Goal: Task Accomplishment & Management: Complete application form

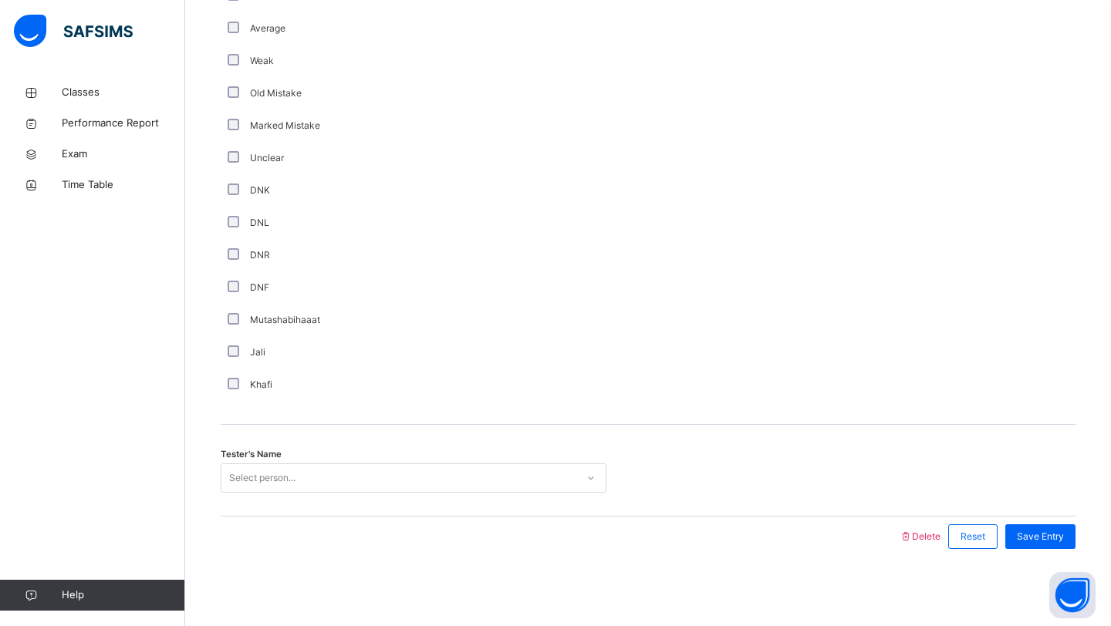
click at [259, 469] on div "Select person..." at bounding box center [262, 478] width 66 height 29
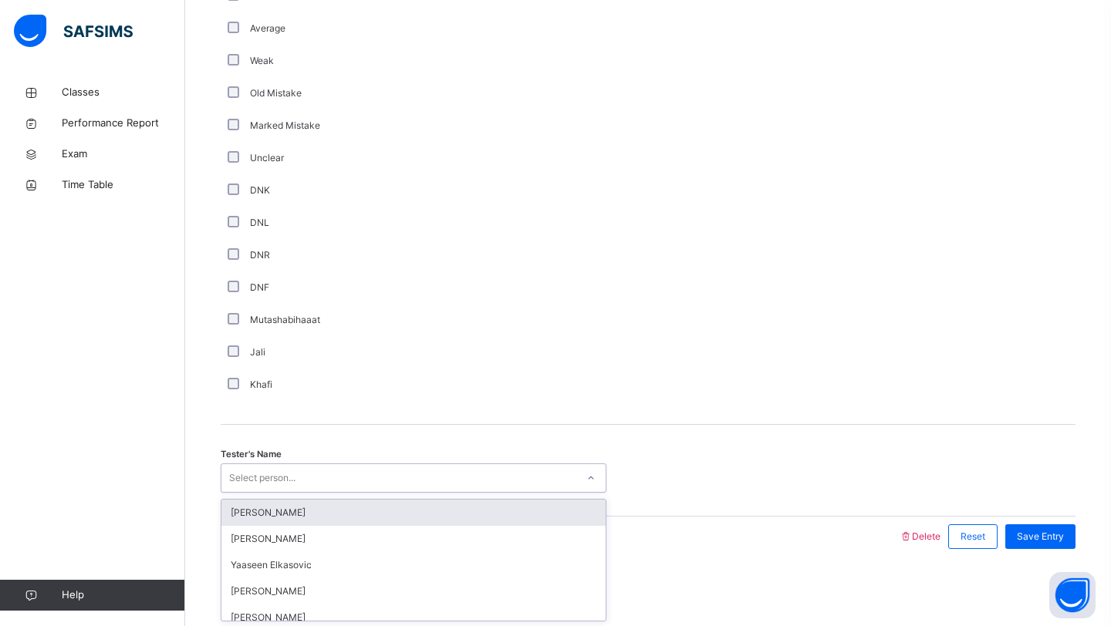
click at [259, 469] on div "Select person..." at bounding box center [262, 478] width 66 height 29
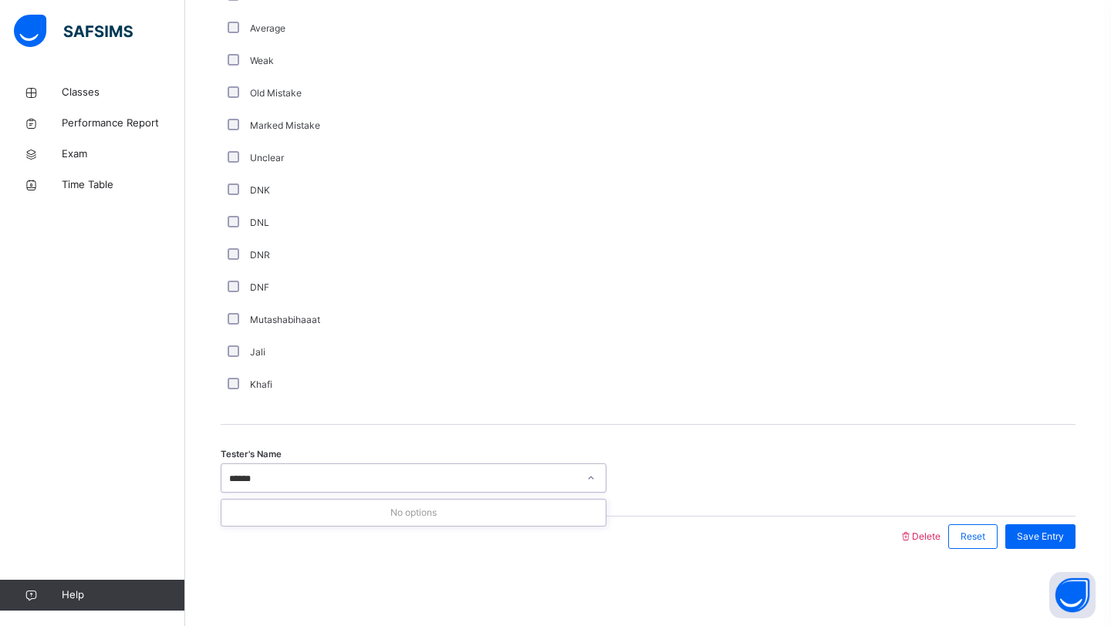
type input "*****"
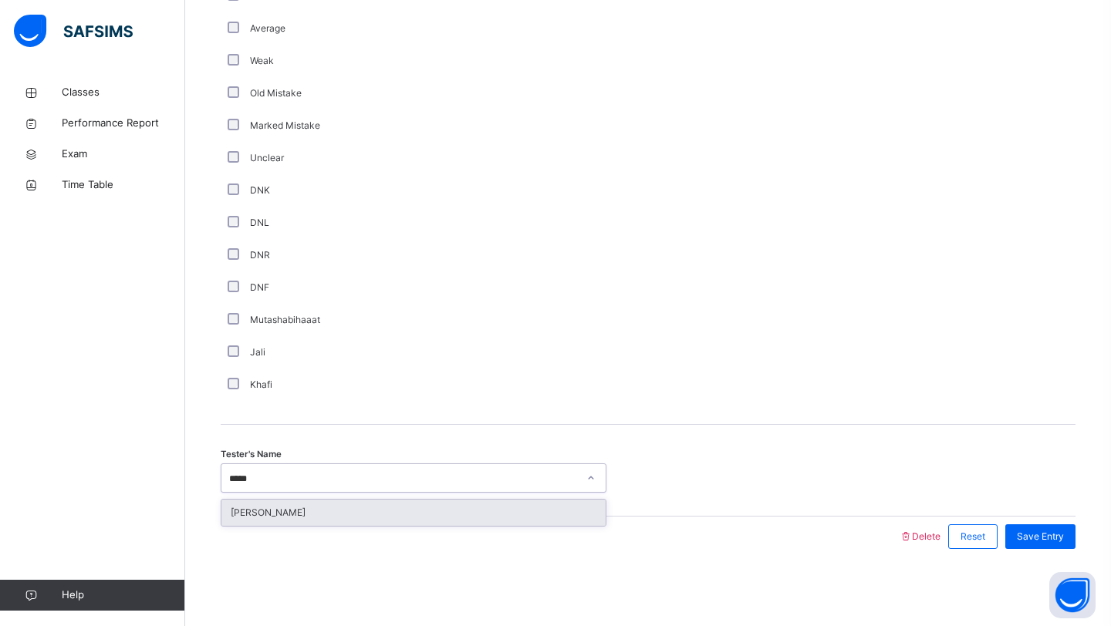
click at [314, 514] on div "[PERSON_NAME]" at bounding box center [413, 513] width 384 height 26
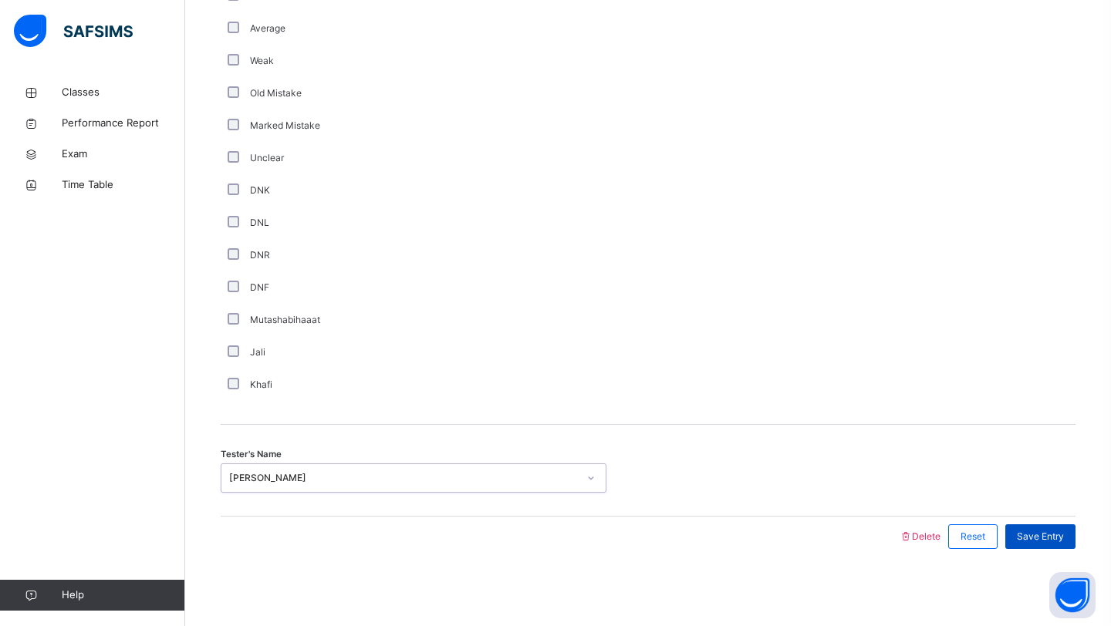
click at [1024, 528] on div "Save Entry" at bounding box center [1040, 537] width 70 height 25
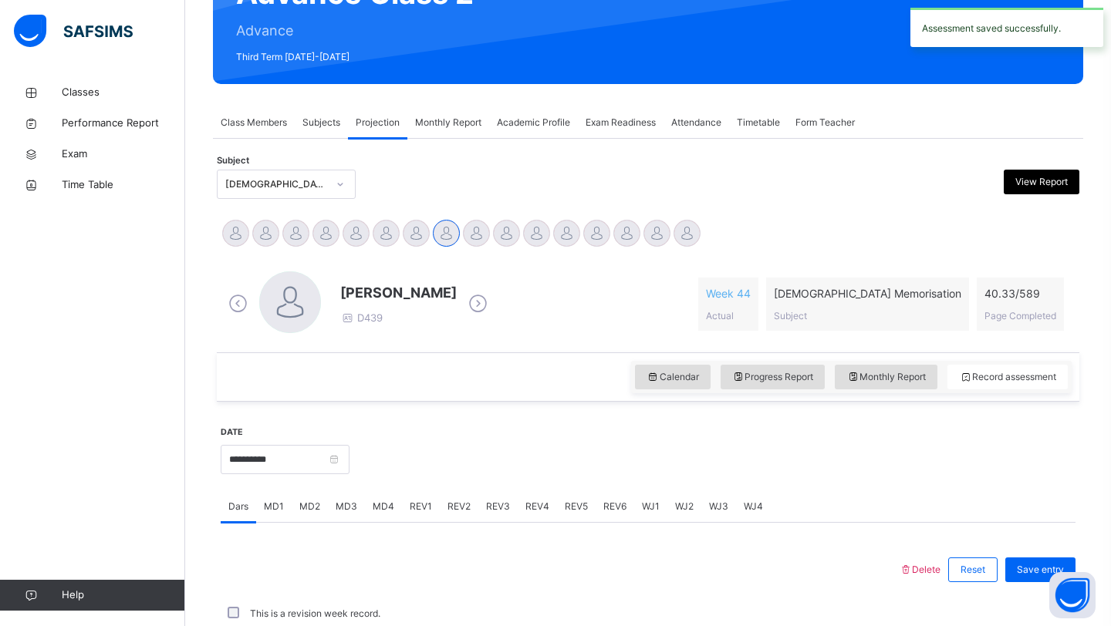
scroll to position [532, 0]
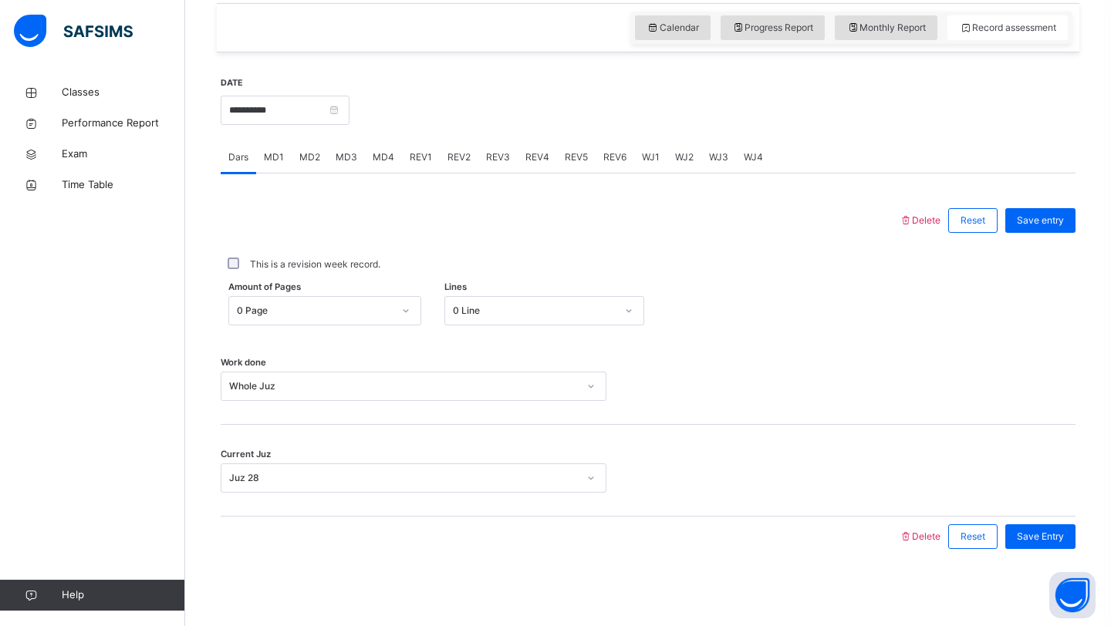
click at [683, 150] on span "WJ2" at bounding box center [684, 157] width 19 height 14
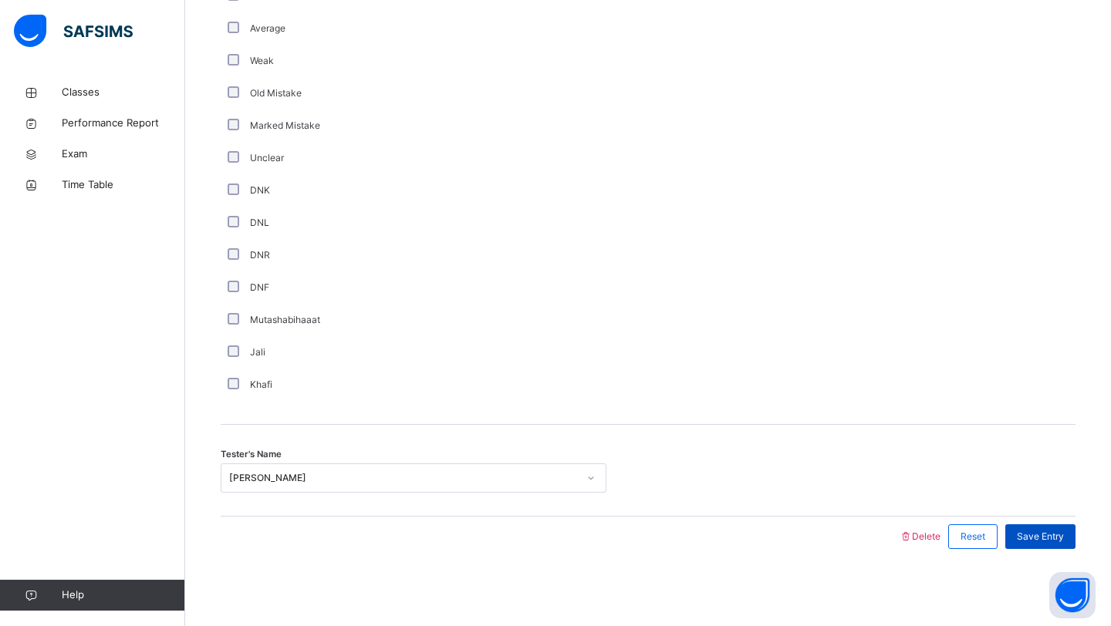
click at [1039, 525] on div "Save Entry" at bounding box center [1040, 537] width 70 height 25
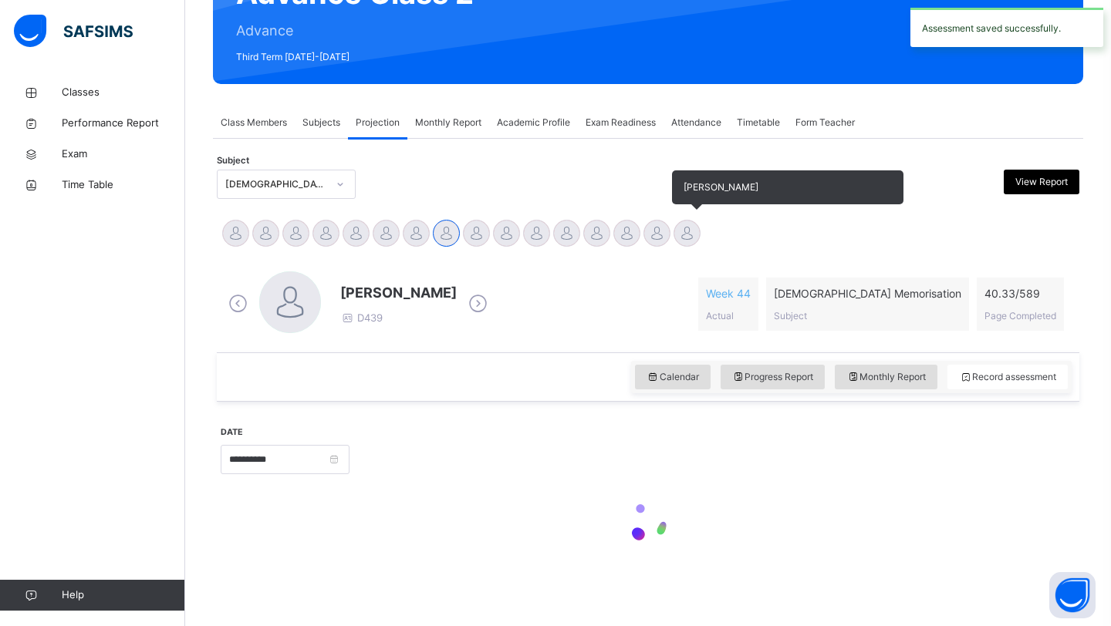
scroll to position [532, 0]
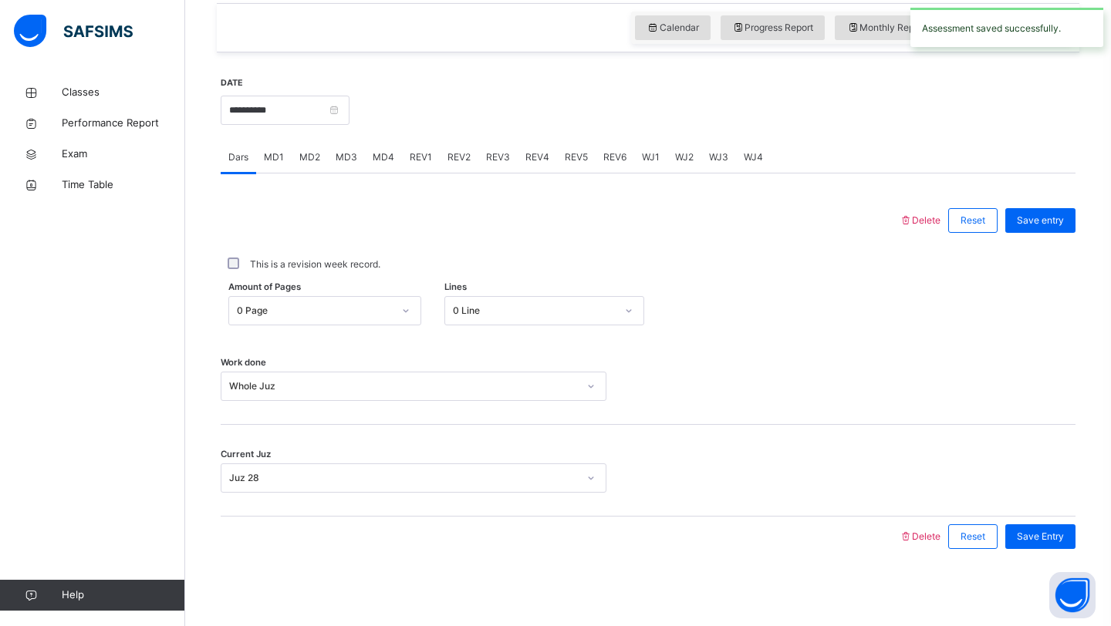
click at [718, 153] on span "WJ3" at bounding box center [718, 157] width 19 height 14
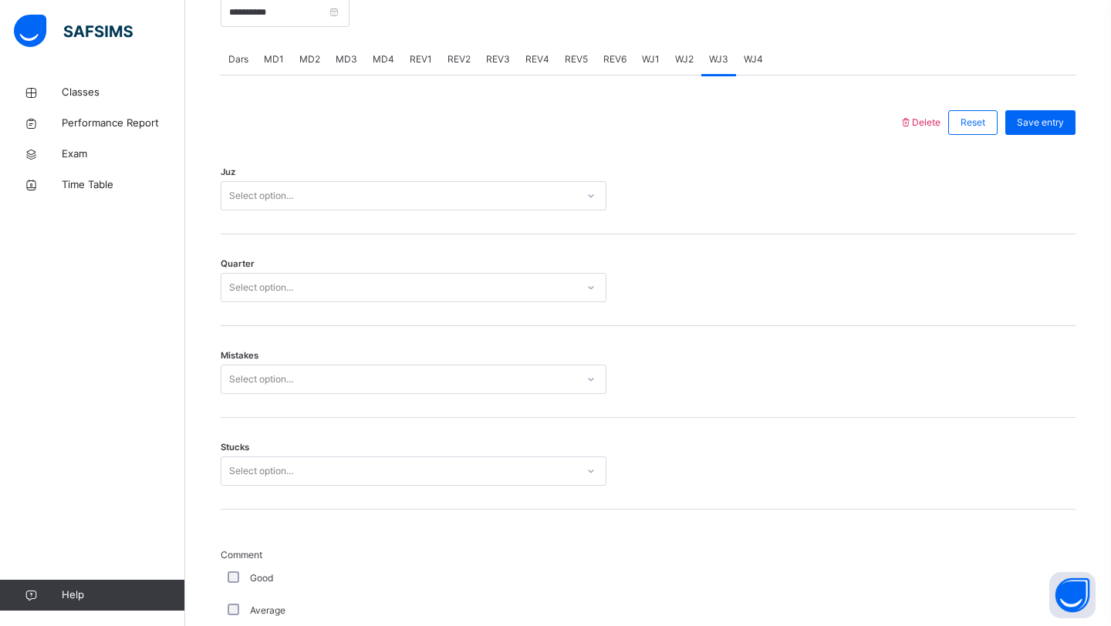
scroll to position [612, 0]
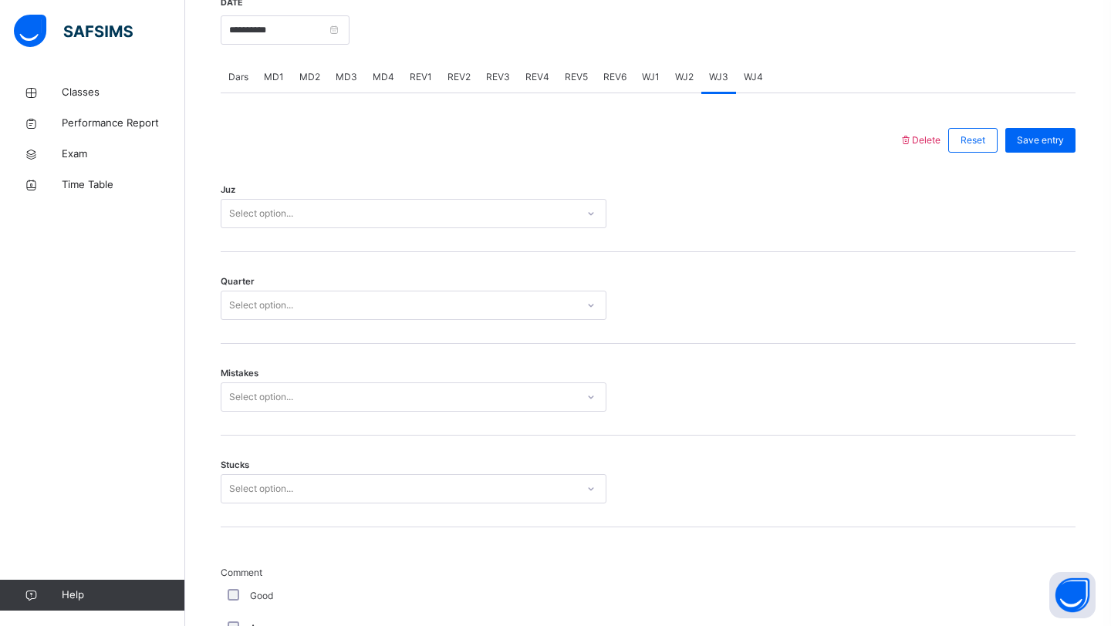
click at [518, 216] on div "Select option..." at bounding box center [398, 214] width 355 height 24
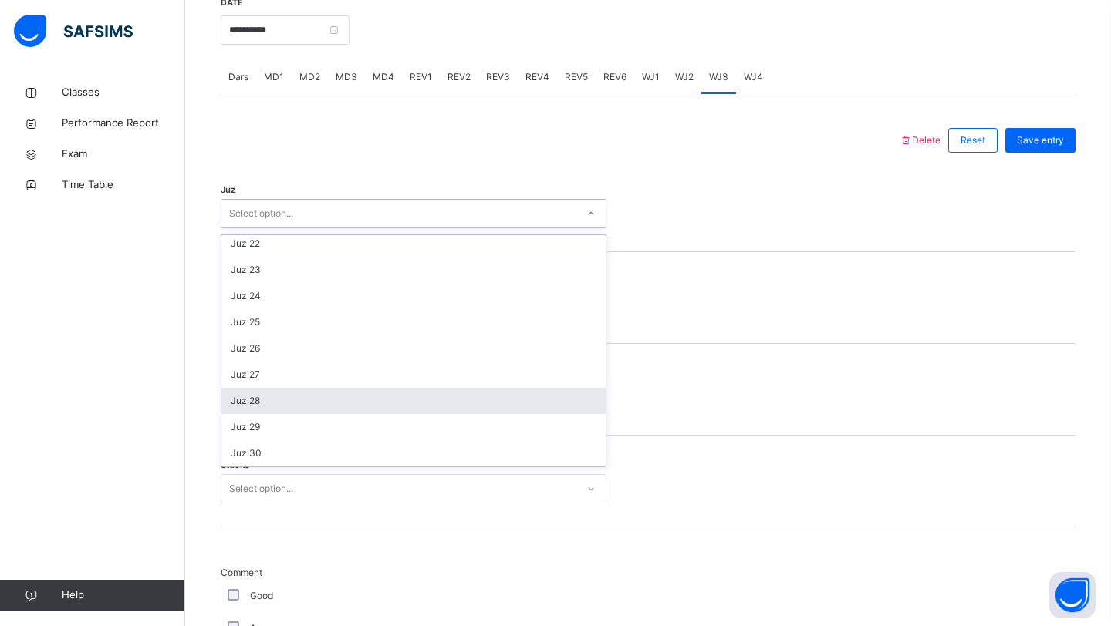
click at [471, 404] on div "Juz 28" at bounding box center [413, 401] width 384 height 26
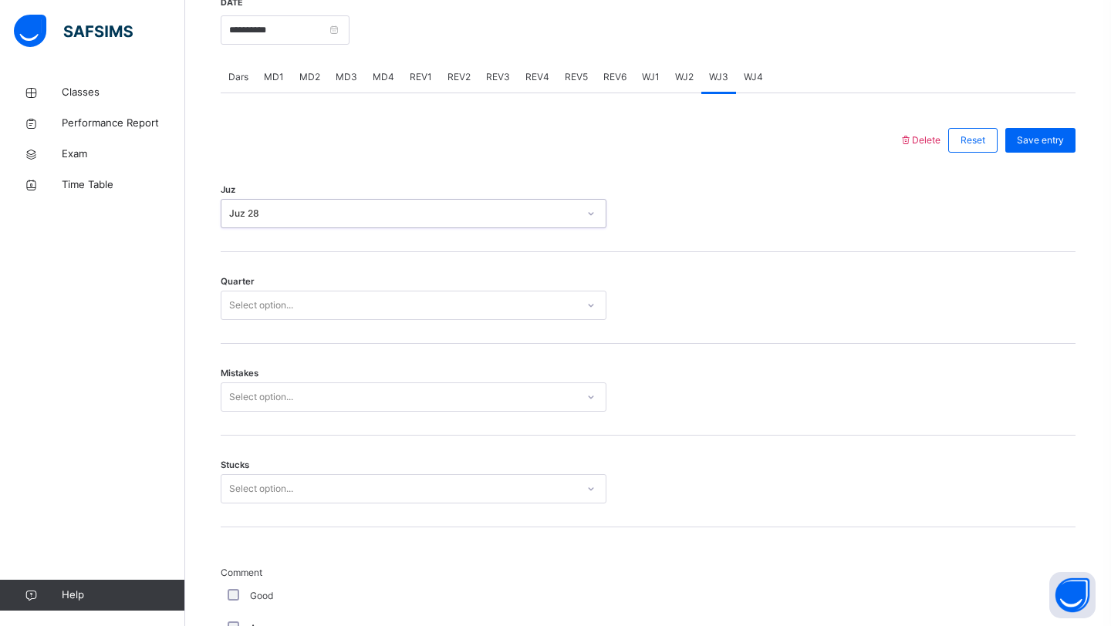
click at [444, 312] on div "Select option..." at bounding box center [398, 306] width 355 height 24
click at [410, 396] on div "3" at bounding box center [413, 392] width 384 height 26
click at [410, 412] on div "Mistakes Select option..." at bounding box center [648, 390] width 855 height 92
click at [396, 389] on div "Select option..." at bounding box center [398, 398] width 355 height 24
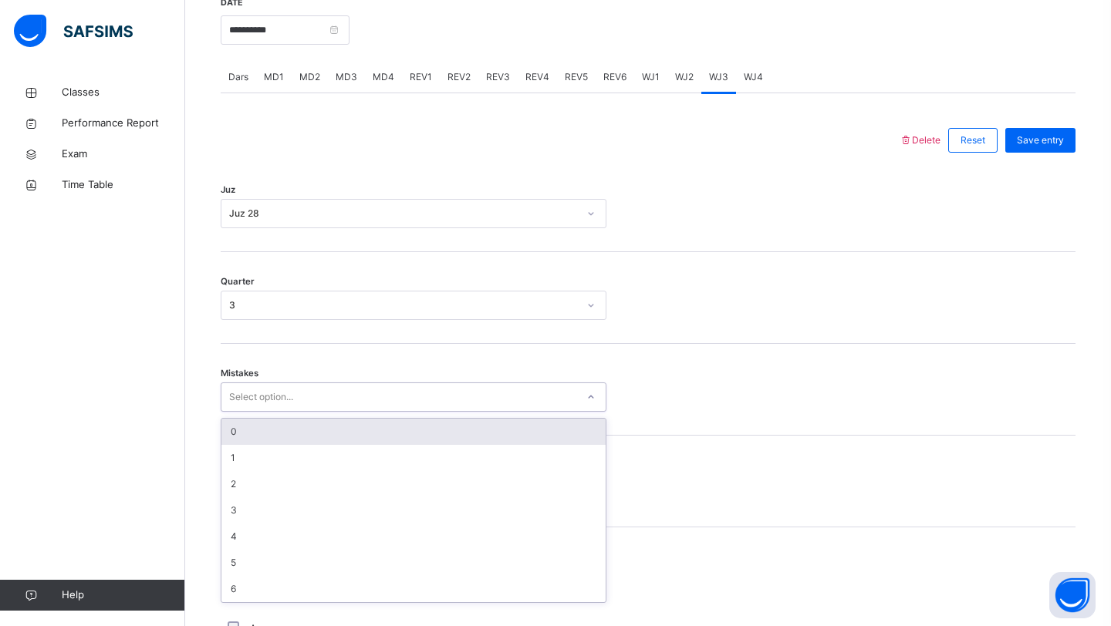
click at [372, 430] on div "0" at bounding box center [413, 432] width 384 height 26
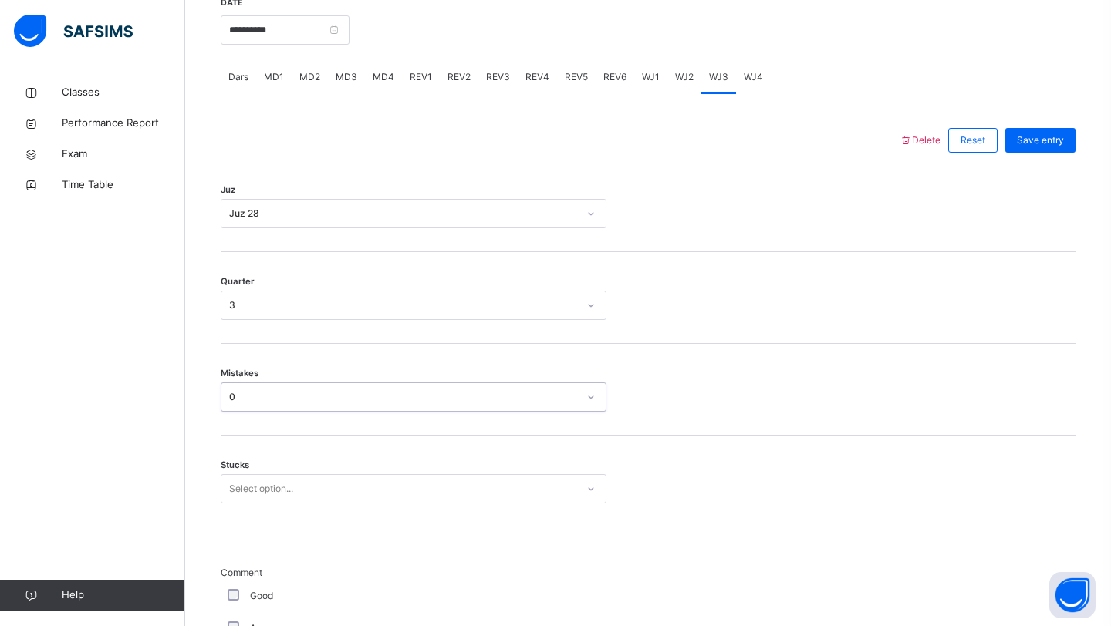
click at [324, 496] on div "Select option..." at bounding box center [414, 488] width 386 height 29
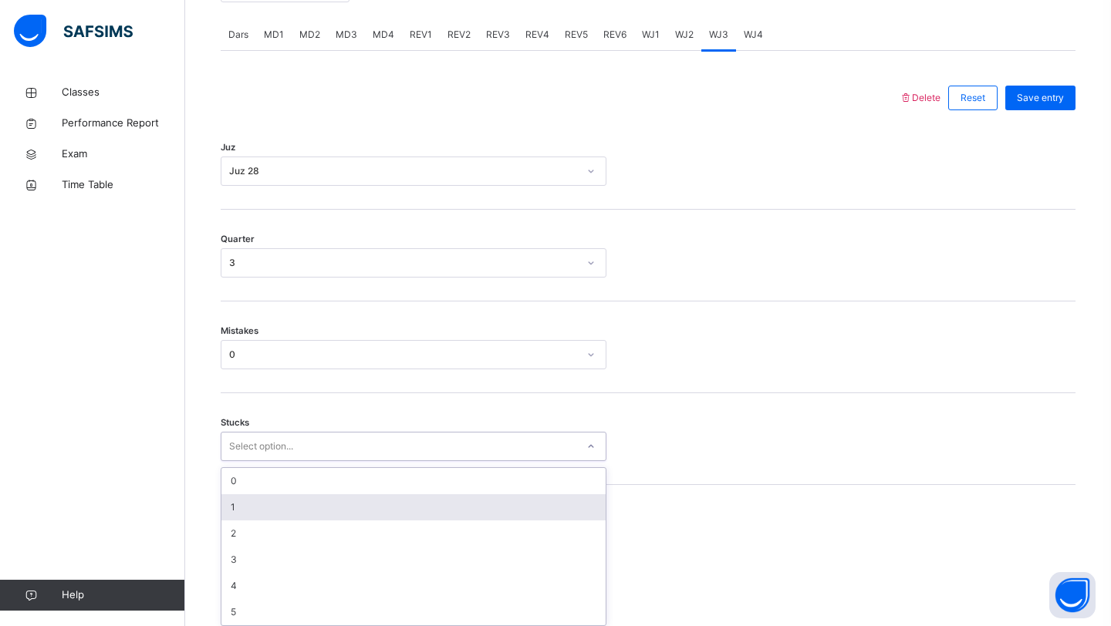
scroll to position [661, 0]
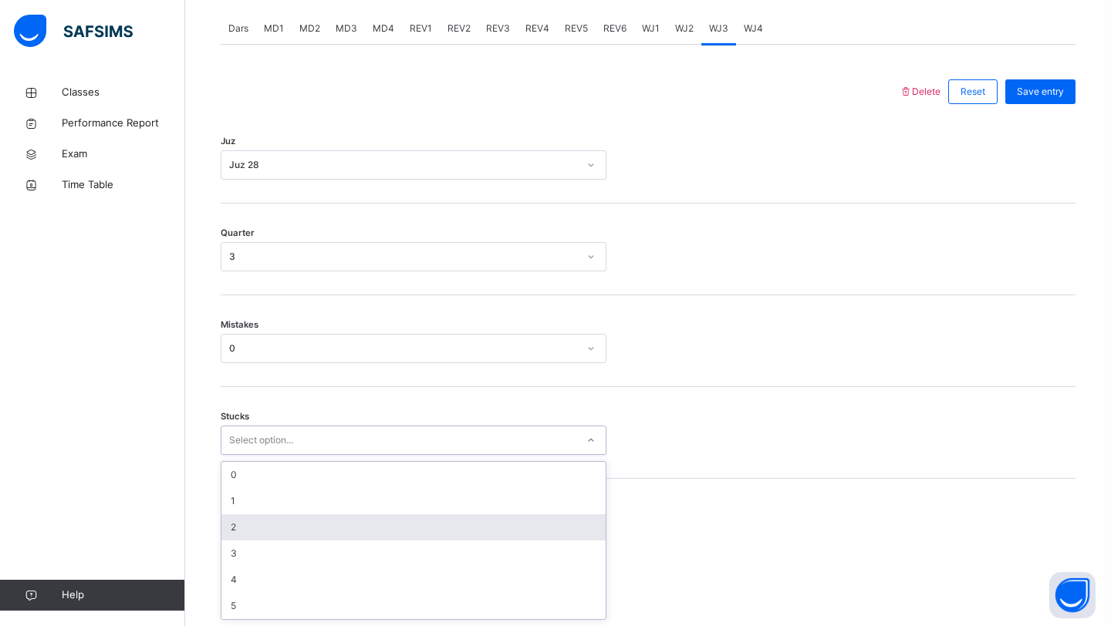
click at [322, 531] on div "2" at bounding box center [413, 527] width 384 height 26
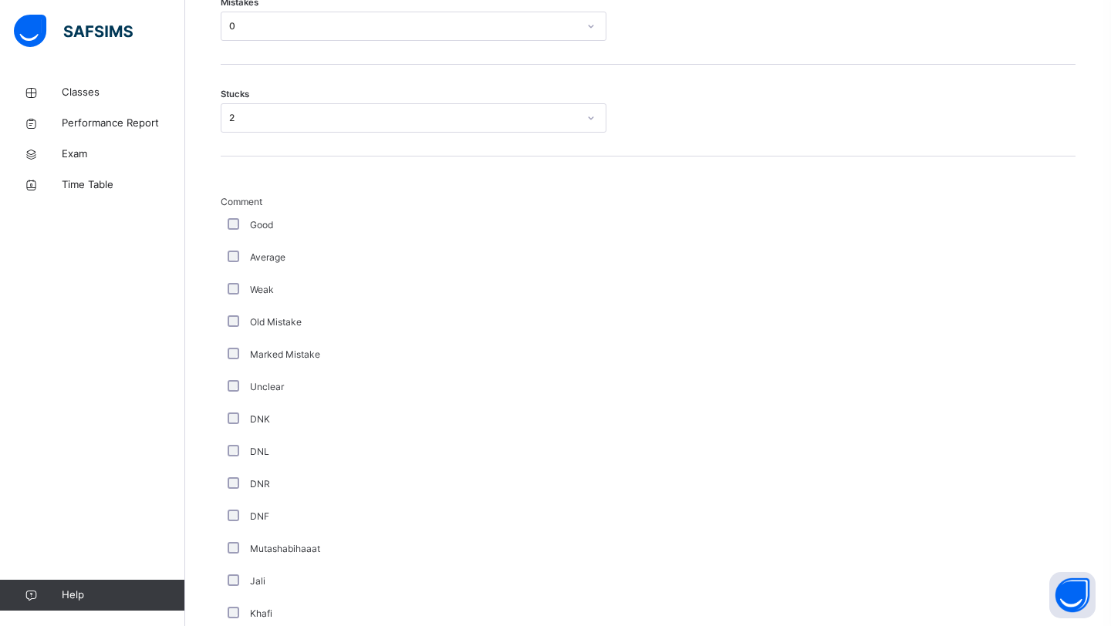
scroll to position [1213, 0]
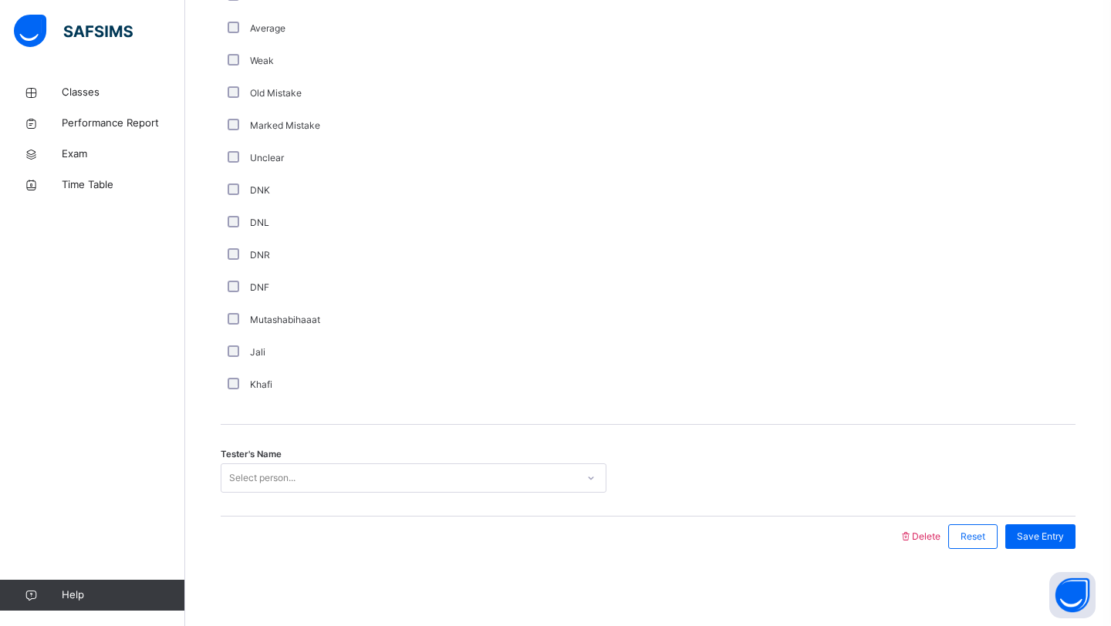
click at [341, 490] on div "Select person..." at bounding box center [414, 478] width 386 height 29
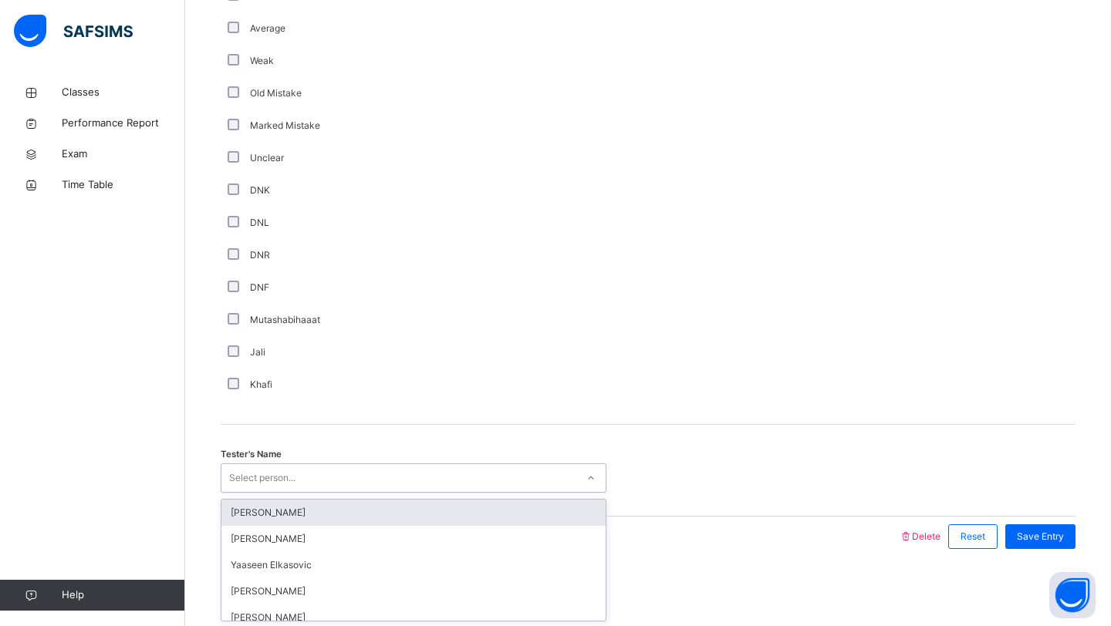
type input "*"
type input "*****"
click at [428, 508] on div "Hafiz [PERSON_NAME]" at bounding box center [413, 513] width 384 height 26
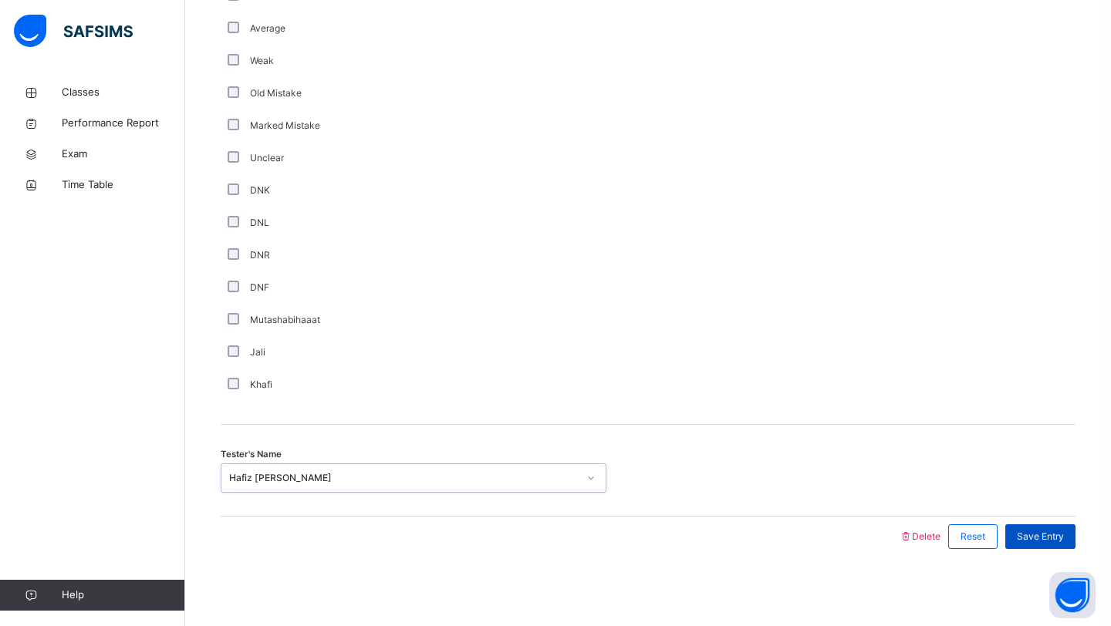
click at [1060, 528] on div "Save Entry" at bounding box center [1040, 537] width 70 height 25
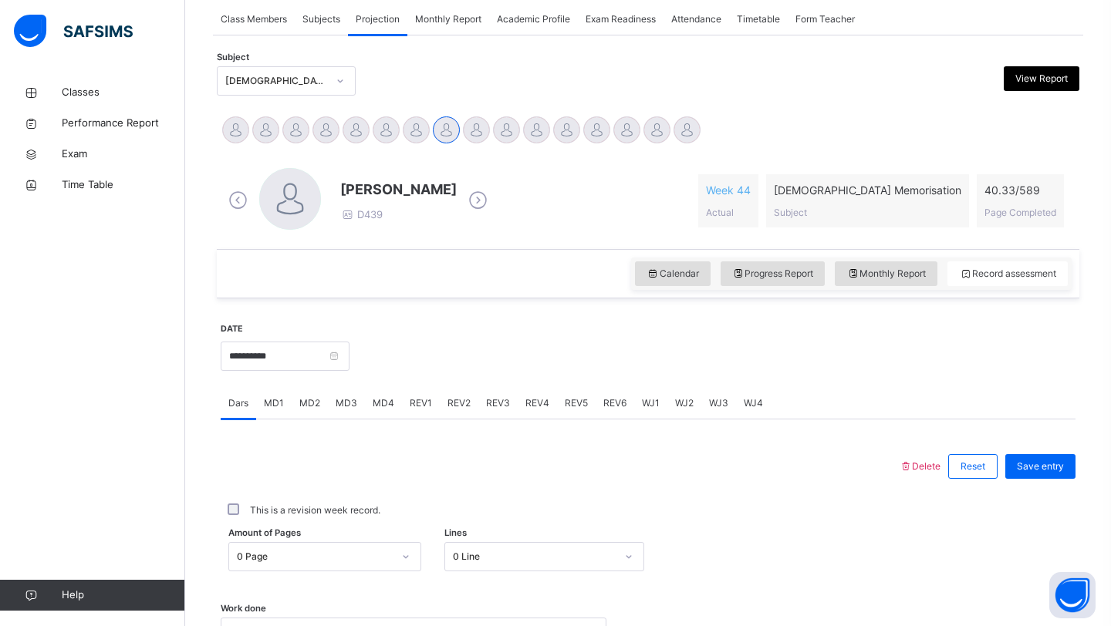
scroll to position [285, 0]
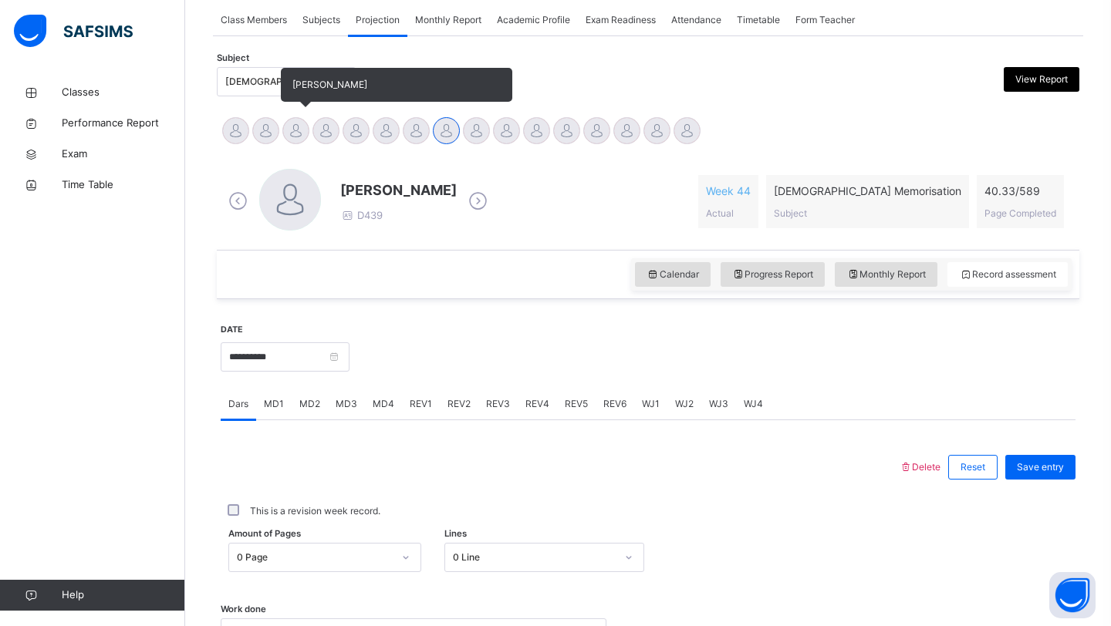
click at [302, 123] on div at bounding box center [295, 130] width 27 height 27
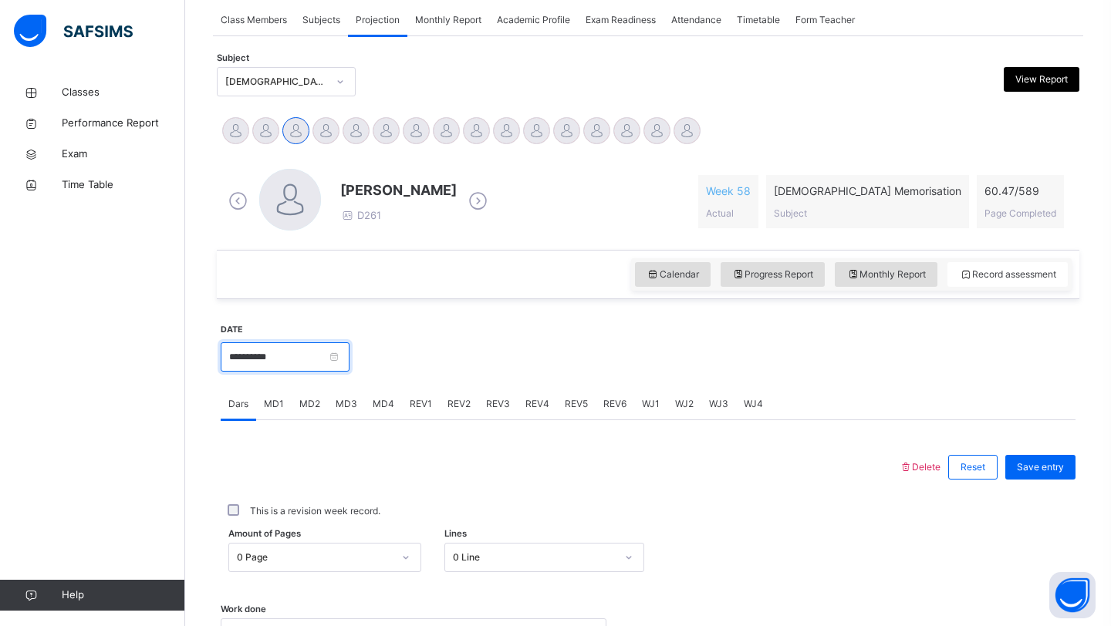
click at [268, 359] on input "**********" at bounding box center [285, 356] width 129 height 29
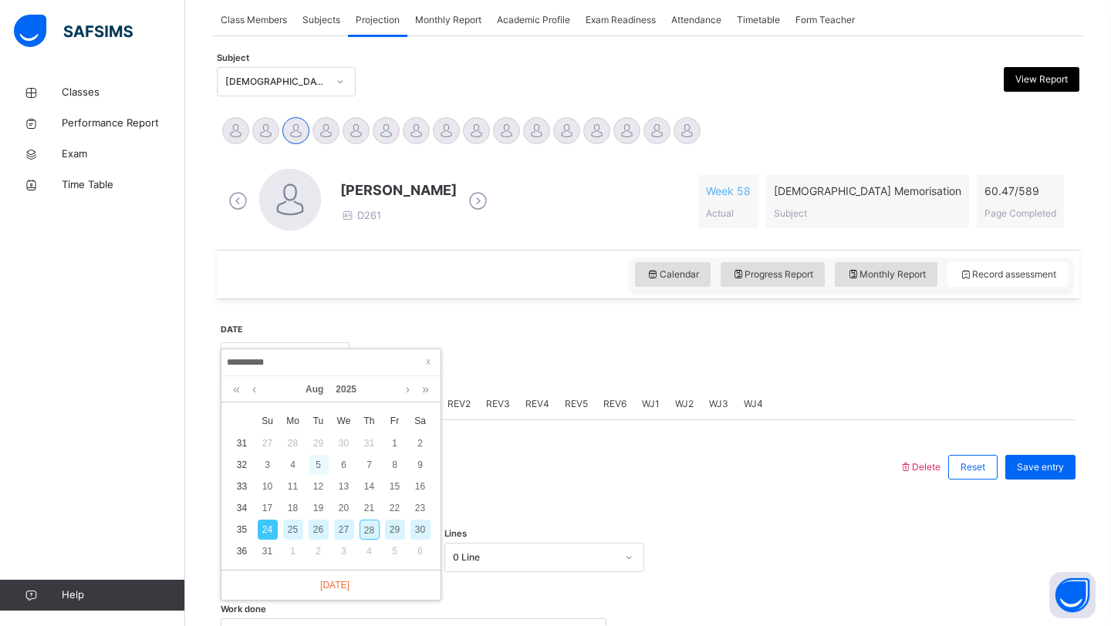
click at [317, 465] on div "5" at bounding box center [319, 465] width 20 height 20
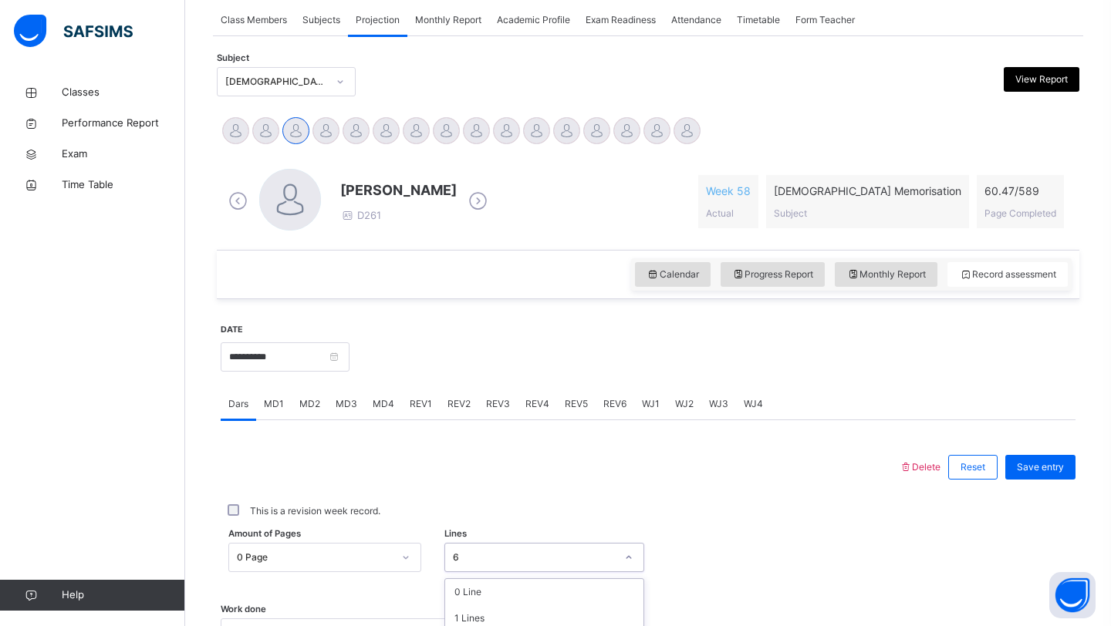
scroll to position [477, 0]
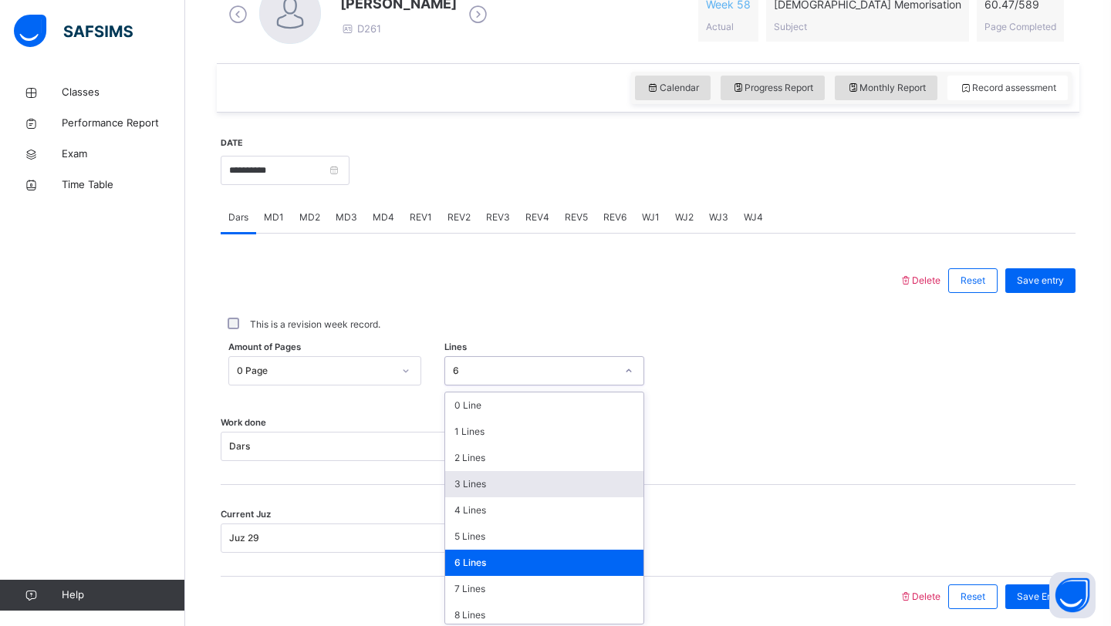
click at [535, 386] on div "option 3 Lines focused, 4 of 16. 16 results available. Use Up and Down to choos…" at bounding box center [544, 370] width 201 height 29
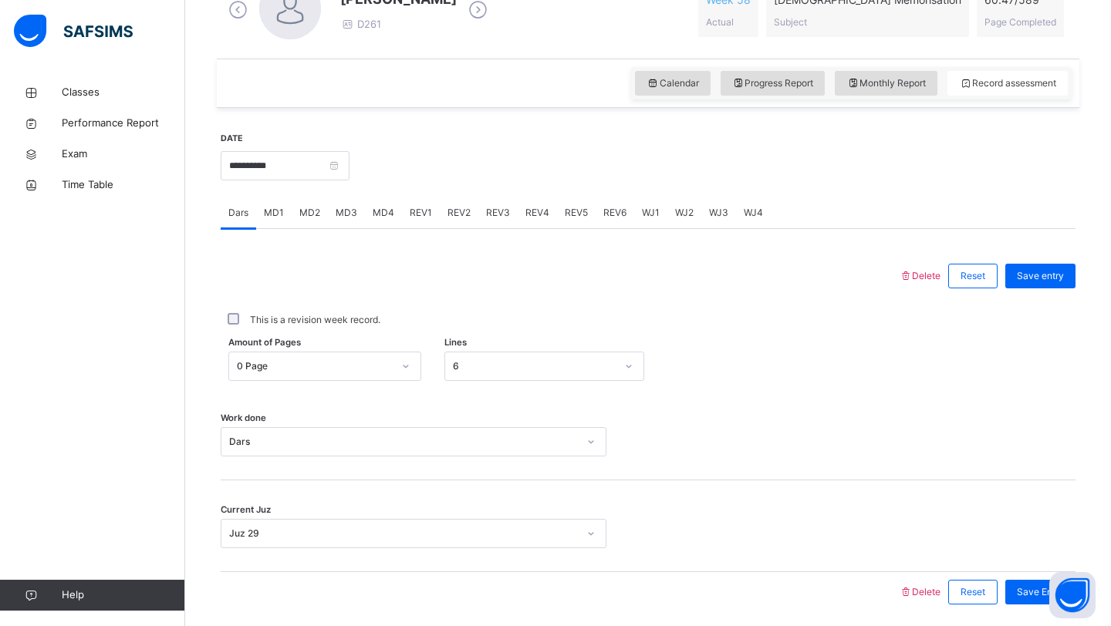
click at [382, 426] on div "Work done Dars" at bounding box center [648, 435] width 855 height 92
click at [317, 166] on input "**********" at bounding box center [285, 165] width 129 height 29
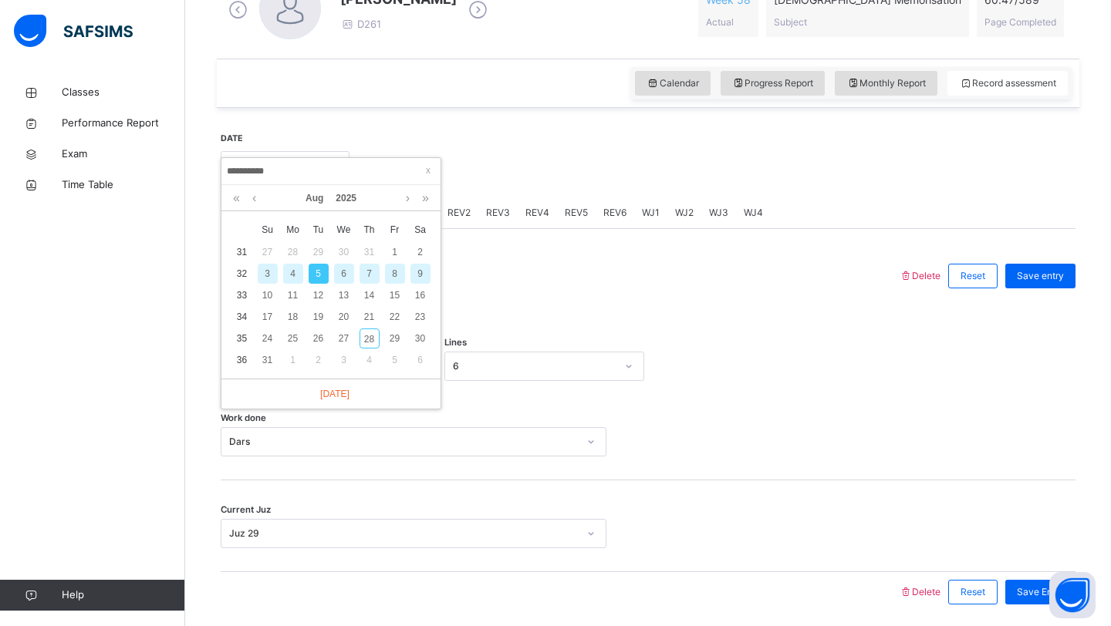
click at [368, 276] on div "7" at bounding box center [369, 274] width 20 height 20
type input "**********"
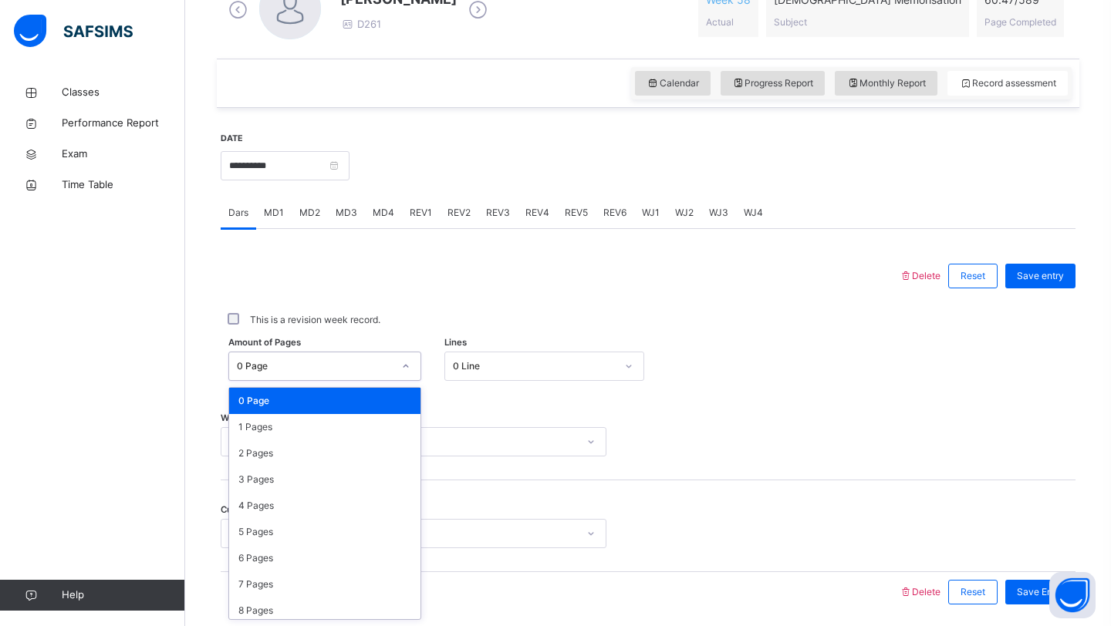
drag, startPoint x: 384, startPoint y: 363, endPoint x: 383, endPoint y: 355, distance: 7.9
click at [384, 362] on div "0 Page" at bounding box center [315, 366] width 156 height 14
click at [394, 362] on div at bounding box center [406, 366] width 26 height 25
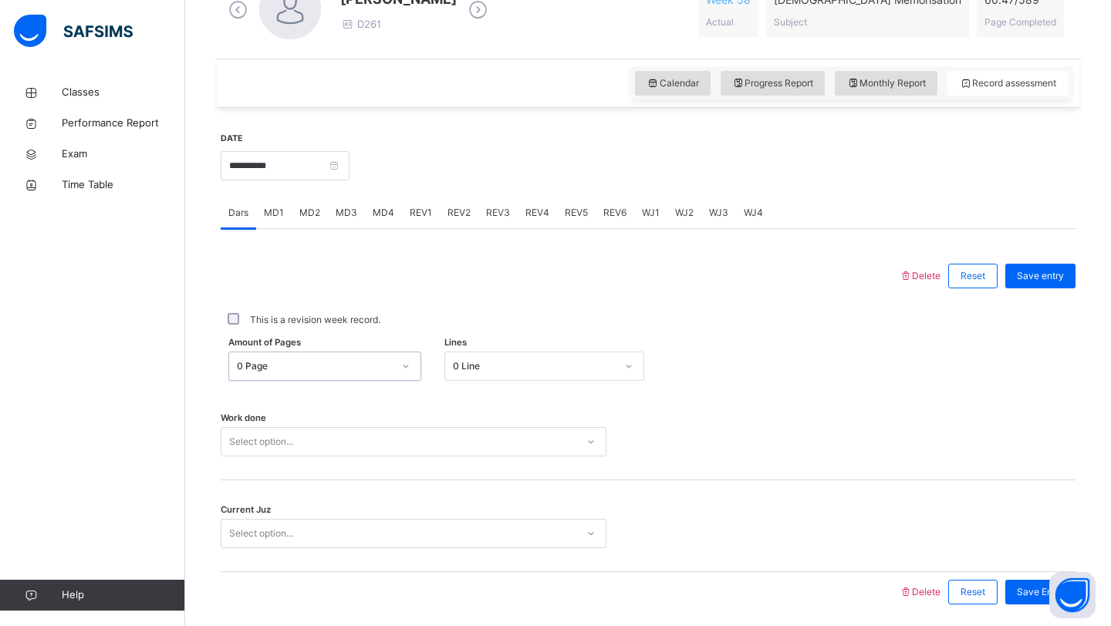
click at [481, 357] on div "0 Line" at bounding box center [530, 367] width 170 height 24
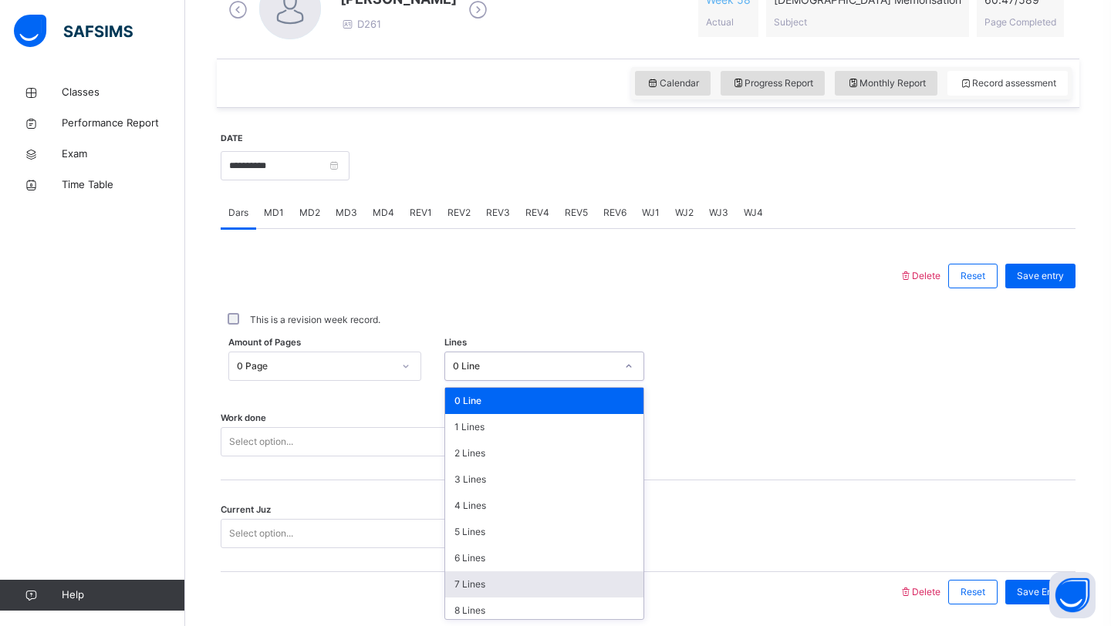
click at [504, 583] on div "7 Lines" at bounding box center [544, 585] width 199 height 26
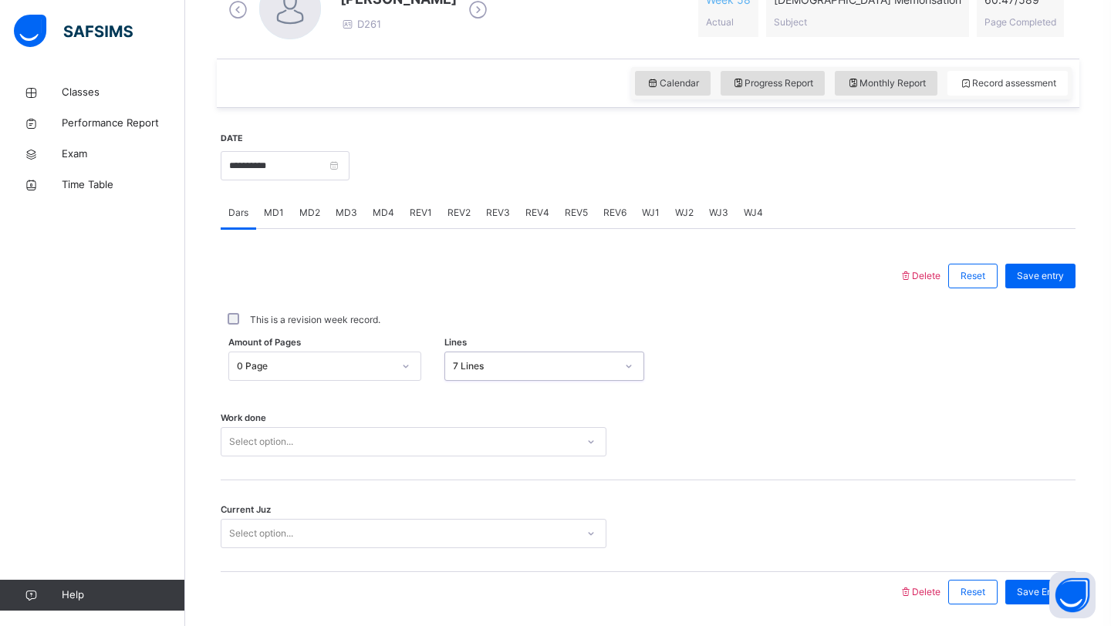
scroll to position [532, 0]
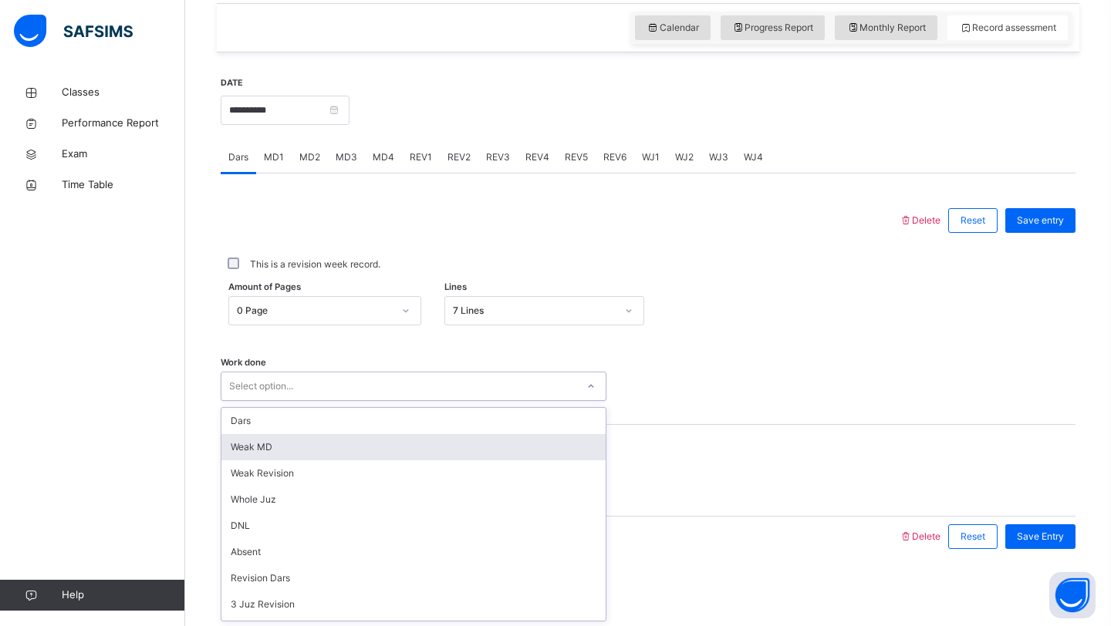
click at [426, 401] on div "option [PERSON_NAME] MD focused, 2 of 14. 14 results available. Use Up and Down…" at bounding box center [414, 386] width 386 height 29
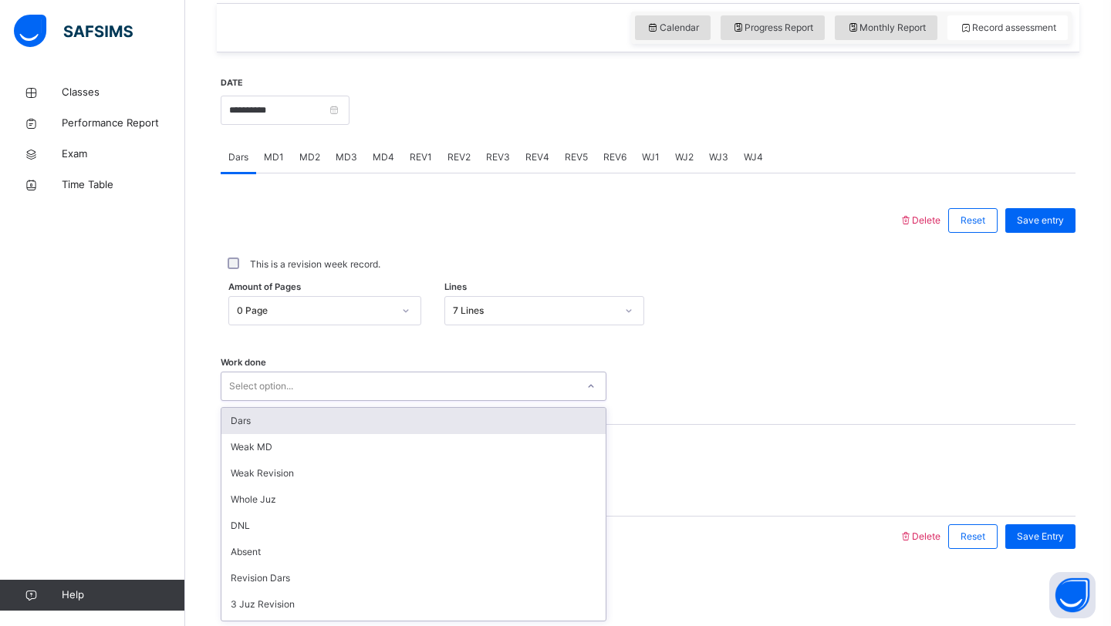
click at [490, 417] on div "Dars" at bounding box center [413, 421] width 384 height 26
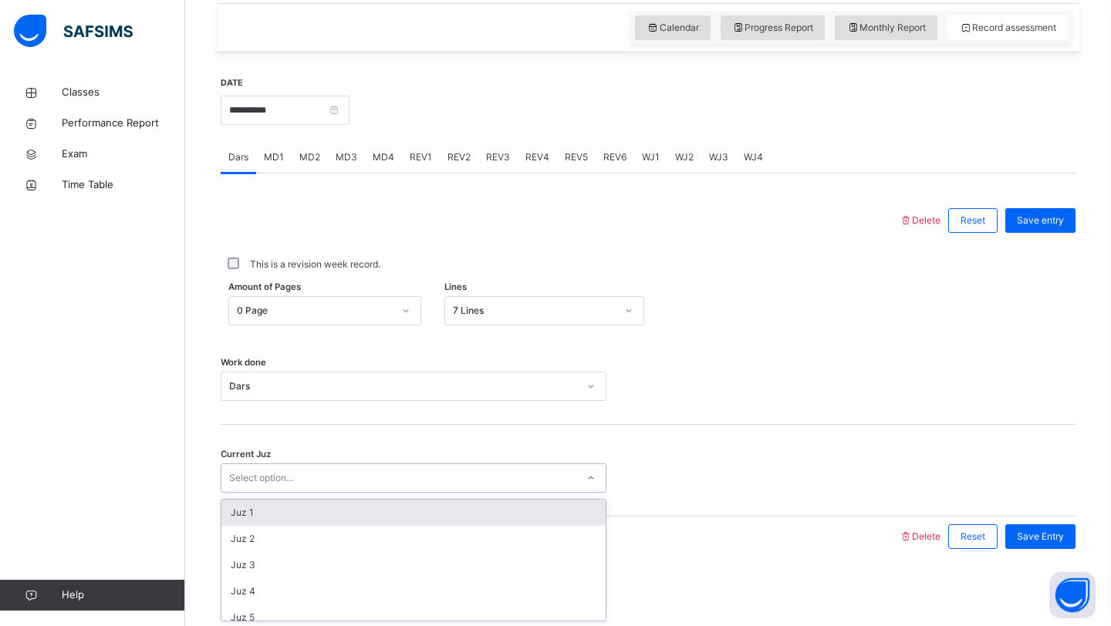
click at [478, 481] on div "Select option..." at bounding box center [398, 479] width 355 height 24
type input "**"
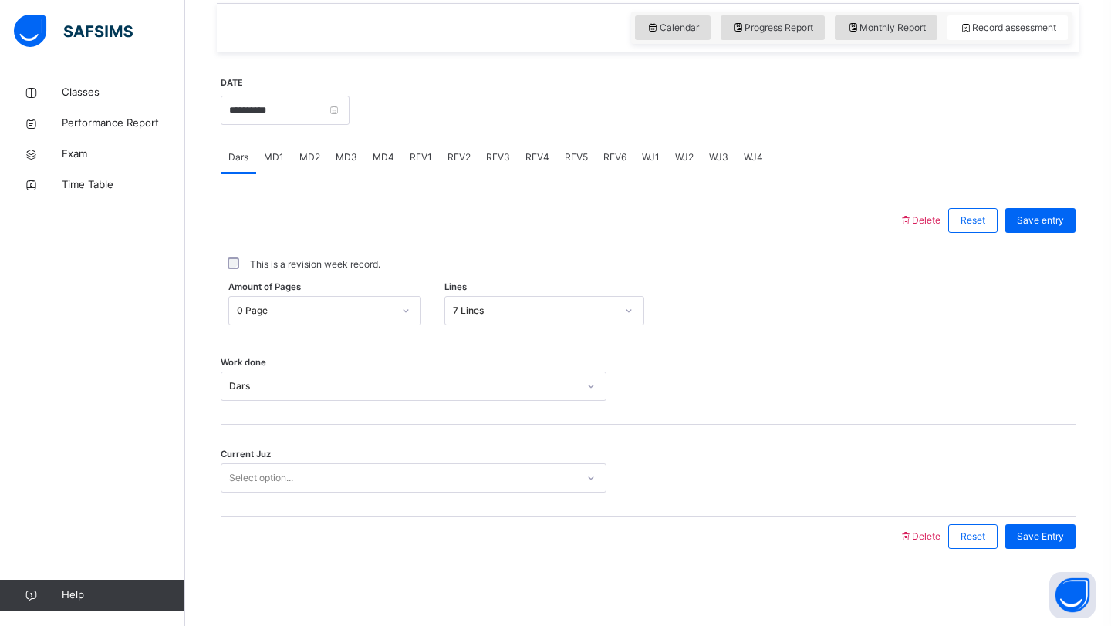
click at [666, 471] on div at bounding box center [648, 478] width 68 height 29
click at [1038, 526] on div "Save Entry" at bounding box center [1040, 537] width 70 height 25
click at [315, 160] on span "MD2" at bounding box center [309, 157] width 21 height 14
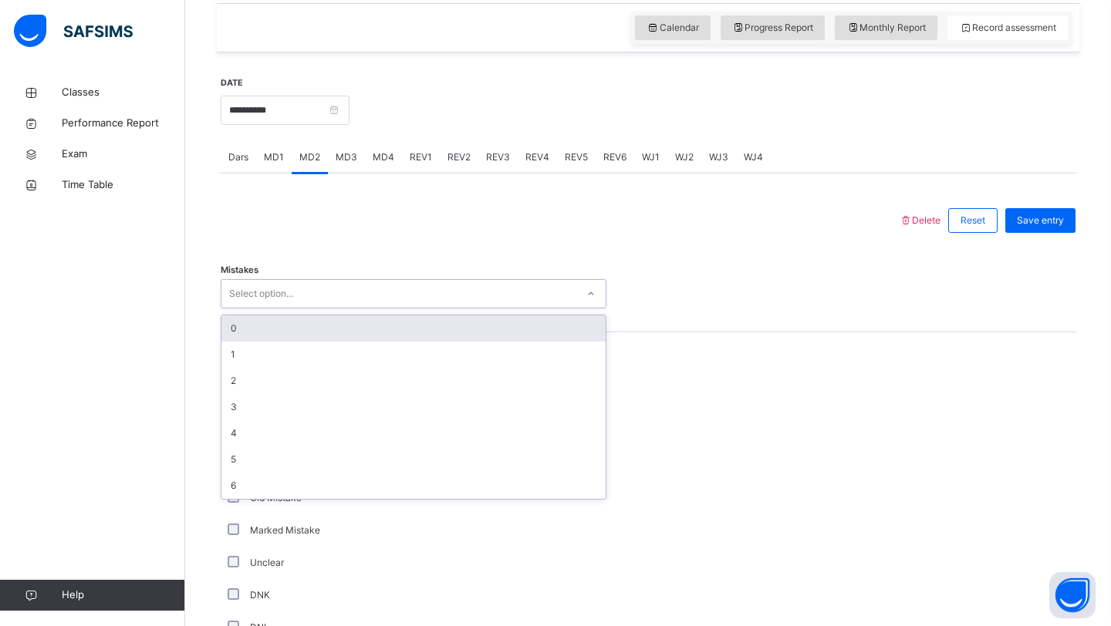
drag, startPoint x: 360, startPoint y: 301, endPoint x: 361, endPoint y: 293, distance: 7.8
click at [361, 298] on div "Select option..." at bounding box center [398, 294] width 355 height 24
click at [317, 333] on div "0" at bounding box center [413, 328] width 384 height 26
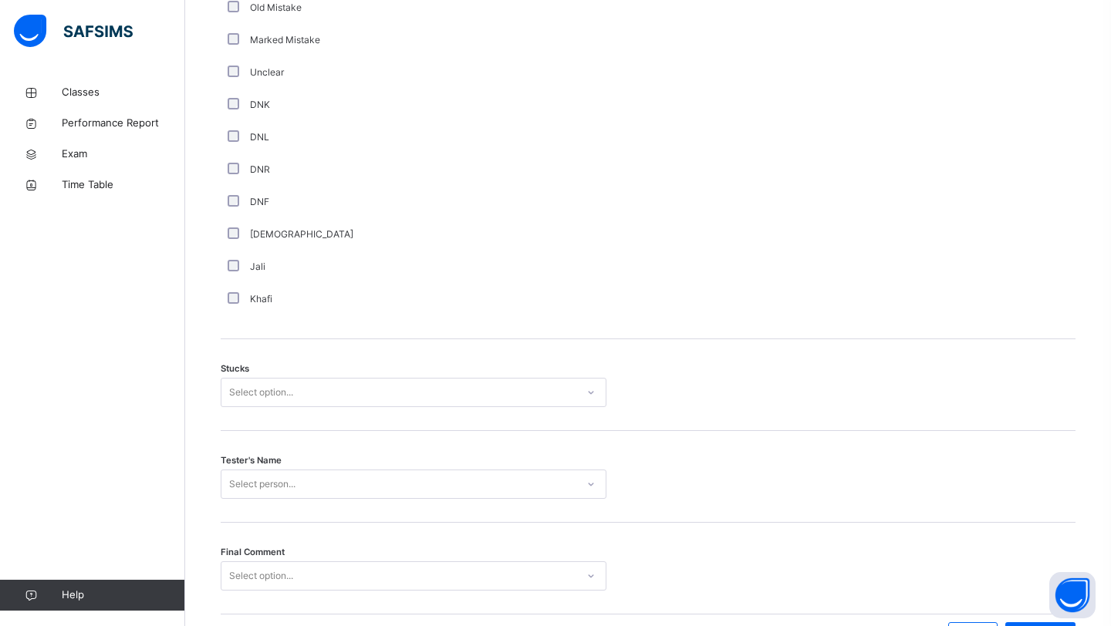
scroll to position [1026, 0]
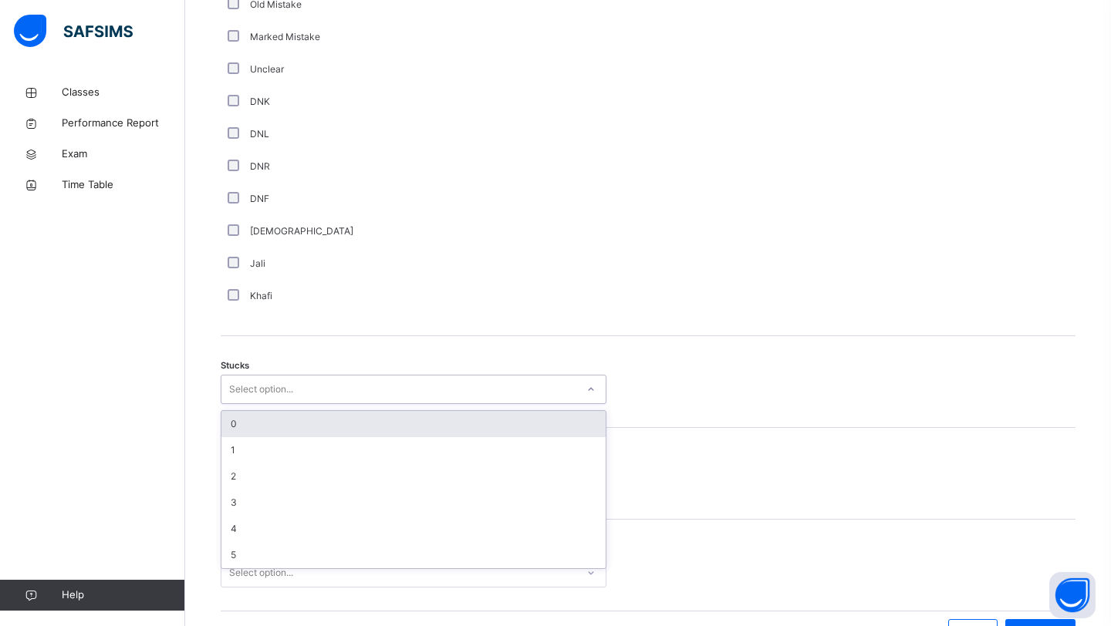
click at [234, 398] on div "Select option..." at bounding box center [261, 389] width 64 height 29
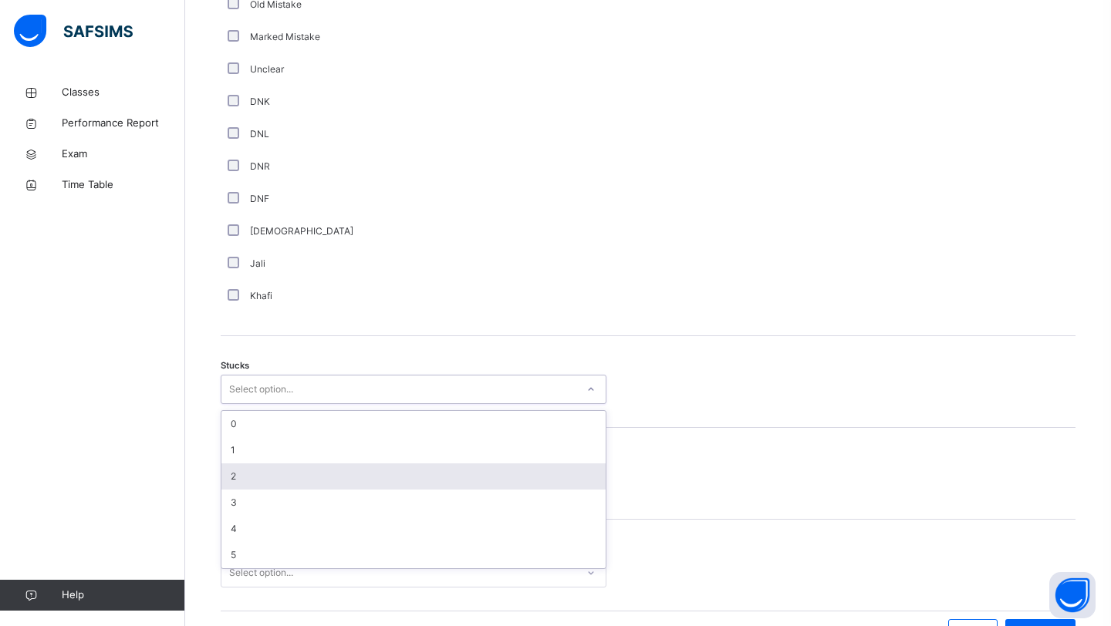
click at [251, 478] on div "2" at bounding box center [413, 477] width 384 height 26
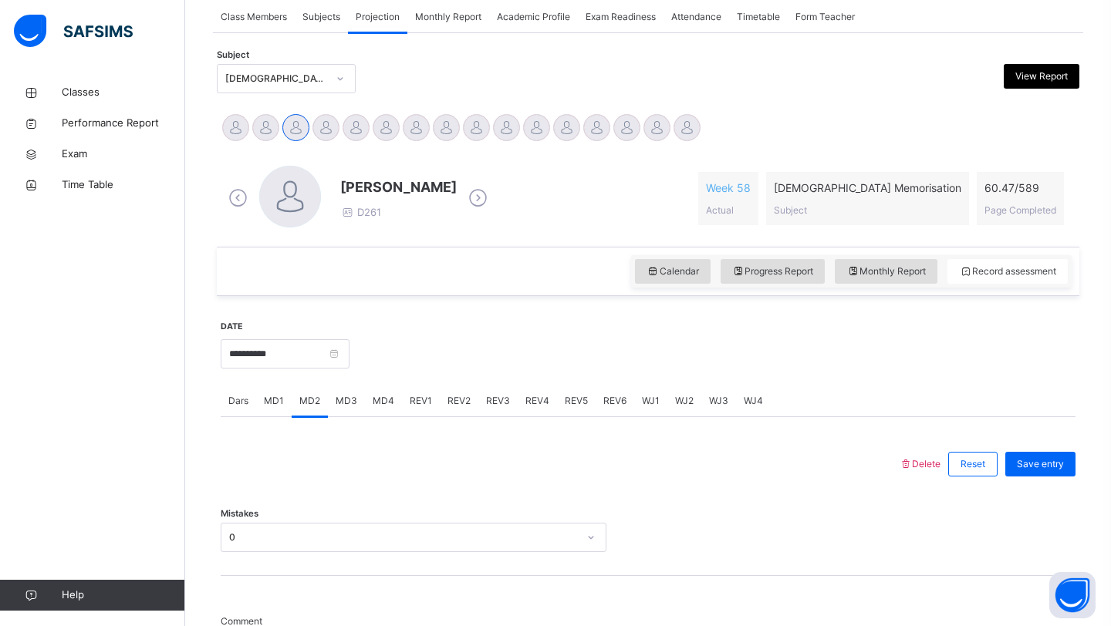
scroll to position [279, 0]
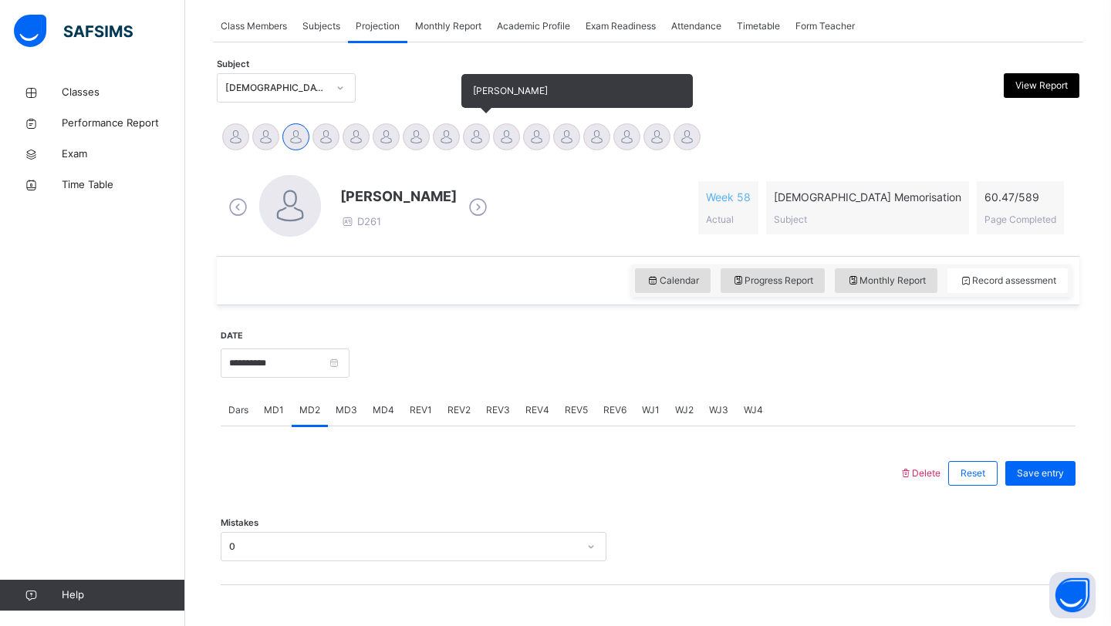
click at [481, 137] on div at bounding box center [476, 136] width 27 height 27
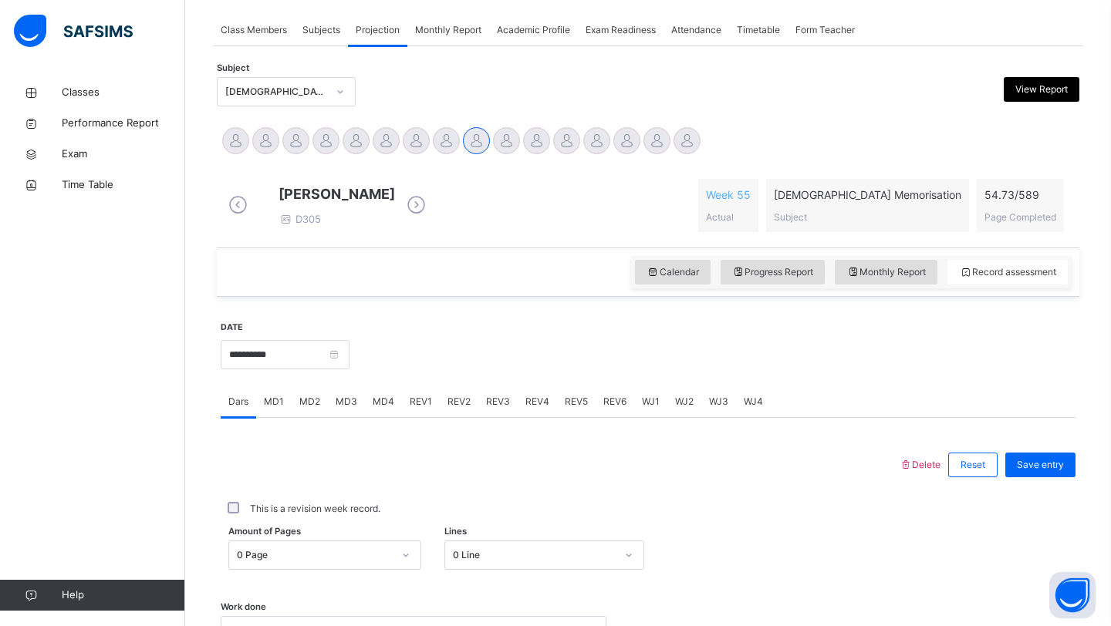
scroll to position [278, 0]
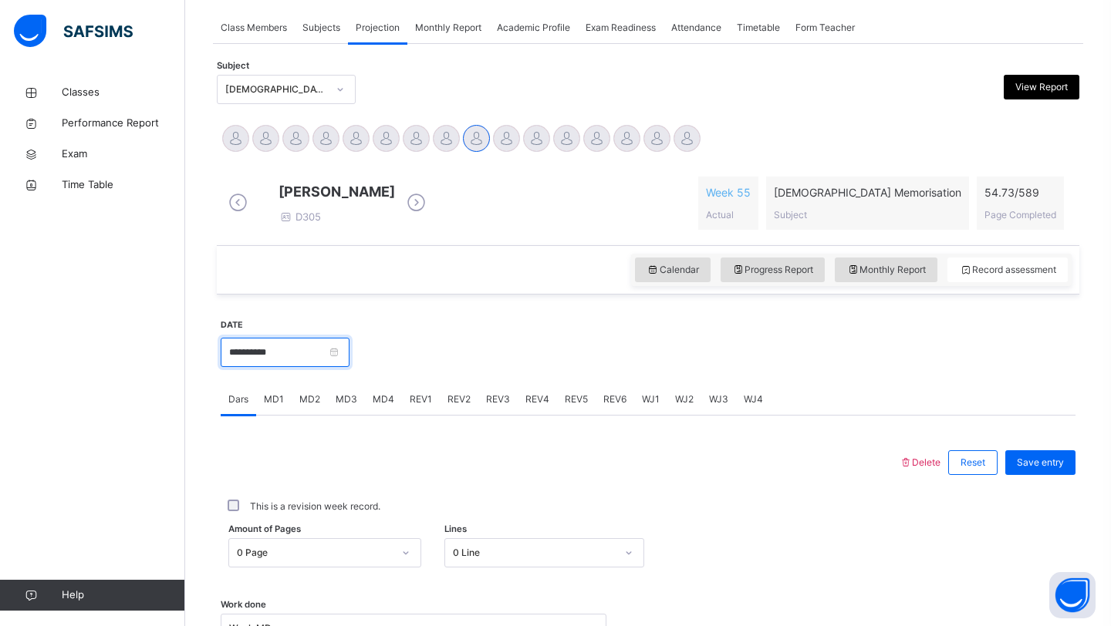
click at [316, 367] on input "**********" at bounding box center [285, 352] width 129 height 29
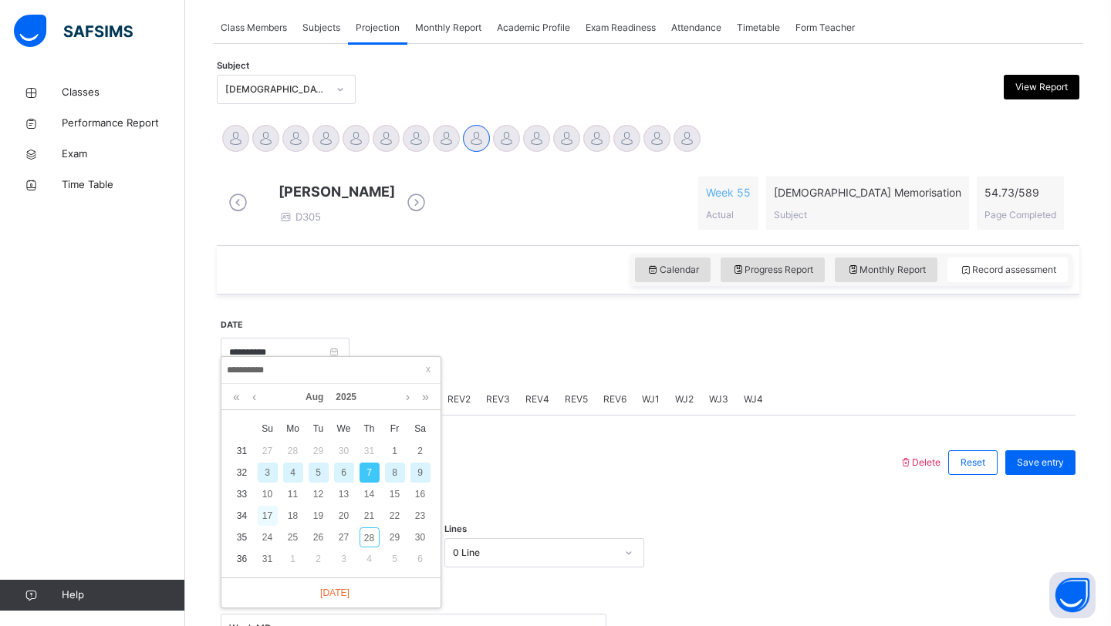
click at [266, 518] on div "17" at bounding box center [268, 516] width 20 height 20
type input "**********"
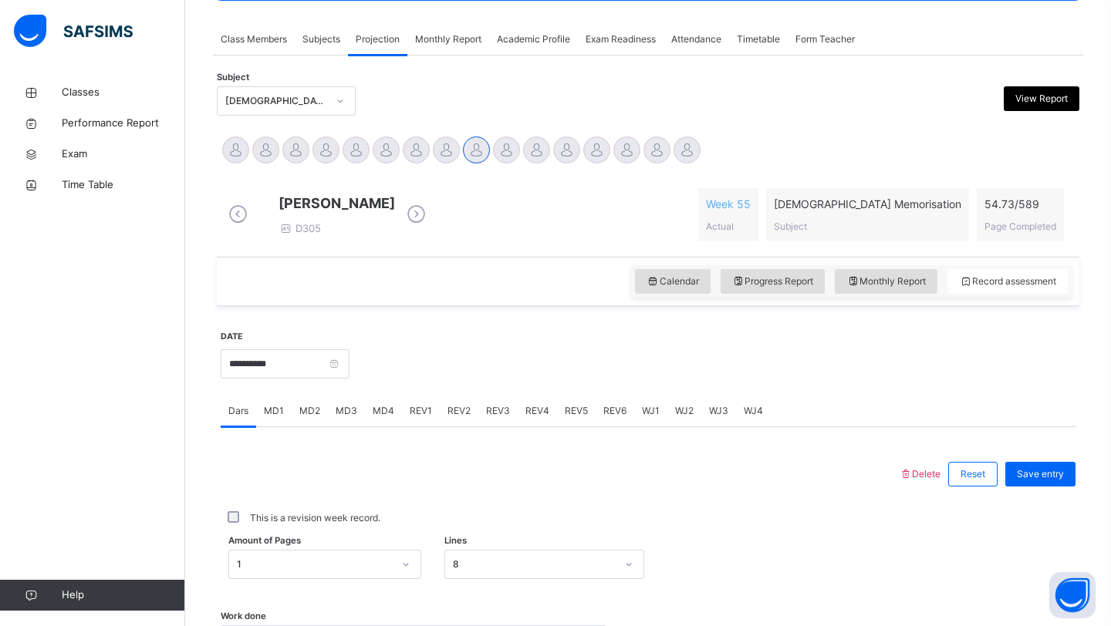
scroll to position [265, 0]
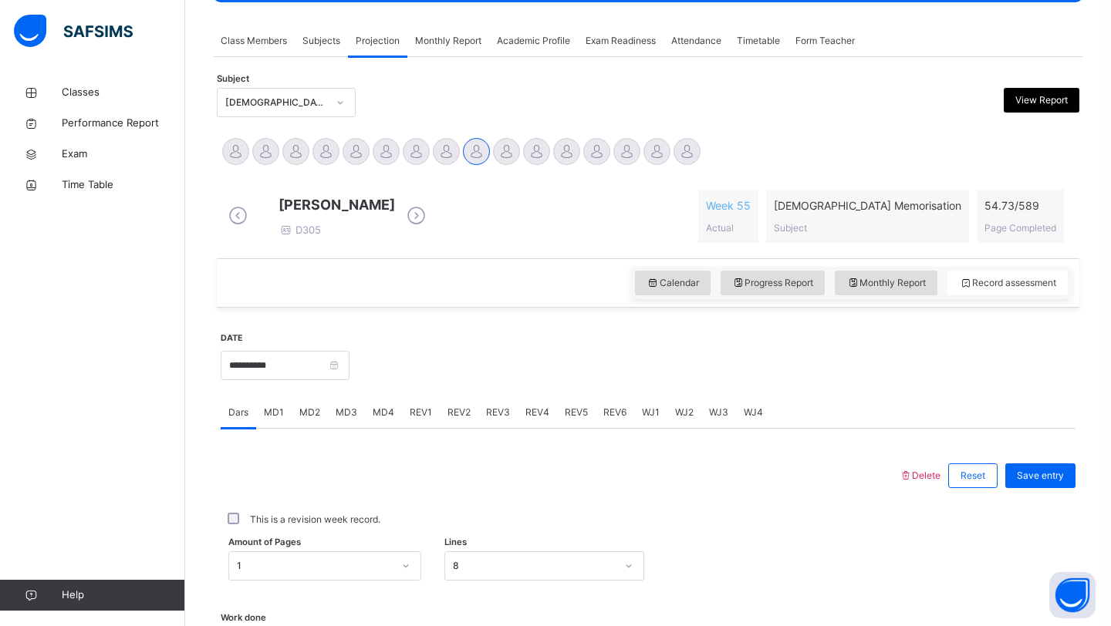
click at [348, 420] on span "MD3" at bounding box center [347, 413] width 22 height 14
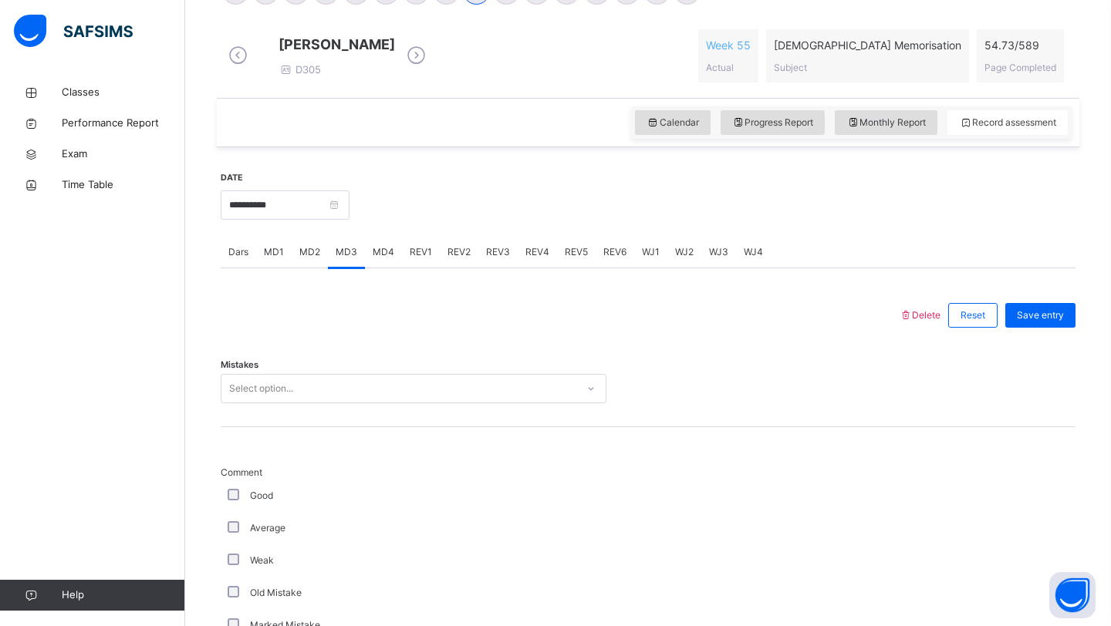
scroll to position [436, 0]
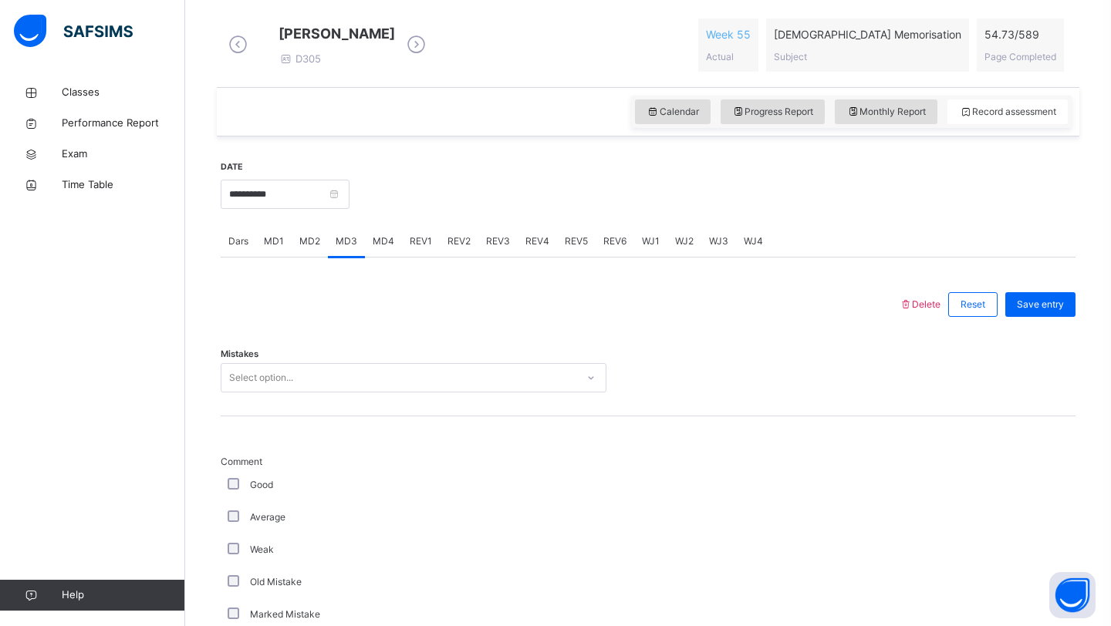
click at [414, 379] on div "Select option..." at bounding box center [398, 378] width 355 height 24
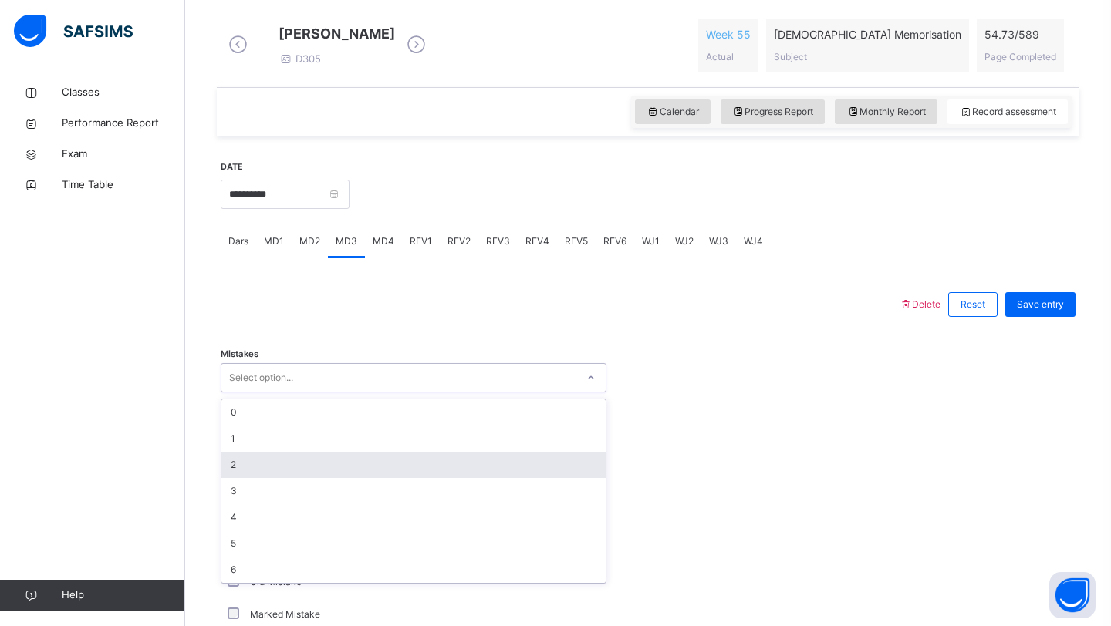
click at [305, 478] on div "2" at bounding box center [413, 465] width 384 height 26
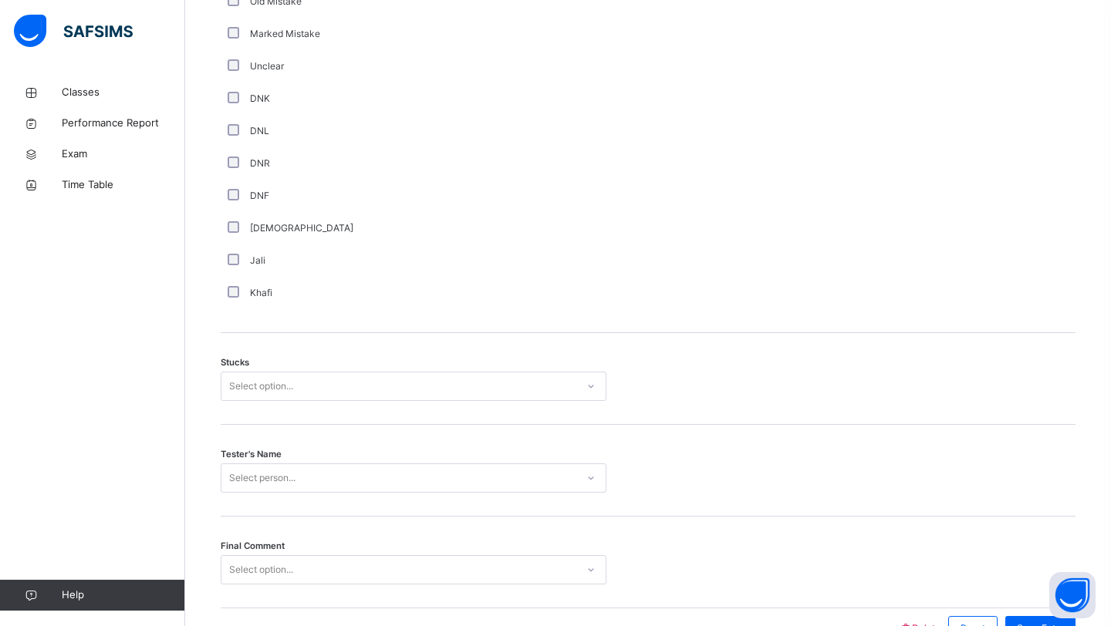
scroll to position [1022, 0]
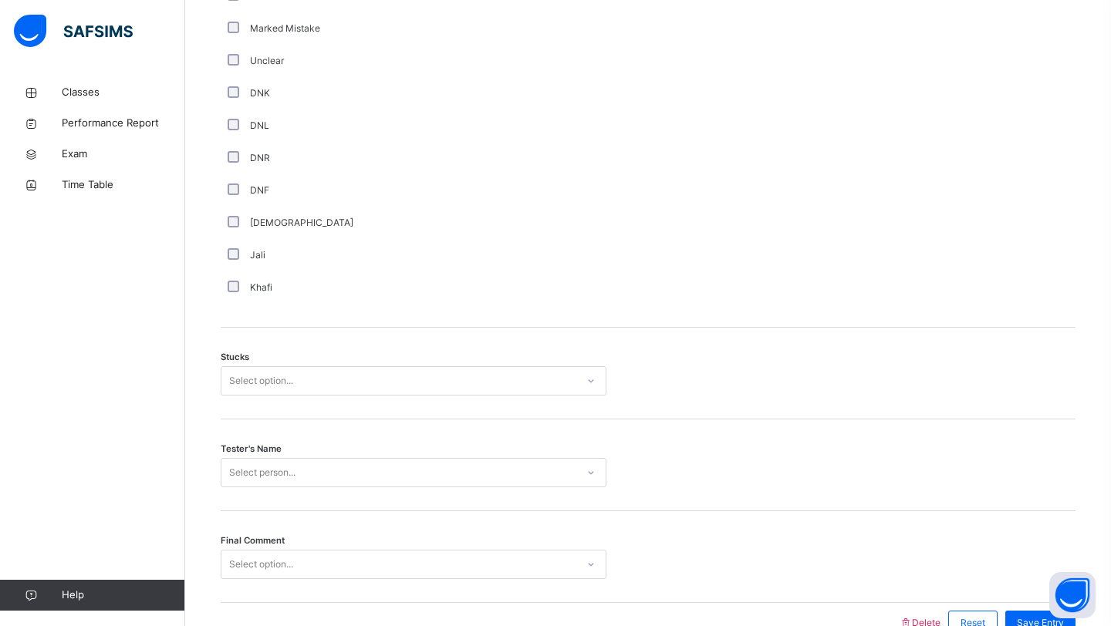
click at [298, 381] on div "Select option..." at bounding box center [398, 381] width 355 height 24
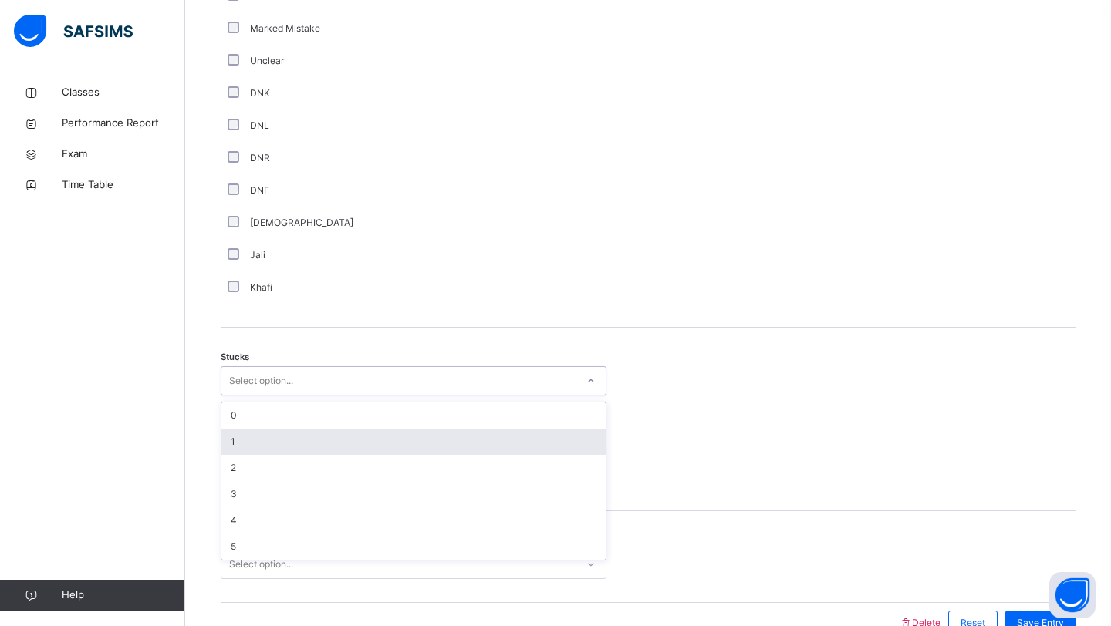
click at [268, 454] on div "1" at bounding box center [413, 442] width 384 height 26
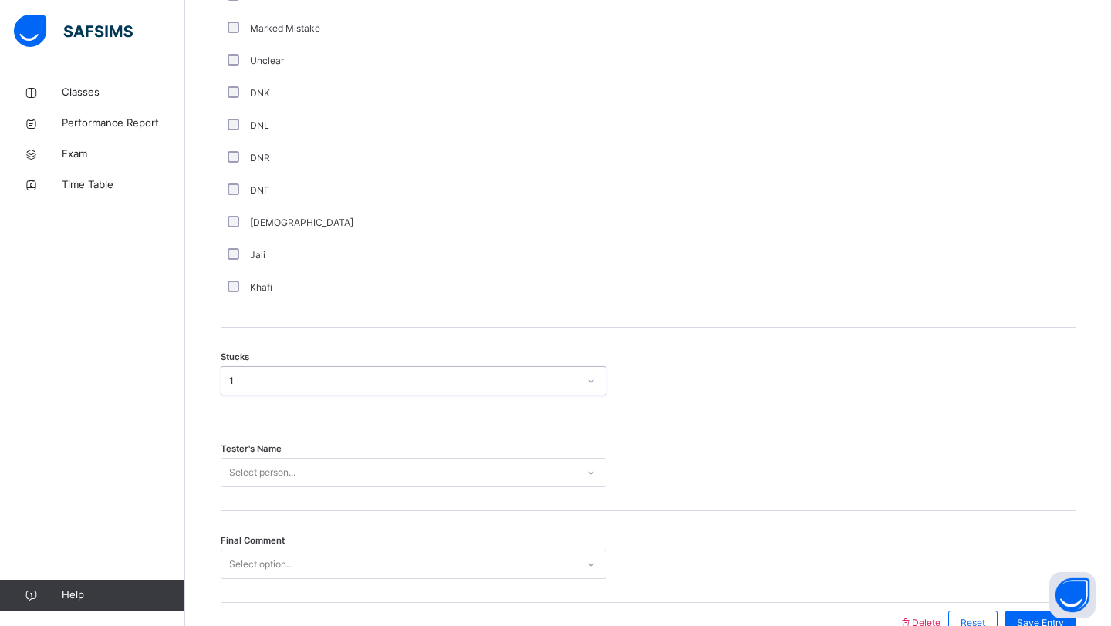
click at [261, 478] on div "Select person..." at bounding box center [414, 472] width 386 height 29
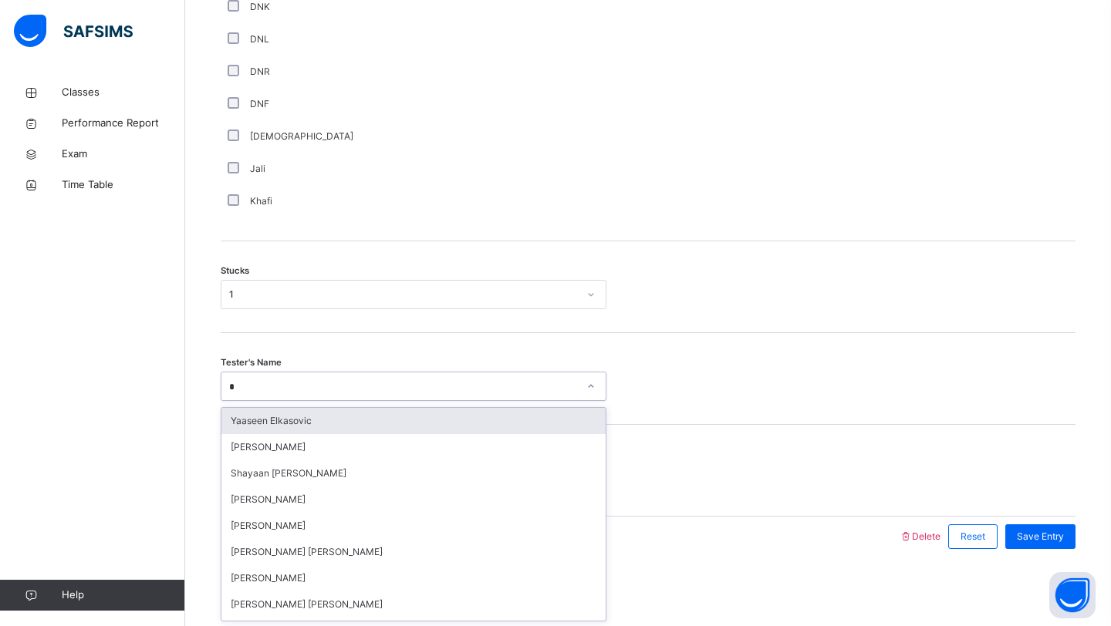
type input "**"
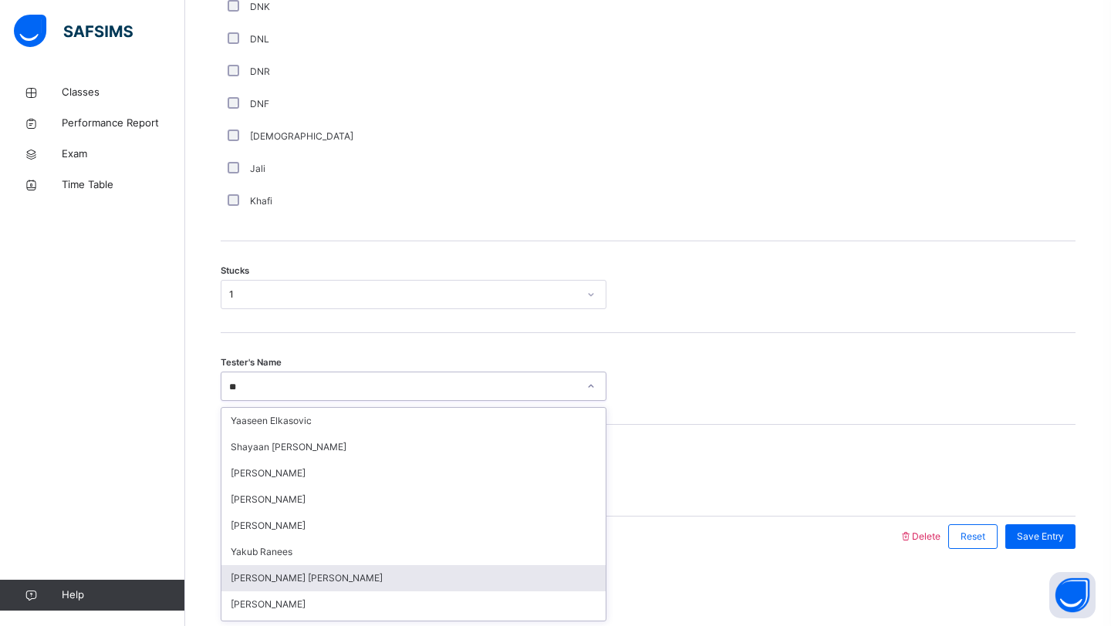
click at [304, 581] on div "[PERSON_NAME] [PERSON_NAME]" at bounding box center [413, 578] width 384 height 26
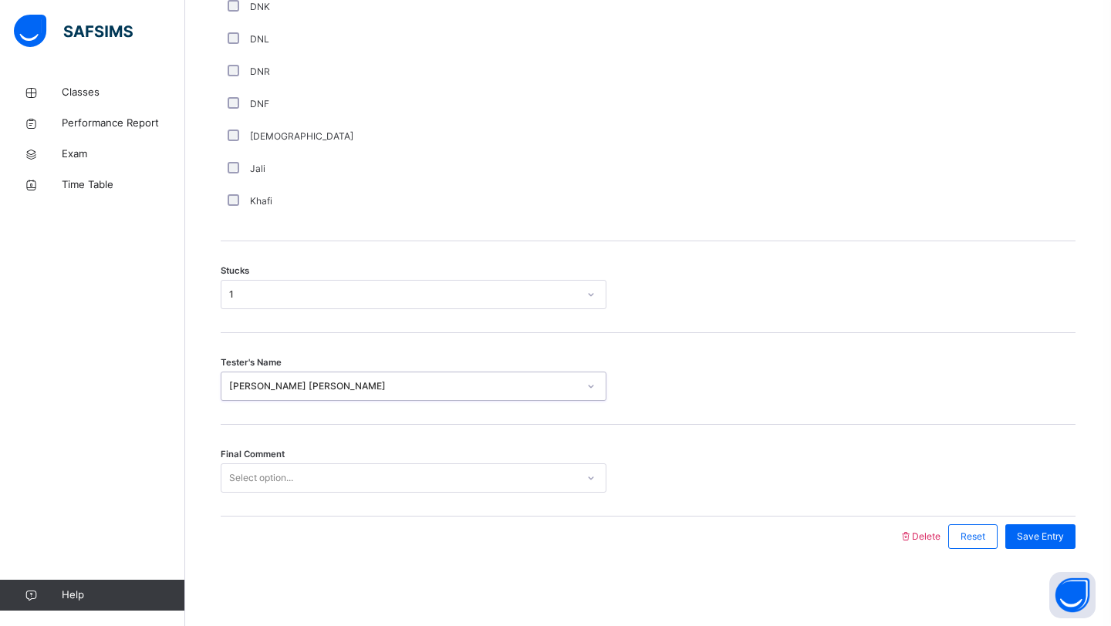
click at [309, 484] on div "Select option..." at bounding box center [398, 479] width 355 height 24
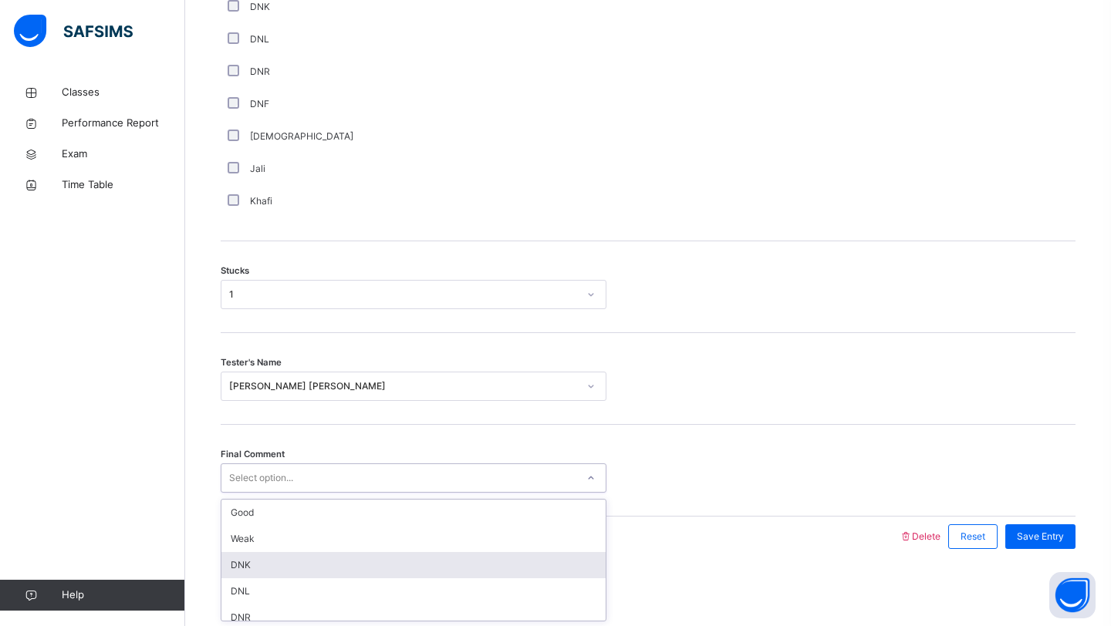
scroll to position [36, 0]
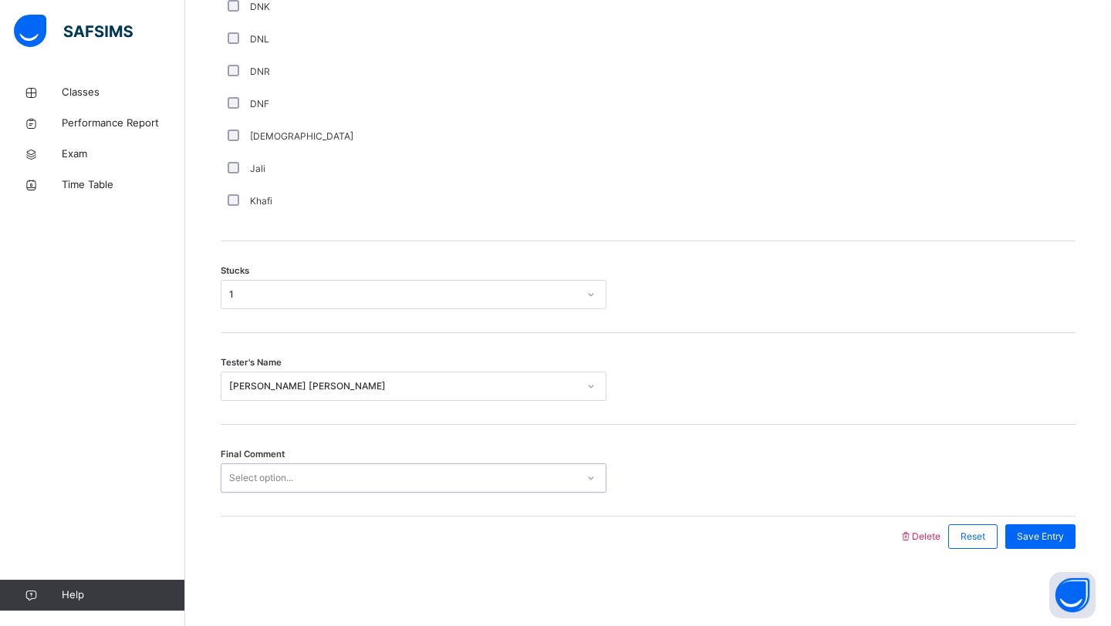
click at [293, 480] on div "Select option..." at bounding box center [261, 478] width 64 height 29
type input "*"
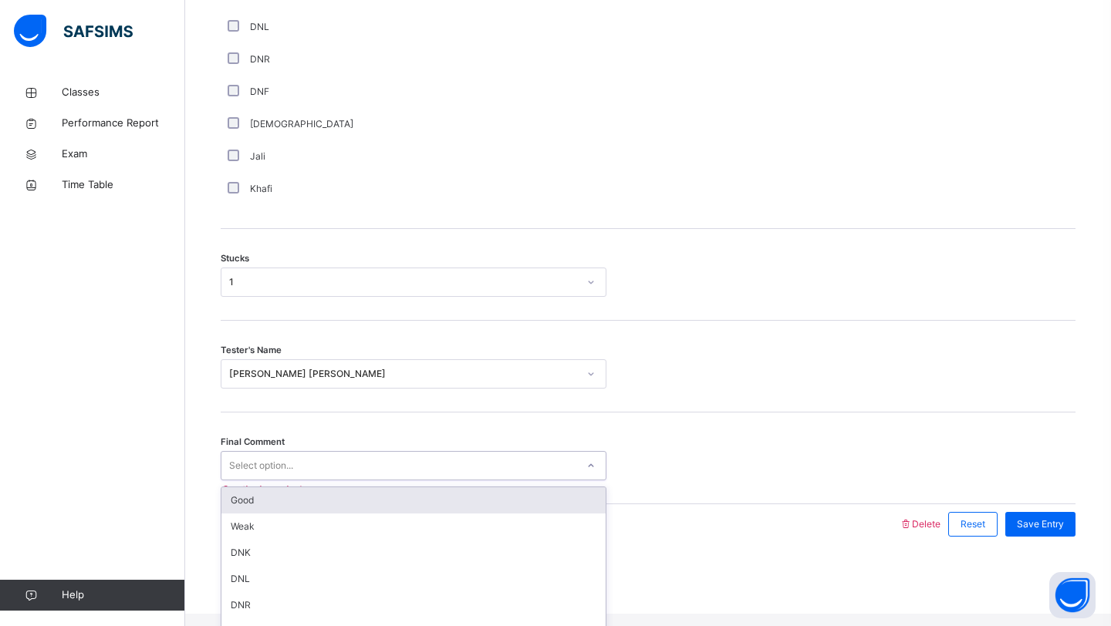
scroll to position [1152, 0]
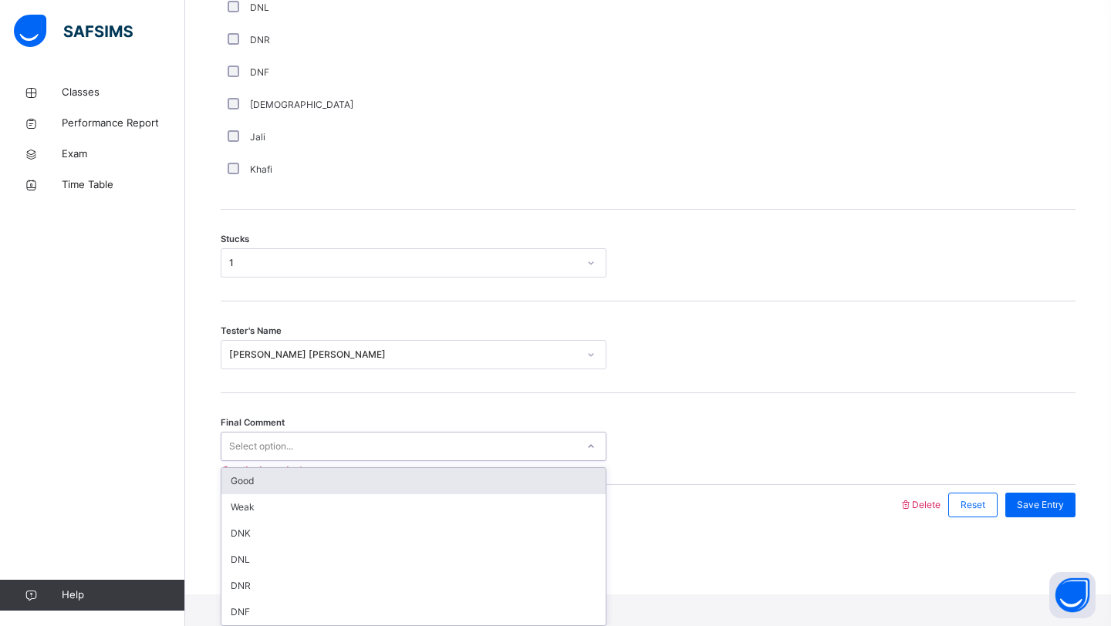
click at [629, 424] on div "Delete Reset Save entry Mistakes 2 Comment Good Average Weak Old Mistake Marked…" at bounding box center [648, 52] width 855 height 945
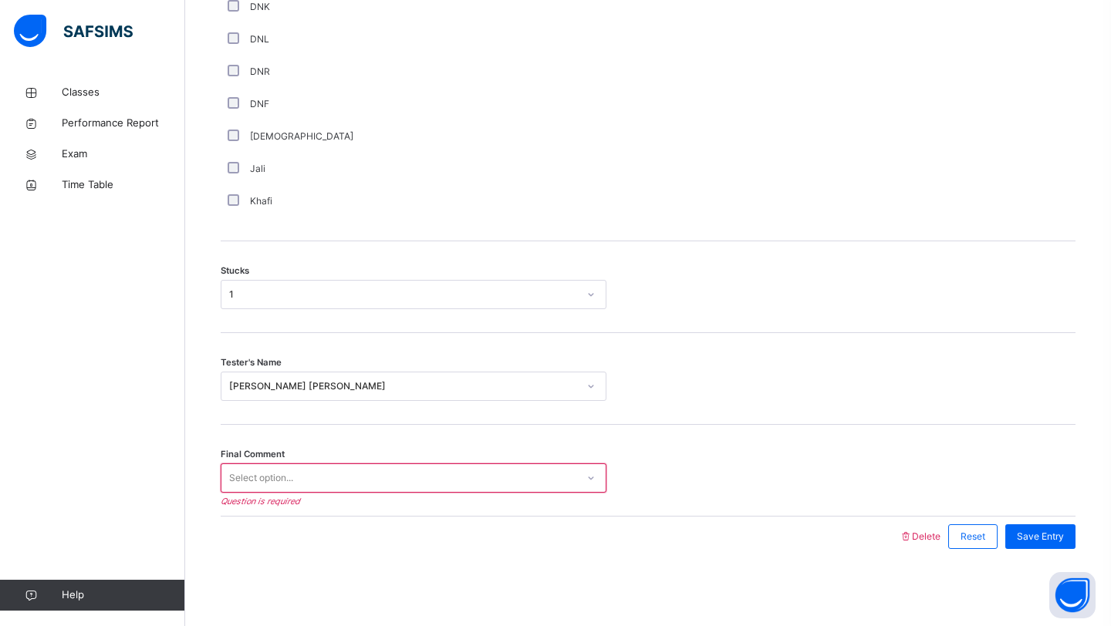
scroll to position [1121, 0]
click at [1011, 533] on div "Save Entry" at bounding box center [1040, 537] width 70 height 25
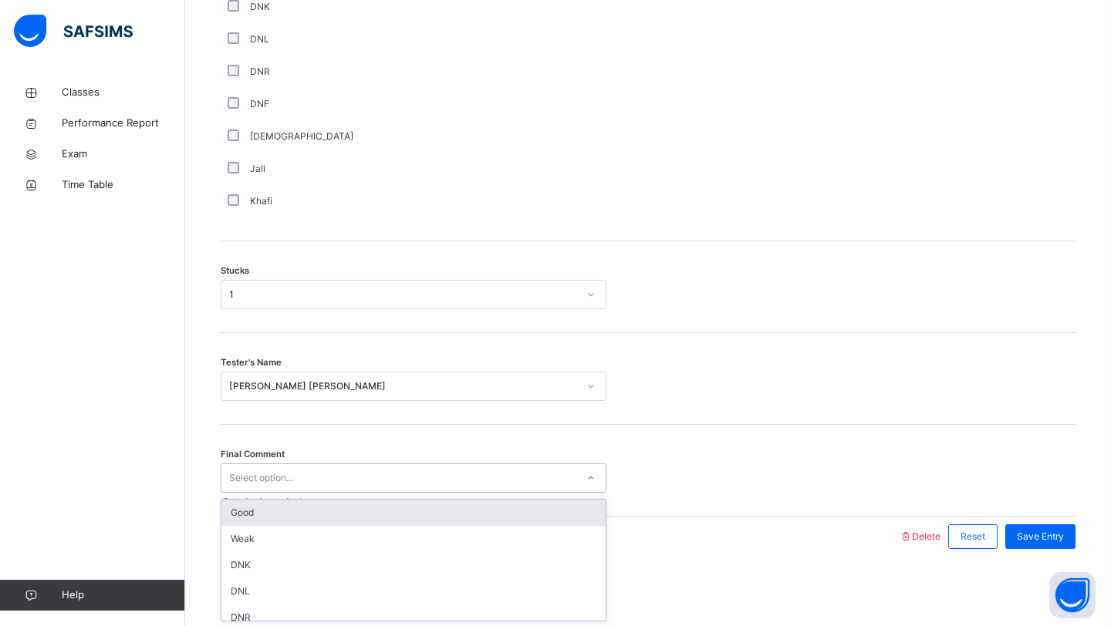
click at [583, 471] on div at bounding box center [591, 478] width 26 height 25
click at [392, 515] on div "Good" at bounding box center [413, 513] width 384 height 26
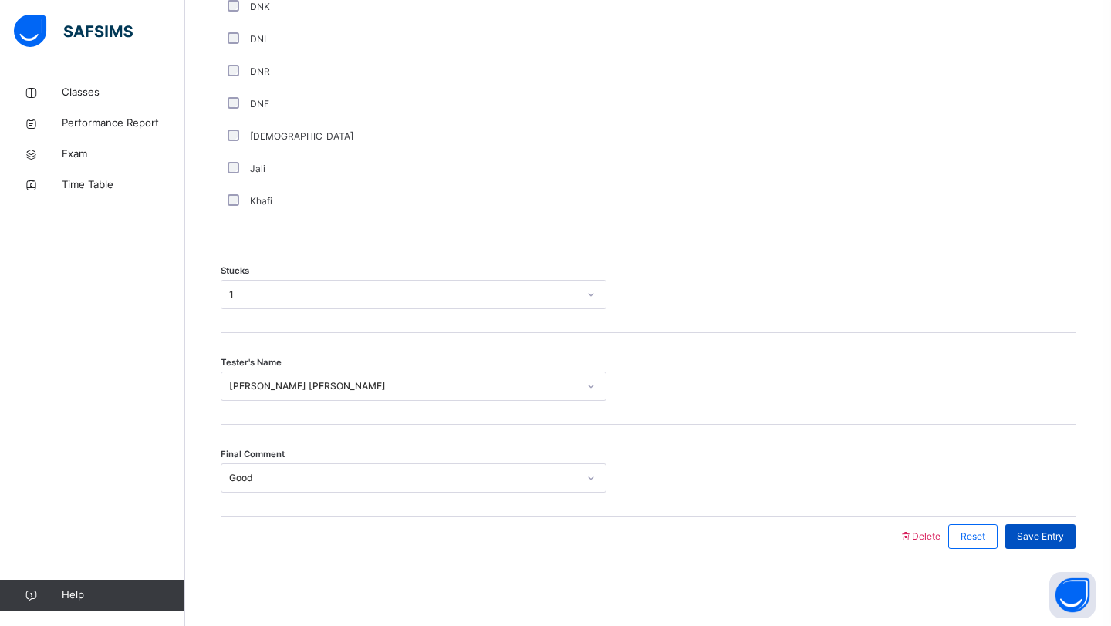
click at [1020, 527] on div "Save Entry" at bounding box center [1040, 537] width 70 height 25
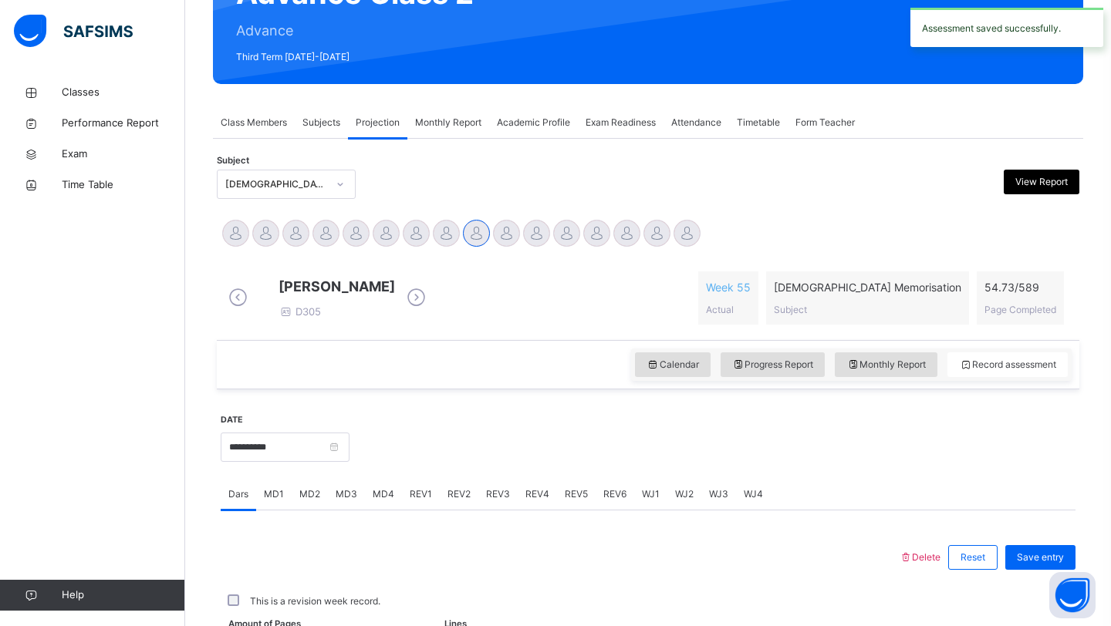
scroll to position [532, 0]
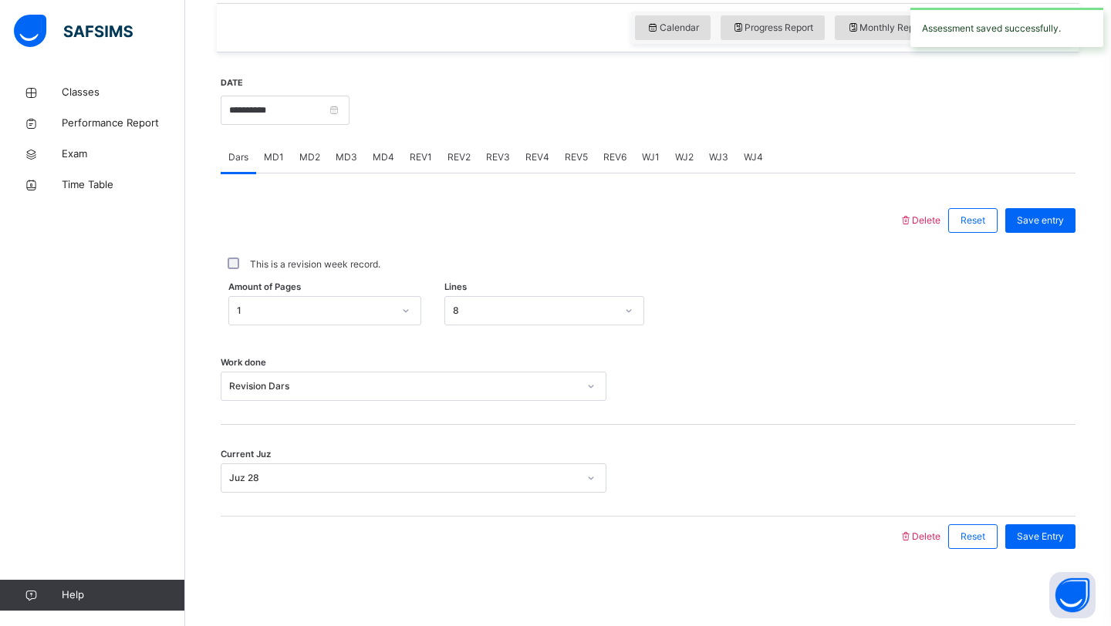
click at [378, 157] on span "MD4" at bounding box center [384, 157] width 22 height 14
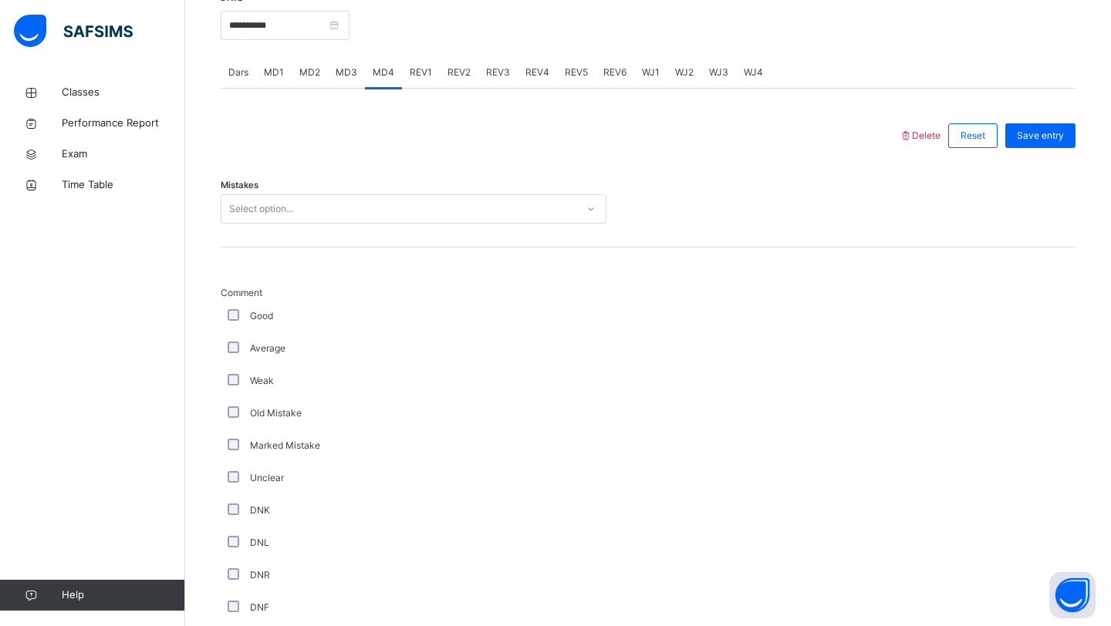
scroll to position [599, 0]
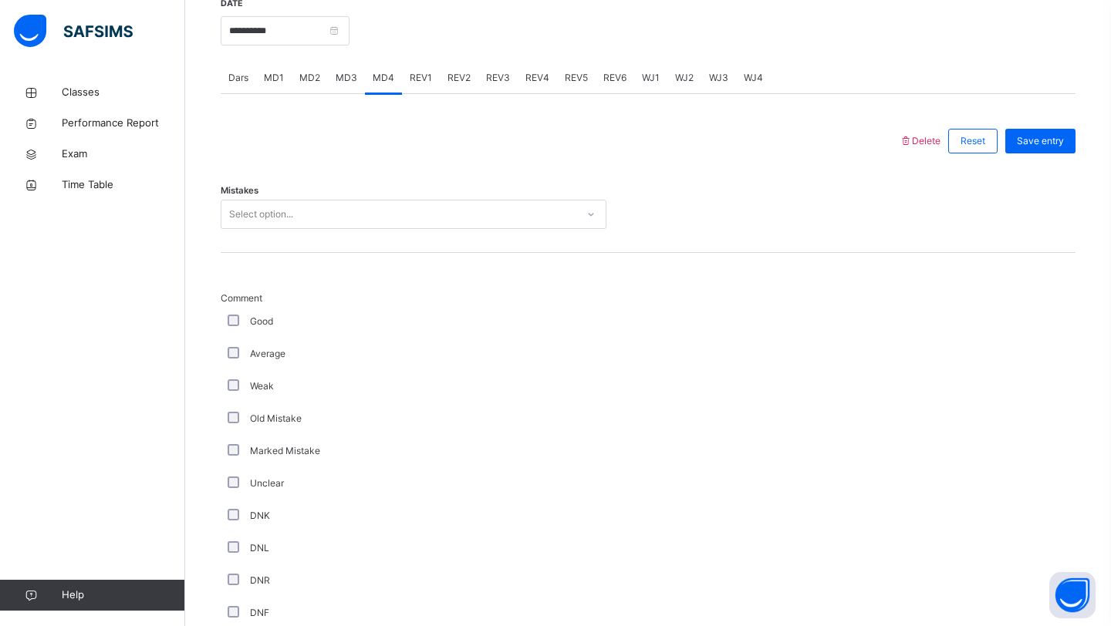
click at [288, 229] on div "Select option..." at bounding box center [261, 214] width 64 height 29
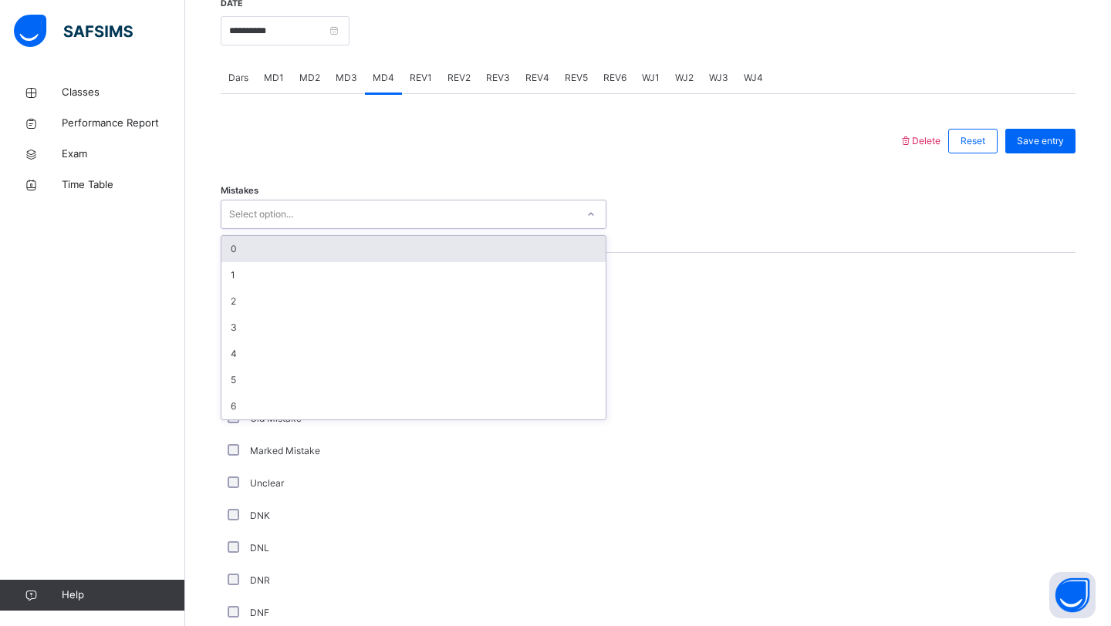
click at [275, 262] on div "0" at bounding box center [413, 249] width 384 height 26
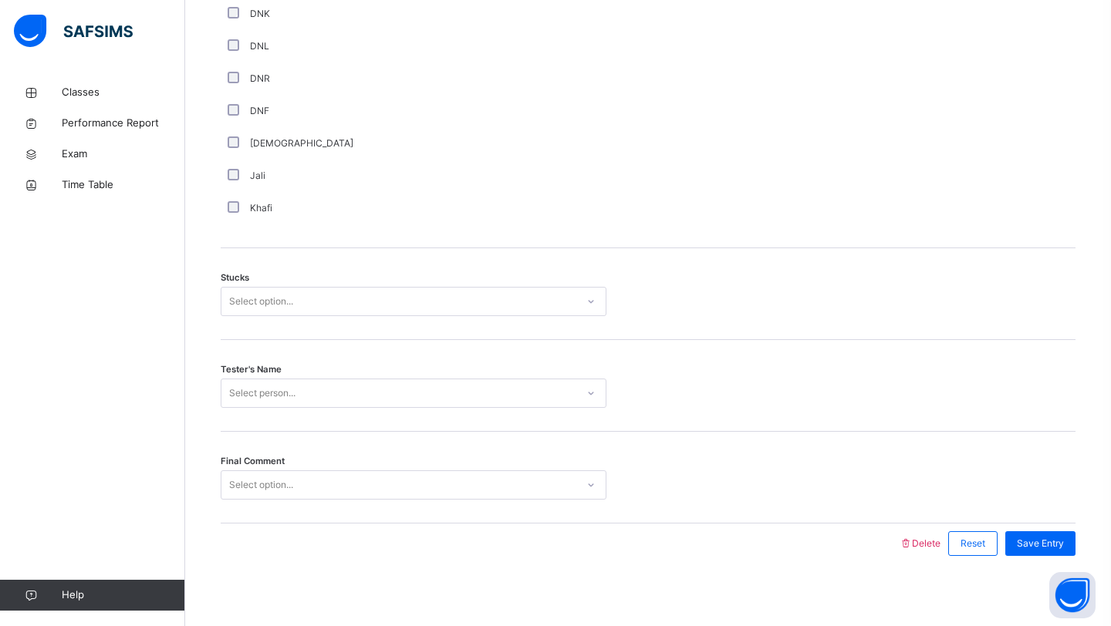
scroll to position [1101, 0]
click at [340, 305] on div "Select option..." at bounding box center [398, 303] width 355 height 24
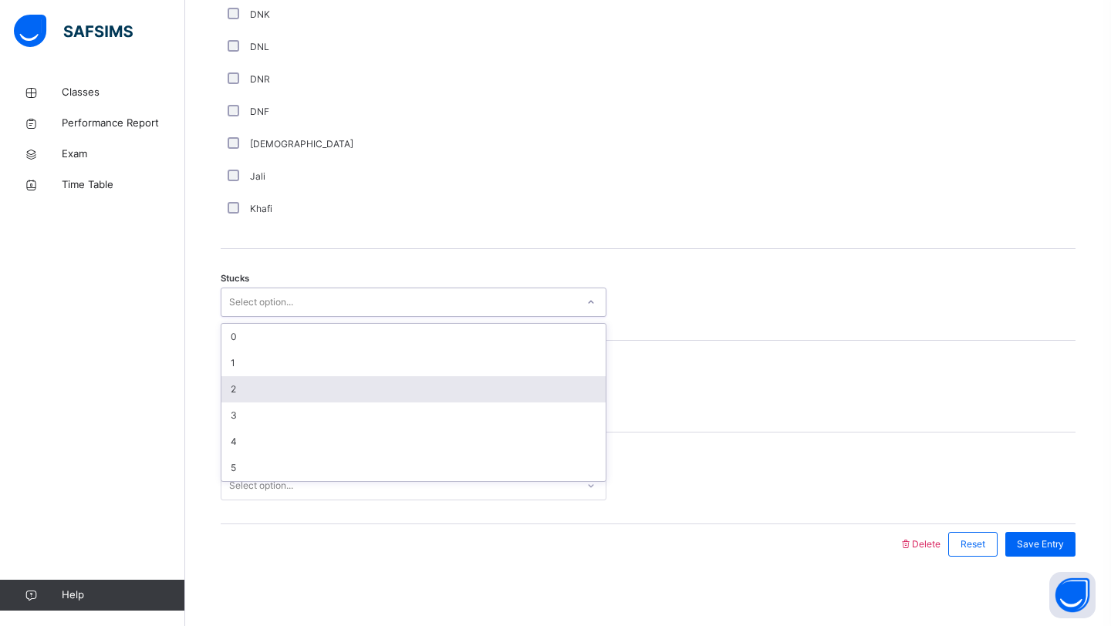
click at [261, 403] on div "2" at bounding box center [413, 389] width 384 height 26
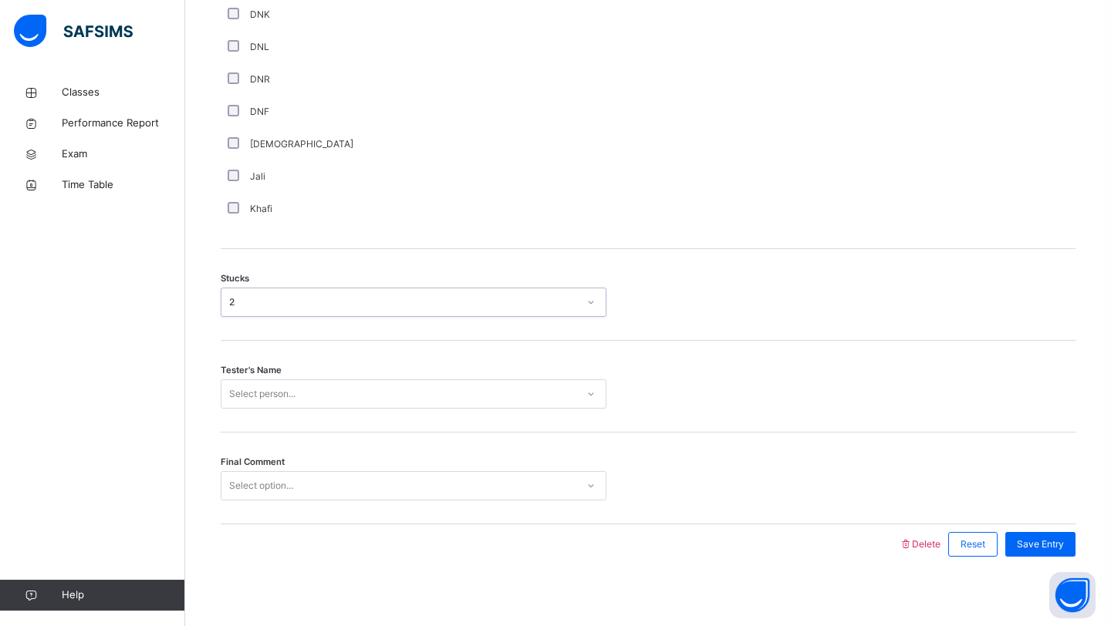
click at [263, 402] on div "Select person..." at bounding box center [262, 393] width 66 height 29
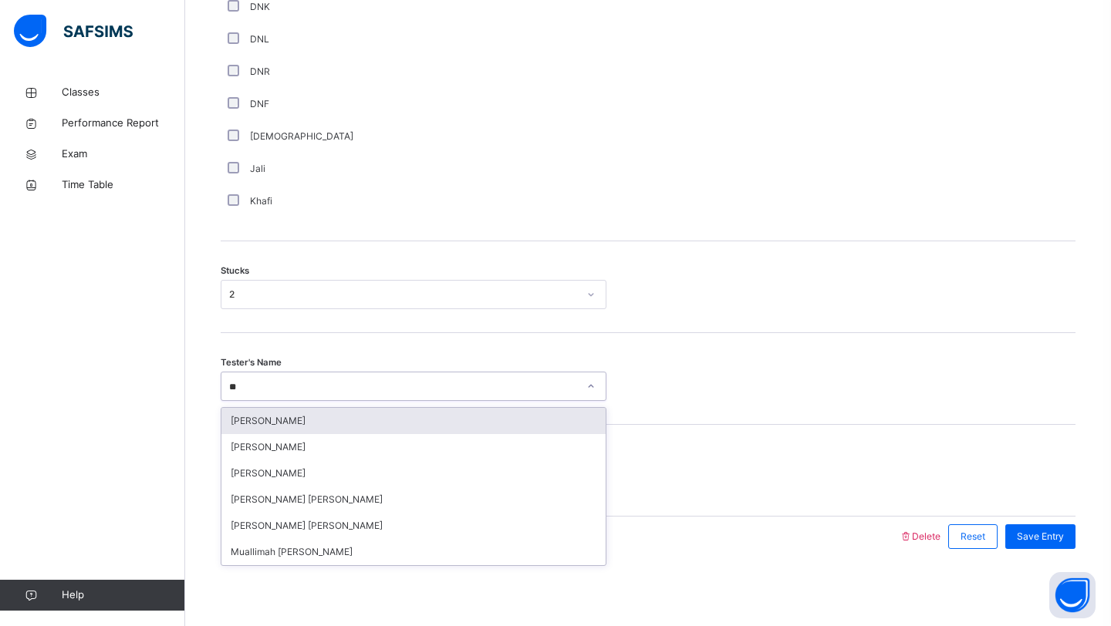
type input "***"
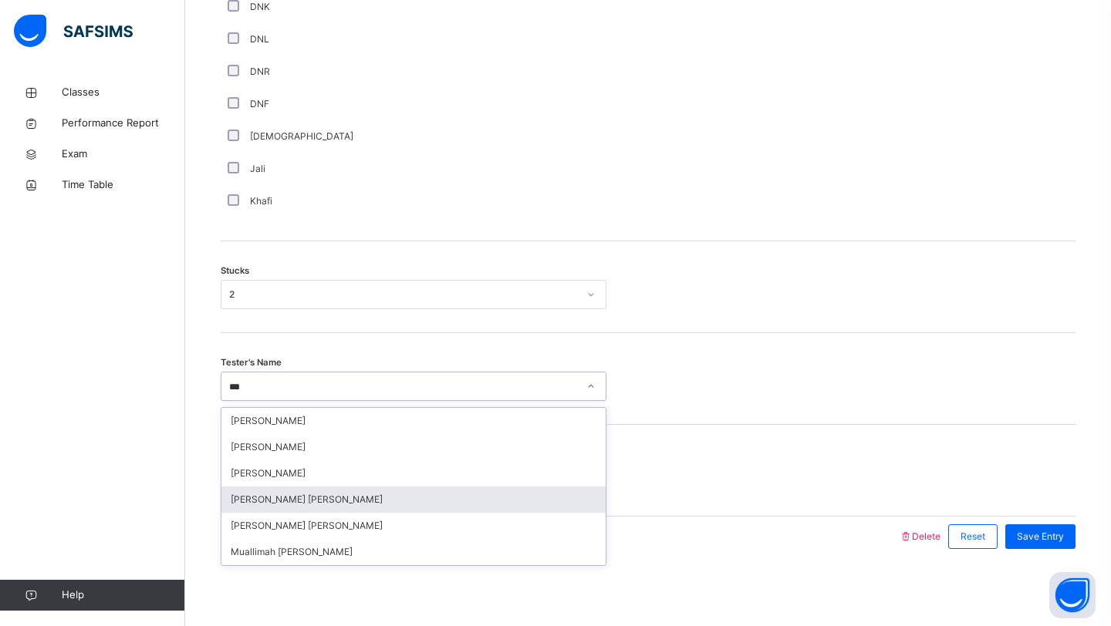
click at [317, 504] on div "[PERSON_NAME] [PERSON_NAME]" at bounding box center [413, 500] width 384 height 26
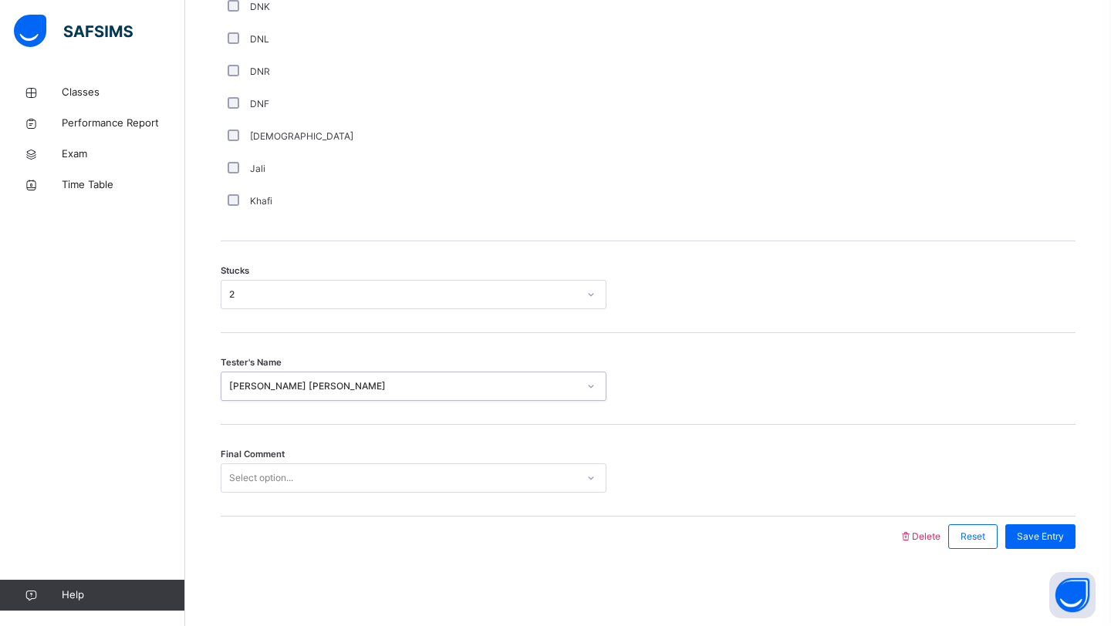
click at [312, 489] on div "Select option..." at bounding box center [398, 479] width 355 height 24
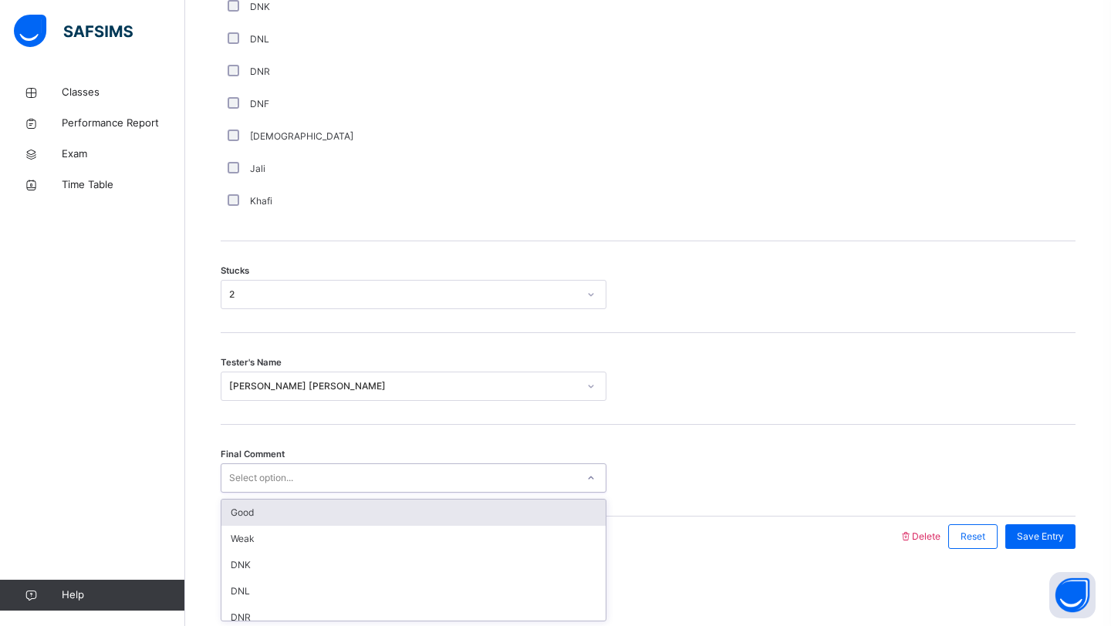
click at [270, 512] on div "Good" at bounding box center [413, 513] width 384 height 26
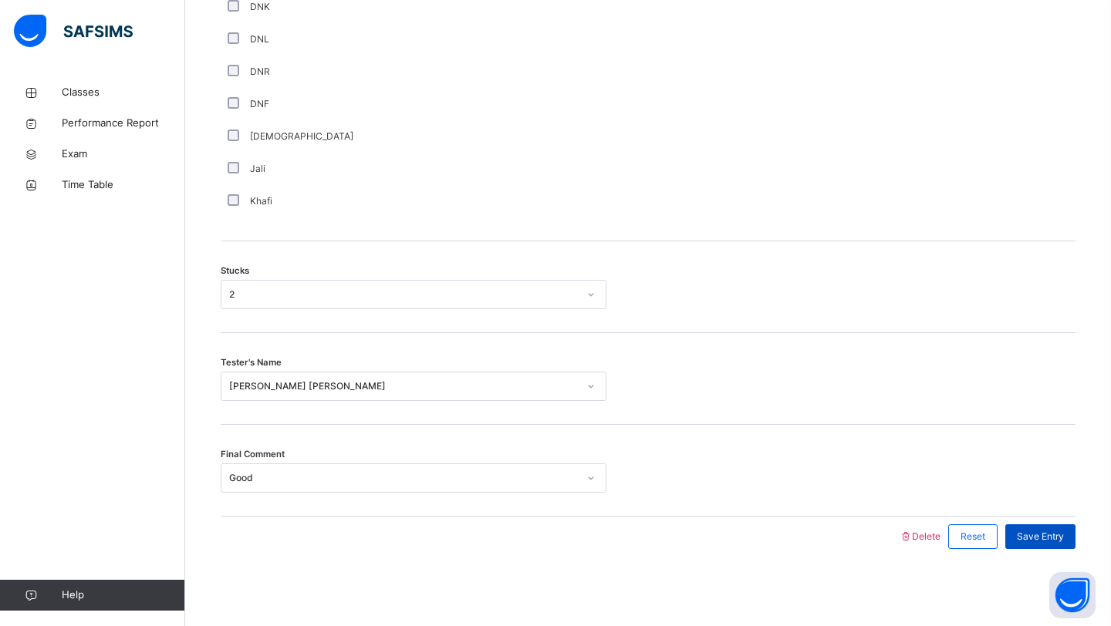
click at [1030, 533] on span "Save Entry" at bounding box center [1040, 537] width 47 height 14
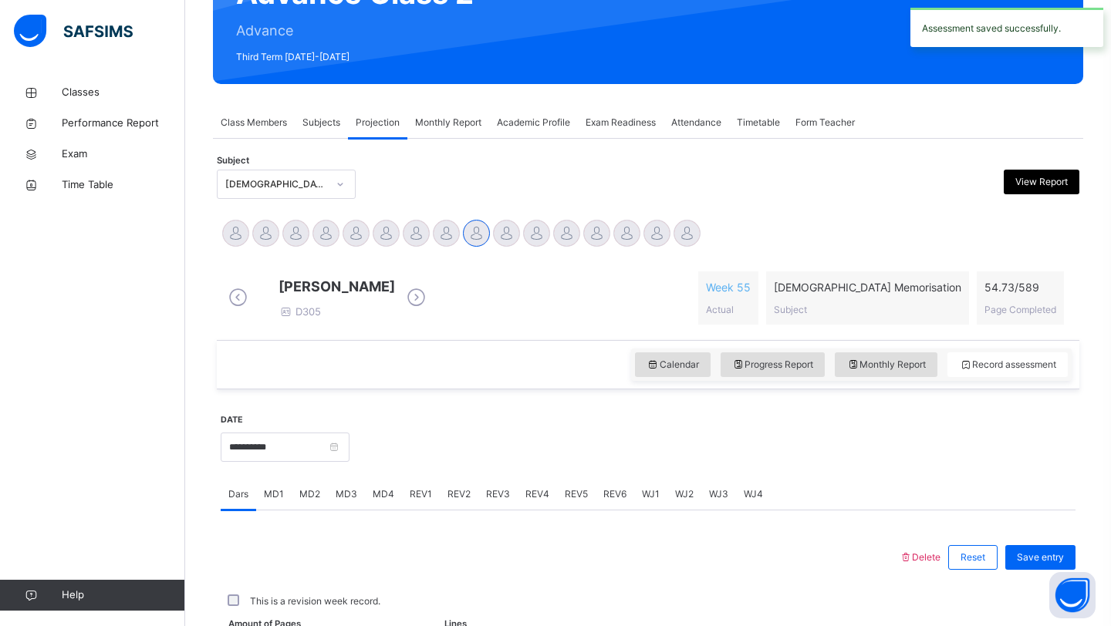
scroll to position [532, 0]
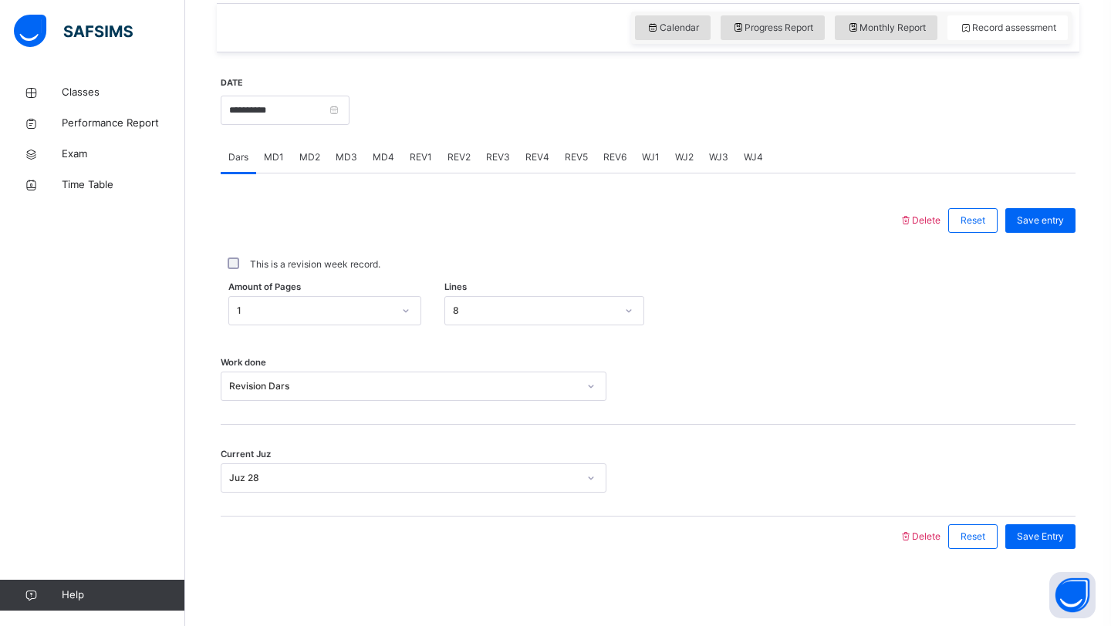
click at [427, 153] on span "REV1" at bounding box center [421, 157] width 22 height 14
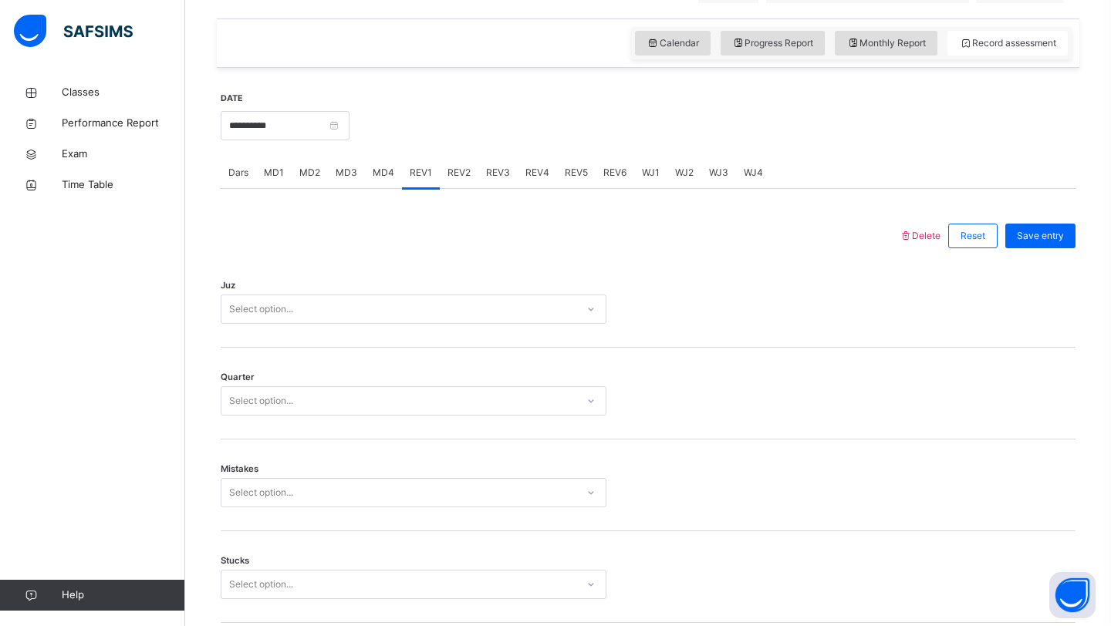
scroll to position [510, 0]
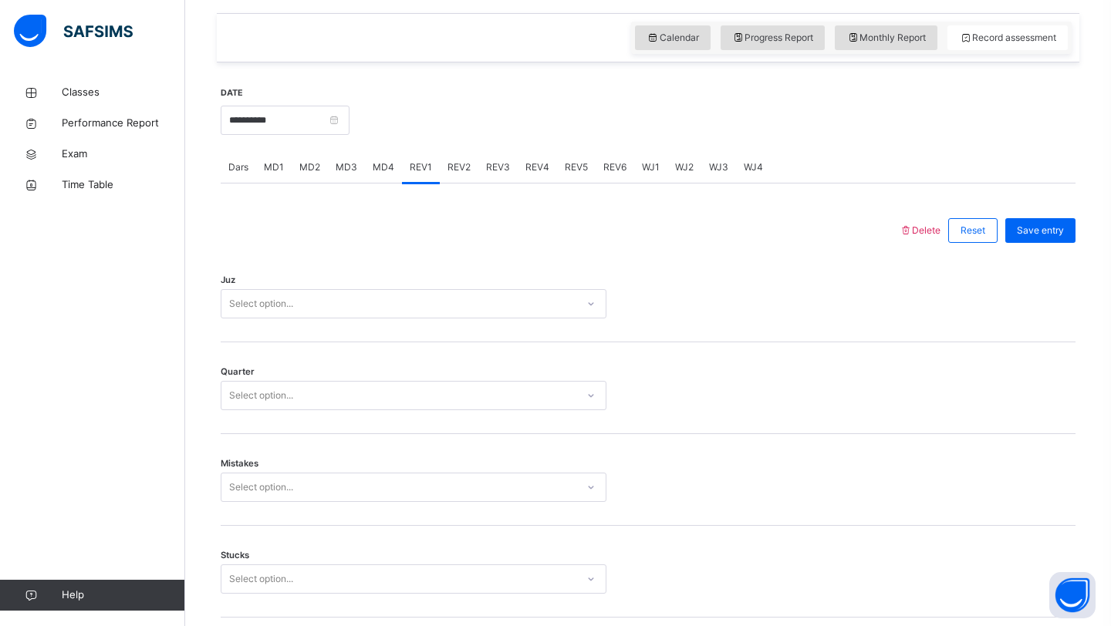
click at [332, 309] on div "Select option..." at bounding box center [398, 304] width 355 height 24
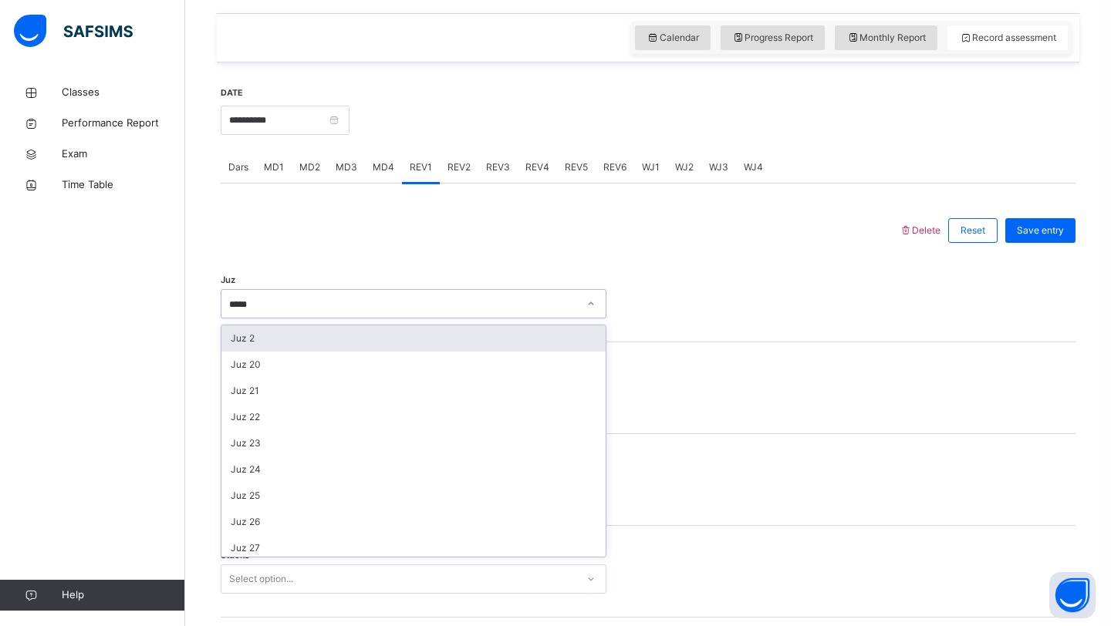
type input "******"
click at [326, 352] on div "Juz 27" at bounding box center [413, 339] width 384 height 26
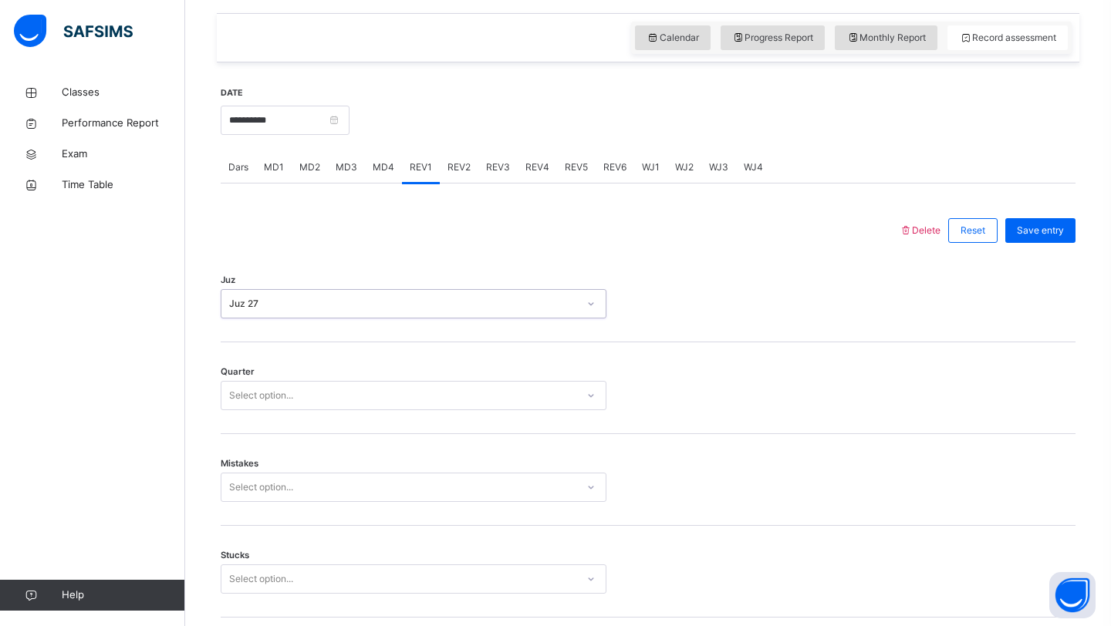
click at [300, 405] on div "Select option..." at bounding box center [398, 396] width 355 height 24
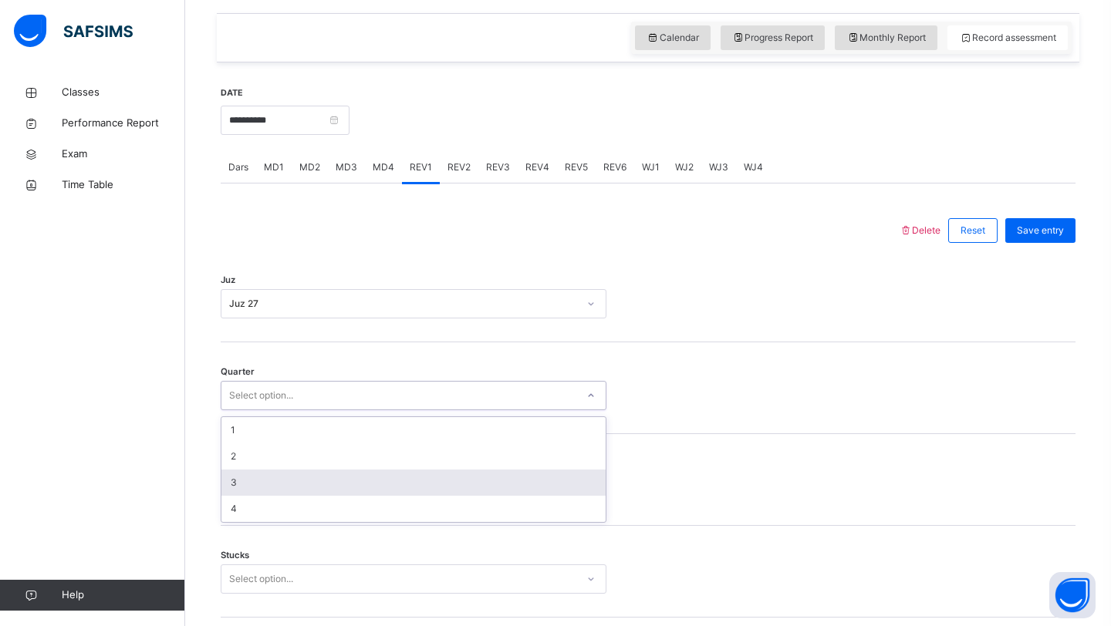
click at [269, 490] on div "3" at bounding box center [413, 483] width 384 height 26
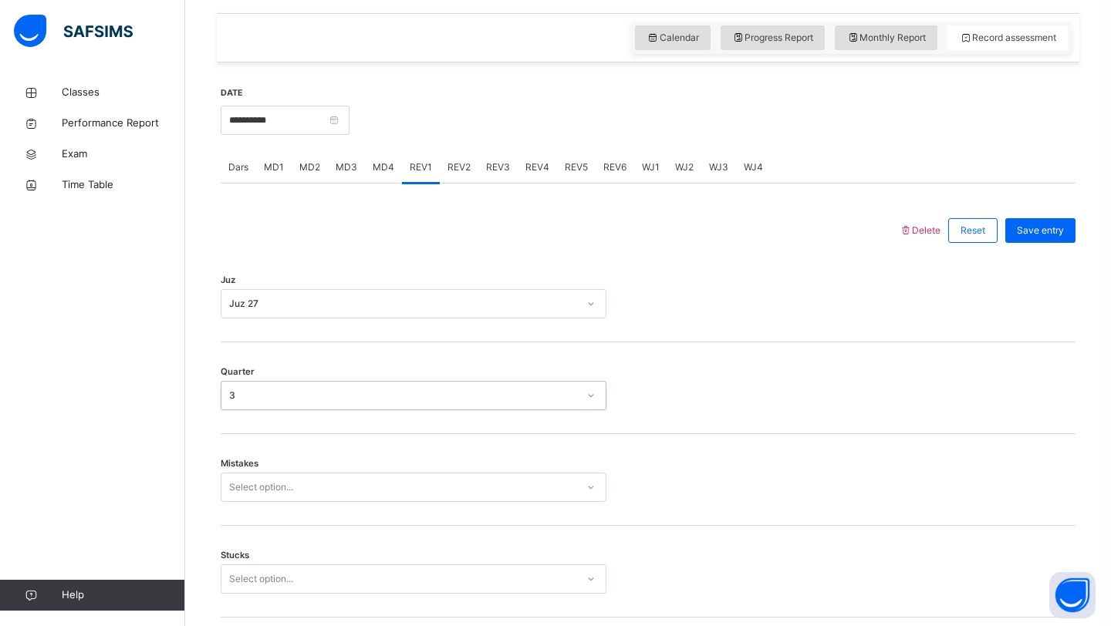
click at [250, 498] on div "Select option..." at bounding box center [414, 487] width 386 height 29
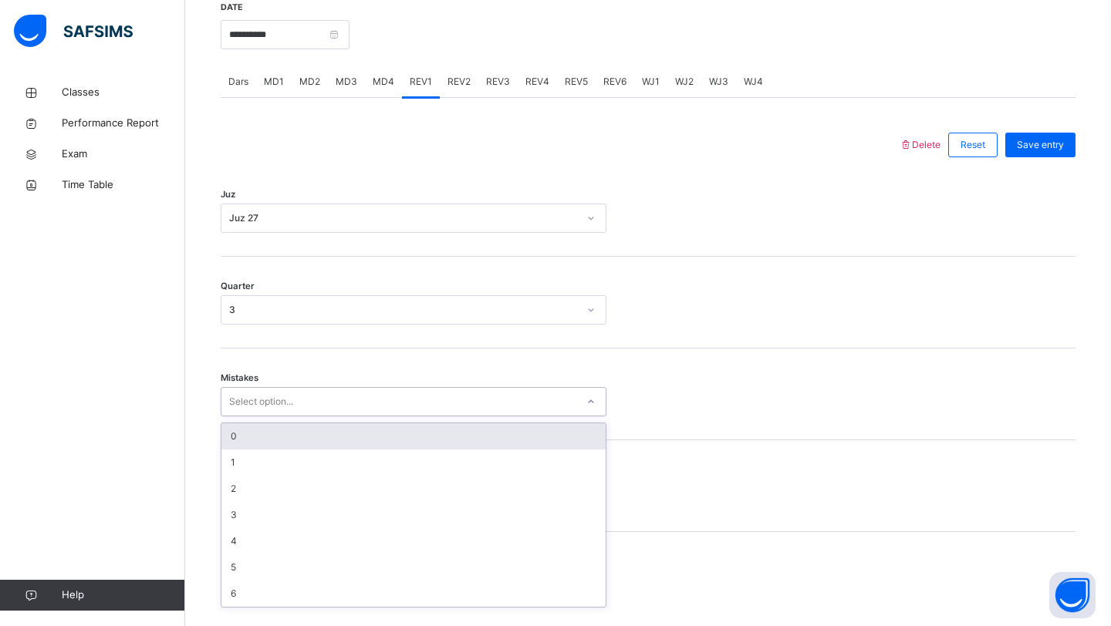
click at [245, 450] on div "0" at bounding box center [413, 436] width 384 height 26
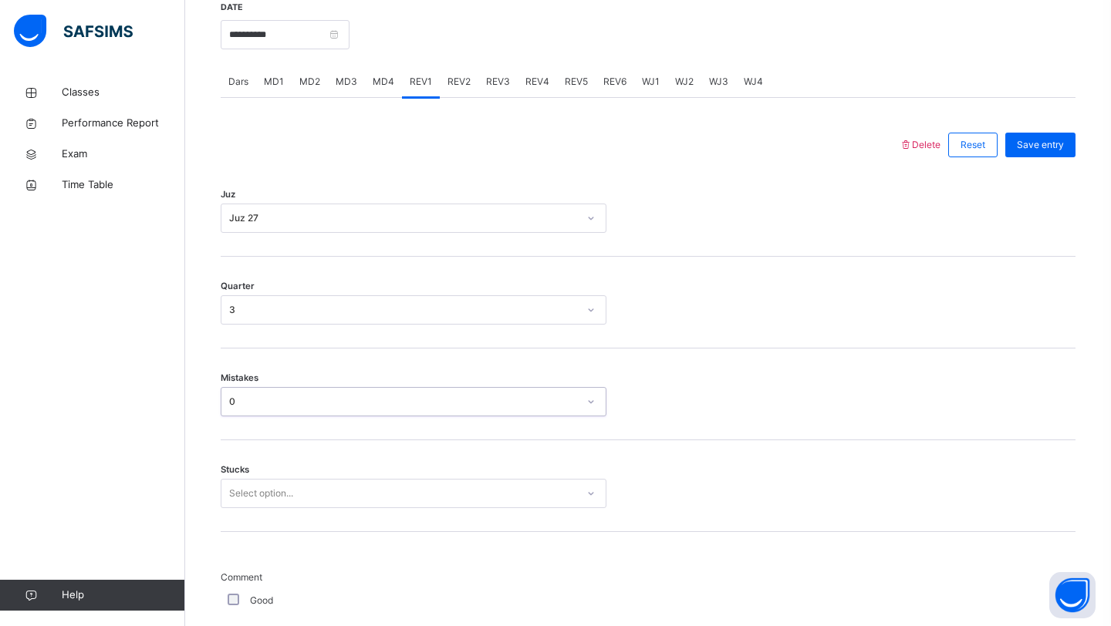
click at [247, 494] on div "Select option..." at bounding box center [261, 493] width 64 height 29
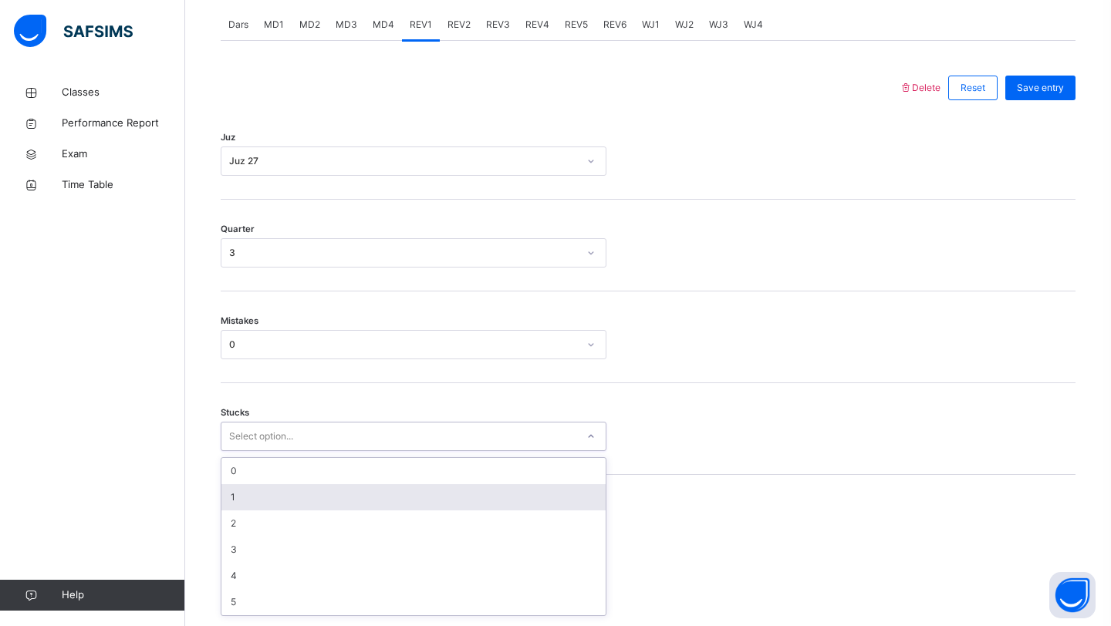
scroll to position [661, 0]
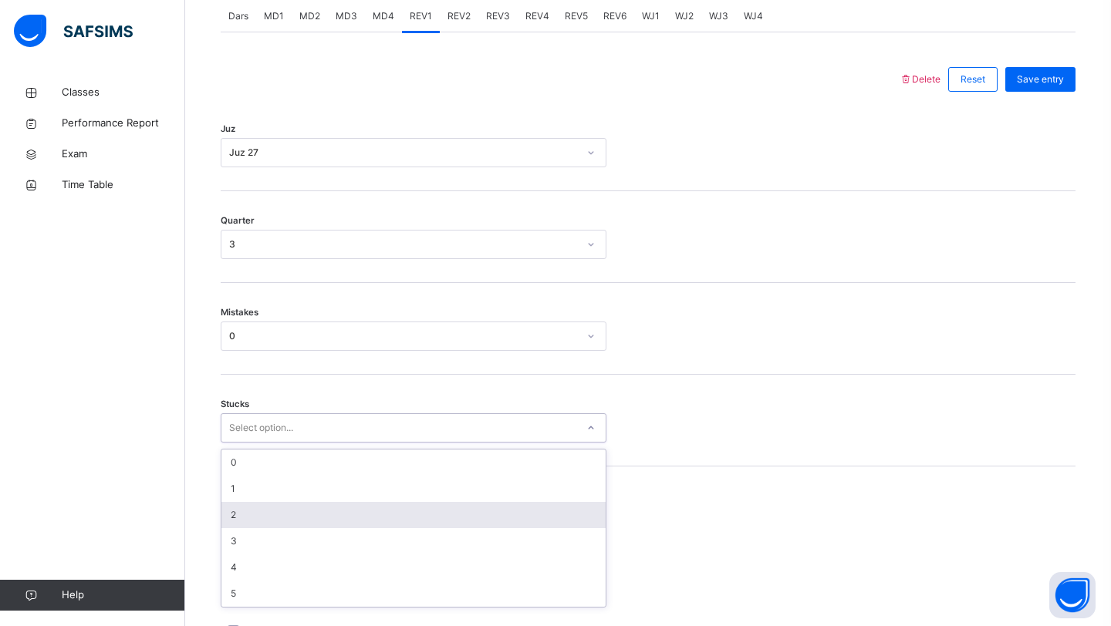
click at [245, 523] on div "2" at bounding box center [413, 515] width 384 height 26
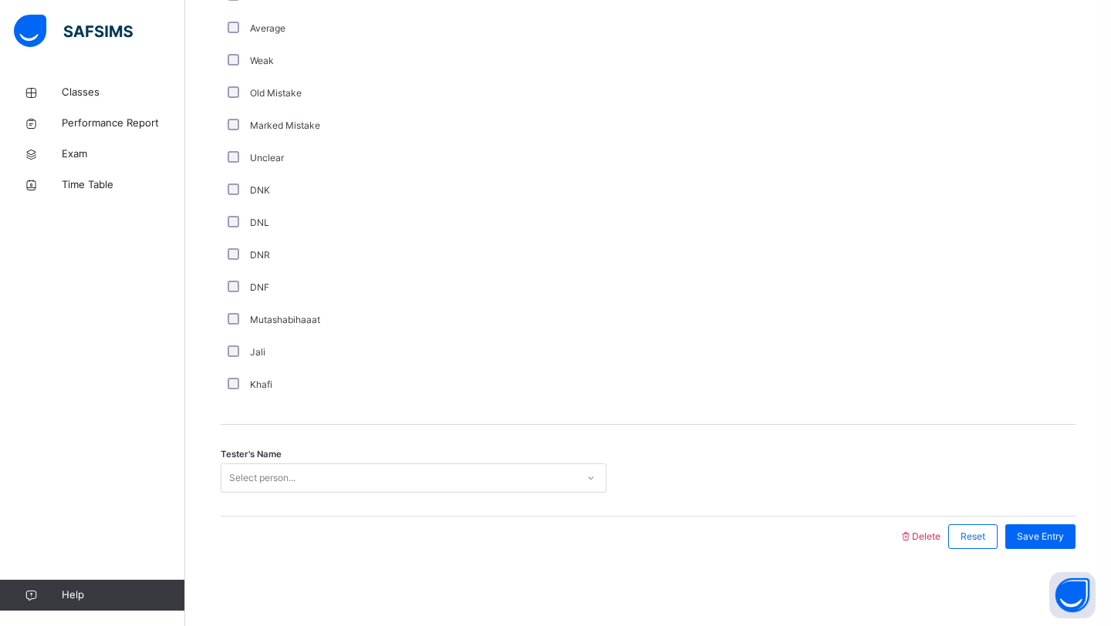
scroll to position [1213, 0]
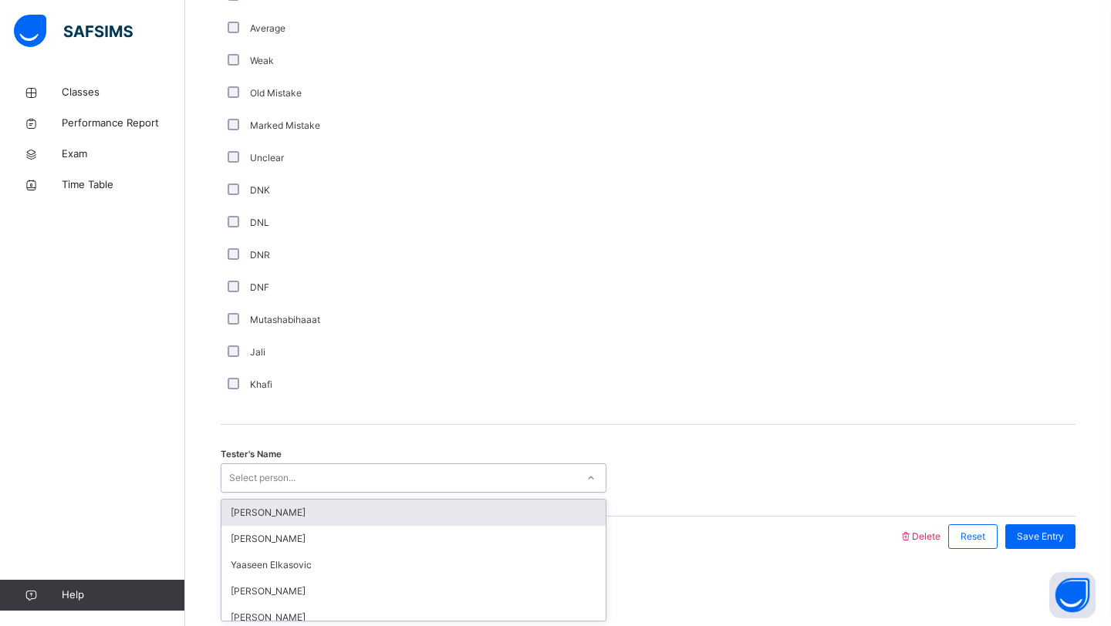
click at [401, 480] on div "Select person..." at bounding box center [398, 479] width 355 height 24
type input "***"
click at [376, 528] on div at bounding box center [559, 537] width 663 height 40
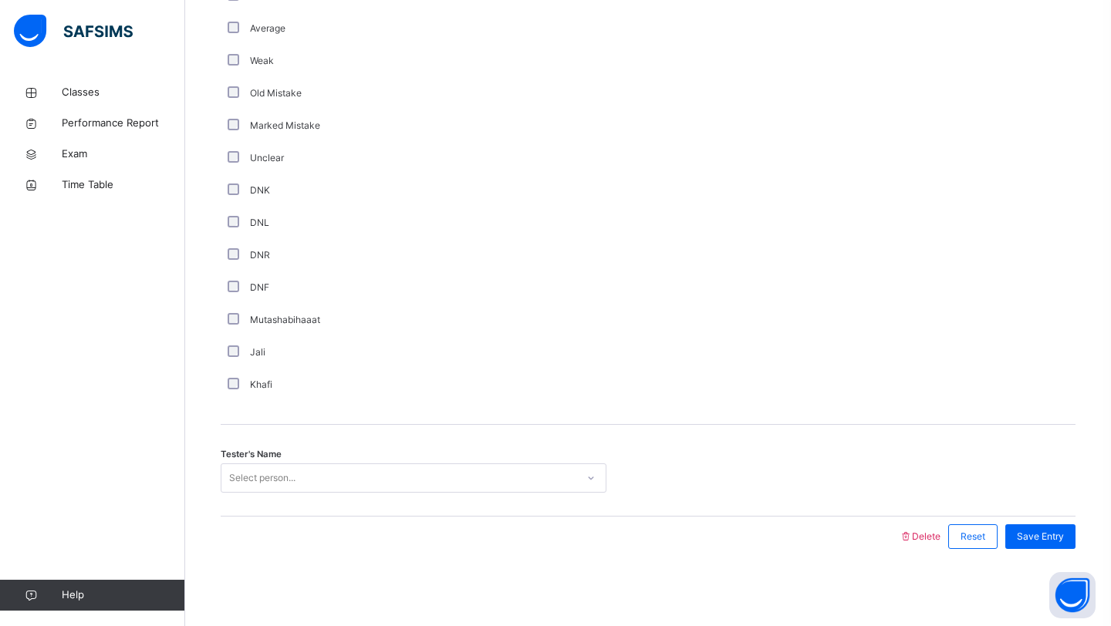
click at [513, 481] on div "Select person..." at bounding box center [398, 479] width 355 height 24
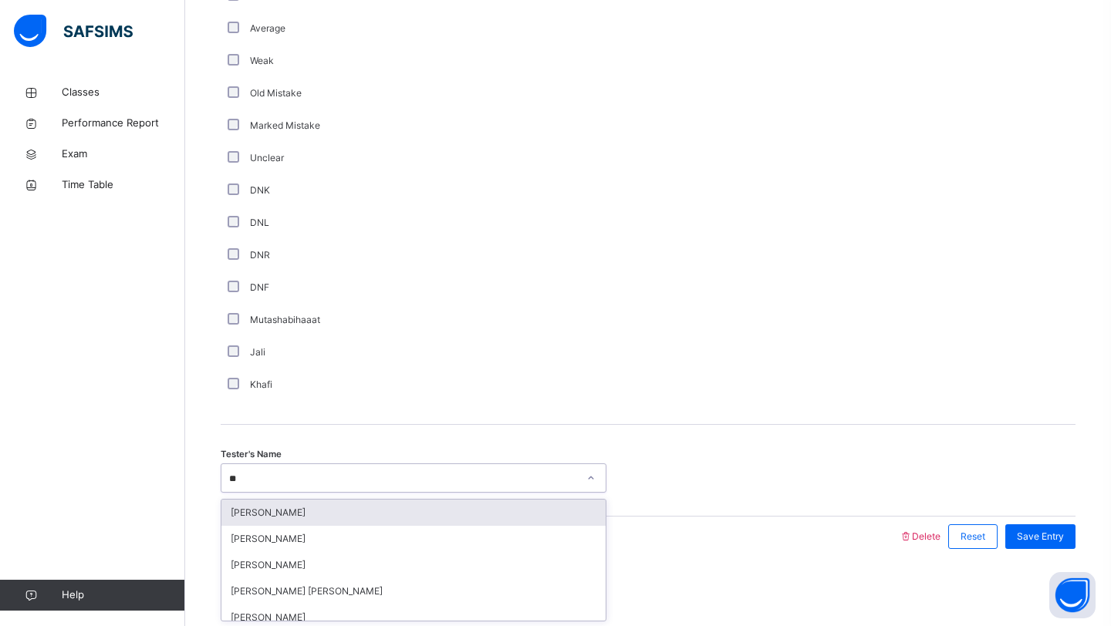
type input "***"
click at [396, 511] on div "Abubakar Hzrati" at bounding box center [413, 513] width 384 height 26
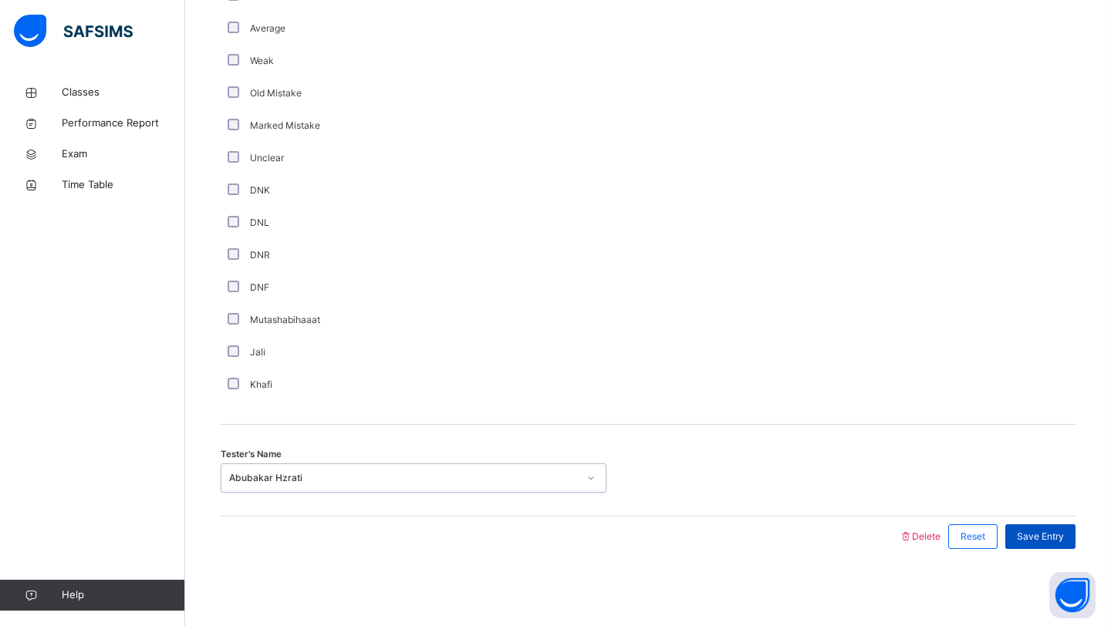
click at [1044, 547] on div "Save Entry" at bounding box center [1040, 537] width 70 height 25
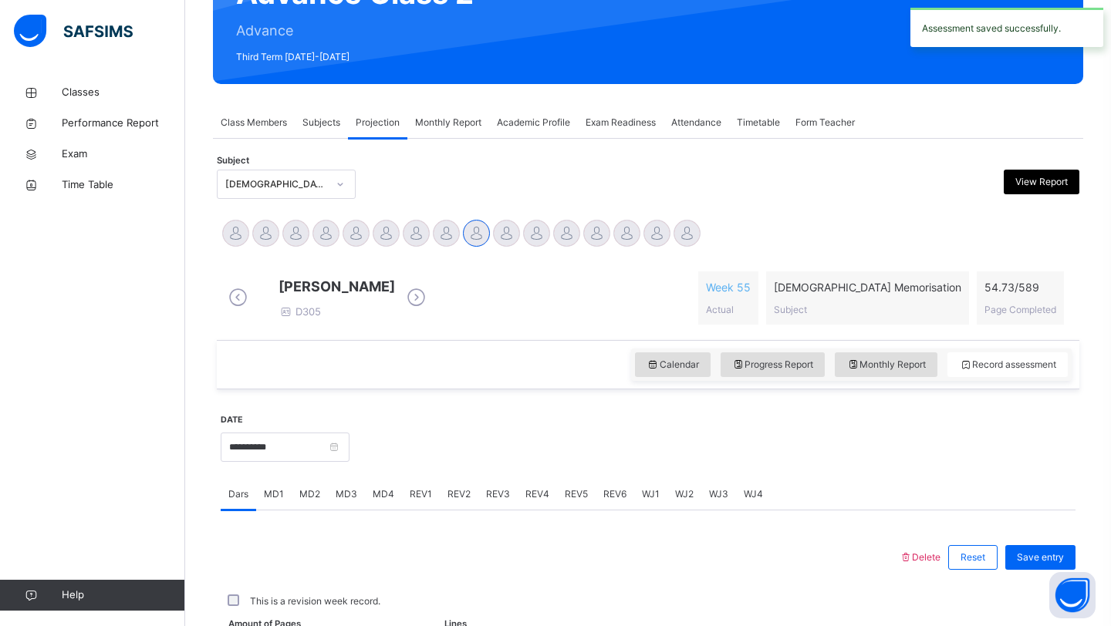
scroll to position [532, 0]
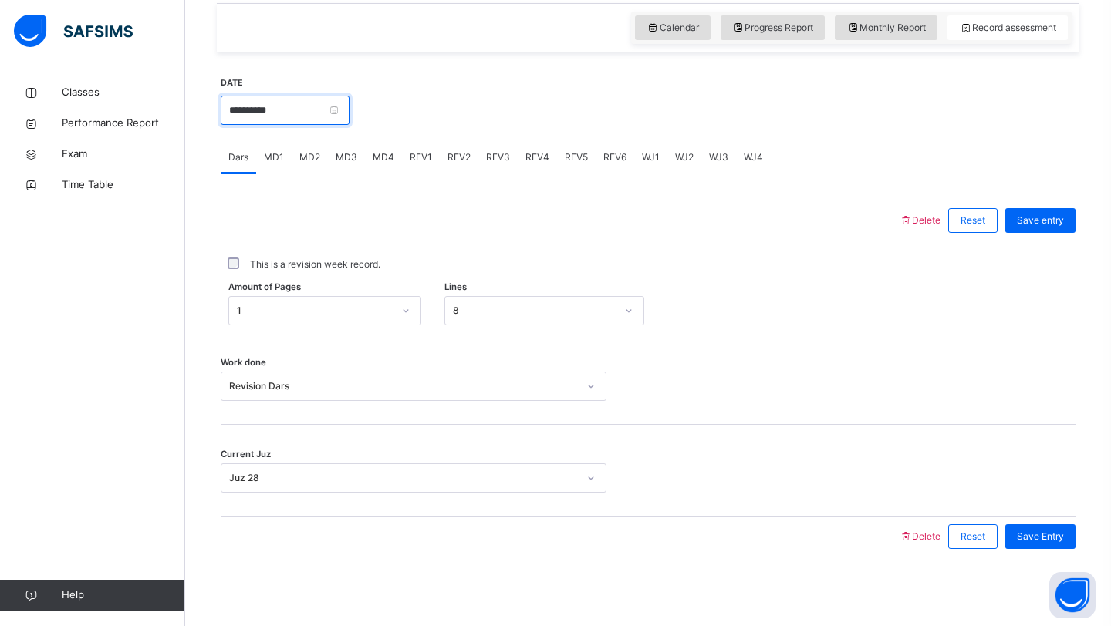
click at [318, 111] on input "**********" at bounding box center [285, 110] width 129 height 29
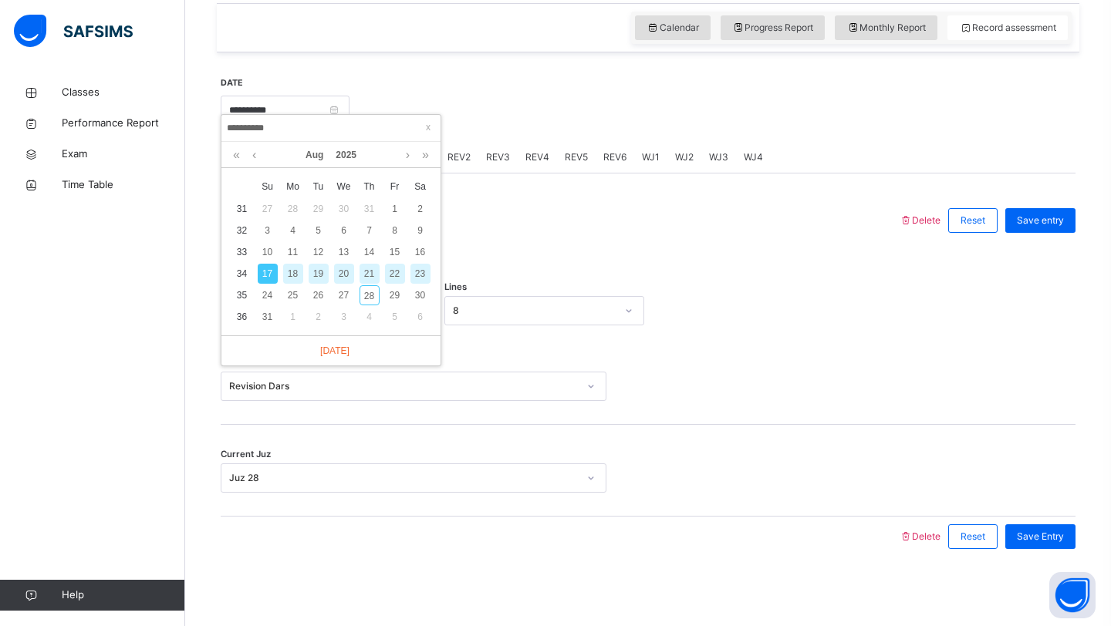
click at [318, 264] on div "19" at bounding box center [319, 274] width 20 height 20
type input "**********"
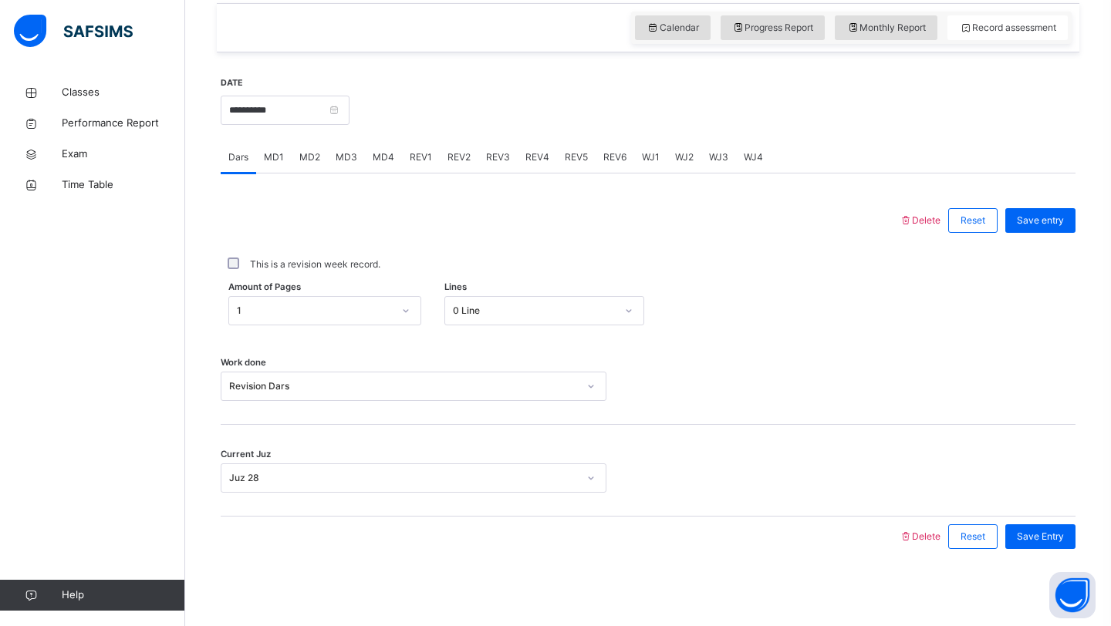
click at [302, 156] on span "MD2" at bounding box center [309, 157] width 21 height 14
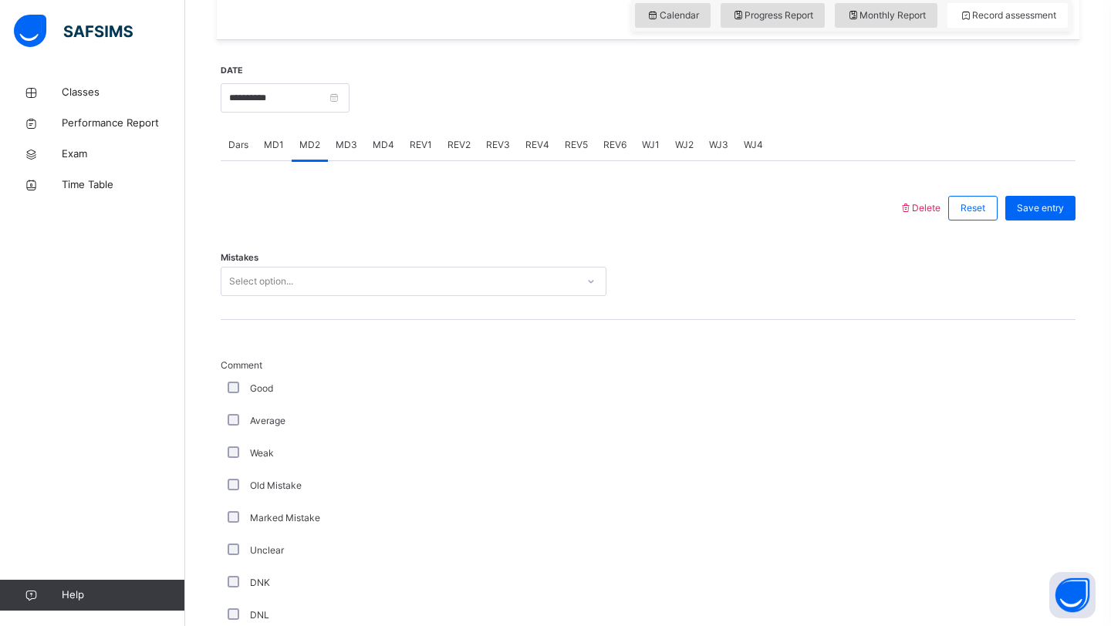
click at [302, 294] on div "Select option..." at bounding box center [398, 282] width 355 height 24
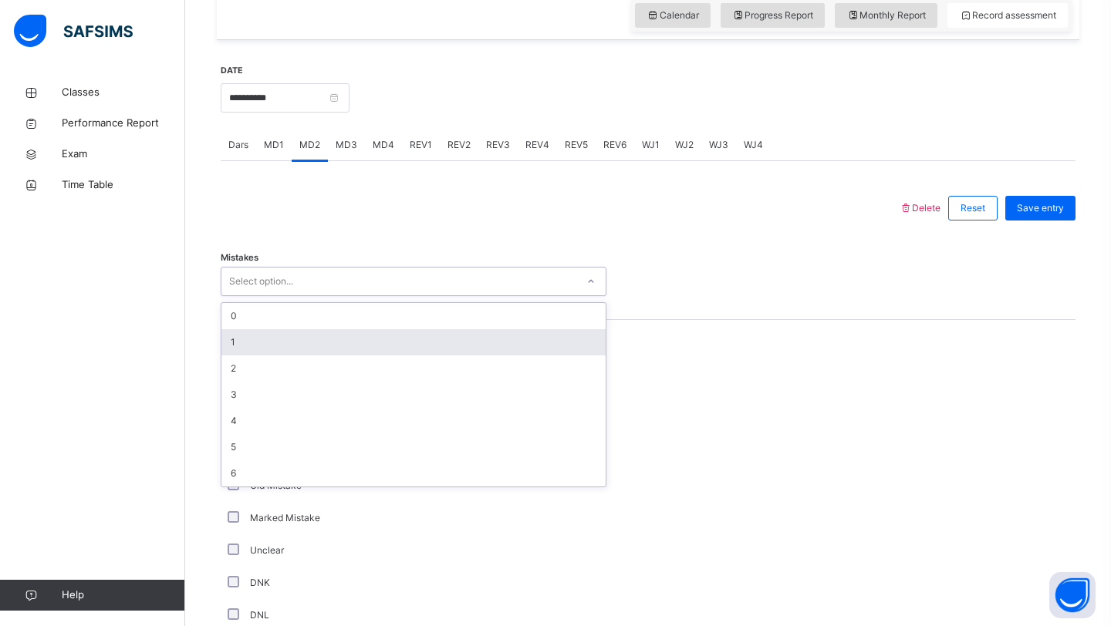
click at [268, 350] on div "1" at bounding box center [413, 342] width 384 height 26
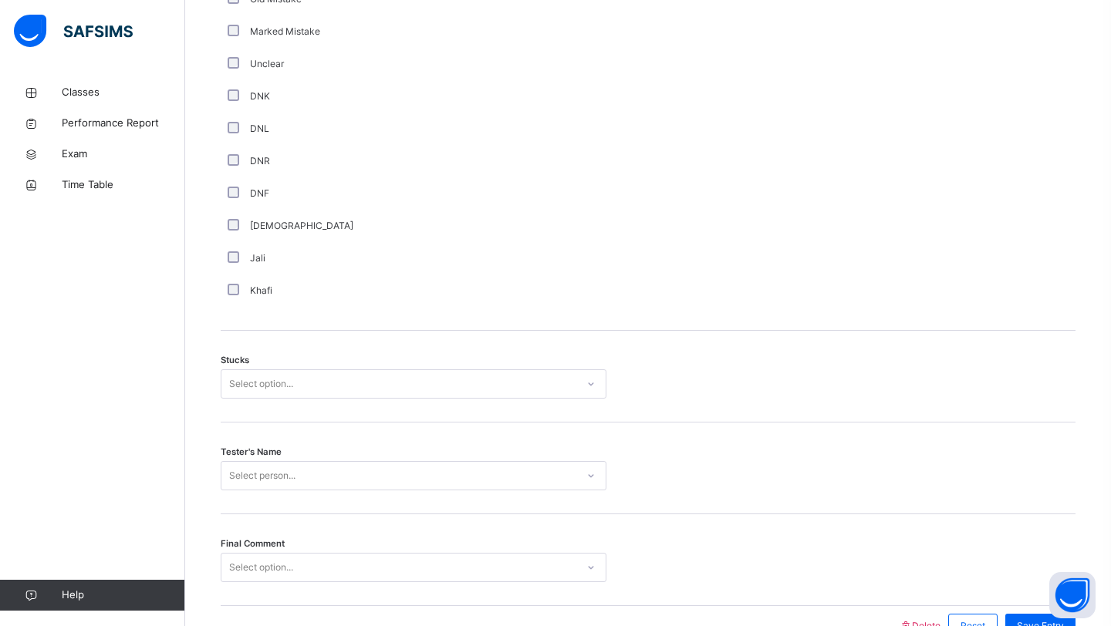
scroll to position [1020, 0]
click at [242, 397] on div "Select option..." at bounding box center [261, 382] width 64 height 29
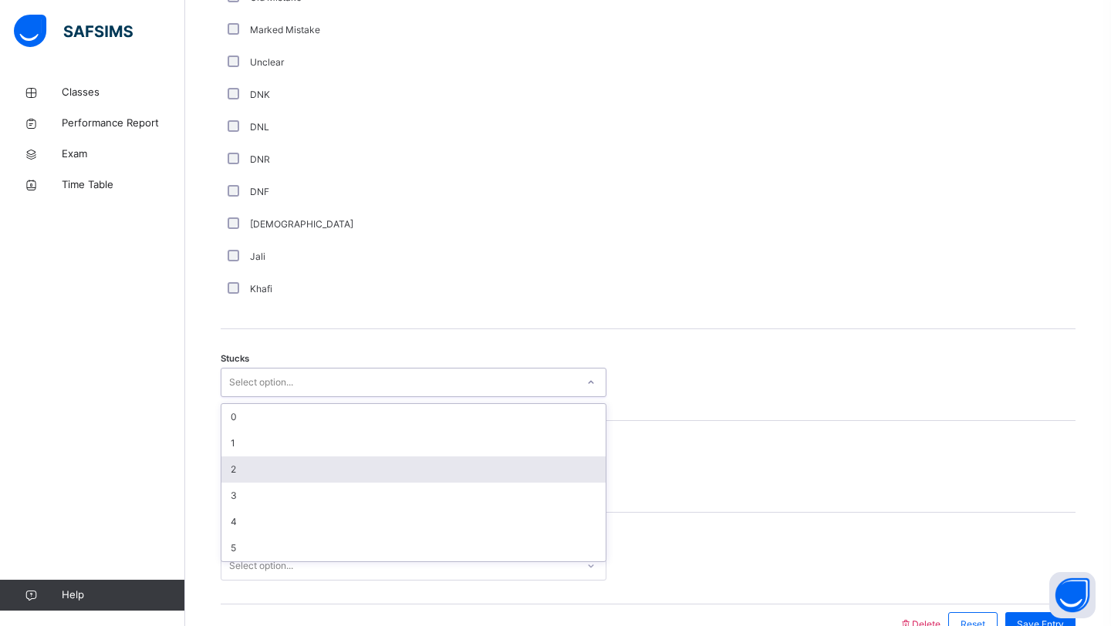
click at [243, 482] on div "2" at bounding box center [413, 470] width 384 height 26
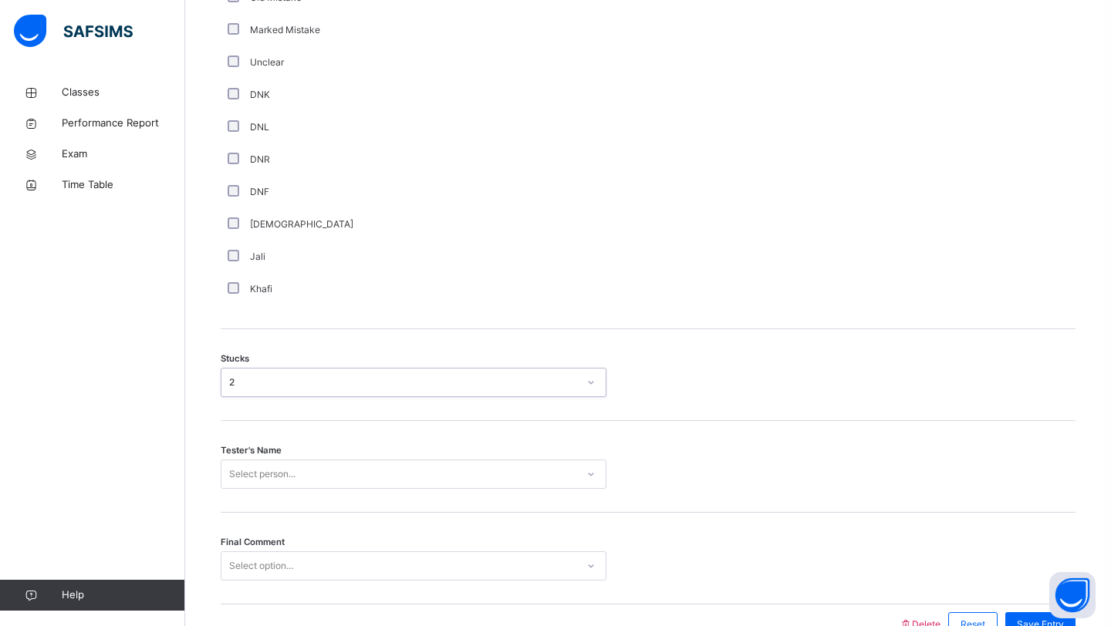
click at [300, 489] on div "Select person..." at bounding box center [414, 474] width 386 height 29
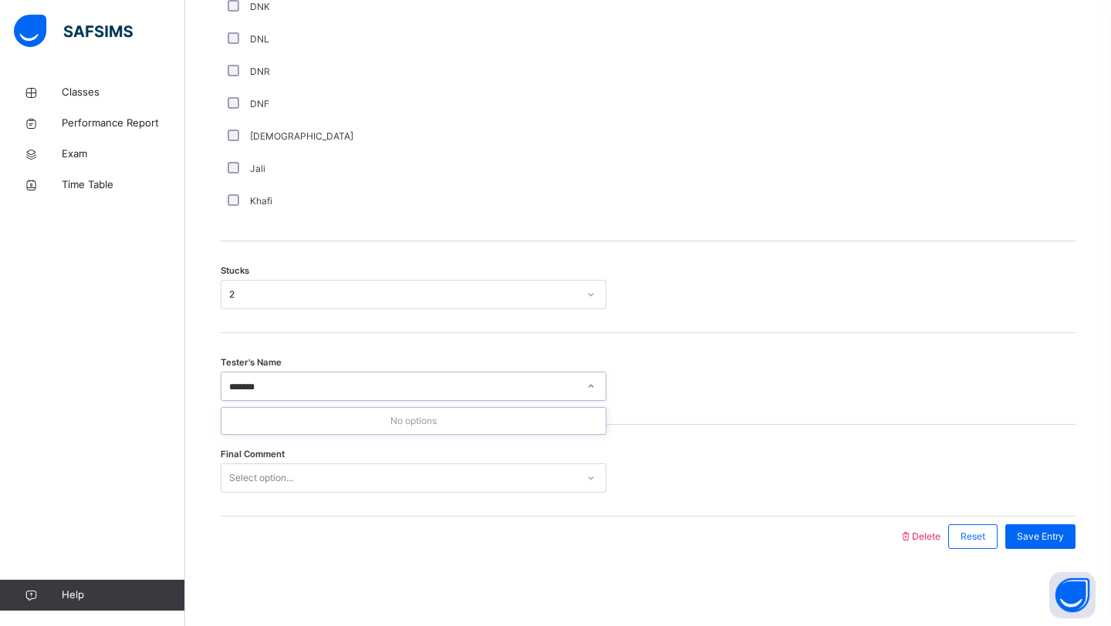
type input "******"
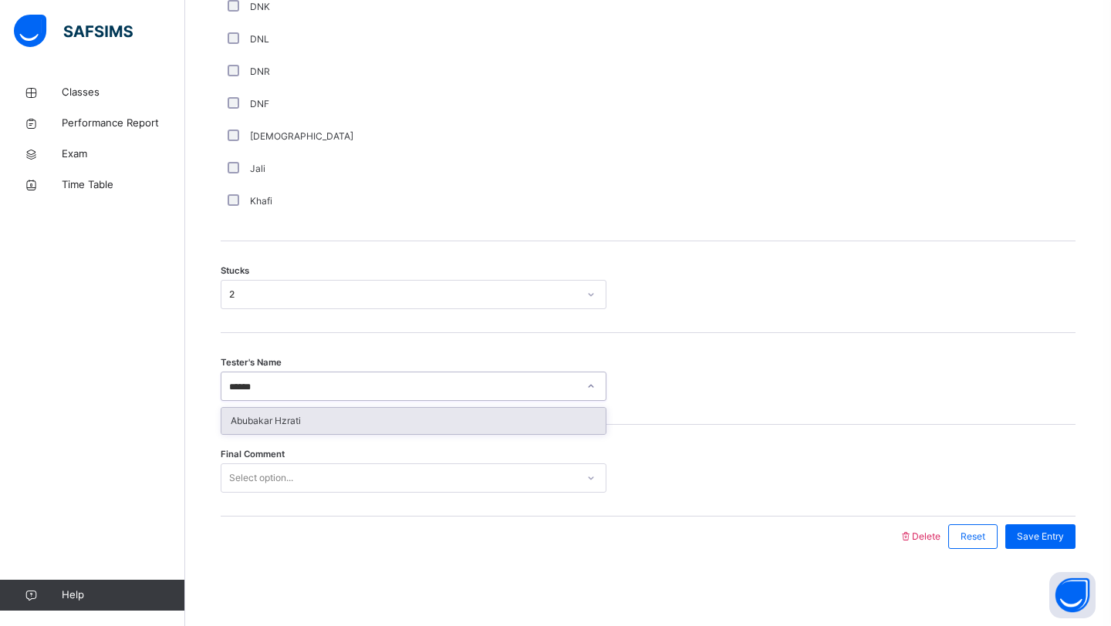
click at [295, 416] on div "Abubakar Hzrati" at bounding box center [413, 421] width 384 height 26
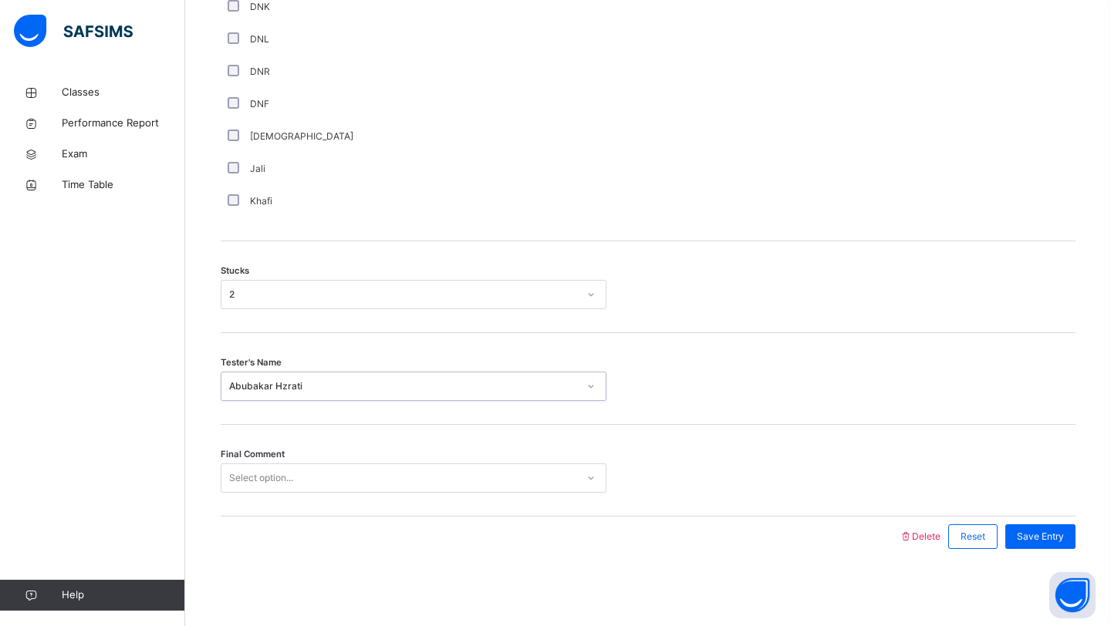
click at [283, 481] on div "Select option..." at bounding box center [261, 478] width 64 height 29
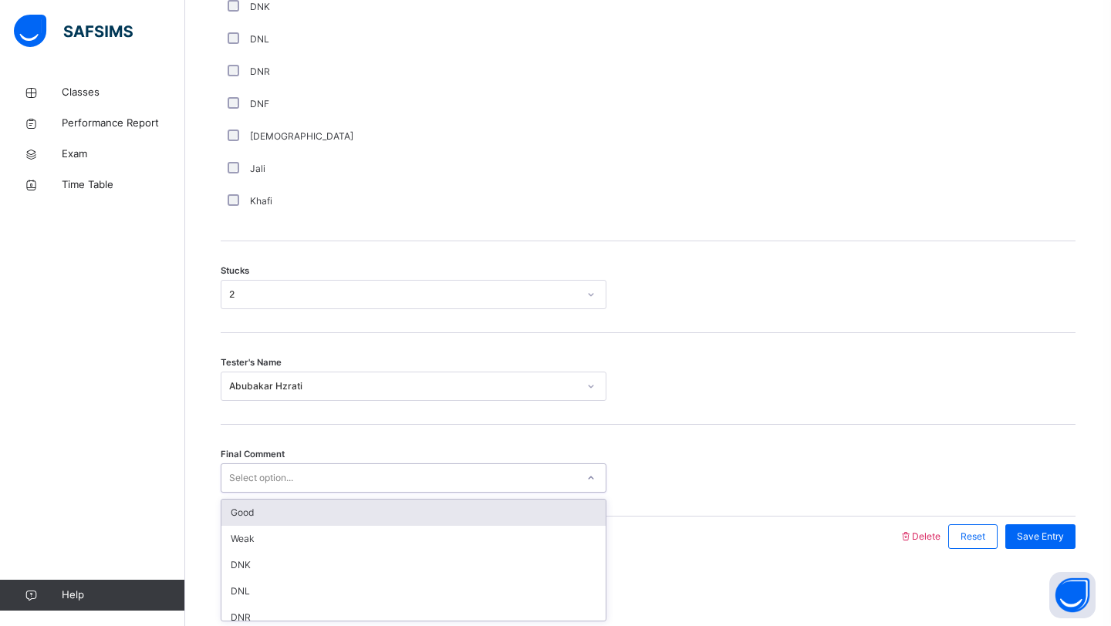
click at [286, 511] on div "Good" at bounding box center [413, 513] width 384 height 26
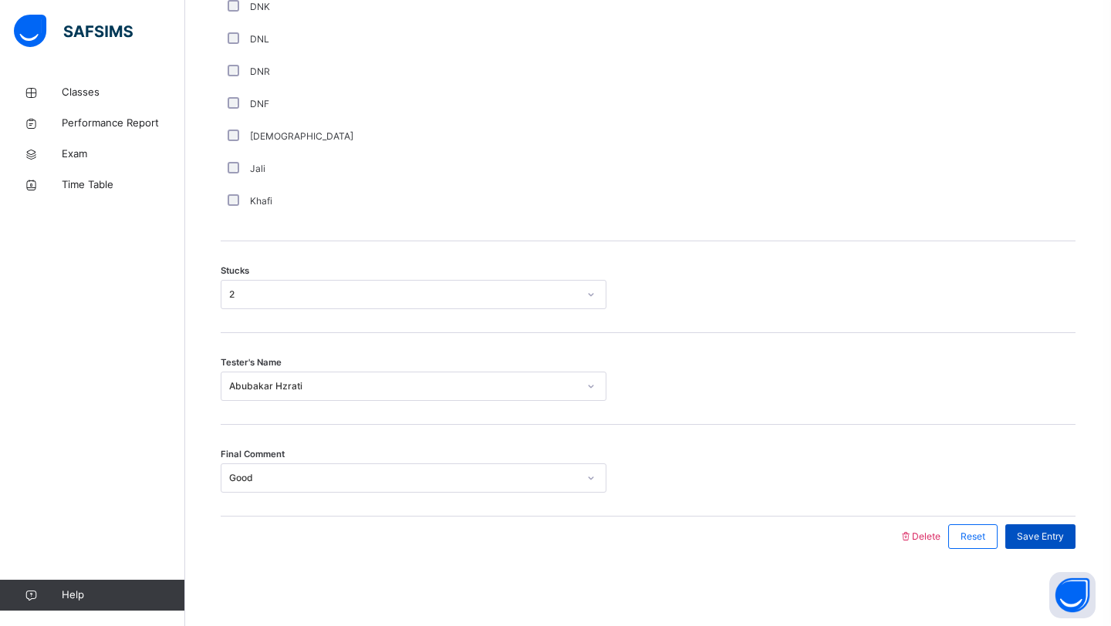
click at [1034, 529] on div "Save Entry" at bounding box center [1040, 537] width 70 height 25
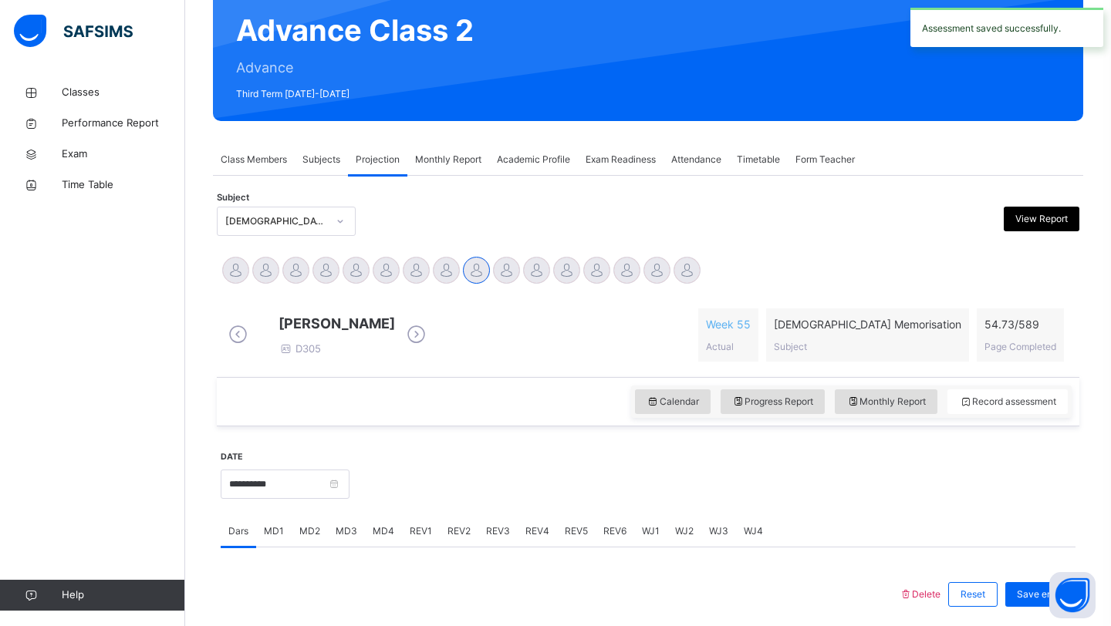
scroll to position [146, 0]
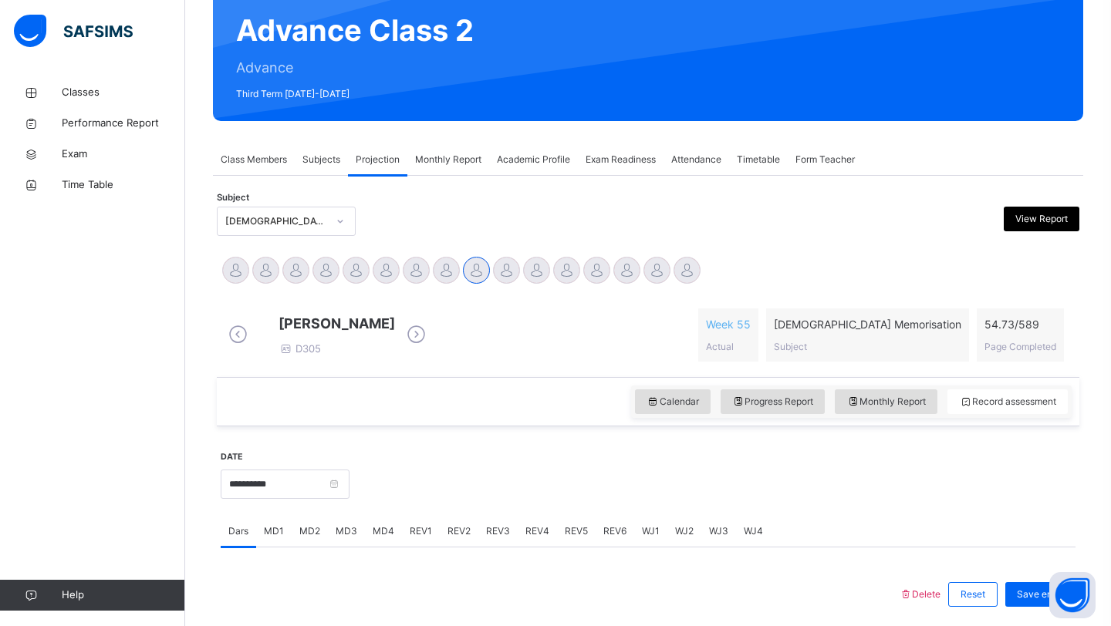
click at [438, 160] on span "Monthly Report" at bounding box center [448, 160] width 66 height 14
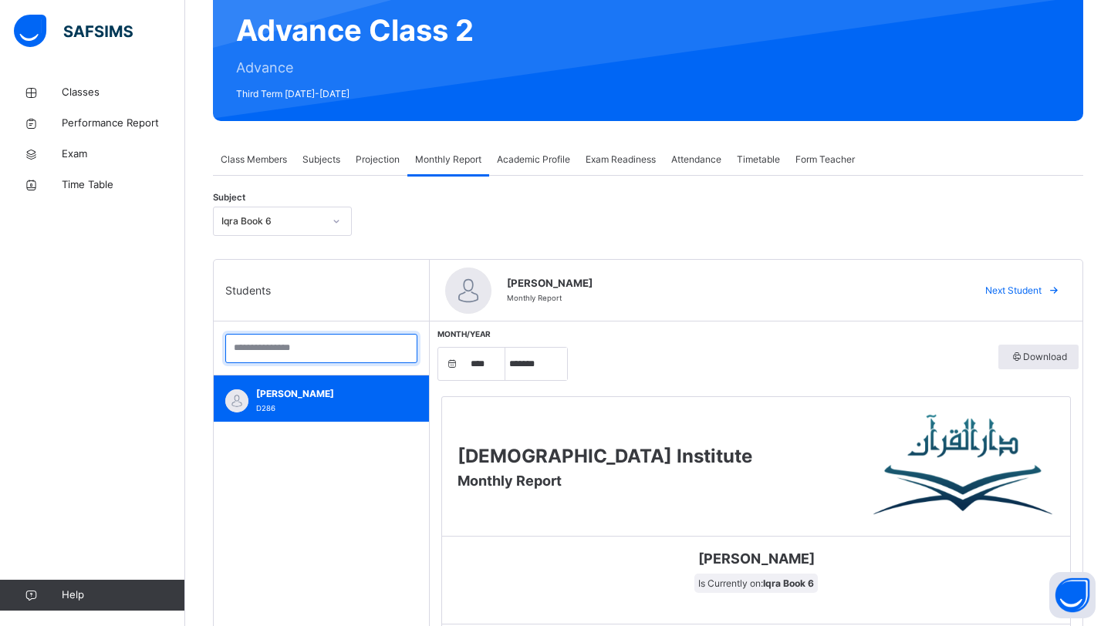
click at [349, 347] on input "search" at bounding box center [321, 348] width 192 height 29
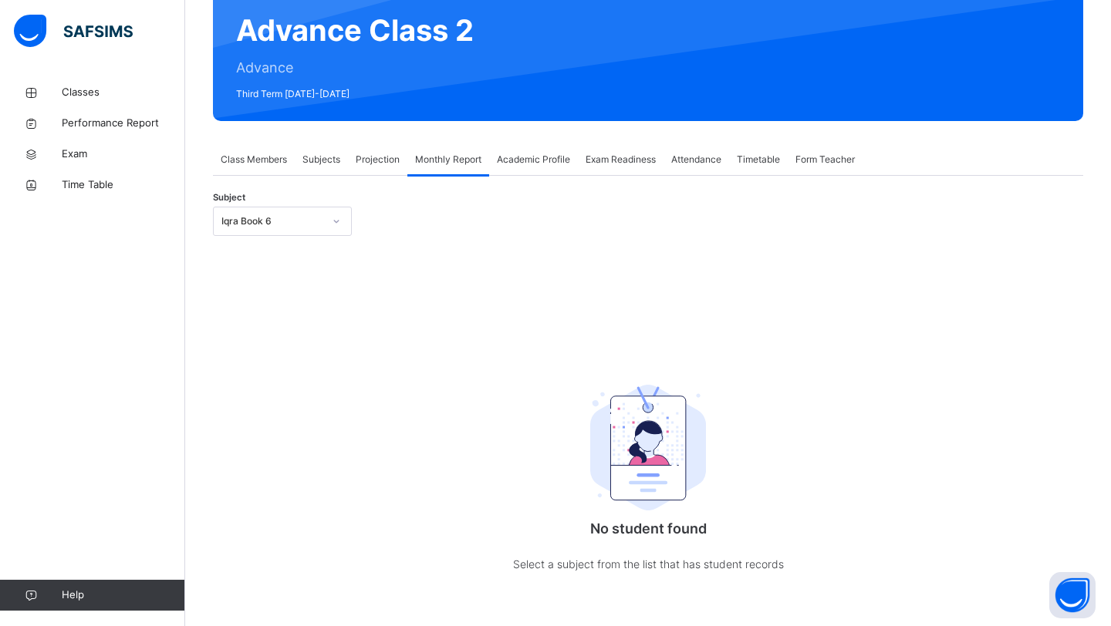
click at [295, 218] on div "Iqra Book 6" at bounding box center [272, 221] width 102 height 14
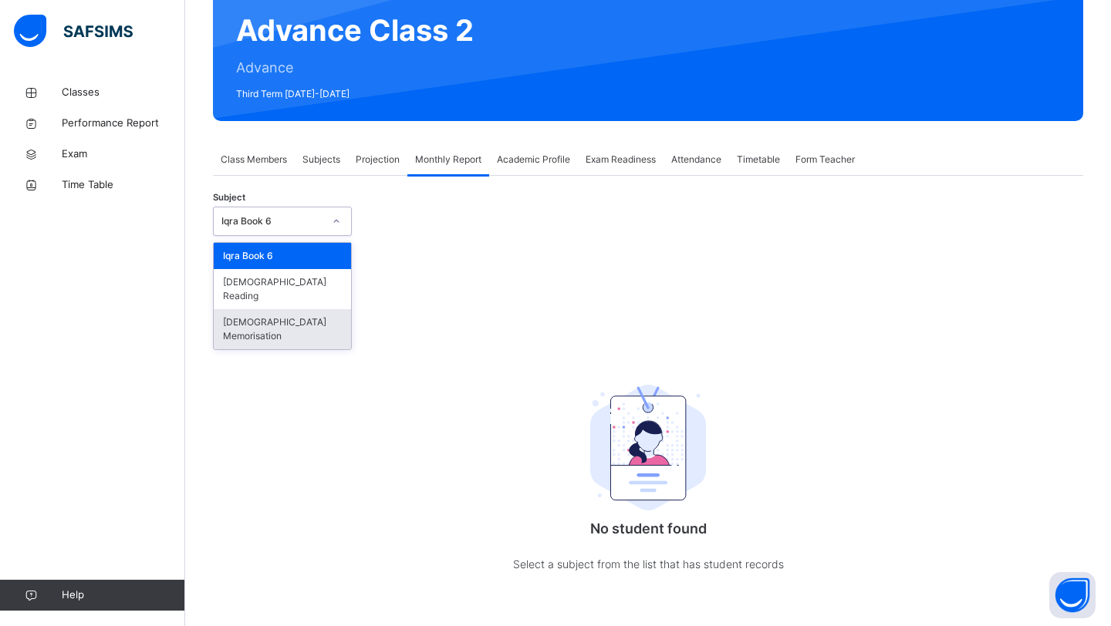
click at [269, 312] on div "[DEMOGRAPHIC_DATA] Memorisation" at bounding box center [282, 329] width 137 height 40
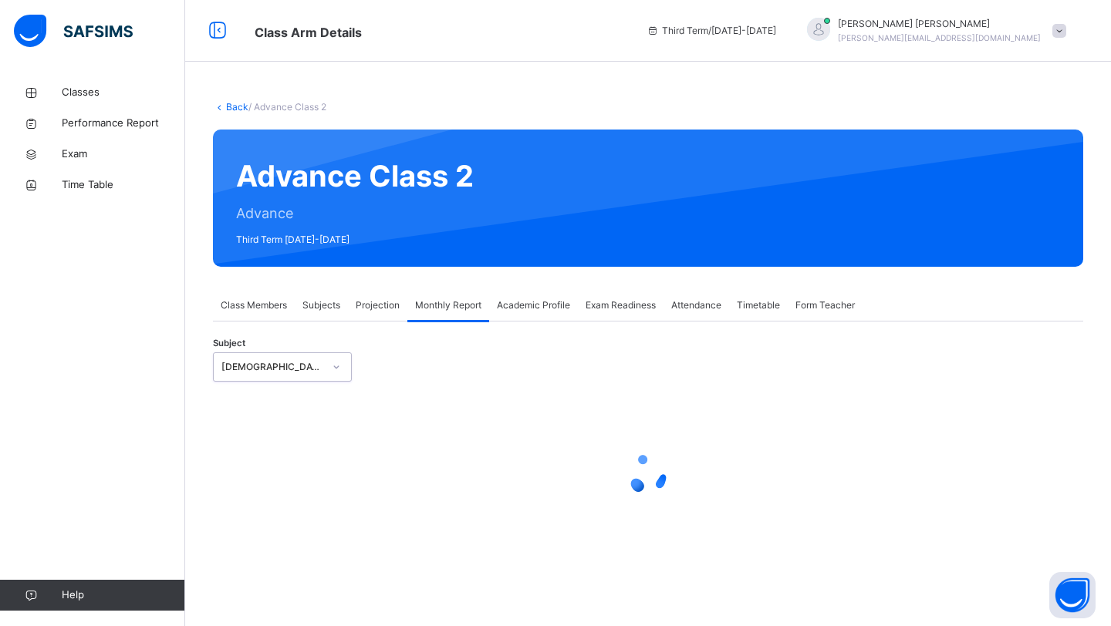
select select "****"
select select "*"
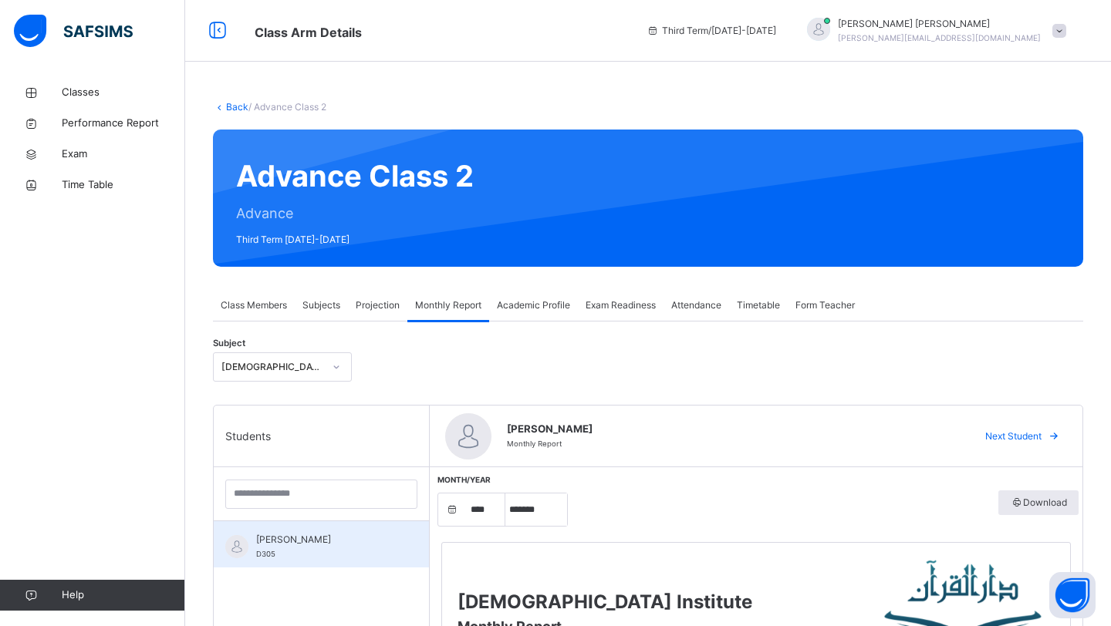
click at [337, 545] on span "[PERSON_NAME]" at bounding box center [325, 540] width 138 height 14
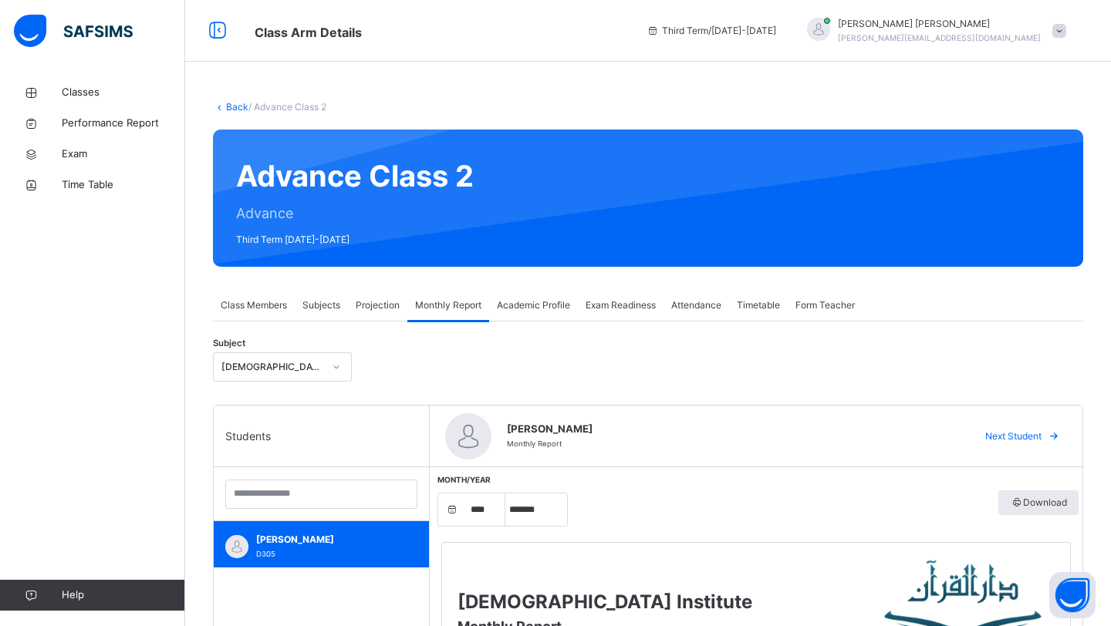
click at [379, 308] on span "Projection" at bounding box center [378, 306] width 44 height 14
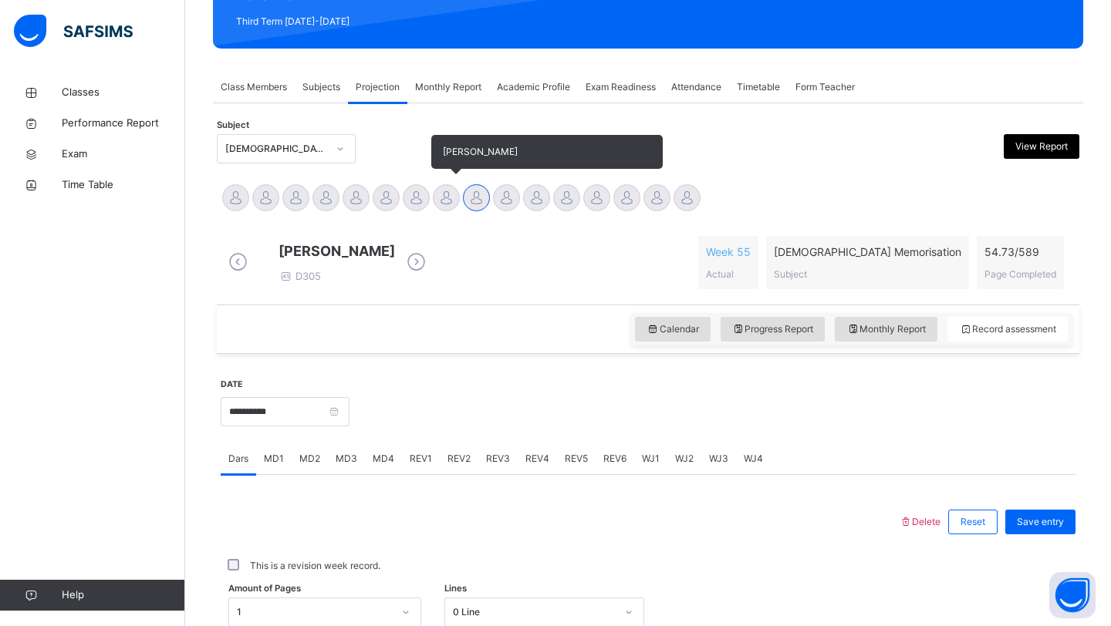
scroll to position [252, 0]
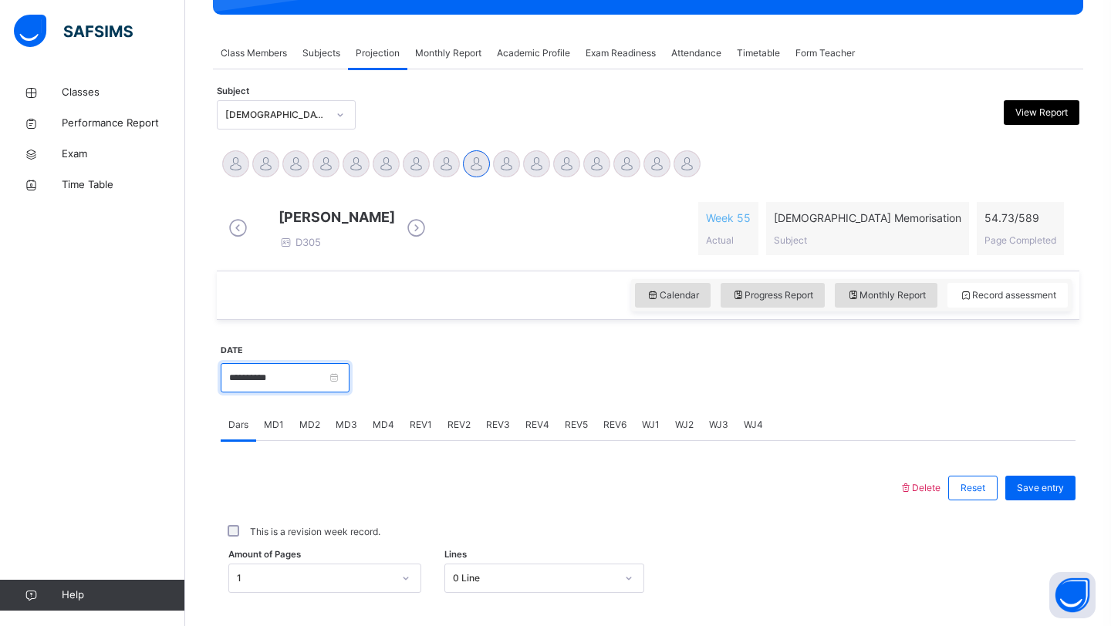
click at [314, 393] on input "**********" at bounding box center [285, 377] width 129 height 29
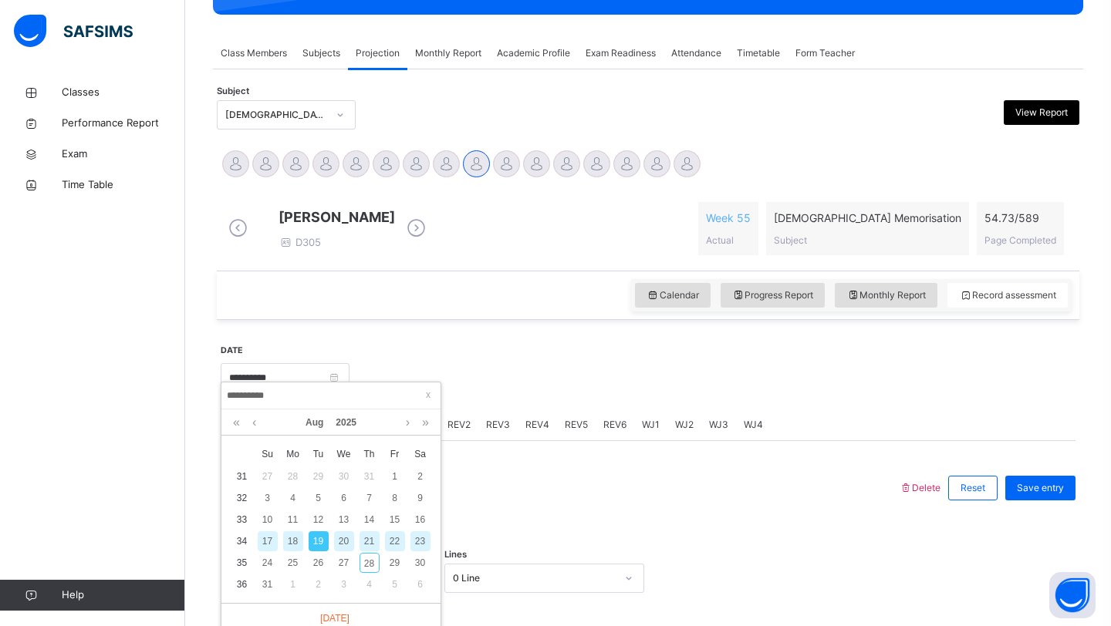
click at [364, 541] on div "21" at bounding box center [369, 541] width 20 height 20
type input "**********"
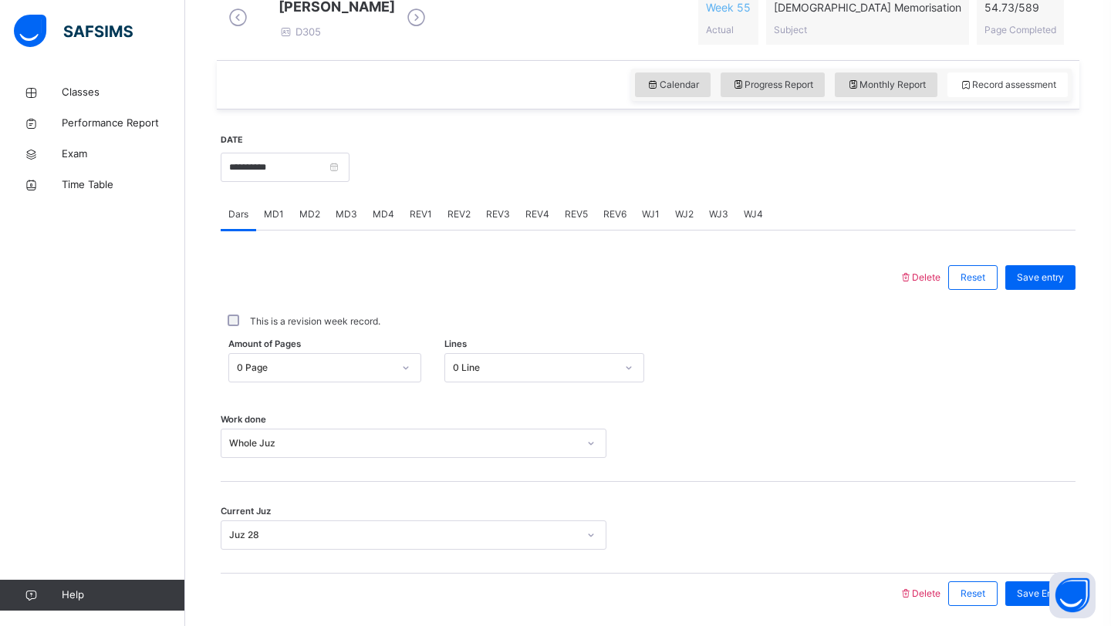
scroll to position [532, 0]
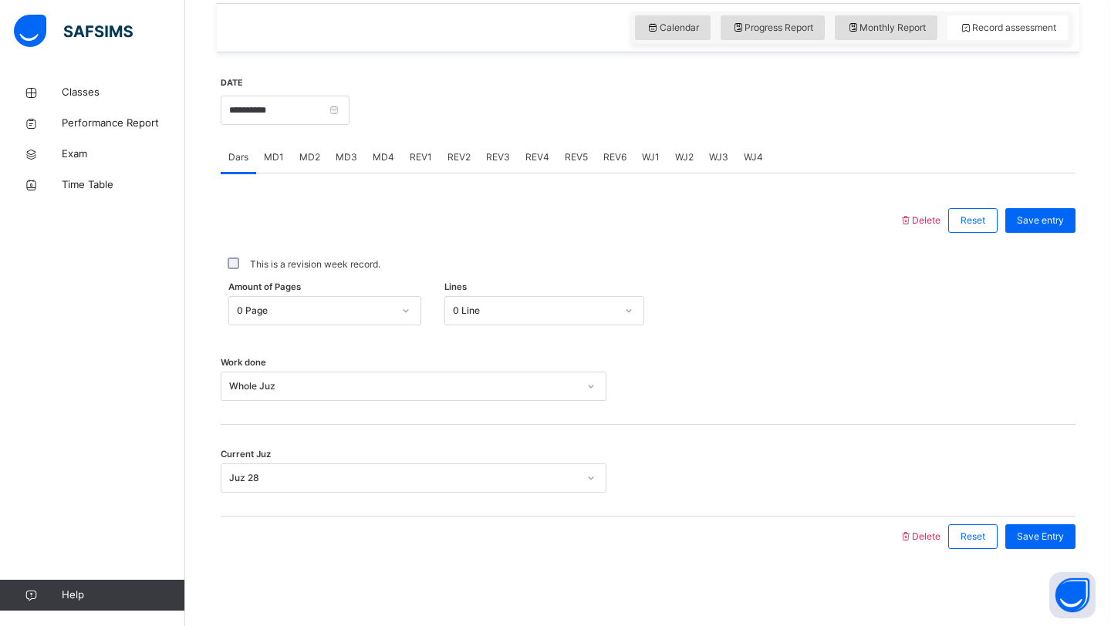
click at [647, 167] on div "WJ1" at bounding box center [650, 157] width 33 height 31
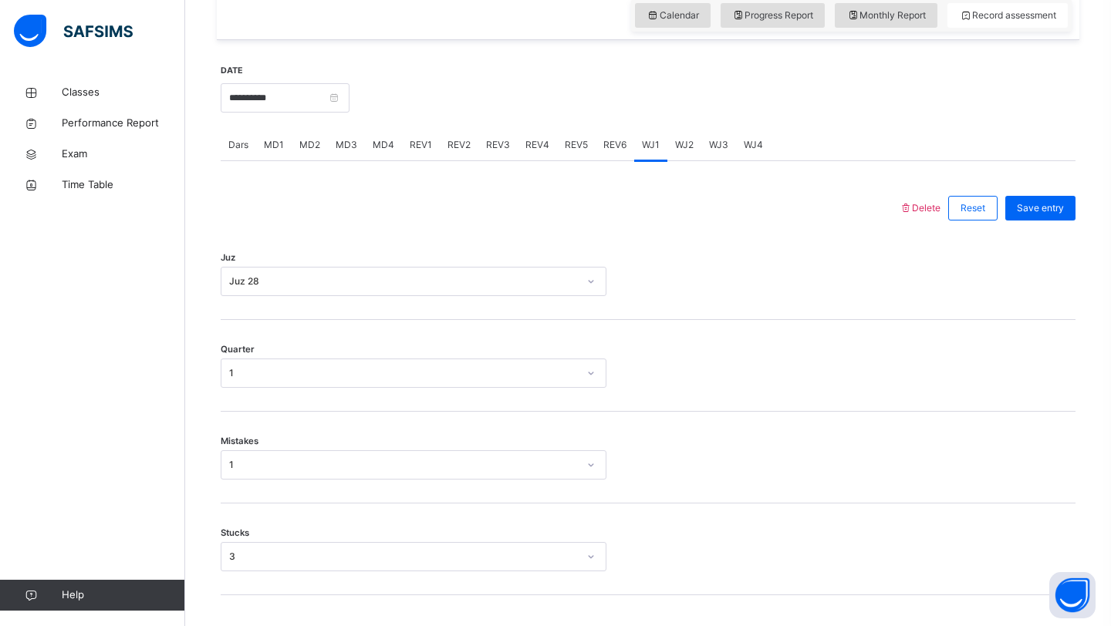
click at [686, 160] on div "WJ2" at bounding box center [684, 145] width 34 height 31
click at [716, 160] on div "WJ3" at bounding box center [718, 145] width 35 height 31
click at [555, 287] on div "Select option..." at bounding box center [398, 282] width 355 height 24
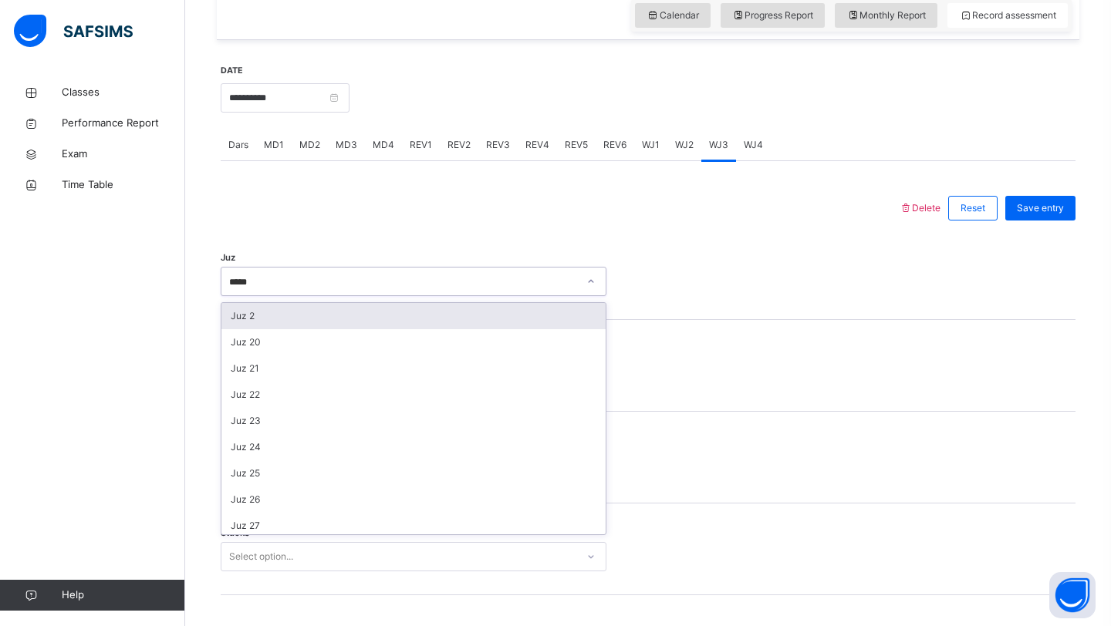
type input "******"
click at [349, 329] on div "Juz 28" at bounding box center [413, 316] width 384 height 26
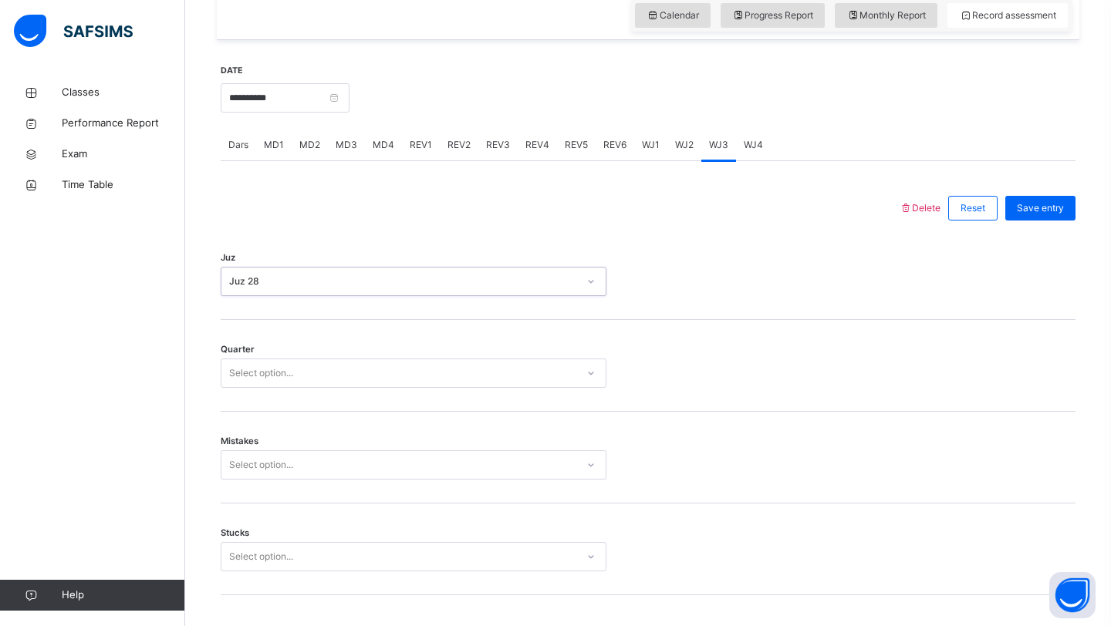
click at [302, 386] on div "Select option..." at bounding box center [398, 374] width 355 height 24
click at [250, 467] on div "3" at bounding box center [413, 460] width 384 height 26
click at [248, 471] on div "Select option..." at bounding box center [261, 464] width 64 height 29
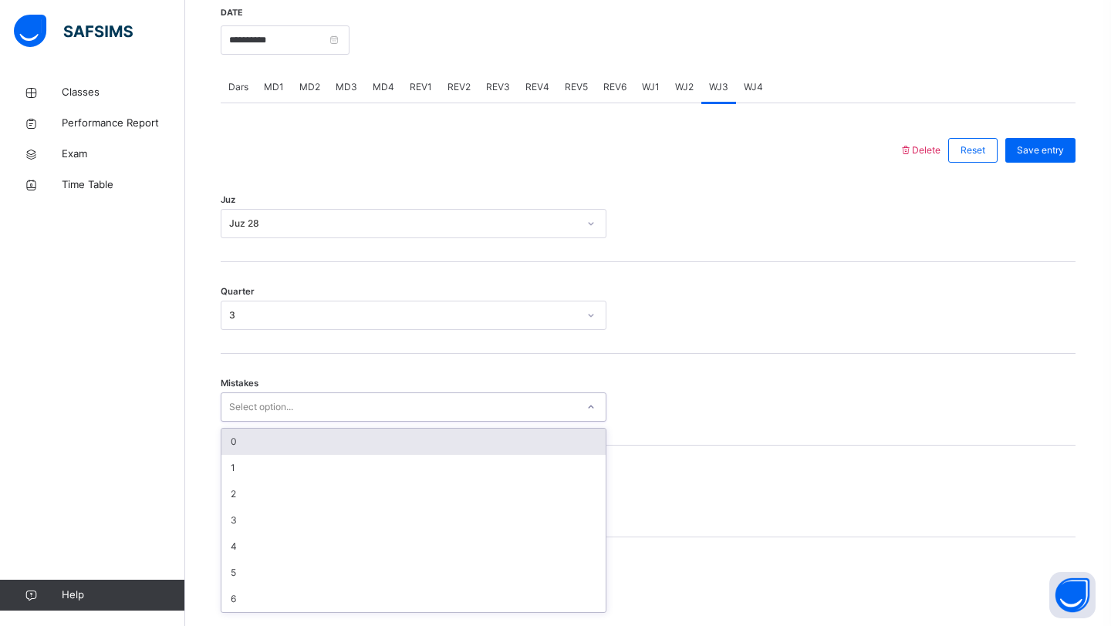
scroll to position [595, 0]
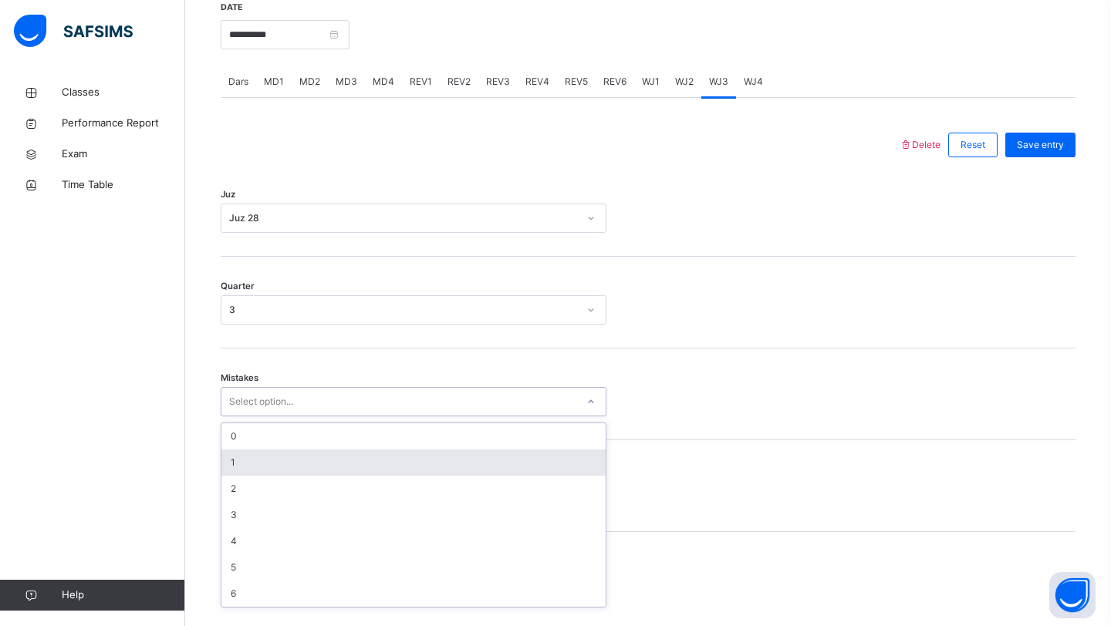
click at [261, 475] on div "1" at bounding box center [413, 463] width 384 height 26
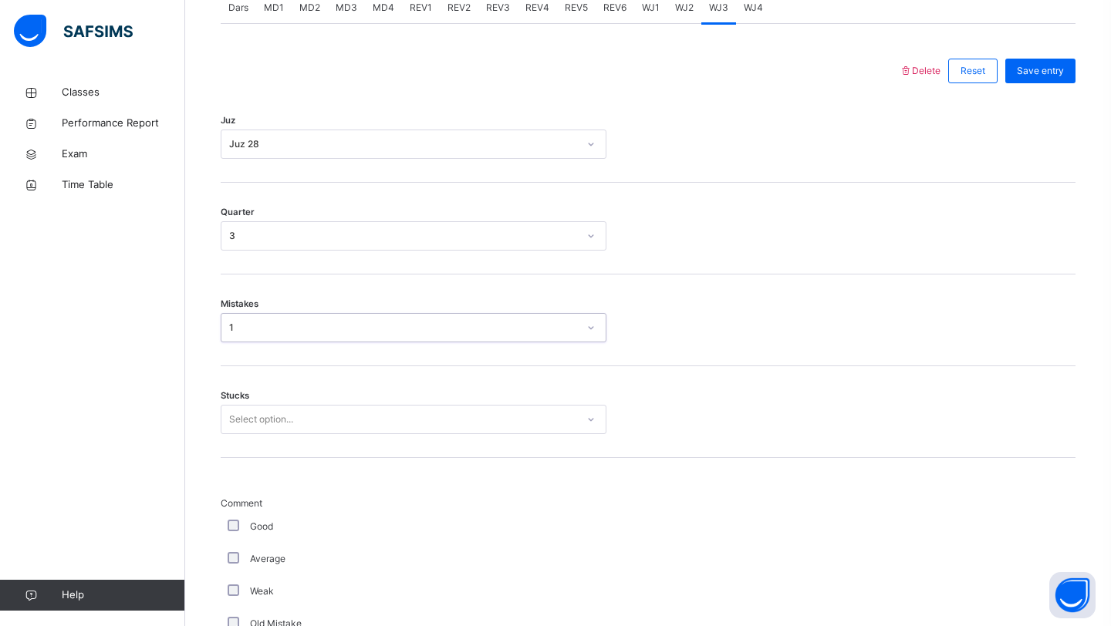
scroll to position [673, 0]
click at [278, 430] on div "Select option..." at bounding box center [261, 416] width 64 height 29
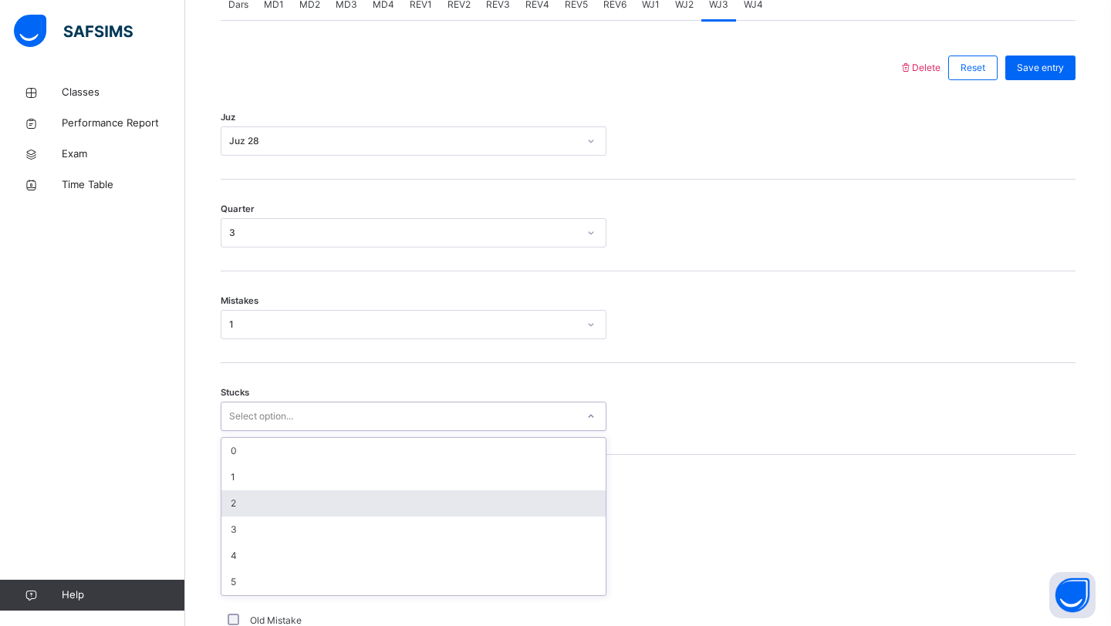
click at [250, 517] on div "2" at bounding box center [413, 504] width 384 height 26
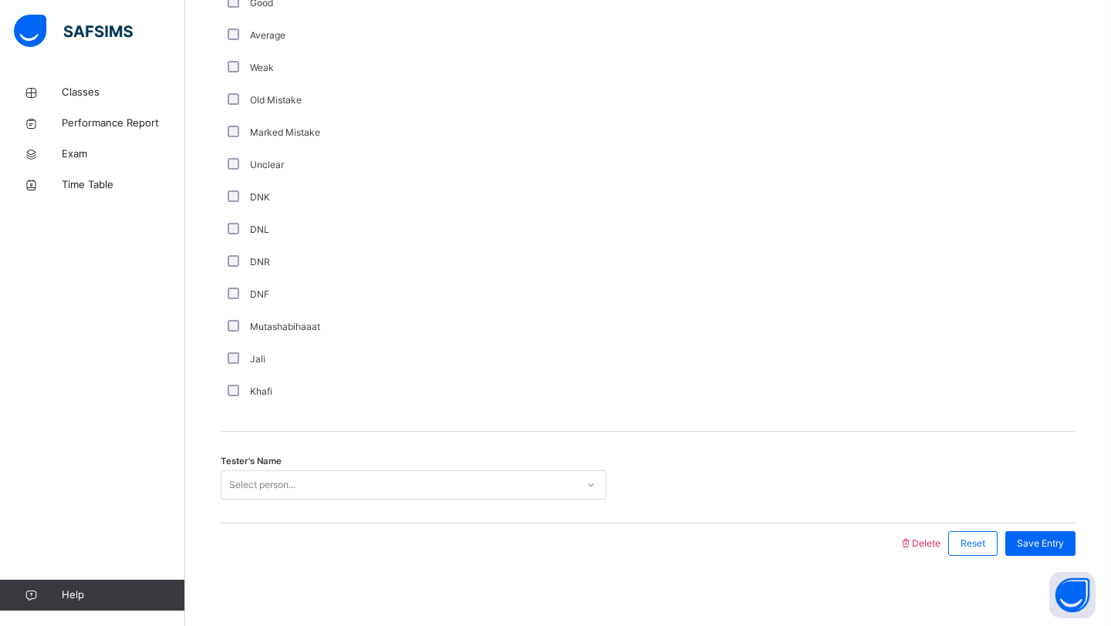
scroll to position [1213, 0]
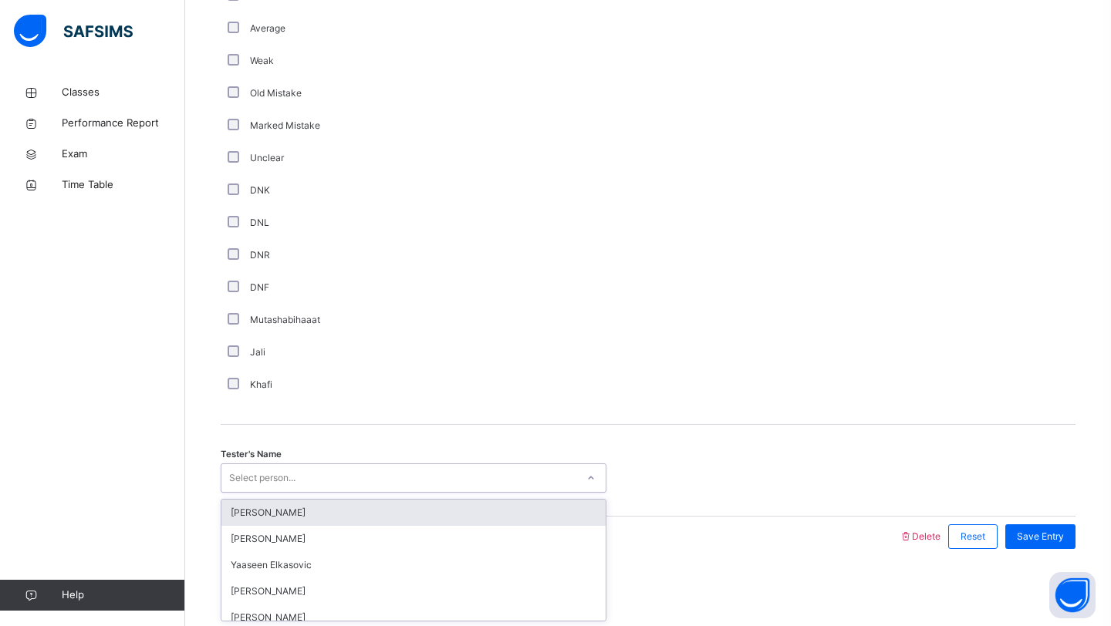
click at [285, 474] on div "Select person..." at bounding box center [262, 478] width 66 height 29
type input "*******"
click at [258, 514] on div "[PERSON_NAME]" at bounding box center [413, 513] width 384 height 26
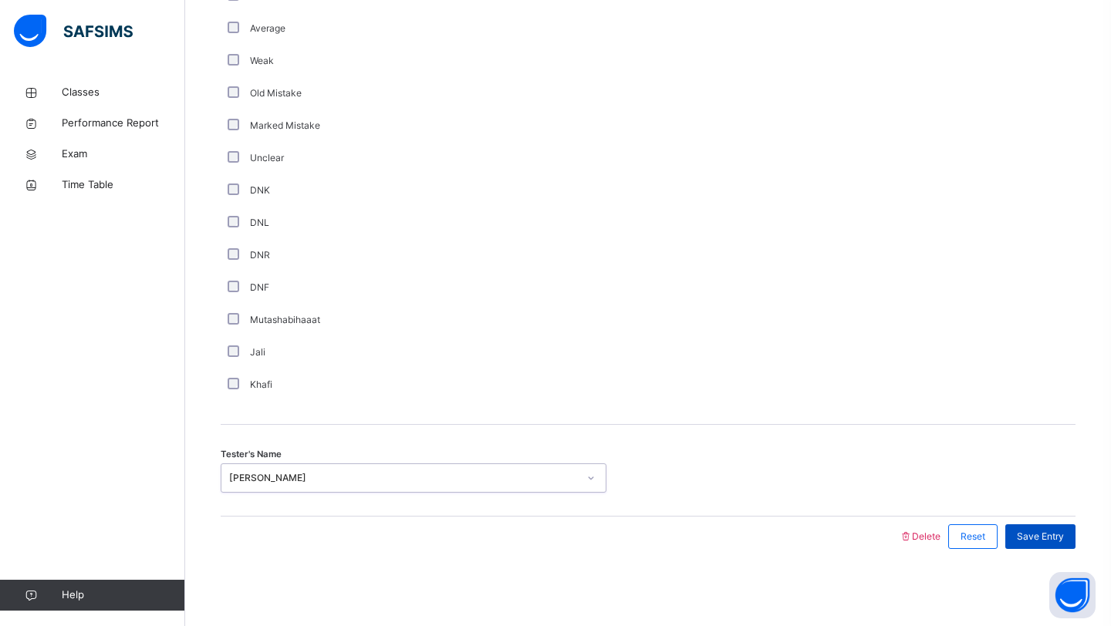
click at [1049, 528] on div "Save Entry" at bounding box center [1040, 537] width 70 height 25
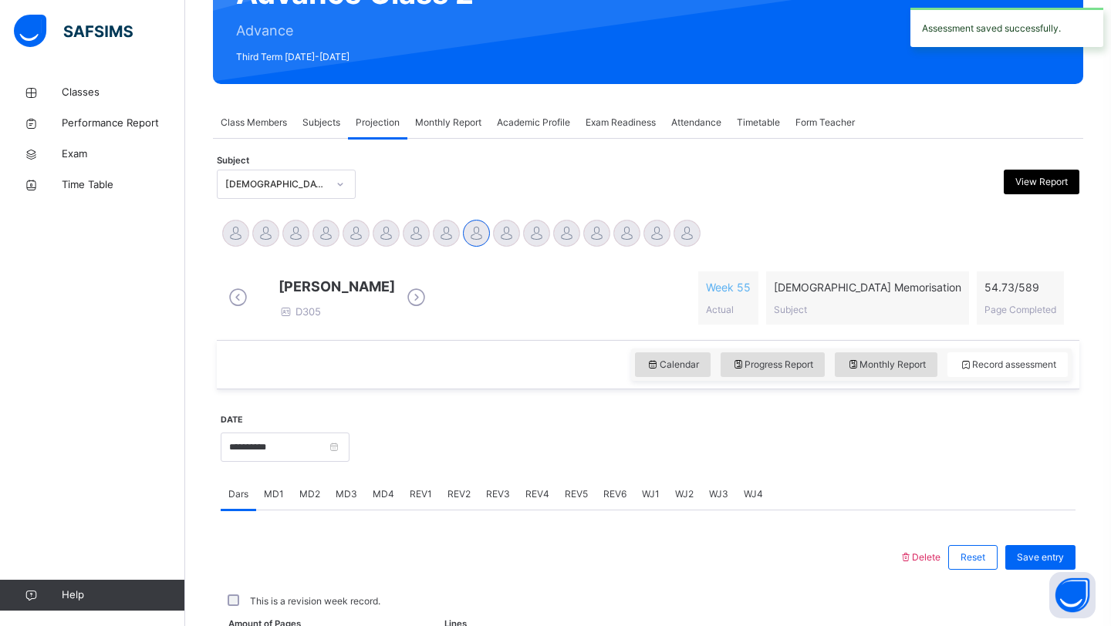
scroll to position [532, 0]
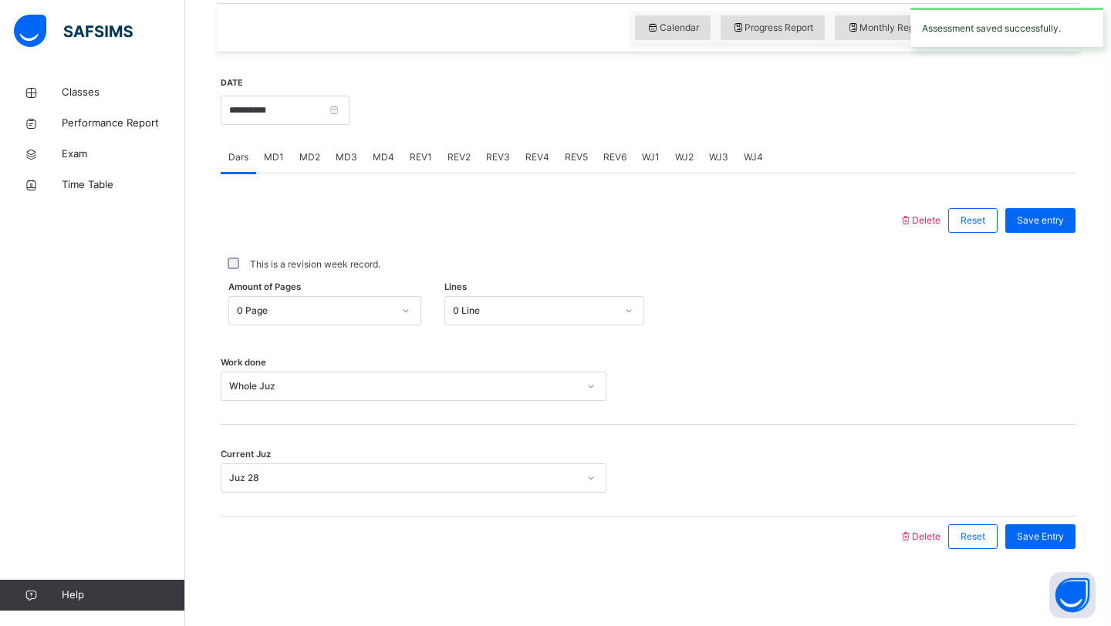
click at [753, 153] on span "WJ4" at bounding box center [753, 157] width 19 height 14
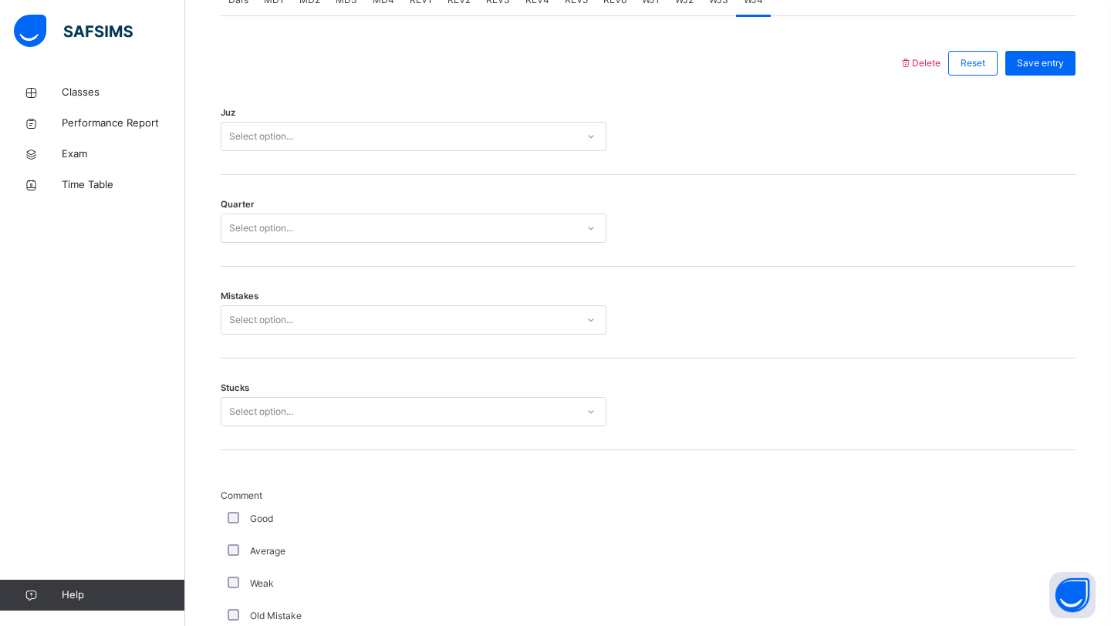
scroll to position [676, 0]
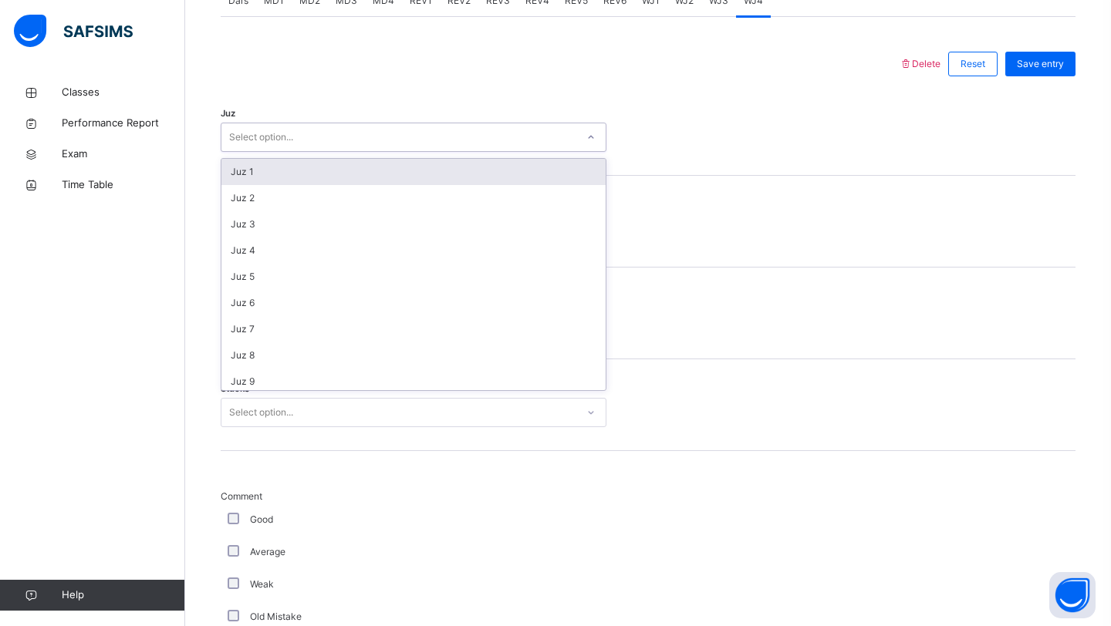
click at [278, 147] on div "Select option..." at bounding box center [261, 137] width 64 height 29
type input "**"
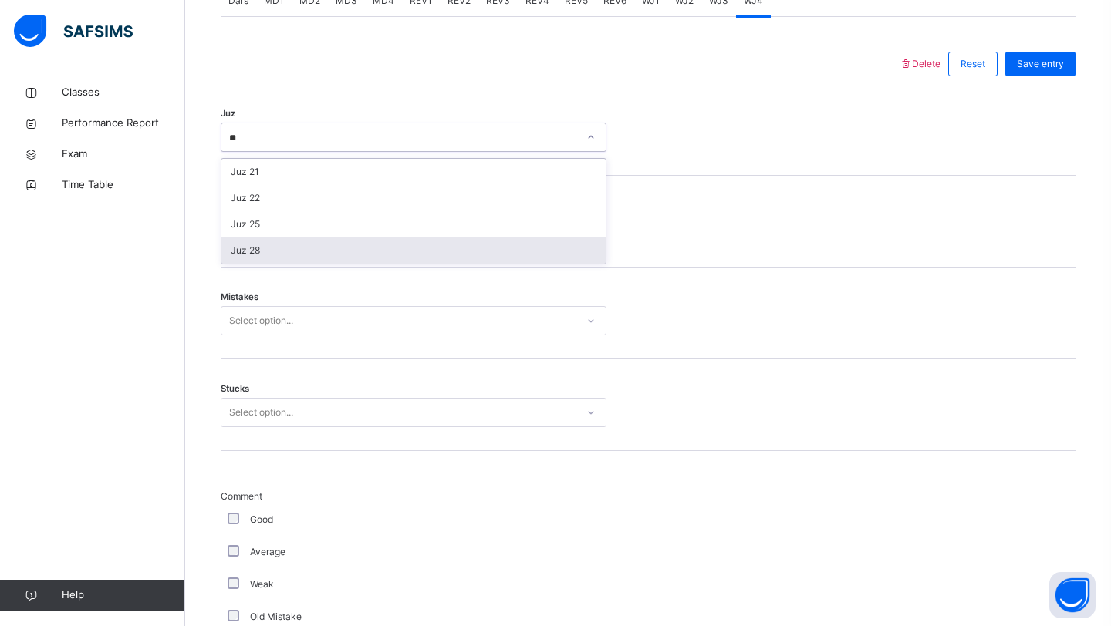
click at [285, 262] on div "Juz 28" at bounding box center [413, 251] width 384 height 26
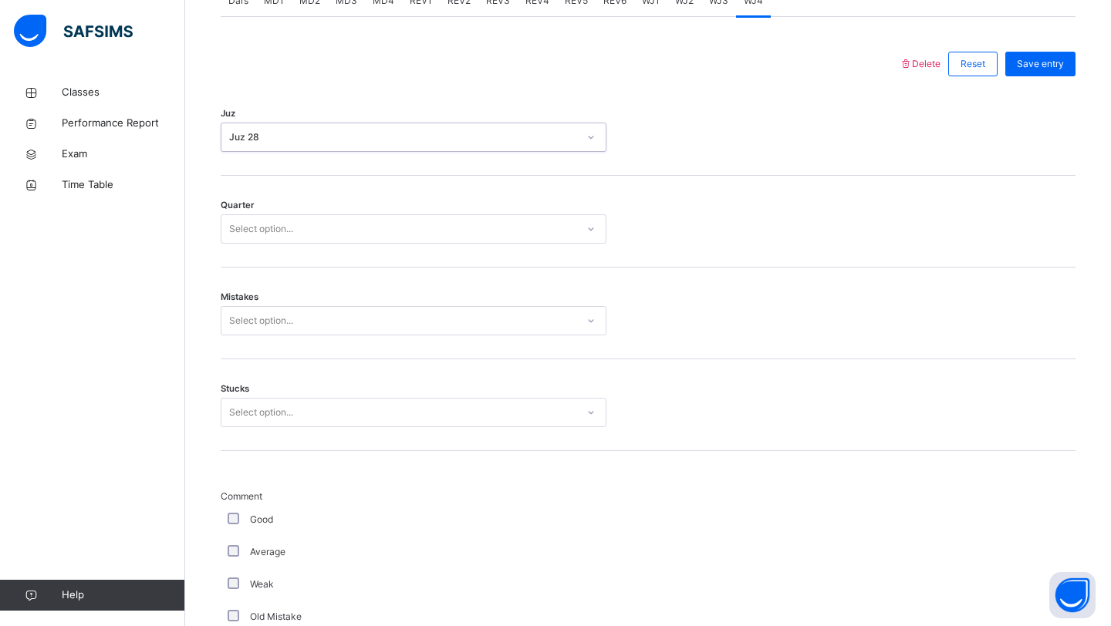
click at [287, 244] on div "Select option..." at bounding box center [261, 228] width 64 height 29
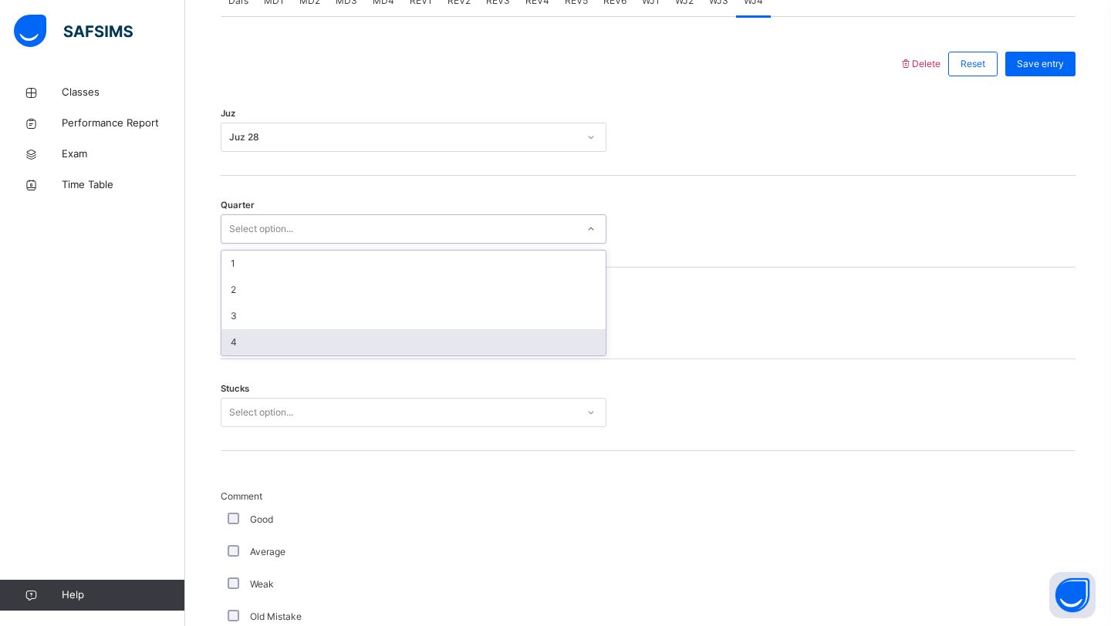
click at [262, 356] on div "4" at bounding box center [413, 342] width 384 height 26
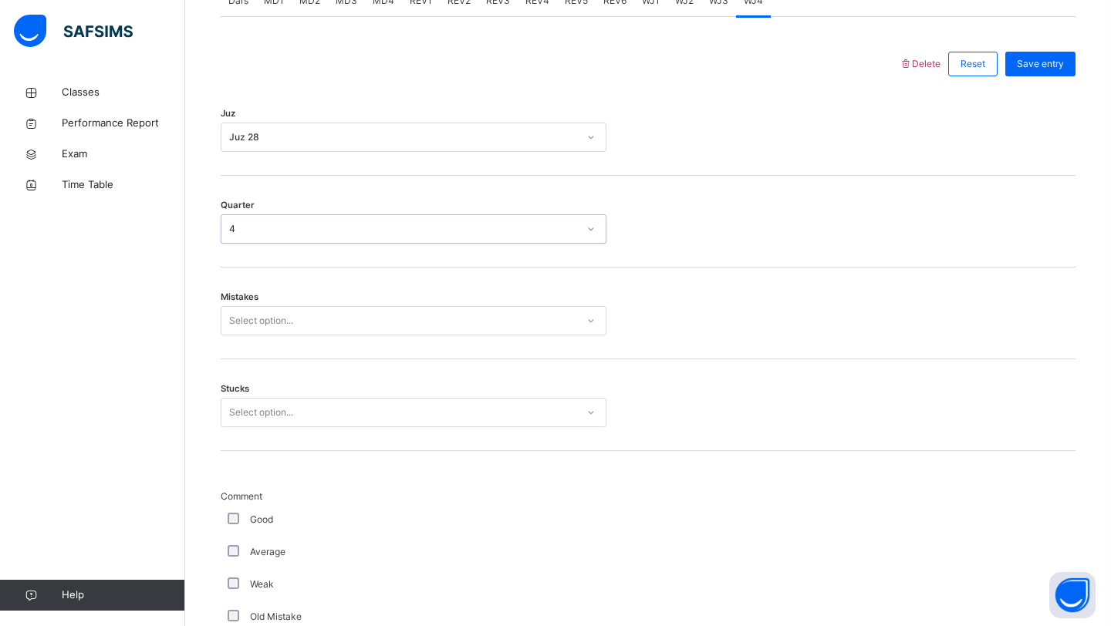
click at [278, 329] on div "Select option..." at bounding box center [261, 320] width 64 height 29
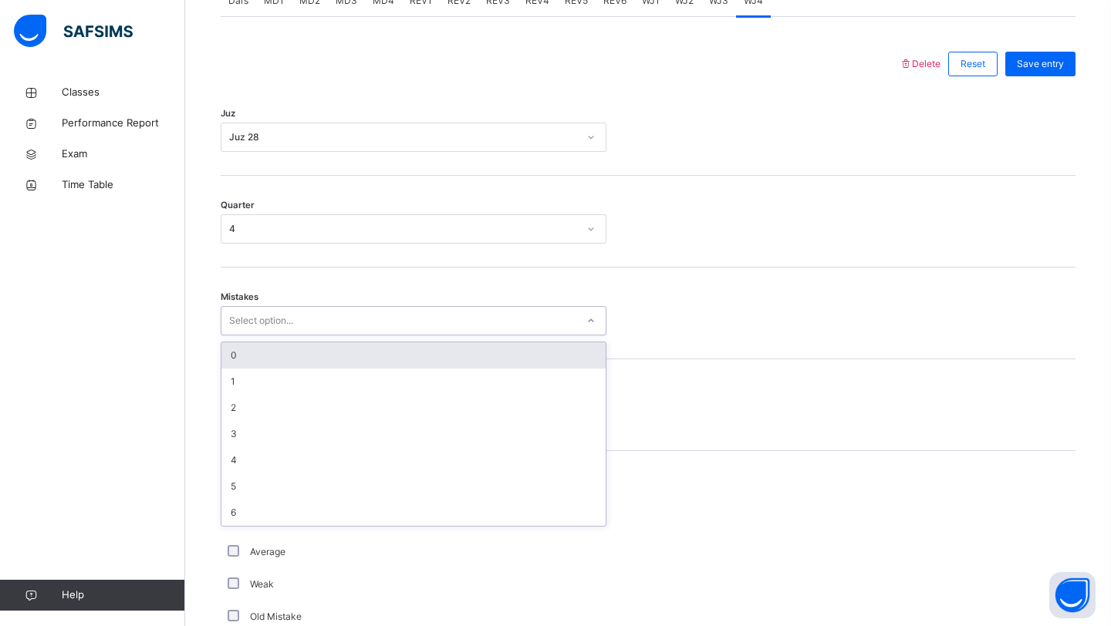
click at [247, 369] on div "0" at bounding box center [413, 355] width 384 height 26
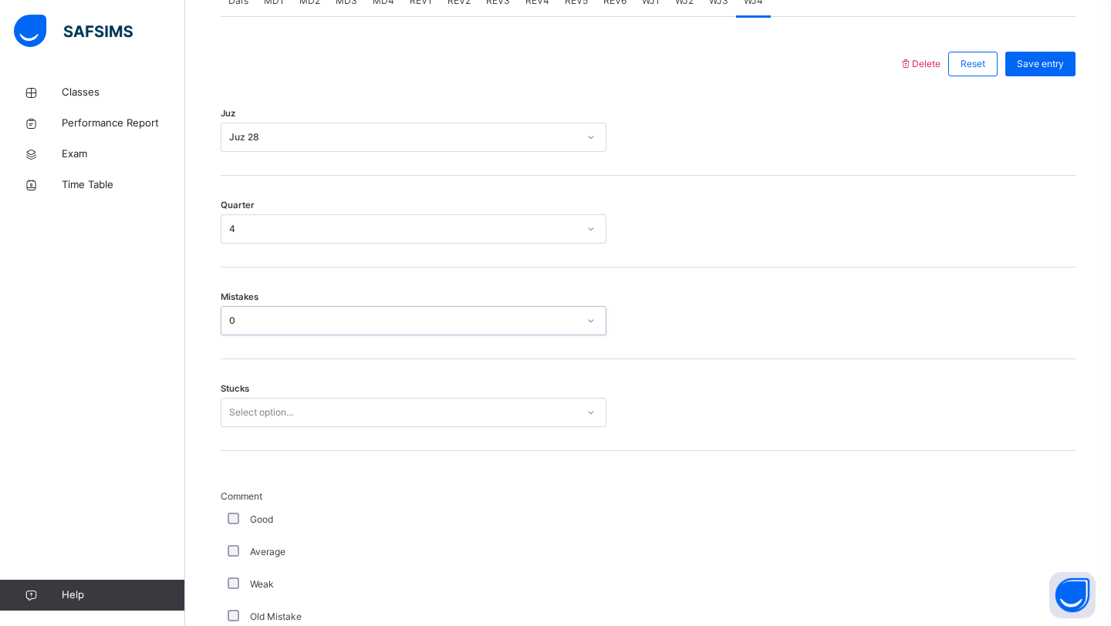
click at [245, 423] on div "Select option..." at bounding box center [261, 412] width 64 height 29
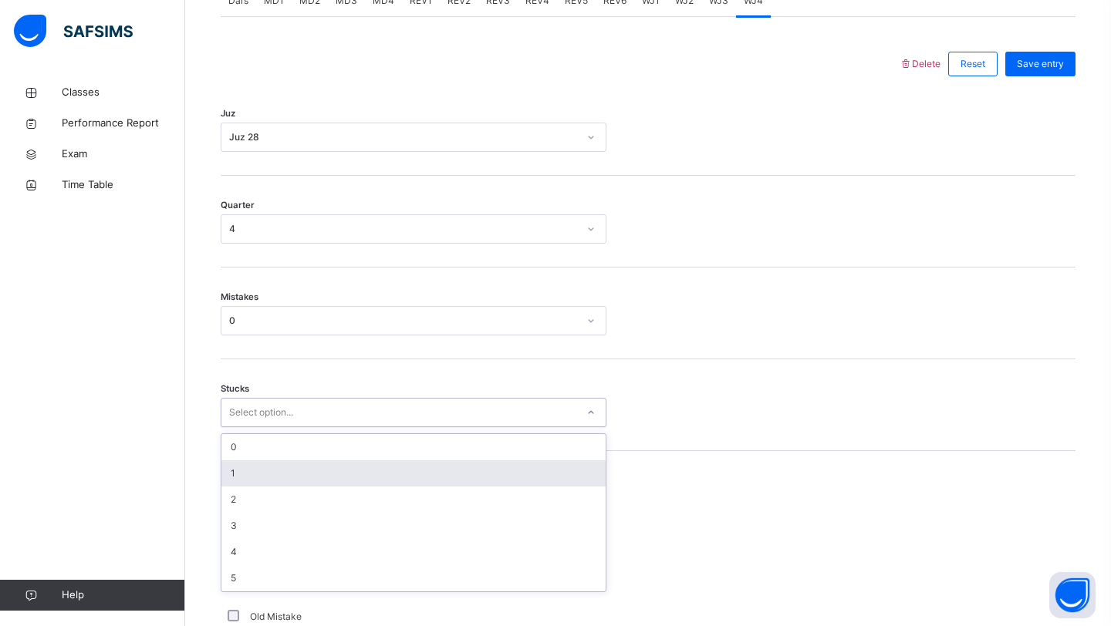
click at [244, 487] on div "1" at bounding box center [413, 473] width 384 height 26
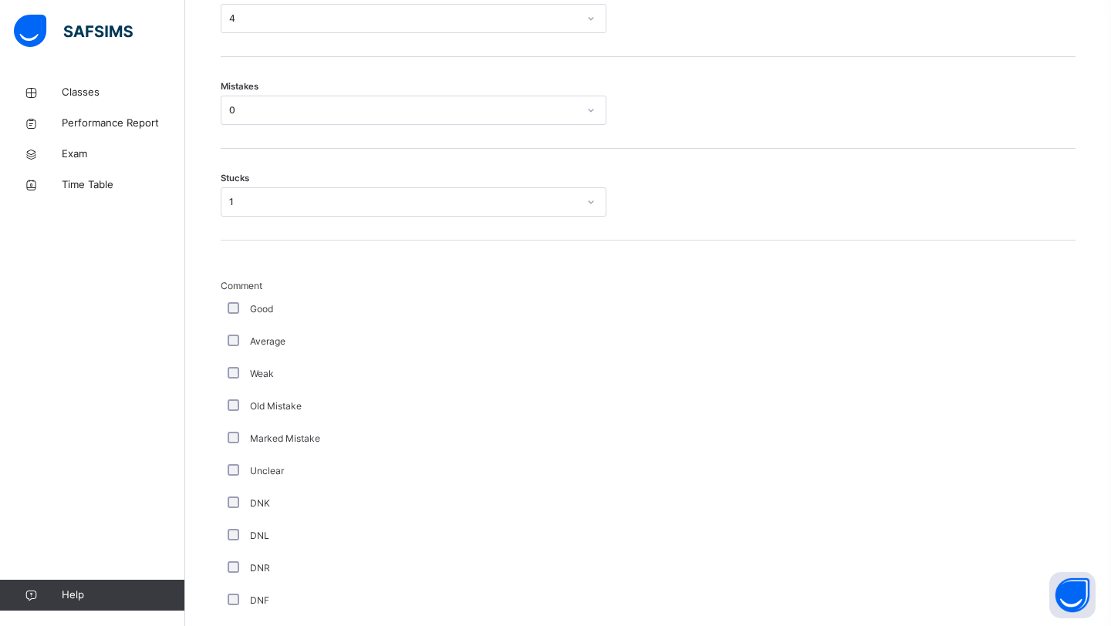
scroll to position [1213, 0]
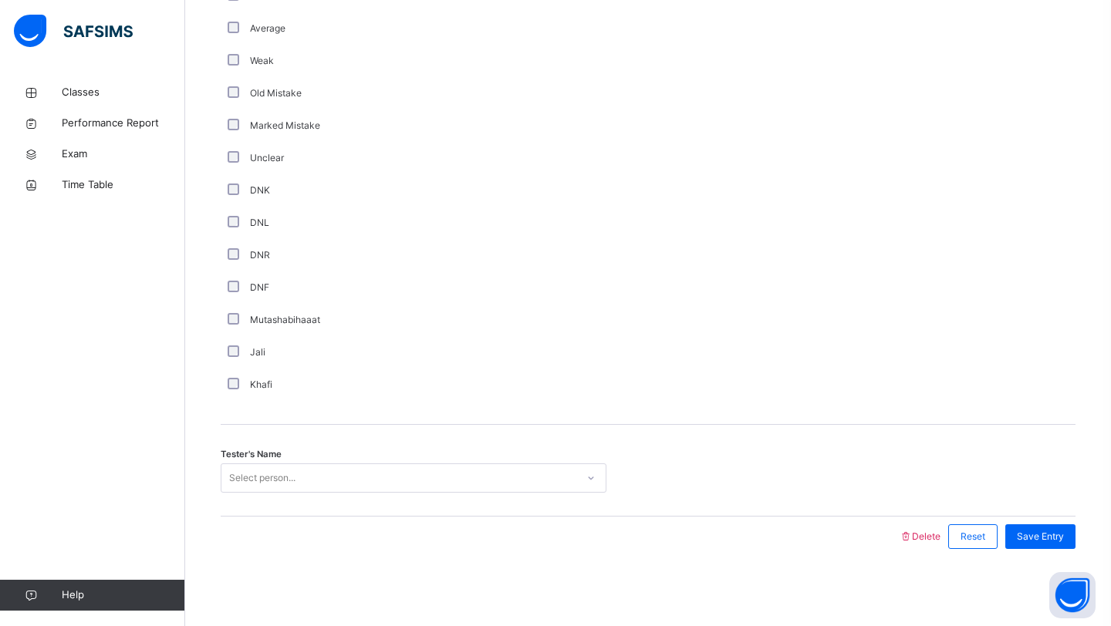
click at [354, 474] on div "Select person..." at bounding box center [398, 479] width 355 height 24
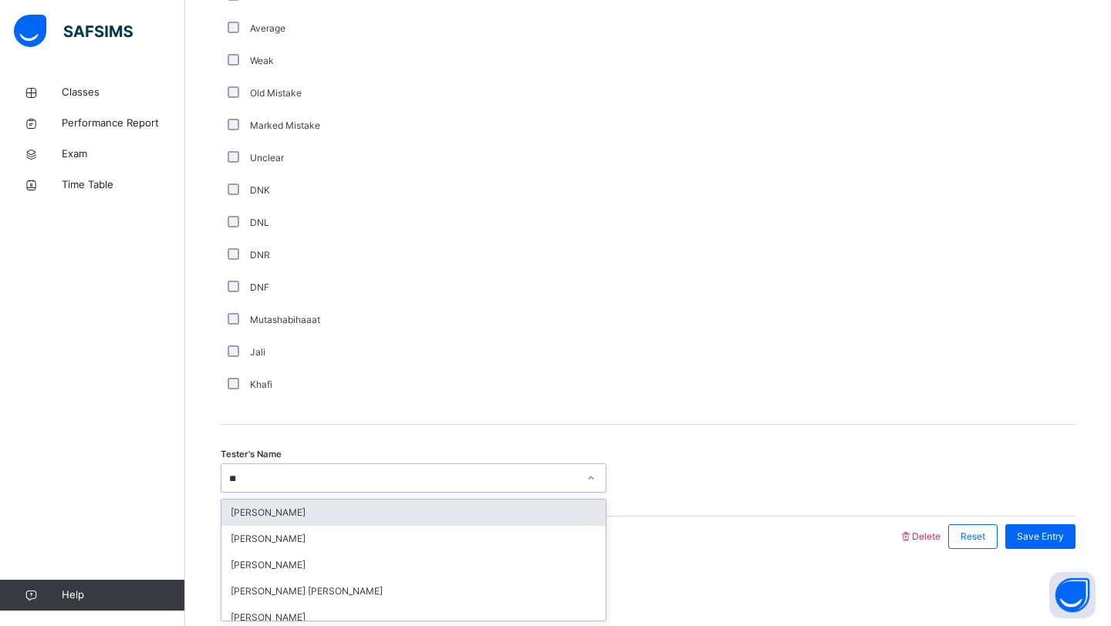
type input "***"
click at [346, 513] on div "Abubakar Hzrati" at bounding box center [413, 513] width 384 height 26
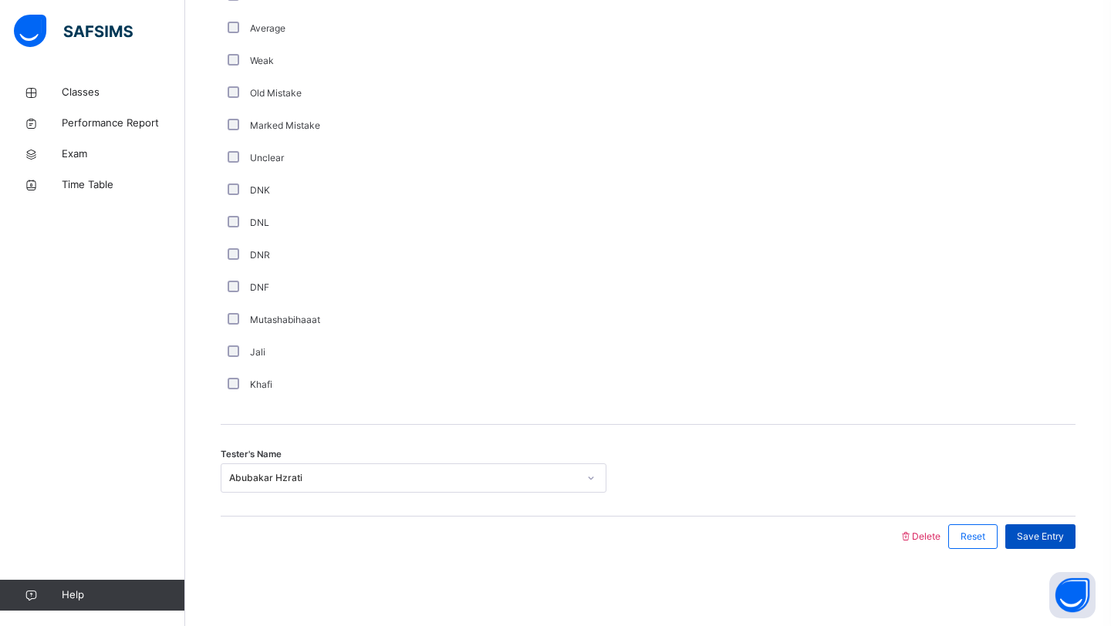
click at [1057, 538] on span "Save Entry" at bounding box center [1040, 537] width 47 height 14
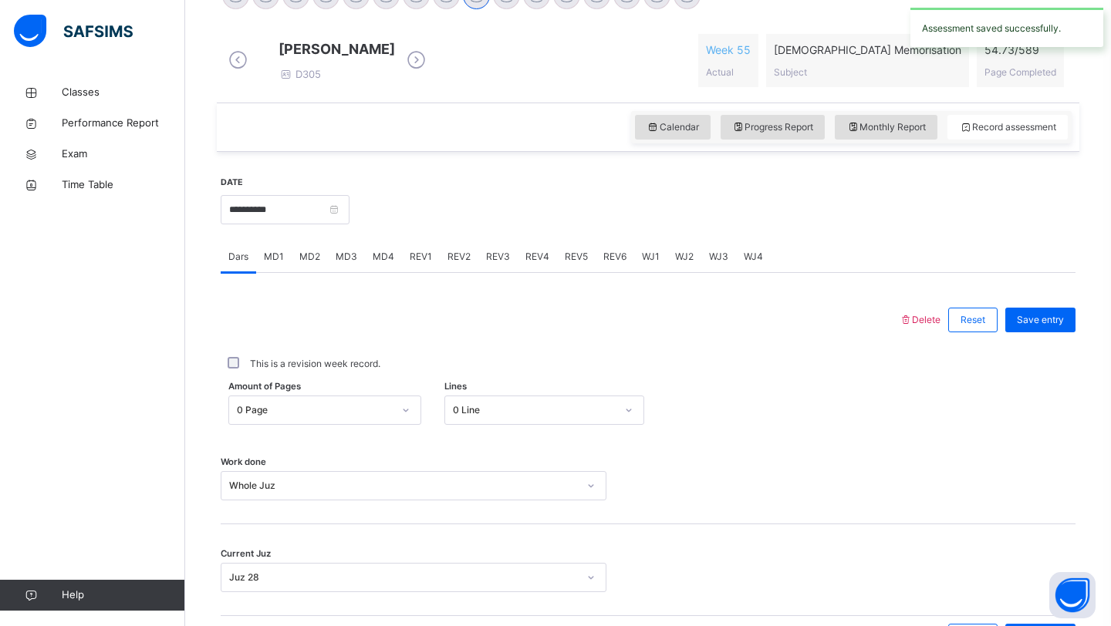
scroll to position [532, 0]
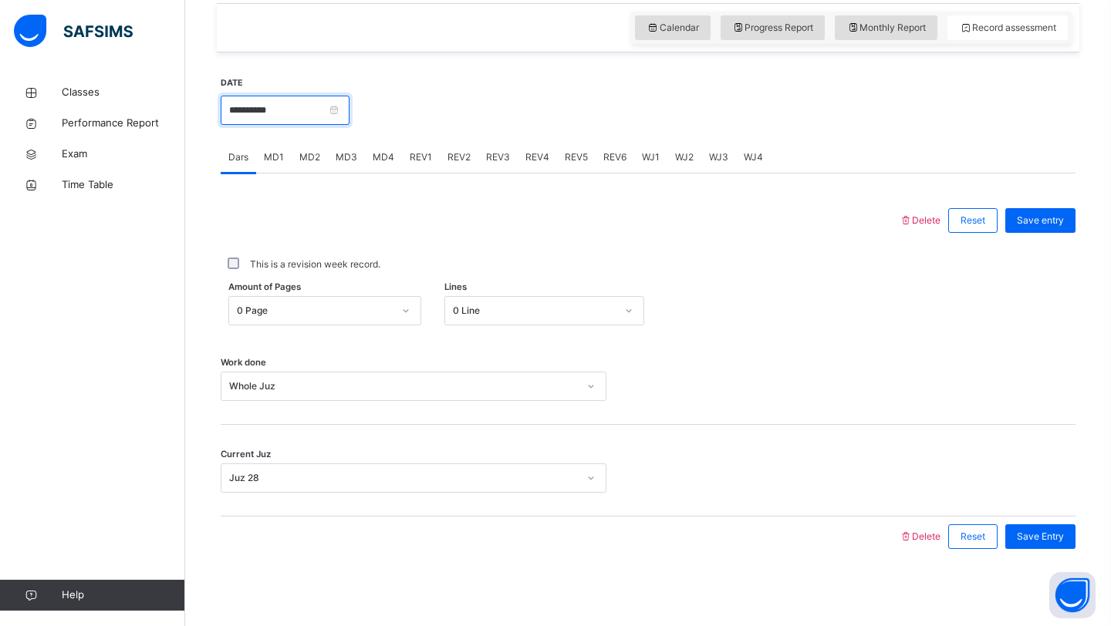
click at [304, 106] on input "**********" at bounding box center [285, 110] width 129 height 29
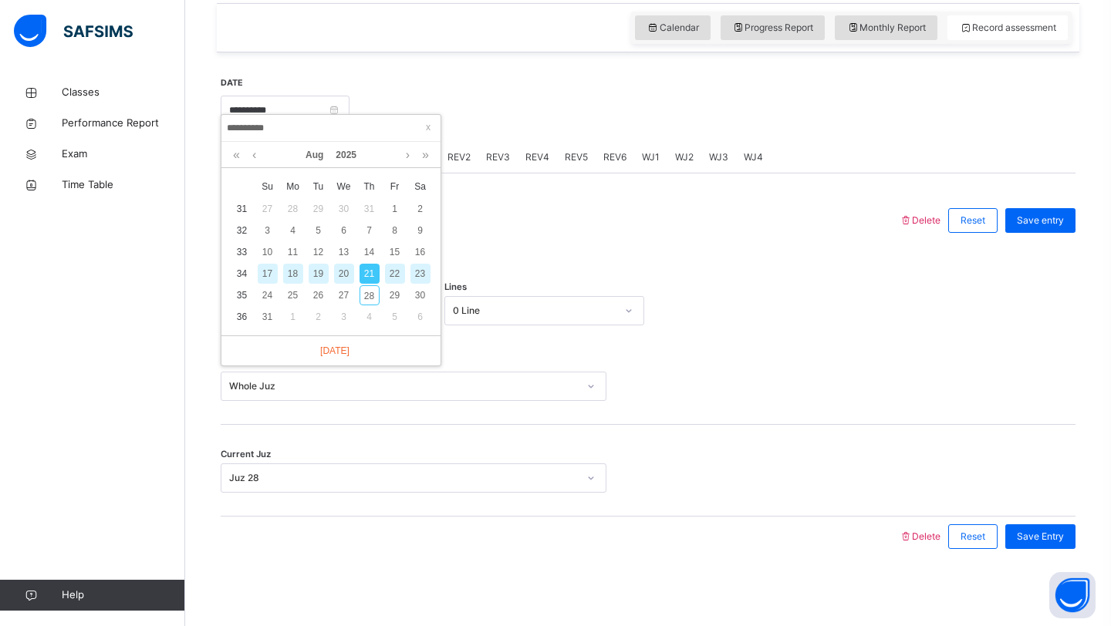
click at [412, 264] on div "23" at bounding box center [420, 274] width 20 height 20
type input "**********"
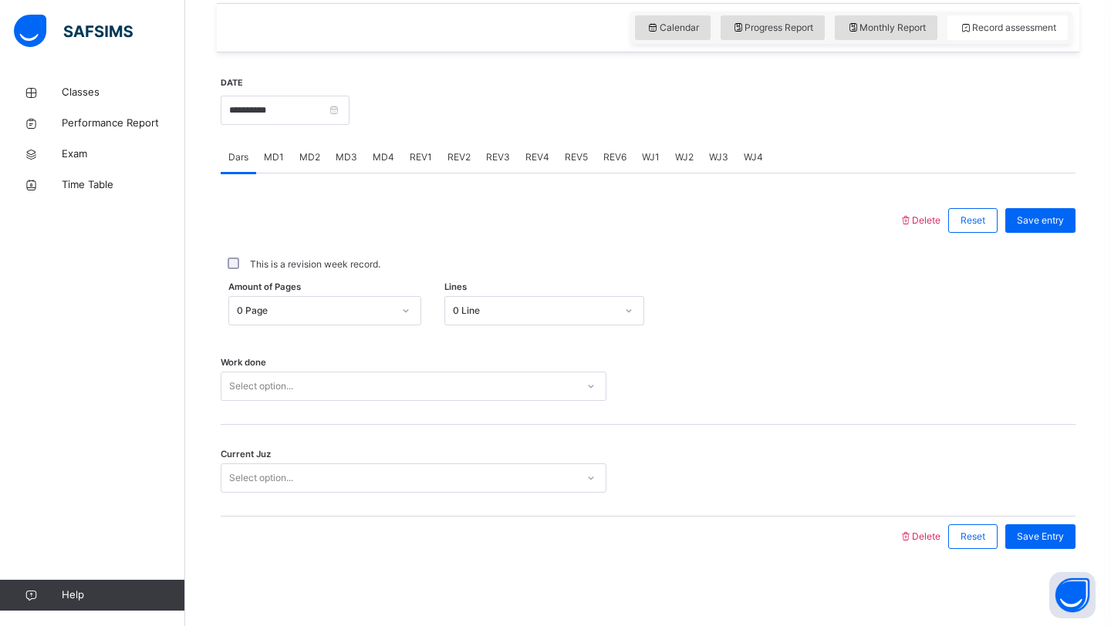
scroll to position [530, 0]
click at [291, 384] on div "Select option..." at bounding box center [261, 386] width 64 height 29
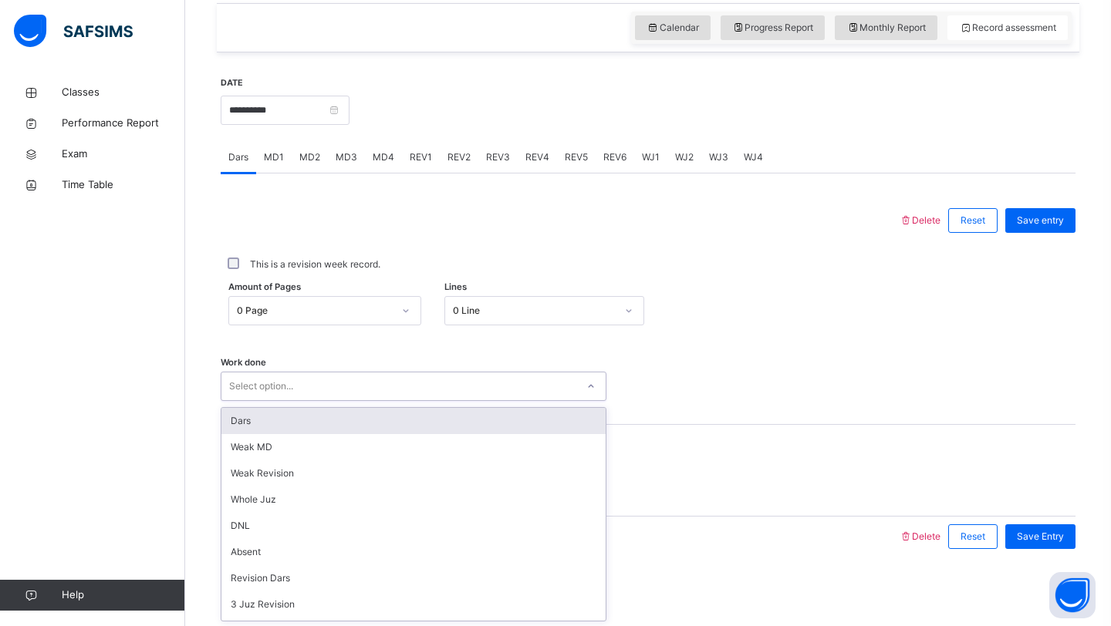
scroll to position [532, 0]
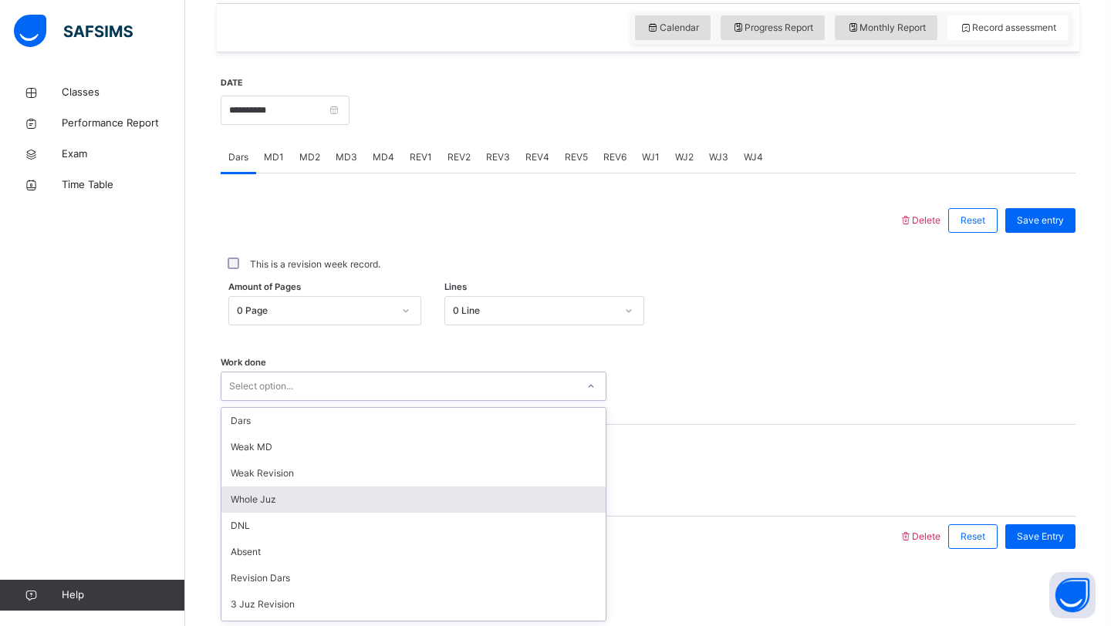
click at [261, 509] on div "Whole Juz" at bounding box center [413, 500] width 384 height 26
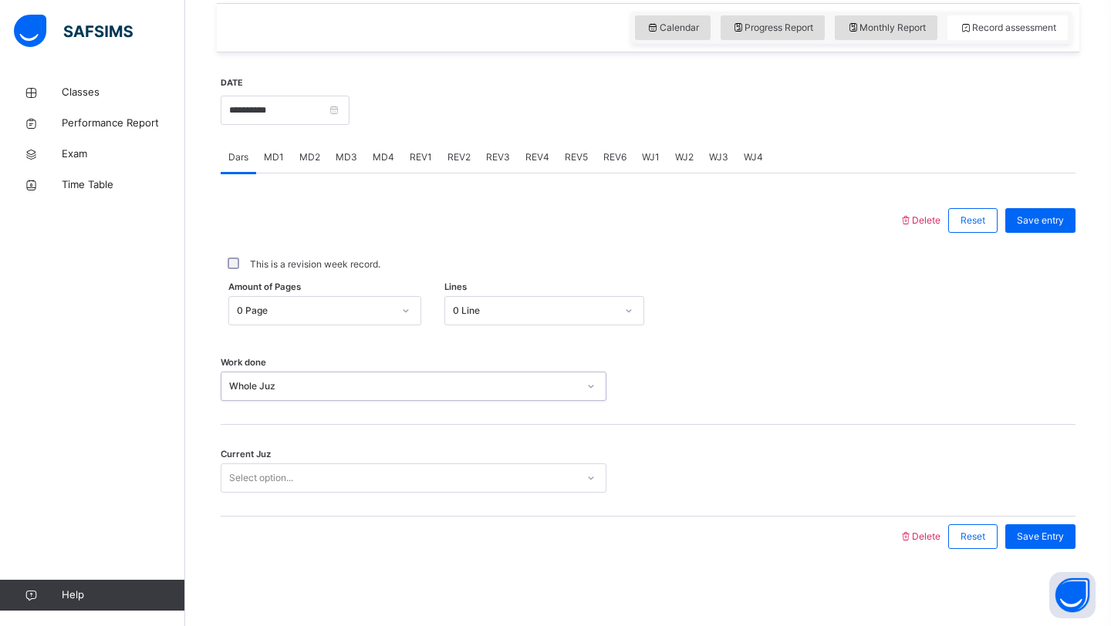
click at [271, 471] on div "Select option..." at bounding box center [261, 478] width 64 height 29
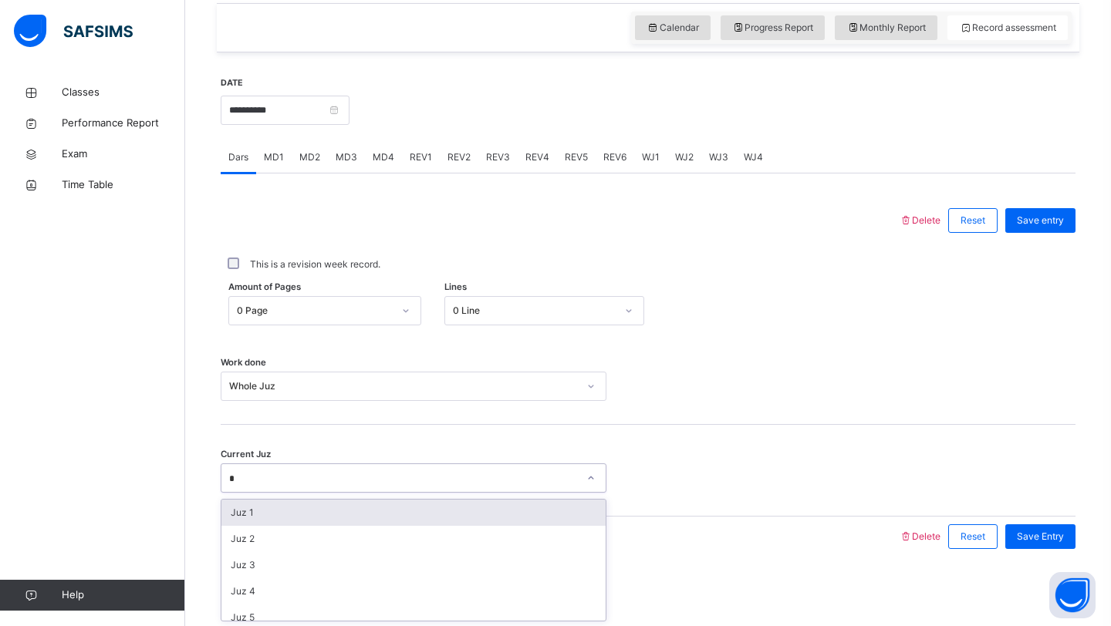
type input "**"
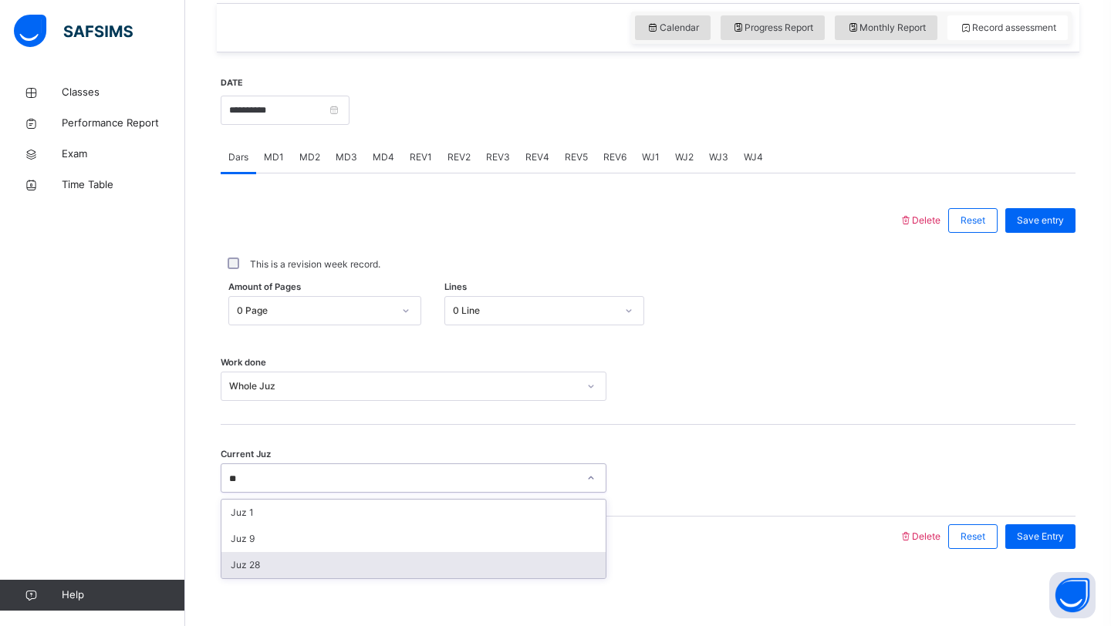
click at [252, 573] on div "Juz 28" at bounding box center [413, 565] width 384 height 26
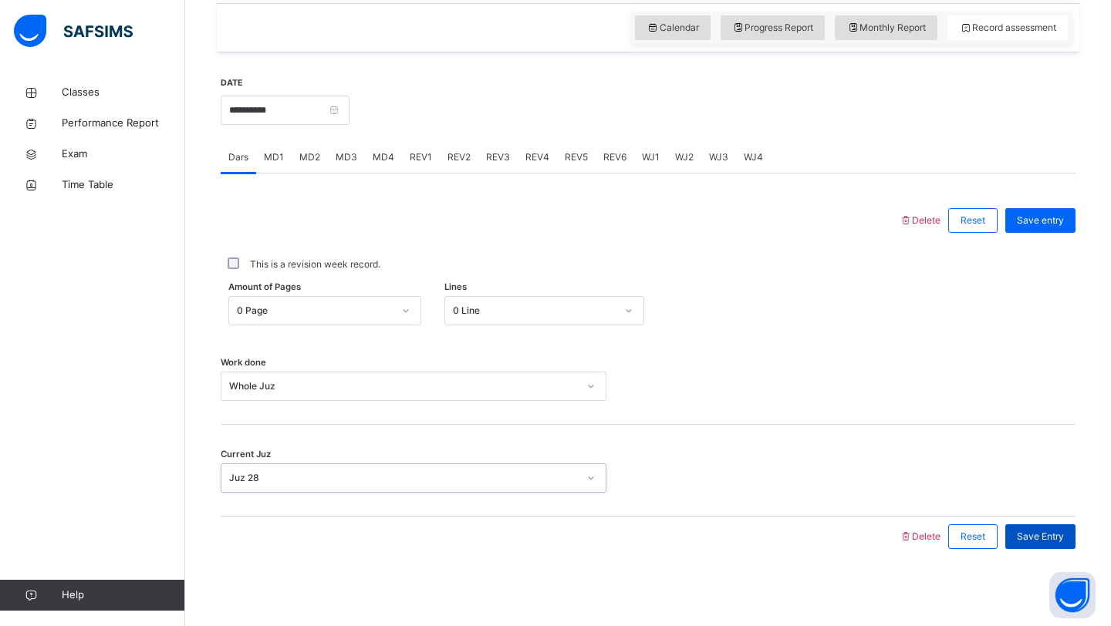
click at [1031, 528] on div "Save Entry" at bounding box center [1040, 537] width 70 height 25
click at [647, 164] on span "WJ1" at bounding box center [651, 157] width 18 height 14
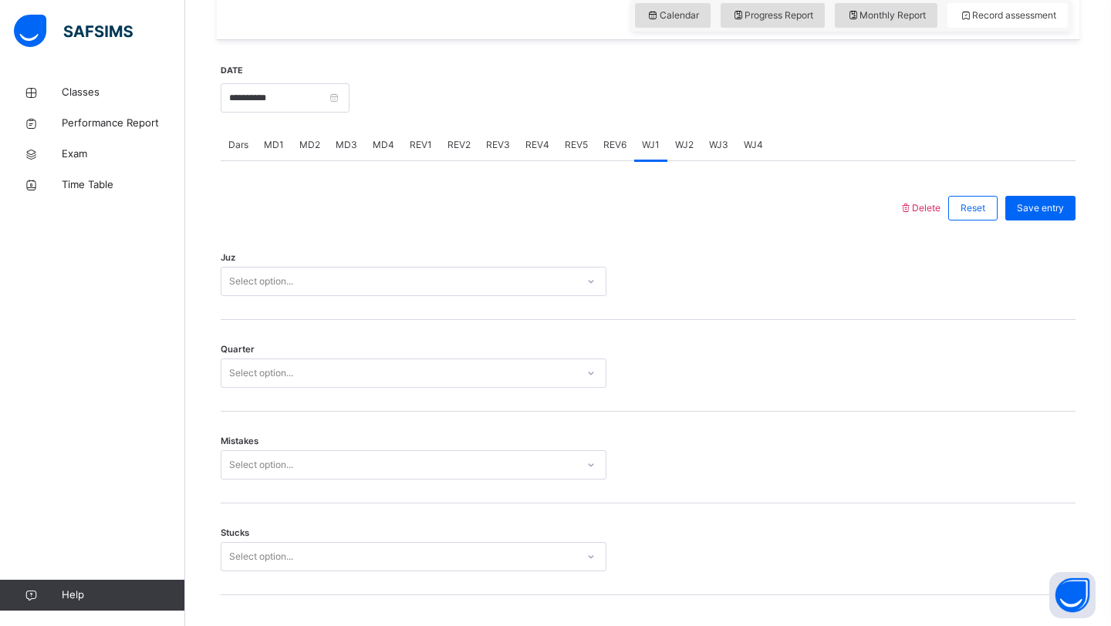
click at [451, 294] on div "Select option..." at bounding box center [398, 282] width 355 height 24
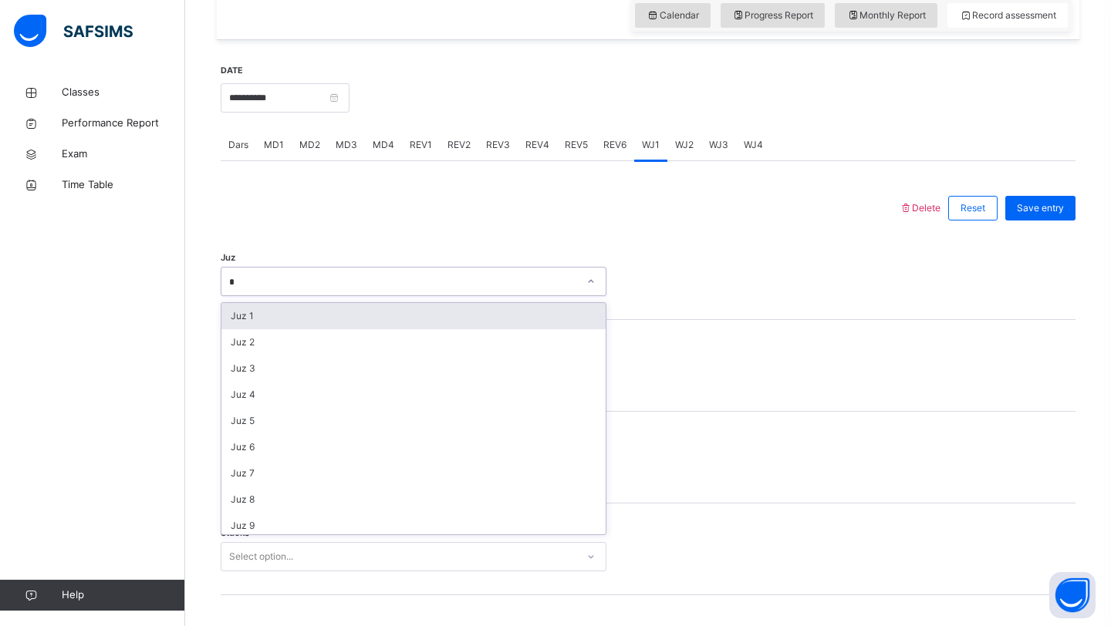
type input "**"
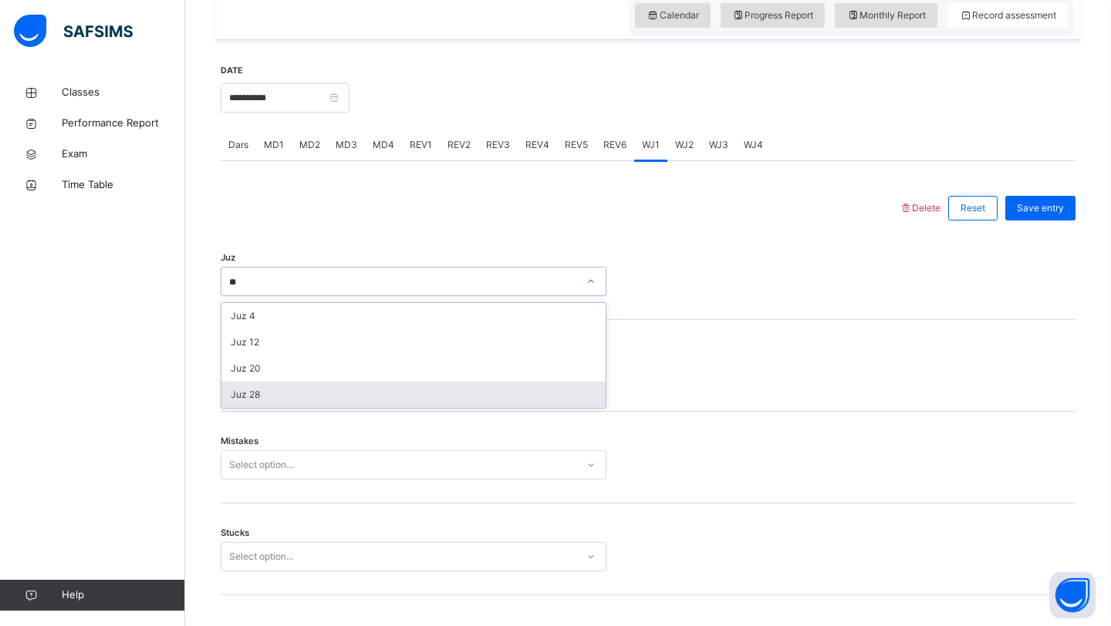
click at [377, 399] on div "Juz 28" at bounding box center [413, 395] width 384 height 26
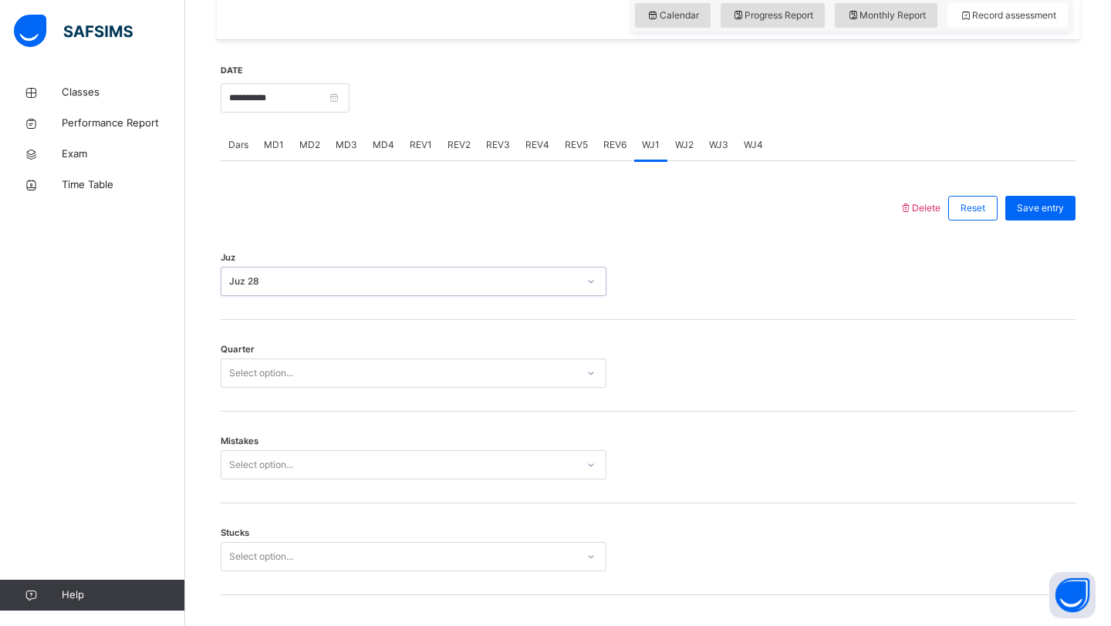
click at [329, 386] on div "Select option..." at bounding box center [398, 374] width 355 height 24
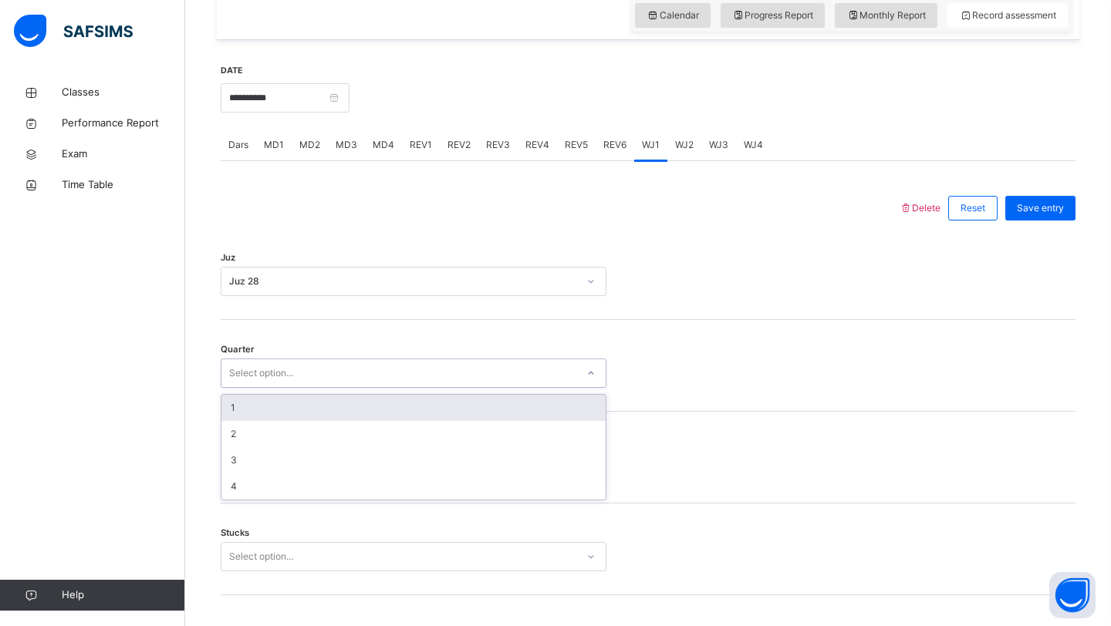
click at [290, 411] on div "1" at bounding box center [413, 408] width 384 height 26
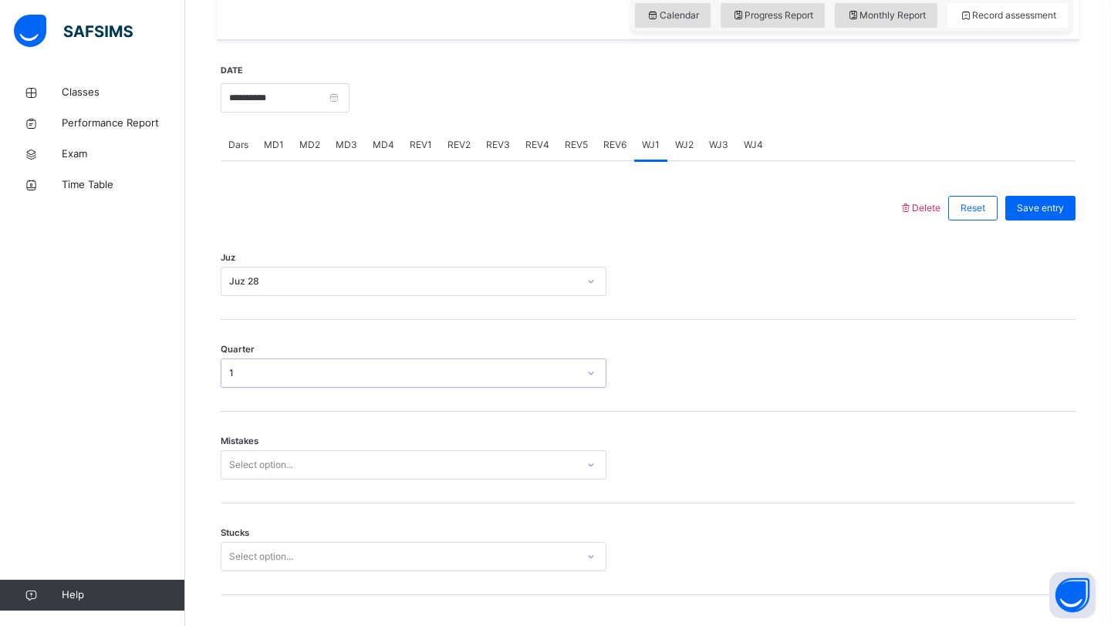
click at [253, 481] on div "Mistakes Select option..." at bounding box center [648, 458] width 855 height 92
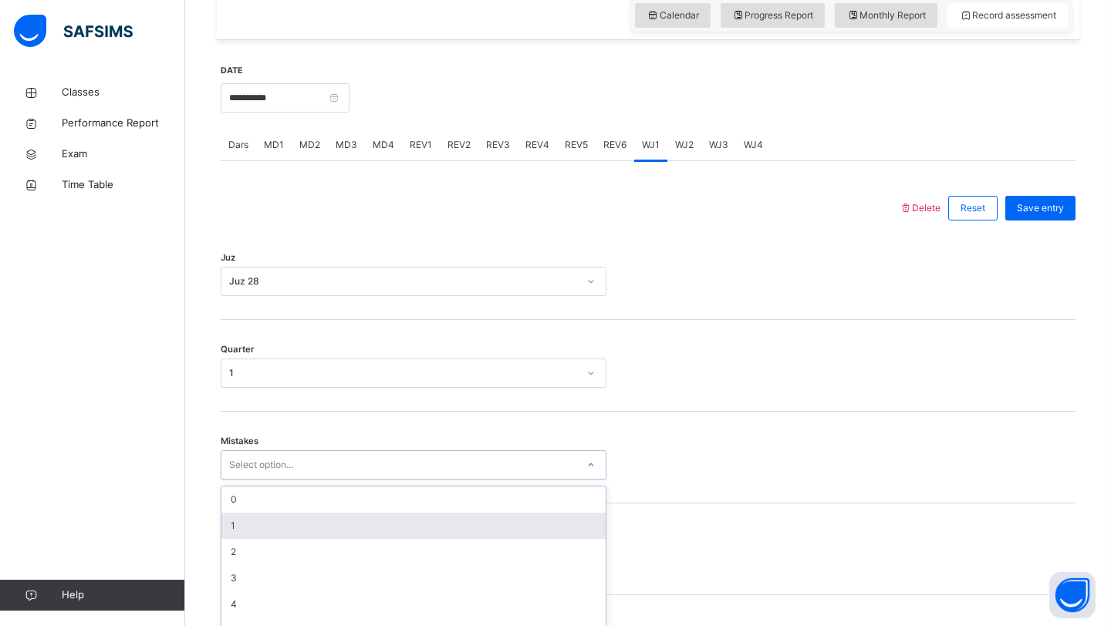
scroll to position [595, 0]
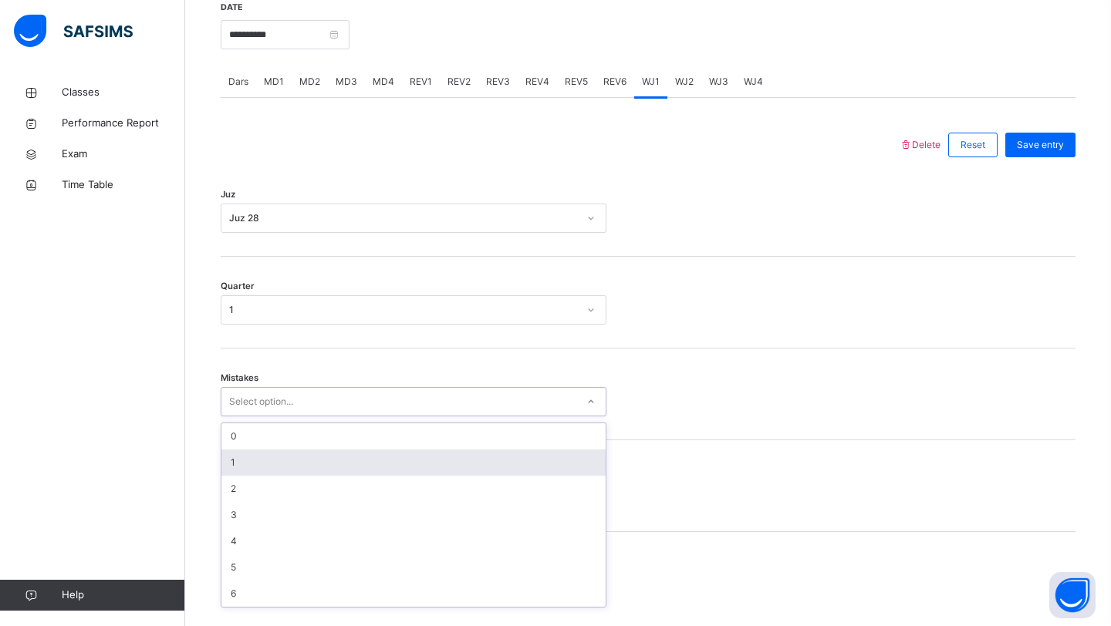
click at [278, 470] on div "1" at bounding box center [413, 463] width 384 height 26
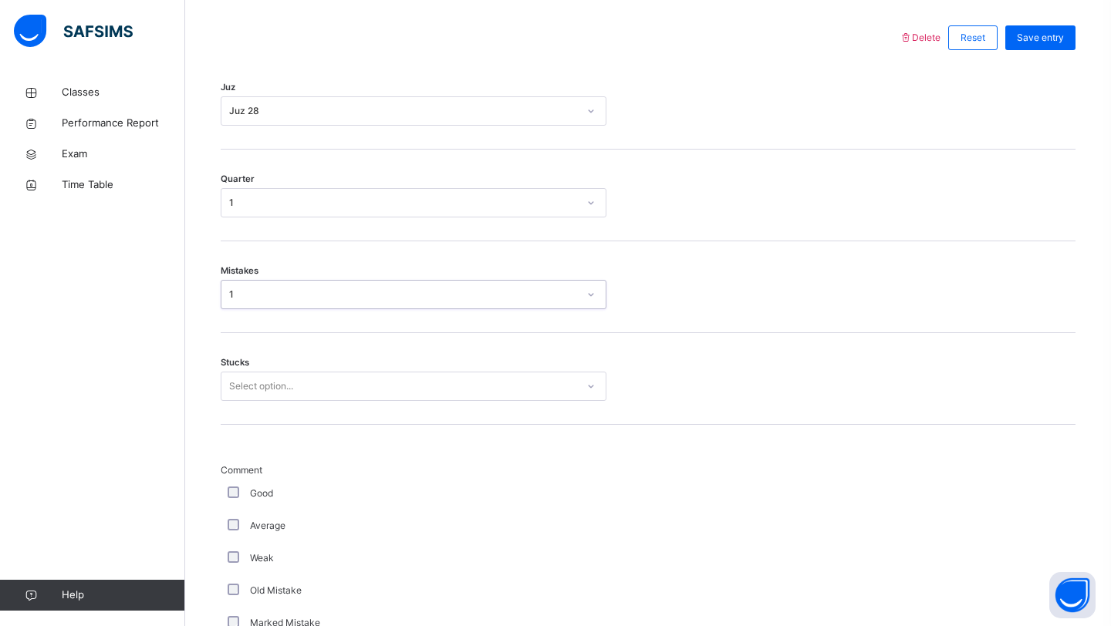
scroll to position [704, 0]
click at [218, 394] on div "**********" at bounding box center [648, 472] width 862 height 1208
click at [248, 400] on div "Select option..." at bounding box center [261, 384] width 64 height 29
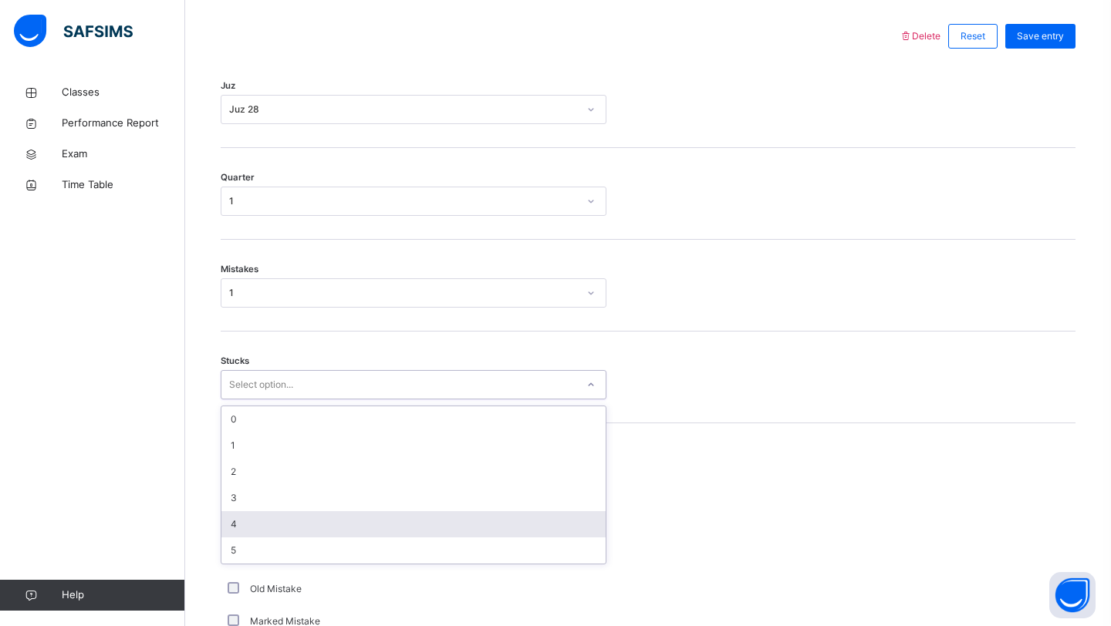
click at [236, 530] on div "4" at bounding box center [413, 524] width 384 height 26
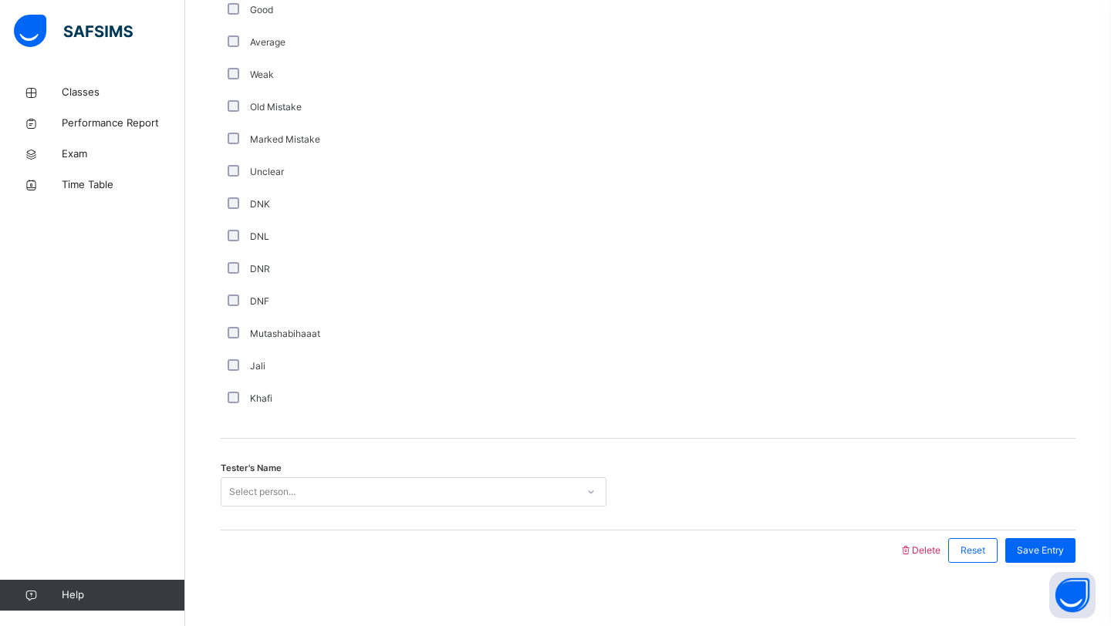
scroll to position [1213, 0]
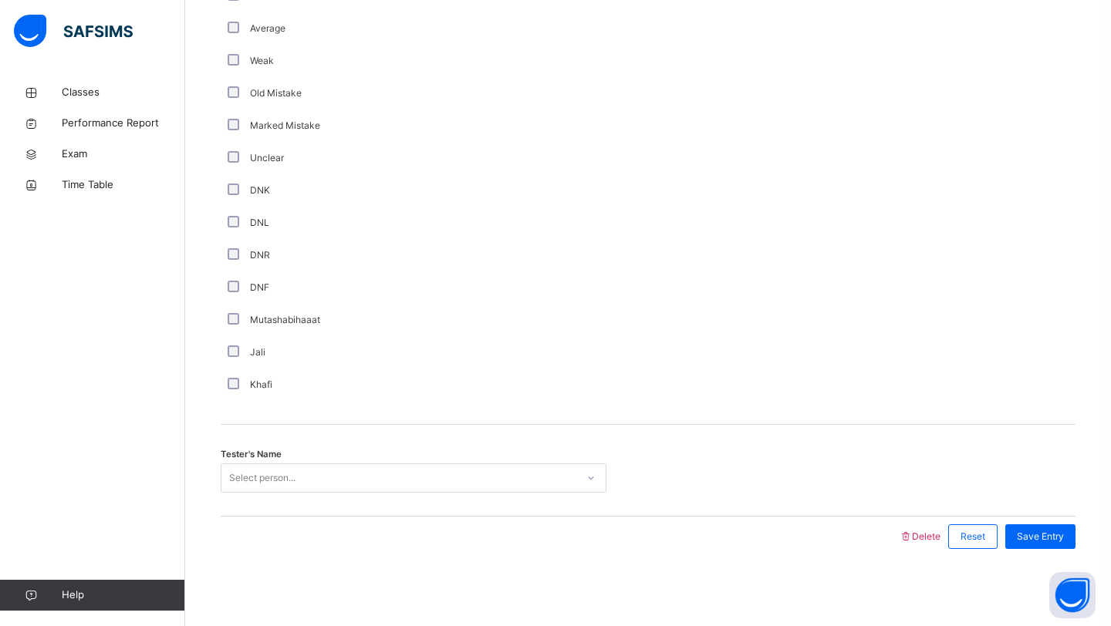
click at [336, 471] on div "Select person..." at bounding box center [398, 479] width 355 height 24
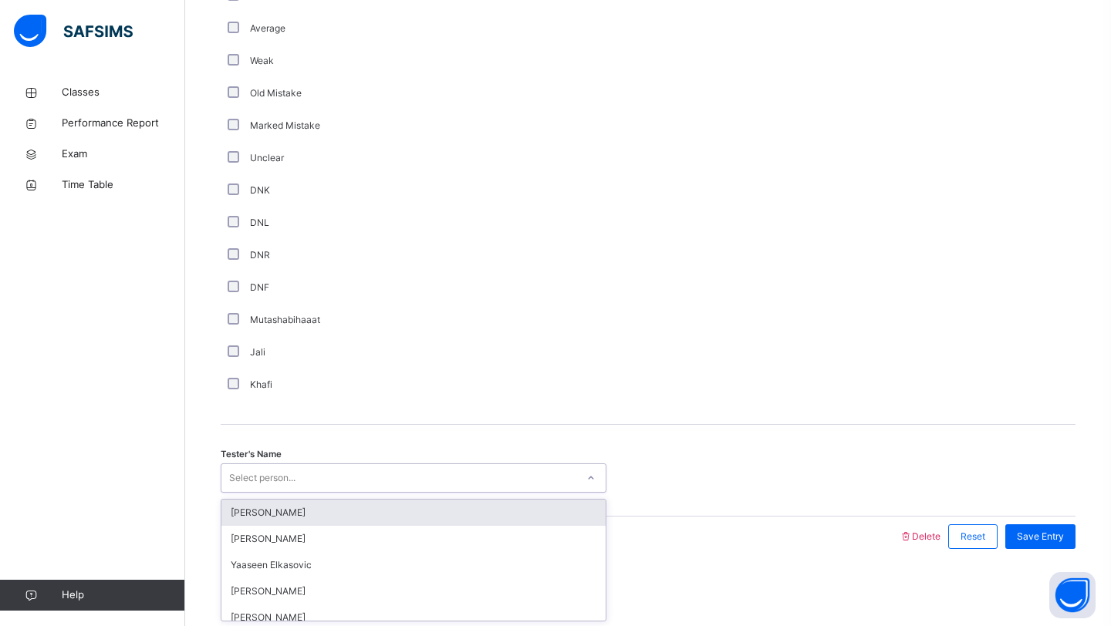
type input "*"
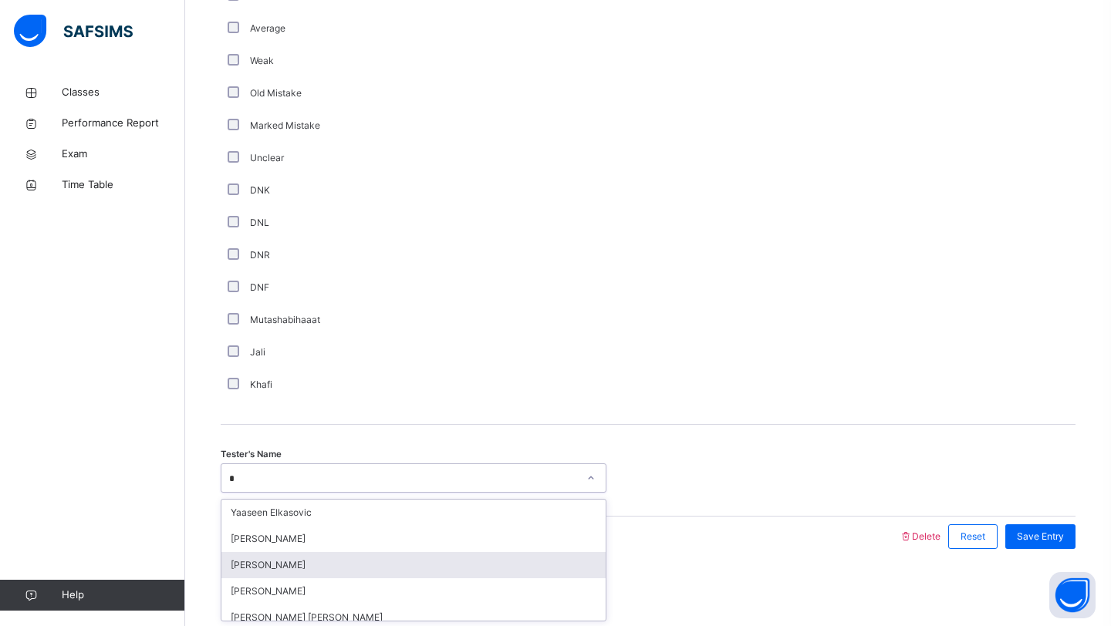
click at [324, 568] on div "[PERSON_NAME]" at bounding box center [413, 565] width 384 height 26
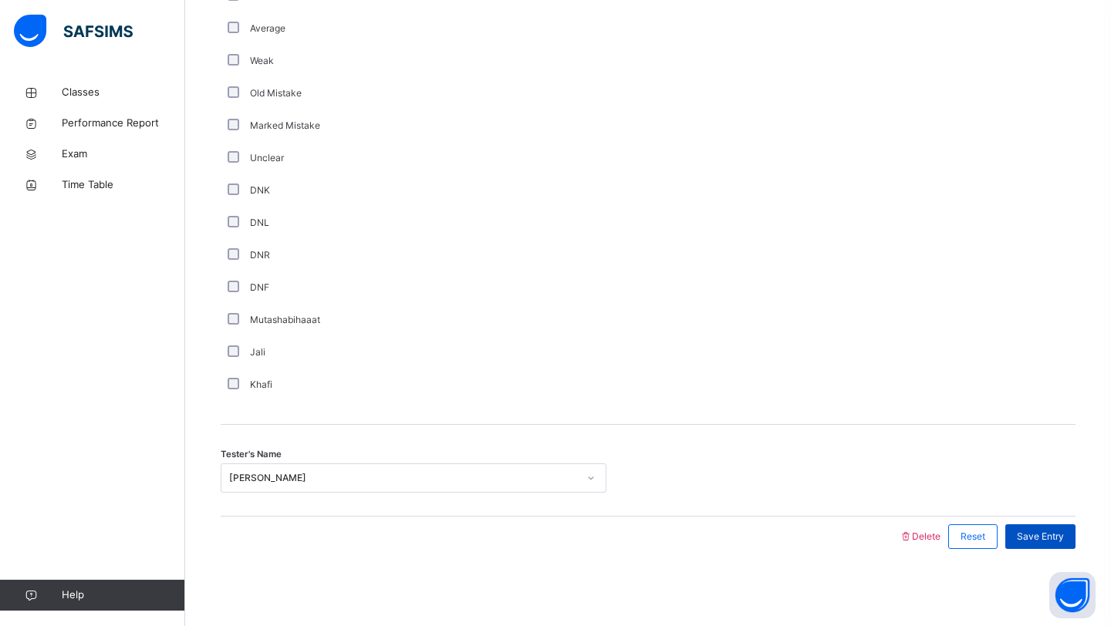
click at [1018, 534] on span "Save Entry" at bounding box center [1040, 537] width 47 height 14
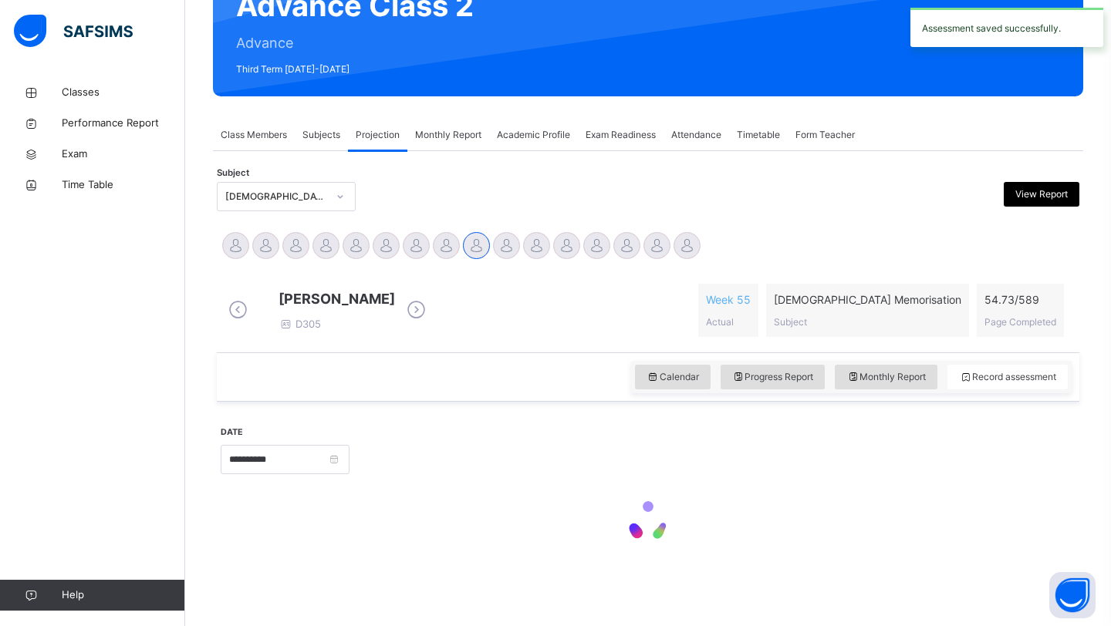
scroll to position [532, 0]
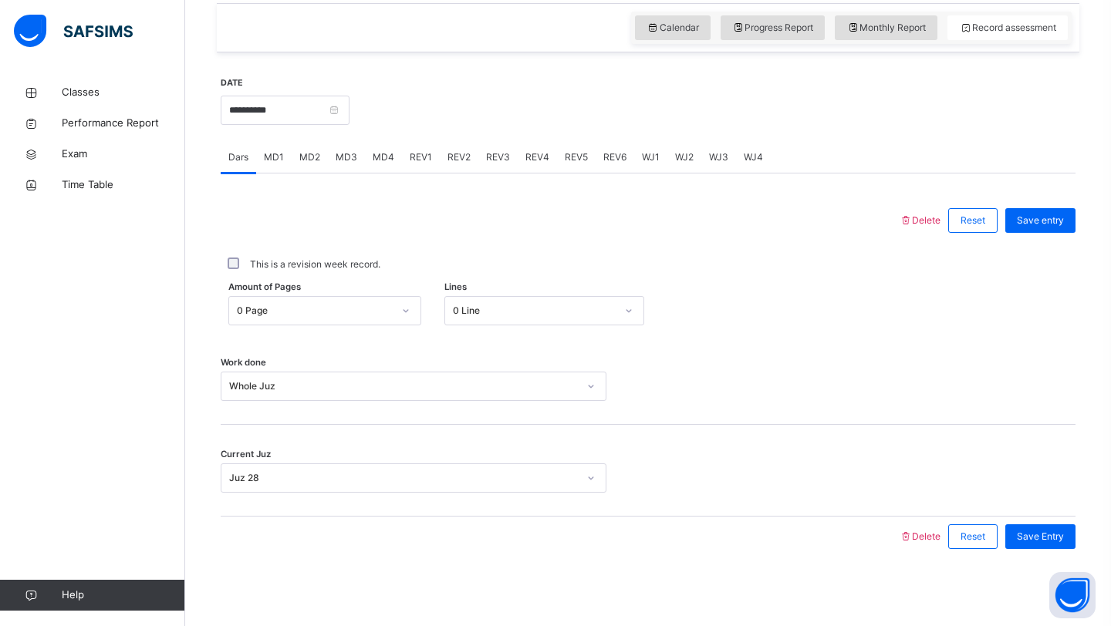
click at [675, 157] on span "WJ2" at bounding box center [684, 157] width 19 height 14
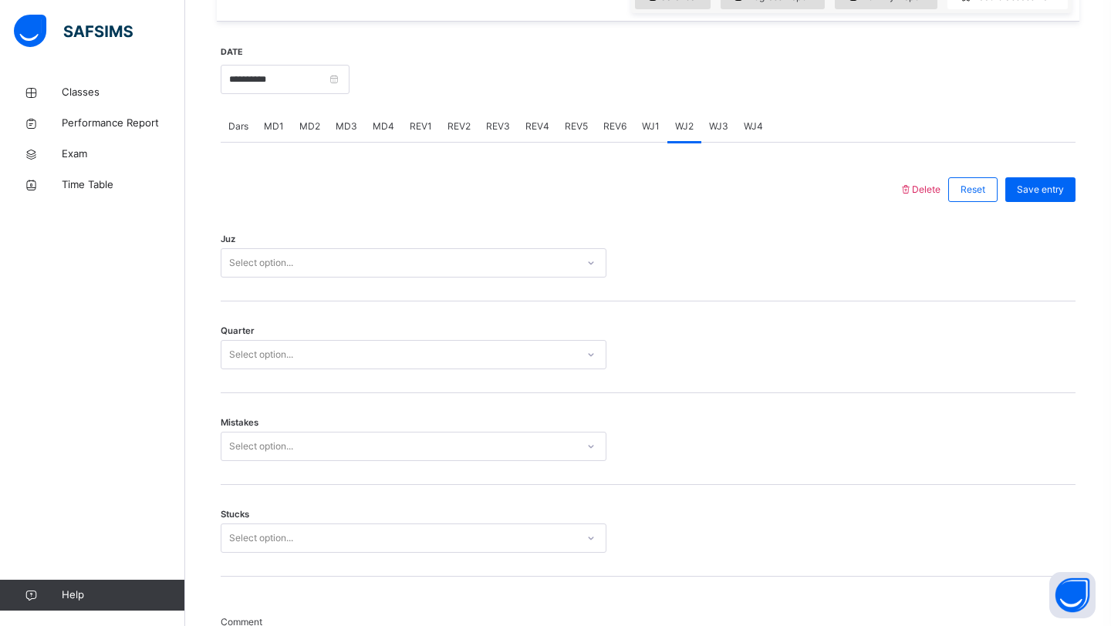
scroll to position [549, 0]
click at [393, 268] on div "Select option..." at bounding box center [398, 265] width 355 height 24
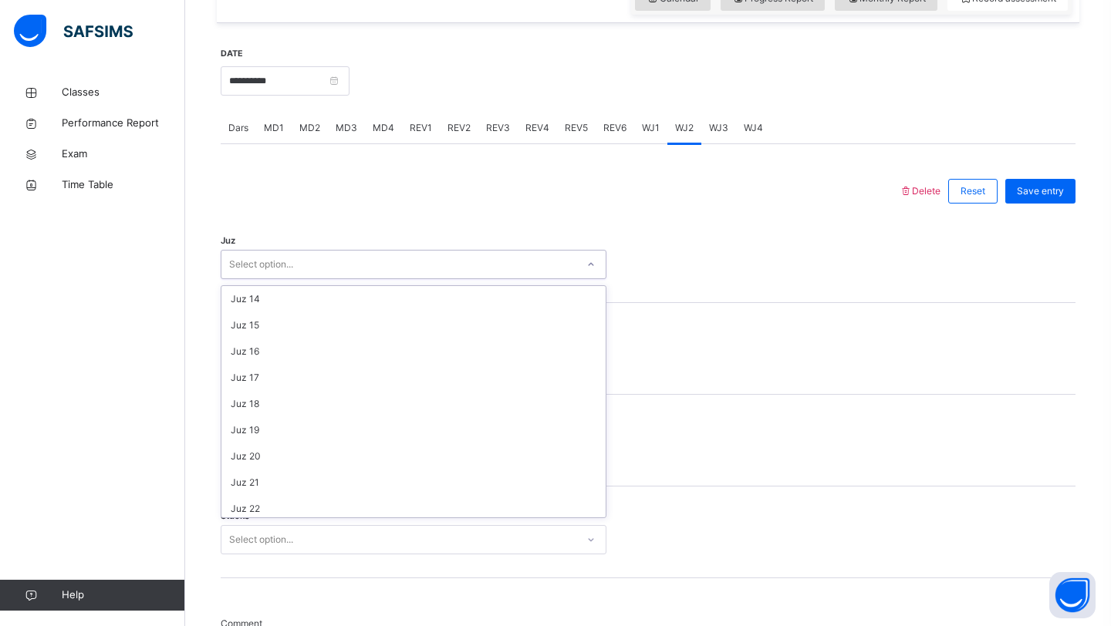
scroll to position [555, 0]
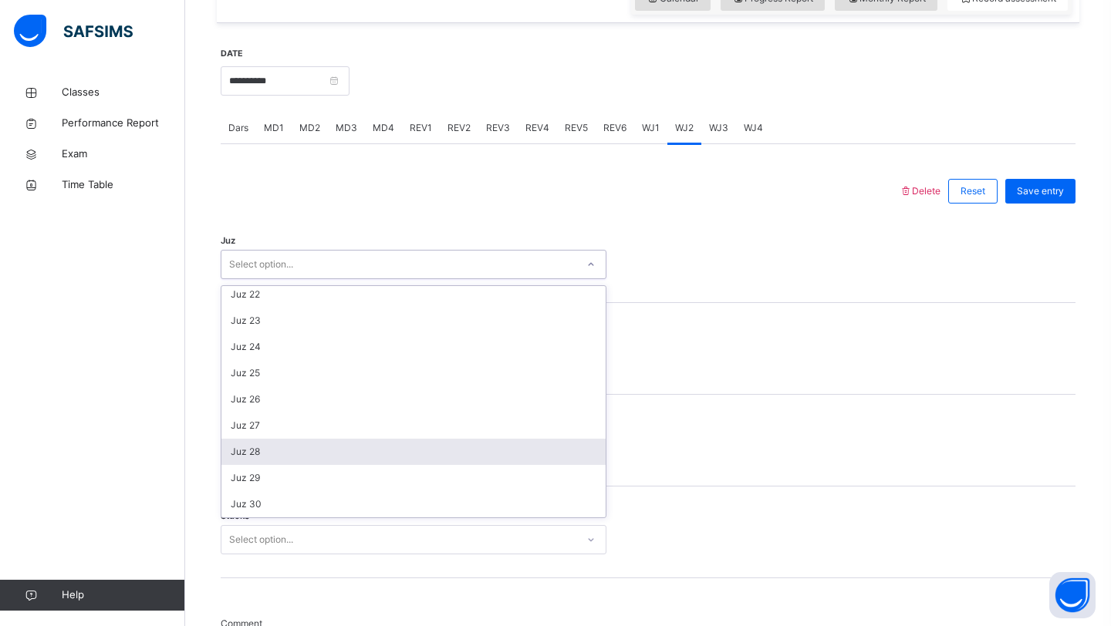
click at [262, 465] on div "Juz 28" at bounding box center [413, 452] width 384 height 26
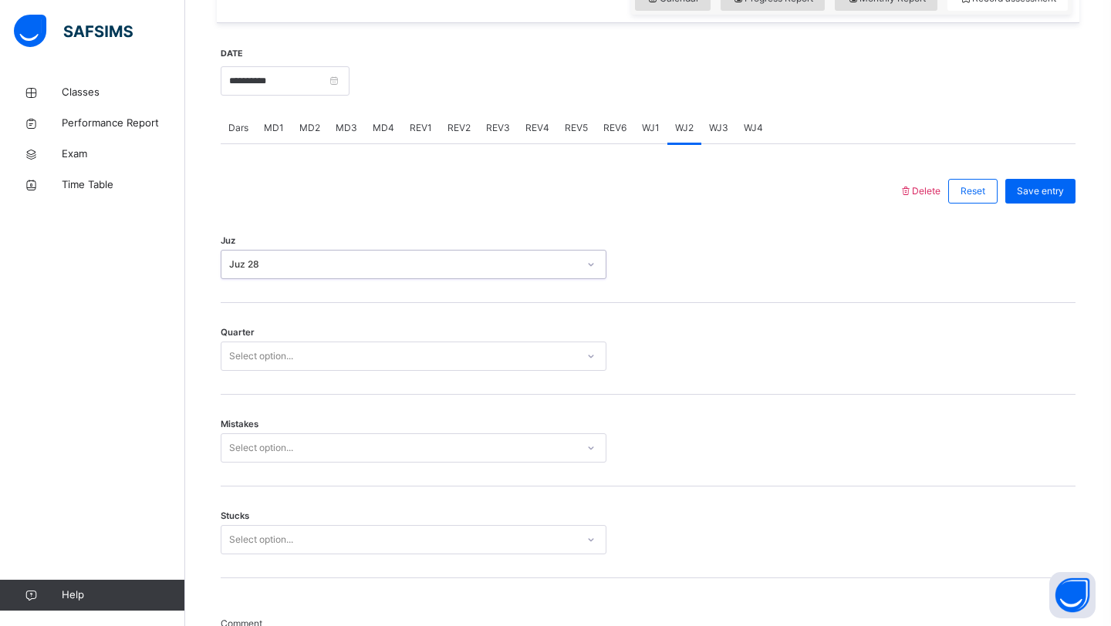
click at [274, 371] on div "Select option..." at bounding box center [261, 356] width 64 height 29
click at [256, 425] on div "2" at bounding box center [413, 417] width 384 height 26
click at [254, 460] on div "Mistakes Select option..." at bounding box center [648, 441] width 855 height 92
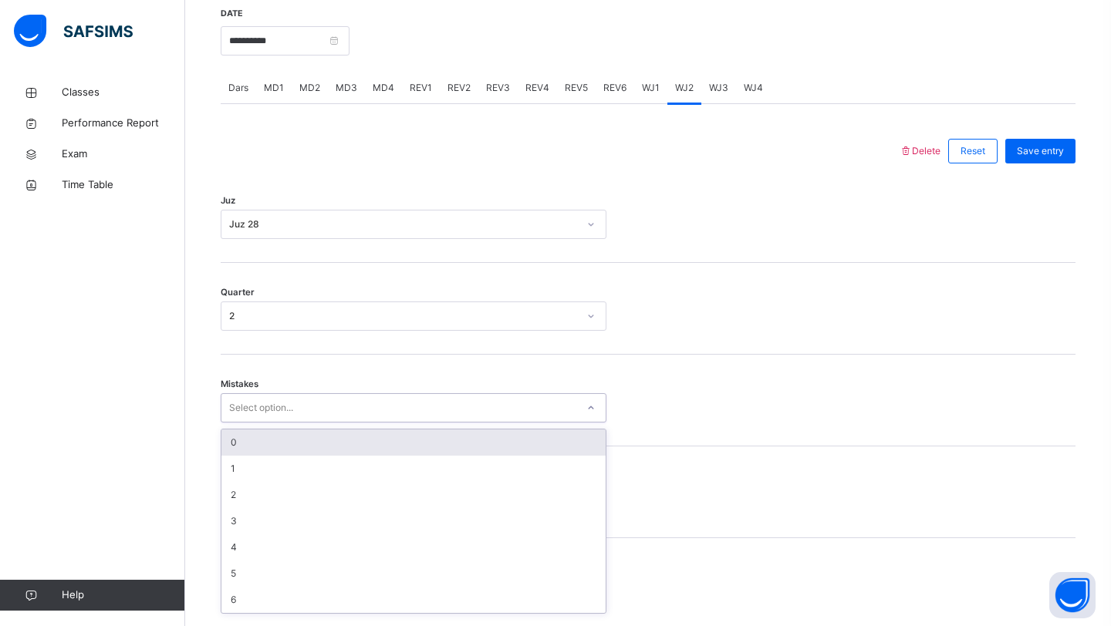
scroll to position [595, 0]
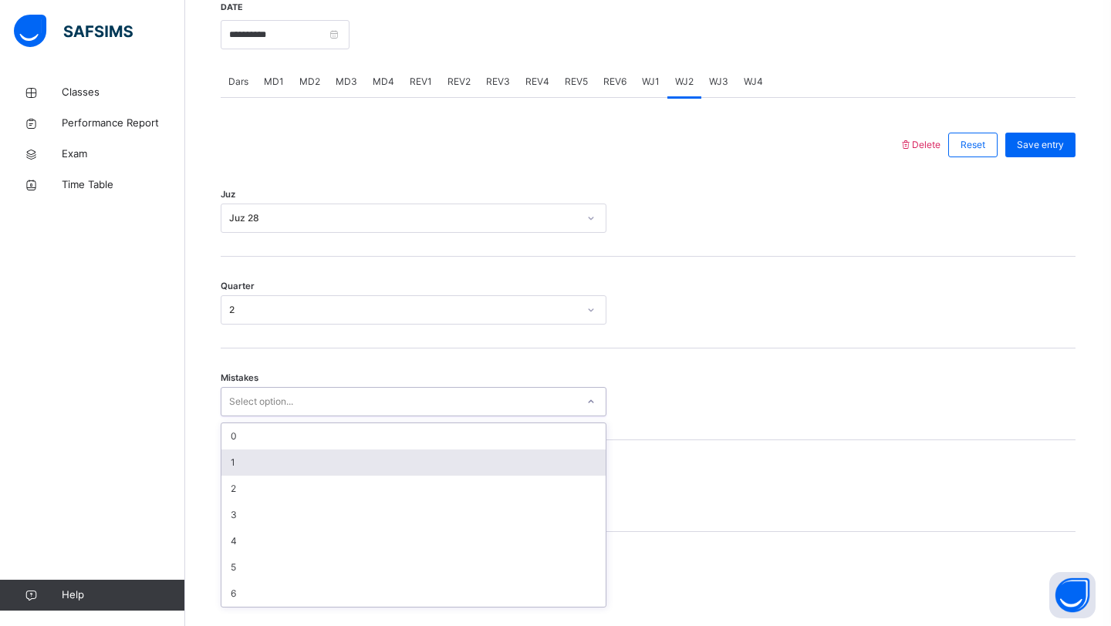
click at [265, 476] on div "1" at bounding box center [413, 463] width 384 height 26
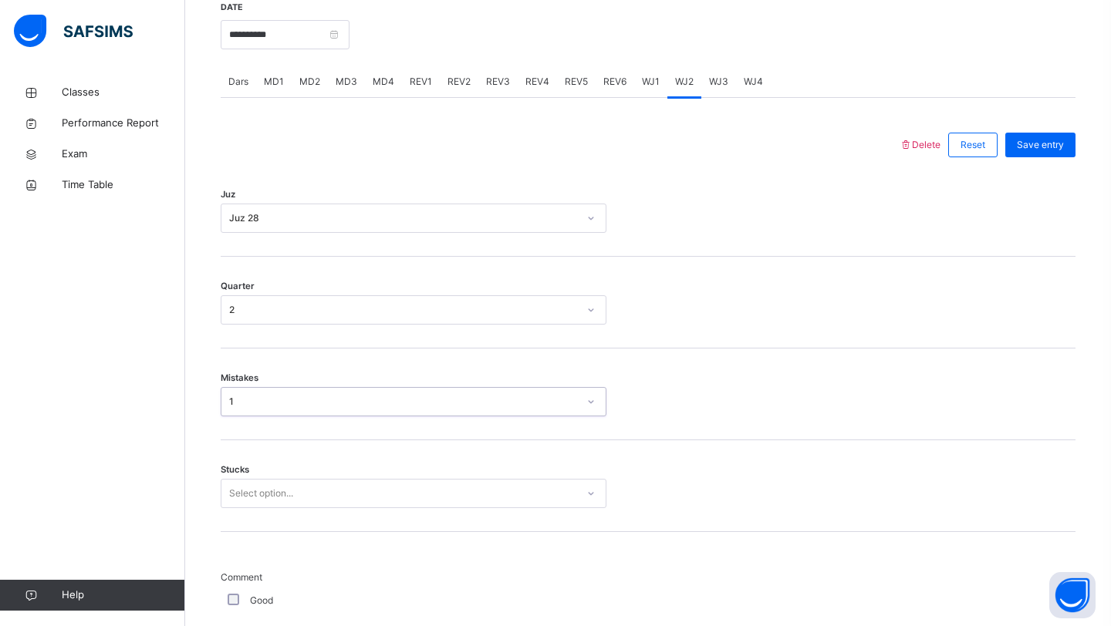
click at [268, 506] on div "Select option..." at bounding box center [414, 493] width 386 height 29
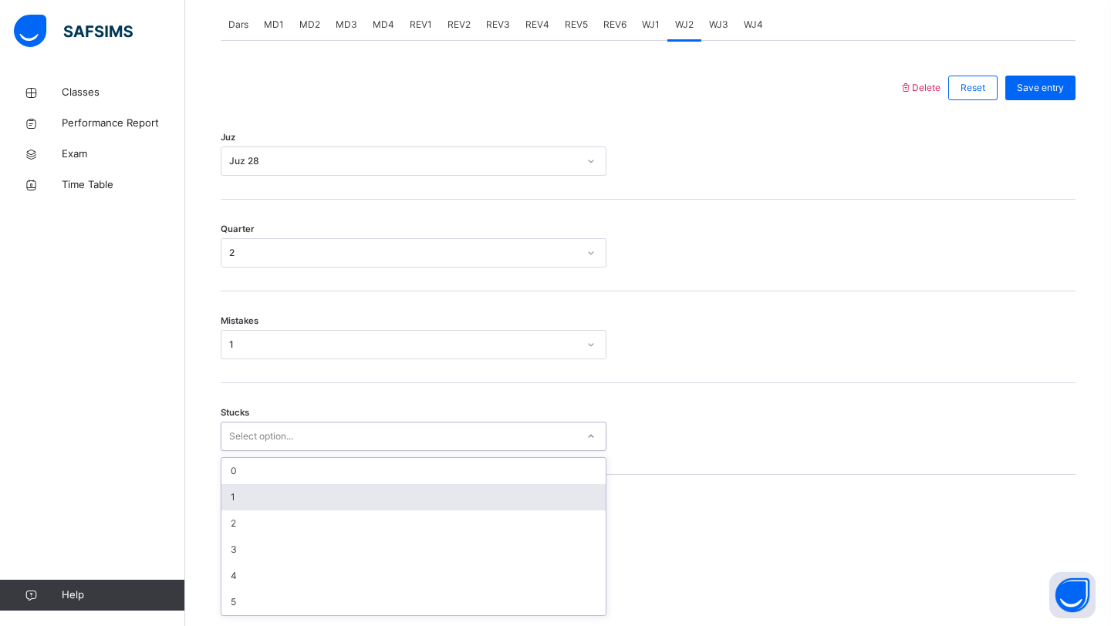
scroll to position [661, 0]
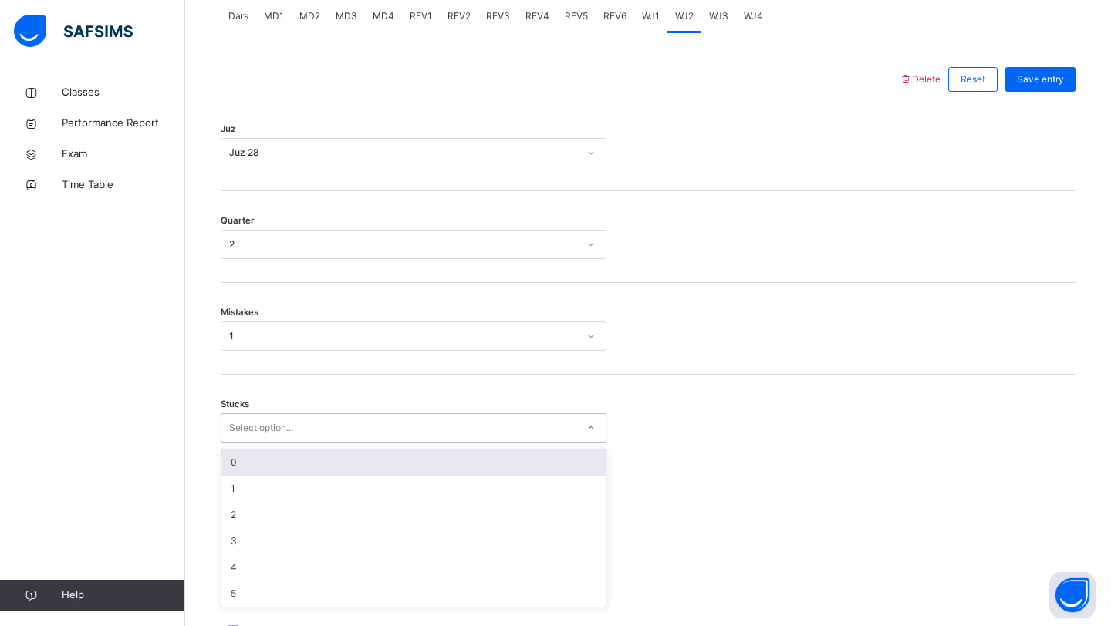
click at [252, 476] on div "0" at bounding box center [413, 463] width 384 height 26
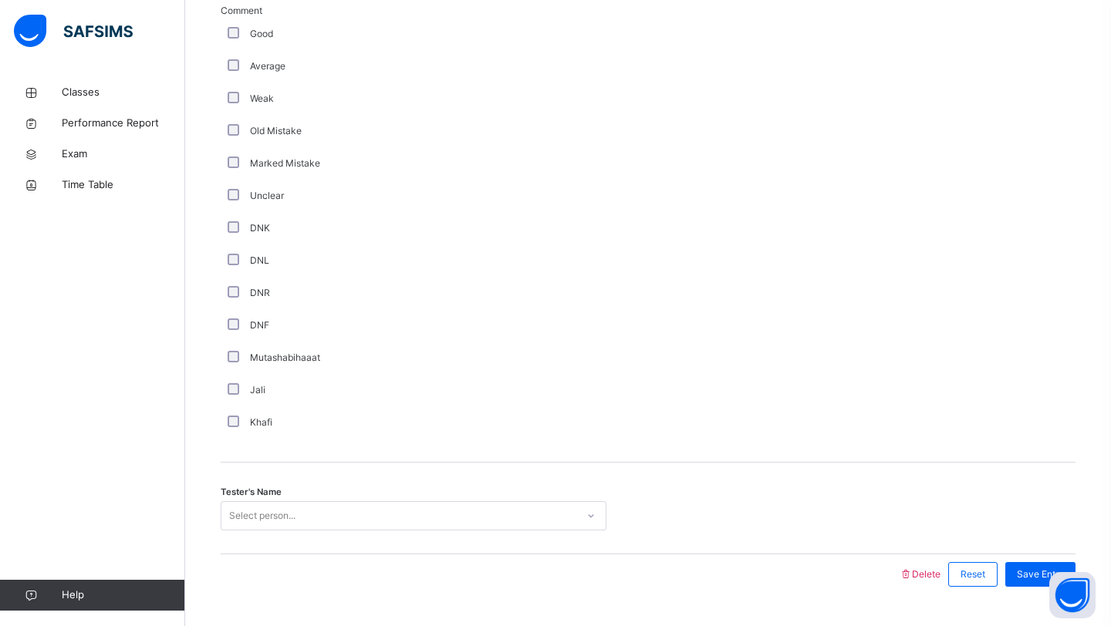
scroll to position [1213, 0]
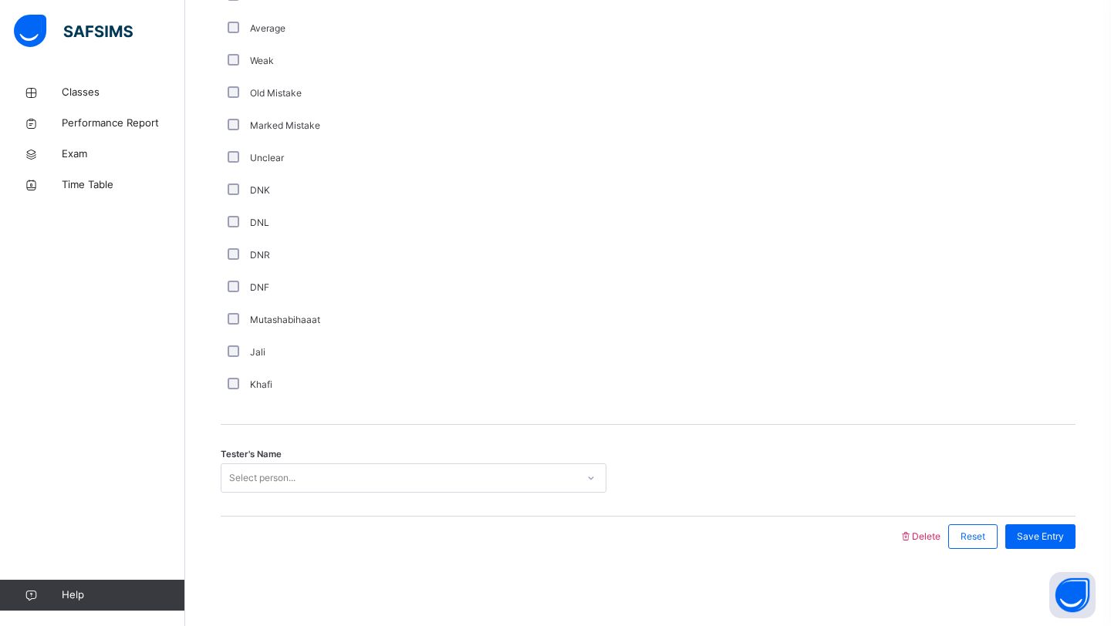
click at [305, 462] on div "Tester's Name Select person..." at bounding box center [648, 471] width 855 height 92
click at [302, 471] on div "Select person..." at bounding box center [398, 479] width 355 height 24
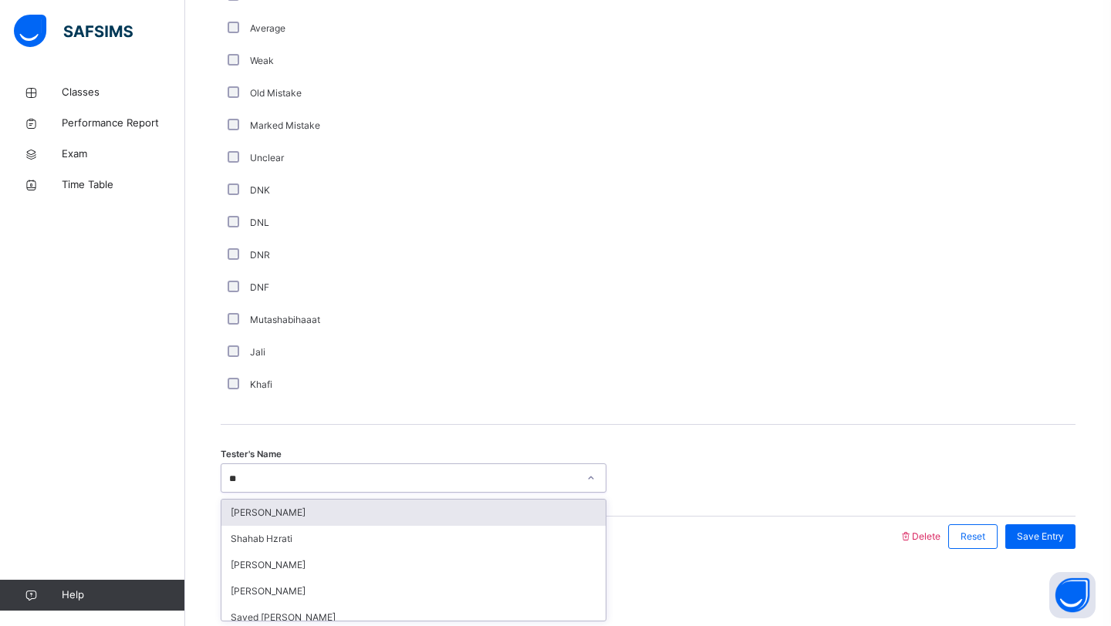
type input "*"
type input "****"
click at [294, 519] on div "Hafiz [PERSON_NAME]" at bounding box center [413, 513] width 384 height 26
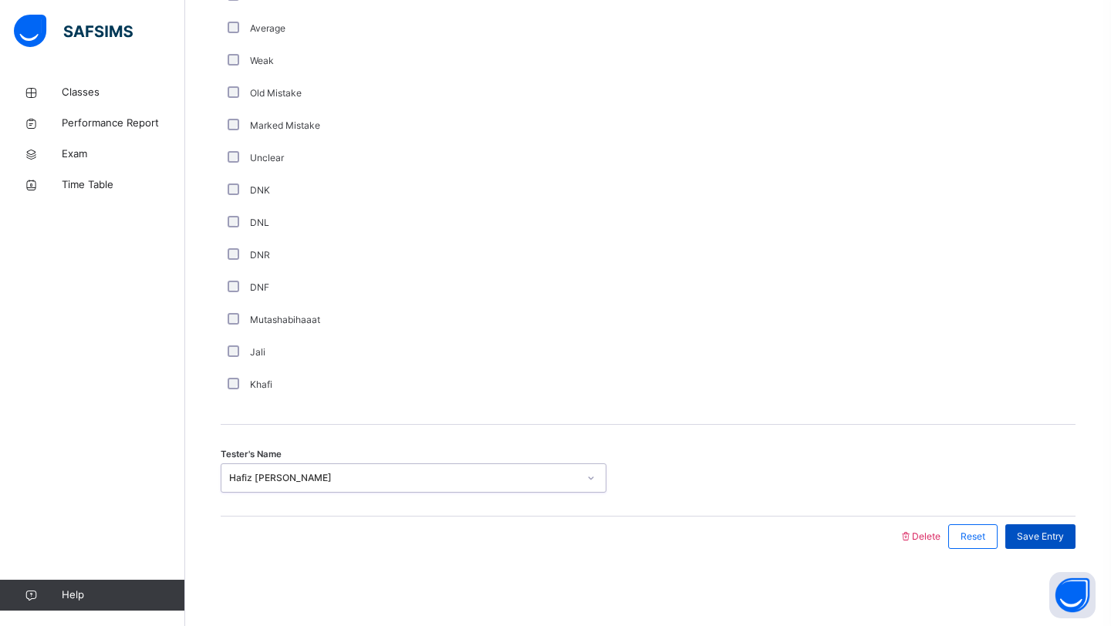
click at [1030, 542] on span "Save Entry" at bounding box center [1040, 537] width 47 height 14
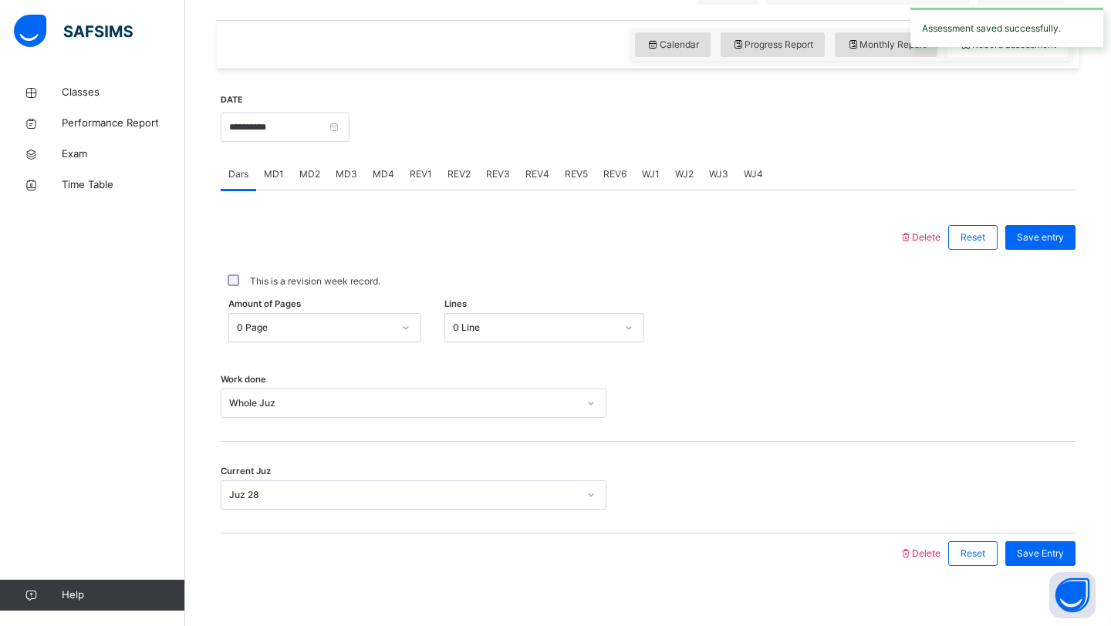
scroll to position [498, 0]
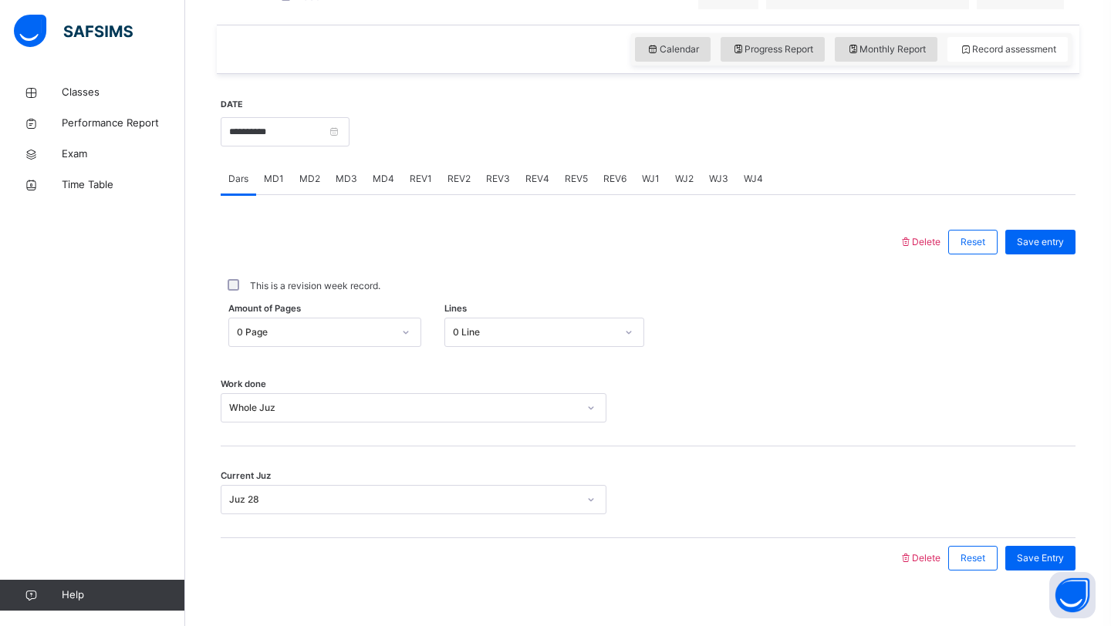
click at [709, 184] on span "WJ3" at bounding box center [718, 179] width 19 height 14
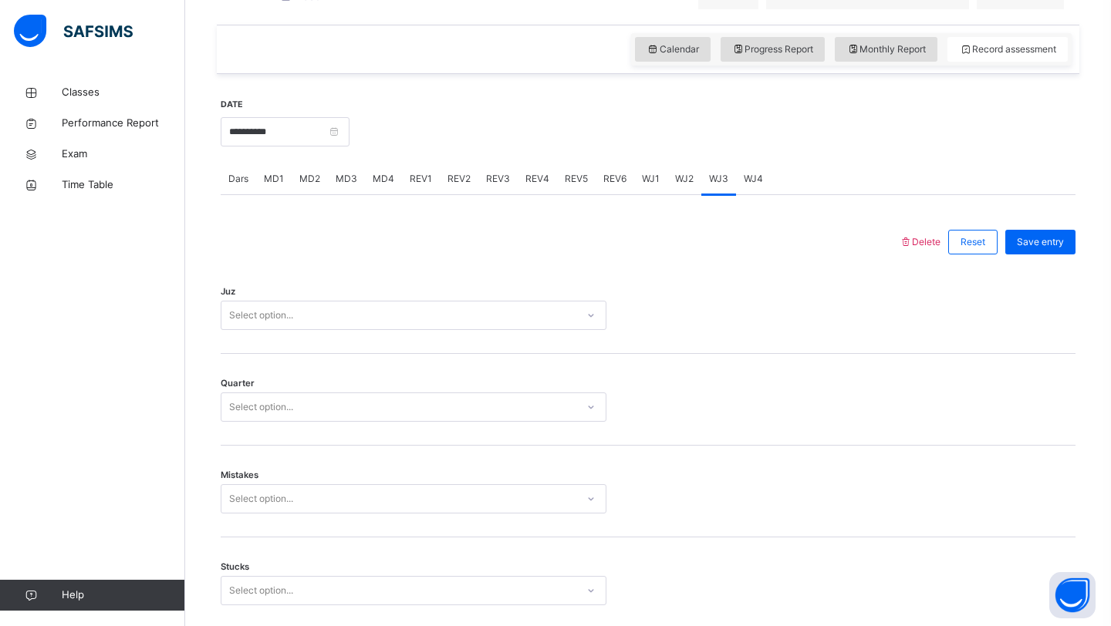
click at [415, 328] on div "Select option..." at bounding box center [398, 316] width 355 height 24
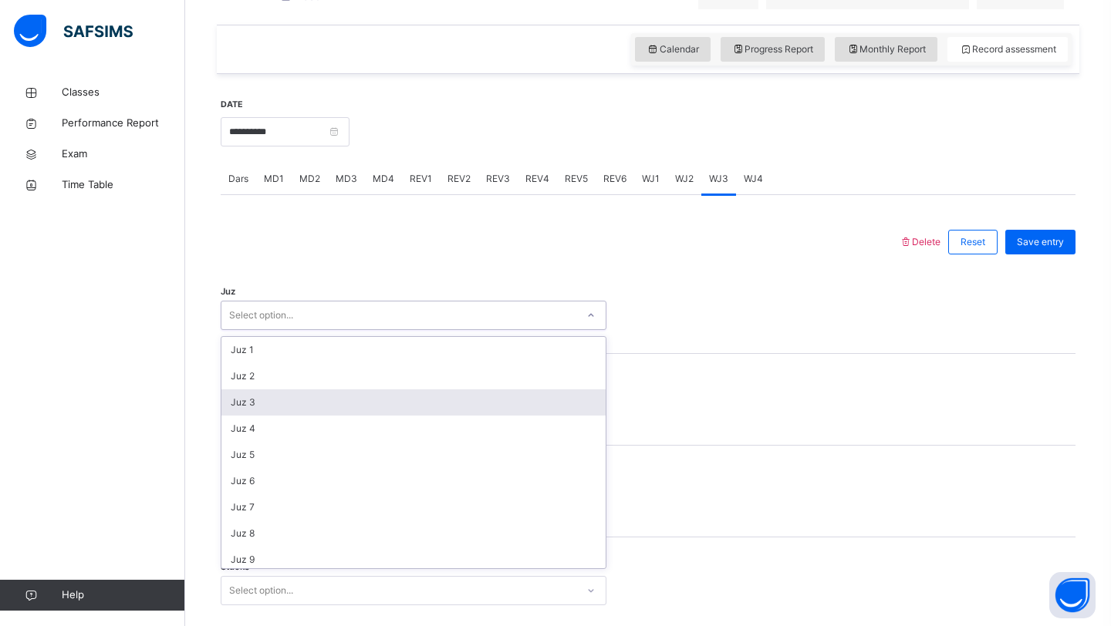
scroll to position [555, 0]
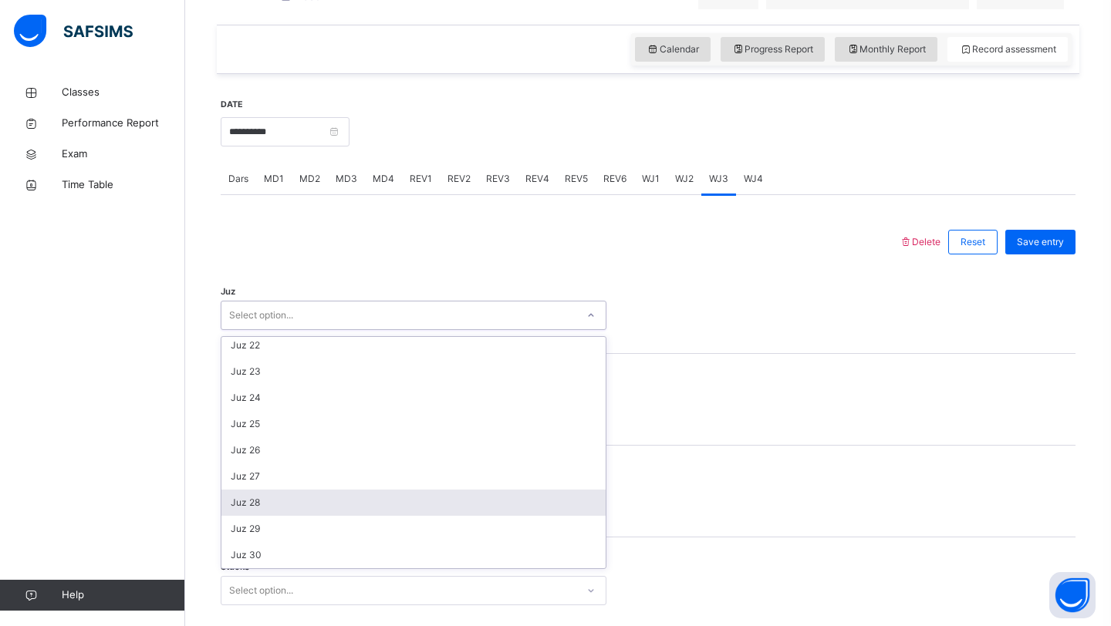
click at [247, 516] on div "Juz 28" at bounding box center [413, 503] width 384 height 26
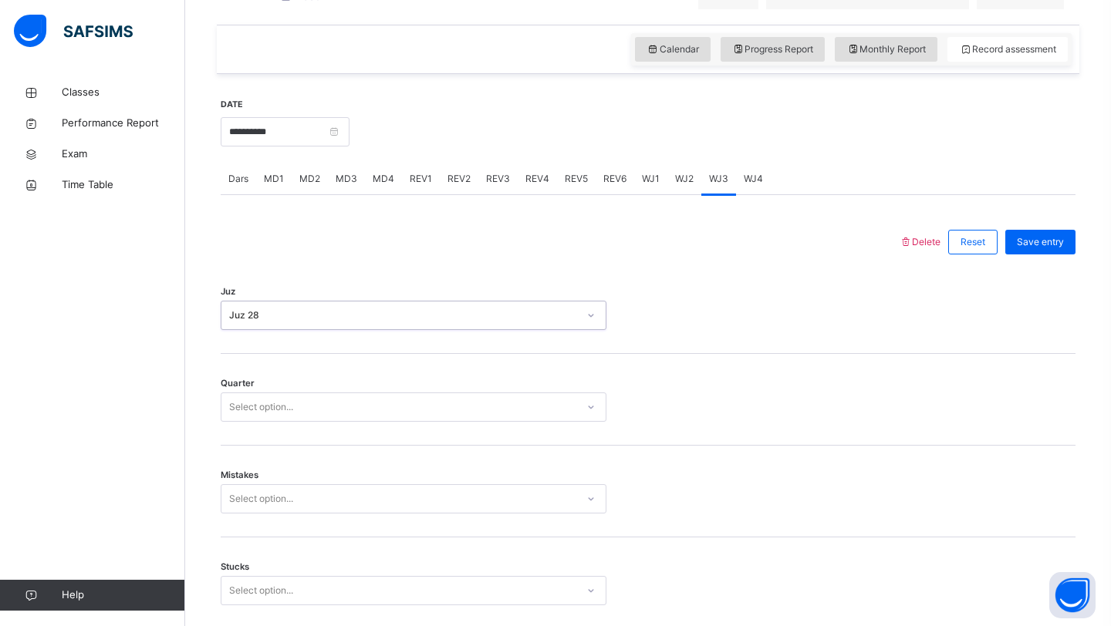
click at [276, 422] on div "Select option..." at bounding box center [261, 407] width 64 height 29
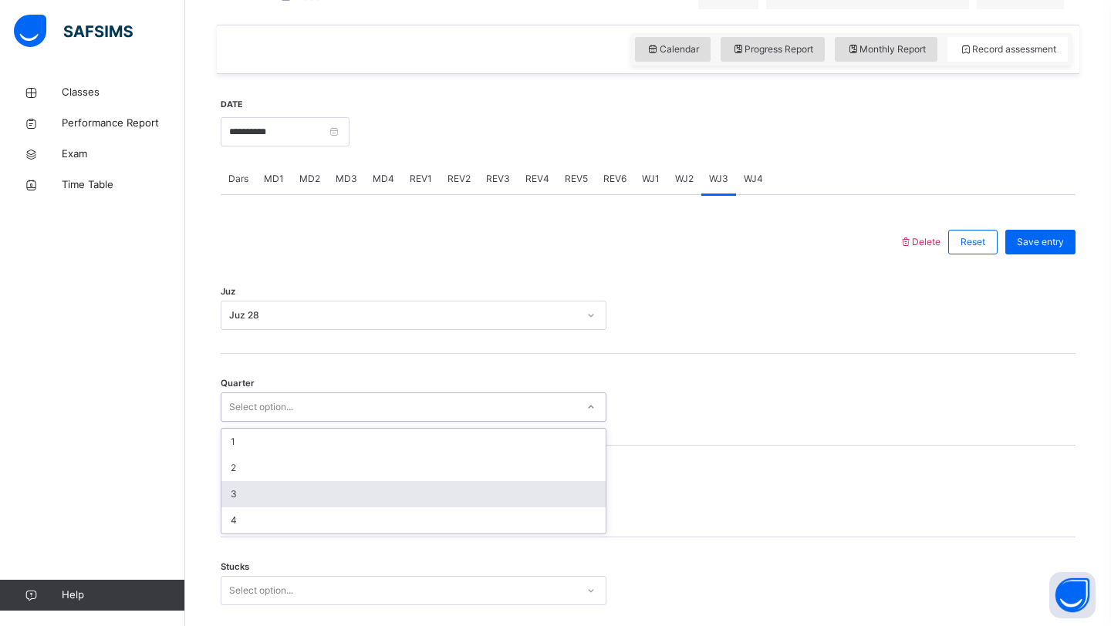
click at [252, 508] on div "3" at bounding box center [413, 494] width 384 height 26
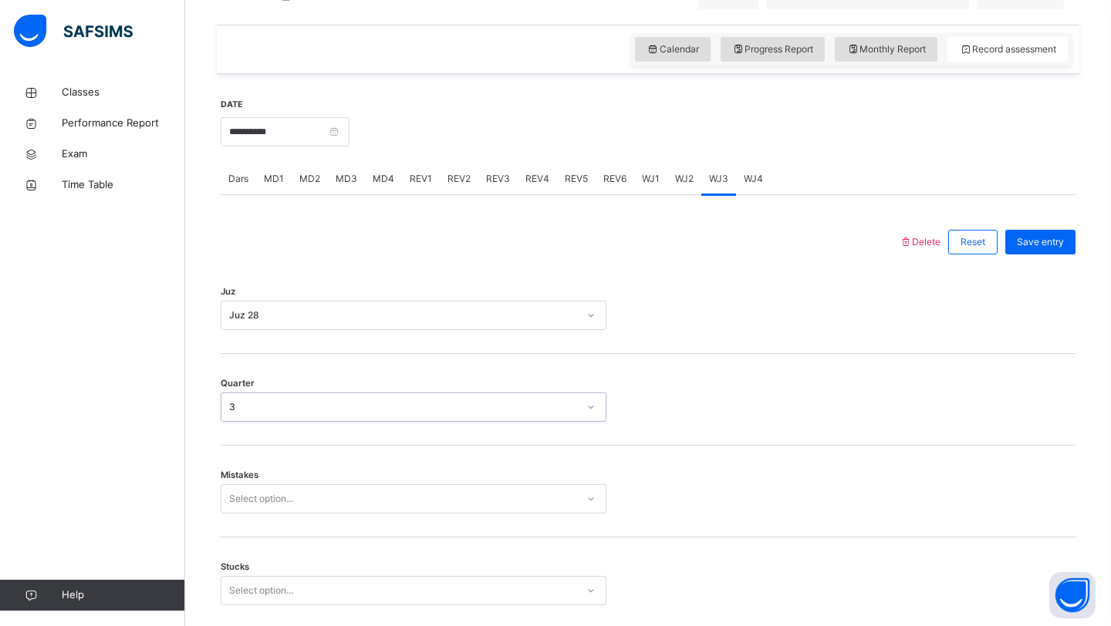
click at [255, 508] on div "Select option..." at bounding box center [414, 498] width 386 height 29
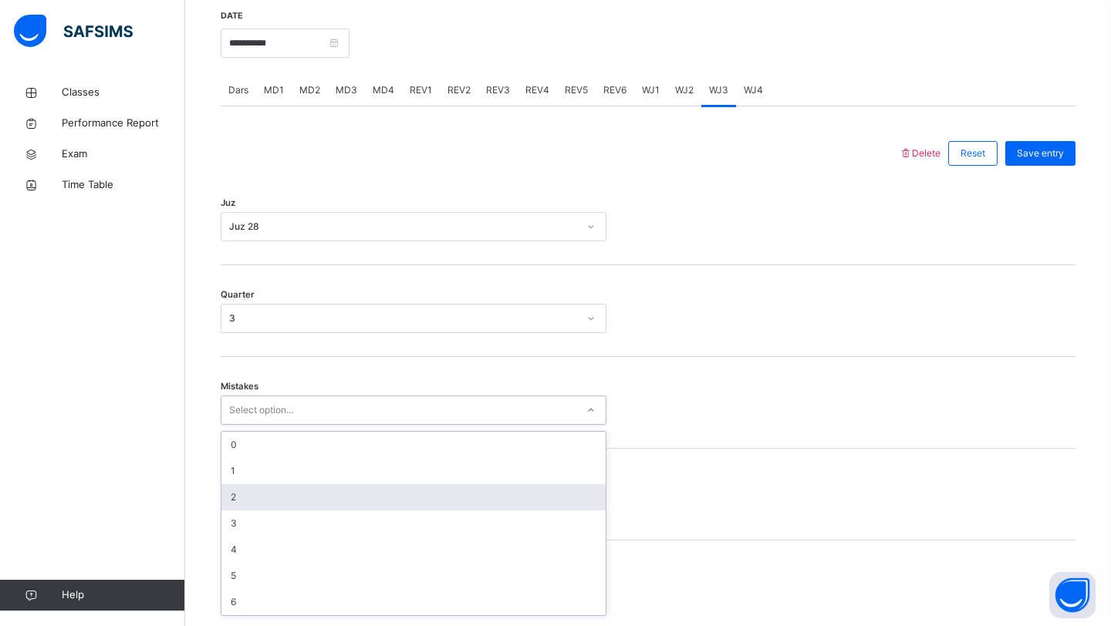
scroll to position [595, 0]
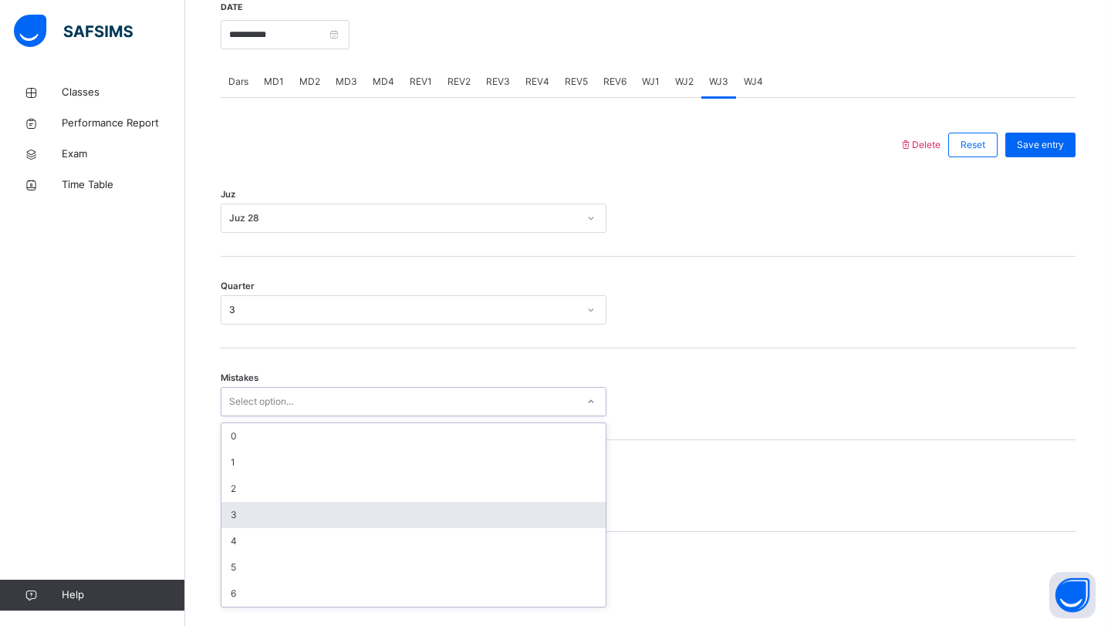
click at [245, 527] on div "3" at bounding box center [413, 515] width 384 height 26
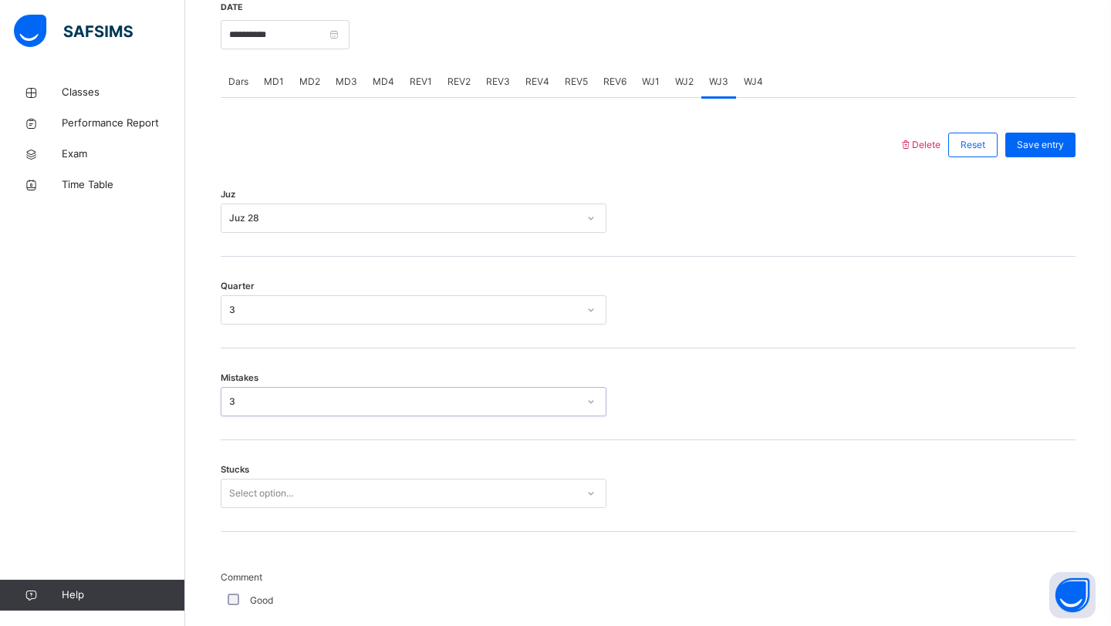
click at [273, 503] on div "Stucks Select option..." at bounding box center [648, 486] width 855 height 92
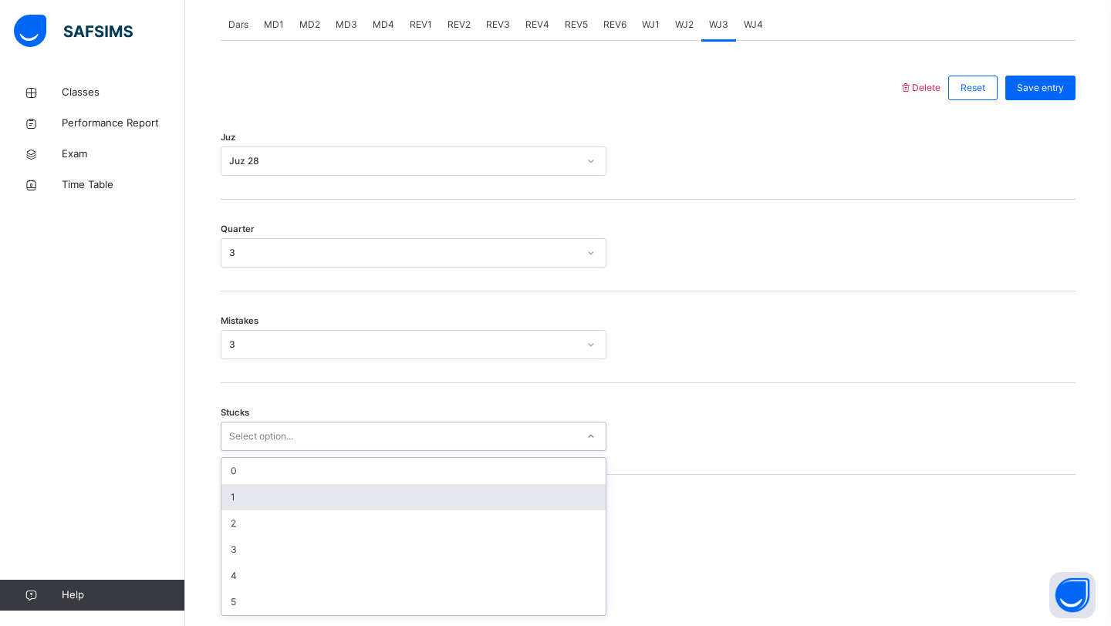
scroll to position [661, 0]
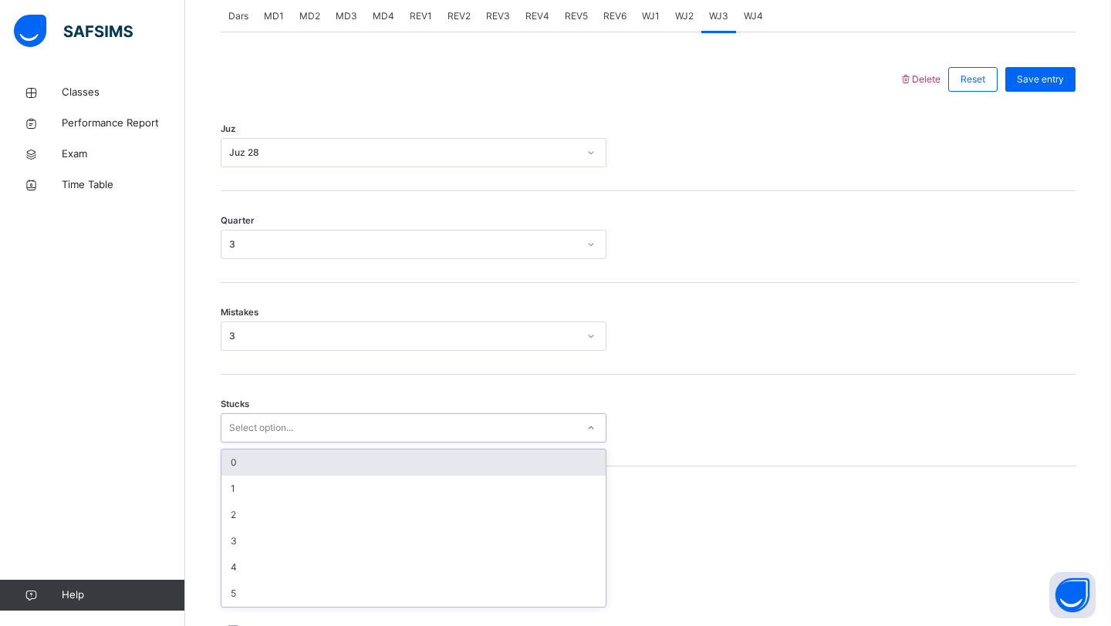
click at [278, 331] on div "Mistakes 3" at bounding box center [648, 329] width 855 height 92
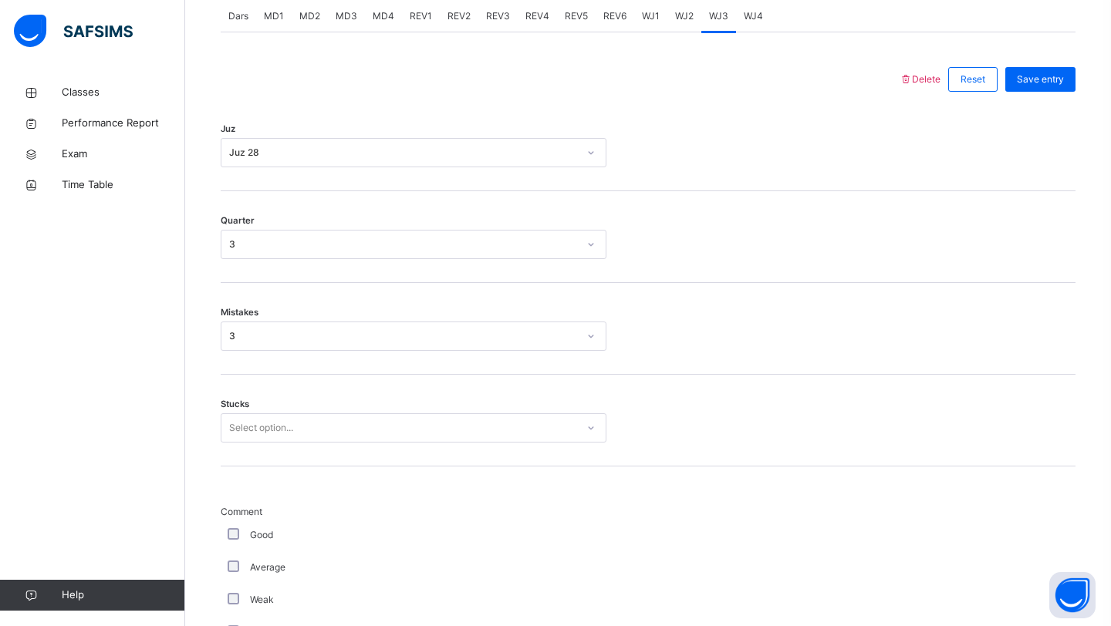
click at [277, 343] on div "3" at bounding box center [403, 336] width 349 height 14
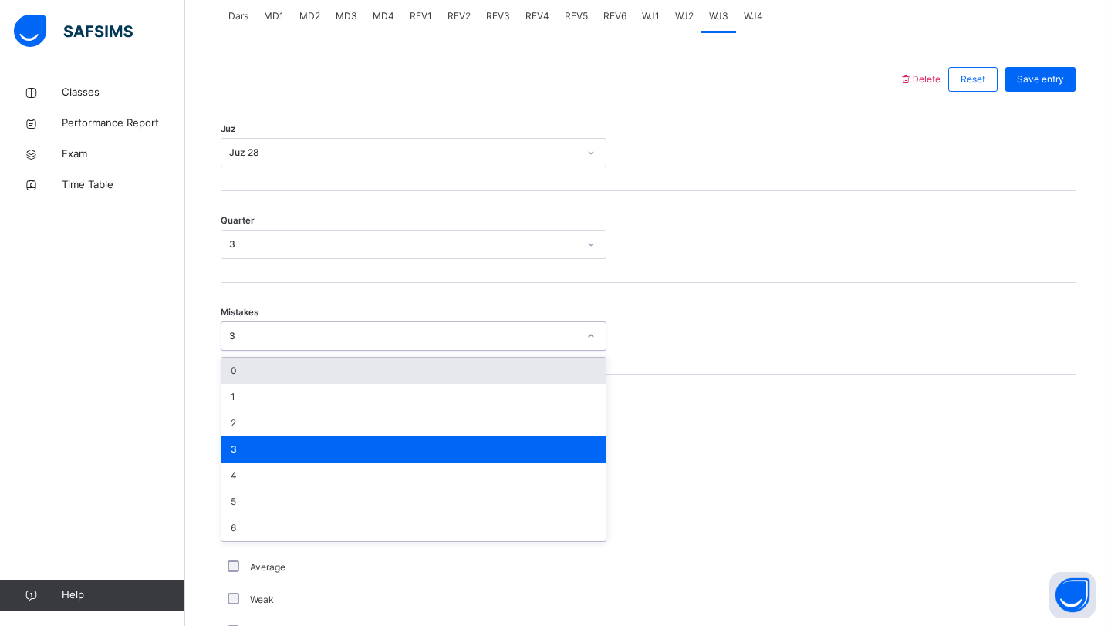
click at [238, 371] on div "0" at bounding box center [413, 371] width 384 height 26
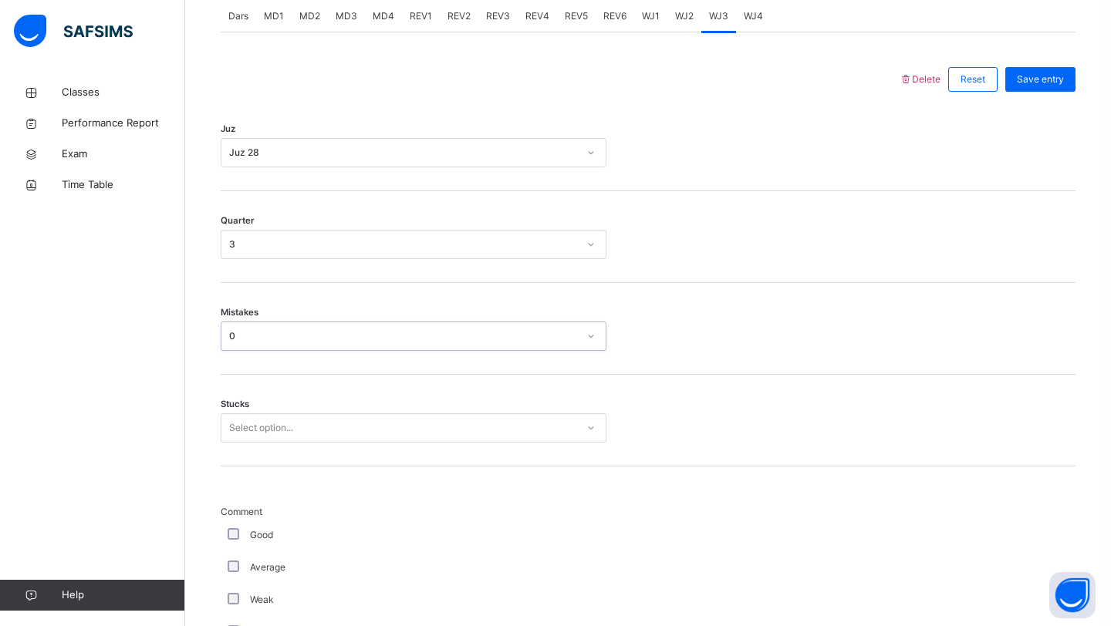
click at [237, 443] on div "Select option..." at bounding box center [261, 427] width 64 height 29
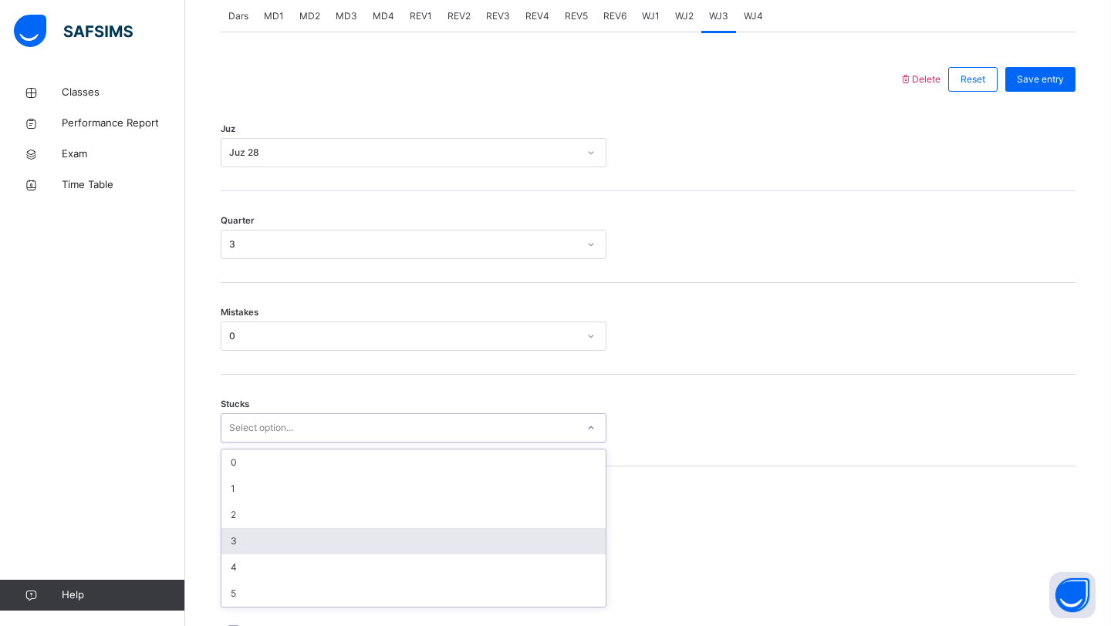
click at [236, 555] on div "3" at bounding box center [413, 541] width 384 height 26
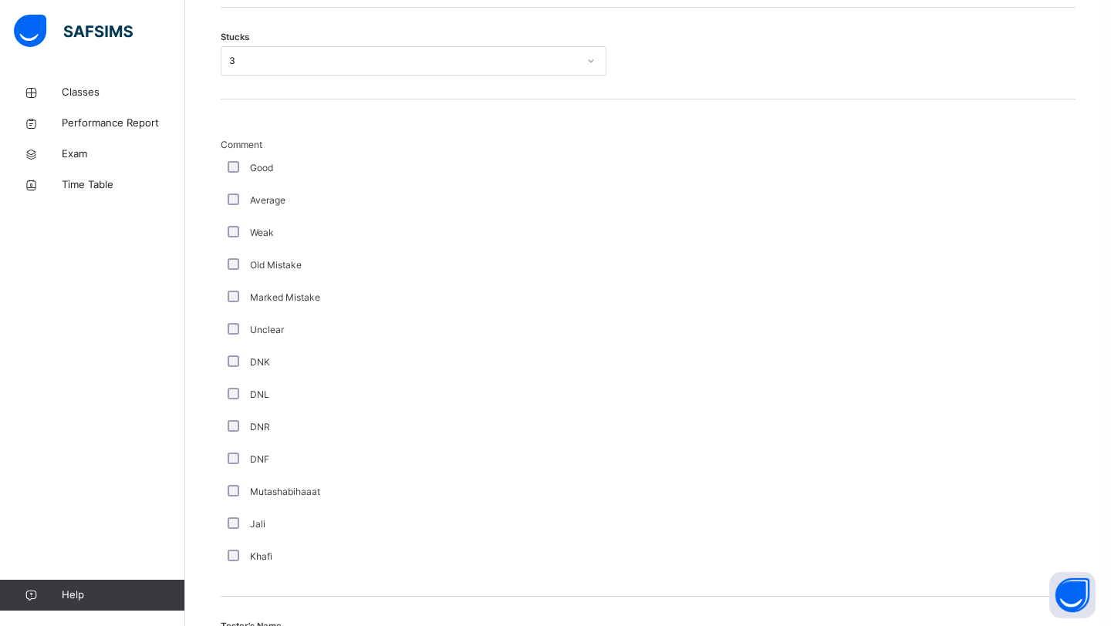
scroll to position [1213, 0]
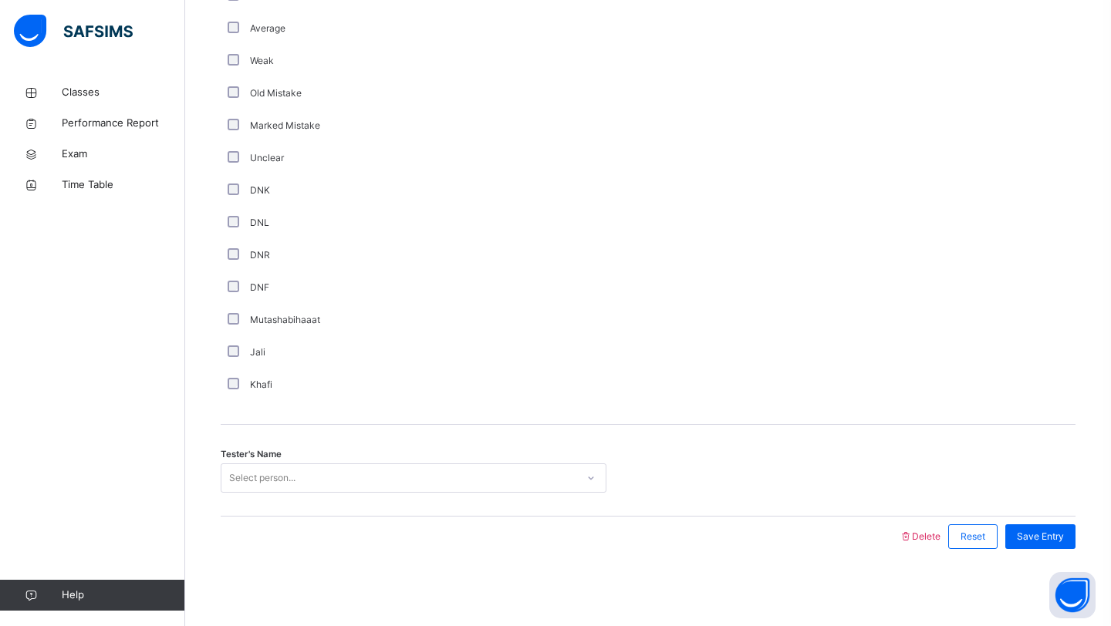
click at [295, 472] on div "Select person..." at bounding box center [262, 478] width 66 height 29
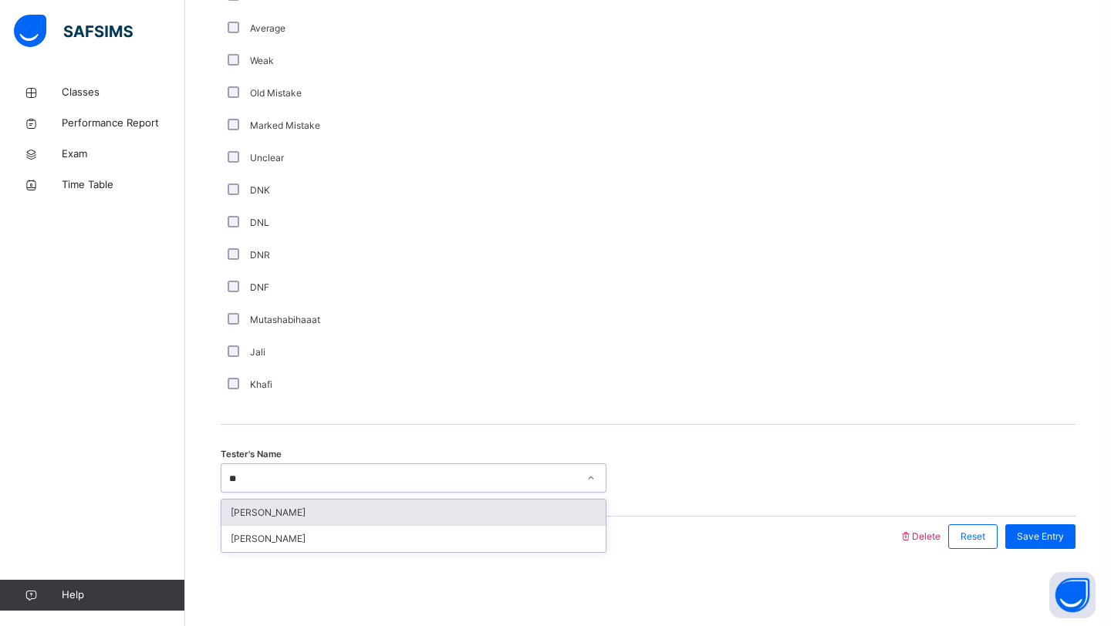
type input "***"
click at [255, 515] on div "[PERSON_NAME]" at bounding box center [413, 513] width 384 height 26
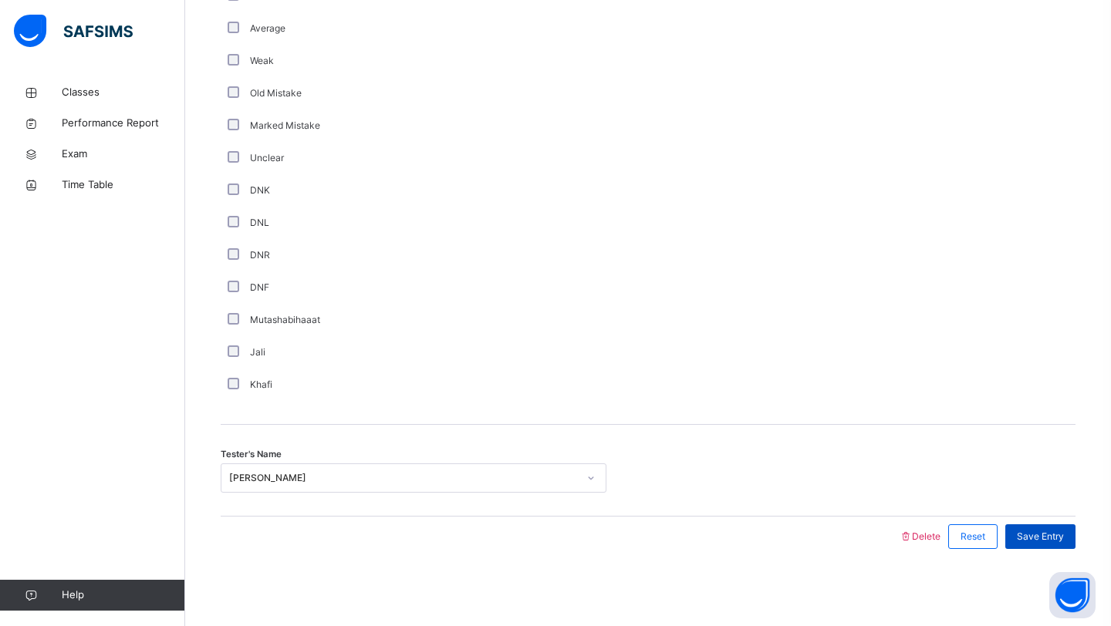
click at [1023, 531] on span "Save Entry" at bounding box center [1040, 537] width 47 height 14
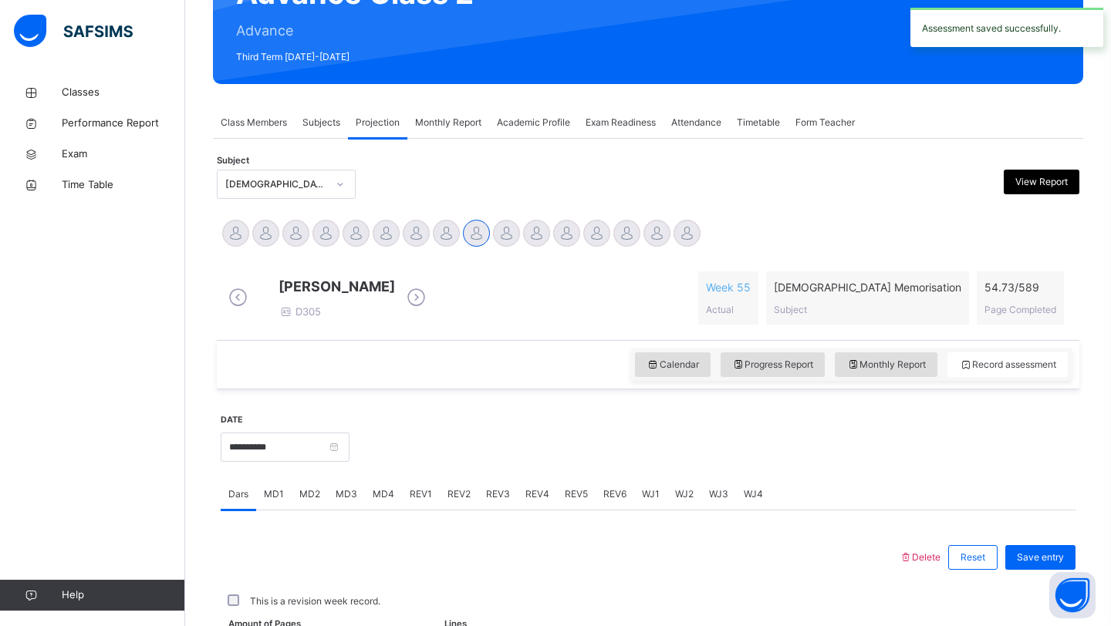
scroll to position [532, 0]
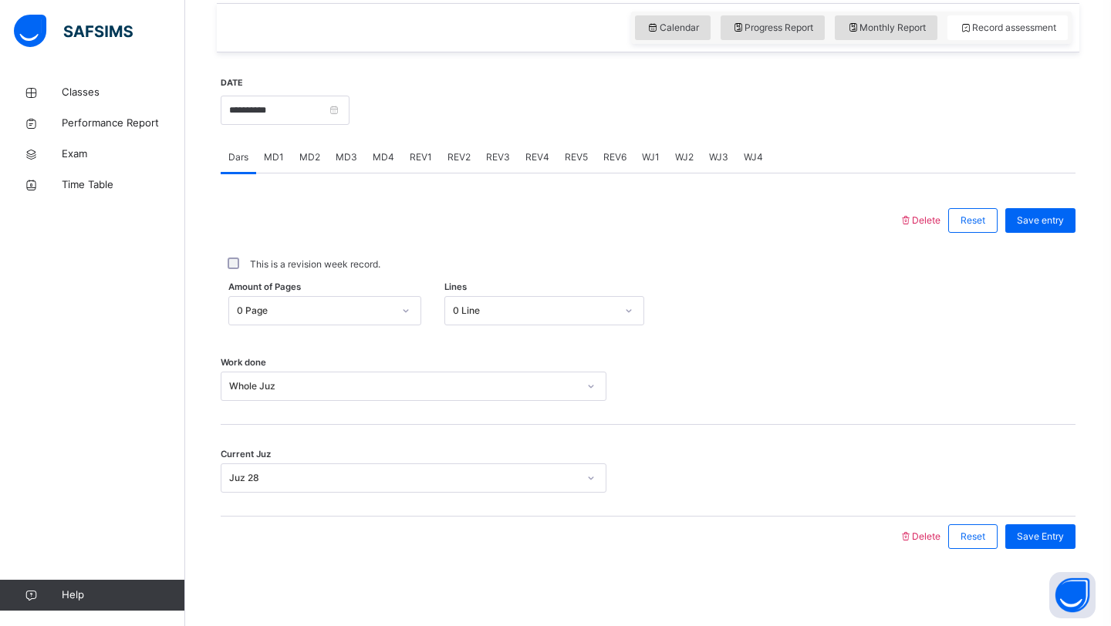
click at [760, 160] on div "WJ4" at bounding box center [753, 157] width 35 height 31
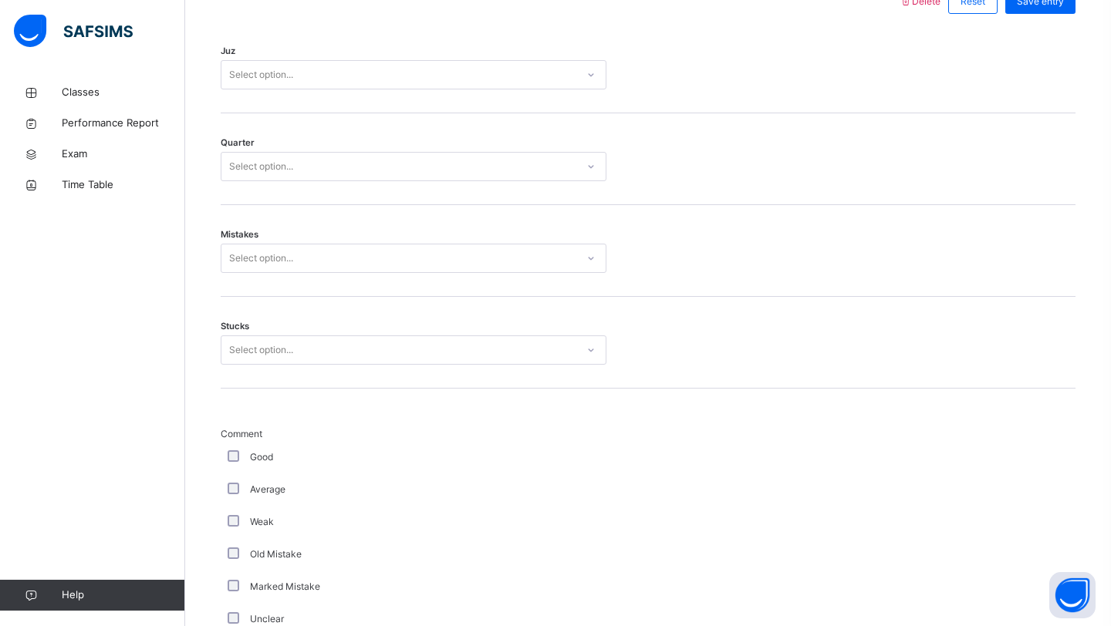
scroll to position [737, 0]
click at [306, 89] on div "Select option..." at bounding box center [398, 77] width 355 height 24
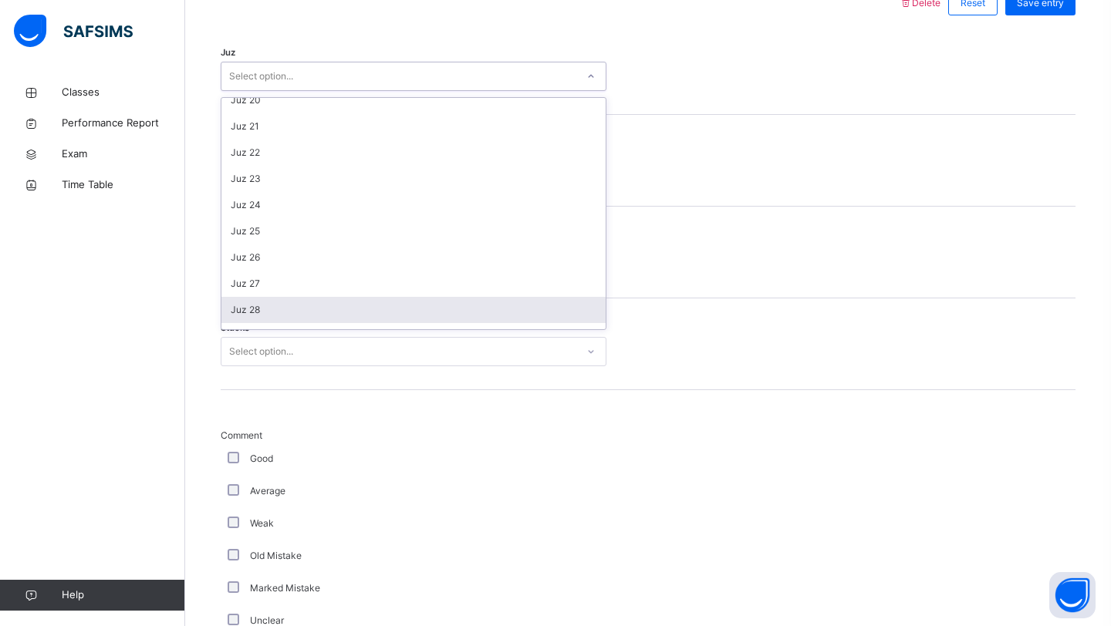
click at [265, 320] on div "Juz 28" at bounding box center [413, 310] width 384 height 26
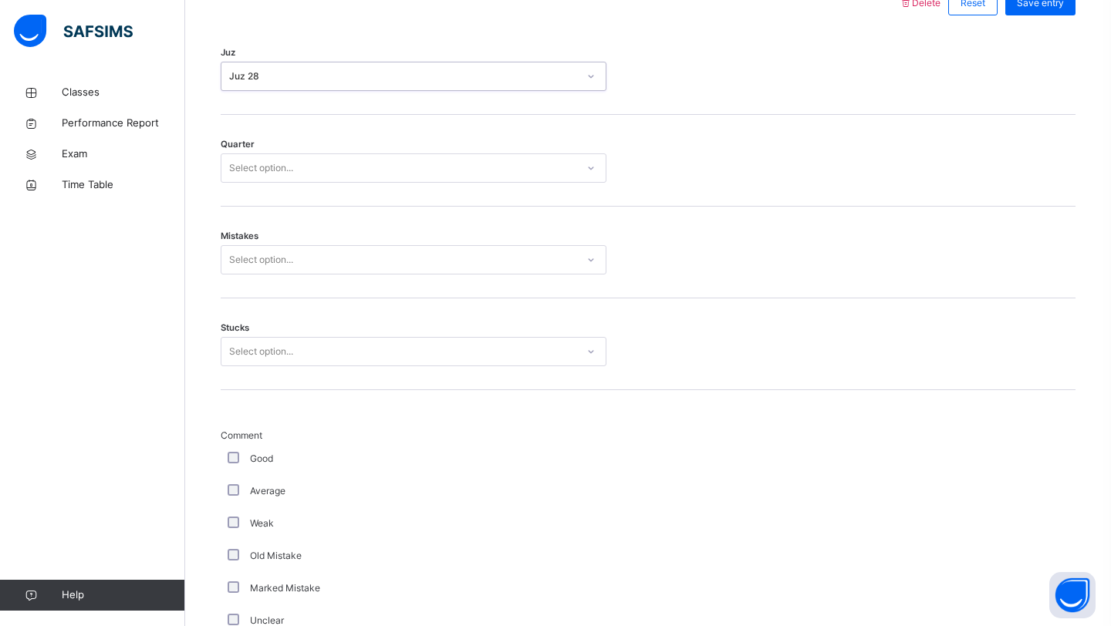
click at [300, 178] on div "Select option..." at bounding box center [398, 169] width 355 height 24
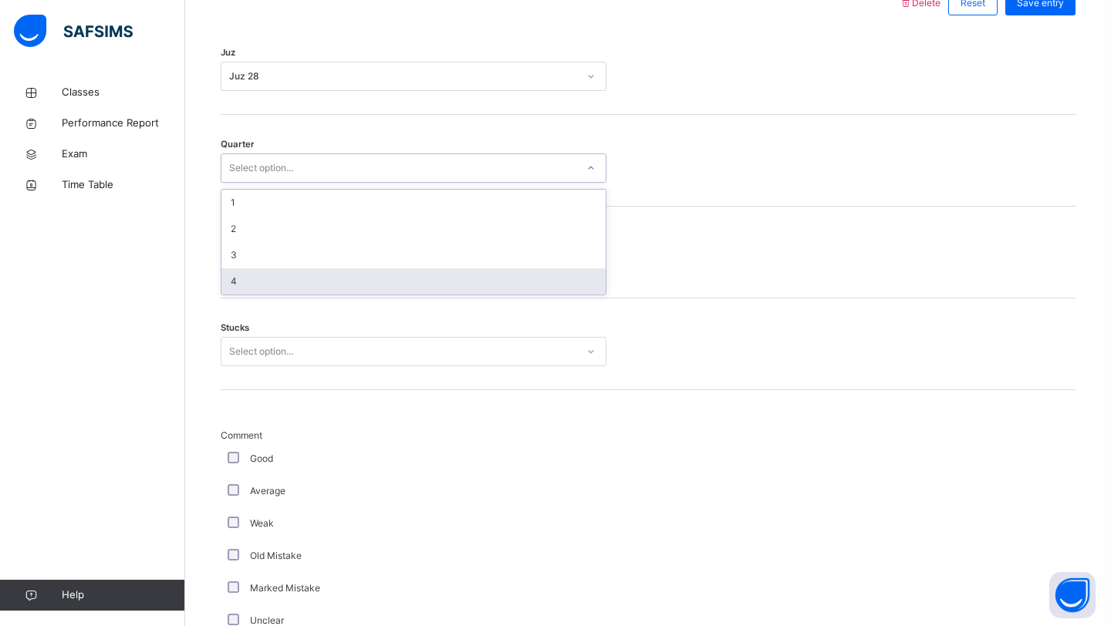
click at [261, 289] on div "4" at bounding box center [413, 281] width 384 height 26
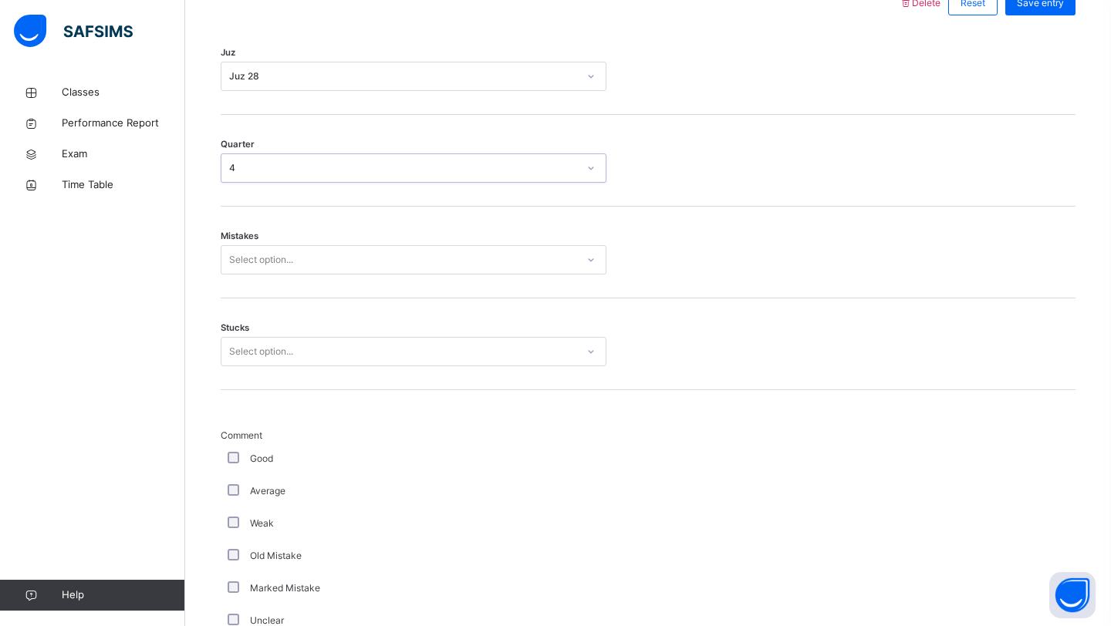
click at [275, 272] on div "Select option..." at bounding box center [261, 259] width 64 height 29
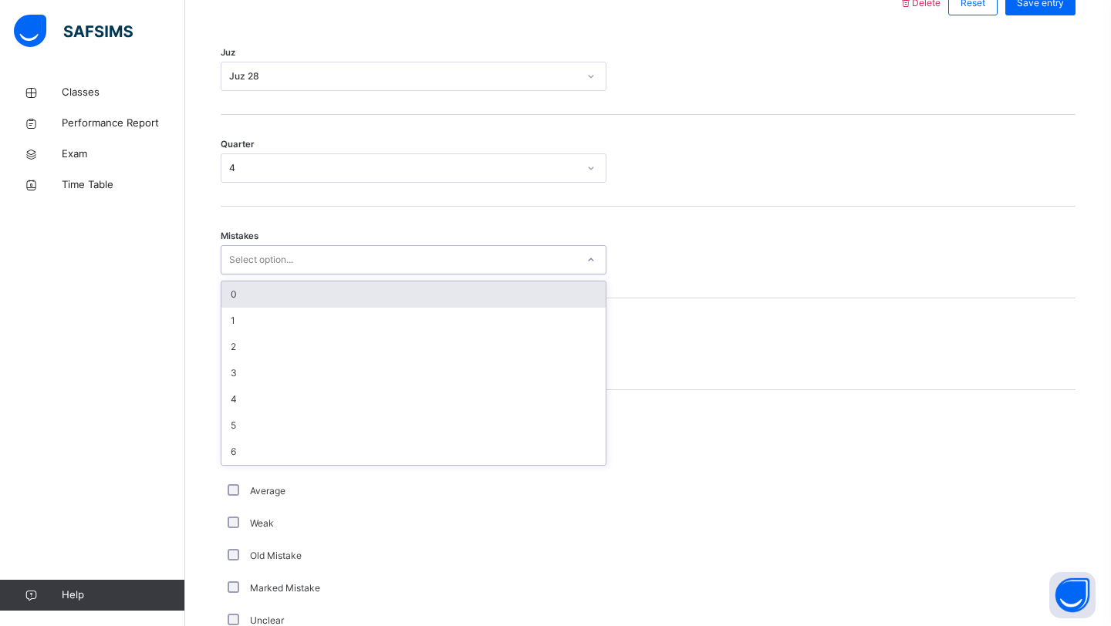
click at [266, 308] on div "0" at bounding box center [413, 295] width 384 height 26
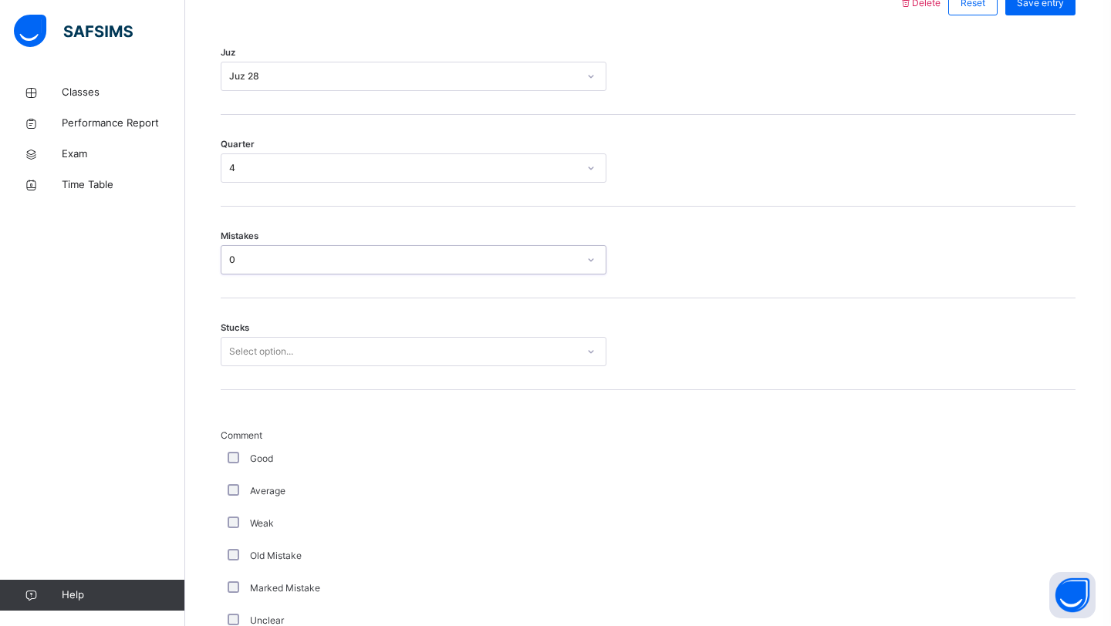
click at [260, 364] on div "Select option..." at bounding box center [261, 351] width 64 height 29
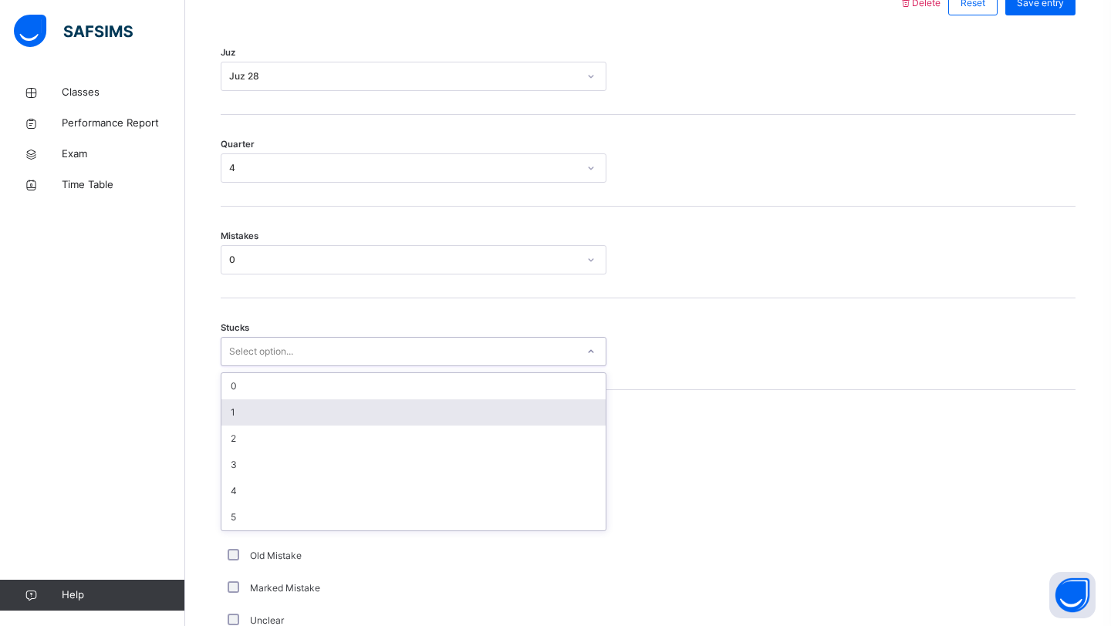
click at [247, 425] on div "1" at bounding box center [413, 413] width 384 height 26
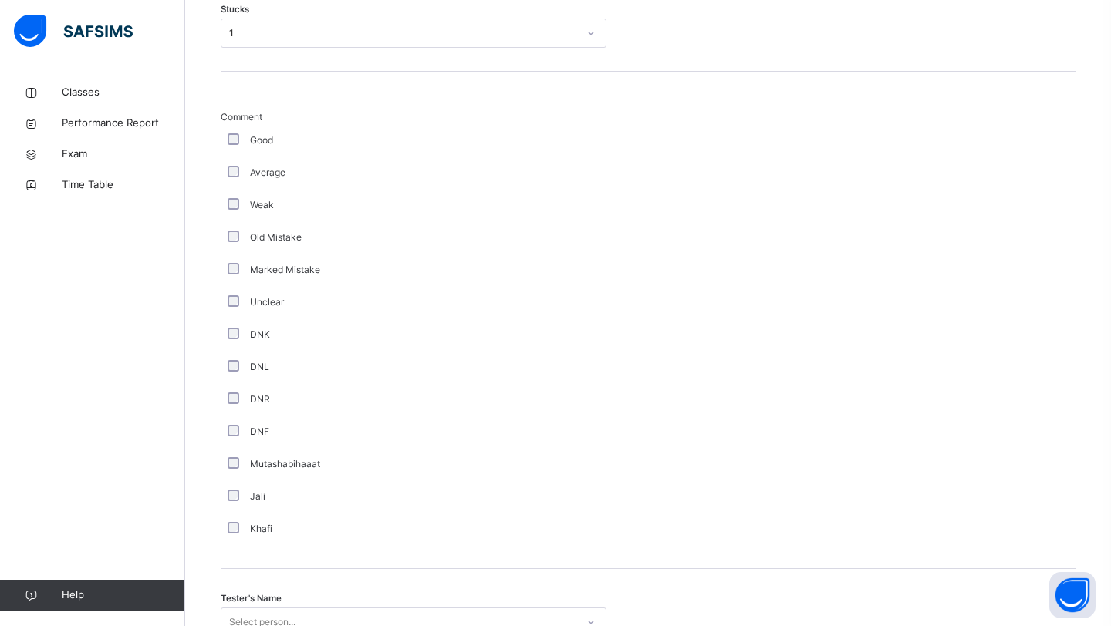
scroll to position [1213, 0]
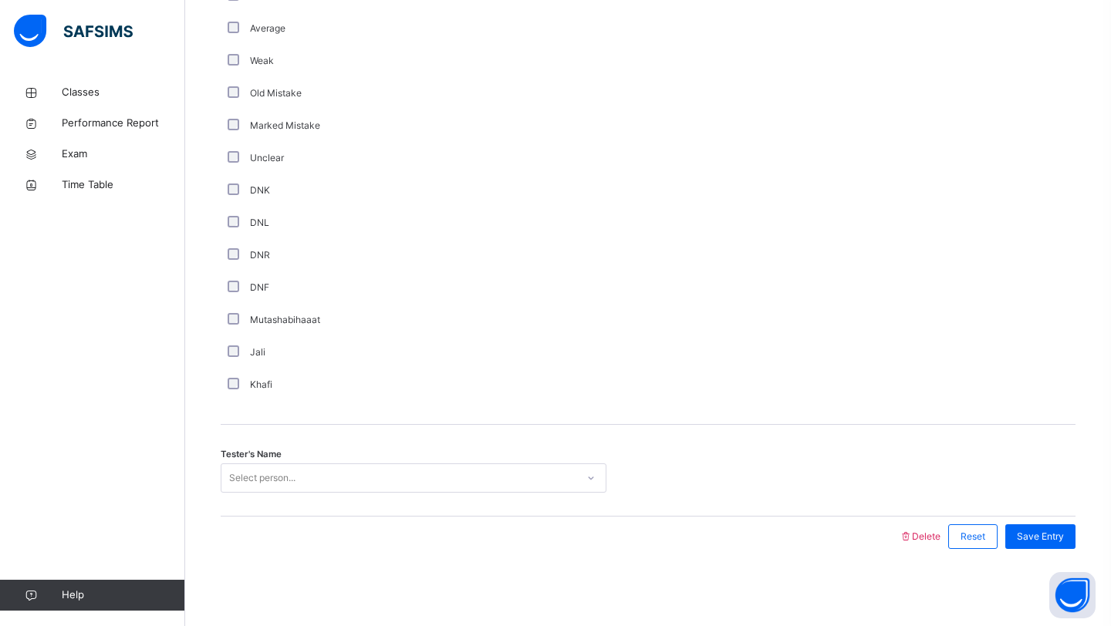
click at [275, 466] on div "Select person..." at bounding box center [262, 478] width 66 height 29
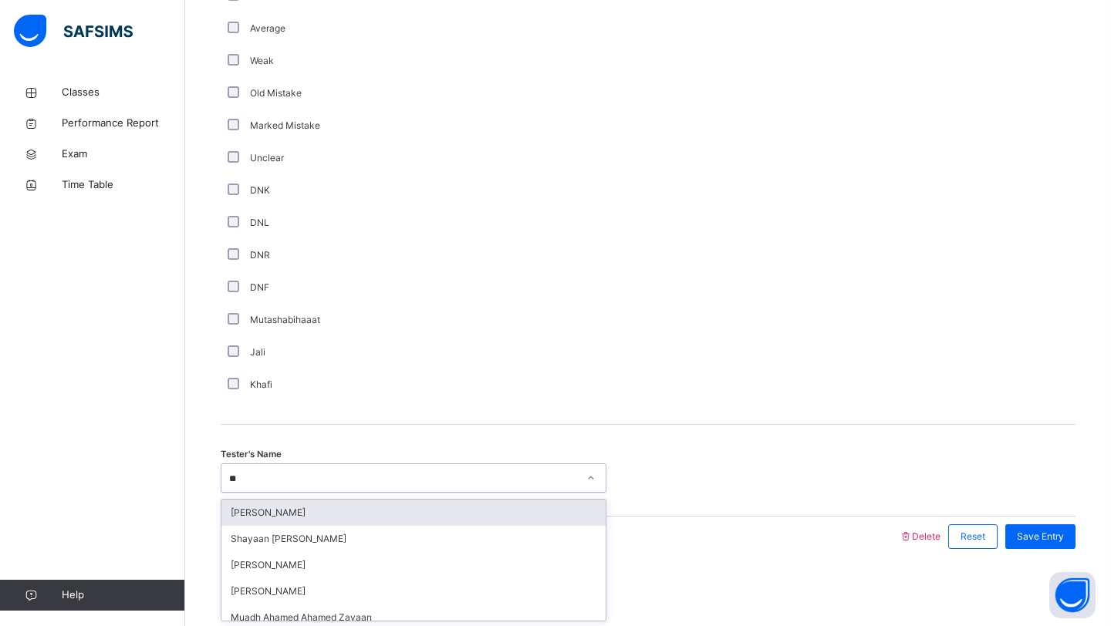
type input "***"
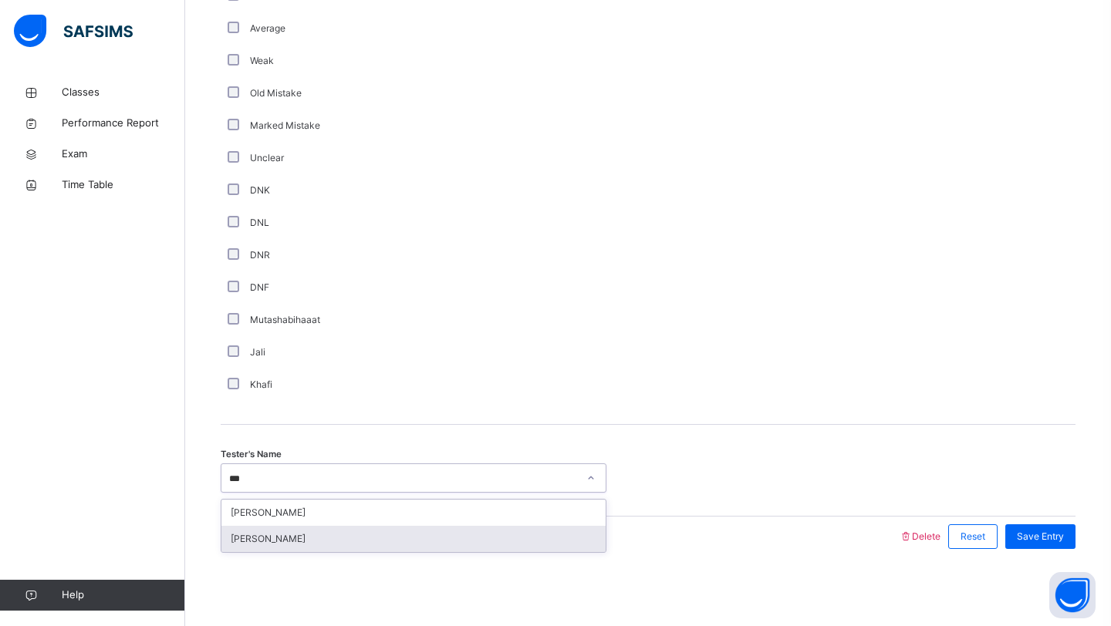
click at [255, 543] on div "[PERSON_NAME]" at bounding box center [413, 539] width 384 height 26
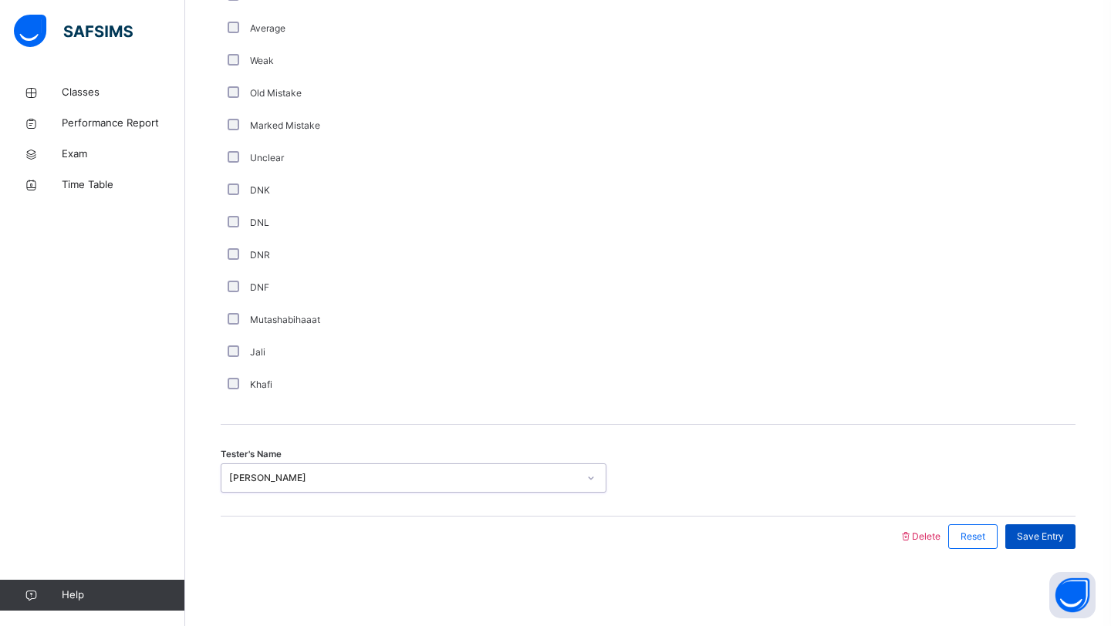
click at [1035, 538] on span "Save Entry" at bounding box center [1040, 537] width 47 height 14
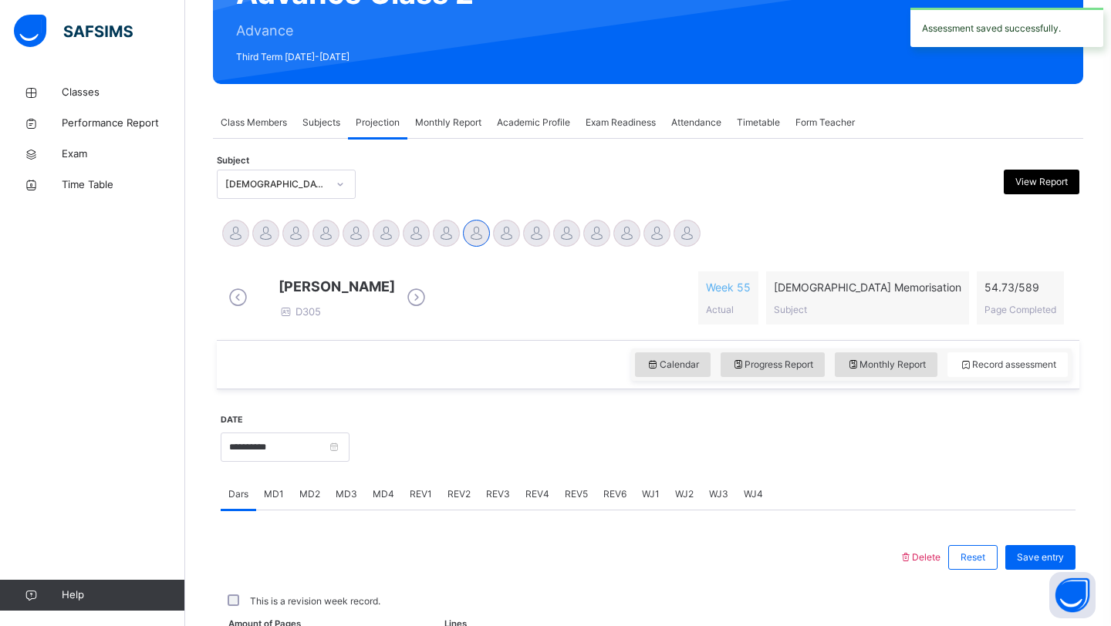
scroll to position [532, 0]
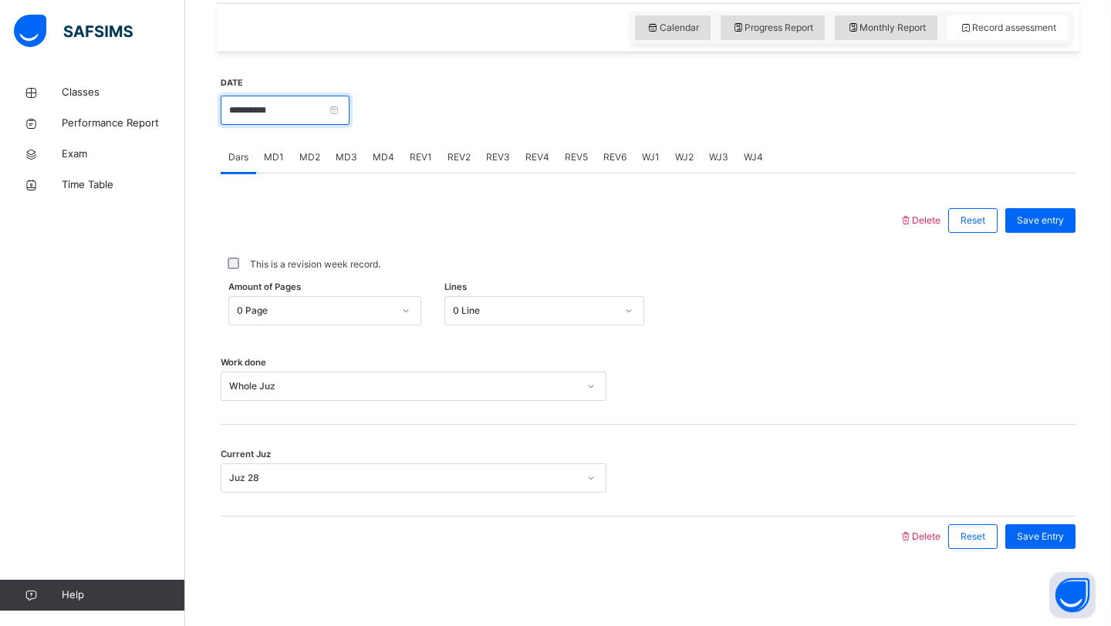
click at [302, 102] on input "**********" at bounding box center [285, 110] width 129 height 29
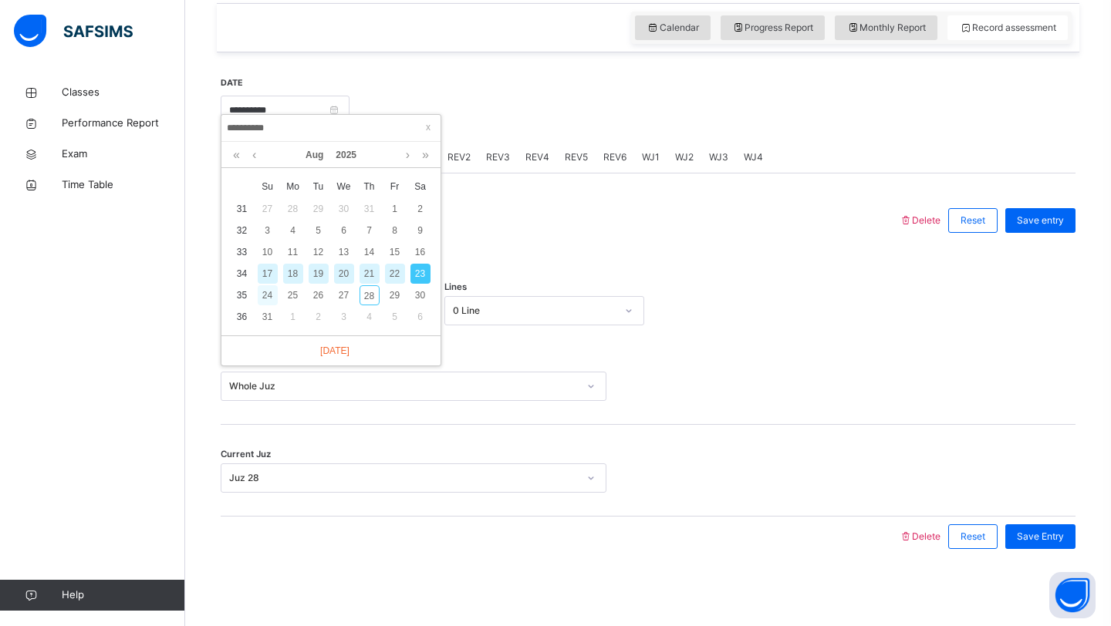
click at [275, 285] on div "24" at bounding box center [268, 295] width 20 height 20
type input "**********"
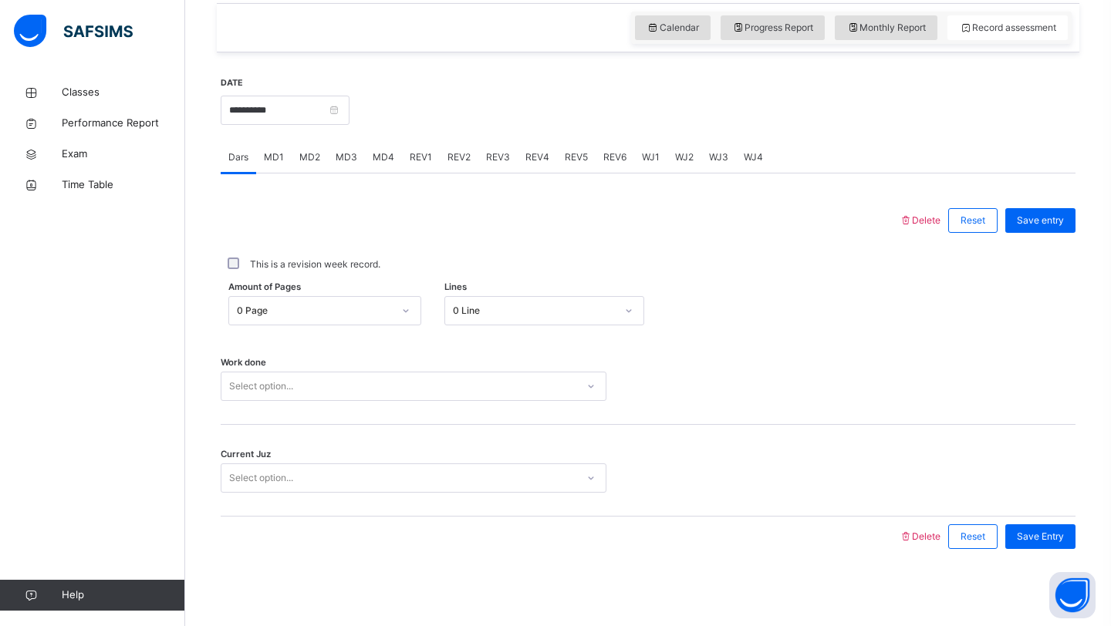
click at [359, 371] on div "Work done Select option..." at bounding box center [648, 379] width 855 height 92
click at [332, 388] on div "Select option..." at bounding box center [398, 387] width 355 height 24
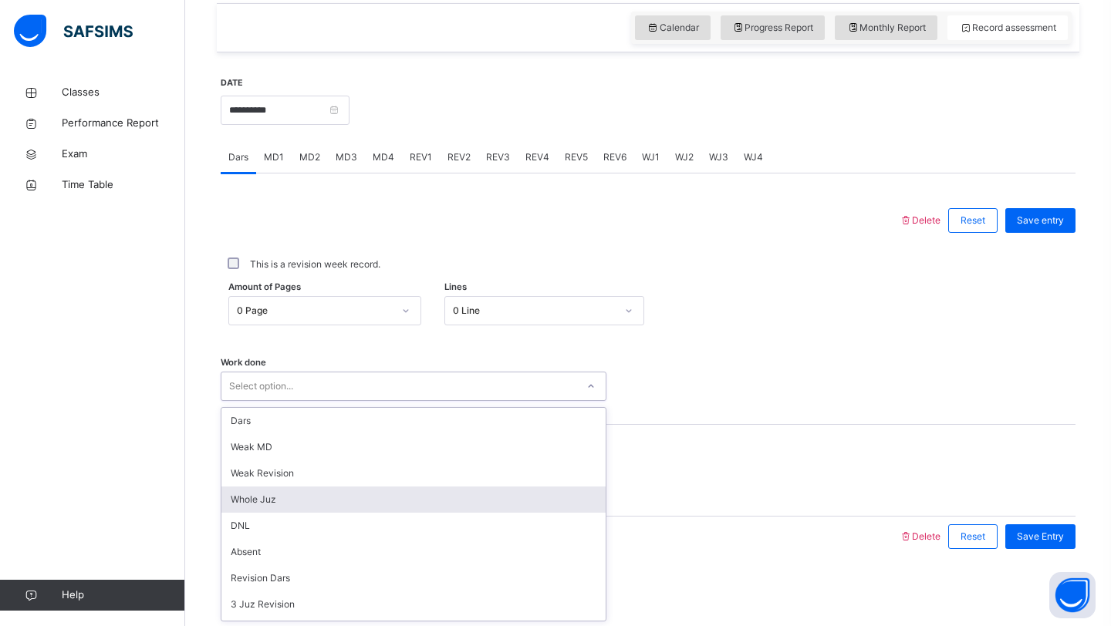
click at [266, 503] on div "Whole Juz" at bounding box center [413, 500] width 384 height 26
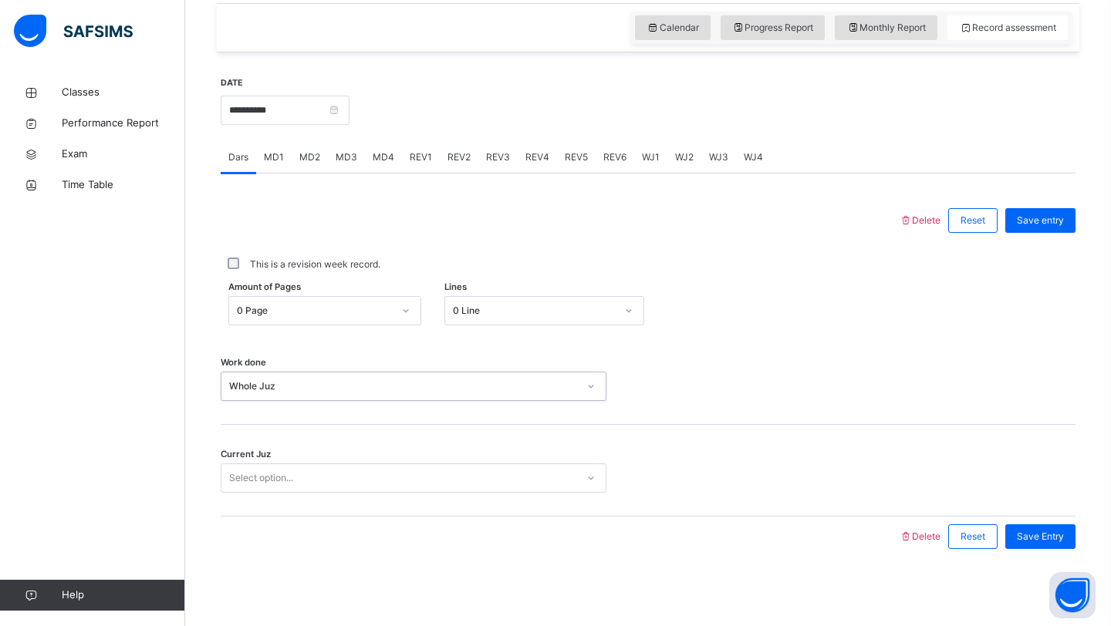
click at [274, 476] on div "Select option..." at bounding box center [261, 478] width 64 height 29
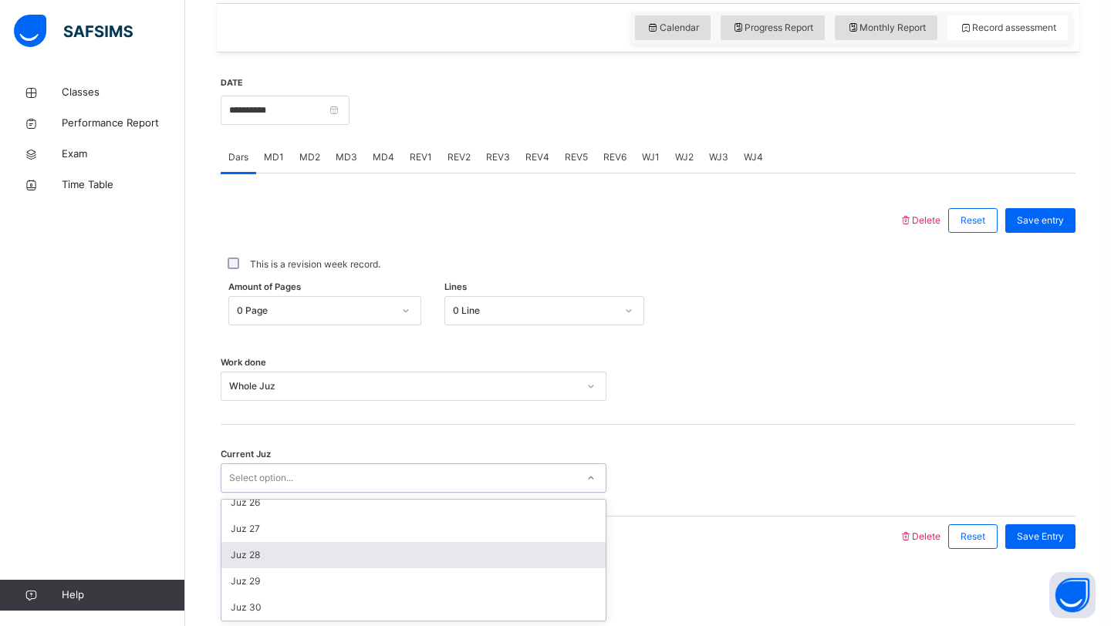
click at [269, 556] on div "Juz 28" at bounding box center [413, 555] width 384 height 26
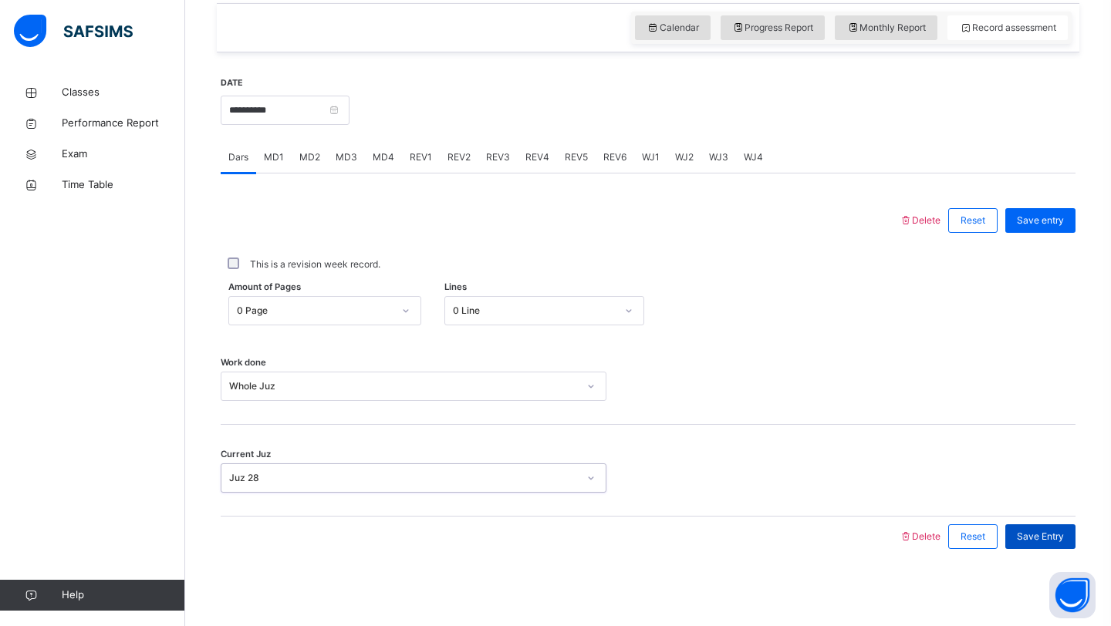
click at [1044, 532] on span "Save Entry" at bounding box center [1040, 537] width 47 height 14
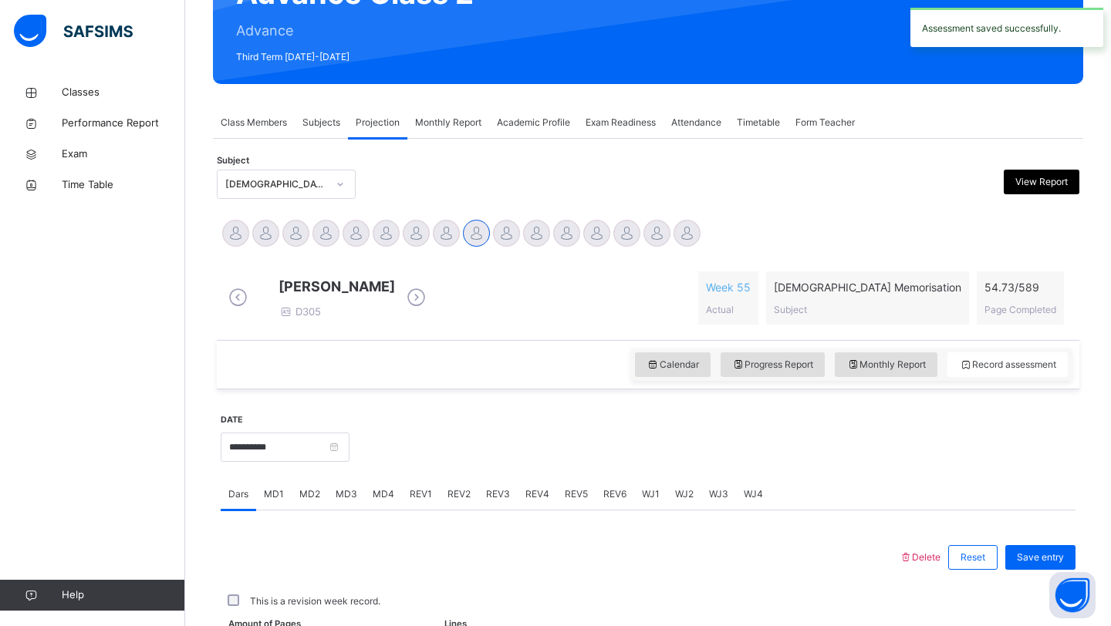
scroll to position [532, 0]
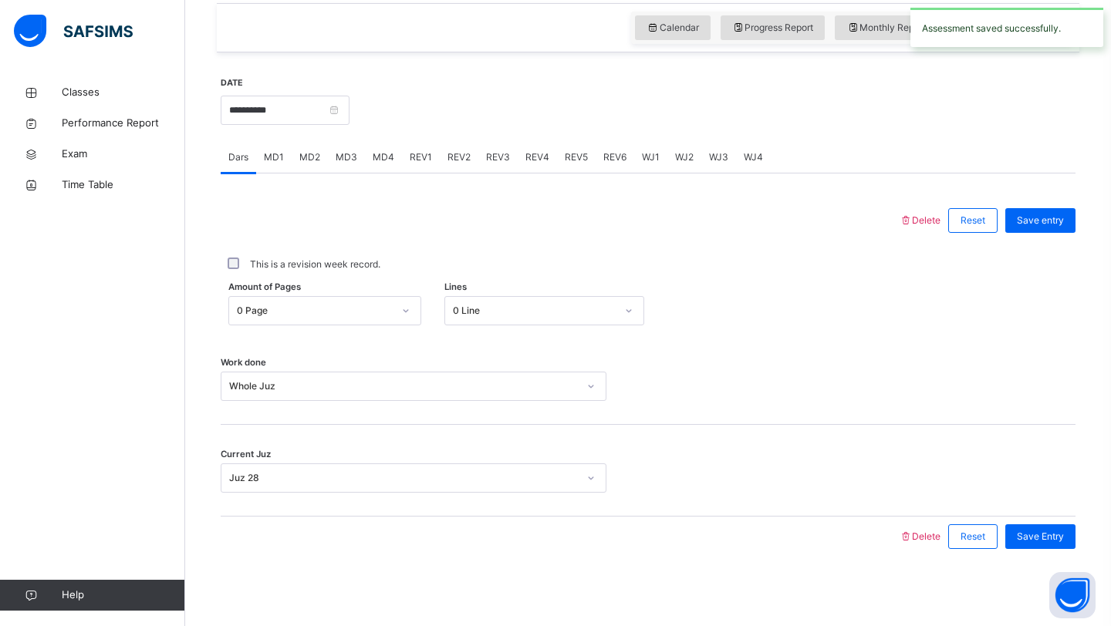
click at [653, 162] on span "WJ1" at bounding box center [651, 157] width 18 height 14
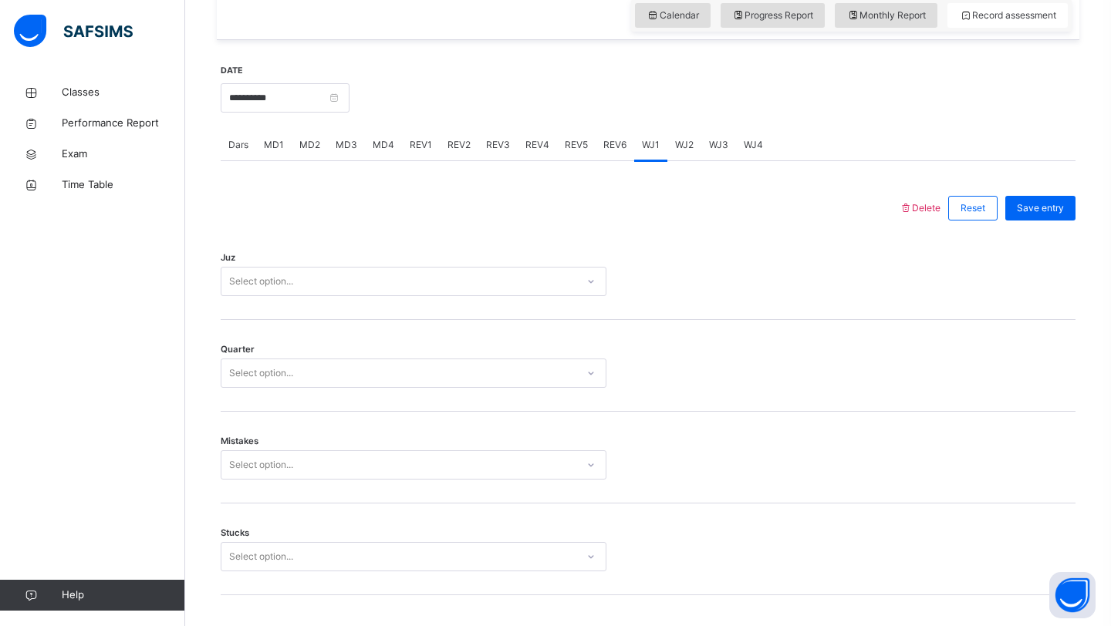
click at [477, 283] on div "Select option..." at bounding box center [398, 282] width 355 height 24
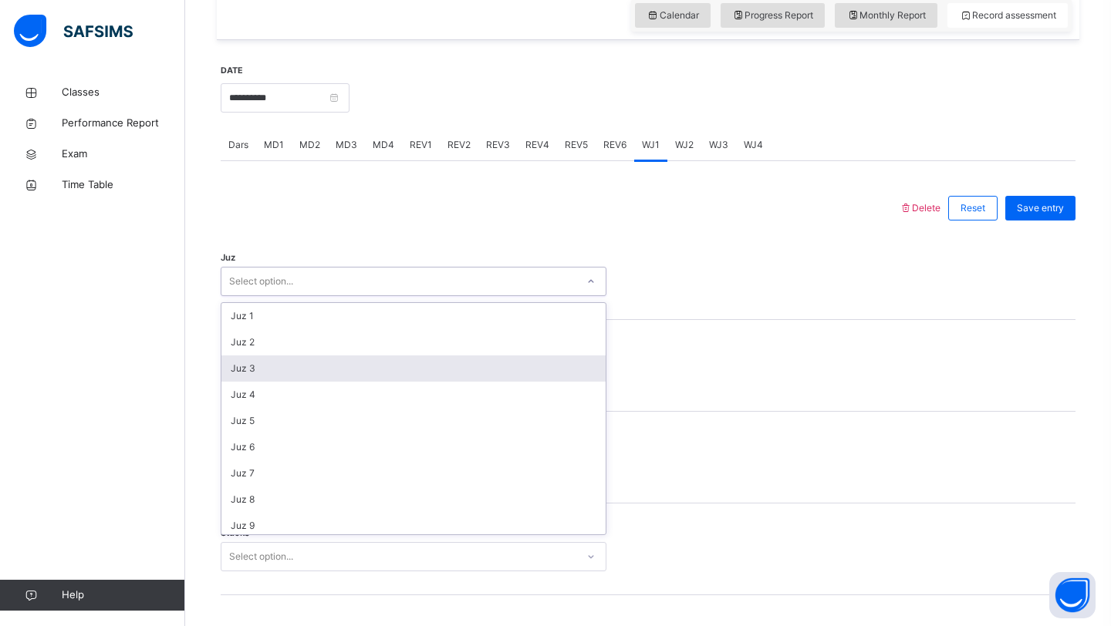
scroll to position [555, 0]
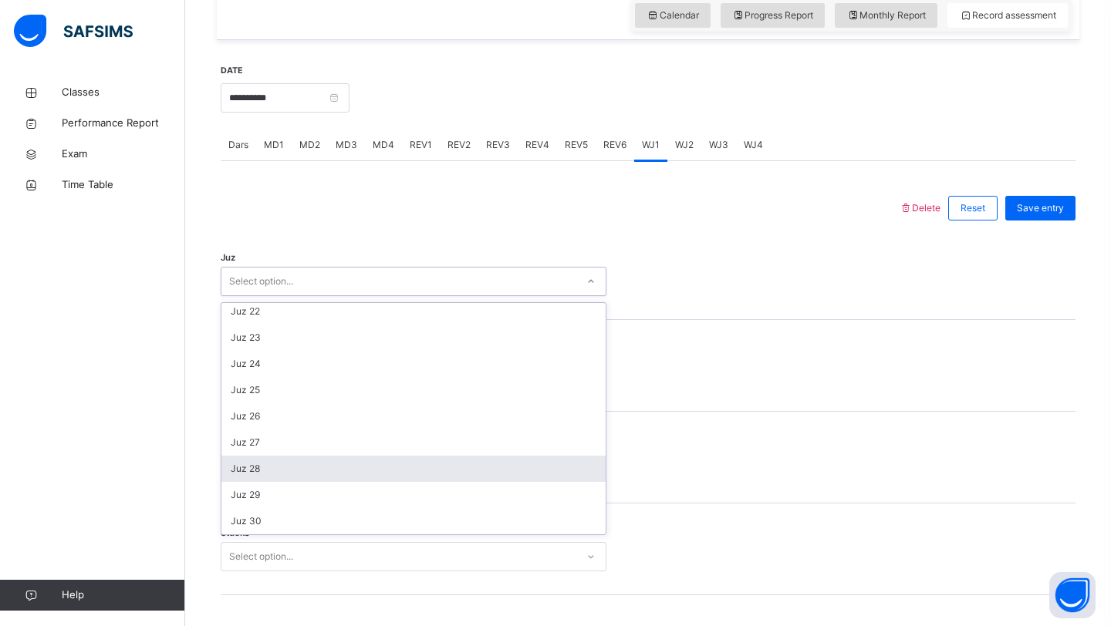
click at [285, 481] on div "Juz 28" at bounding box center [413, 469] width 384 height 26
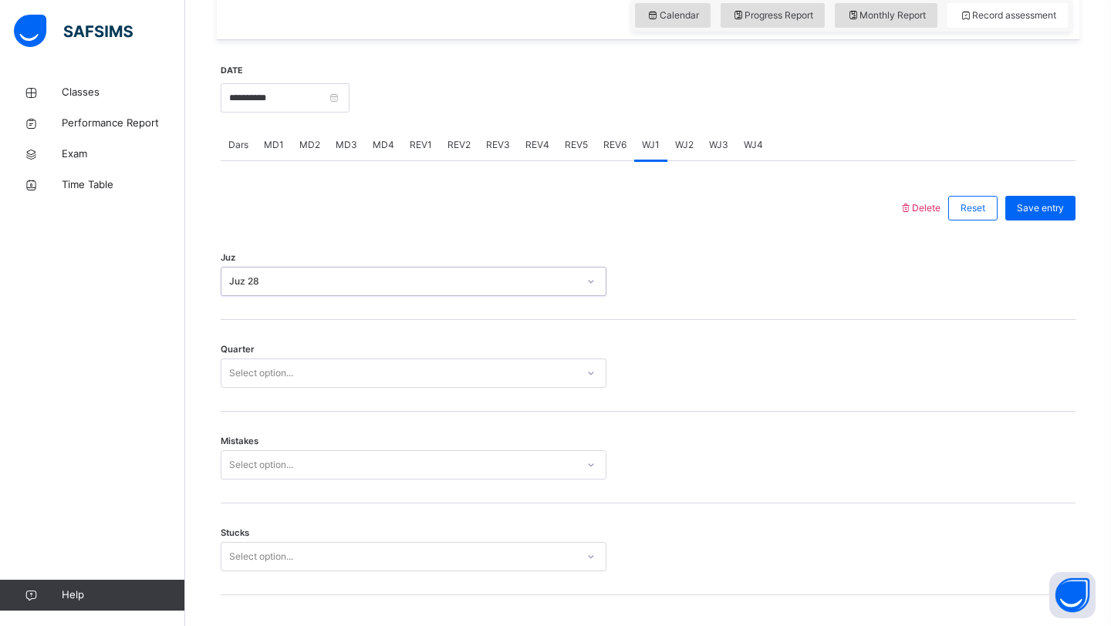
click at [271, 388] on div "Select option..." at bounding box center [261, 373] width 64 height 29
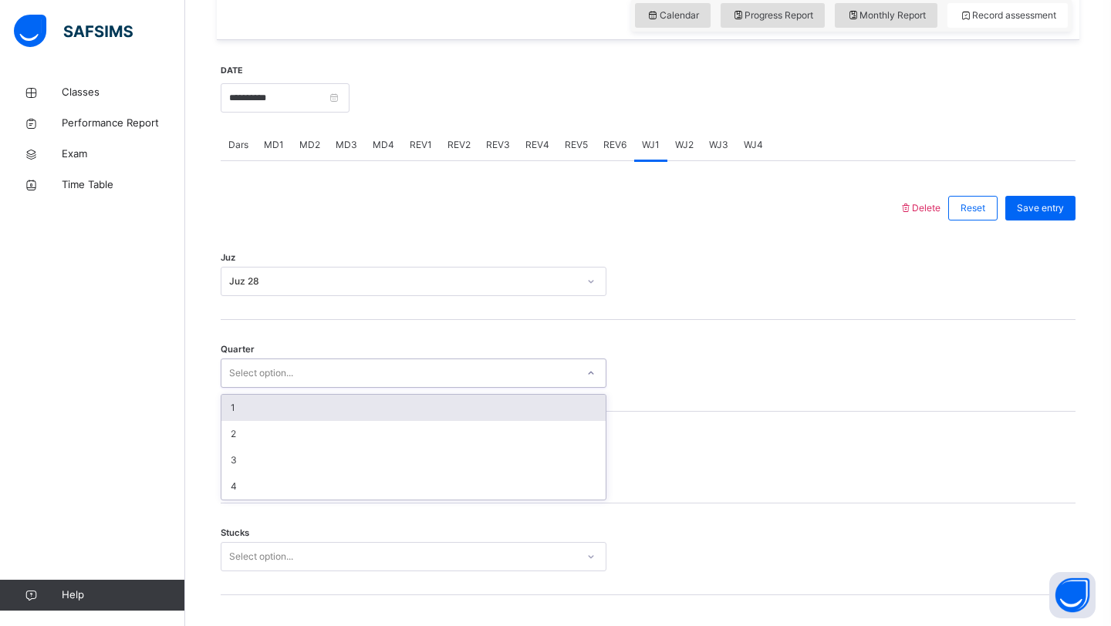
click at [256, 418] on div "1" at bounding box center [413, 408] width 384 height 26
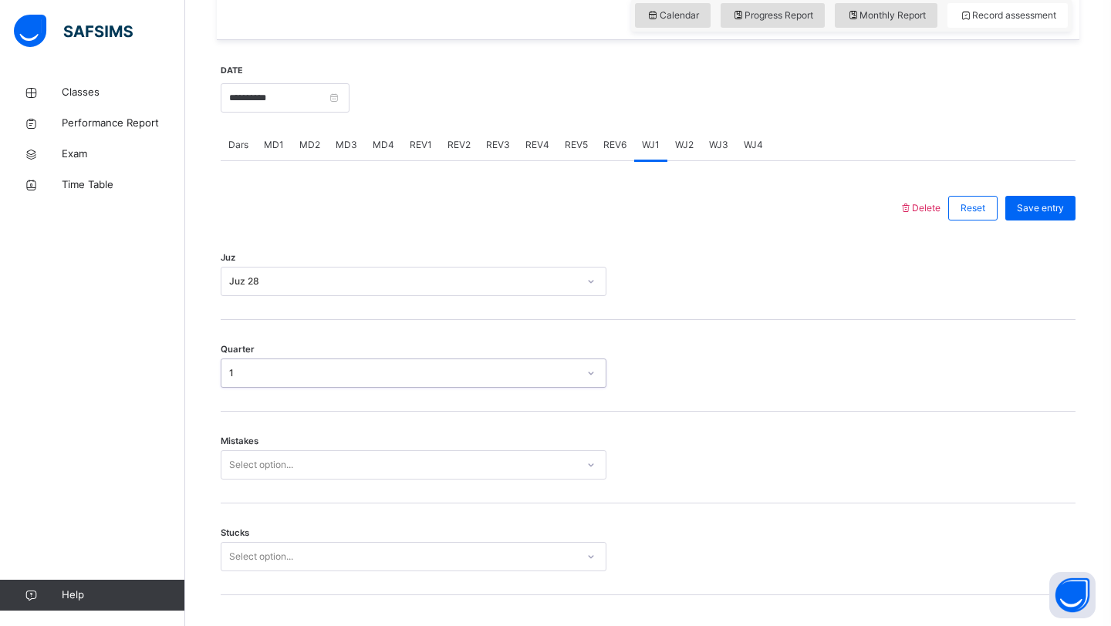
click at [255, 474] on div "Mistakes Select option..." at bounding box center [648, 458] width 855 height 92
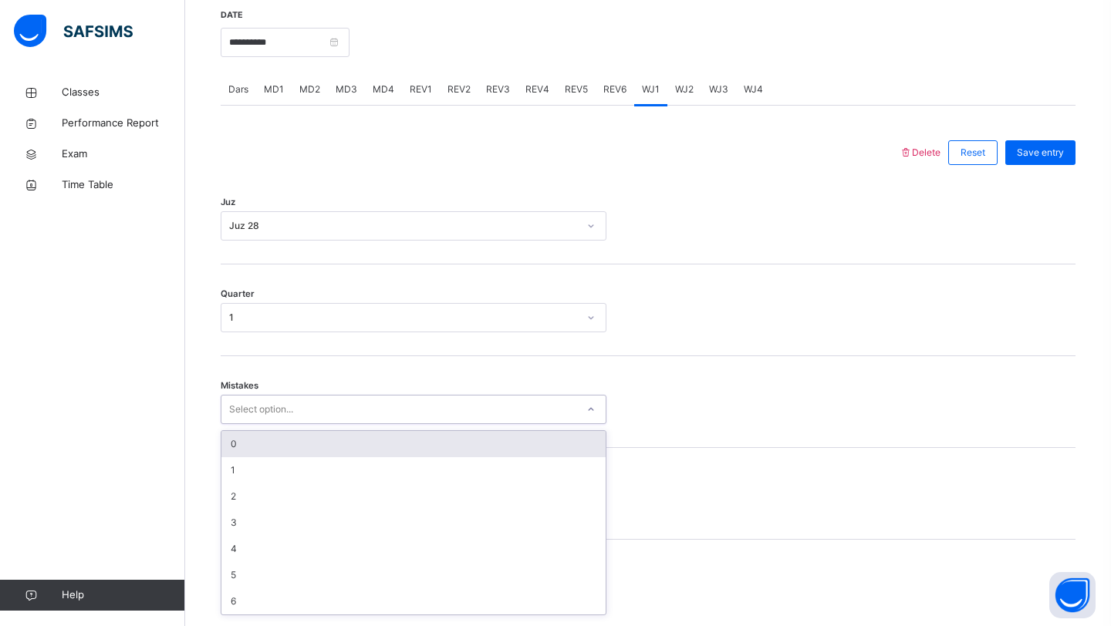
scroll to position [595, 0]
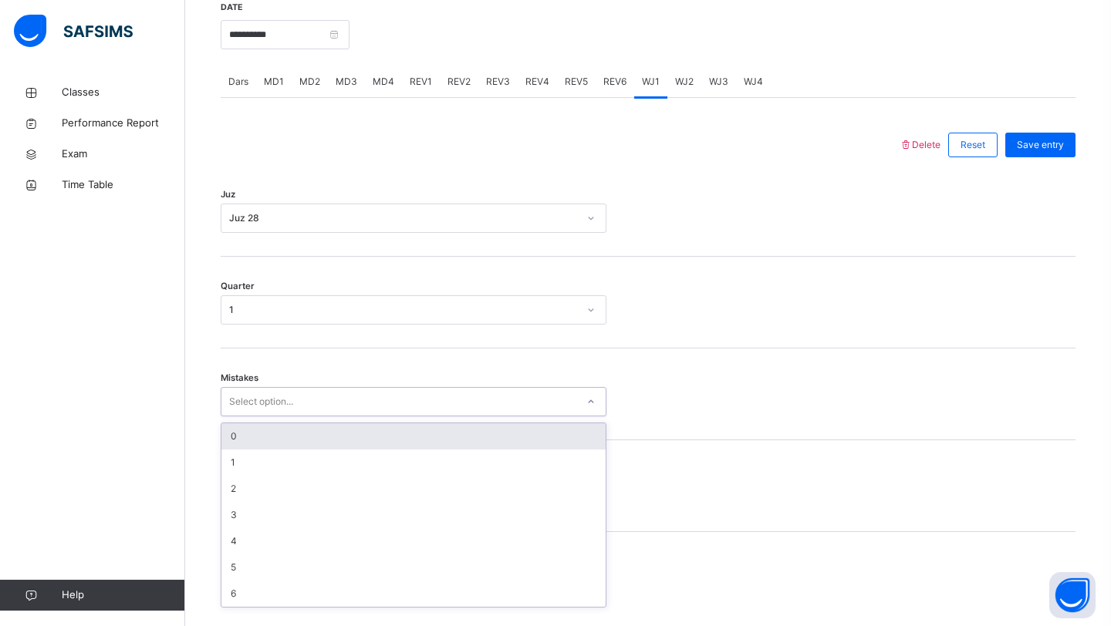
click at [260, 447] on div "0" at bounding box center [413, 436] width 384 height 26
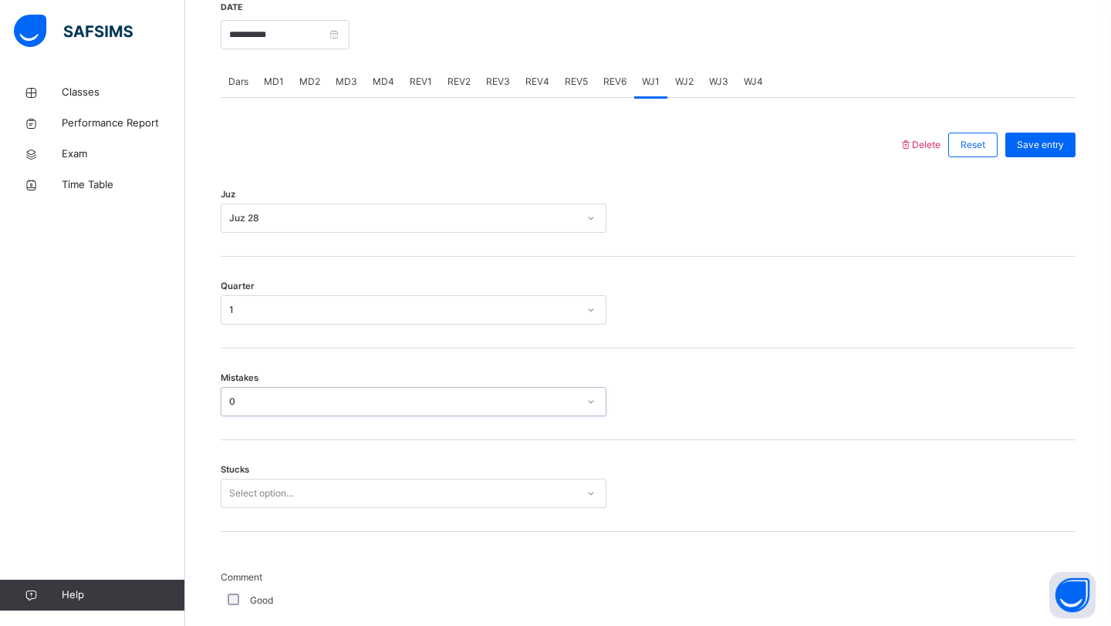
click at [253, 508] on div "Select option..." at bounding box center [414, 493] width 386 height 29
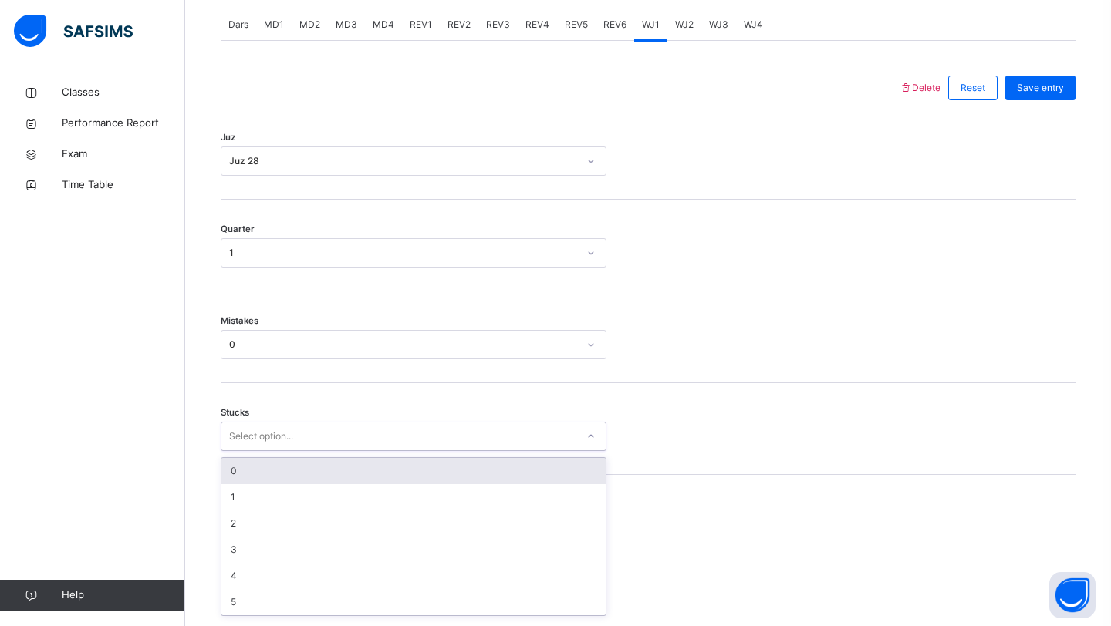
scroll to position [661, 0]
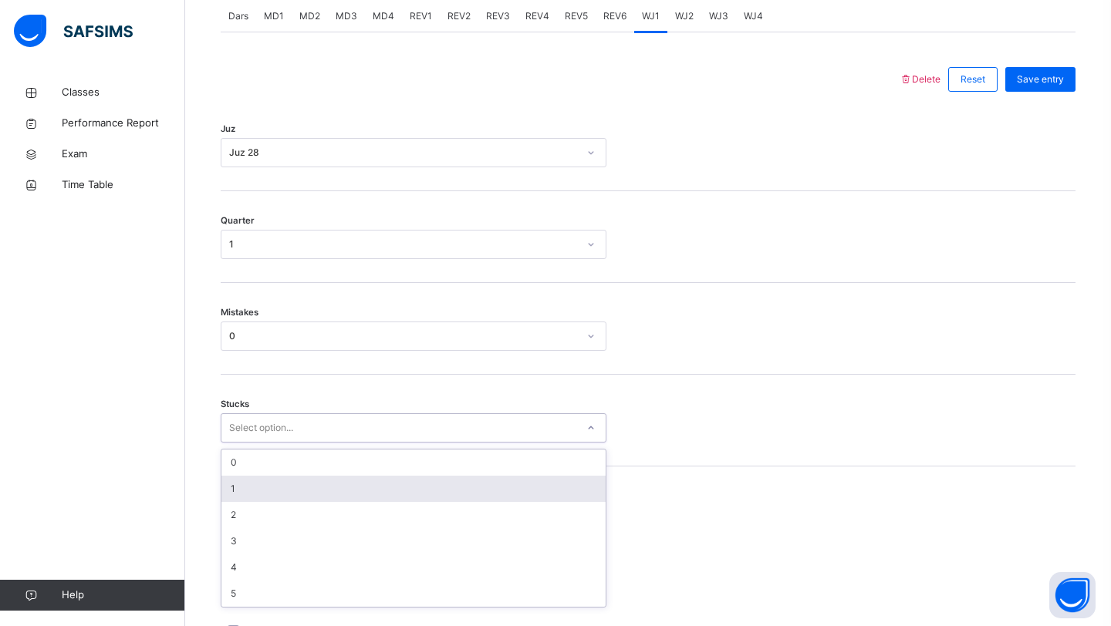
click at [245, 498] on div "1" at bounding box center [413, 489] width 384 height 26
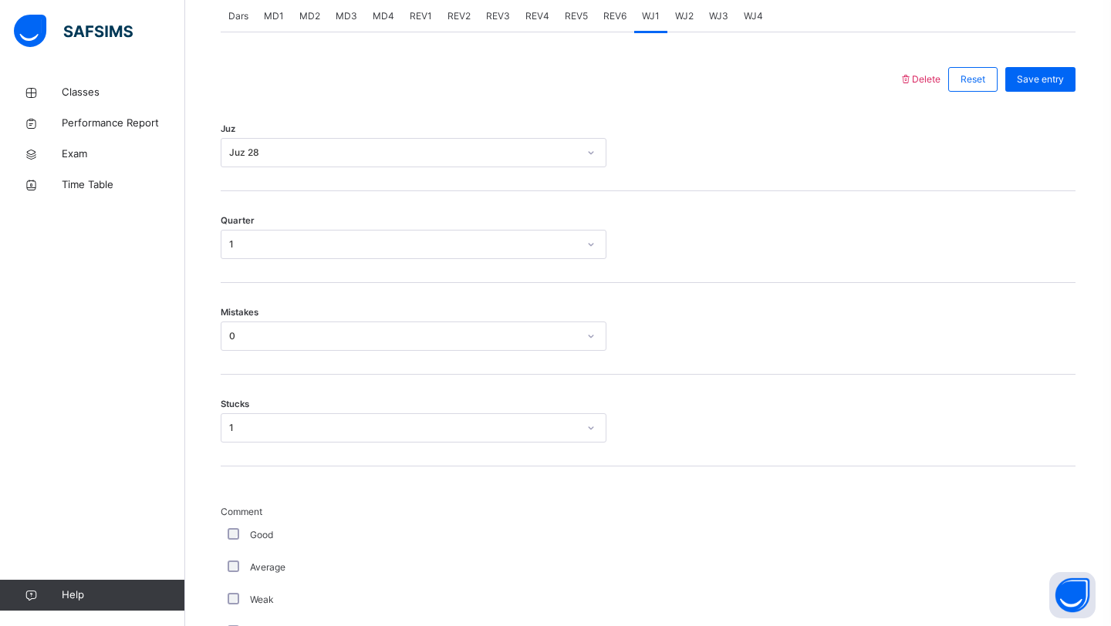
scroll to position [0, 0]
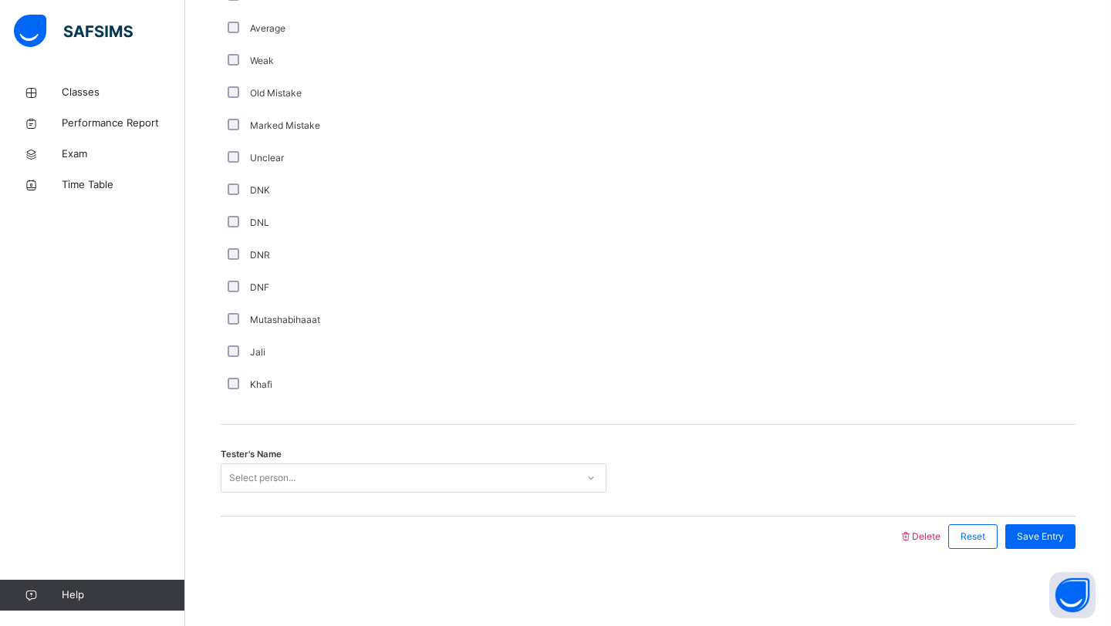
click at [320, 471] on div "Select person..." at bounding box center [398, 479] width 355 height 24
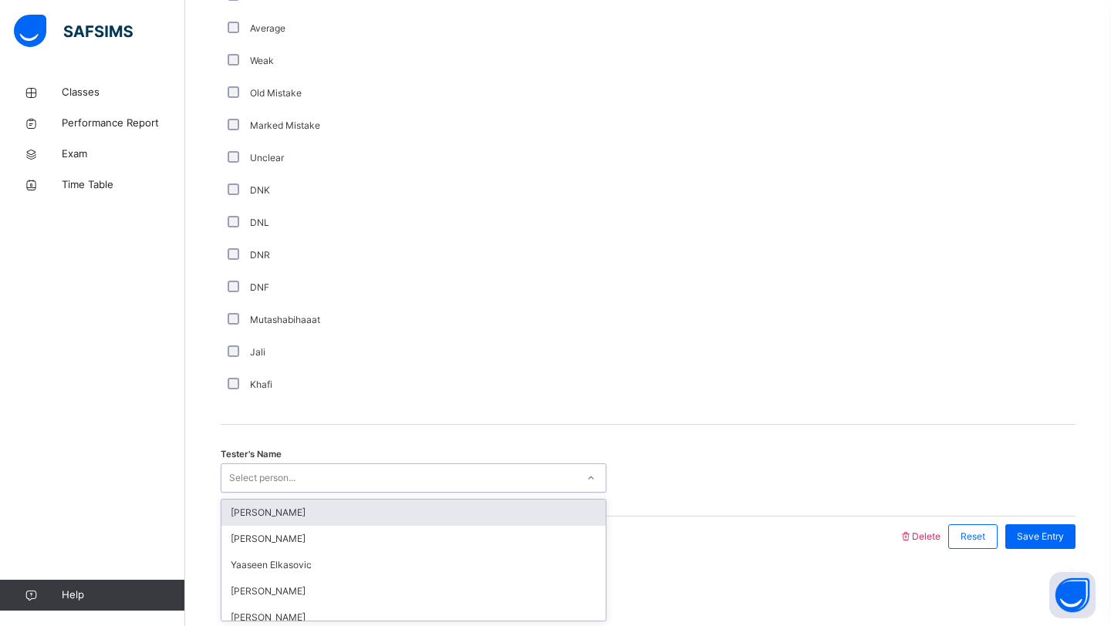
scroll to position [1213, 0]
type input "******"
click at [283, 512] on div "[PERSON_NAME]" at bounding box center [413, 513] width 384 height 26
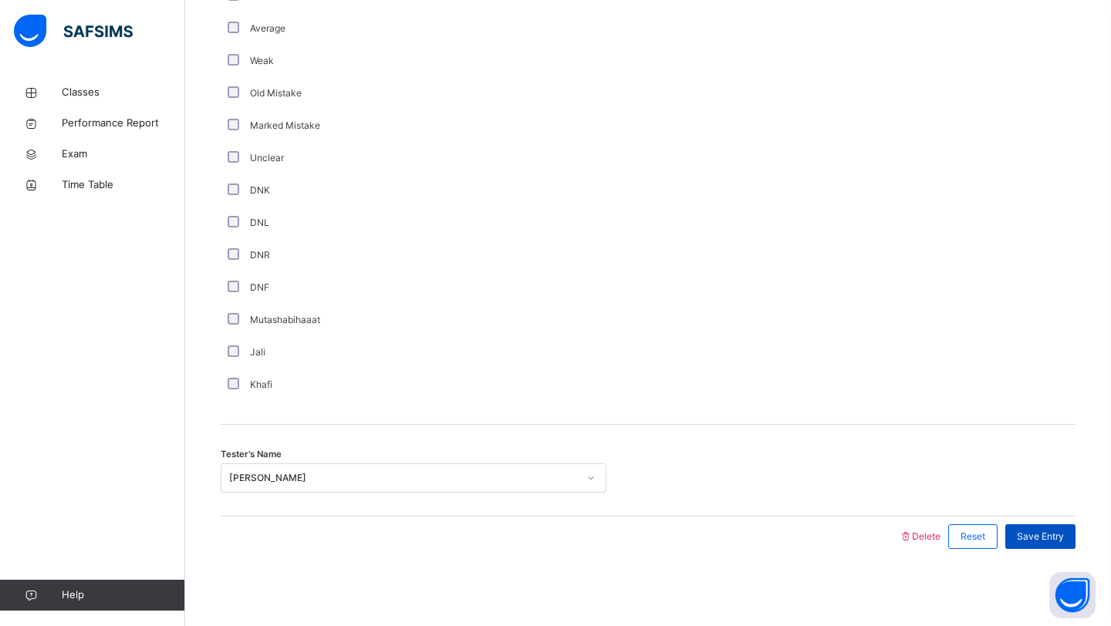
click at [1013, 527] on div "Save Entry" at bounding box center [1040, 537] width 70 height 25
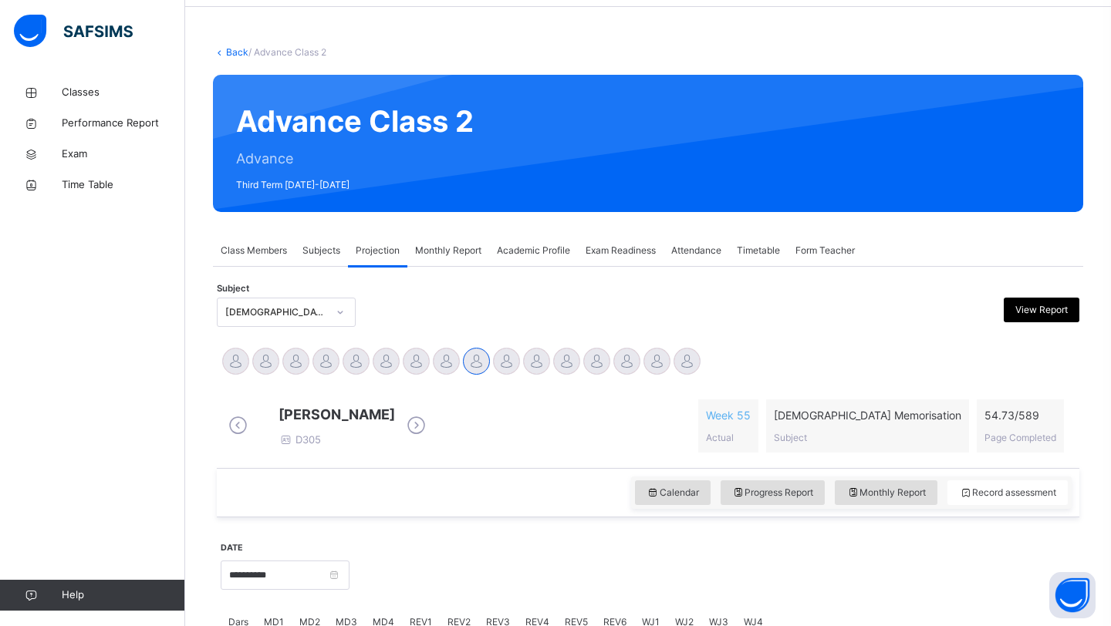
scroll to position [56, 0]
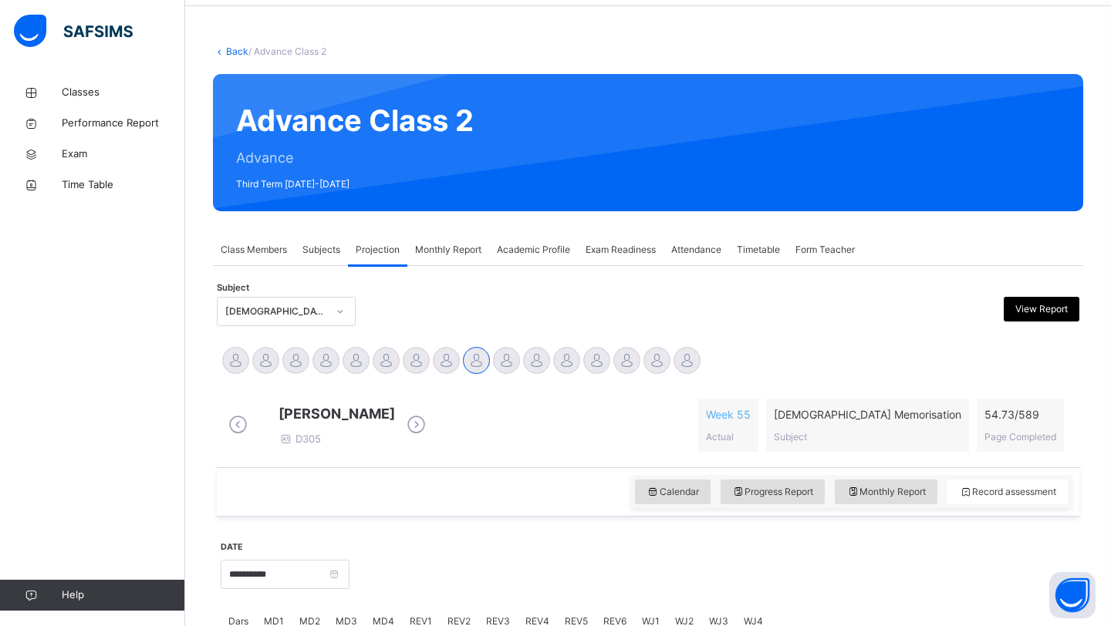
click at [622, 257] on div "Exam Readiness" at bounding box center [621, 249] width 86 height 31
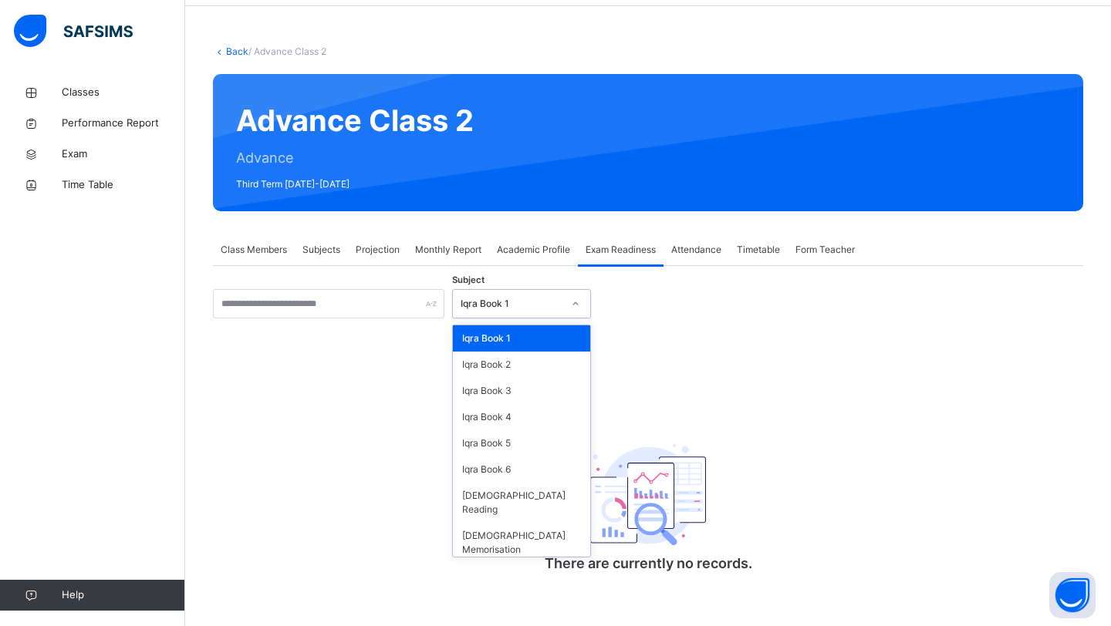
click at [494, 309] on div "Iqra Book 1" at bounding box center [511, 304] width 102 height 14
click at [483, 527] on div "[DEMOGRAPHIC_DATA] Memorisation" at bounding box center [521, 543] width 137 height 40
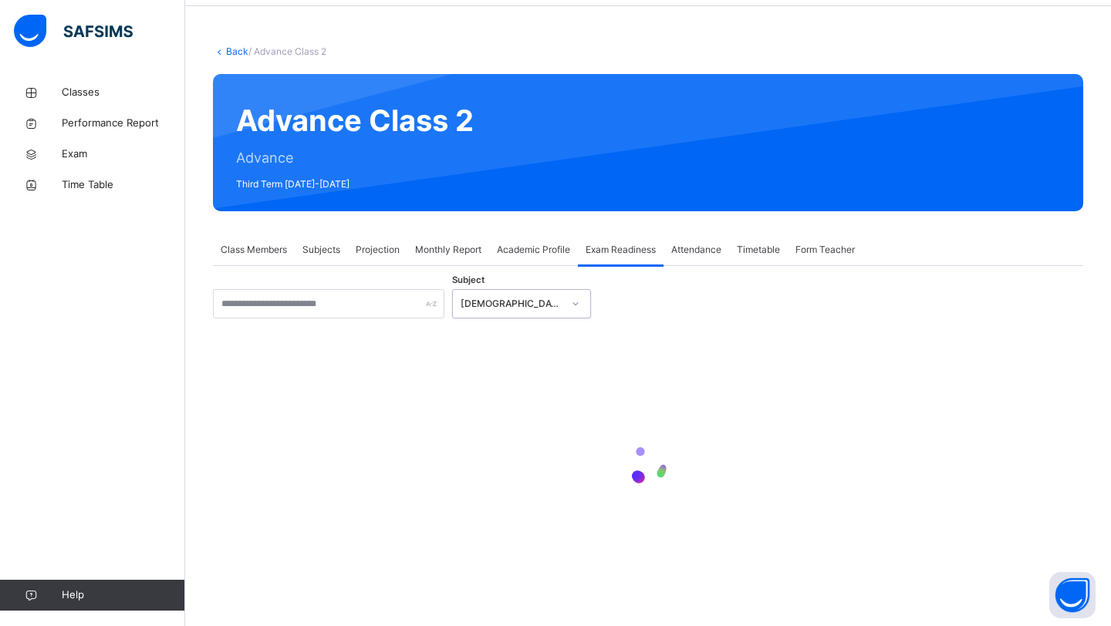
click at [483, 527] on div at bounding box center [648, 465] width 870 height 293
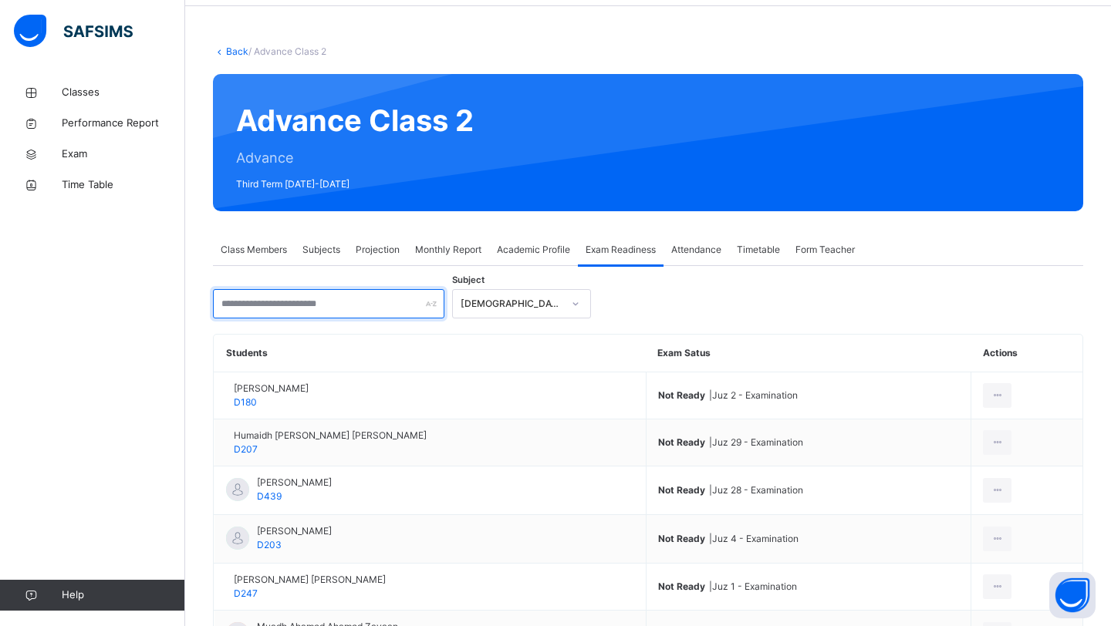
click at [394, 304] on input "text" at bounding box center [328, 303] width 231 height 29
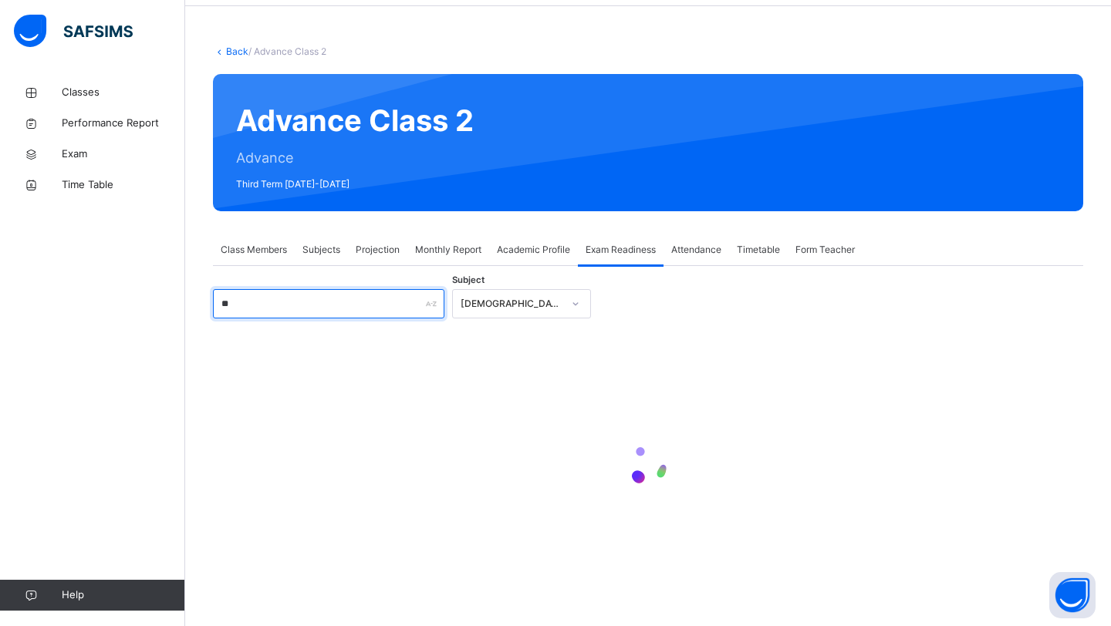
scroll to position [0, 0]
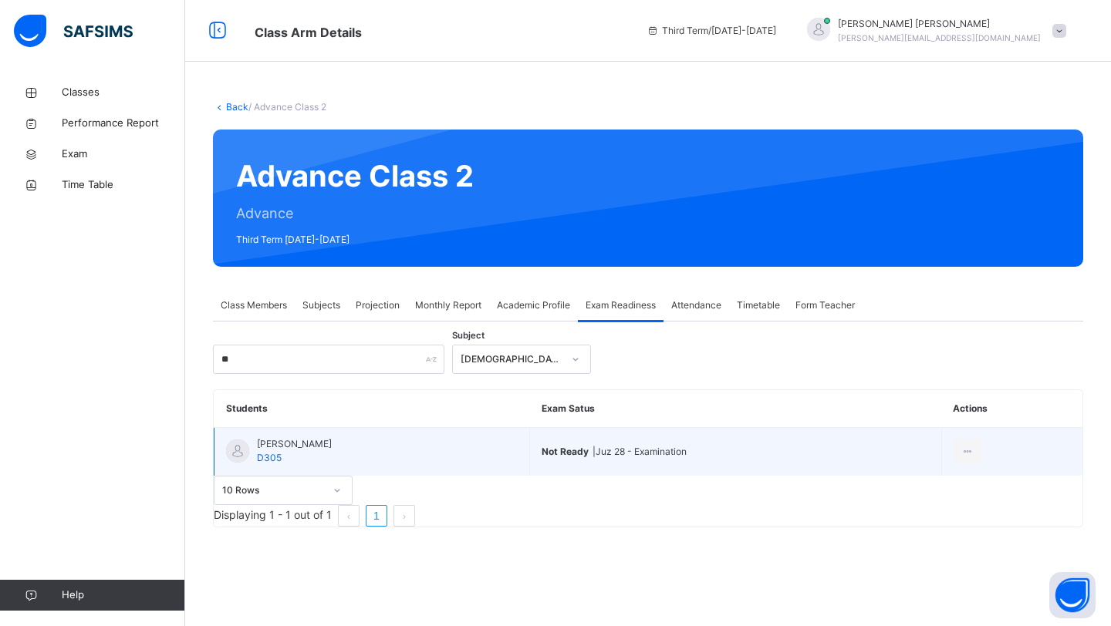
click at [324, 447] on td "[PERSON_NAME] D305" at bounding box center [371, 452] width 315 height 49
click at [390, 455] on td "[PERSON_NAME] D305" at bounding box center [371, 452] width 315 height 49
click at [474, 454] on td "[PERSON_NAME] D305" at bounding box center [371, 452] width 315 height 49
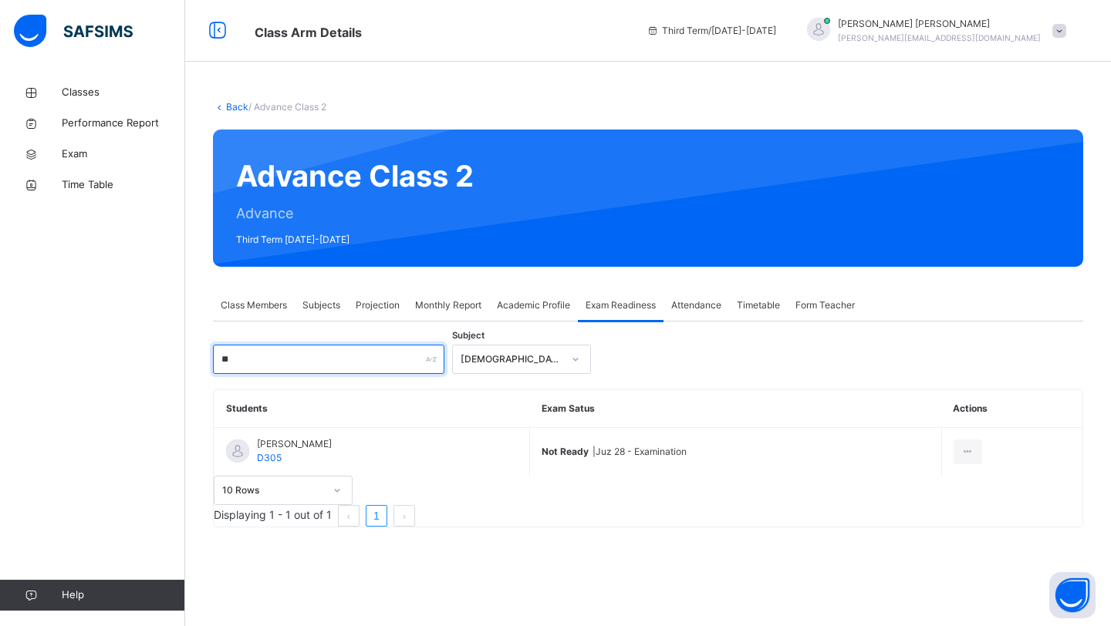
click at [413, 361] on input "**" at bounding box center [328, 359] width 231 height 29
type input "*"
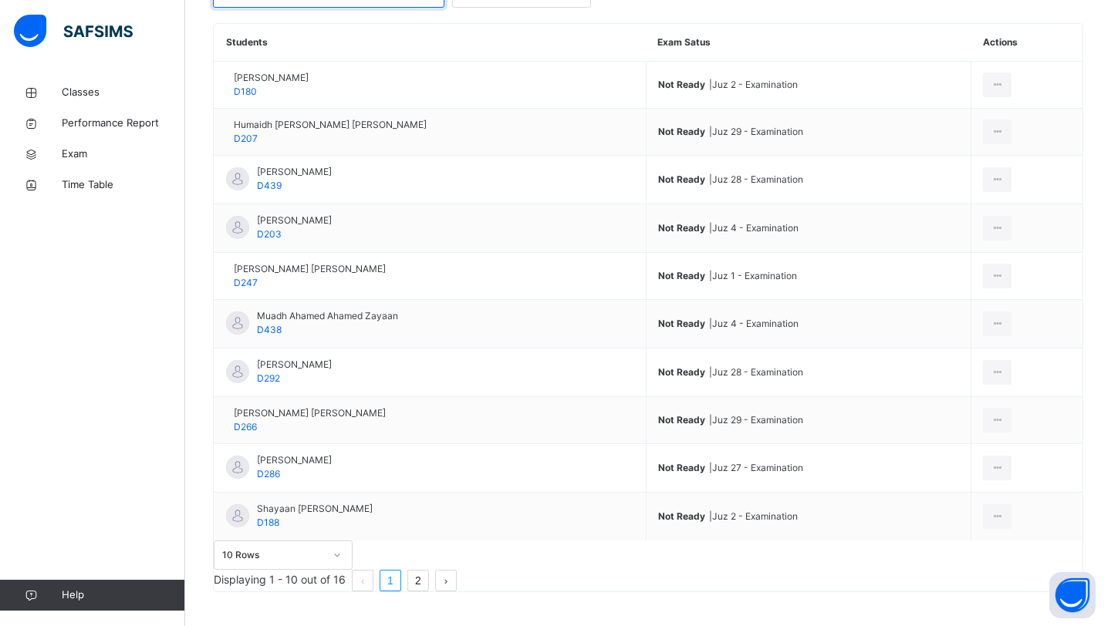
scroll to position [396, 0]
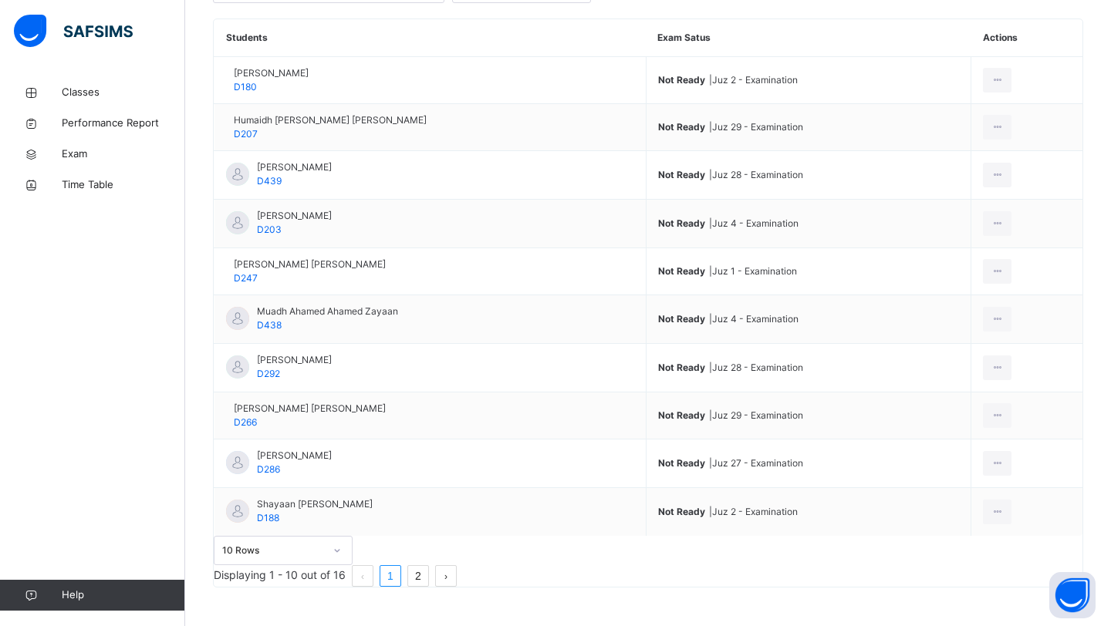
click at [428, 566] on link "2" at bounding box center [418, 576] width 20 height 20
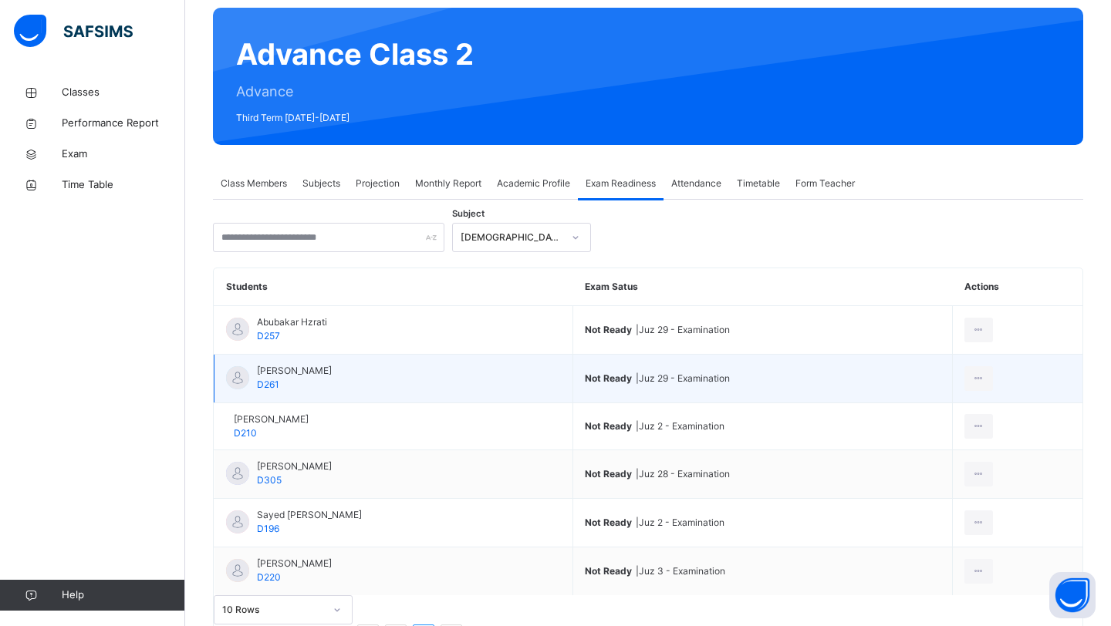
scroll to position [96, 0]
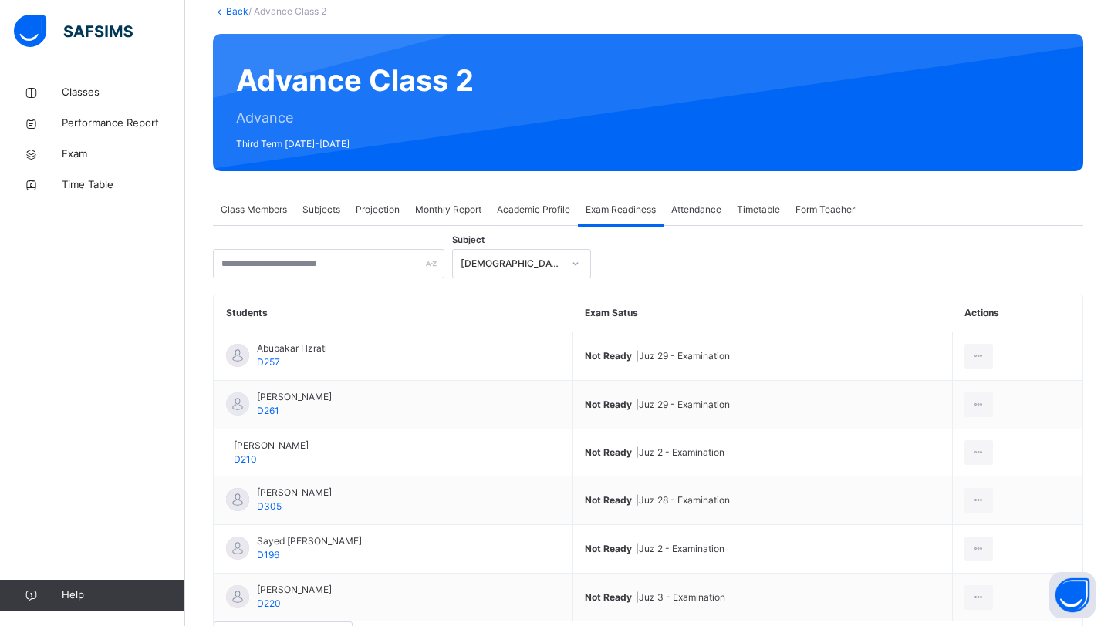
click at [382, 205] on span "Projection" at bounding box center [378, 210] width 44 height 14
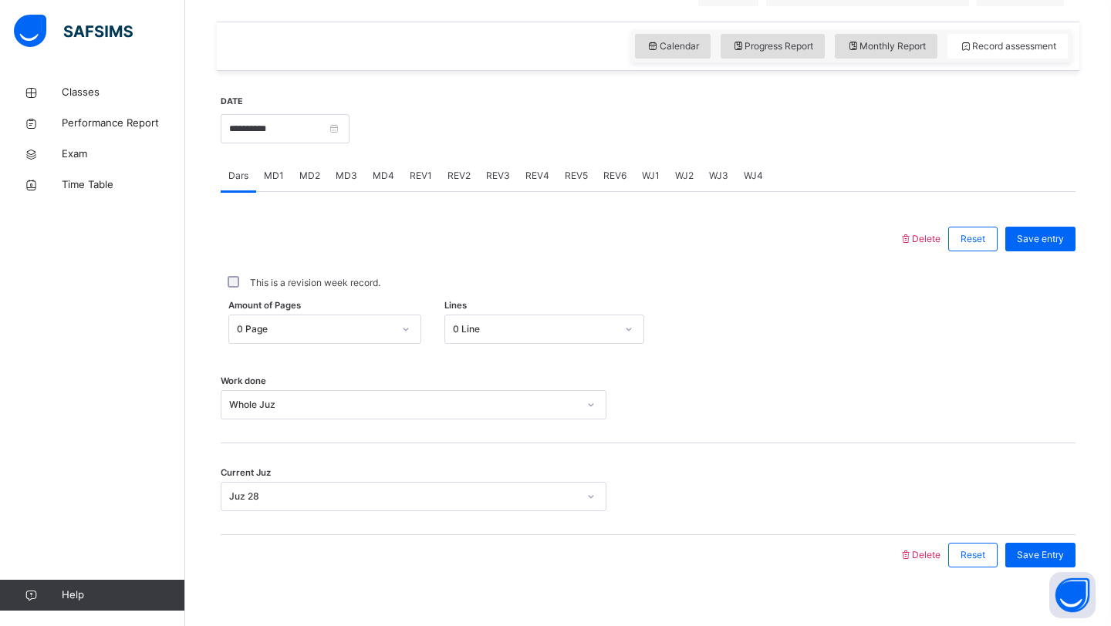
scroll to position [532, 0]
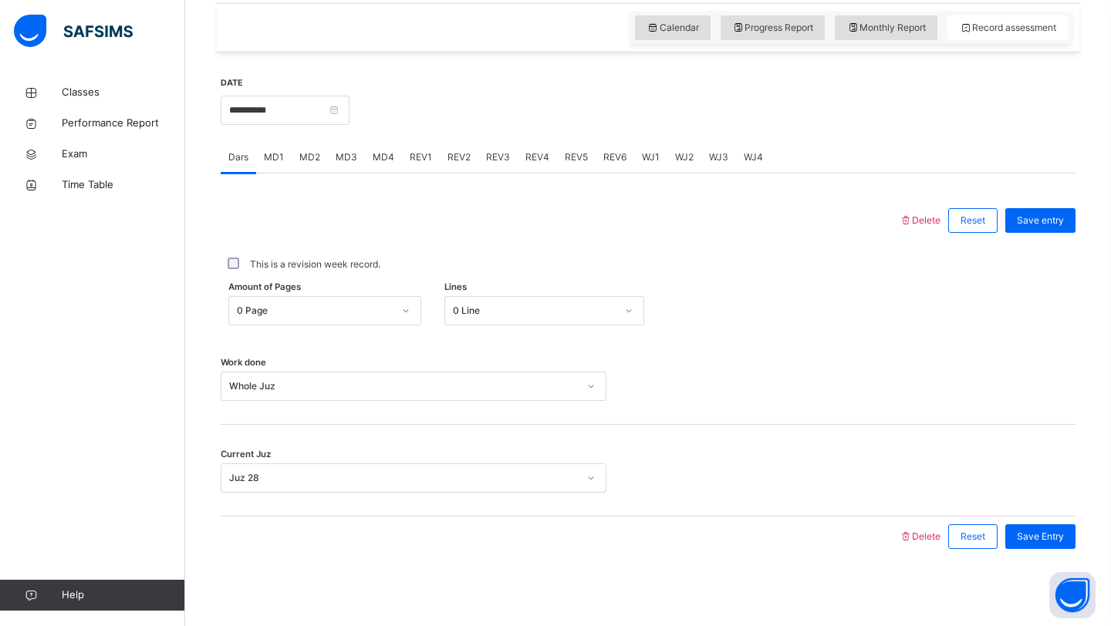
click at [642, 162] on span "WJ1" at bounding box center [651, 157] width 18 height 14
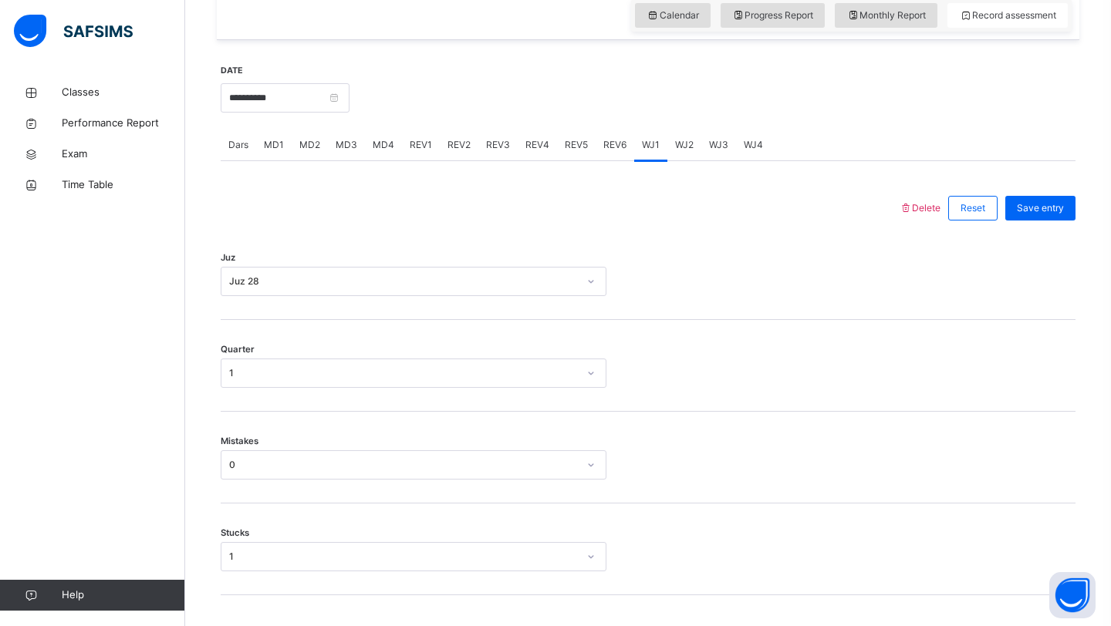
click at [683, 152] on span "WJ2" at bounding box center [684, 145] width 19 height 14
click at [467, 292] on div "Select option..." at bounding box center [398, 282] width 355 height 24
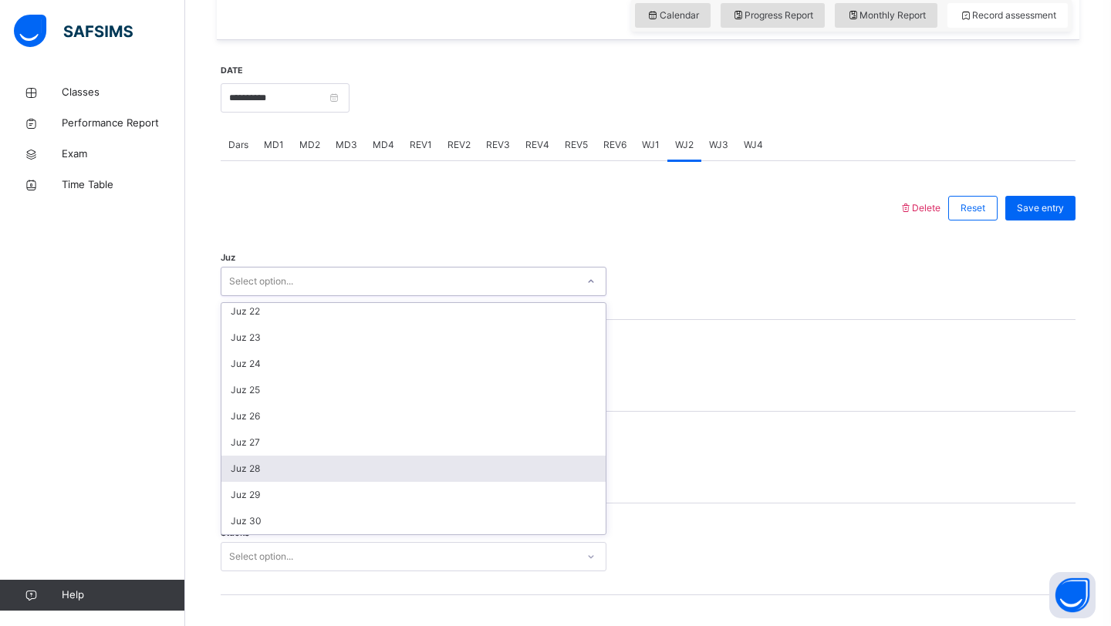
click at [292, 482] on div "Juz 28" at bounding box center [413, 469] width 384 height 26
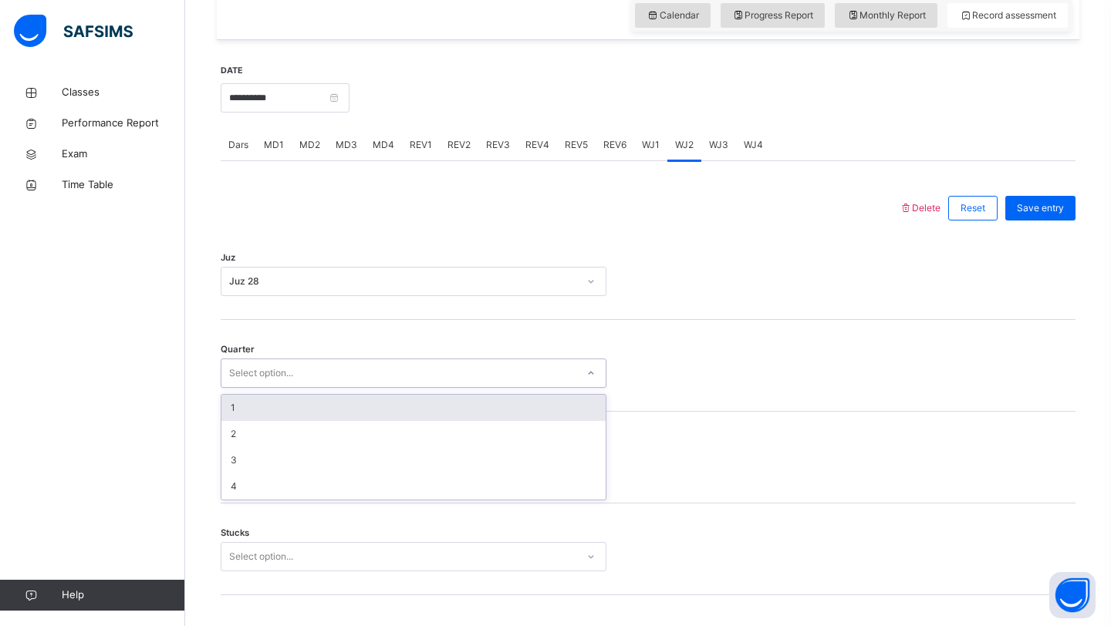
click at [288, 374] on div "Select option..." at bounding box center [261, 373] width 64 height 29
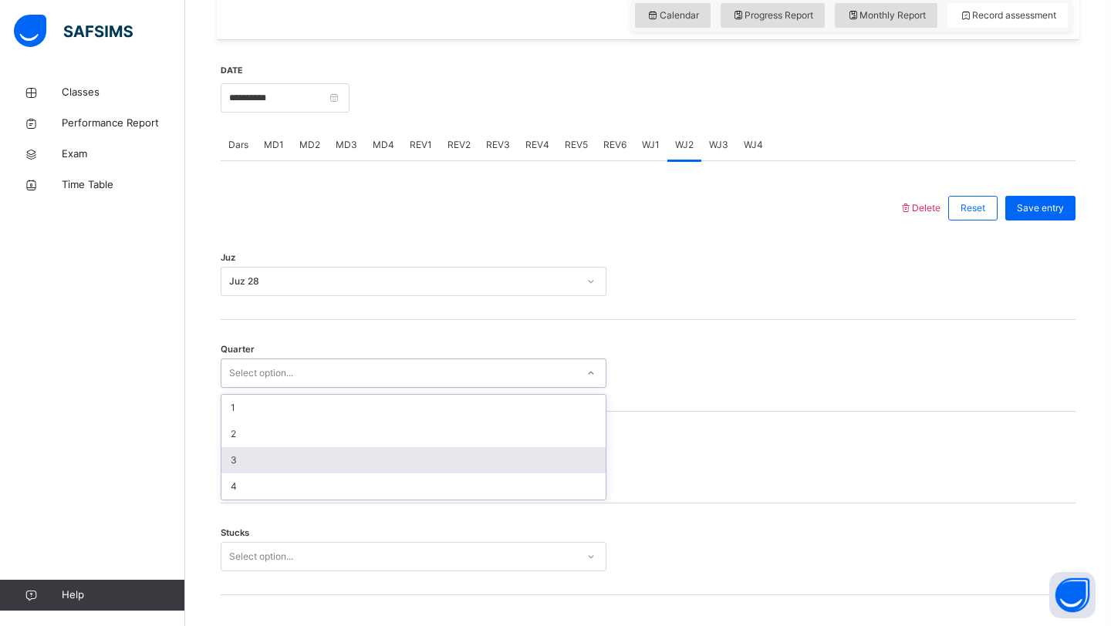
click at [244, 465] on div "3" at bounding box center [413, 460] width 384 height 26
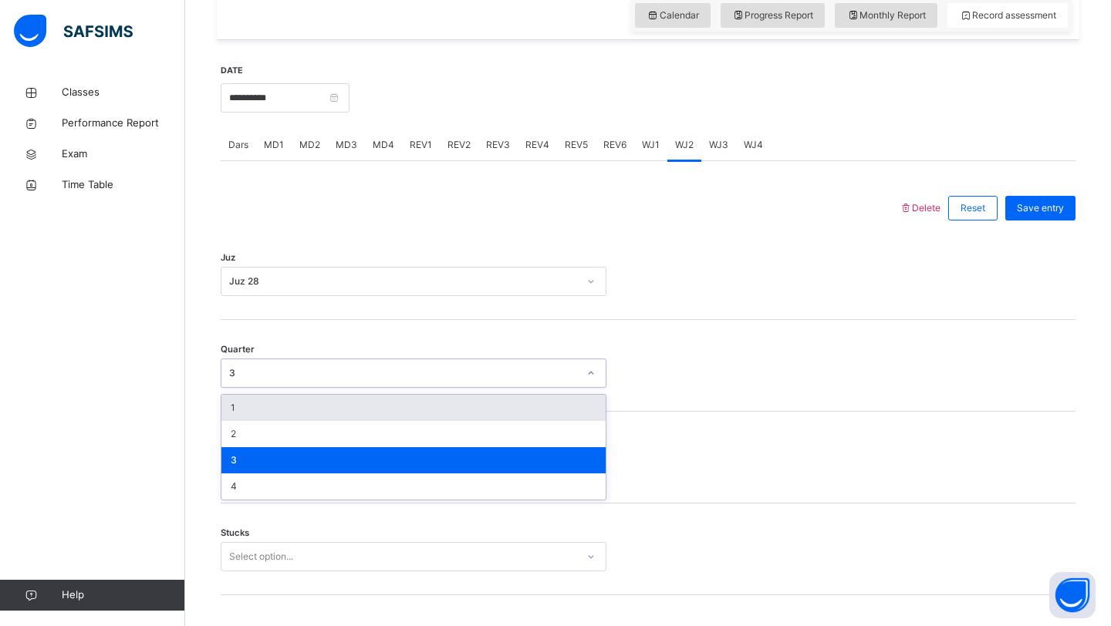
click at [284, 380] on div "3" at bounding box center [403, 373] width 349 height 14
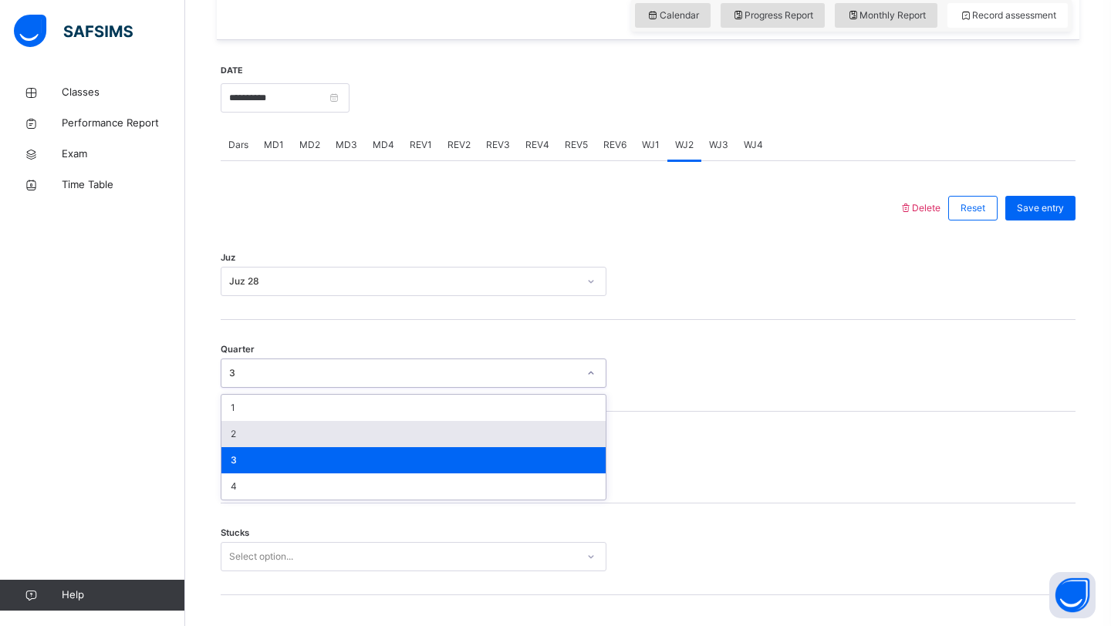
click at [261, 447] on div "2" at bounding box center [413, 434] width 384 height 26
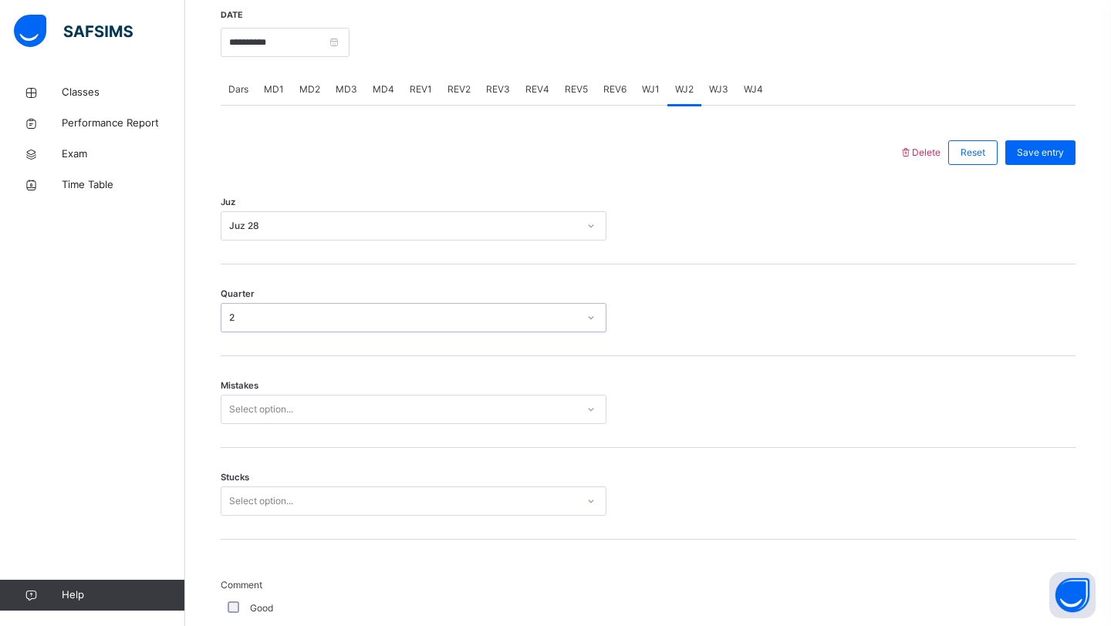
click at [235, 424] on div "Select option..." at bounding box center [414, 409] width 386 height 29
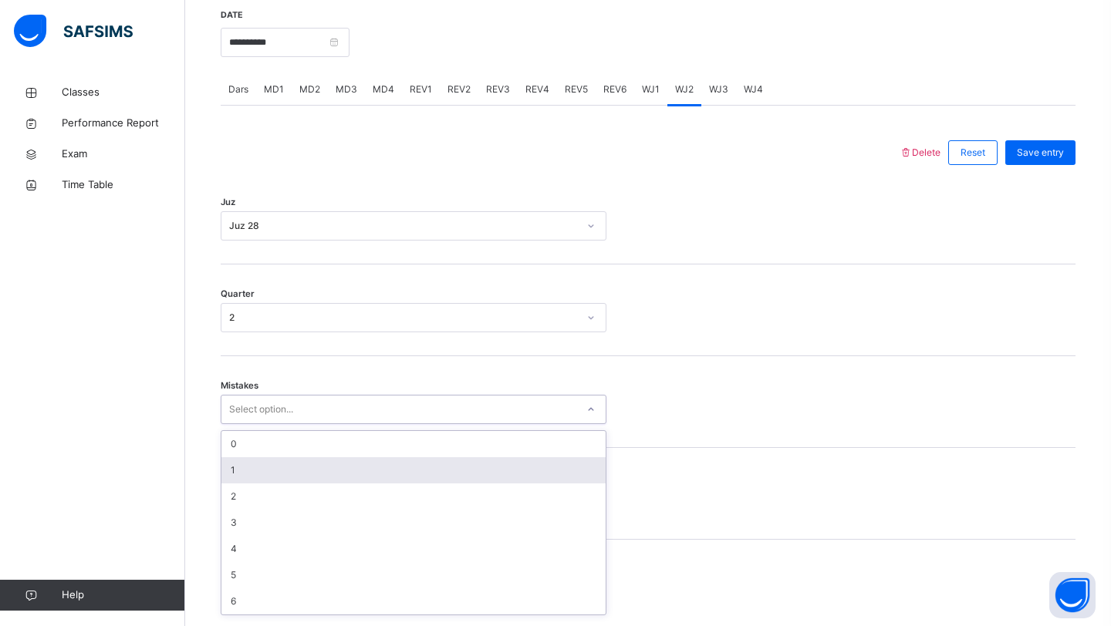
scroll to position [595, 0]
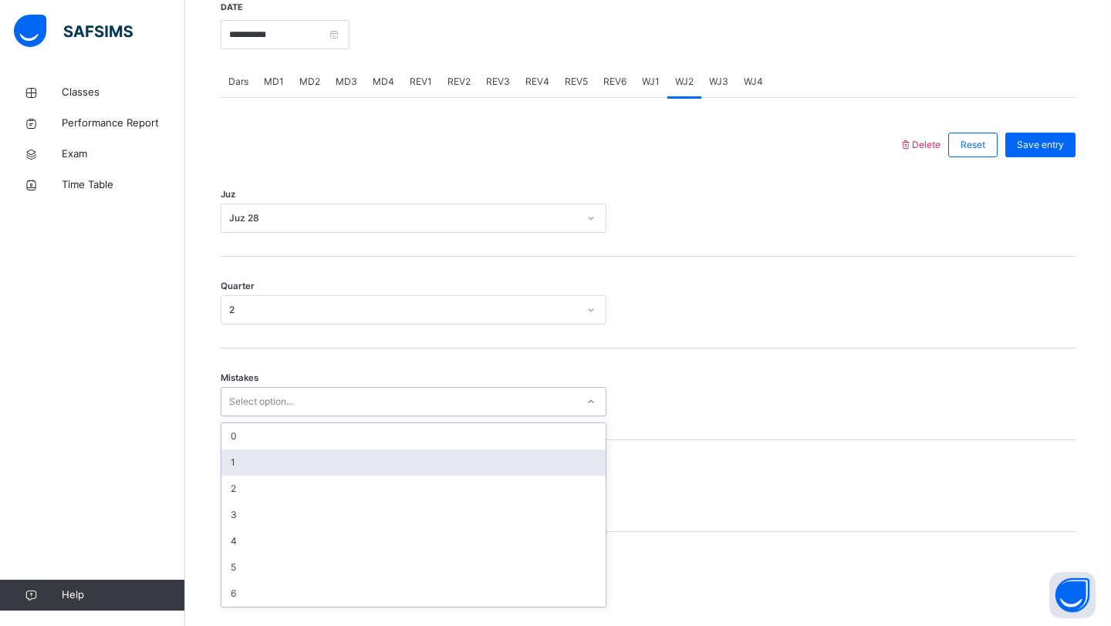
click at [238, 476] on div "1" at bounding box center [413, 463] width 384 height 26
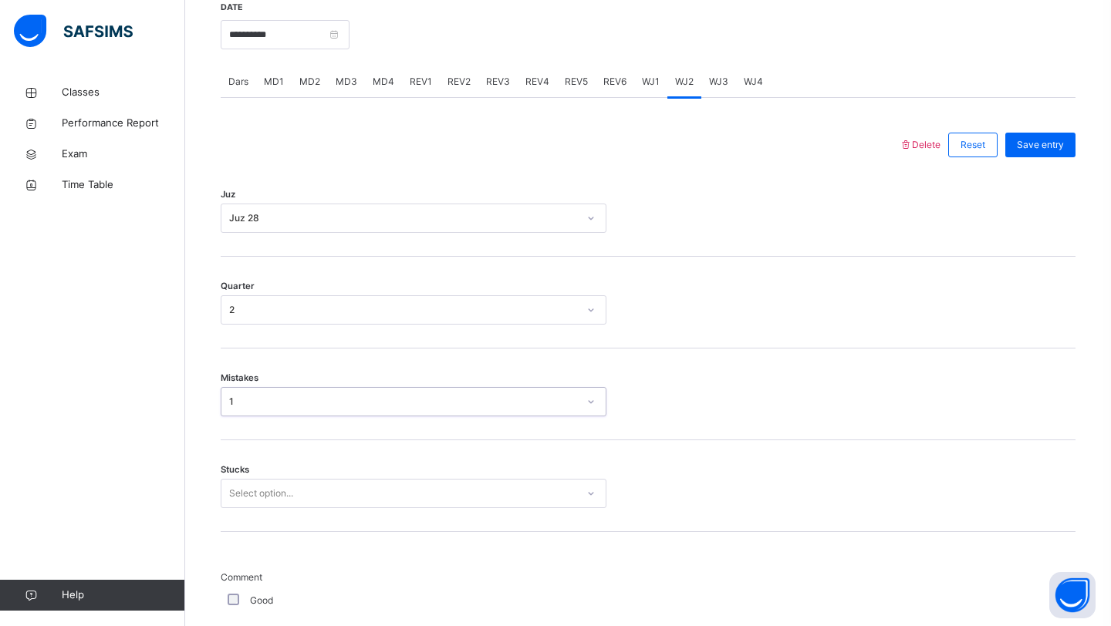
click at [241, 502] on div "Stucks Select option..." at bounding box center [648, 486] width 855 height 92
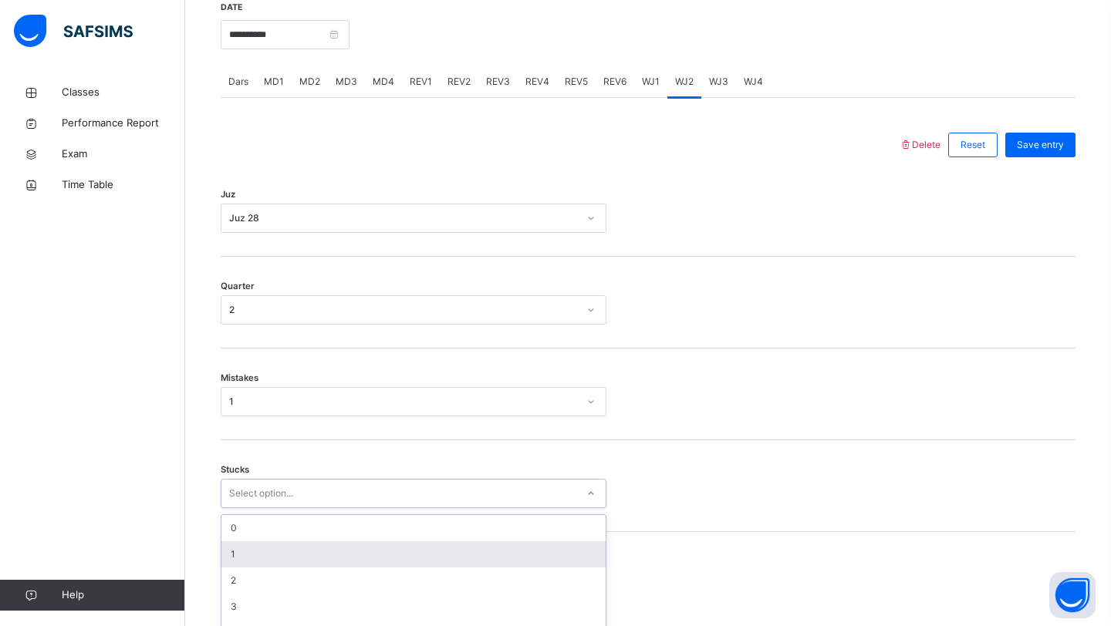
scroll to position [661, 0]
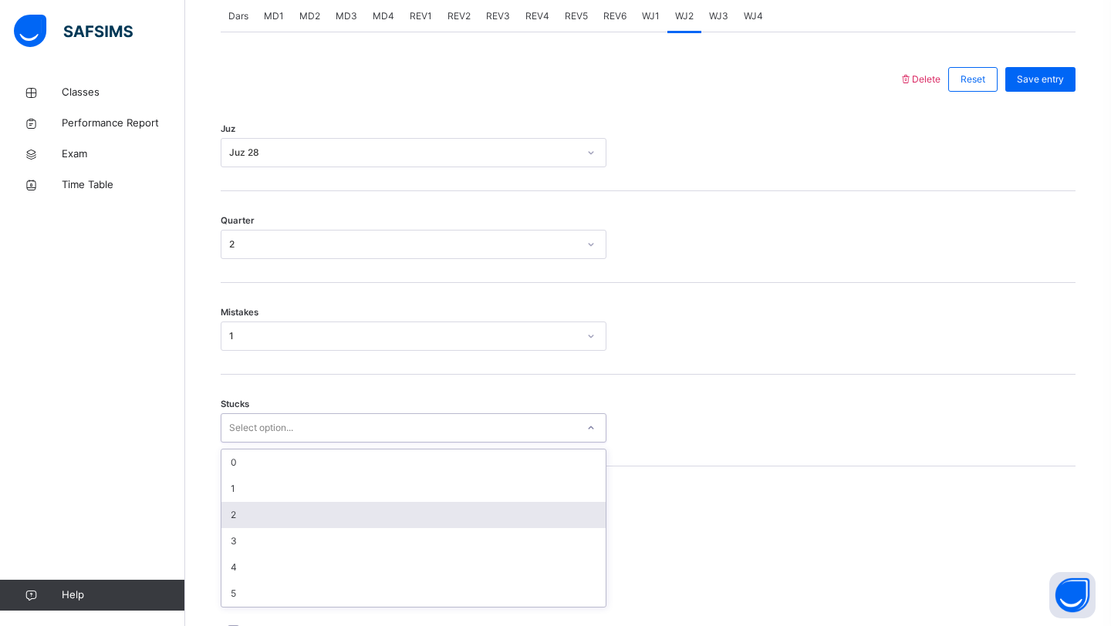
click at [239, 527] on div "2" at bounding box center [413, 515] width 384 height 26
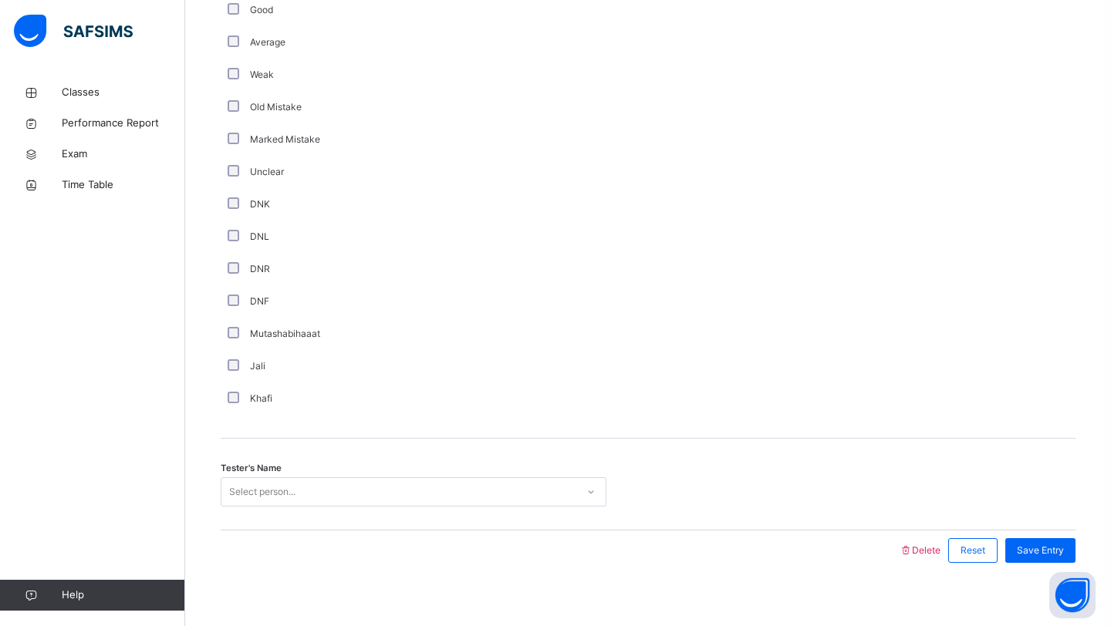
scroll to position [1213, 0]
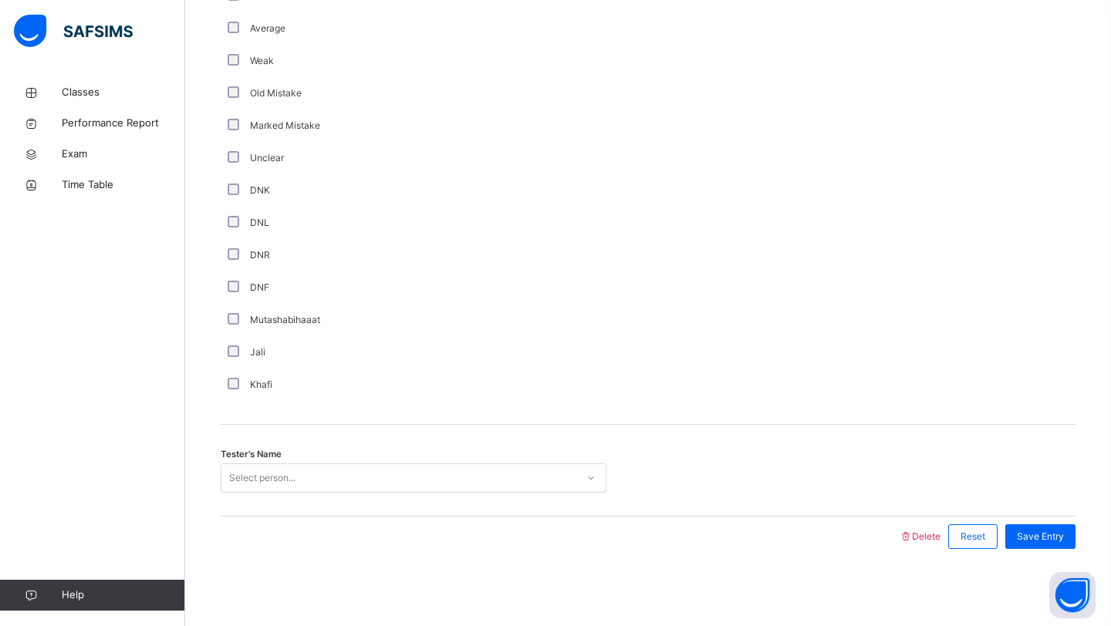
click at [257, 477] on div "Select person..." at bounding box center [262, 478] width 66 height 29
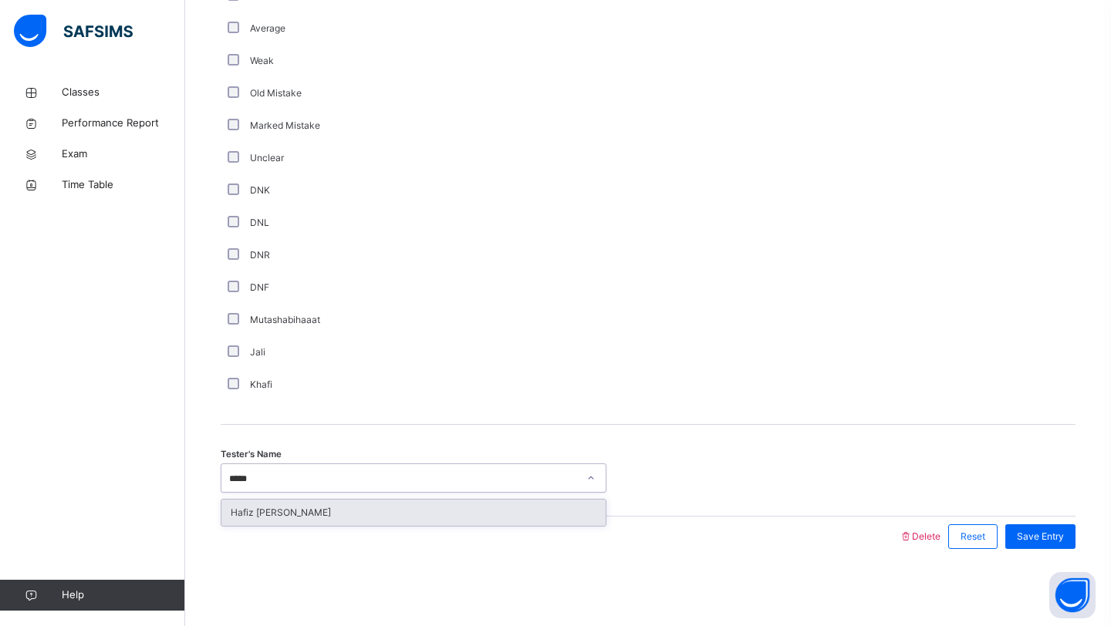
type input "******"
click at [264, 518] on div "Hafiz [PERSON_NAME]" at bounding box center [413, 513] width 384 height 26
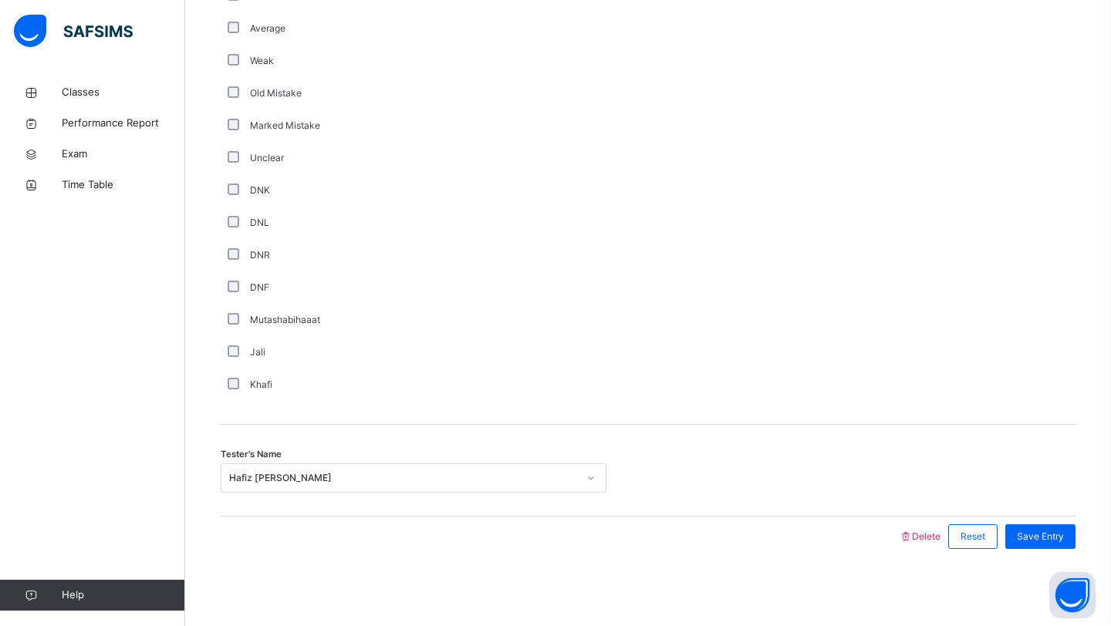
click at [1064, 519] on div "Save Entry" at bounding box center [1036, 537] width 78 height 40
click at [1047, 534] on span "Save Entry" at bounding box center [1040, 537] width 47 height 14
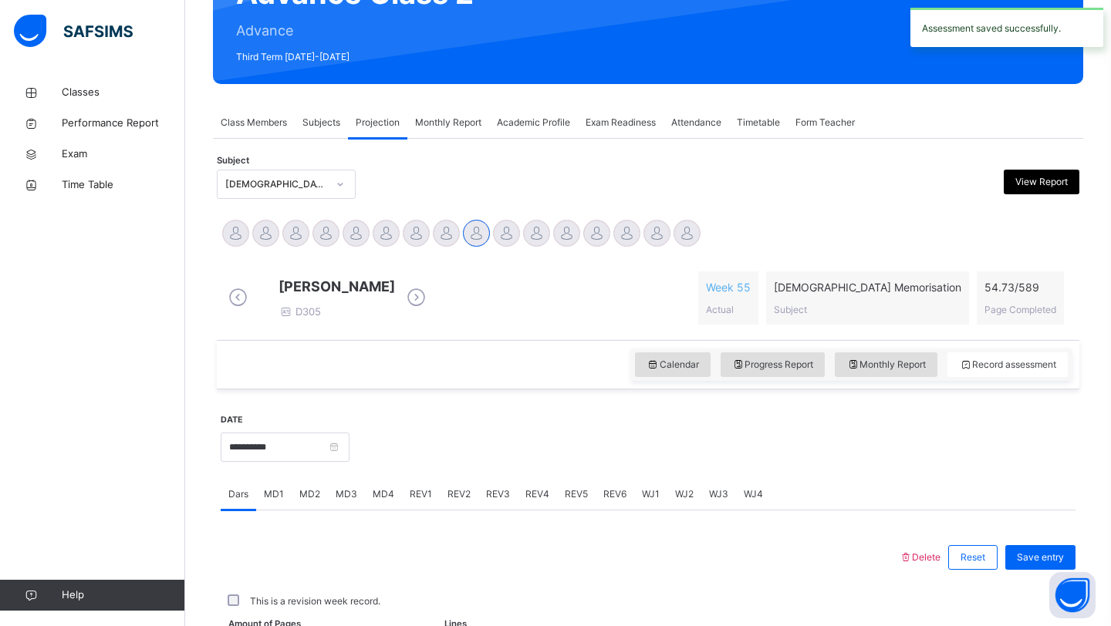
scroll to position [185, 0]
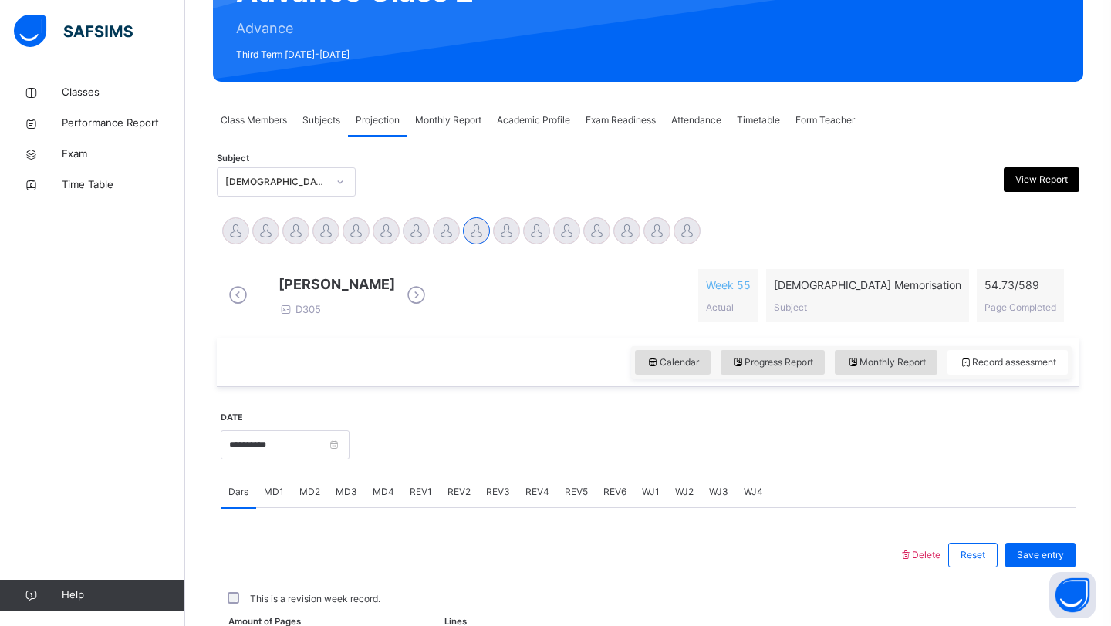
click at [719, 499] on span "WJ3" at bounding box center [718, 492] width 19 height 14
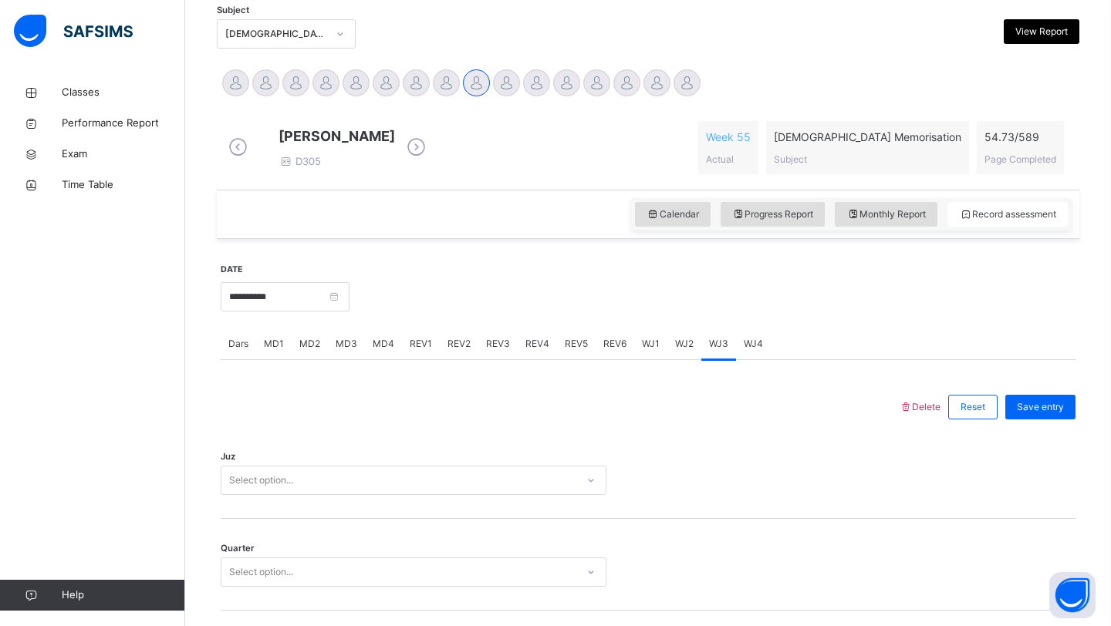
scroll to position [342, 0]
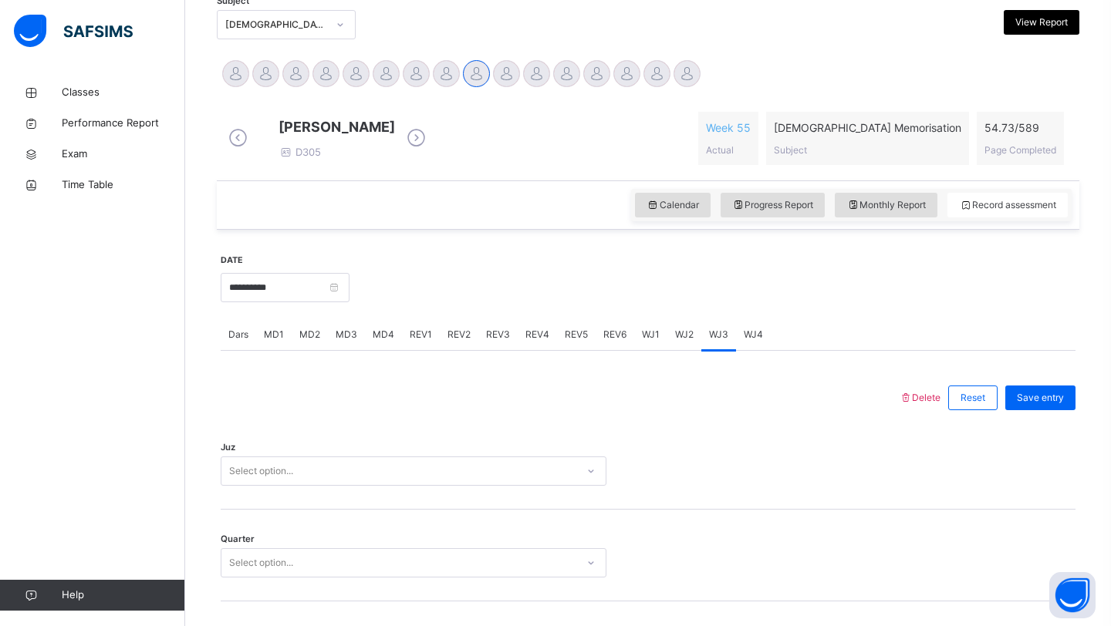
click at [558, 465] on div "Juz Select option..." at bounding box center [648, 464] width 855 height 92
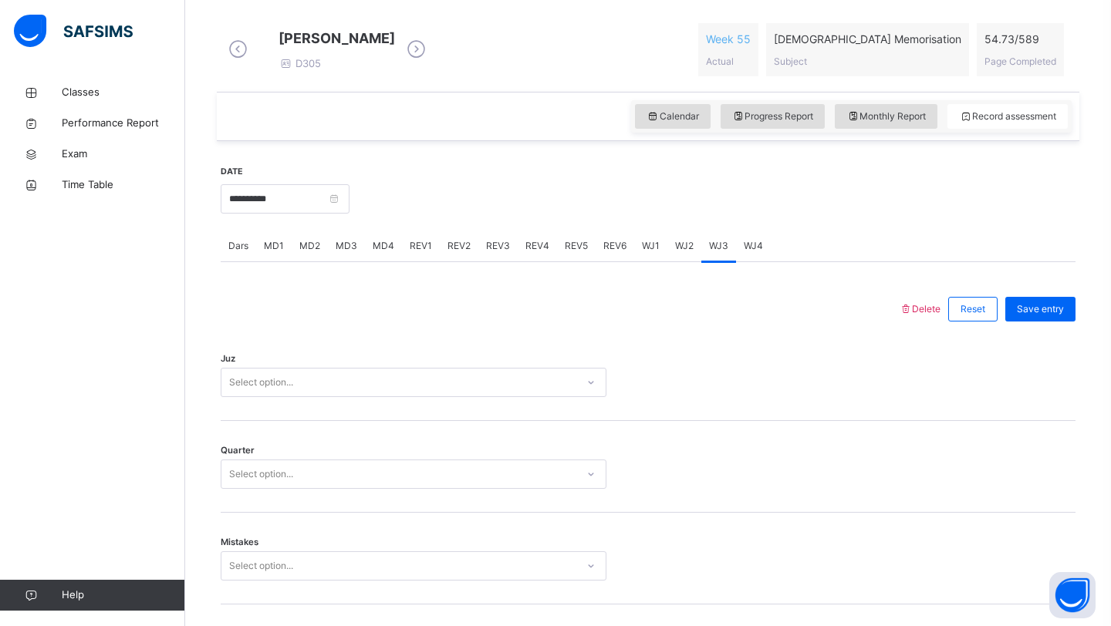
click at [555, 397] on div "Select option..." at bounding box center [414, 382] width 386 height 29
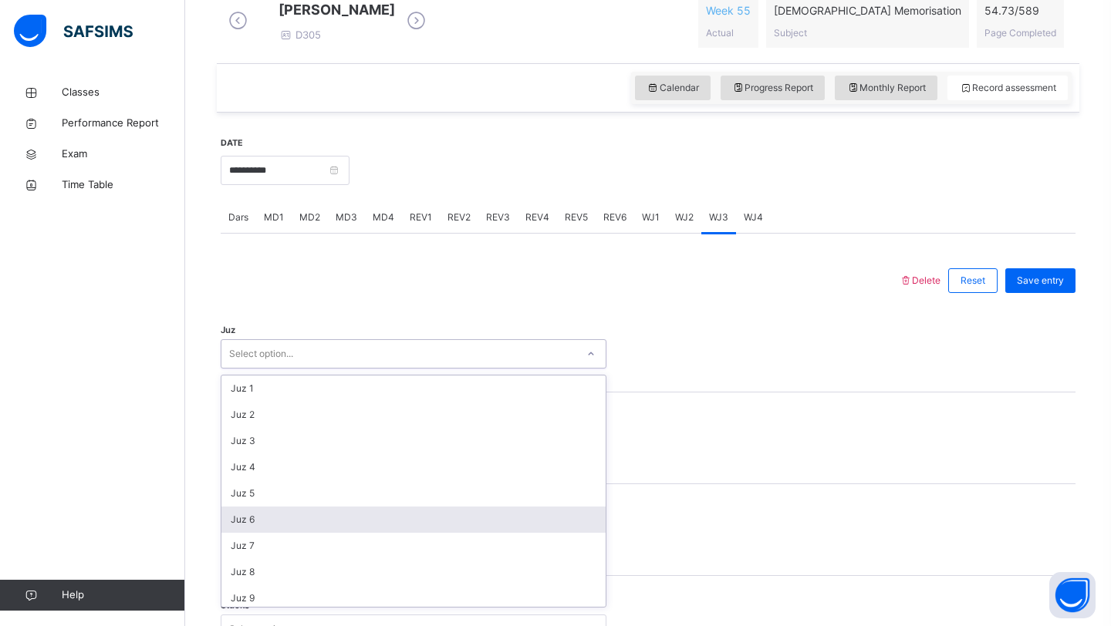
scroll to position [555, 0]
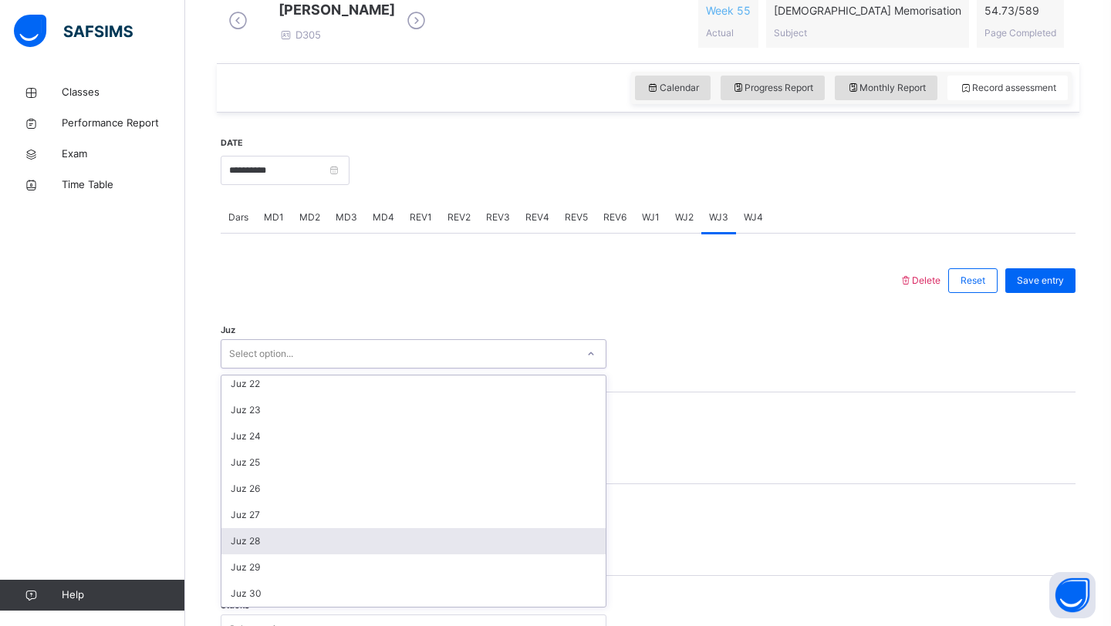
click at [395, 553] on div "Juz 28" at bounding box center [413, 541] width 384 height 26
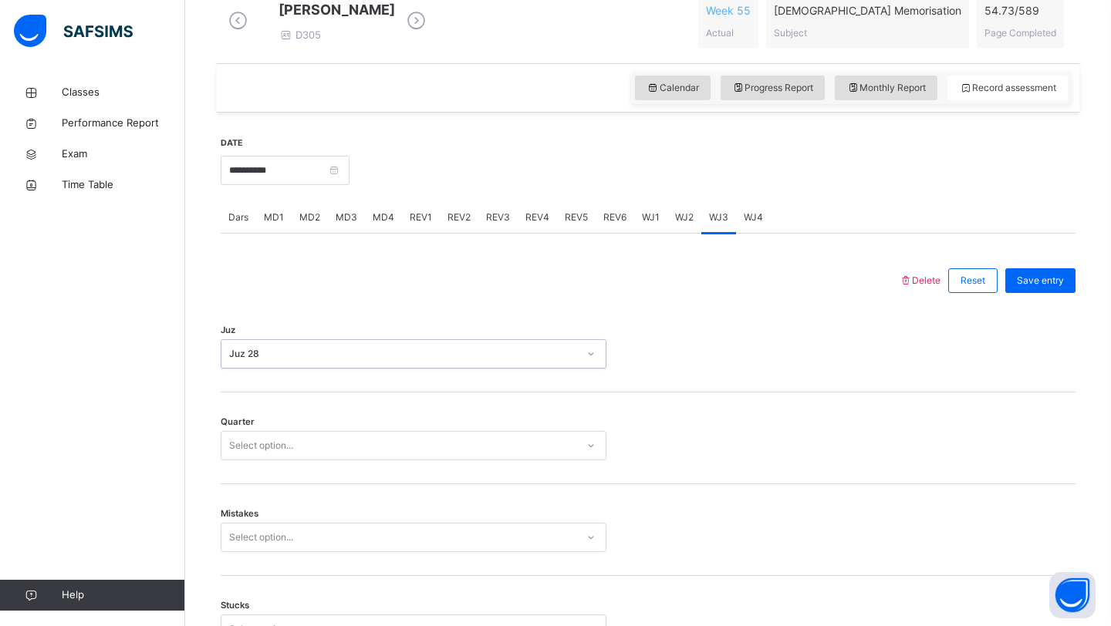
click at [359, 458] on div "Select option..." at bounding box center [398, 446] width 355 height 24
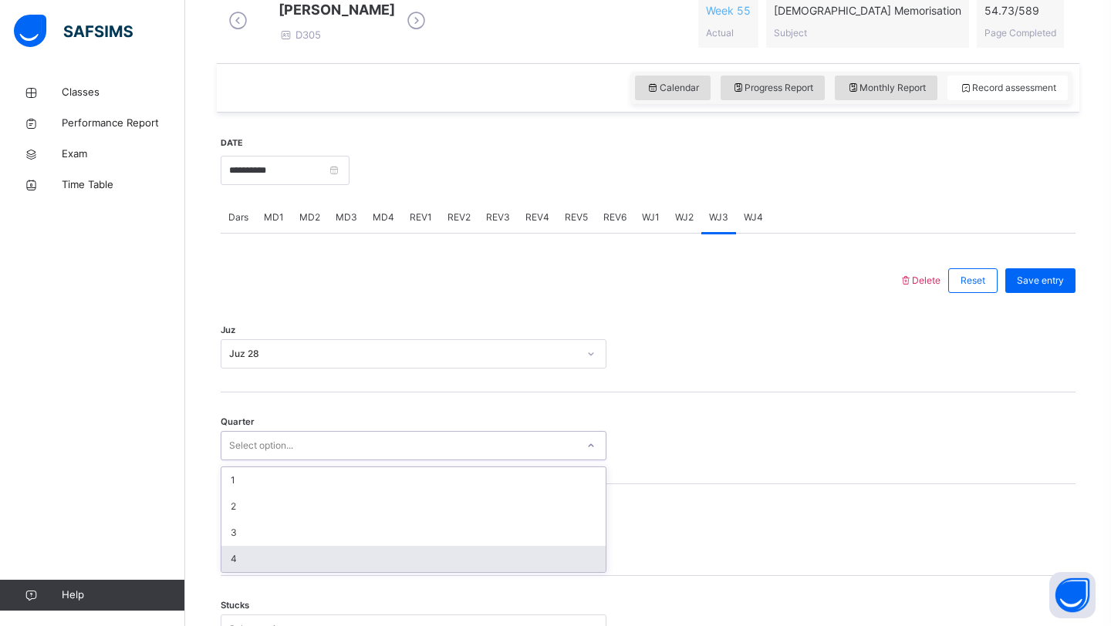
click at [295, 566] on div "4" at bounding box center [413, 559] width 384 height 26
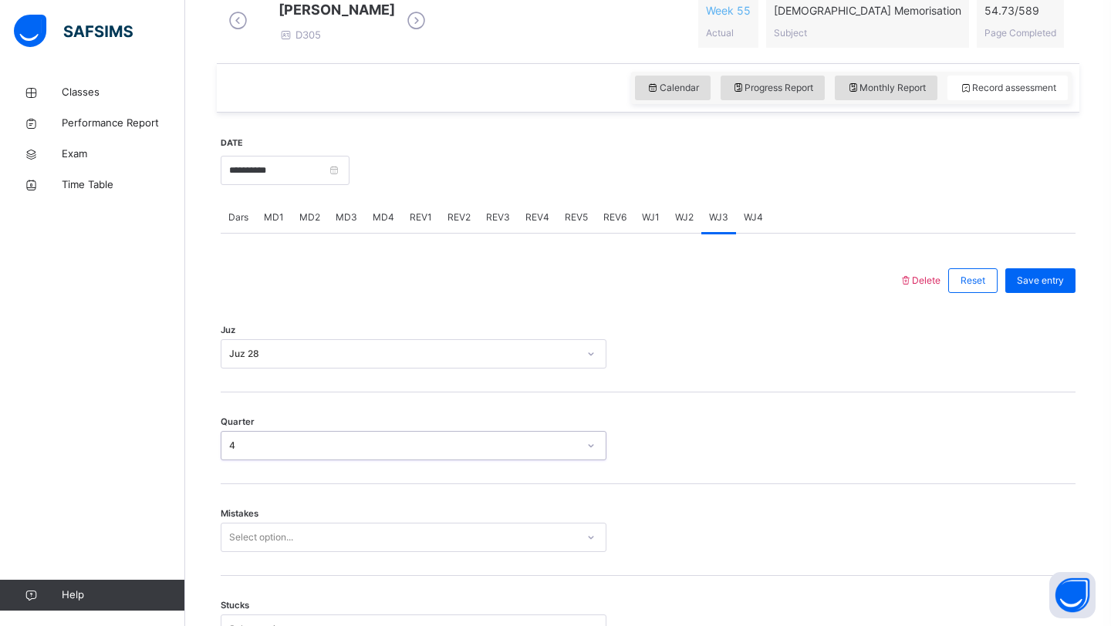
click at [282, 552] on div "Select option..." at bounding box center [414, 537] width 386 height 29
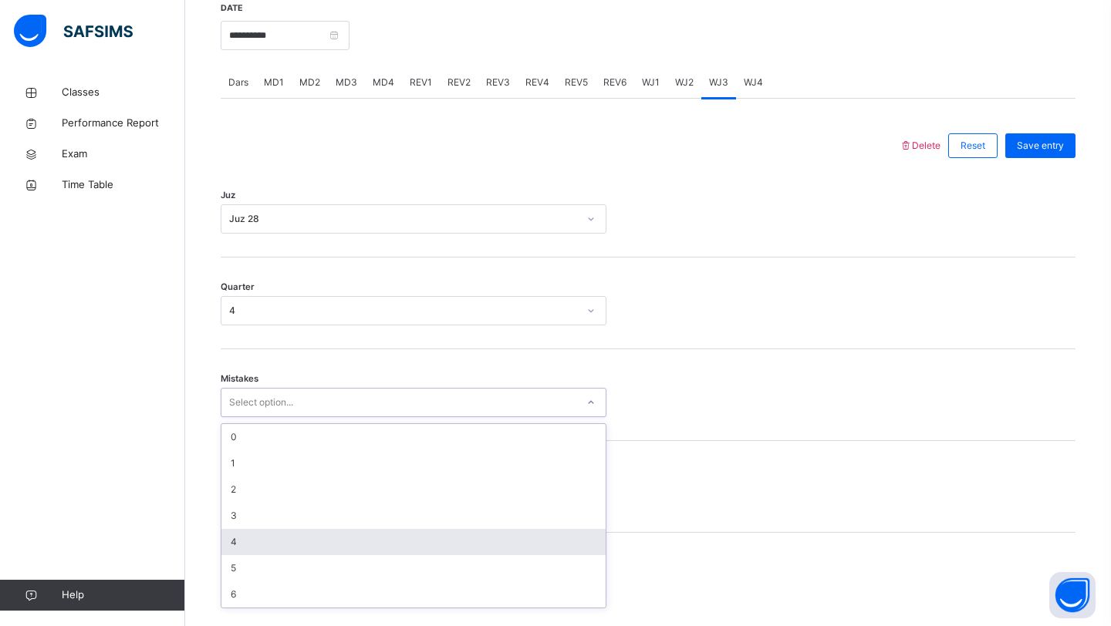
scroll to position [595, 0]
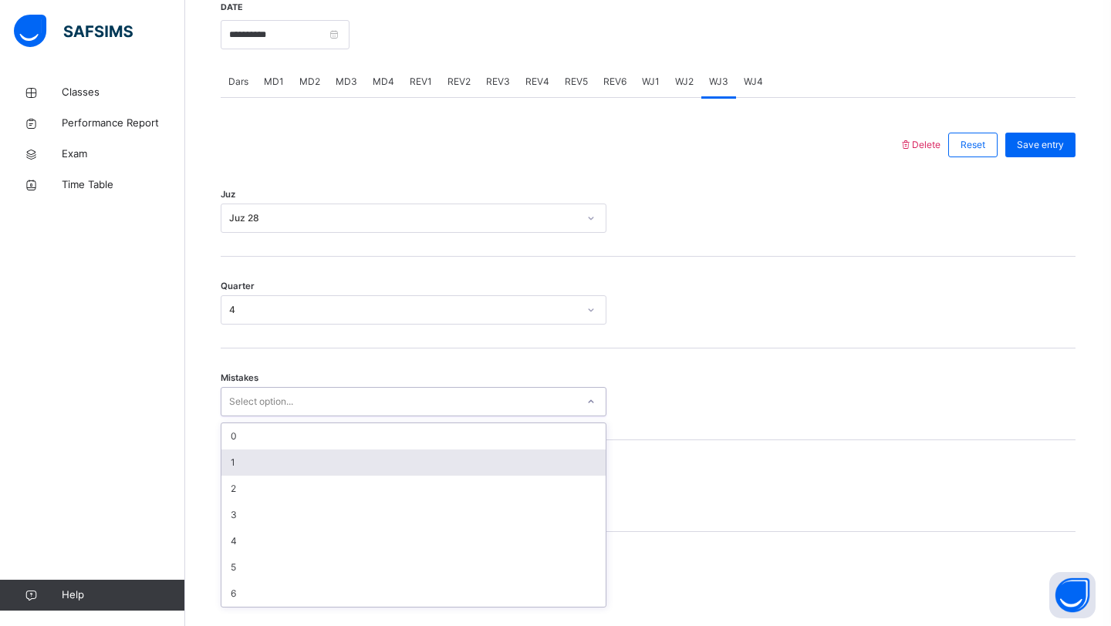
click at [260, 474] on div "1" at bounding box center [413, 463] width 384 height 26
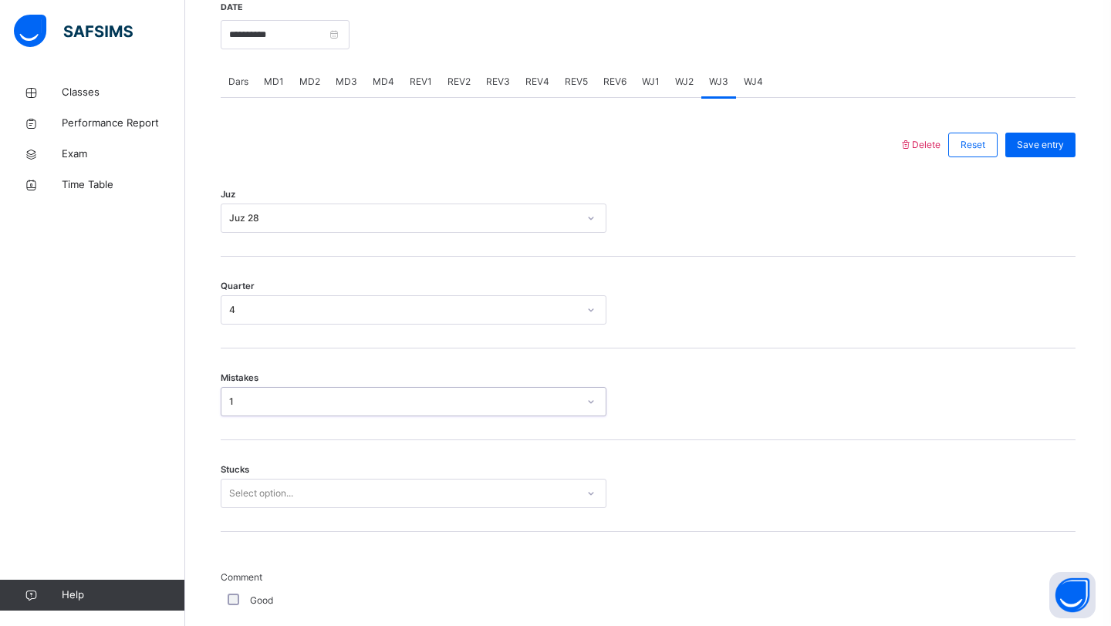
click at [258, 498] on div "Select option..." at bounding box center [414, 493] width 386 height 29
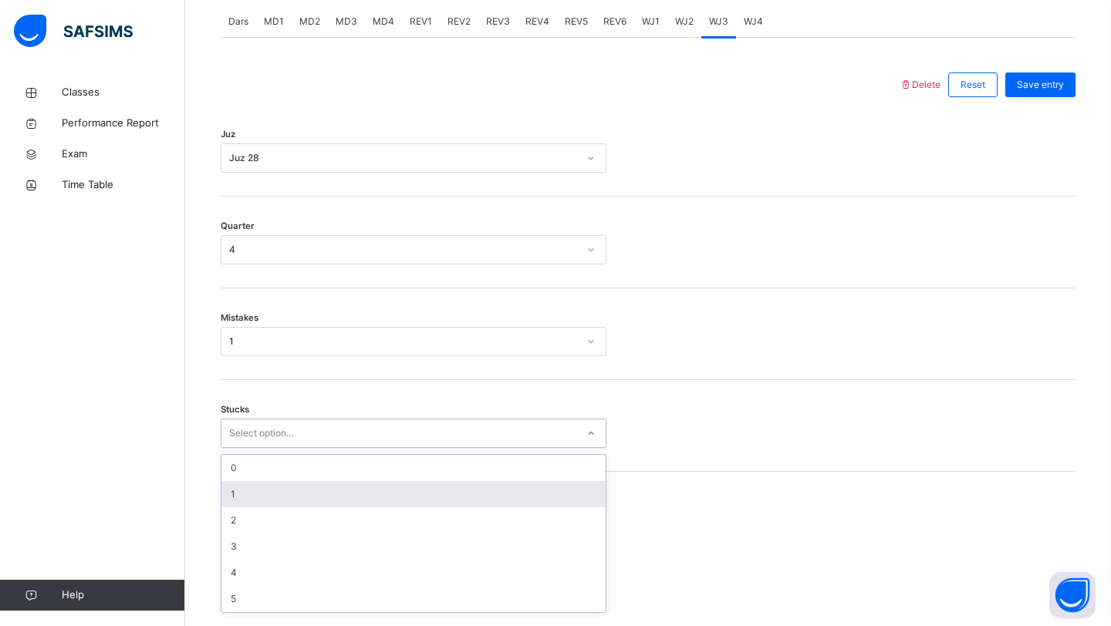
scroll to position [661, 0]
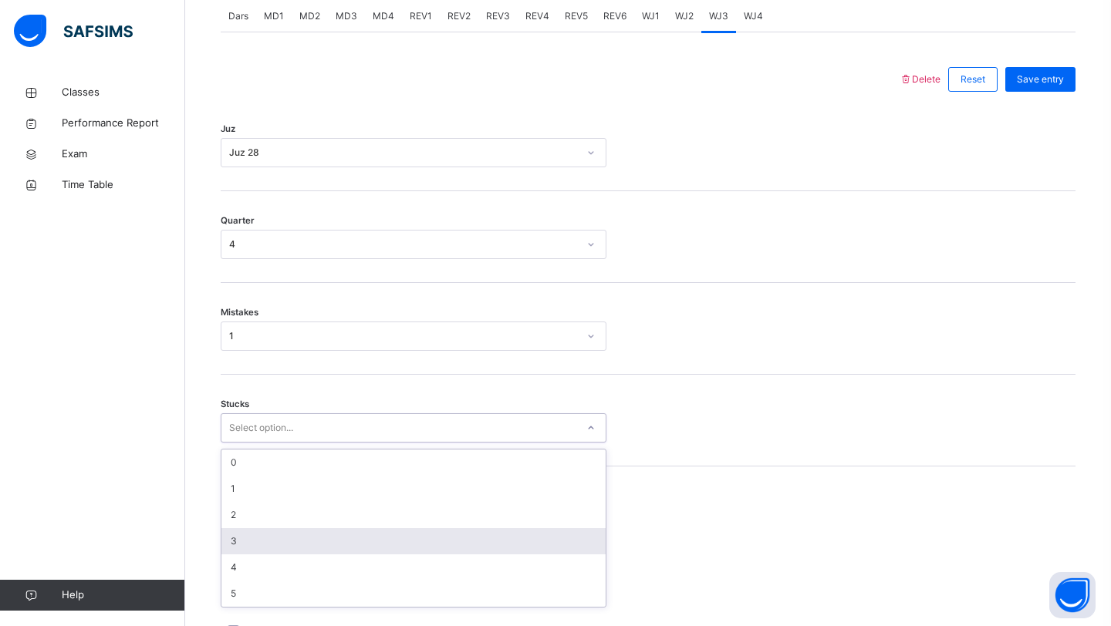
click at [250, 549] on div "3" at bounding box center [413, 541] width 384 height 26
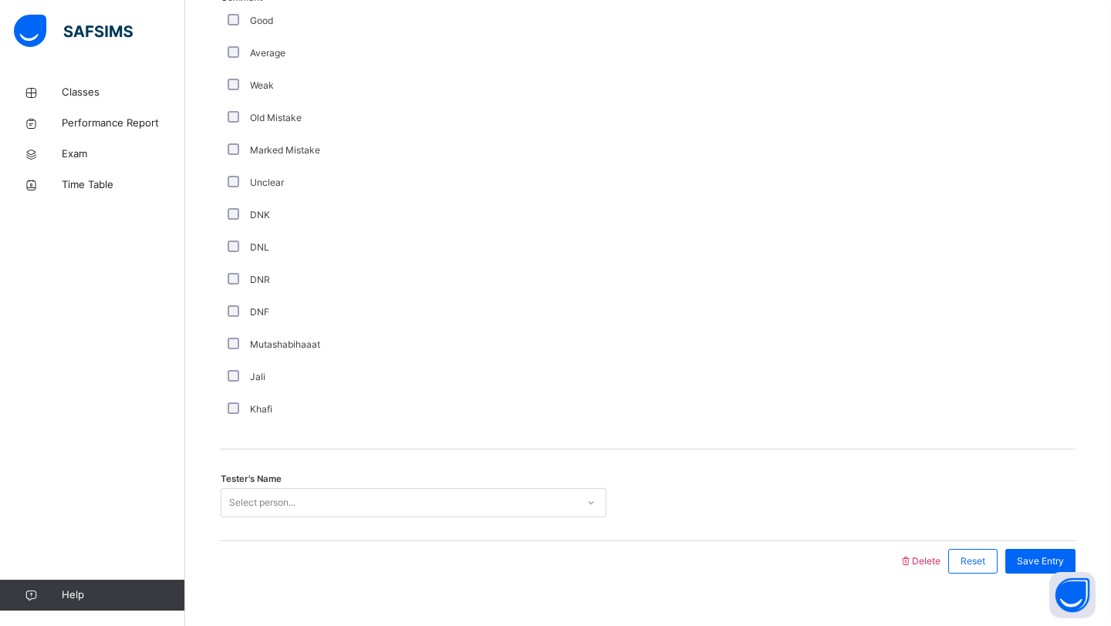
scroll to position [1213, 0]
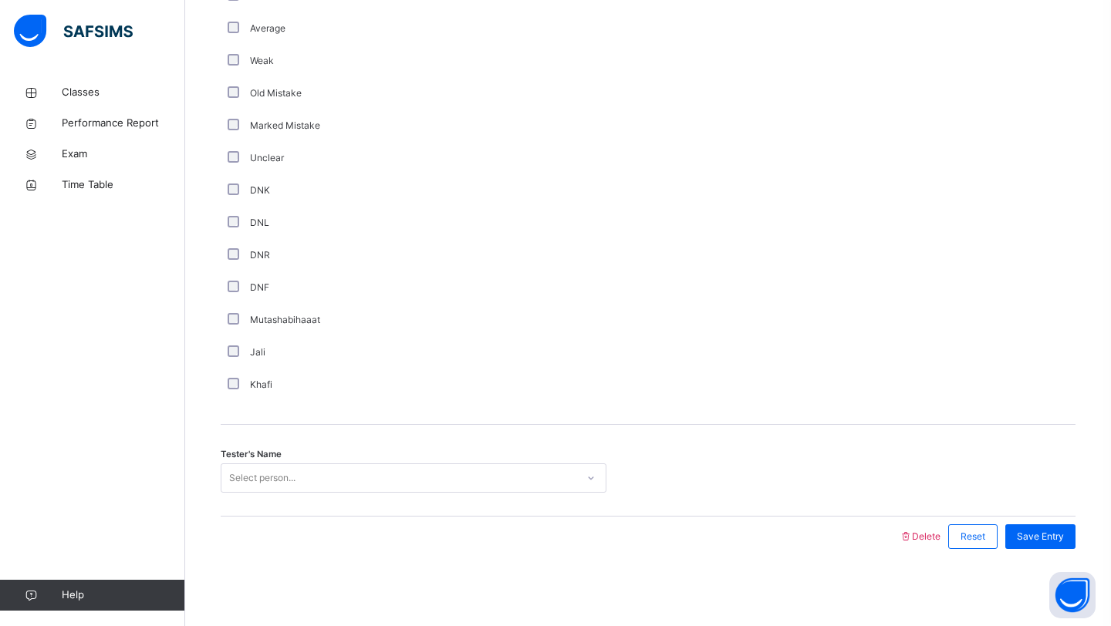
click at [272, 468] on div "Select person..." at bounding box center [262, 478] width 66 height 29
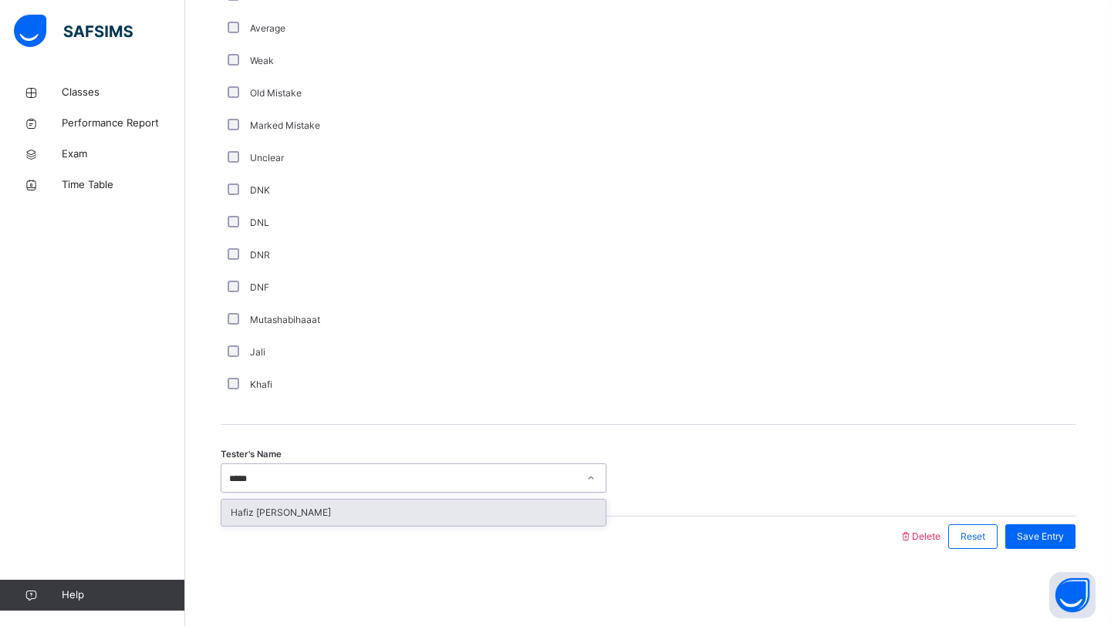
type input "******"
click at [327, 511] on div "Hafiz [PERSON_NAME]" at bounding box center [413, 513] width 384 height 26
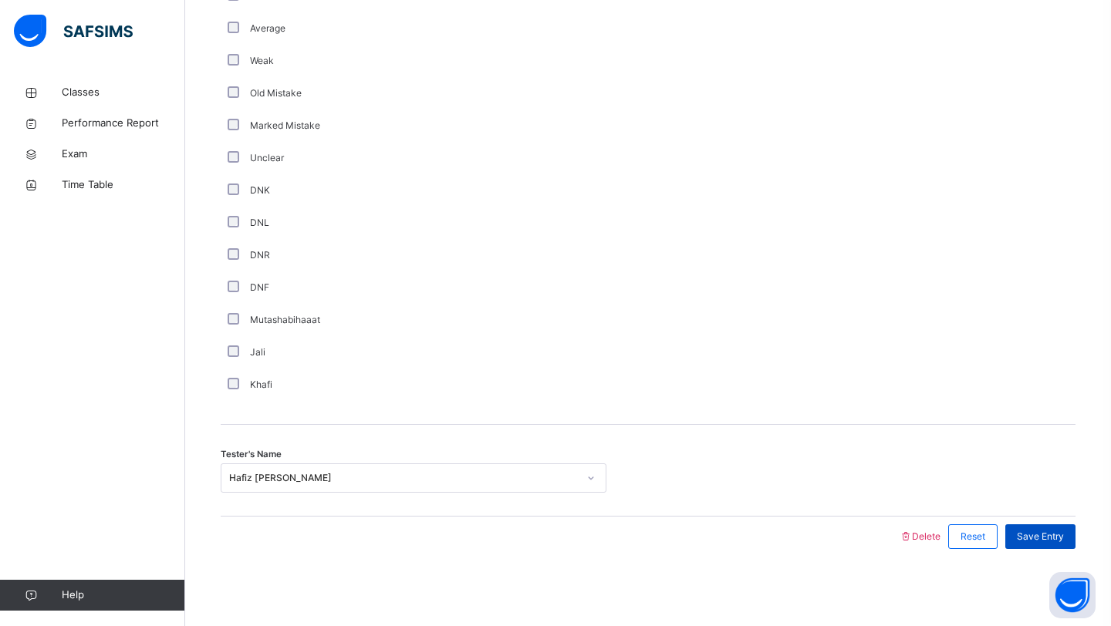
click at [1024, 531] on span "Save Entry" at bounding box center [1040, 537] width 47 height 14
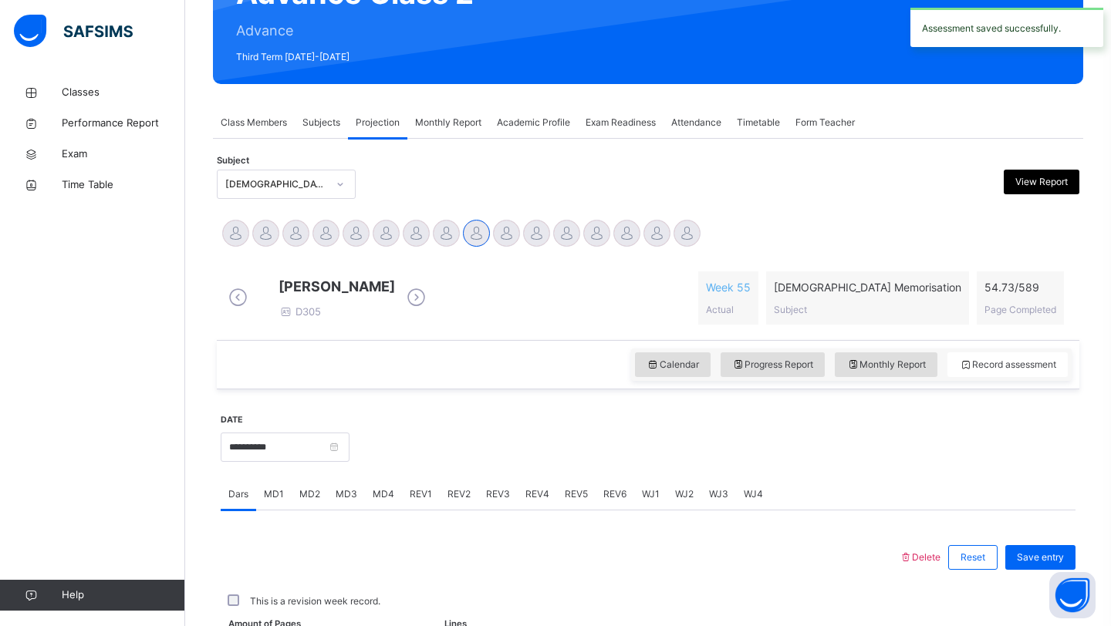
scroll to position [532, 0]
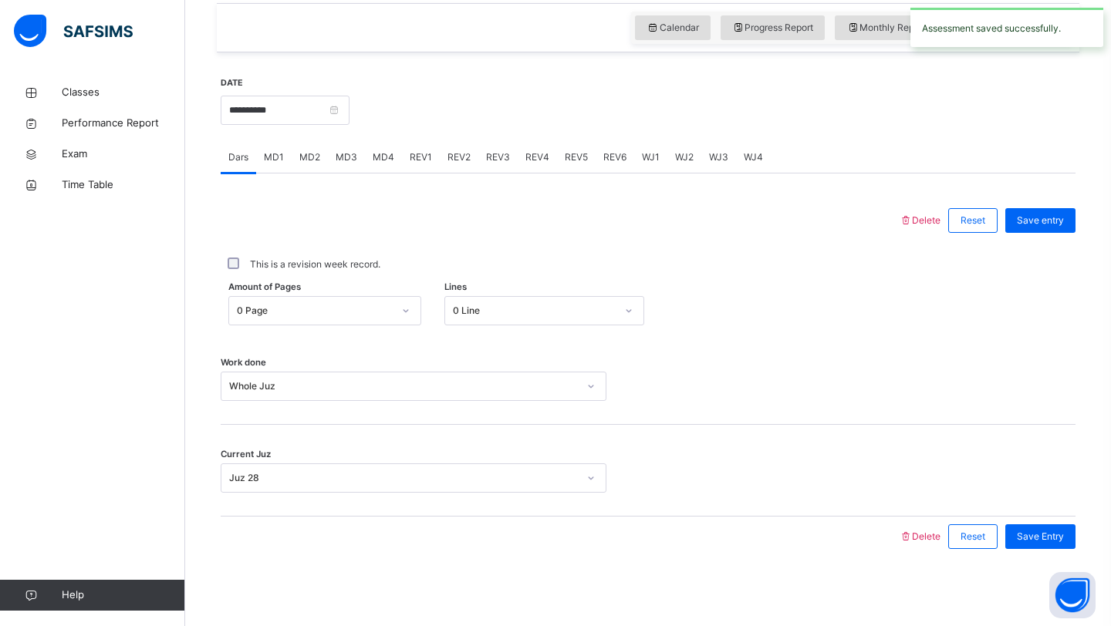
click at [758, 161] on span "WJ4" at bounding box center [753, 157] width 19 height 14
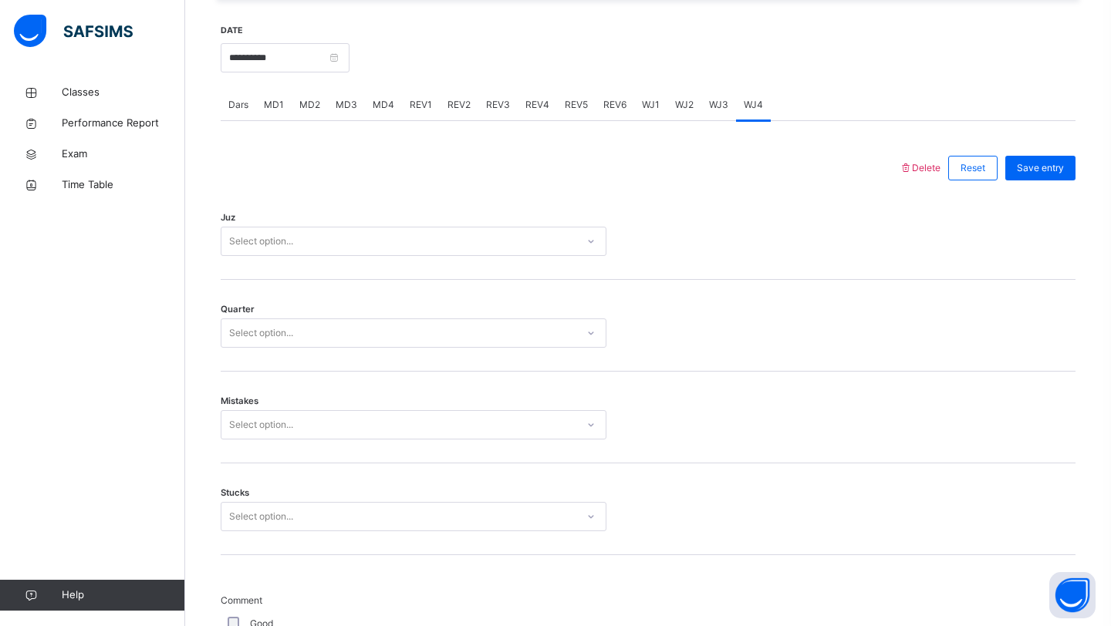
scroll to position [570, 0]
click at [293, 252] on div "Select option..." at bounding box center [261, 243] width 64 height 29
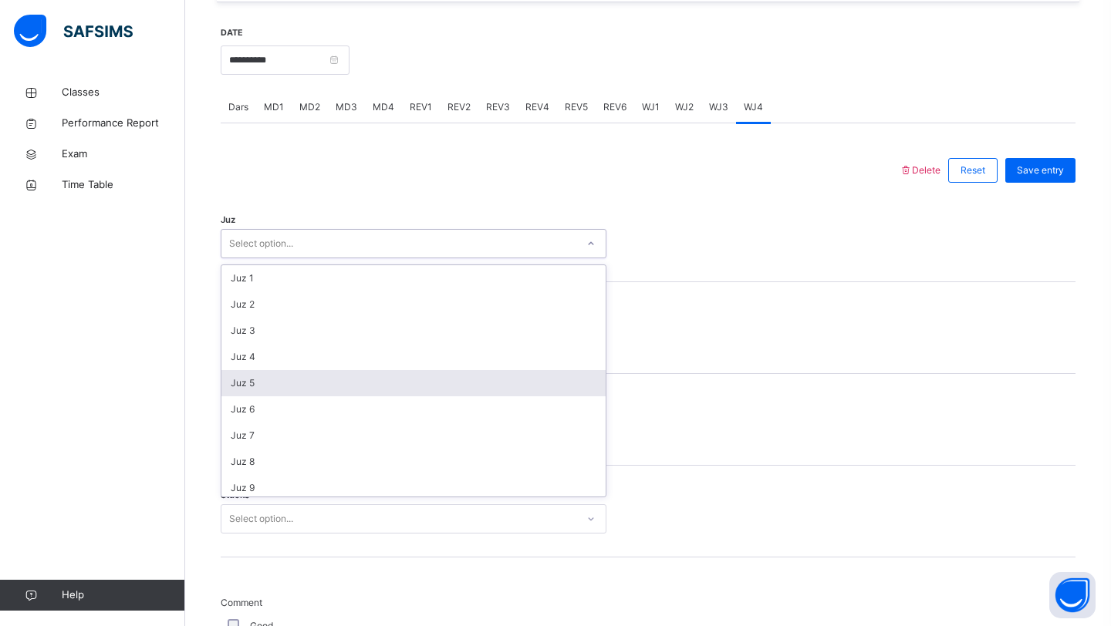
scroll to position [555, 0]
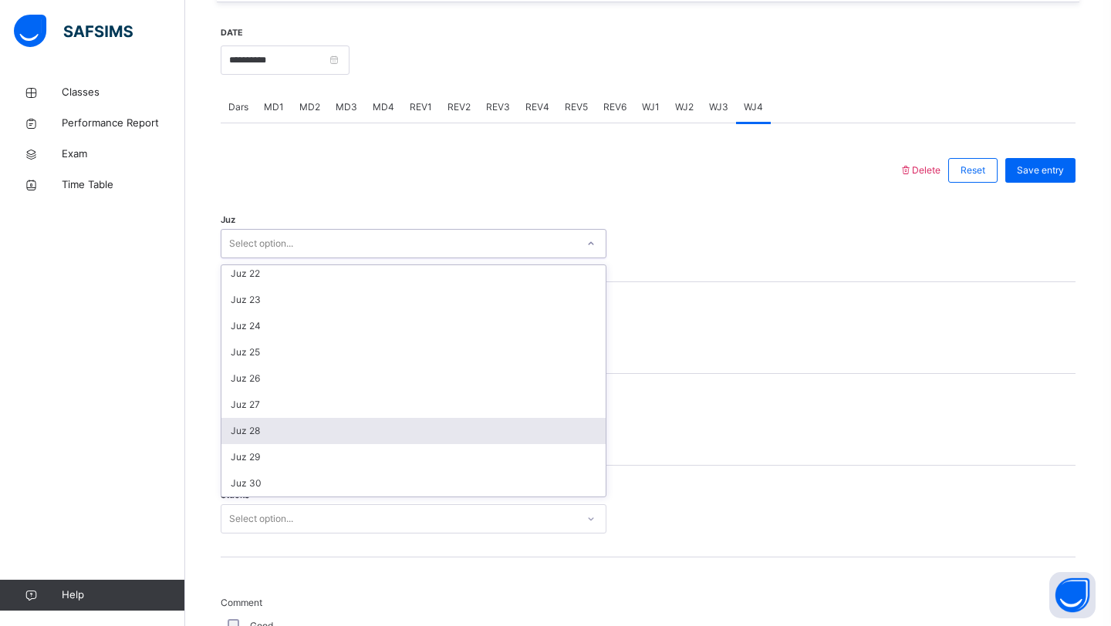
click at [250, 444] on div "Juz 28" at bounding box center [413, 431] width 384 height 26
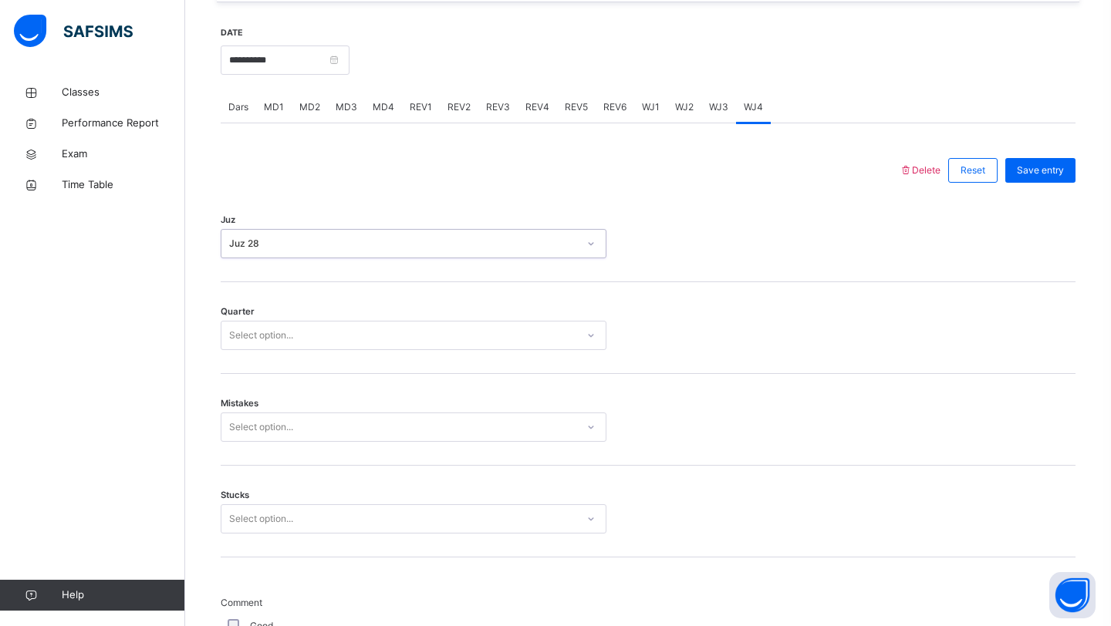
click at [292, 342] on div "Select option..." at bounding box center [261, 335] width 64 height 29
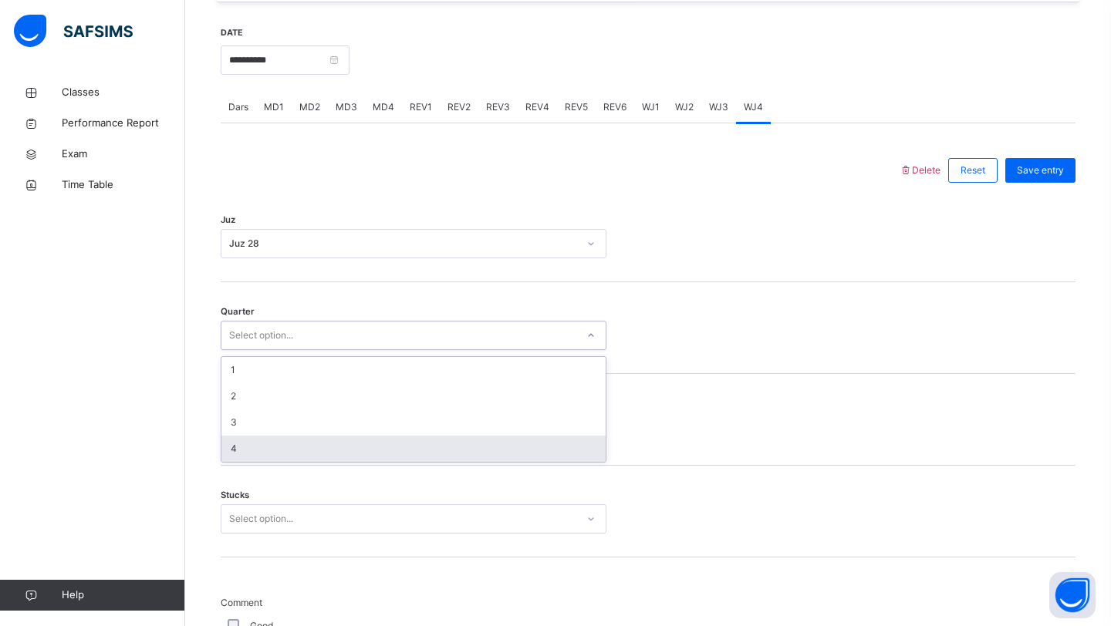
click at [246, 462] on div "4" at bounding box center [413, 449] width 384 height 26
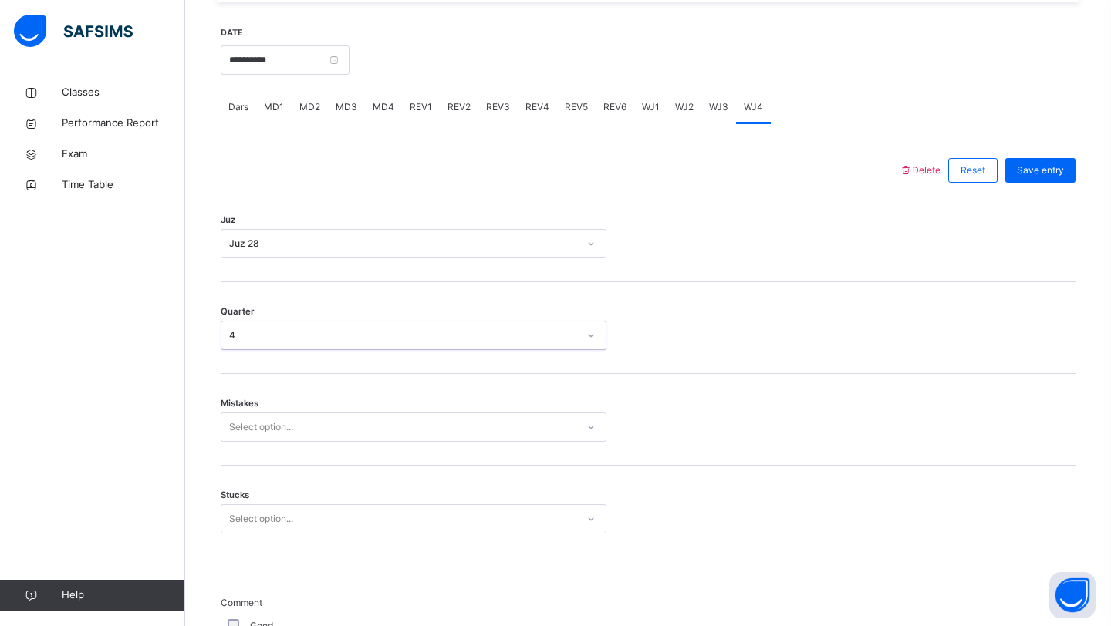
click at [272, 437] on div "Select option..." at bounding box center [261, 427] width 64 height 29
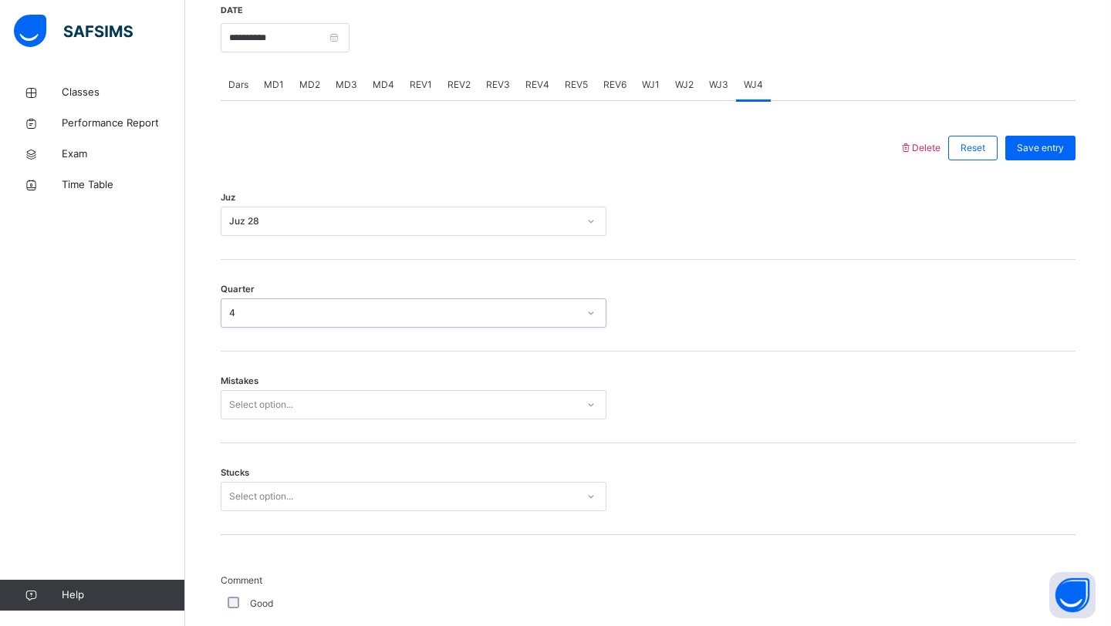
scroll to position [595, 0]
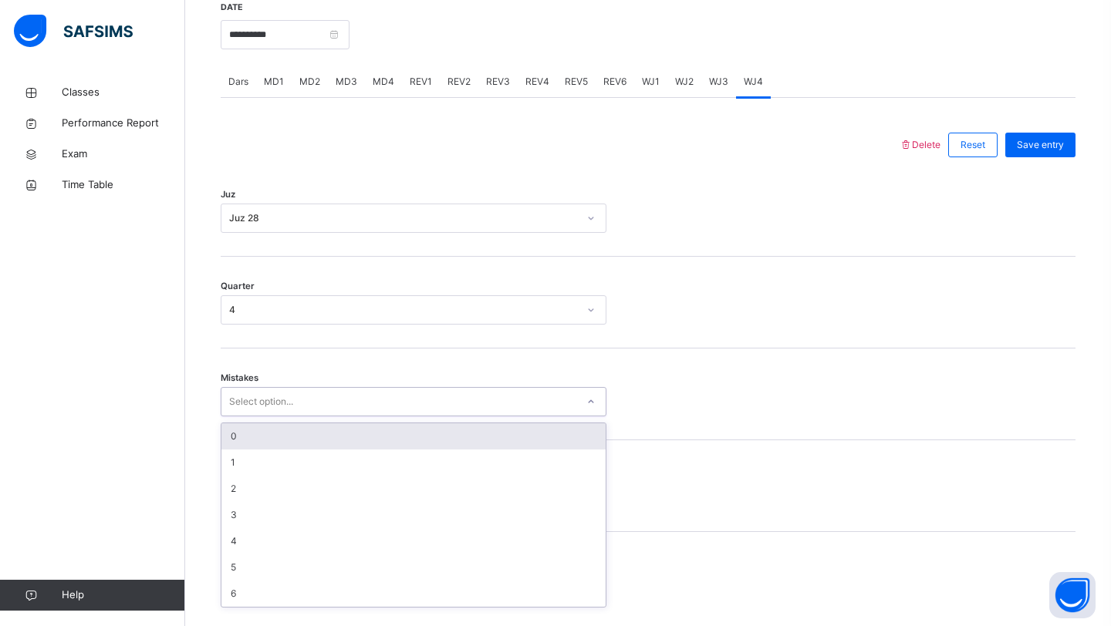
click at [268, 443] on div "0" at bounding box center [413, 436] width 384 height 26
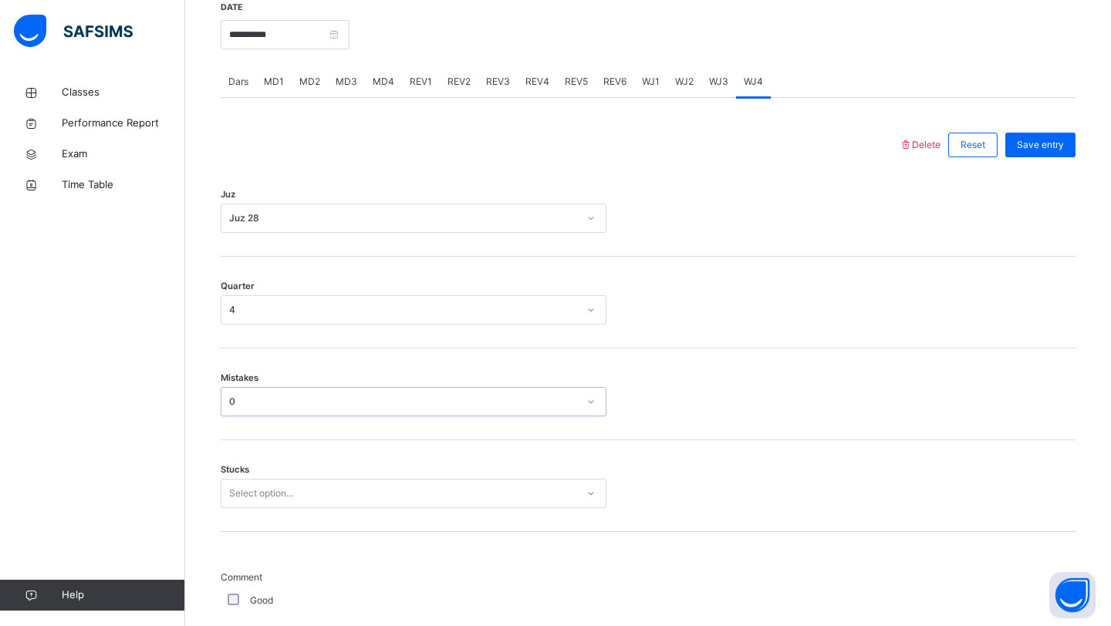
click at [254, 501] on div "Select option..." at bounding box center [261, 493] width 64 height 29
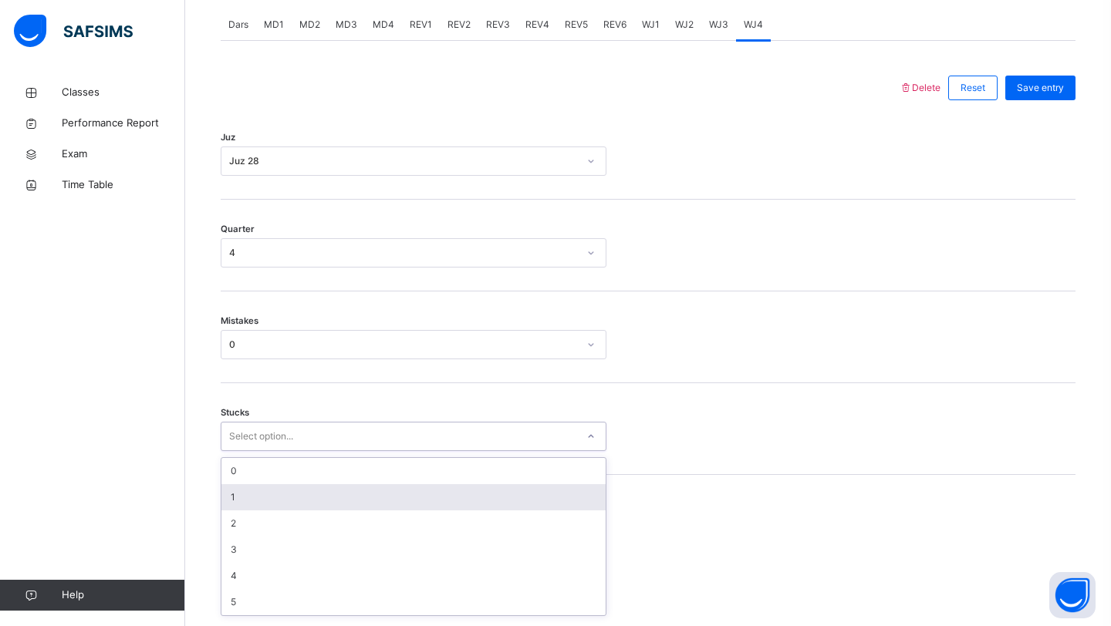
scroll to position [661, 0]
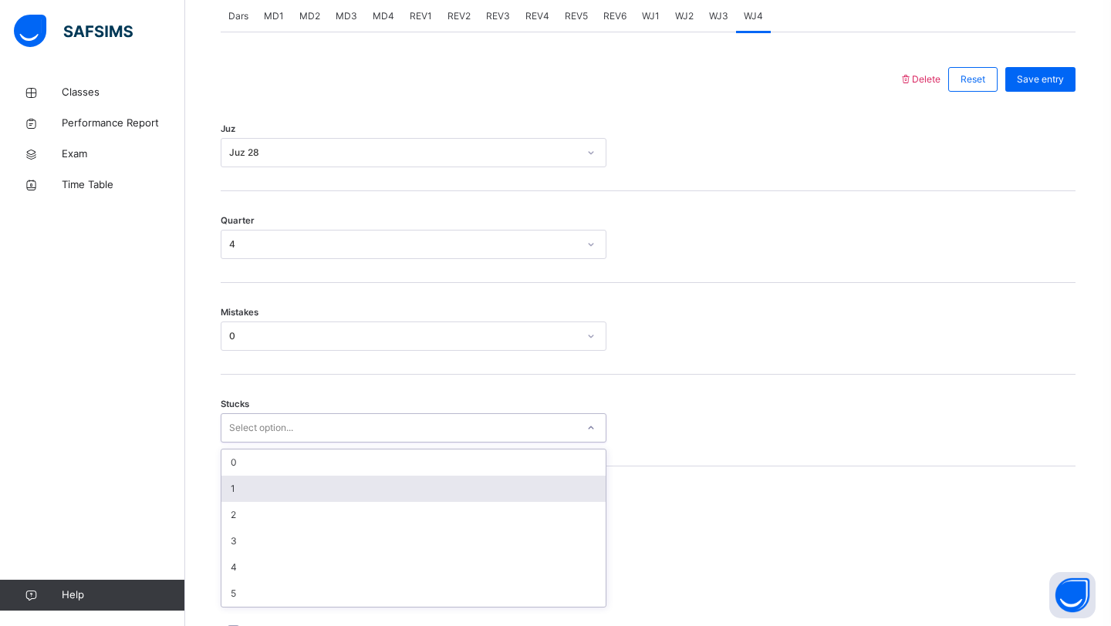
click at [250, 502] on div "1" at bounding box center [413, 489] width 384 height 26
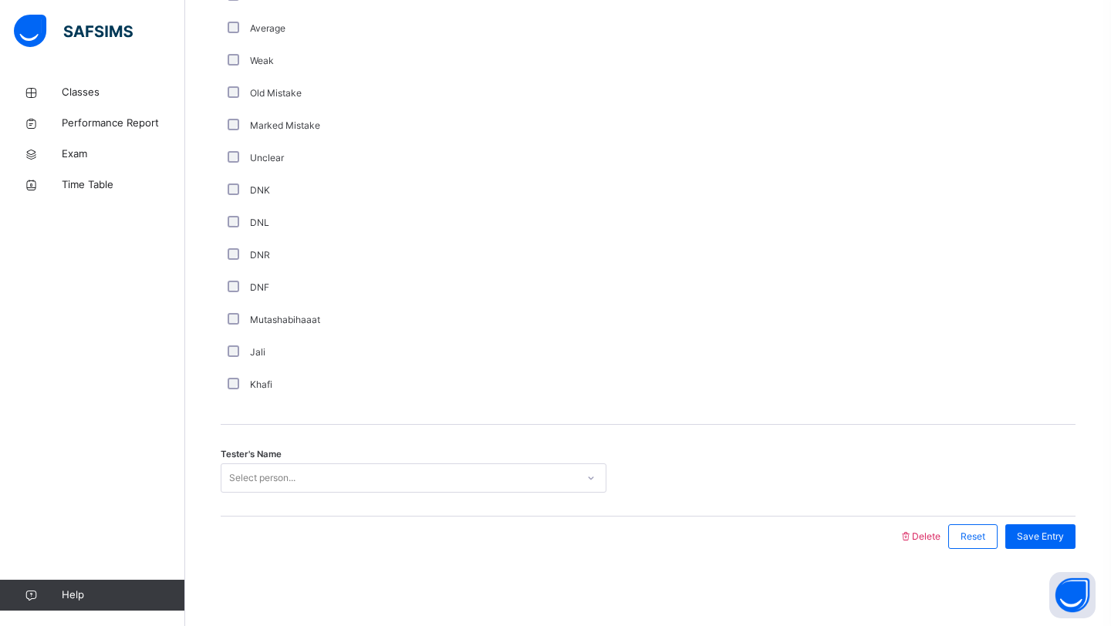
scroll to position [1210, 0]
click at [306, 479] on div "Select person..." at bounding box center [398, 479] width 355 height 24
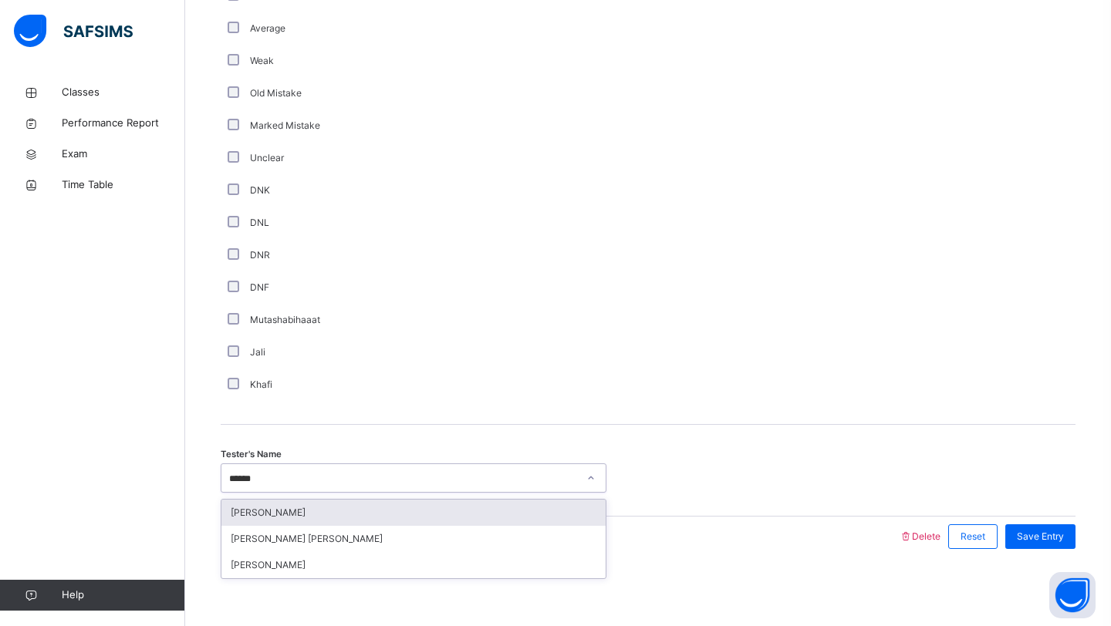
type input "*******"
click at [322, 518] on div "[PERSON_NAME]" at bounding box center [413, 513] width 384 height 26
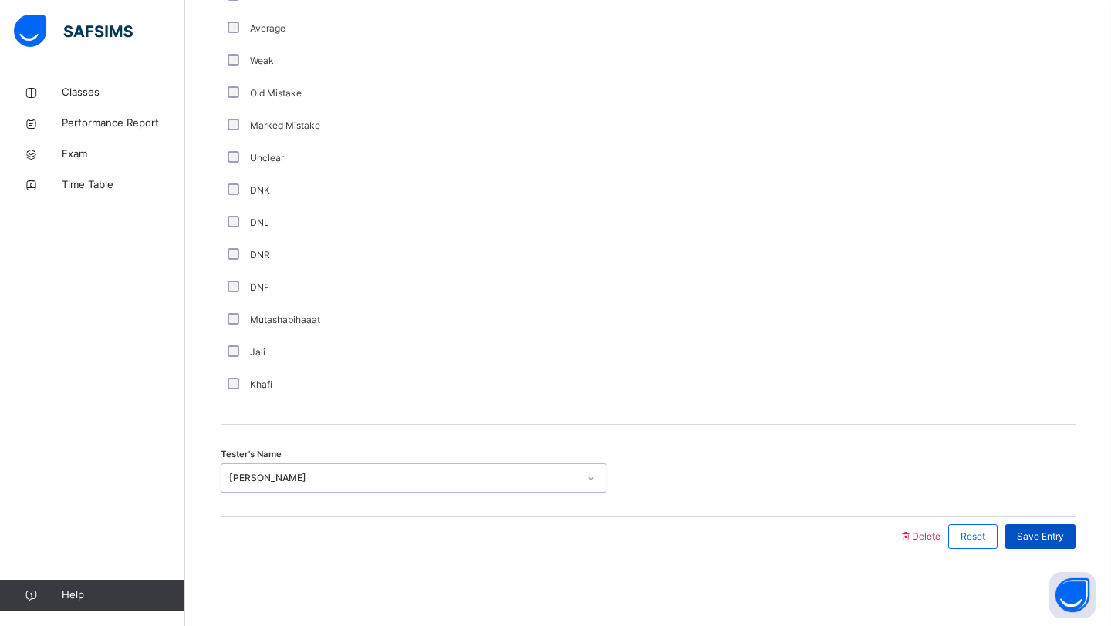
click at [1026, 535] on span "Save Entry" at bounding box center [1040, 537] width 47 height 14
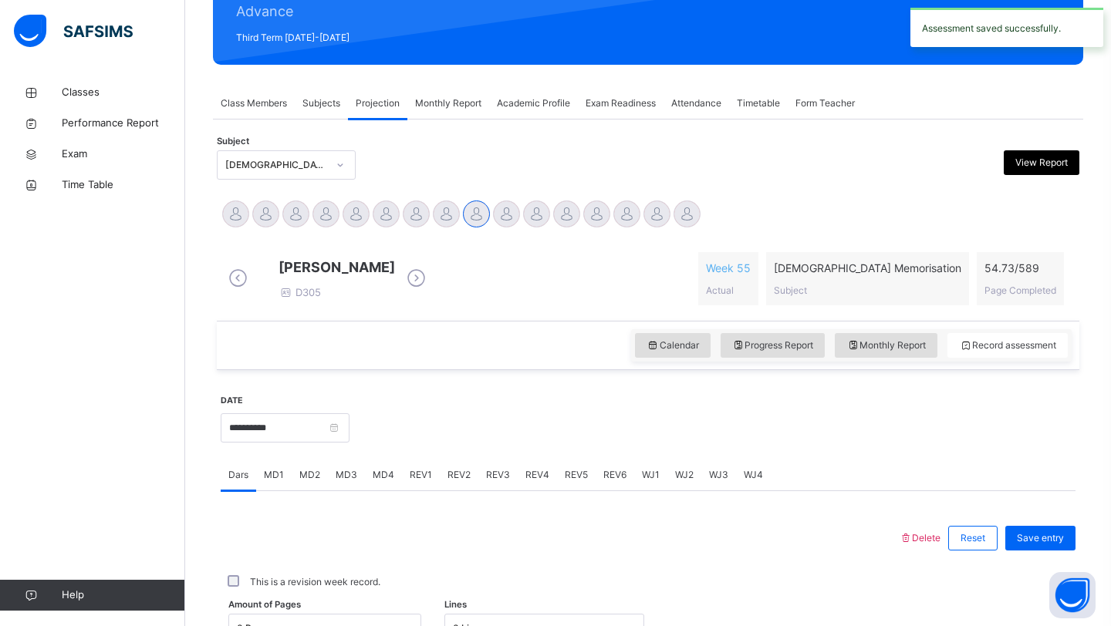
scroll to position [199, 0]
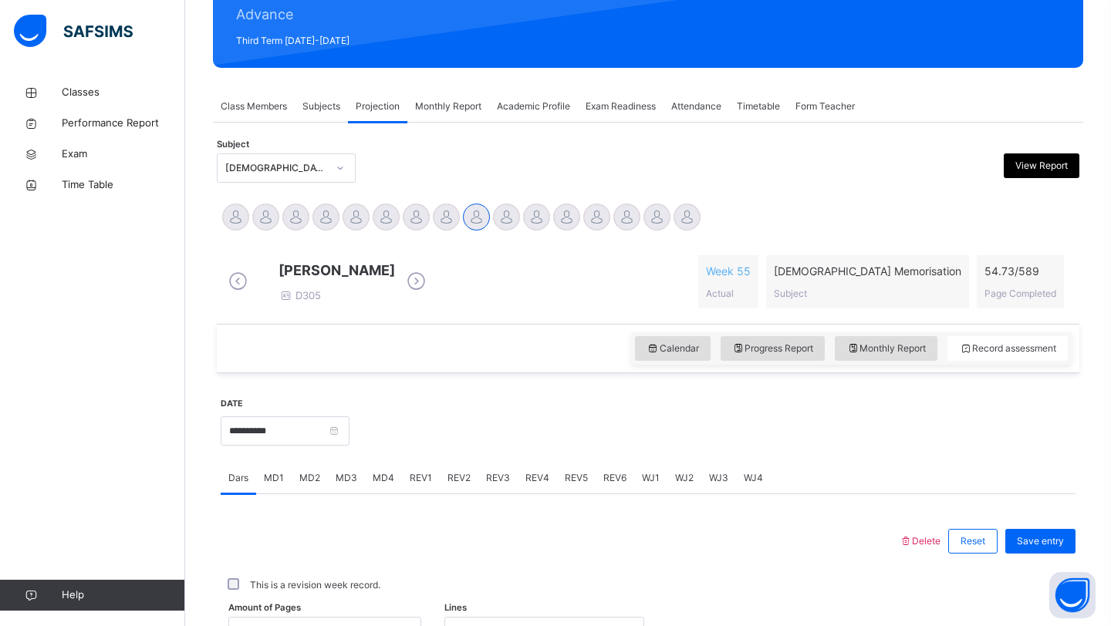
click at [462, 101] on span "Monthly Report" at bounding box center [448, 107] width 66 height 14
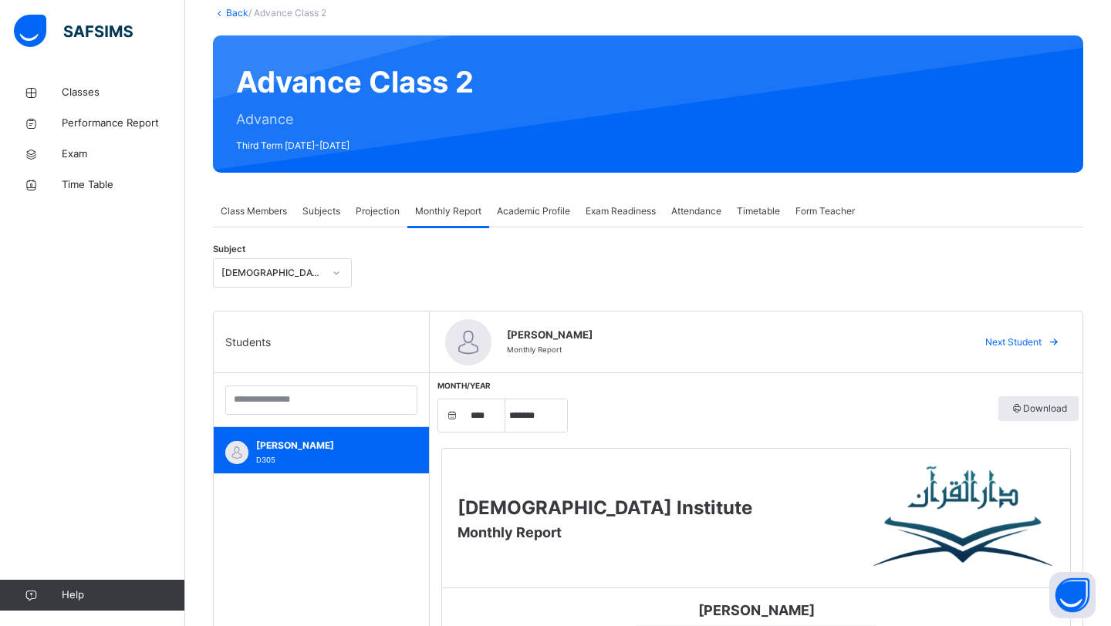
scroll to position [29, 0]
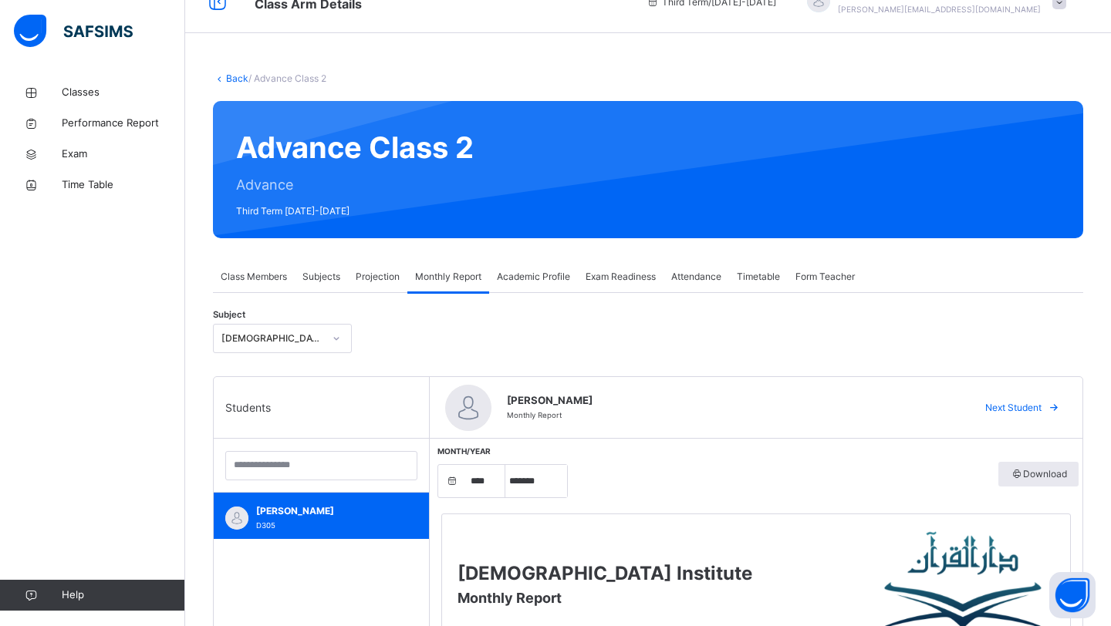
click at [366, 280] on span "Projection" at bounding box center [378, 277] width 44 height 14
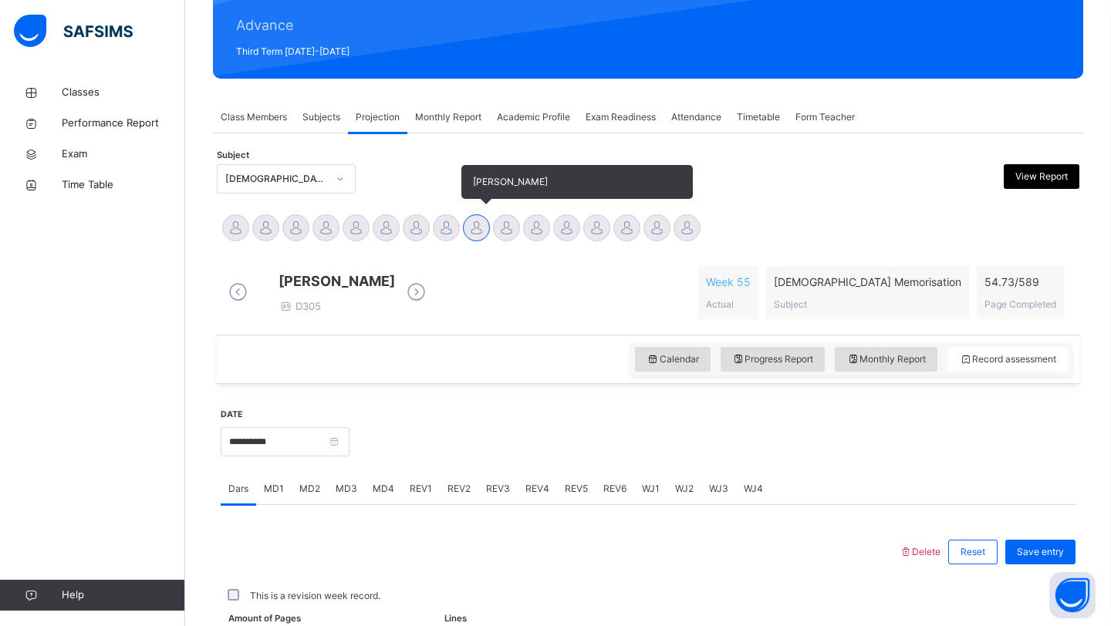
scroll to position [532, 0]
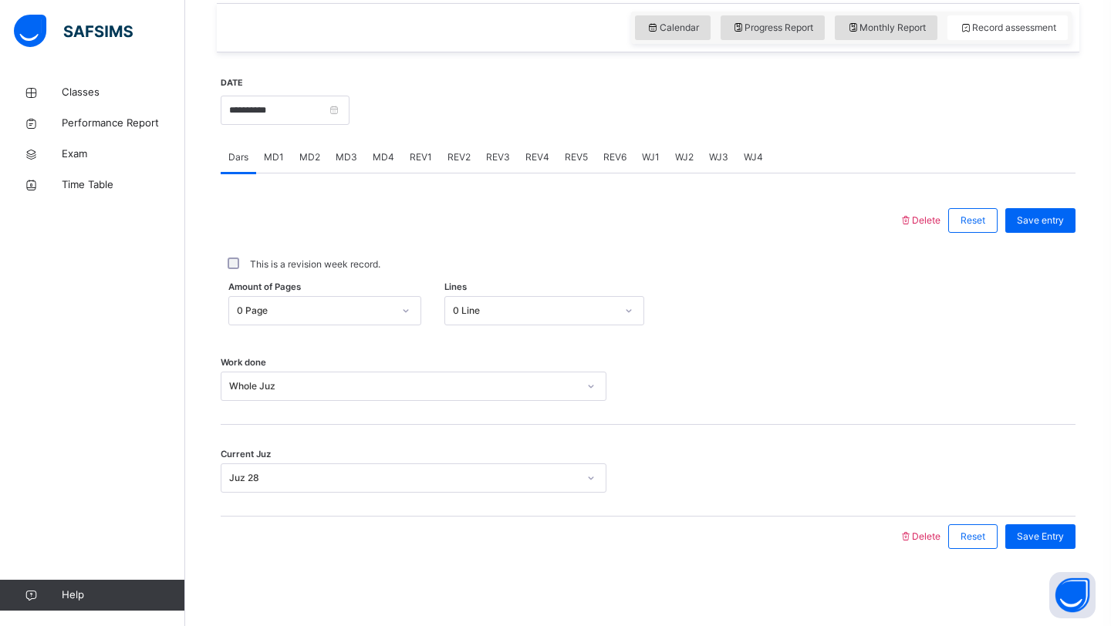
click at [648, 156] on span "WJ1" at bounding box center [651, 157] width 18 height 14
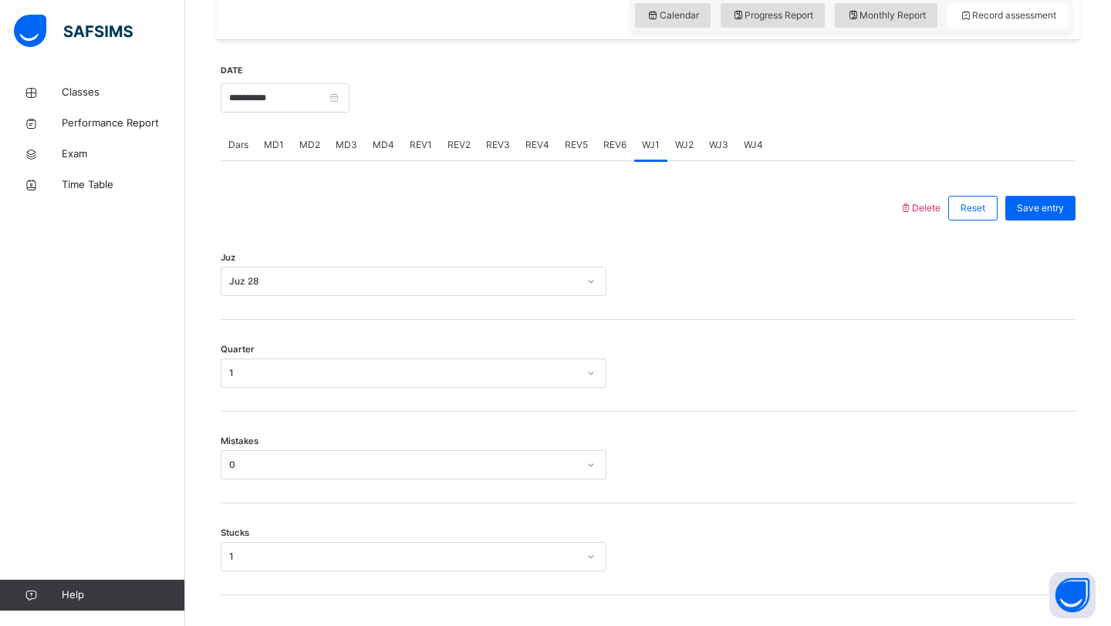
click at [685, 152] on span "WJ2" at bounding box center [684, 145] width 19 height 14
click at [731, 160] on div "WJ3" at bounding box center [718, 145] width 35 height 31
click at [754, 152] on span "WJ4" at bounding box center [753, 145] width 19 height 14
click at [266, 147] on div "MD1" at bounding box center [273, 145] width 35 height 31
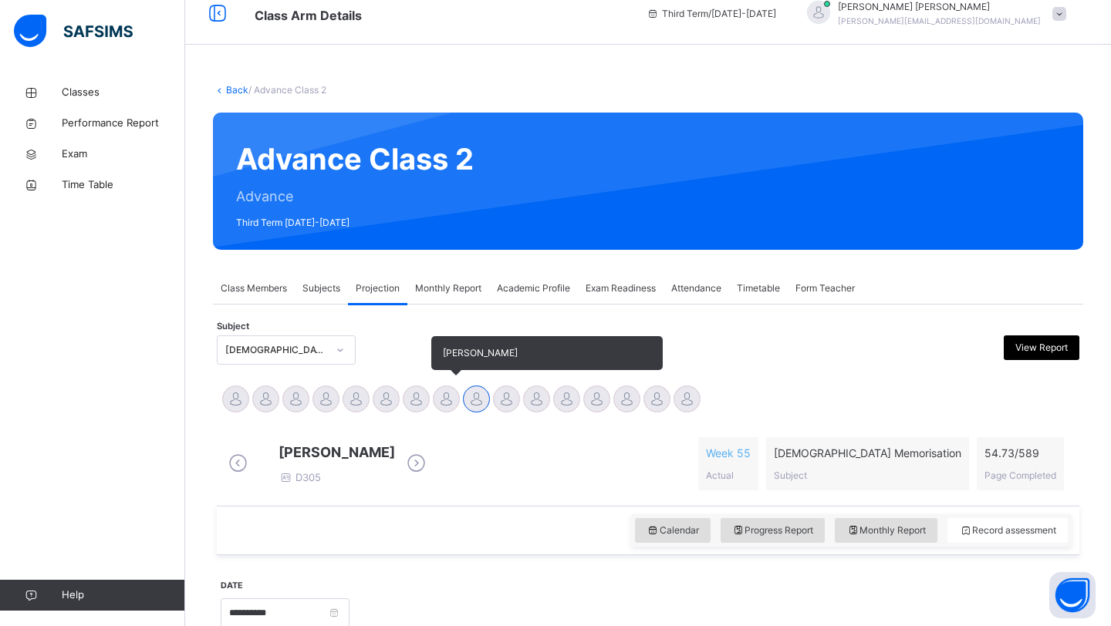
scroll to position [0, 0]
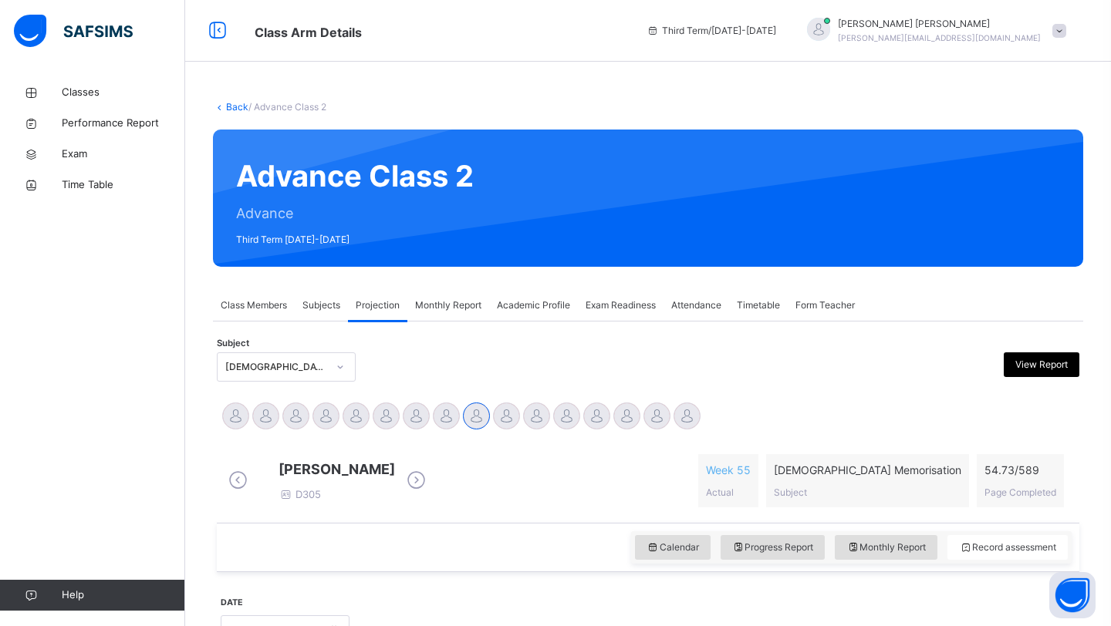
click at [443, 306] on span "Monthly Report" at bounding box center [448, 306] width 66 height 14
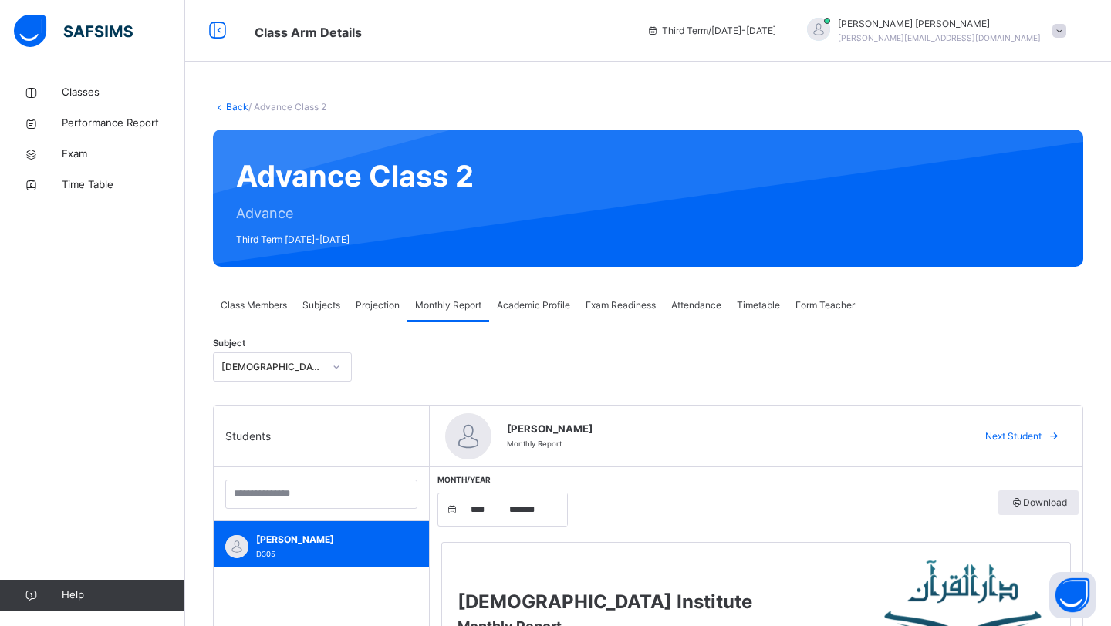
click at [385, 307] on span "Projection" at bounding box center [378, 306] width 44 height 14
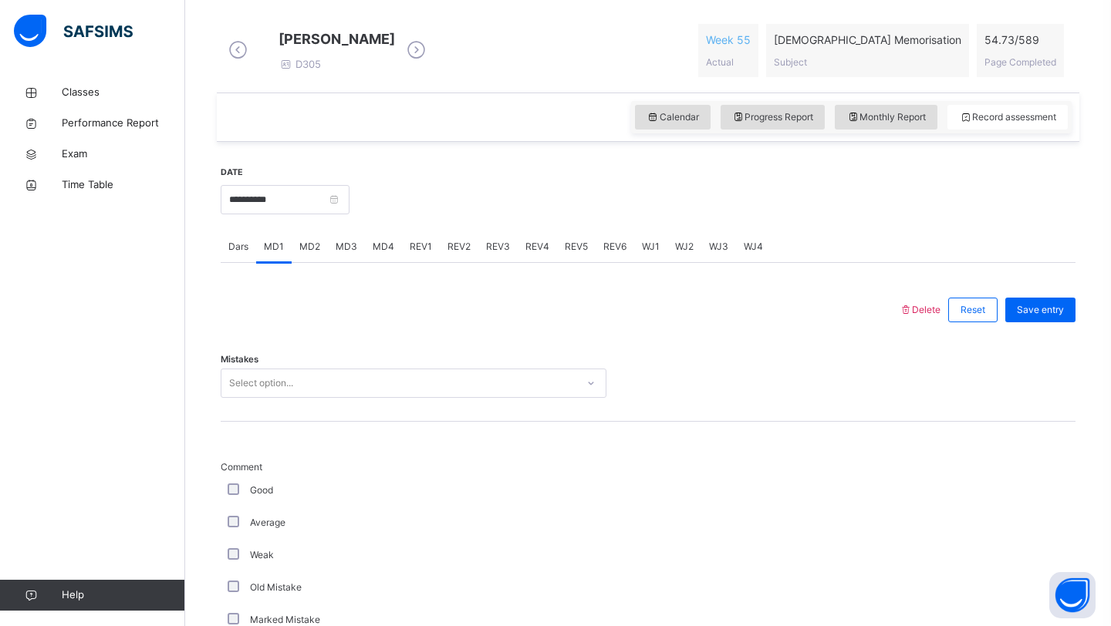
scroll to position [434, 0]
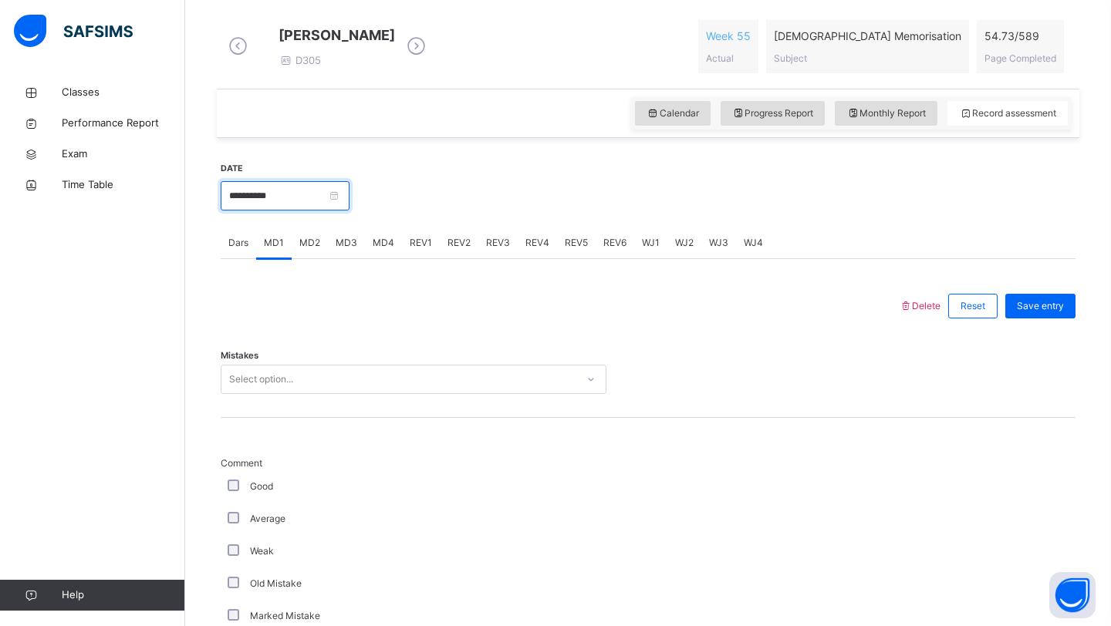
click at [312, 207] on input "**********" at bounding box center [285, 195] width 129 height 29
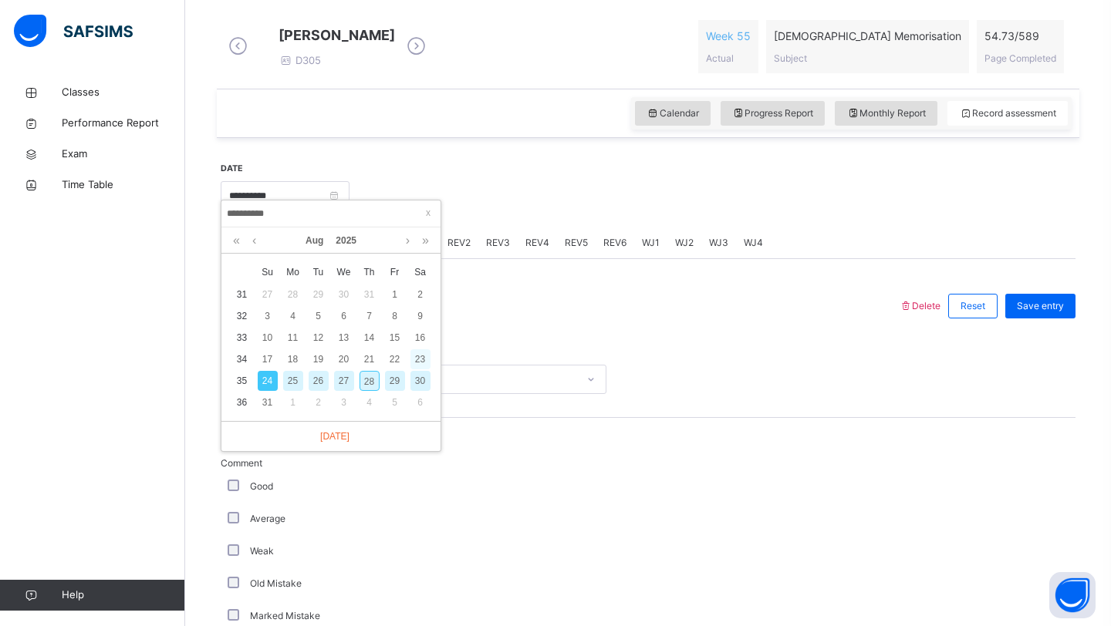
click at [410, 360] on div "23" at bounding box center [420, 359] width 20 height 20
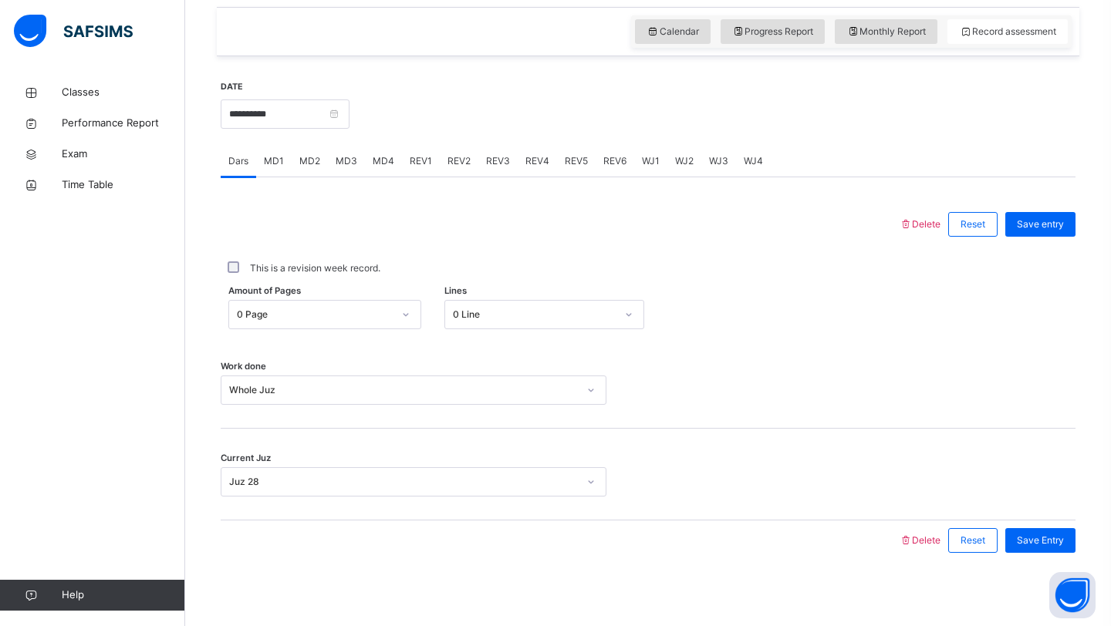
scroll to position [532, 0]
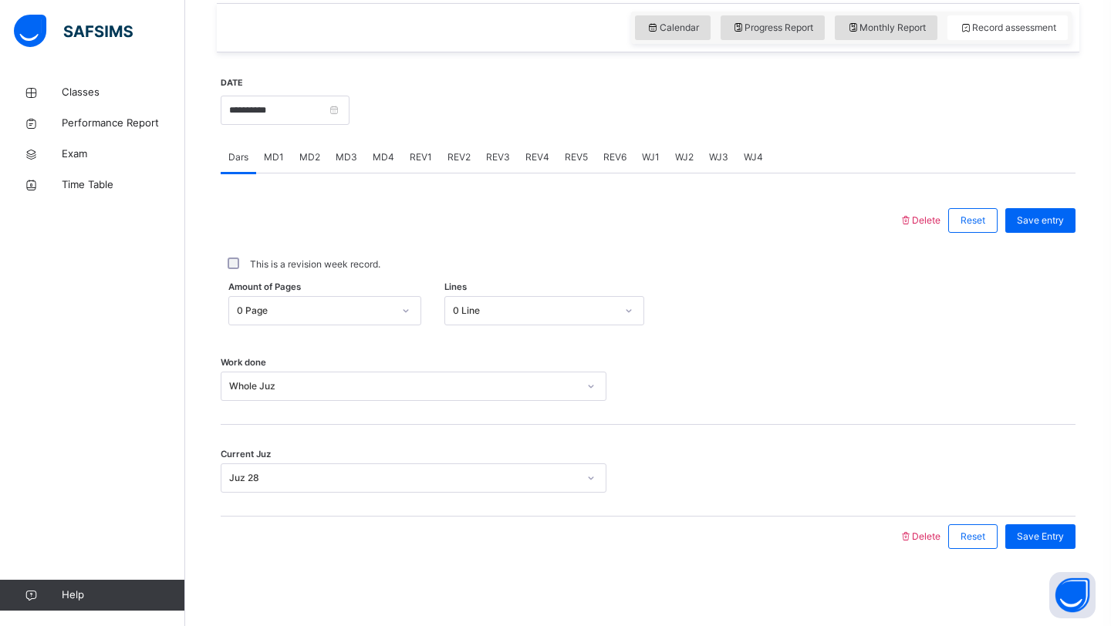
click at [398, 312] on div at bounding box center [406, 311] width 26 height 25
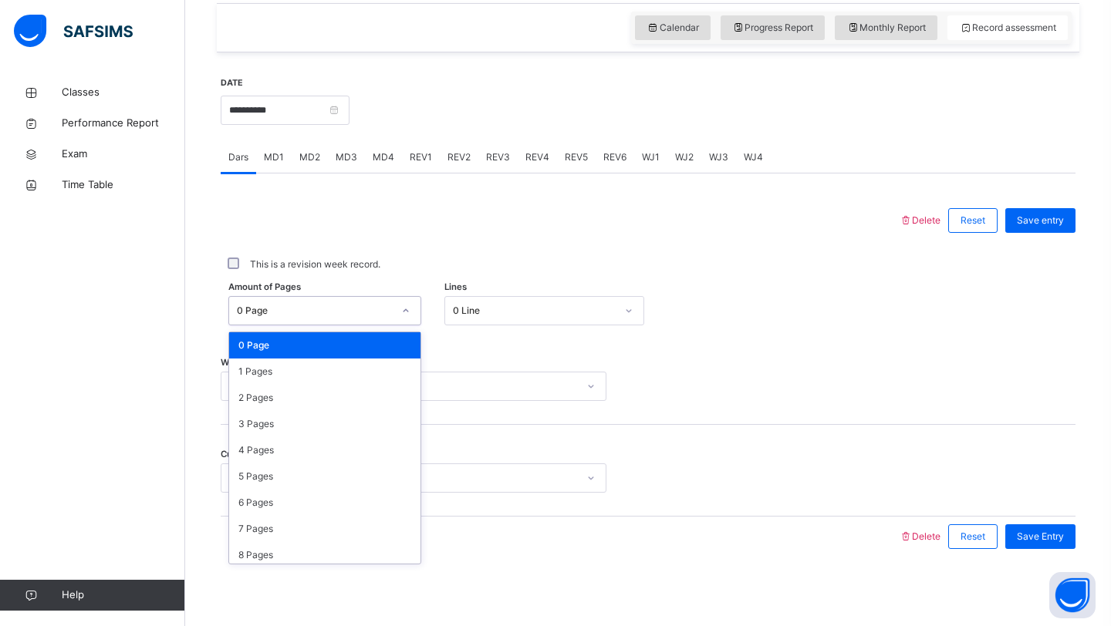
click at [398, 312] on div at bounding box center [406, 311] width 26 height 25
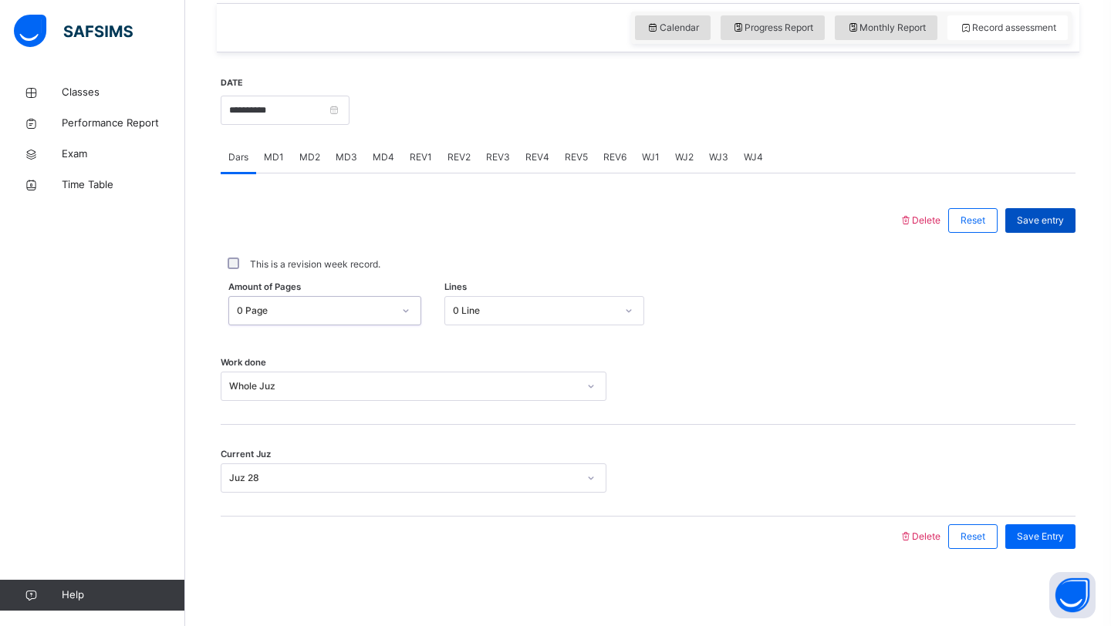
click at [1047, 224] on span "Save entry" at bounding box center [1040, 221] width 47 height 14
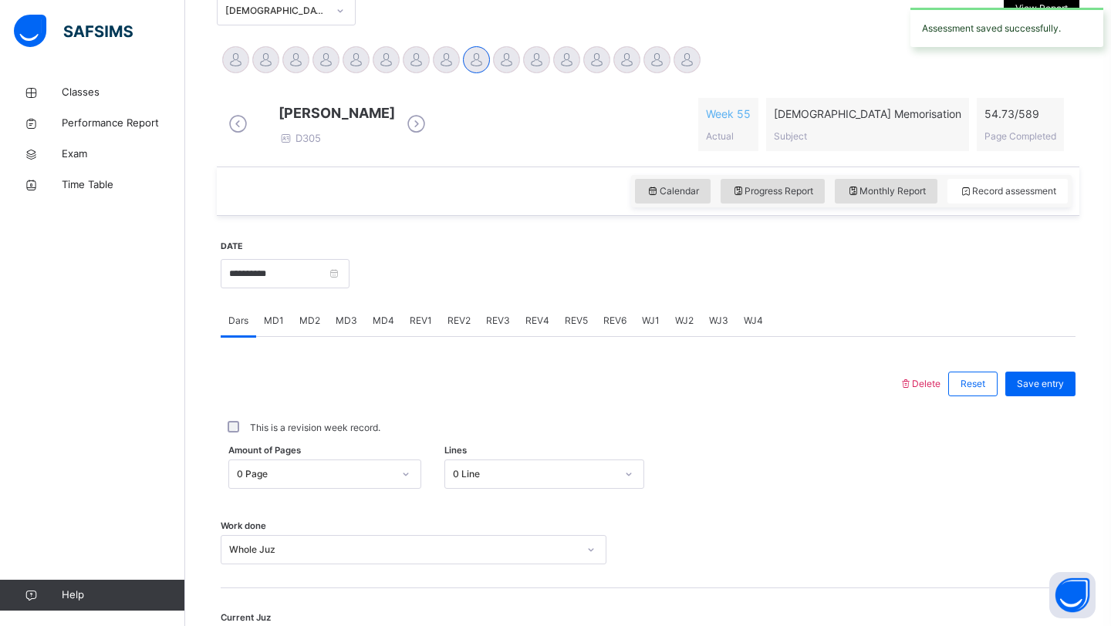
scroll to position [346, 0]
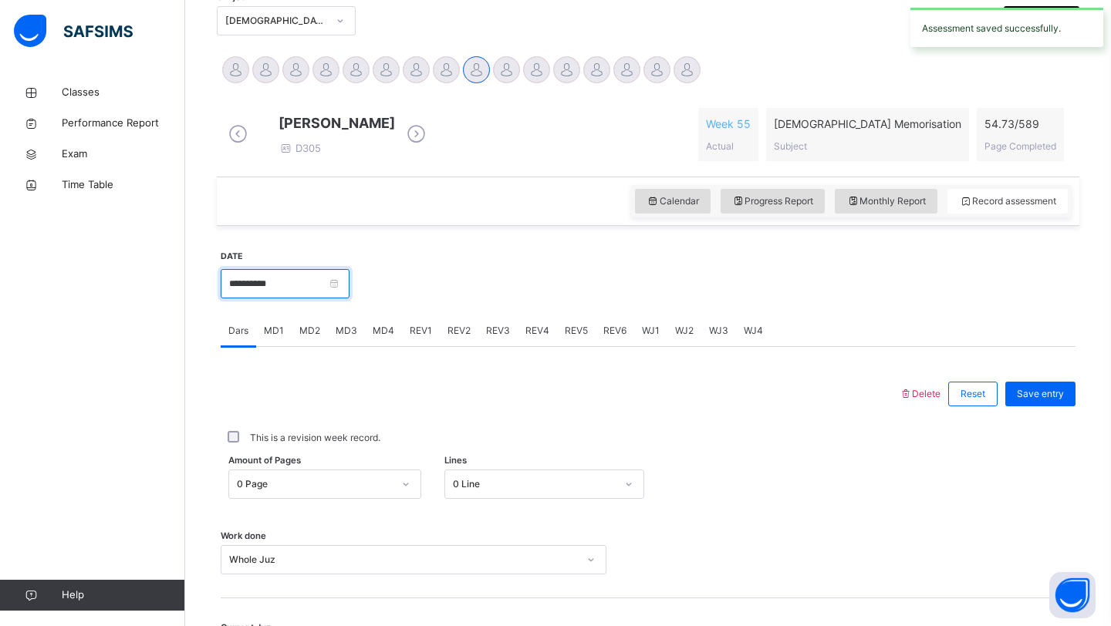
click at [309, 295] on input "**********" at bounding box center [285, 283] width 129 height 29
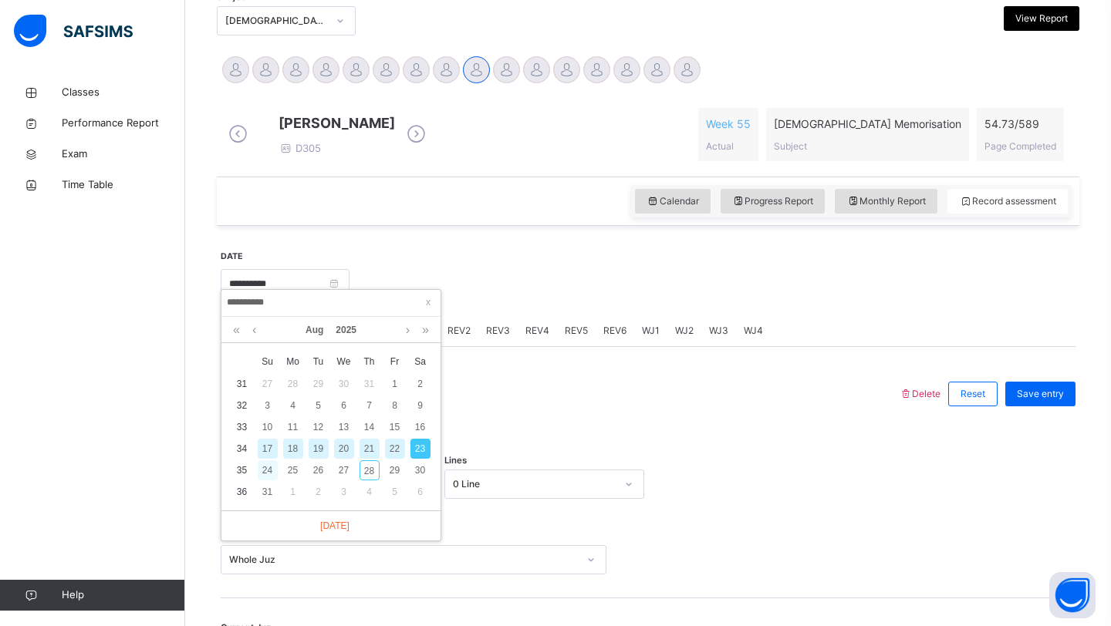
click at [272, 471] on div "24" at bounding box center [268, 470] width 20 height 20
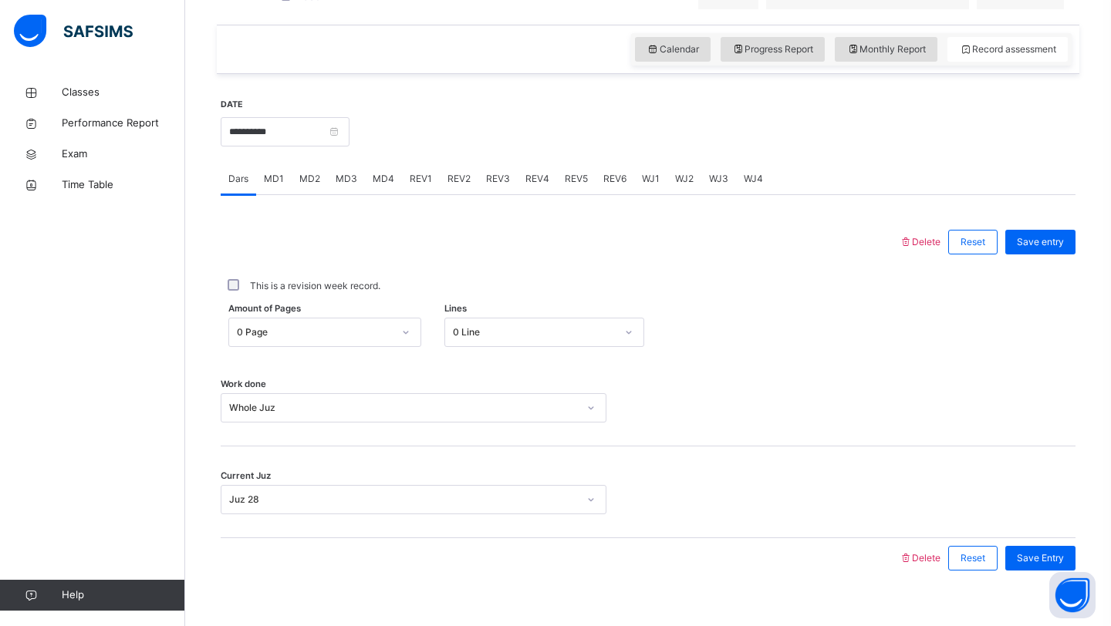
scroll to position [513, 0]
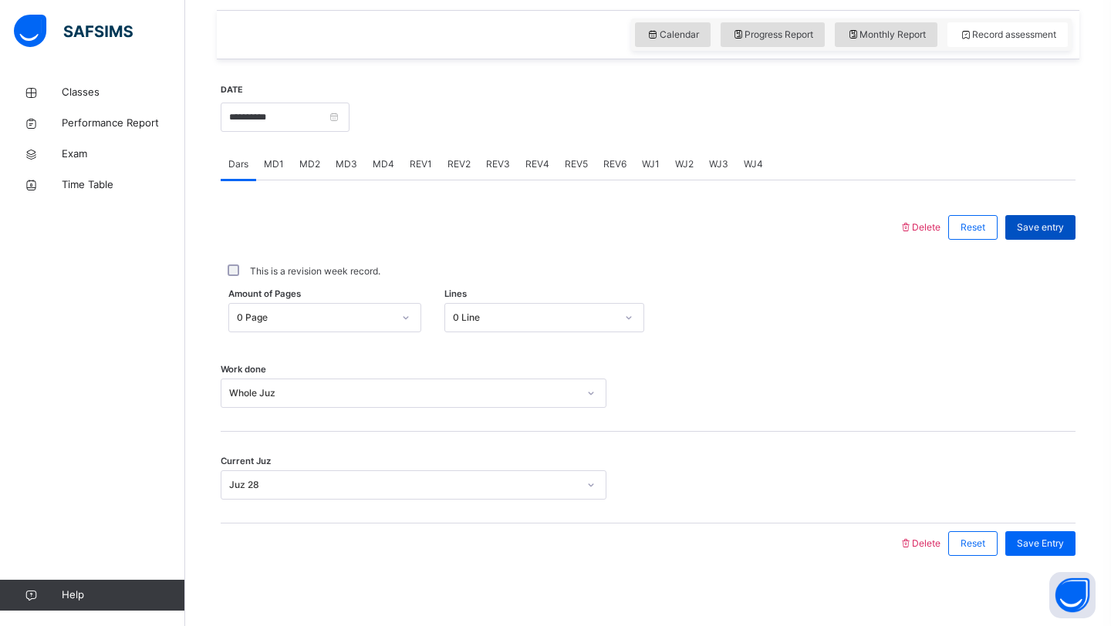
click at [1044, 234] on span "Save entry" at bounding box center [1040, 228] width 47 height 14
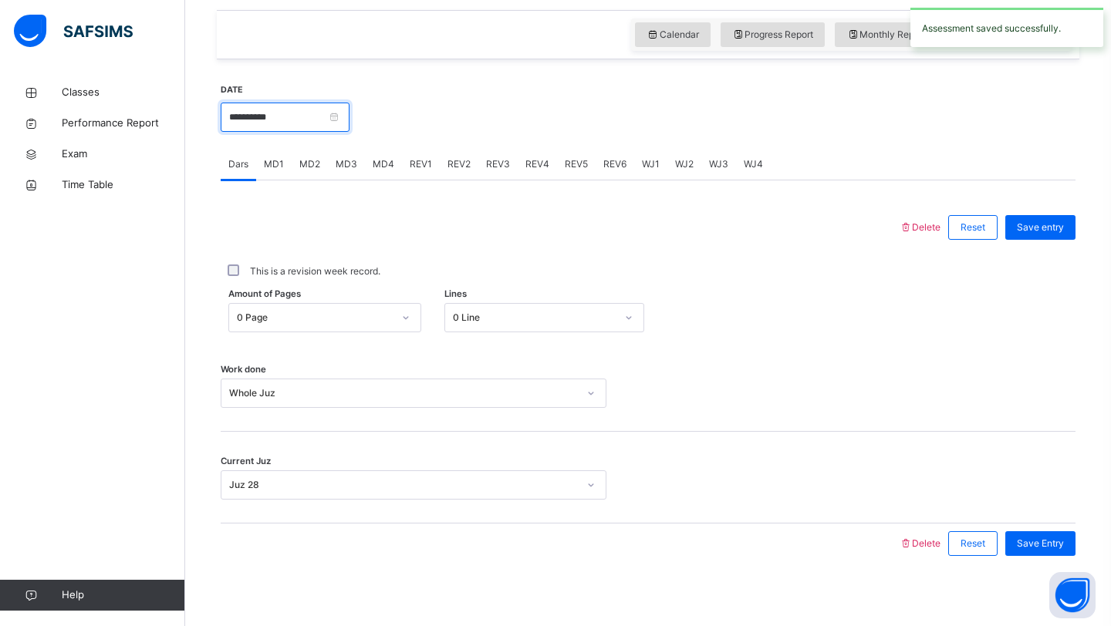
click at [313, 132] on input "**********" at bounding box center [285, 117] width 129 height 29
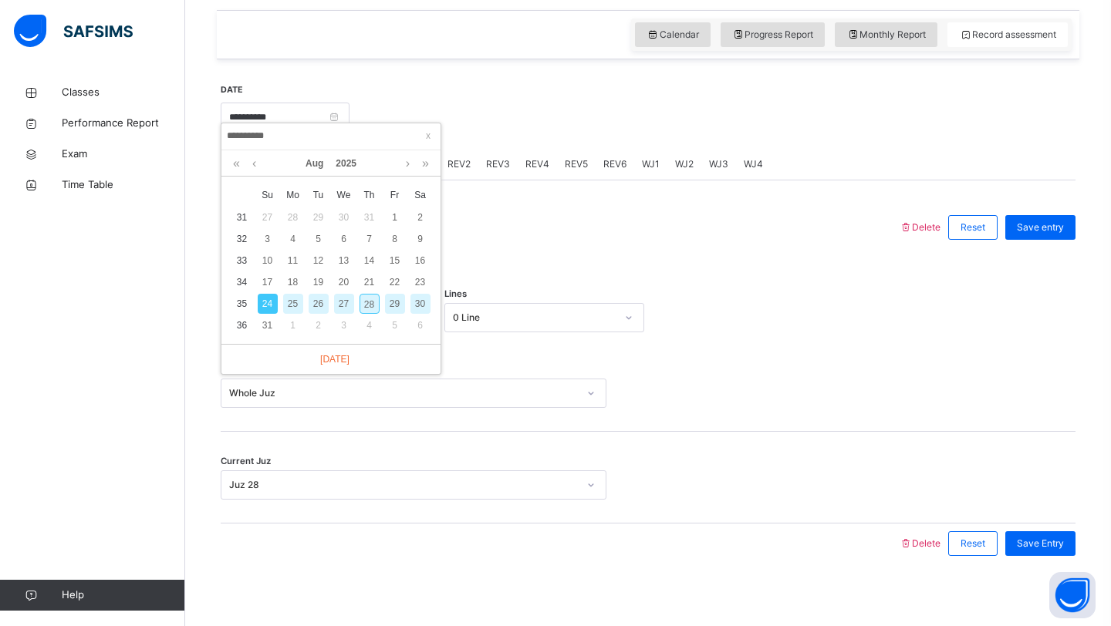
click at [319, 305] on div "26" at bounding box center [319, 304] width 20 height 20
type input "**********"
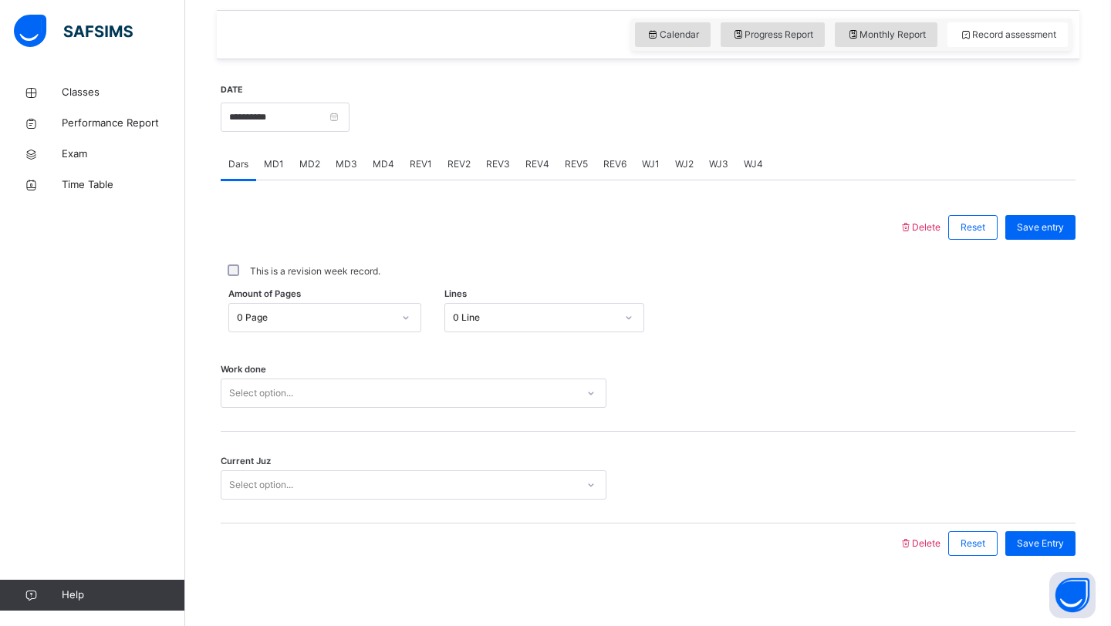
click at [332, 394] on div "Select option..." at bounding box center [398, 394] width 355 height 24
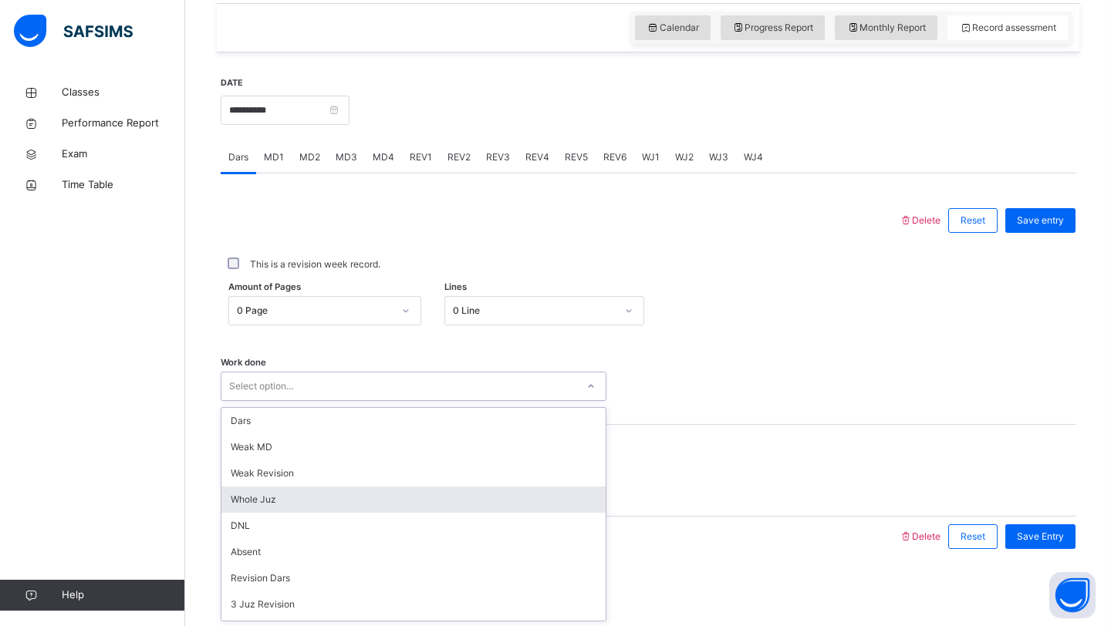
click at [289, 511] on div "Whole Juz" at bounding box center [413, 500] width 384 height 26
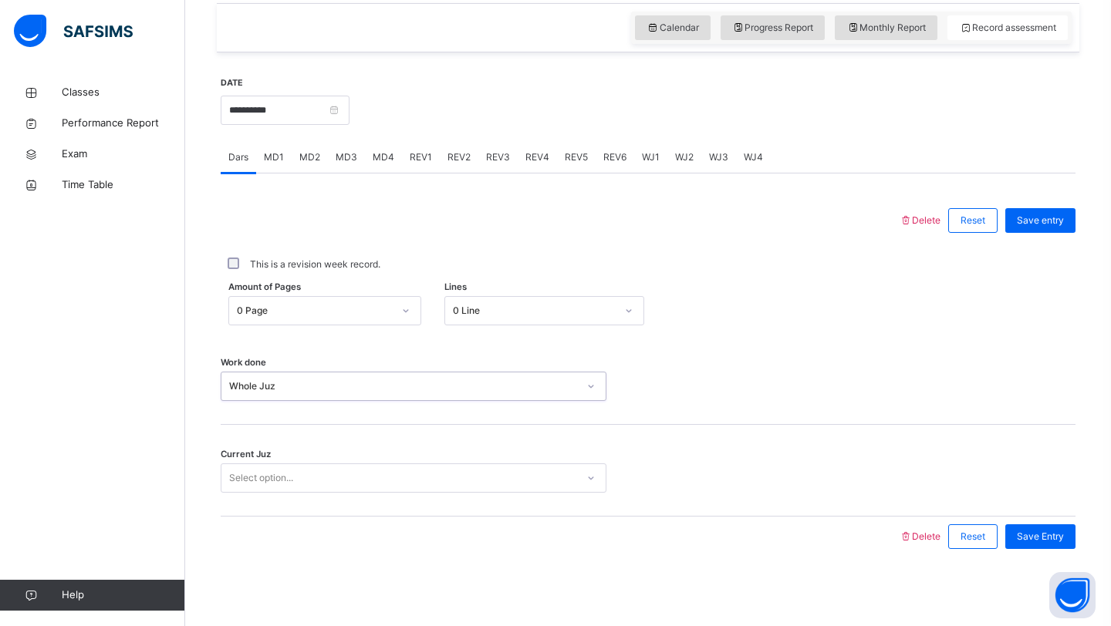
click at [290, 476] on div "Select option..." at bounding box center [261, 478] width 64 height 29
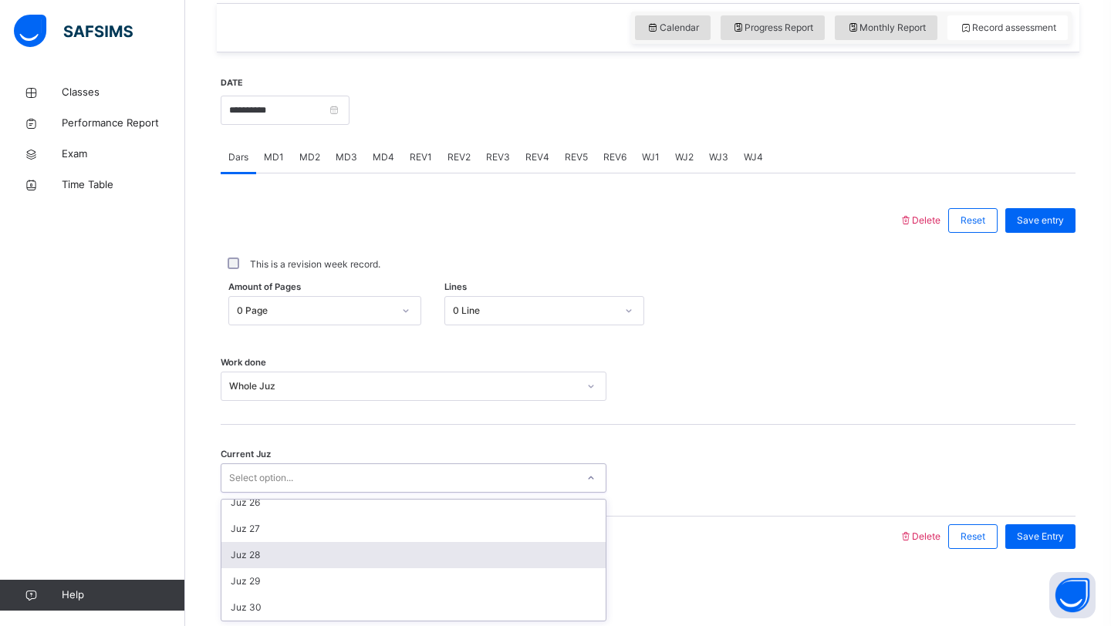
click at [268, 561] on div "Juz 28" at bounding box center [413, 555] width 384 height 26
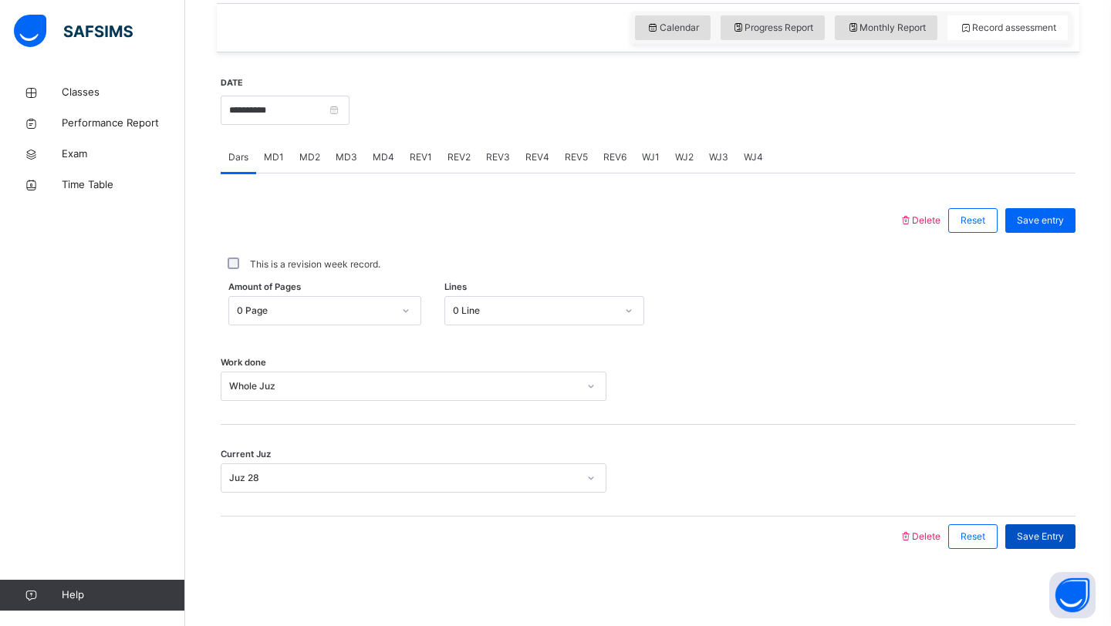
click at [1032, 543] on span "Save Entry" at bounding box center [1040, 537] width 47 height 14
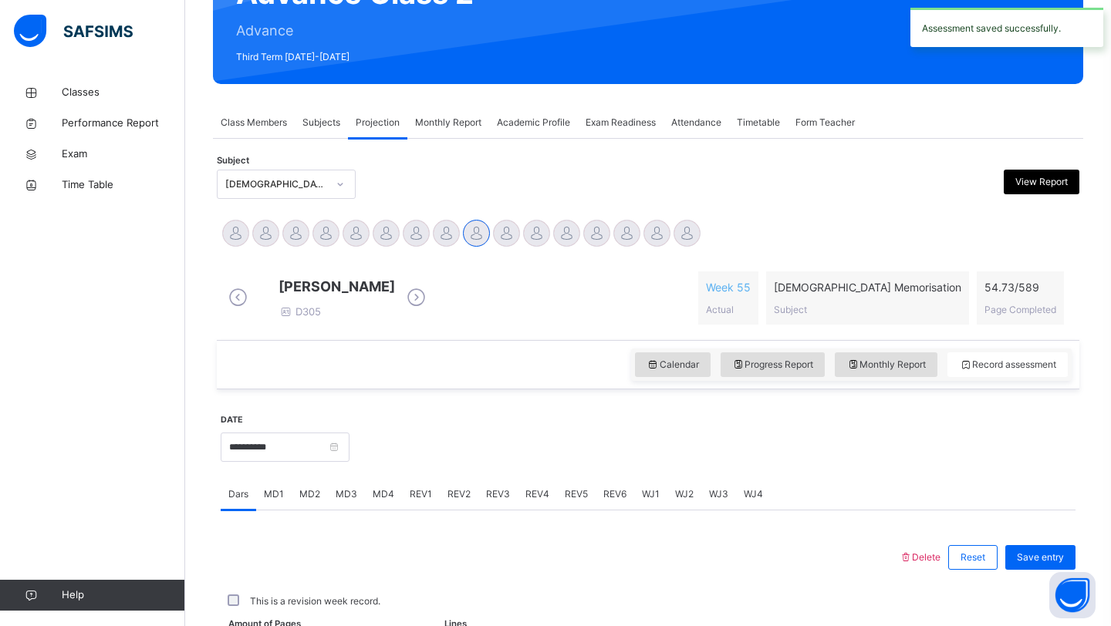
scroll to position [532, 0]
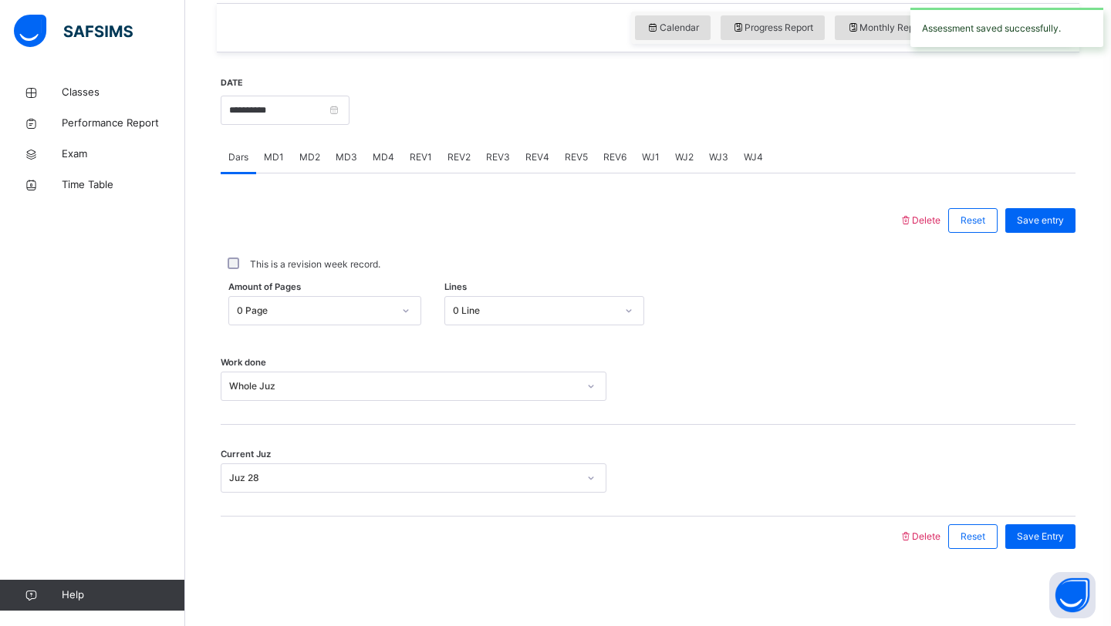
click at [648, 157] on span "WJ1" at bounding box center [651, 157] width 18 height 14
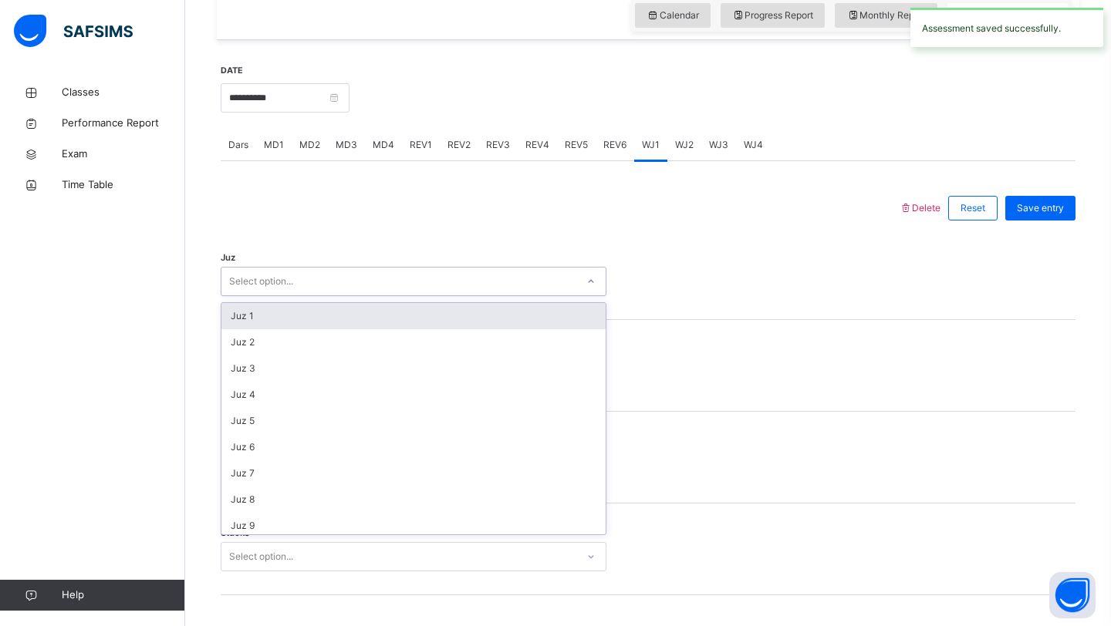
click at [466, 294] on div "Select option..." at bounding box center [398, 282] width 355 height 24
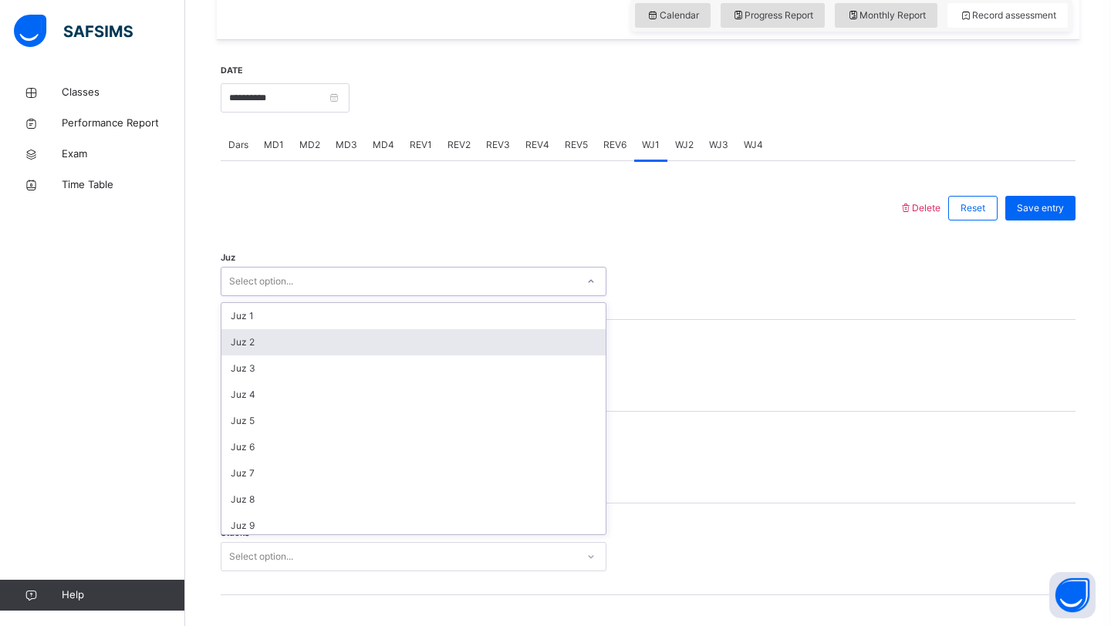
scroll to position [555, 0]
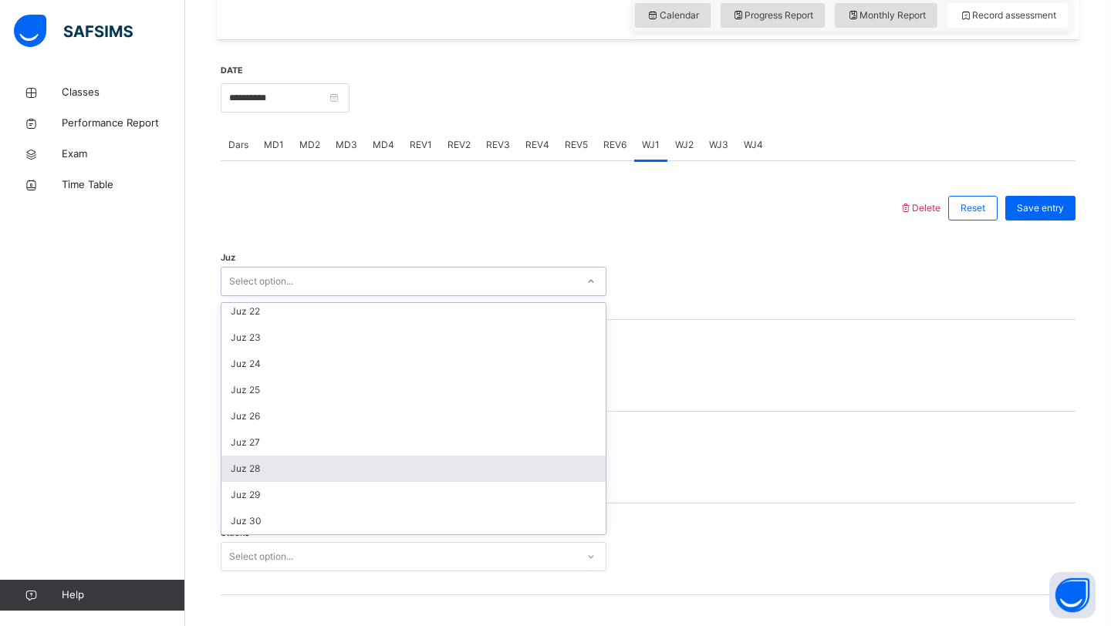
click at [265, 482] on div "Juz 28" at bounding box center [413, 469] width 384 height 26
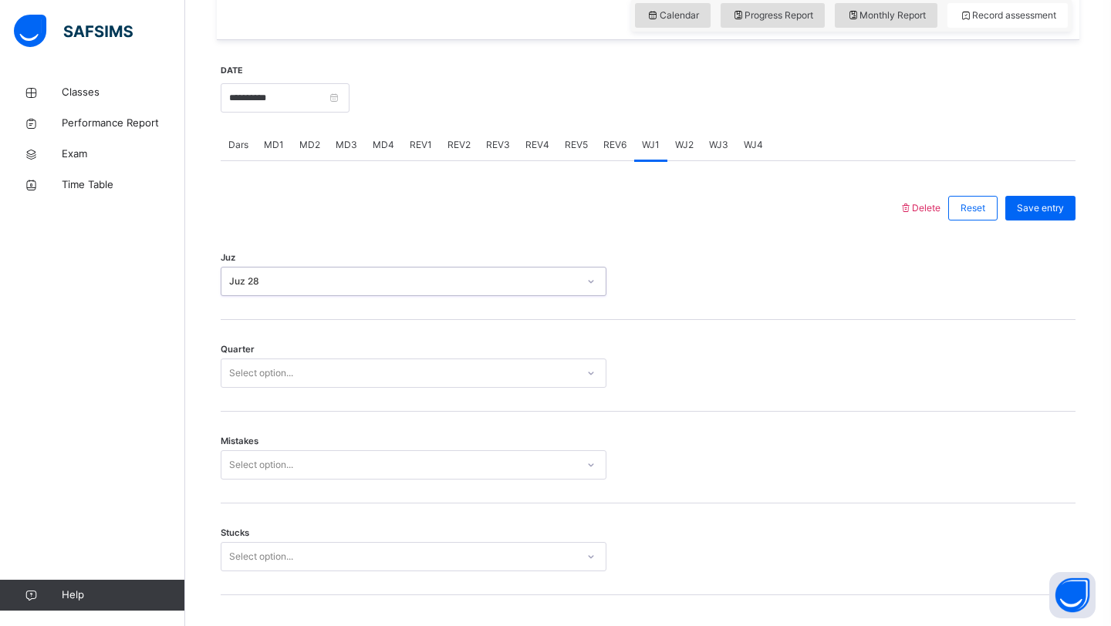
click at [288, 388] on div "Select option..." at bounding box center [261, 373] width 64 height 29
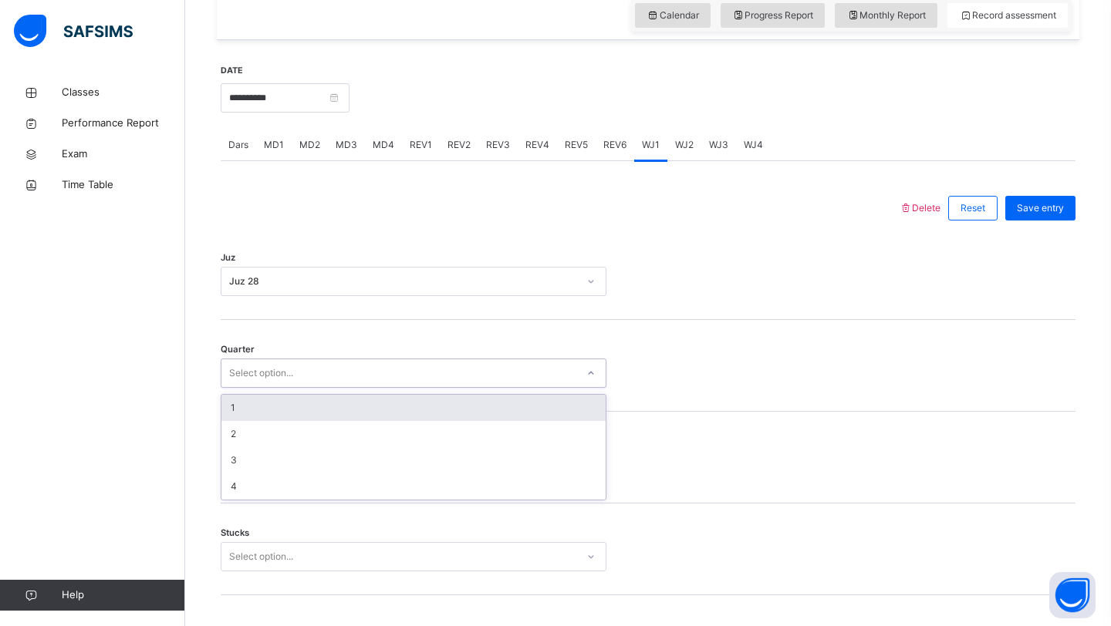
click at [272, 416] on div "1" at bounding box center [413, 408] width 384 height 26
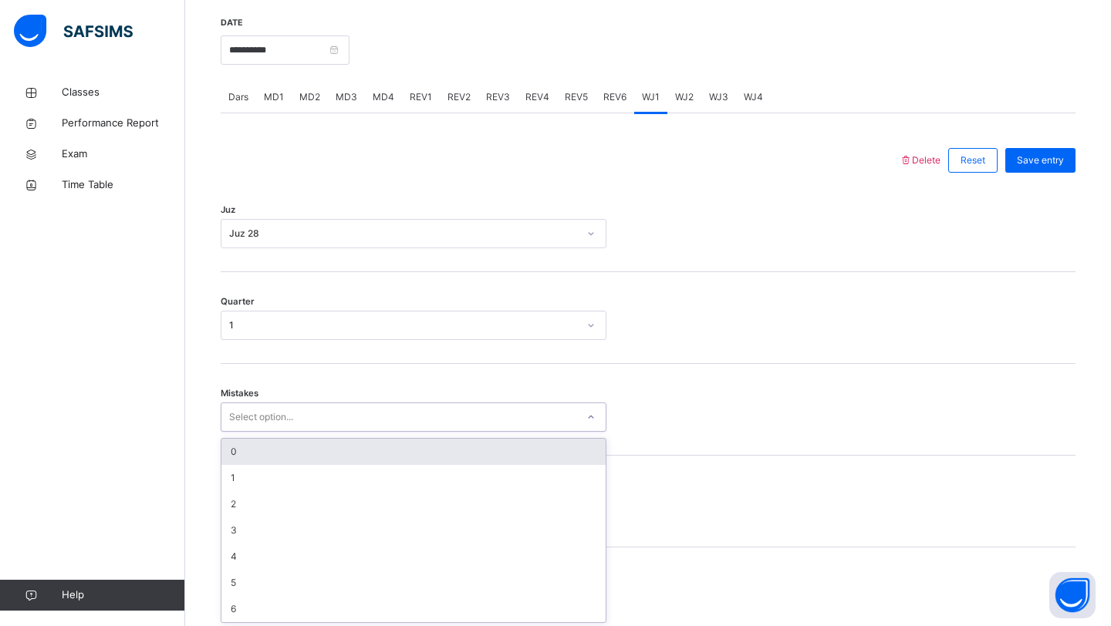
click at [259, 432] on div "option 0 focused, 1 of 7. 7 results available. Use Up and Down to choose option…" at bounding box center [414, 417] width 386 height 29
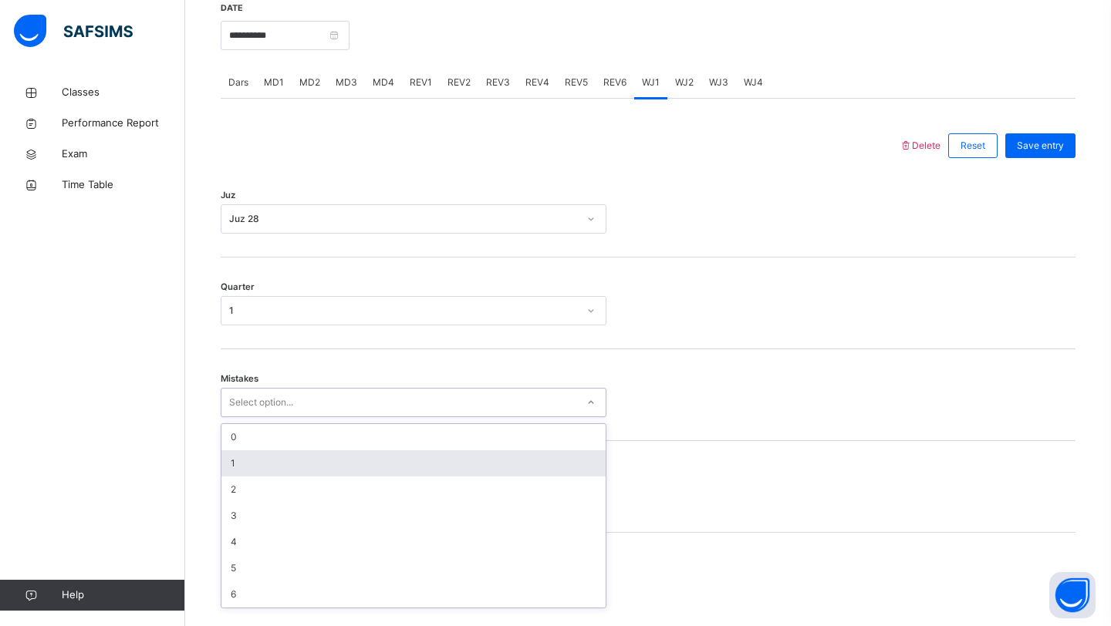
scroll to position [595, 0]
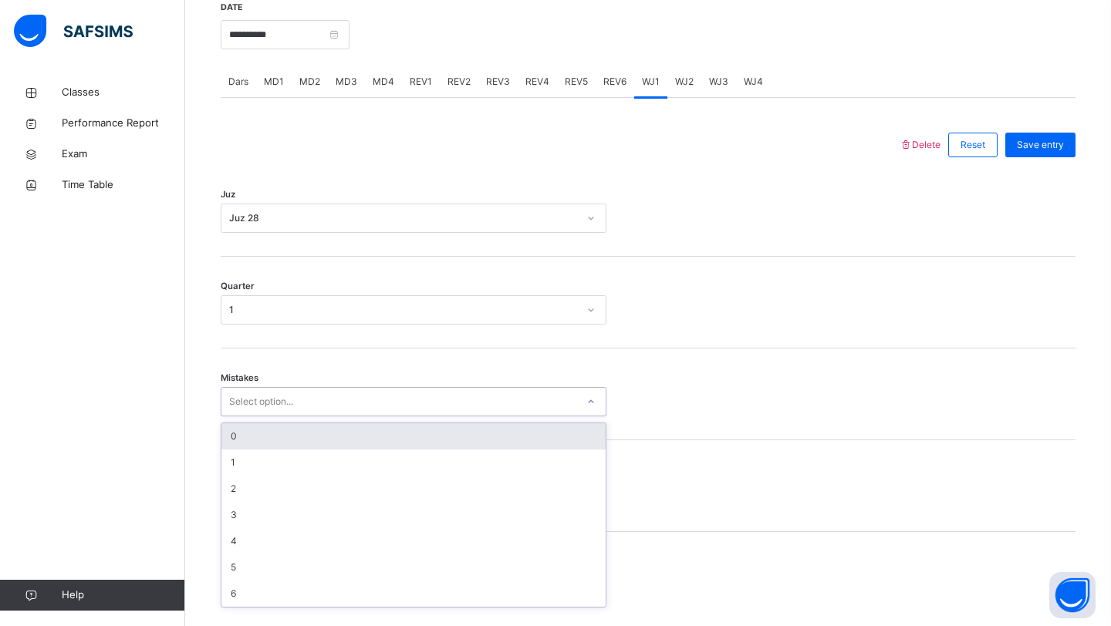
click at [255, 450] on div "0" at bounding box center [413, 436] width 384 height 26
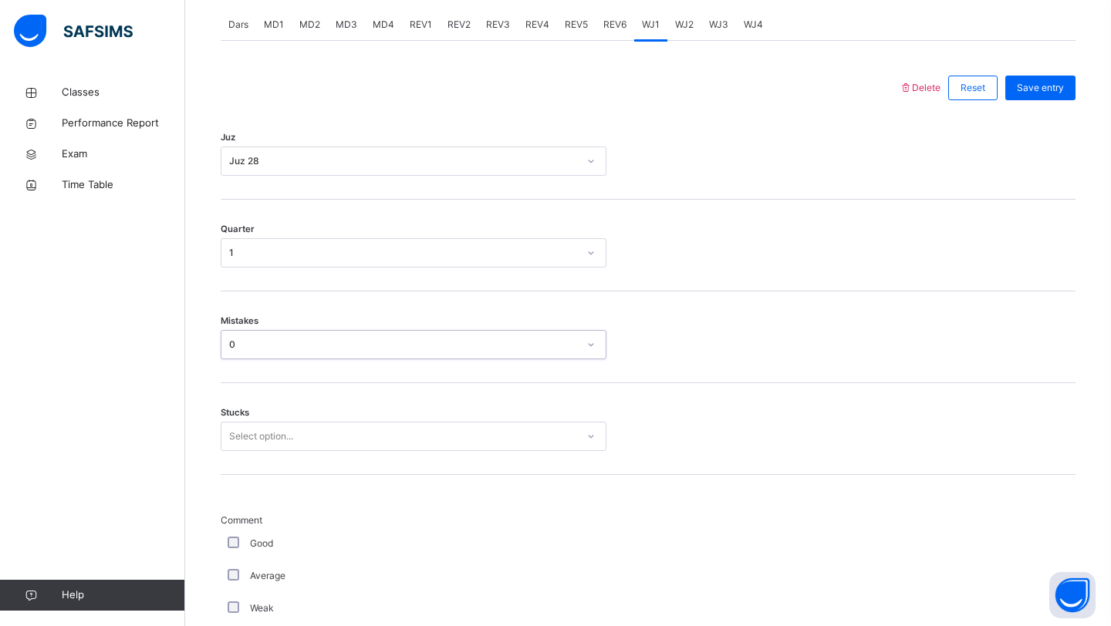
click at [248, 451] on div "Select option..." at bounding box center [414, 436] width 386 height 29
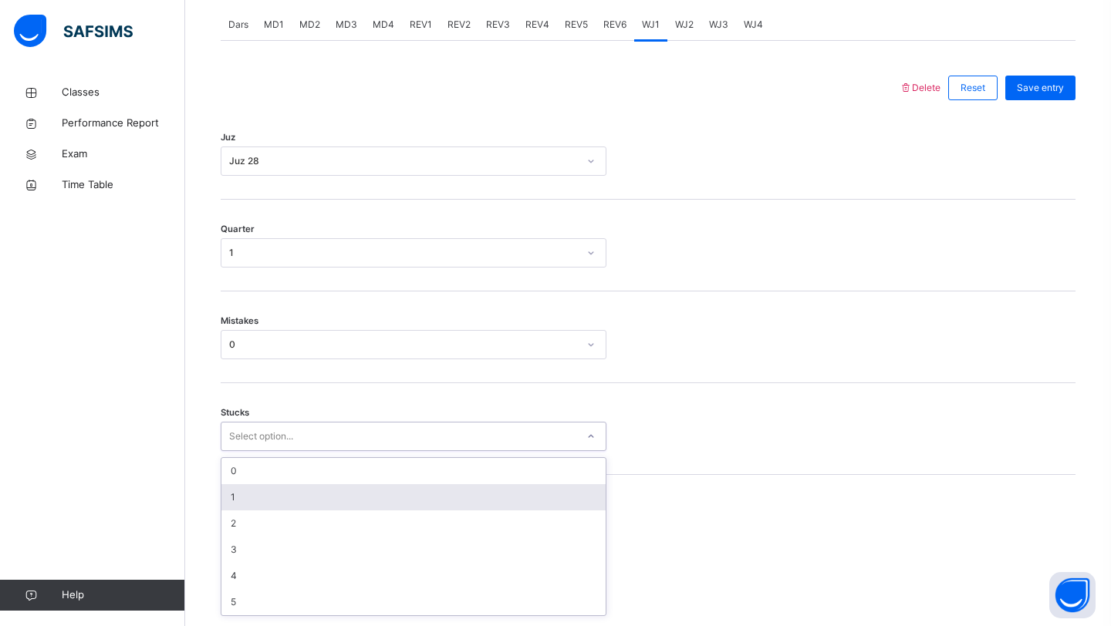
scroll to position [661, 0]
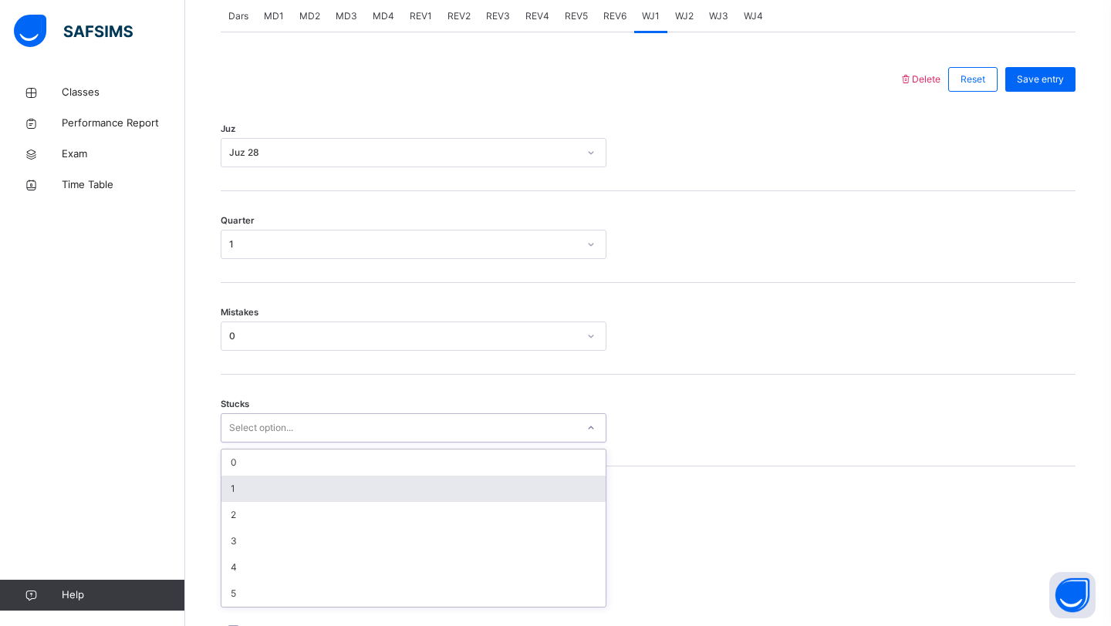
click at [247, 498] on div "1" at bounding box center [413, 489] width 384 height 26
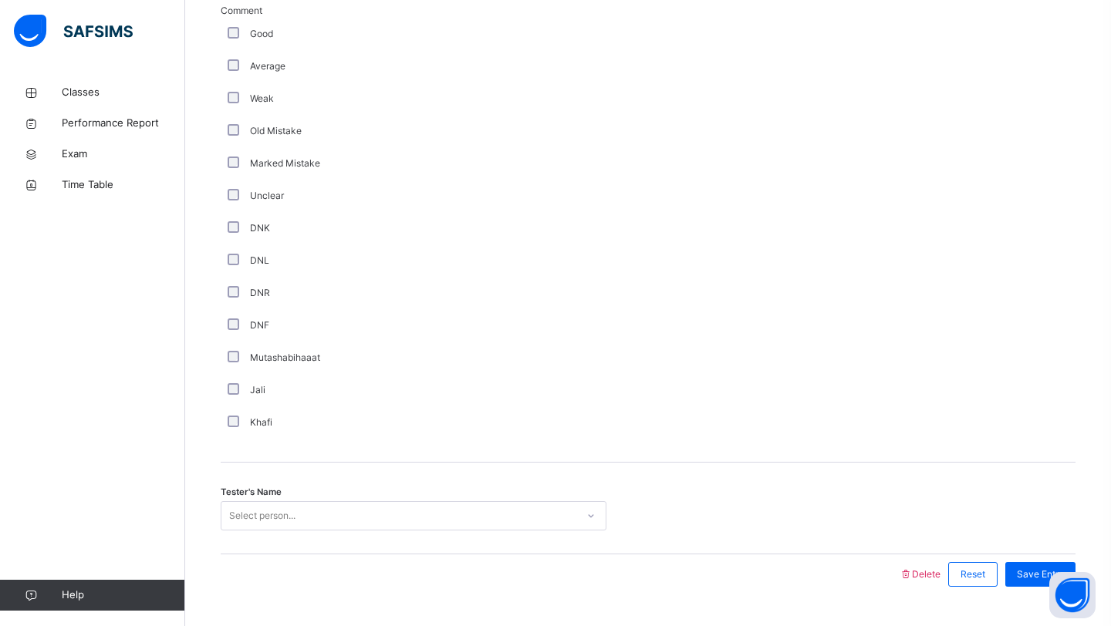
scroll to position [1213, 0]
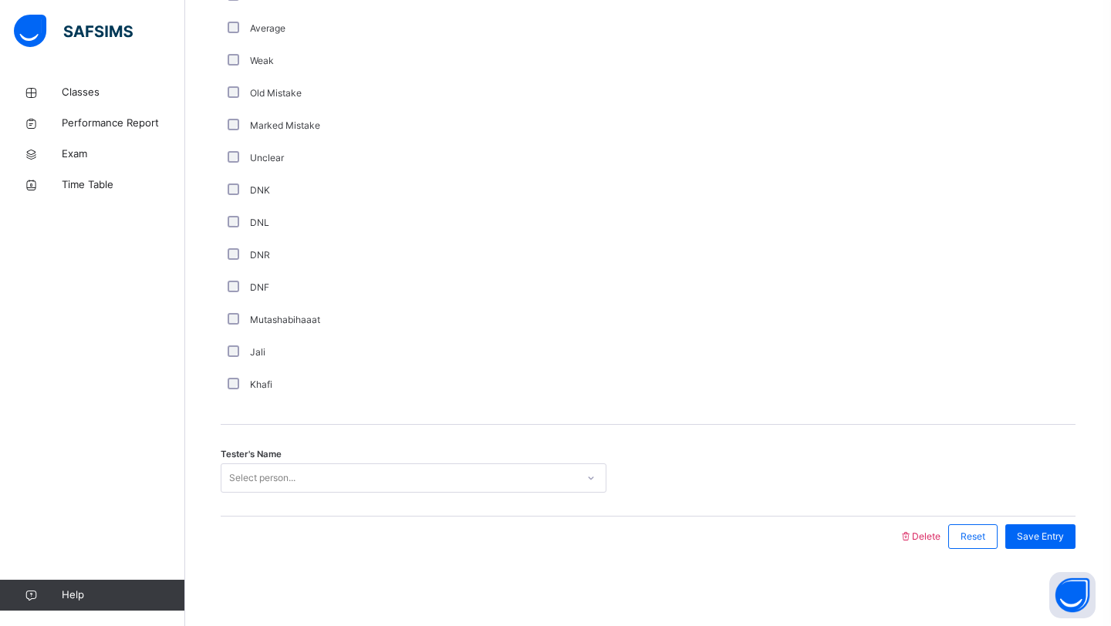
click at [255, 477] on div "Select person..." at bounding box center [262, 478] width 66 height 29
type input "**********"
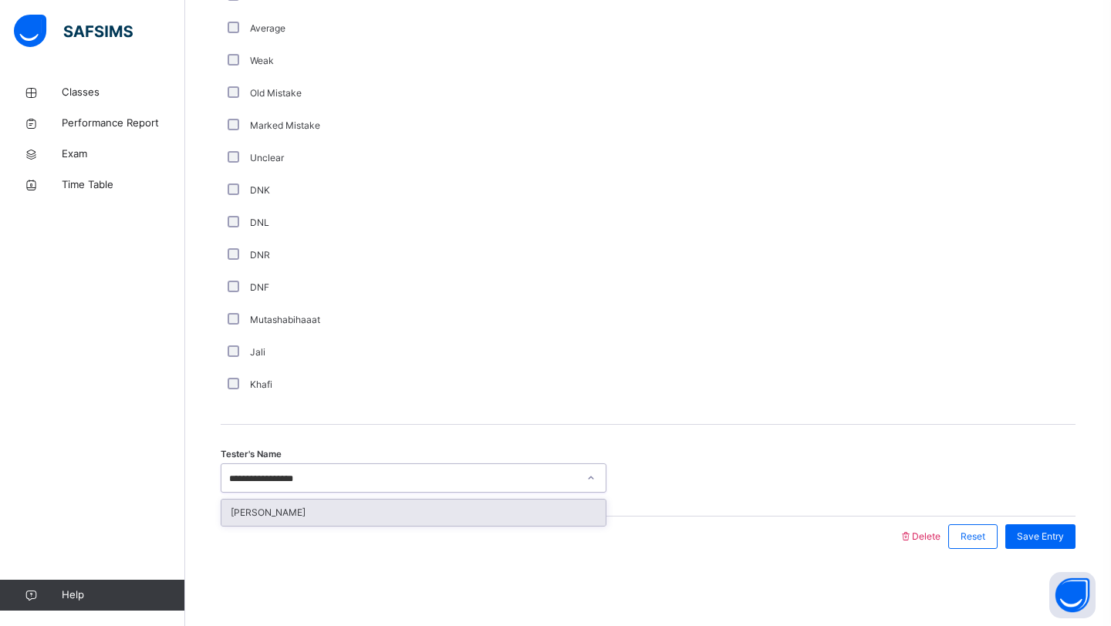
click at [256, 515] on div "[PERSON_NAME]" at bounding box center [413, 513] width 384 height 26
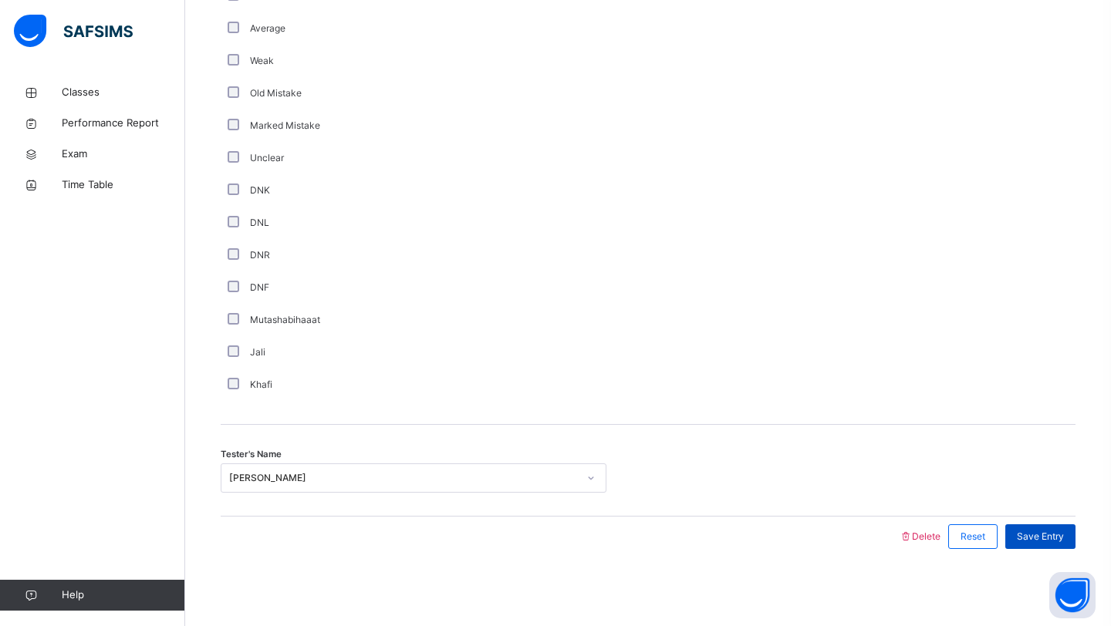
click at [1028, 534] on span "Save Entry" at bounding box center [1040, 537] width 47 height 14
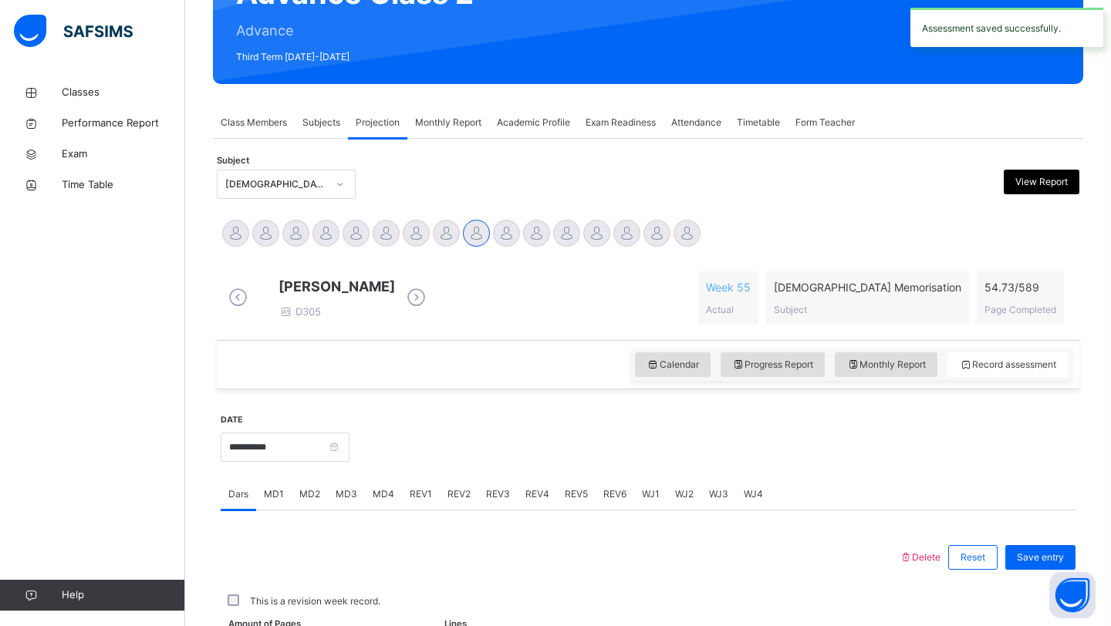
scroll to position [532, 0]
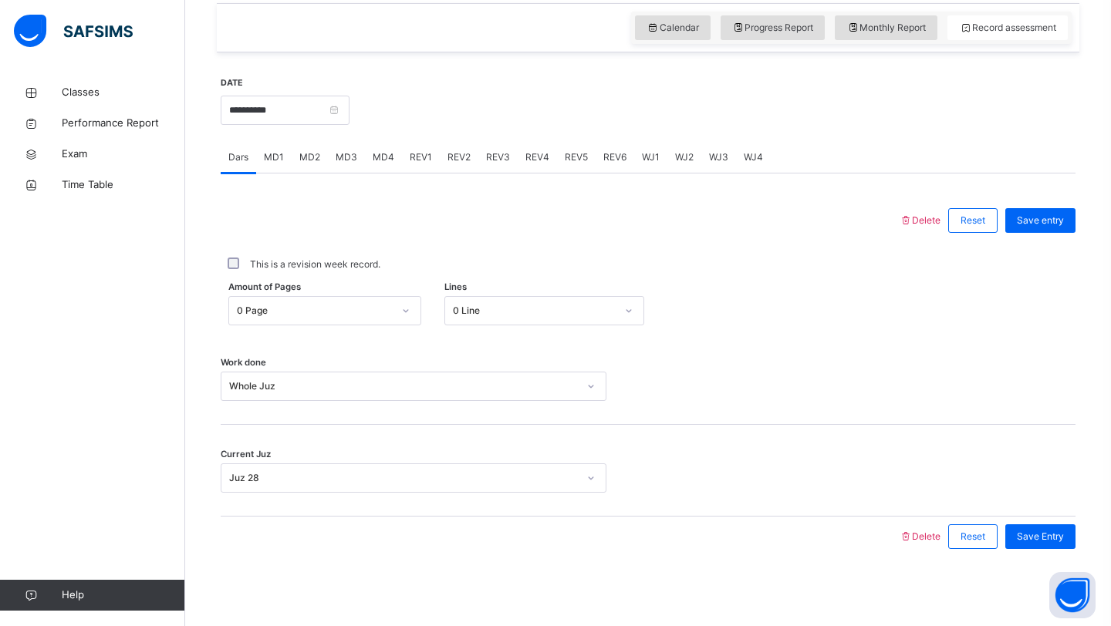
click at [690, 154] on div "WJ2" at bounding box center [684, 157] width 34 height 31
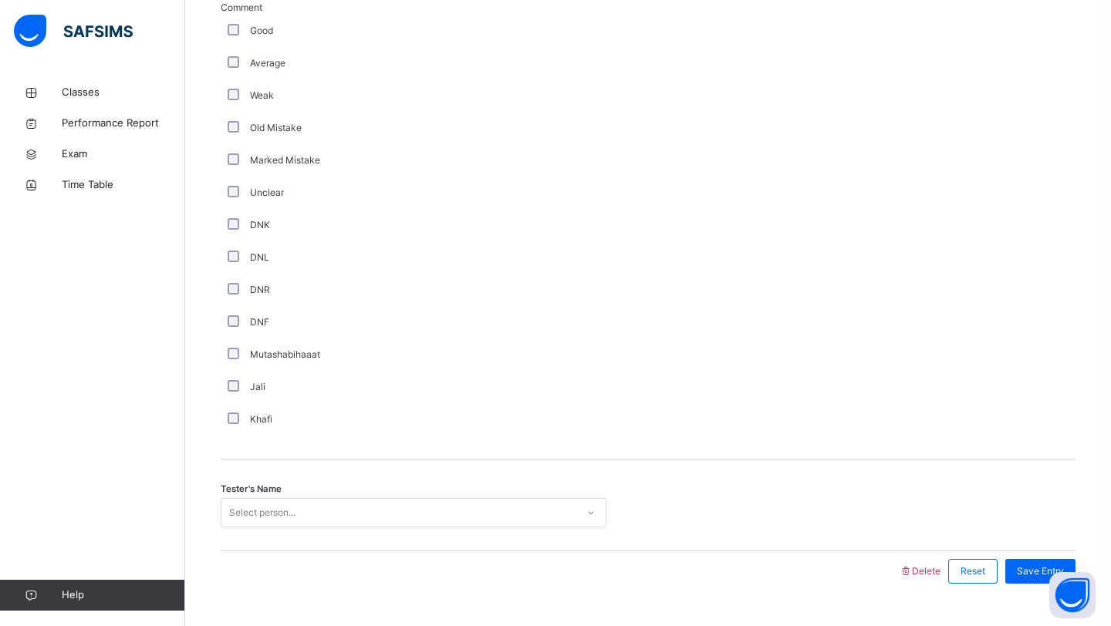
scroll to position [1213, 0]
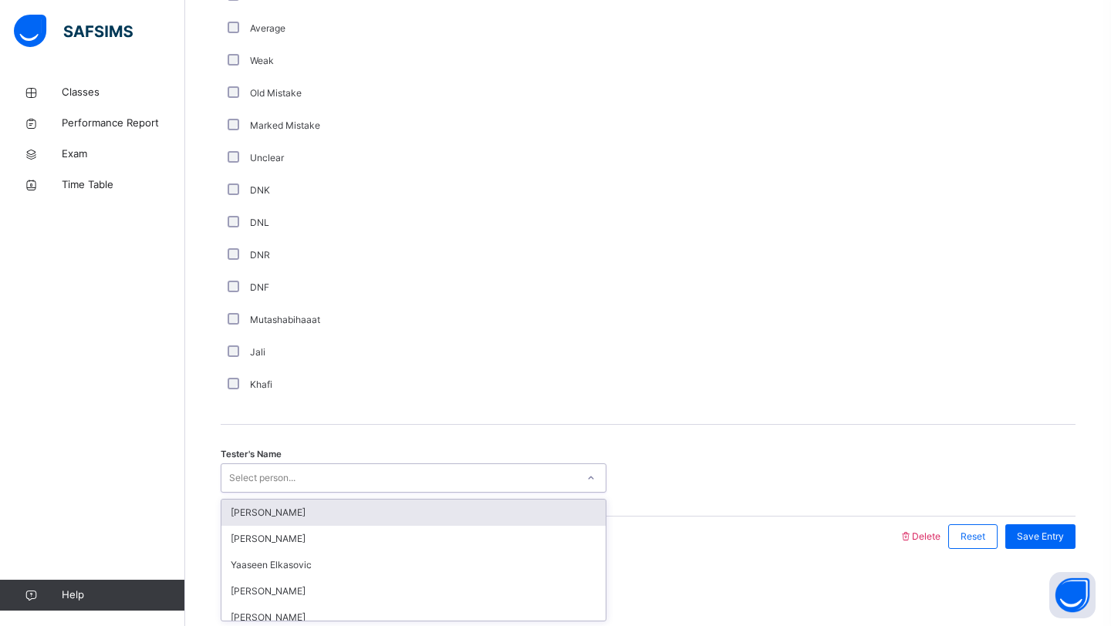
click at [264, 493] on div "option [PERSON_NAME] focused, 1 of 91. 91 results available. Use Up and Down to…" at bounding box center [414, 478] width 386 height 29
type input "*"
type input "*****"
click at [281, 522] on div "Sayed [PERSON_NAME]" at bounding box center [413, 513] width 384 height 26
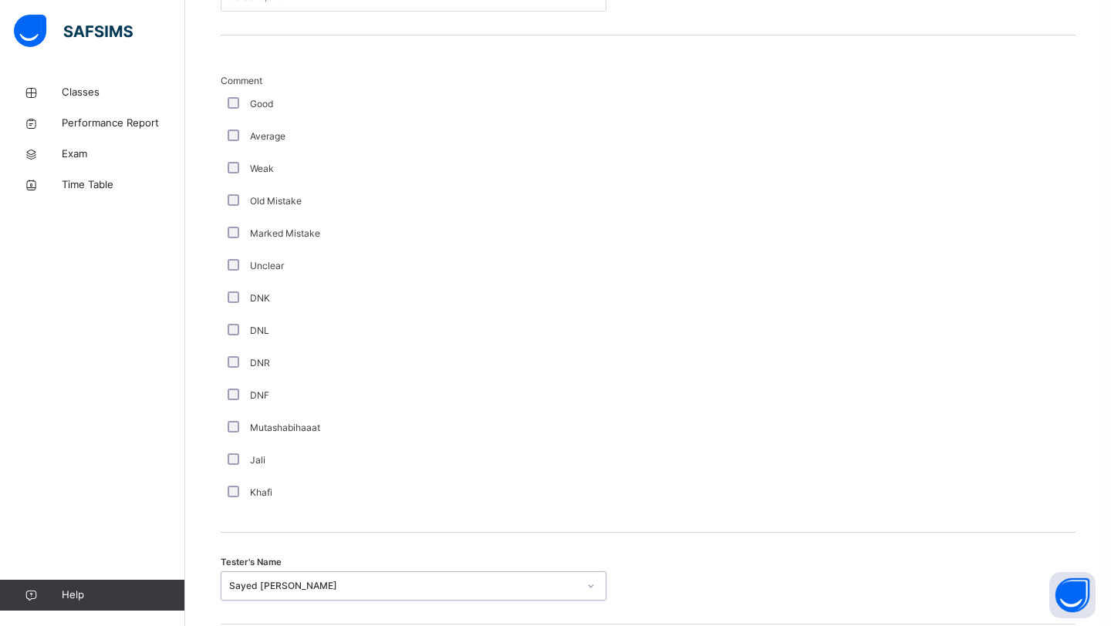
scroll to position [1088, 0]
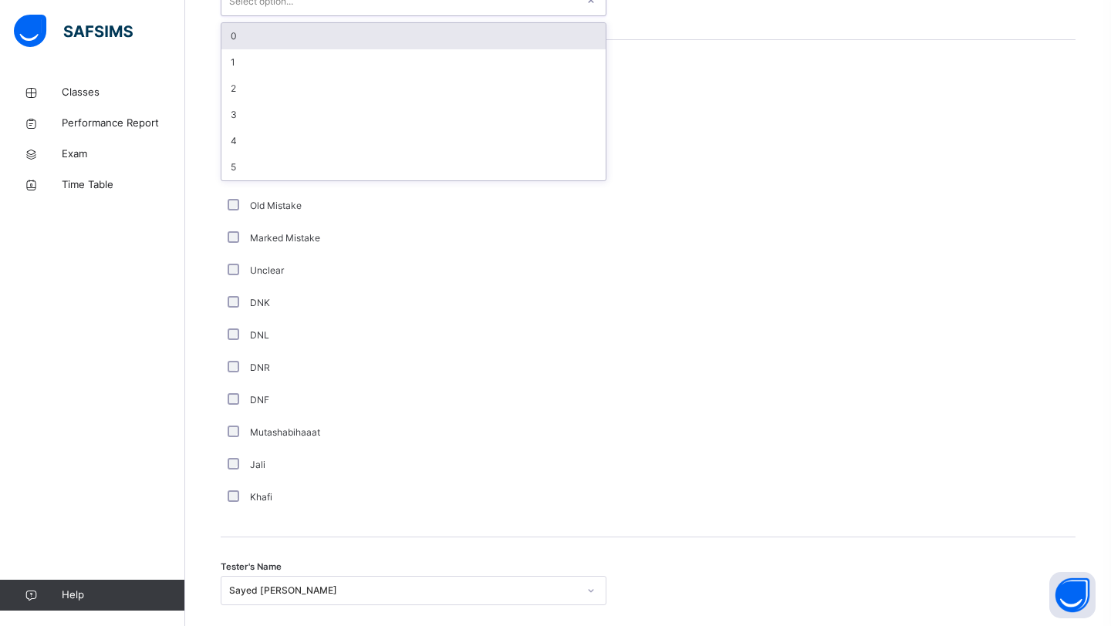
click at [283, 9] on div "Select option..." at bounding box center [261, 1] width 64 height 29
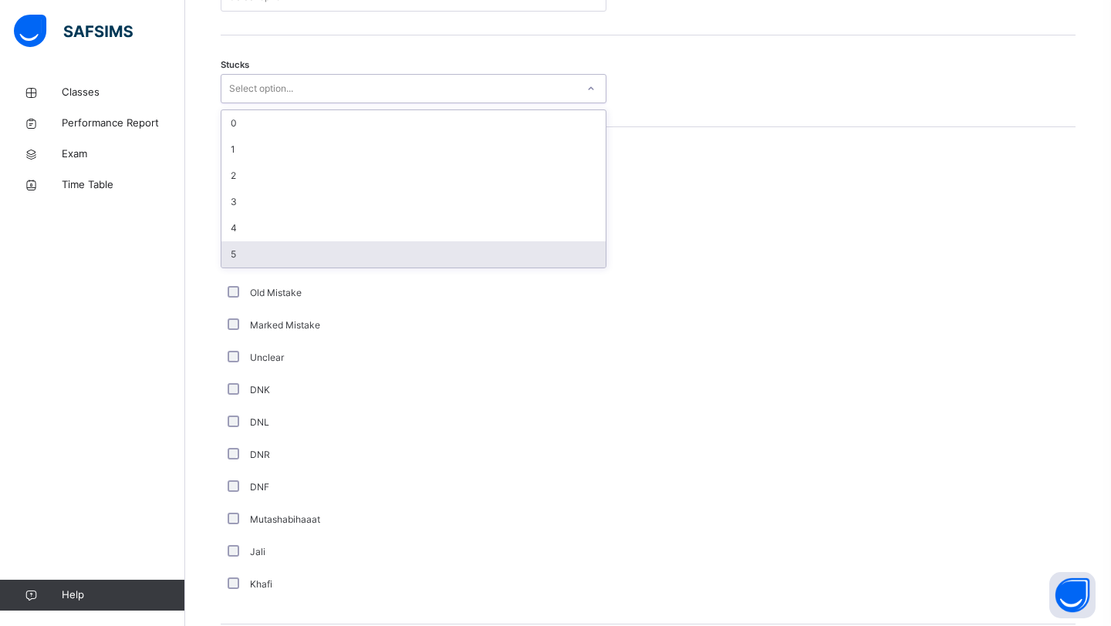
scroll to position [1000, 0]
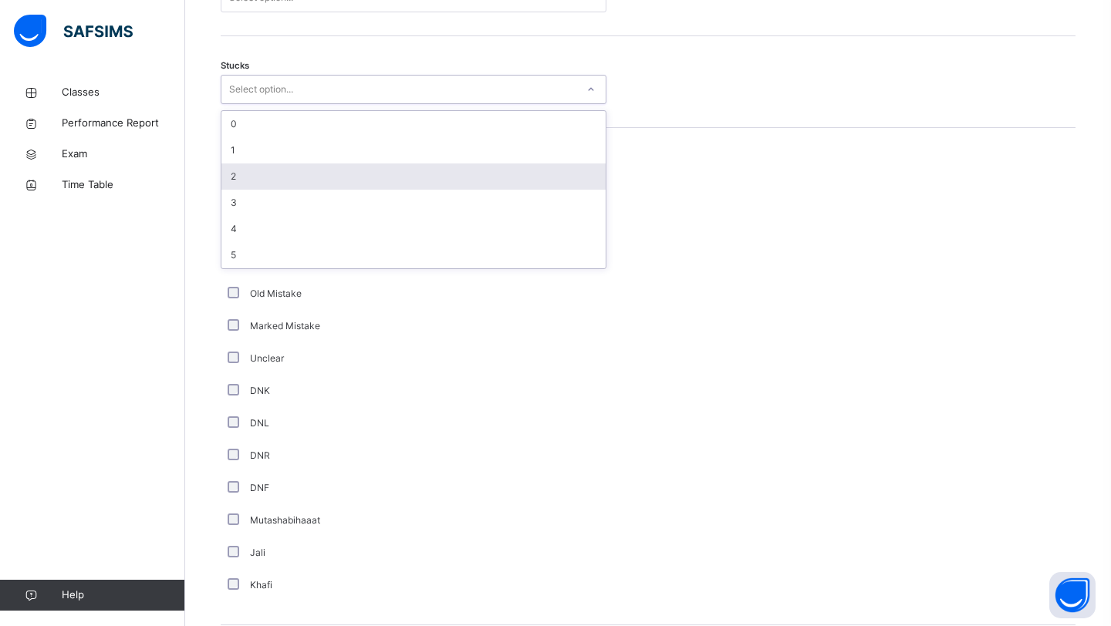
click at [325, 190] on div "2" at bounding box center [413, 177] width 384 height 26
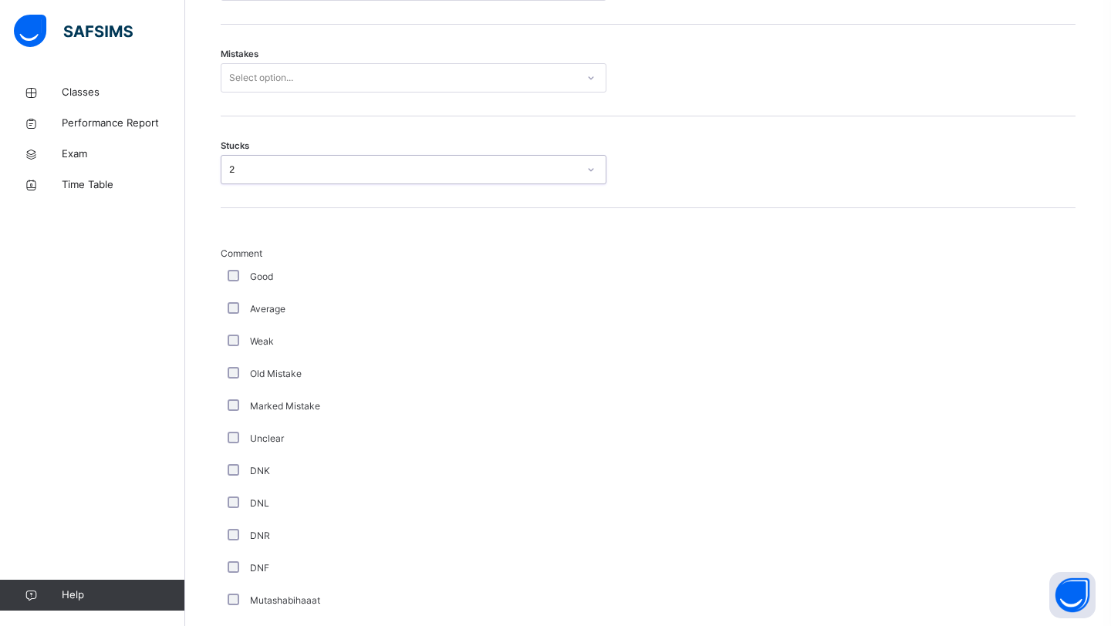
scroll to position [918, 0]
click at [278, 92] on div "Select option..." at bounding box center [261, 79] width 64 height 29
click at [272, 153] on div "1" at bounding box center [413, 140] width 384 height 26
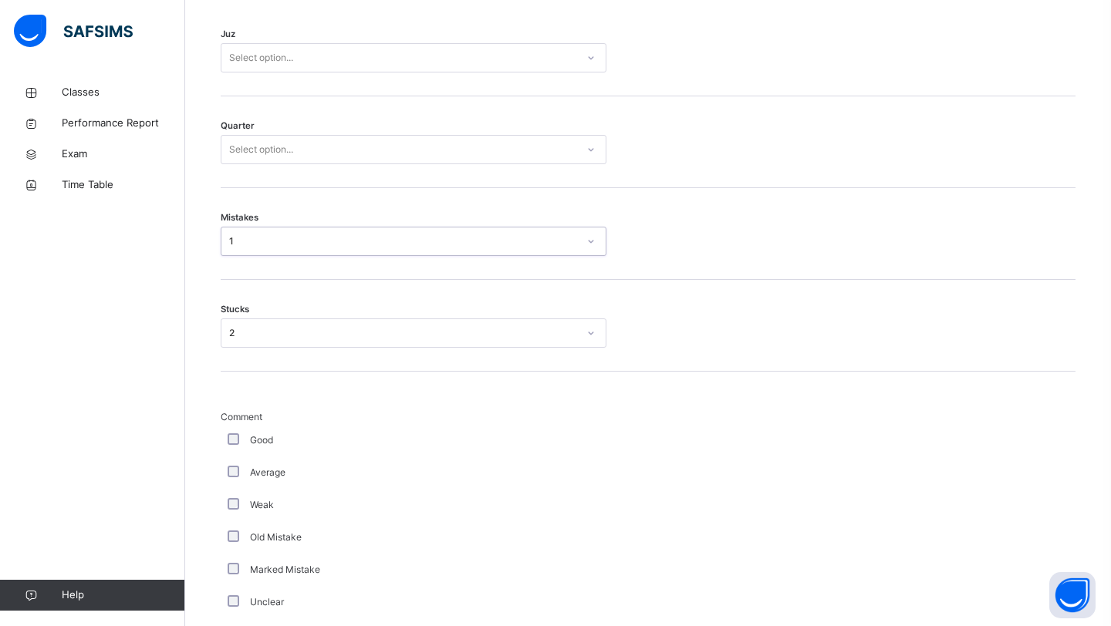
scroll to position [757, 0]
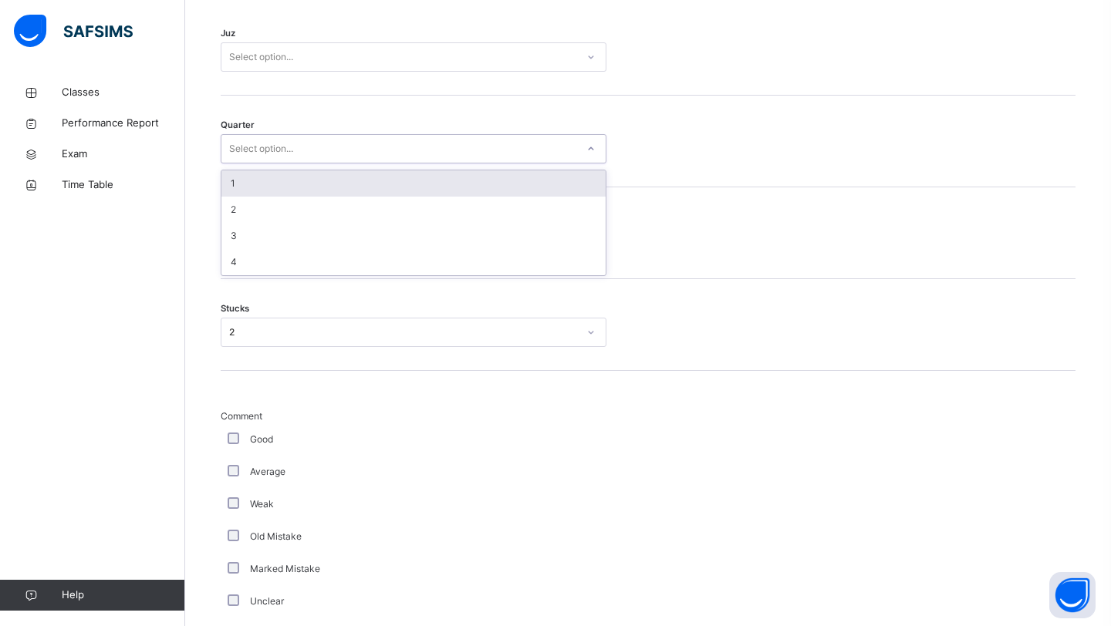
click at [271, 155] on div "Select option..." at bounding box center [261, 148] width 64 height 29
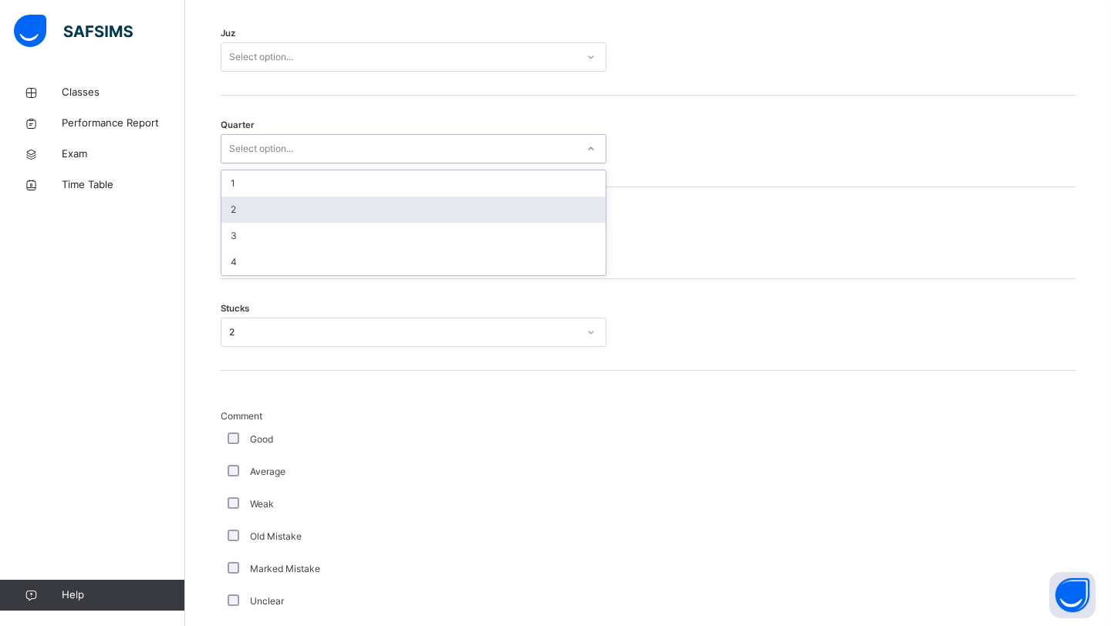
click at [260, 214] on div "2" at bounding box center [413, 210] width 384 height 26
click at [262, 63] on div "Select option..." at bounding box center [261, 56] width 64 height 29
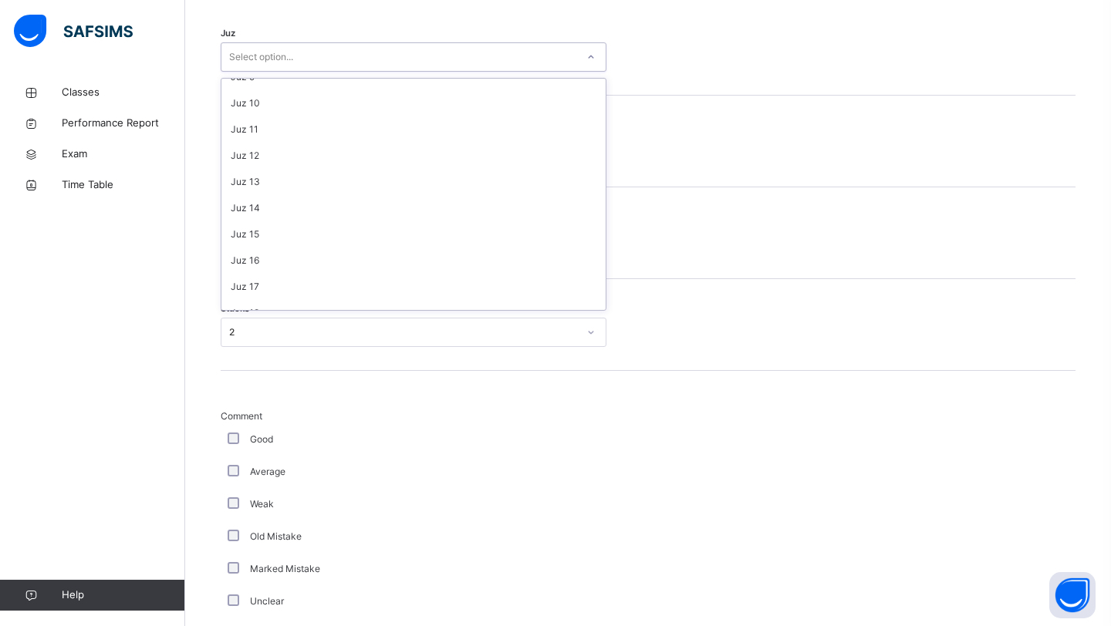
scroll to position [555, 0]
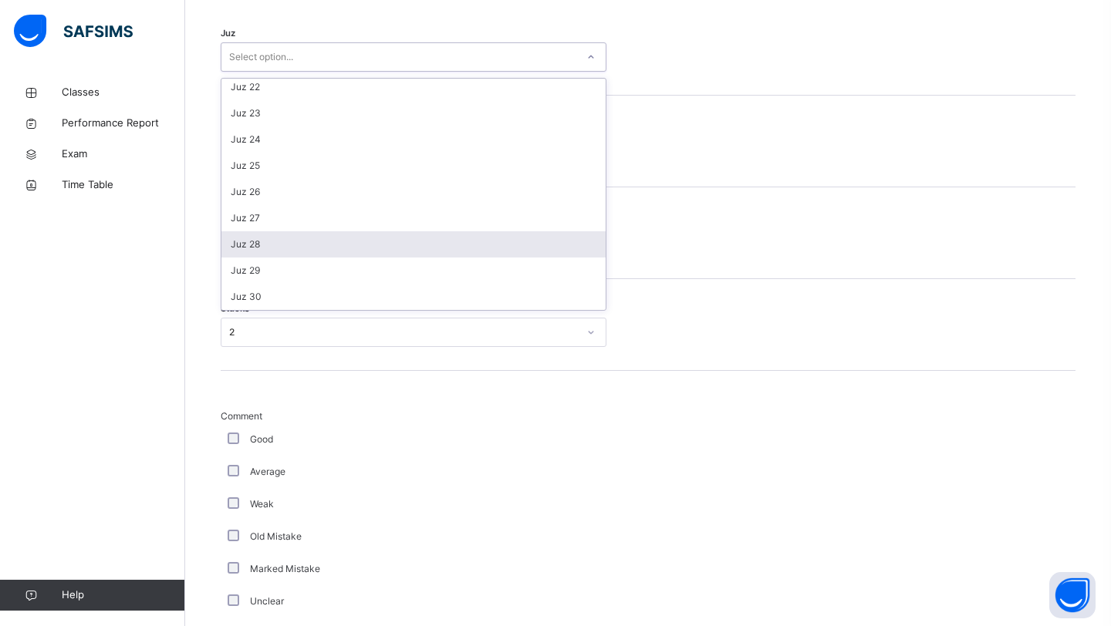
click at [263, 258] on div "Juz 28" at bounding box center [413, 244] width 384 height 26
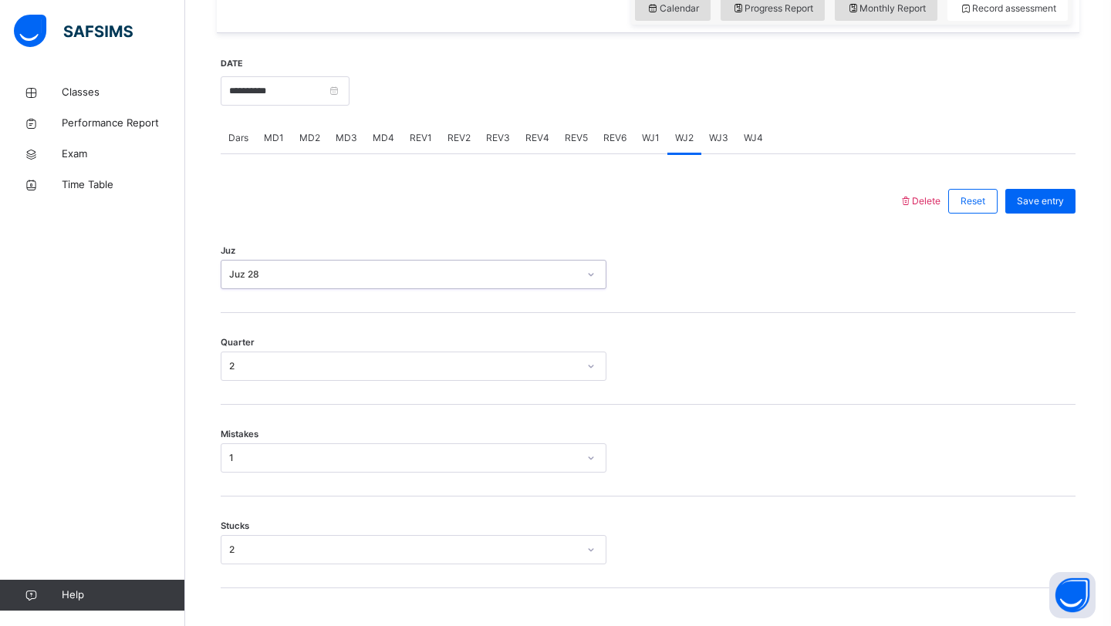
scroll to position [532, 0]
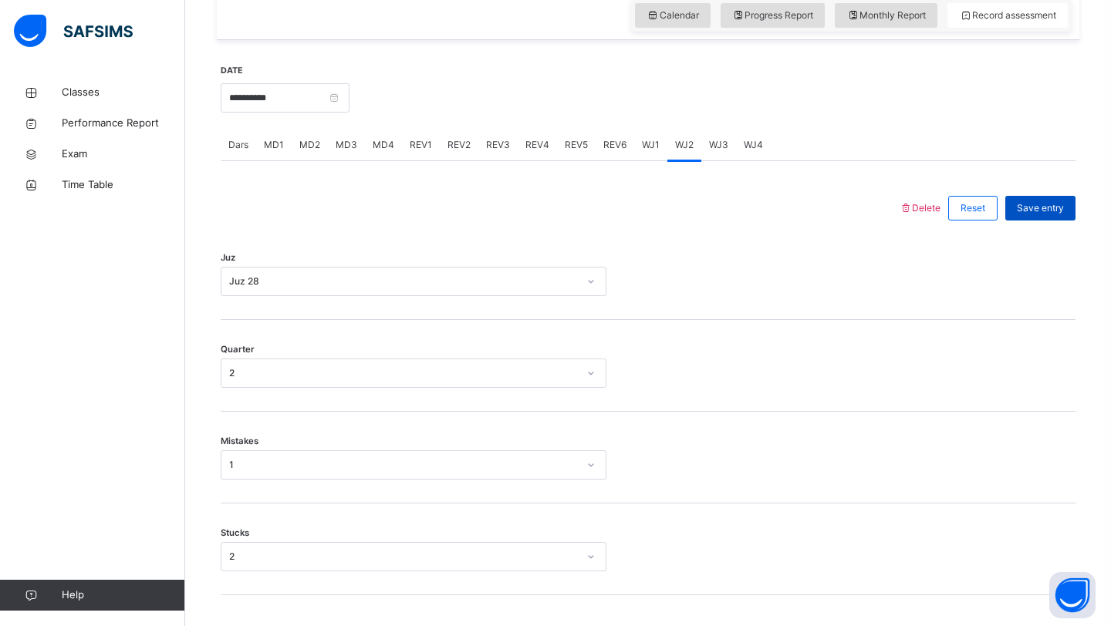
click at [1054, 215] on span "Save entry" at bounding box center [1040, 208] width 47 height 14
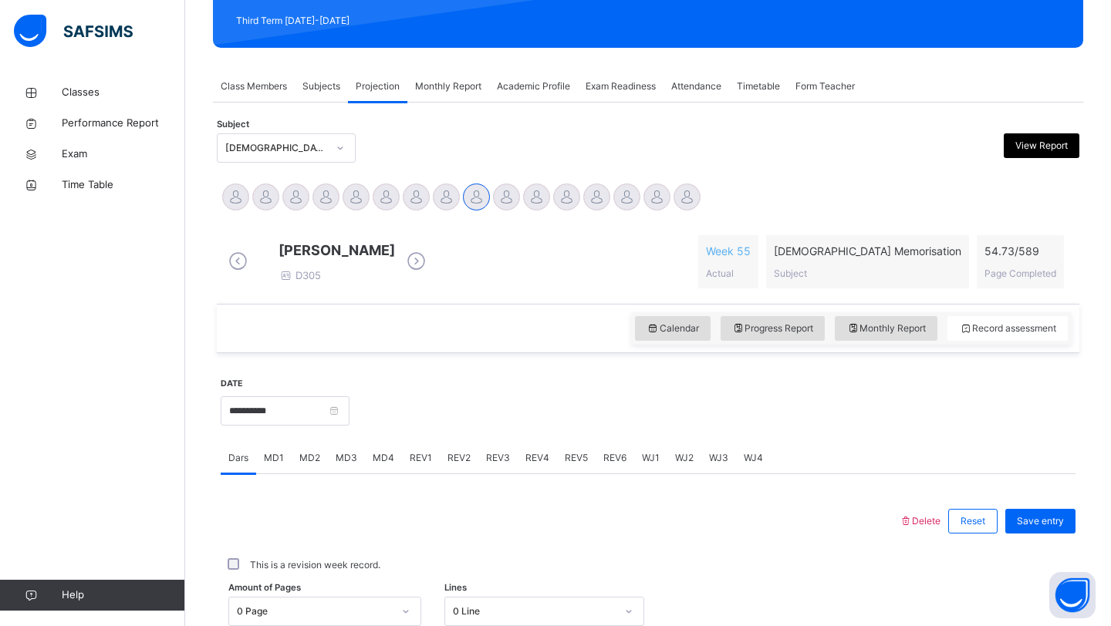
scroll to position [221, 0]
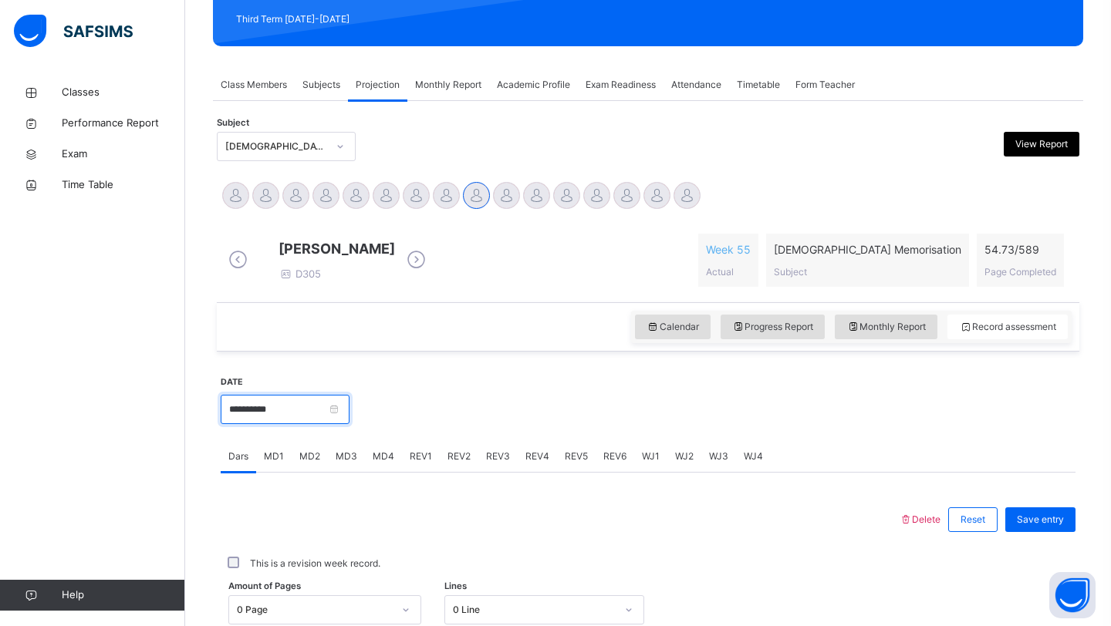
click at [320, 424] on input "**********" at bounding box center [285, 409] width 129 height 29
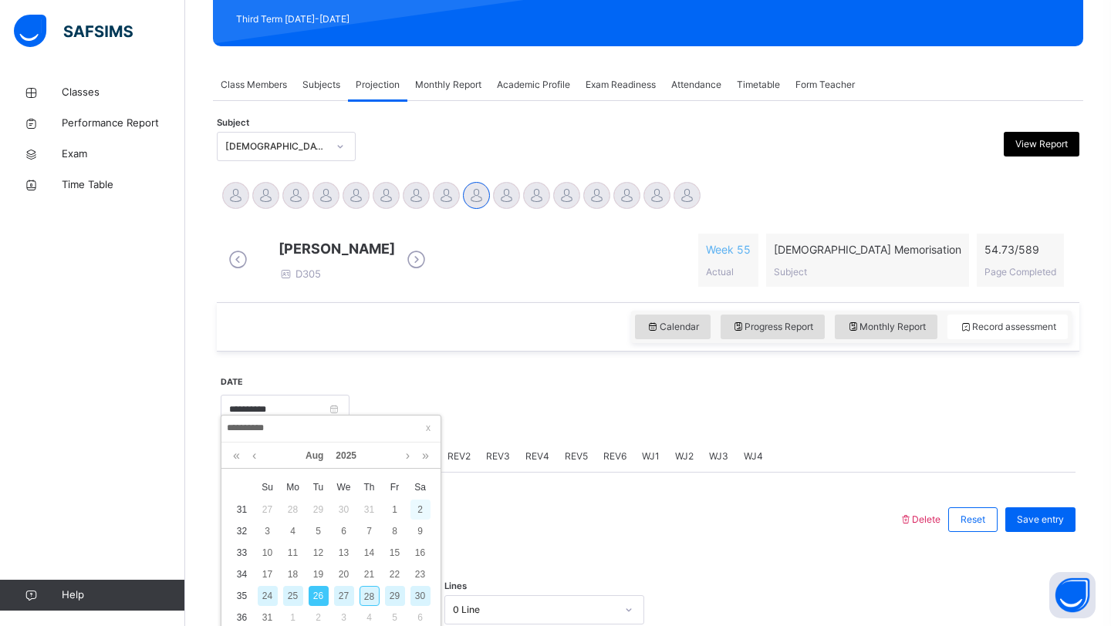
click at [417, 511] on div "2" at bounding box center [420, 510] width 20 height 20
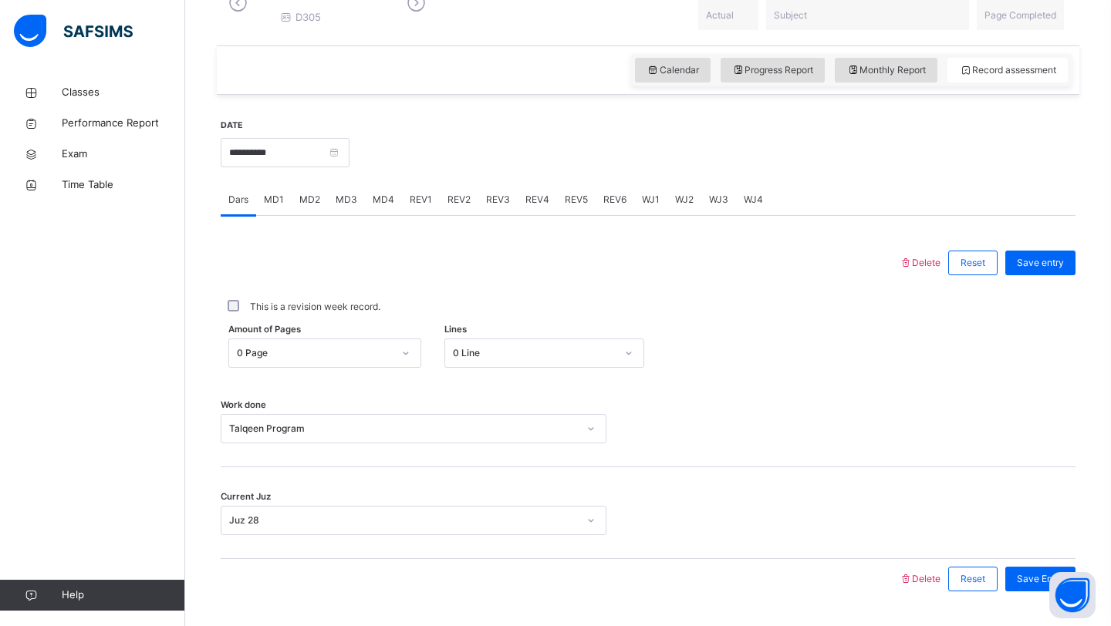
scroll to position [474, 0]
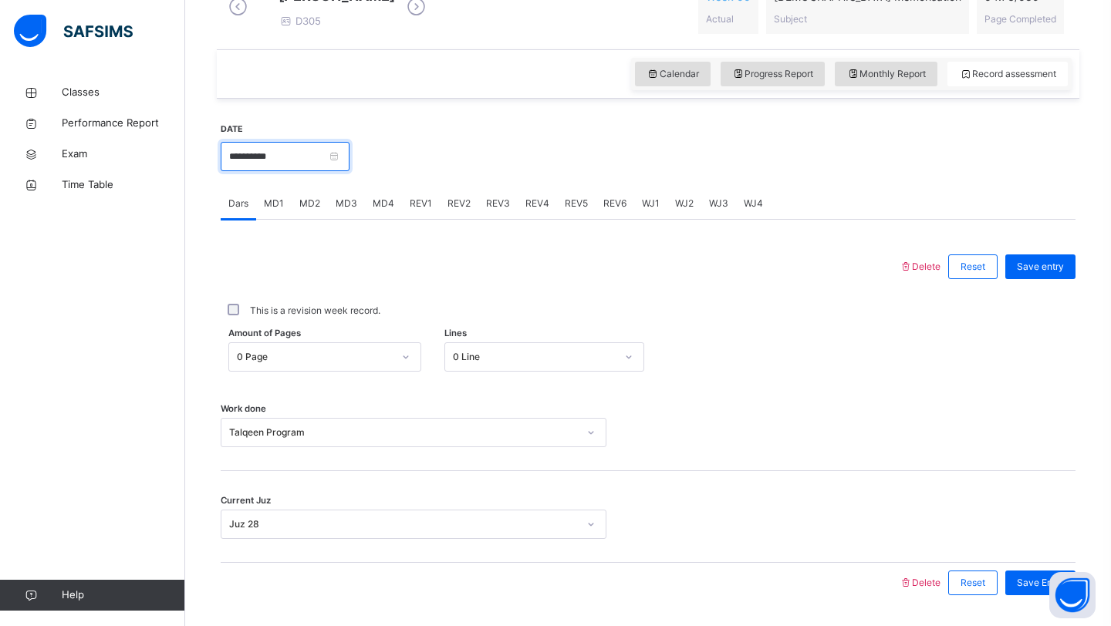
click at [314, 168] on input "**********" at bounding box center [285, 156] width 129 height 29
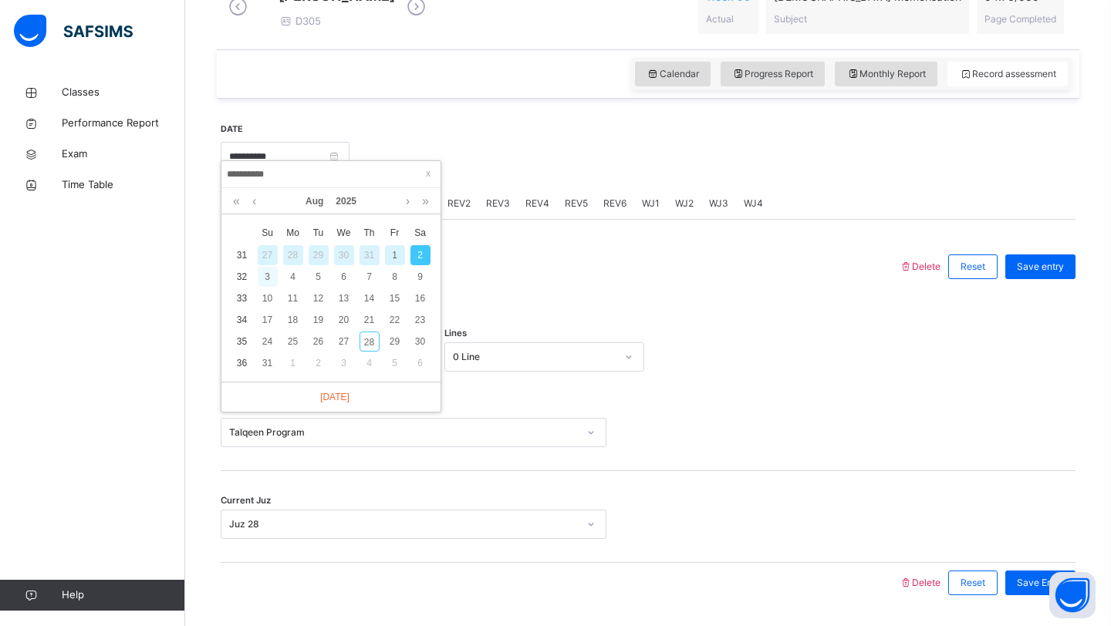
click at [268, 271] on div "3" at bounding box center [268, 277] width 20 height 20
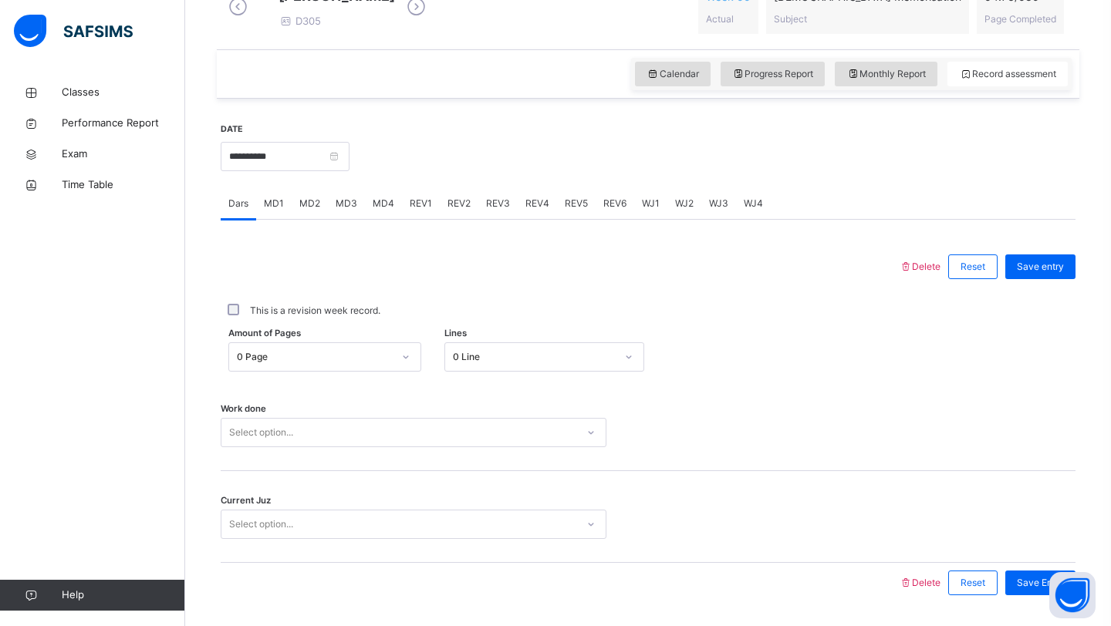
click at [322, 539] on div "Select option..." at bounding box center [414, 524] width 386 height 29
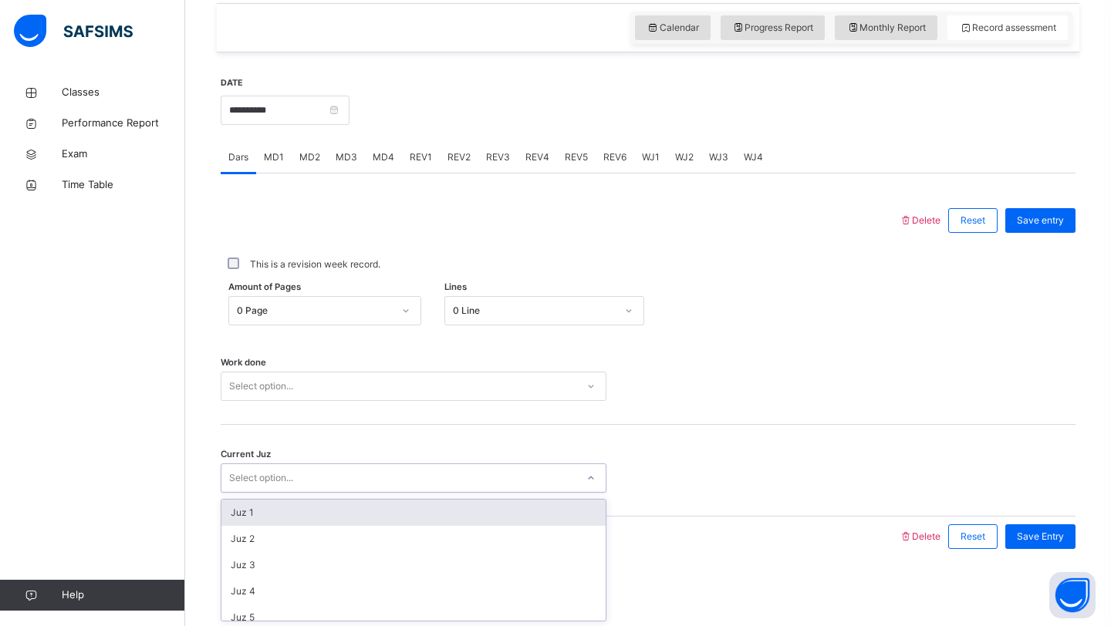
click at [690, 373] on div "Work done Select option..." at bounding box center [648, 386] width 855 height 29
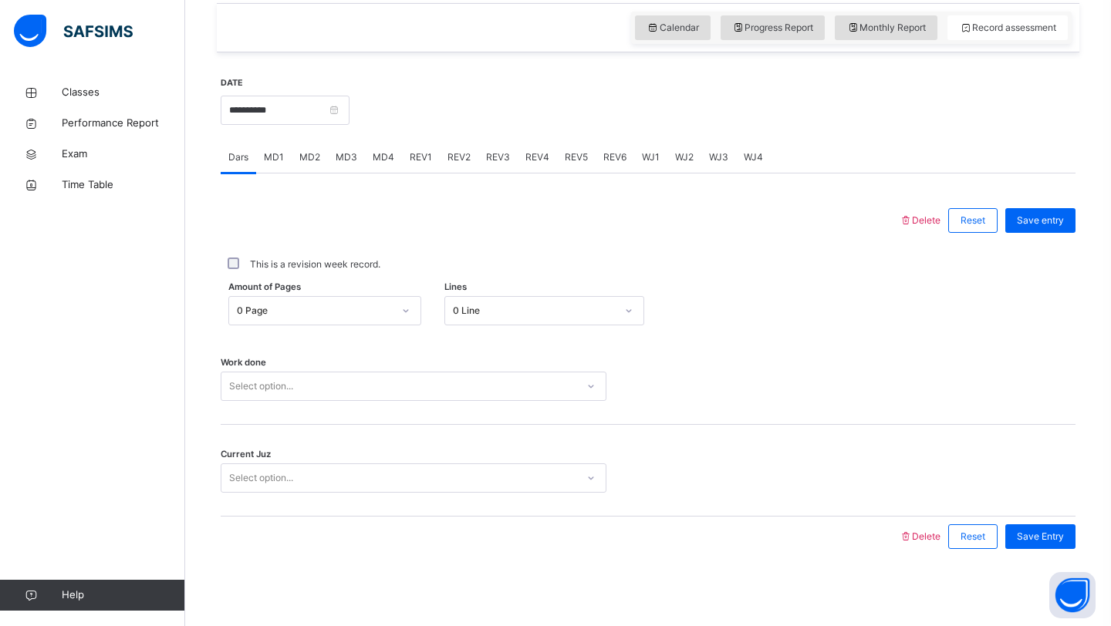
click at [315, 385] on div "Select option..." at bounding box center [398, 387] width 355 height 24
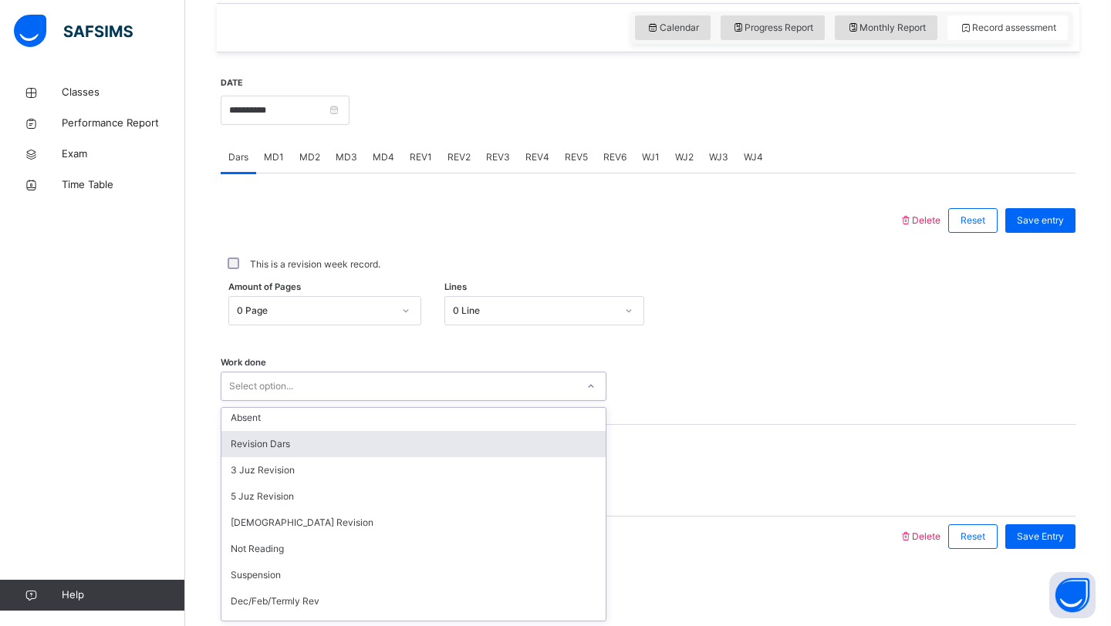
scroll to position [154, 0]
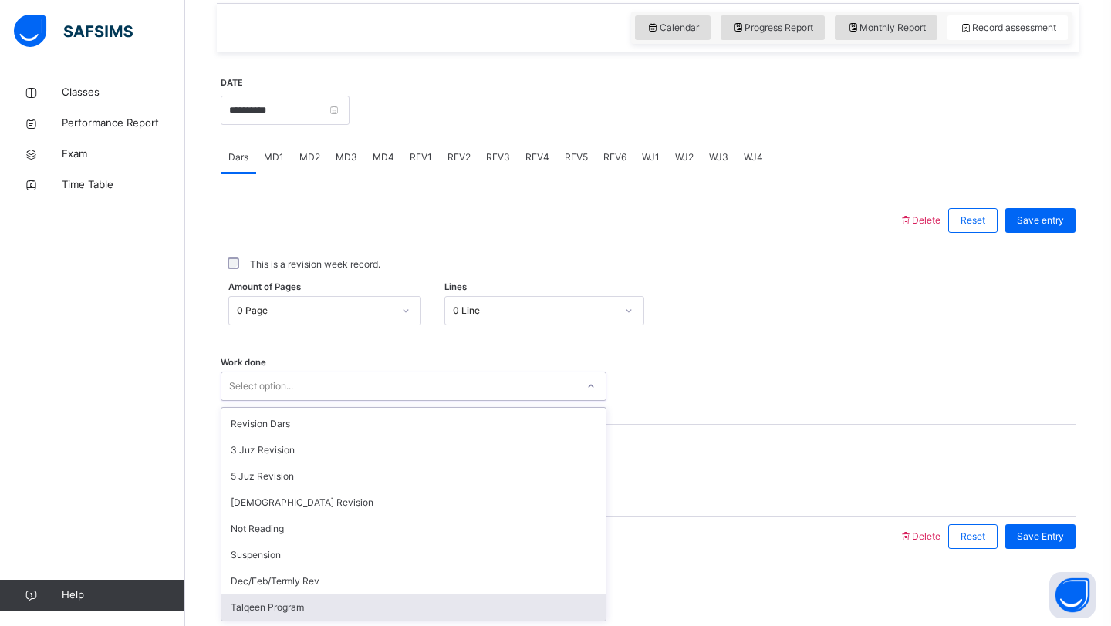
click at [288, 604] on div "Talqeen Program" at bounding box center [413, 608] width 384 height 26
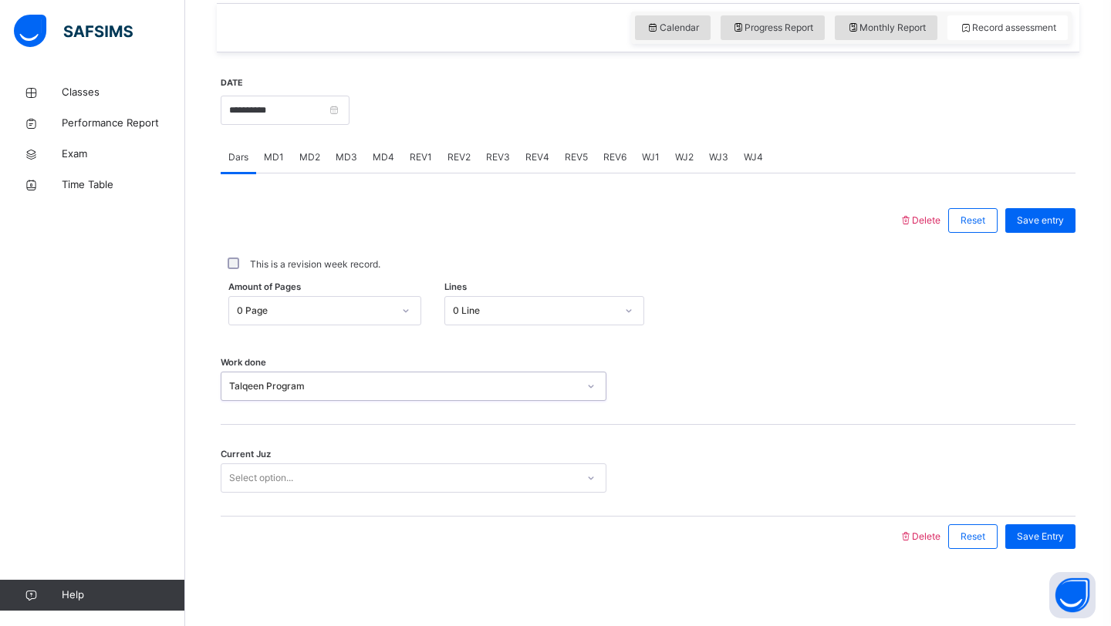
click at [279, 487] on div "Select option..." at bounding box center [261, 478] width 64 height 29
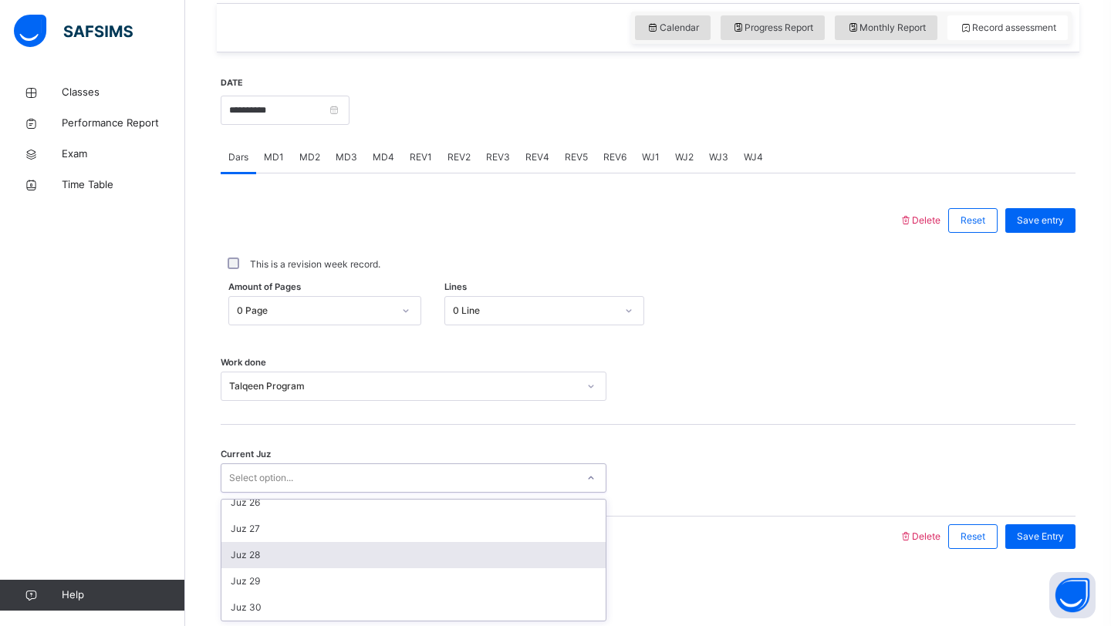
click at [265, 563] on div "Juz 28" at bounding box center [413, 555] width 384 height 26
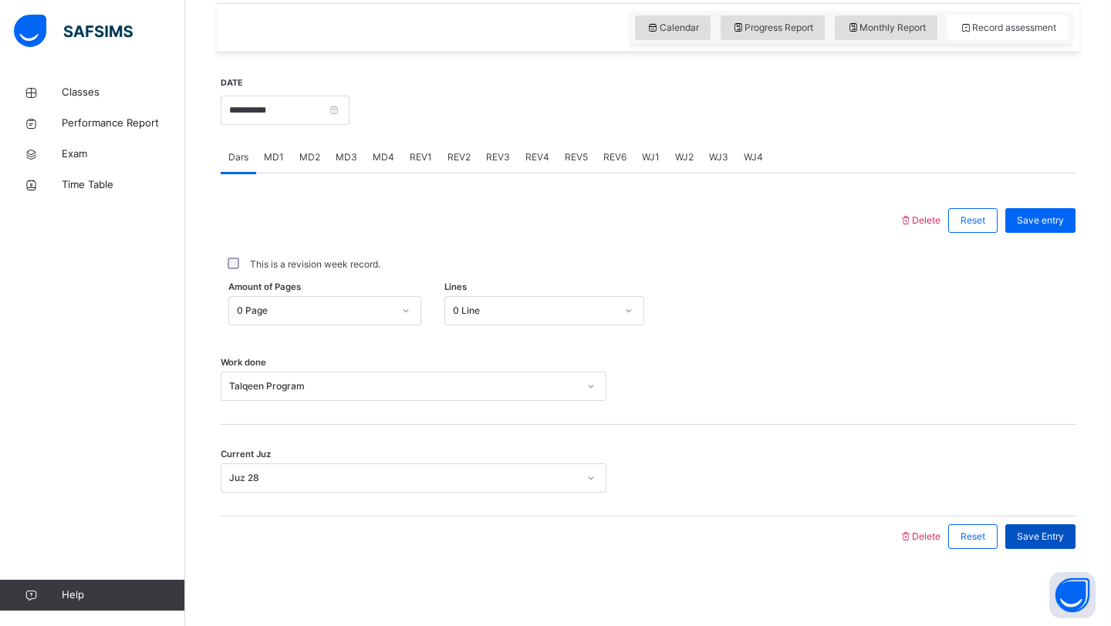
click at [1020, 535] on span "Save Entry" at bounding box center [1040, 537] width 47 height 14
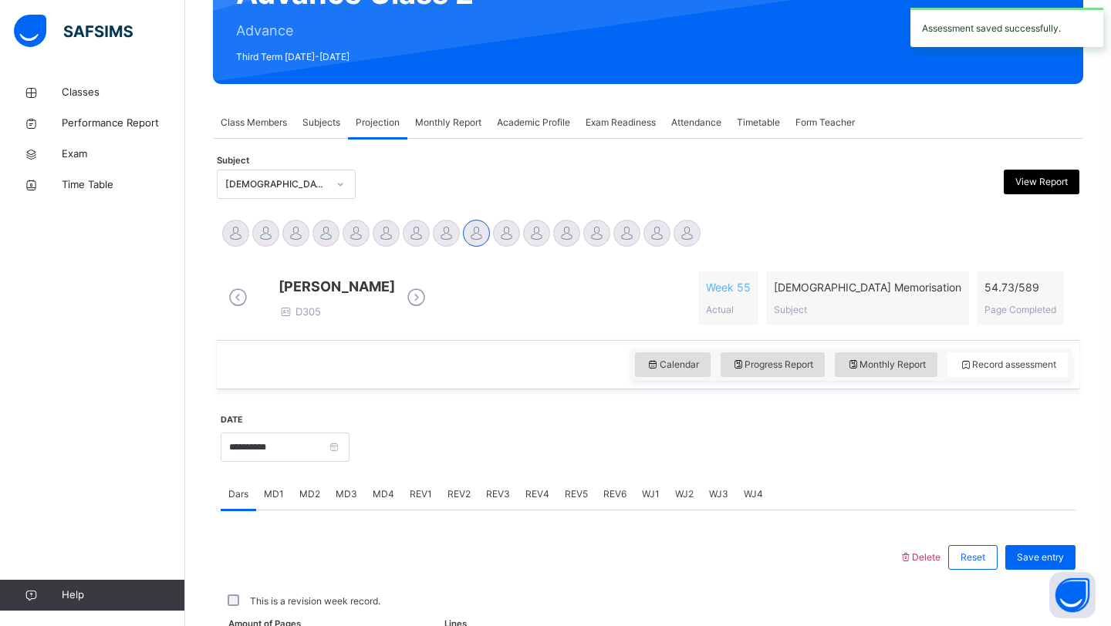
scroll to position [532, 0]
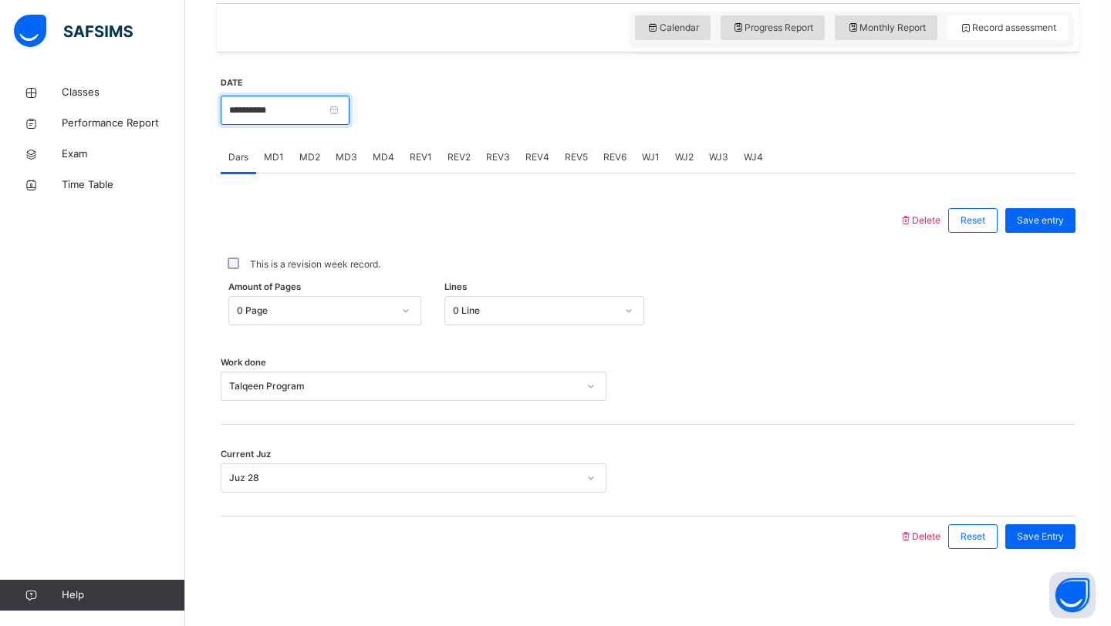
click at [295, 106] on input "**********" at bounding box center [285, 110] width 129 height 29
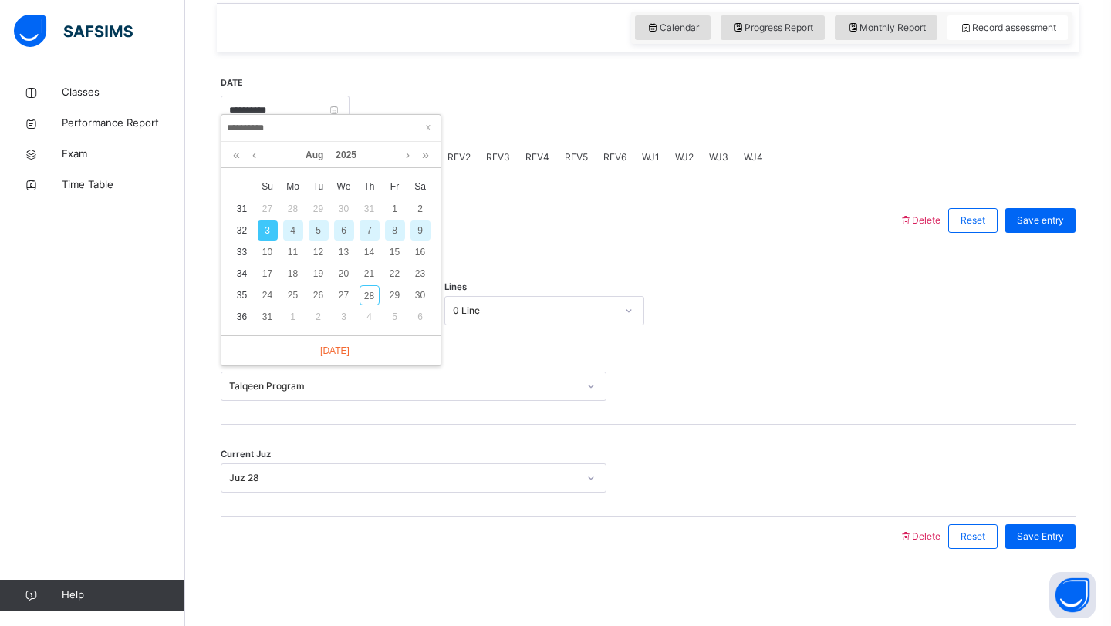
click at [317, 221] on div "5" at bounding box center [319, 231] width 20 height 20
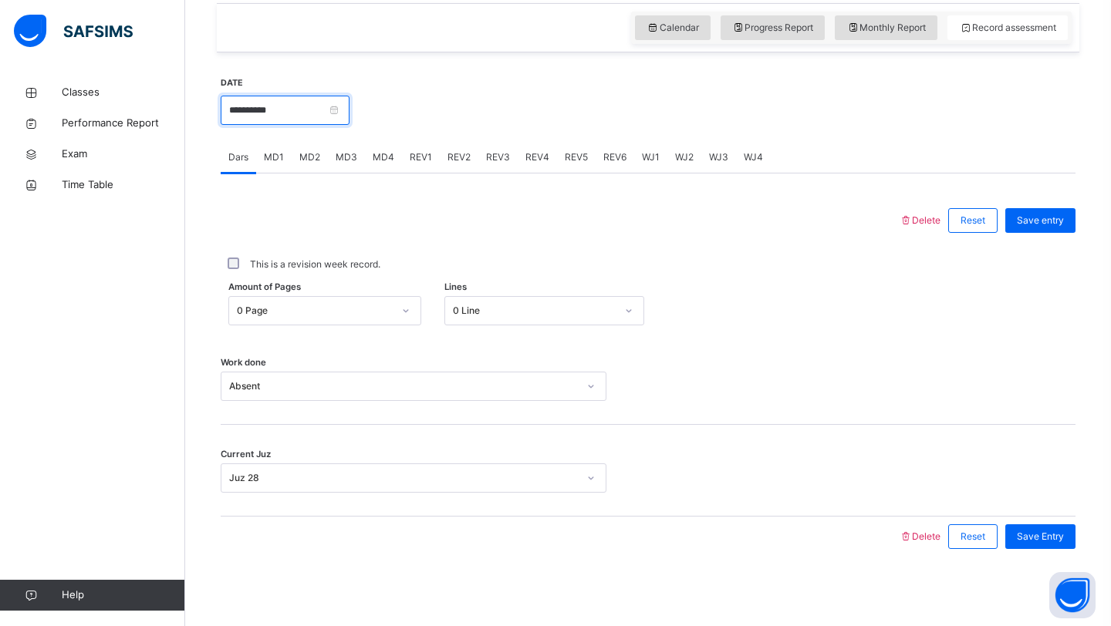
click at [309, 114] on input "**********" at bounding box center [285, 110] width 129 height 29
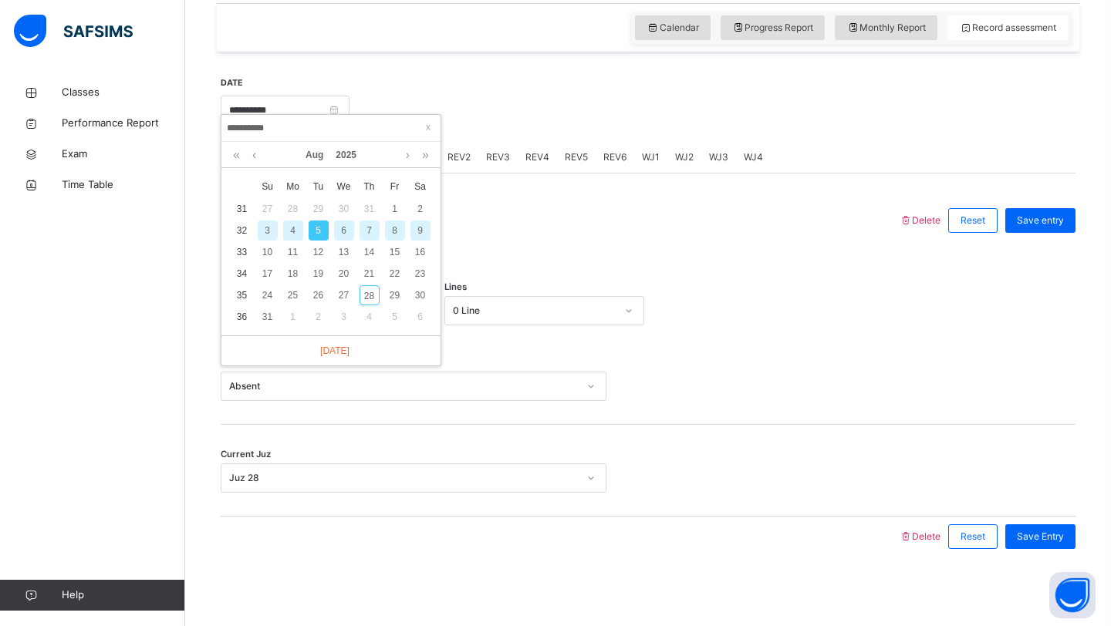
click at [368, 227] on div "7" at bounding box center [369, 231] width 20 height 20
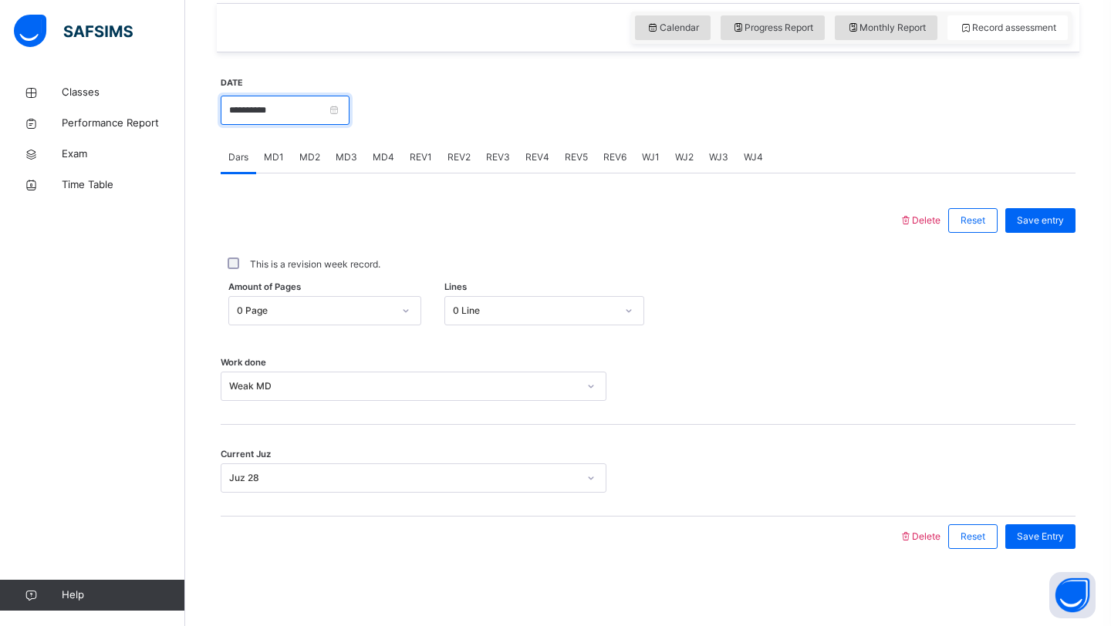
click at [291, 97] on input "**********" at bounding box center [285, 110] width 129 height 29
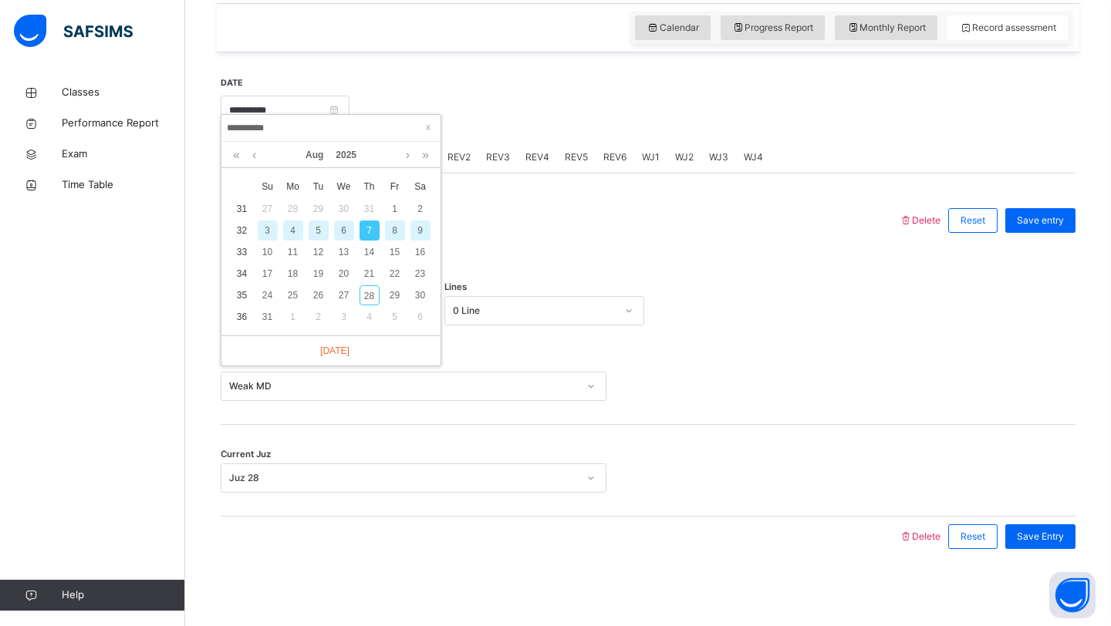
click at [415, 221] on div "9" at bounding box center [420, 231] width 20 height 20
type input "**********"
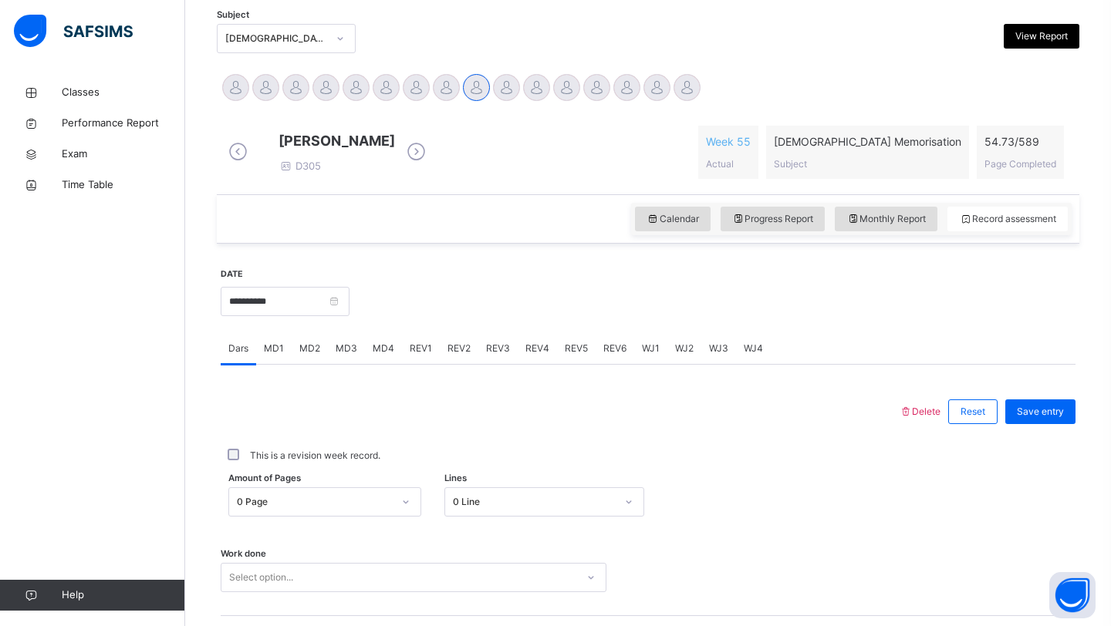
scroll to position [330, 0]
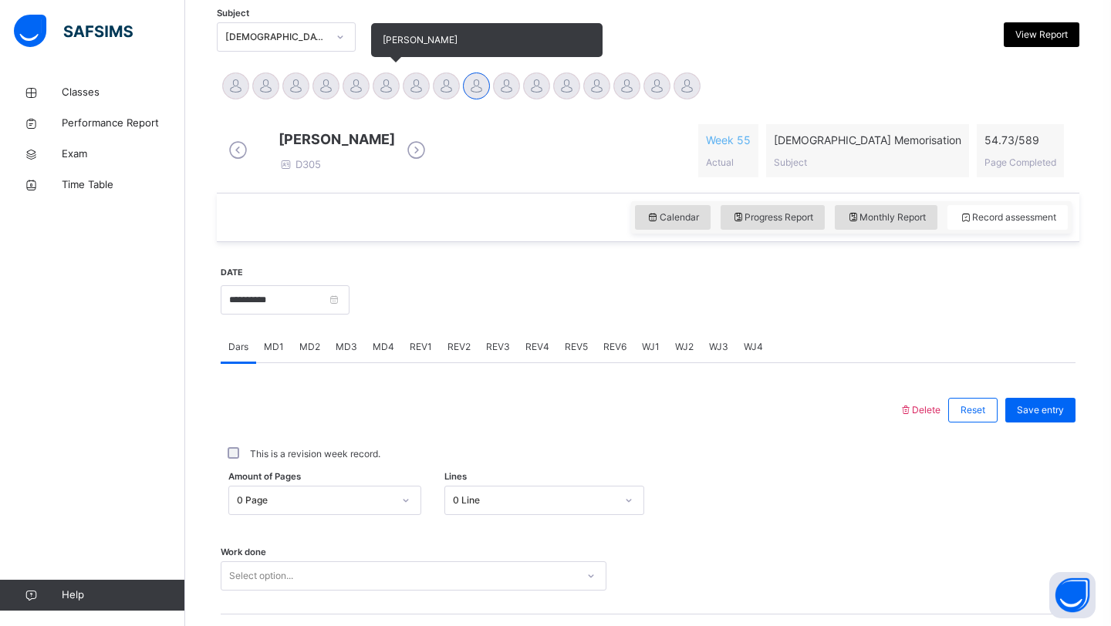
click at [395, 96] on div at bounding box center [386, 86] width 27 height 27
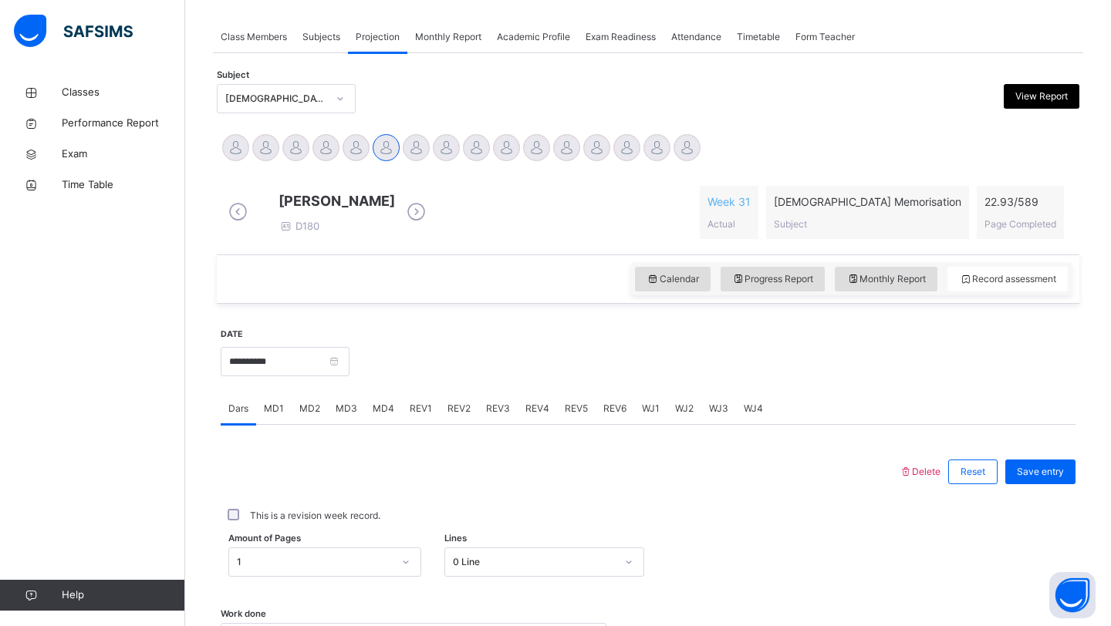
scroll to position [241, 0]
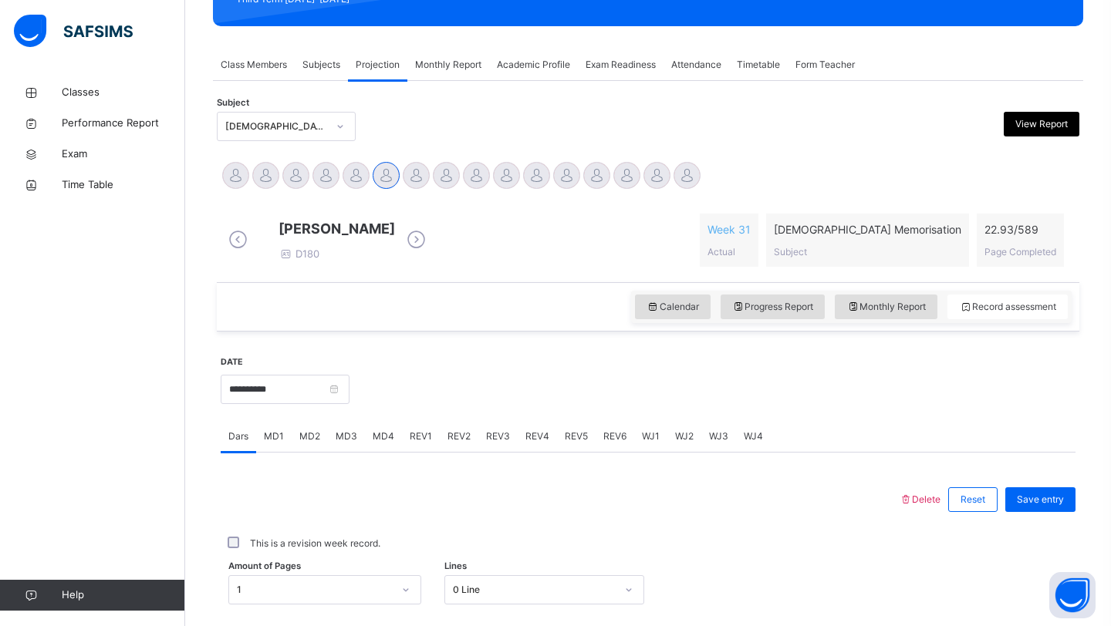
click at [454, 71] on span "Monthly Report" at bounding box center [448, 65] width 66 height 14
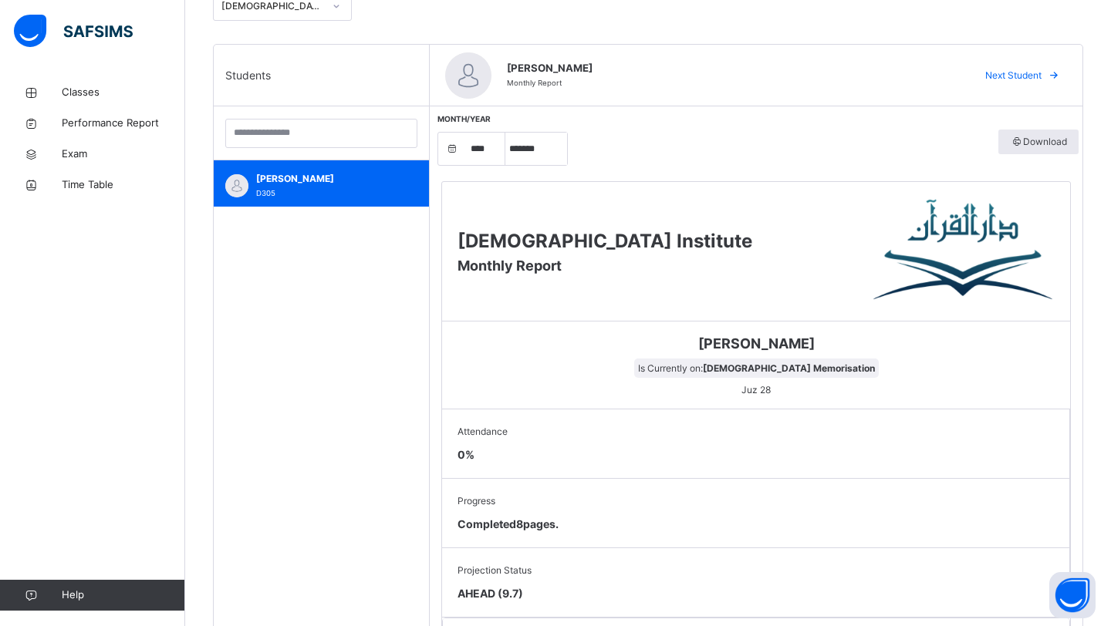
scroll to position [367, 0]
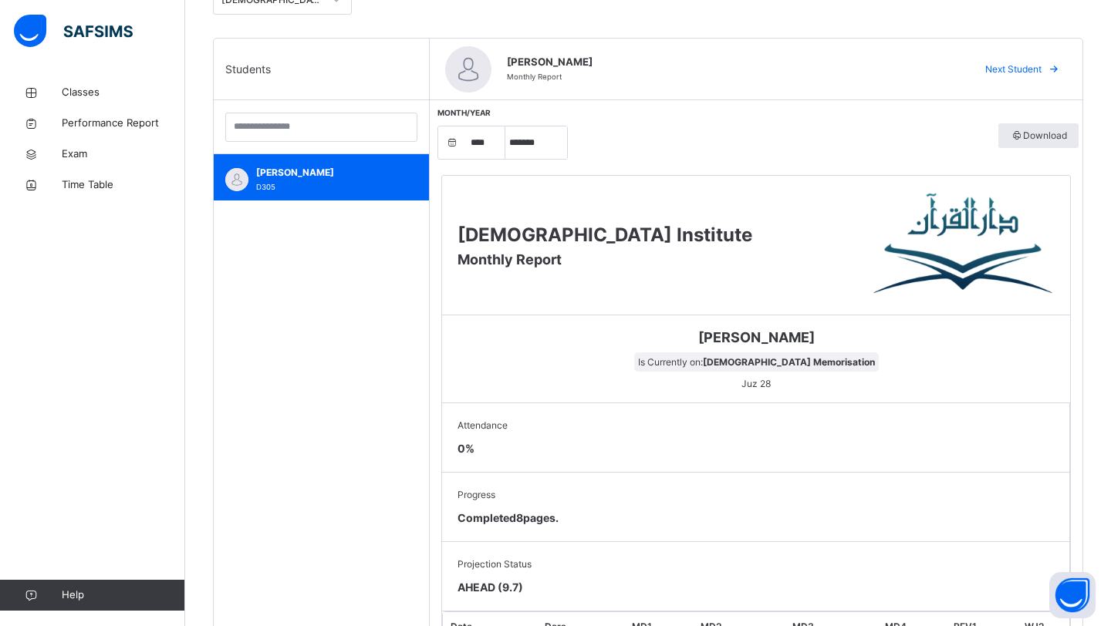
click at [281, 5] on div "[DEMOGRAPHIC_DATA] Memorisation" at bounding box center [272, 0] width 102 height 14
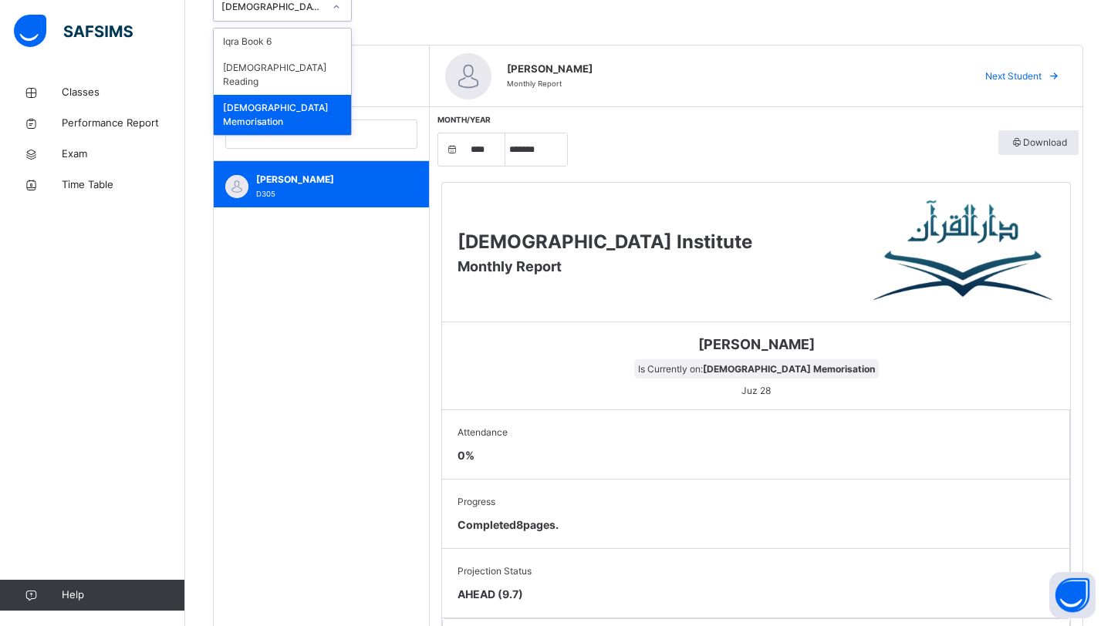
click at [285, 96] on div "[DEMOGRAPHIC_DATA] Memorisation" at bounding box center [282, 115] width 137 height 40
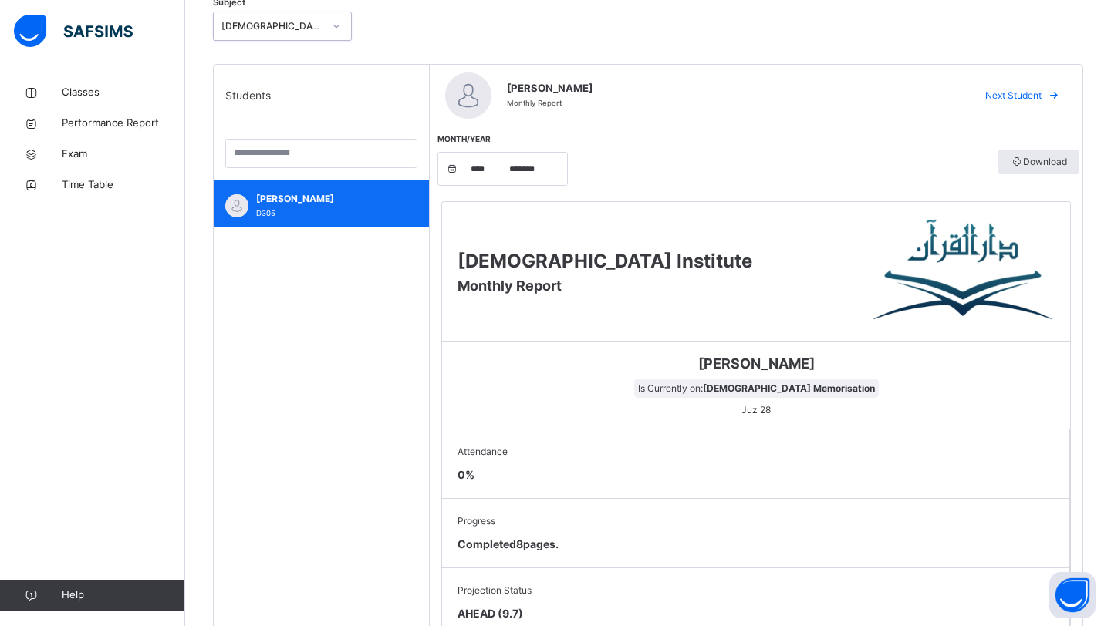
scroll to position [332, 0]
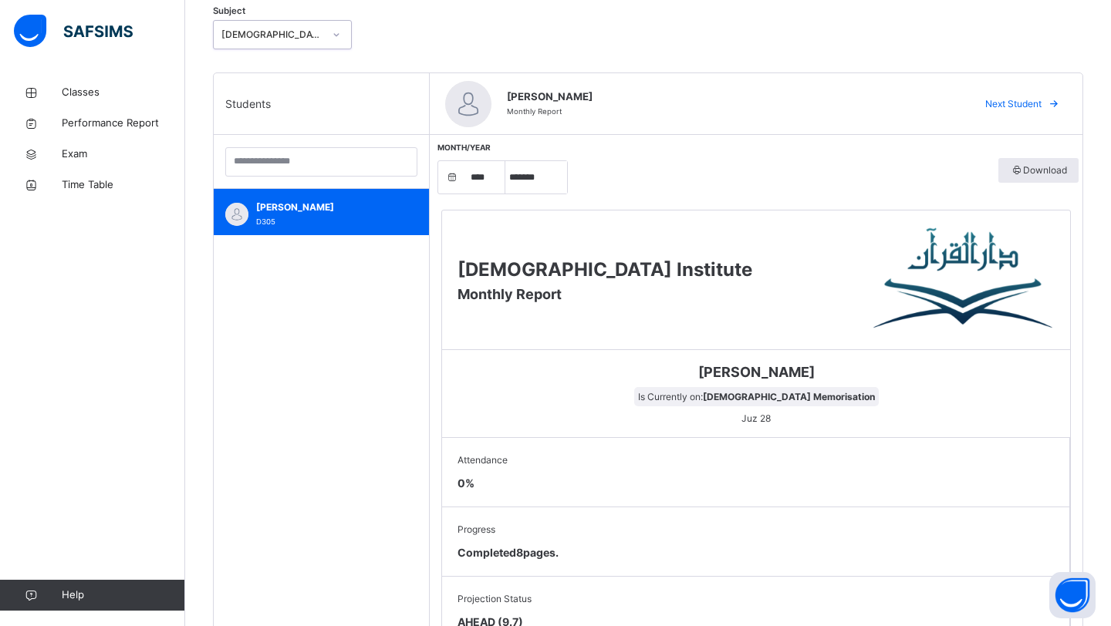
click at [272, 39] on div "[DEMOGRAPHIC_DATA] Memorisation" at bounding box center [272, 35] width 102 height 14
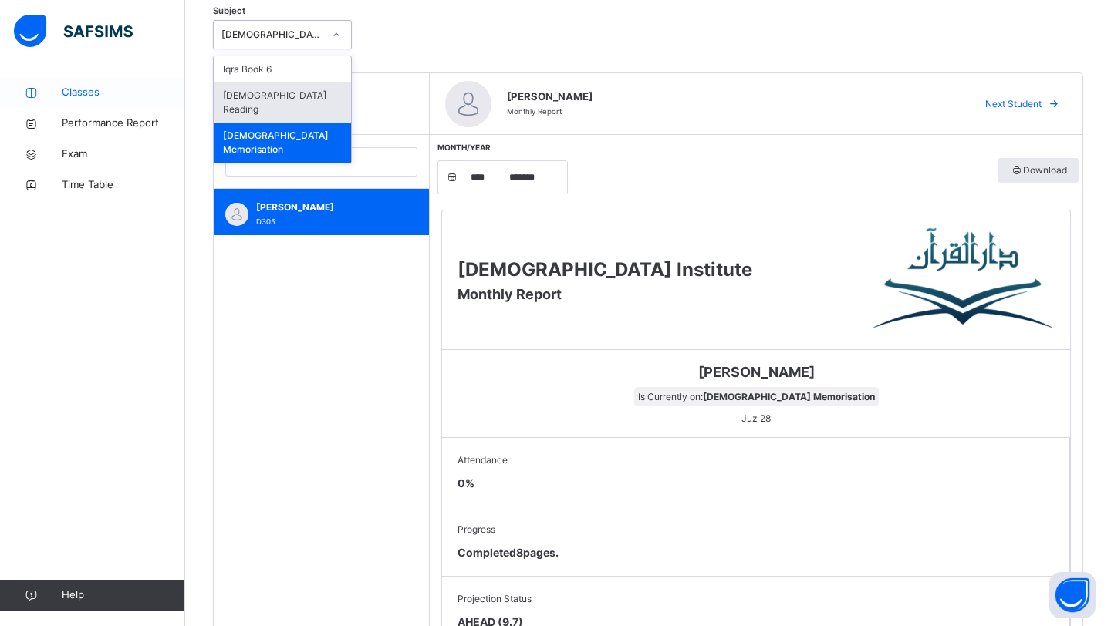
click at [91, 94] on span "Classes" at bounding box center [123, 92] width 123 height 15
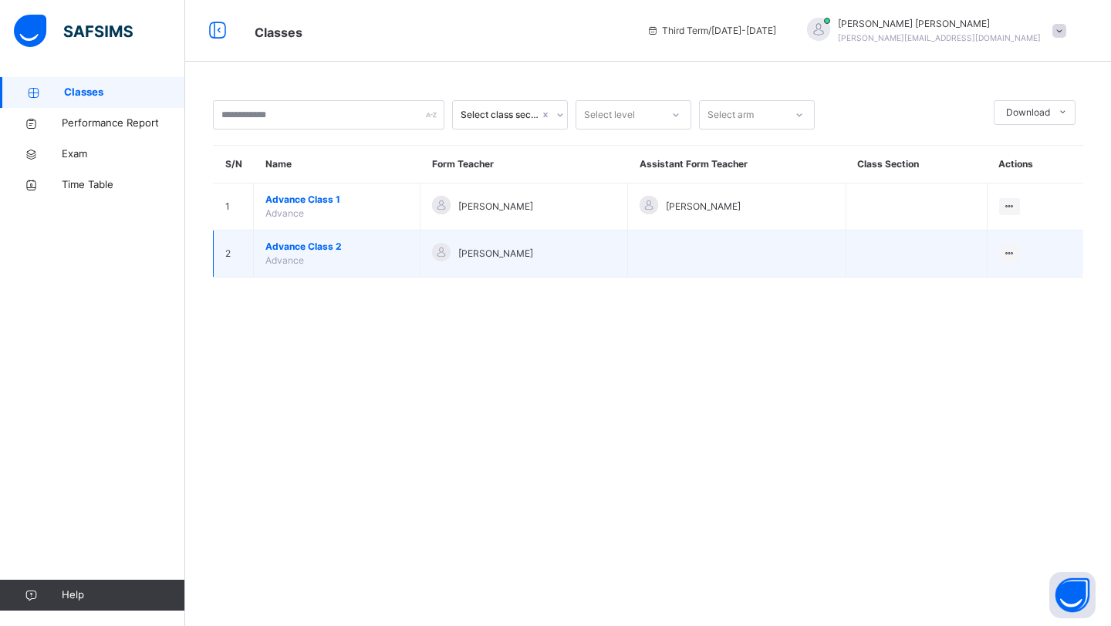
click at [307, 244] on span "Advance Class 2" at bounding box center [336, 247] width 143 height 14
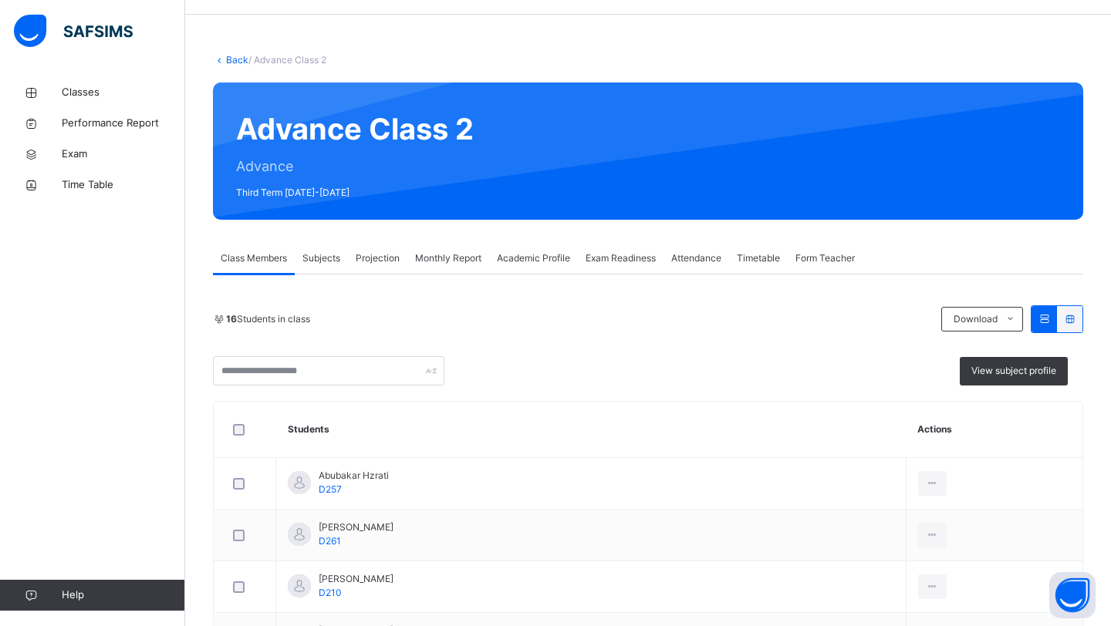
scroll to position [53, 0]
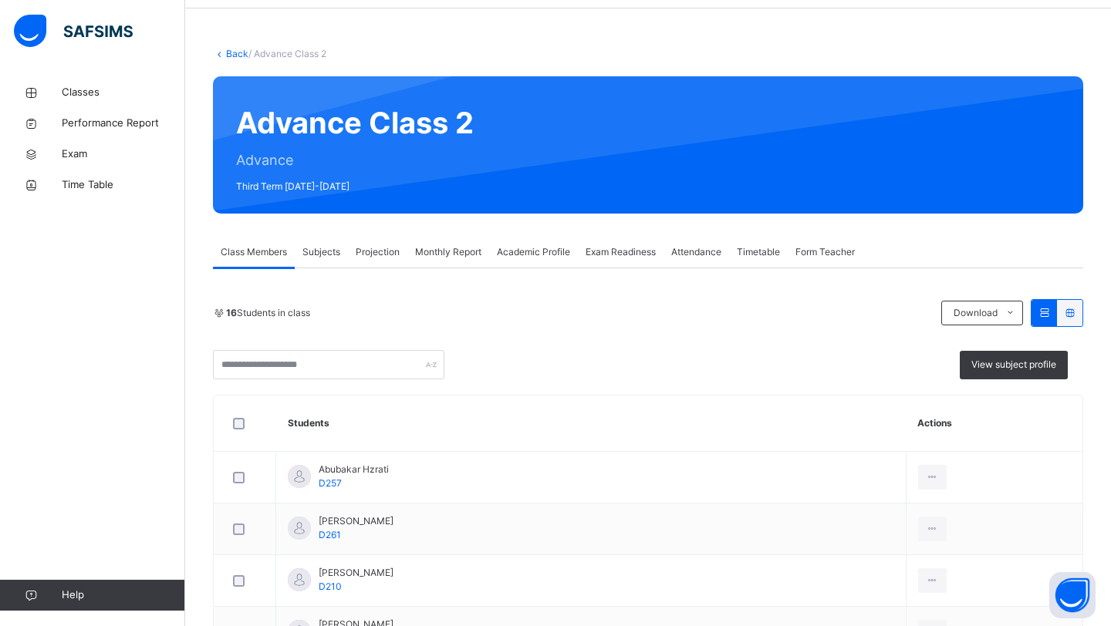
select select "****"
select select "*"
click at [466, 259] on div "Monthly Report" at bounding box center [448, 252] width 82 height 31
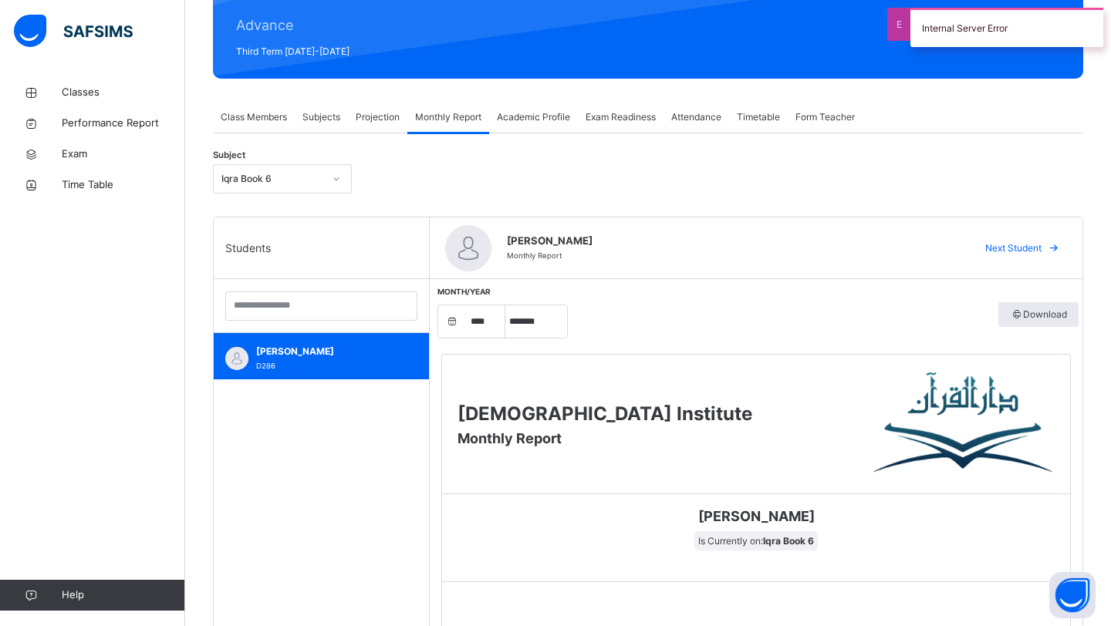
scroll to position [211, 0]
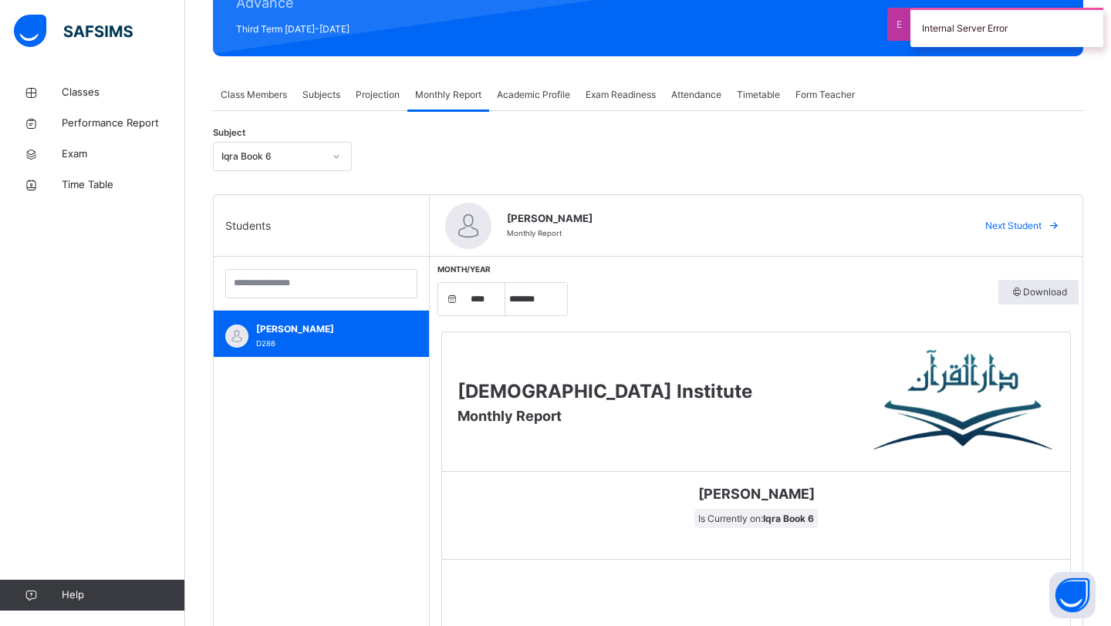
click at [249, 159] on div "Iqra Book 6" at bounding box center [272, 157] width 102 height 14
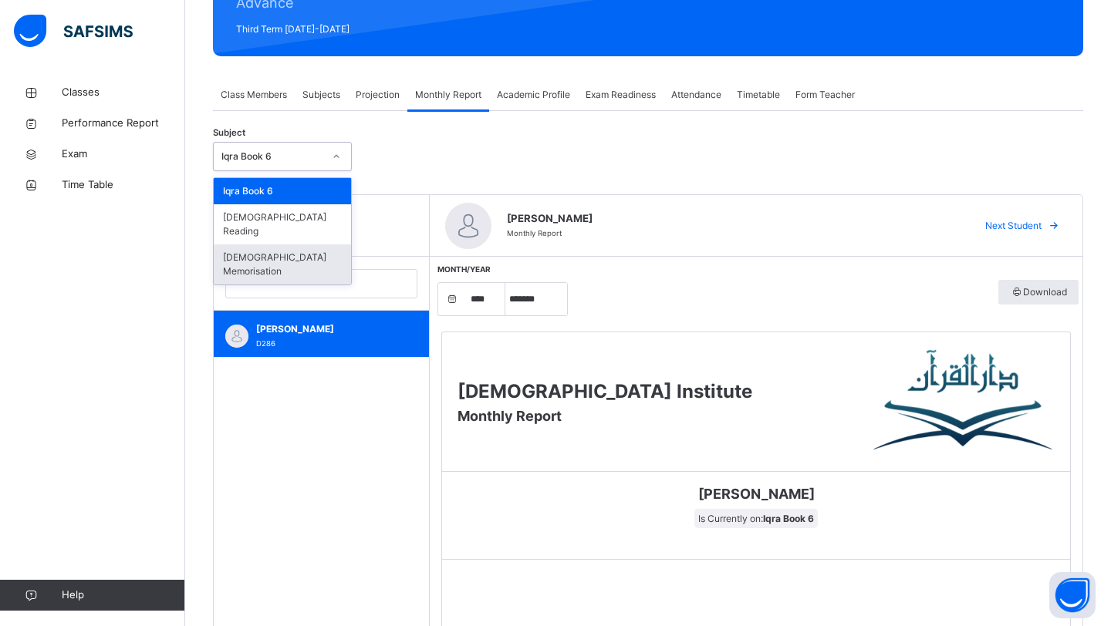
click at [262, 245] on div "[DEMOGRAPHIC_DATA] Memorisation" at bounding box center [282, 265] width 137 height 40
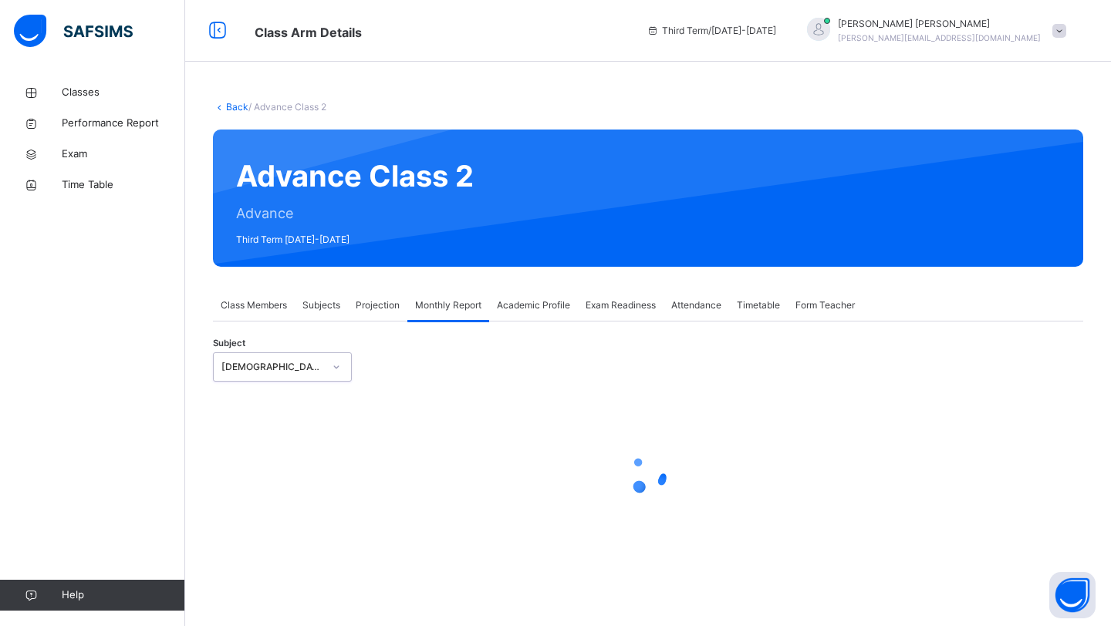
scroll to position [0, 0]
select select "****"
select select "*"
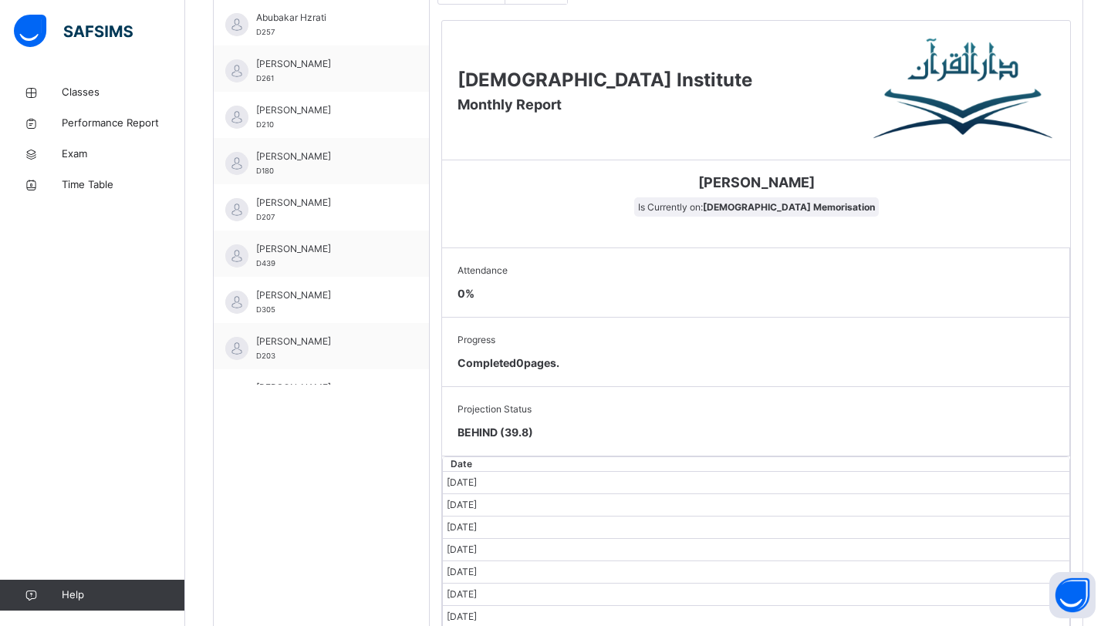
scroll to position [527, 0]
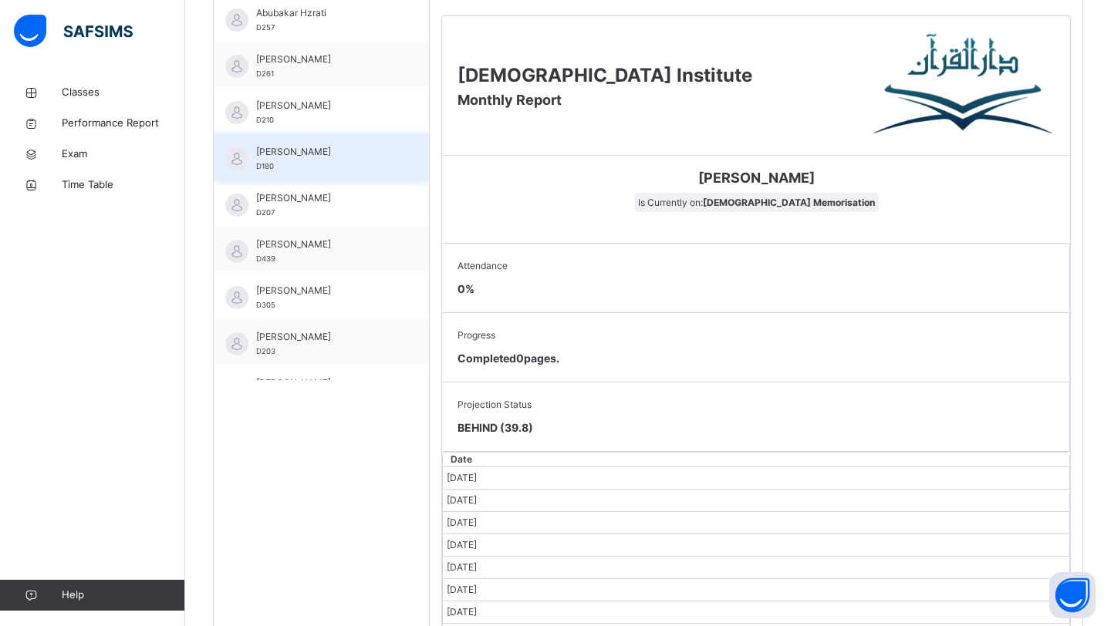
click at [323, 164] on div "[PERSON_NAME] D180" at bounding box center [325, 159] width 138 height 28
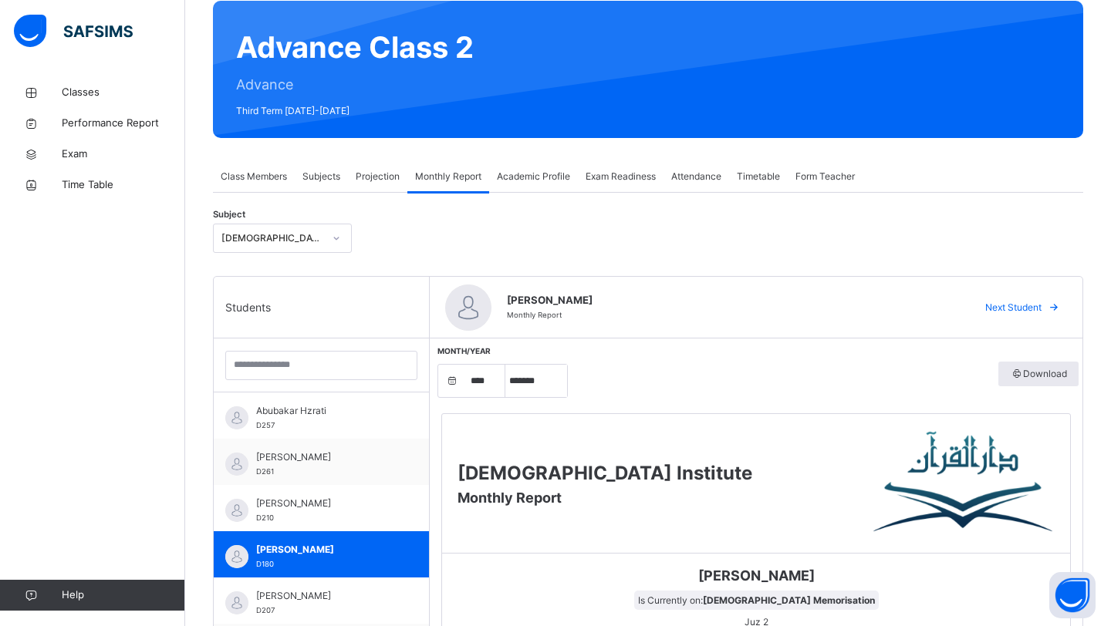
scroll to position [57, 0]
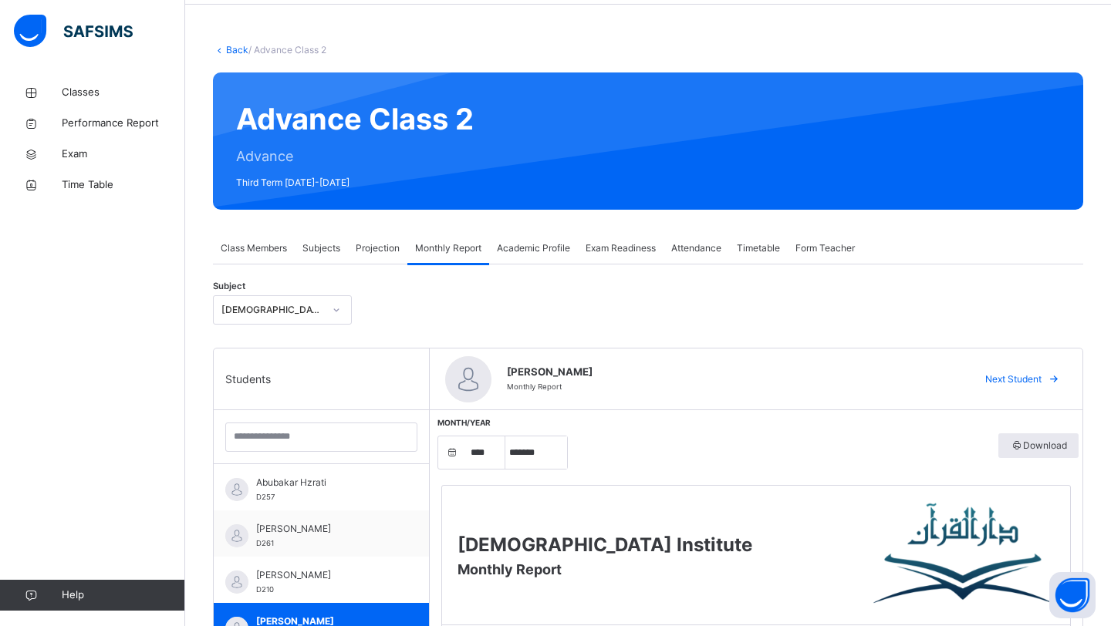
click at [377, 248] on span "Projection" at bounding box center [378, 248] width 44 height 14
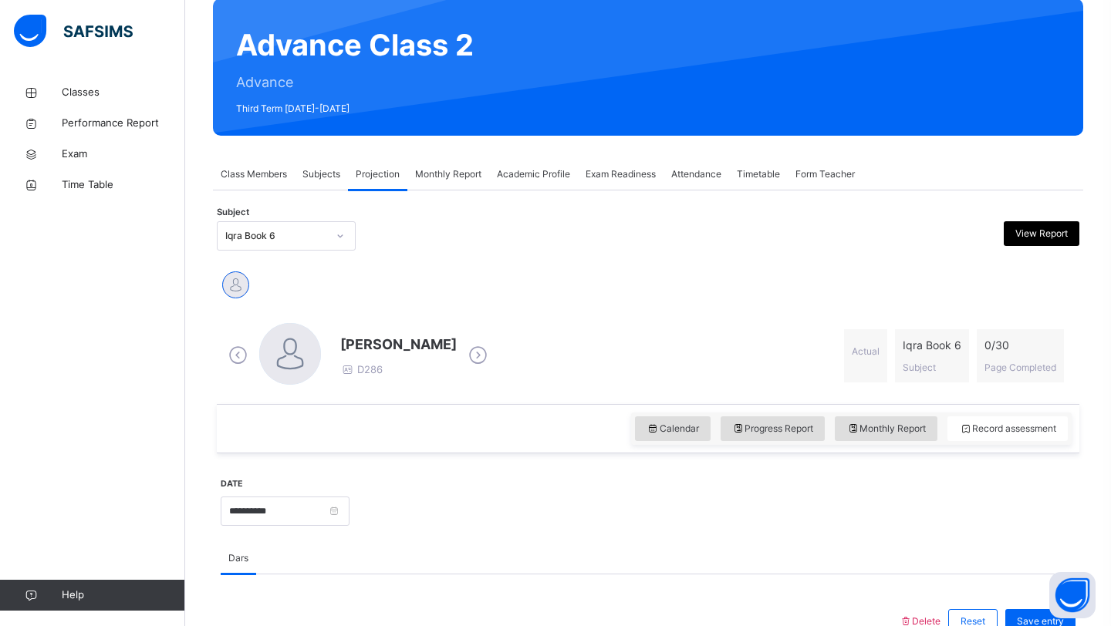
scroll to position [166, 0]
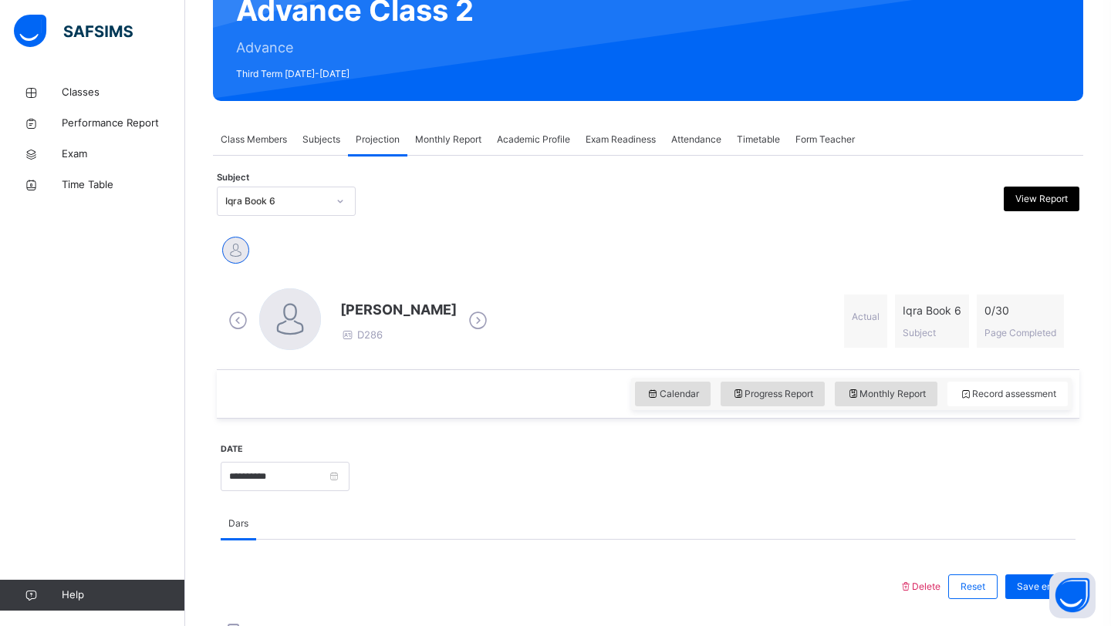
click at [319, 216] on div "Subject Iqra Book 6 View Report" at bounding box center [648, 201] width 862 height 45
click at [313, 197] on div "Iqra Book 6" at bounding box center [276, 201] width 102 height 14
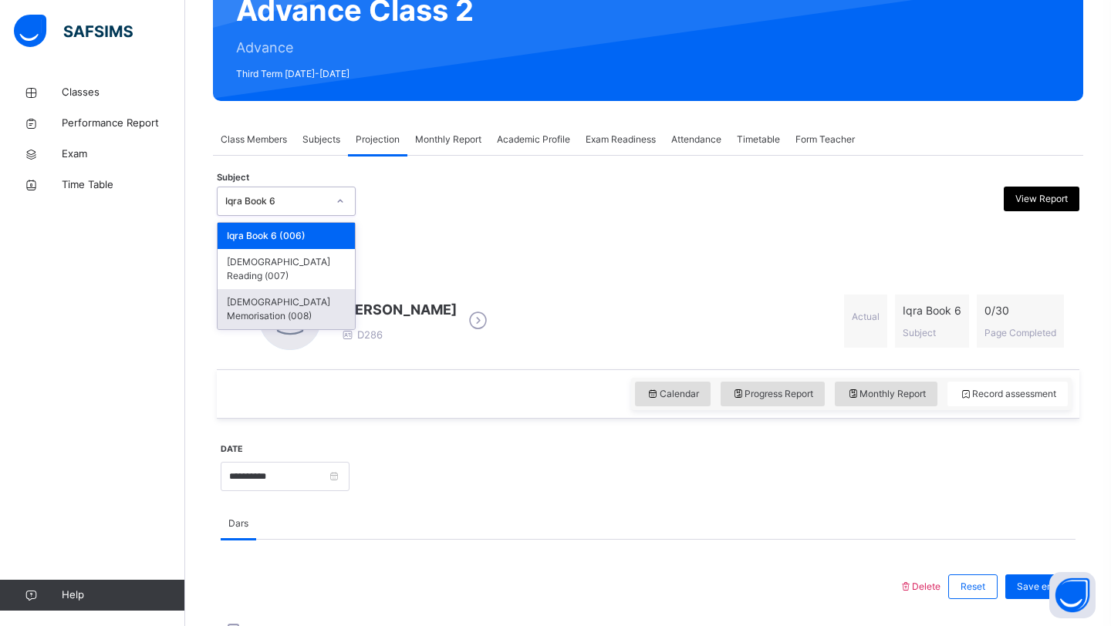
click at [315, 289] on div "[DEMOGRAPHIC_DATA] Memorisation (008)" at bounding box center [286, 309] width 137 height 40
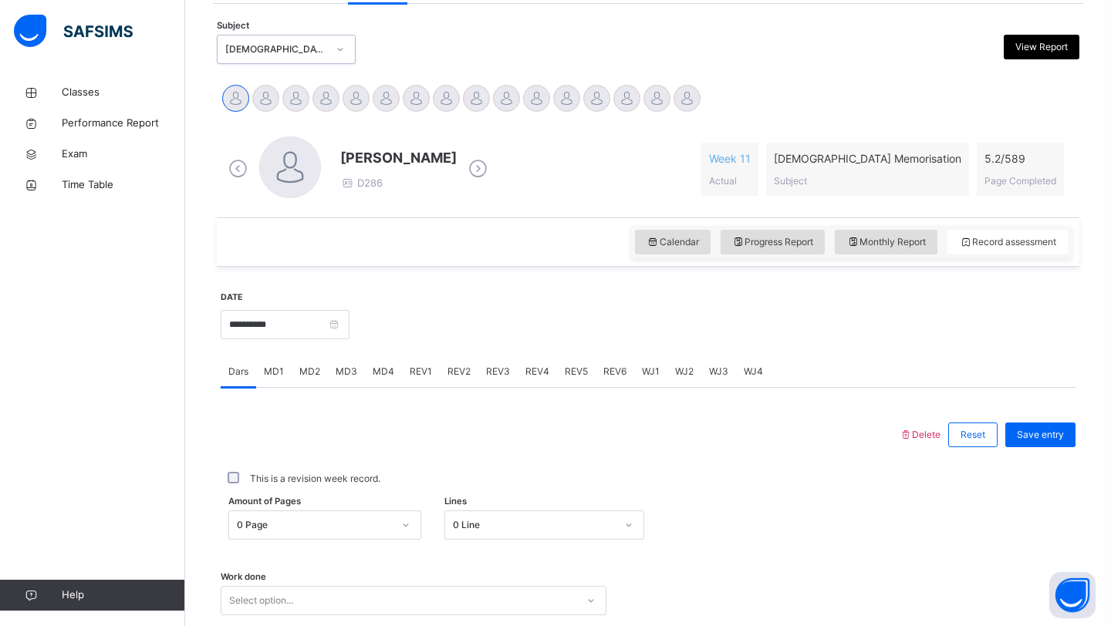
scroll to position [315, 0]
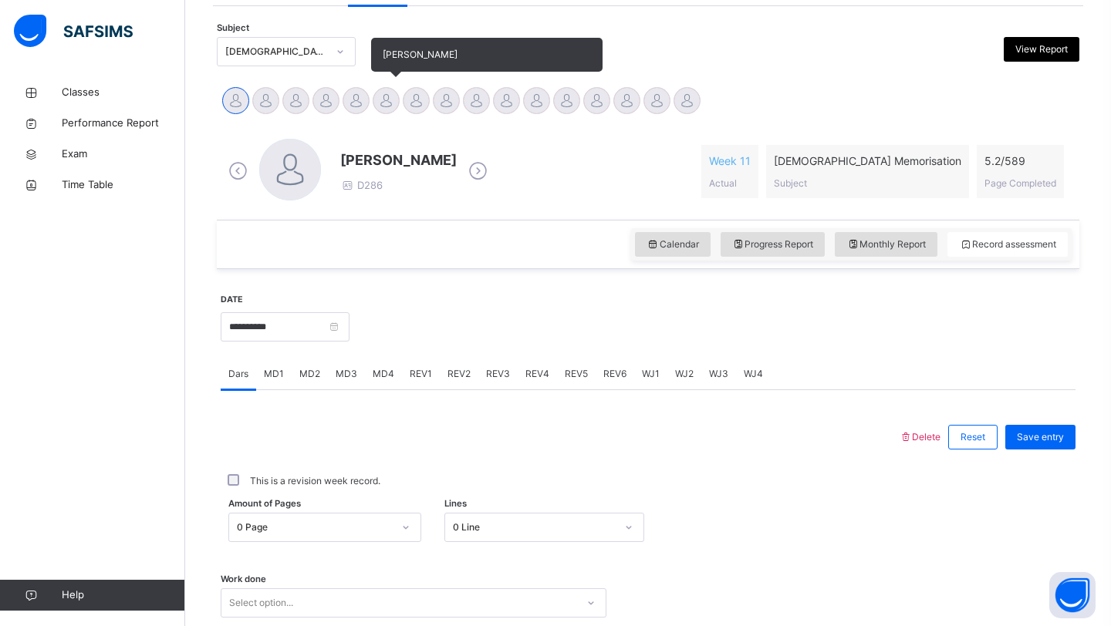
click at [389, 107] on div at bounding box center [386, 100] width 27 height 27
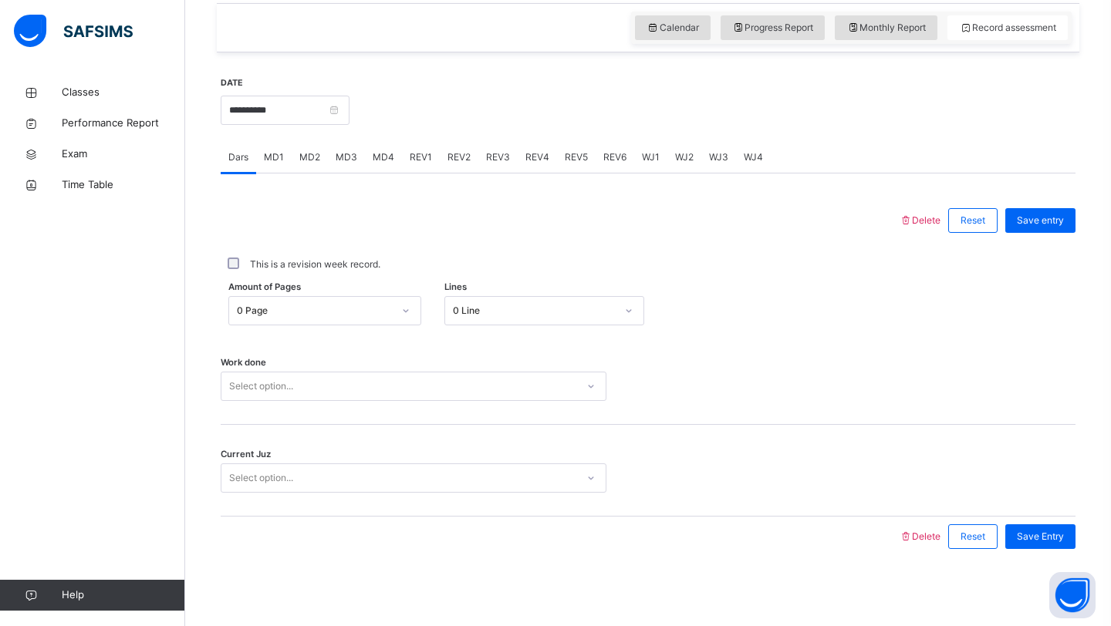
scroll to position [532, 0]
click at [303, 116] on input "**********" at bounding box center [285, 110] width 129 height 29
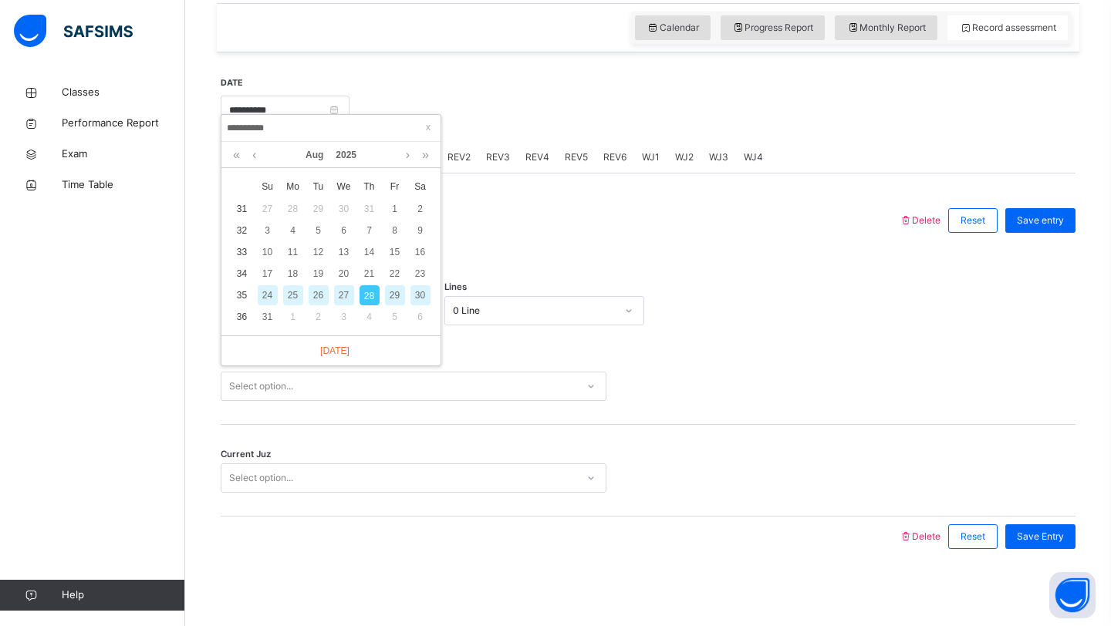
click at [316, 285] on div "26" at bounding box center [319, 295] width 20 height 20
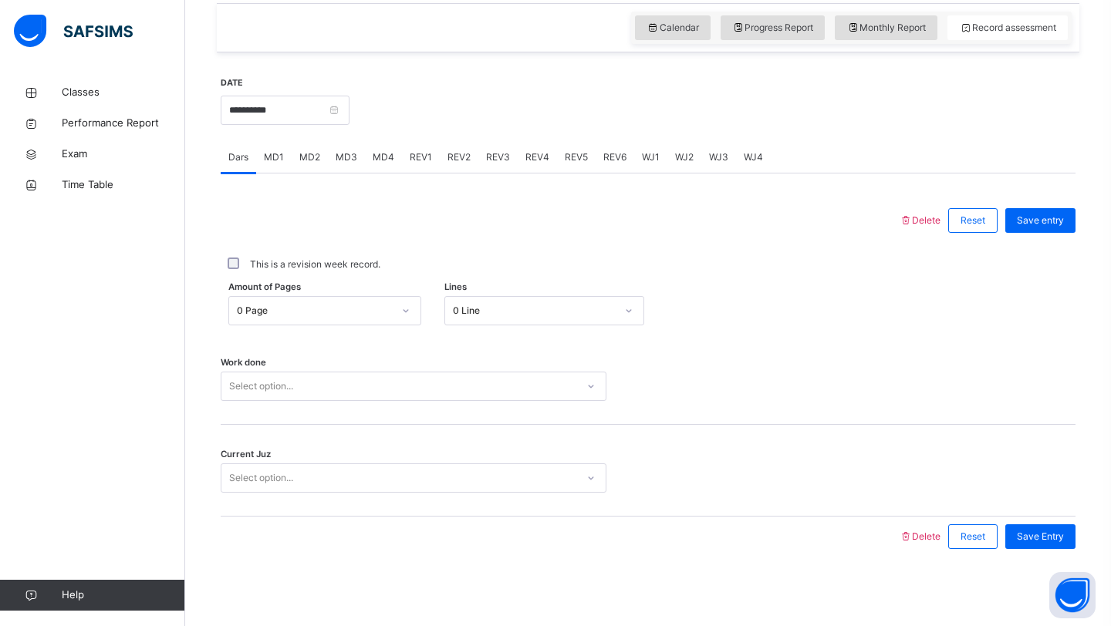
click at [272, 158] on span "MD1" at bounding box center [274, 157] width 20 height 14
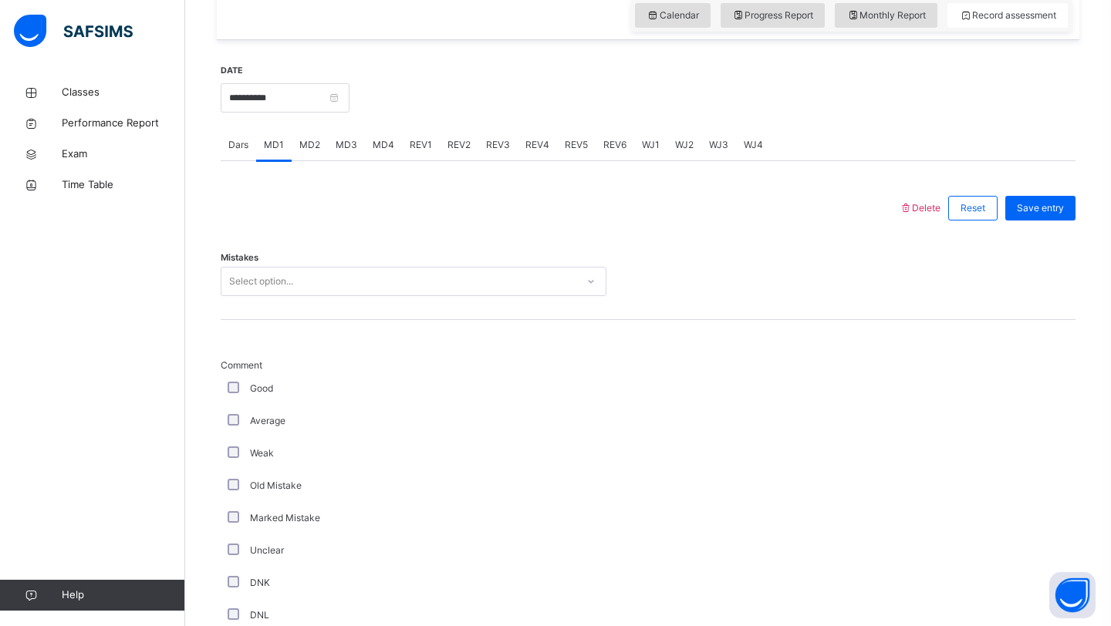
click at [301, 152] on span "MD2" at bounding box center [309, 145] width 21 height 14
click at [343, 160] on div "MD3" at bounding box center [346, 145] width 37 height 31
click at [380, 160] on div "MD4" at bounding box center [383, 145] width 37 height 31
click at [417, 160] on div "REV1" at bounding box center [421, 145] width 38 height 31
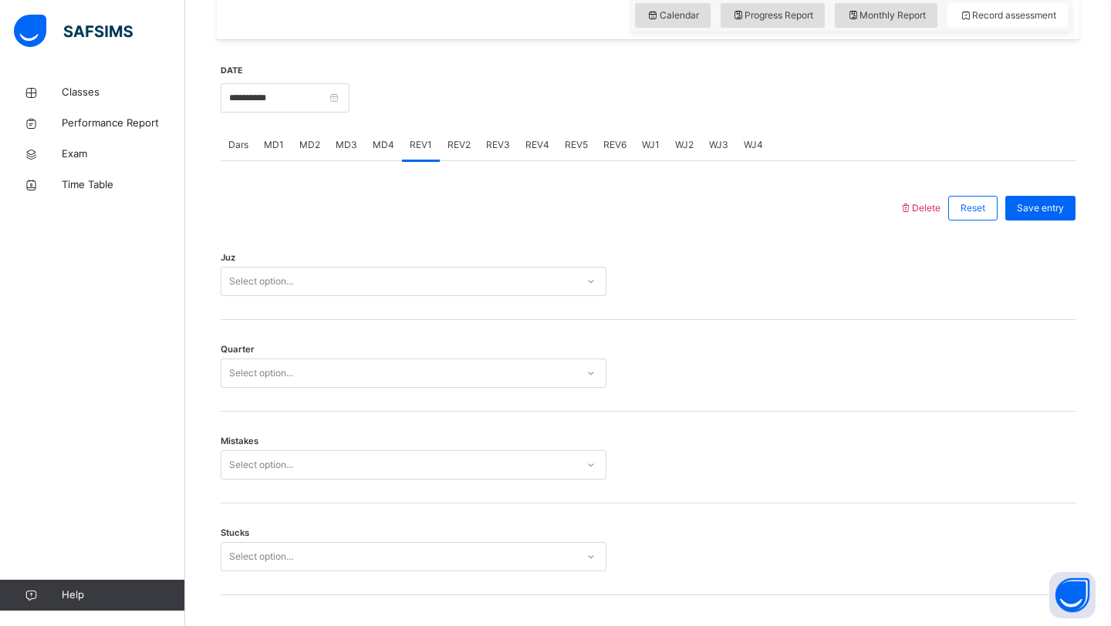
click at [454, 160] on div "REV2" at bounding box center [459, 145] width 39 height 31
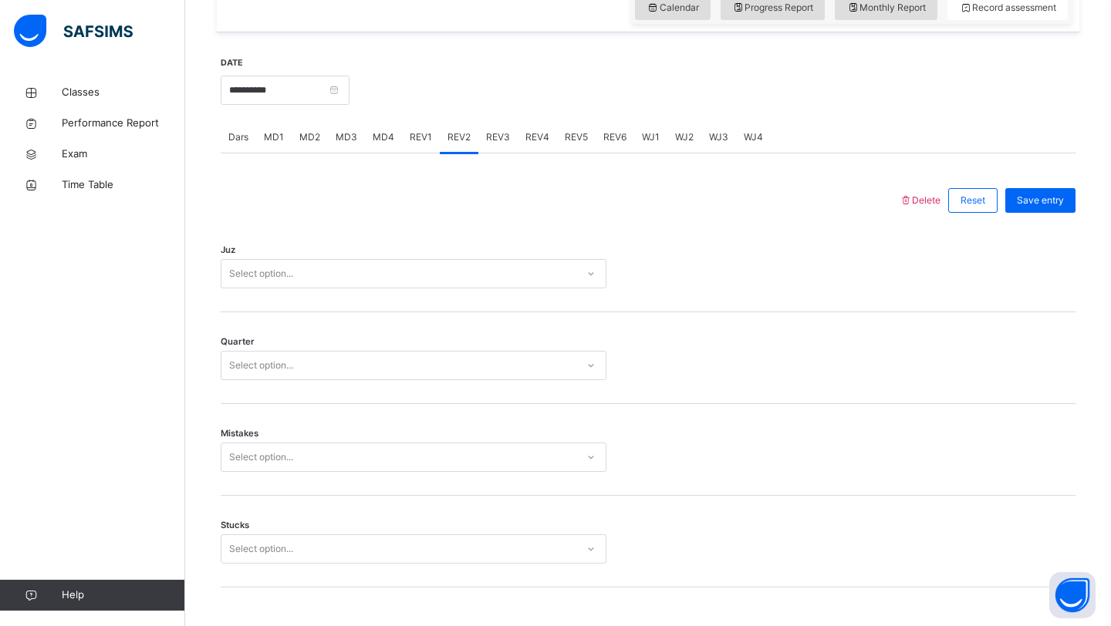
scroll to position [547, 0]
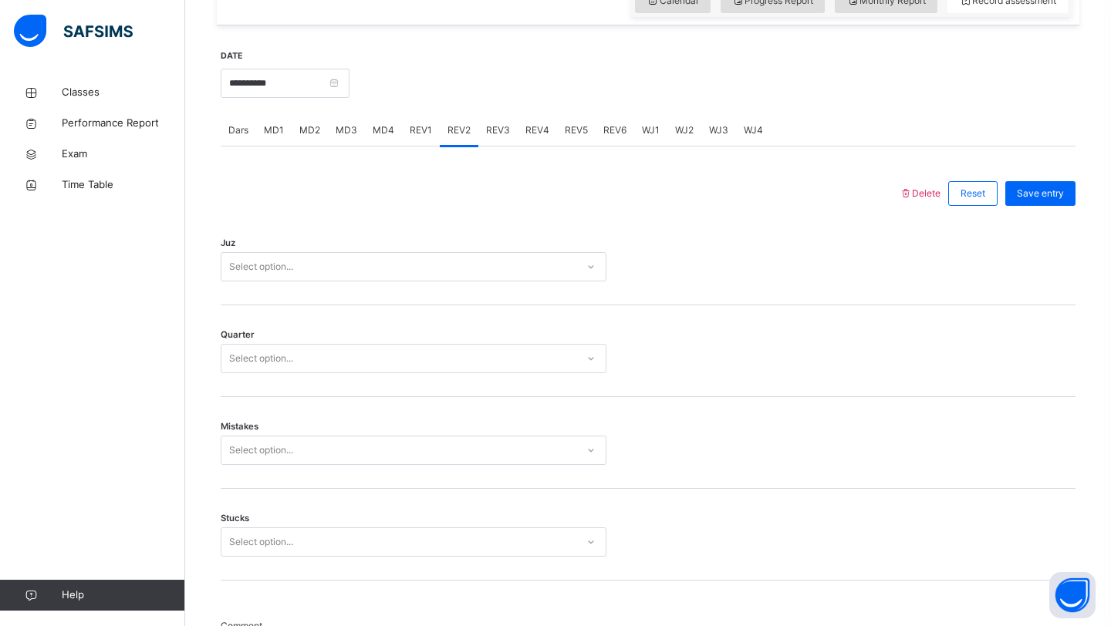
click at [360, 142] on div "MD3" at bounding box center [346, 130] width 37 height 31
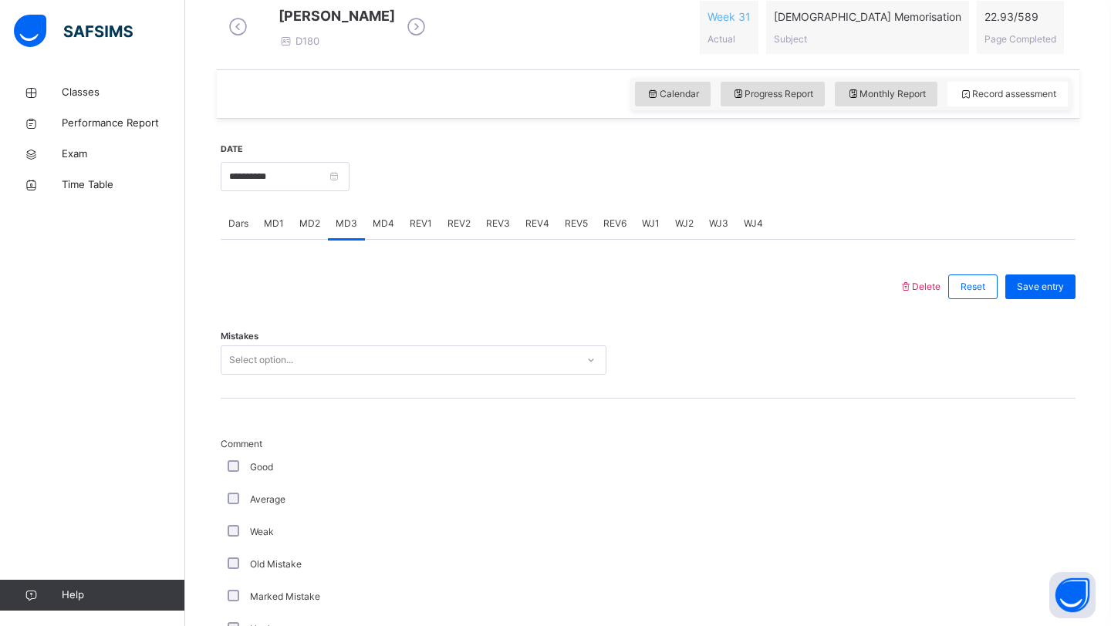
scroll to position [460, 0]
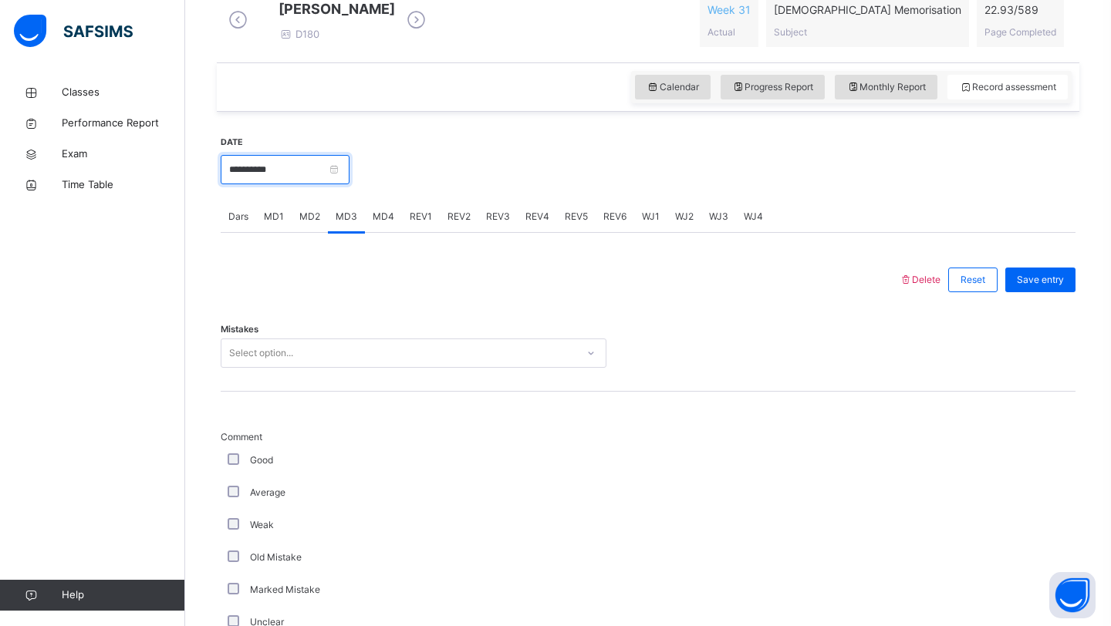
click at [304, 179] on input "**********" at bounding box center [285, 169] width 129 height 29
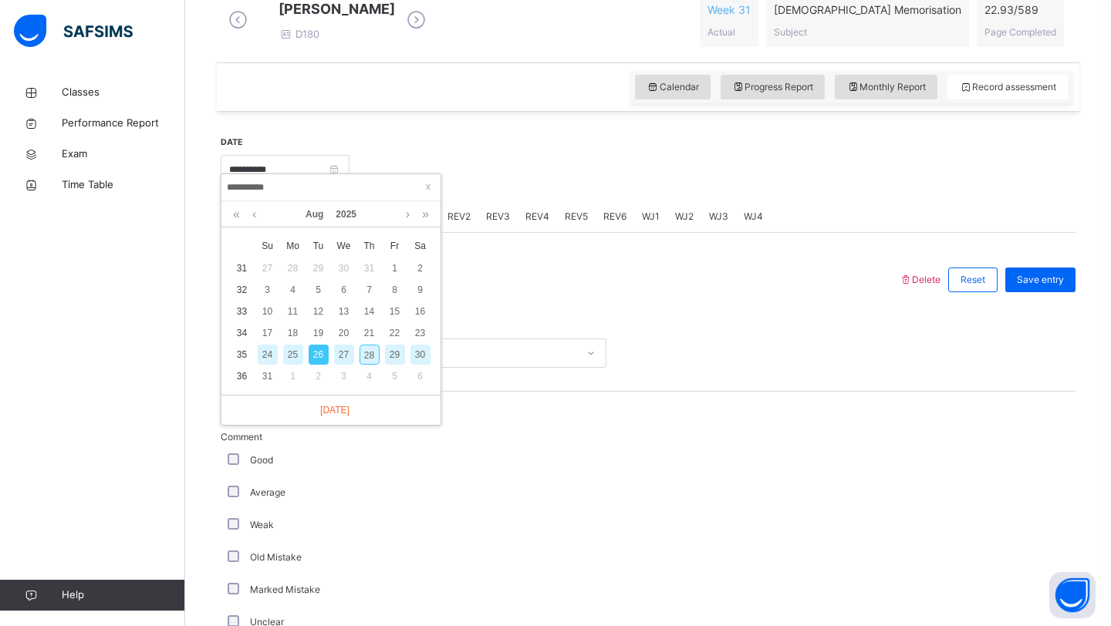
click at [372, 362] on div "28" at bounding box center [369, 355] width 20 height 20
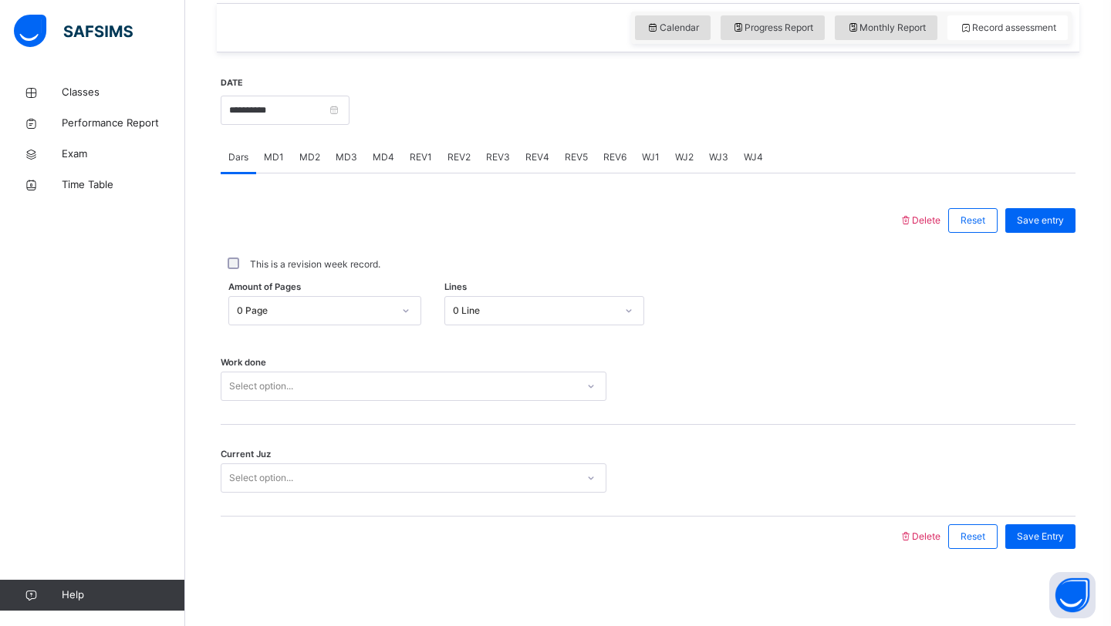
scroll to position [532, 0]
click at [298, 110] on input "**********" at bounding box center [285, 110] width 129 height 29
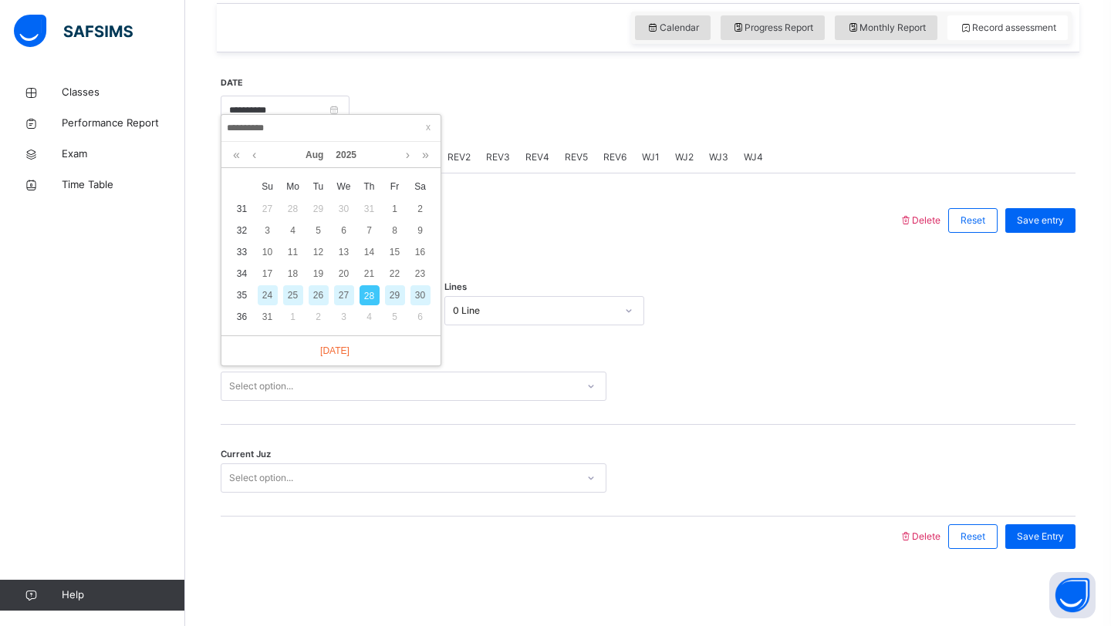
click at [316, 285] on div "26" at bounding box center [319, 295] width 20 height 20
type input "**********"
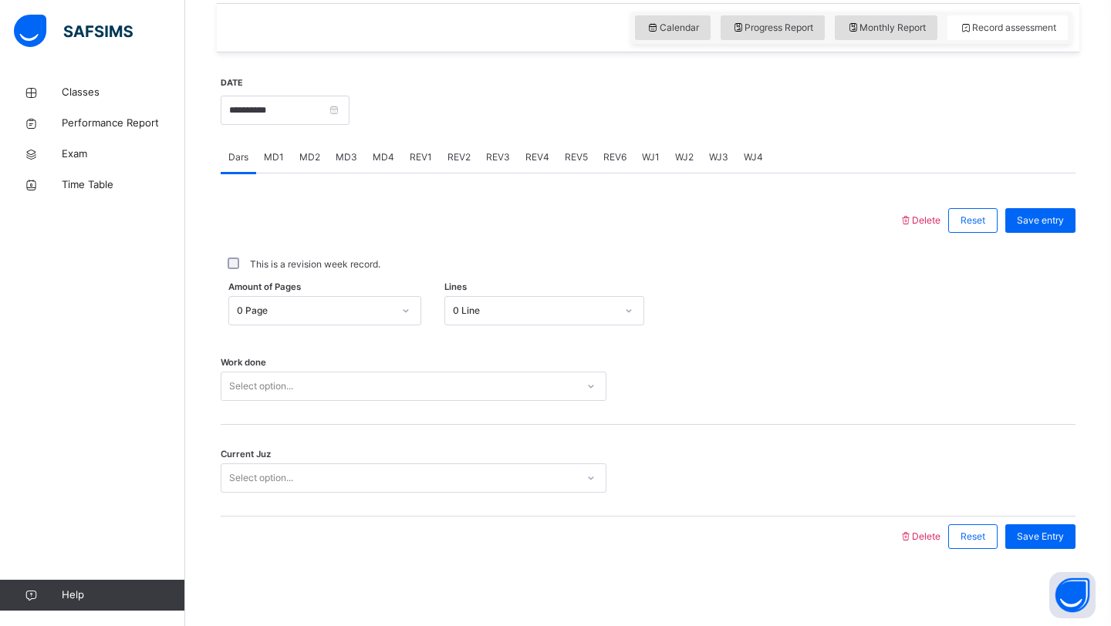
click at [321, 319] on div "0 Page" at bounding box center [310, 311] width 162 height 24
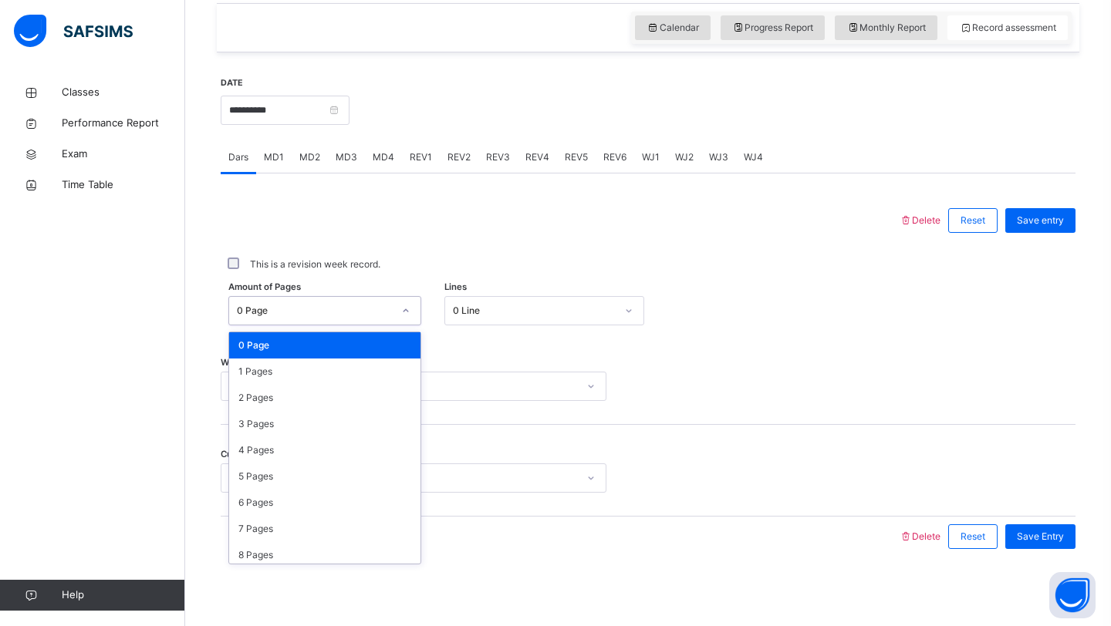
click at [477, 373] on div "Select option..." at bounding box center [414, 386] width 386 height 29
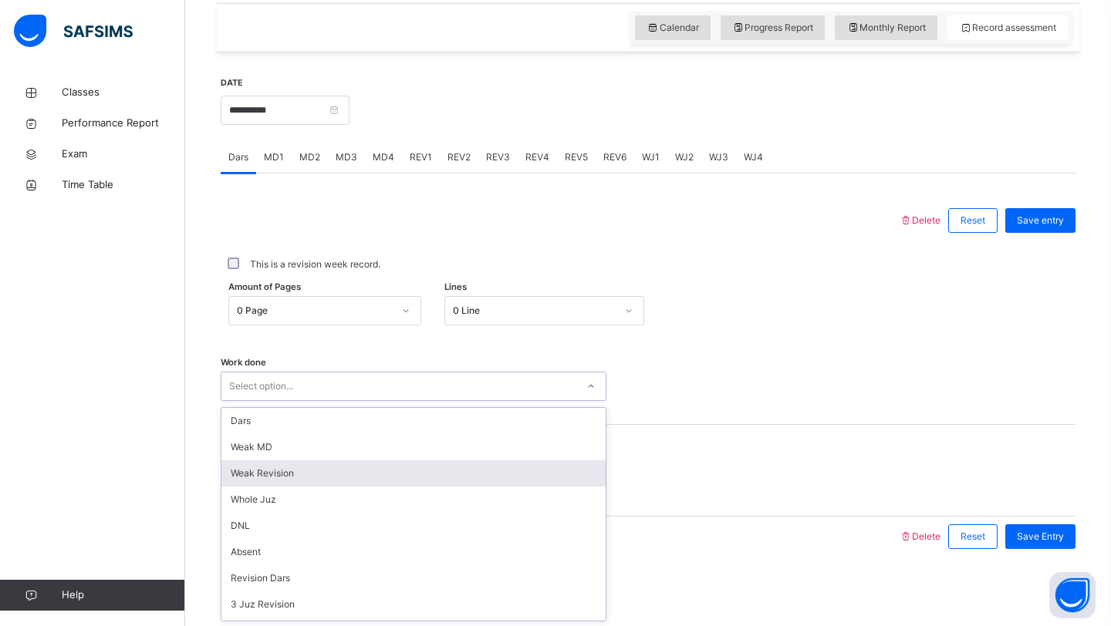
click at [438, 460] on div "Weak Revision" at bounding box center [413, 473] width 384 height 26
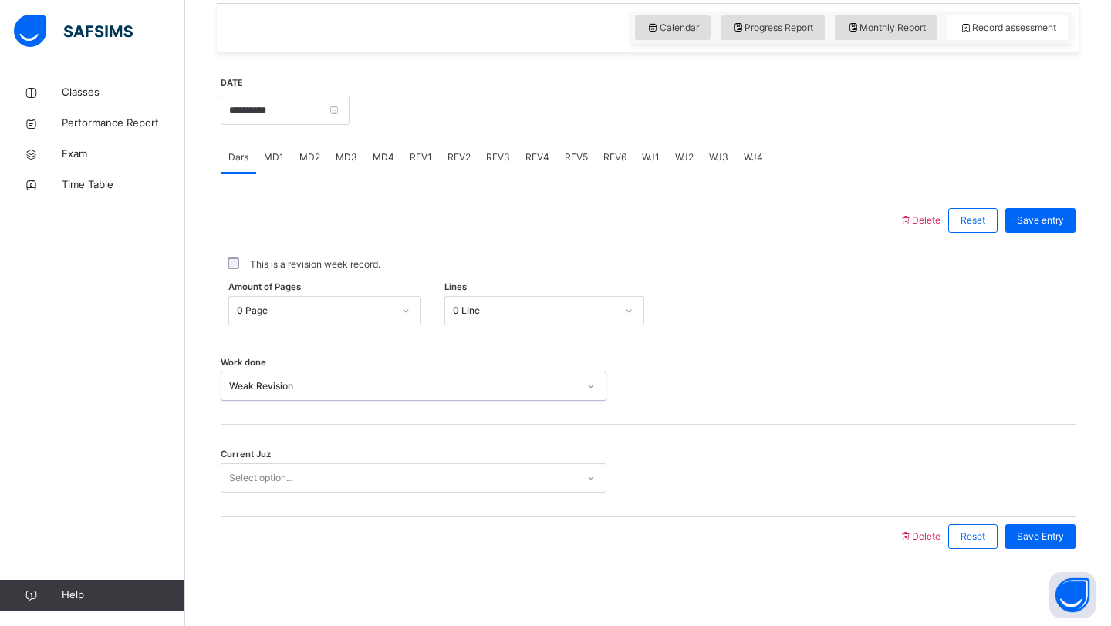
click at [374, 392] on div "Weak Revision" at bounding box center [403, 386] width 349 height 14
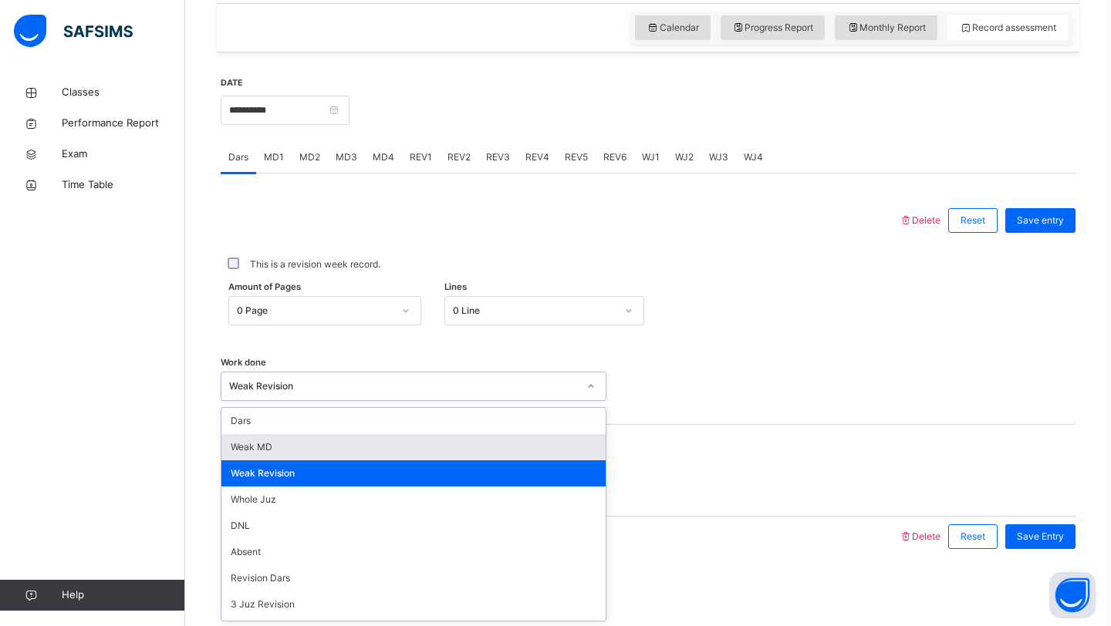
click at [367, 457] on div "Weak MD" at bounding box center [413, 447] width 384 height 26
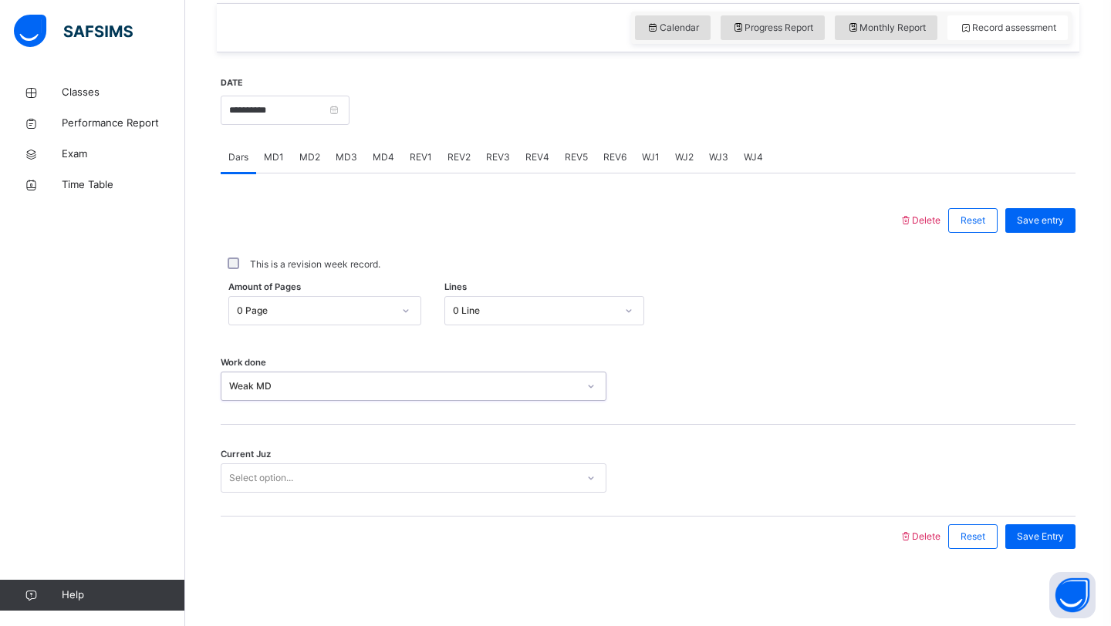
click at [366, 493] on div "Current Juz Select option..." at bounding box center [648, 471] width 855 height 92
click at [343, 481] on div "Select option..." at bounding box center [398, 479] width 355 height 24
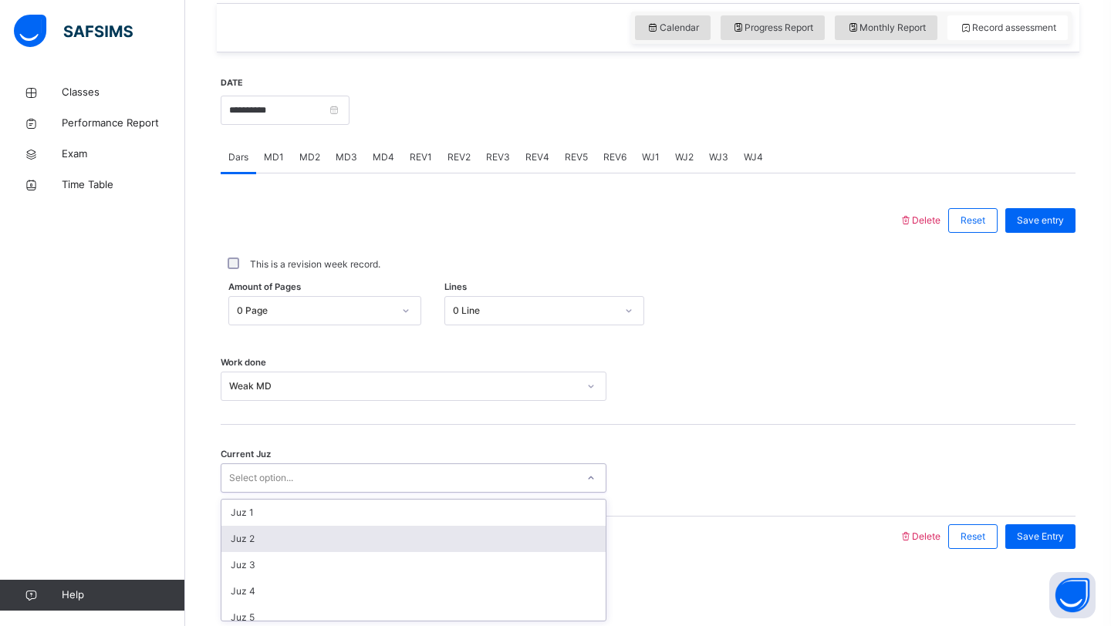
click at [342, 538] on div "Juz 2" at bounding box center [413, 539] width 384 height 26
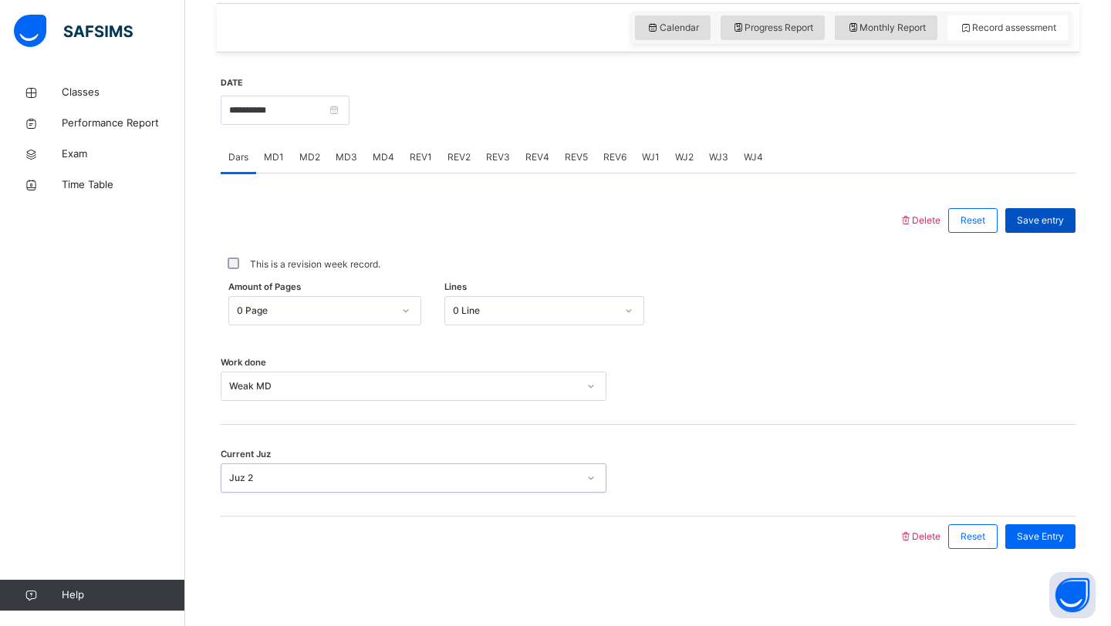
click at [1043, 222] on span "Save entry" at bounding box center [1040, 221] width 47 height 14
click at [280, 160] on span "MD1" at bounding box center [274, 157] width 20 height 14
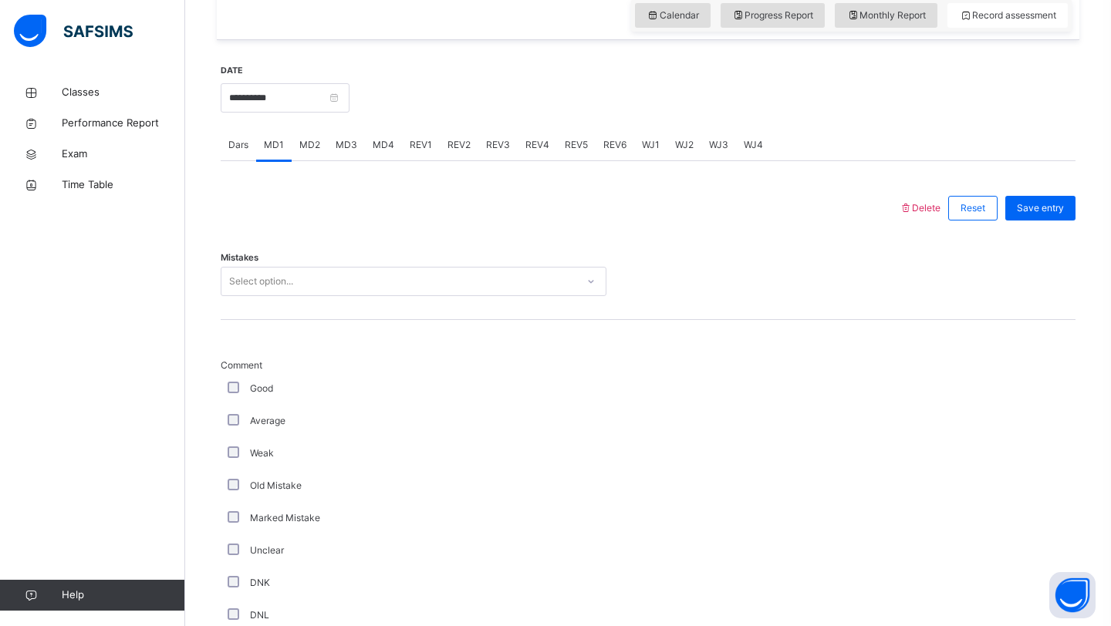
click at [332, 288] on div "Select option..." at bounding box center [398, 282] width 355 height 24
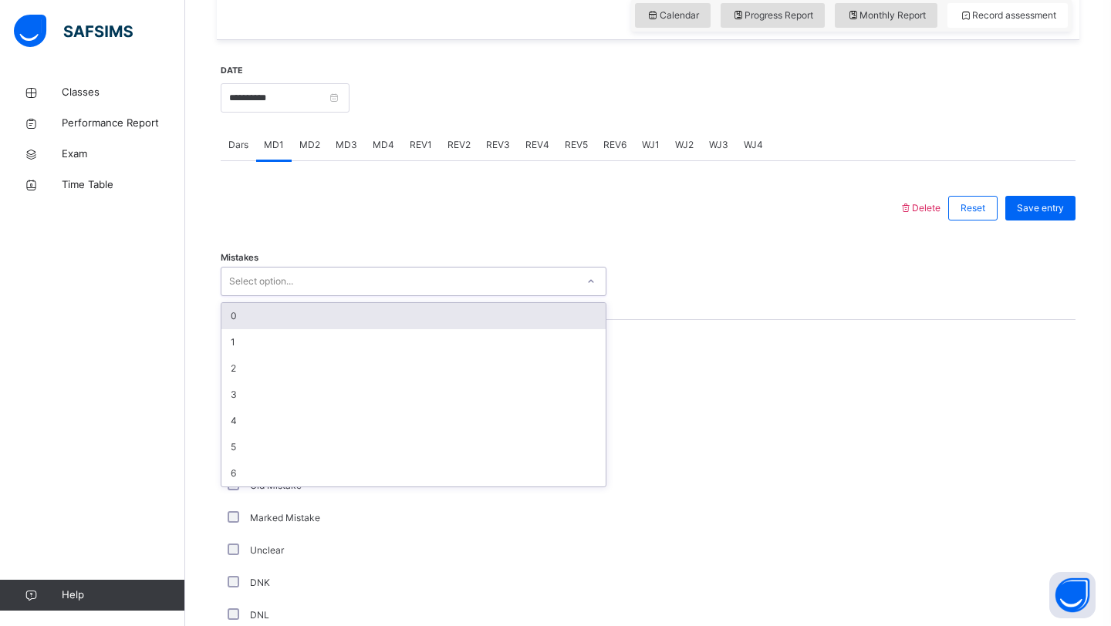
click at [333, 326] on div "0" at bounding box center [413, 316] width 384 height 26
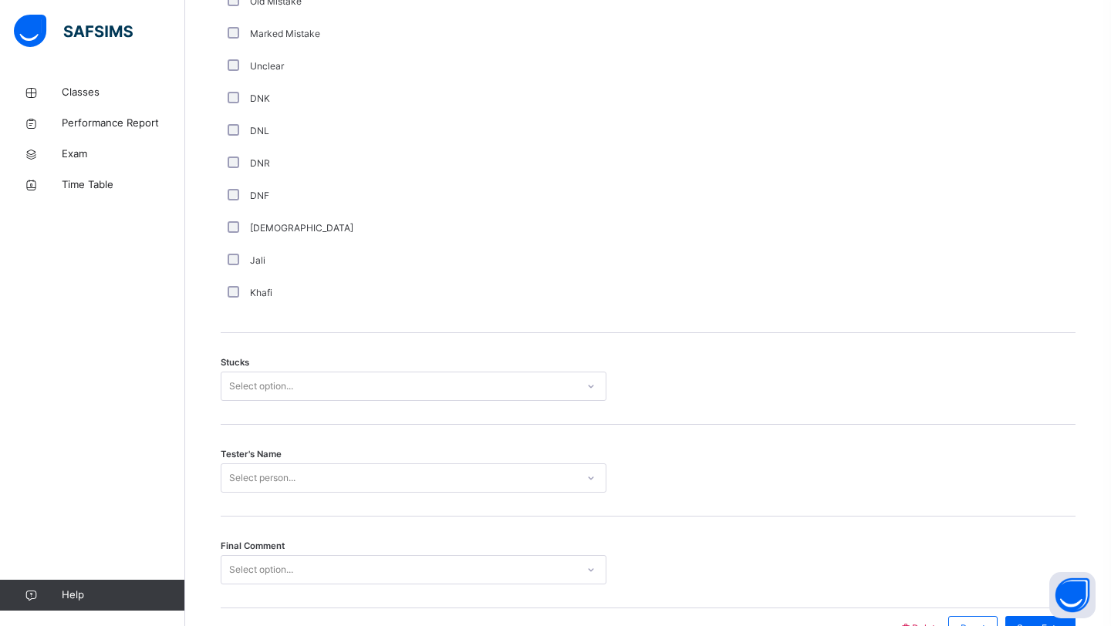
scroll to position [1121, 0]
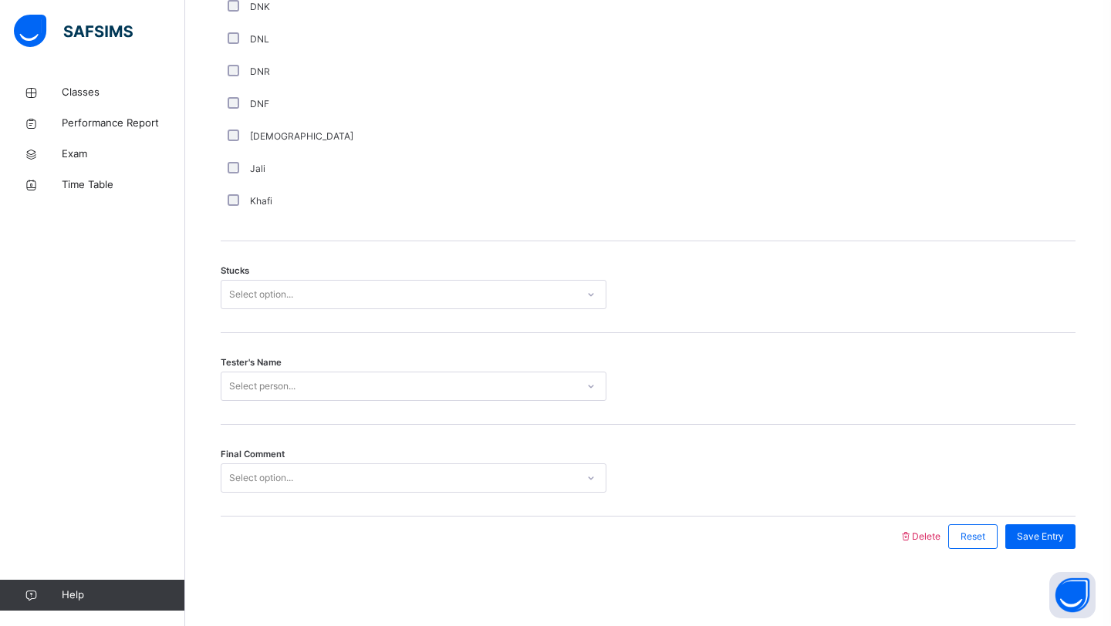
click at [273, 306] on div "Select option..." at bounding box center [414, 294] width 386 height 29
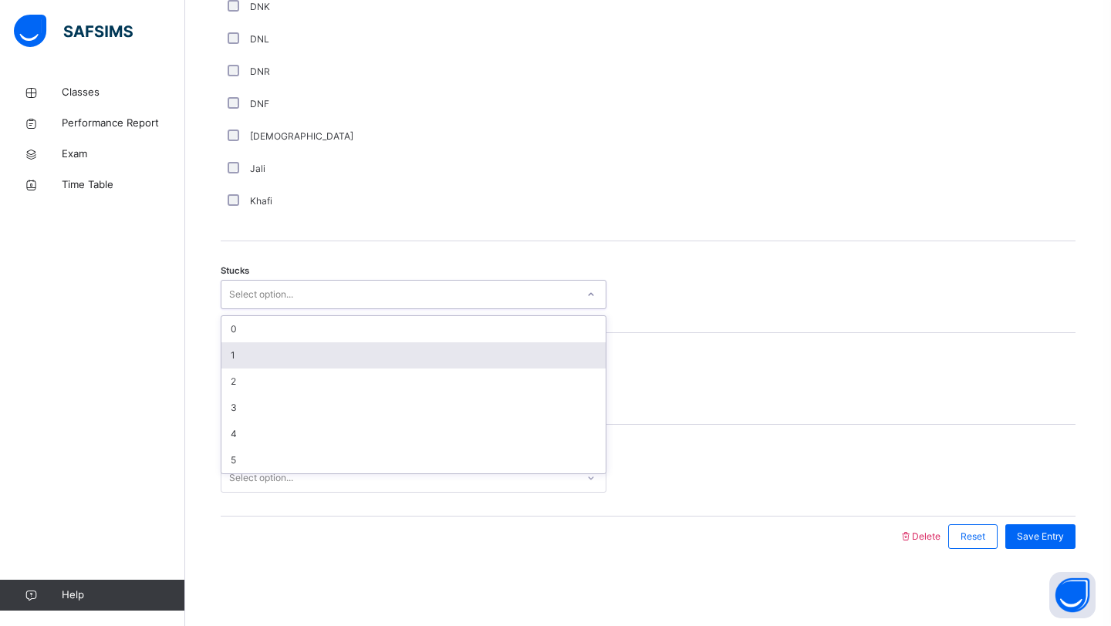
click at [269, 352] on div "1" at bounding box center [413, 355] width 384 height 26
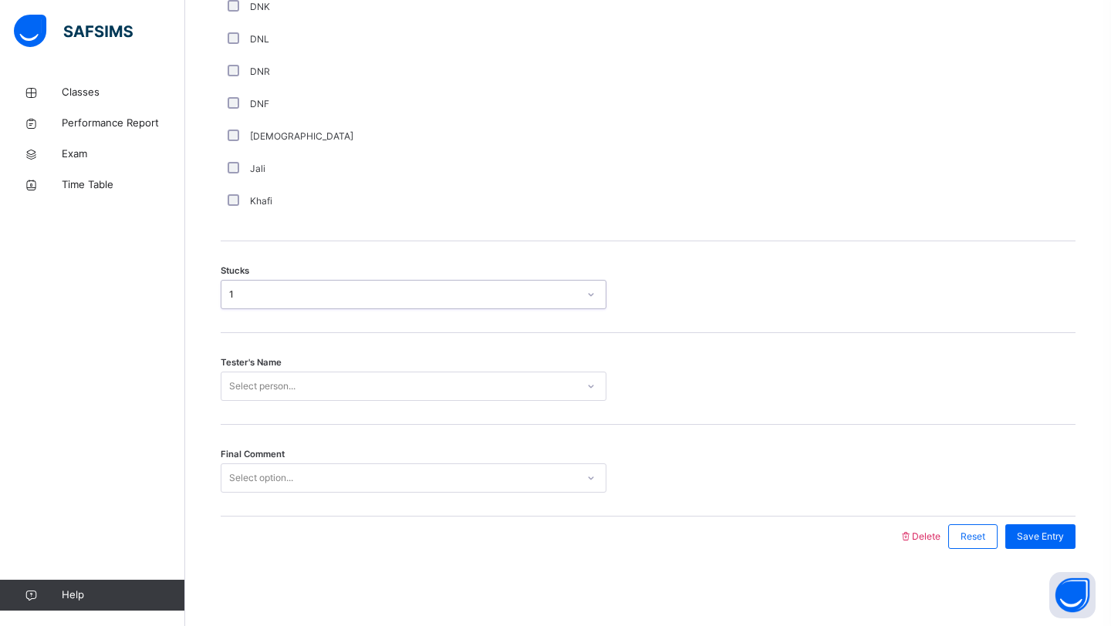
click at [268, 391] on div "Select person..." at bounding box center [262, 386] width 66 height 29
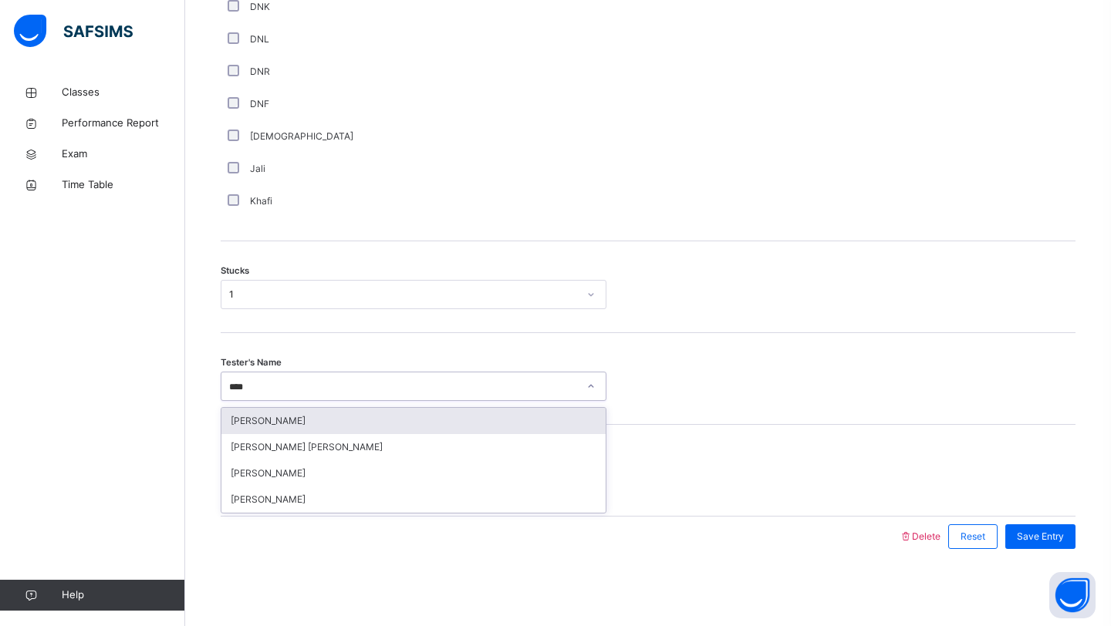
type input "*****"
click at [269, 423] on div "[PERSON_NAME]" at bounding box center [413, 421] width 384 height 26
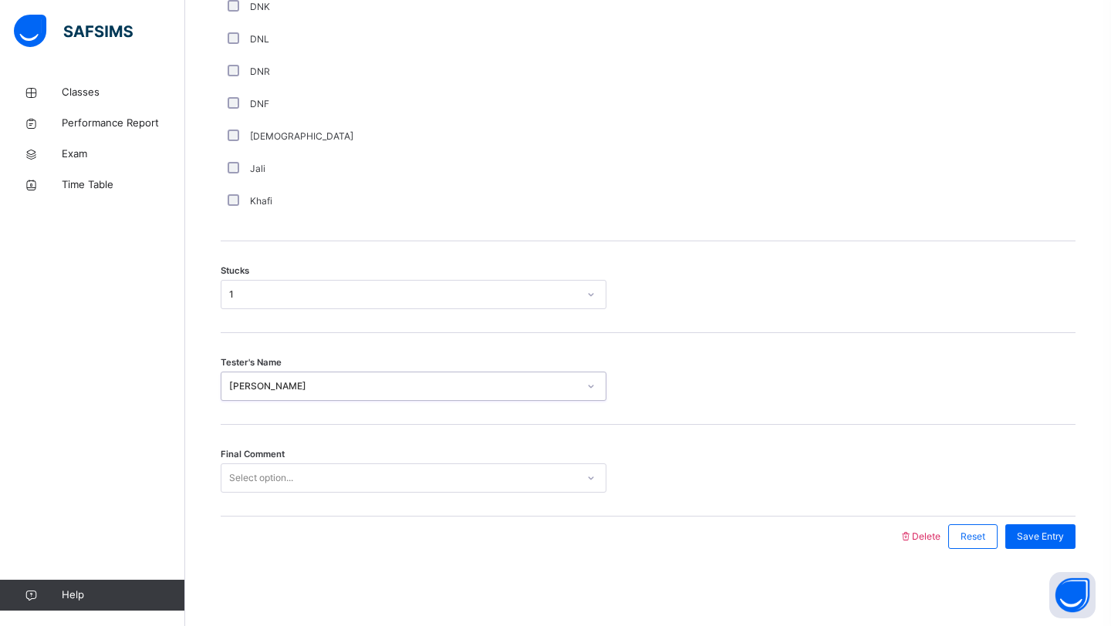
click at [300, 487] on div "Select option..." at bounding box center [398, 479] width 355 height 24
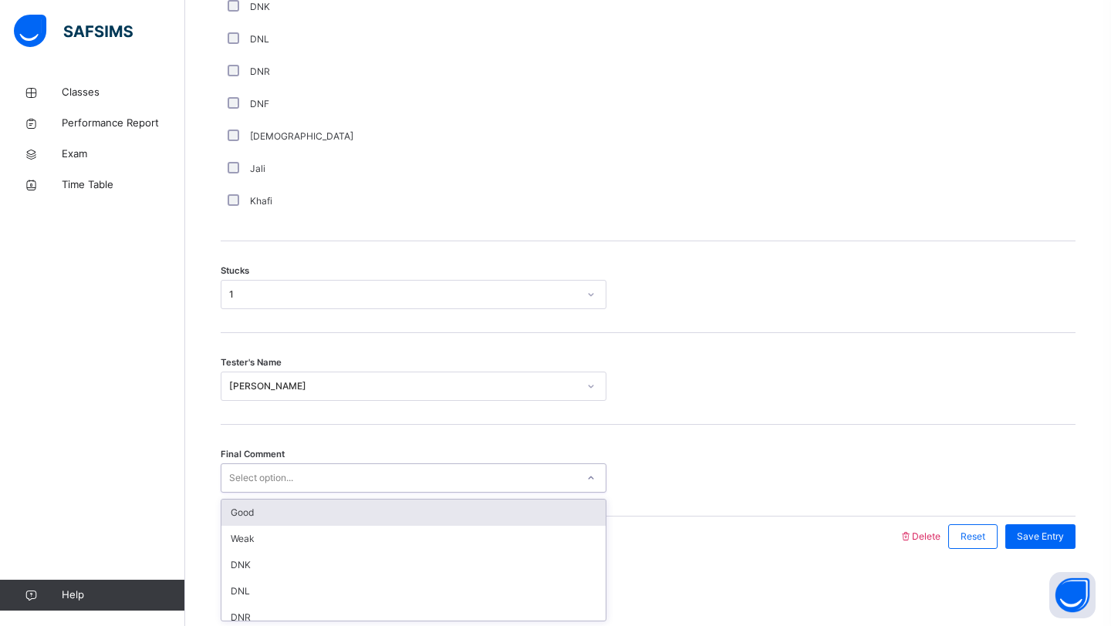
click at [329, 520] on div "Good" at bounding box center [413, 513] width 384 height 26
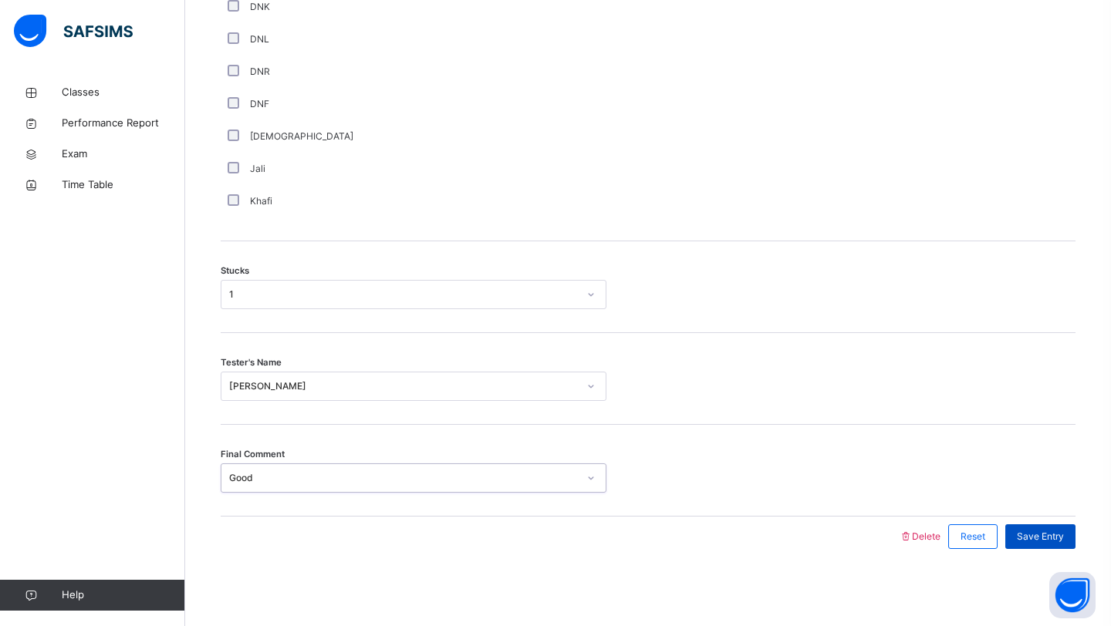
click at [1011, 533] on div "Save Entry" at bounding box center [1040, 537] width 70 height 25
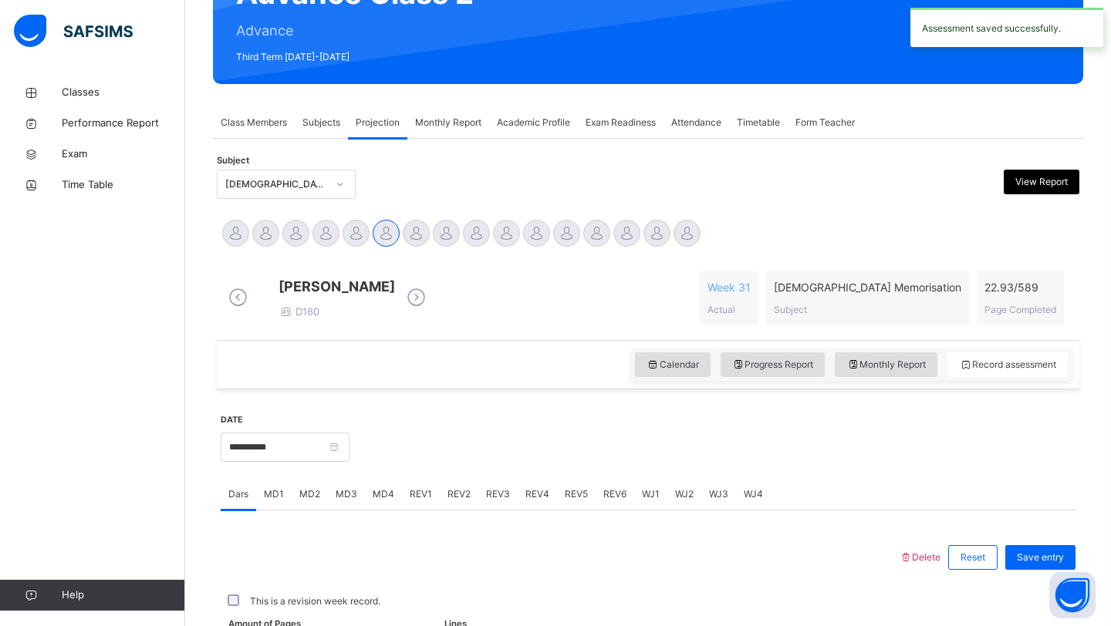
scroll to position [532, 0]
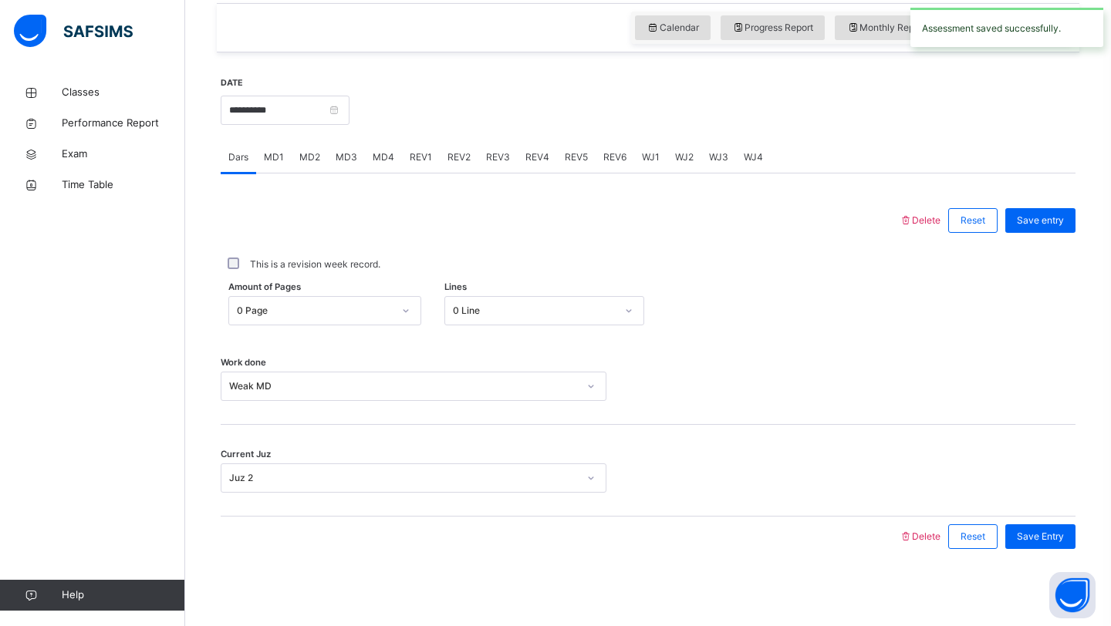
click at [379, 153] on span "MD4" at bounding box center [384, 157] width 22 height 14
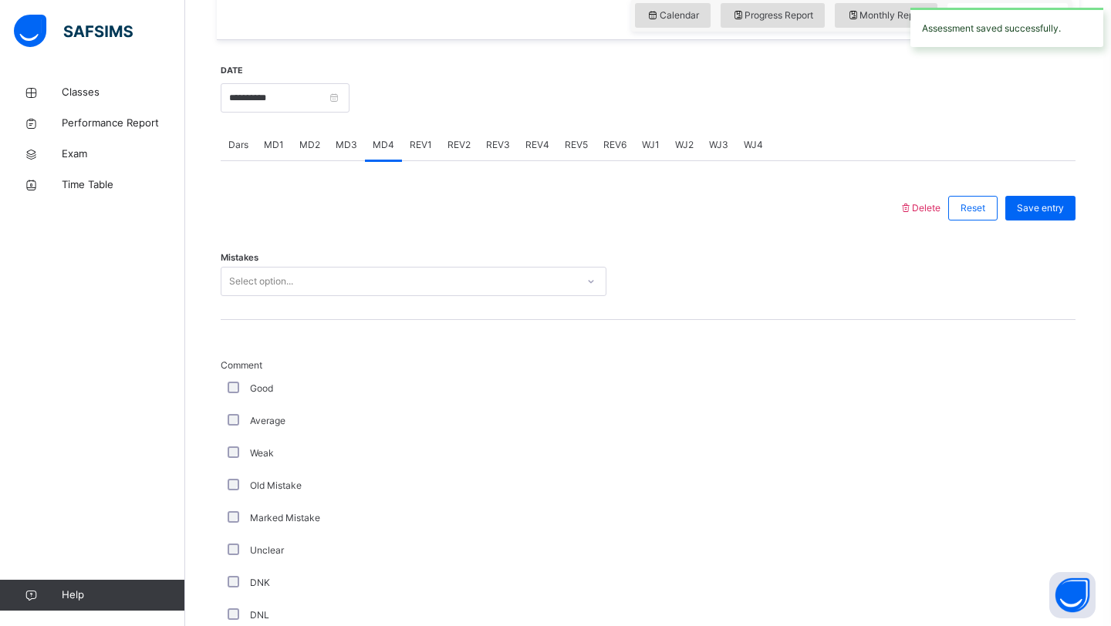
scroll to position [1121, 0]
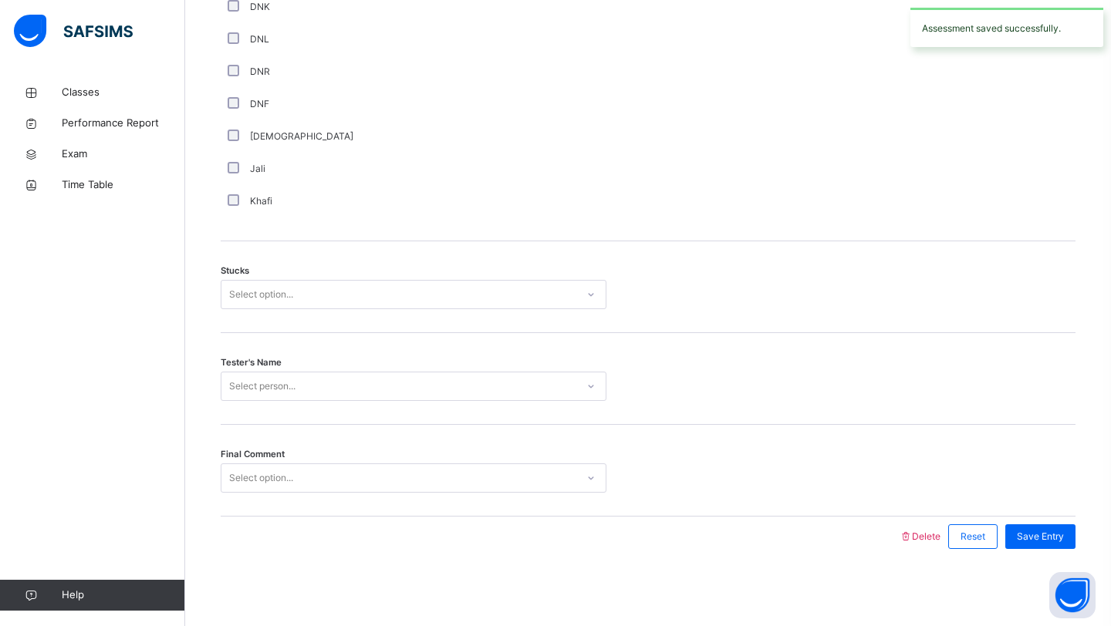
click at [337, 481] on div "Select option..." at bounding box center [398, 479] width 355 height 24
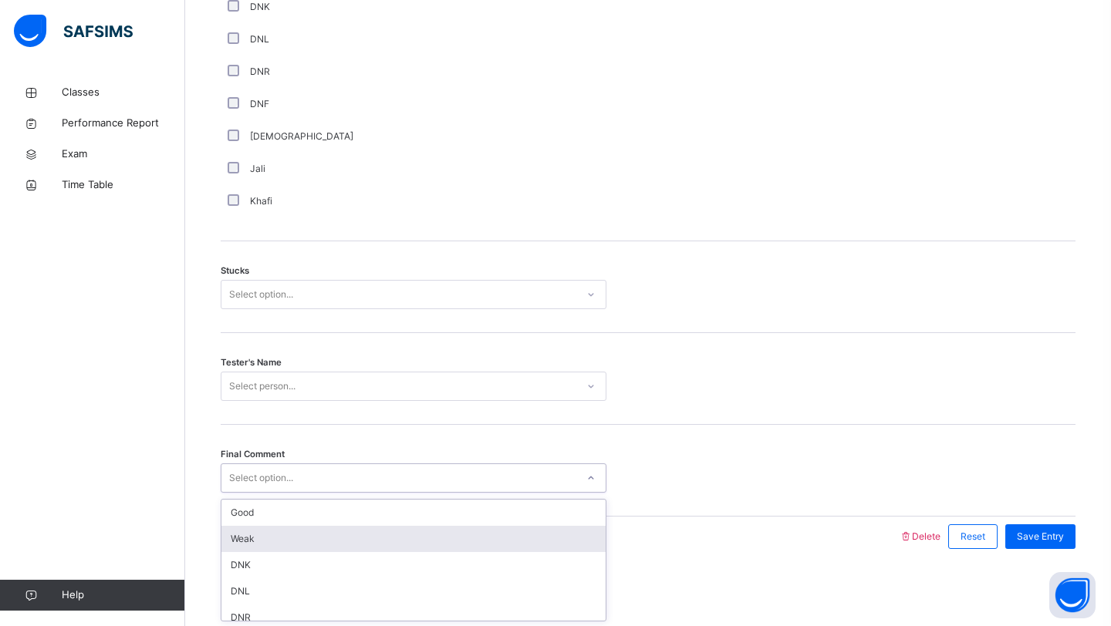
click at [312, 545] on div "Weak" at bounding box center [413, 539] width 384 height 26
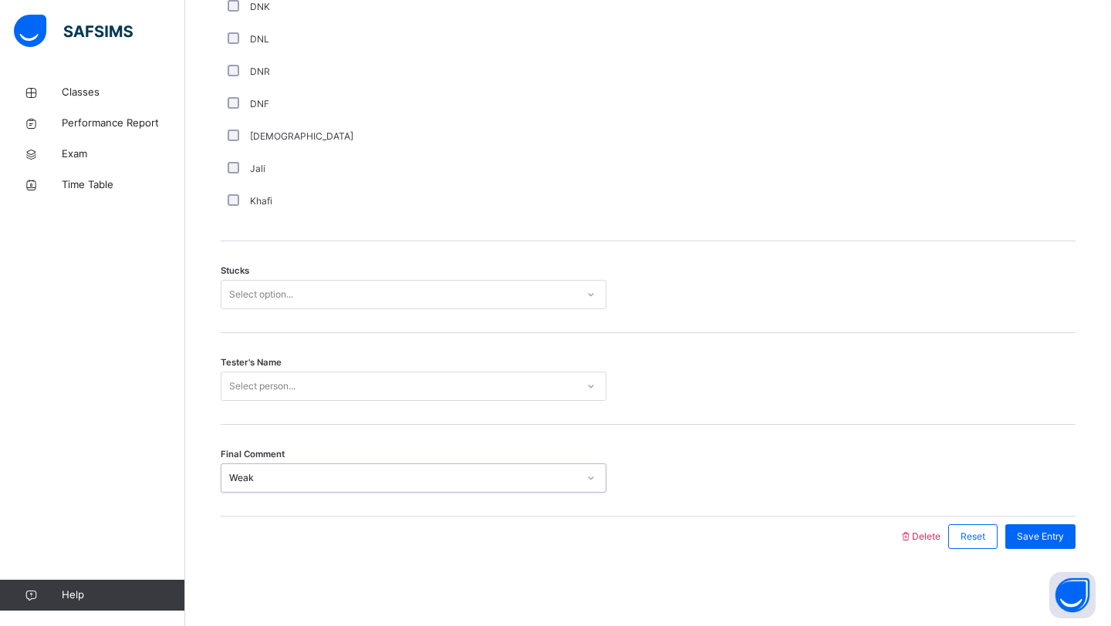
click at [339, 376] on div "Select person..." at bounding box center [398, 387] width 355 height 24
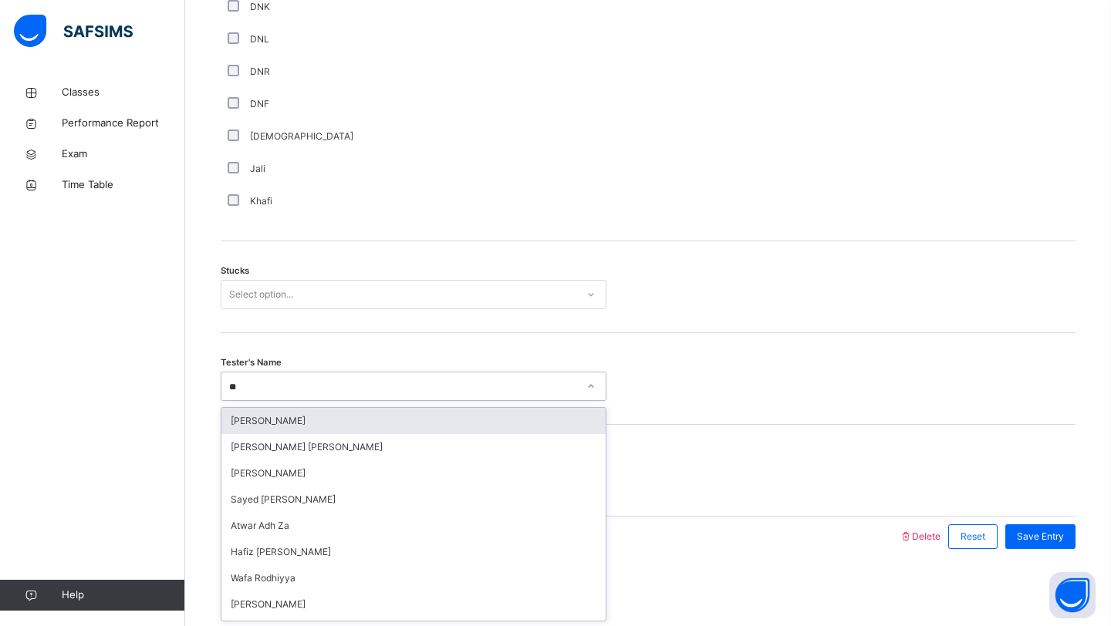
type input "***"
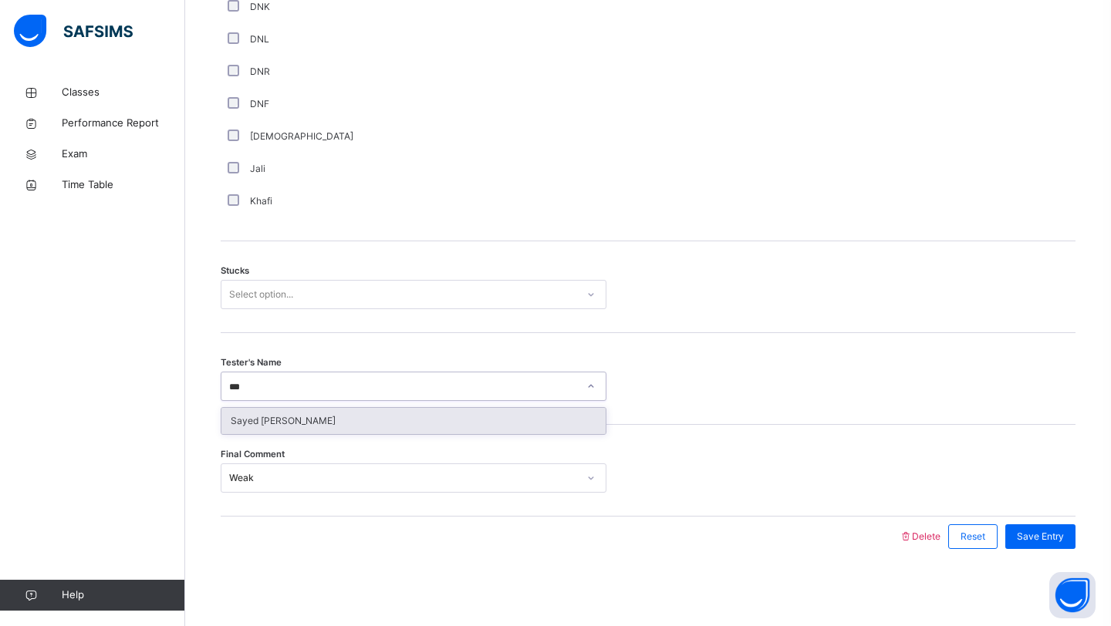
click at [311, 427] on div "Sayed [PERSON_NAME]" at bounding box center [413, 421] width 384 height 26
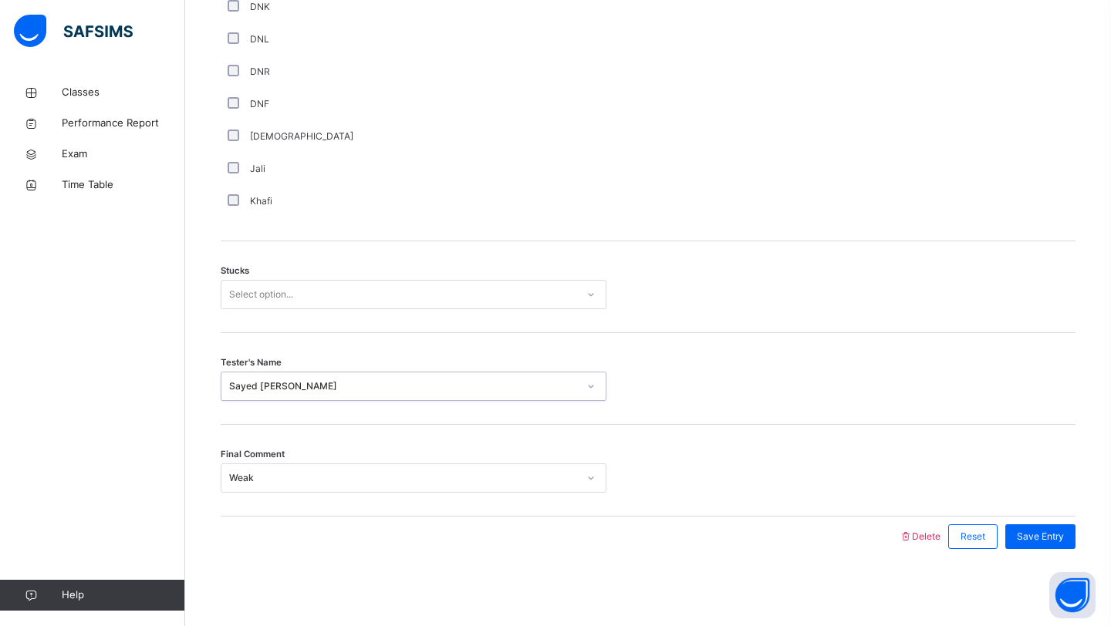
click at [293, 292] on div "Select option..." at bounding box center [261, 294] width 64 height 29
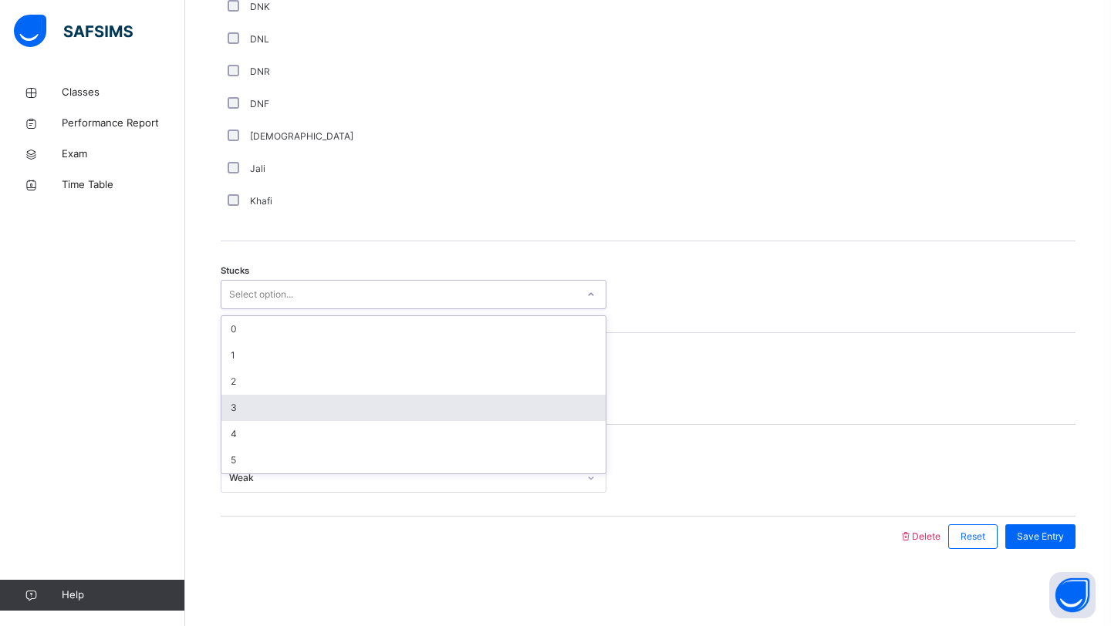
click at [308, 399] on div "3" at bounding box center [413, 408] width 384 height 26
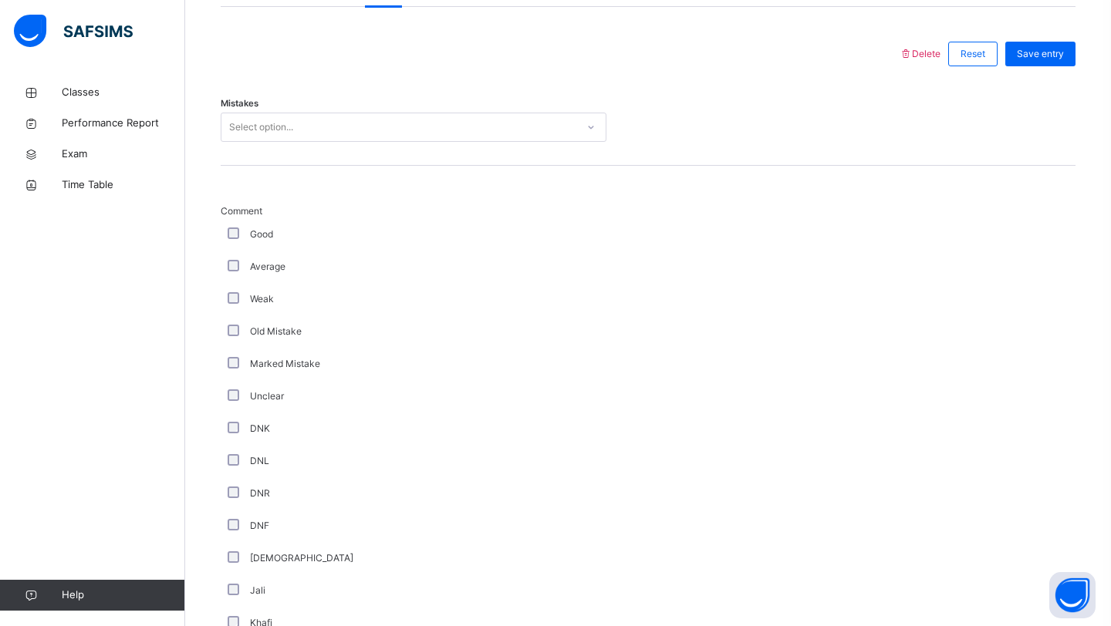
scroll to position [694, 0]
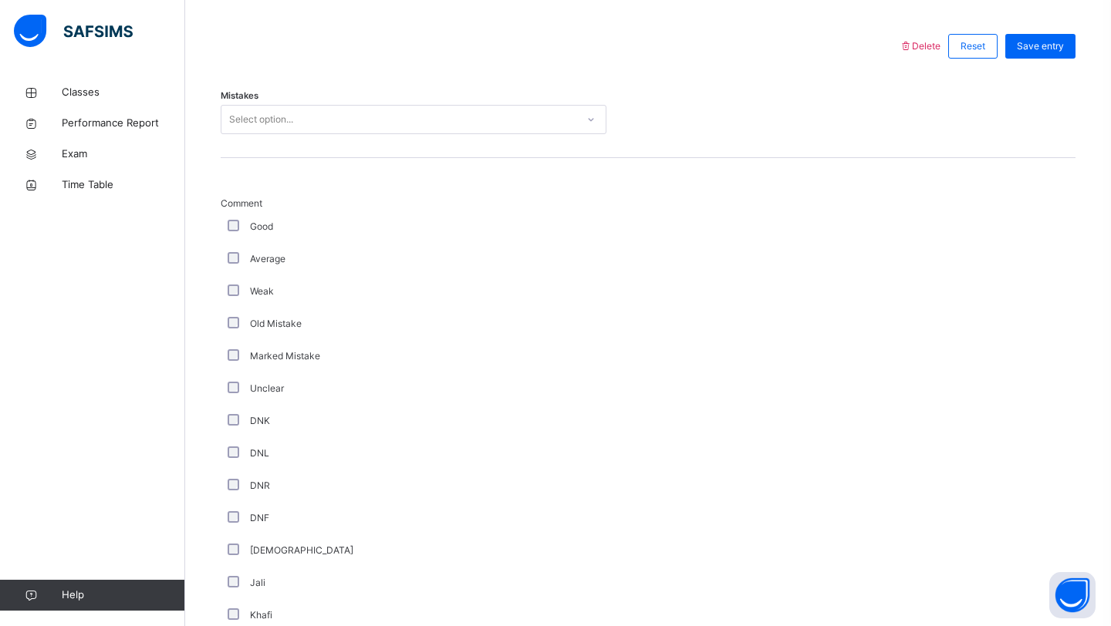
click at [316, 119] on div "Select option..." at bounding box center [414, 119] width 386 height 29
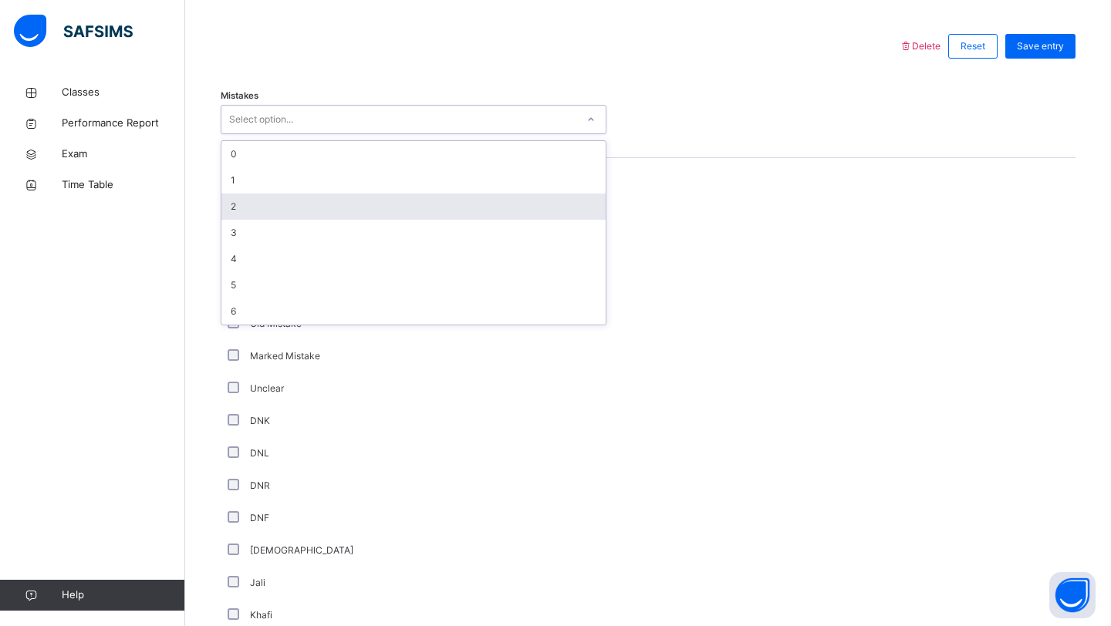
click at [297, 215] on div "2" at bounding box center [413, 207] width 384 height 26
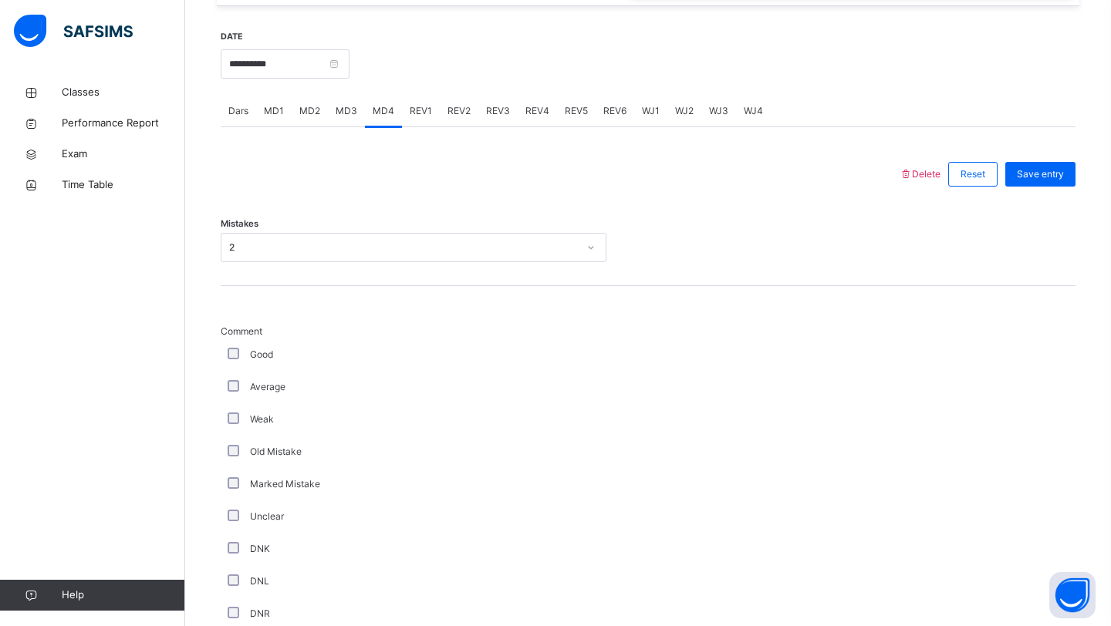
scroll to position [552, 0]
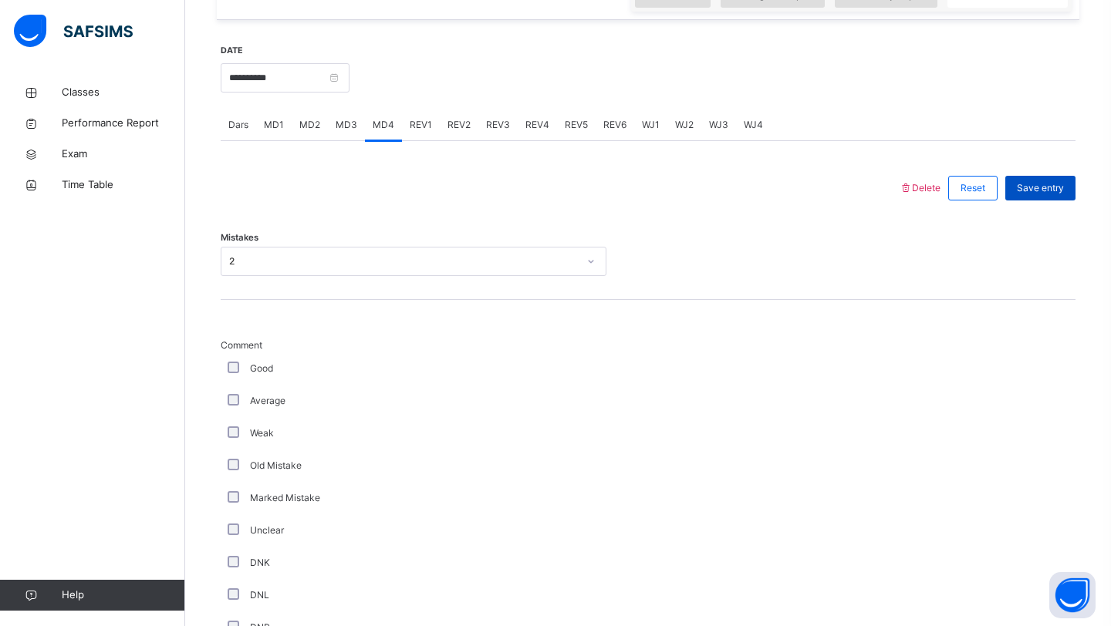
click at [1039, 190] on div "Save entry" at bounding box center [1040, 188] width 70 height 25
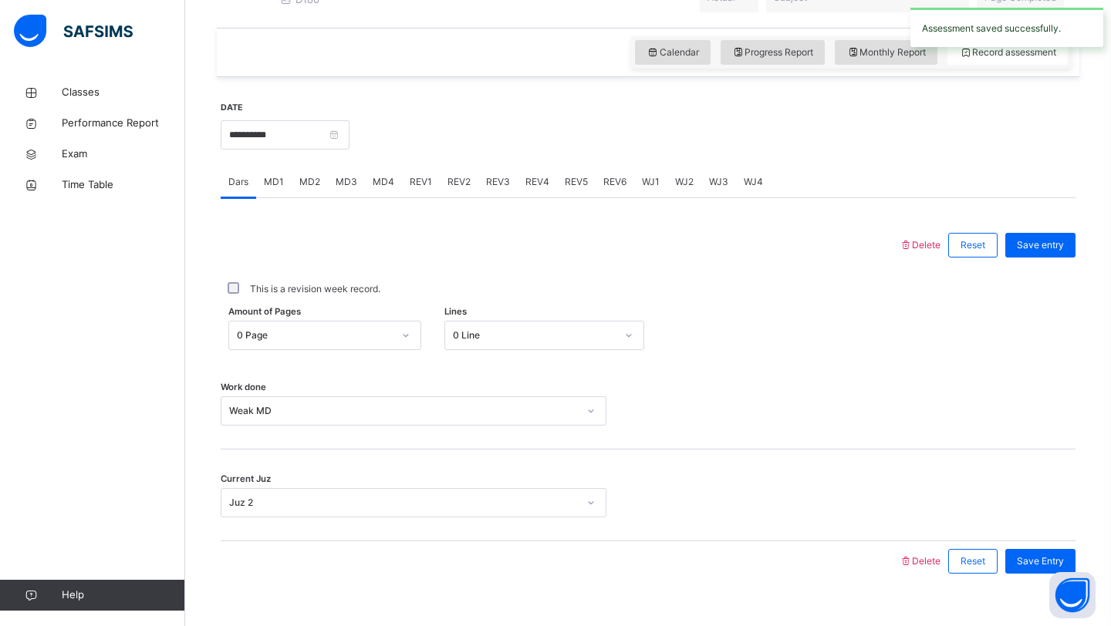
scroll to position [494, 0]
click at [410, 191] on span "REV1" at bounding box center [421, 184] width 22 height 14
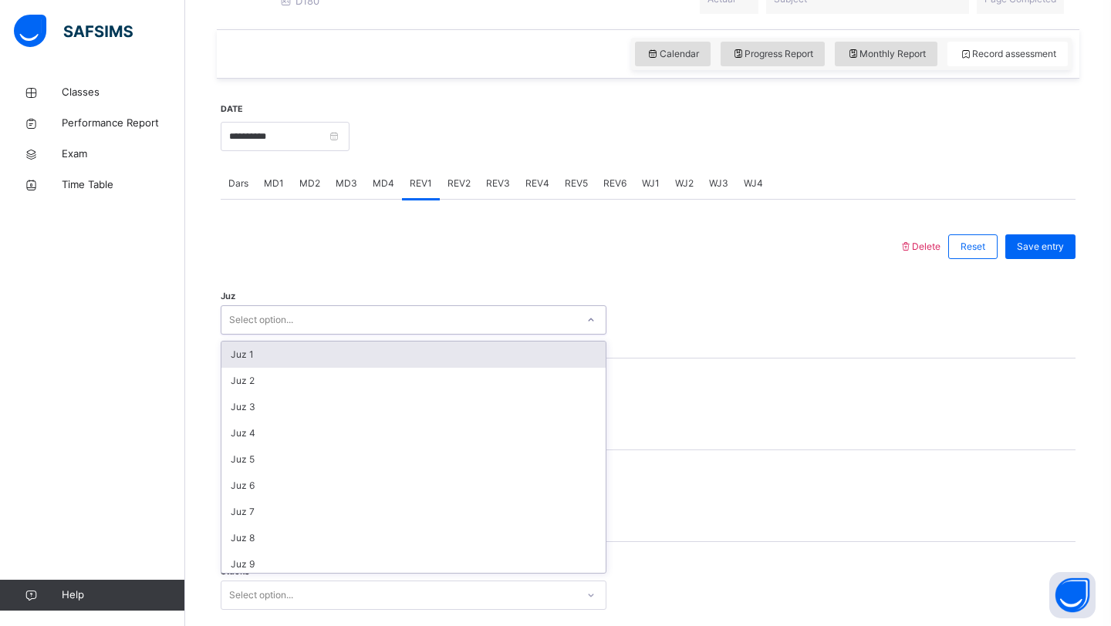
click at [408, 332] on div "Select option..." at bounding box center [398, 321] width 355 height 24
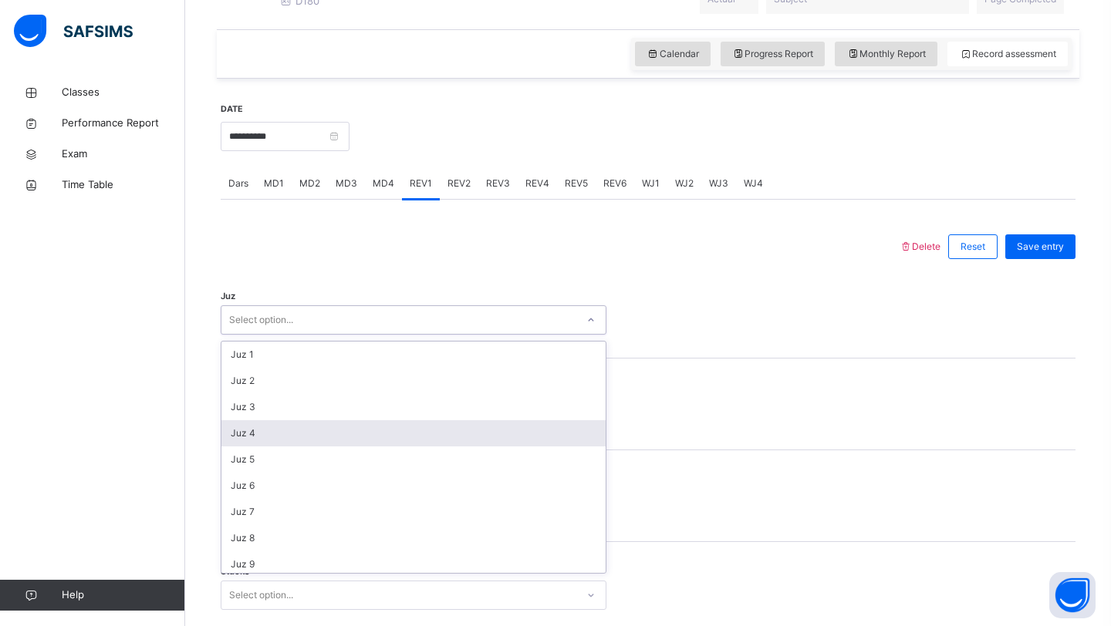
scroll to position [555, 0]
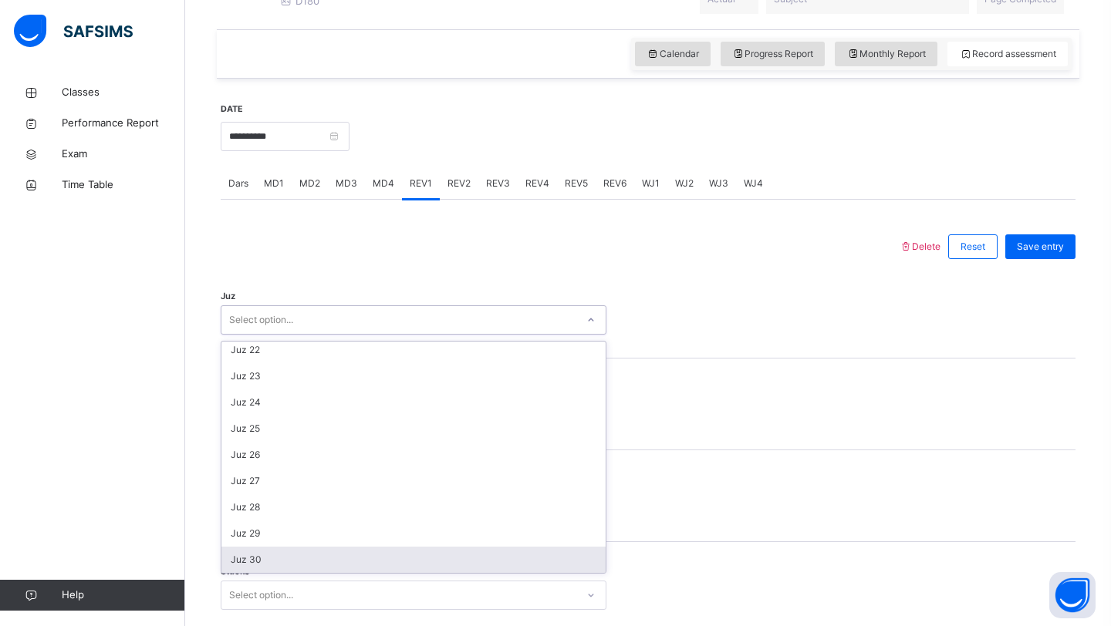
click at [283, 567] on div "Juz 30" at bounding box center [413, 560] width 384 height 26
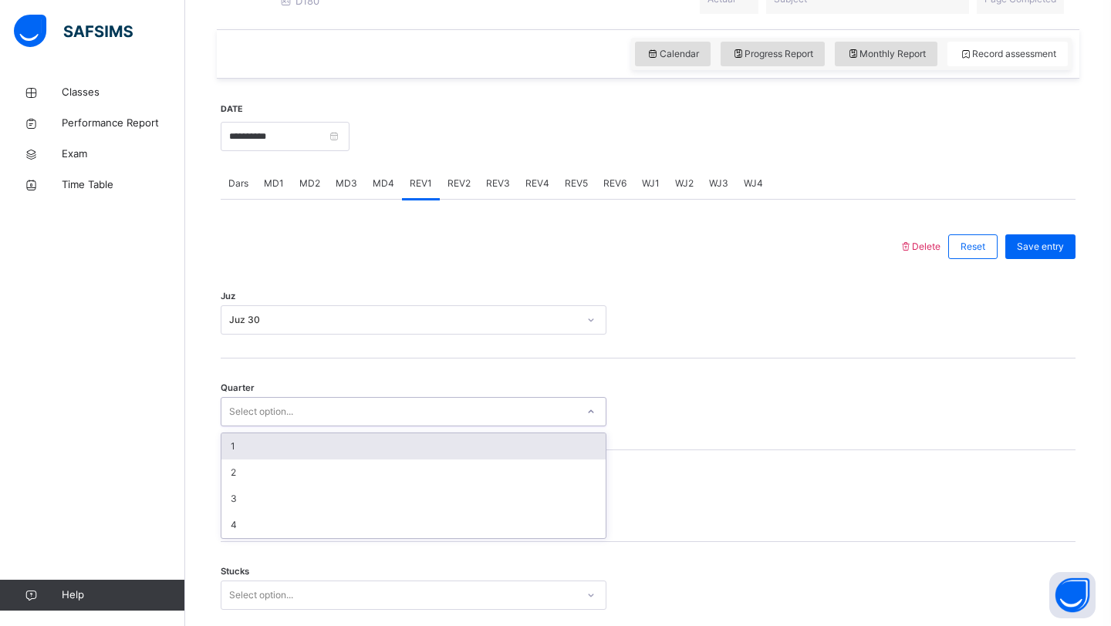
click at [302, 420] on div "Select option..." at bounding box center [398, 412] width 355 height 24
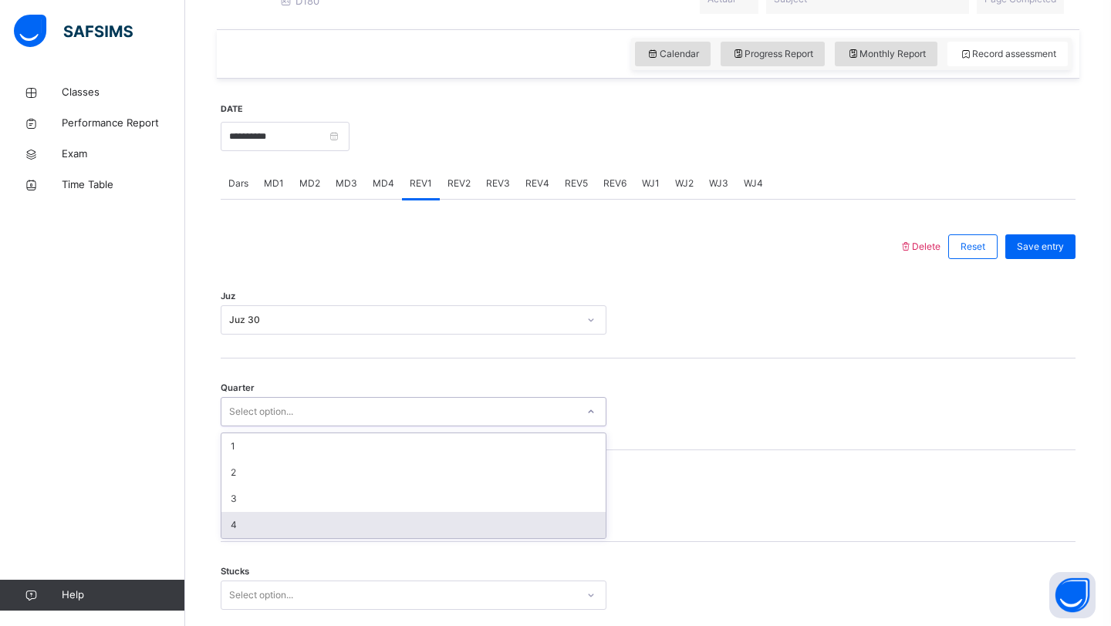
click at [284, 536] on div "4" at bounding box center [413, 525] width 384 height 26
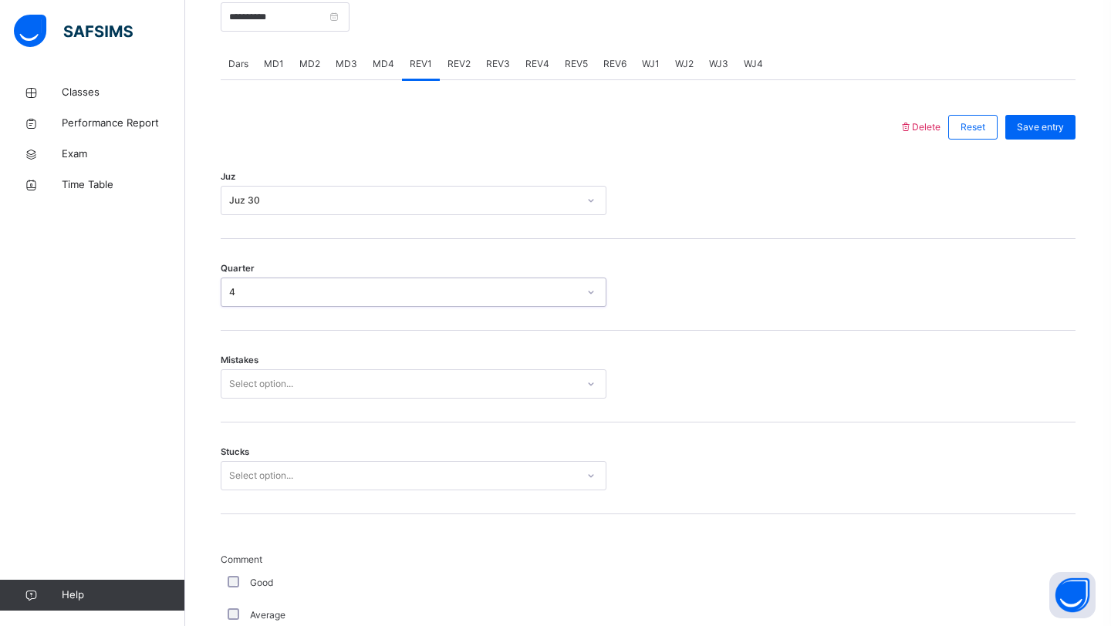
scroll to position [623, 0]
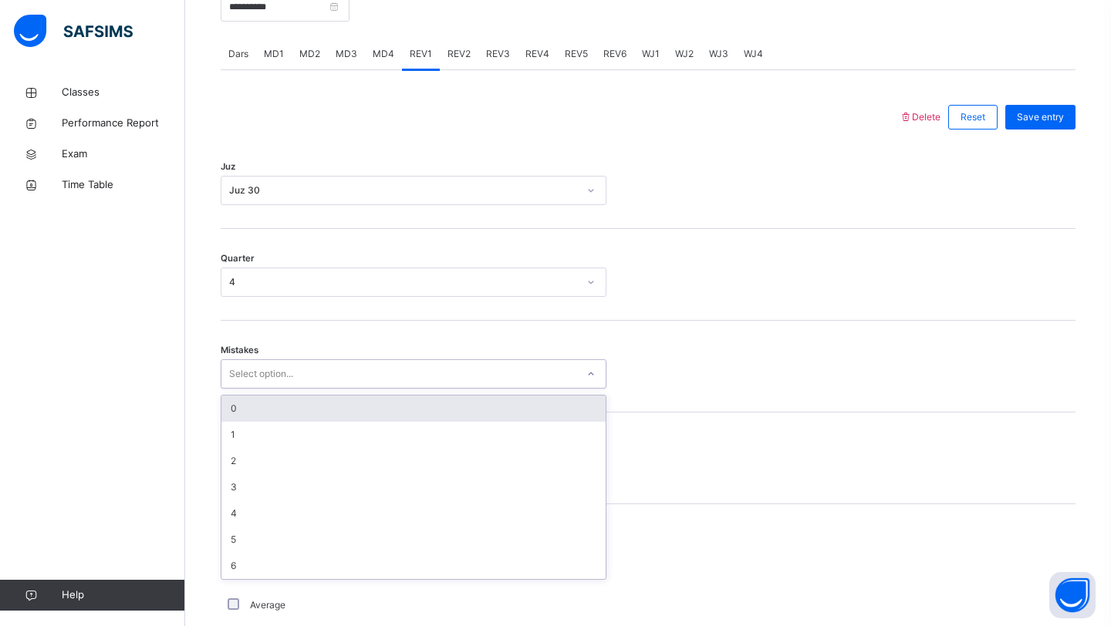
click at [276, 389] on div "Select option..." at bounding box center [261, 373] width 64 height 29
click at [275, 419] on div "0" at bounding box center [413, 409] width 384 height 26
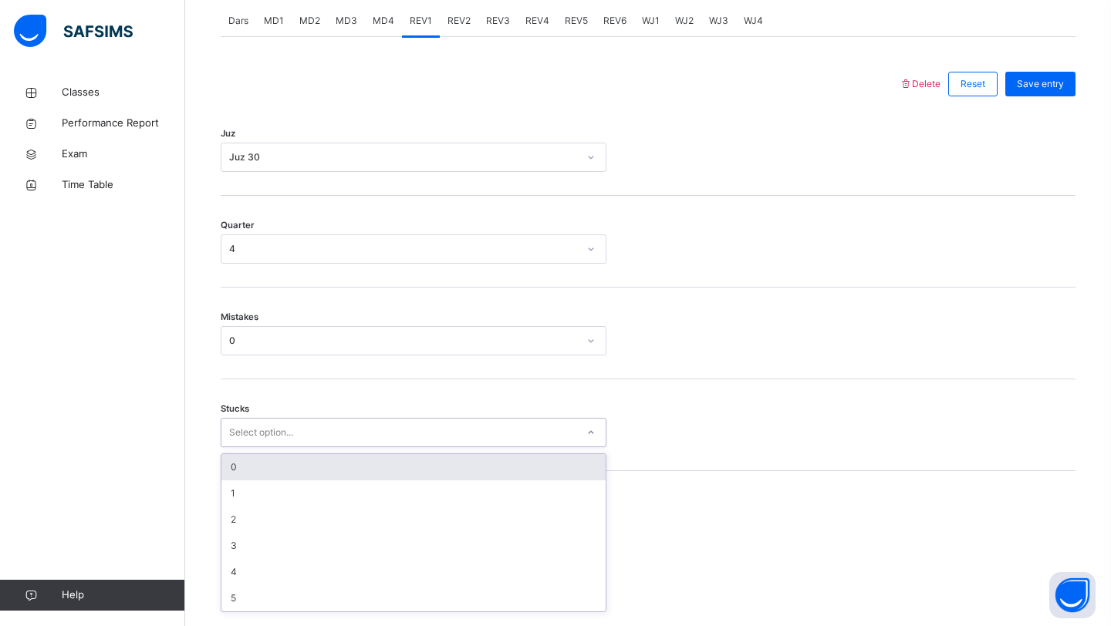
click at [274, 447] on div "option 0 focused, 1 of 6. 6 results available. Use Up and Down to choose option…" at bounding box center [414, 432] width 386 height 29
click at [274, 476] on div "0" at bounding box center [413, 463] width 384 height 26
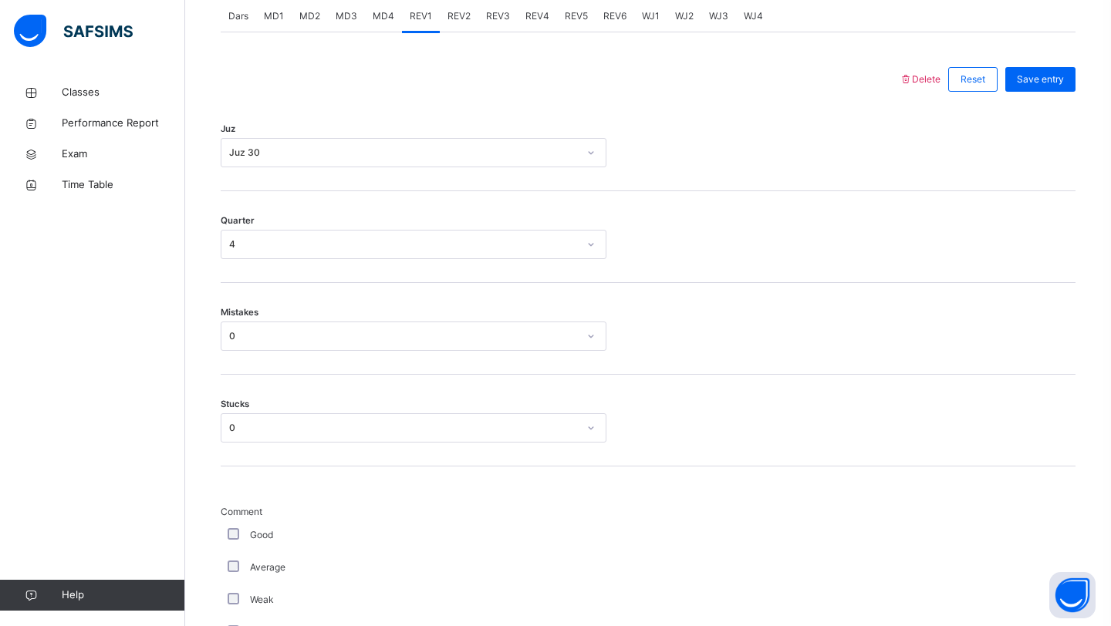
click at [234, 542] on div "Good" at bounding box center [413, 535] width 378 height 14
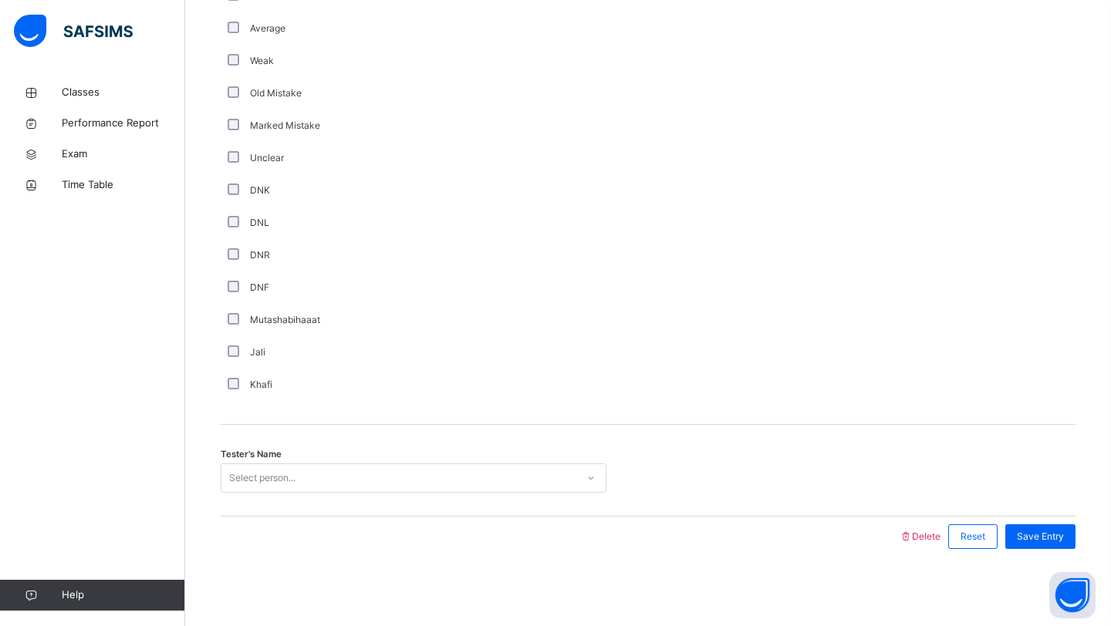
scroll to position [1213, 0]
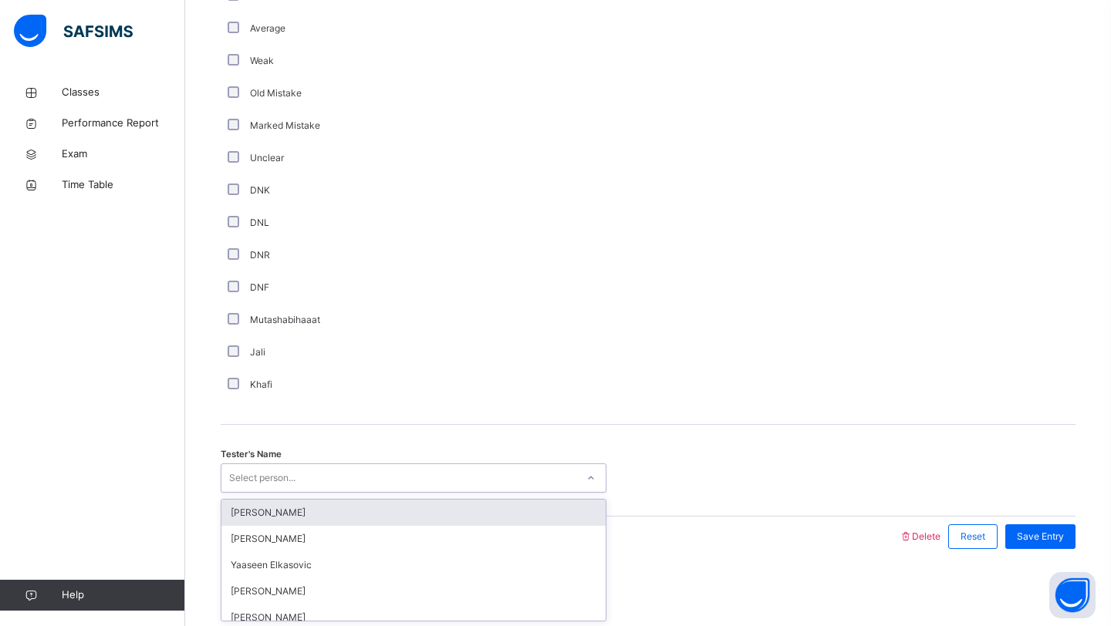
click at [276, 473] on div "Select person..." at bounding box center [262, 478] width 66 height 29
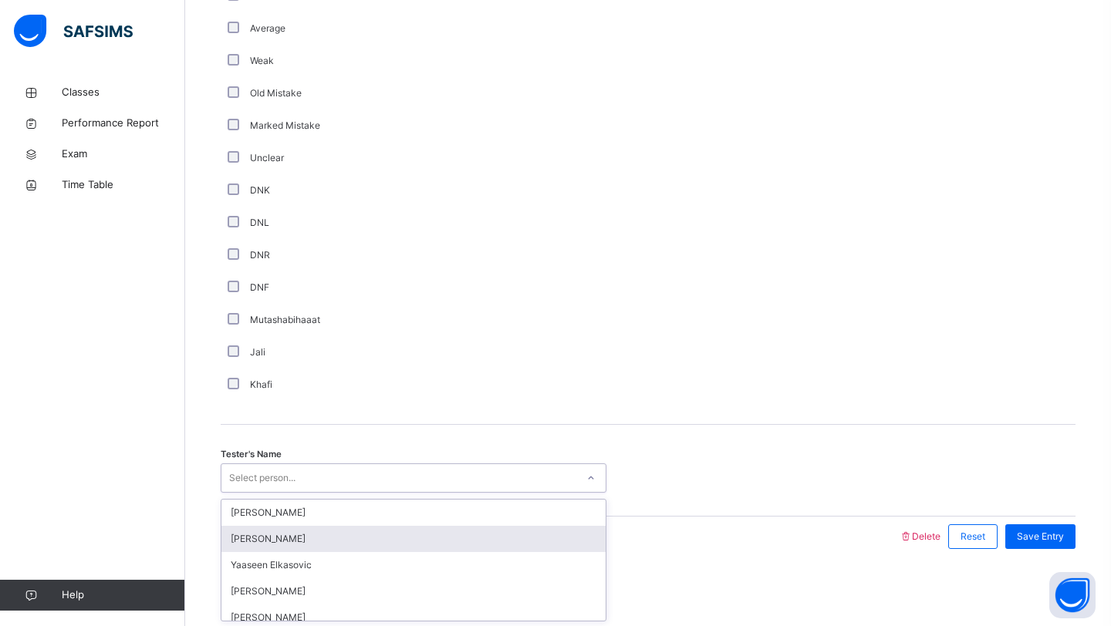
click at [285, 540] on div "[PERSON_NAME]" at bounding box center [413, 539] width 384 height 26
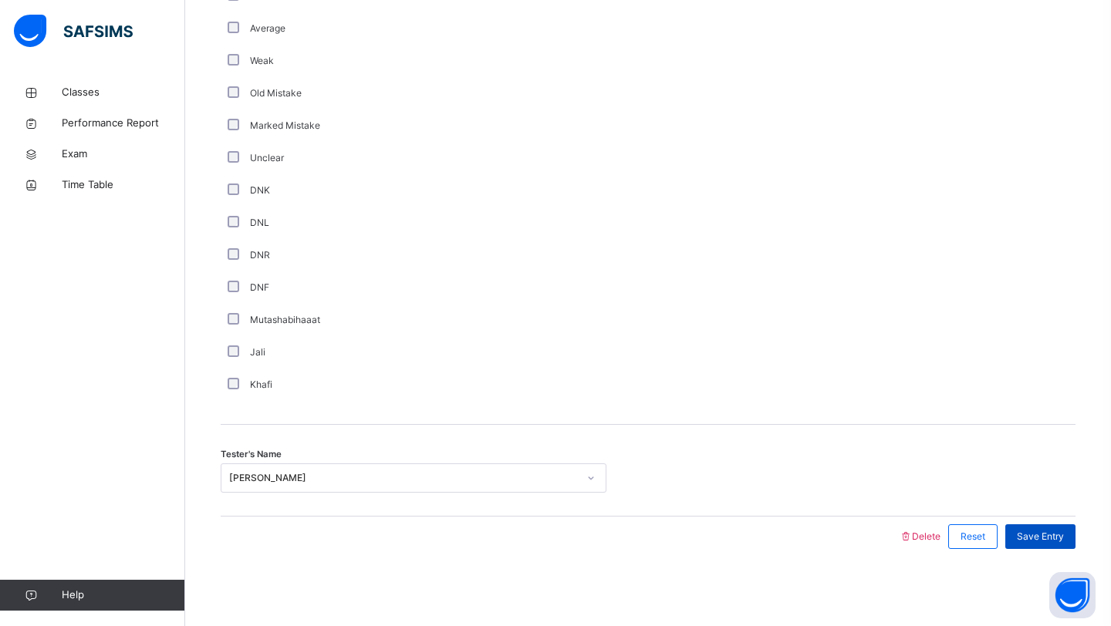
click at [1026, 548] on div "Save Entry" at bounding box center [1040, 537] width 70 height 25
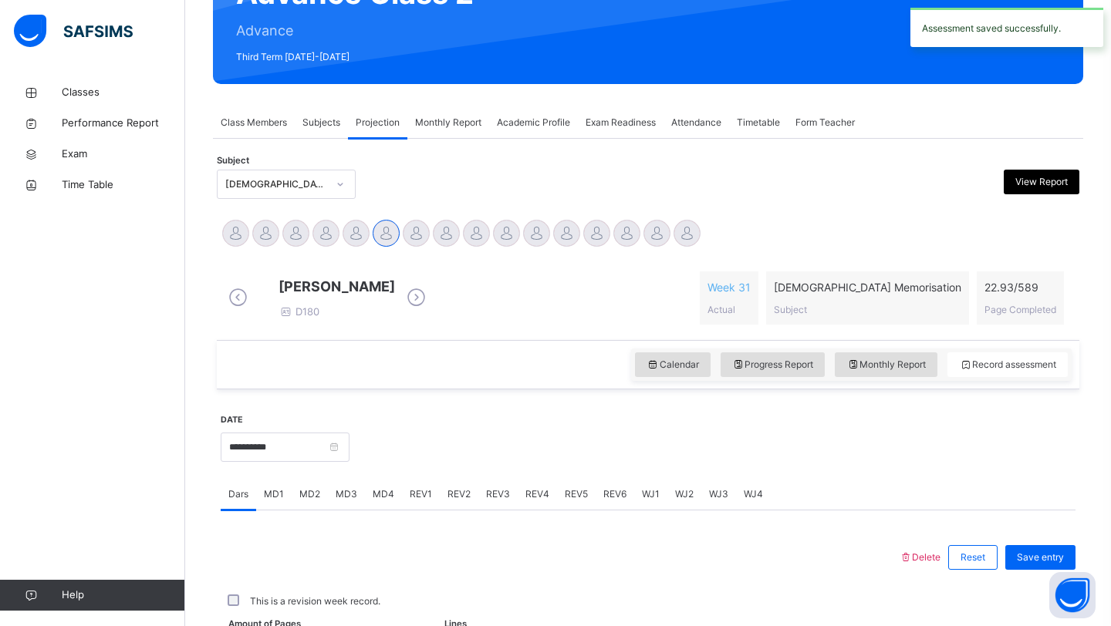
scroll to position [532, 0]
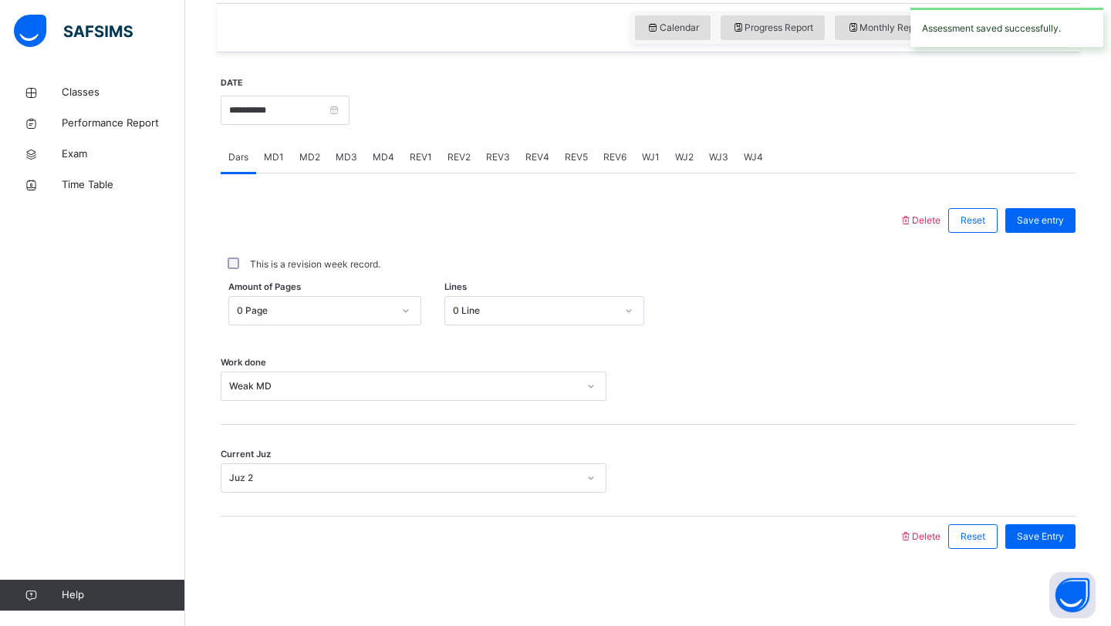
click at [447, 174] on div "Delete Reset Save entry This is a revision week record. Amount of Pages 0 Page …" at bounding box center [648, 365] width 855 height 383
click at [453, 158] on span "REV2" at bounding box center [458, 157] width 23 height 14
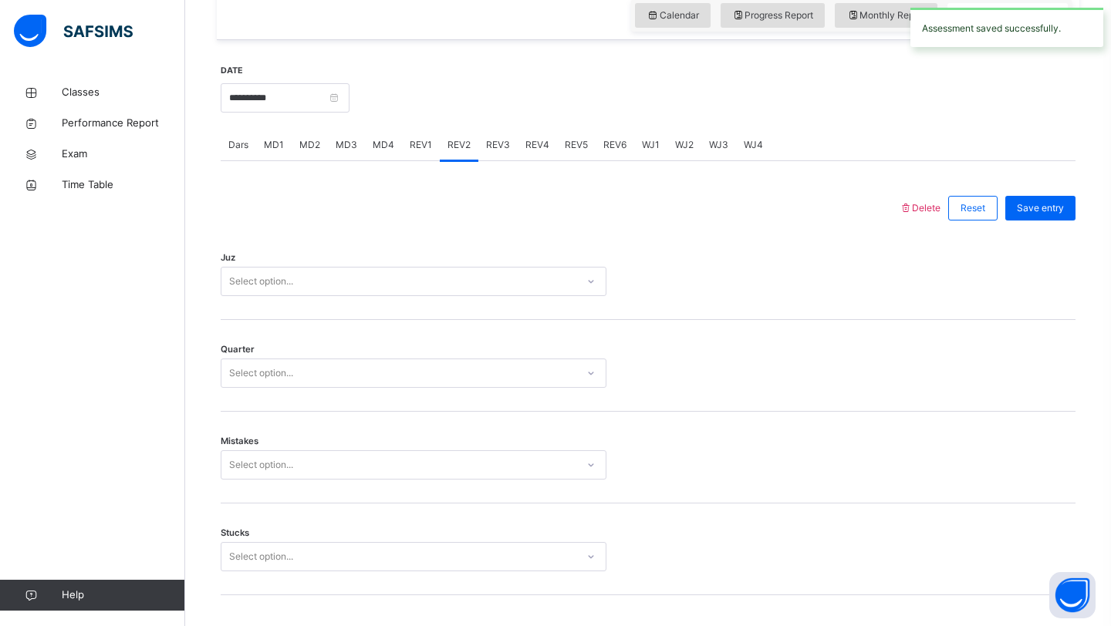
scroll to position [1213, 0]
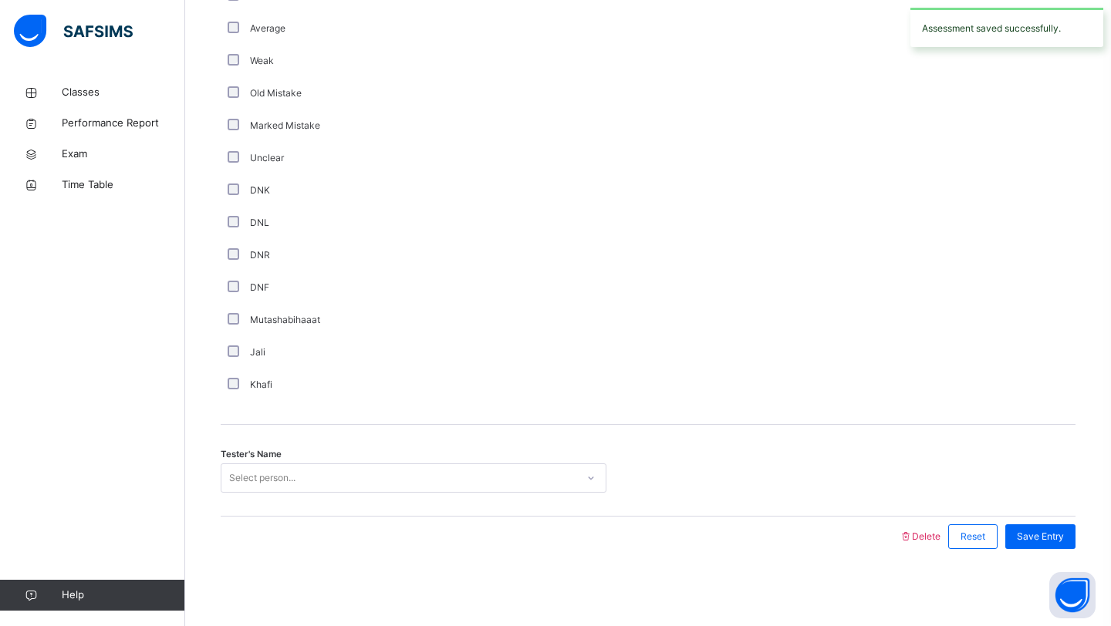
click at [332, 481] on div "Select person..." at bounding box center [398, 479] width 355 height 24
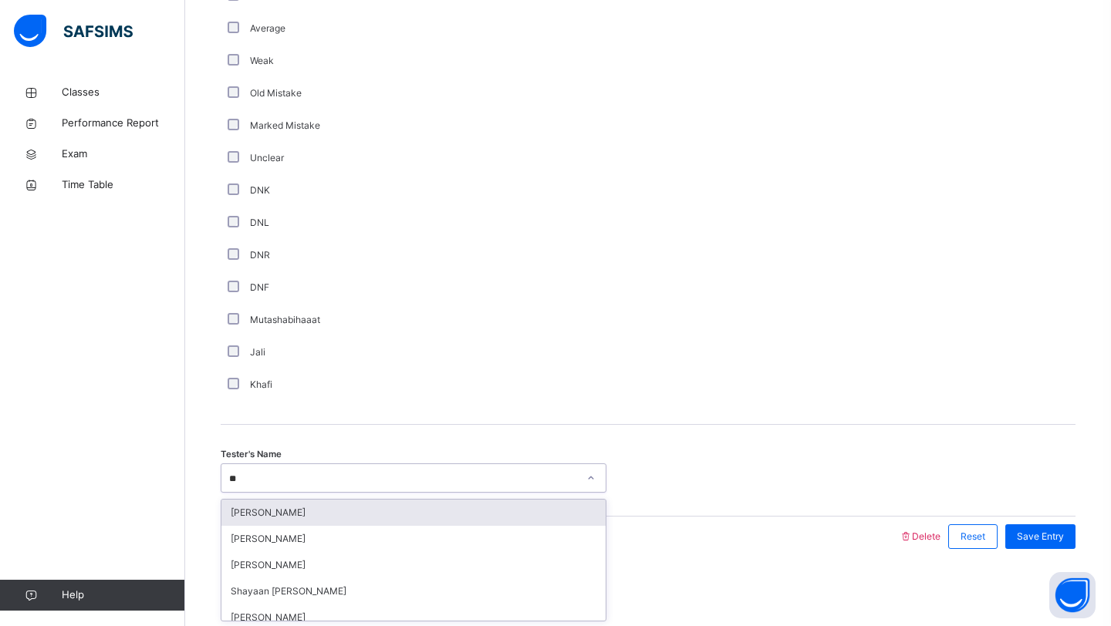
type input "***"
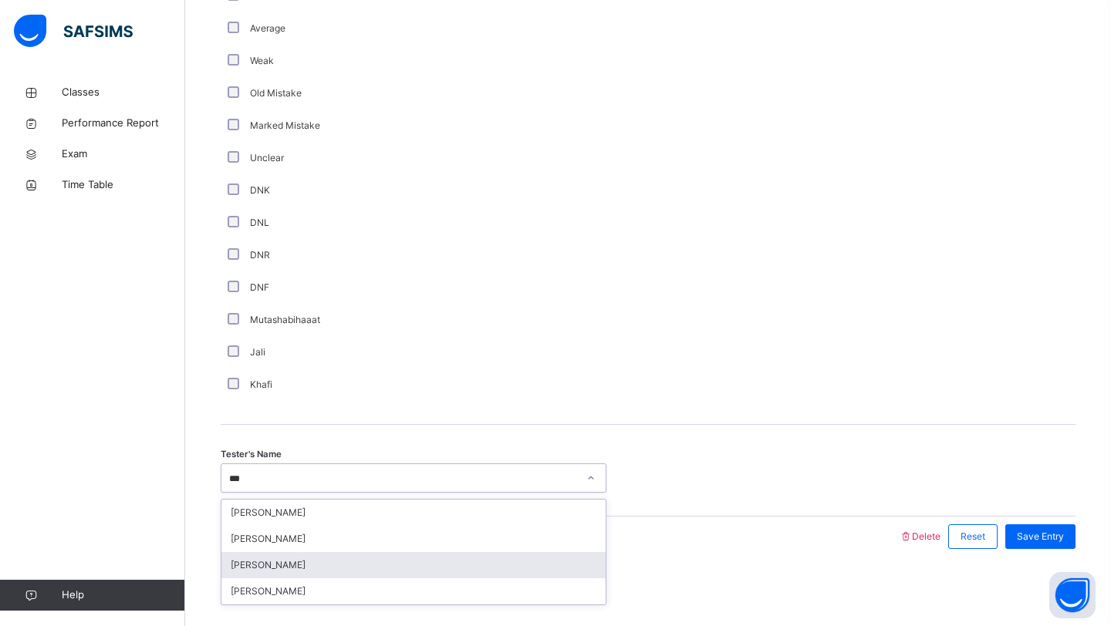
click at [320, 575] on div "[PERSON_NAME]" at bounding box center [413, 565] width 384 height 26
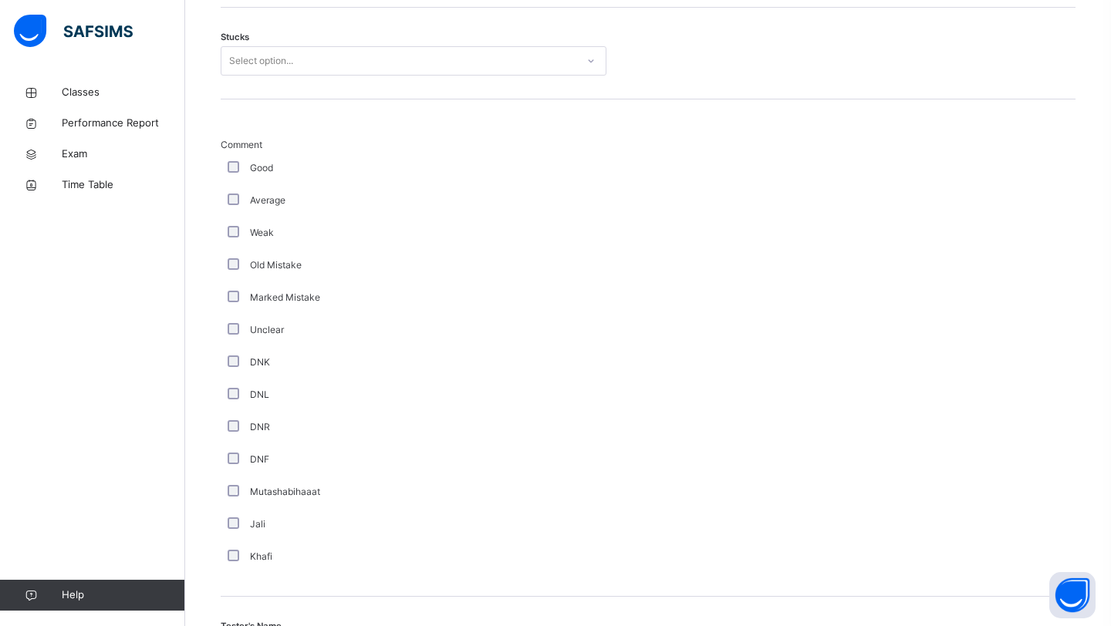
scroll to position [1020, 0]
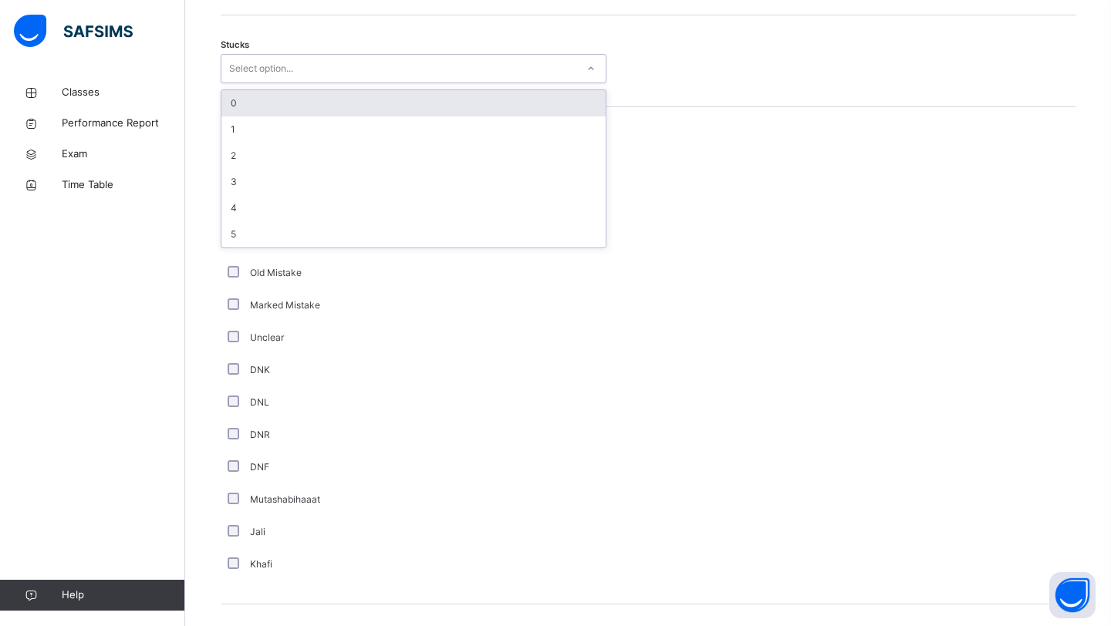
click at [332, 81] on div "Select option..." at bounding box center [398, 69] width 355 height 24
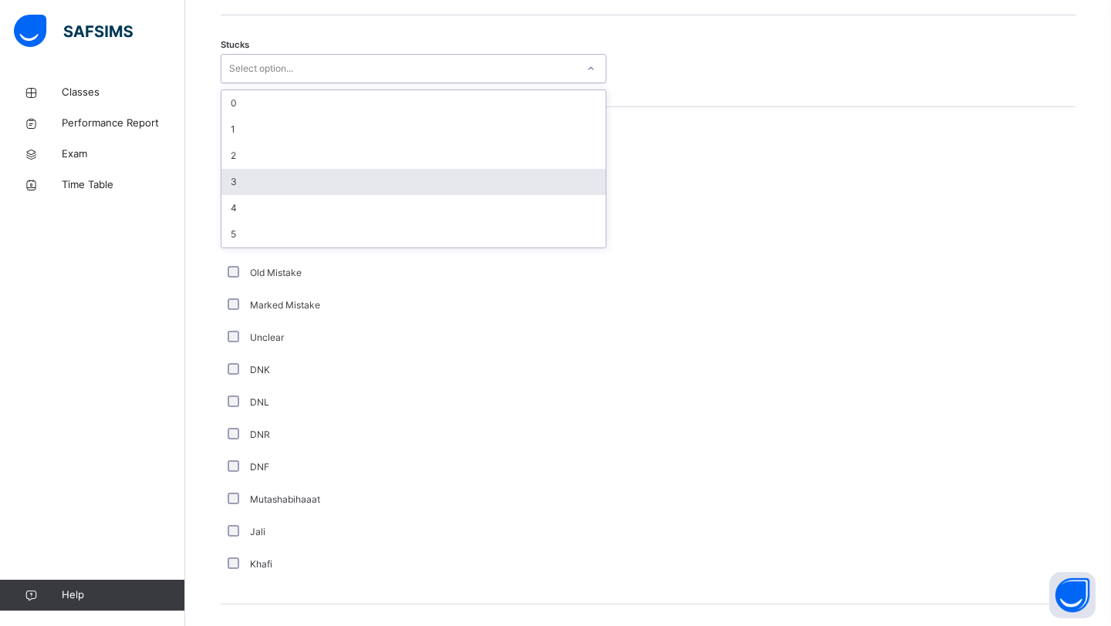
click at [303, 191] on div "3" at bounding box center [413, 182] width 384 height 26
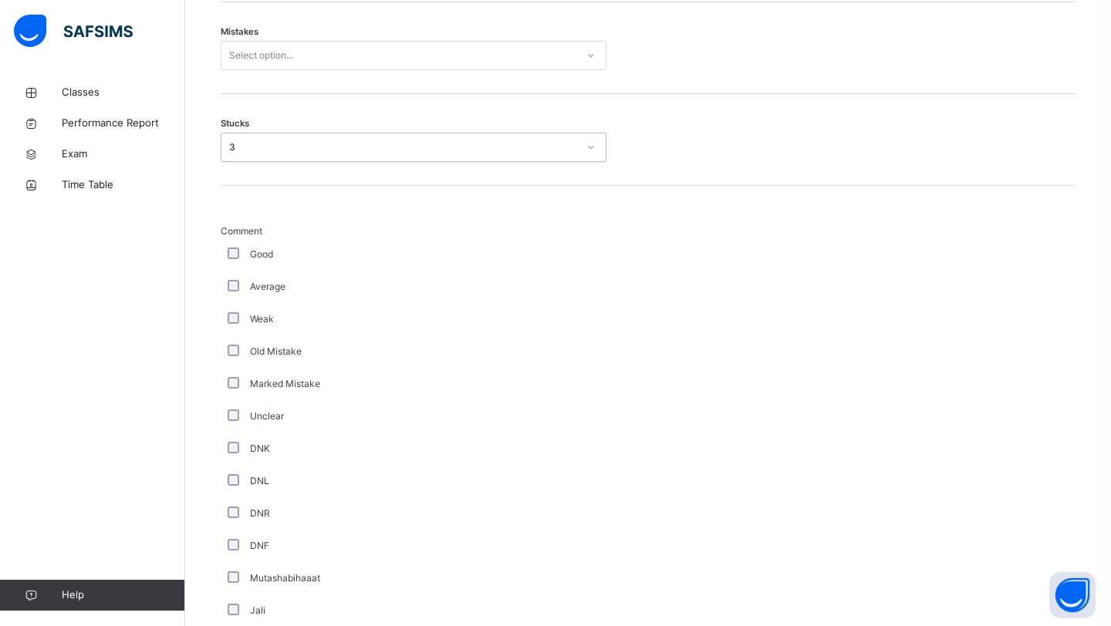
scroll to position [936, 0]
click at [312, 67] on div "Select option..." at bounding box center [398, 61] width 355 height 24
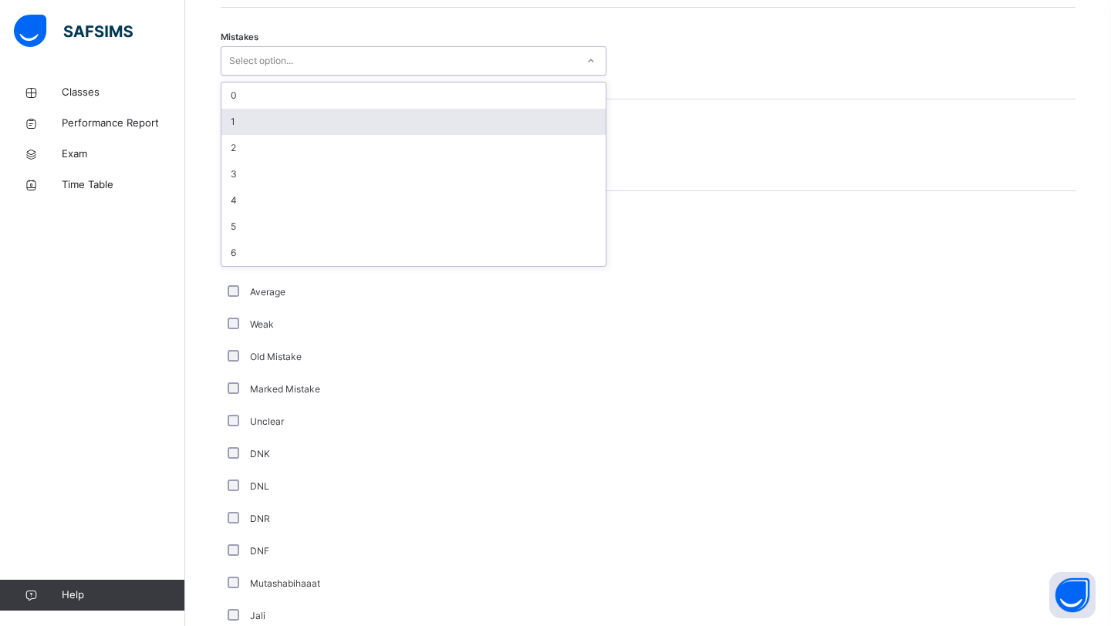
click at [302, 135] on div "1" at bounding box center [413, 122] width 384 height 26
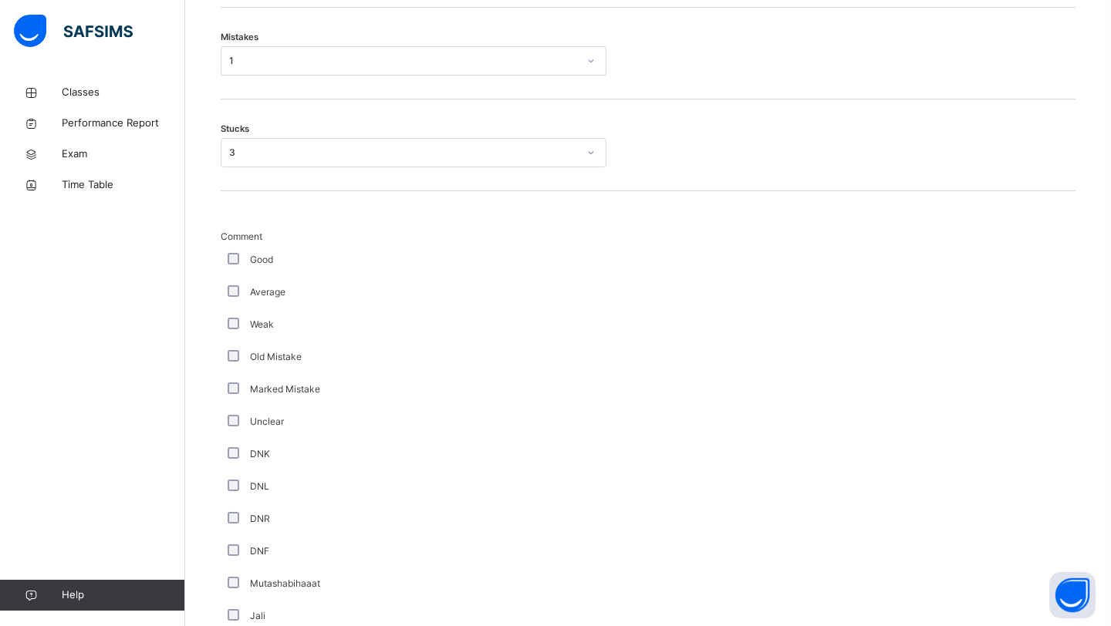
click at [232, 309] on div "Average" at bounding box center [414, 292] width 386 height 32
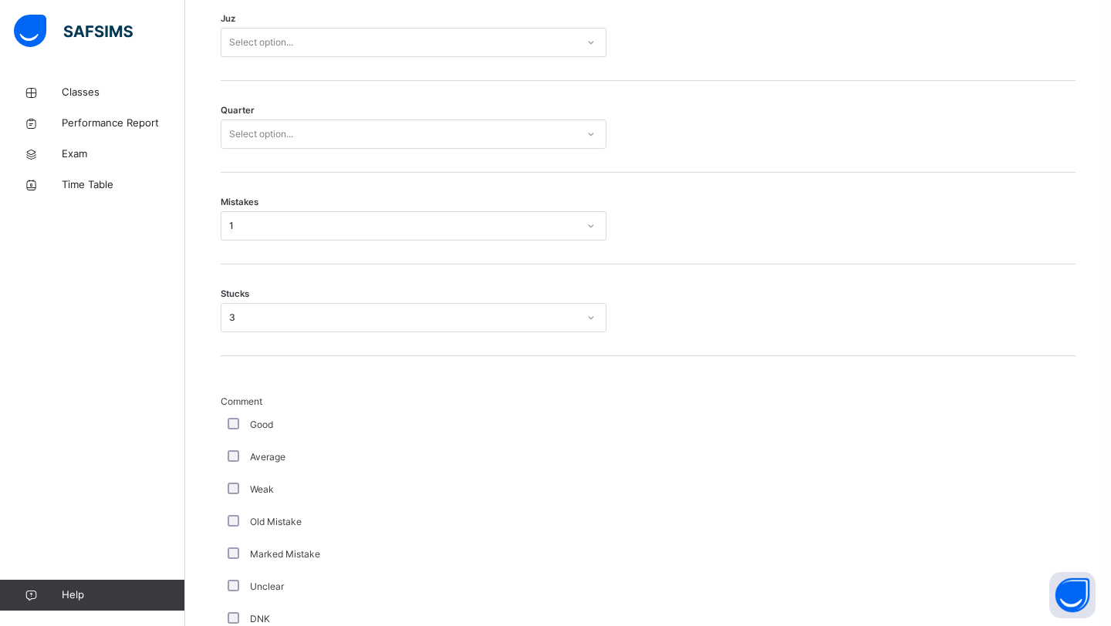
scroll to position [766, 0]
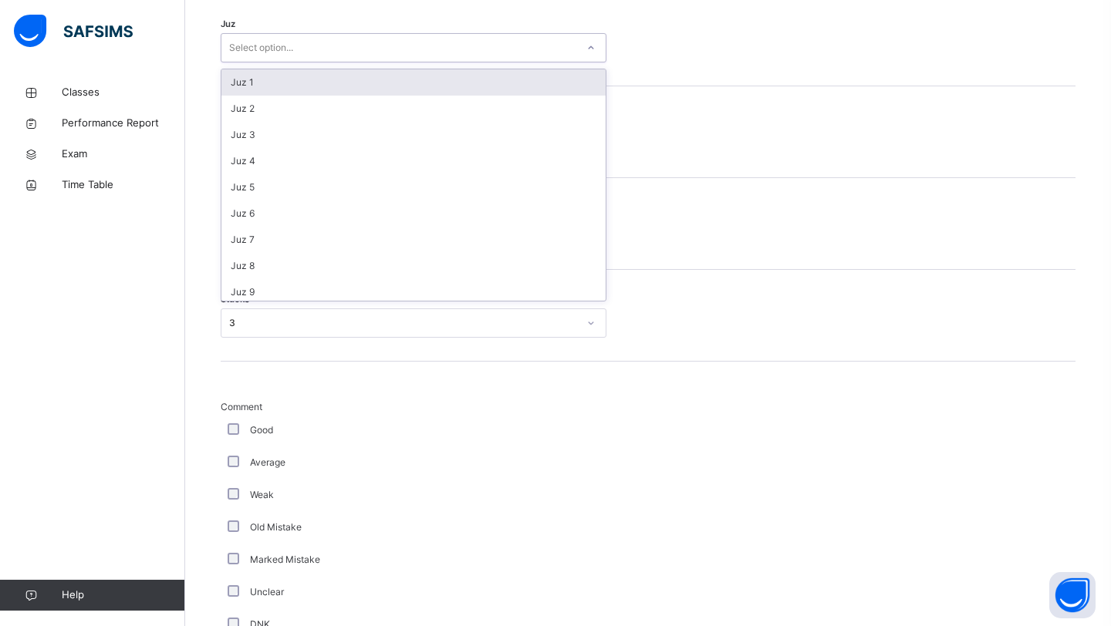
click at [523, 60] on div "Select option..." at bounding box center [398, 48] width 355 height 24
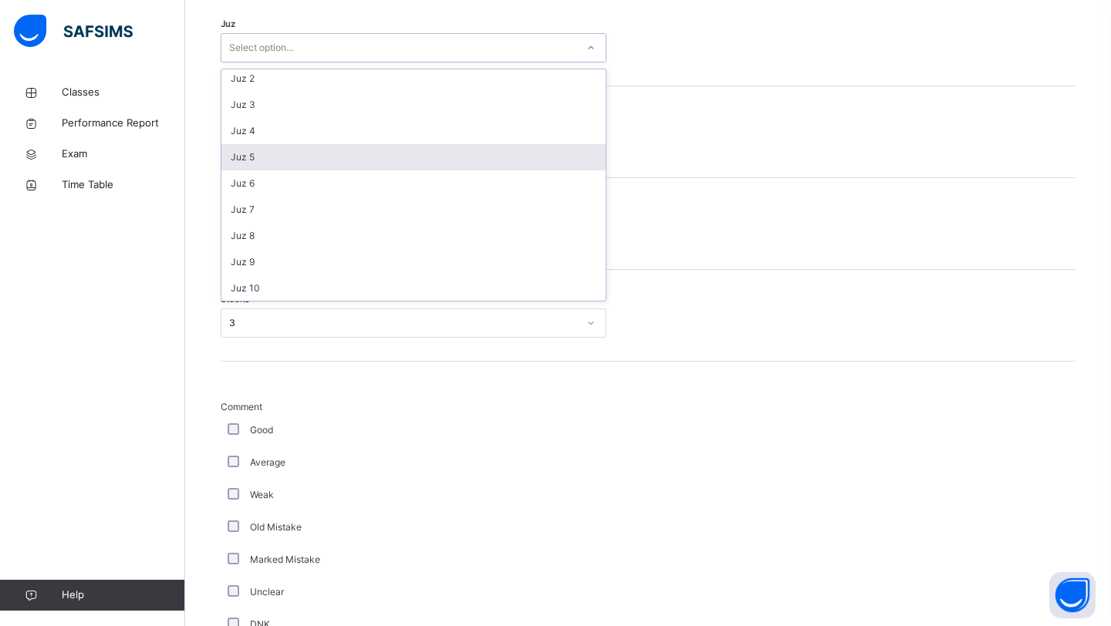
scroll to position [0, 0]
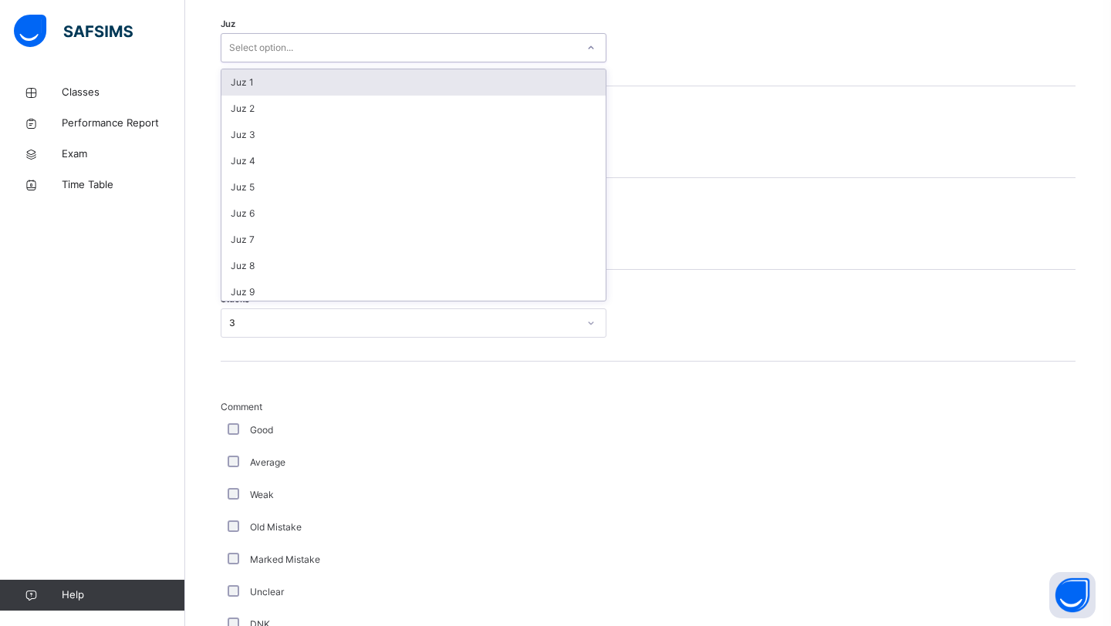
click at [443, 94] on div "Juz 1" at bounding box center [413, 82] width 384 height 26
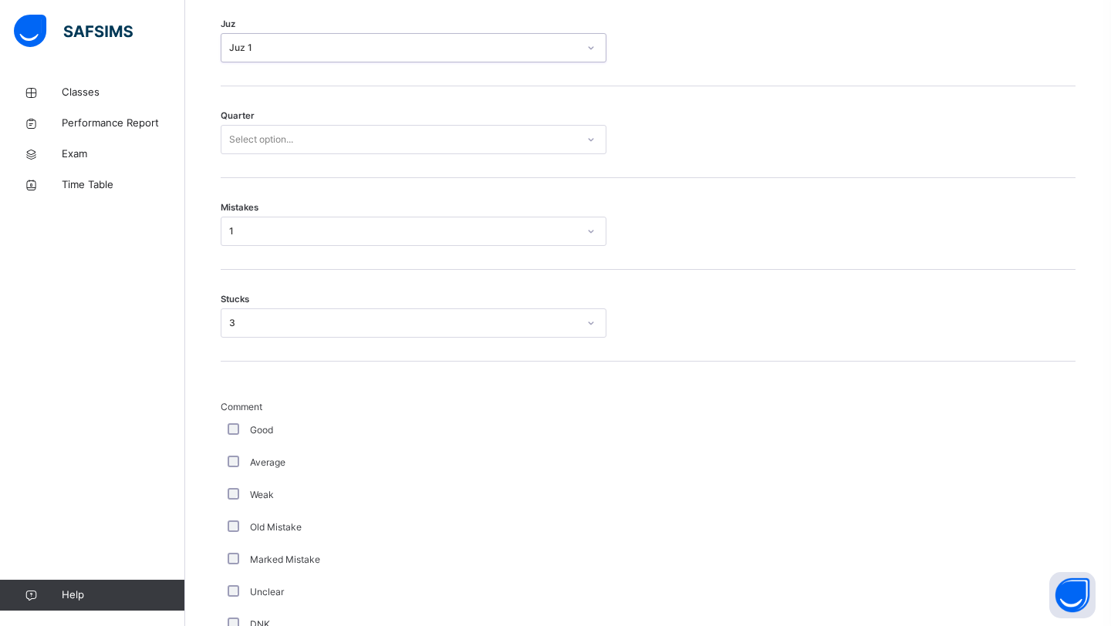
click at [421, 167] on div "Quarter Select option..." at bounding box center [648, 132] width 855 height 92
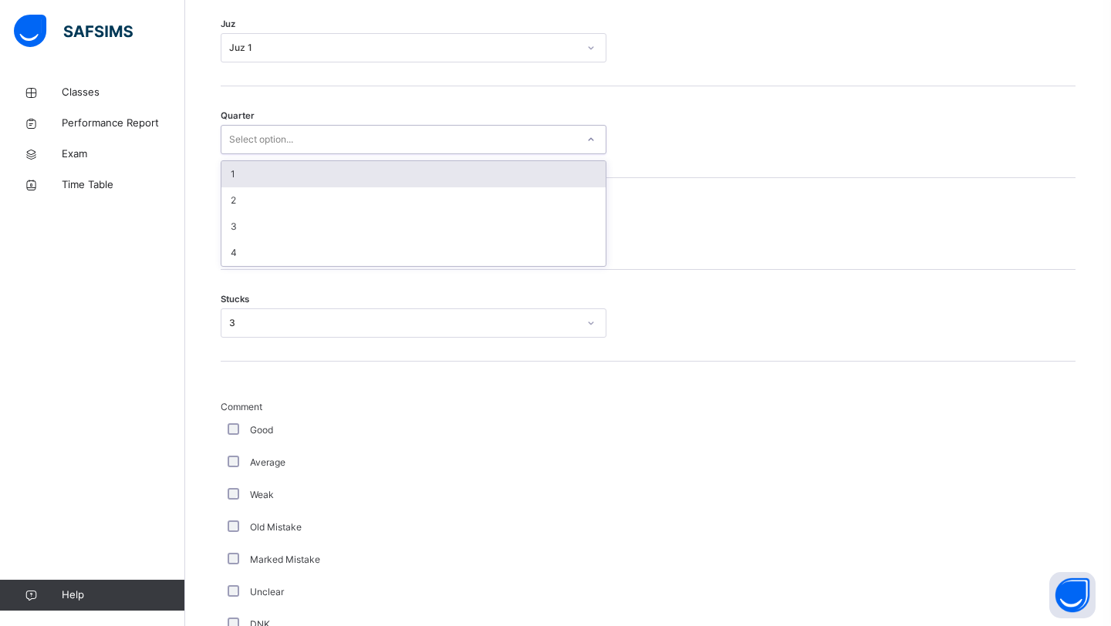
click at [418, 152] on div "Select option..." at bounding box center [398, 140] width 355 height 24
click at [410, 187] on div "1" at bounding box center [413, 174] width 384 height 26
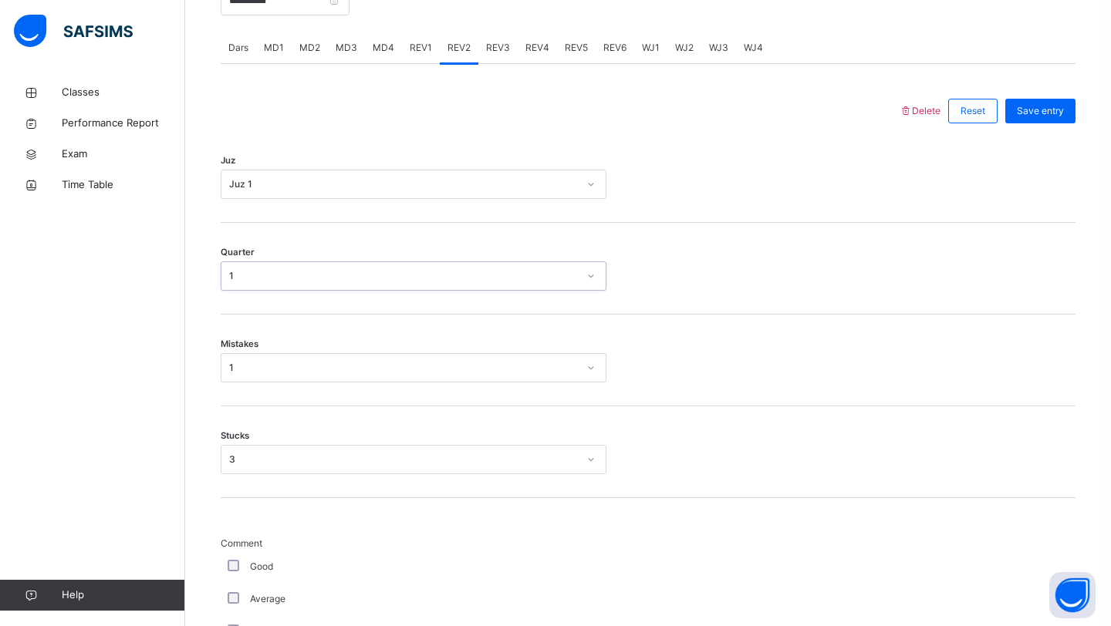
scroll to position [622, 0]
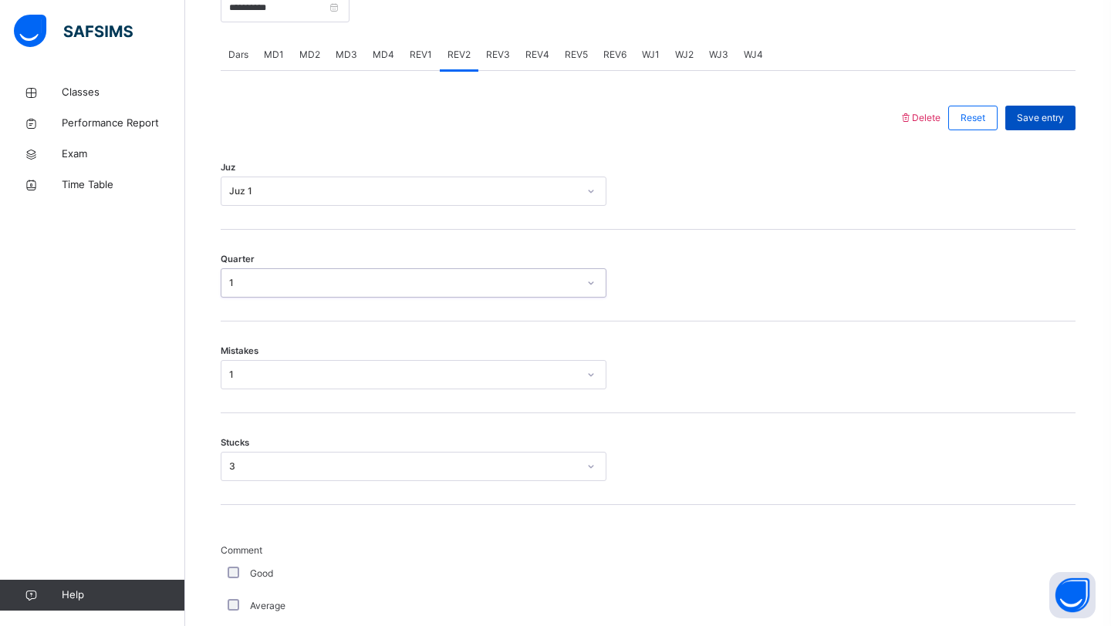
click at [1030, 125] on span "Save entry" at bounding box center [1040, 118] width 47 height 14
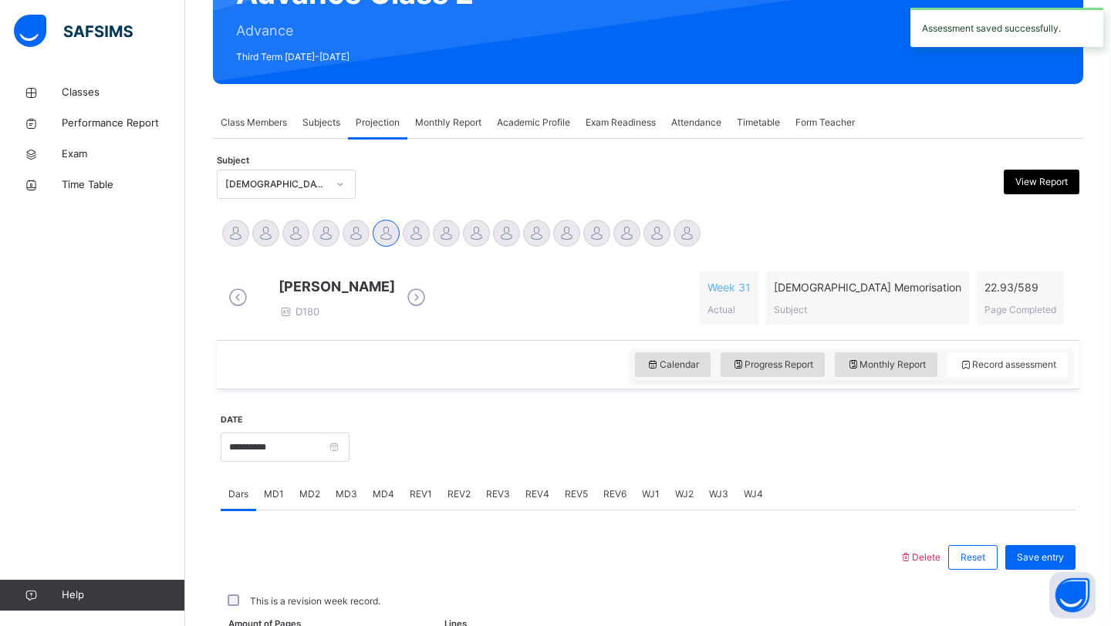
scroll to position [532, 0]
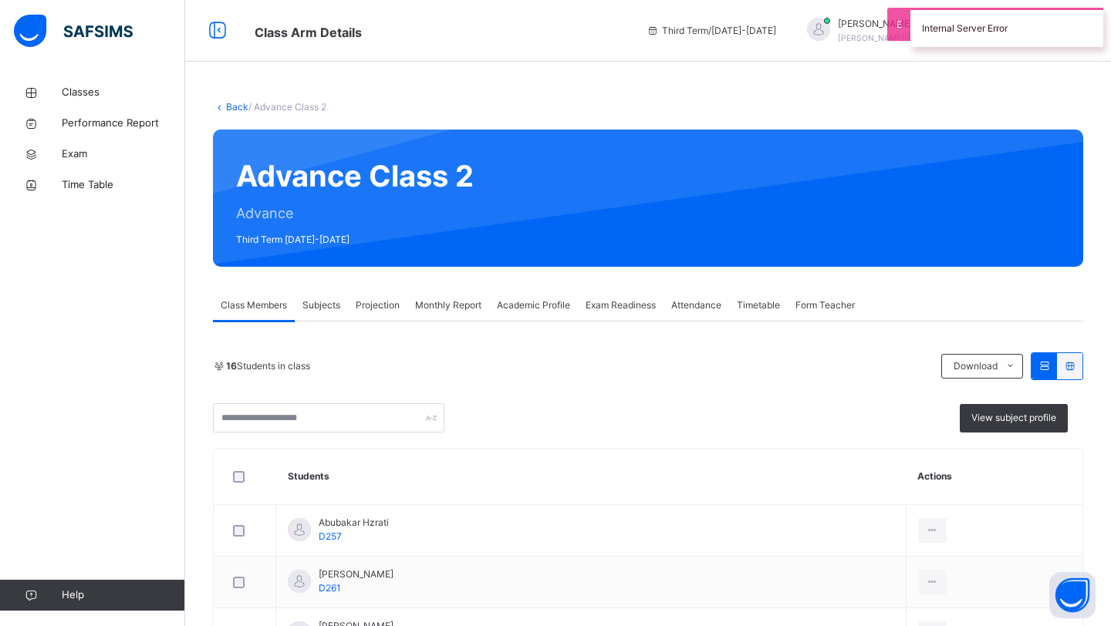
click at [371, 314] on div "Projection" at bounding box center [377, 305] width 59 height 31
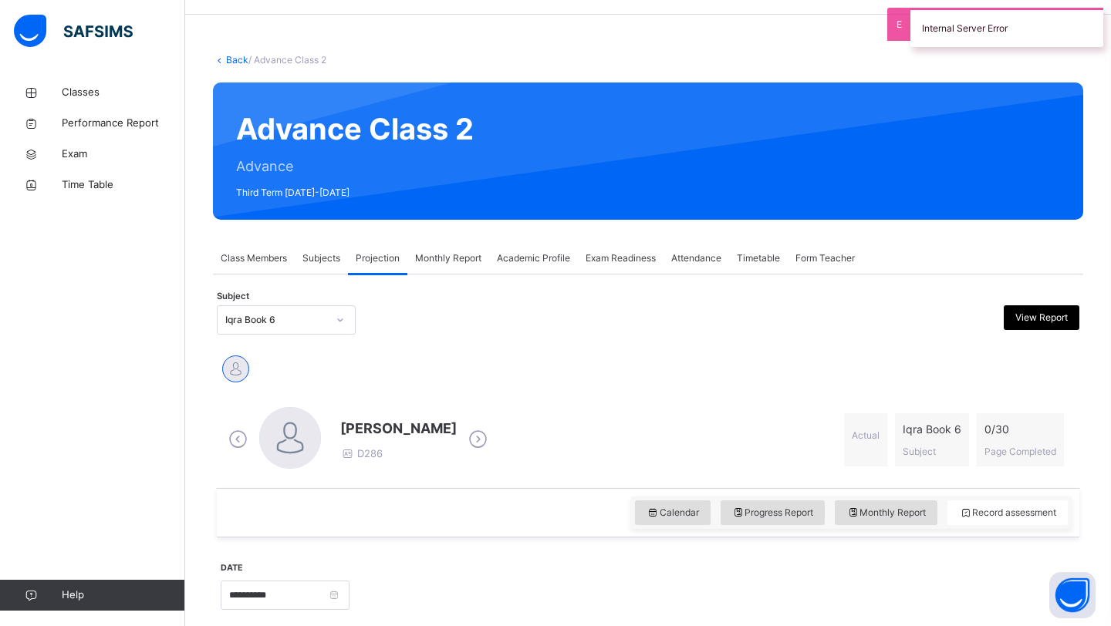
scroll to position [52, 0]
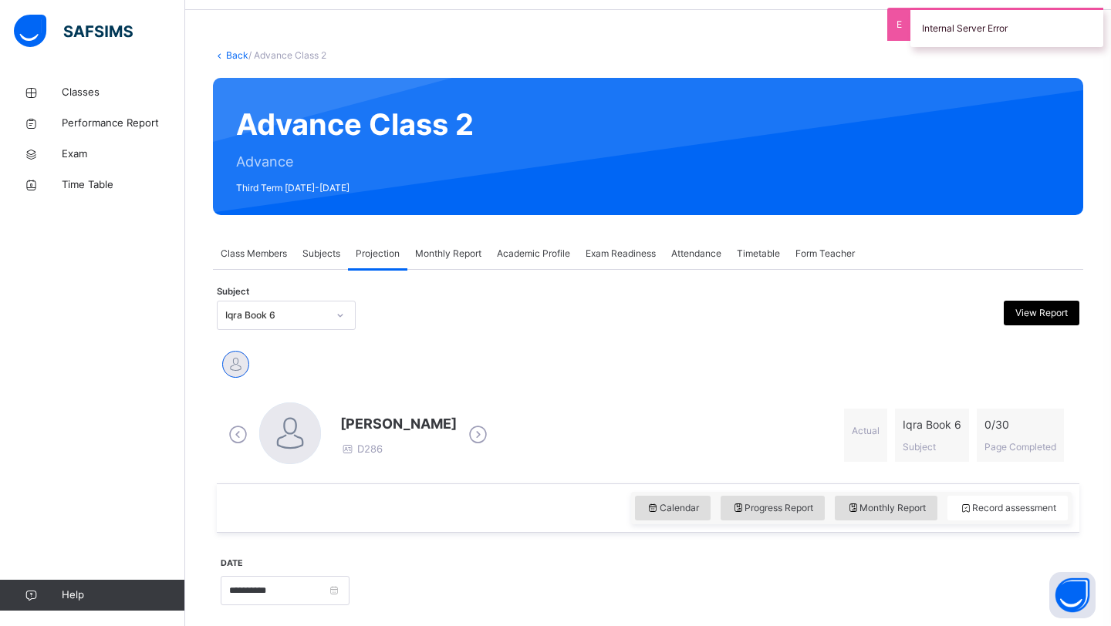
click at [521, 416] on div "[PERSON_NAME] D286 Actual Iqra Book 6 Subject 0 / 30 Page Completed" at bounding box center [647, 436] width 847 height 66
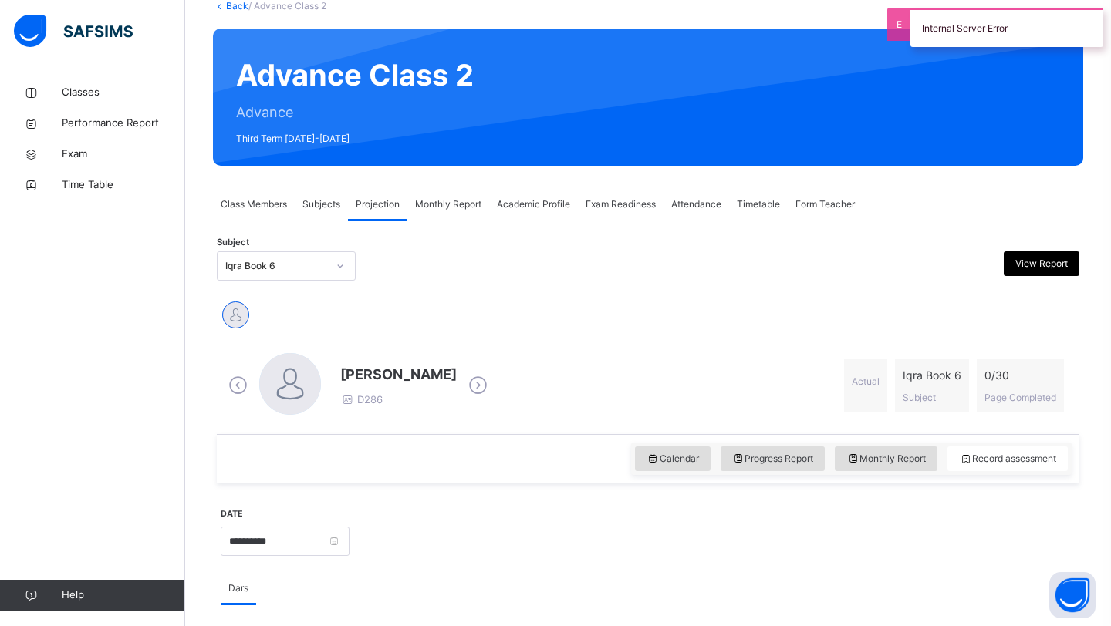
scroll to position [107, 0]
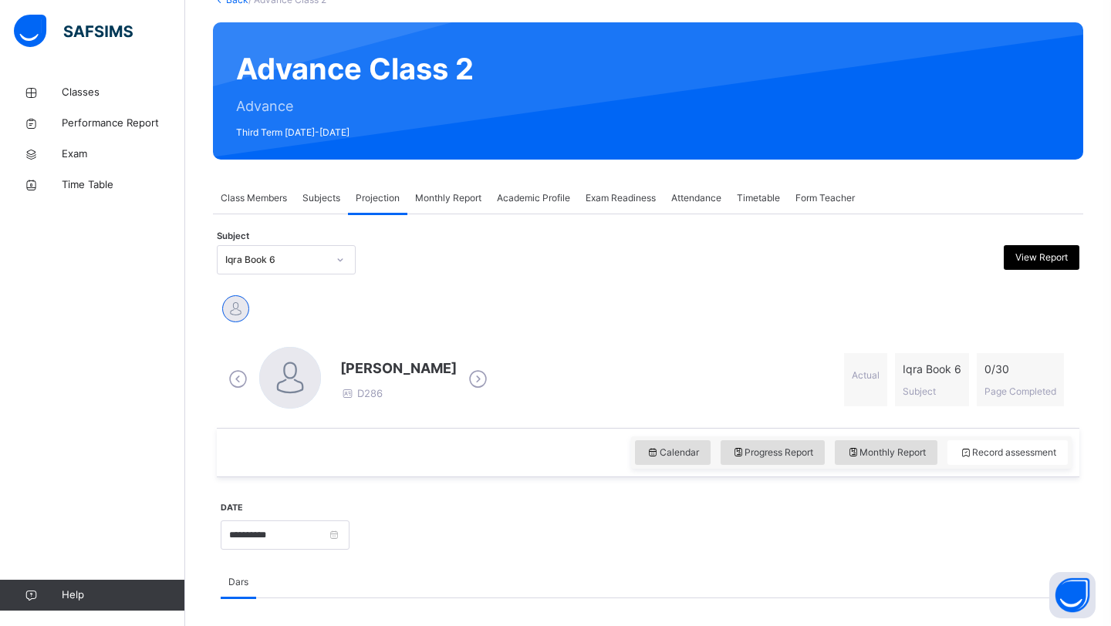
click at [306, 268] on div "Iqra Book 6" at bounding box center [272, 260] width 108 height 24
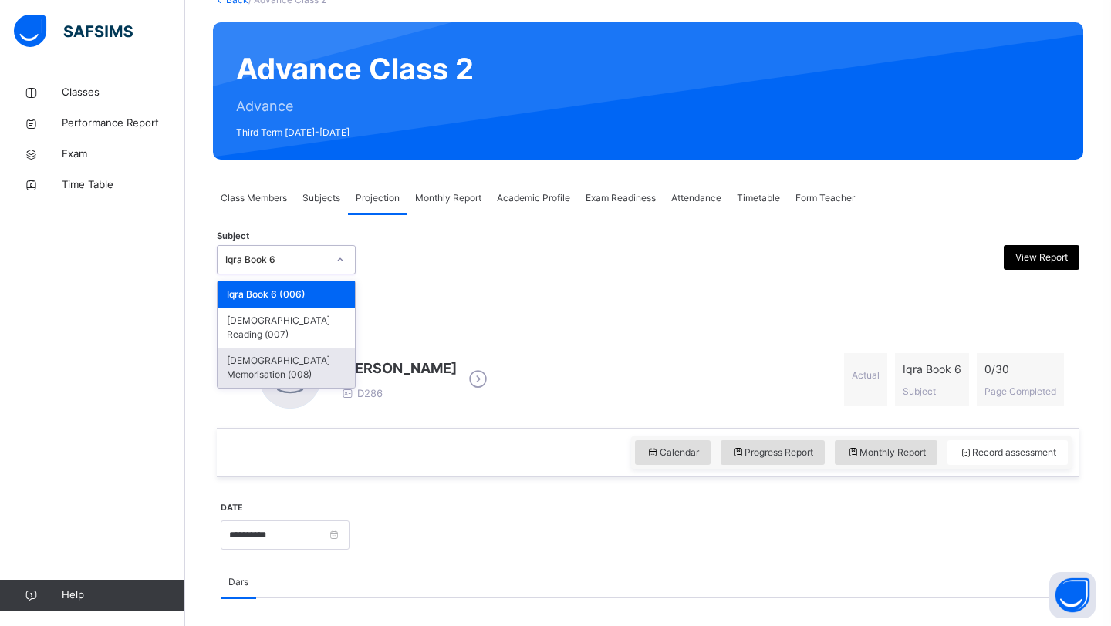
click at [302, 356] on div "[DEMOGRAPHIC_DATA] Memorisation (008)" at bounding box center [286, 368] width 137 height 40
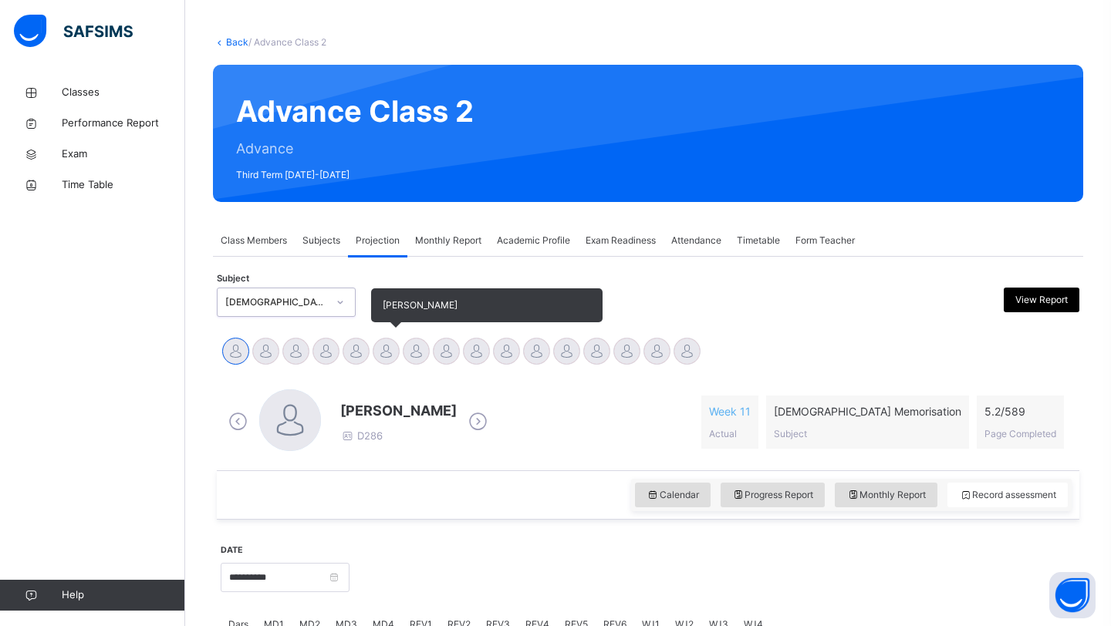
scroll to position [158, 0]
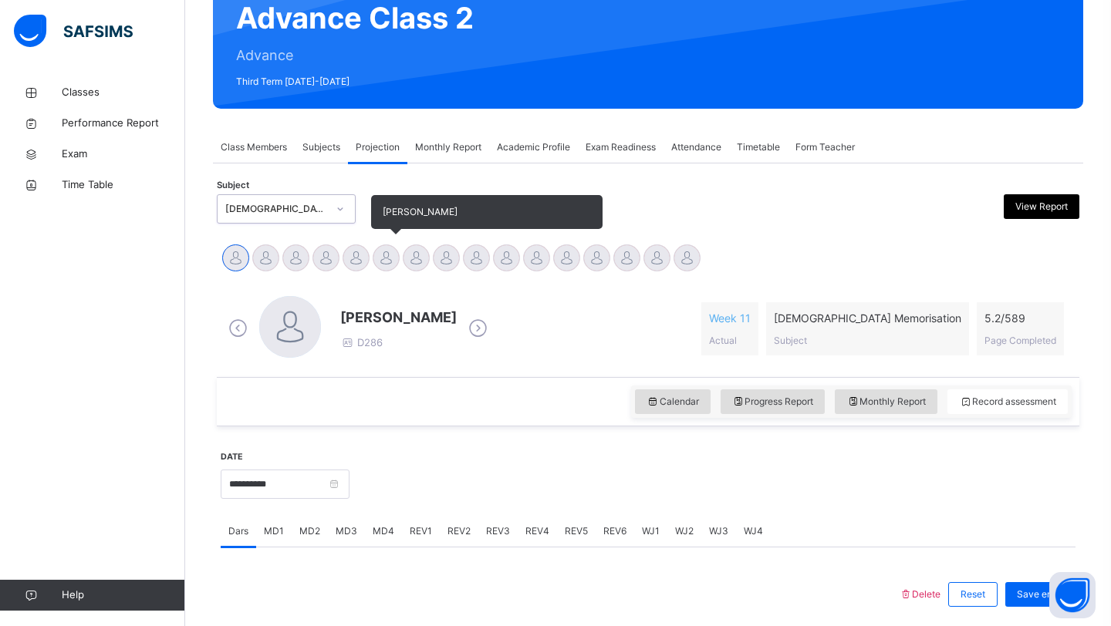
click at [384, 264] on div at bounding box center [386, 258] width 27 height 27
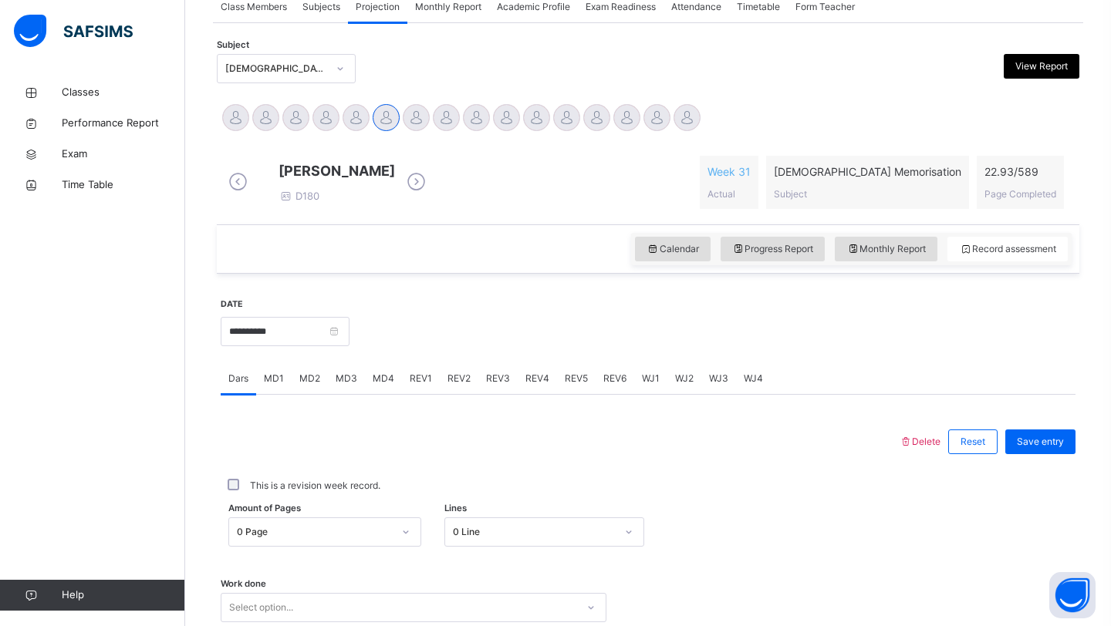
scroll to position [302, 0]
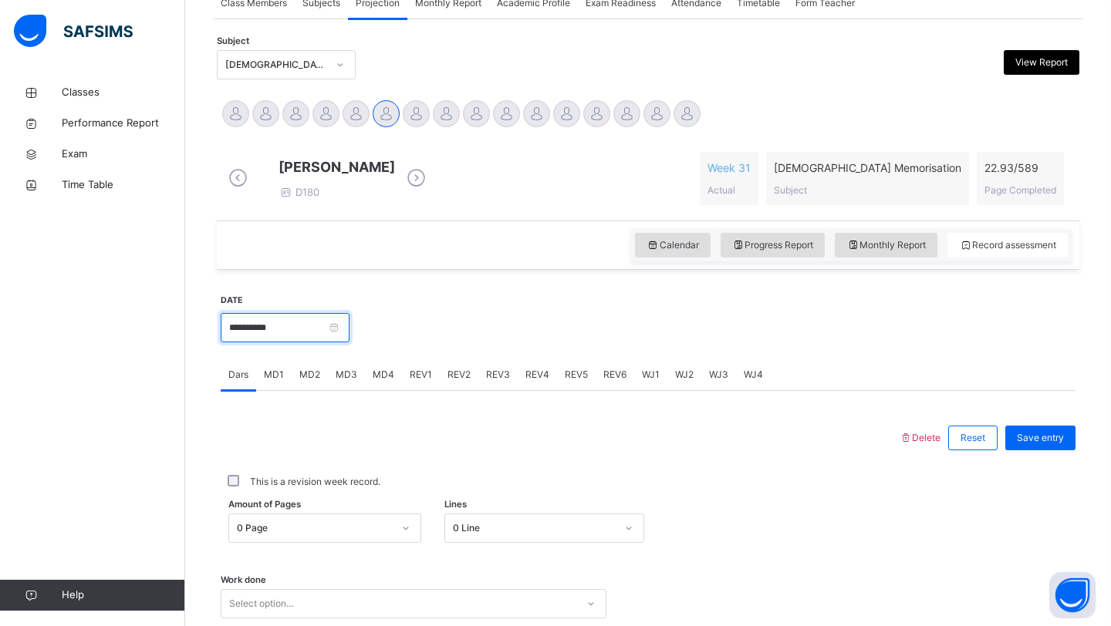
click at [282, 340] on input "**********" at bounding box center [285, 327] width 129 height 29
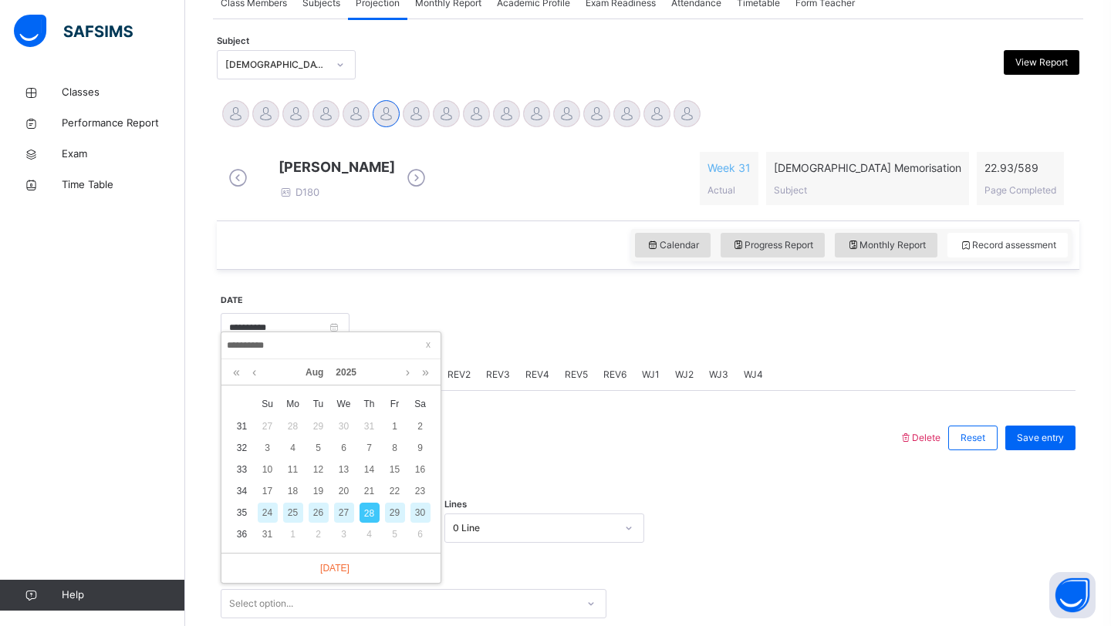
click at [318, 521] on div "26" at bounding box center [319, 513] width 20 height 20
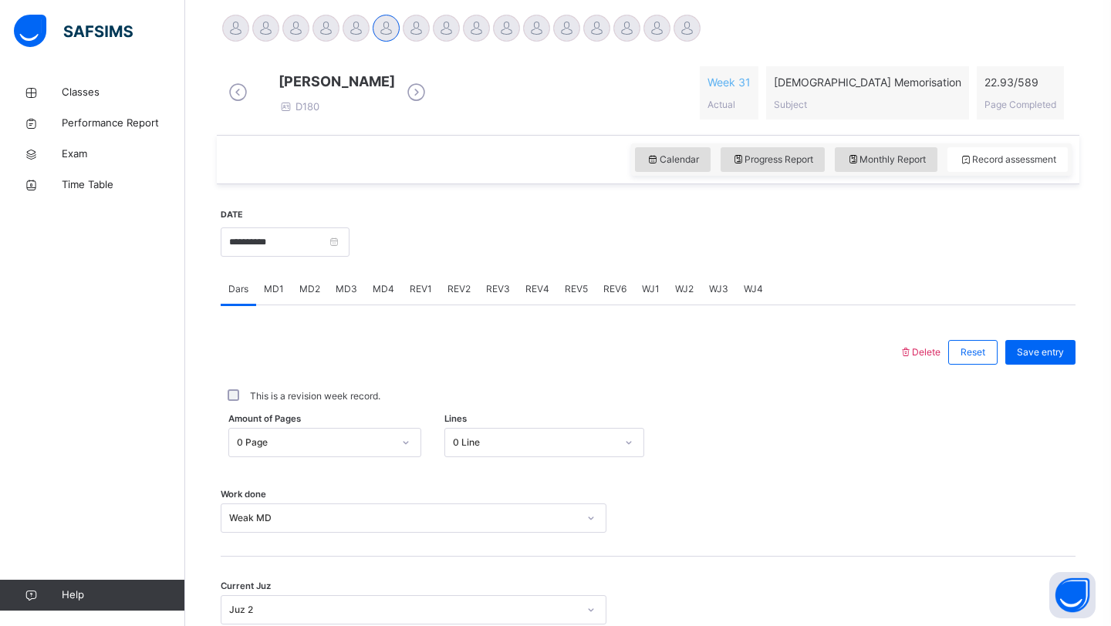
scroll to position [396, 0]
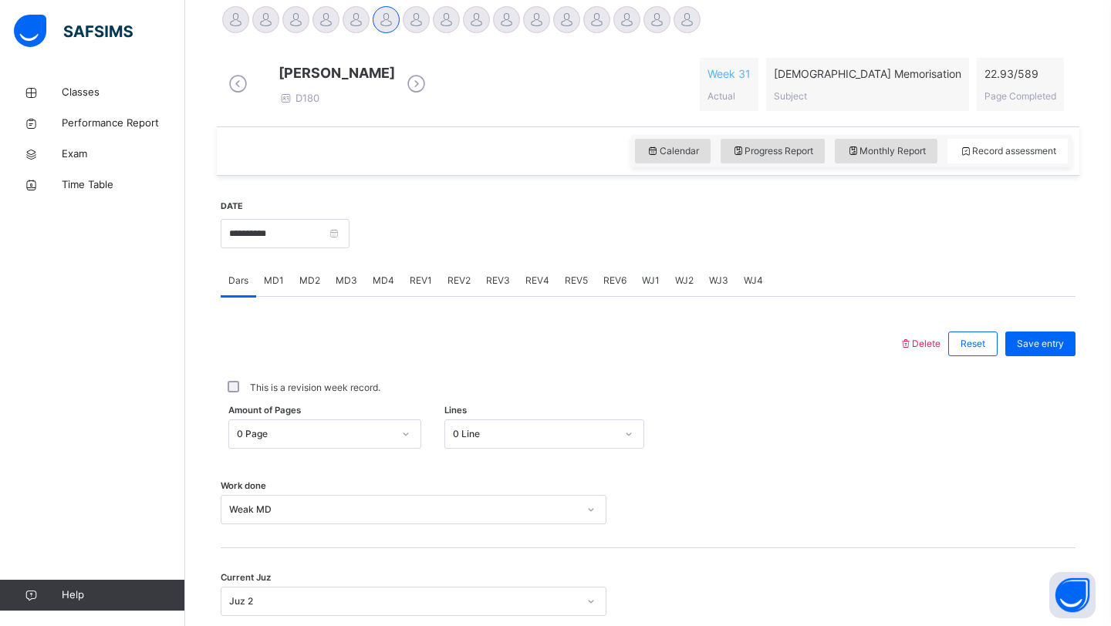
click at [421, 296] on div "REV1" at bounding box center [421, 280] width 38 height 31
click at [463, 296] on div "REV2" at bounding box center [459, 280] width 39 height 31
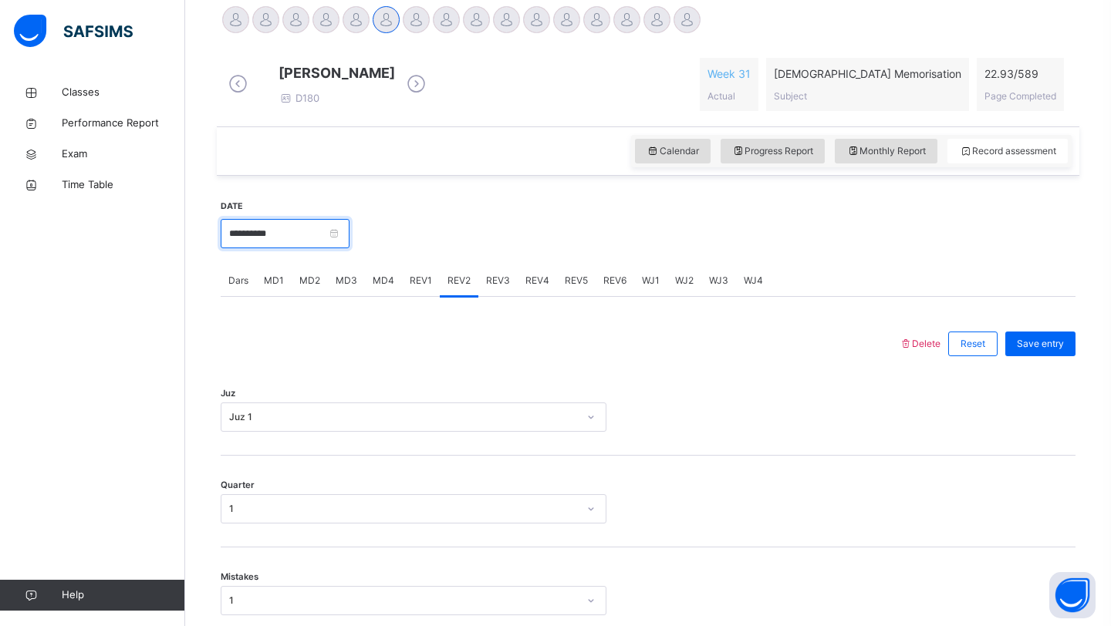
click at [322, 248] on input "**********" at bounding box center [285, 233] width 129 height 29
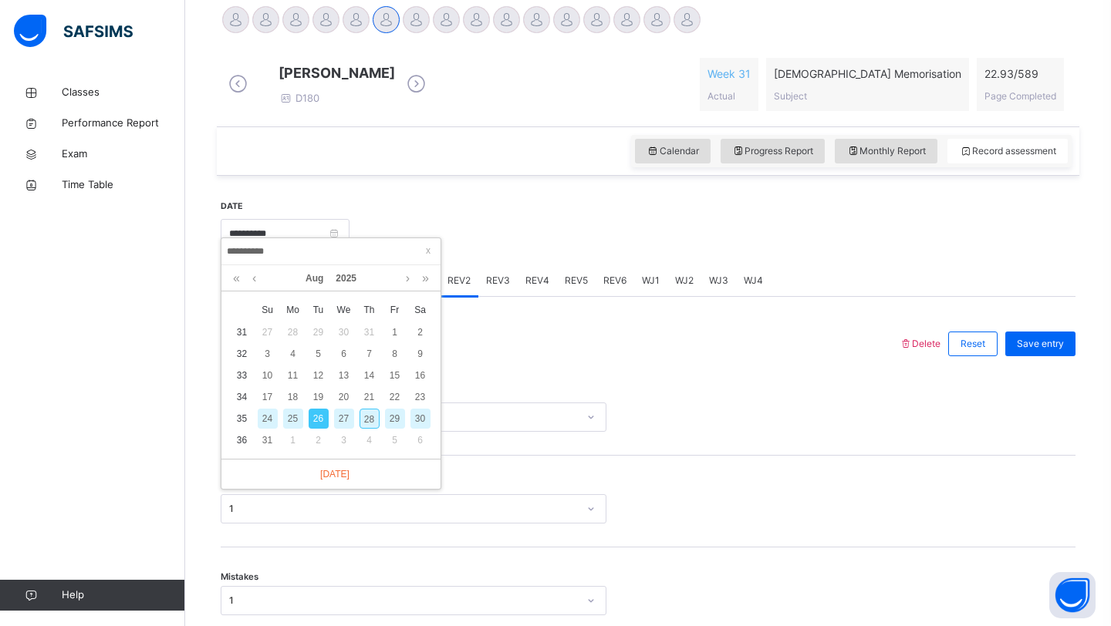
click at [372, 419] on div "28" at bounding box center [369, 419] width 20 height 20
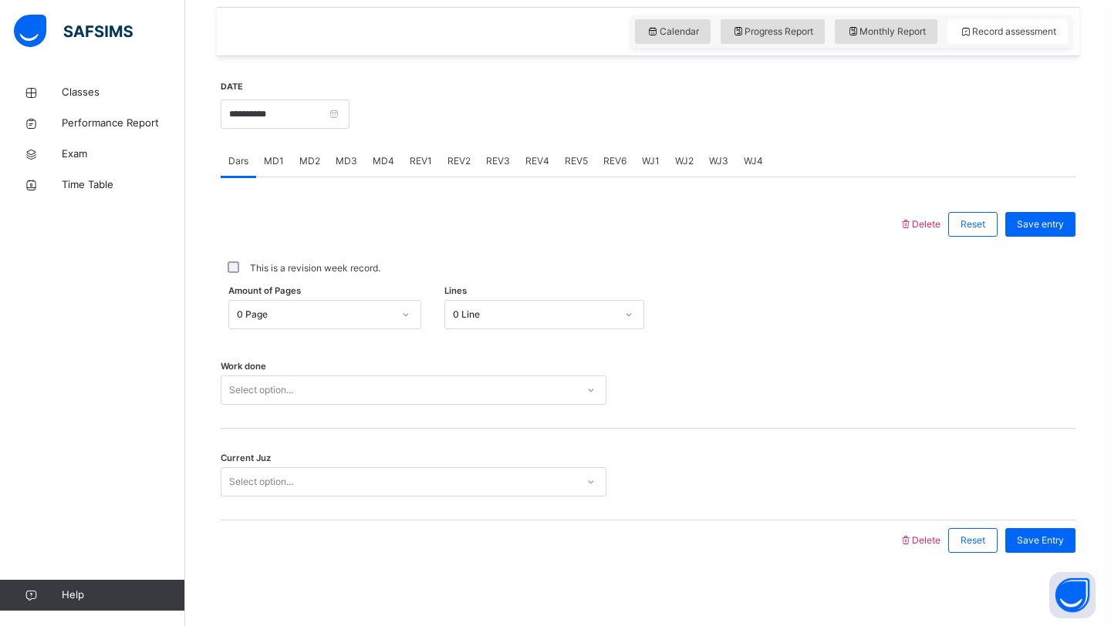
scroll to position [532, 0]
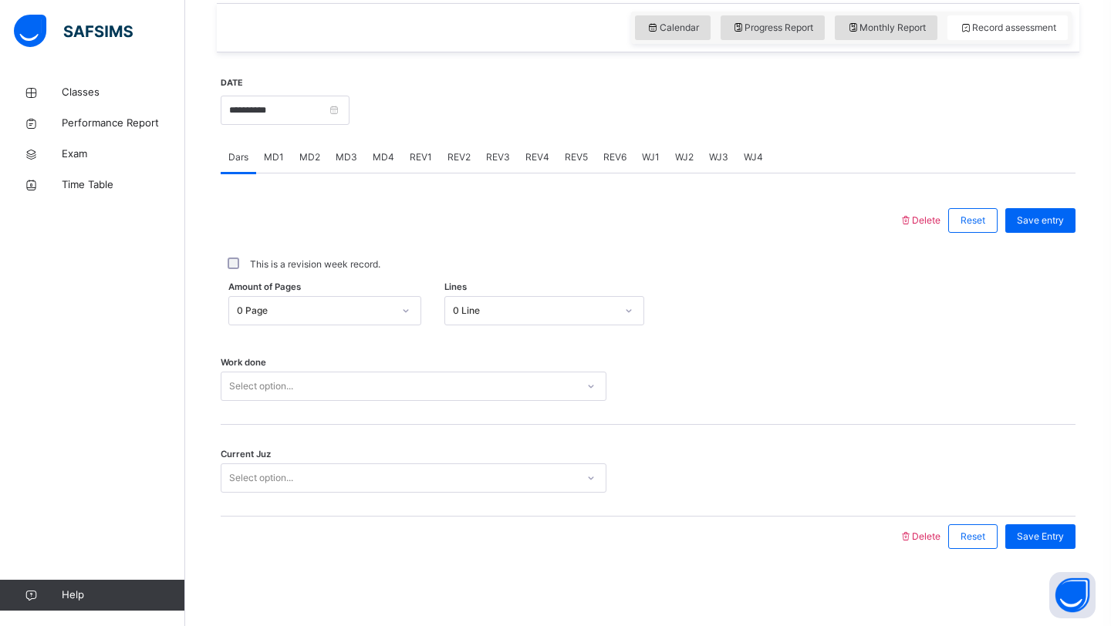
click at [349, 157] on span "MD3" at bounding box center [347, 157] width 22 height 14
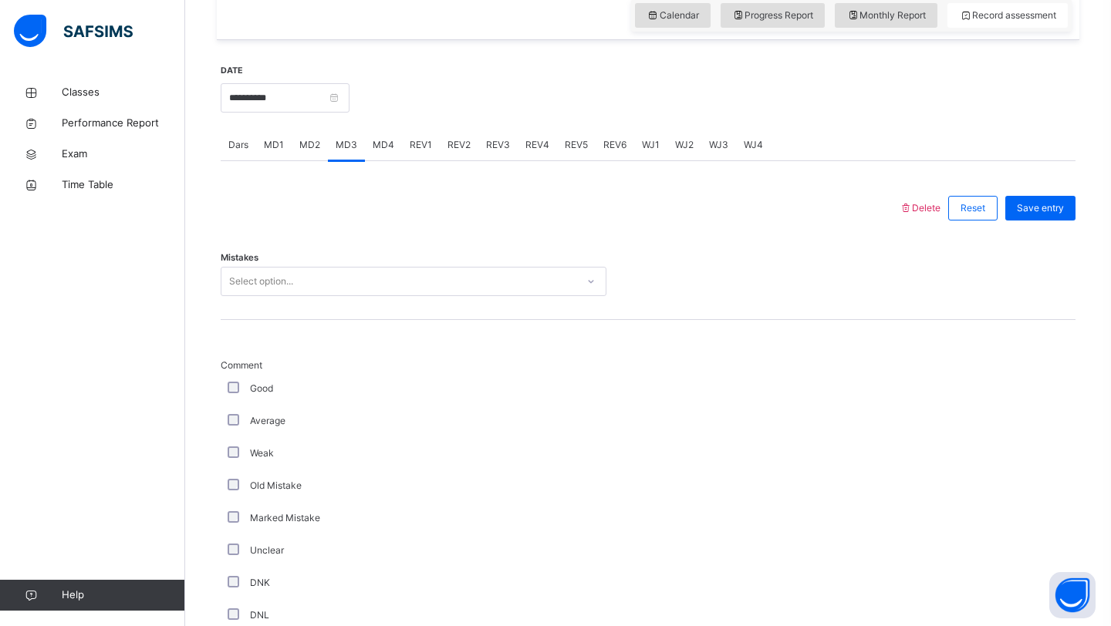
click at [302, 152] on span "MD2" at bounding box center [309, 145] width 21 height 14
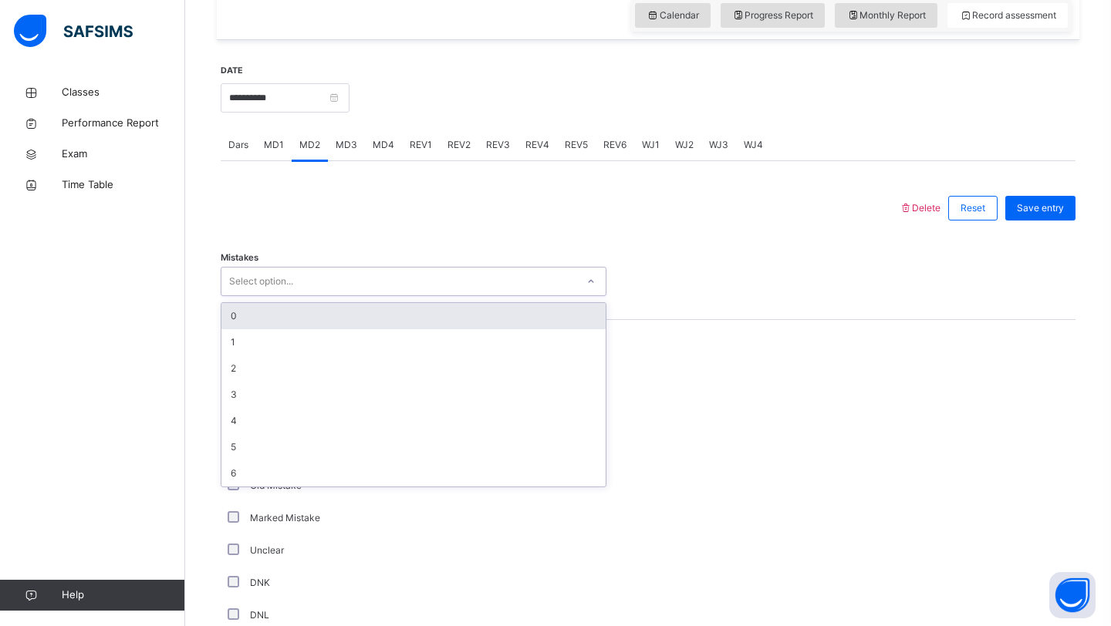
click at [296, 294] on div "Select option..." at bounding box center [398, 282] width 355 height 24
click at [293, 327] on div "0" at bounding box center [413, 316] width 384 height 26
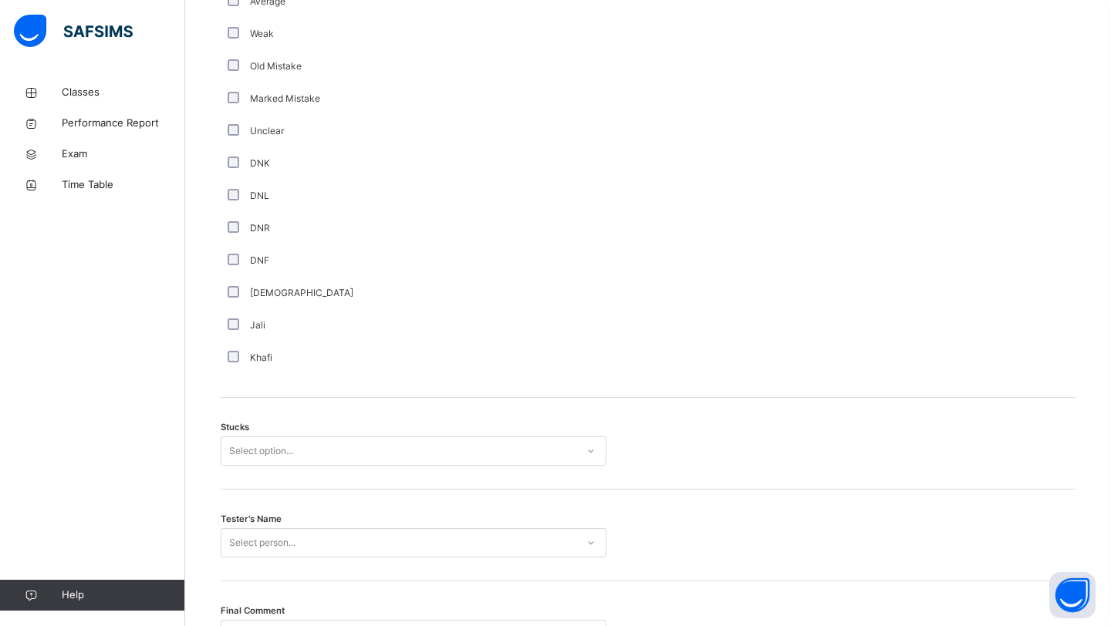
scroll to position [1121, 0]
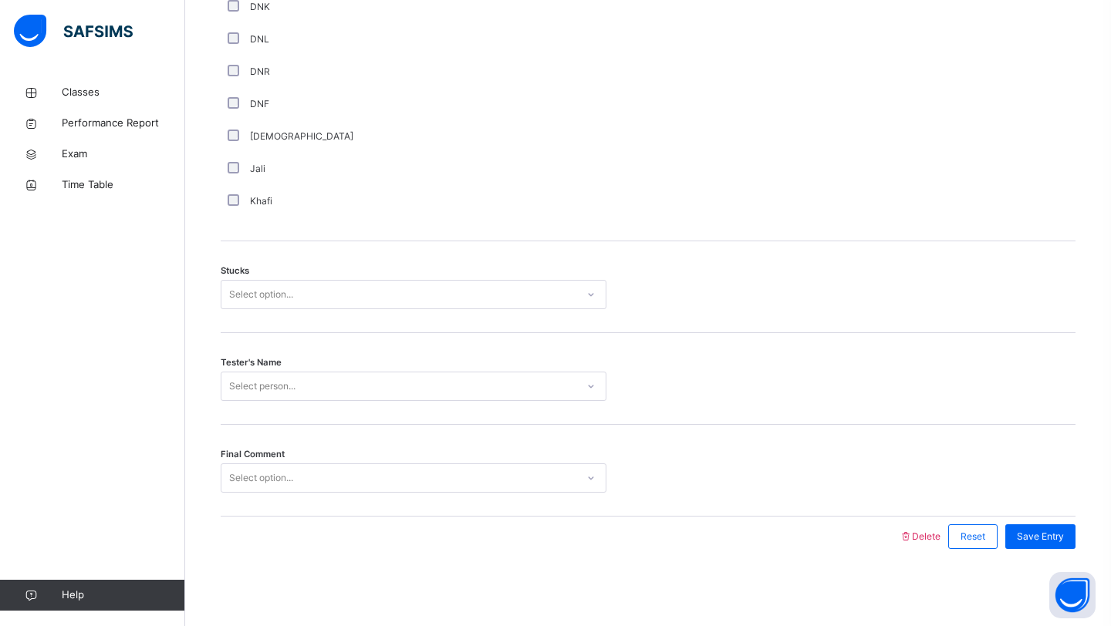
click at [272, 301] on div "Select option..." at bounding box center [261, 294] width 64 height 29
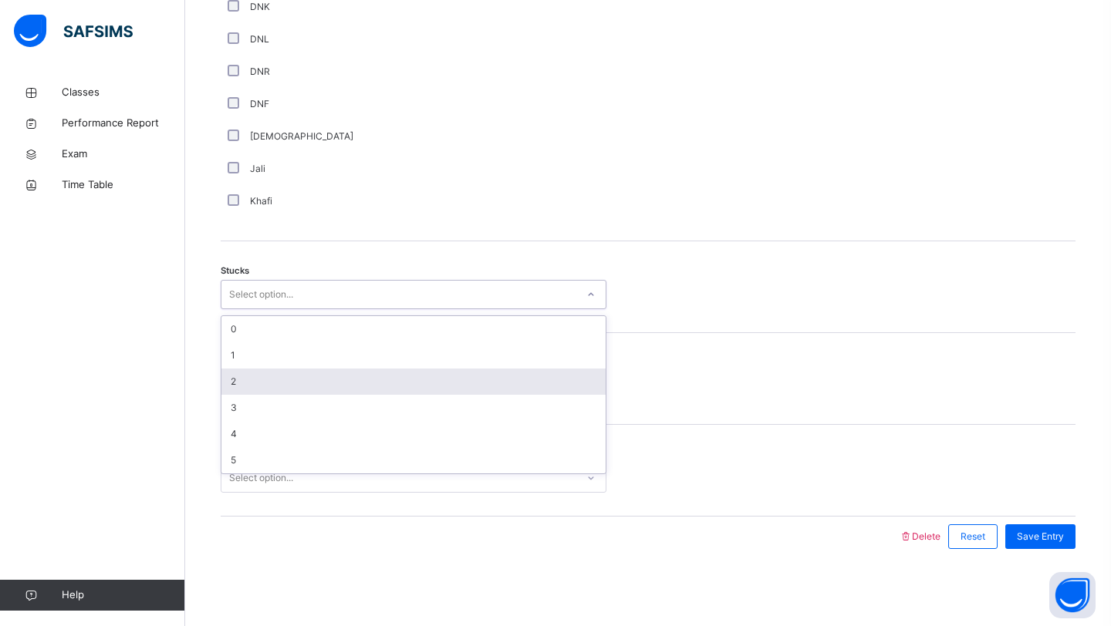
click at [260, 384] on div "2" at bounding box center [413, 382] width 384 height 26
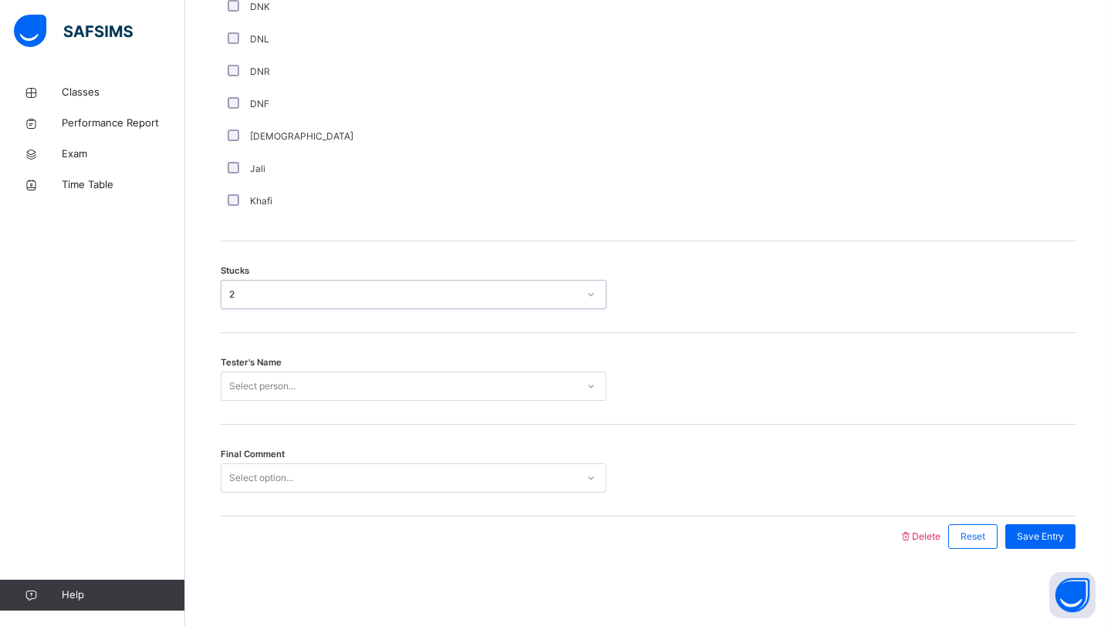
click at [258, 392] on div "Select person..." at bounding box center [262, 386] width 66 height 29
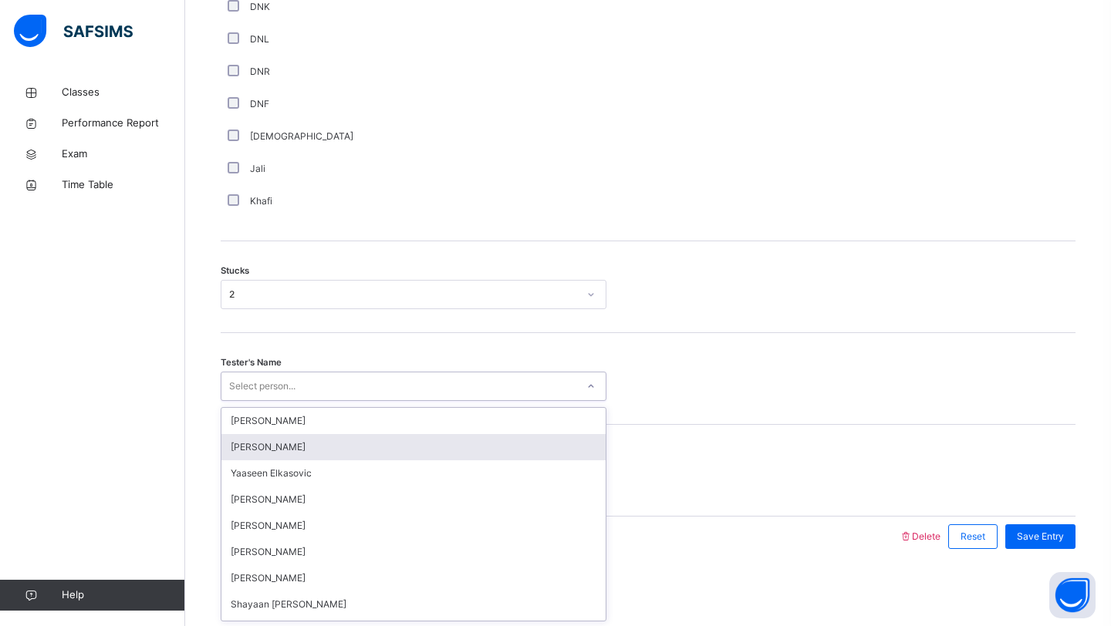
click at [261, 444] on div "[PERSON_NAME]" at bounding box center [413, 447] width 384 height 26
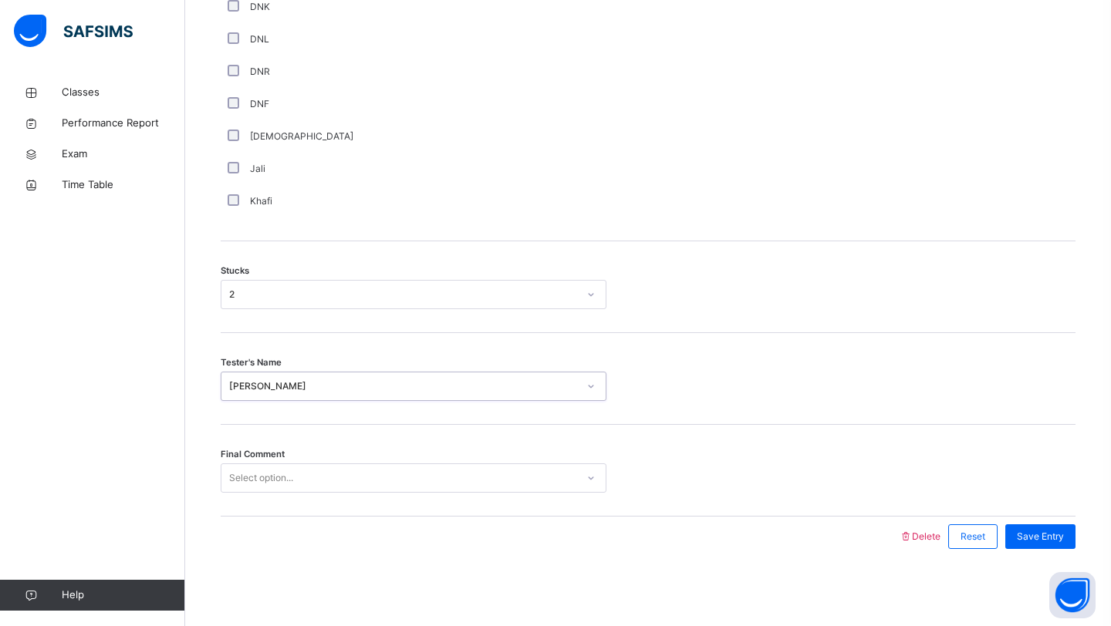
click at [265, 474] on div "Select option..." at bounding box center [261, 478] width 64 height 29
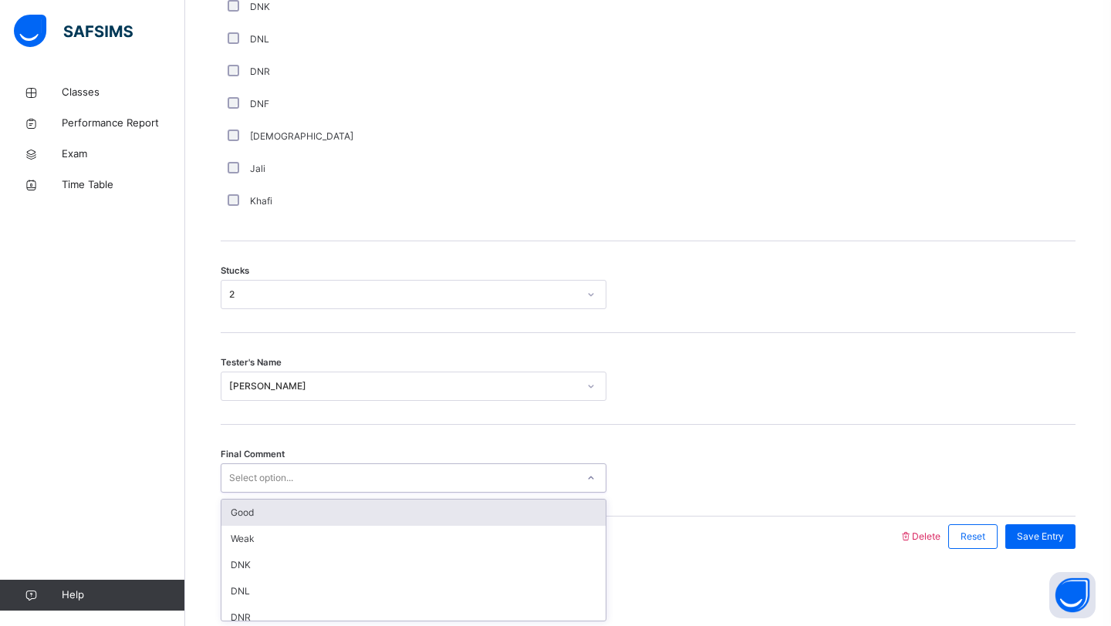
click at [261, 523] on div "Good" at bounding box center [413, 513] width 384 height 26
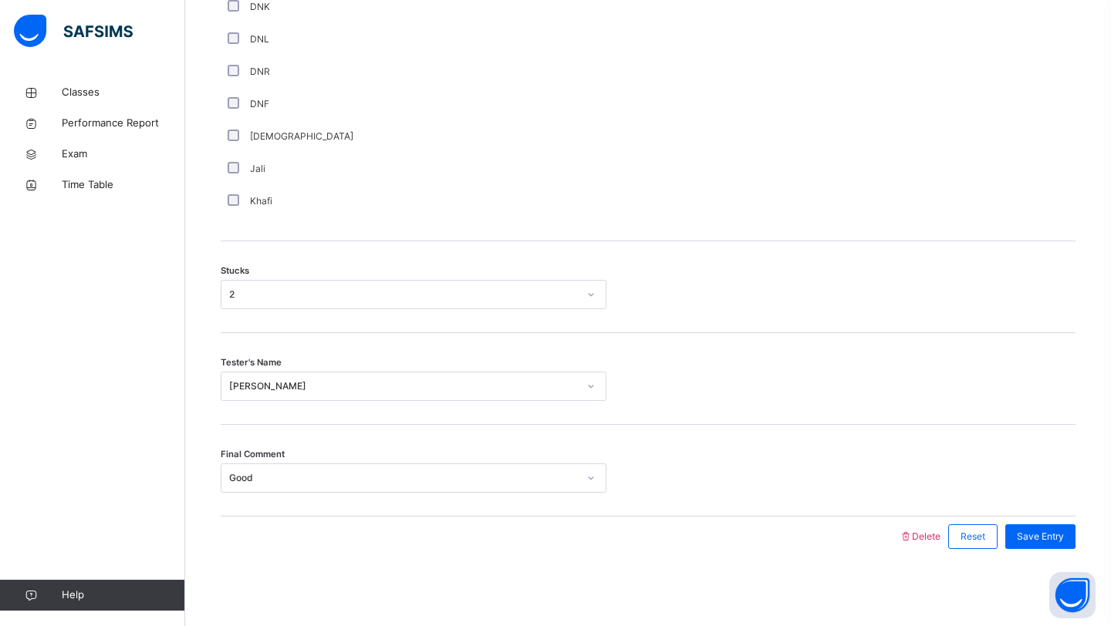
click at [1035, 556] on div "Save Entry" at bounding box center [1036, 537] width 78 height 40
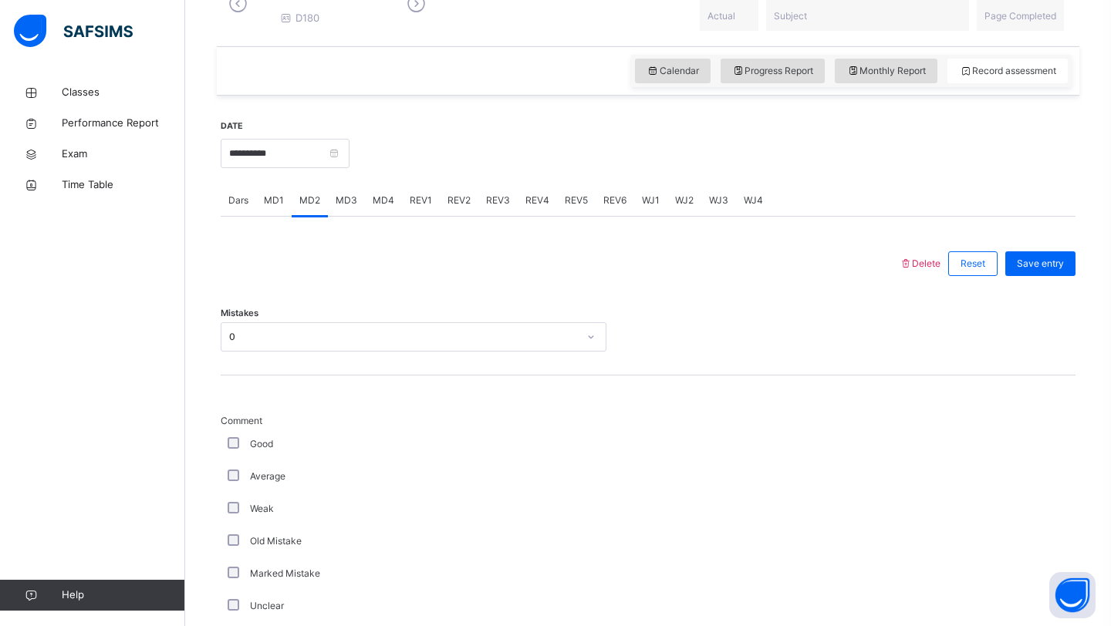
scroll to position [484, 0]
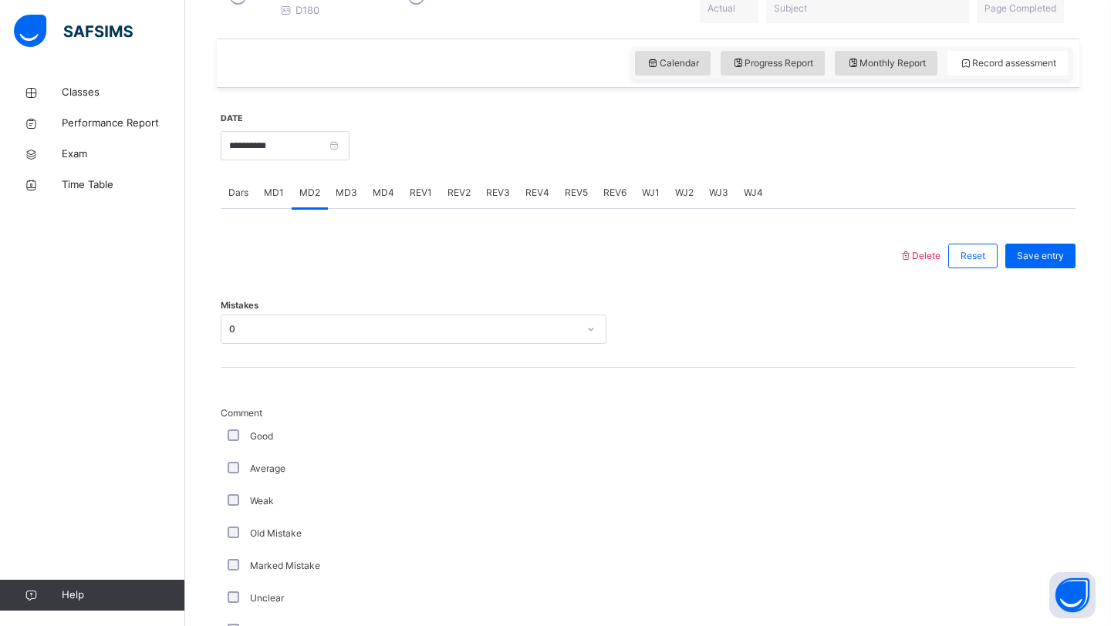
click at [235, 476] on div "Average" at bounding box center [413, 469] width 378 height 14
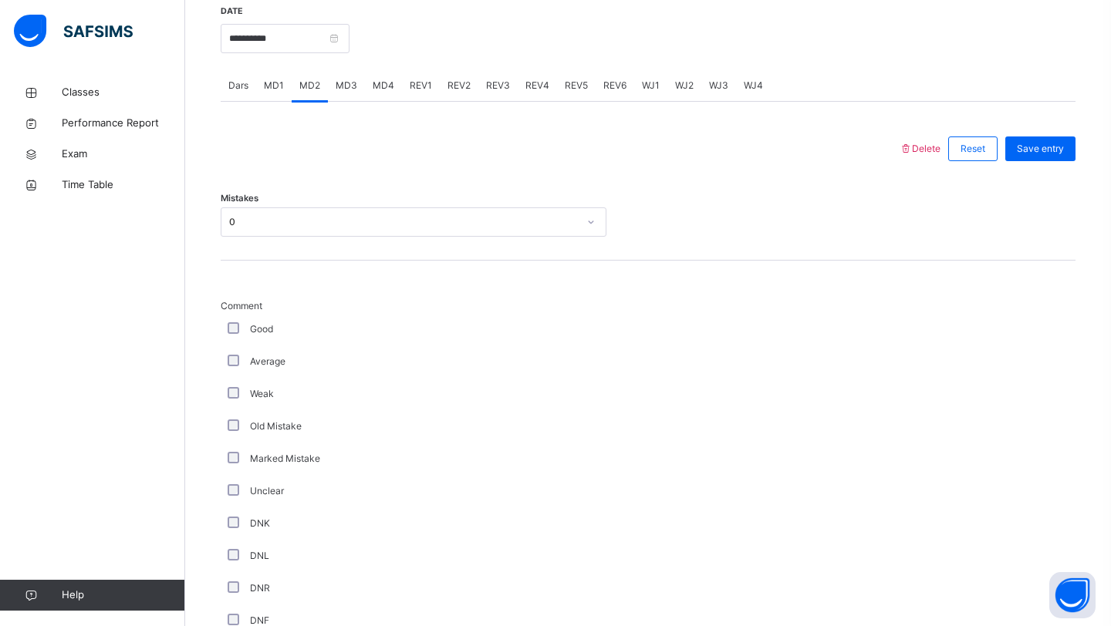
scroll to position [1121, 0]
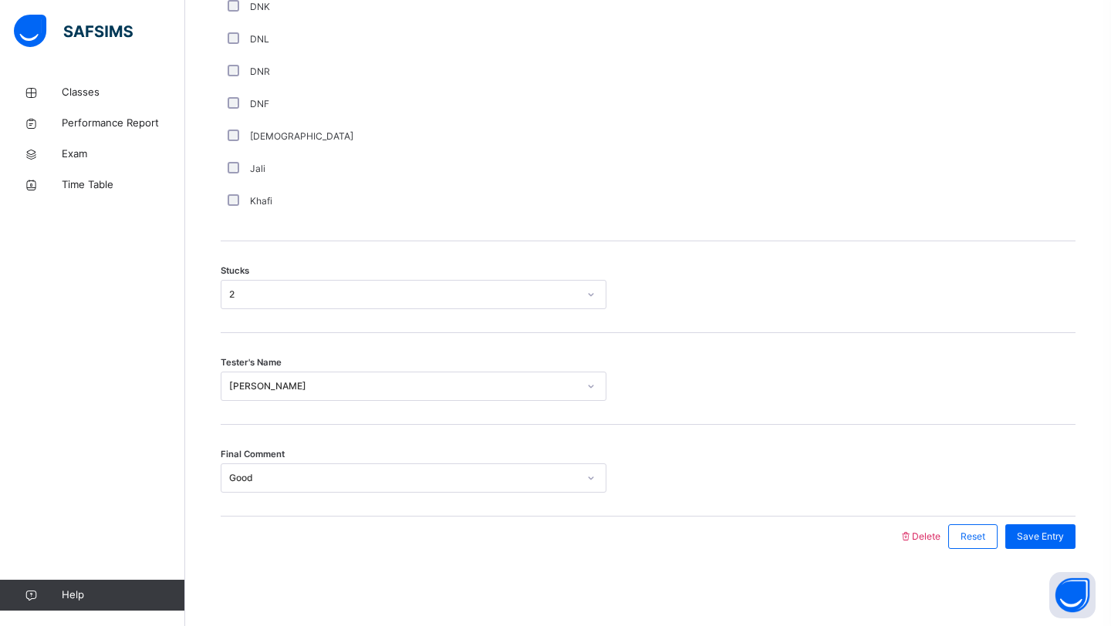
click at [260, 474] on div "Good" at bounding box center [403, 478] width 349 height 14
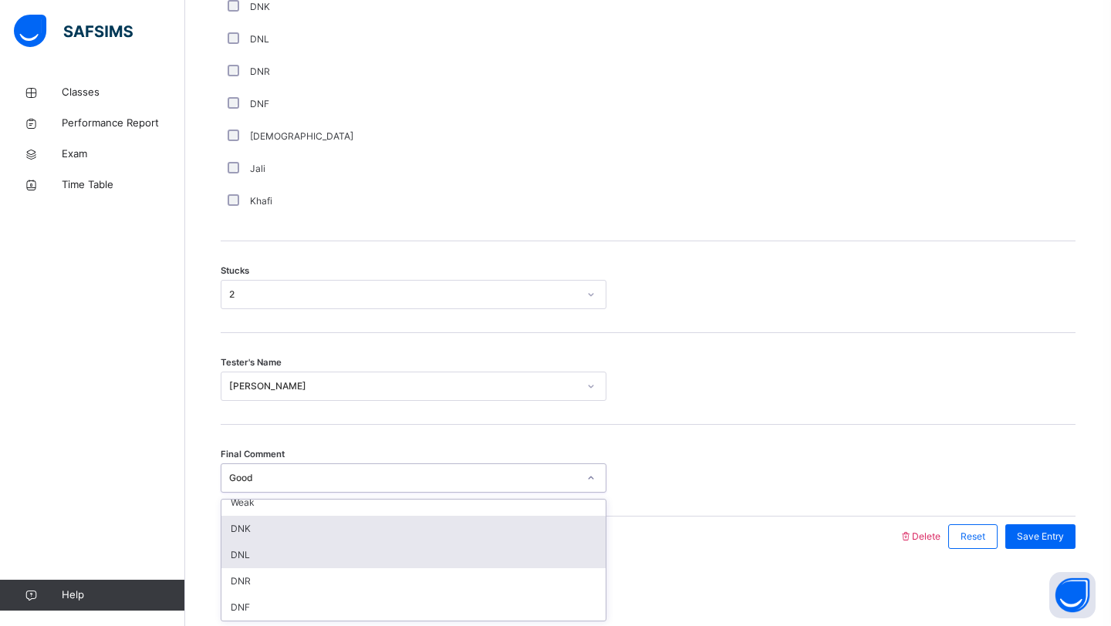
scroll to position [0, 0]
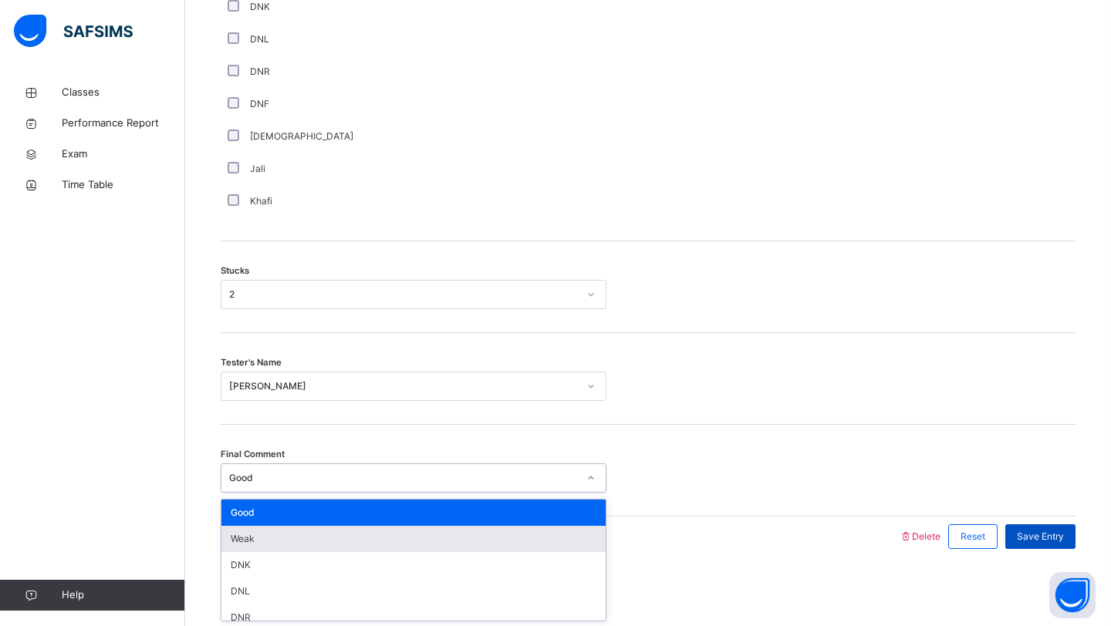
click at [1061, 542] on span "Save Entry" at bounding box center [1040, 537] width 47 height 14
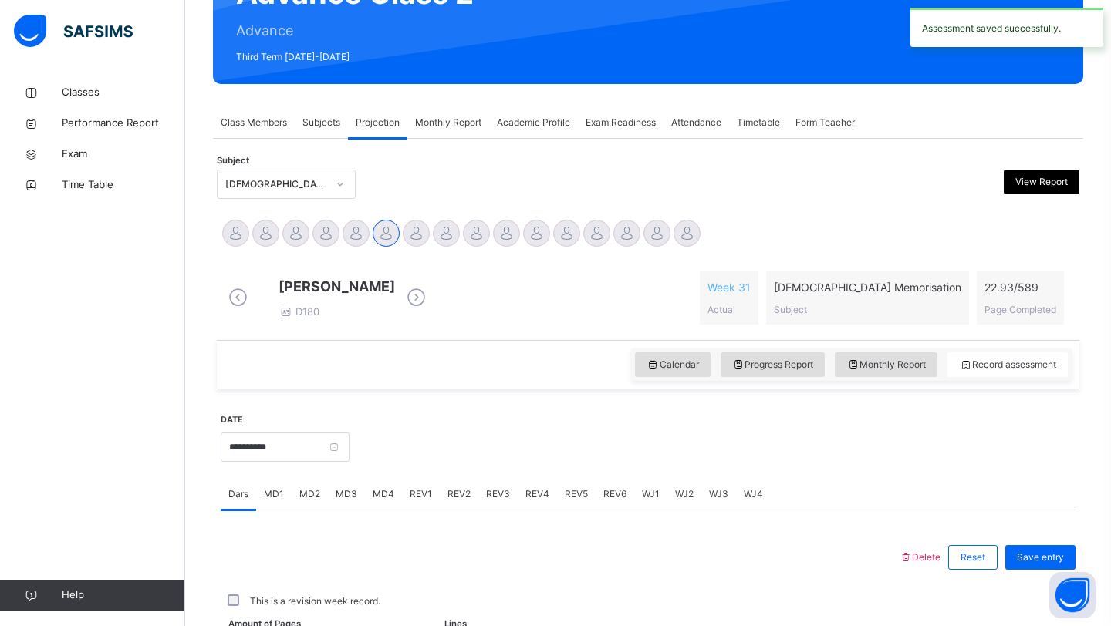
scroll to position [532, 0]
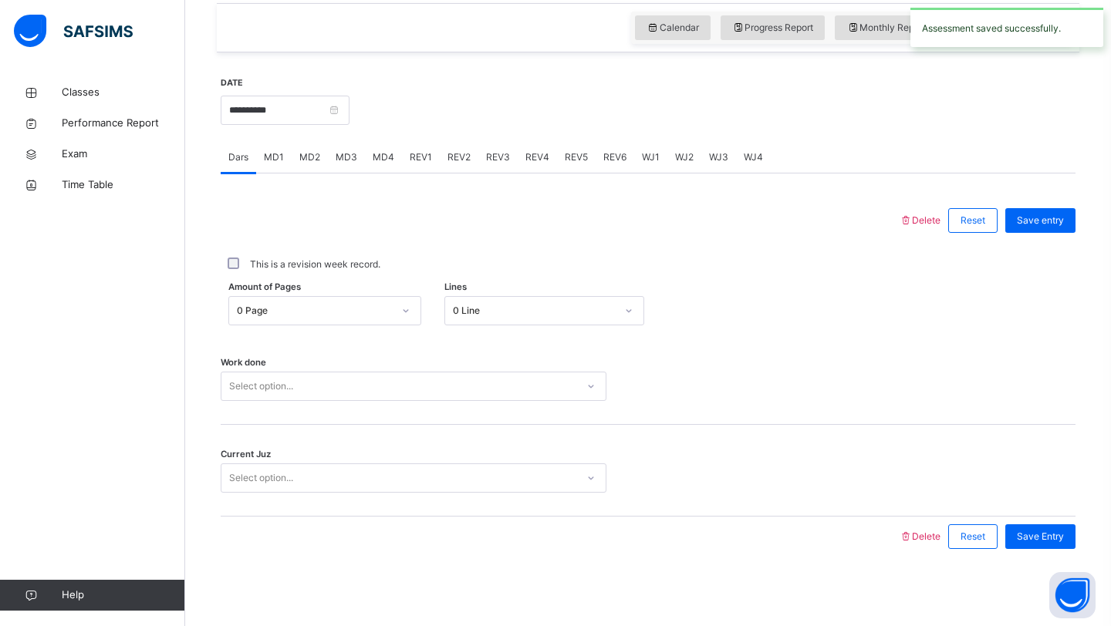
click at [380, 155] on span "MD4" at bounding box center [384, 157] width 22 height 14
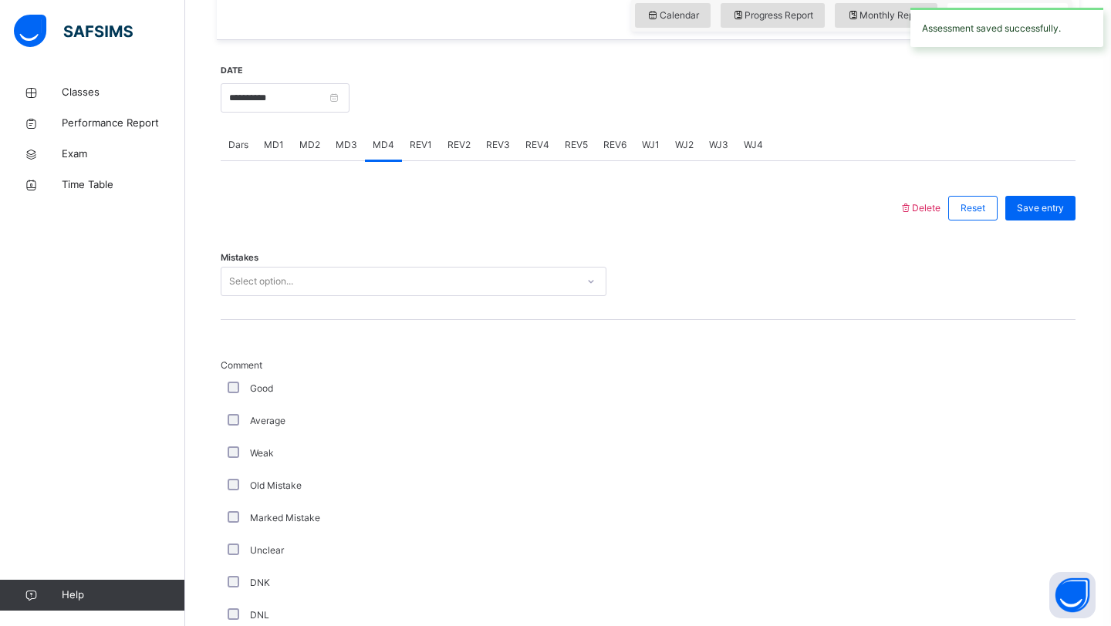
scroll to position [1121, 0]
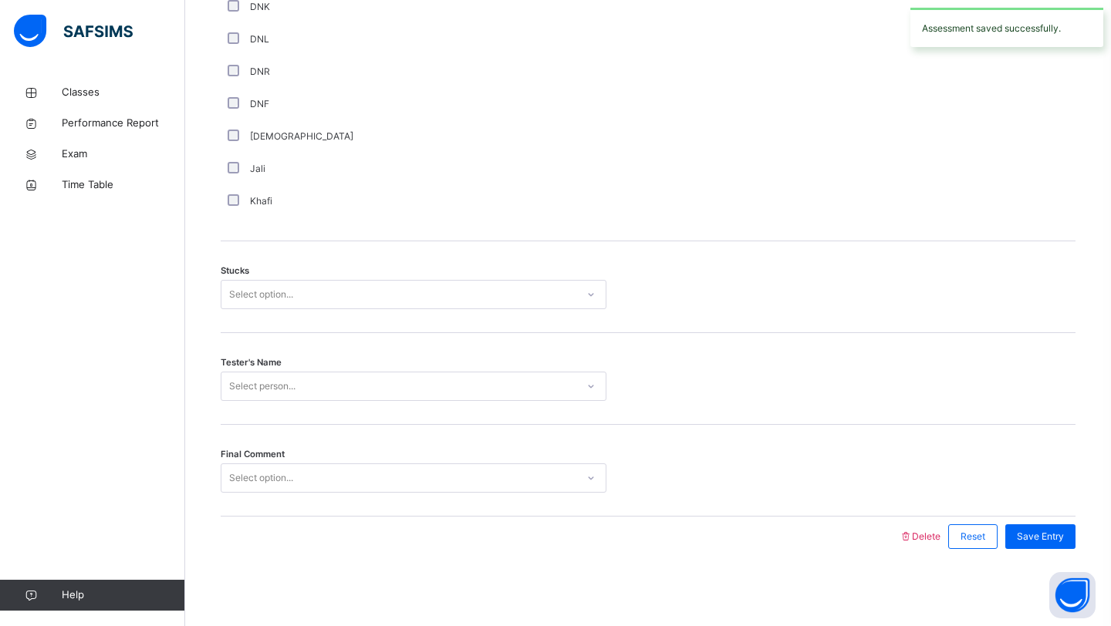
click at [301, 490] on div "Select option..." at bounding box center [414, 478] width 386 height 29
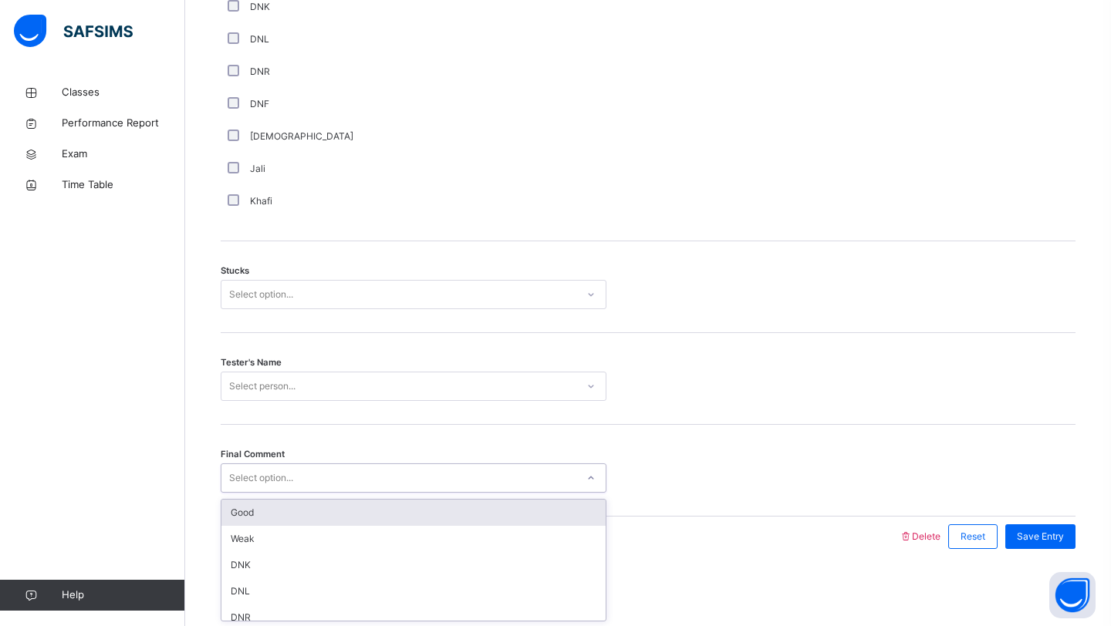
click at [296, 515] on div "Good" at bounding box center [413, 513] width 384 height 26
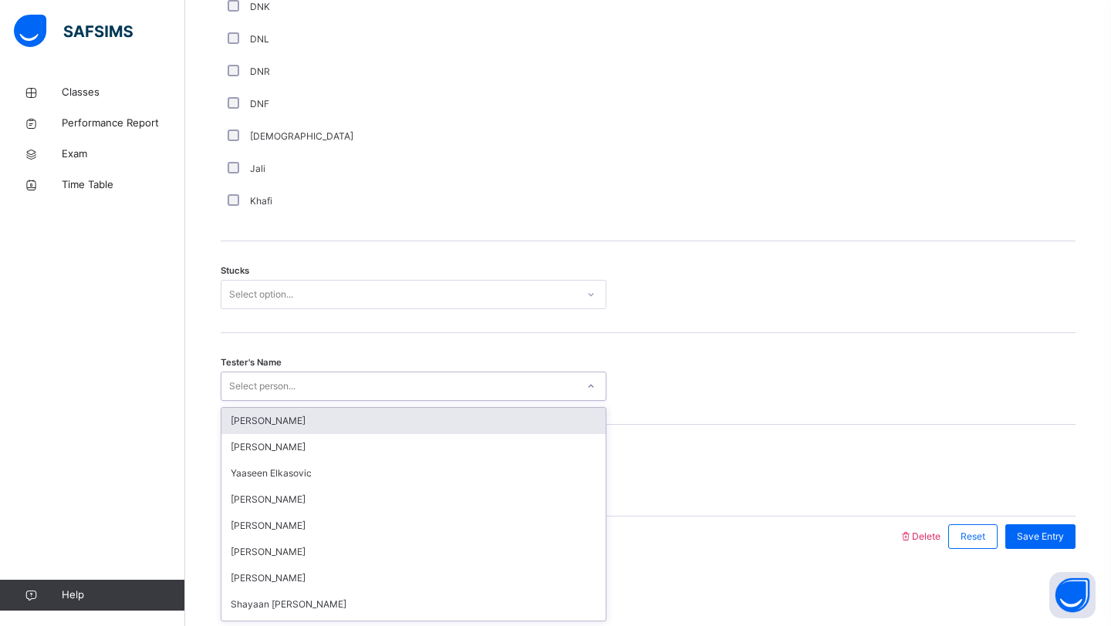
click at [285, 379] on div "Select person..." at bounding box center [262, 386] width 66 height 29
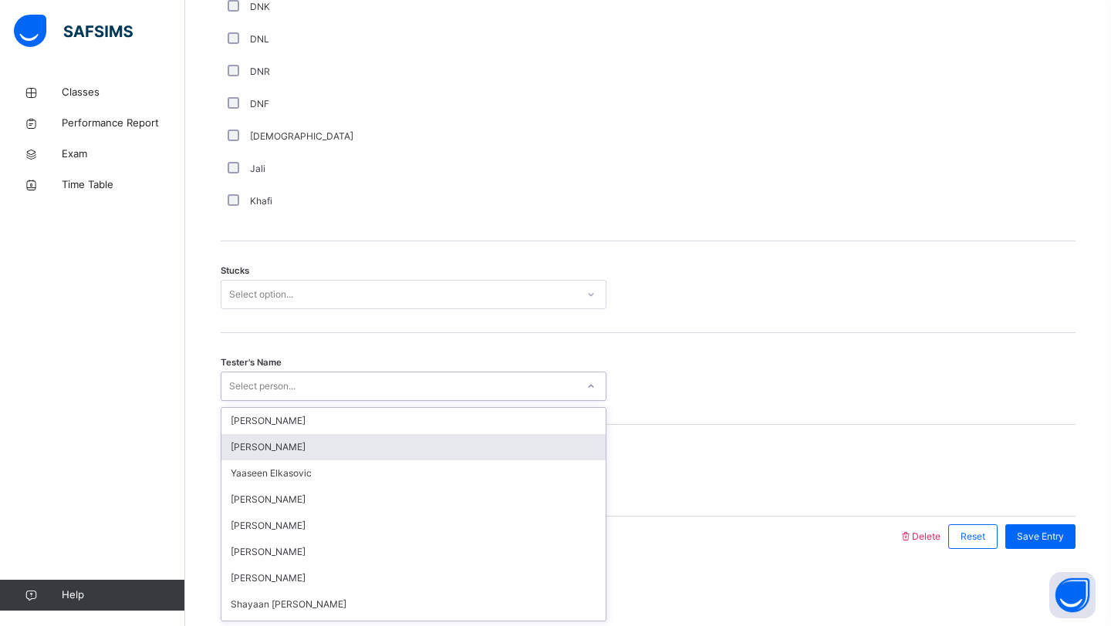
click at [269, 457] on div "[PERSON_NAME]" at bounding box center [413, 447] width 384 height 26
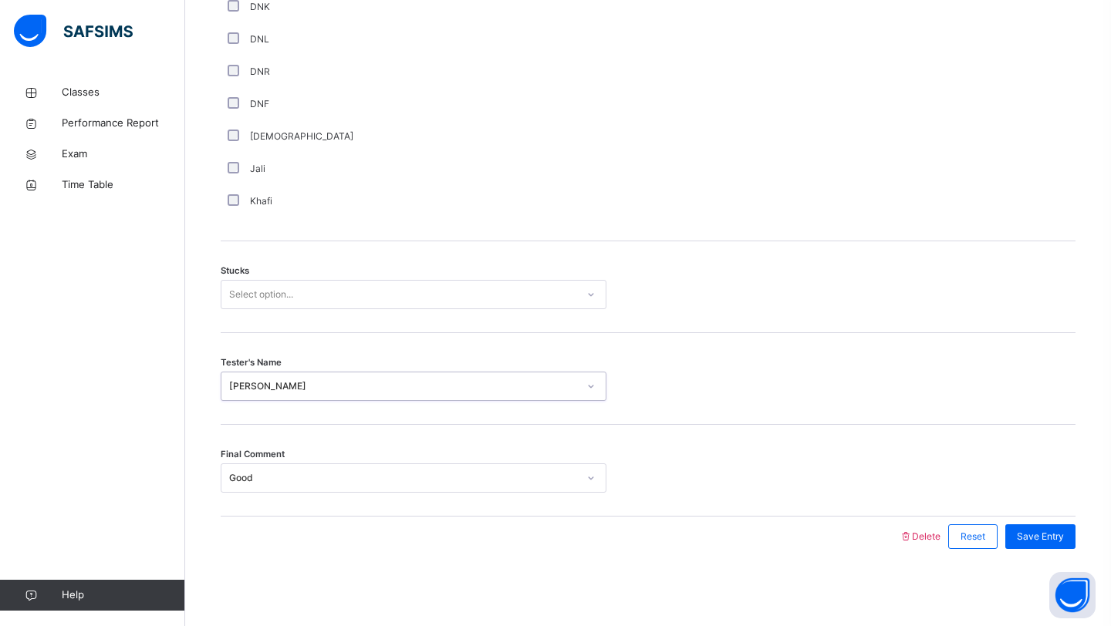
click at [268, 392] on div "[PERSON_NAME]" at bounding box center [403, 386] width 349 height 14
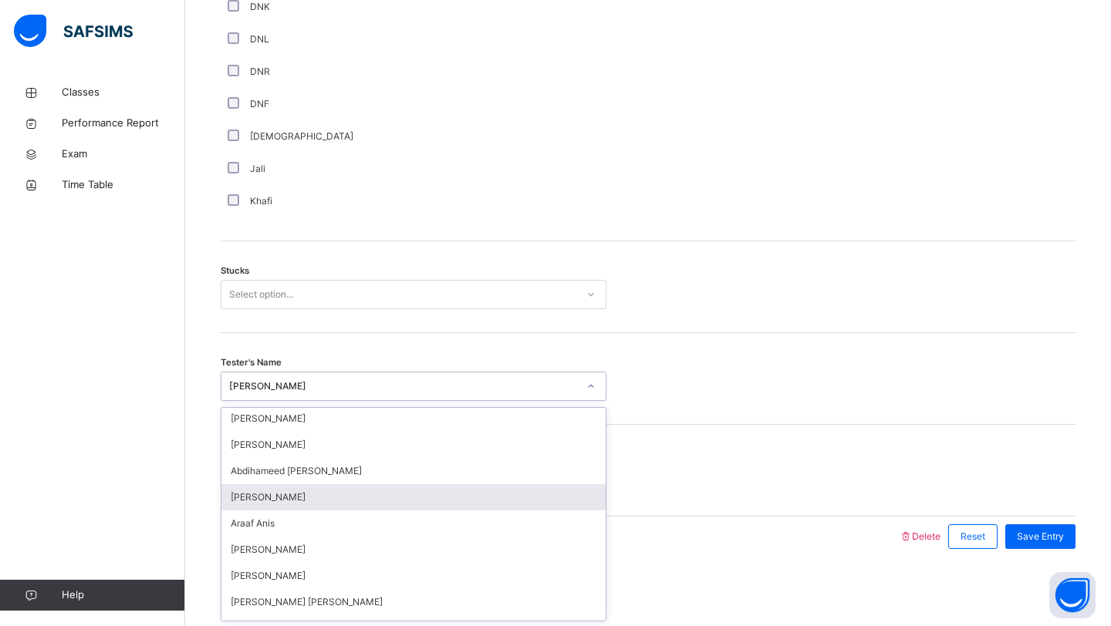
scroll to position [396, 0]
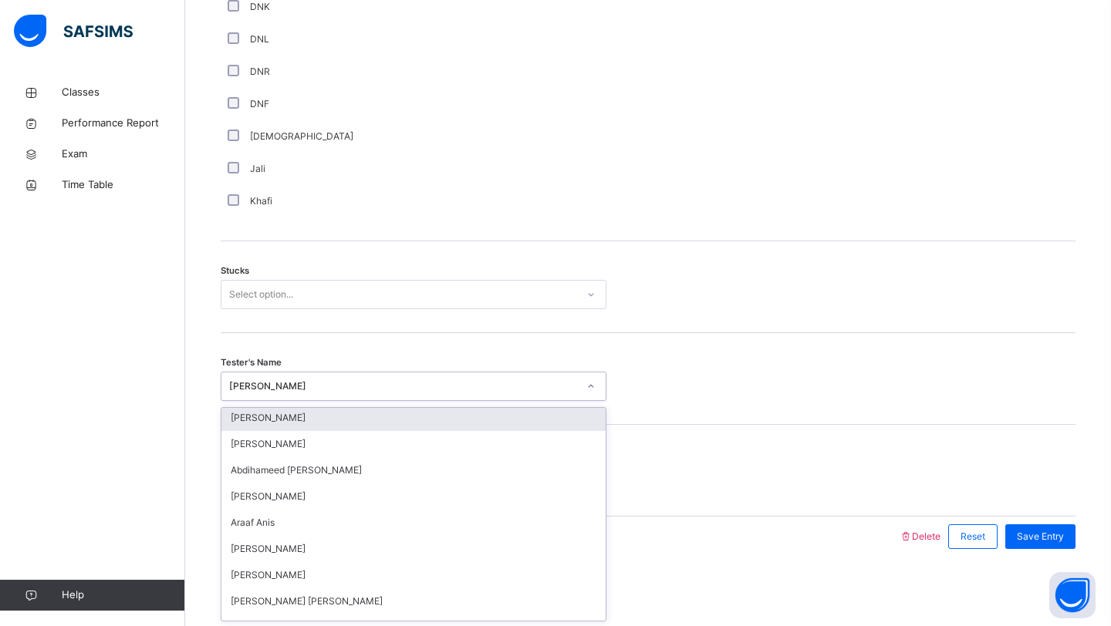
click at [322, 286] on div "Select option..." at bounding box center [398, 295] width 355 height 24
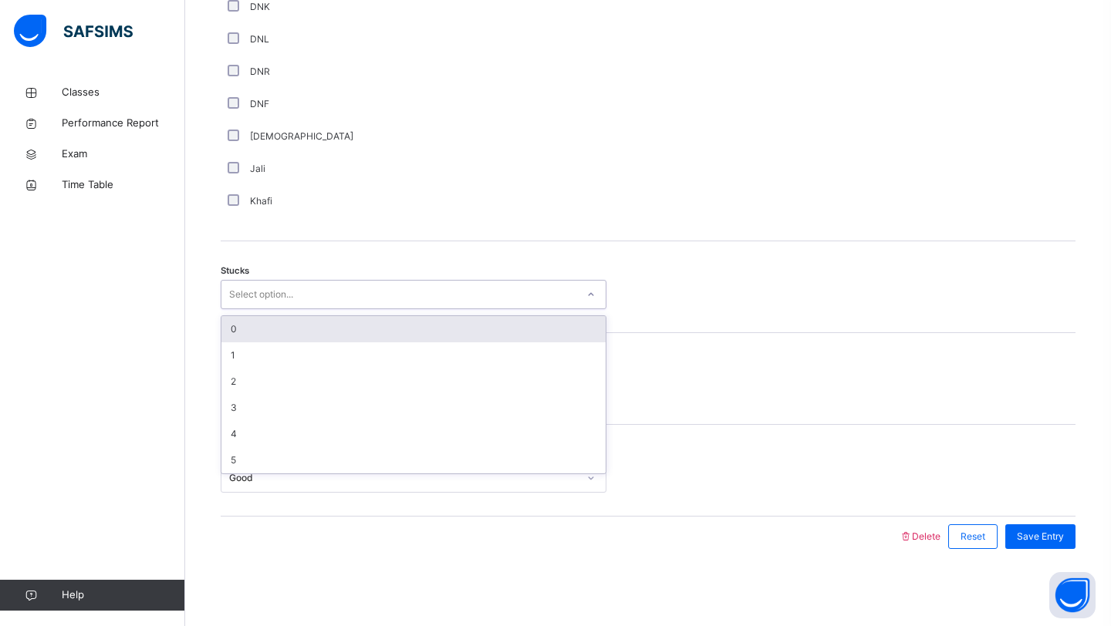
click at [301, 333] on div "0" at bounding box center [413, 329] width 384 height 26
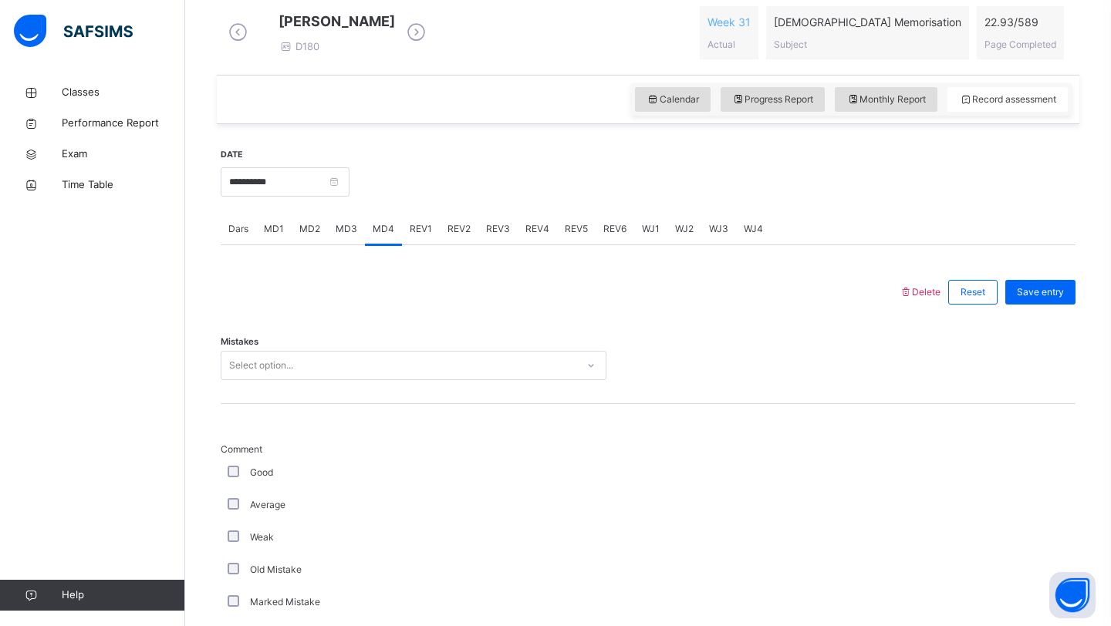
scroll to position [487, 0]
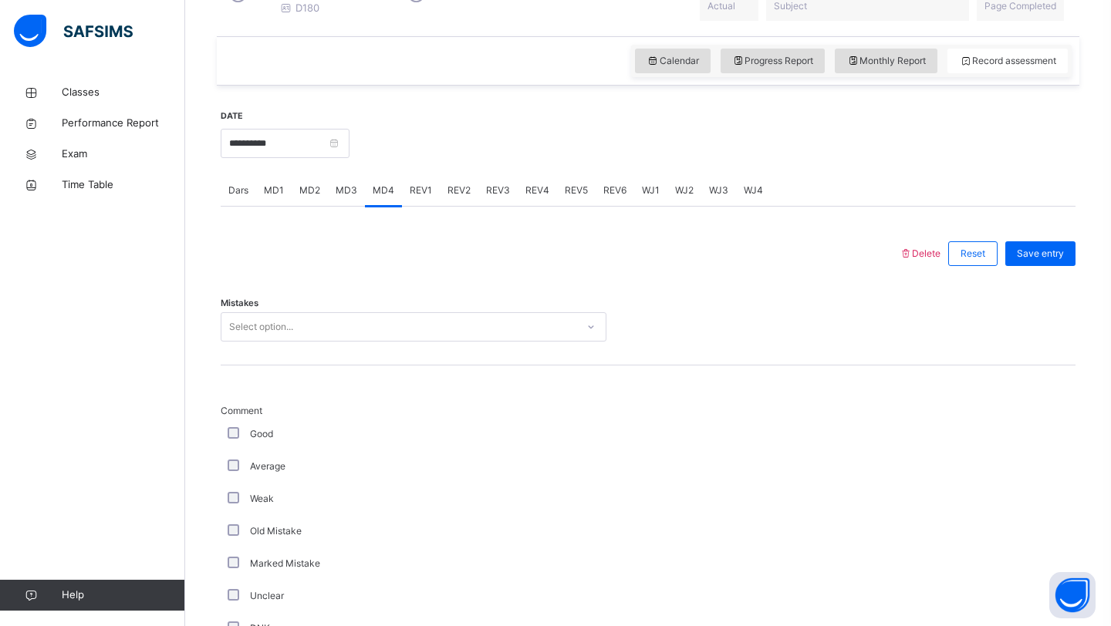
click at [247, 358] on div "Mistakes Select option..." at bounding box center [648, 320] width 855 height 92
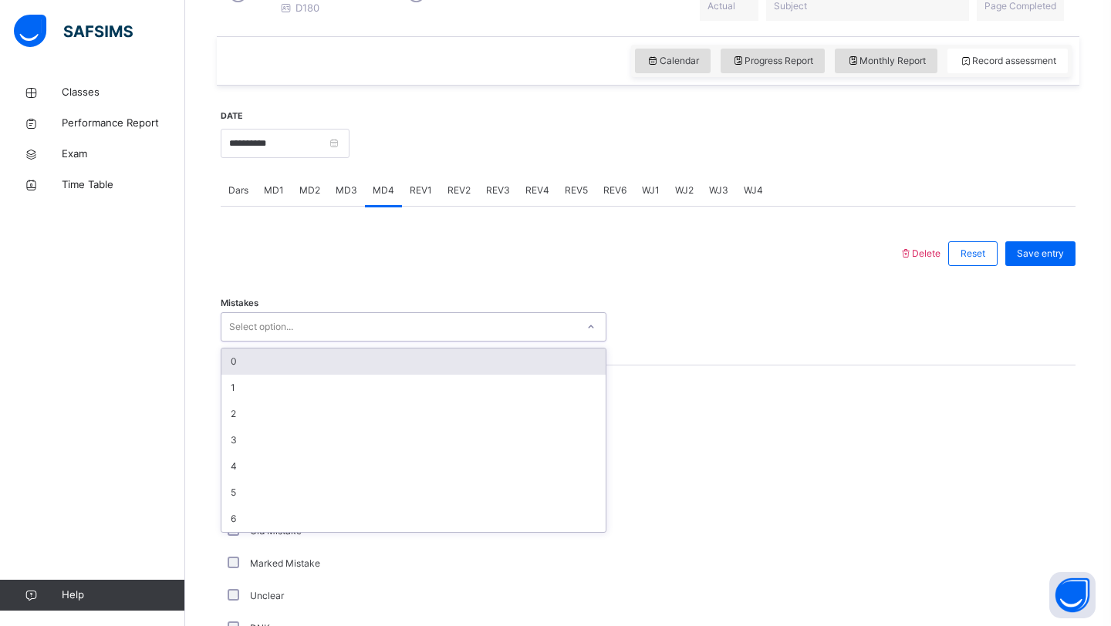
click at [254, 339] on div "Select option..." at bounding box center [261, 326] width 64 height 29
click at [246, 375] on div "0" at bounding box center [413, 362] width 384 height 26
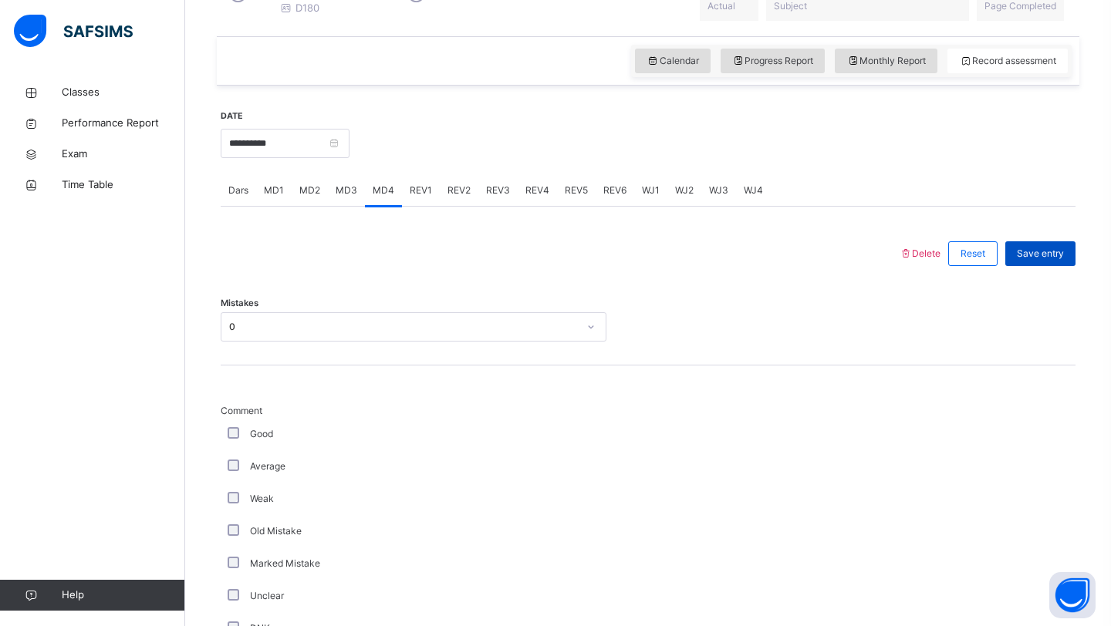
click at [1054, 261] on span "Save entry" at bounding box center [1040, 254] width 47 height 14
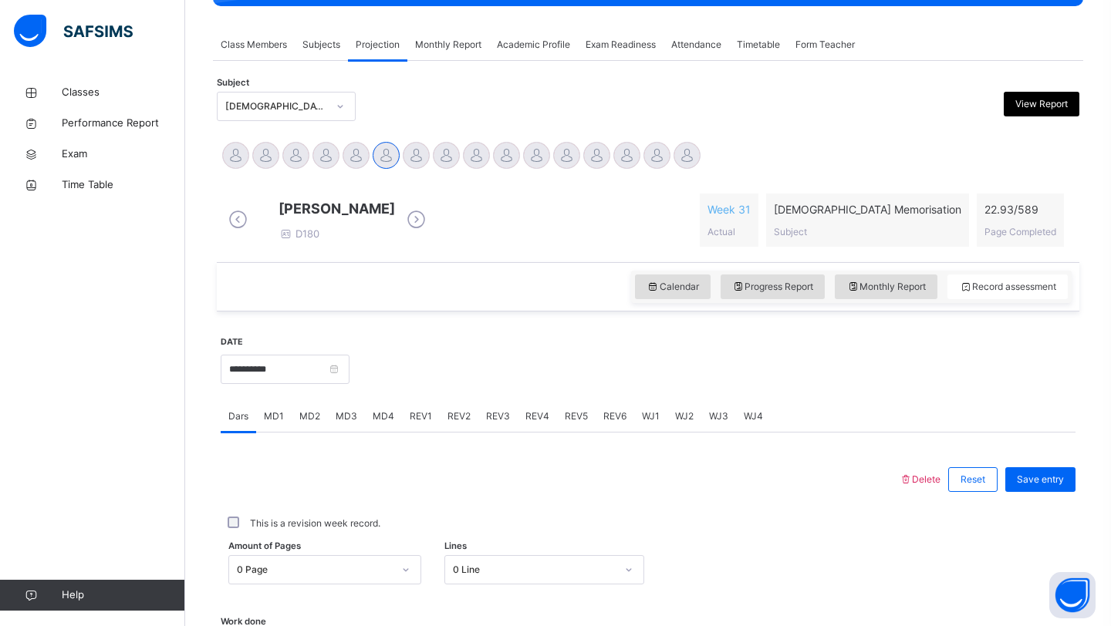
scroll to position [259, 0]
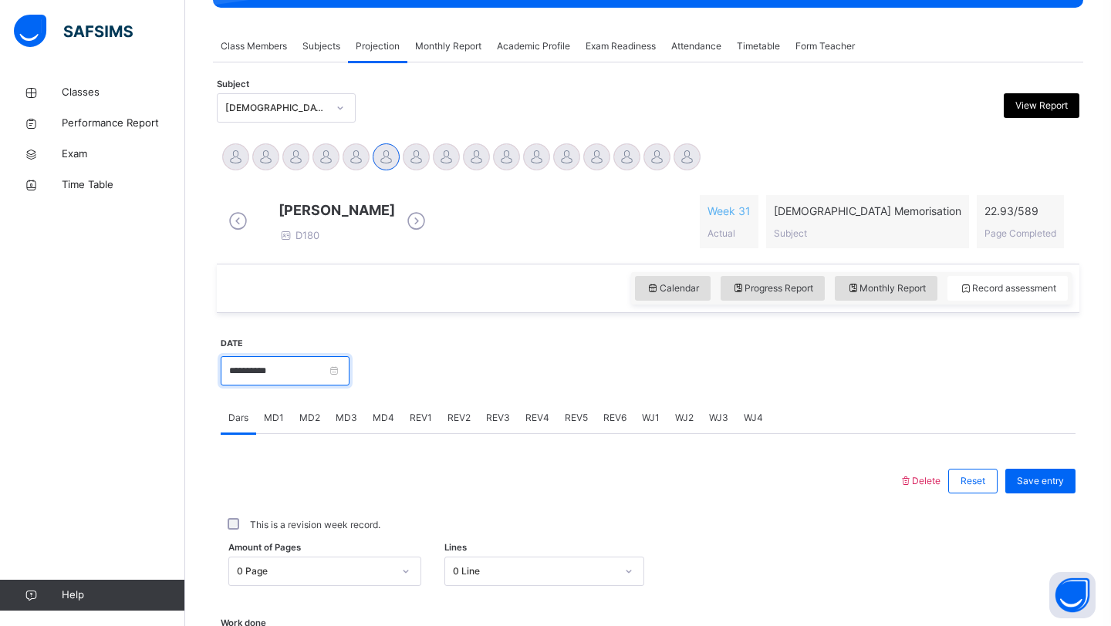
click at [349, 375] on input "**********" at bounding box center [285, 370] width 129 height 29
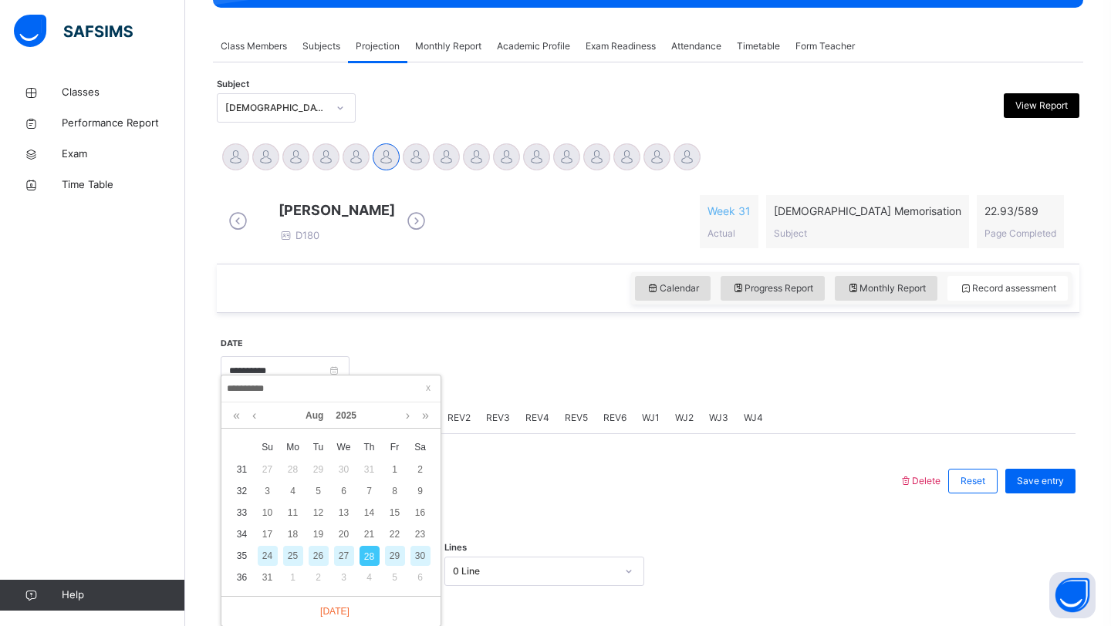
click at [270, 560] on div "24" at bounding box center [268, 556] width 20 height 20
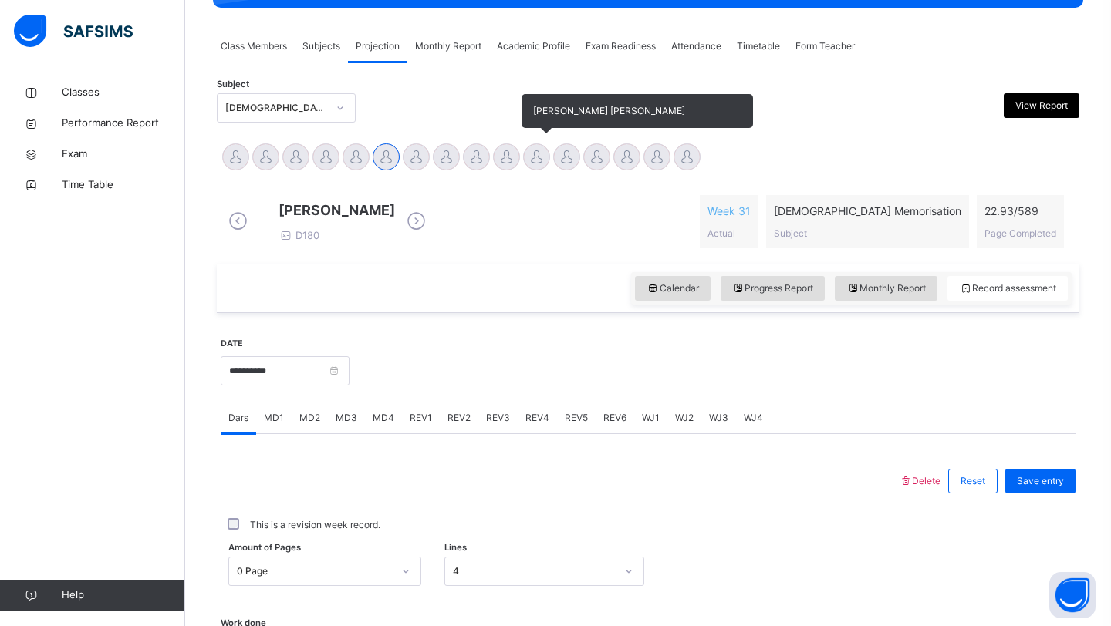
click at [538, 160] on div at bounding box center [536, 156] width 27 height 27
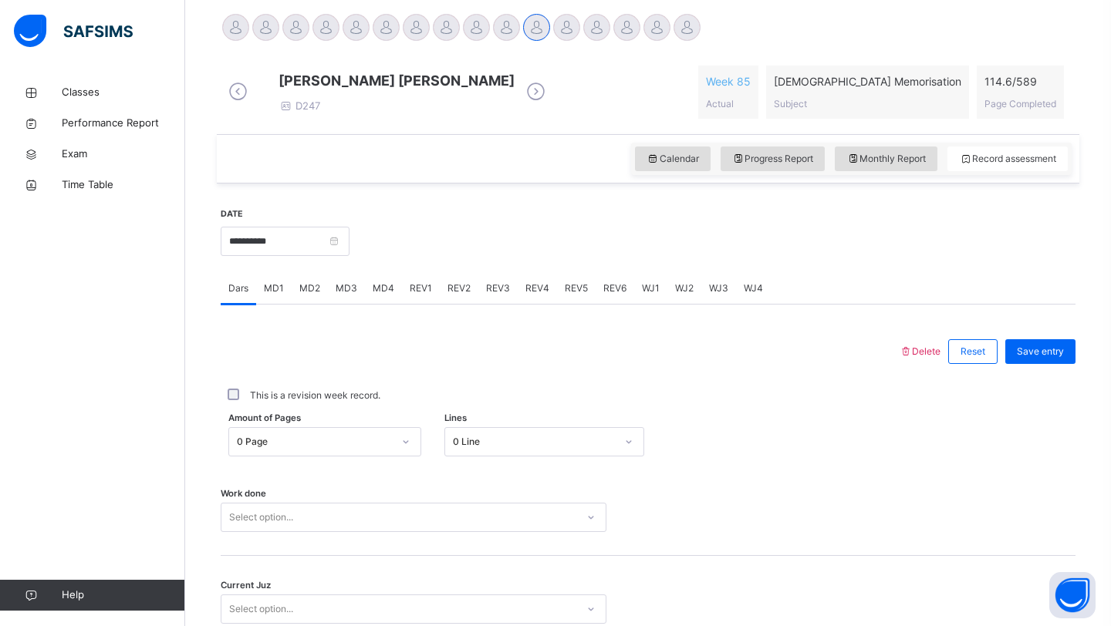
scroll to position [387, 0]
click at [285, 305] on div "MD1" at bounding box center [273, 290] width 35 height 31
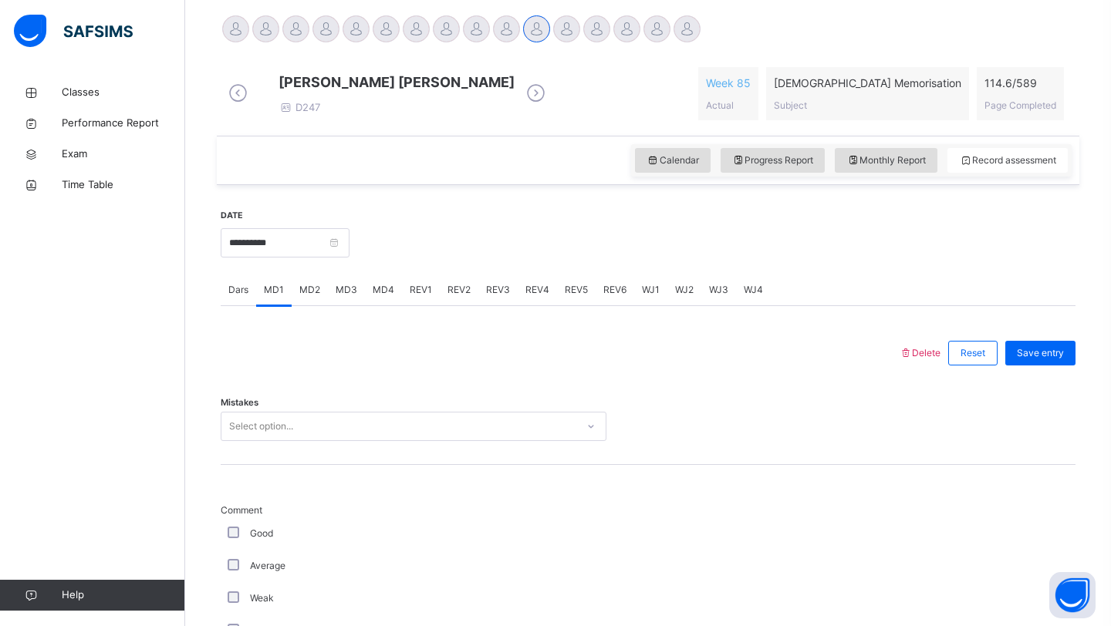
click at [263, 258] on input "**********" at bounding box center [285, 242] width 129 height 29
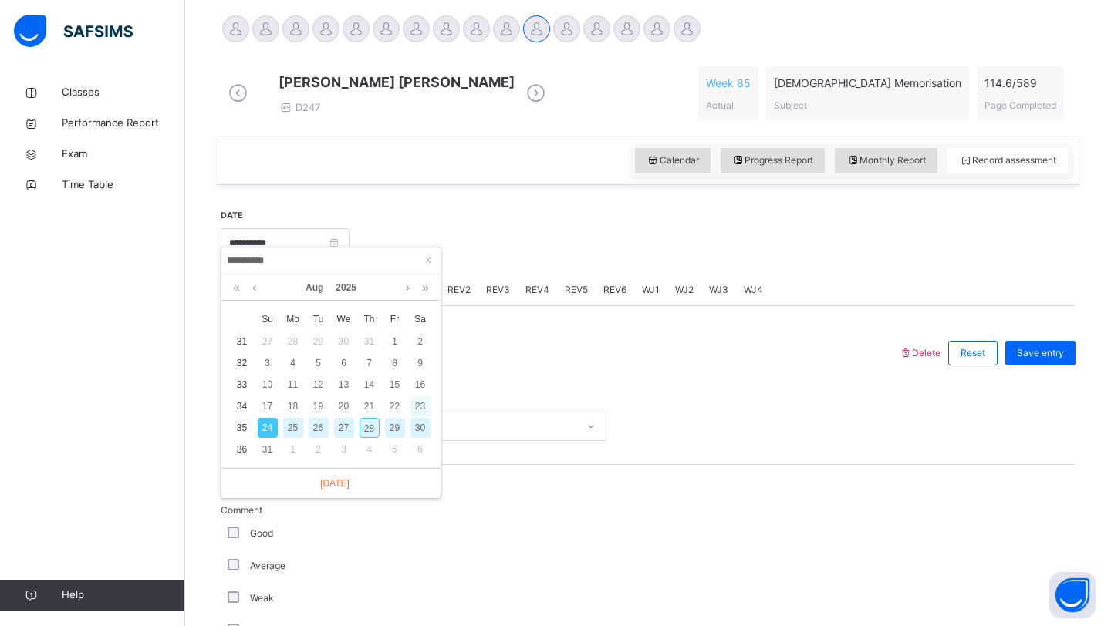
click at [420, 409] on div "23" at bounding box center [420, 406] width 20 height 20
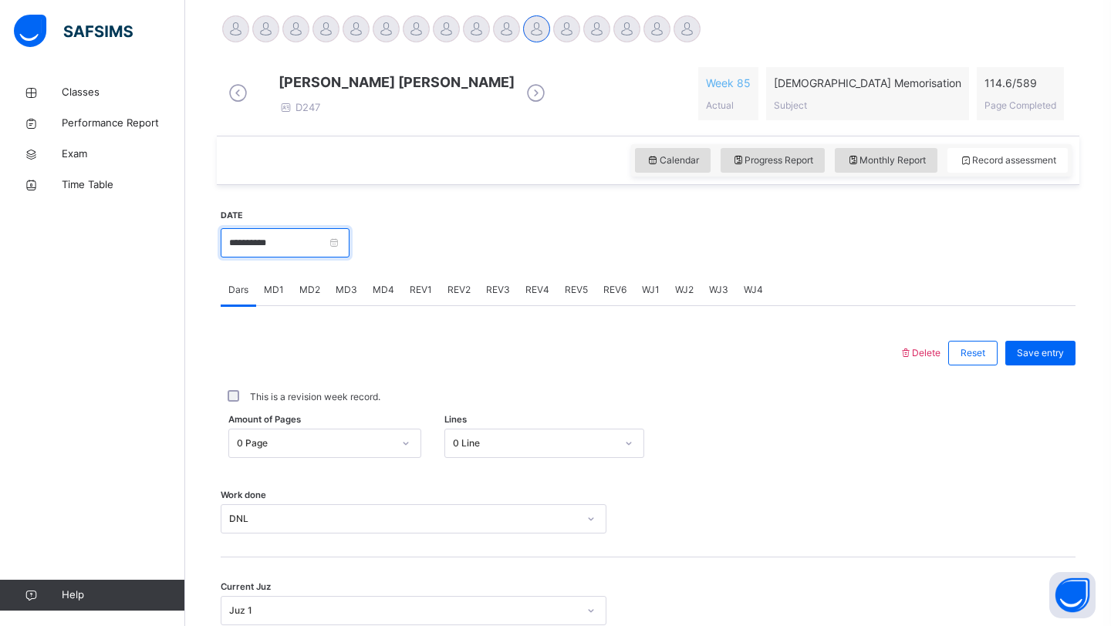
click at [325, 258] on input "**********" at bounding box center [285, 242] width 129 height 29
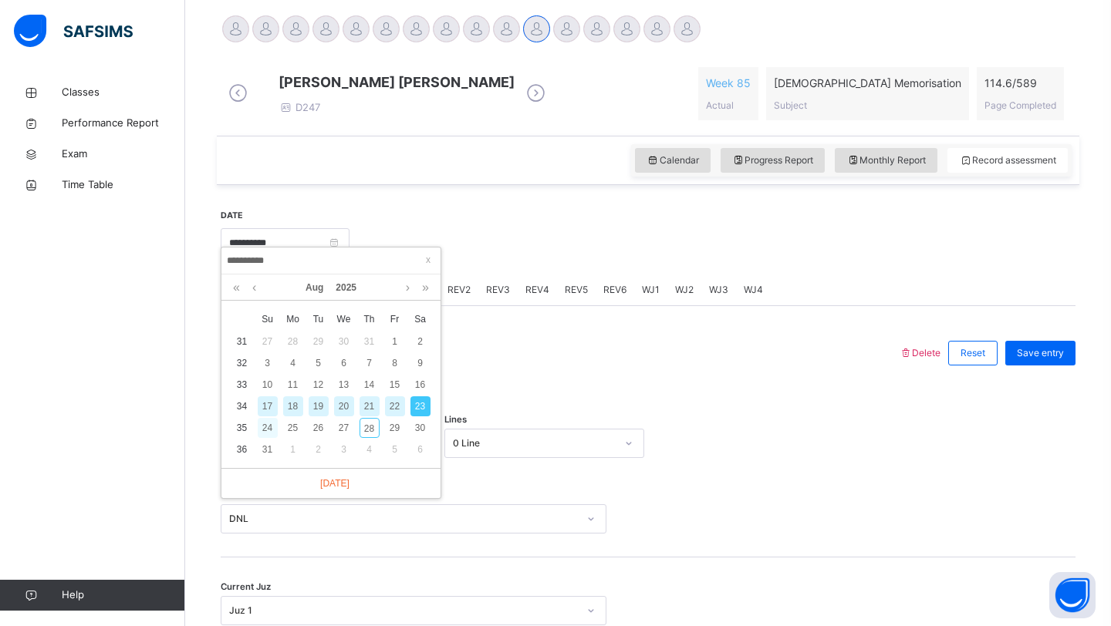
click at [265, 427] on div "24" at bounding box center [268, 428] width 20 height 20
type input "**********"
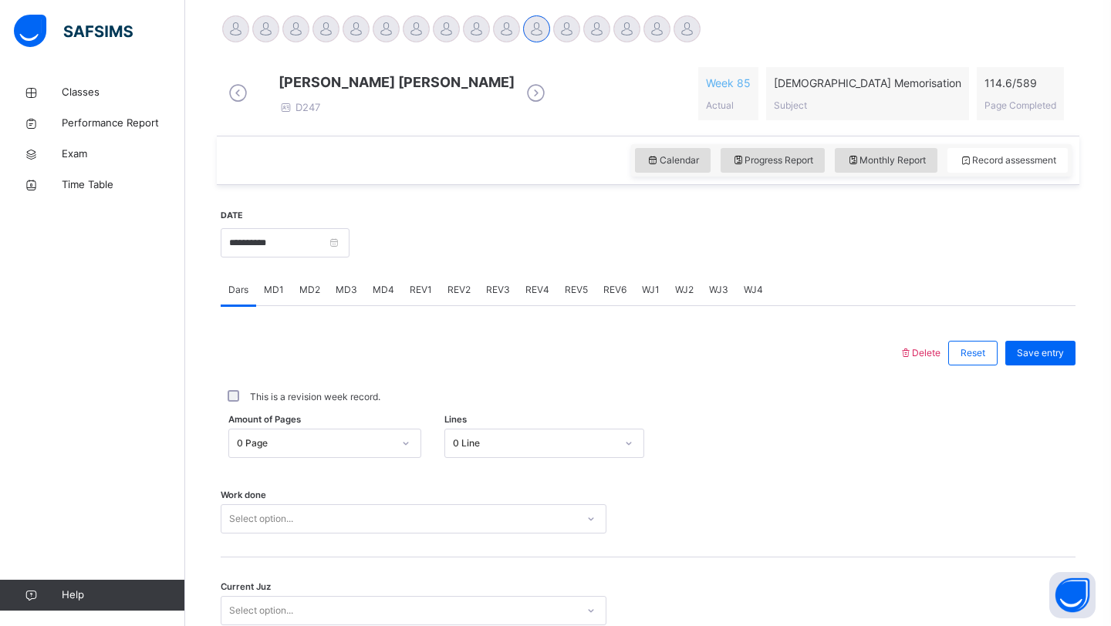
click at [339, 450] on div "0 Page" at bounding box center [310, 444] width 162 height 24
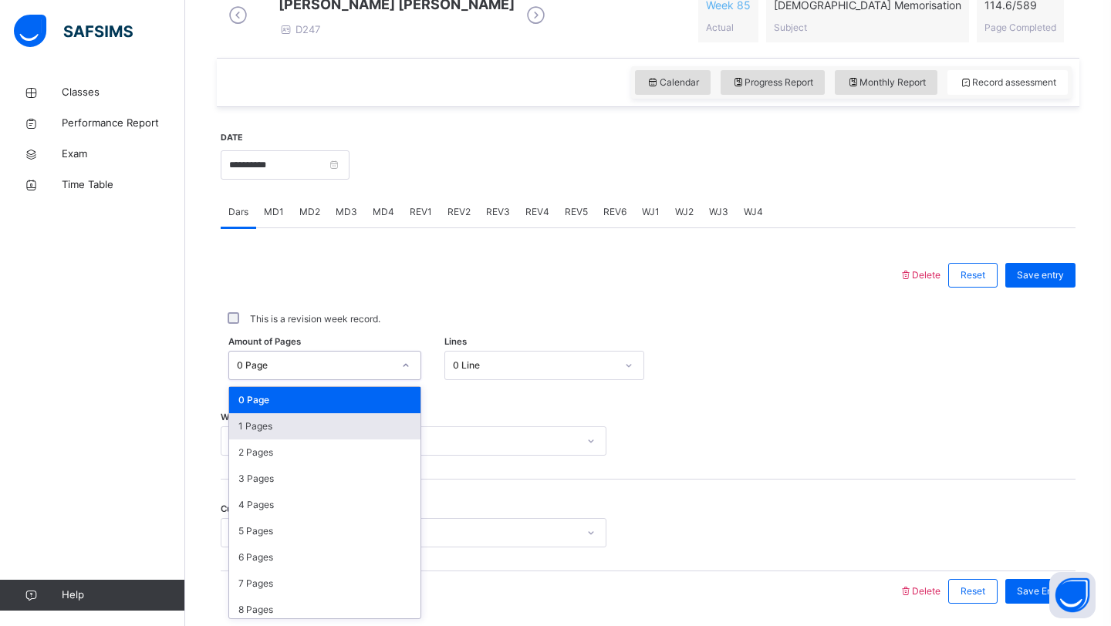
scroll to position [477, 0]
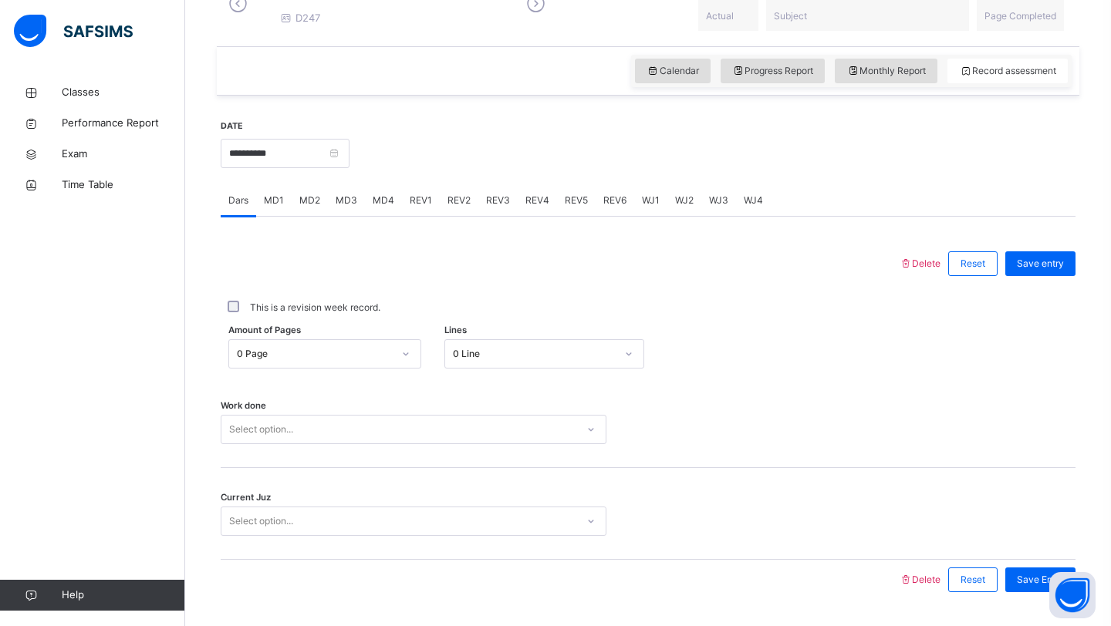
click at [656, 444] on div at bounding box center [648, 429] width 68 height 29
click at [621, 368] on div at bounding box center [628, 354] width 29 height 28
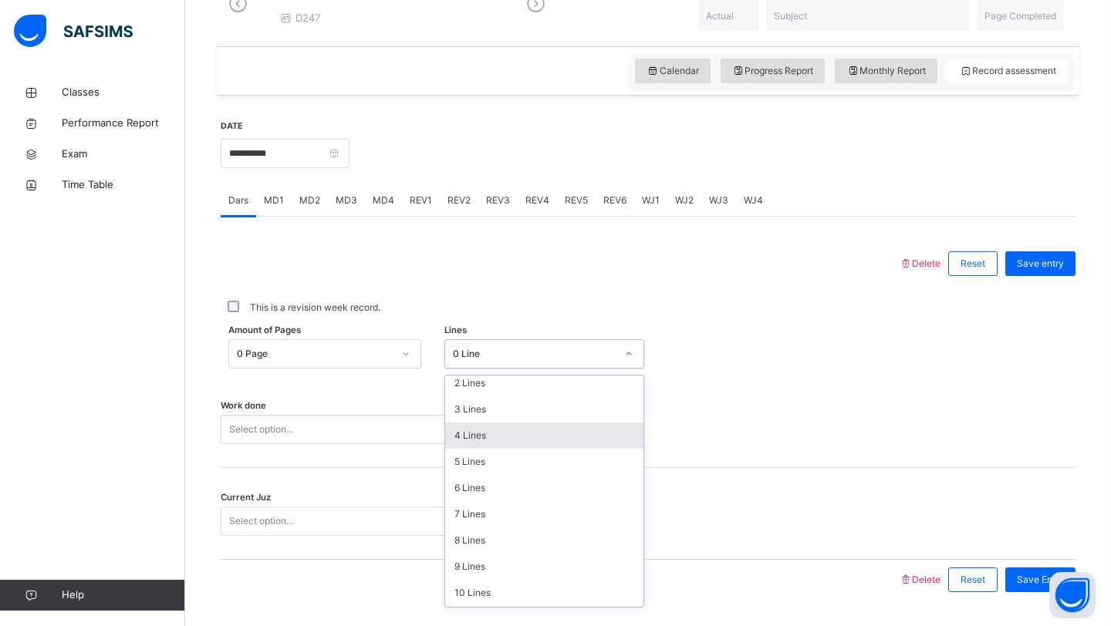
scroll to position [60, 0]
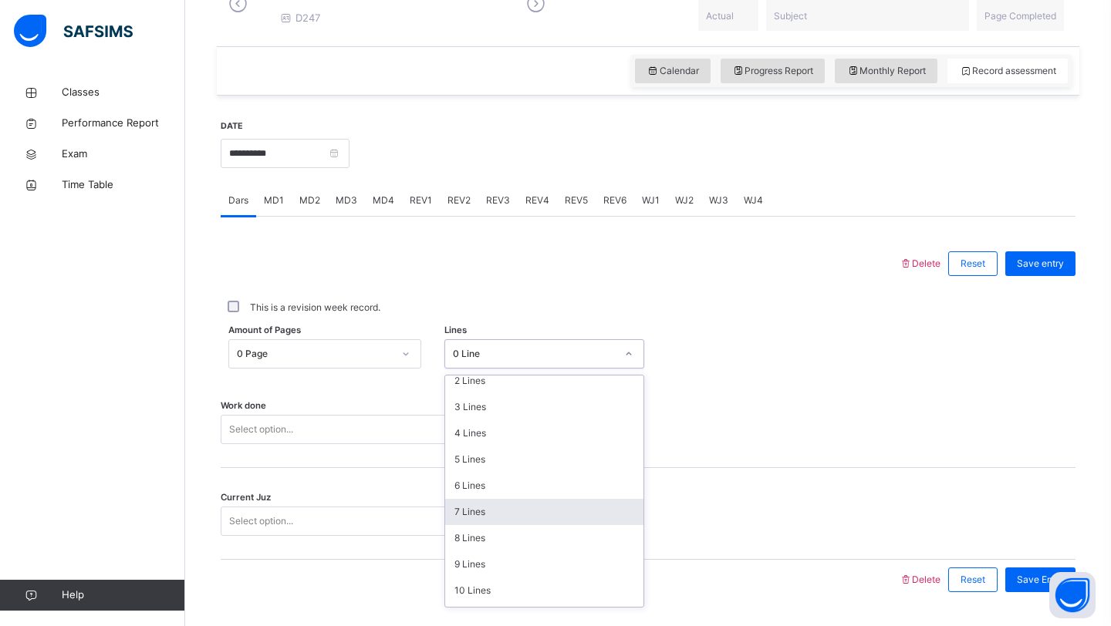
click at [502, 525] on div "7 Lines" at bounding box center [544, 512] width 199 height 26
click at [458, 444] on div "Select option..." at bounding box center [414, 429] width 386 height 29
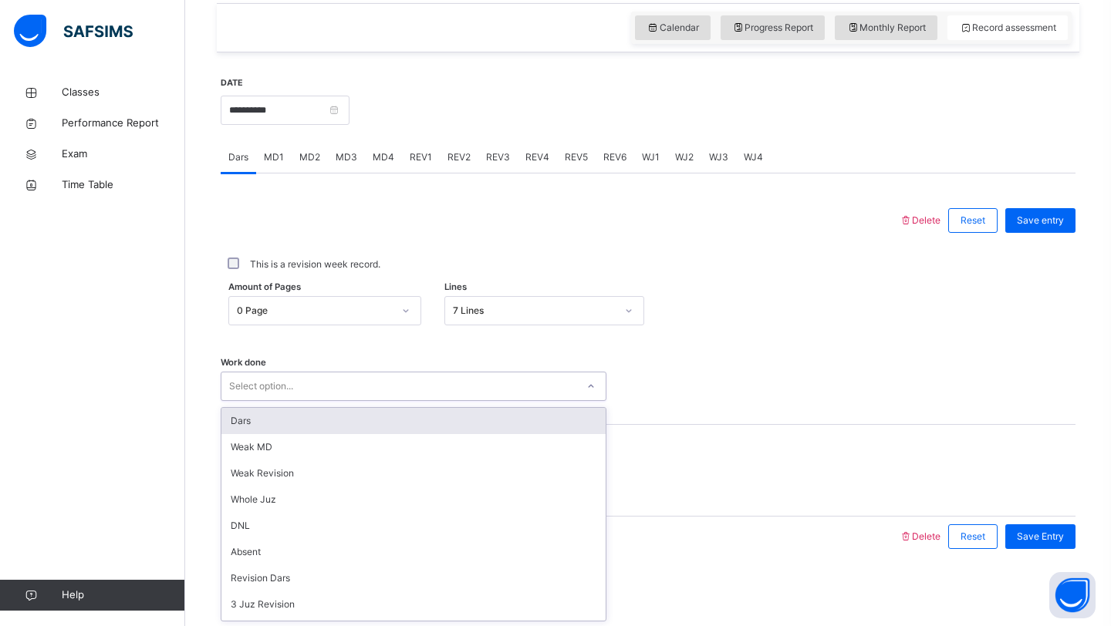
click at [443, 430] on div "Dars" at bounding box center [413, 421] width 384 height 26
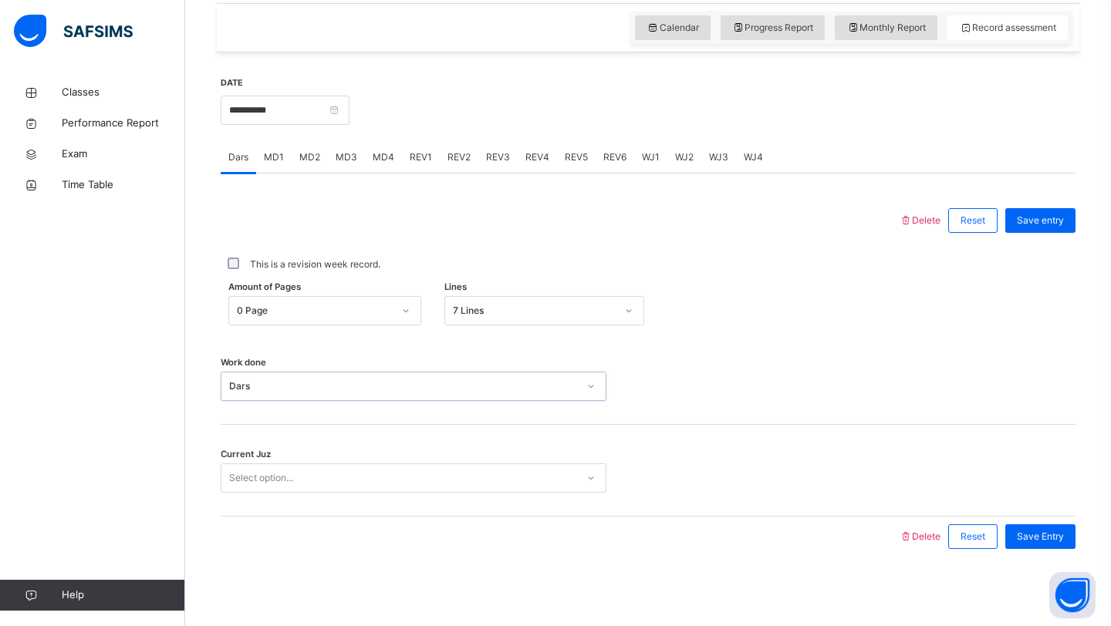
click at [433, 473] on div "Select option..." at bounding box center [398, 479] width 355 height 24
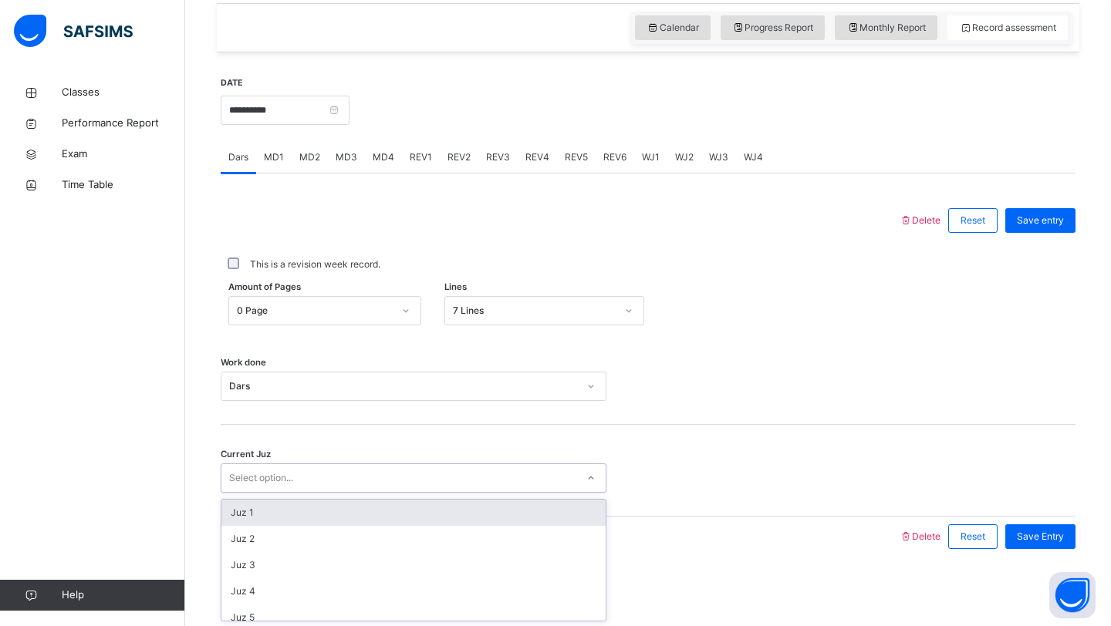
type input "*"
click at [377, 512] on div "Juz 1" at bounding box center [413, 513] width 384 height 26
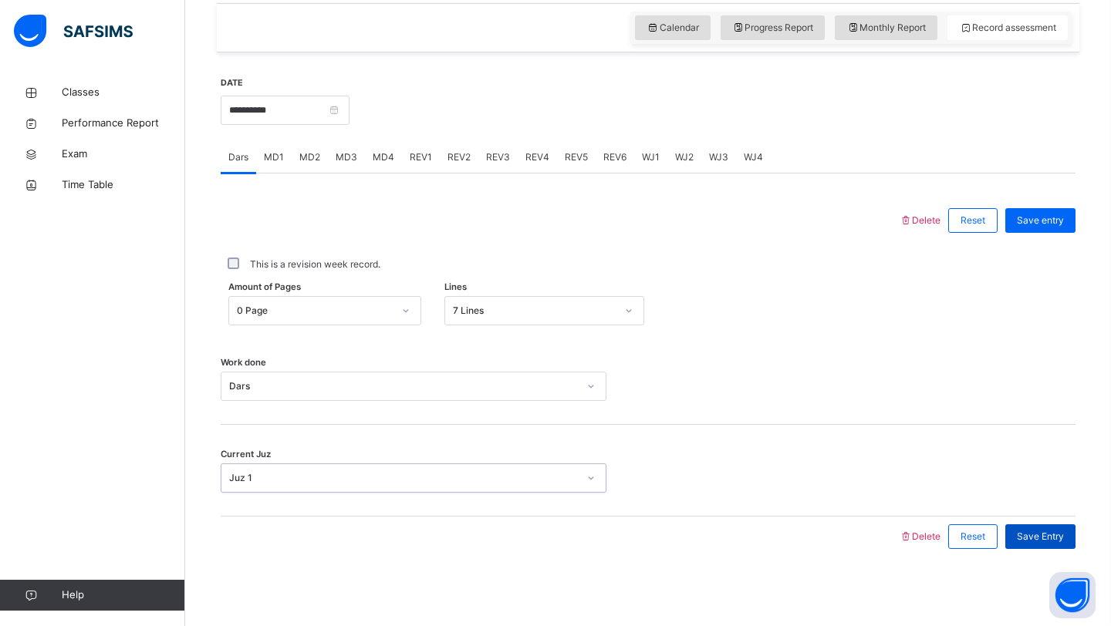
click at [1027, 539] on span "Save Entry" at bounding box center [1040, 537] width 47 height 14
click at [102, 308] on div "Classes Performance Report Exam Time Table Help" at bounding box center [92, 344] width 185 height 565
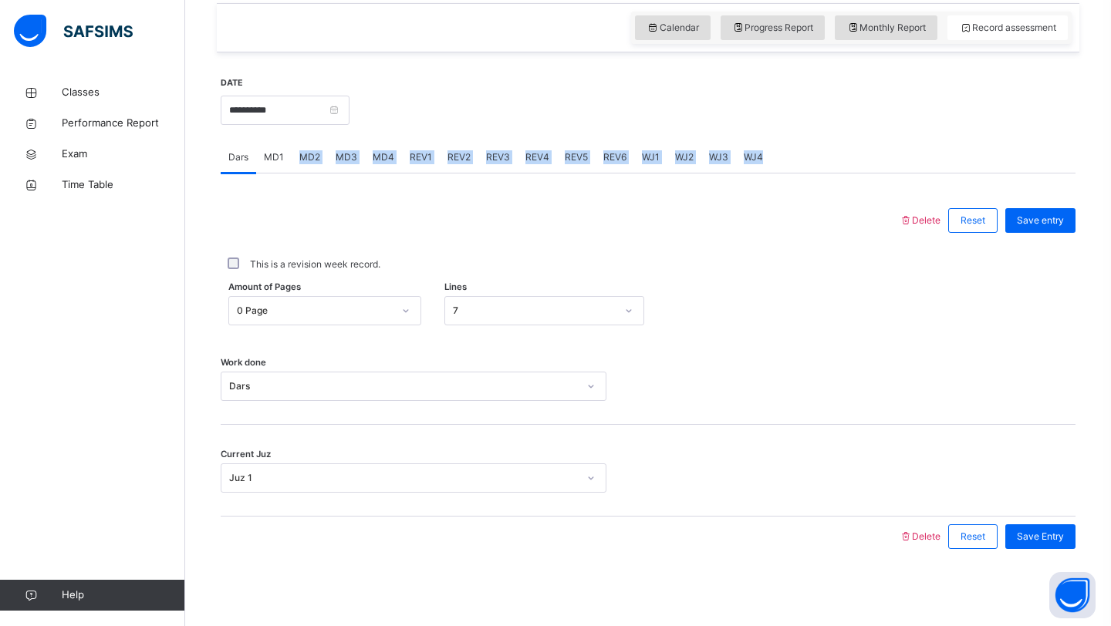
drag, startPoint x: 262, startPoint y: 182, endPoint x: 274, endPoint y: 167, distance: 18.7
click at [274, 167] on div "Dars MD1 MD2 MD3 MD4 REV1 REV2 REV3 REV4 REV5 REV6 WJ1 WJ2 WJ3 WJ4 Dars More Op…" at bounding box center [648, 349] width 855 height 415
click at [268, 211] on div at bounding box center [559, 221] width 663 height 40
click at [270, 157] on span "MD1" at bounding box center [274, 157] width 20 height 14
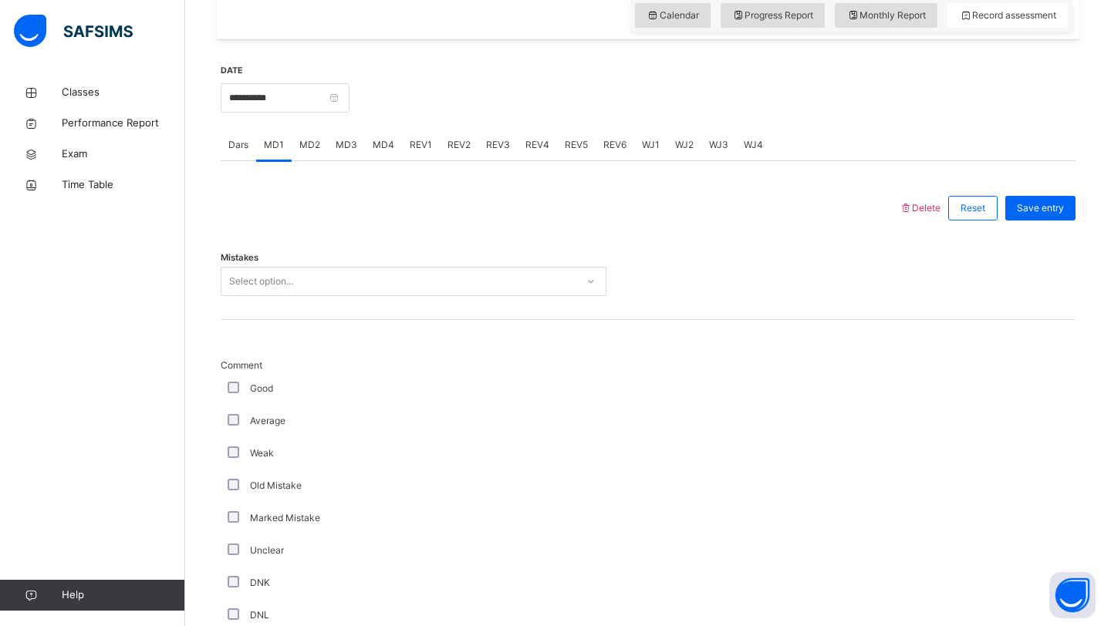
click at [302, 288] on div "Select option..." at bounding box center [398, 282] width 355 height 24
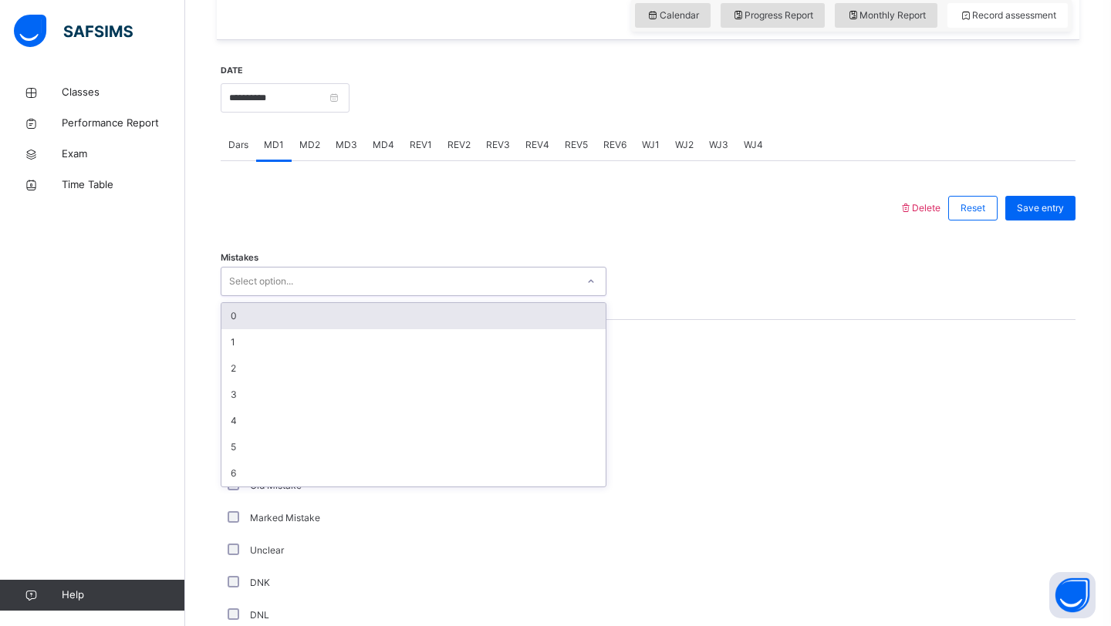
click at [288, 327] on div "0" at bounding box center [413, 316] width 384 height 26
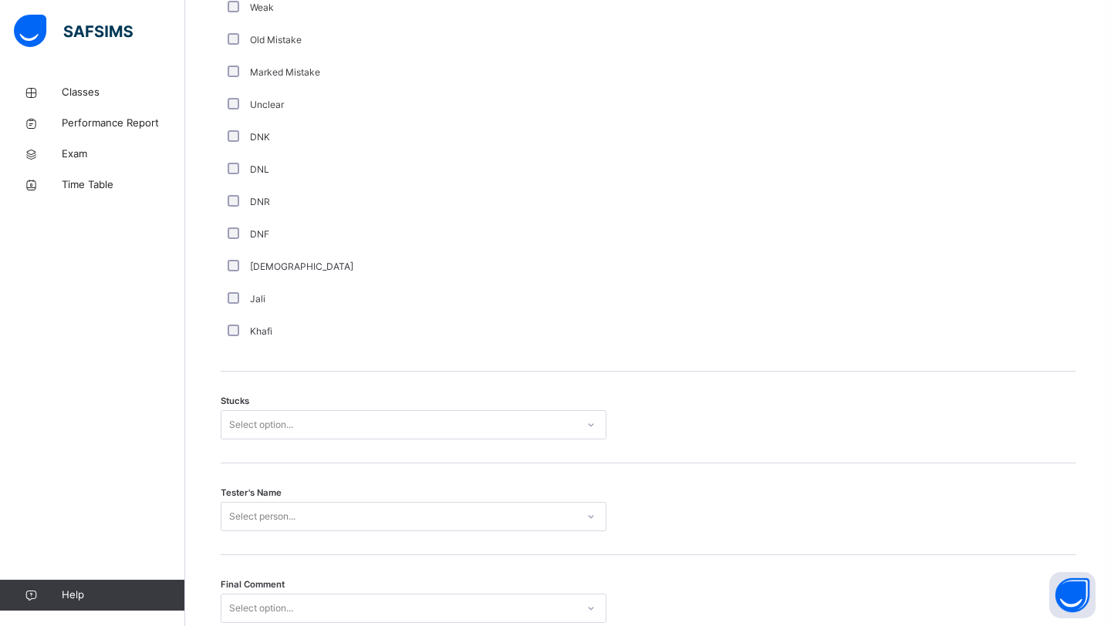
scroll to position [1121, 0]
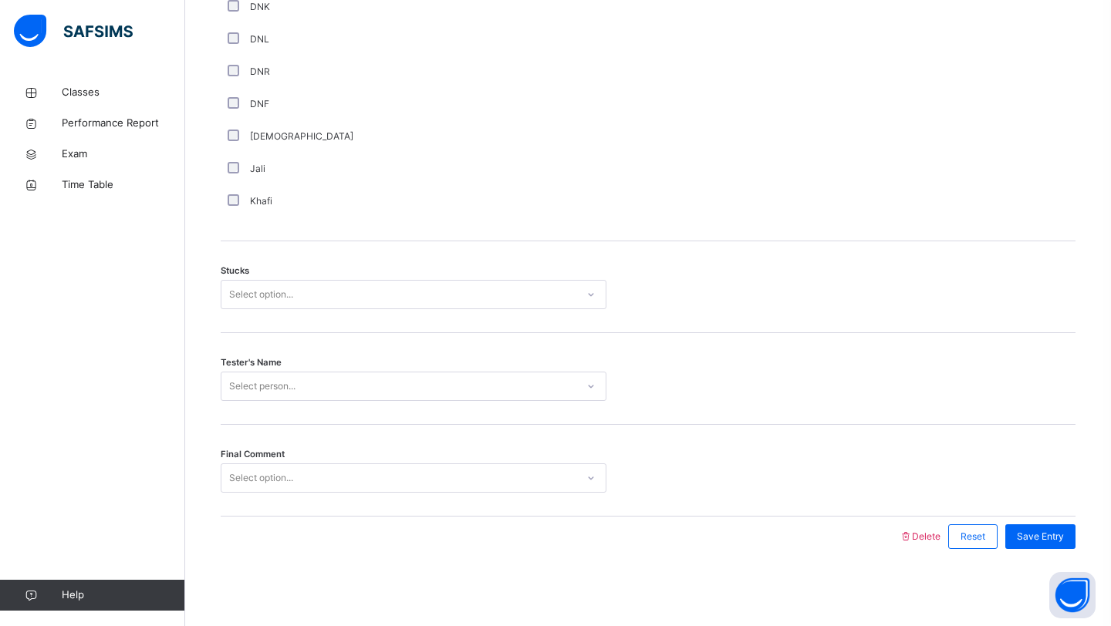
click at [320, 297] on div "Select option..." at bounding box center [398, 295] width 355 height 24
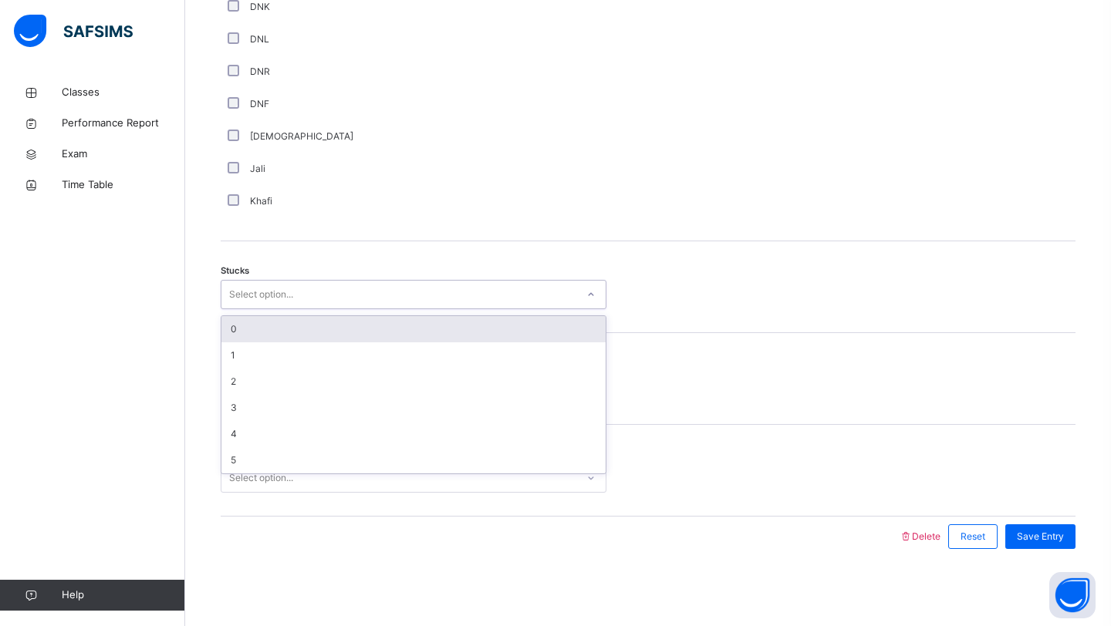
click at [302, 326] on div "0" at bounding box center [413, 329] width 384 height 26
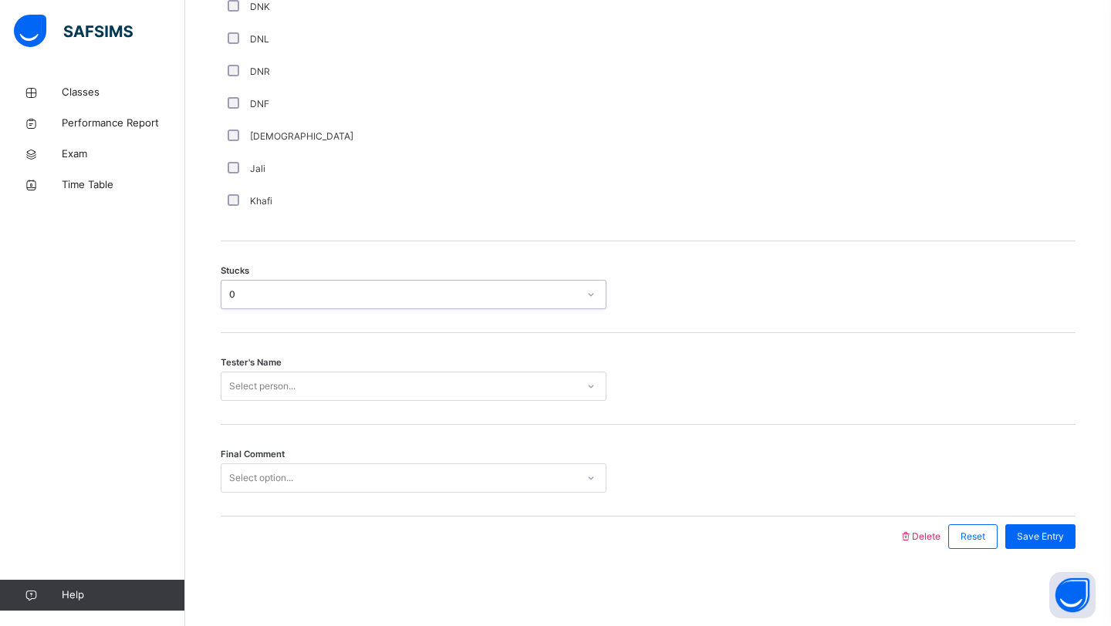
click at [283, 383] on div "Select person..." at bounding box center [262, 386] width 66 height 29
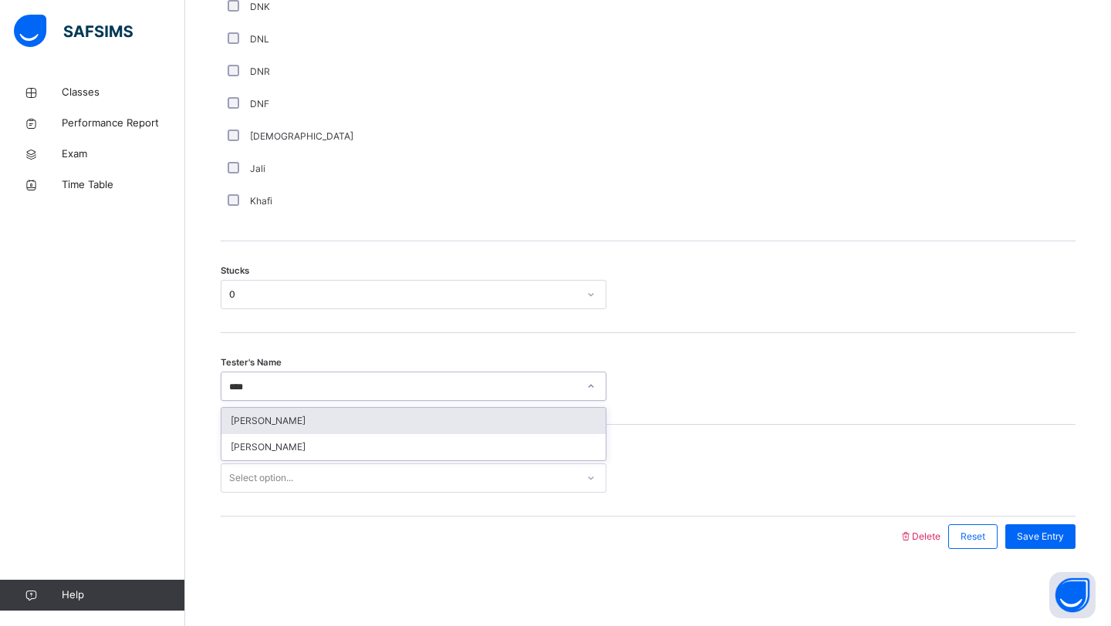
type input "*****"
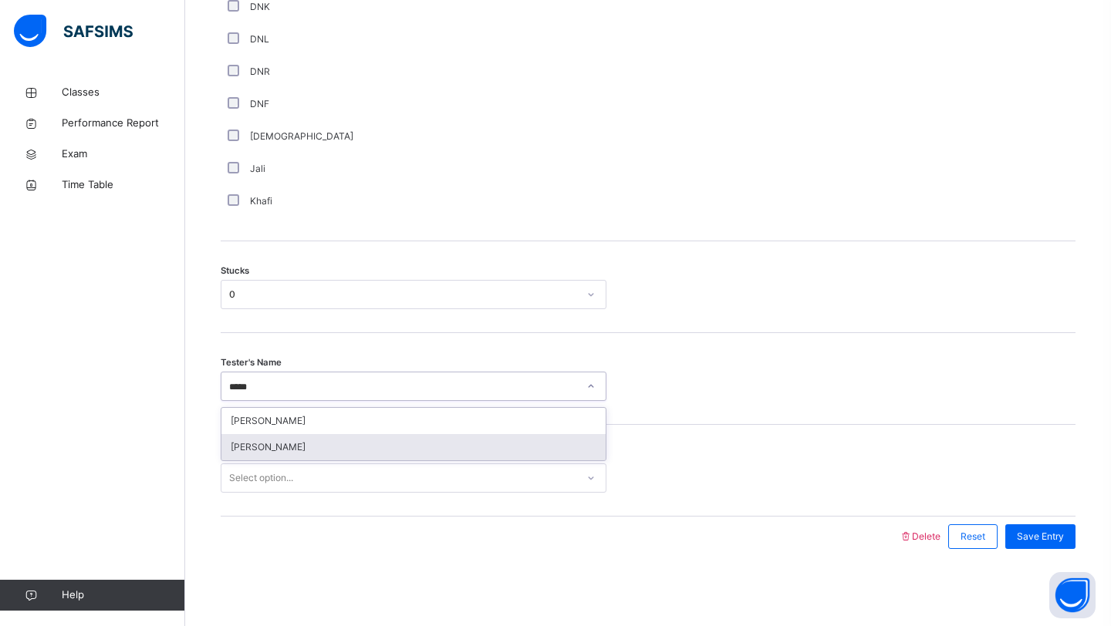
click at [335, 441] on div "[PERSON_NAME]" at bounding box center [413, 447] width 384 height 26
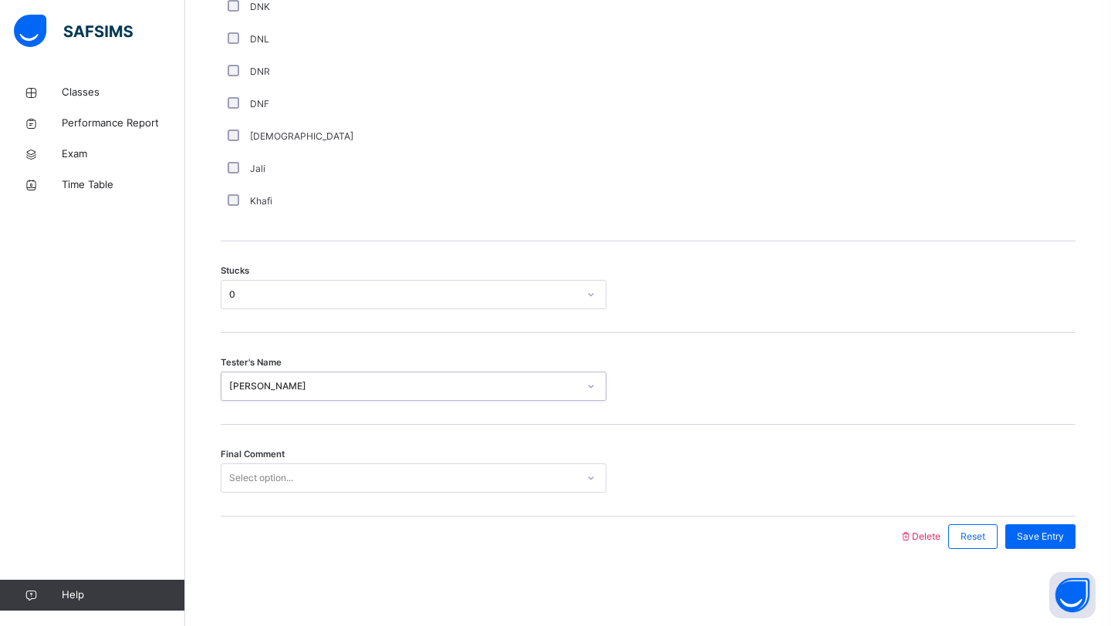
click at [307, 472] on div "Select option..." at bounding box center [398, 479] width 355 height 24
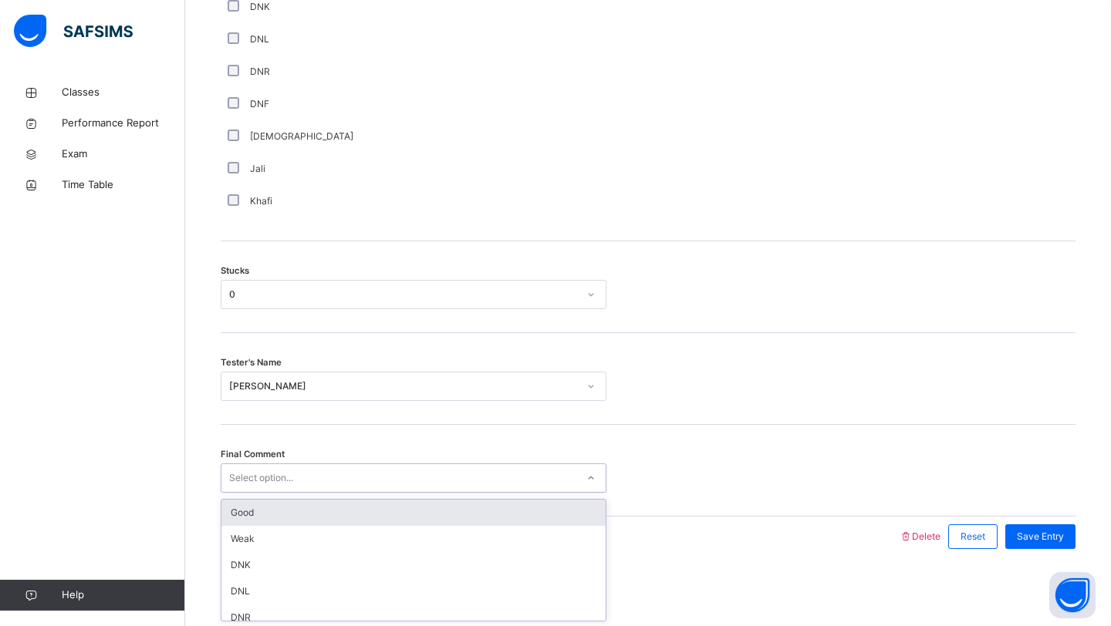
click at [305, 504] on div "Good" at bounding box center [413, 513] width 384 height 26
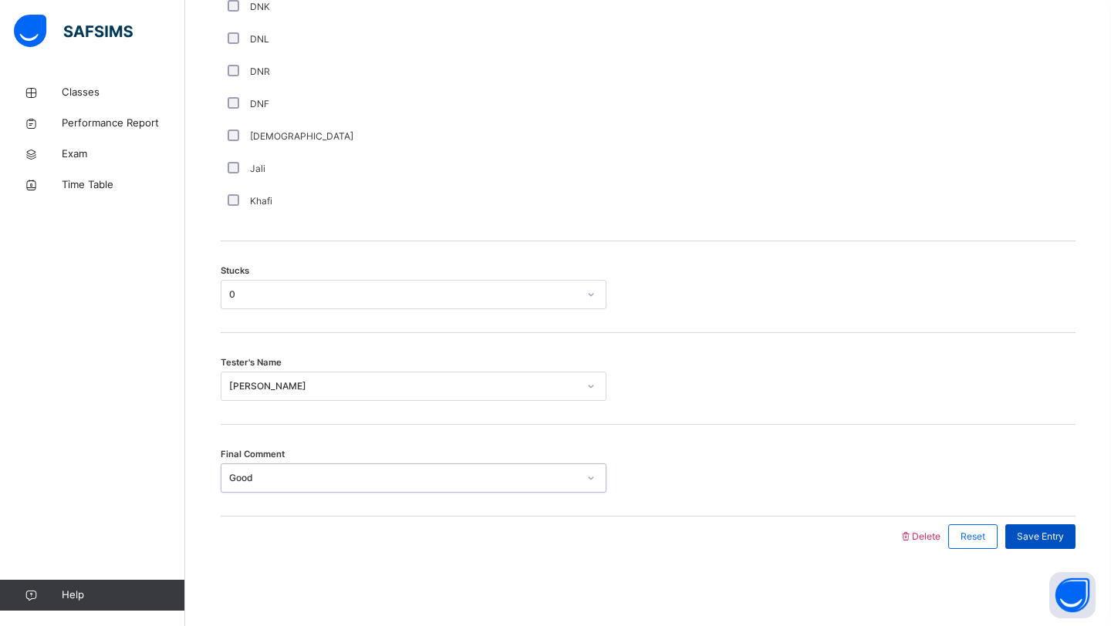
click at [1034, 539] on span "Save Entry" at bounding box center [1040, 537] width 47 height 14
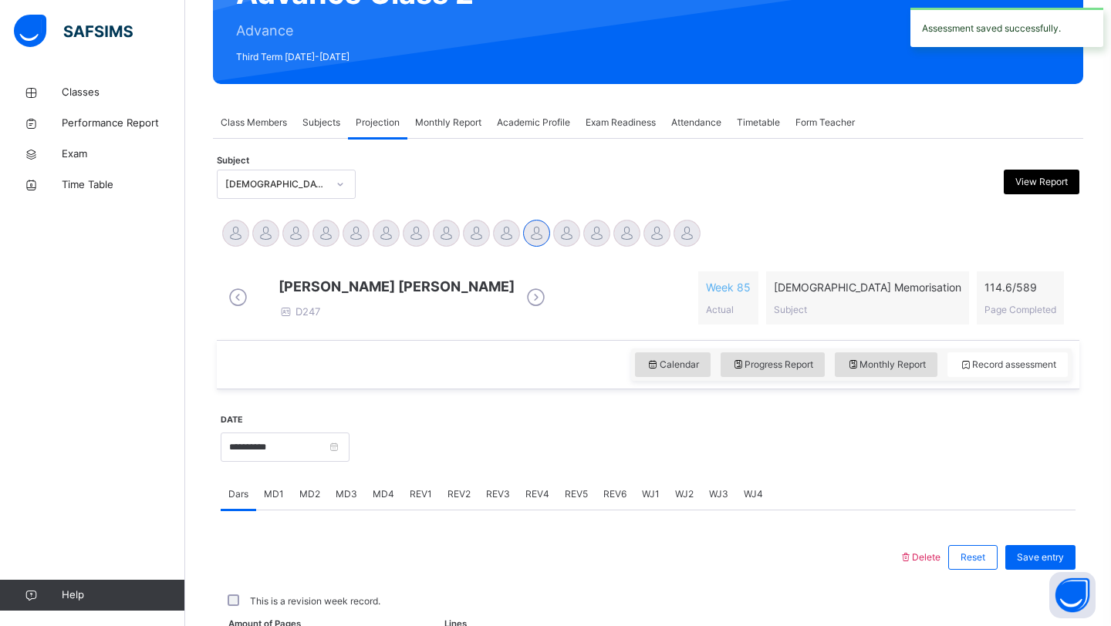
scroll to position [532, 0]
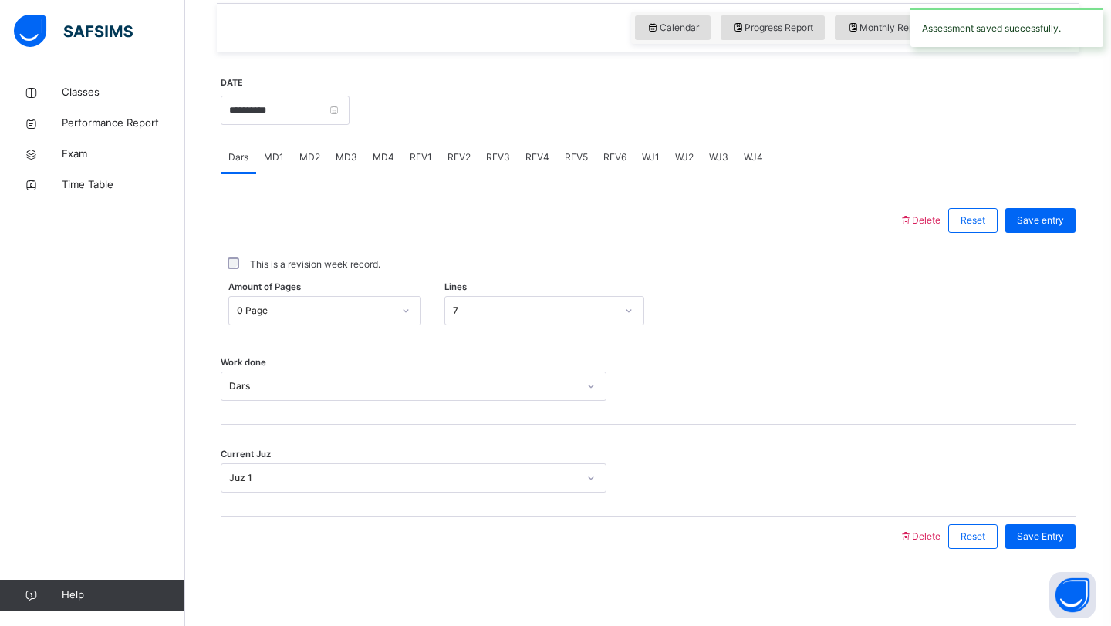
click at [378, 158] on span "MD4" at bounding box center [384, 157] width 22 height 14
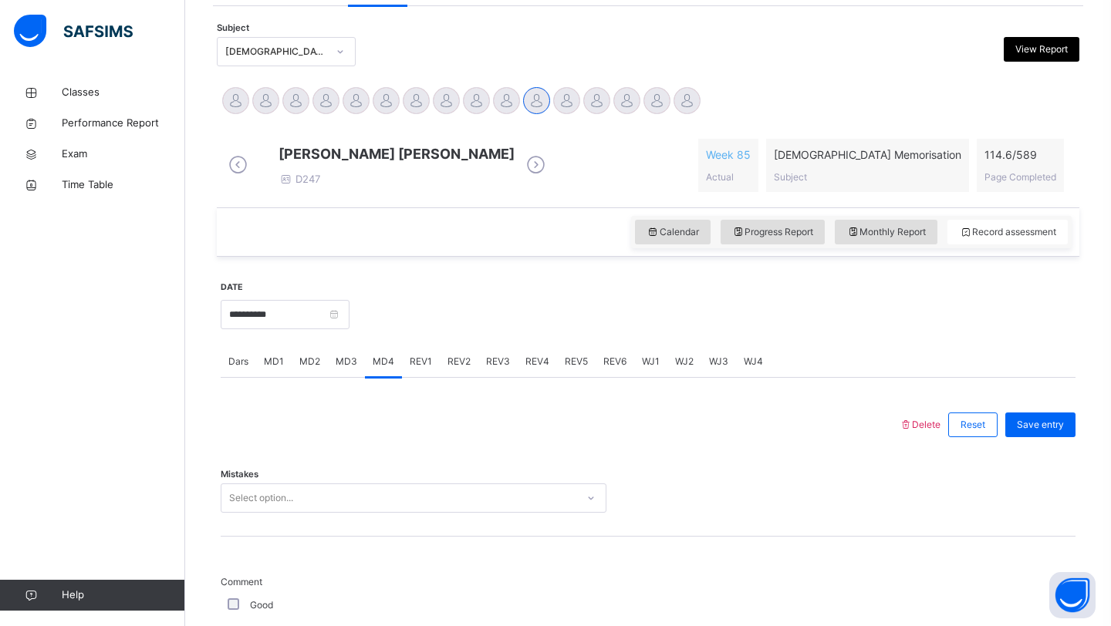
scroll to position [366, 0]
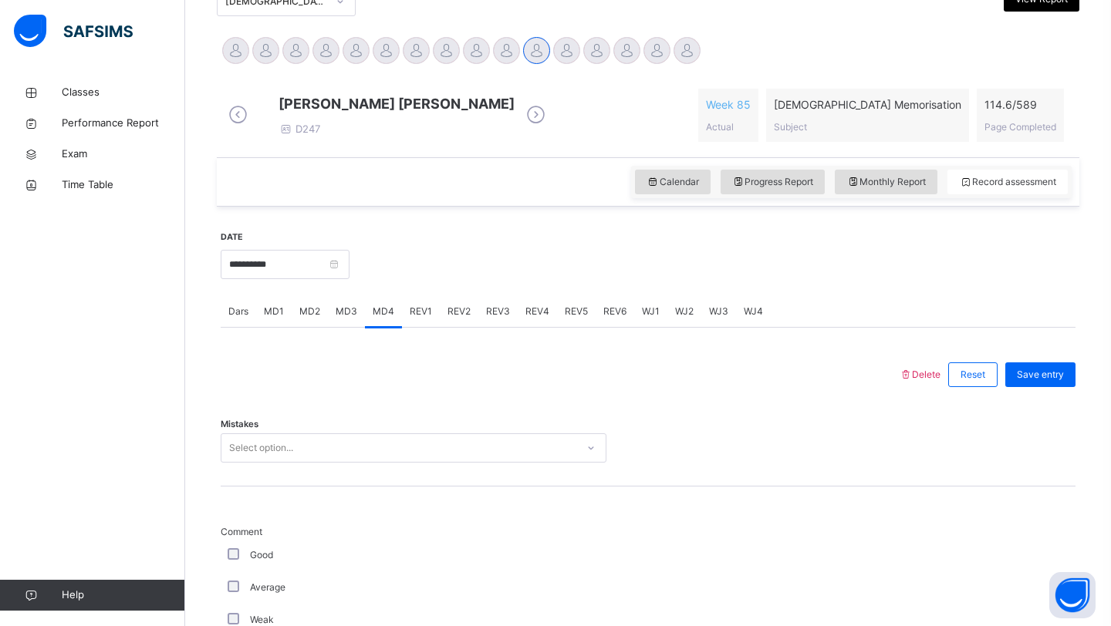
click at [322, 457] on div "Select option..." at bounding box center [398, 449] width 355 height 24
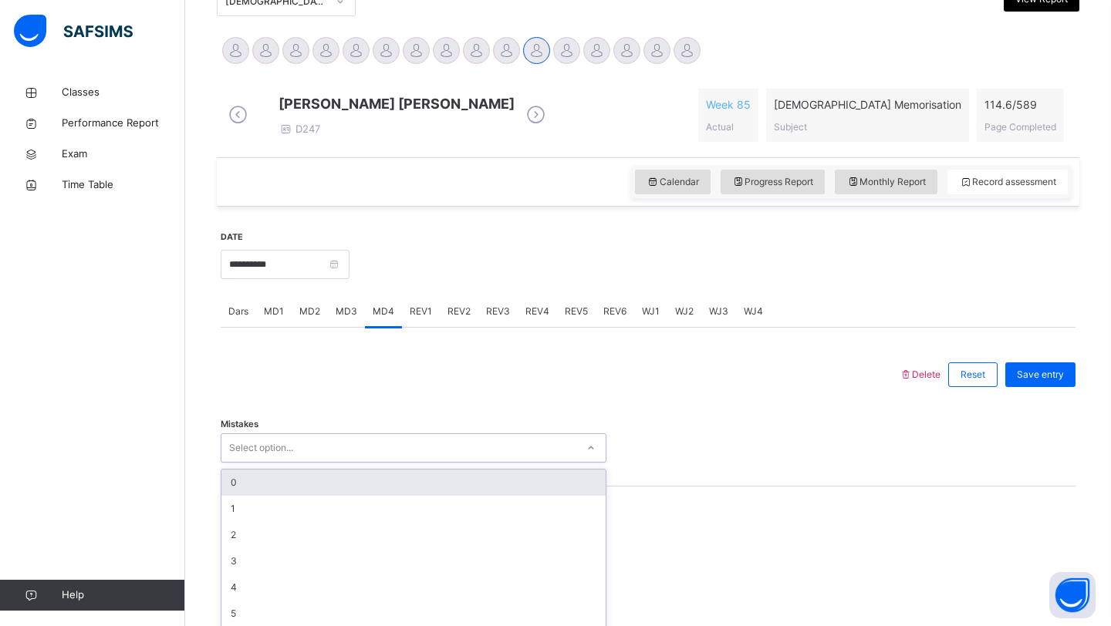
scroll to position [412, 0]
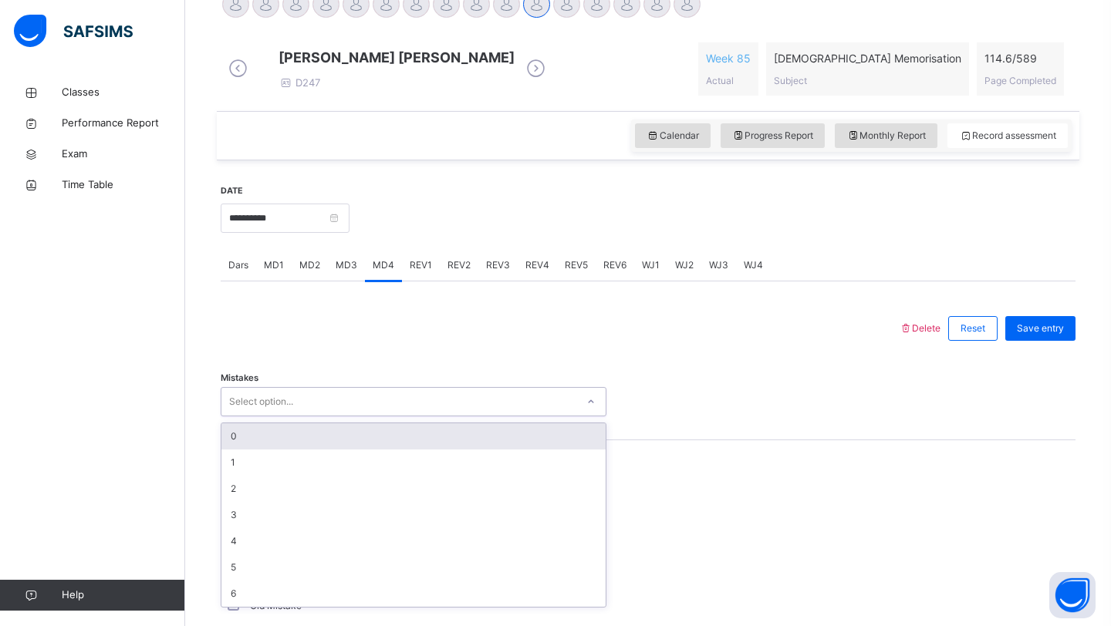
click at [322, 450] on div "0" at bounding box center [413, 436] width 384 height 26
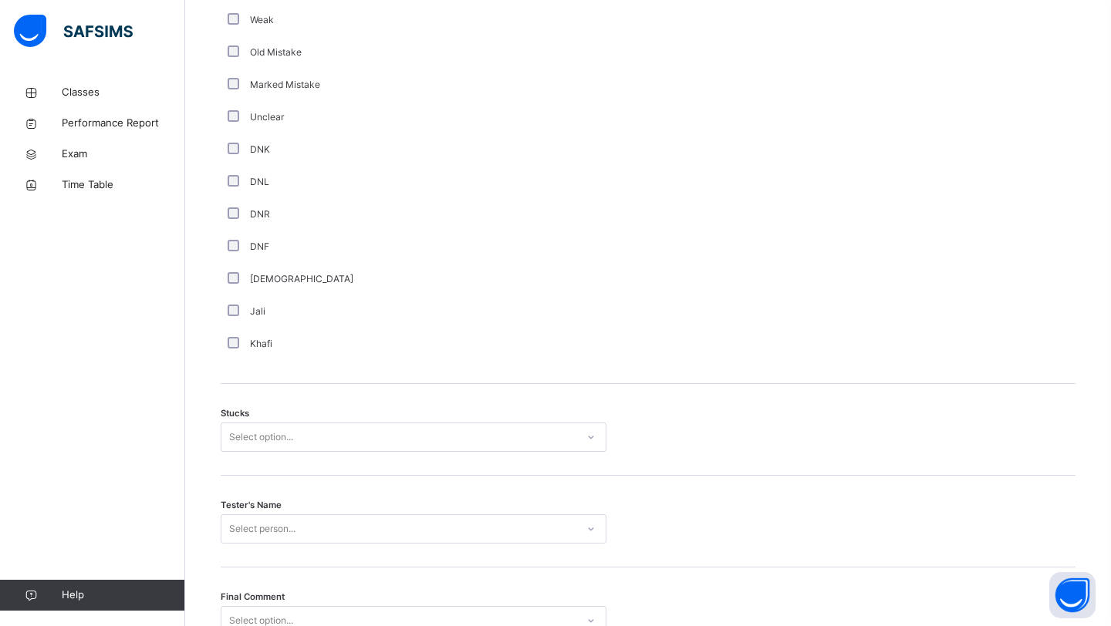
scroll to position [1030, 0]
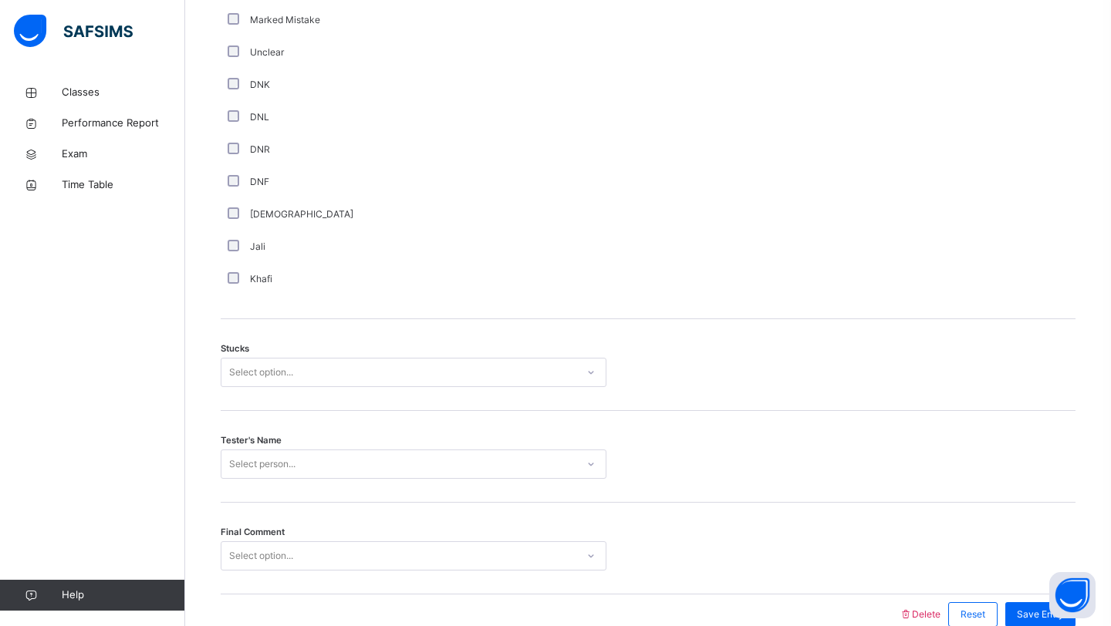
click at [349, 385] on div "Select option..." at bounding box center [398, 373] width 355 height 24
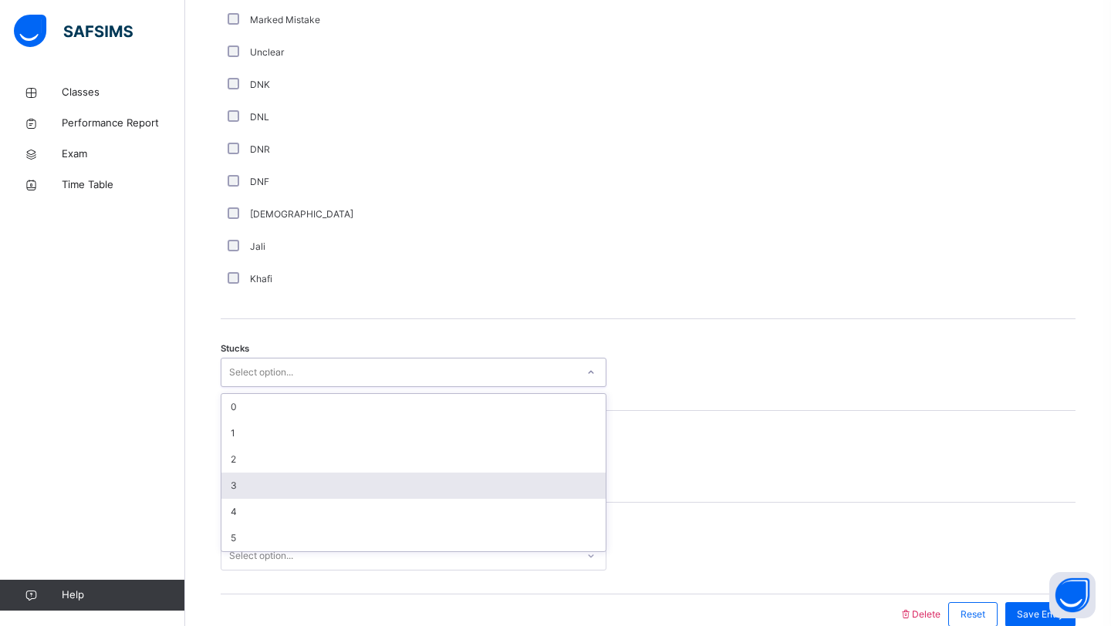
click at [309, 494] on div "3" at bounding box center [413, 486] width 384 height 26
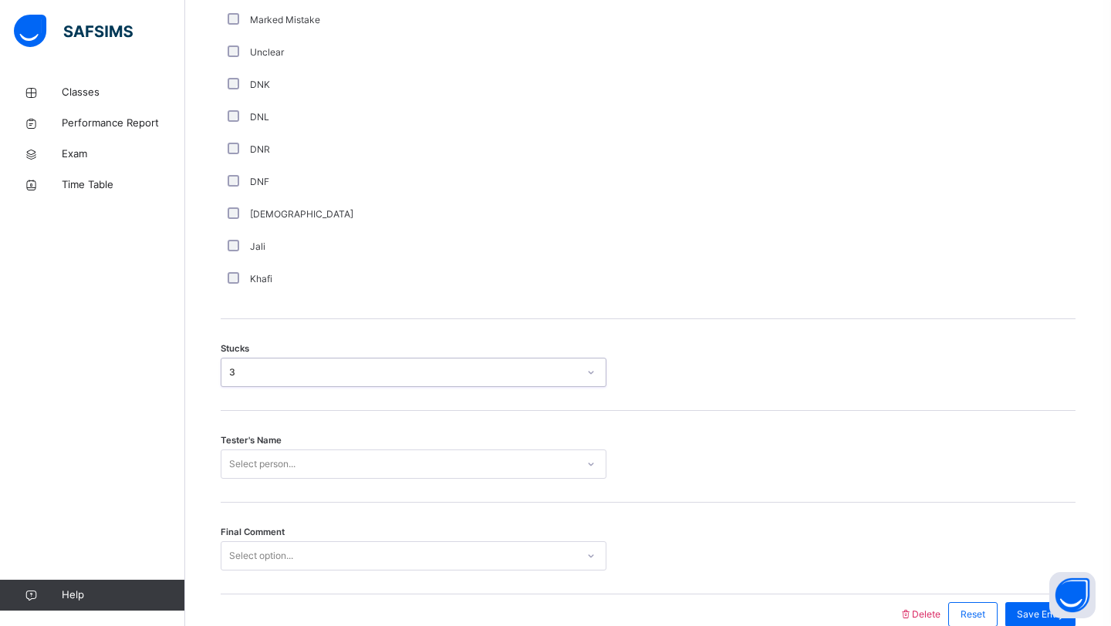
click at [307, 478] on div "Select person..." at bounding box center [414, 464] width 386 height 29
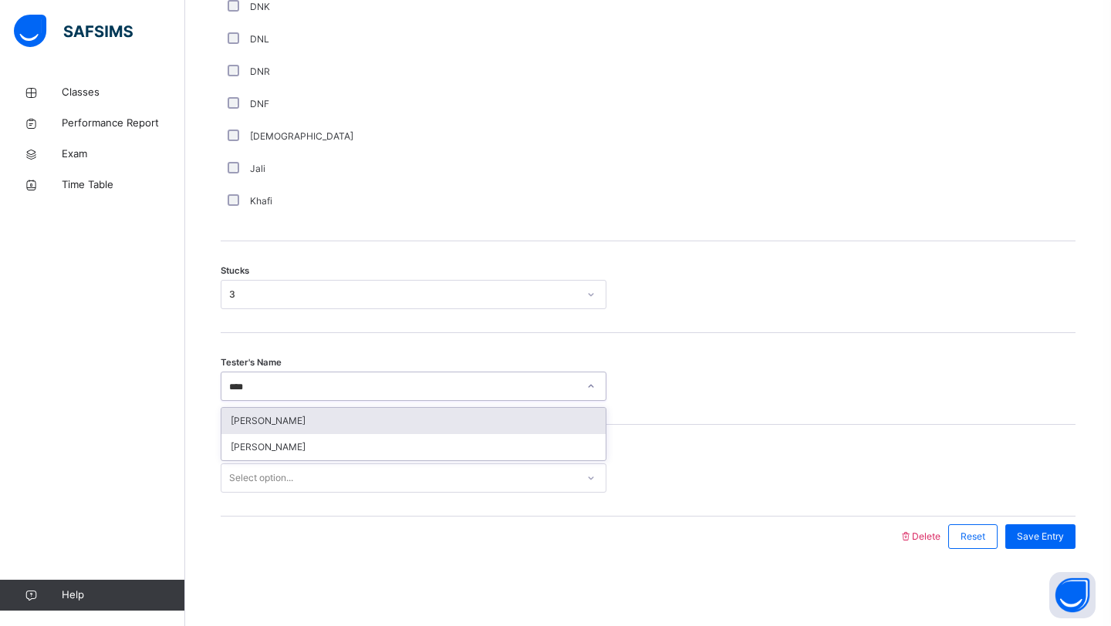
type input "*****"
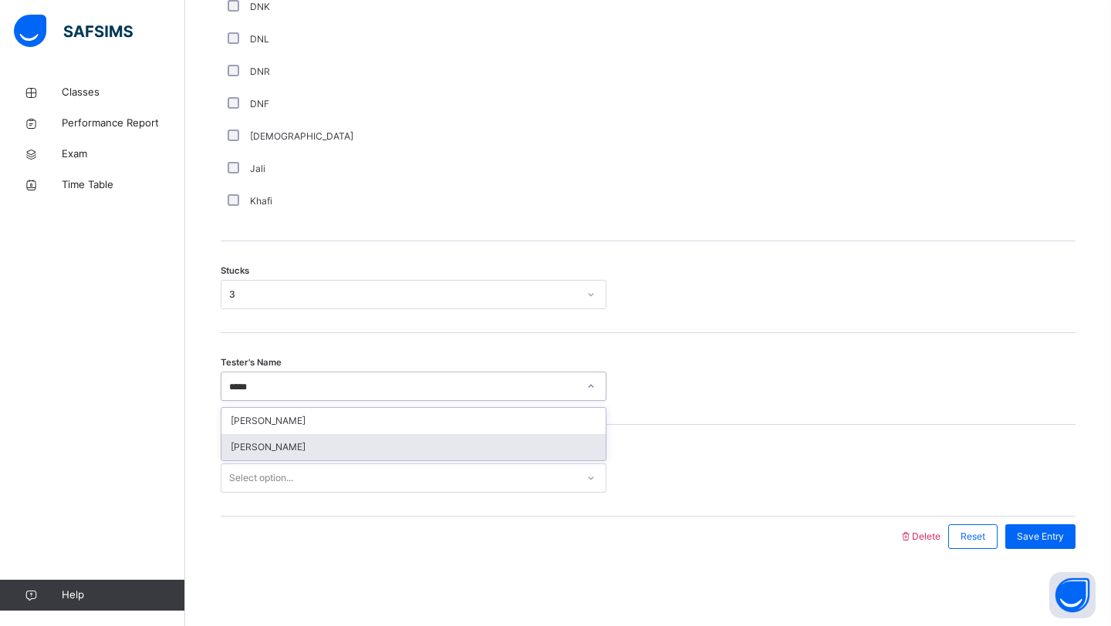
click at [309, 450] on div "[PERSON_NAME]" at bounding box center [413, 447] width 384 height 26
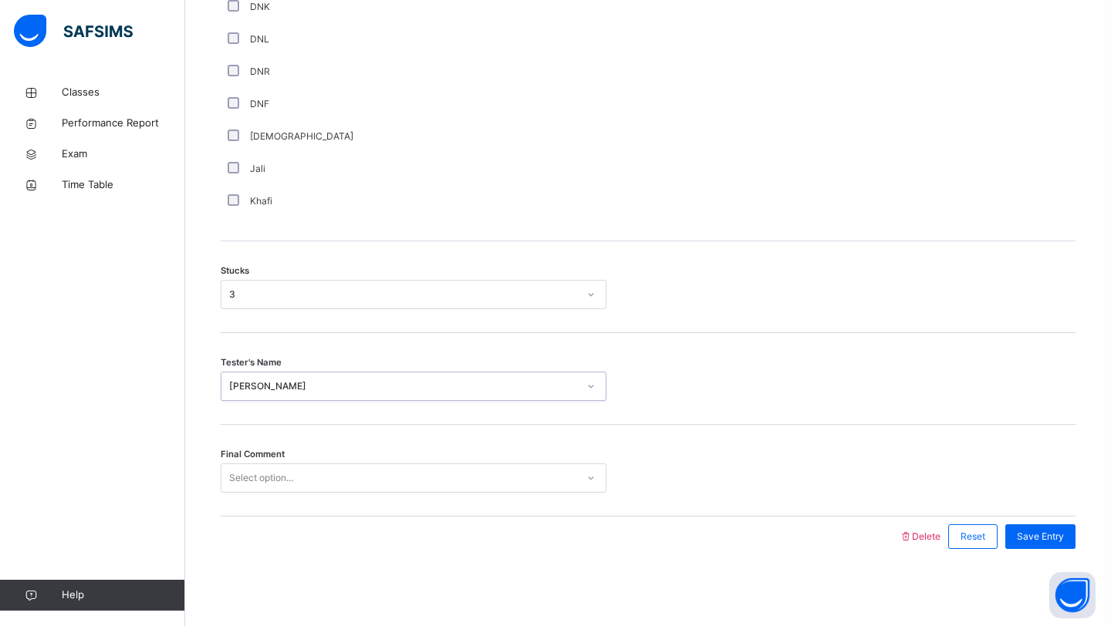
click at [566, 476] on div "Select option..." at bounding box center [398, 479] width 355 height 24
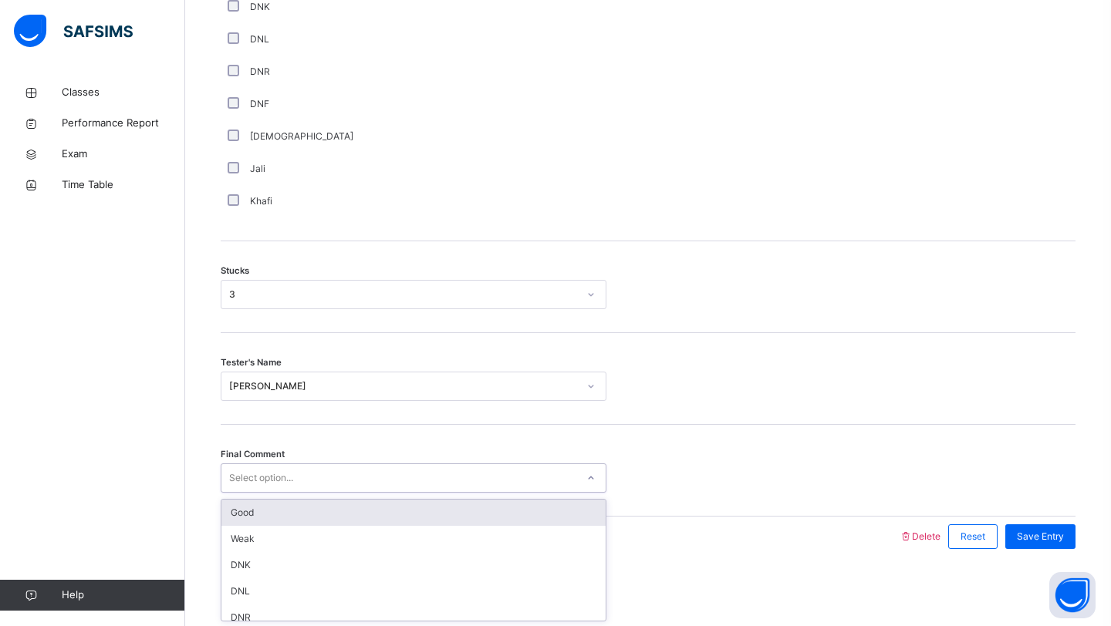
click at [433, 523] on div "Good" at bounding box center [413, 513] width 384 height 26
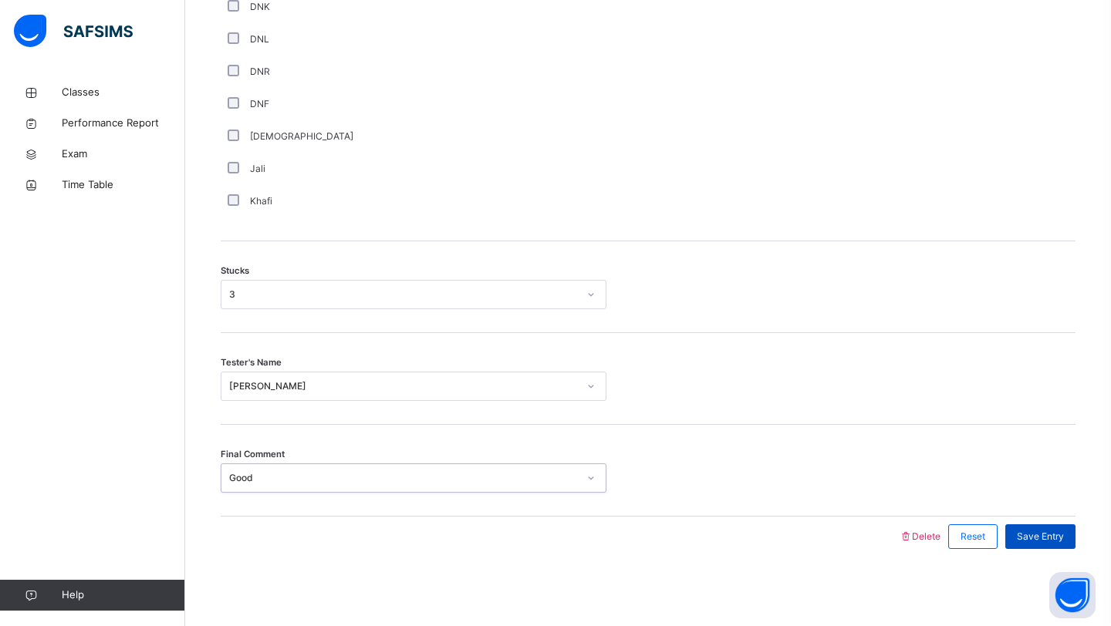
click at [1052, 541] on span "Save Entry" at bounding box center [1040, 537] width 47 height 14
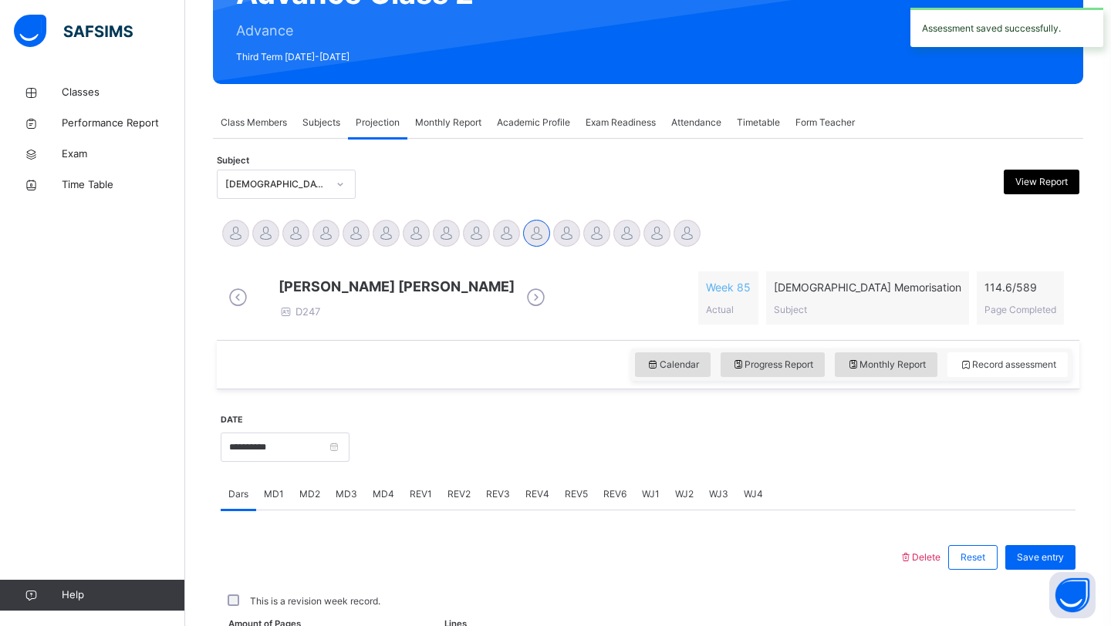
scroll to position [532, 0]
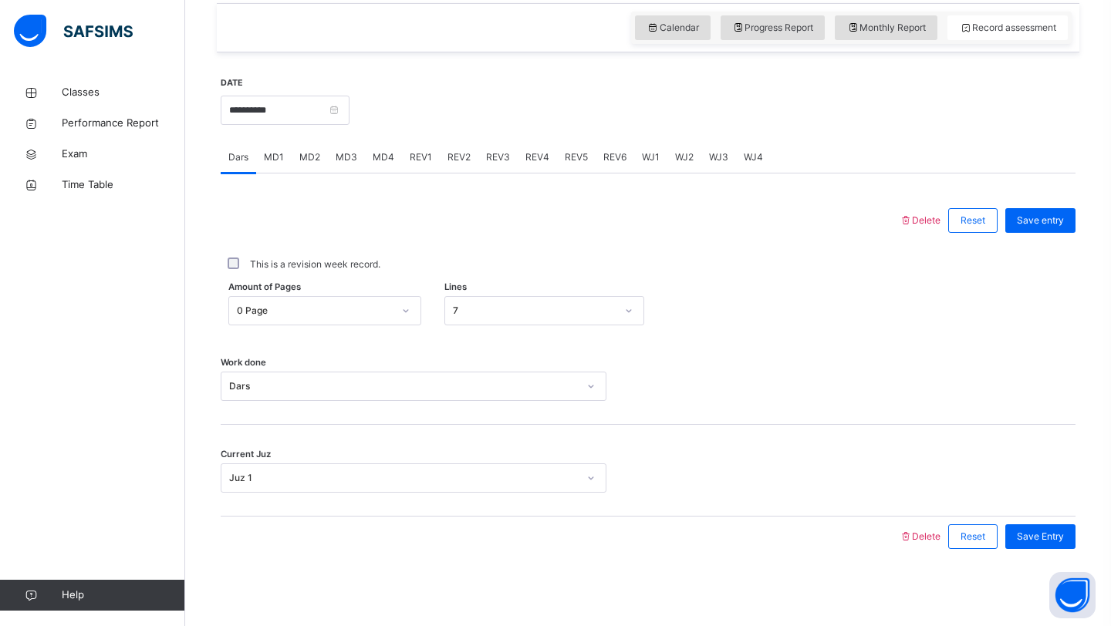
click at [420, 155] on span "REV1" at bounding box center [421, 157] width 22 height 14
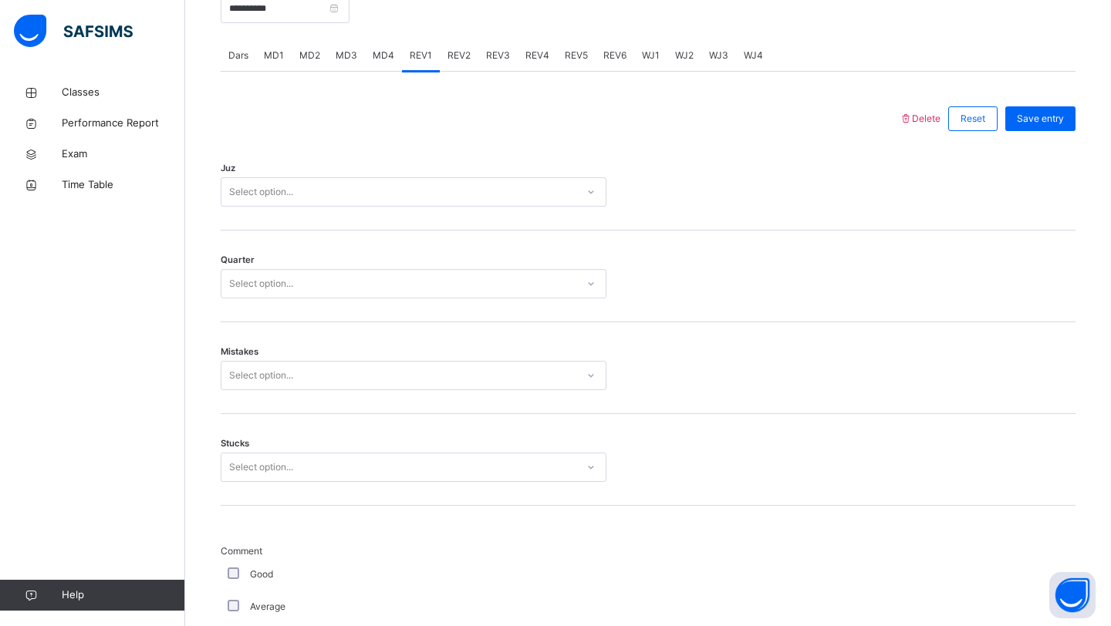
scroll to position [619, 0]
click at [386, 202] on div "Select option..." at bounding box center [398, 195] width 355 height 24
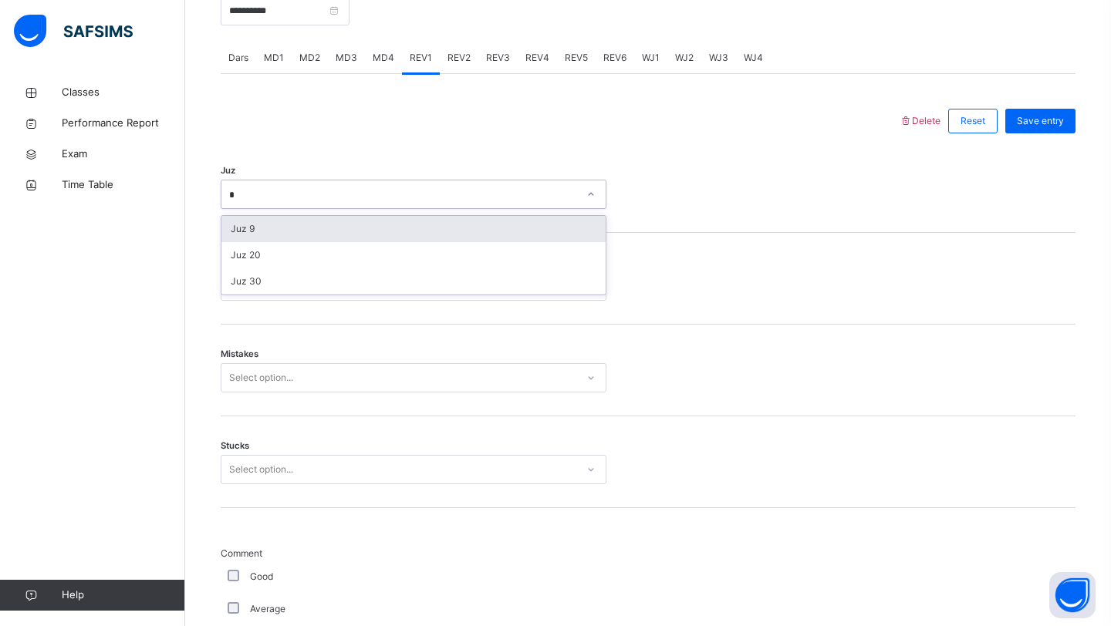
type input "**"
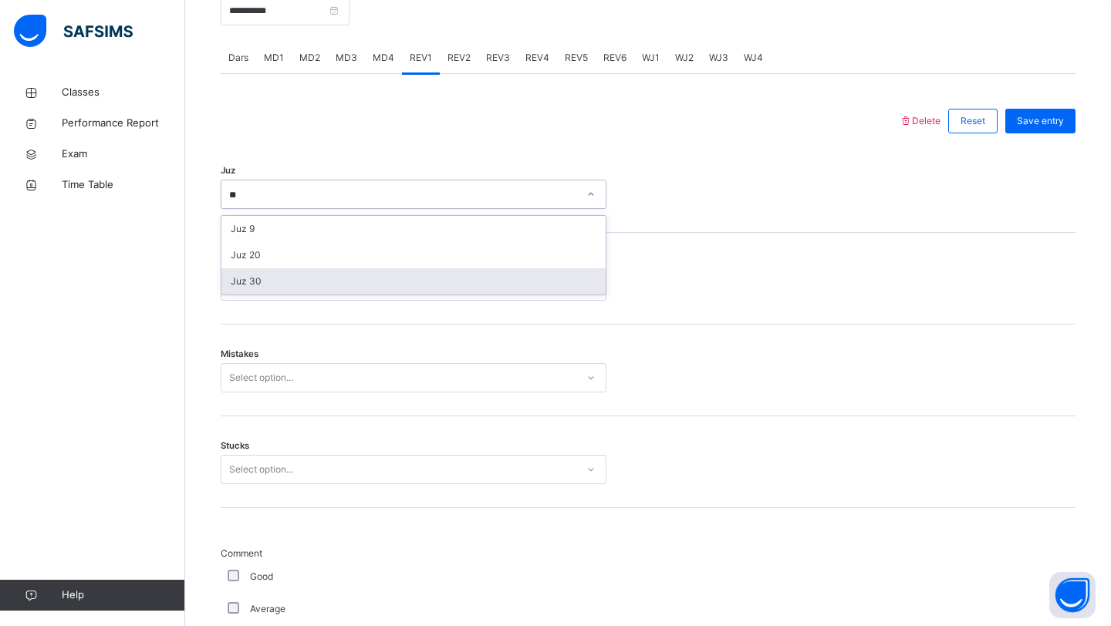
click at [318, 295] on div "Juz 30" at bounding box center [413, 281] width 384 height 26
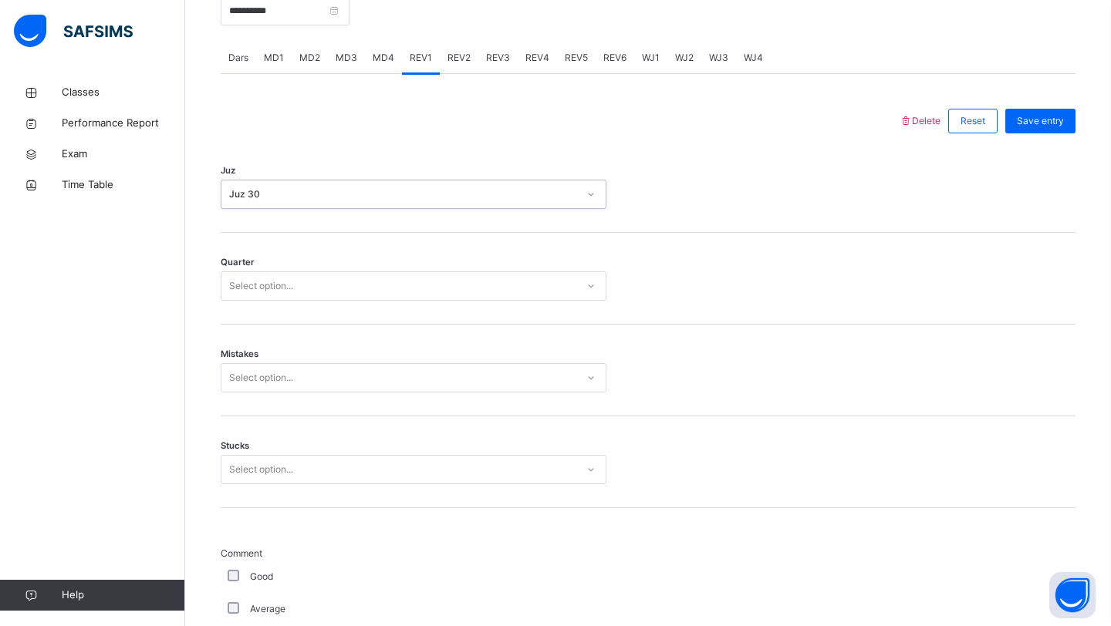
click at [318, 298] on div "Select option..." at bounding box center [398, 287] width 355 height 24
click at [288, 352] on div "2" at bounding box center [413, 347] width 384 height 26
click at [297, 388] on div "Select option..." at bounding box center [398, 378] width 355 height 24
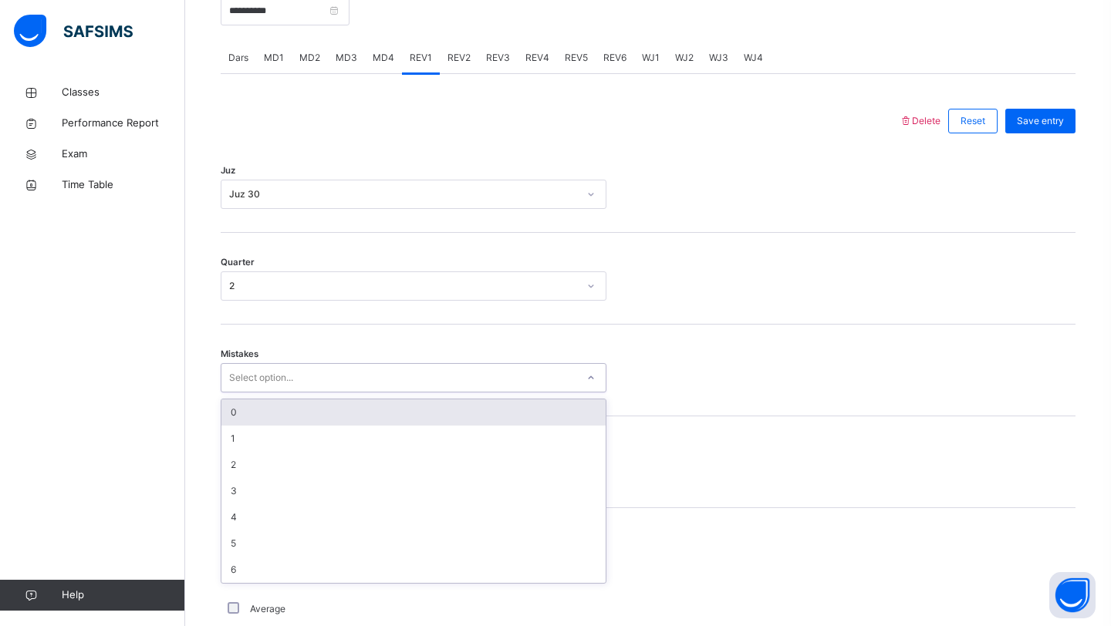
click at [291, 426] on div "0" at bounding box center [413, 413] width 384 height 26
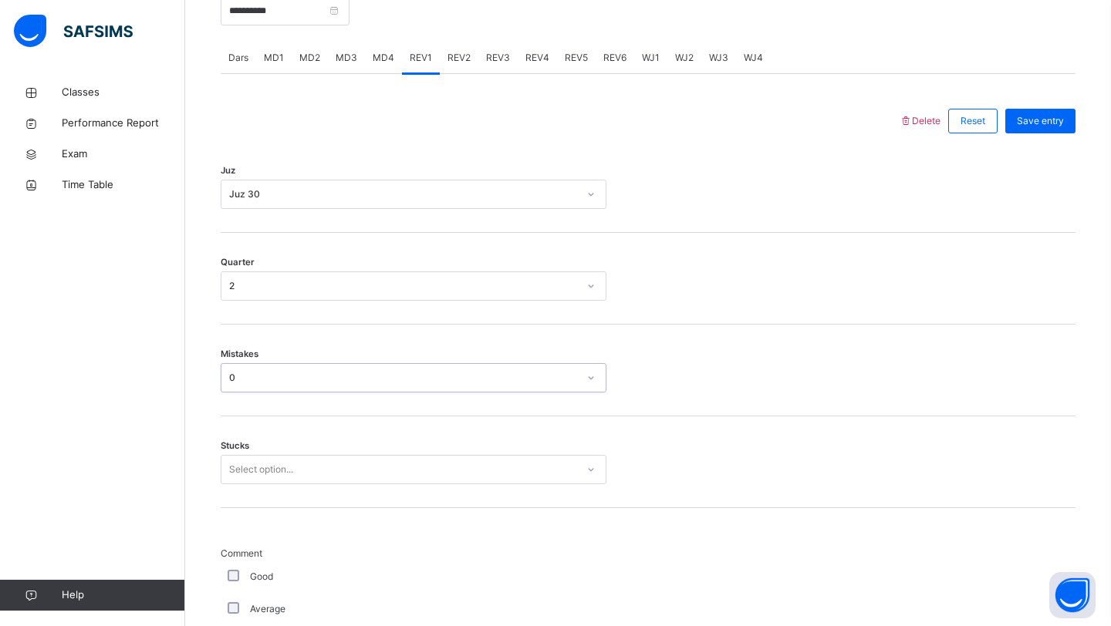
click at [290, 484] on div "Select option..." at bounding box center [261, 469] width 64 height 29
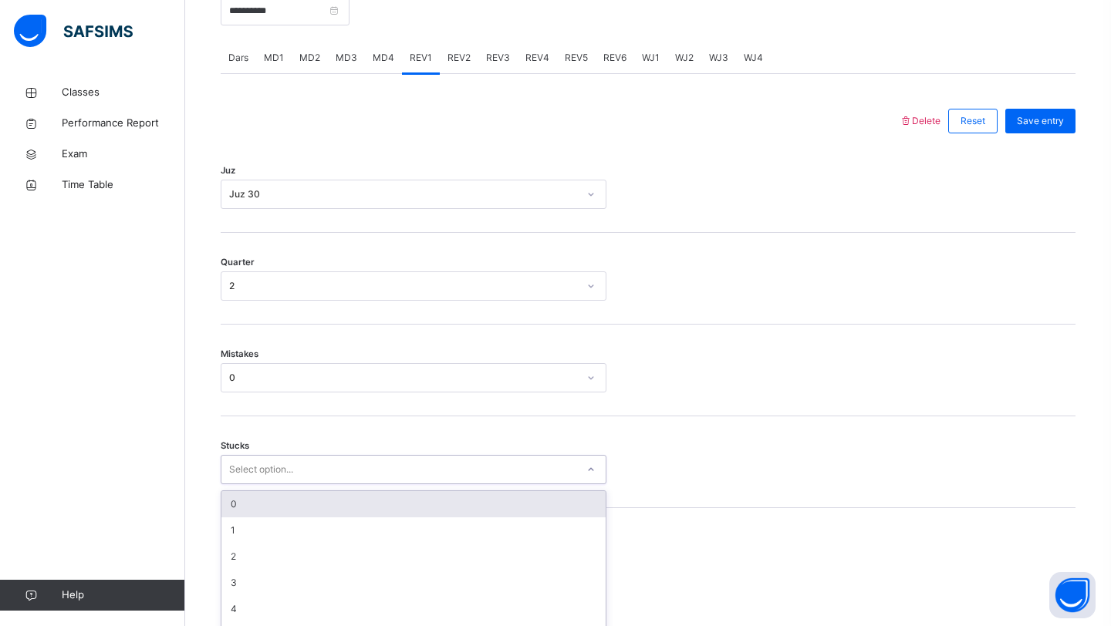
scroll to position [661, 0]
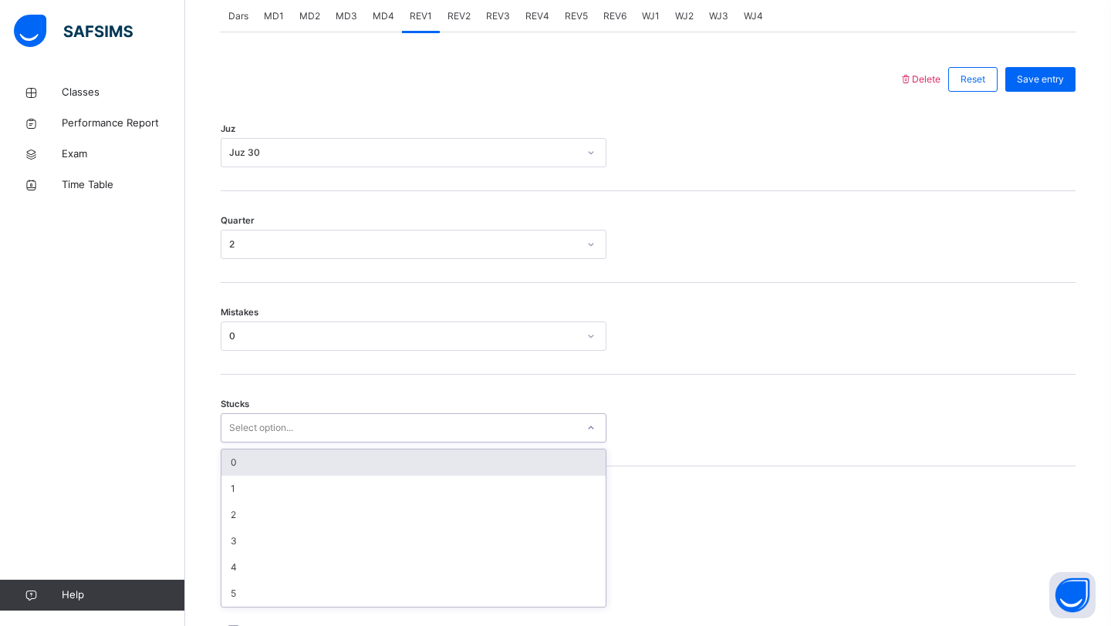
click at [245, 474] on div "0" at bounding box center [413, 463] width 384 height 26
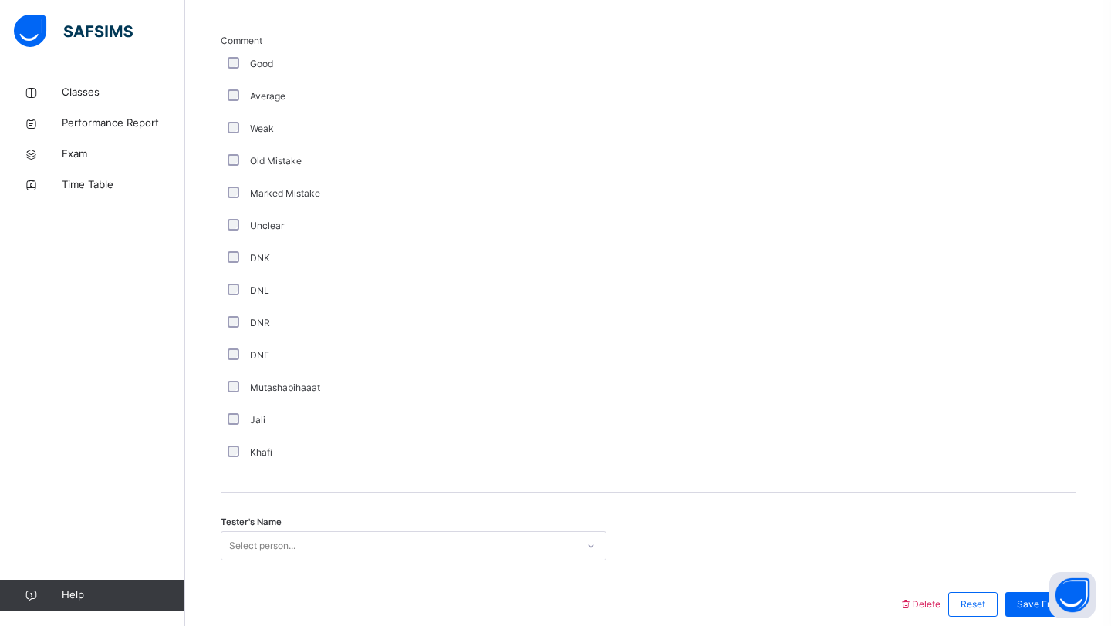
scroll to position [1213, 0]
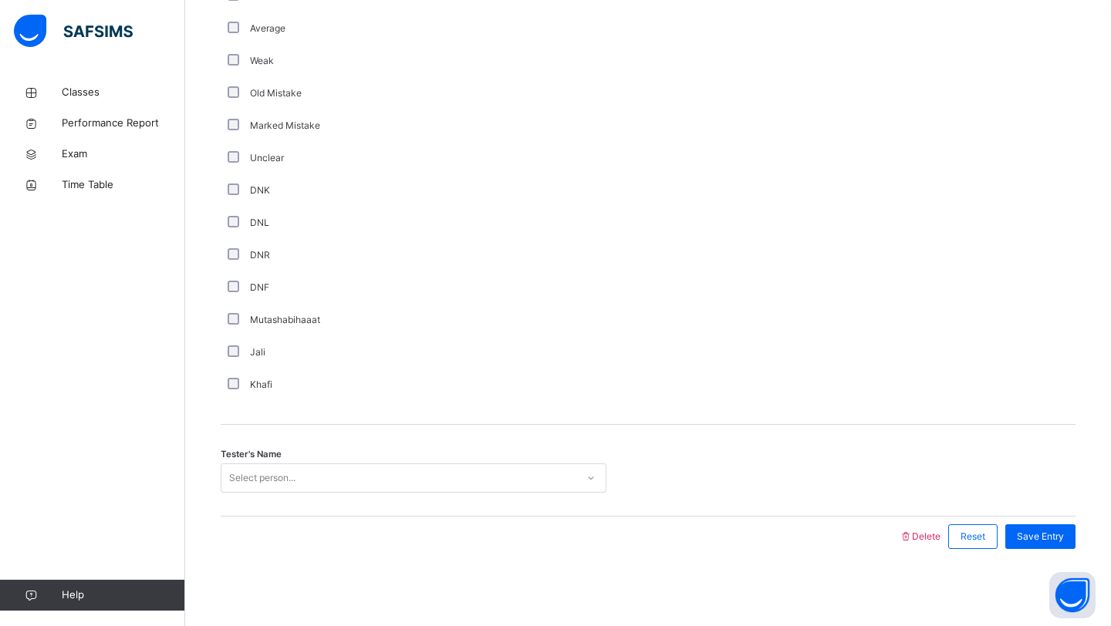
click at [325, 481] on div "Select person..." at bounding box center [398, 479] width 355 height 24
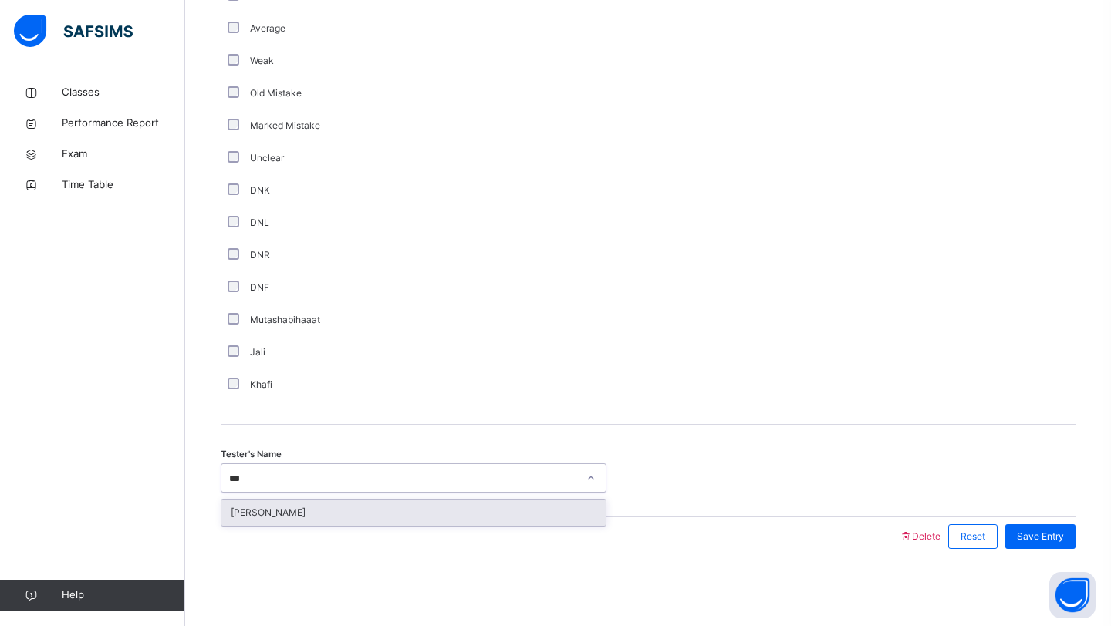
type input "****"
click at [255, 521] on div "[PERSON_NAME]" at bounding box center [413, 513] width 384 height 26
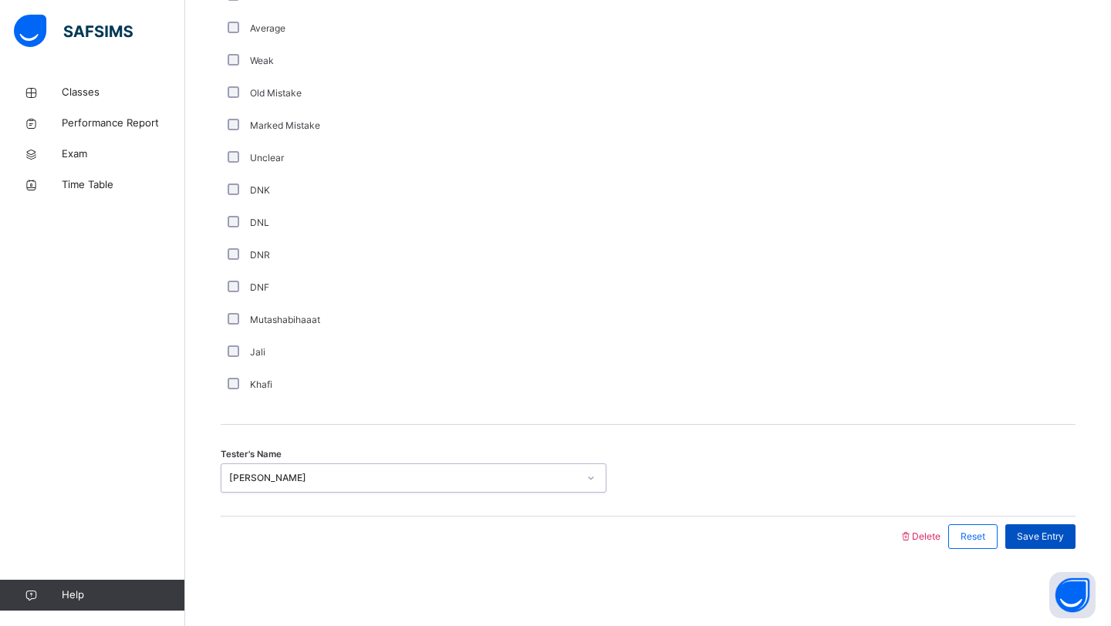
click at [1052, 533] on span "Save Entry" at bounding box center [1040, 537] width 47 height 14
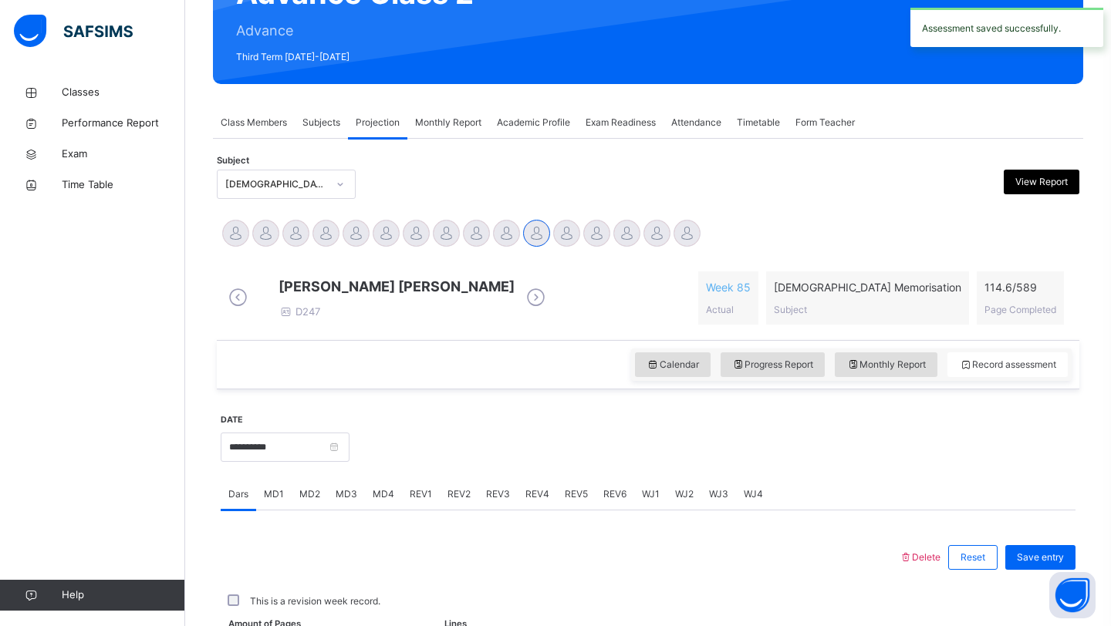
scroll to position [532, 0]
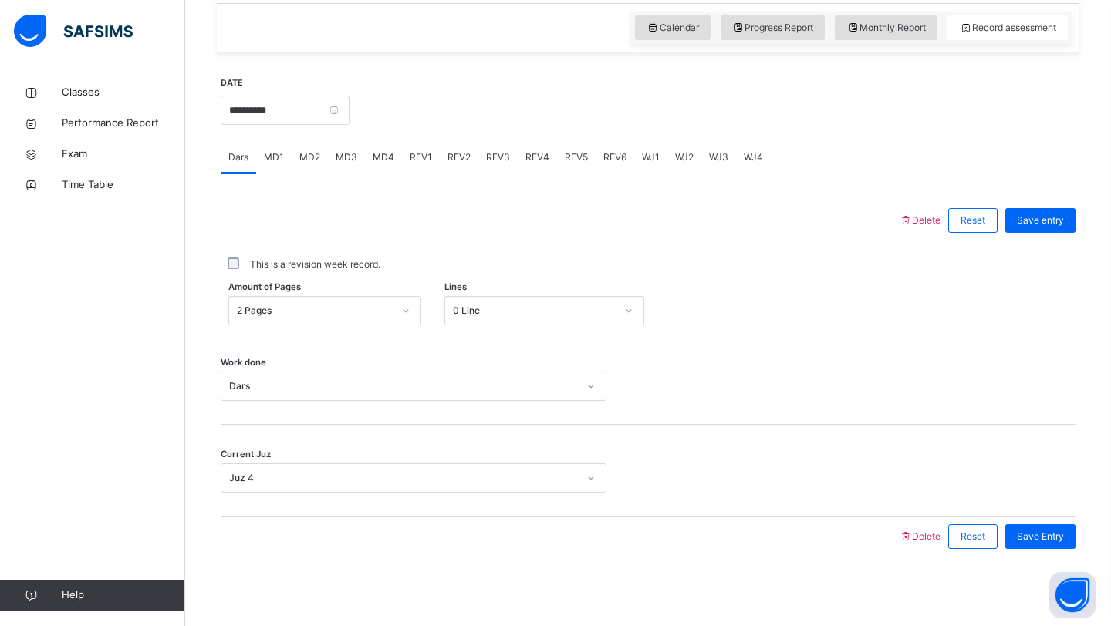
click at [1031, 555] on div "Save Entry" at bounding box center [1036, 537] width 78 height 40
click at [1030, 535] on span "Save Entry" at bounding box center [1040, 537] width 47 height 14
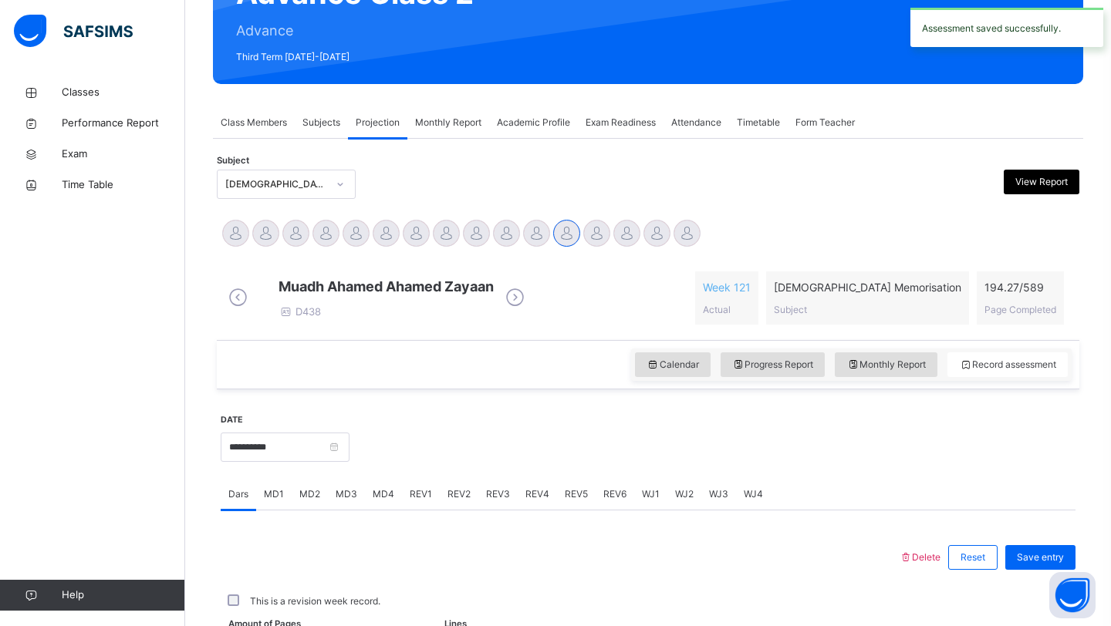
scroll to position [532, 0]
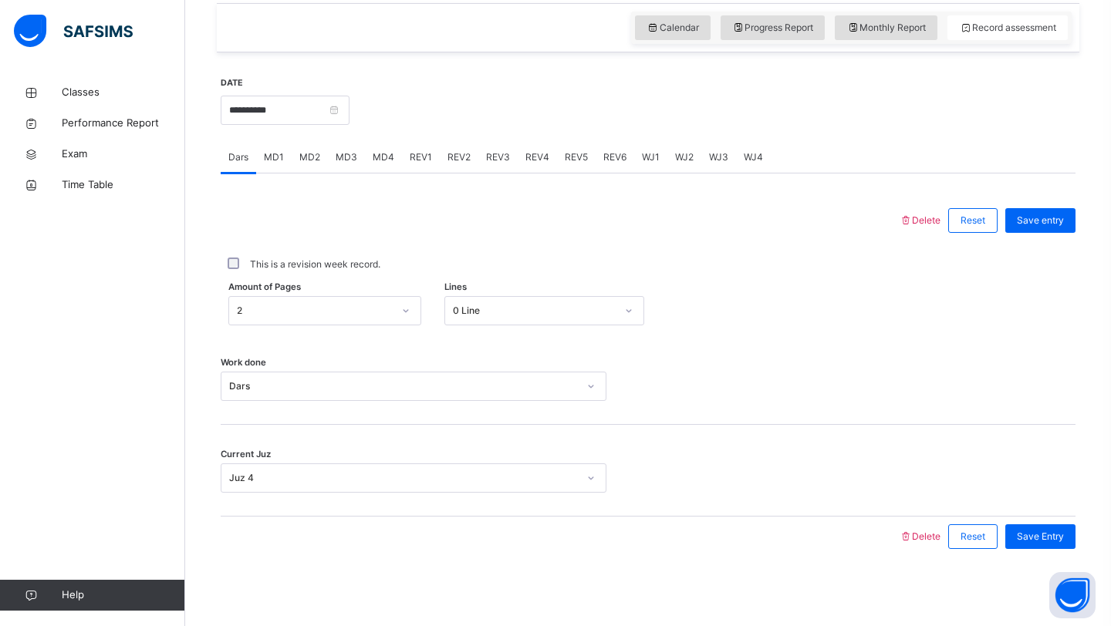
click at [282, 160] on span "MD1" at bounding box center [274, 157] width 20 height 14
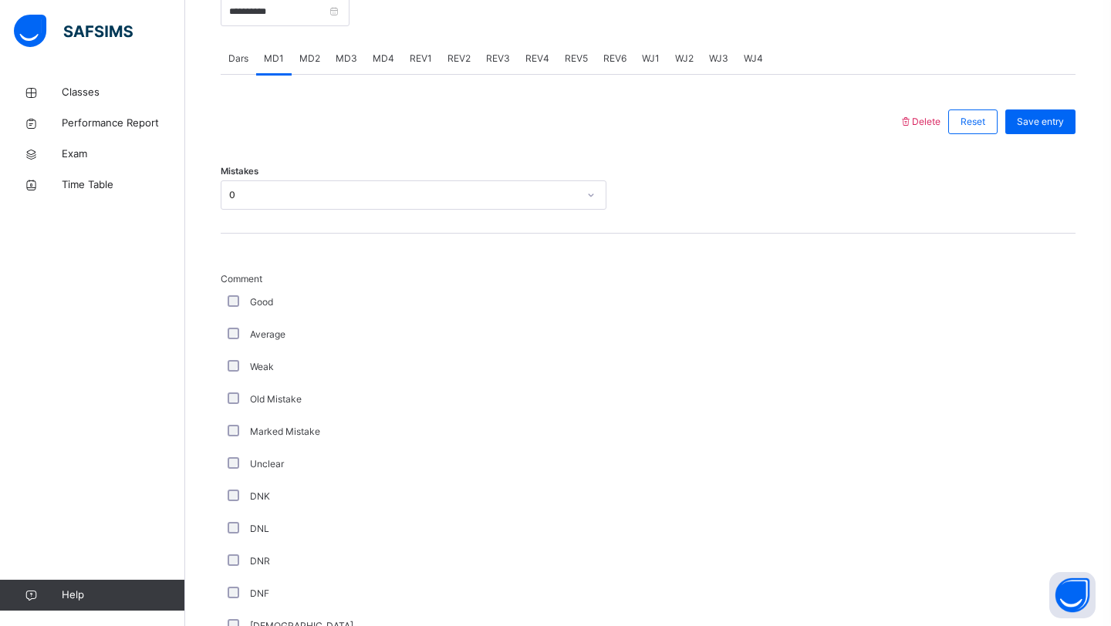
scroll to position [591, 0]
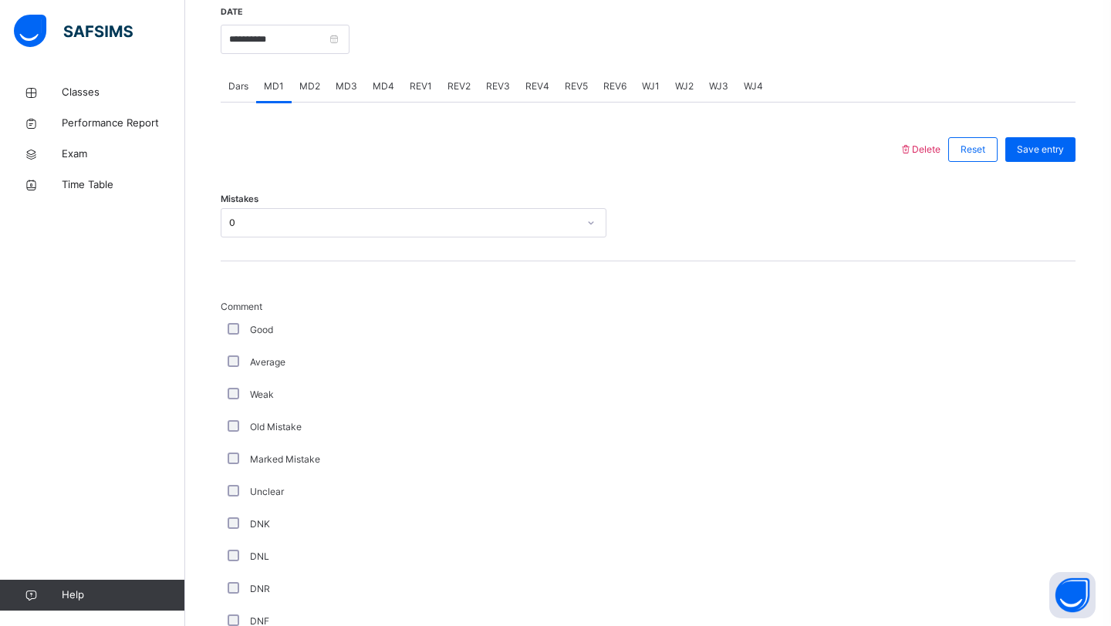
click at [374, 102] on div "MD4" at bounding box center [383, 86] width 37 height 31
click at [334, 51] on input "**********" at bounding box center [285, 39] width 129 height 29
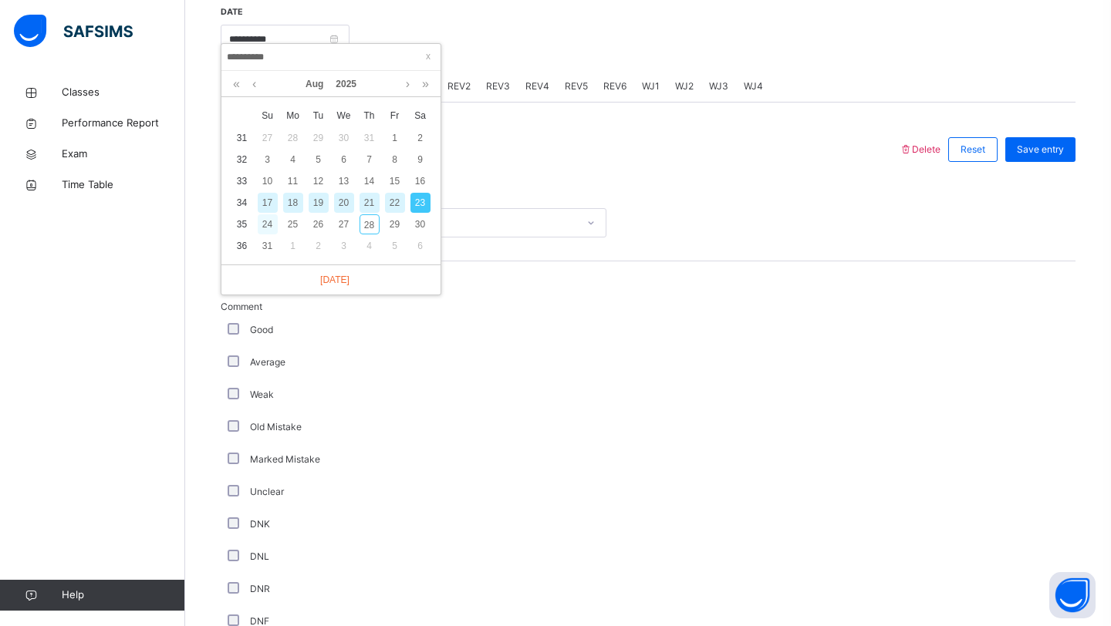
click at [267, 219] on div "24" at bounding box center [268, 224] width 20 height 20
type input "**********"
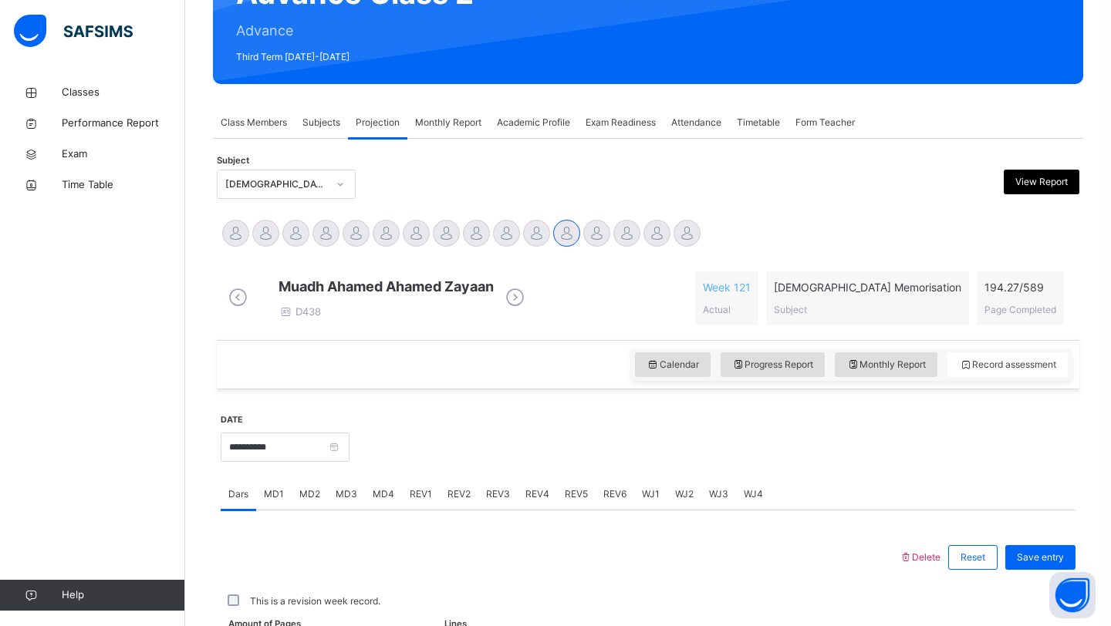
scroll to position [532, 0]
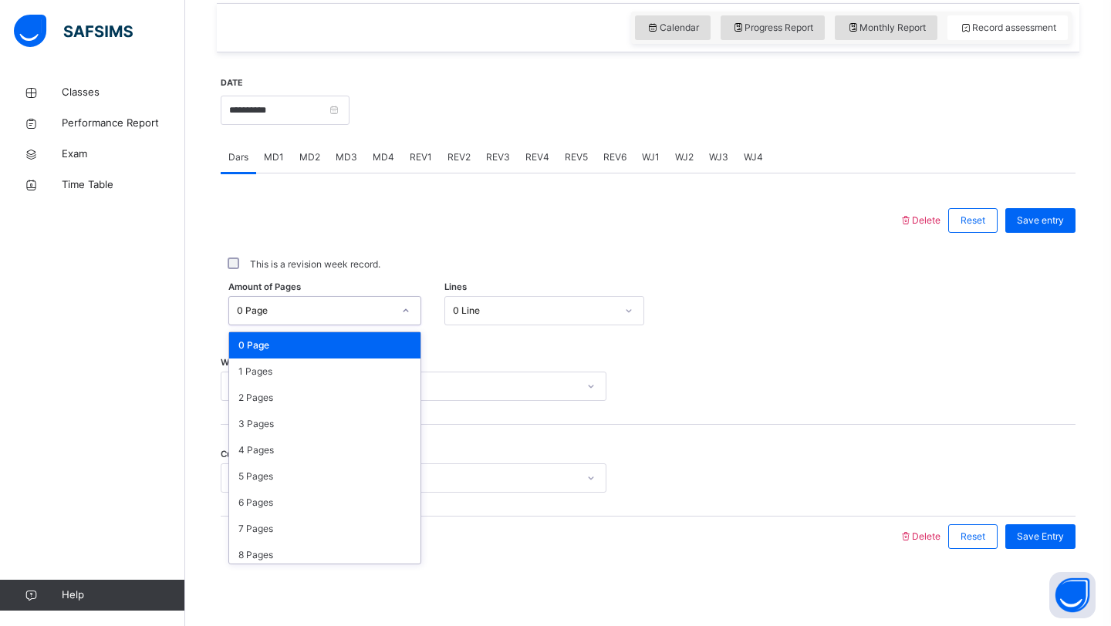
click at [320, 309] on div "0 Page" at bounding box center [315, 311] width 156 height 14
click at [298, 371] on div "1 Pages" at bounding box center [324, 372] width 191 height 26
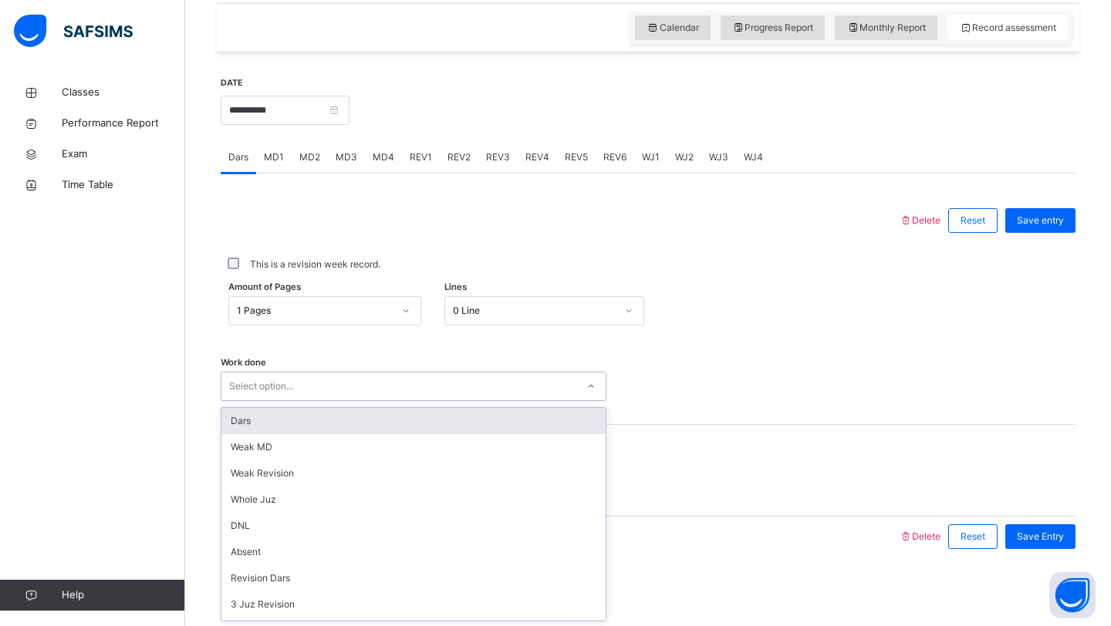
click at [298, 386] on div "Select option..." at bounding box center [398, 387] width 355 height 24
click at [295, 414] on div "Dars" at bounding box center [413, 421] width 384 height 26
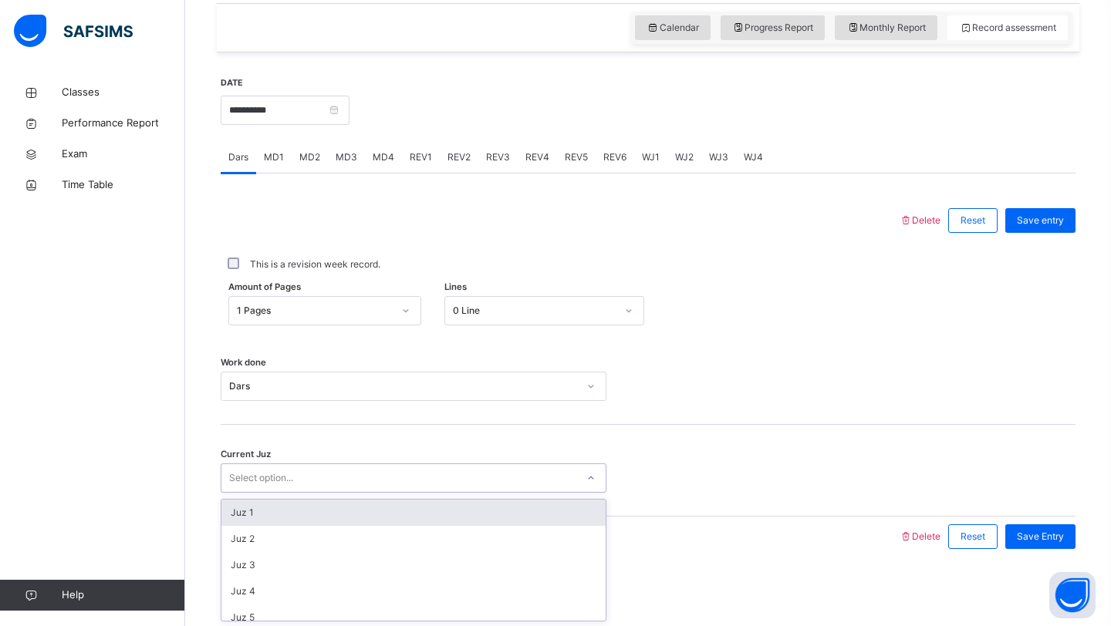
click at [278, 471] on div "Select option..." at bounding box center [261, 478] width 64 height 29
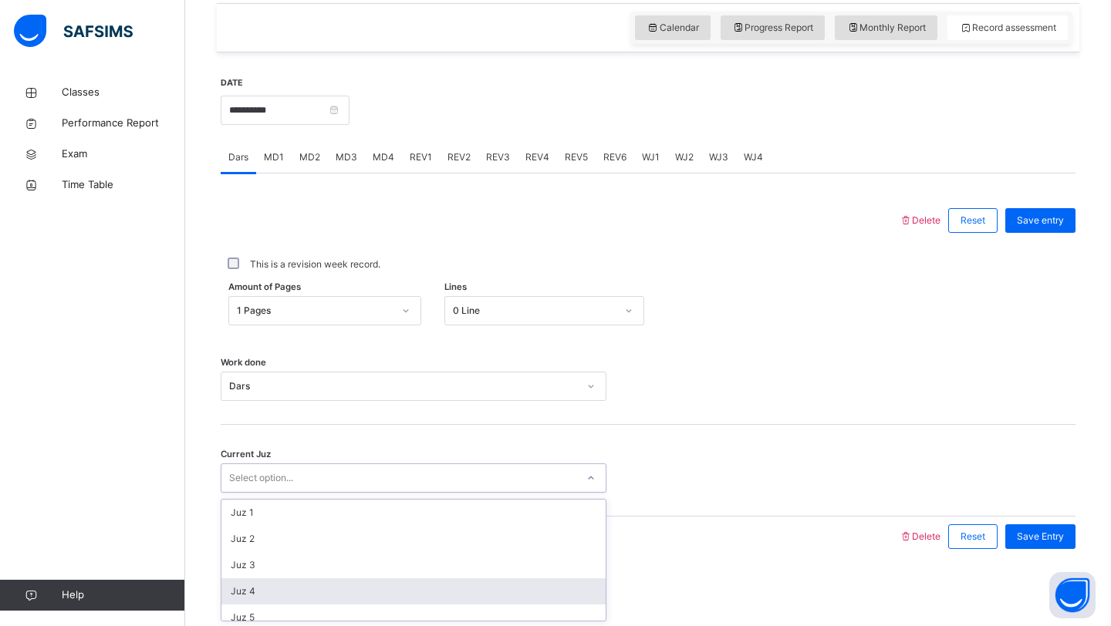
click at [258, 590] on div "Juz 4" at bounding box center [413, 591] width 384 height 26
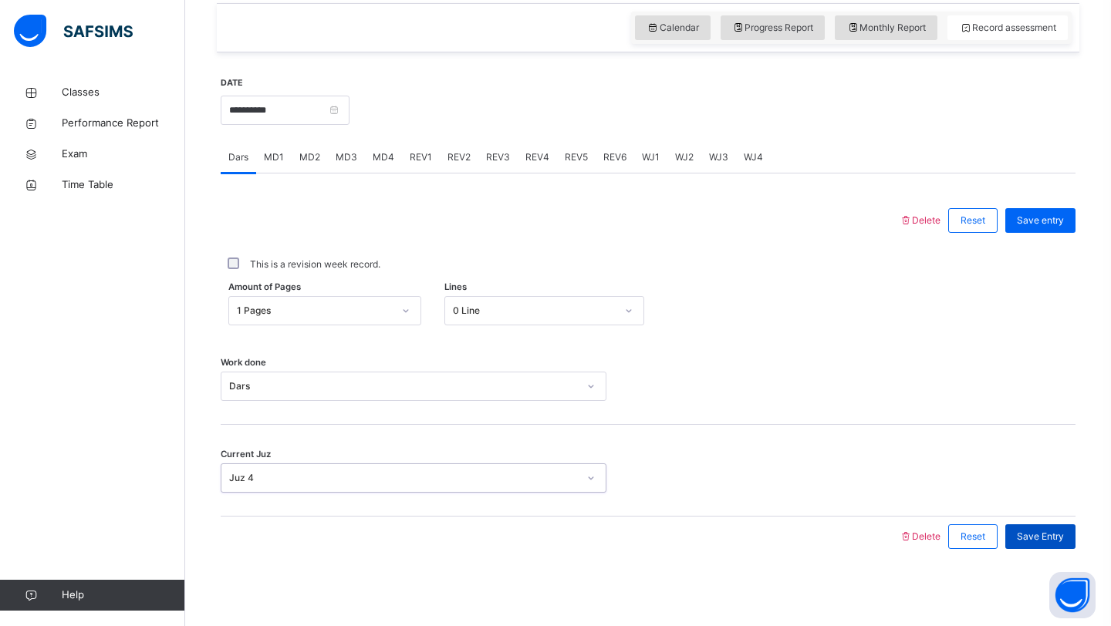
click at [1034, 543] on span "Save Entry" at bounding box center [1040, 537] width 47 height 14
click at [275, 156] on span "MD1" at bounding box center [274, 157] width 20 height 14
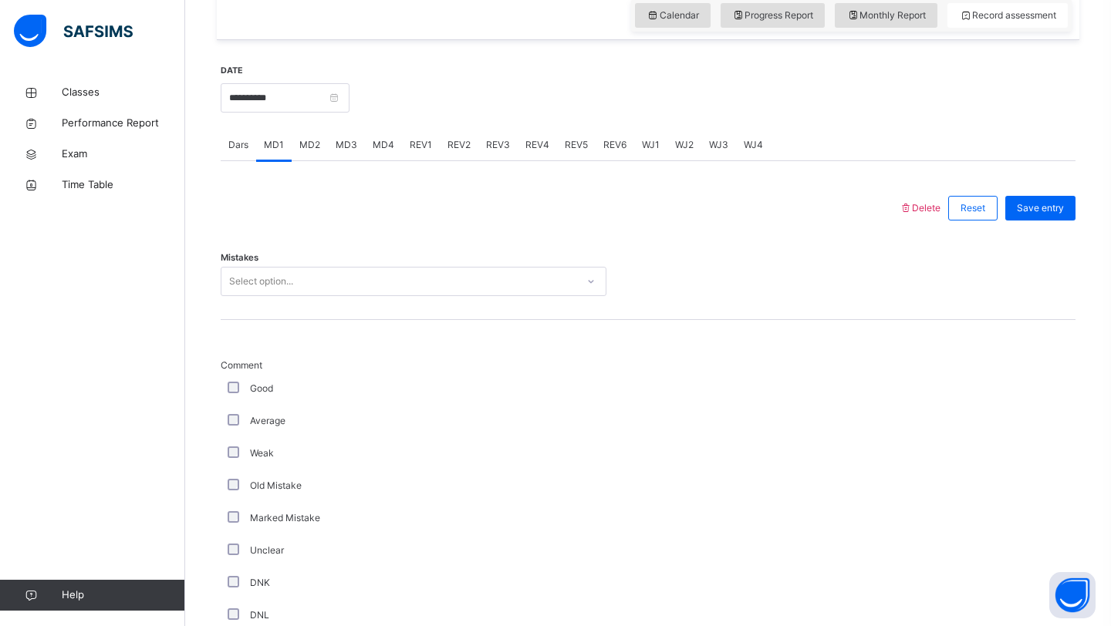
click at [351, 152] on span "MD3" at bounding box center [347, 145] width 22 height 14
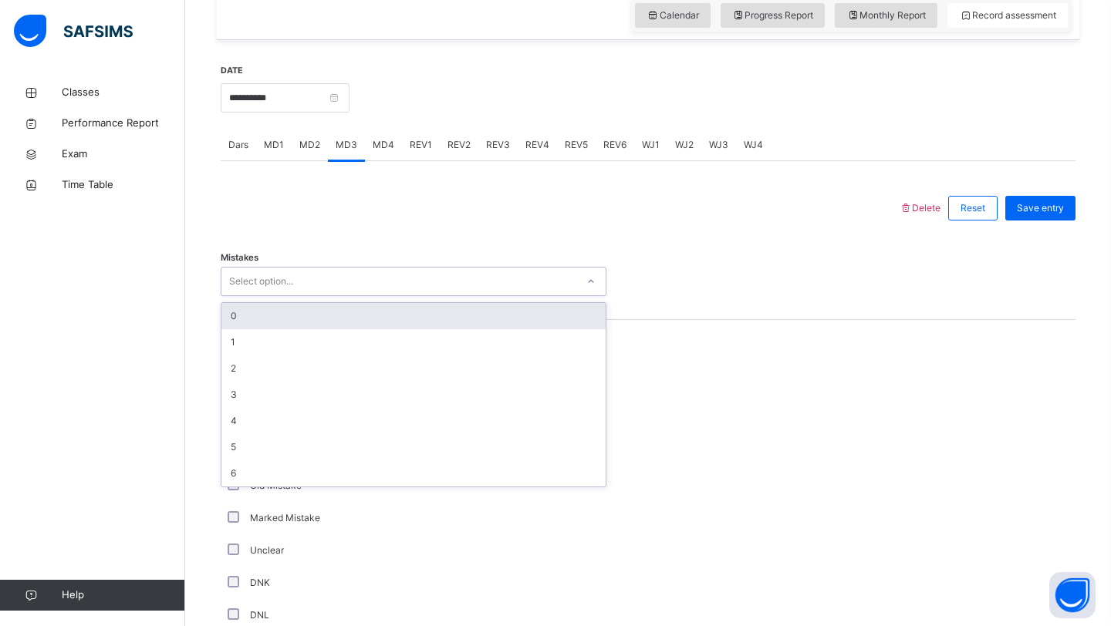
click at [285, 293] on div "Select option..." at bounding box center [261, 281] width 64 height 29
click at [265, 329] on div "0" at bounding box center [413, 316] width 384 height 26
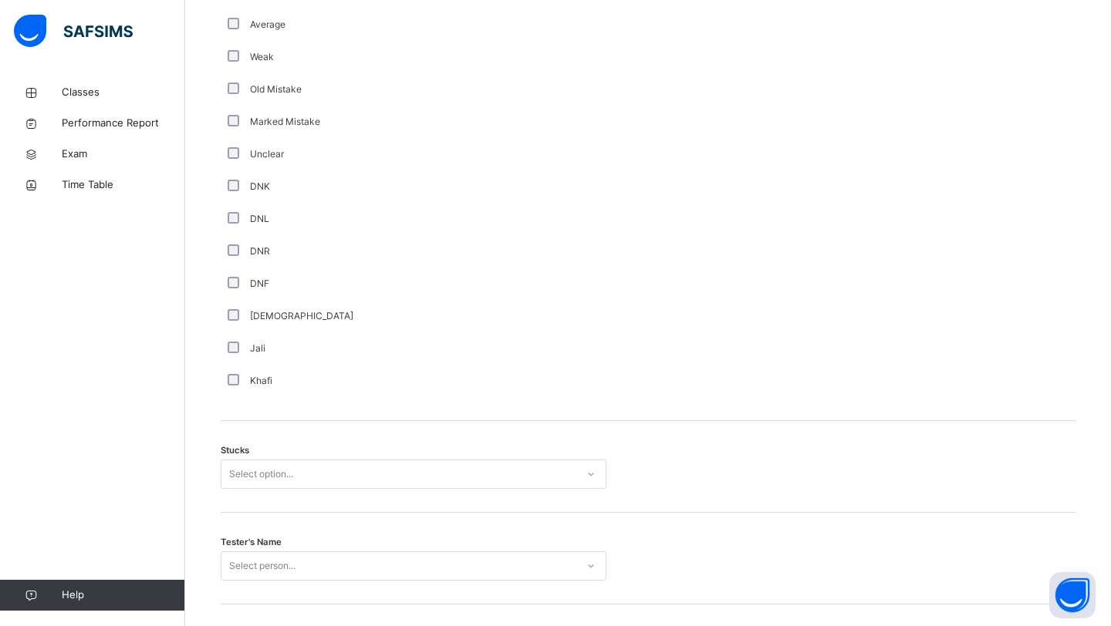
scroll to position [995, 0]
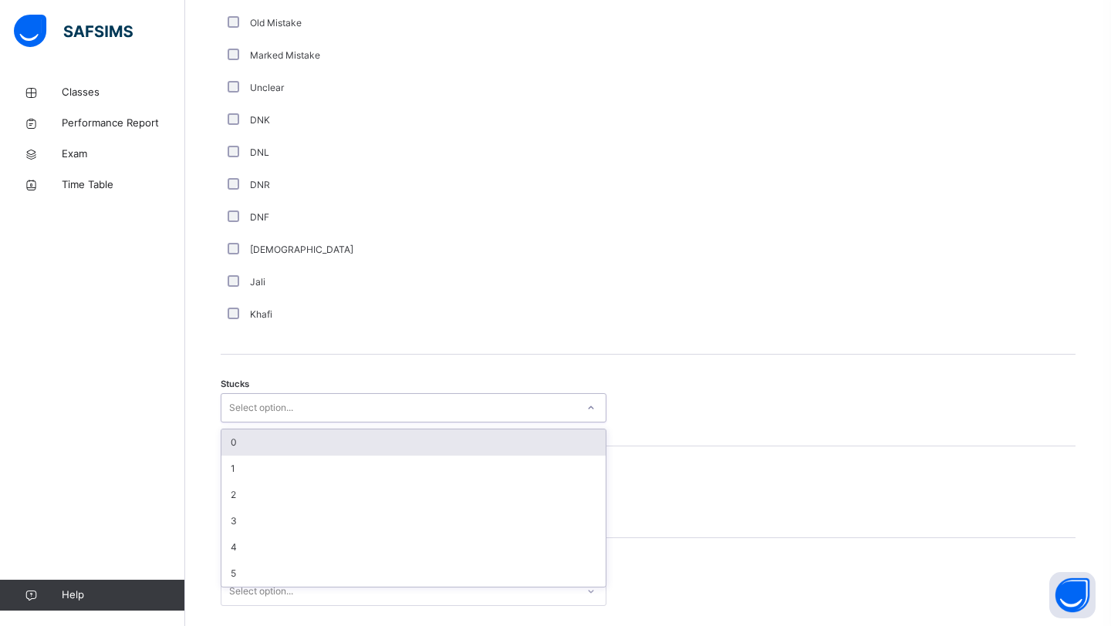
click at [245, 423] on div "Select option..." at bounding box center [414, 407] width 386 height 29
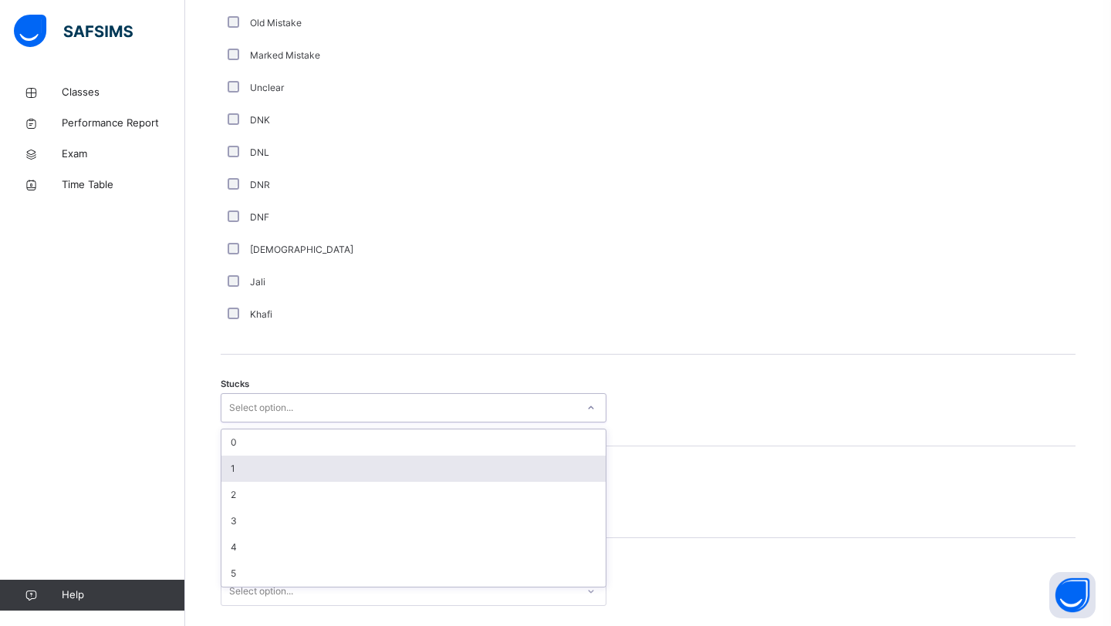
click at [242, 482] on div "1" at bounding box center [413, 469] width 384 height 26
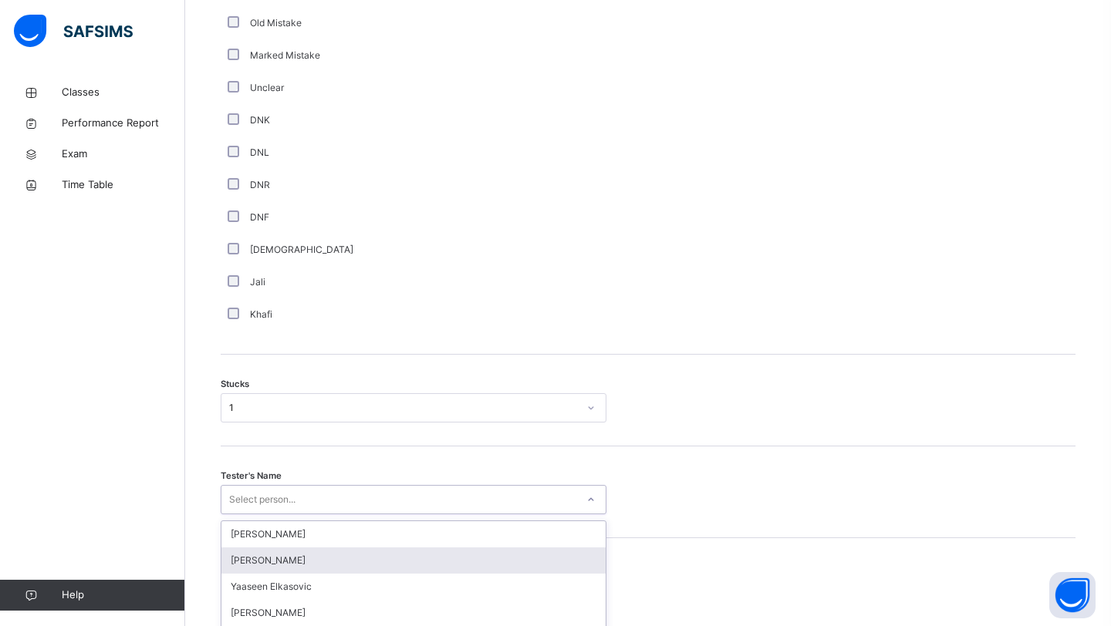
scroll to position [1121, 0]
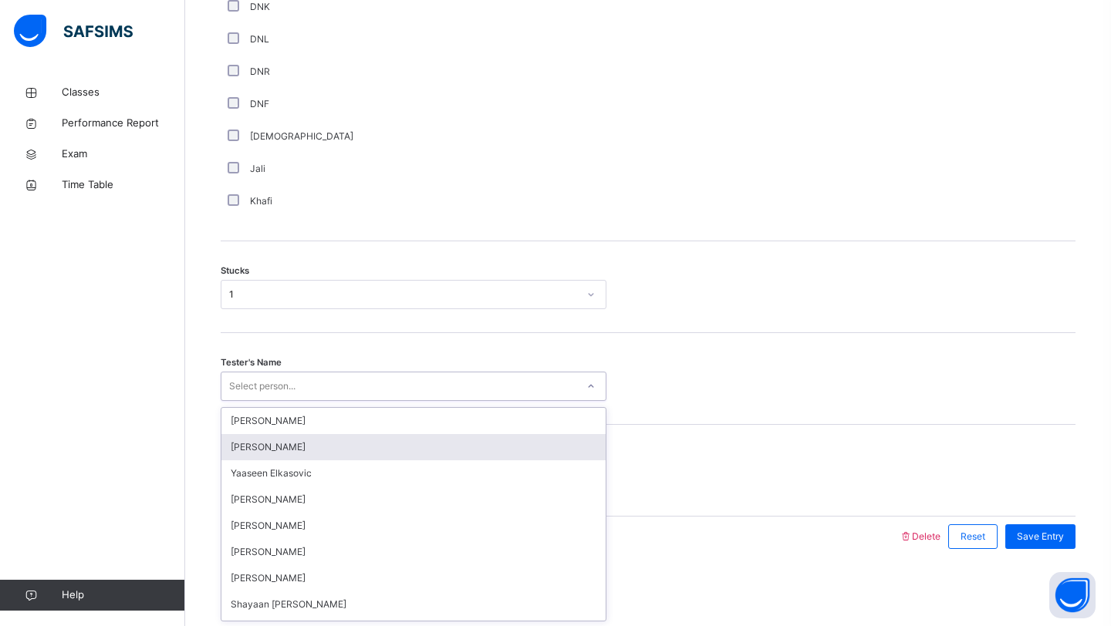
click at [244, 401] on div "option Qais Rahimi focused, 2 of 91. 91 results available. Use Up and Down to c…" at bounding box center [414, 386] width 386 height 29
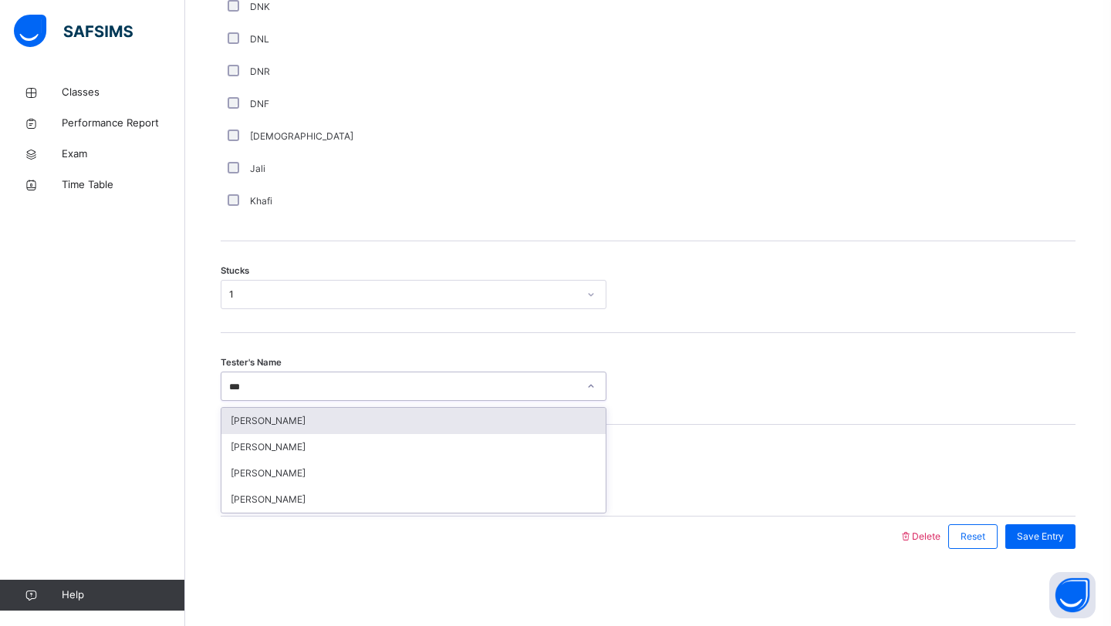
type input "****"
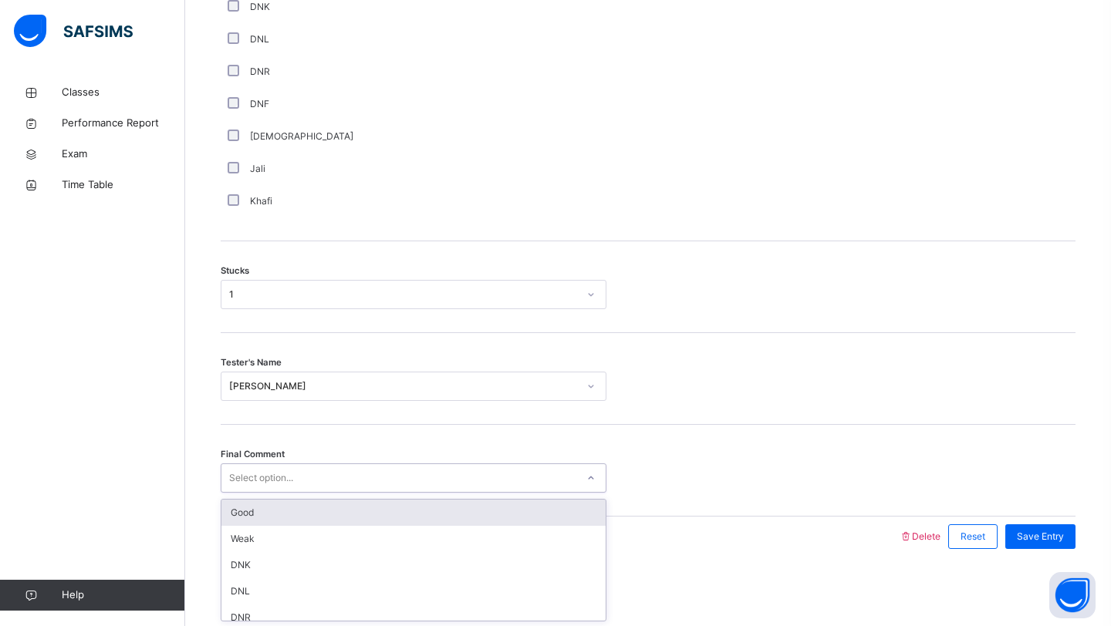
click at [351, 487] on div "Select option..." at bounding box center [398, 479] width 355 height 24
type input "****"
type input "*"
type input "***"
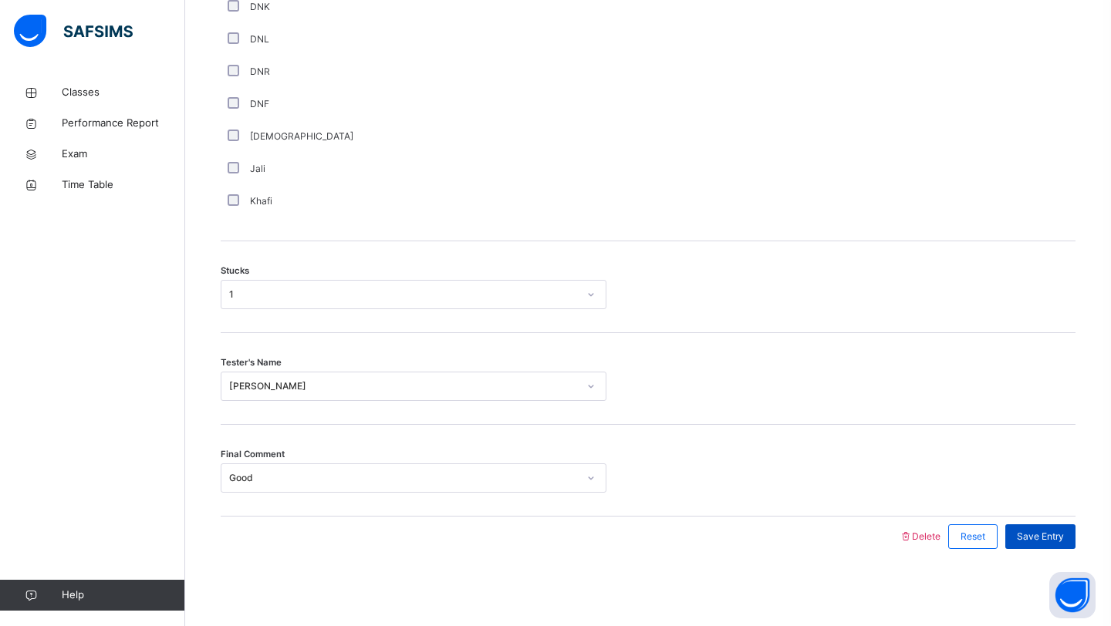
click at [1054, 538] on span "Save Entry" at bounding box center [1040, 537] width 47 height 14
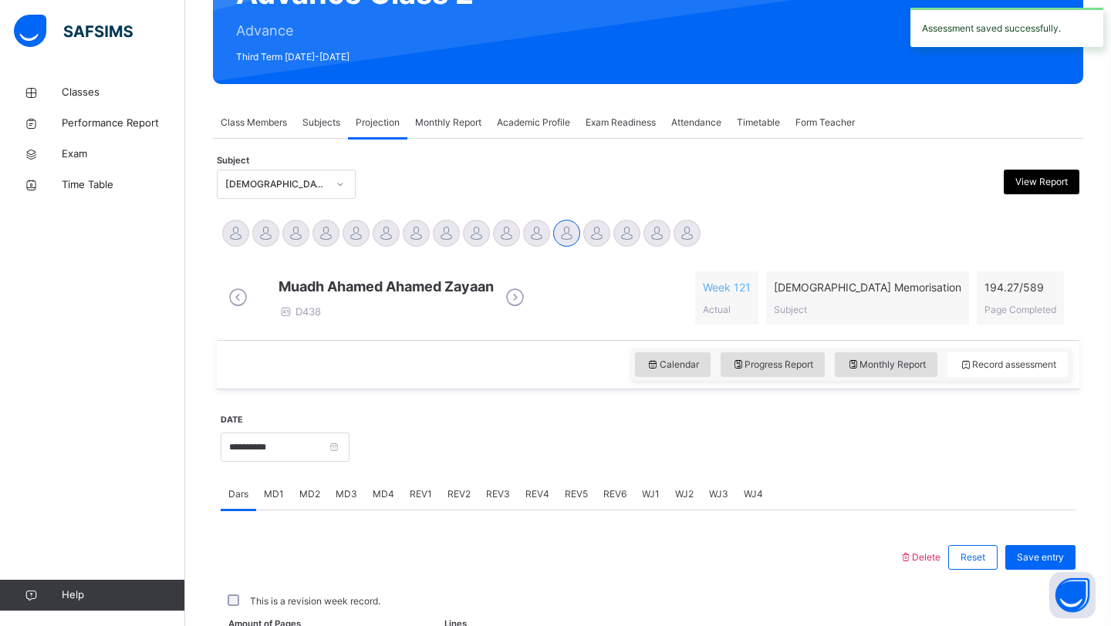
scroll to position [532, 0]
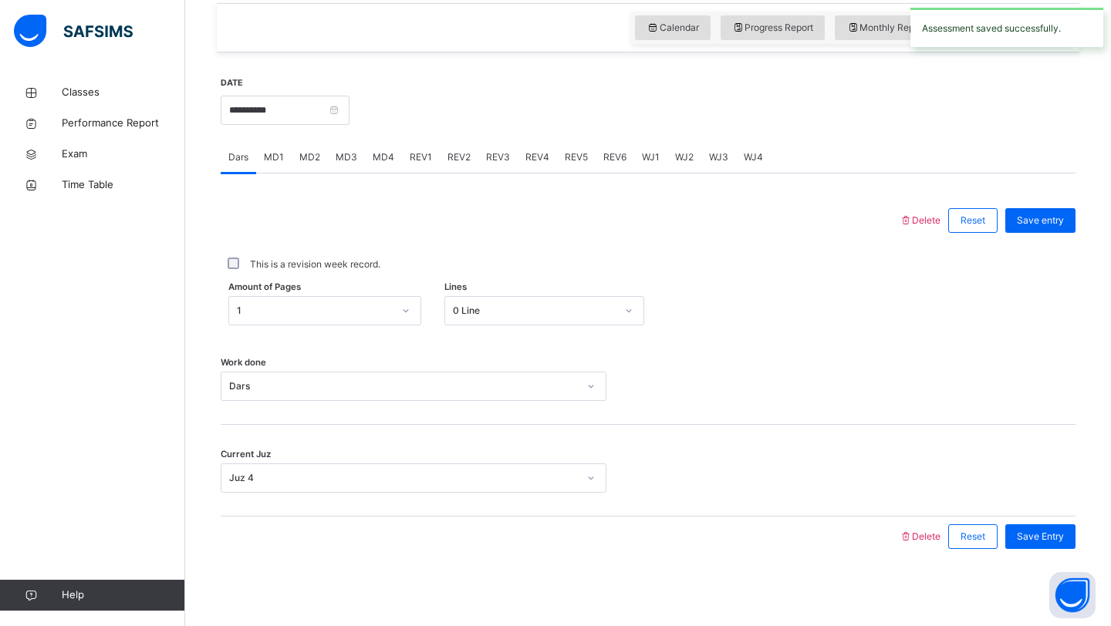
click at [383, 157] on span "MD4" at bounding box center [384, 157] width 22 height 14
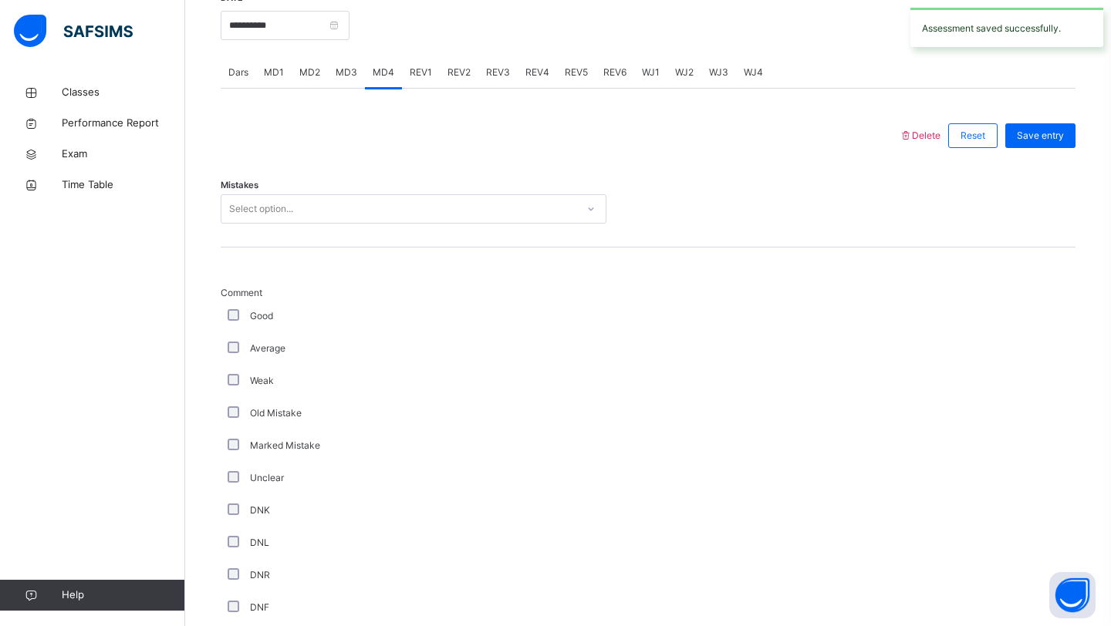
scroll to position [577, 0]
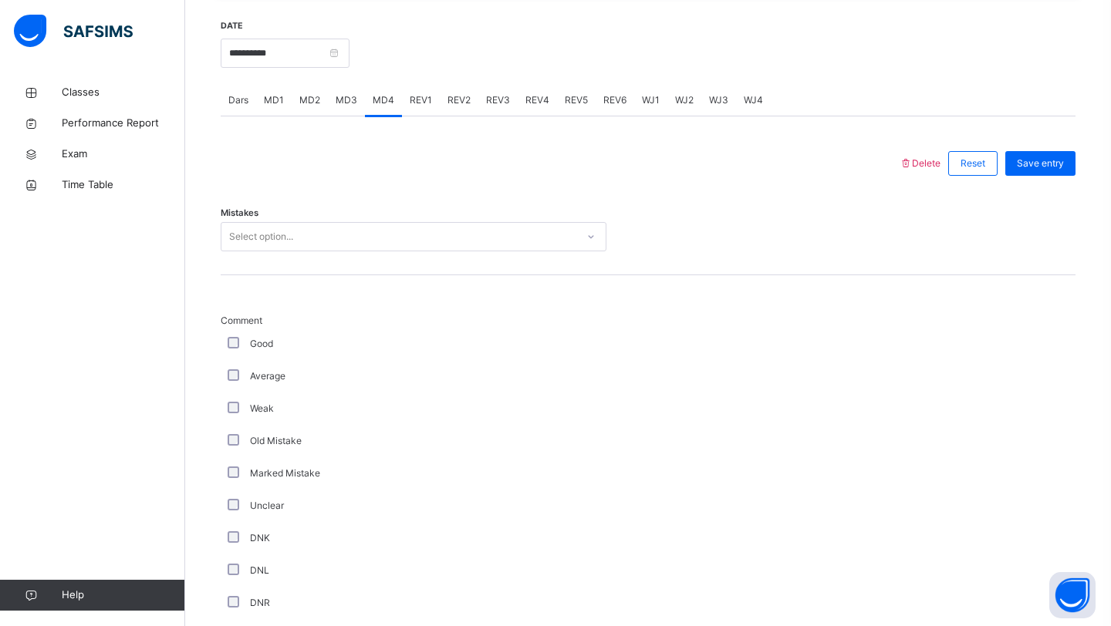
click at [394, 232] on div "Mistakes Select option..." at bounding box center [648, 230] width 855 height 92
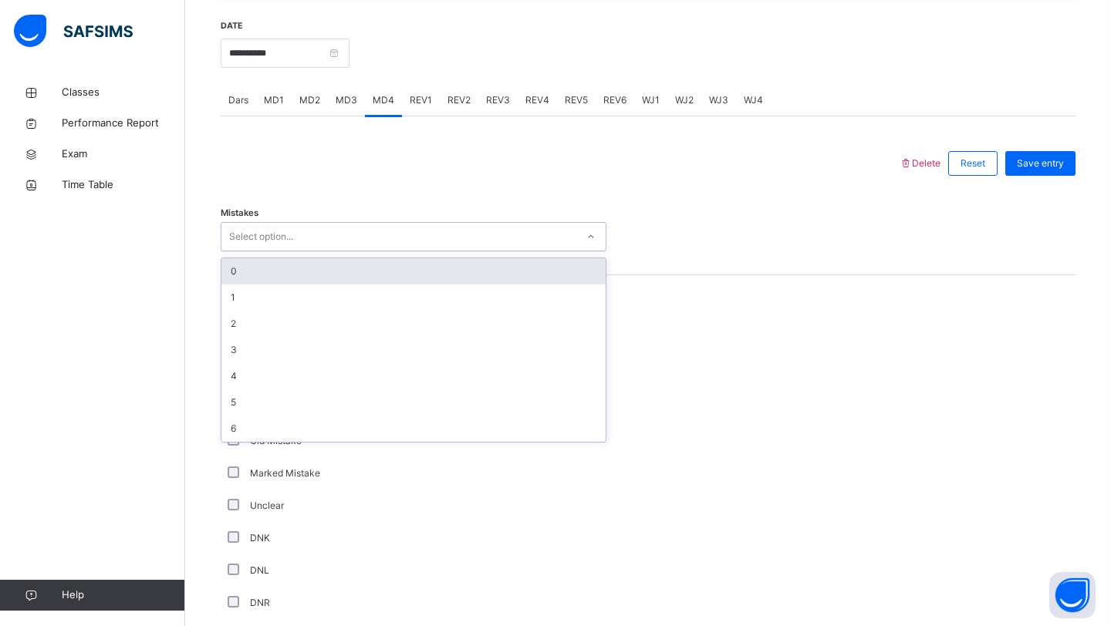
click at [390, 248] on div "Select option..." at bounding box center [398, 237] width 355 height 24
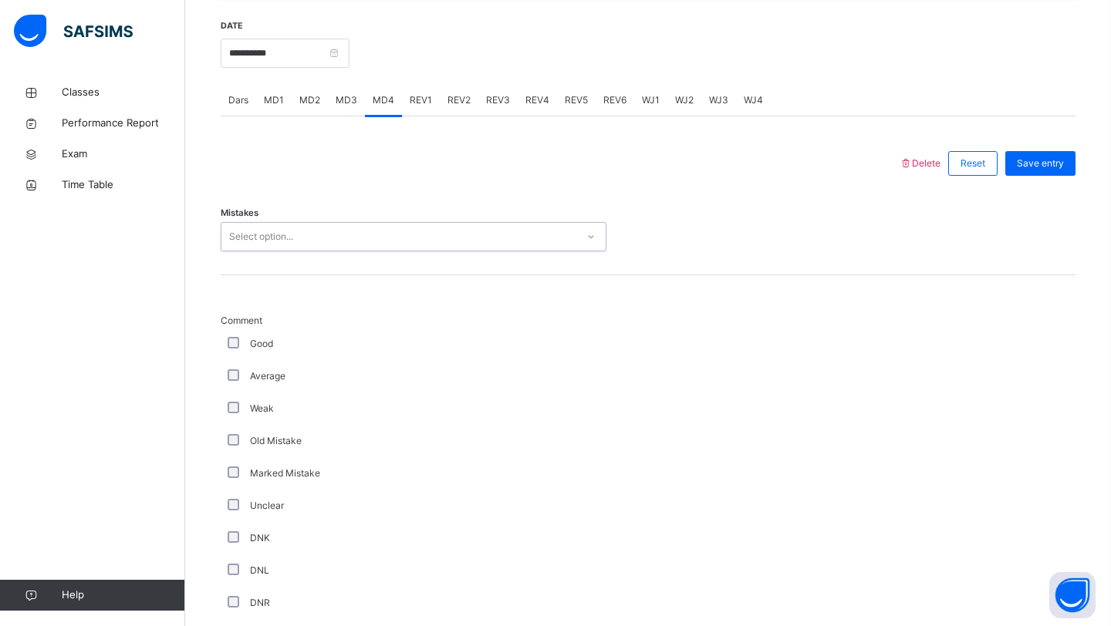
click at [383, 249] on div "Select option..." at bounding box center [398, 237] width 355 height 24
click at [371, 249] on div "Select option..." at bounding box center [398, 237] width 355 height 24
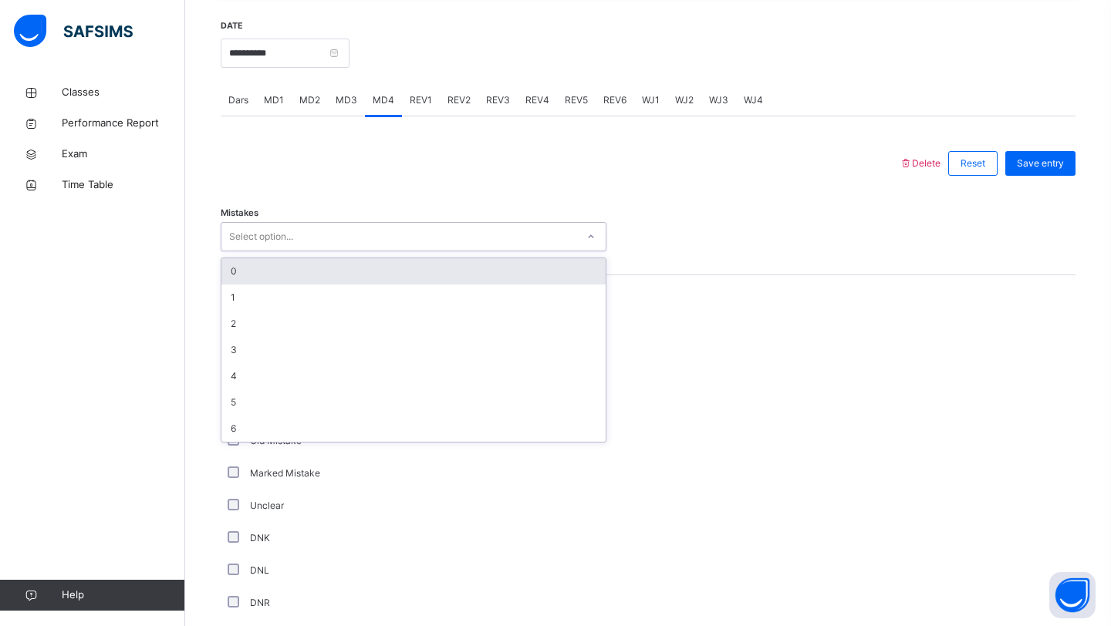
click at [353, 279] on div "0" at bounding box center [413, 271] width 384 height 26
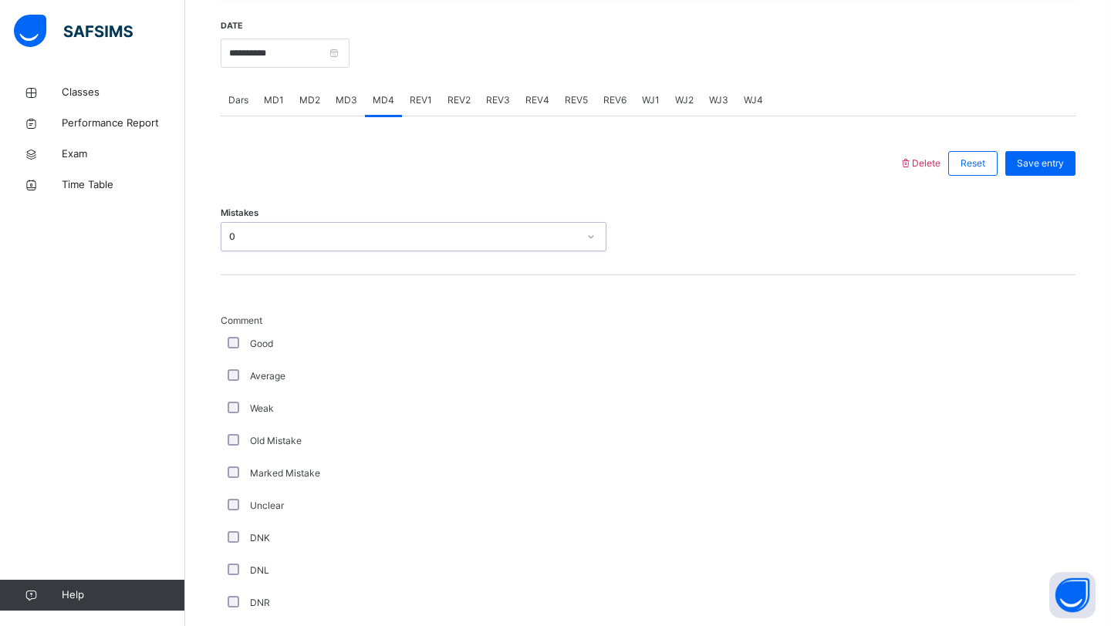
click at [240, 351] on div "Good" at bounding box center [413, 344] width 378 height 14
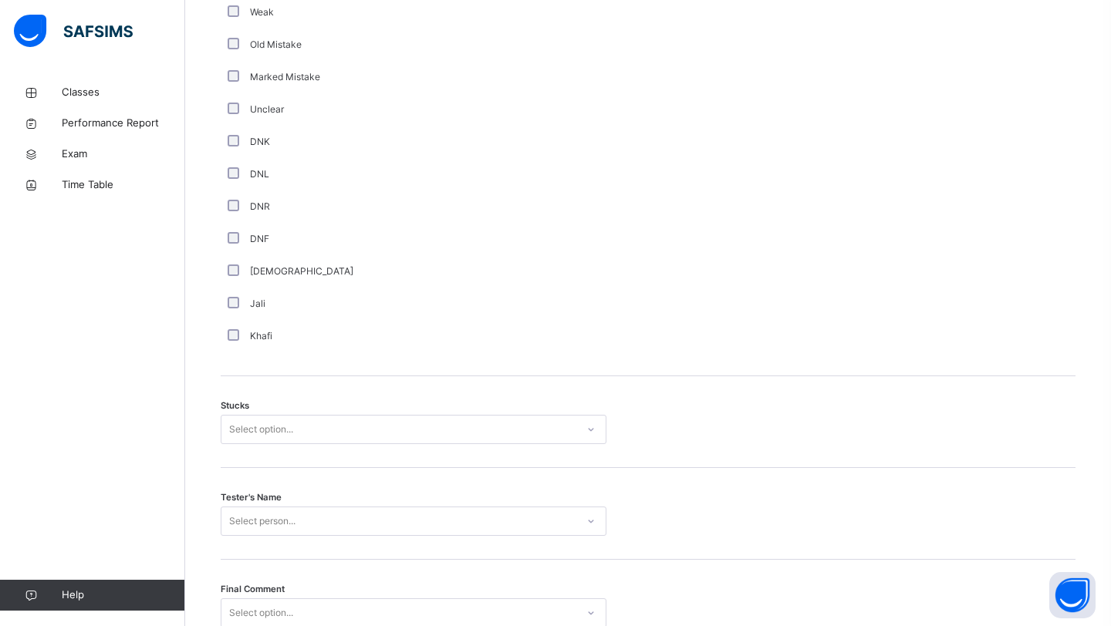
click at [285, 460] on div "Stucks Select option..." at bounding box center [648, 422] width 855 height 92
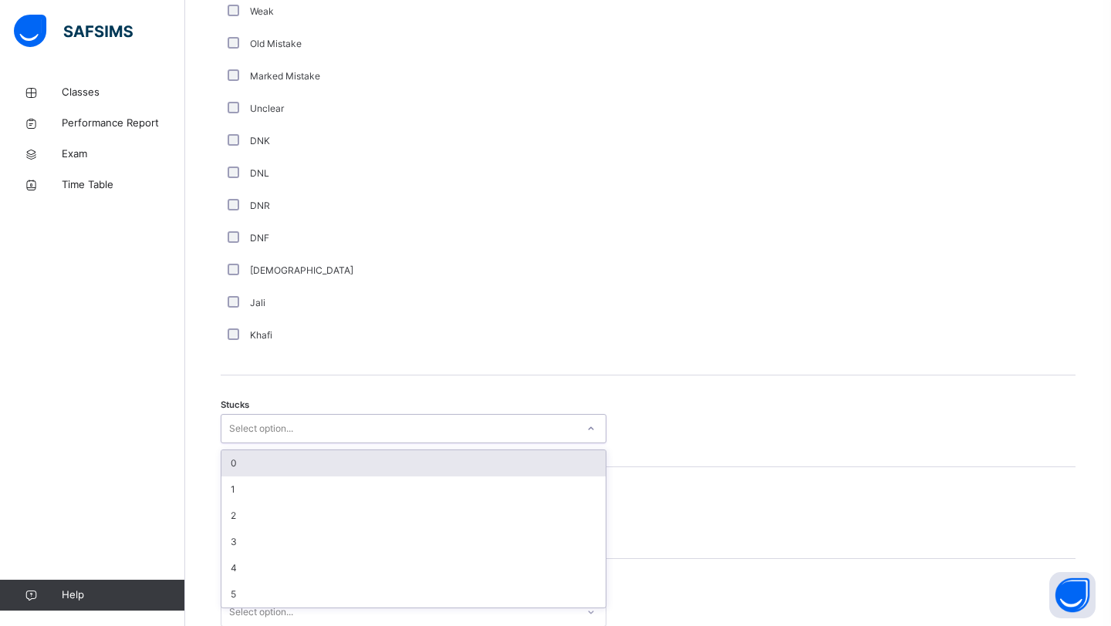
scroll to position [975, 0]
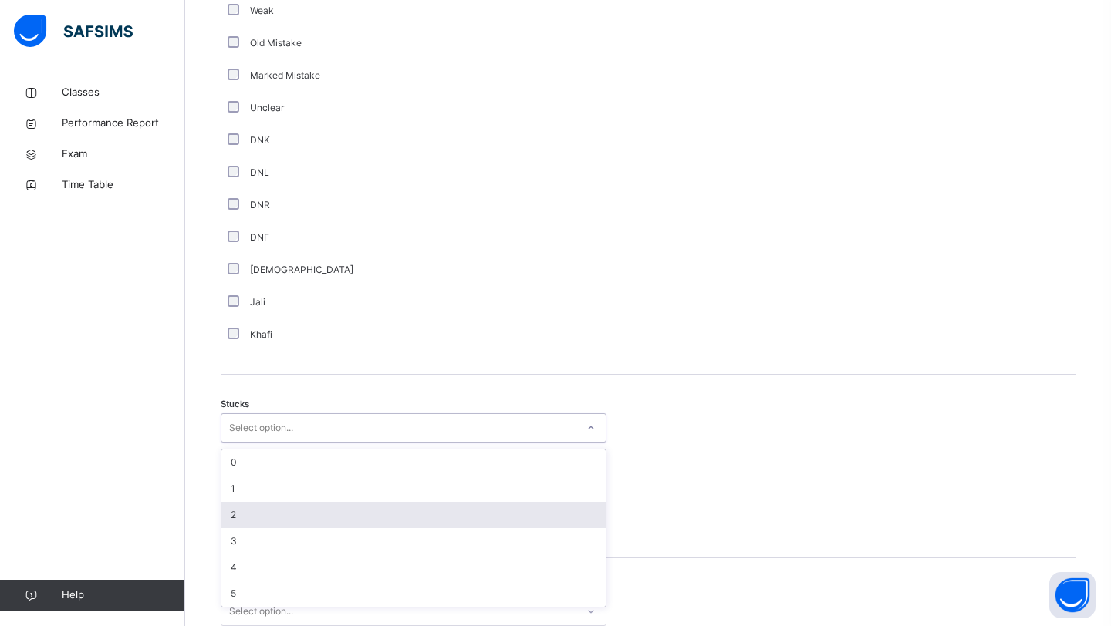
click at [254, 518] on div "2" at bounding box center [413, 515] width 384 height 26
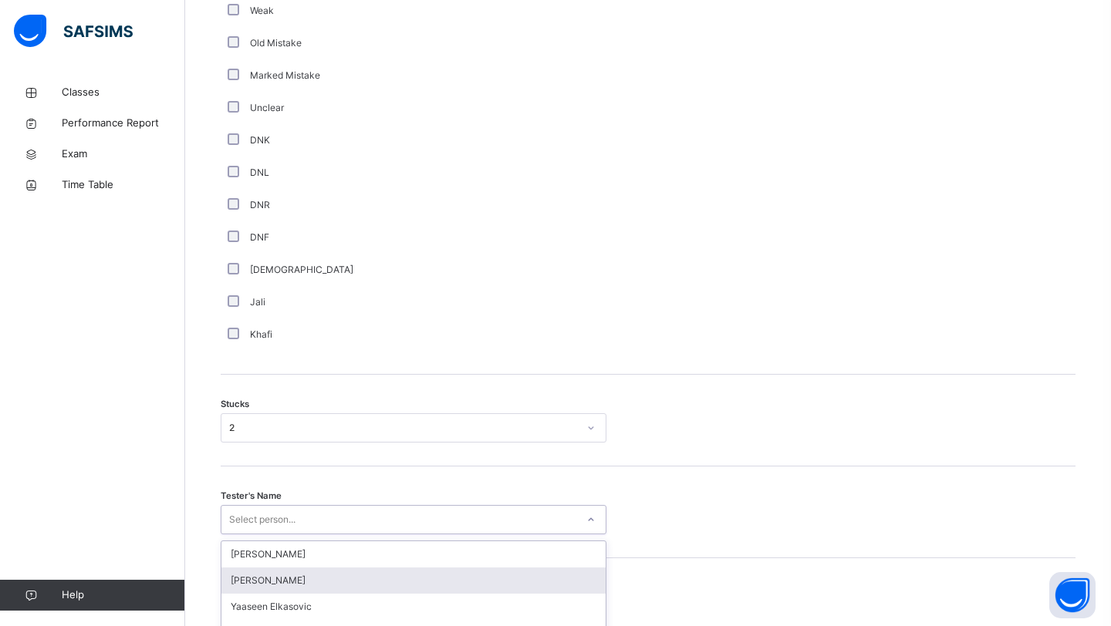
scroll to position [1121, 0]
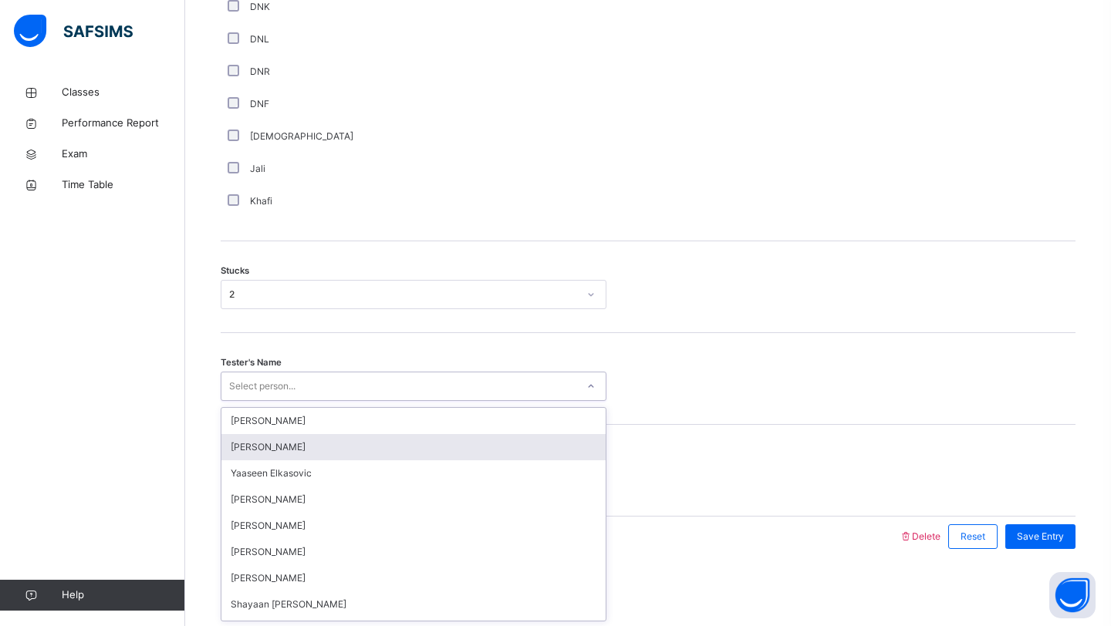
click at [267, 401] on div "option Qais Rahimi focused, 2 of 91. 91 results available. Use Up and Down to c…" at bounding box center [414, 386] width 386 height 29
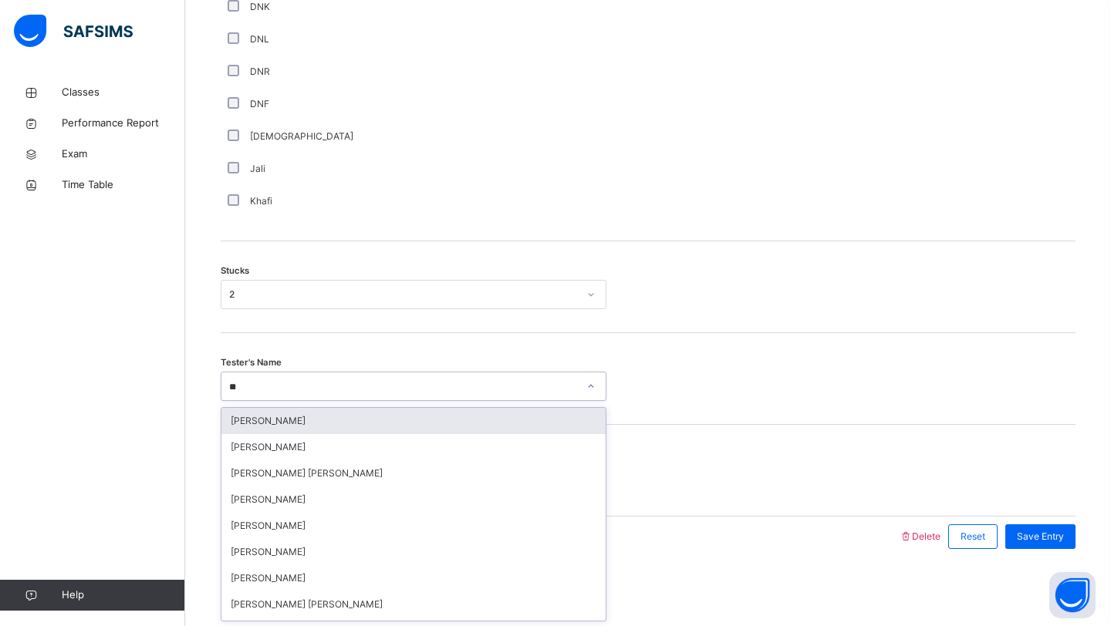
type input "***"
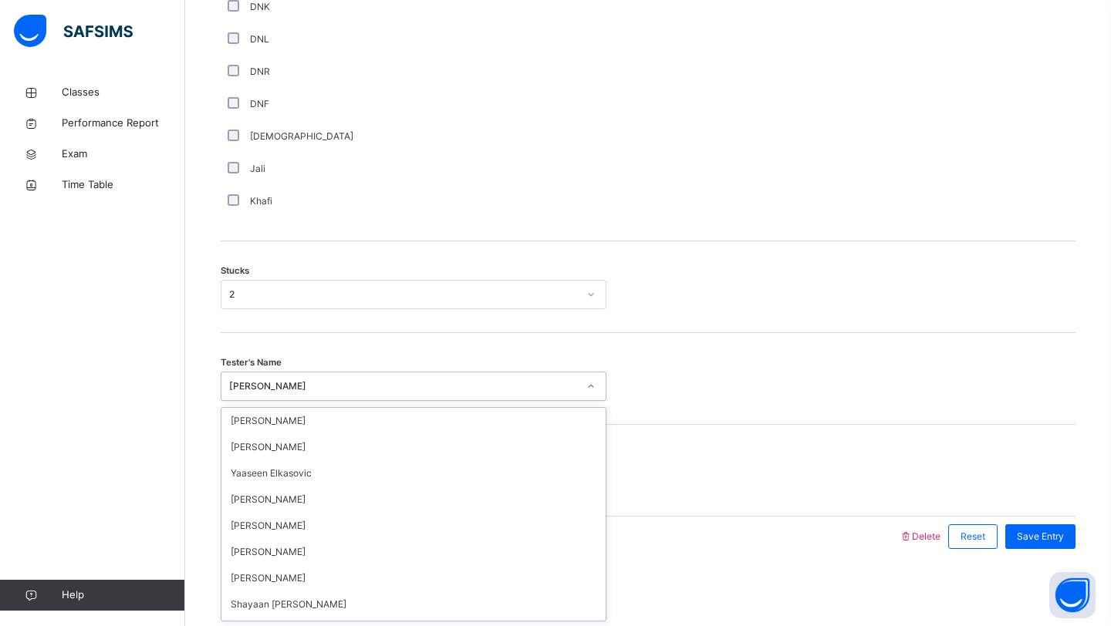
click at [357, 374] on div "[PERSON_NAME]" at bounding box center [414, 386] width 386 height 29
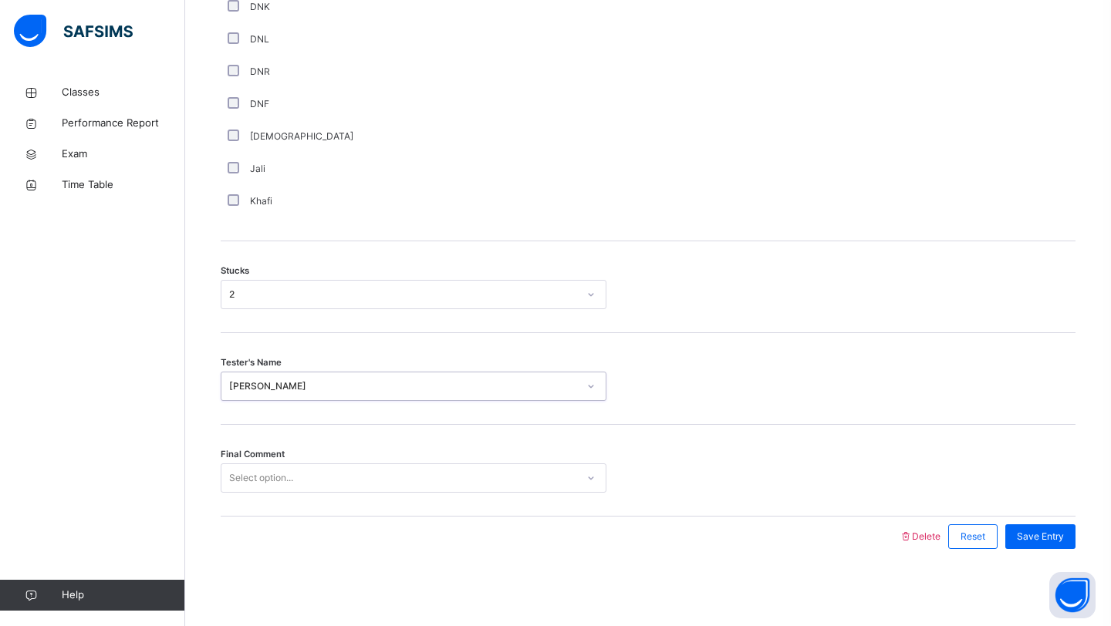
click at [580, 386] on div at bounding box center [591, 386] width 26 height 25
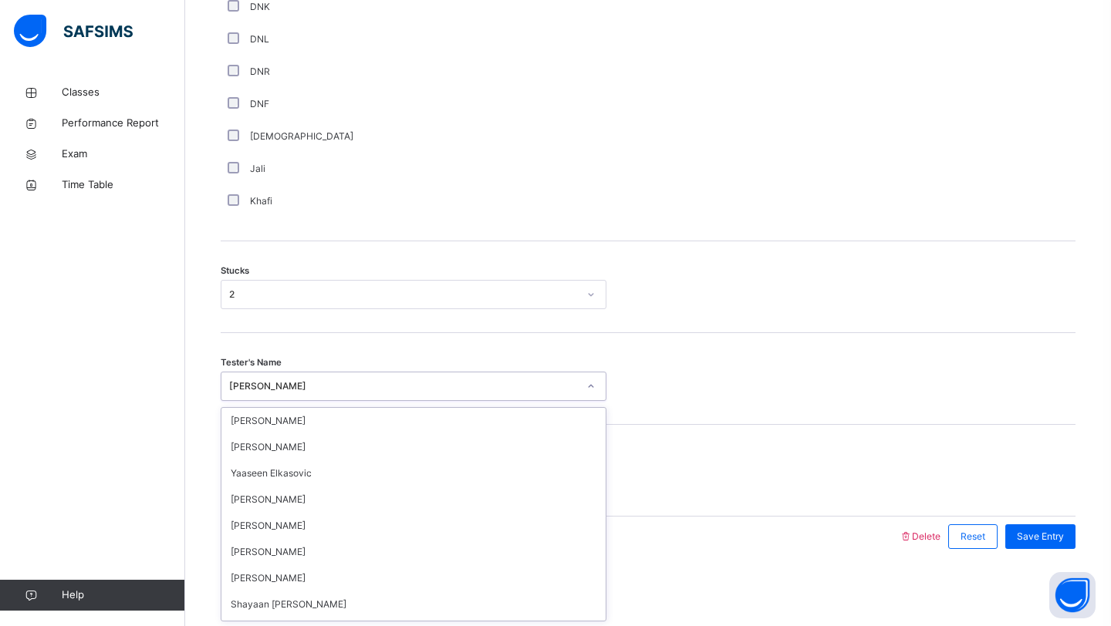
click at [580, 386] on div at bounding box center [591, 386] width 26 height 25
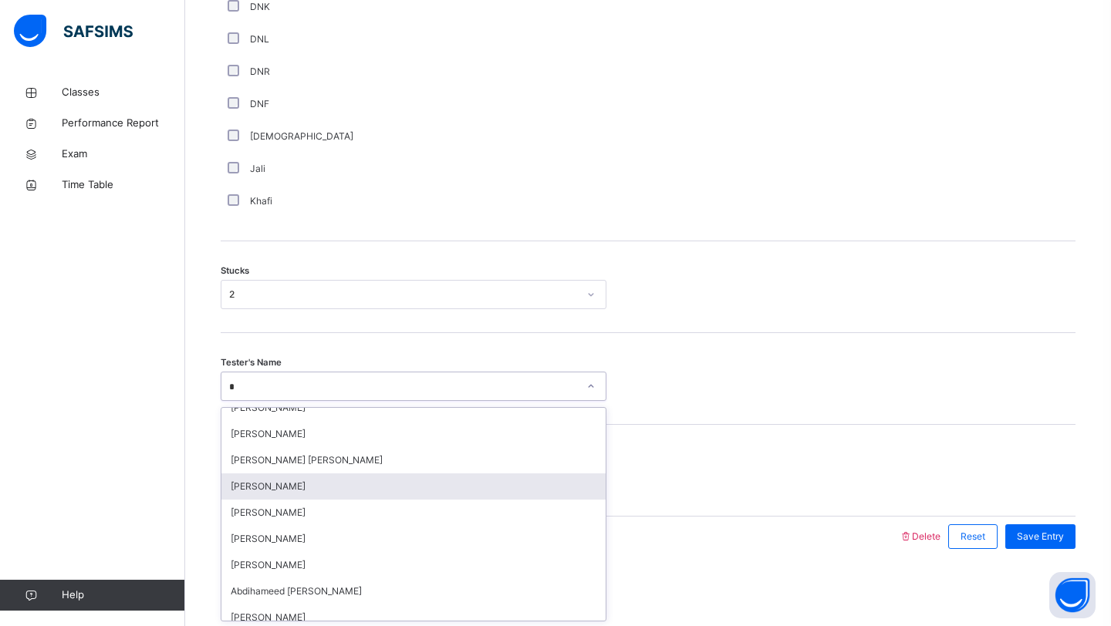
scroll to position [0, 0]
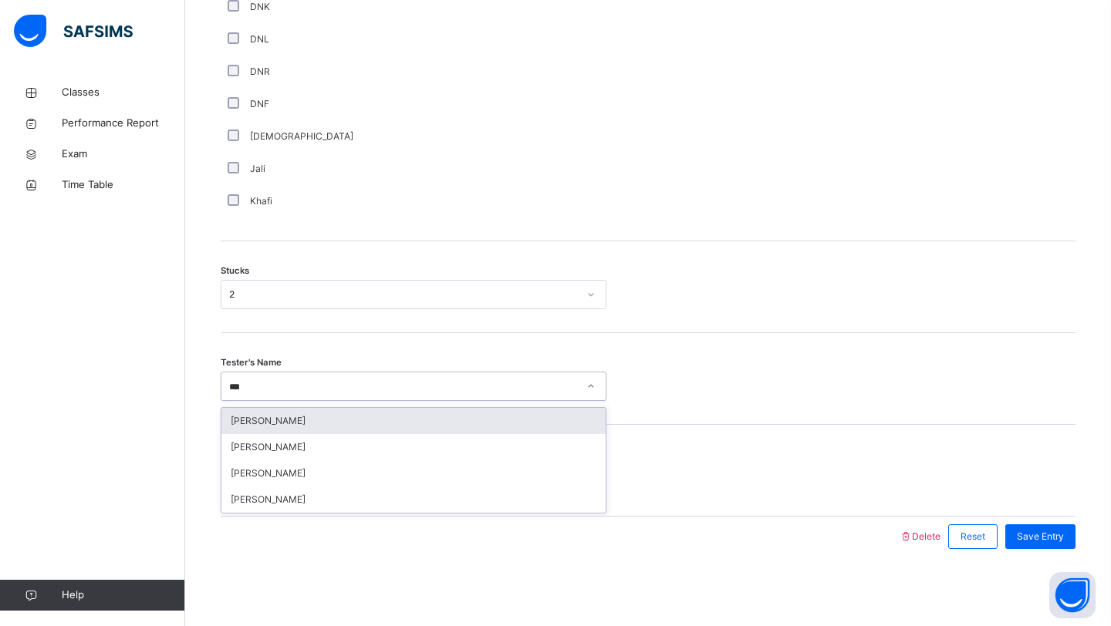
type input "****"
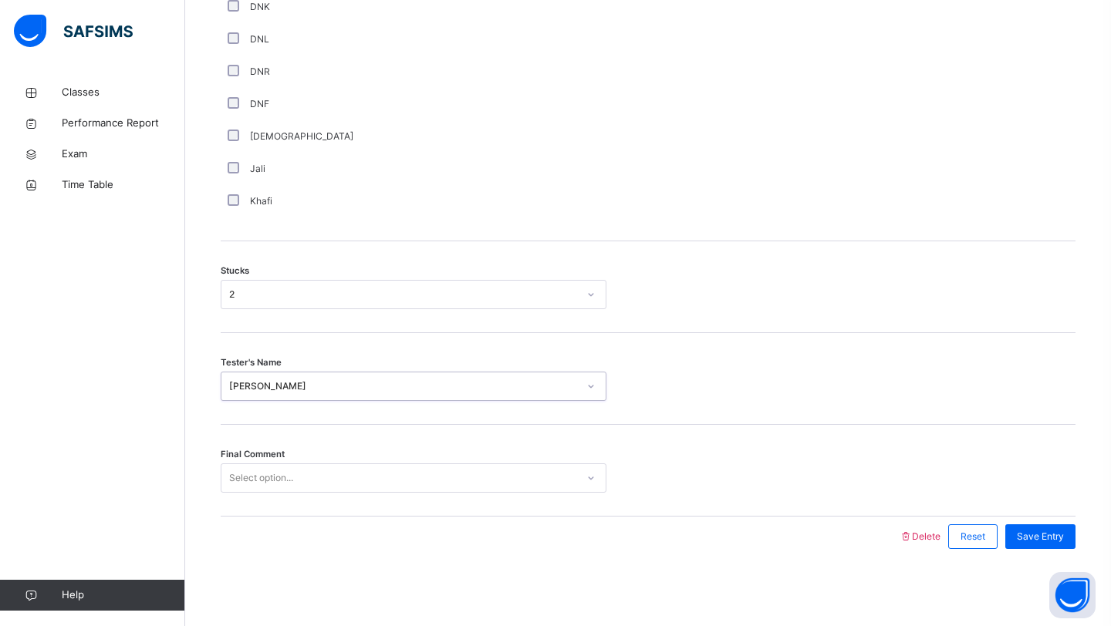
click at [548, 471] on div "Select option..." at bounding box center [398, 479] width 355 height 24
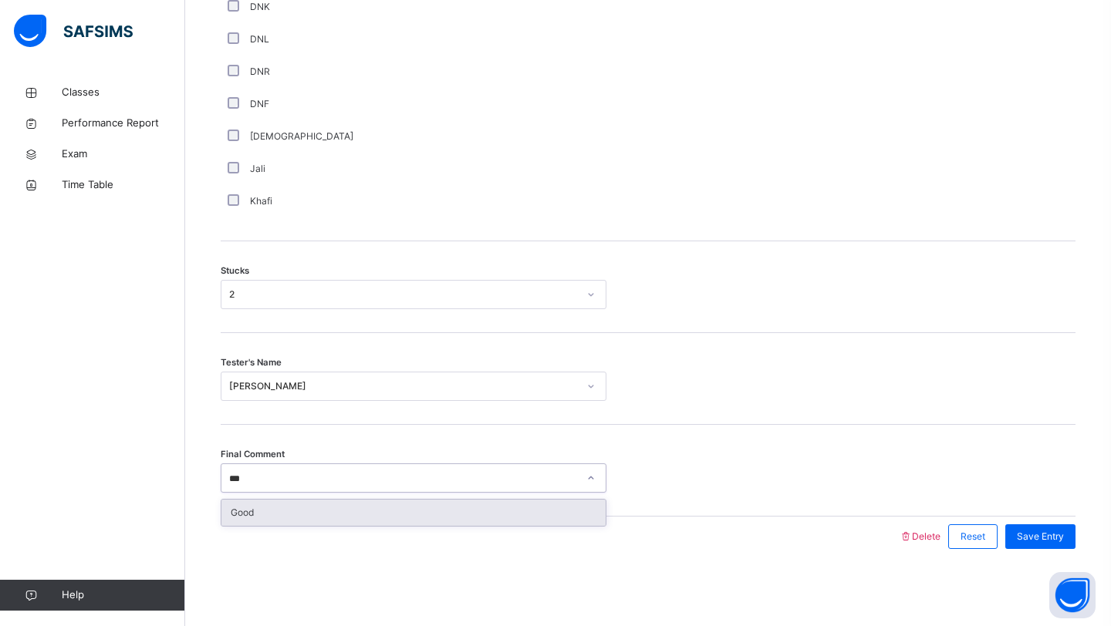
type input "****"
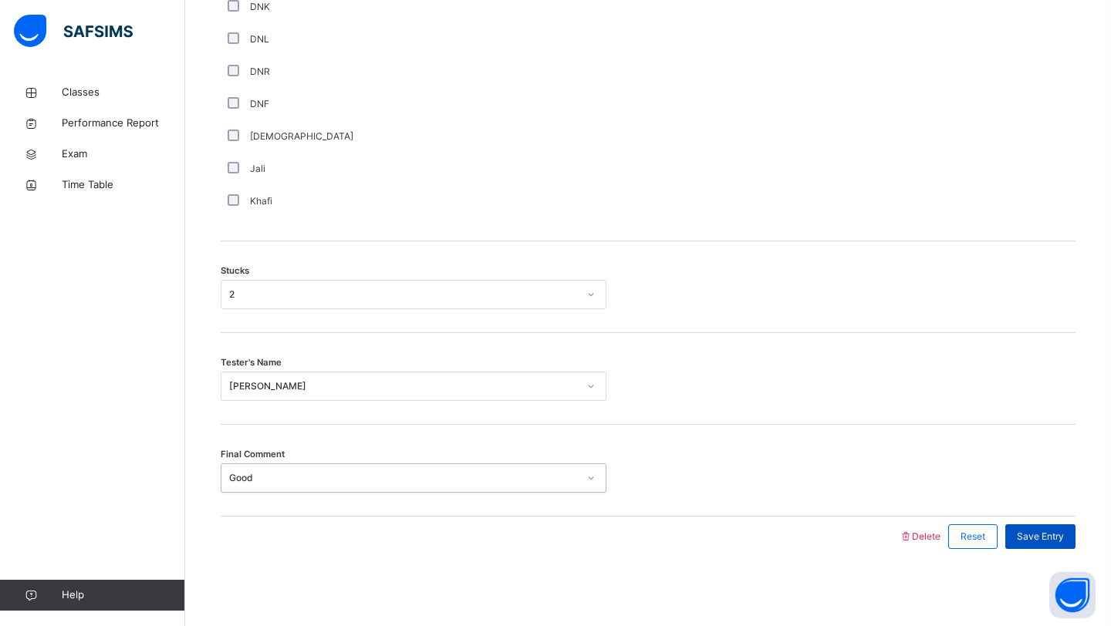
click at [1065, 535] on div "Save Entry" at bounding box center [1040, 537] width 70 height 25
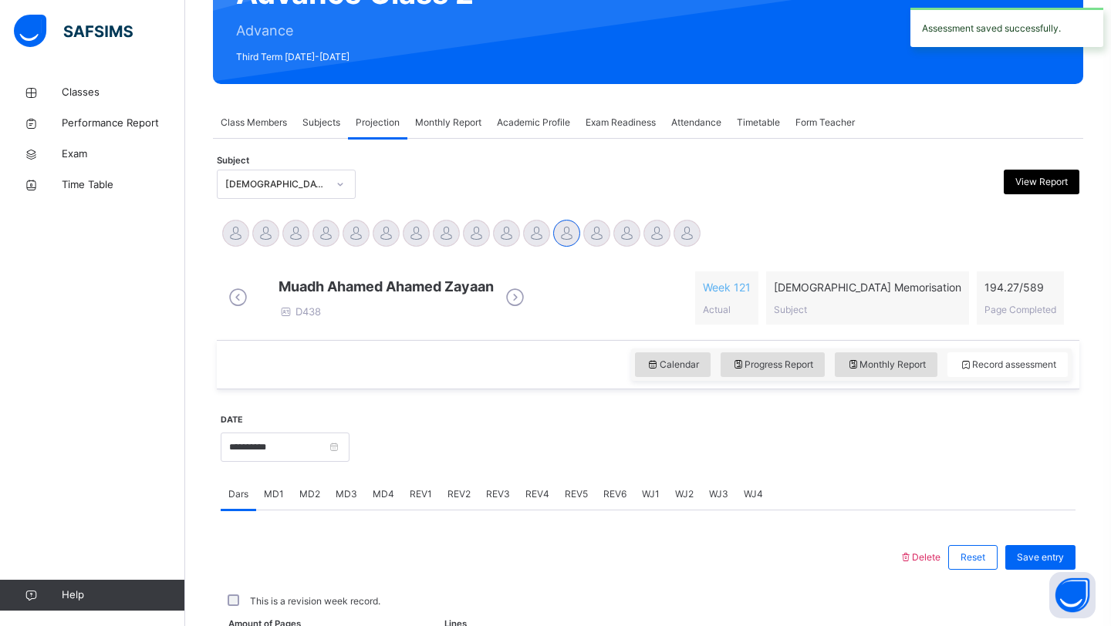
scroll to position [532, 0]
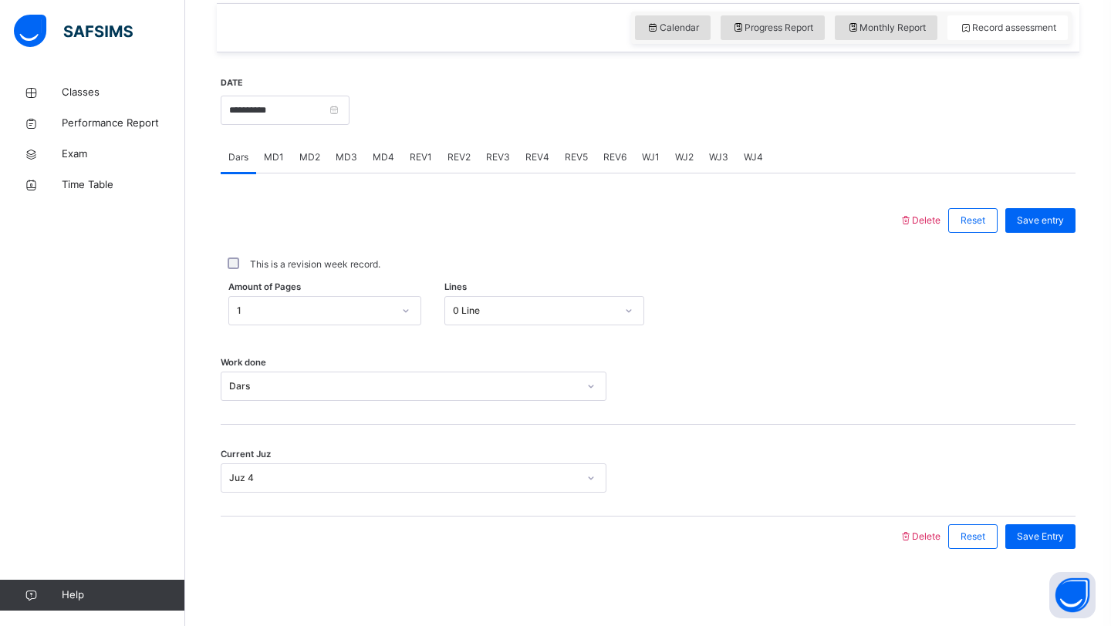
click at [424, 160] on span "REV1" at bounding box center [421, 157] width 22 height 14
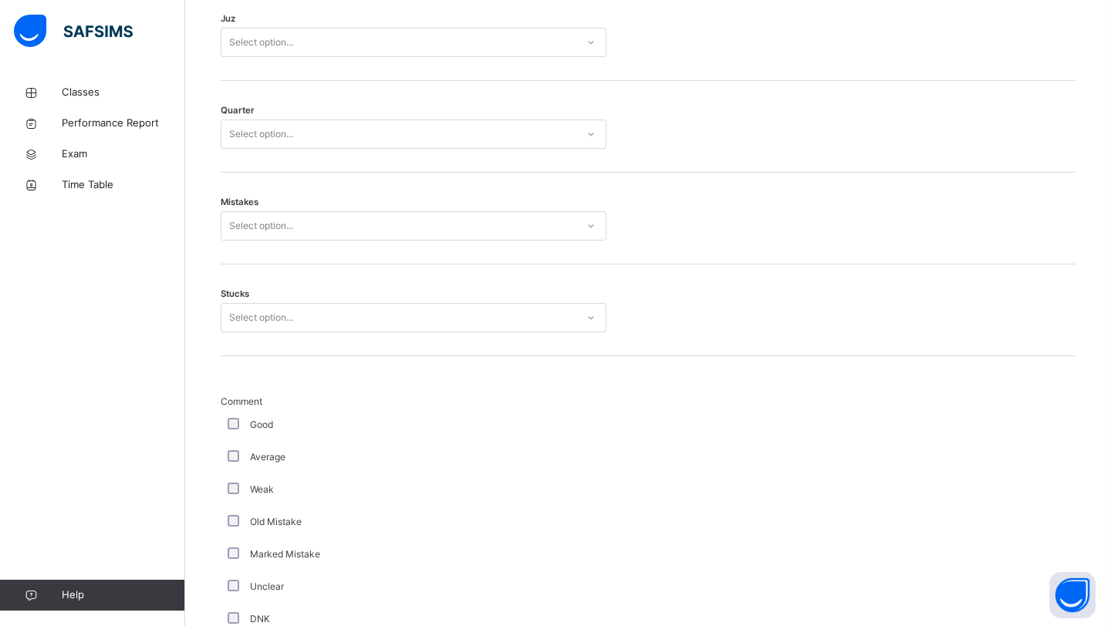
scroll to position [762, 0]
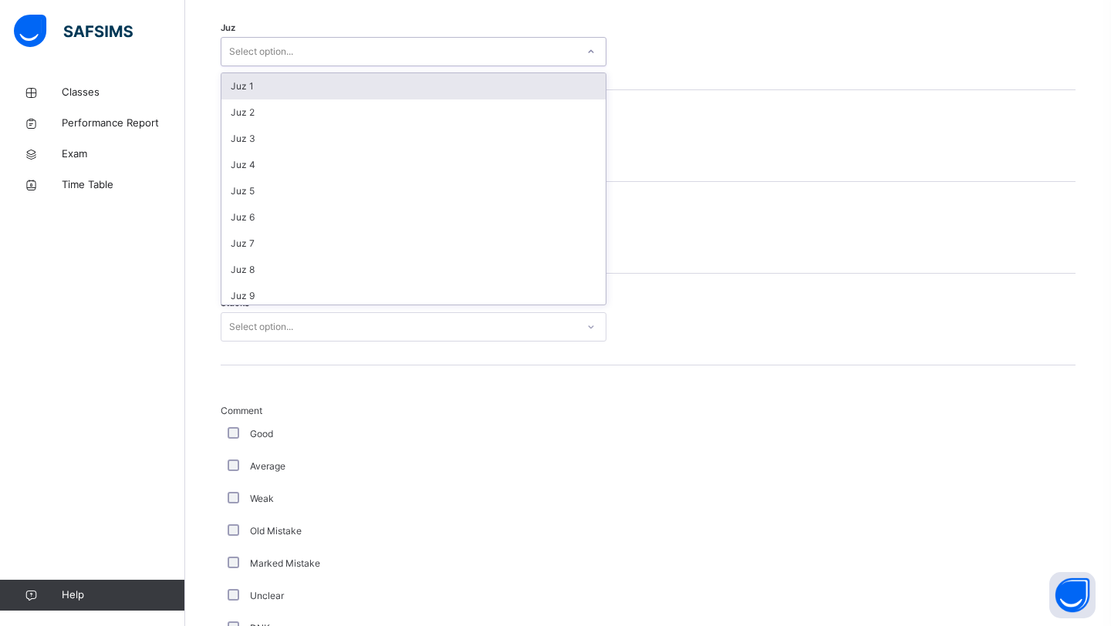
click at [315, 53] on div "Select option..." at bounding box center [398, 52] width 355 height 24
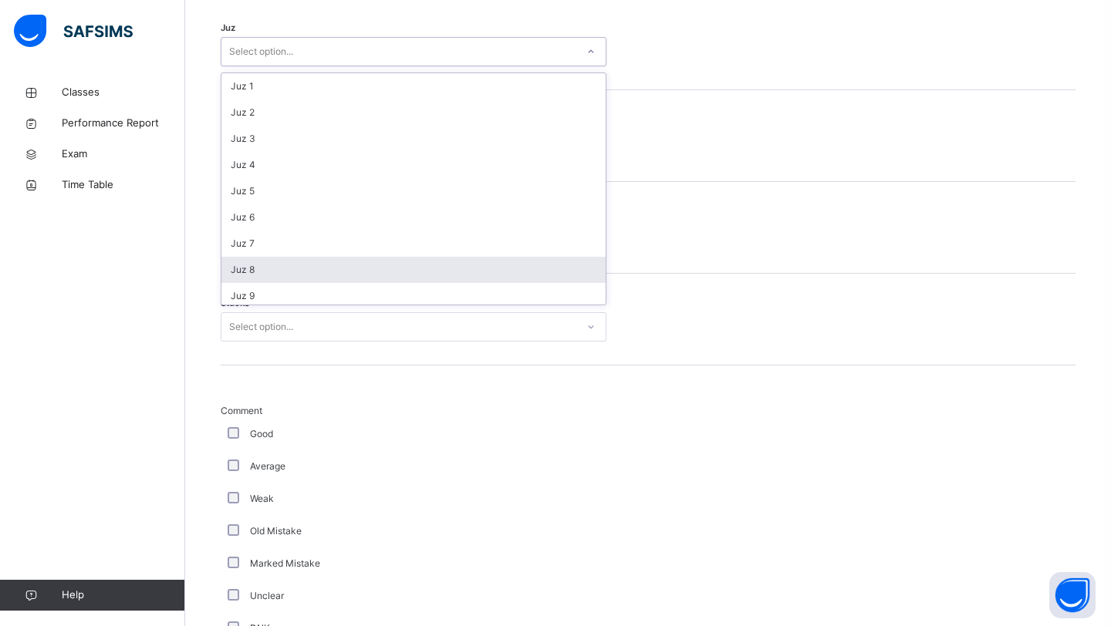
scroll to position [555, 0]
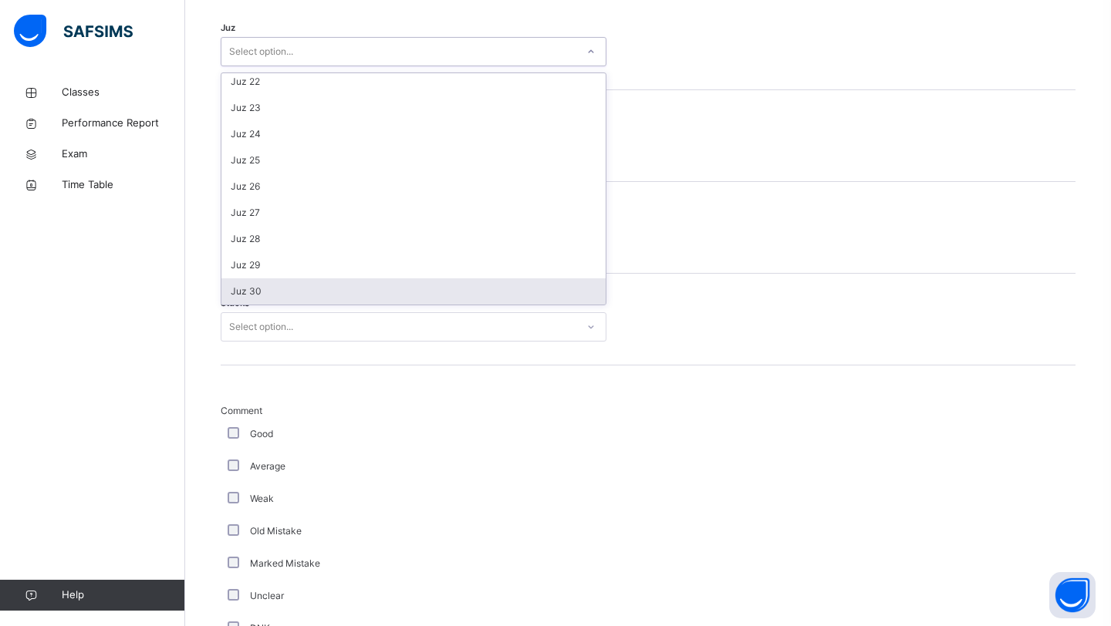
click at [278, 300] on div "Juz 30" at bounding box center [413, 291] width 384 height 26
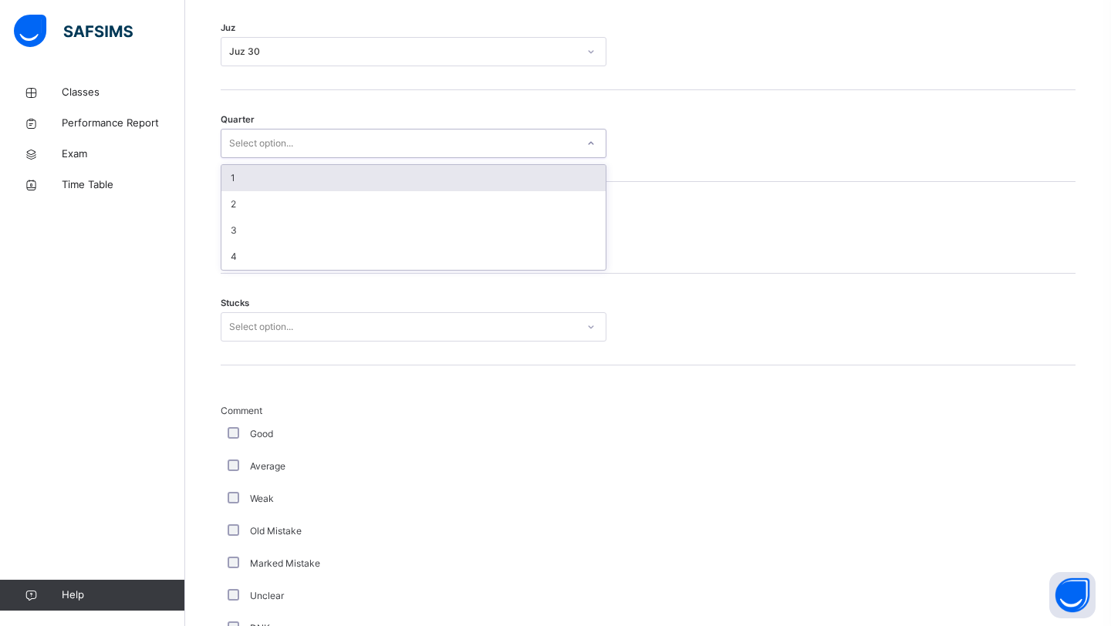
click at [319, 156] on div "Select option..." at bounding box center [398, 144] width 355 height 24
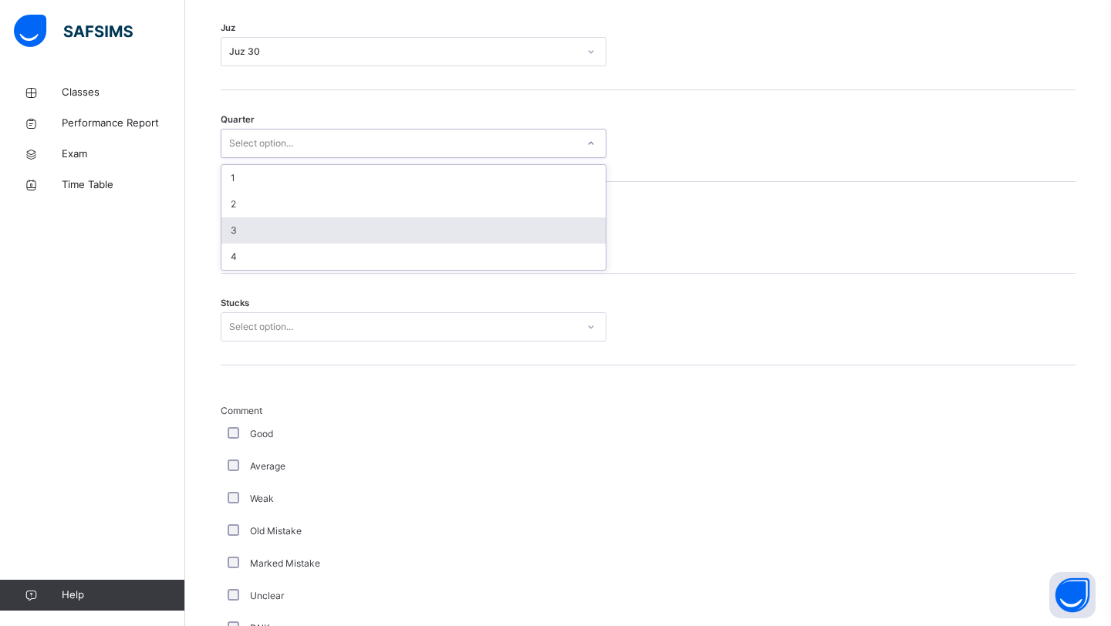
click at [265, 244] on div "3" at bounding box center [413, 231] width 384 height 26
click at [268, 265] on div "Mistakes Select option..." at bounding box center [648, 228] width 855 height 92
click at [270, 250] on div "Select option..." at bounding box center [261, 235] width 64 height 29
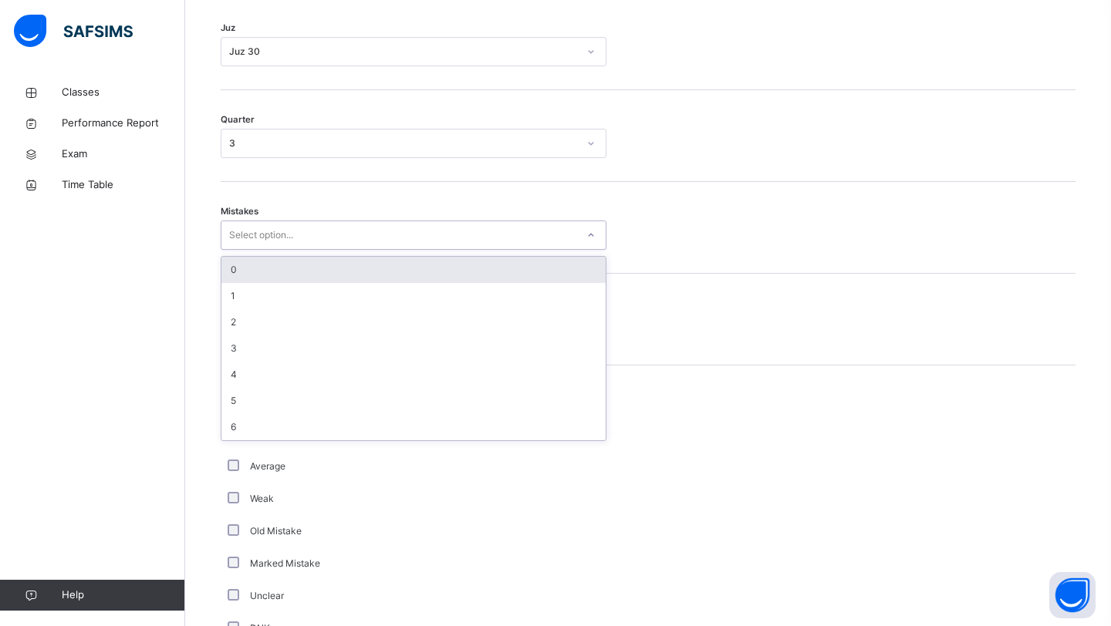
click at [261, 278] on div "0" at bounding box center [413, 270] width 384 height 26
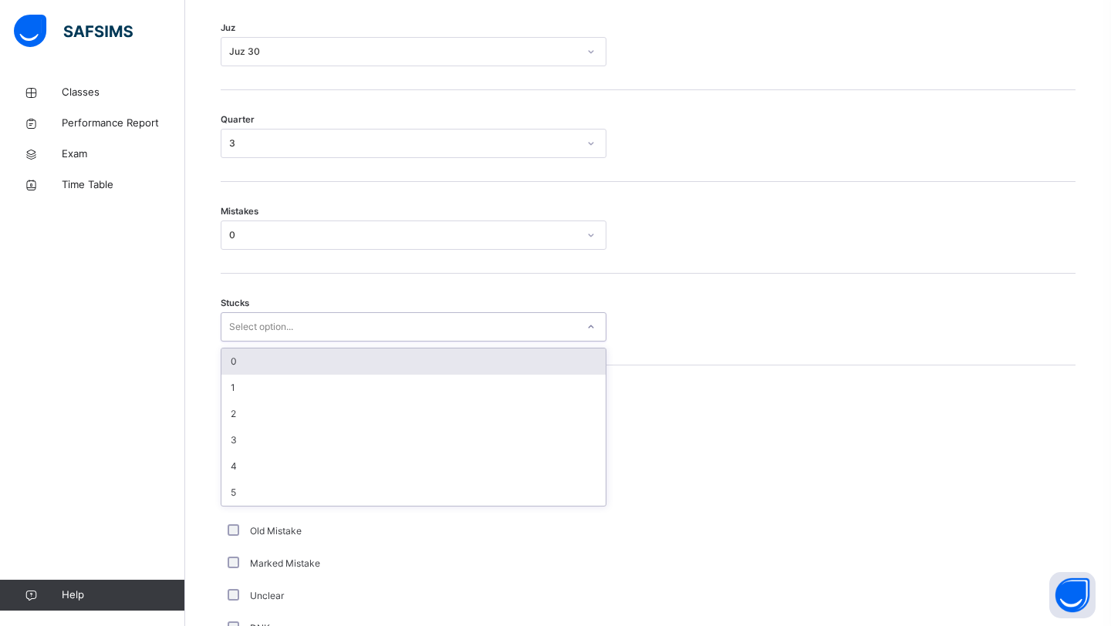
click at [246, 332] on div "Select option..." at bounding box center [261, 326] width 64 height 29
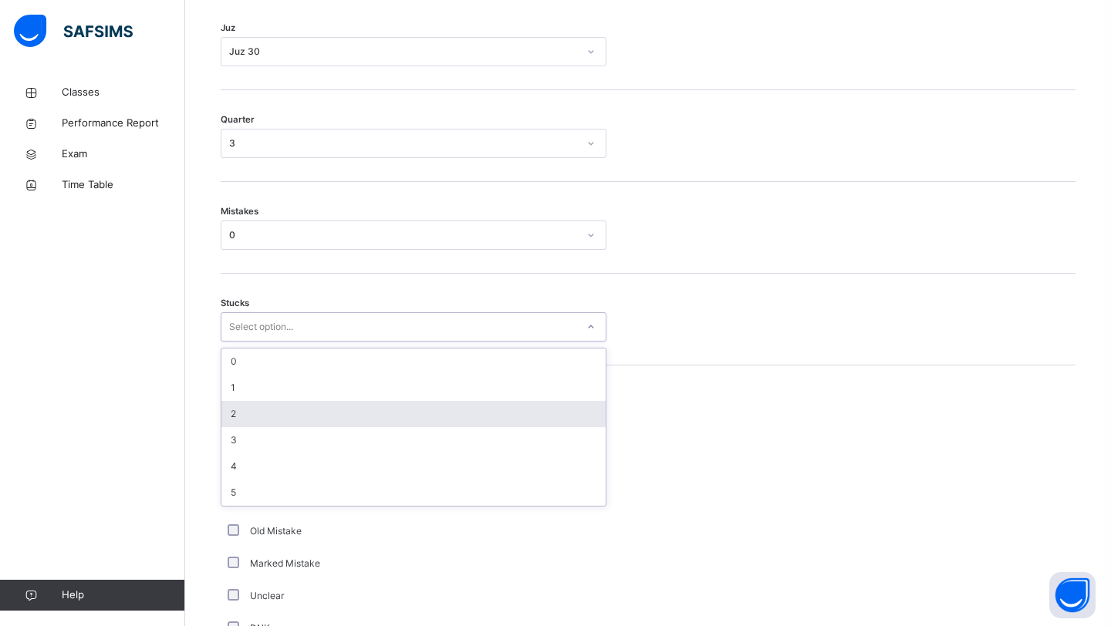
click at [233, 427] on div "2" at bounding box center [413, 414] width 384 height 26
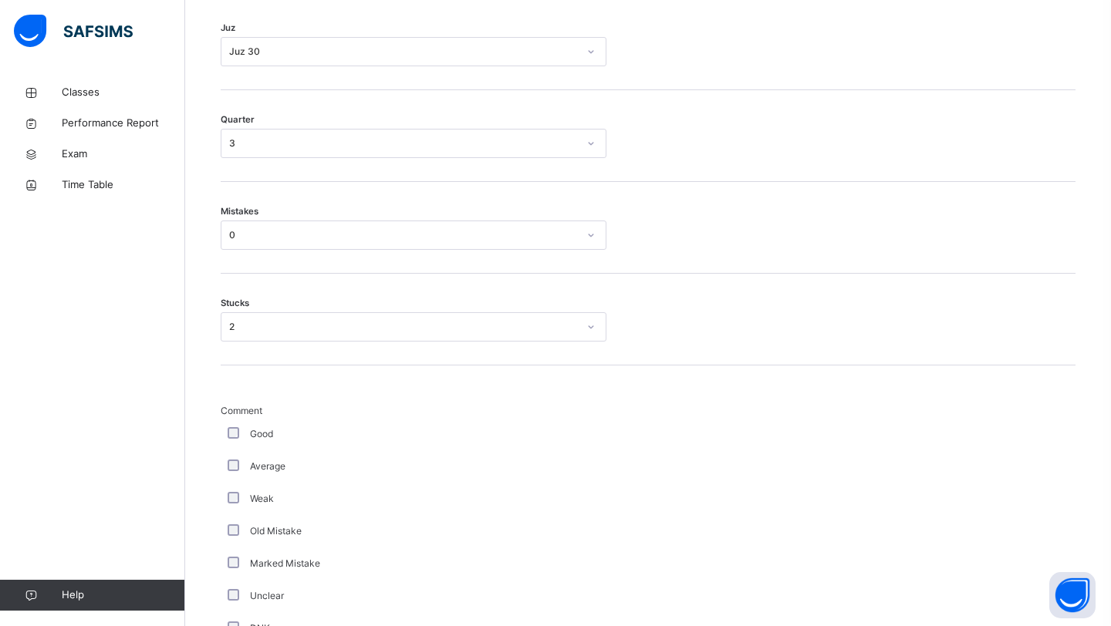
scroll to position [1213, 0]
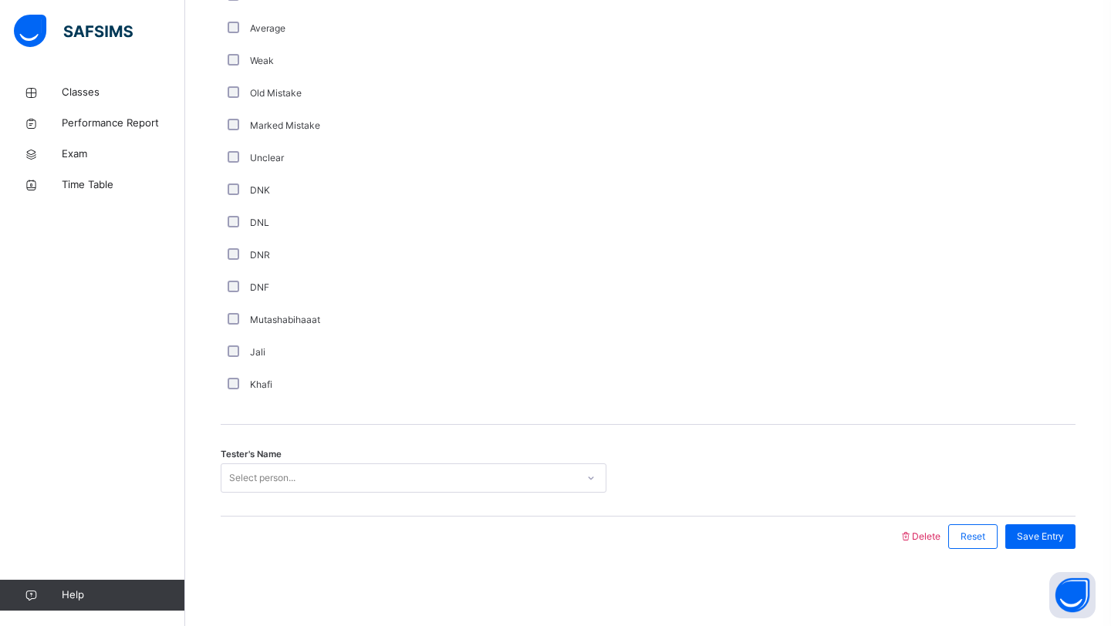
click at [258, 462] on div "Tester's Name Select person..." at bounding box center [648, 471] width 855 height 92
click at [260, 469] on div "Select person..." at bounding box center [262, 478] width 66 height 29
type input "***"
click at [1056, 531] on span "Save Entry" at bounding box center [1040, 537] width 47 height 14
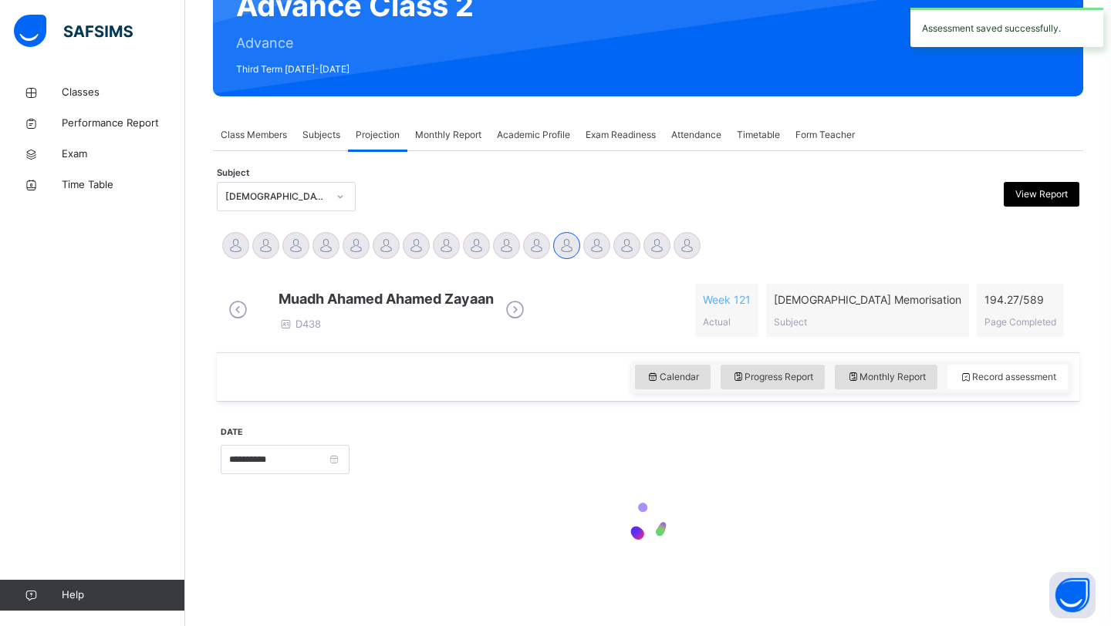
scroll to position [532, 0]
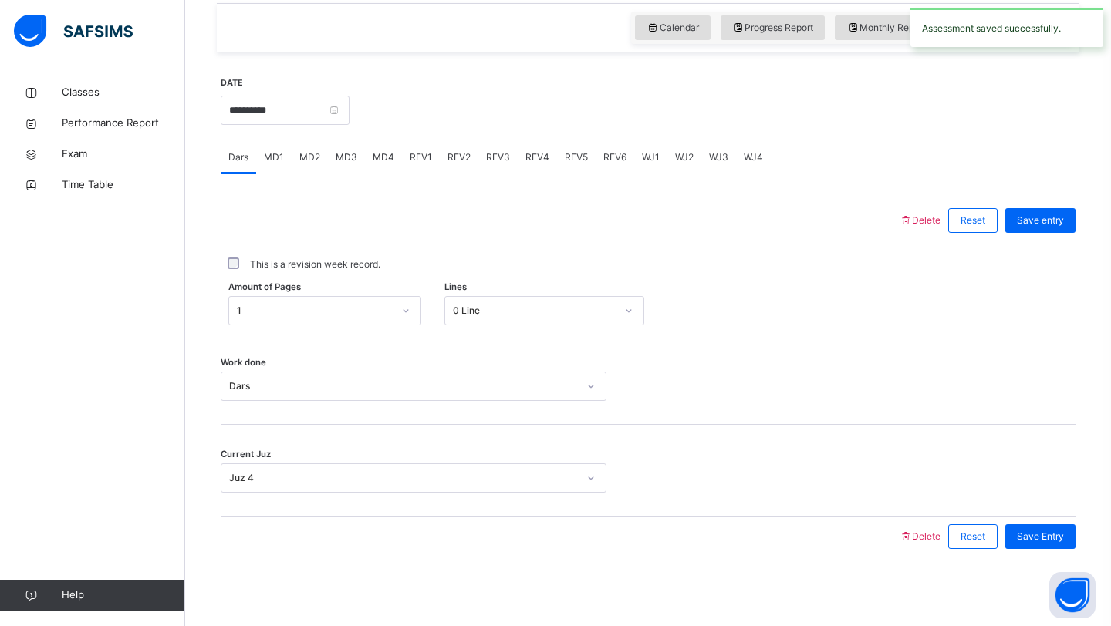
click at [459, 155] on span "REV2" at bounding box center [458, 157] width 23 height 14
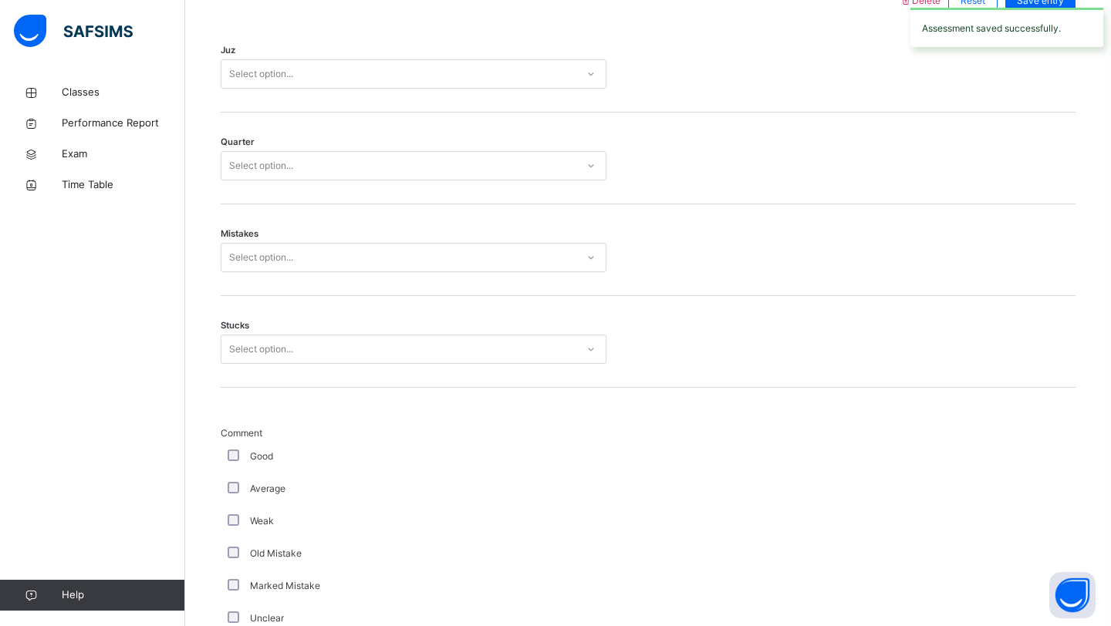
scroll to position [733, 0]
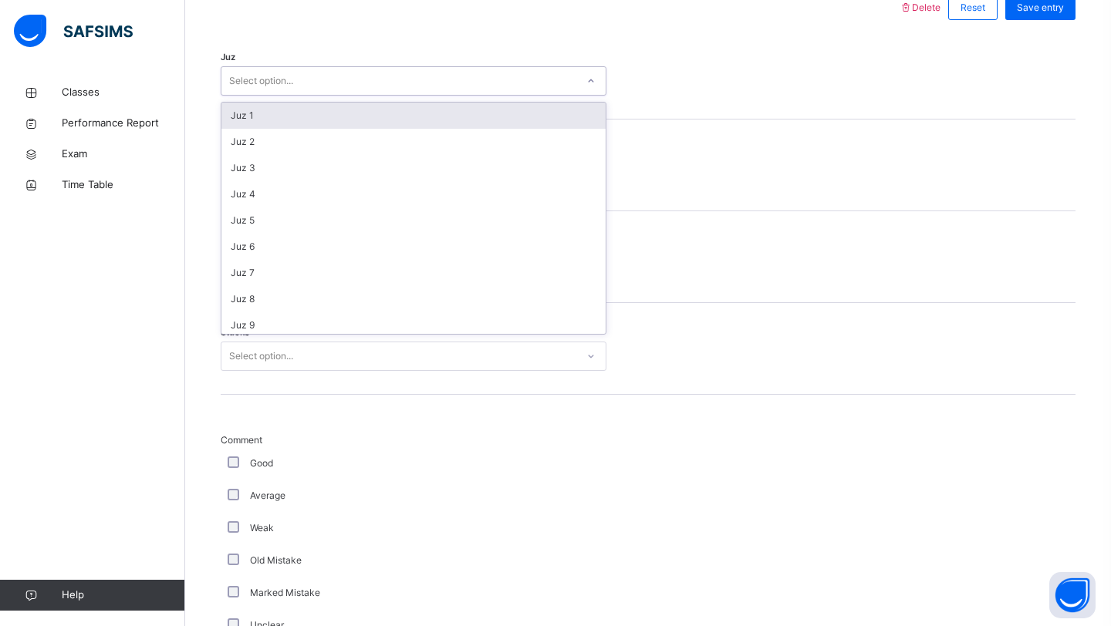
click at [350, 93] on div "Select option..." at bounding box center [398, 81] width 355 height 24
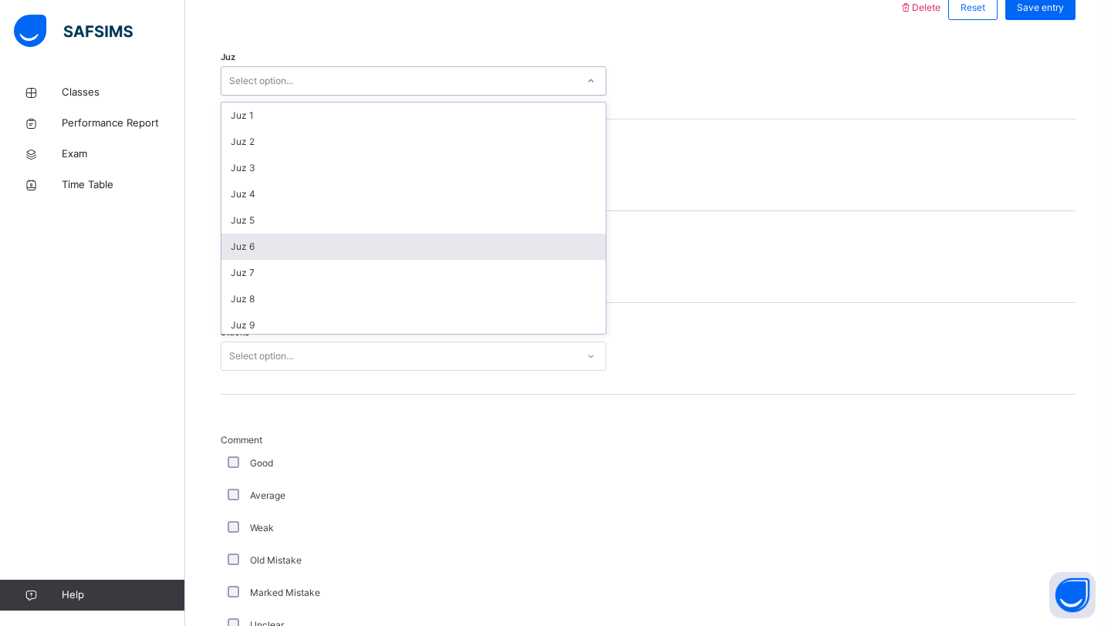
scroll to position [555, 0]
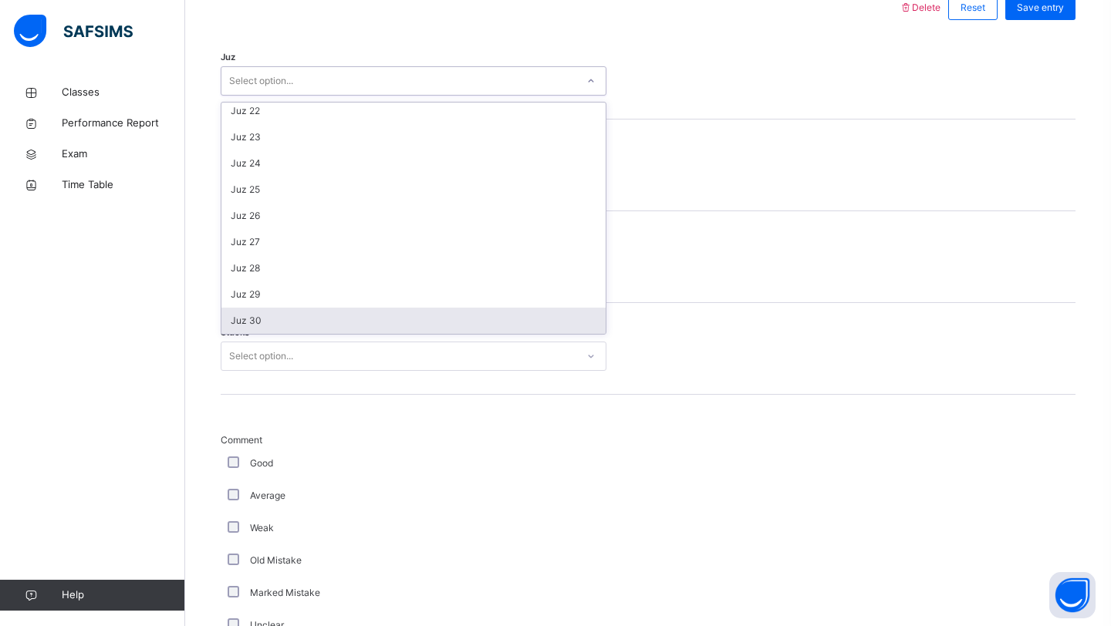
click at [262, 326] on div "Juz 30" at bounding box center [413, 321] width 384 height 26
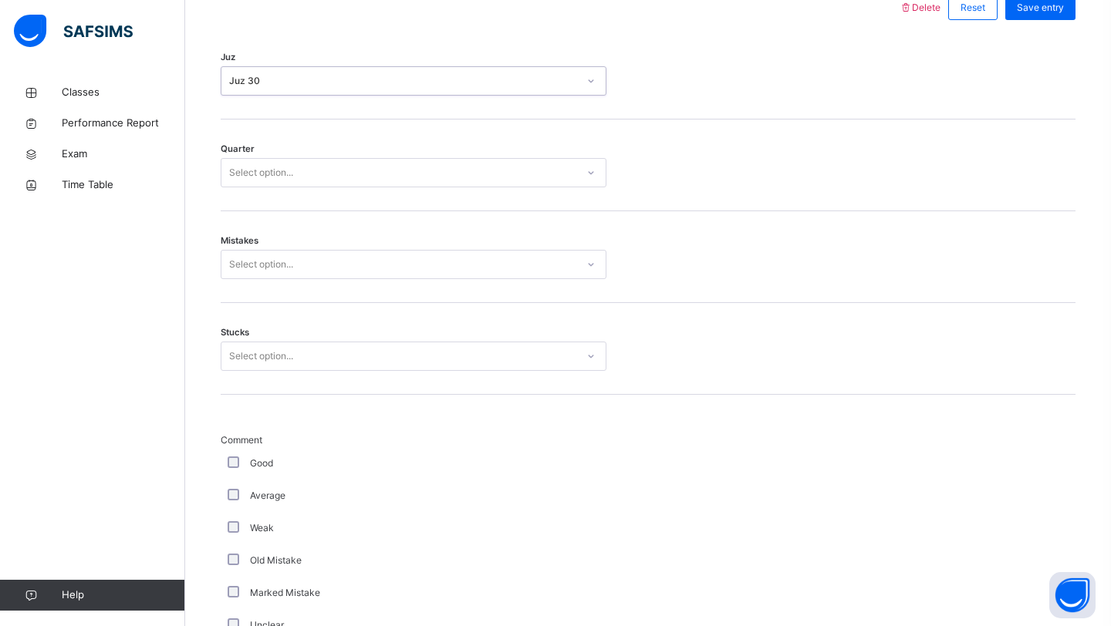
click at [294, 201] on div "Quarter Select option..." at bounding box center [648, 166] width 855 height 92
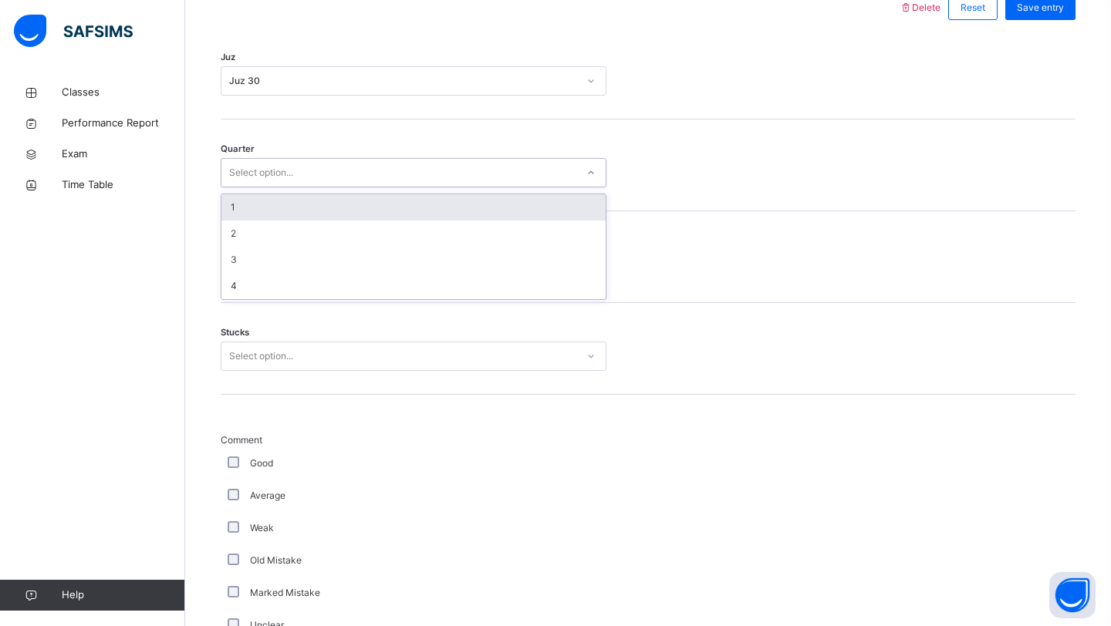
click at [302, 185] on div "Select option..." at bounding box center [398, 173] width 355 height 24
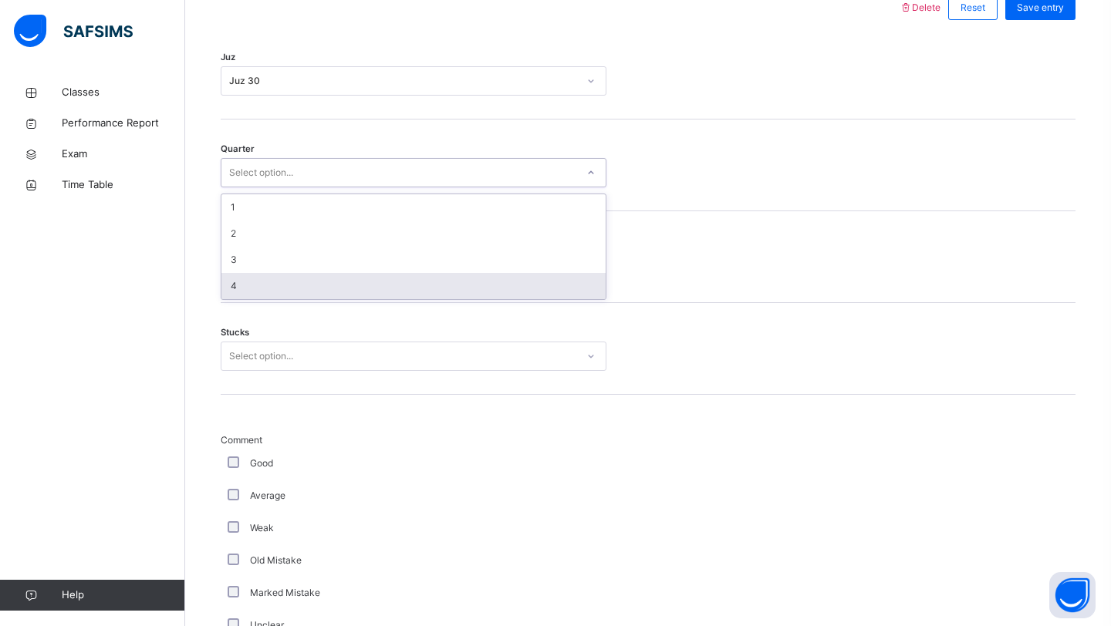
click at [280, 299] on div "4" at bounding box center [413, 286] width 384 height 26
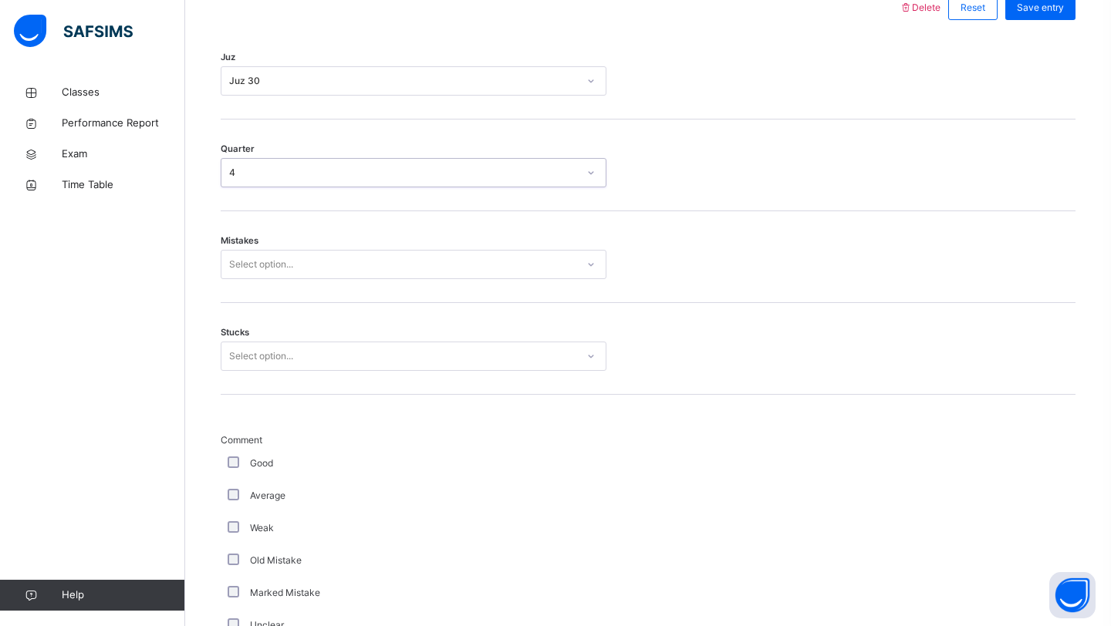
click at [286, 279] on div "Select option..." at bounding box center [261, 264] width 64 height 29
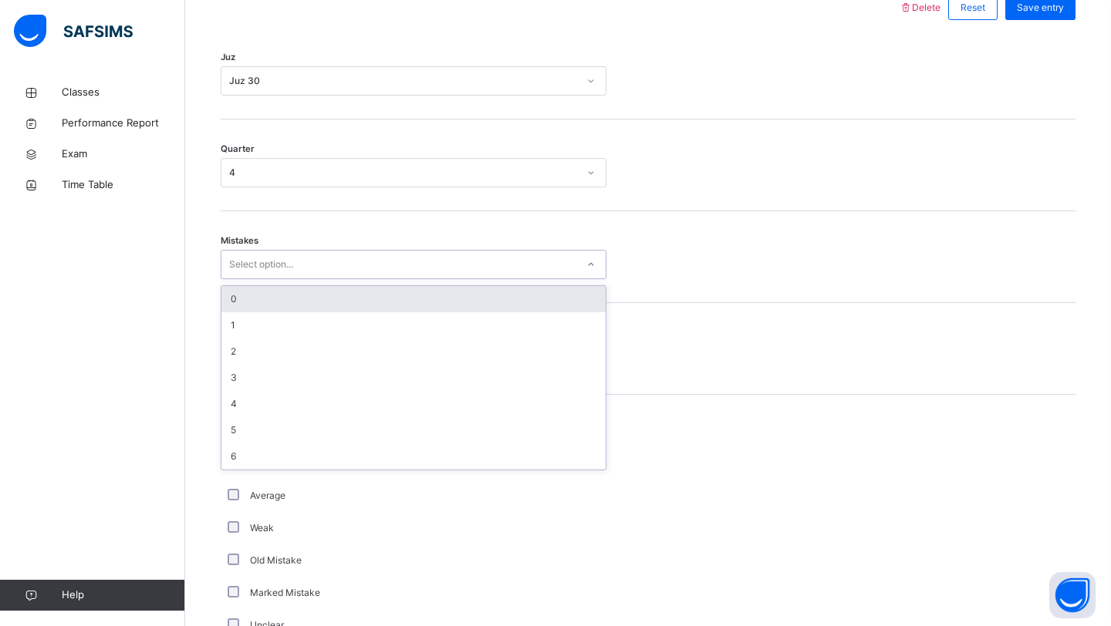
click at [275, 312] on div "0" at bounding box center [413, 299] width 384 height 26
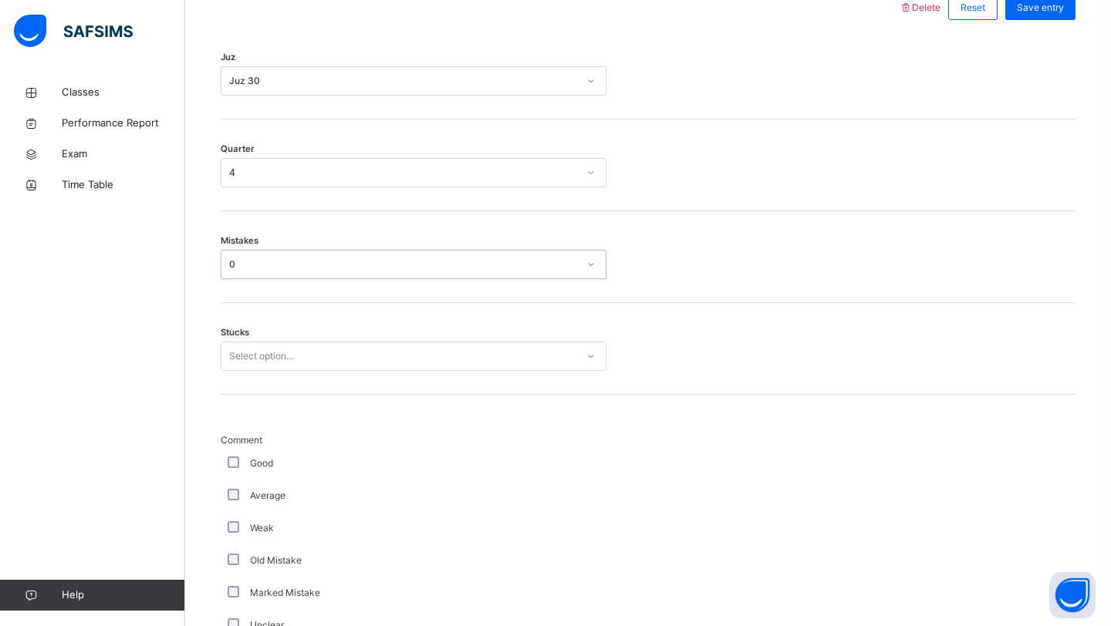
click at [275, 303] on div "Mistakes option 0, selected. 0 results available. Select is focused ,type to re…" at bounding box center [648, 257] width 855 height 92
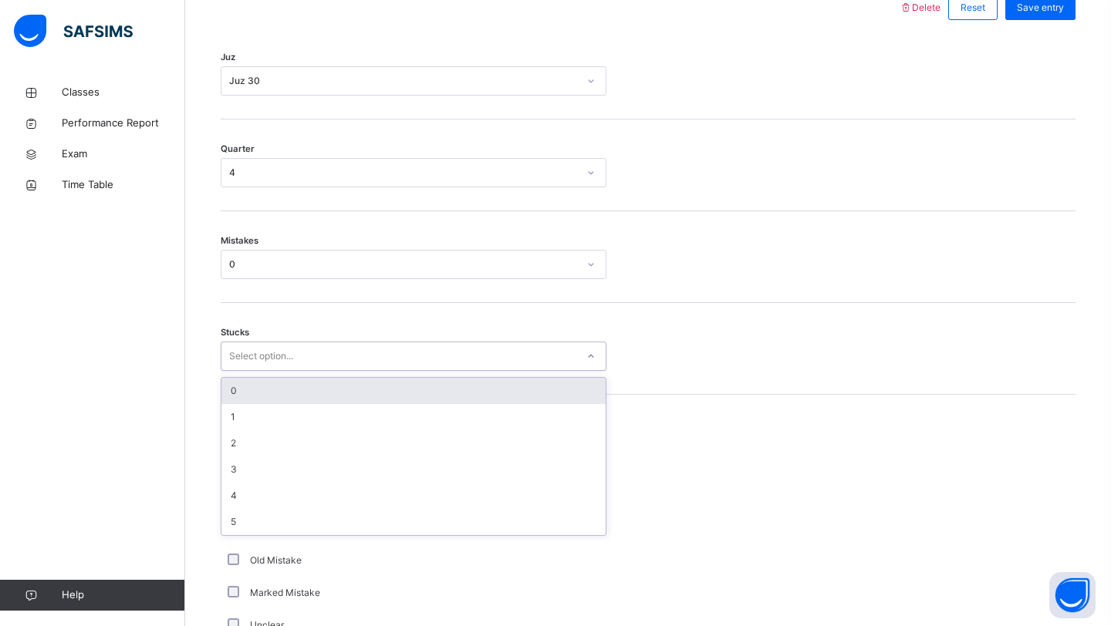
click at [273, 371] on div "Select option..." at bounding box center [414, 356] width 386 height 29
click at [265, 404] on div "0" at bounding box center [413, 391] width 384 height 26
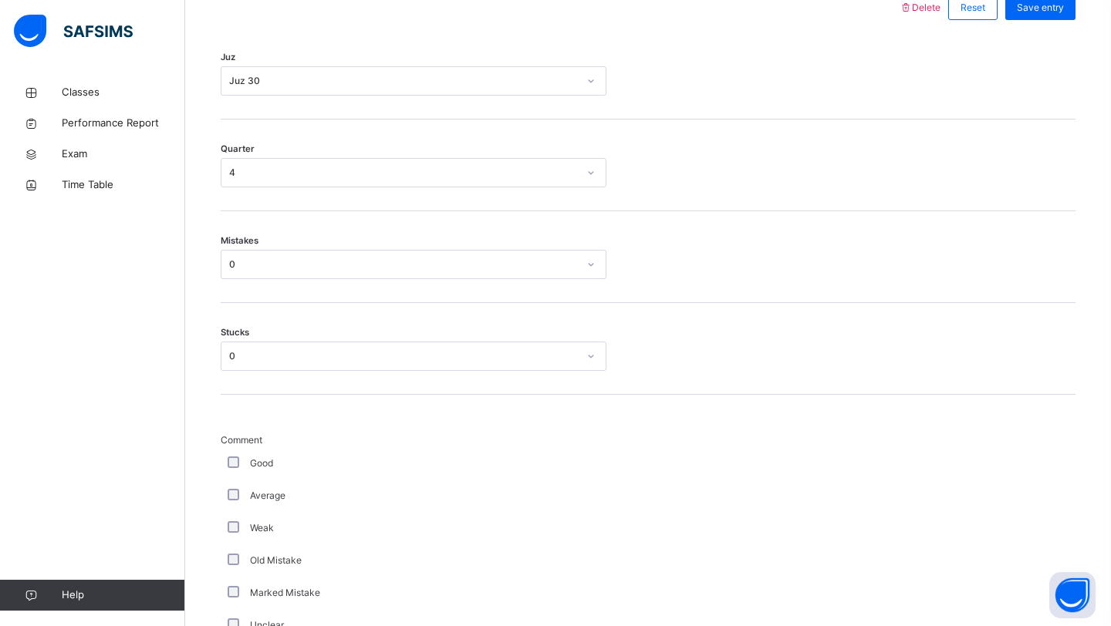
click at [241, 471] on div "Good" at bounding box center [413, 464] width 378 height 14
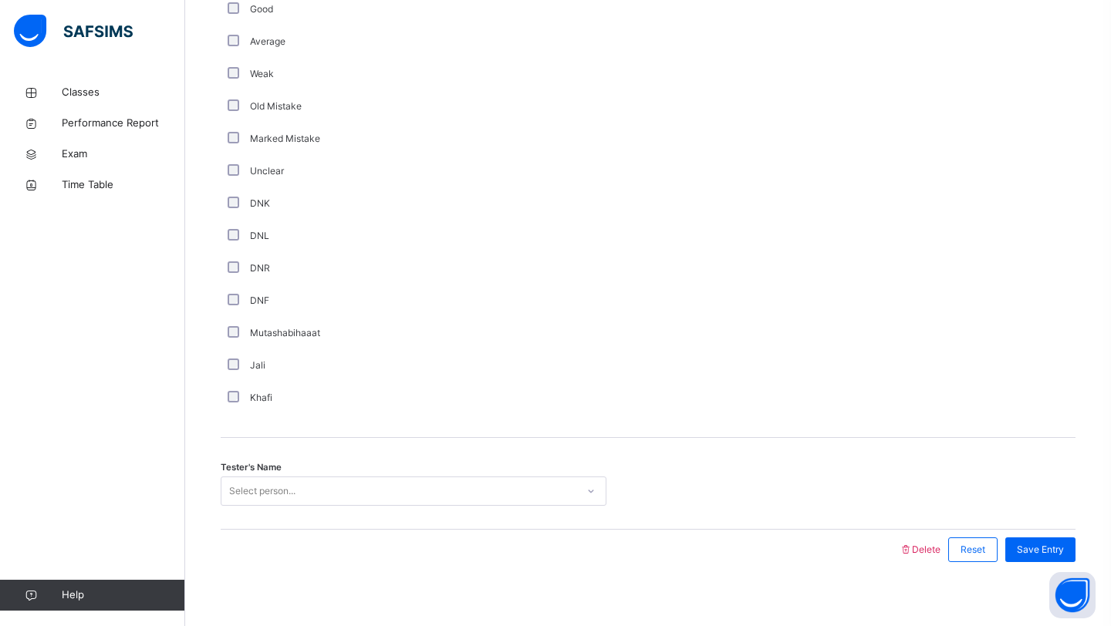
scroll to position [1213, 0]
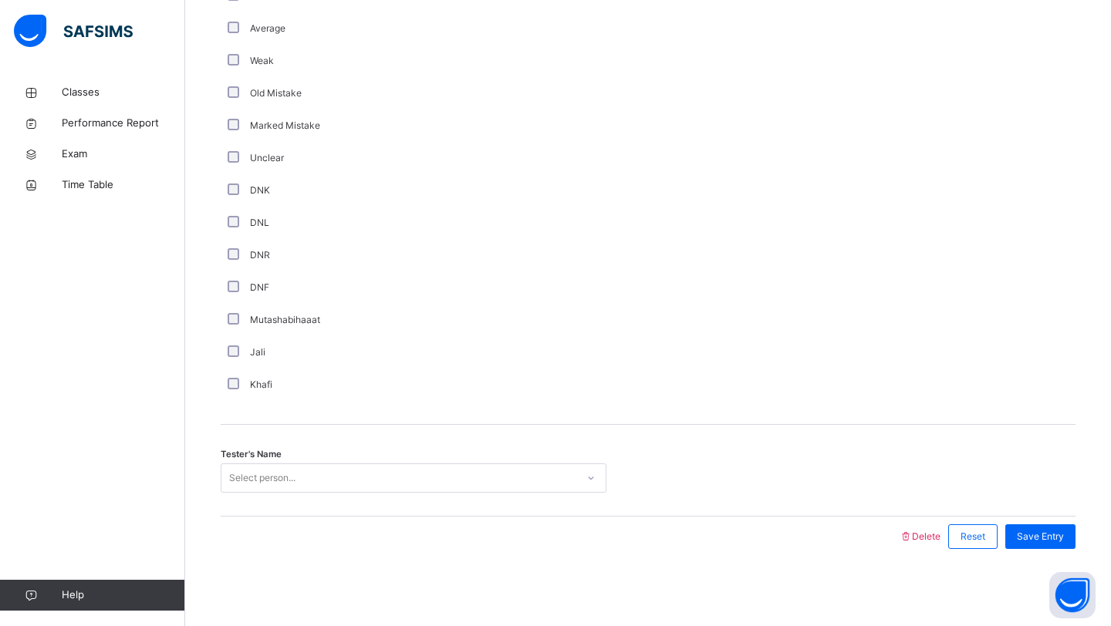
click at [289, 473] on div "Select person..." at bounding box center [262, 478] width 66 height 29
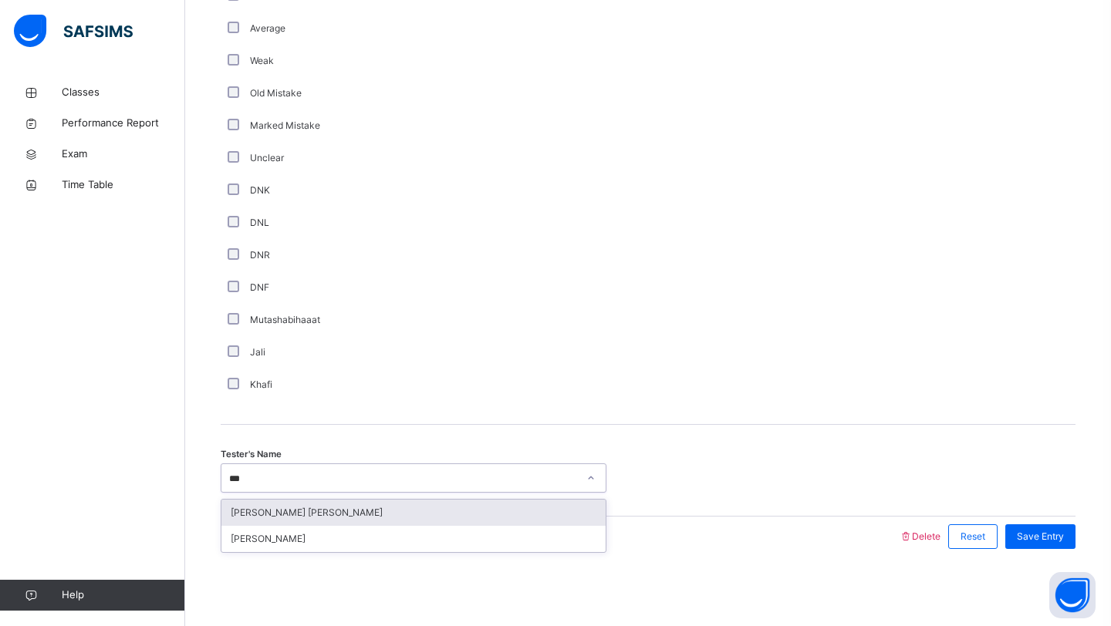
type input "****"
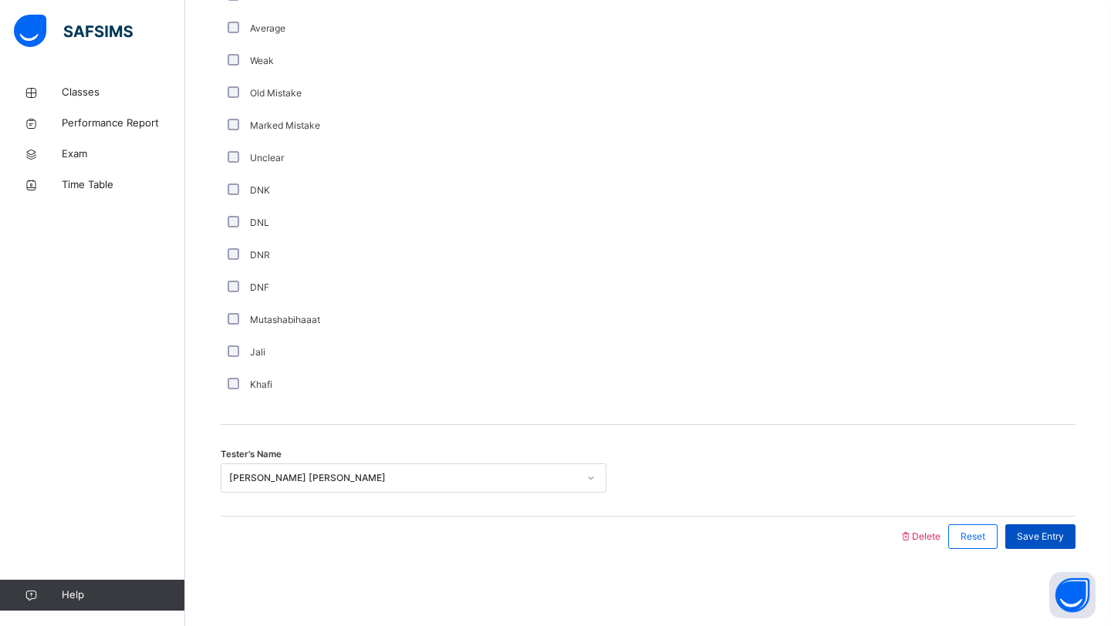
click at [1033, 526] on div "Save Entry" at bounding box center [1040, 537] width 70 height 25
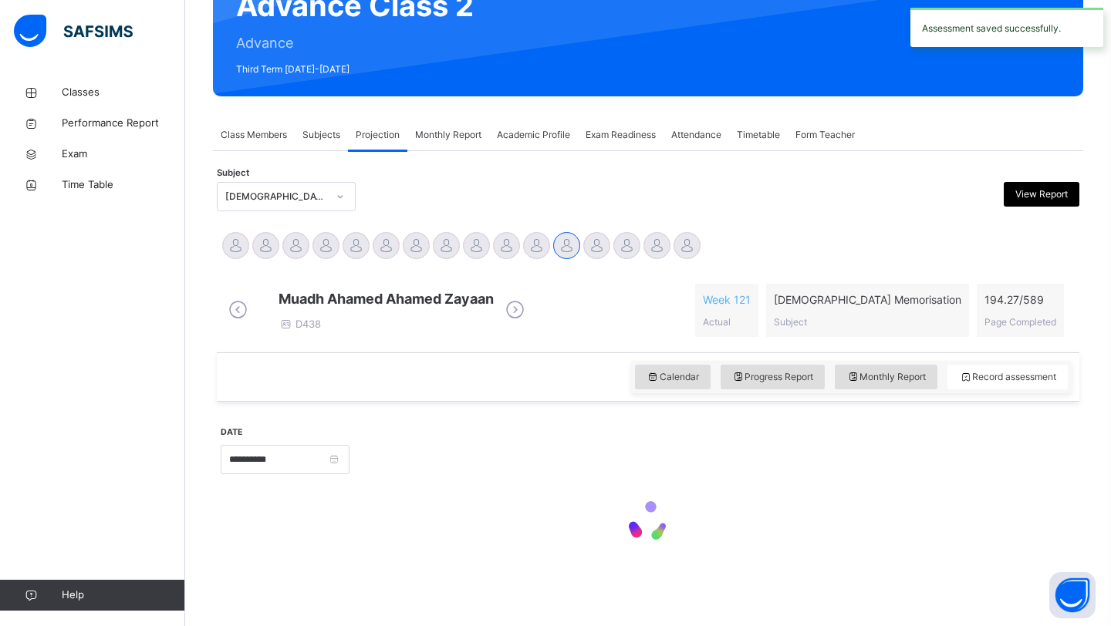
scroll to position [532, 0]
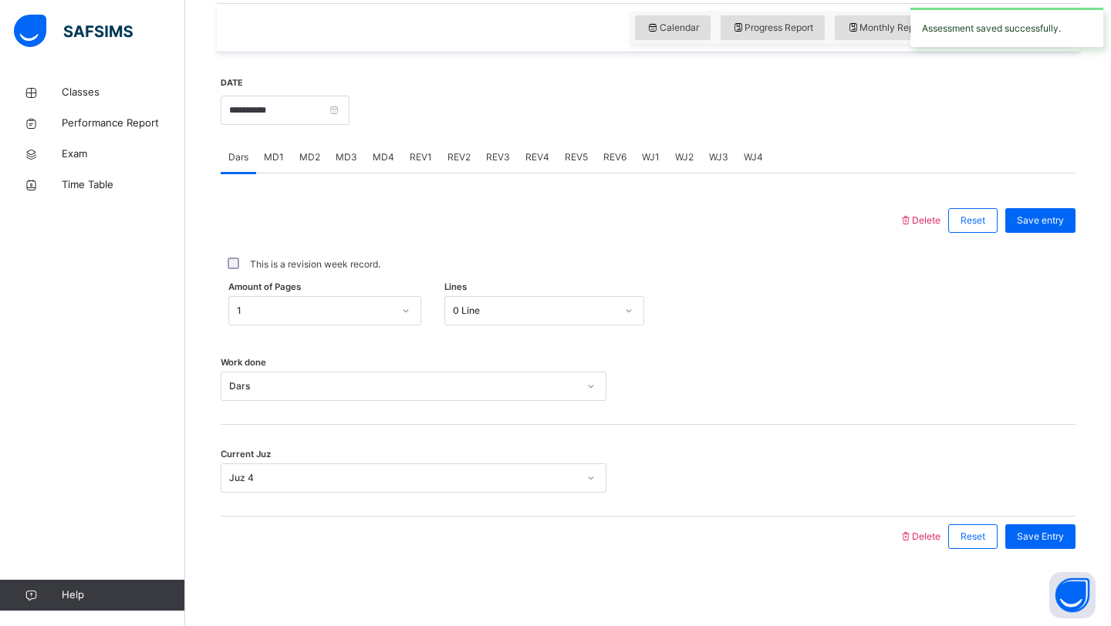
click at [460, 158] on span "REV2" at bounding box center [458, 157] width 23 height 14
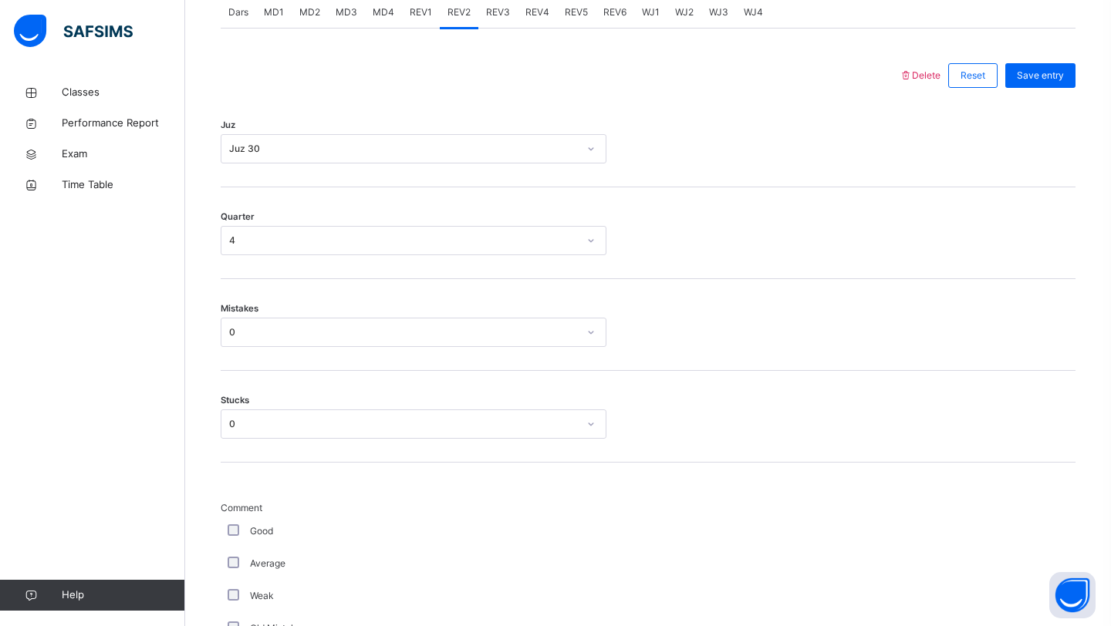
scroll to position [328, 0]
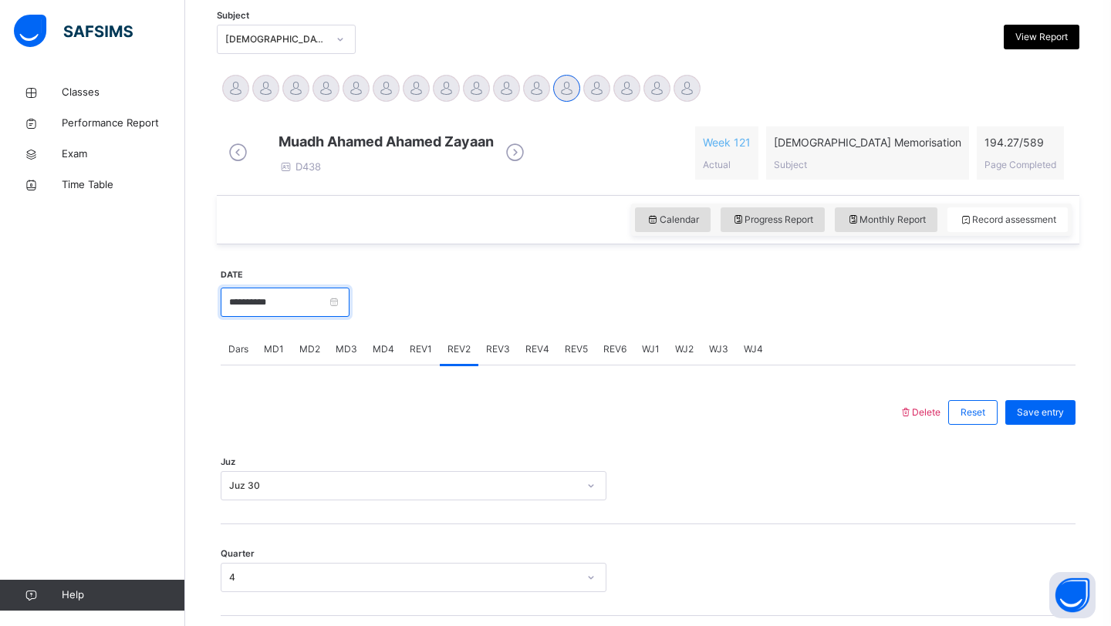
click at [311, 312] on input "**********" at bounding box center [285, 302] width 129 height 29
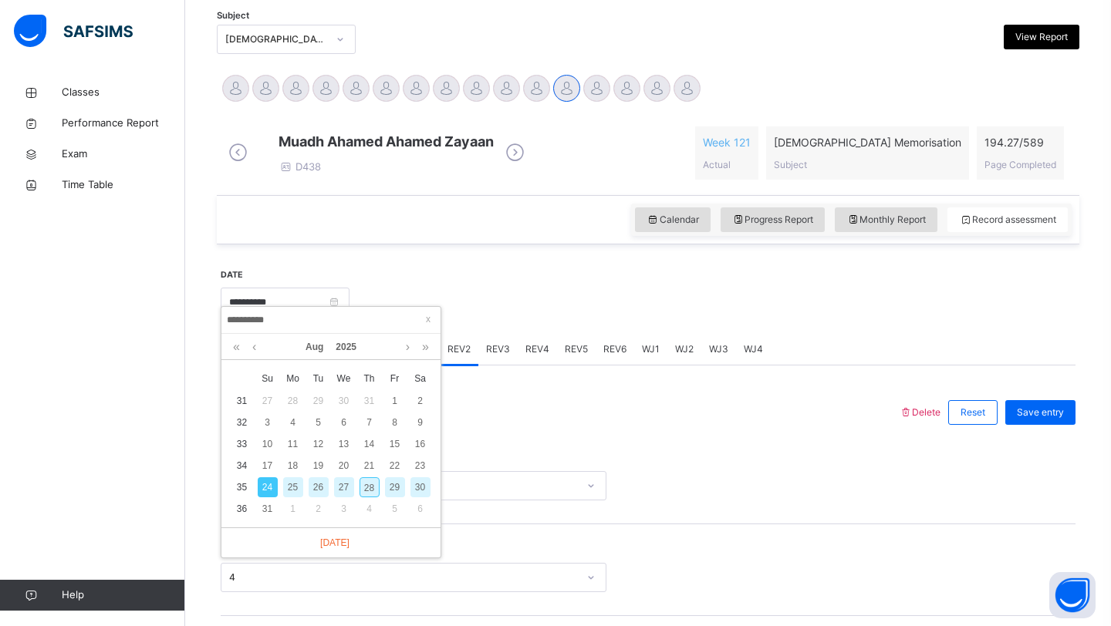
click at [320, 491] on div "26" at bounding box center [319, 487] width 20 height 20
type input "**********"
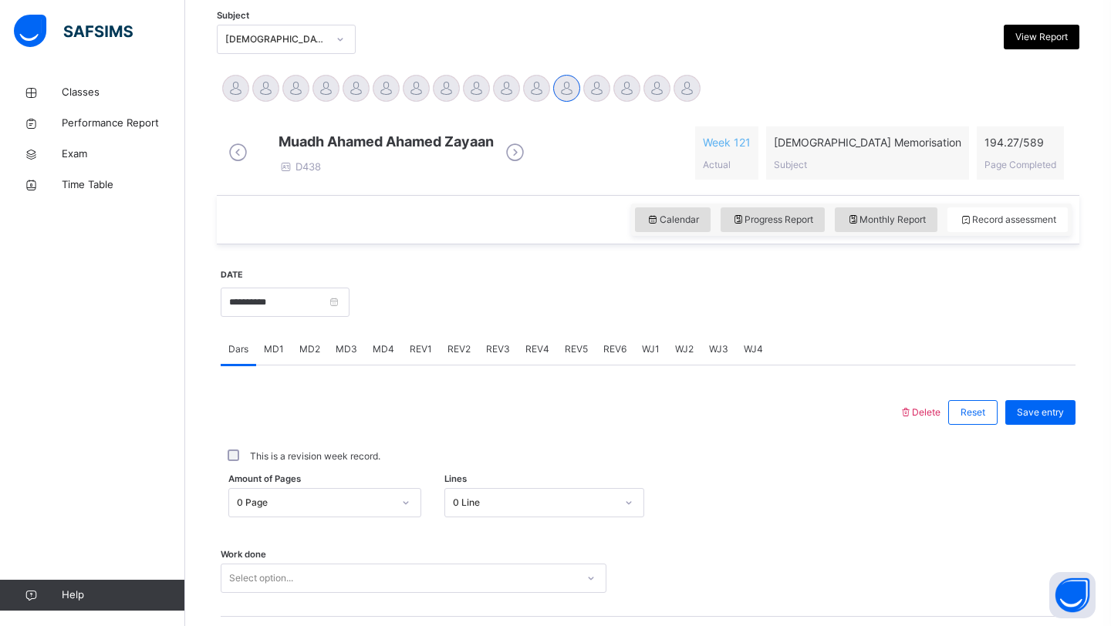
click at [312, 518] on div "0 Page" at bounding box center [324, 502] width 193 height 29
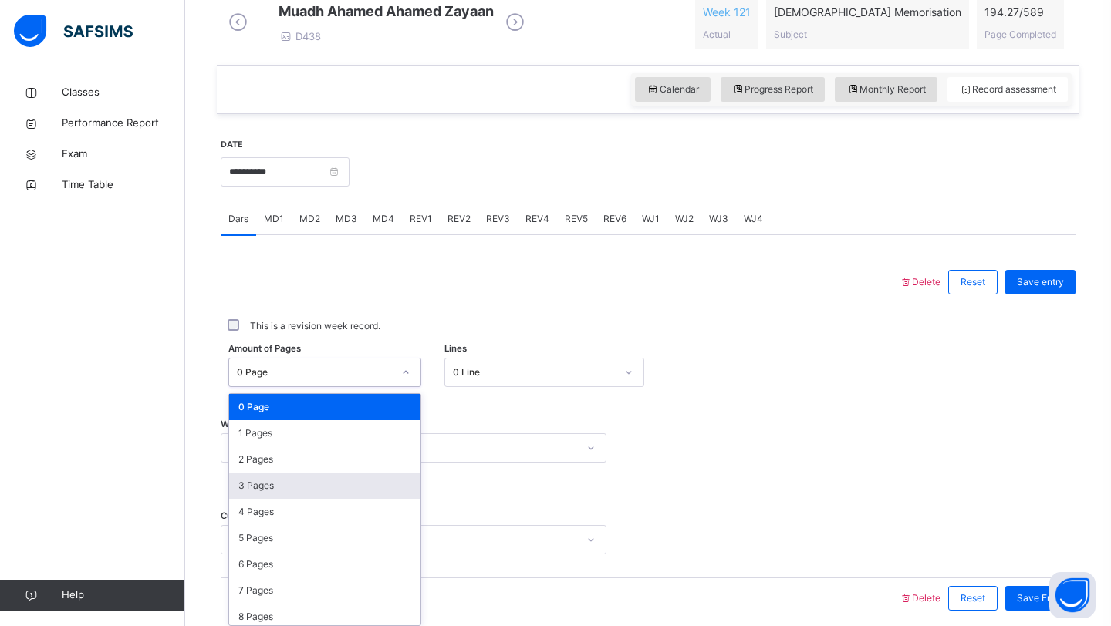
scroll to position [477, 0]
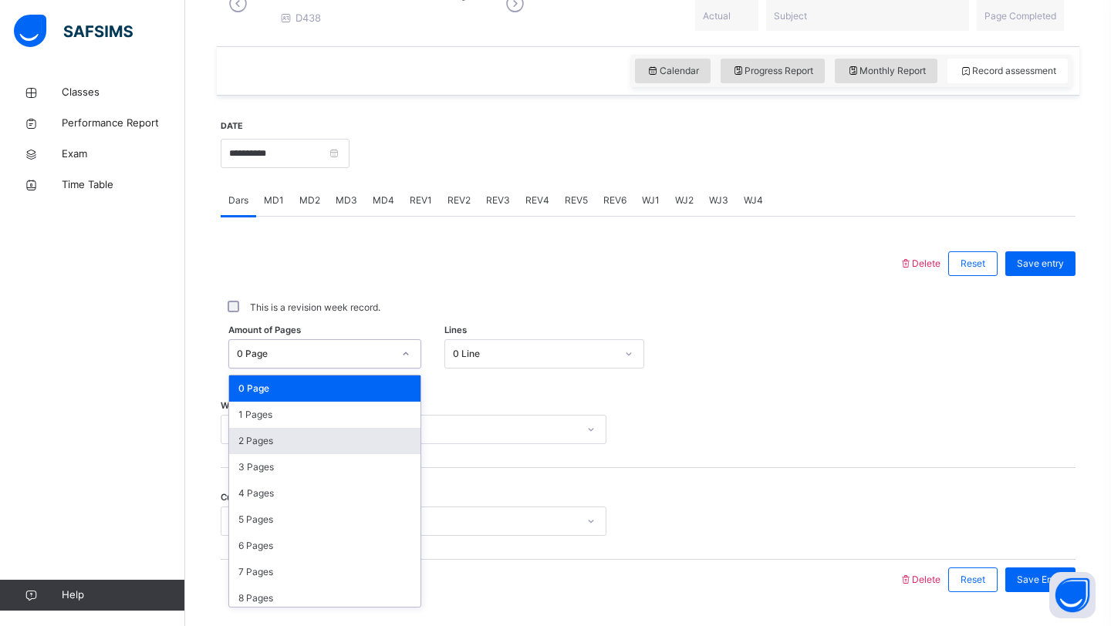
click at [282, 451] on div "2 Pages" at bounding box center [324, 441] width 191 height 26
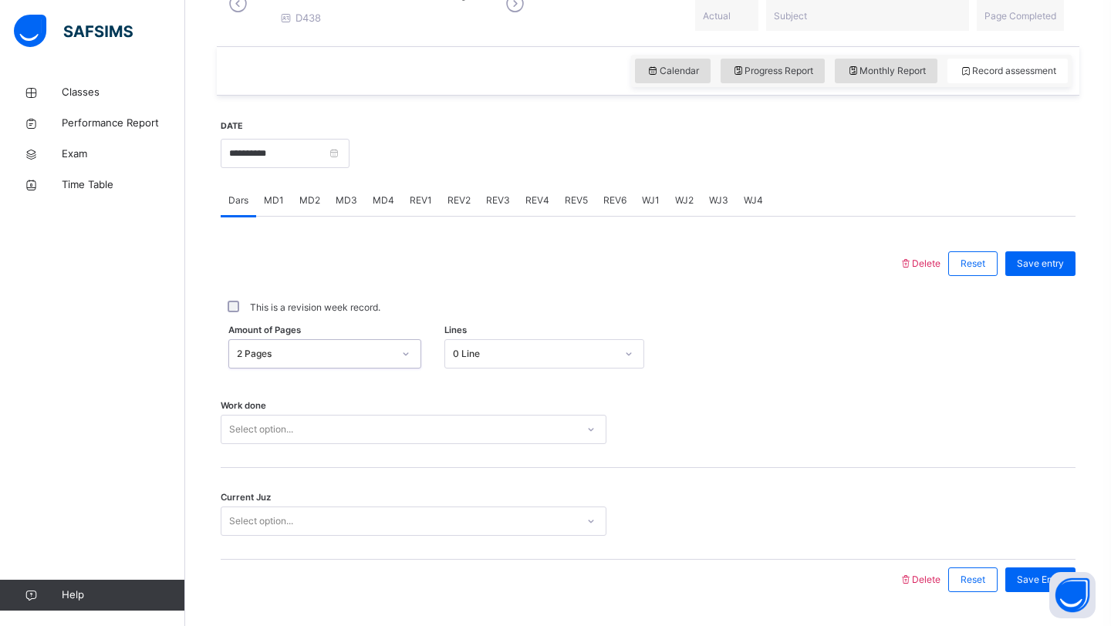
scroll to position [532, 0]
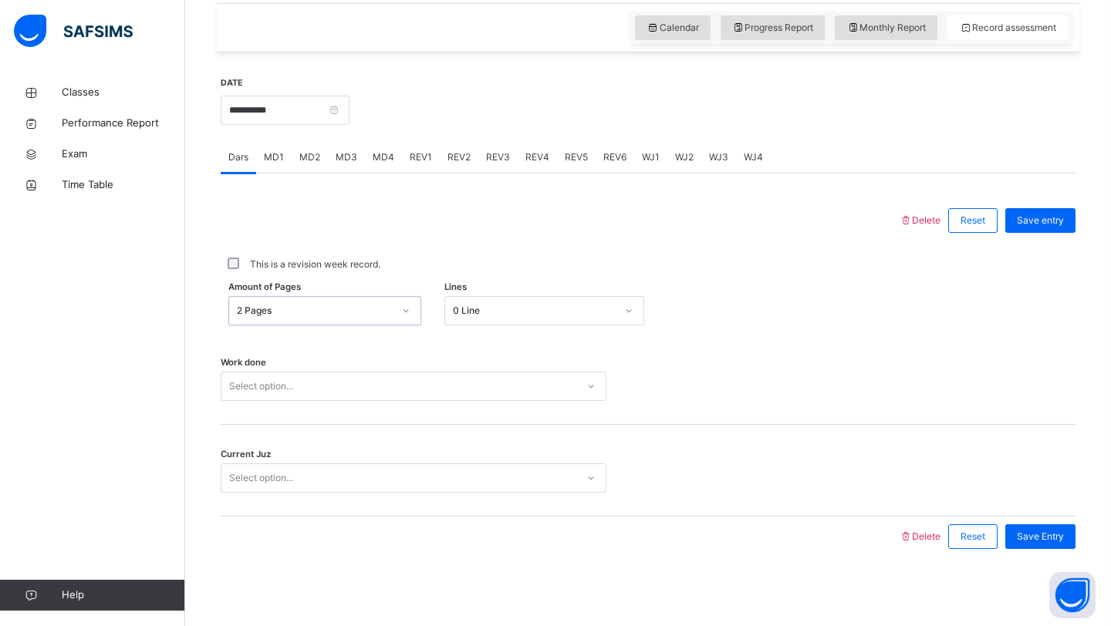
click at [306, 401] on div "Select option..." at bounding box center [414, 386] width 386 height 29
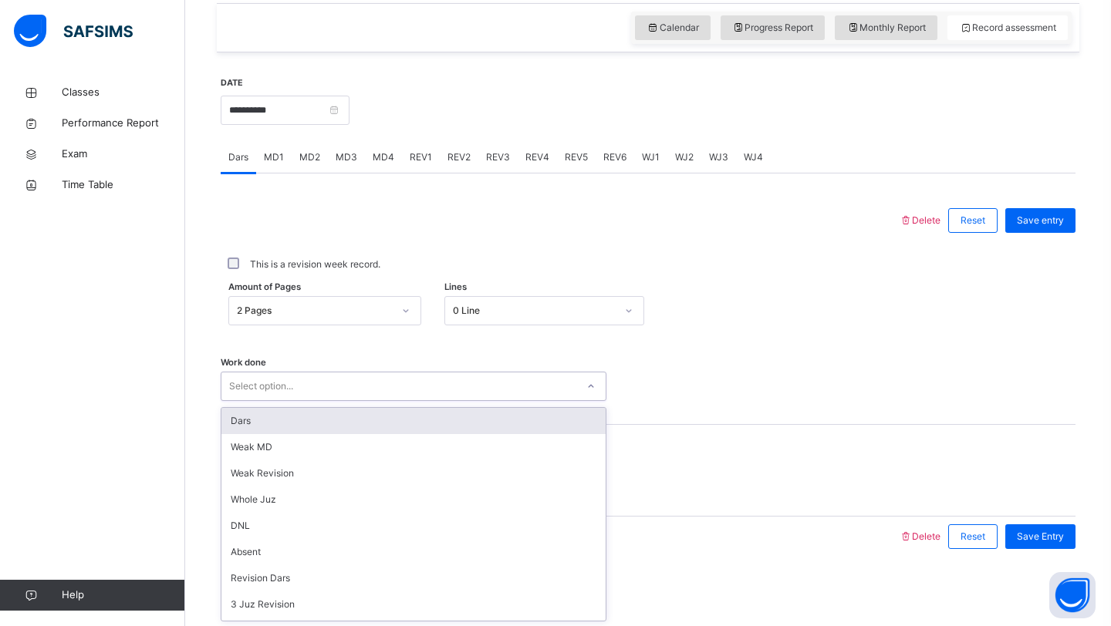
click at [291, 420] on div "Dars" at bounding box center [413, 421] width 384 height 26
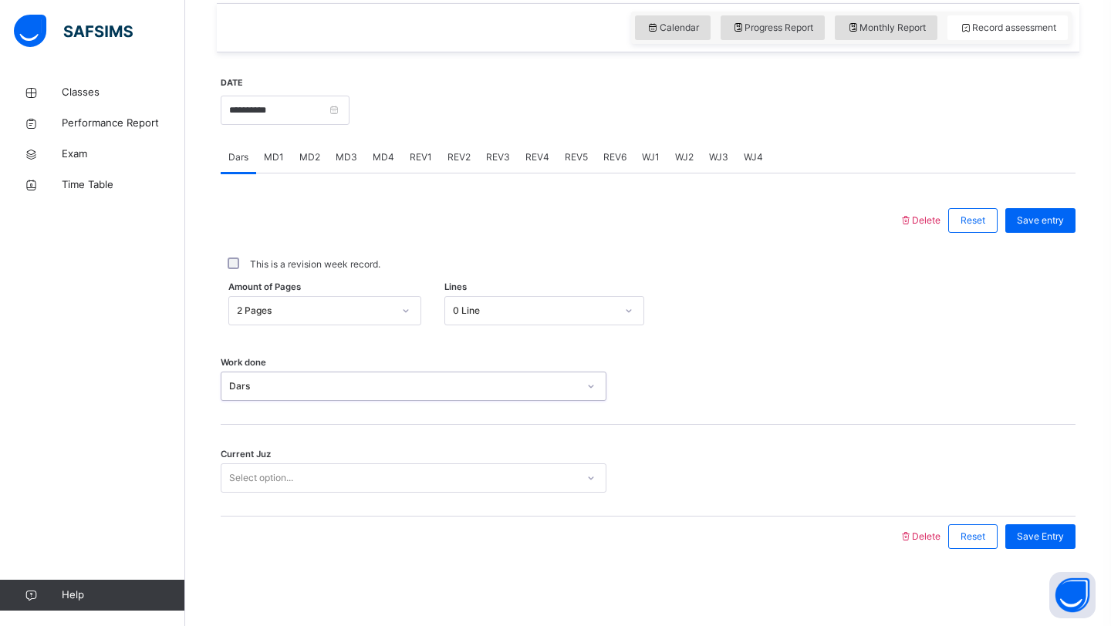
click at [288, 510] on div "Current Juz Select option..." at bounding box center [648, 471] width 855 height 92
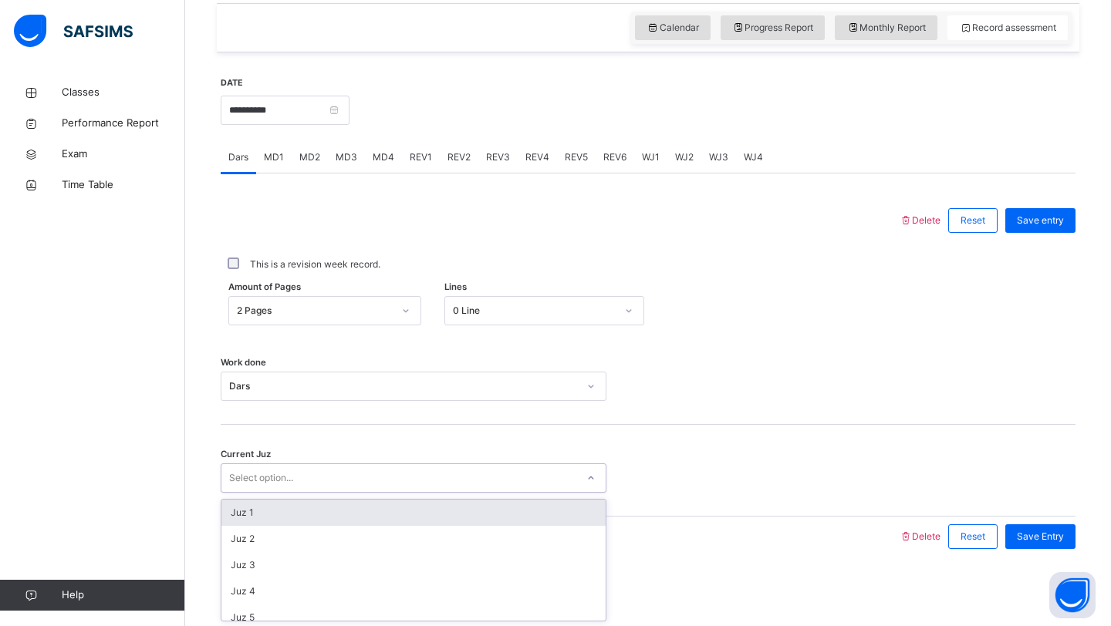
click at [288, 481] on div "Select option..." at bounding box center [261, 478] width 64 height 29
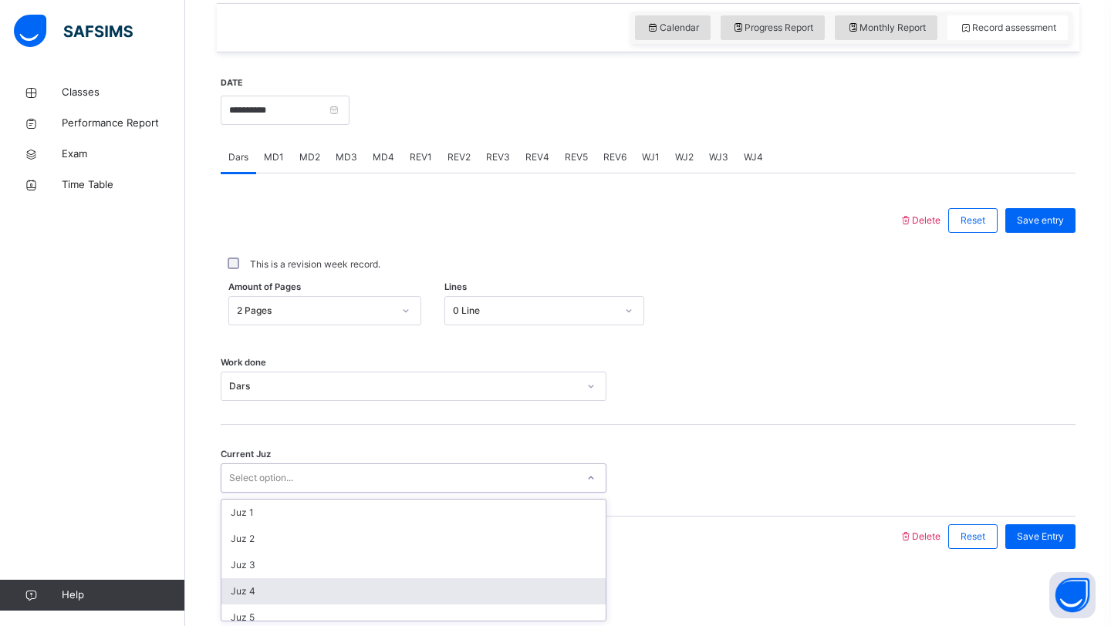
click at [275, 583] on div "Juz 4" at bounding box center [413, 591] width 384 height 26
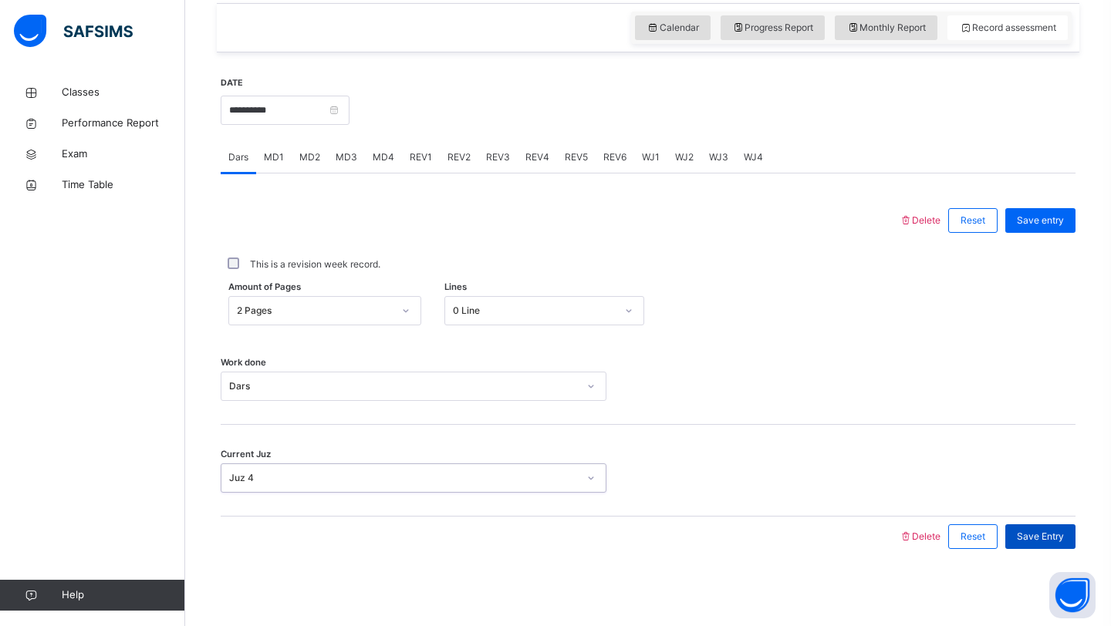
click at [1064, 535] on div "Save Entry" at bounding box center [1040, 537] width 70 height 25
click at [303, 148] on div "MD2" at bounding box center [310, 157] width 36 height 31
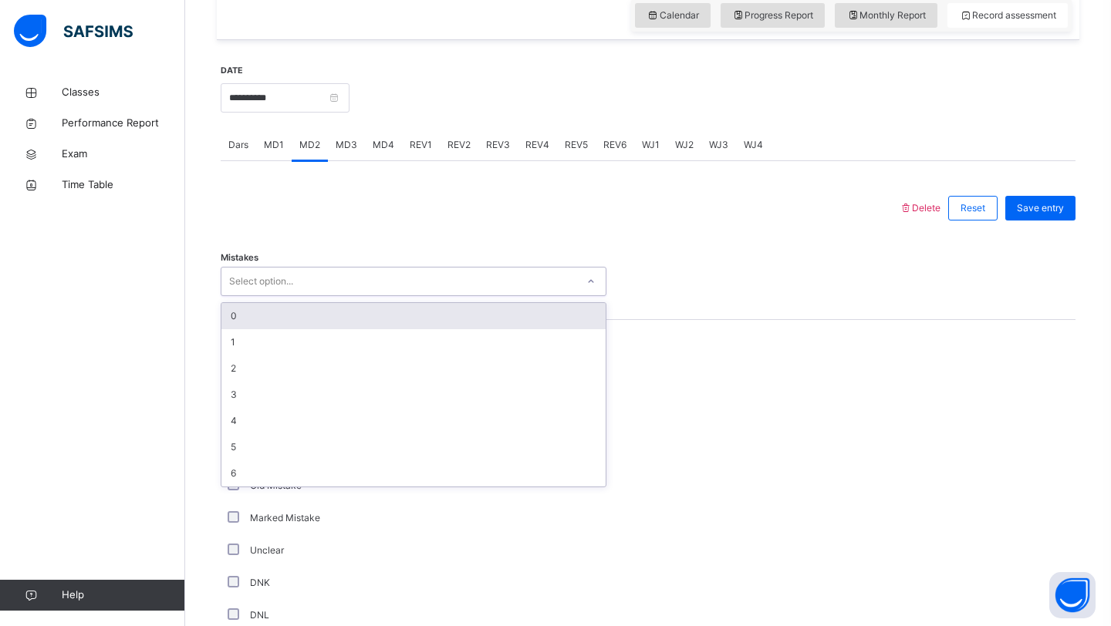
click at [276, 296] on div "Select option..." at bounding box center [261, 281] width 64 height 29
click at [265, 329] on div "0" at bounding box center [413, 316] width 384 height 26
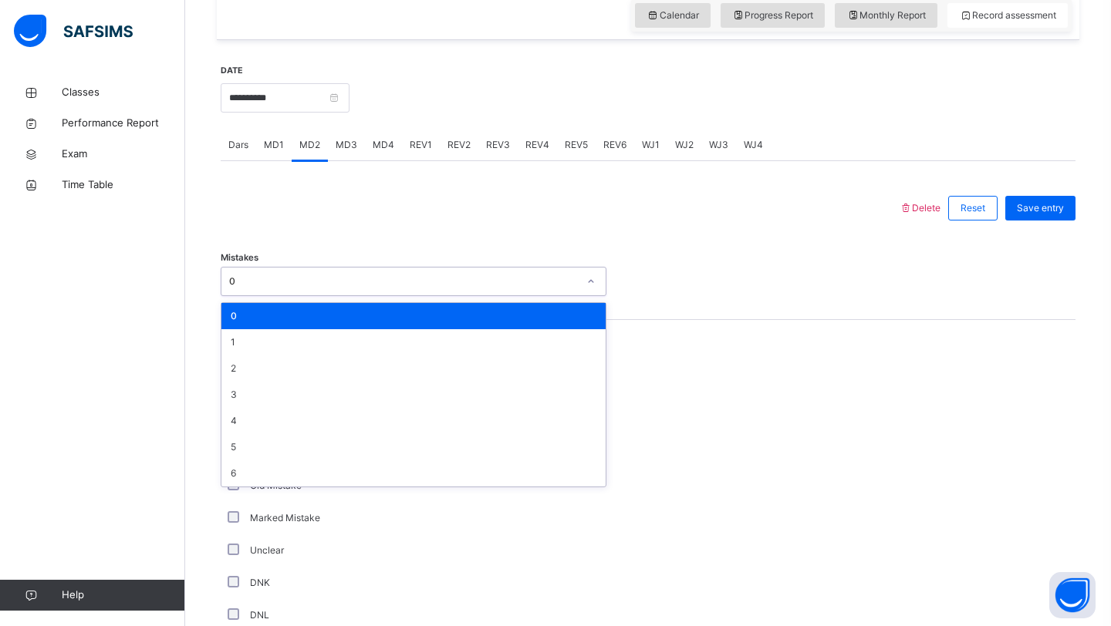
click at [258, 294] on div "0" at bounding box center [398, 282] width 355 height 24
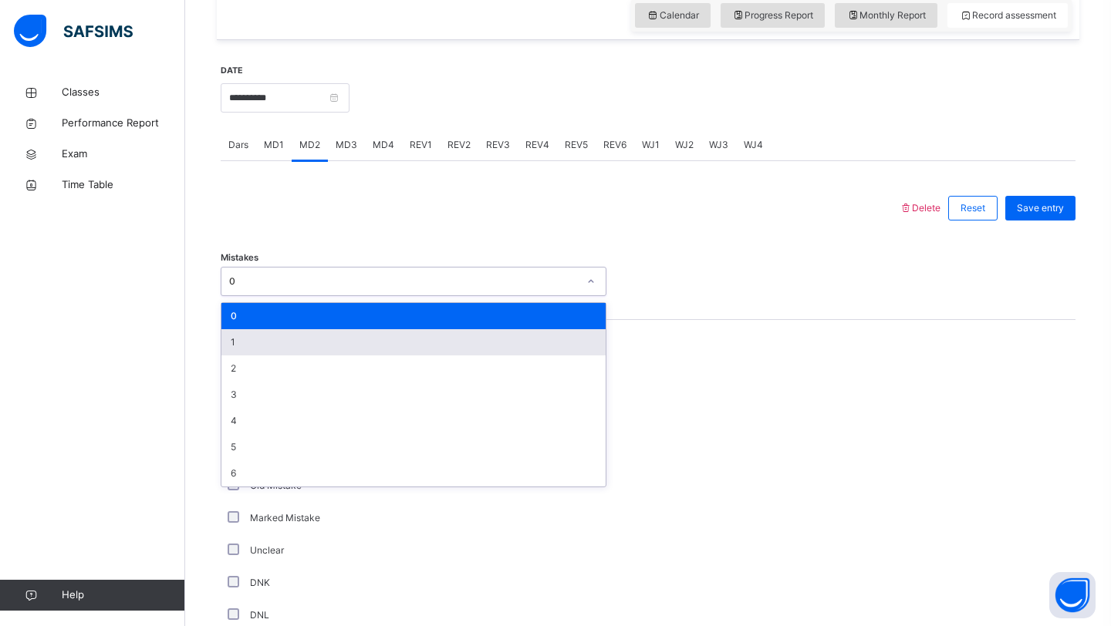
click at [245, 350] on div "1" at bounding box center [413, 342] width 384 height 26
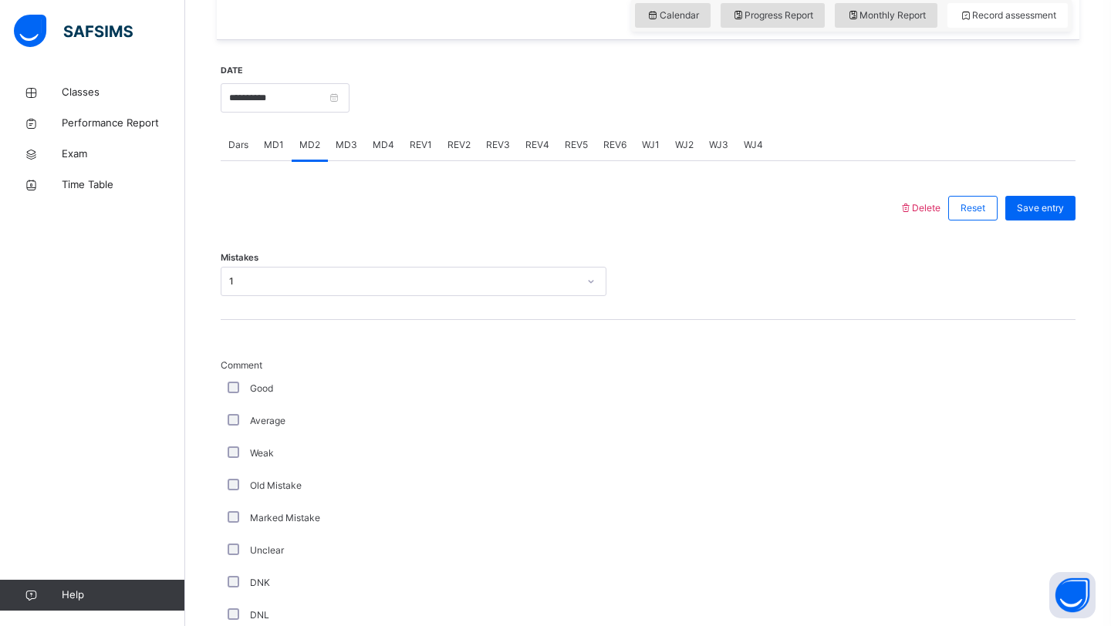
click at [232, 392] on div "Good" at bounding box center [414, 389] width 386 height 32
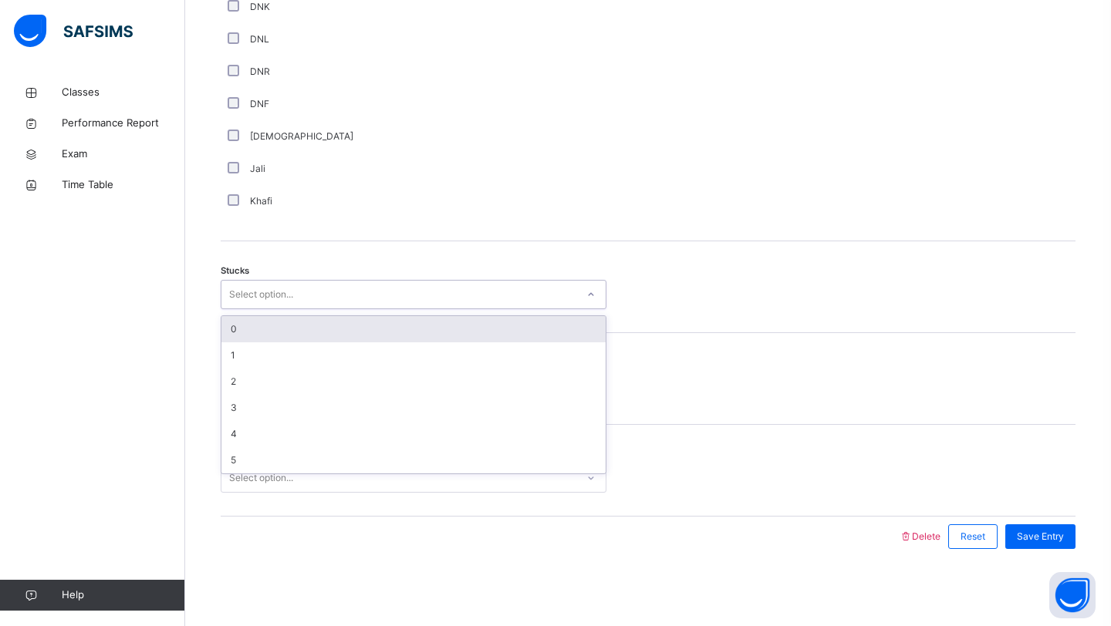
click at [256, 300] on div "Select option..." at bounding box center [261, 294] width 64 height 29
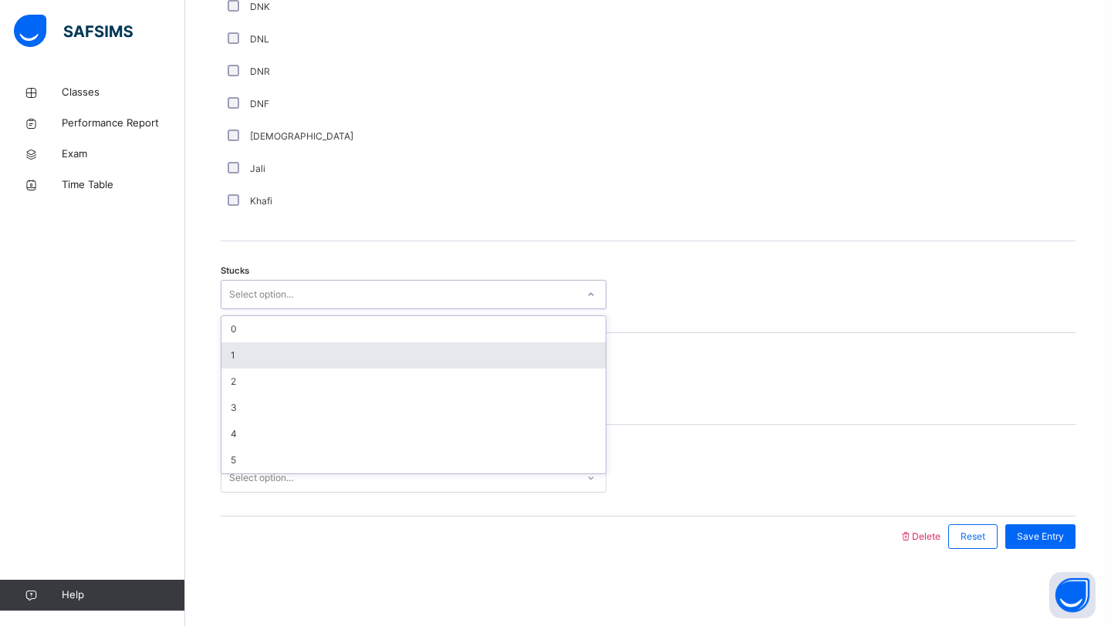
click at [241, 363] on div "1" at bounding box center [413, 355] width 384 height 26
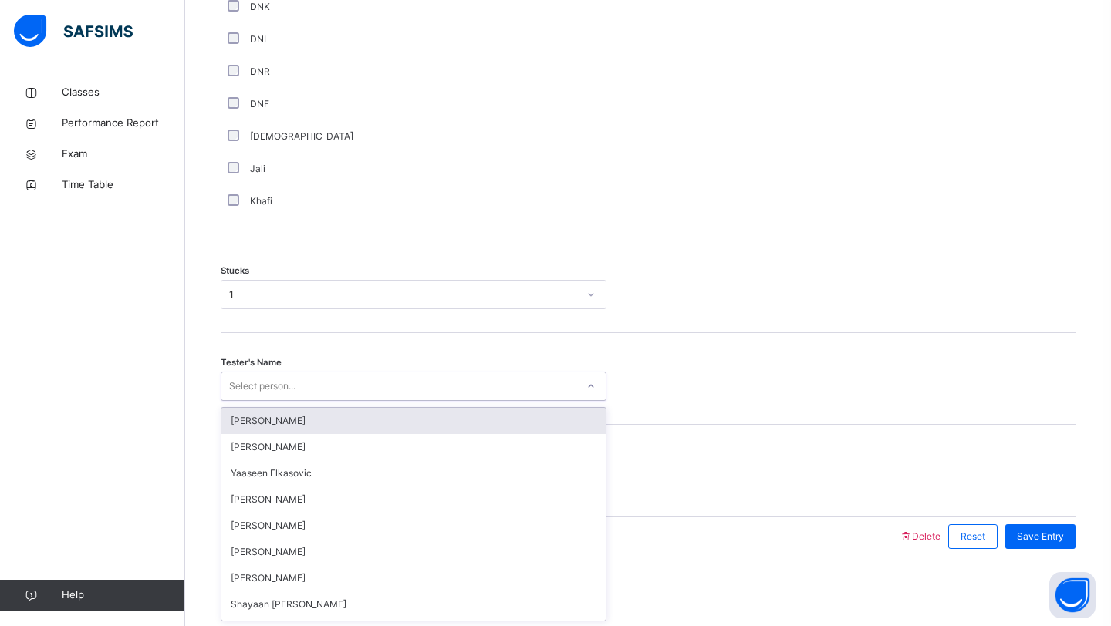
click at [248, 376] on div "Select person..." at bounding box center [262, 386] width 66 height 29
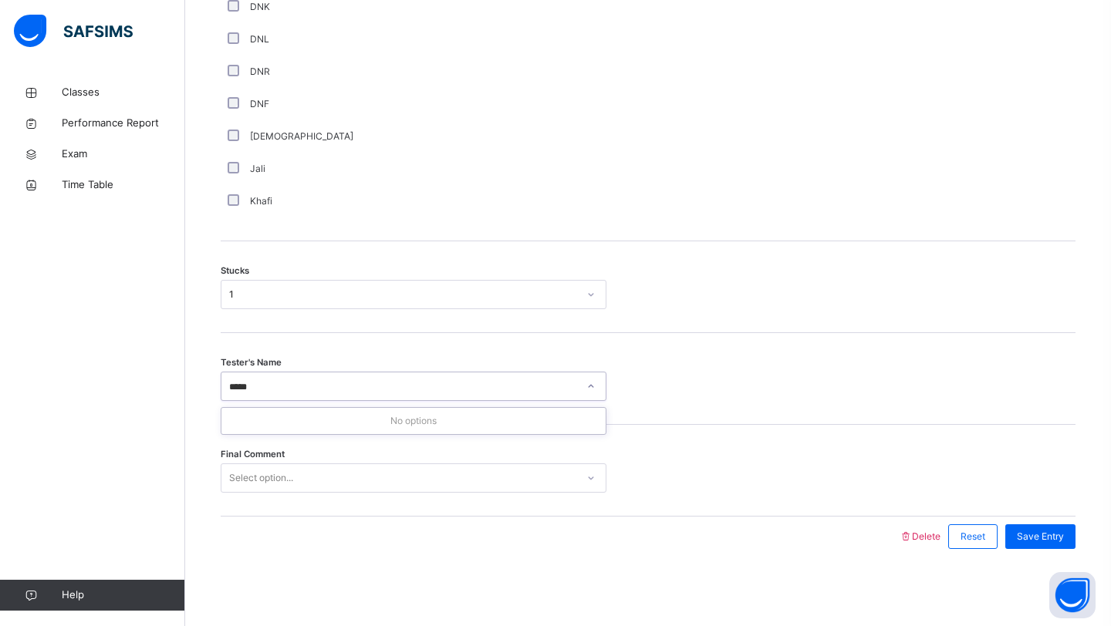
type input "****"
click at [273, 494] on div "Final Comment Select option..." at bounding box center [648, 471] width 855 height 92
click at [268, 474] on div "Select option..." at bounding box center [261, 478] width 64 height 29
click at [1041, 528] on div "Save Entry" at bounding box center [1040, 537] width 70 height 25
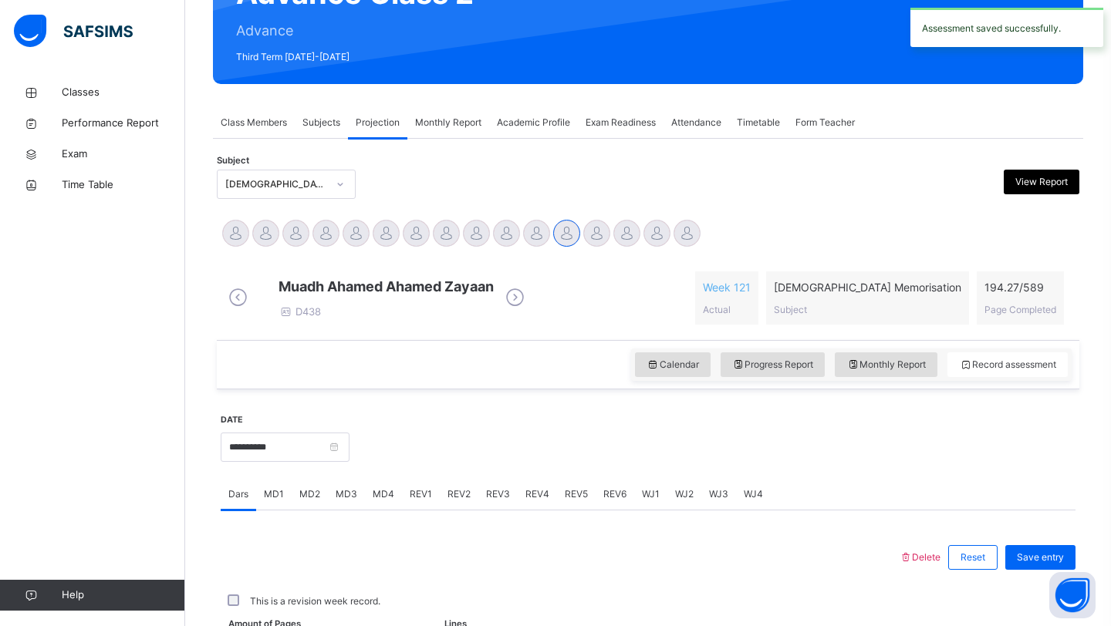
scroll to position [532, 0]
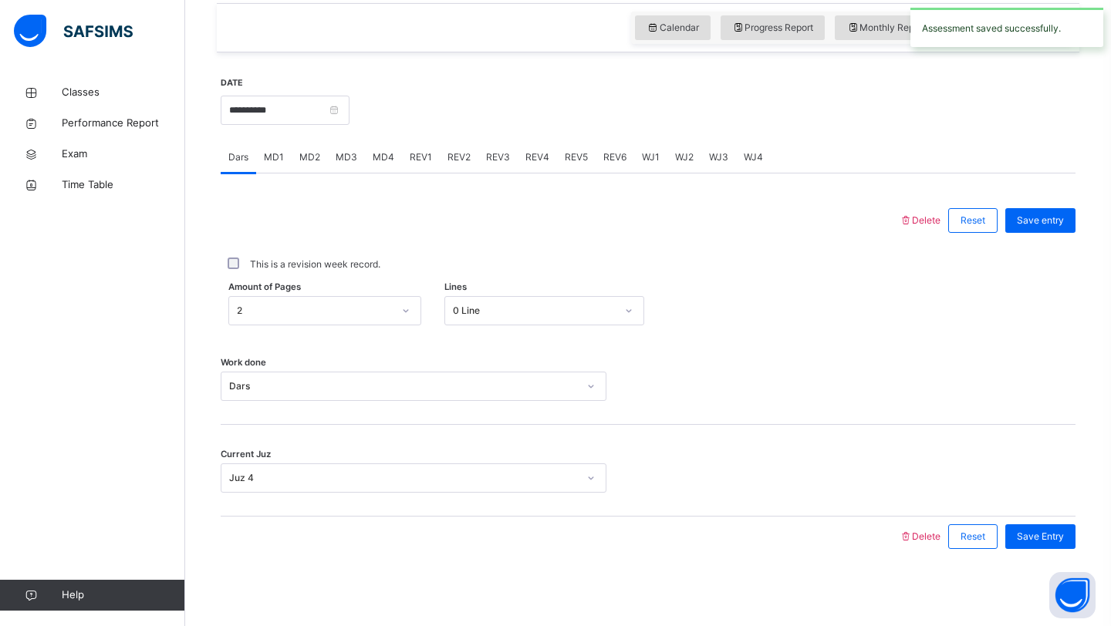
click at [376, 163] on span "MD4" at bounding box center [384, 157] width 22 height 14
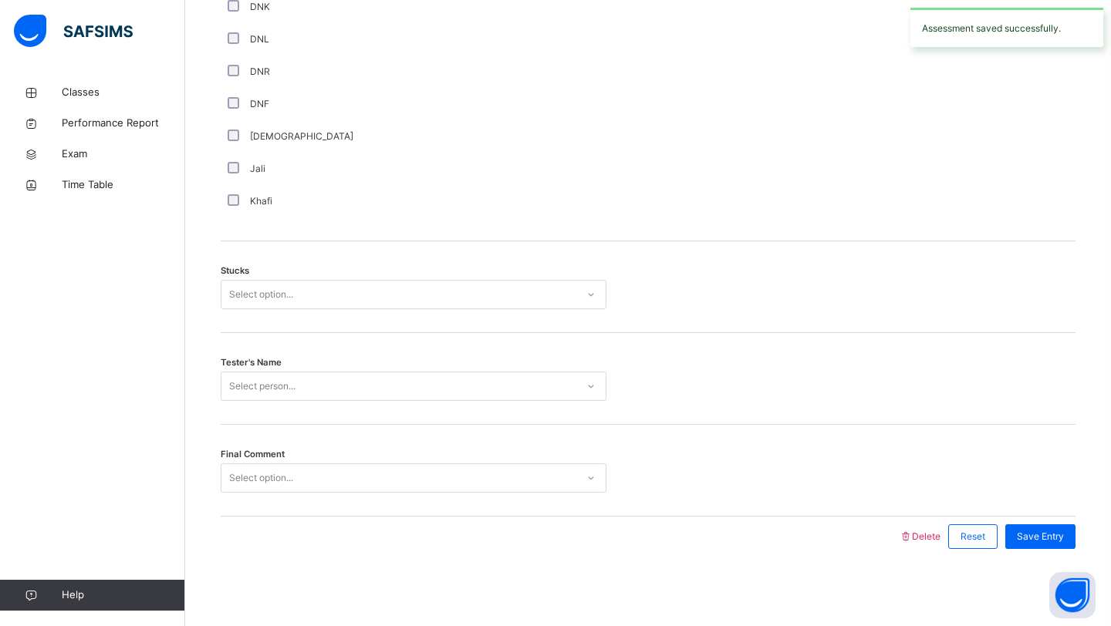
click at [376, 163] on div "Jali" at bounding box center [413, 169] width 378 height 14
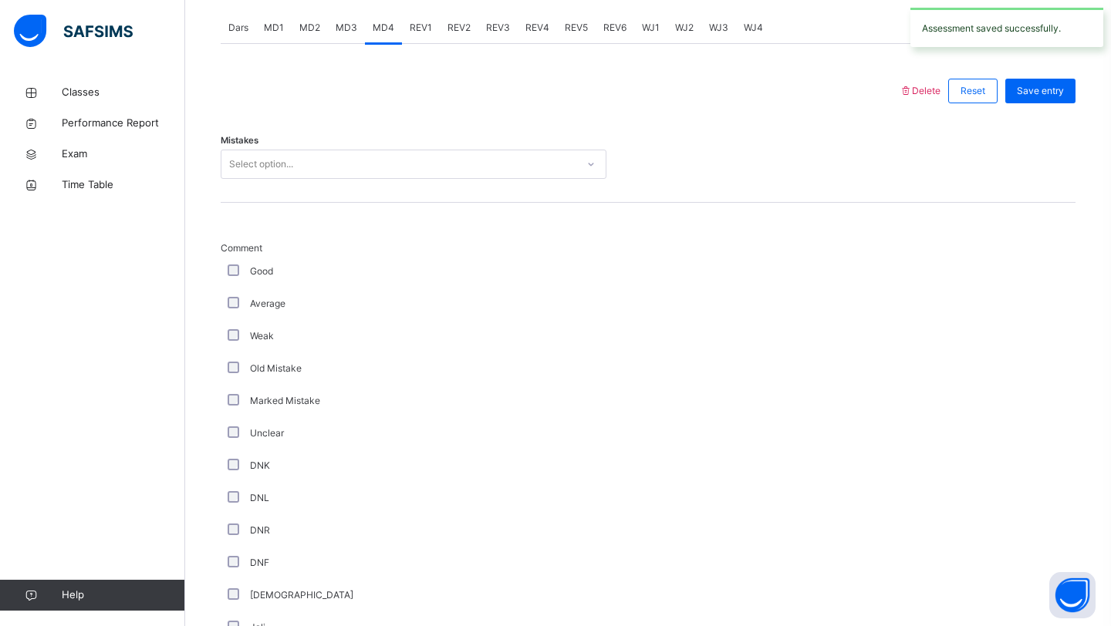
scroll to position [435, 0]
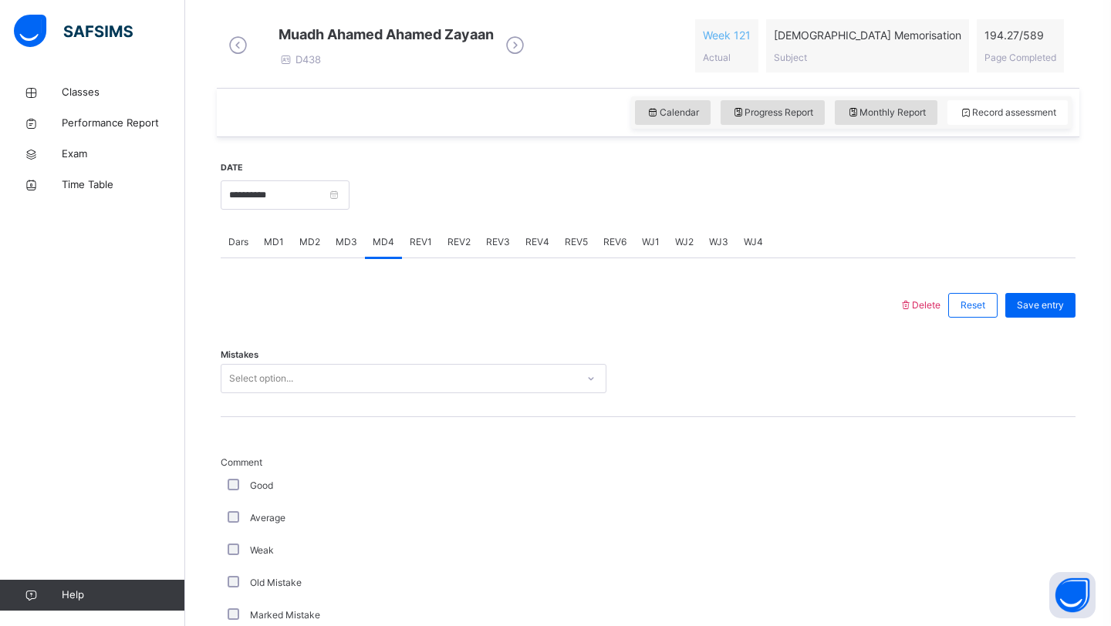
click at [287, 406] on div "Mistakes Select option..." at bounding box center [648, 372] width 855 height 92
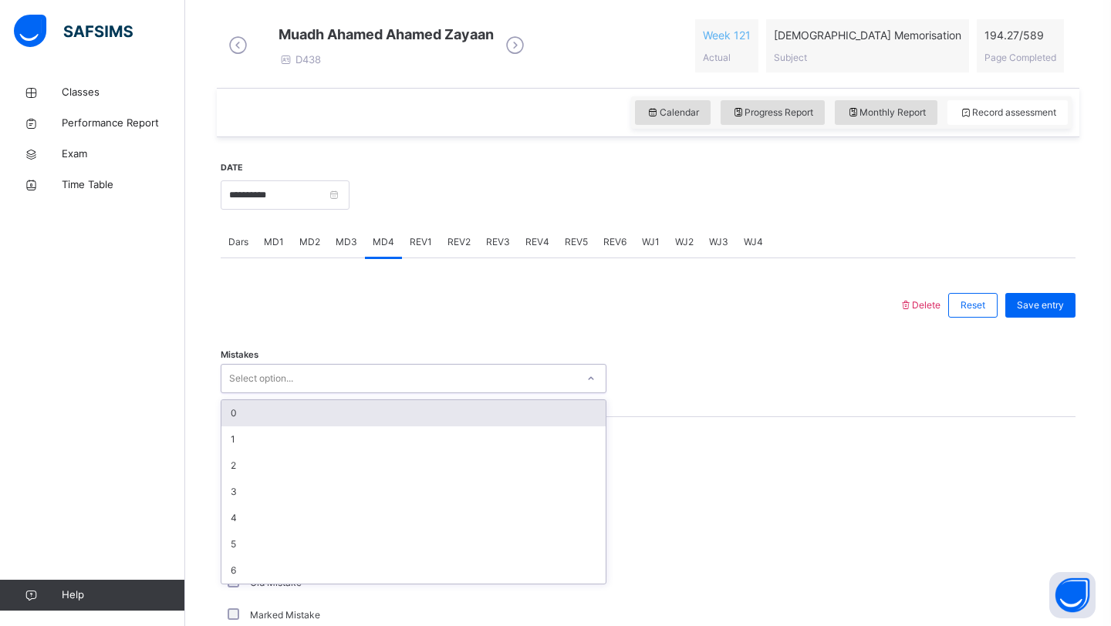
click at [287, 393] on div "Select option..." at bounding box center [414, 378] width 386 height 29
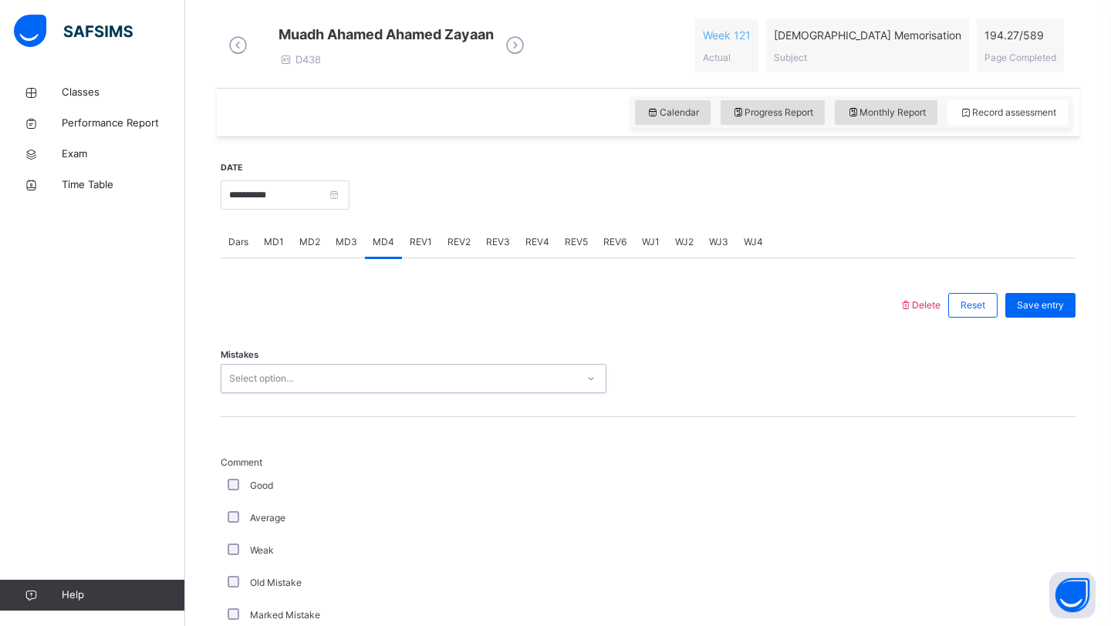
click at [284, 388] on div "Select option..." at bounding box center [261, 378] width 64 height 29
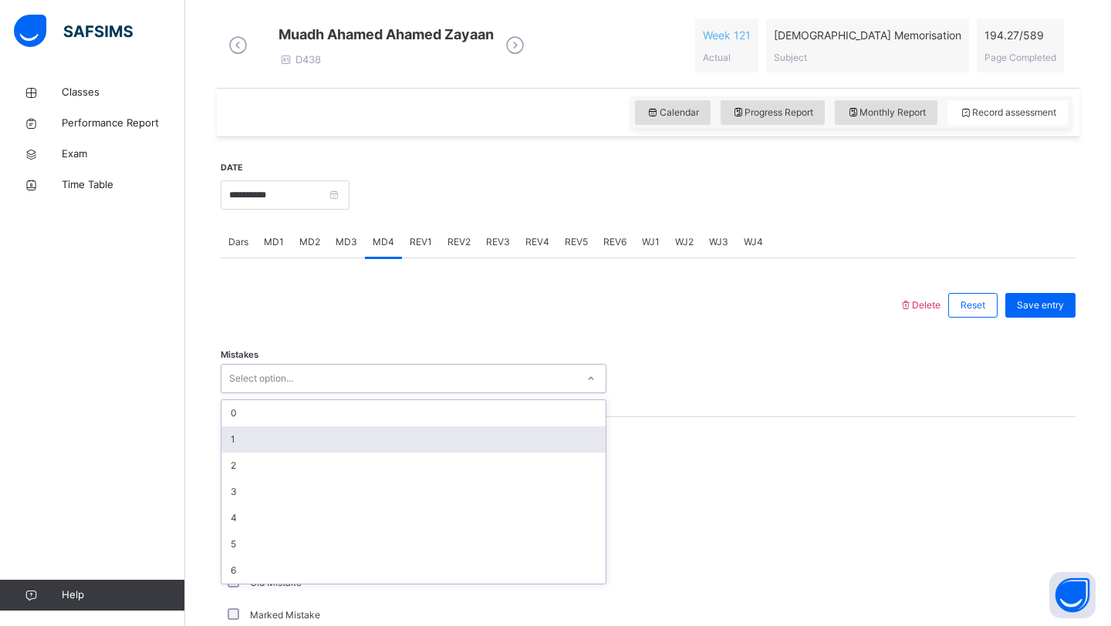
click at [241, 440] on div "1" at bounding box center [413, 440] width 384 height 26
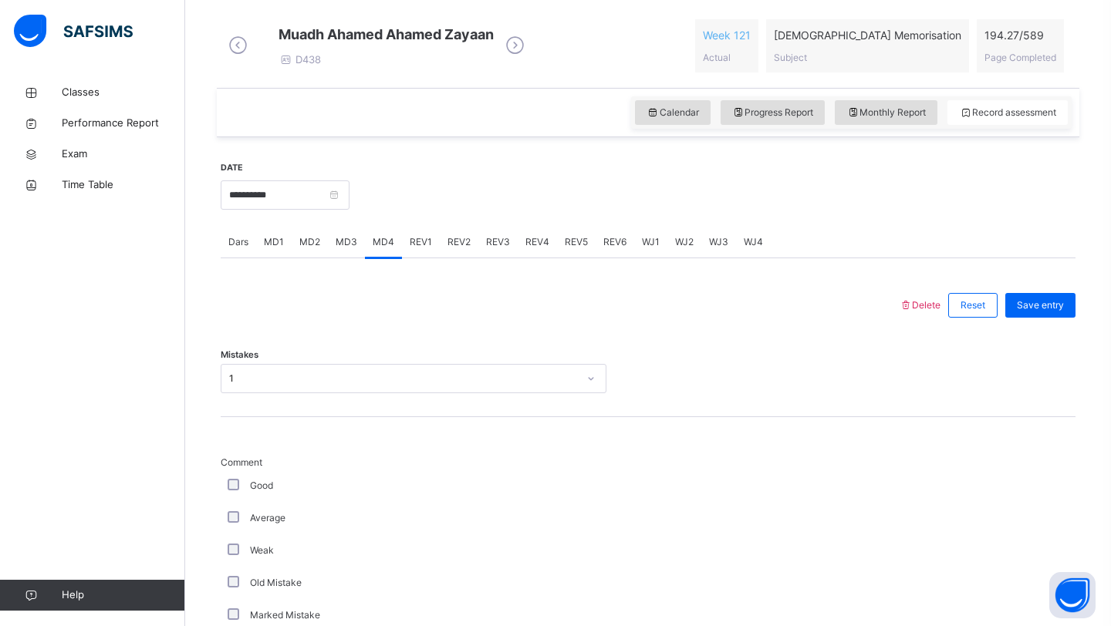
click at [248, 406] on div "Mistakes 1" at bounding box center [648, 372] width 855 height 92
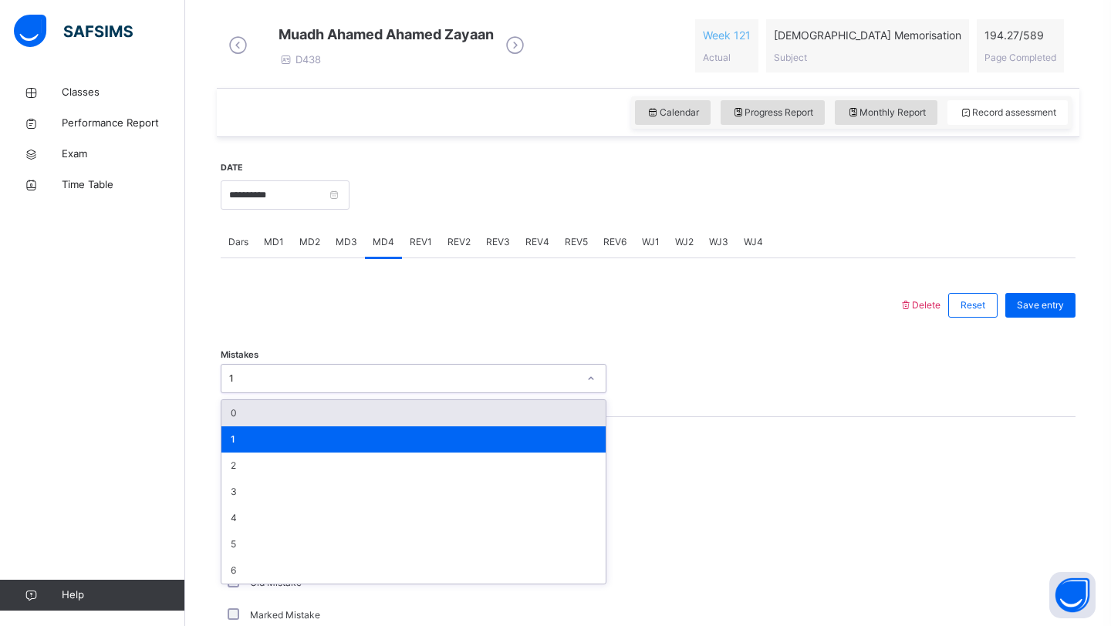
click at [242, 386] on div "1" at bounding box center [403, 379] width 349 height 14
click at [240, 427] on div "0" at bounding box center [413, 413] width 384 height 26
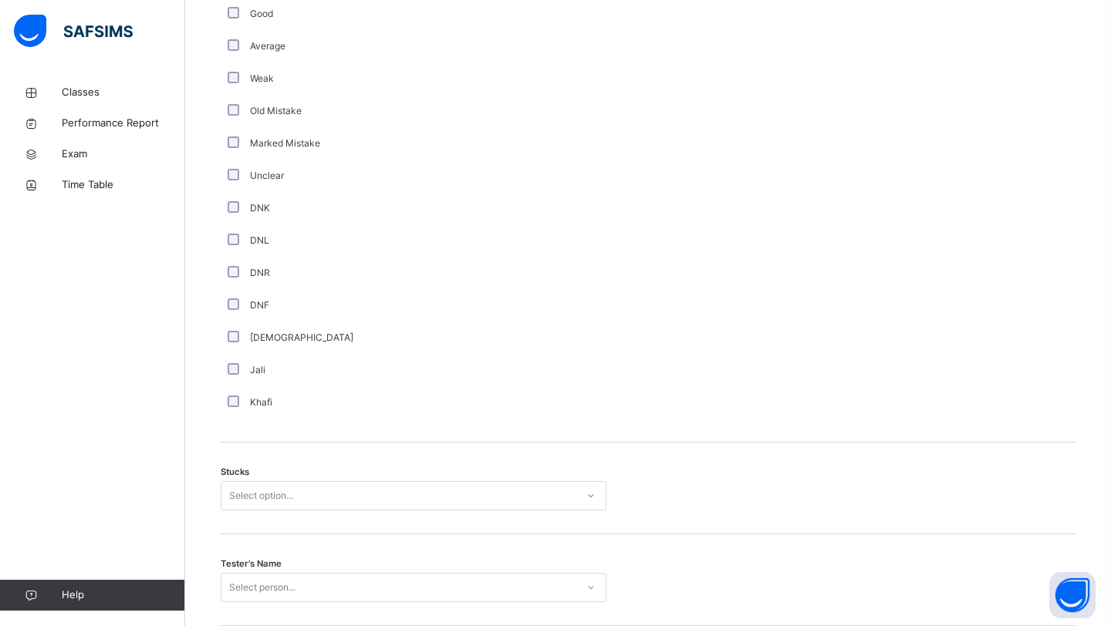
click at [258, 504] on div "Select option..." at bounding box center [414, 495] width 386 height 29
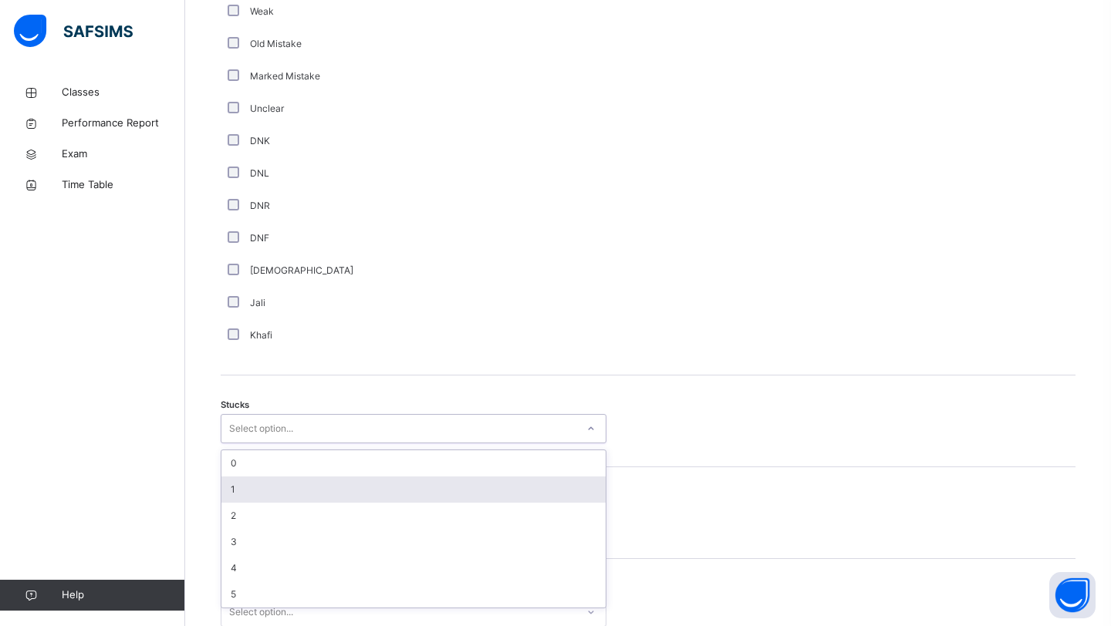
scroll to position [975, 0]
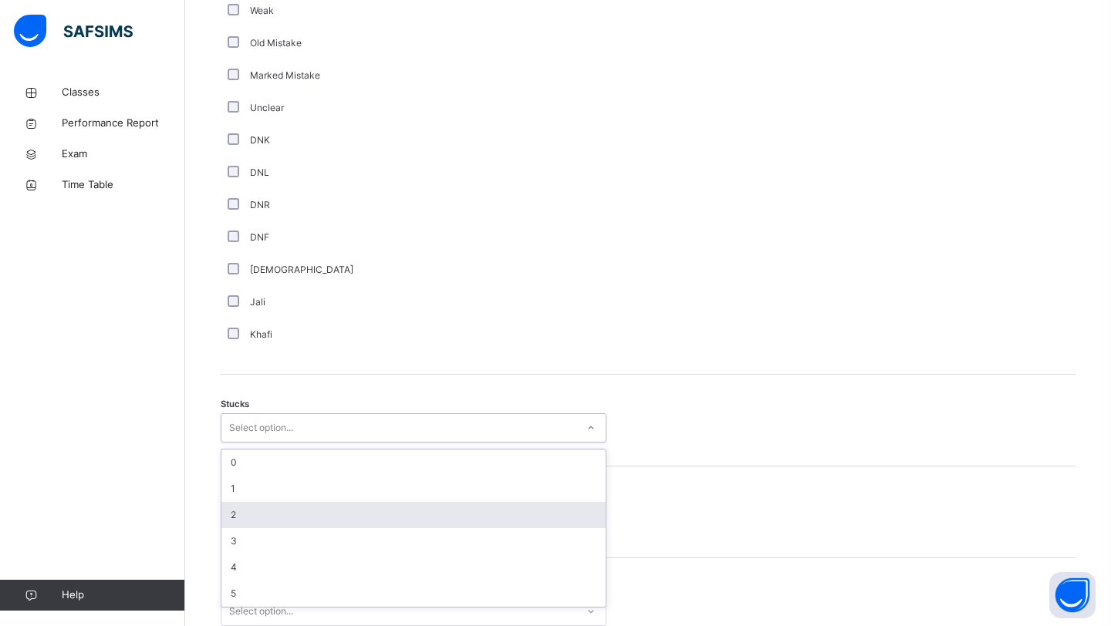
click at [241, 528] on div "2" at bounding box center [413, 515] width 384 height 26
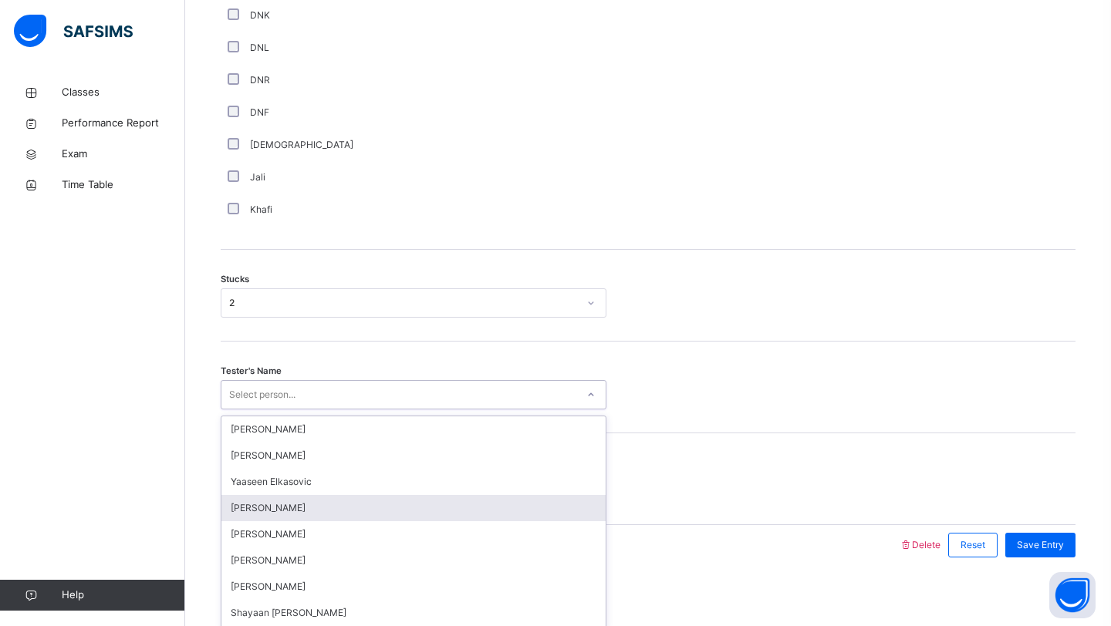
scroll to position [1121, 0]
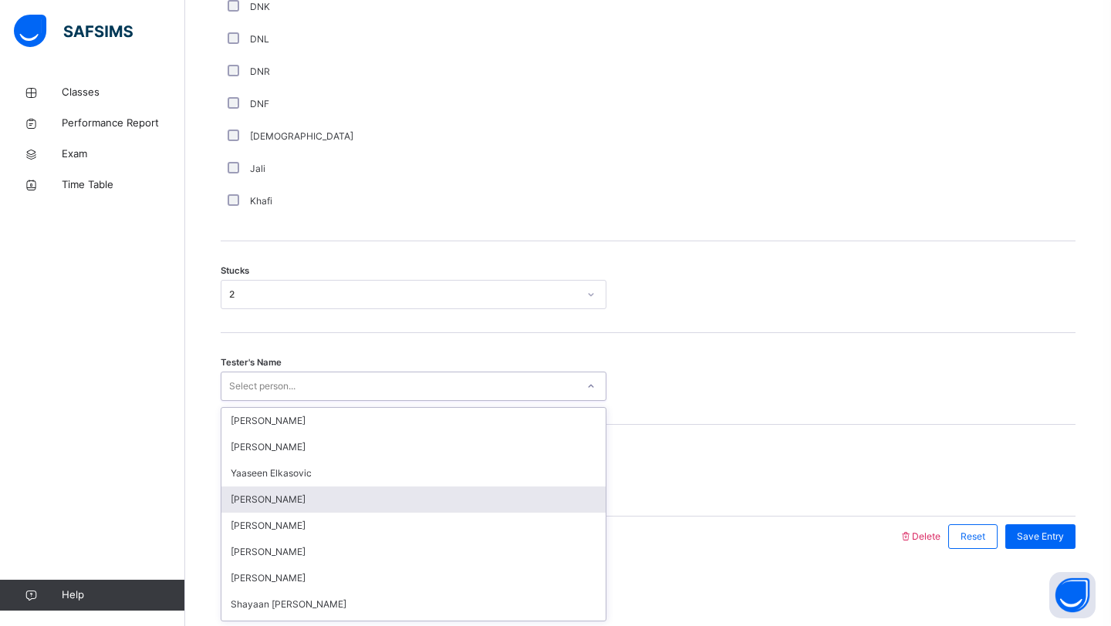
click at [245, 401] on div "option Khadijah Sardar focused, 4 of 91. 91 results available. Use Up and Down …" at bounding box center [414, 386] width 386 height 29
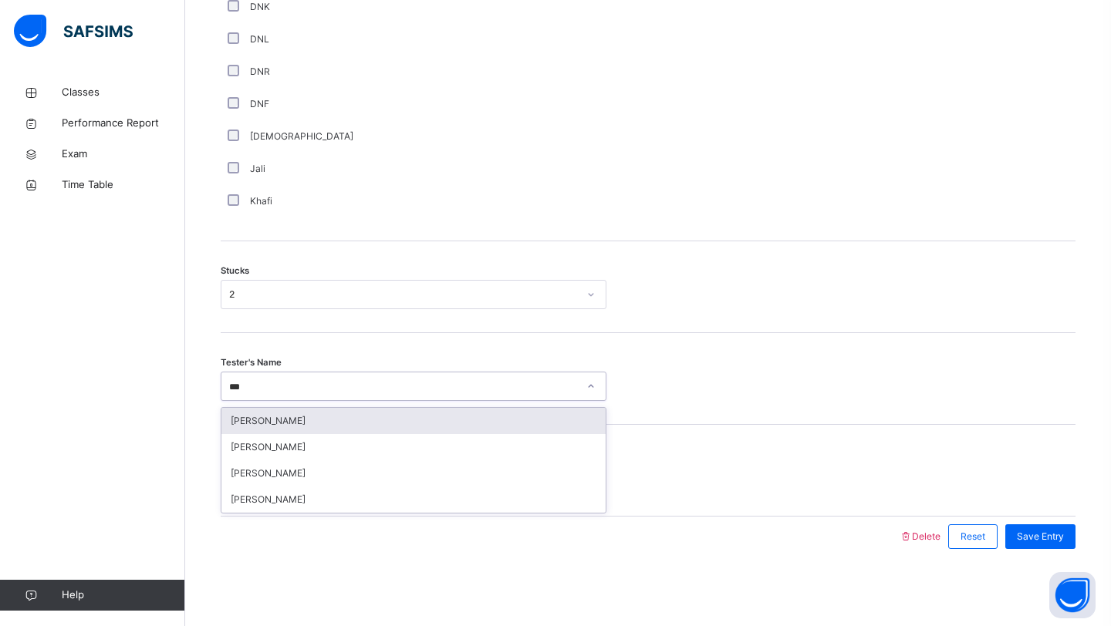
type input "****"
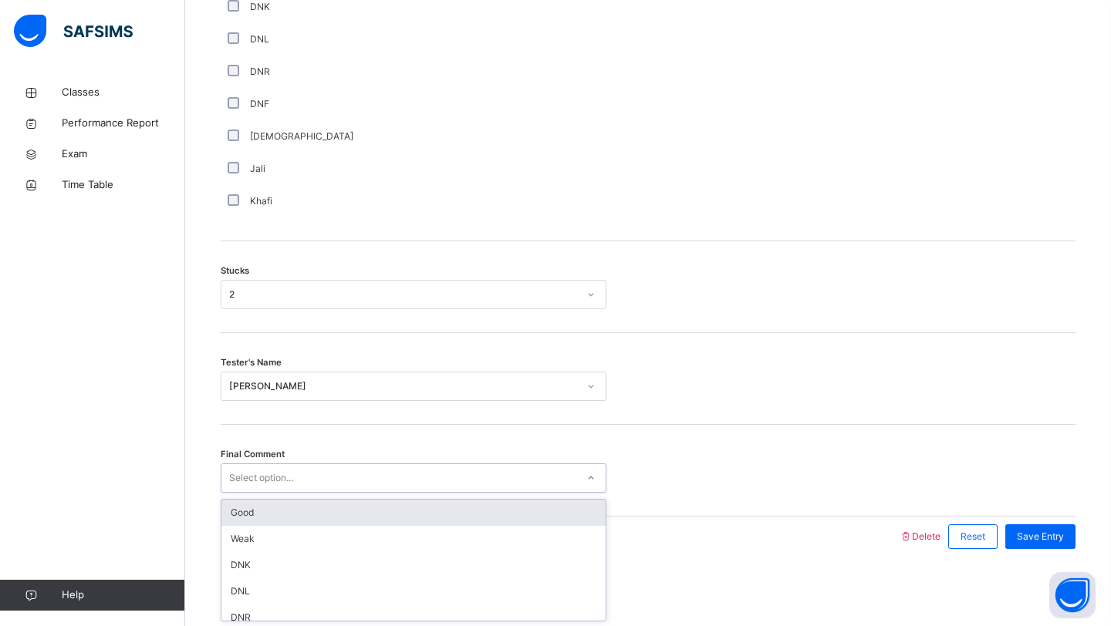
click at [373, 481] on div "Select option..." at bounding box center [398, 479] width 355 height 24
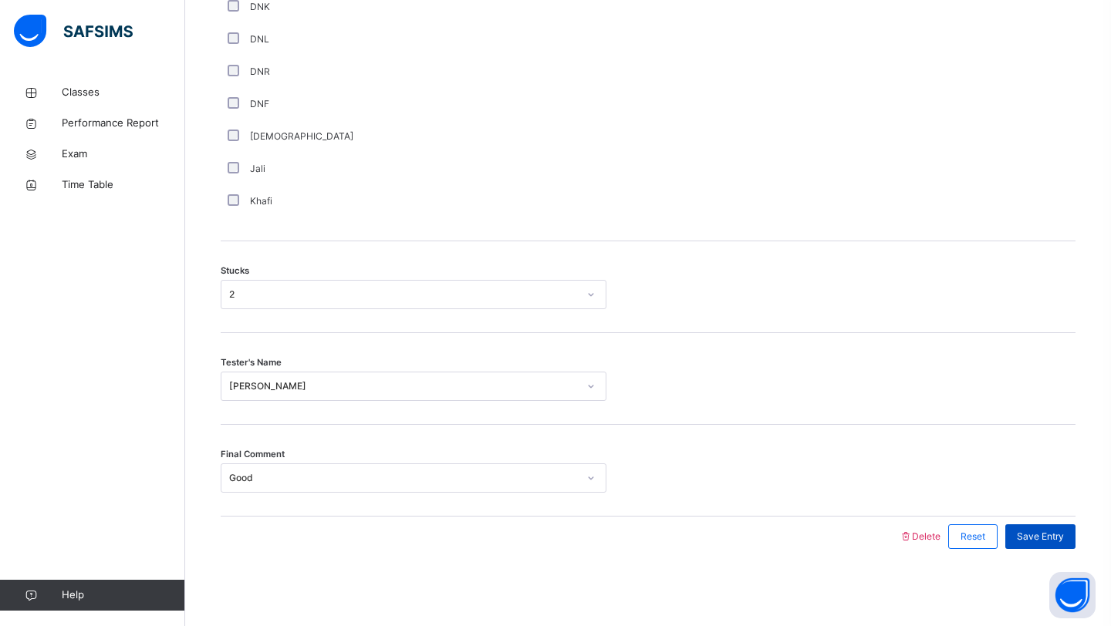
click at [1058, 525] on div "Save Entry" at bounding box center [1040, 537] width 70 height 25
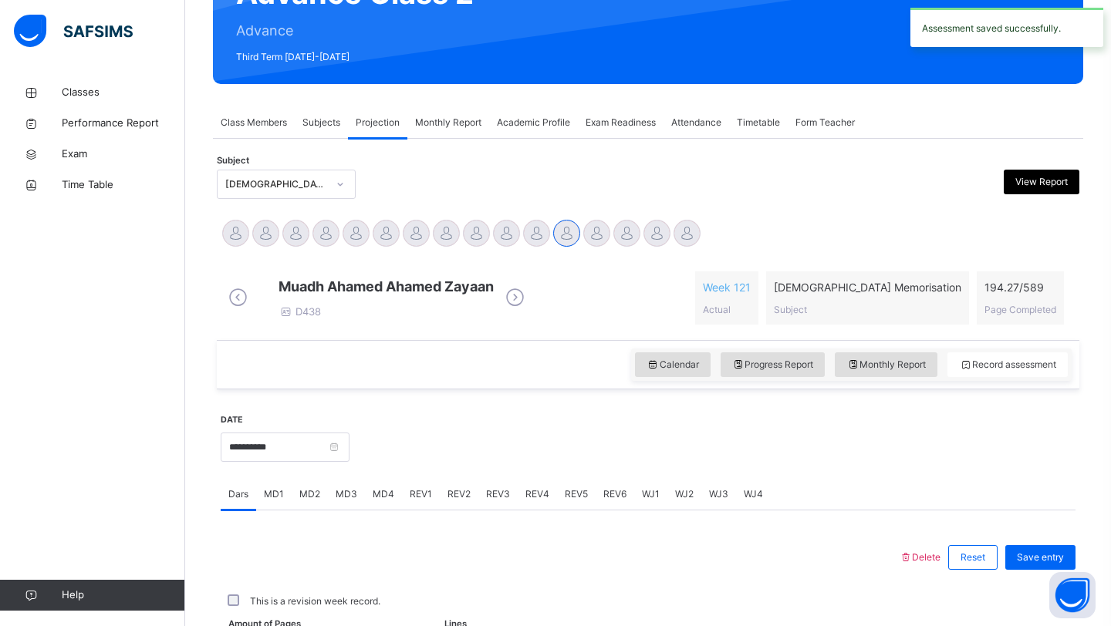
scroll to position [532, 0]
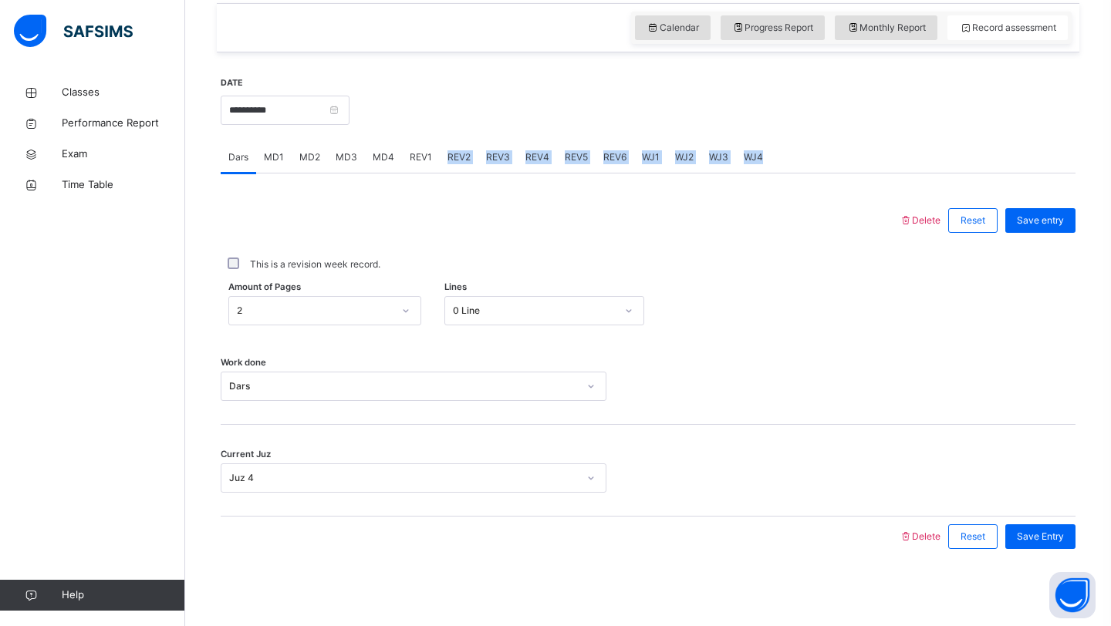
drag, startPoint x: 416, startPoint y: 168, endPoint x: 392, endPoint y: 167, distance: 24.0
click at [392, 167] on div "Dars MD1 MD2 MD3 MD4 REV1 REV2 REV3 REV4 REV5 REV6 WJ1 WJ2 WJ3 WJ4 Dars More Op…" at bounding box center [648, 349] width 855 height 415
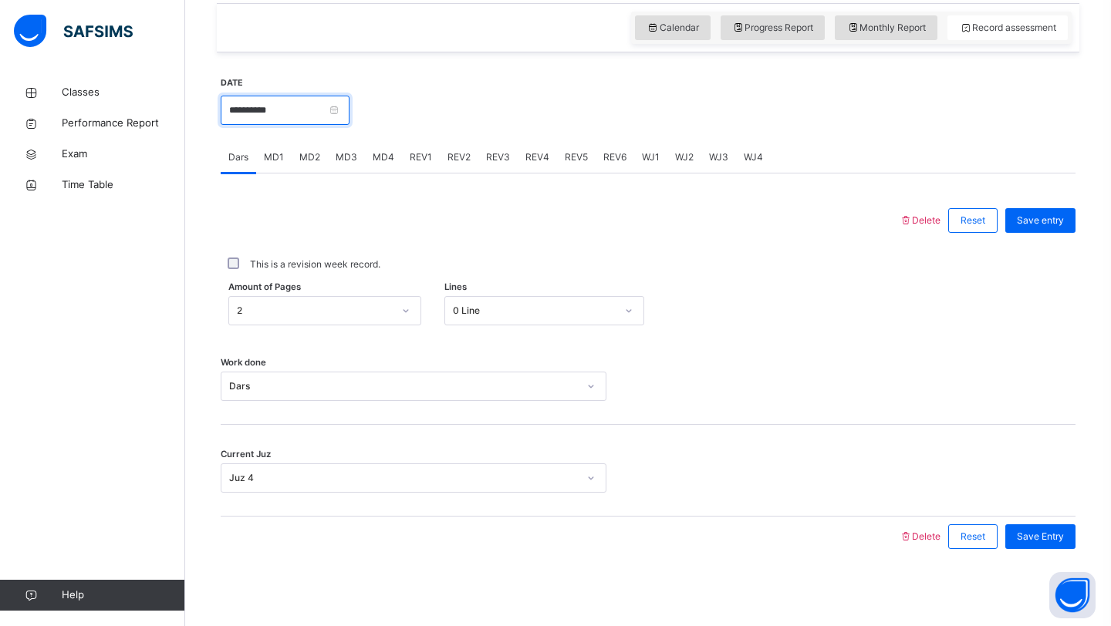
click at [322, 110] on input "**********" at bounding box center [285, 110] width 129 height 29
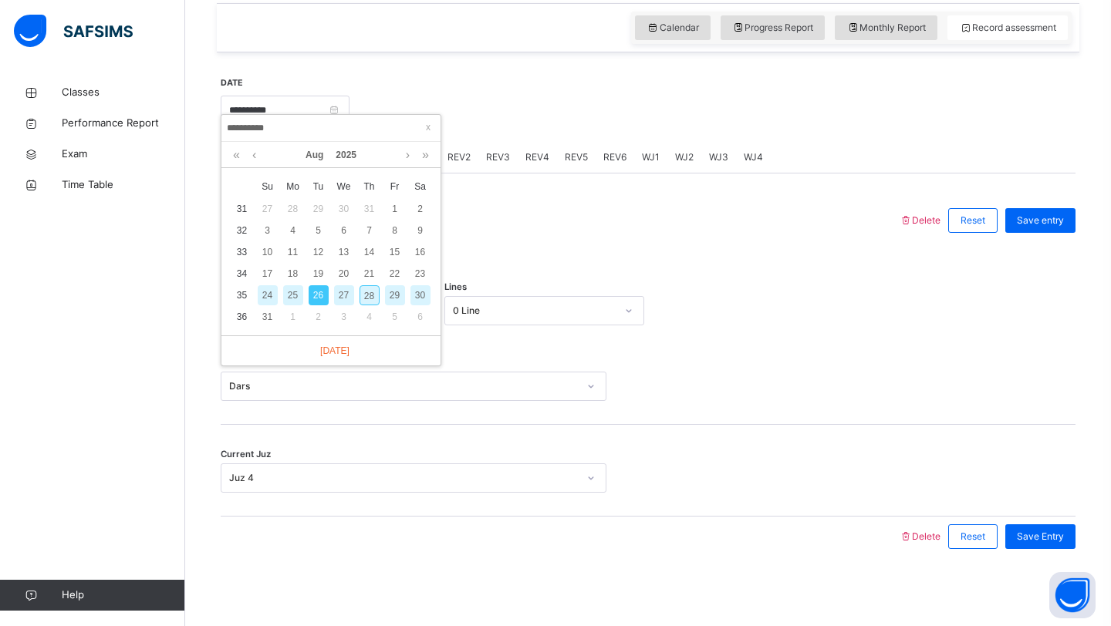
click at [369, 285] on div "28" at bounding box center [369, 295] width 20 height 20
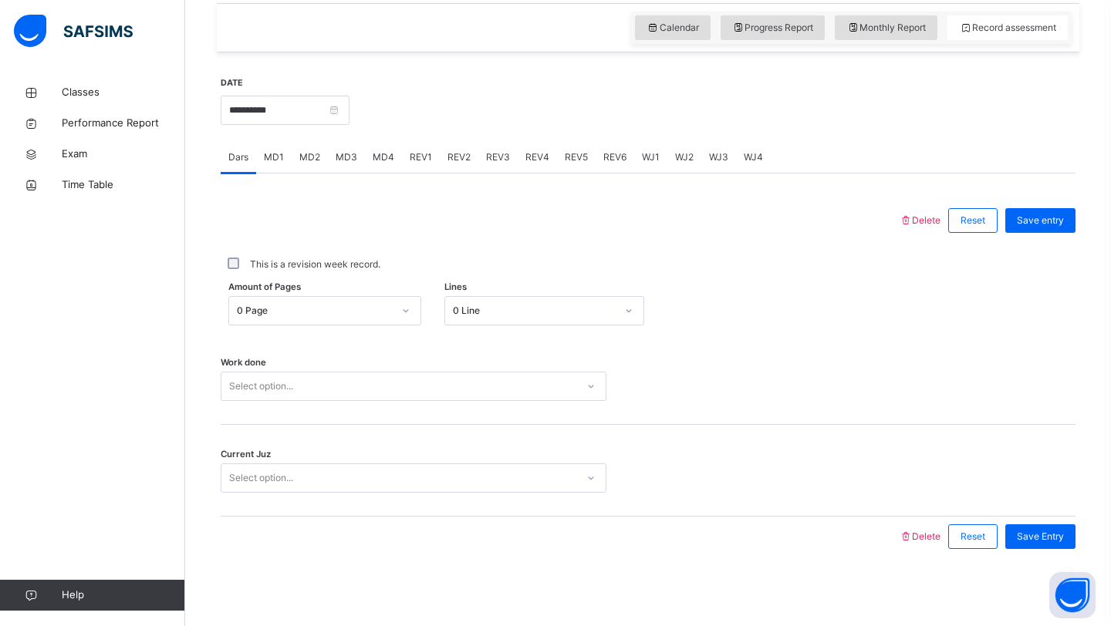
click at [280, 158] on span "MD1" at bounding box center [274, 157] width 20 height 14
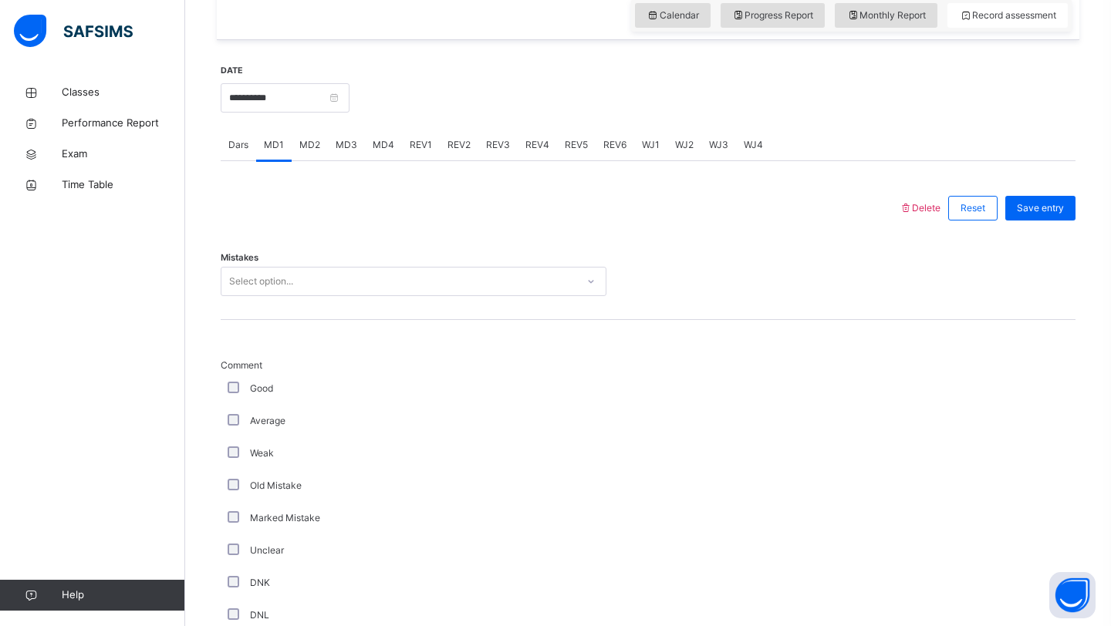
click at [346, 152] on span "MD3" at bounding box center [347, 145] width 22 height 14
click at [355, 294] on div "Select option..." at bounding box center [398, 282] width 355 height 24
click at [670, 215] on div at bounding box center [559, 208] width 663 height 40
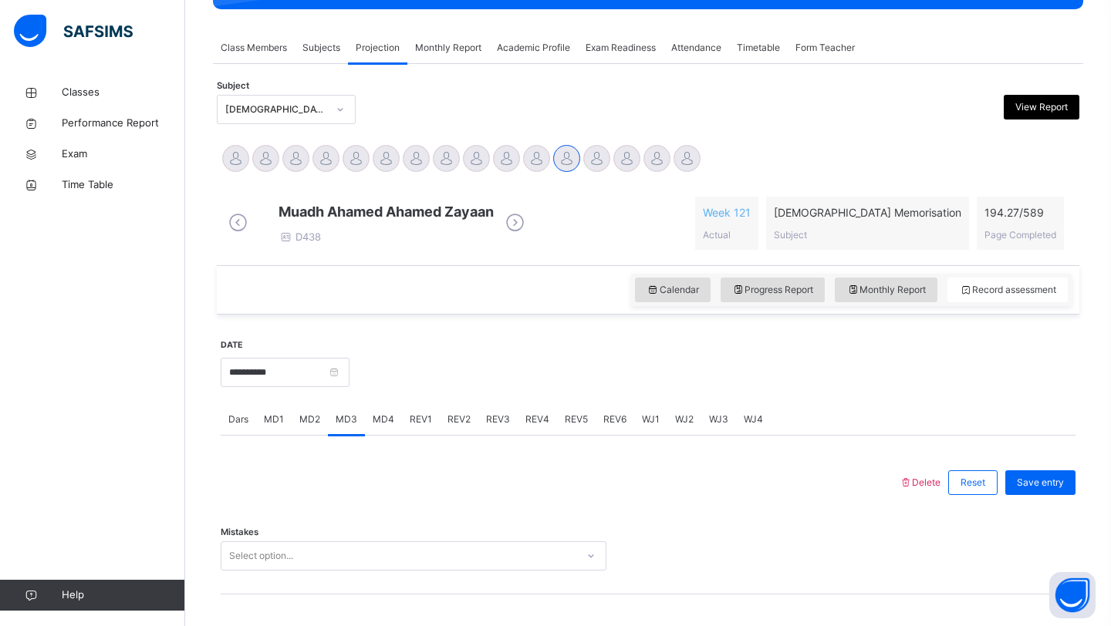
scroll to position [0, 0]
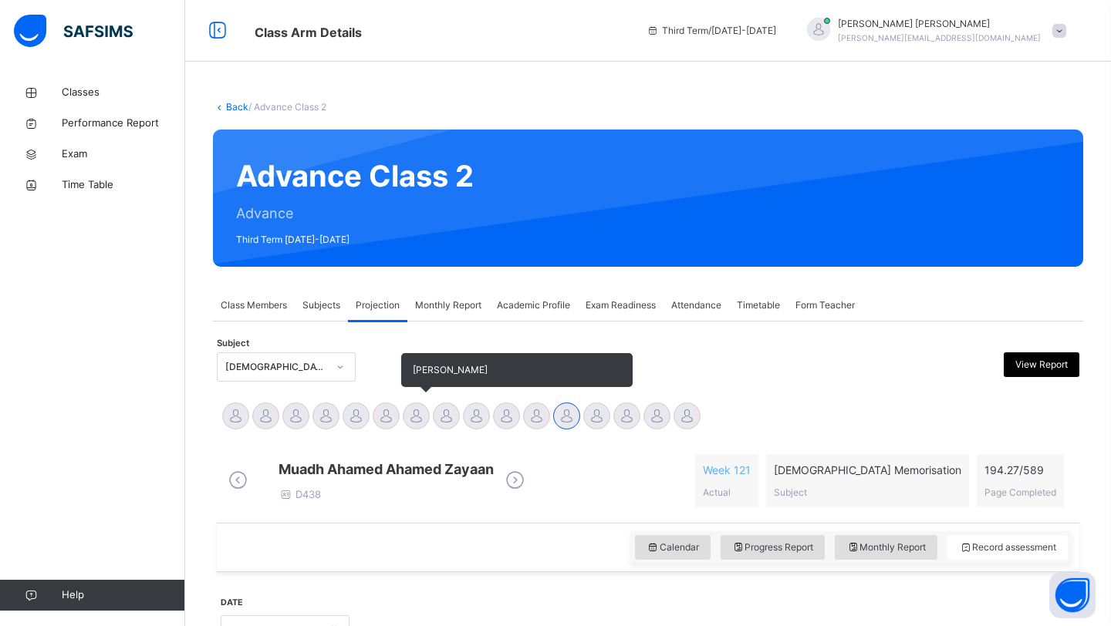
click at [408, 420] on div at bounding box center [416, 416] width 27 height 27
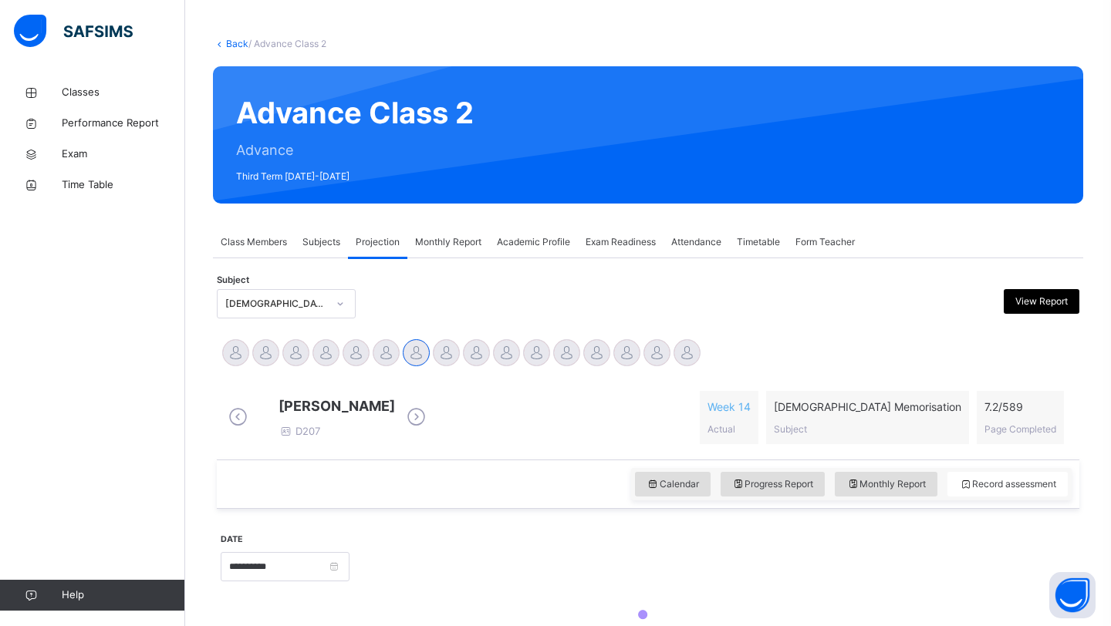
scroll to position [183, 0]
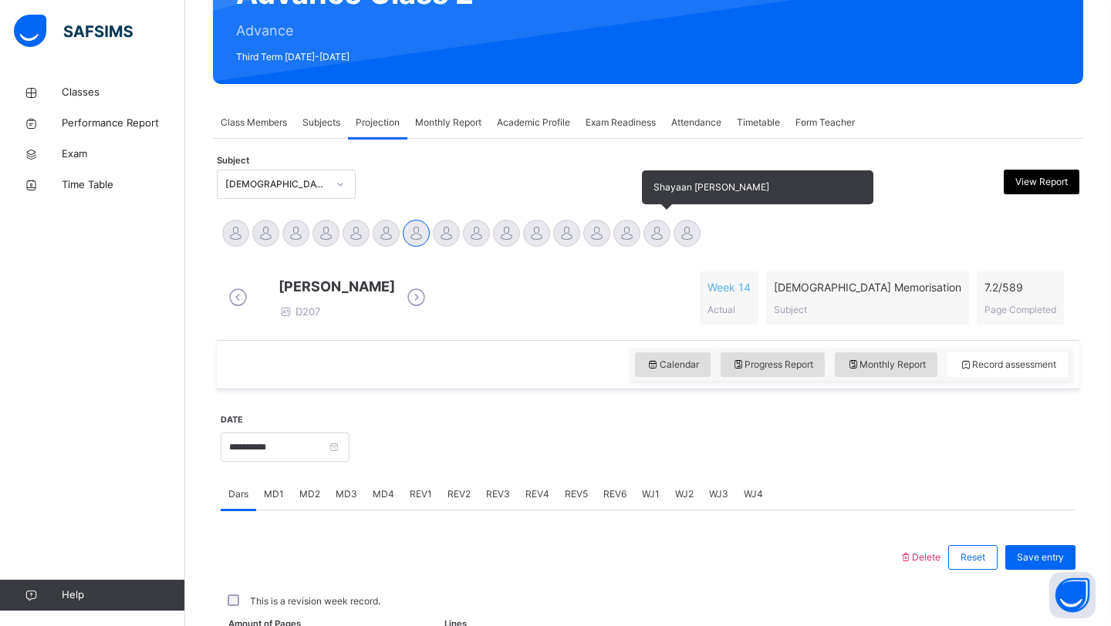
click at [649, 226] on div at bounding box center [656, 233] width 27 height 27
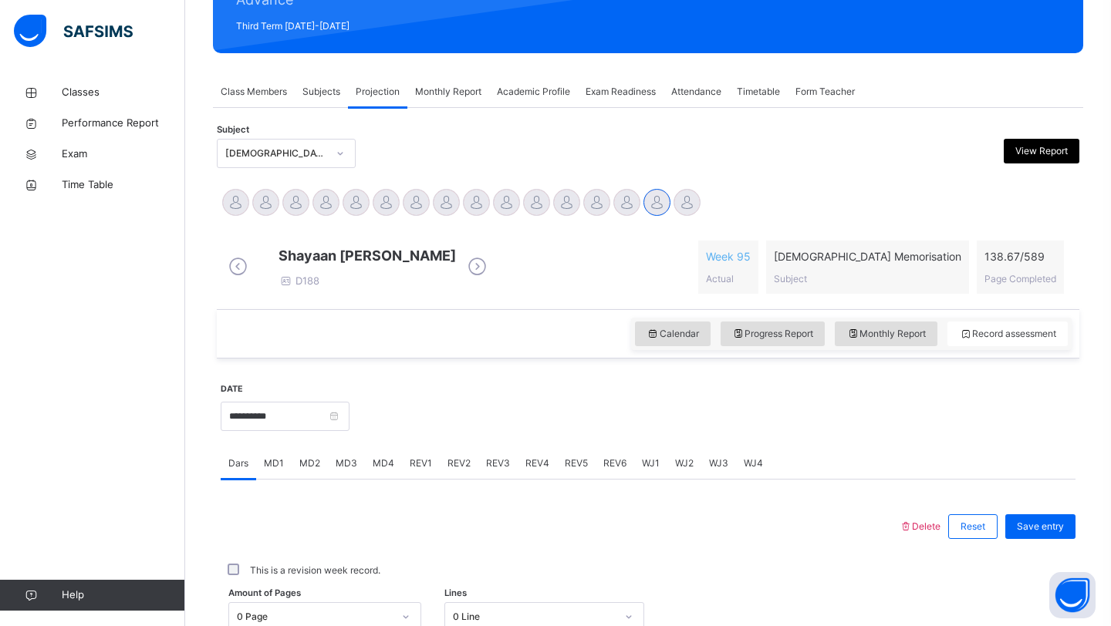
scroll to position [218, 0]
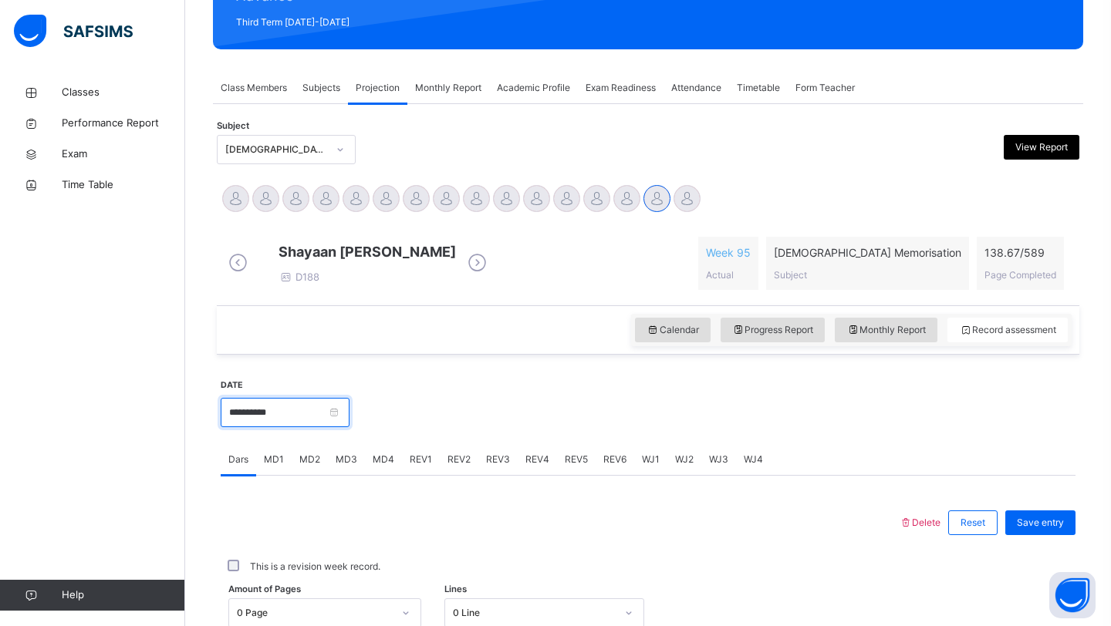
drag, startPoint x: 280, startPoint y: 430, endPoint x: 272, endPoint y: 427, distance: 9.0
click at [272, 427] on input "**********" at bounding box center [285, 412] width 129 height 29
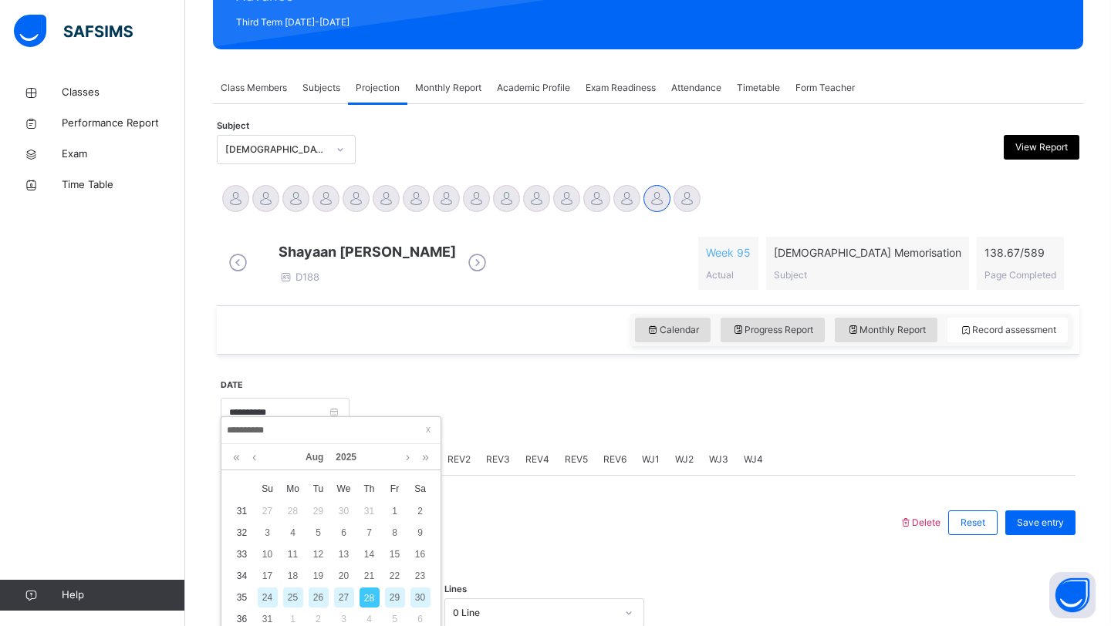
click at [272, 427] on input "**********" at bounding box center [331, 430] width 210 height 17
click at [310, 435] on input "**********" at bounding box center [331, 430] width 210 height 17
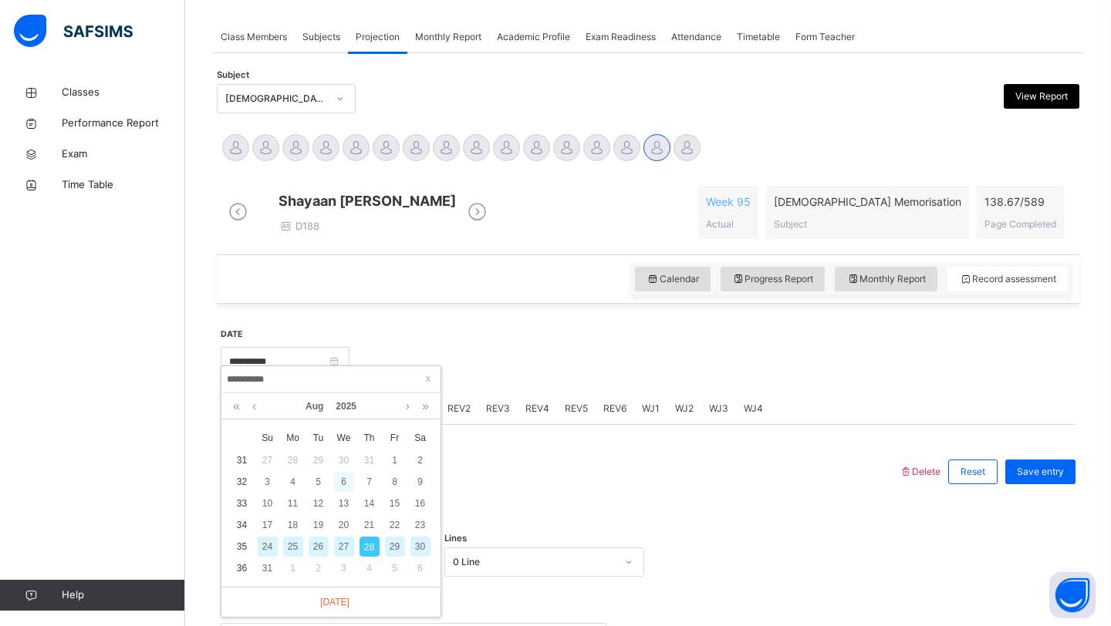
scroll to position [277, 0]
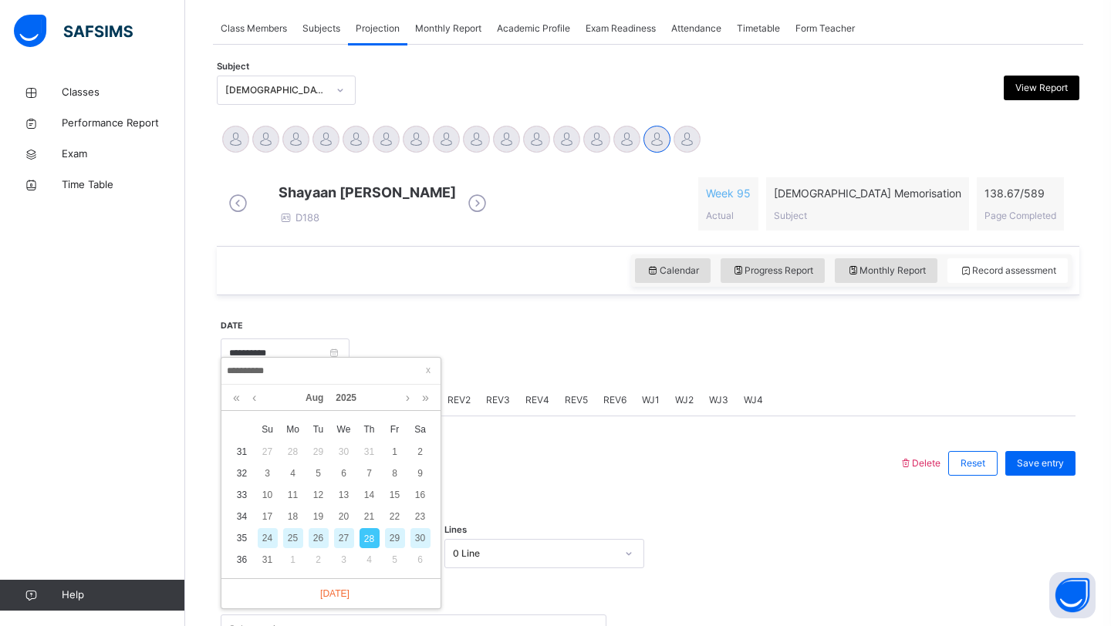
click at [315, 538] on div "26" at bounding box center [319, 538] width 20 height 20
type input "**********"
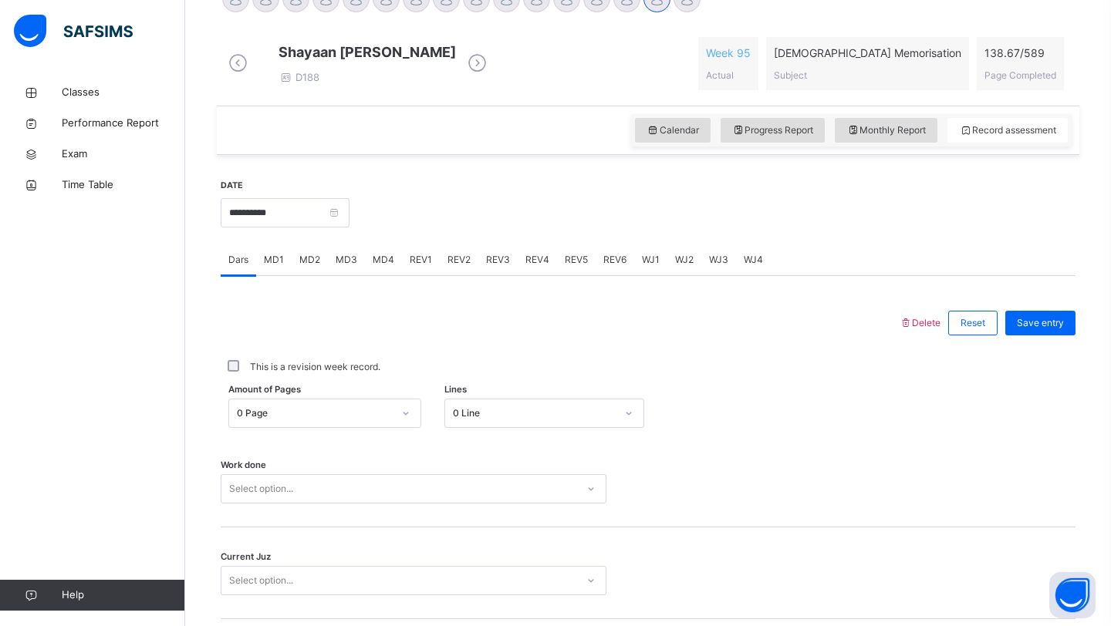
scroll to position [433, 0]
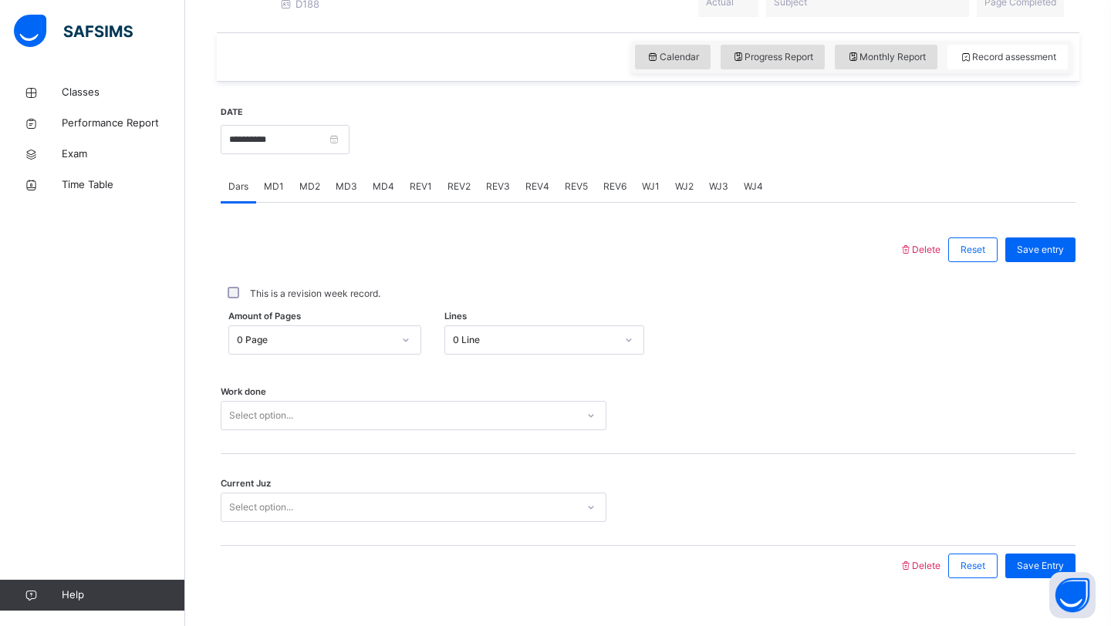
click at [273, 430] on div "Select option..." at bounding box center [414, 415] width 386 height 29
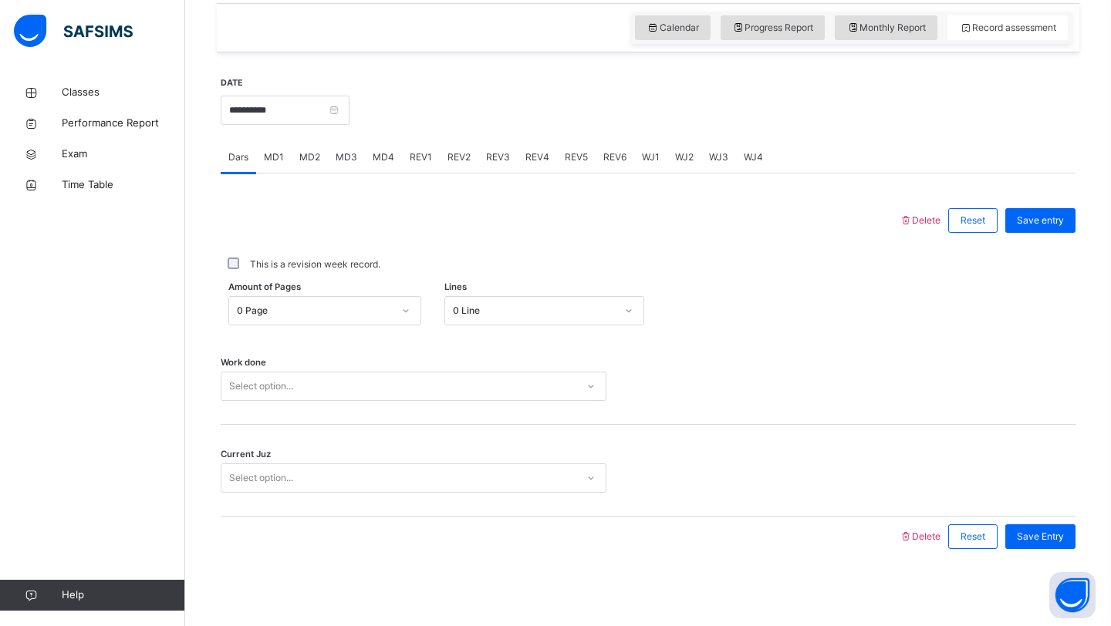
scroll to position [532, 0]
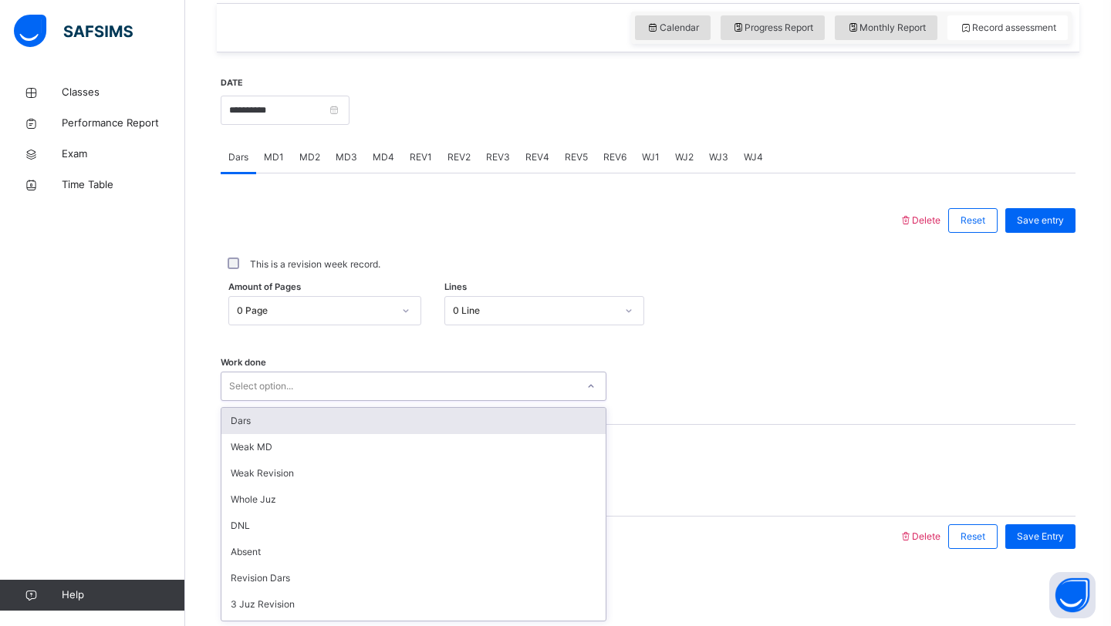
click at [318, 413] on div "Dars" at bounding box center [413, 421] width 384 height 26
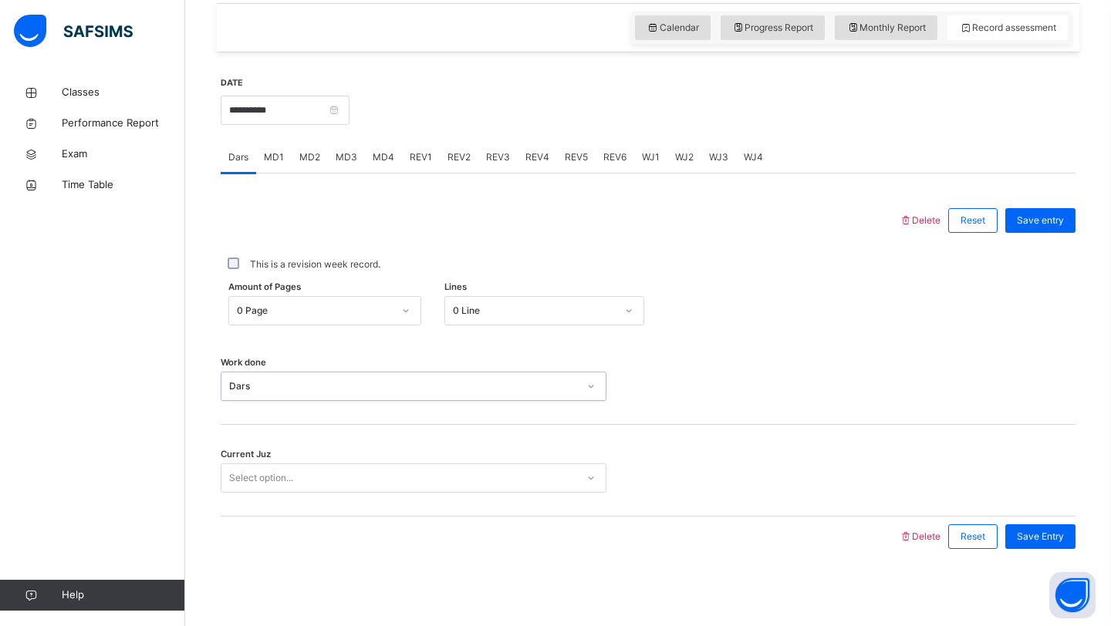
click at [322, 393] on div "Dars" at bounding box center [398, 387] width 355 height 24
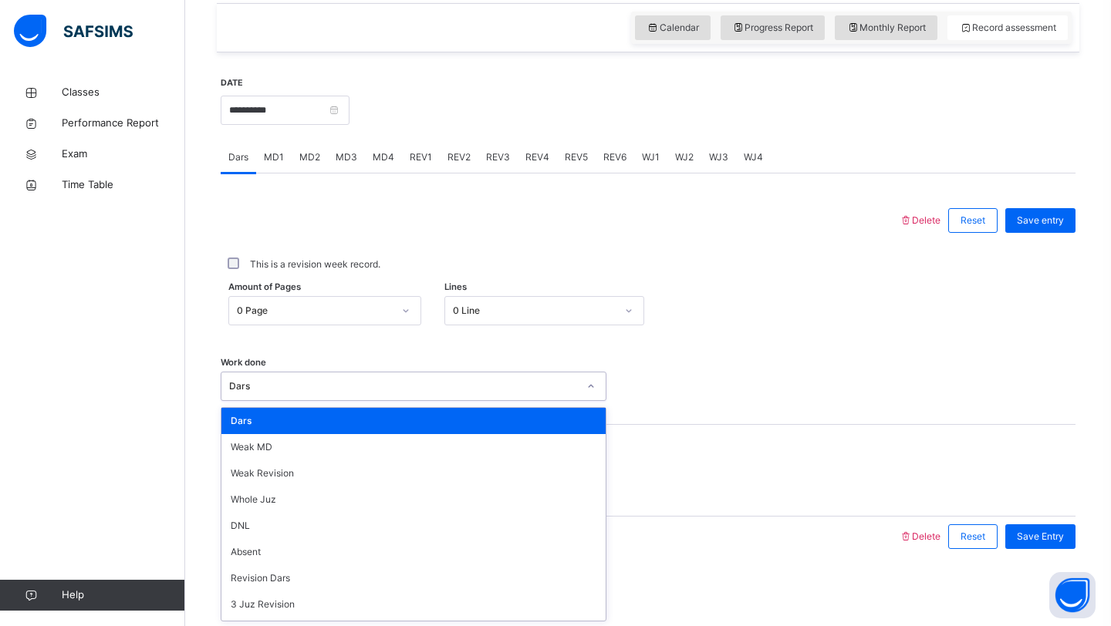
click at [334, 372] on div "Dars" at bounding box center [414, 386] width 386 height 29
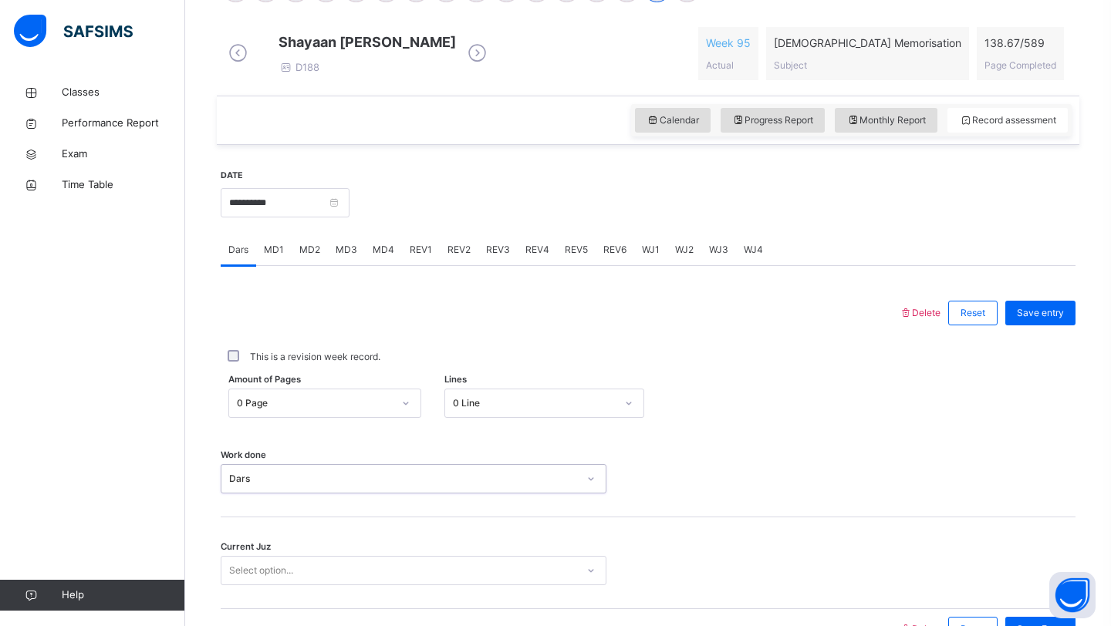
scroll to position [424, 0]
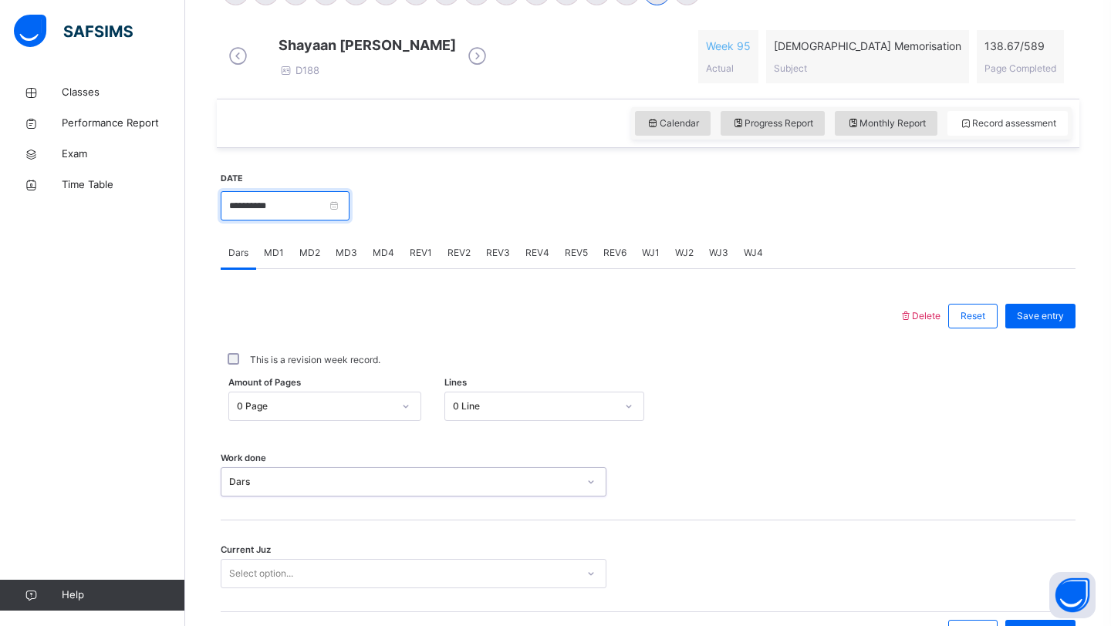
click at [278, 221] on input "**********" at bounding box center [285, 205] width 129 height 29
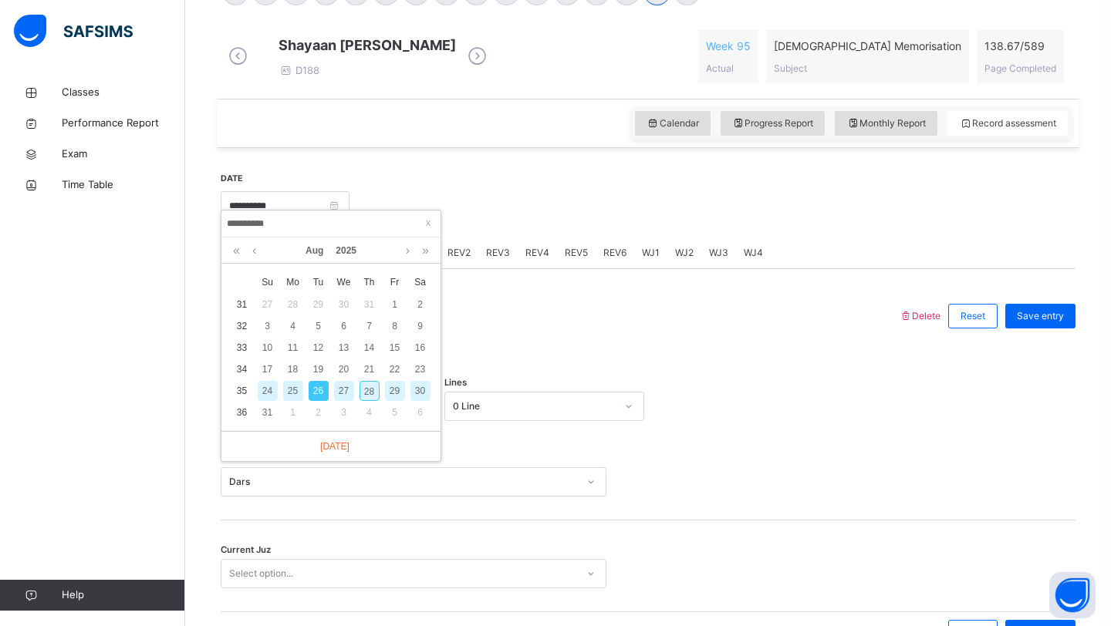
click at [512, 376] on div "This is a revision week record." at bounding box center [648, 360] width 855 height 32
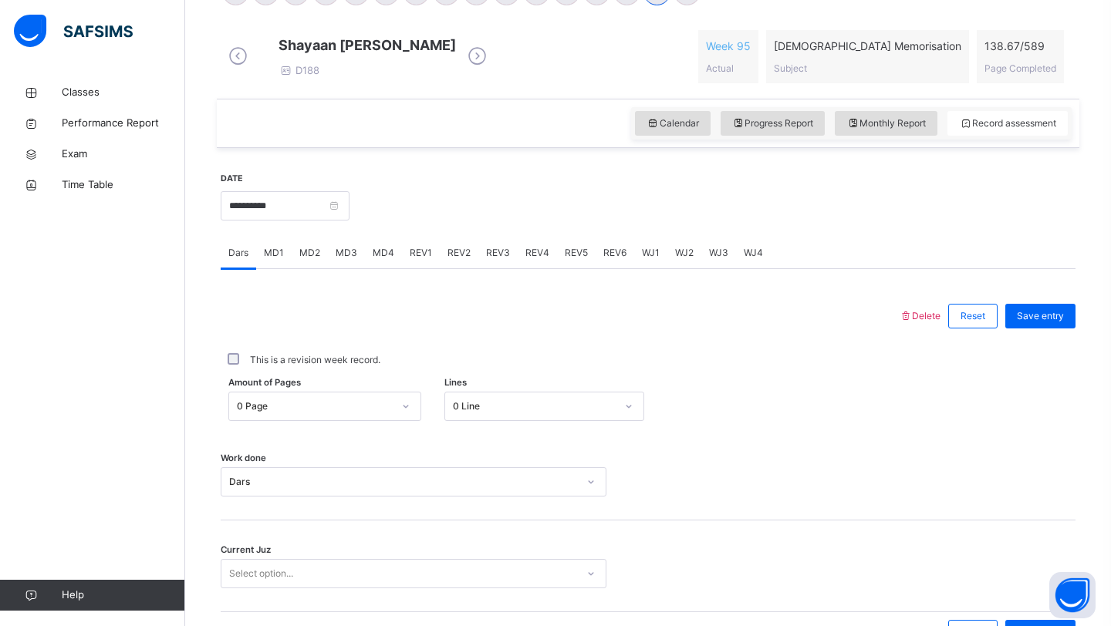
scroll to position [447, 0]
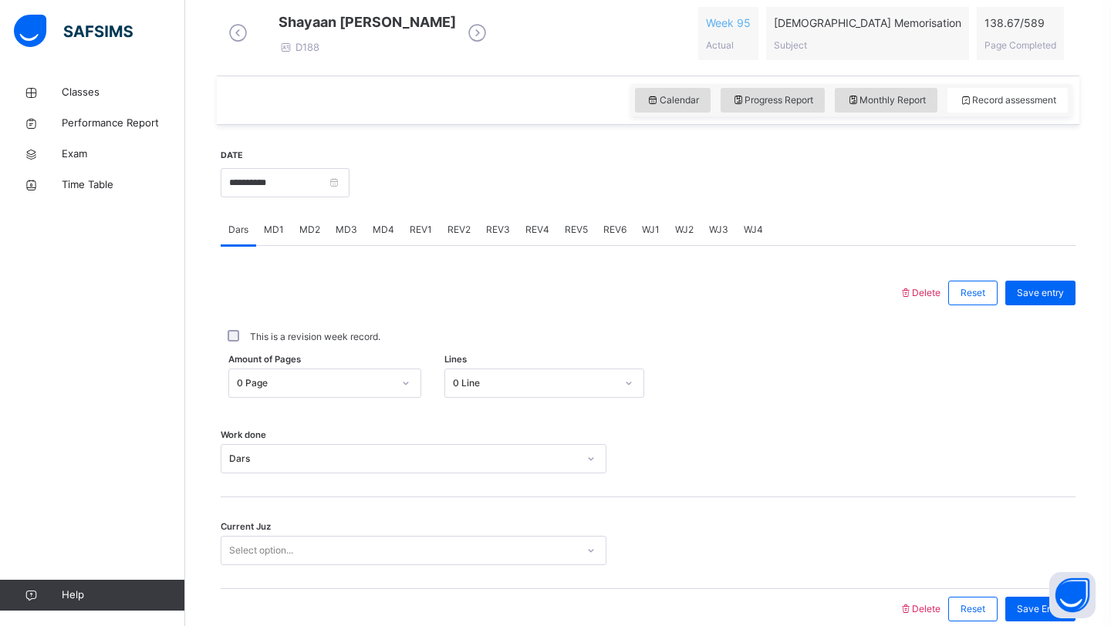
click at [452, 562] on div "Select option..." at bounding box center [414, 550] width 386 height 29
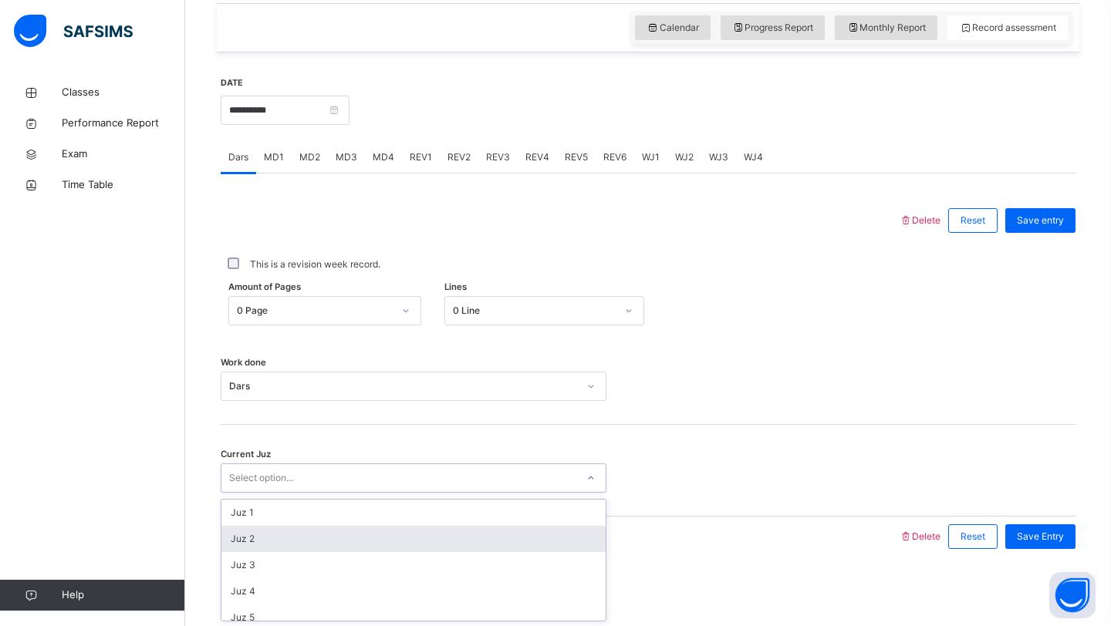
click at [373, 541] on div "Juz 2" at bounding box center [413, 539] width 384 height 26
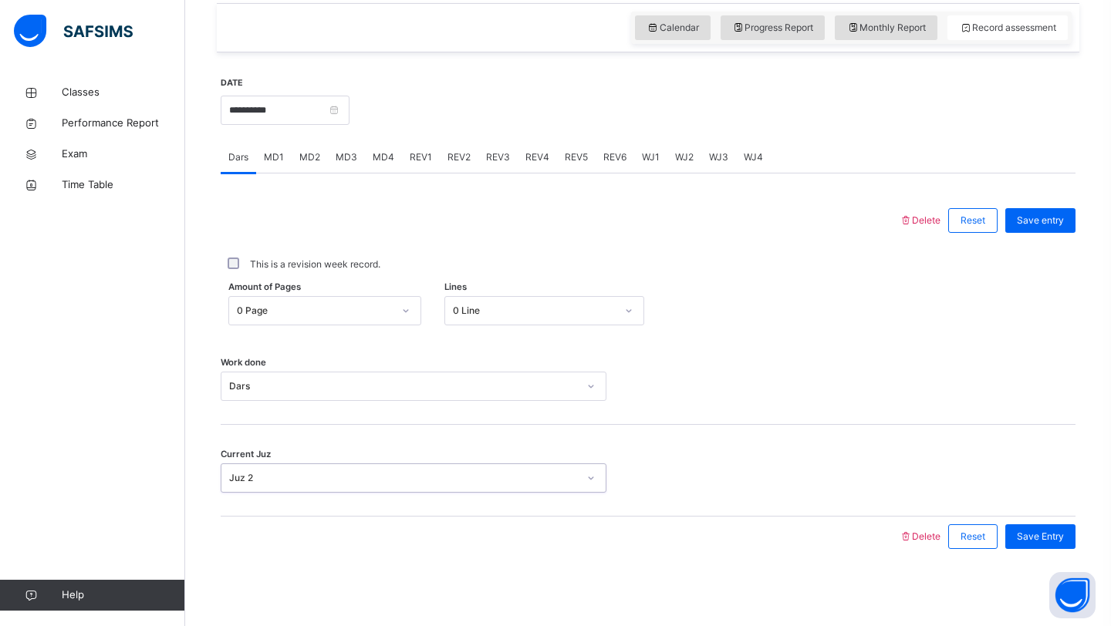
click at [578, 309] on div "0 Line" at bounding box center [535, 311] width 164 height 14
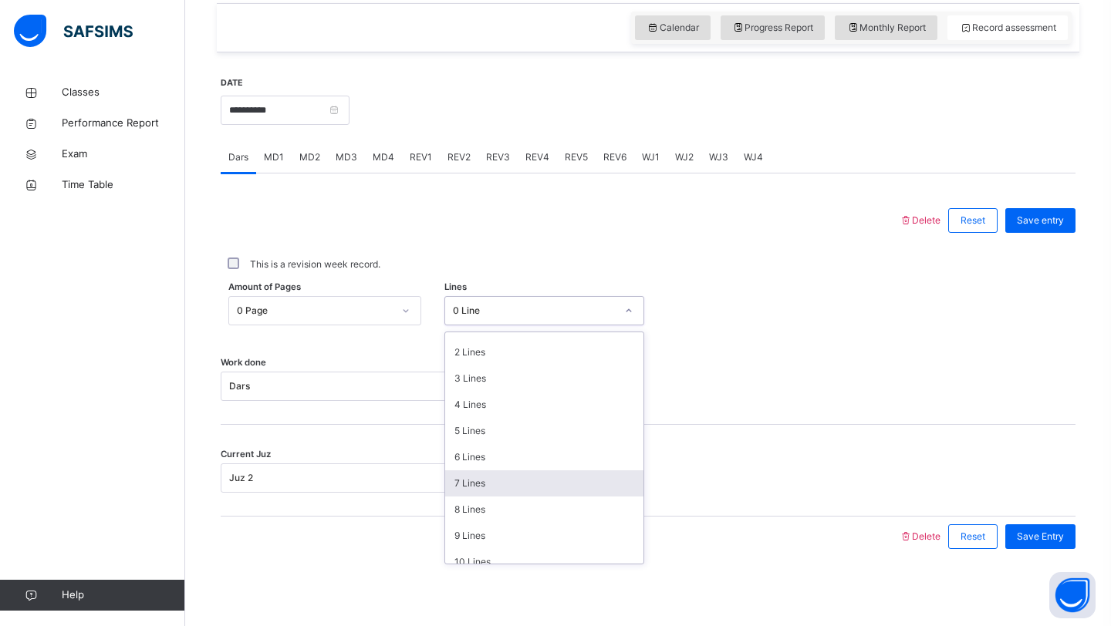
scroll to position [48, 0]
click at [521, 522] on div "9 Lines" at bounding box center [544, 534] width 199 height 26
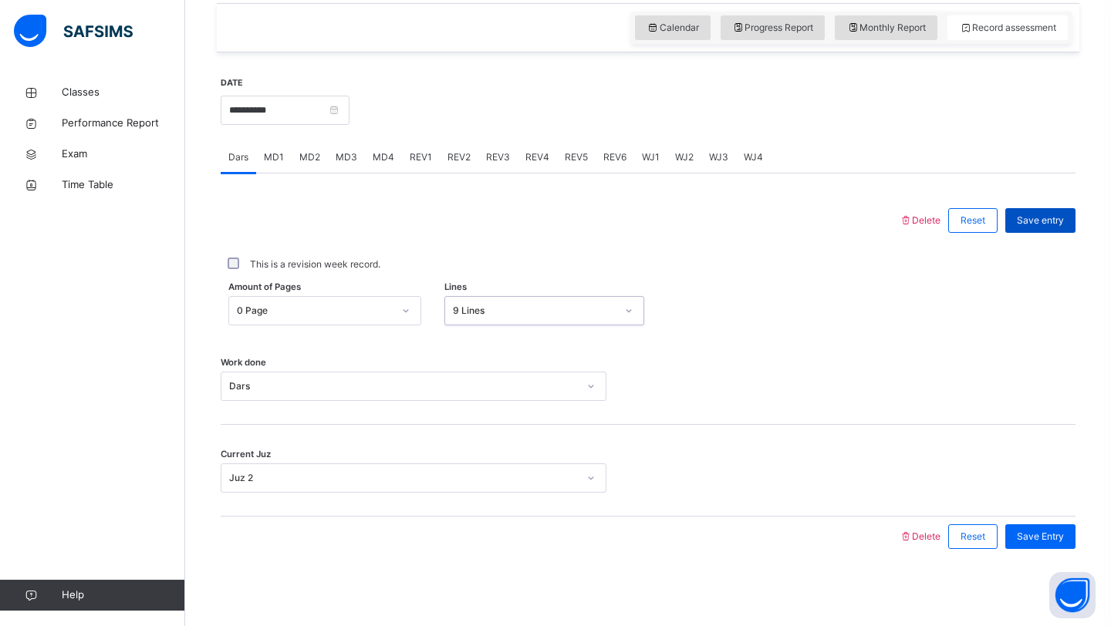
click at [1053, 219] on span "Save entry" at bounding box center [1040, 221] width 47 height 14
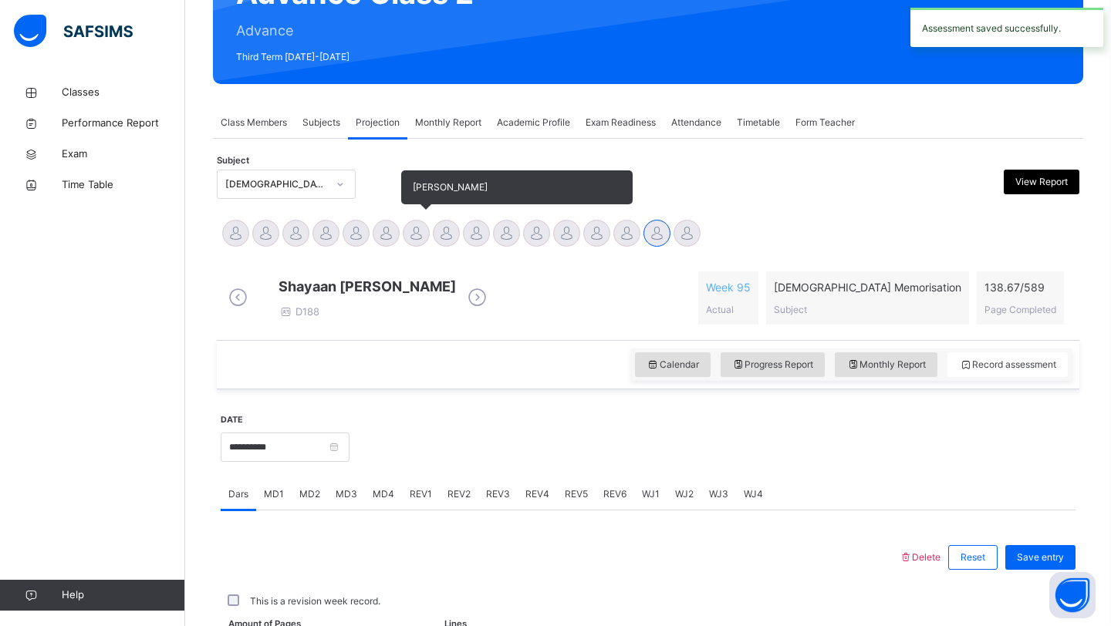
scroll to position [532, 0]
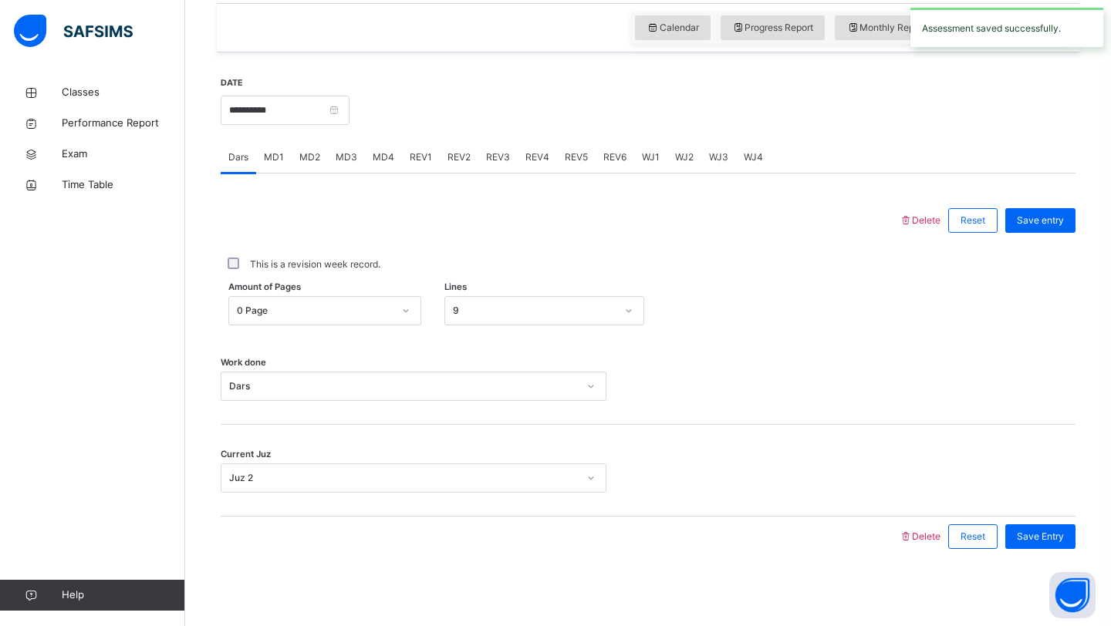
click at [378, 179] on div "Delete Reset Save entry This is a revision week record. Amount of Pages 0 Page …" at bounding box center [648, 365] width 855 height 383
click at [378, 157] on span "MD4" at bounding box center [384, 157] width 22 height 14
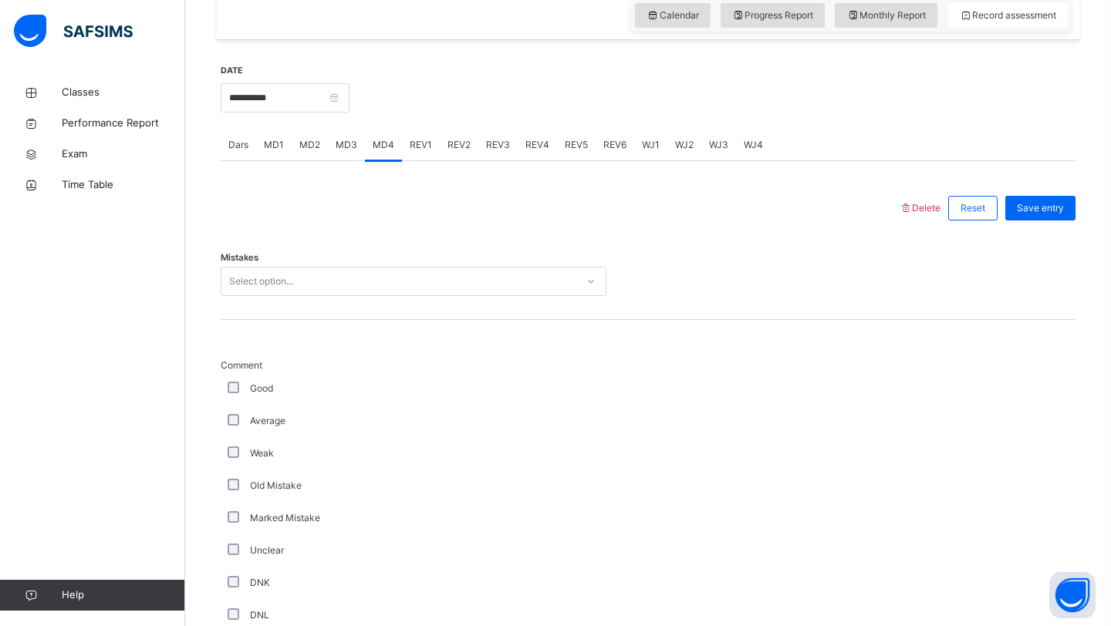
click at [378, 152] on span "MD4" at bounding box center [384, 145] width 22 height 14
click at [393, 281] on div "Select option..." at bounding box center [414, 281] width 386 height 29
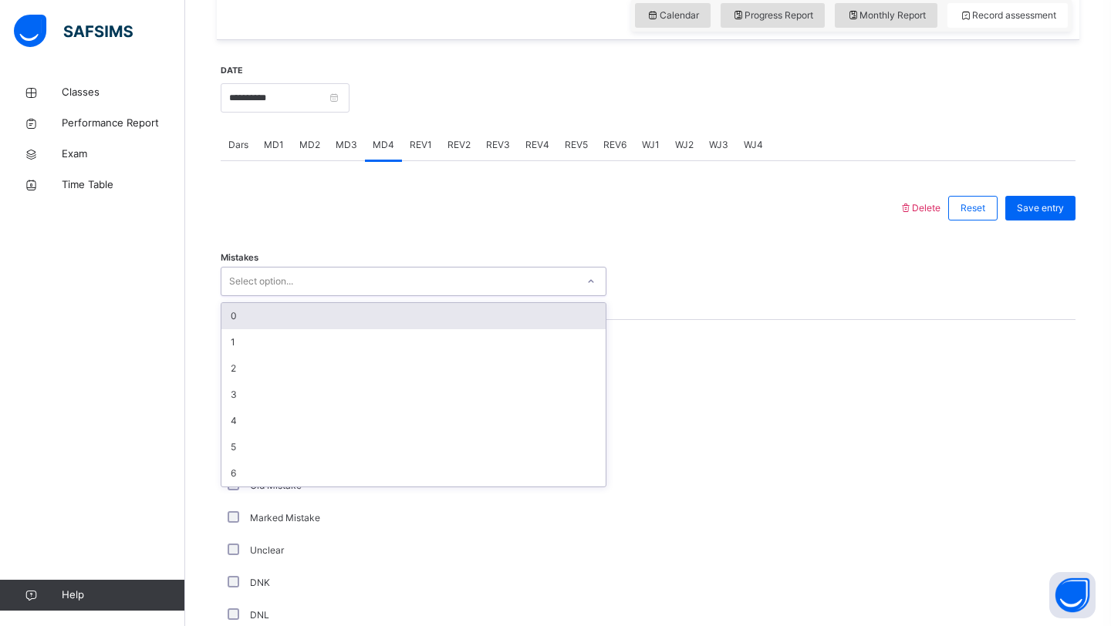
click at [403, 256] on div "Mistakes option 0 focused, 1 of 7. 7 results available. Use Up and Down to choo…" at bounding box center [648, 274] width 855 height 92
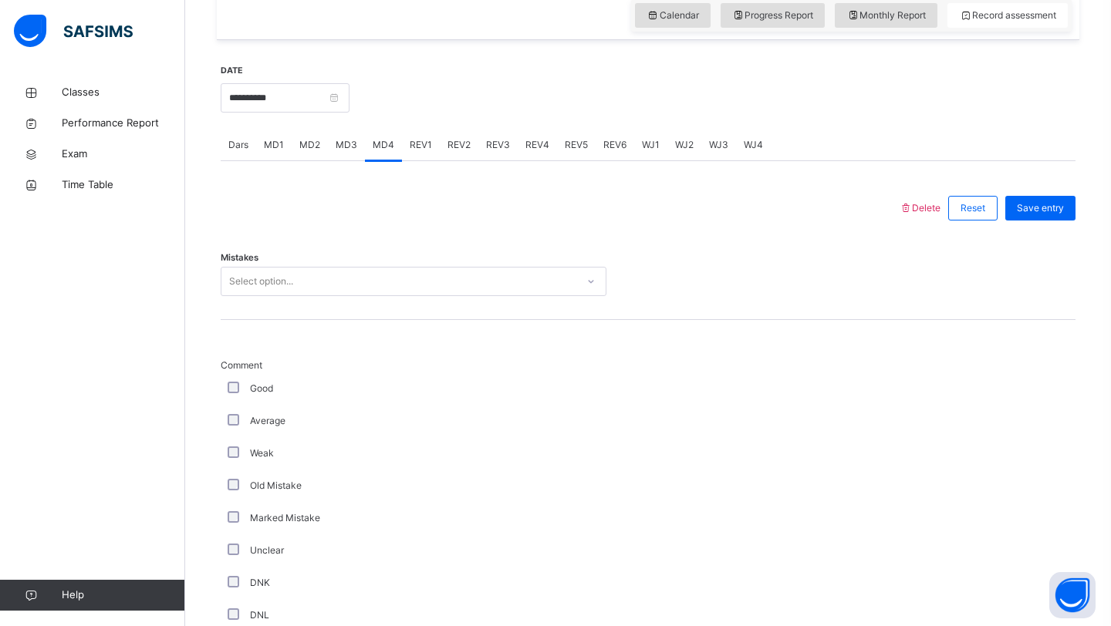
click at [255, 157] on div "Dars" at bounding box center [238, 145] width 35 height 31
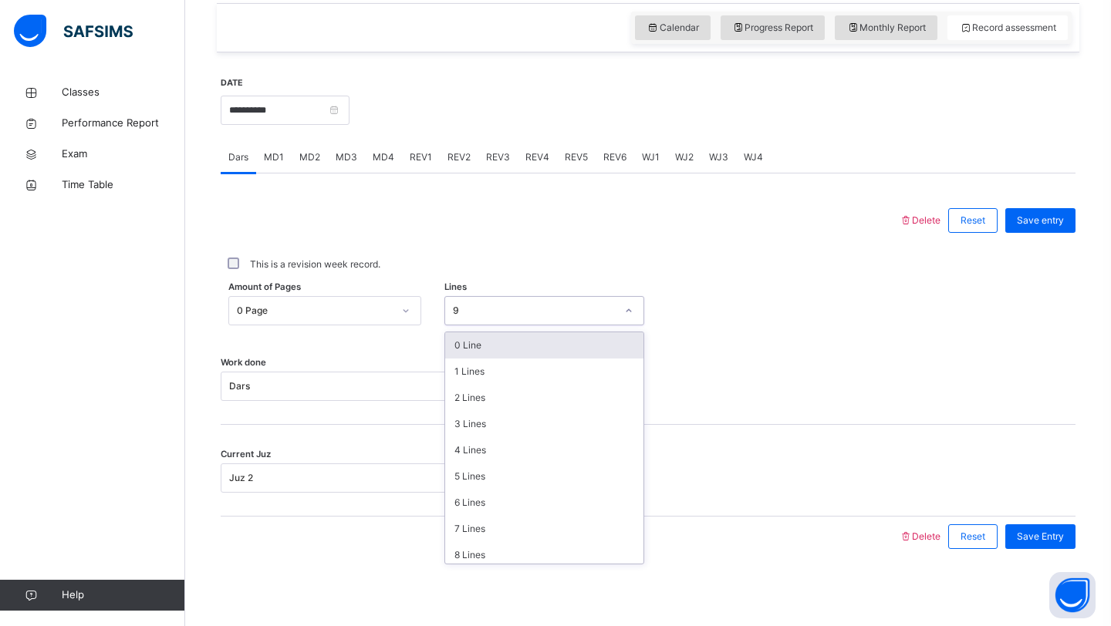
click at [496, 313] on div "9" at bounding box center [535, 311] width 164 height 14
click at [495, 265] on div "This is a revision week record." at bounding box center [647, 265] width 847 height 14
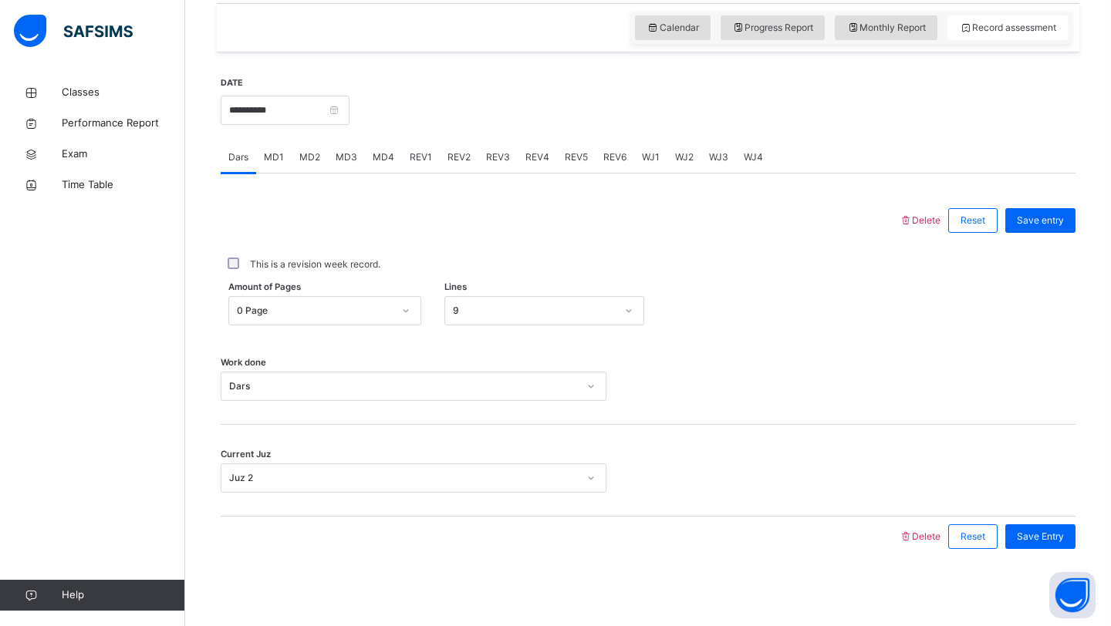
click at [376, 163] on span "MD4" at bounding box center [384, 157] width 22 height 14
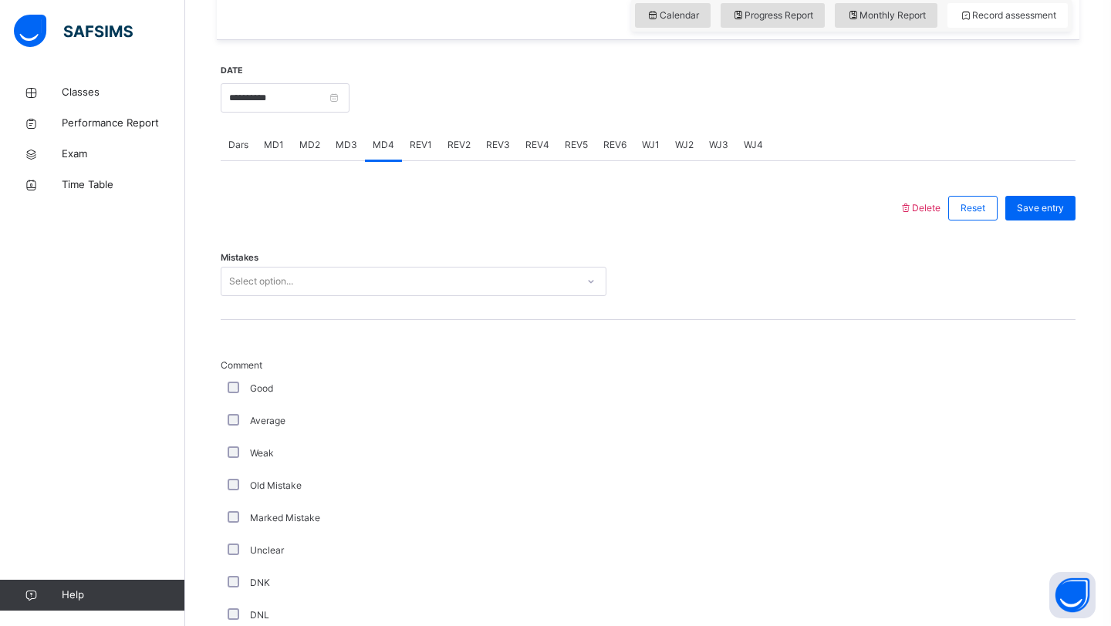
click at [319, 281] on div "Select option..." at bounding box center [414, 281] width 386 height 29
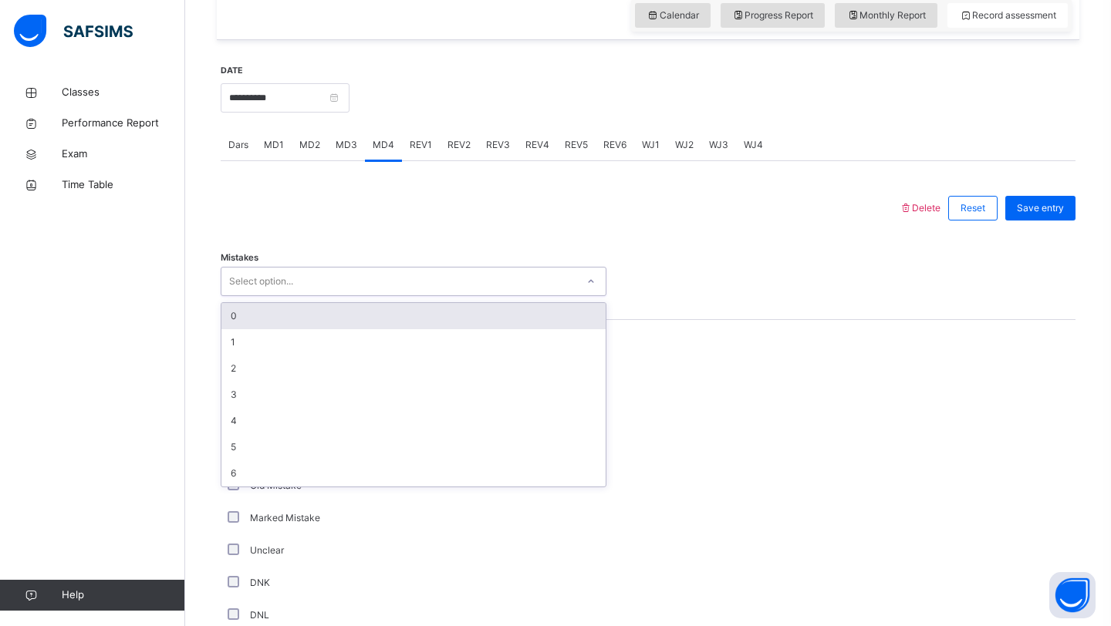
click at [309, 329] on div "0" at bounding box center [413, 316] width 384 height 26
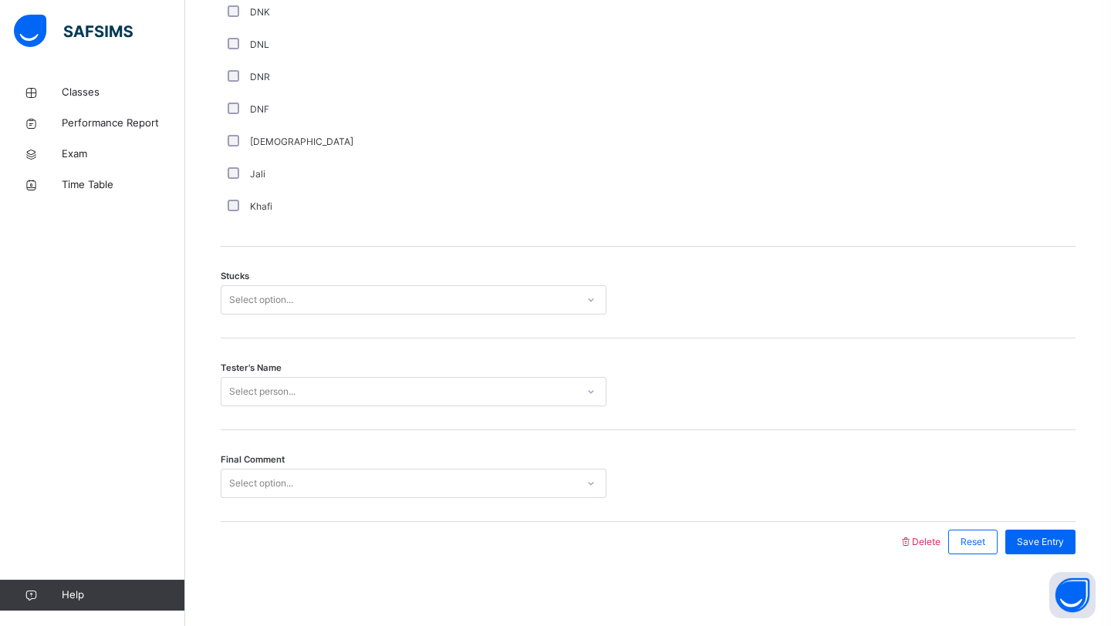
scroll to position [1121, 0]
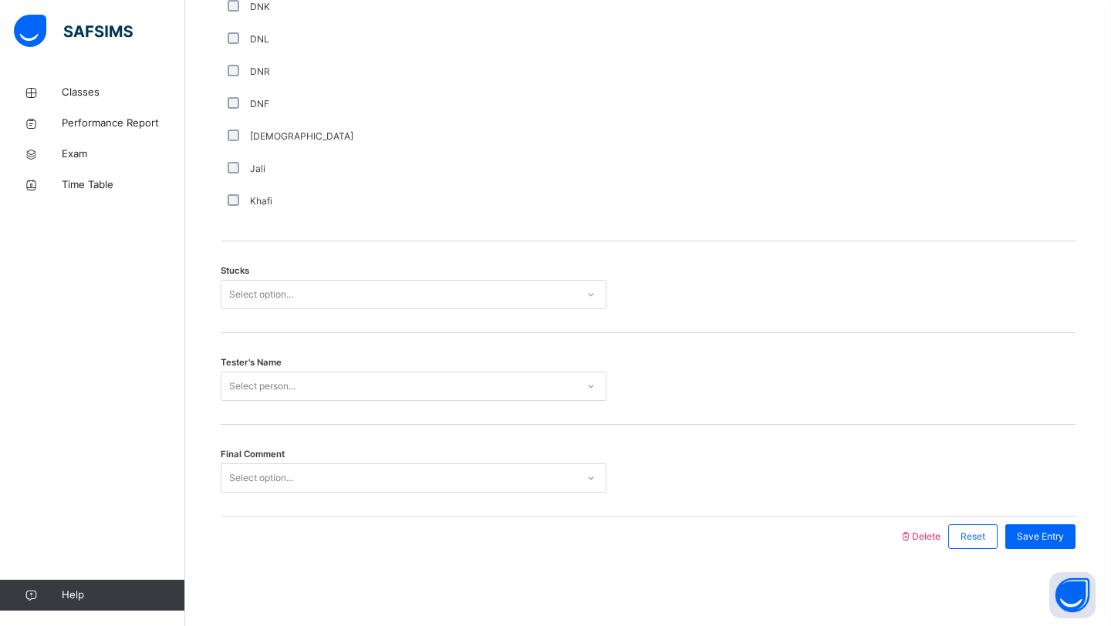
click at [319, 294] on div "Select option..." at bounding box center [398, 295] width 355 height 24
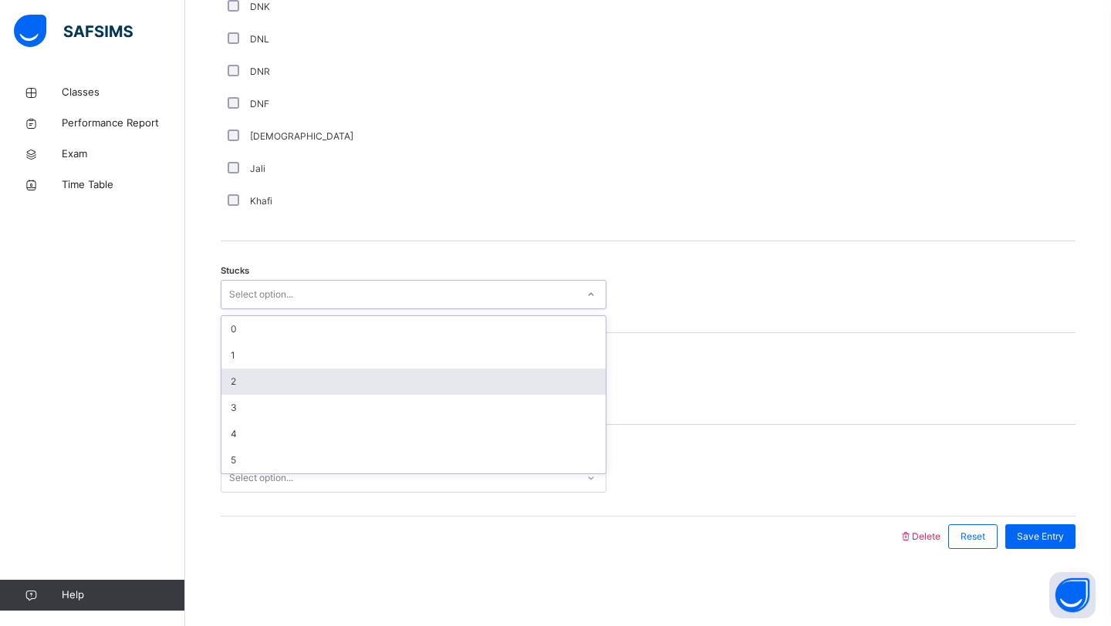
click at [302, 382] on div "2" at bounding box center [413, 382] width 384 height 26
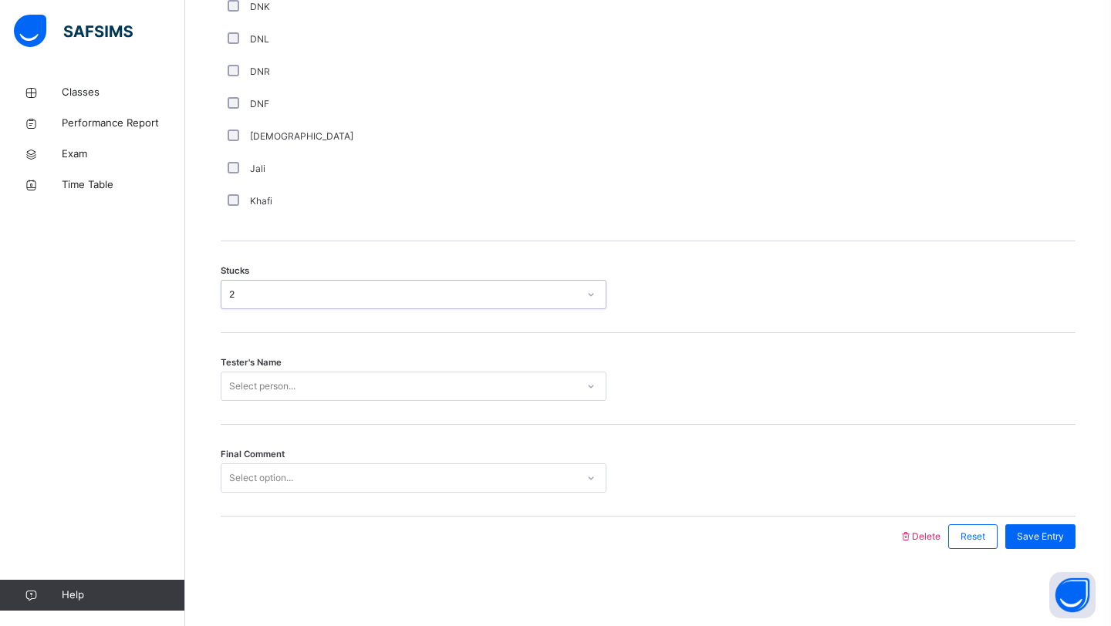
click at [308, 392] on div "Select person..." at bounding box center [398, 387] width 355 height 24
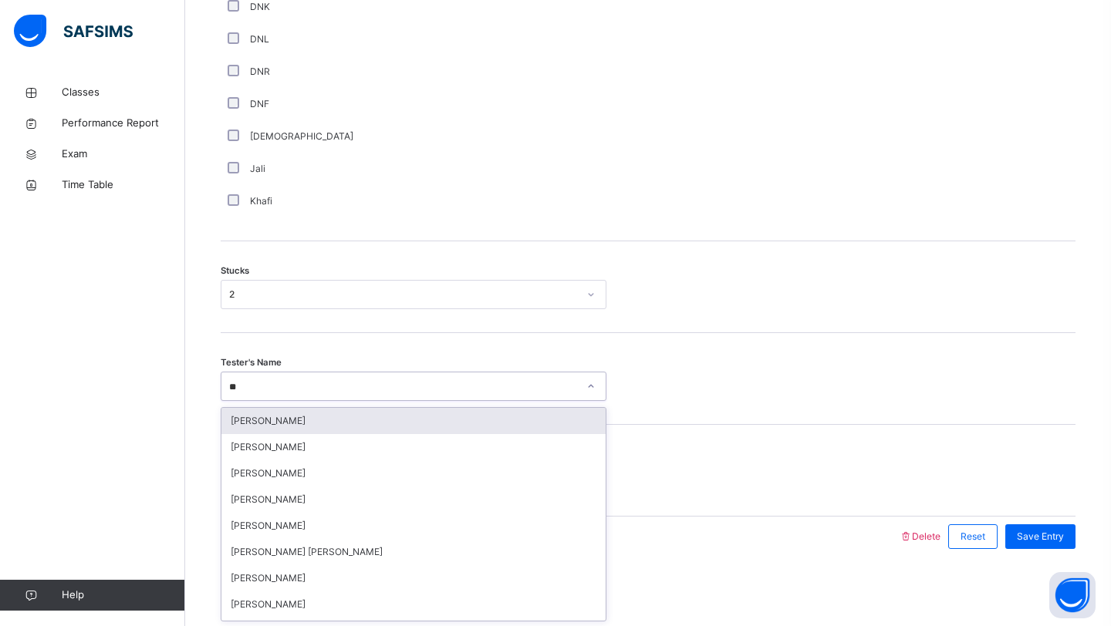
type input "***"
click at [410, 413] on div "[PERSON_NAME]" at bounding box center [413, 421] width 384 height 26
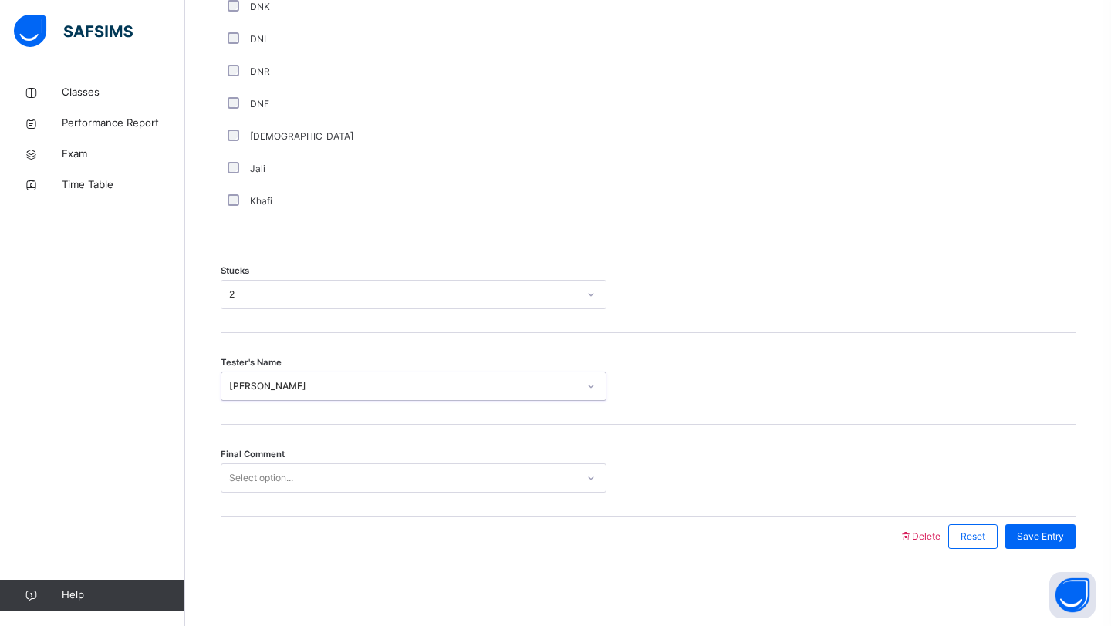
click at [356, 484] on div "Select option..." at bounding box center [398, 479] width 355 height 24
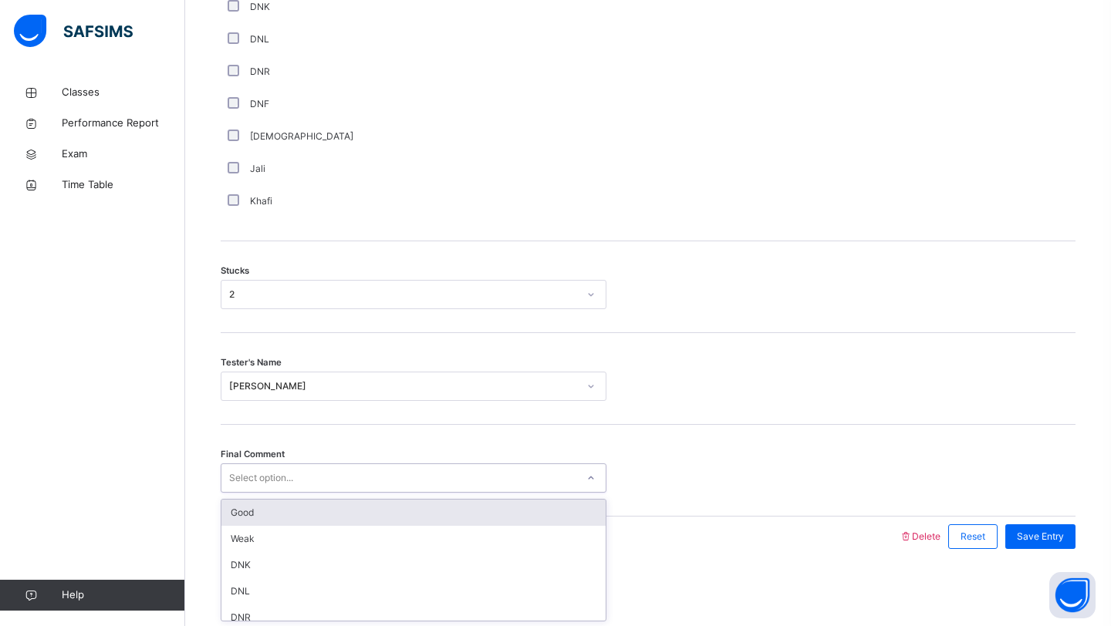
click at [360, 504] on div "Good" at bounding box center [413, 513] width 384 height 26
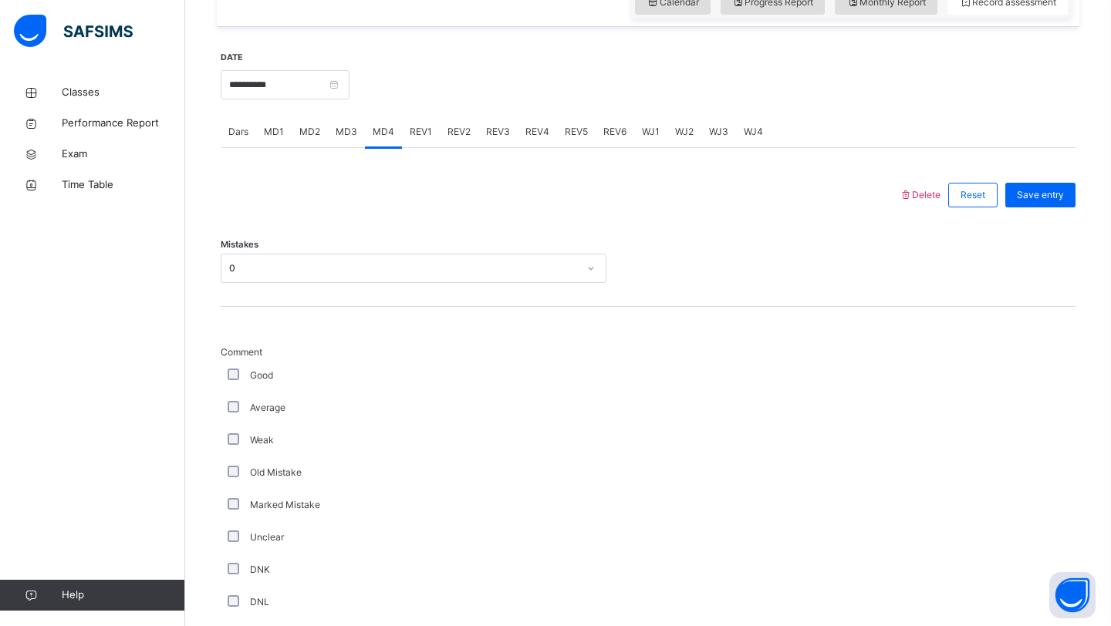
scroll to position [578, 0]
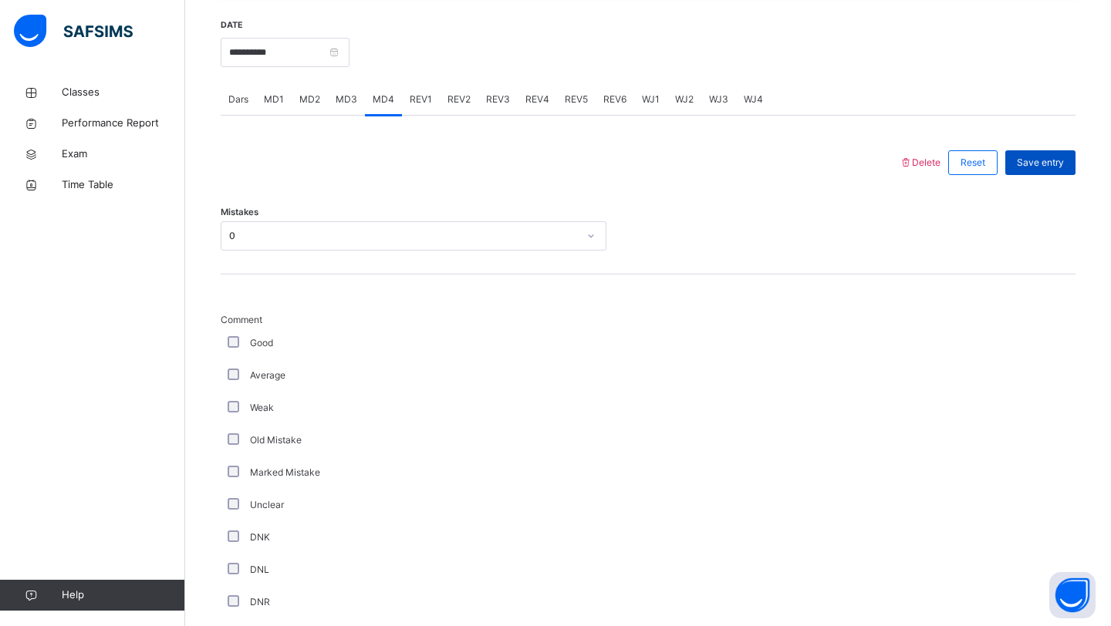
click at [1054, 170] on span "Save entry" at bounding box center [1040, 163] width 47 height 14
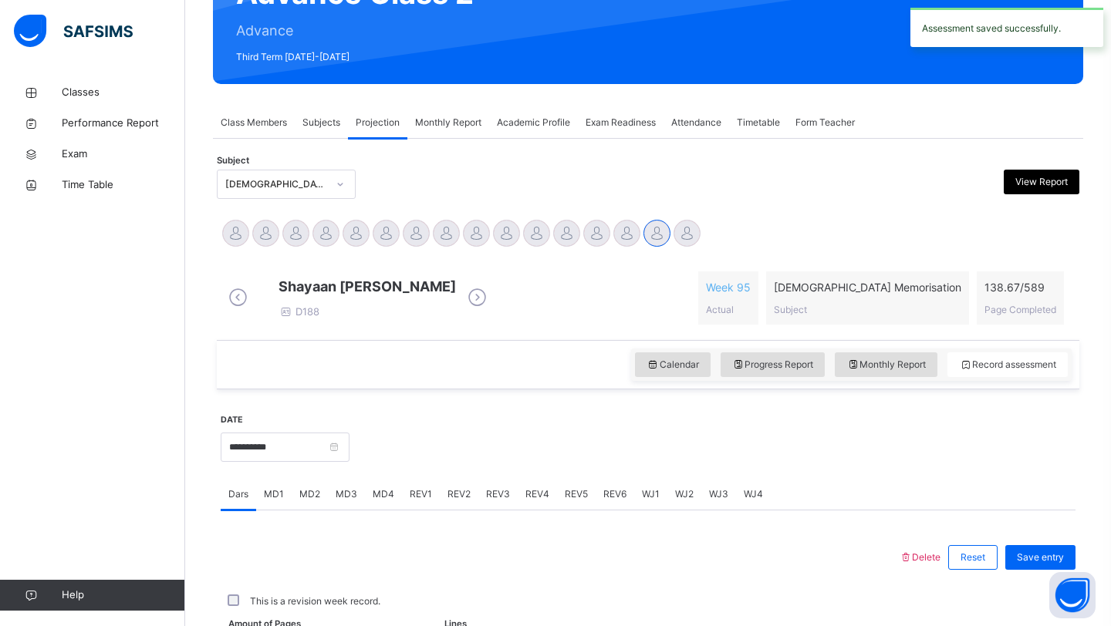
scroll to position [532, 0]
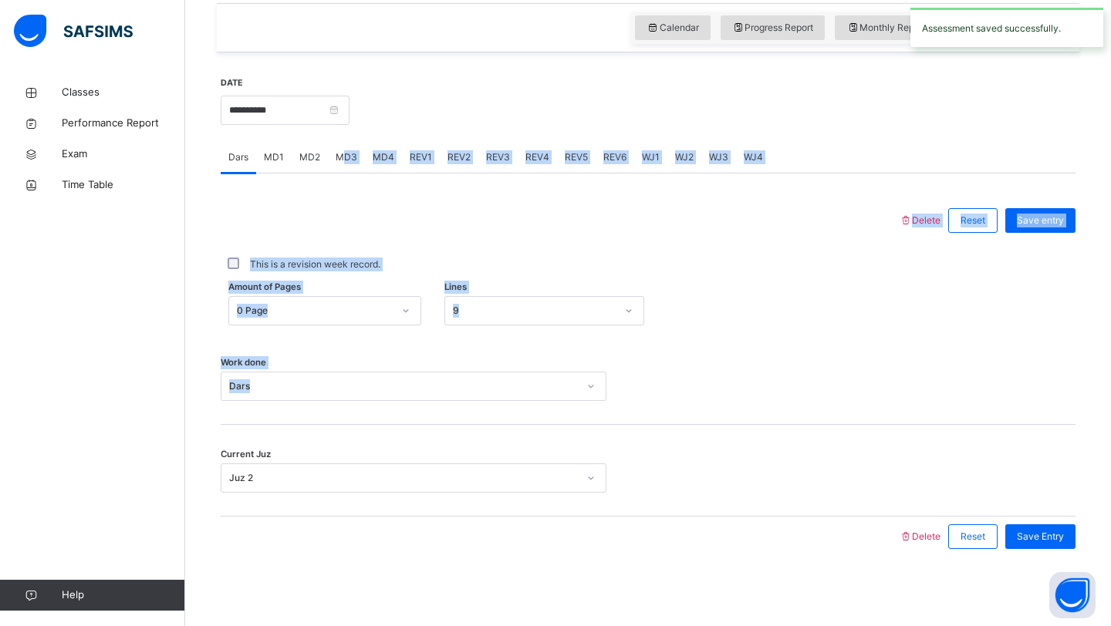
drag, startPoint x: 320, startPoint y: 341, endPoint x: 342, endPoint y: 150, distance: 191.7
click at [342, 150] on div "Dars MD1 MD2 MD3 MD4 REV1 REV2 REV3 REV4 REV5 REV6 WJ1 WJ2 WJ3 WJ4 Dars More Op…" at bounding box center [648, 349] width 855 height 415
click at [342, 150] on span "MD3" at bounding box center [347, 157] width 22 height 14
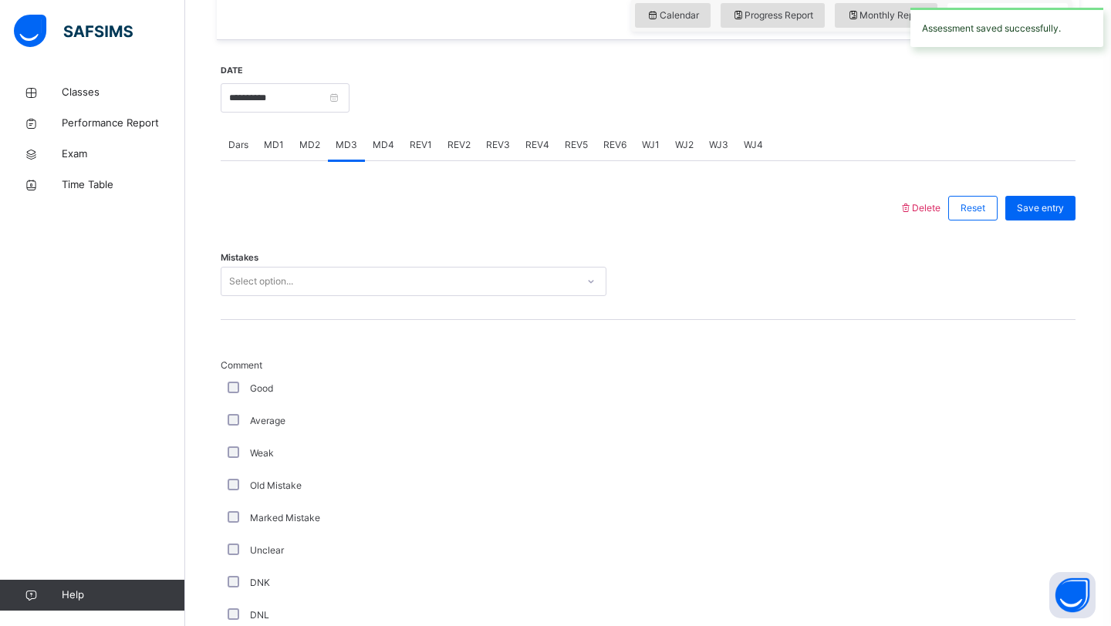
scroll to position [578, 0]
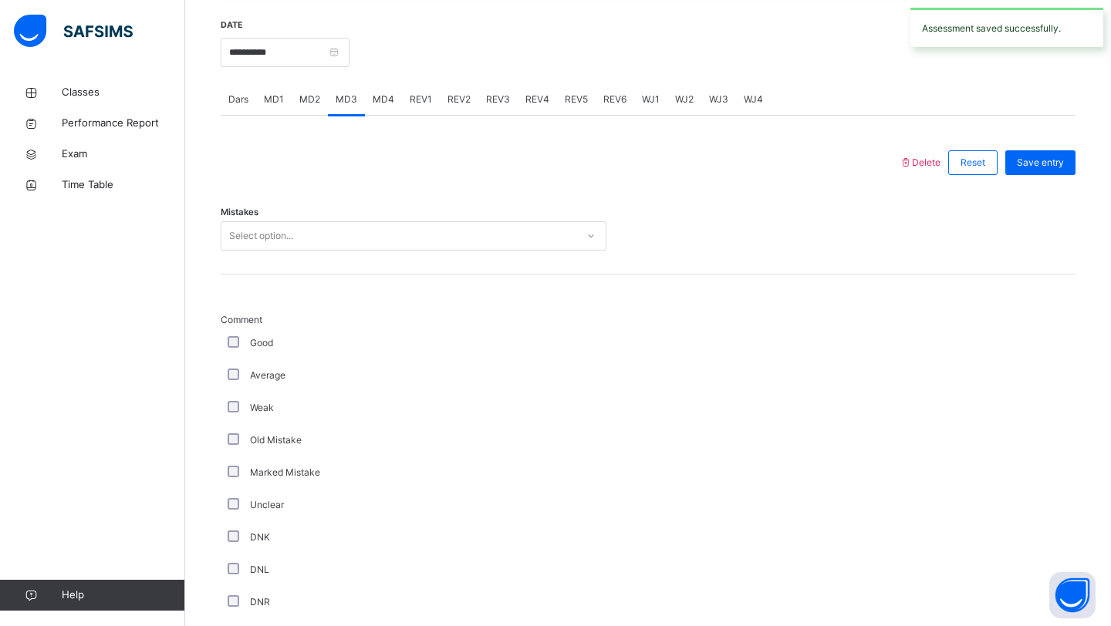
click at [306, 106] on span "MD2" at bounding box center [309, 100] width 21 height 14
click at [285, 106] on div "MD1" at bounding box center [273, 99] width 35 height 31
click at [260, 234] on div "Select option..." at bounding box center [414, 235] width 386 height 29
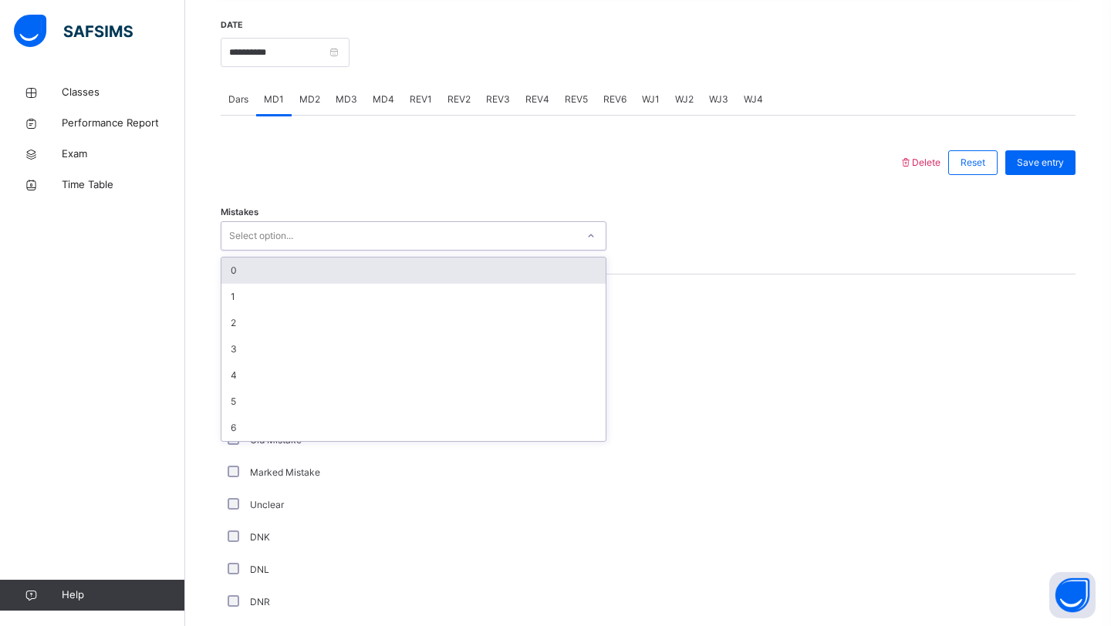
click at [261, 278] on div "0" at bounding box center [413, 271] width 384 height 26
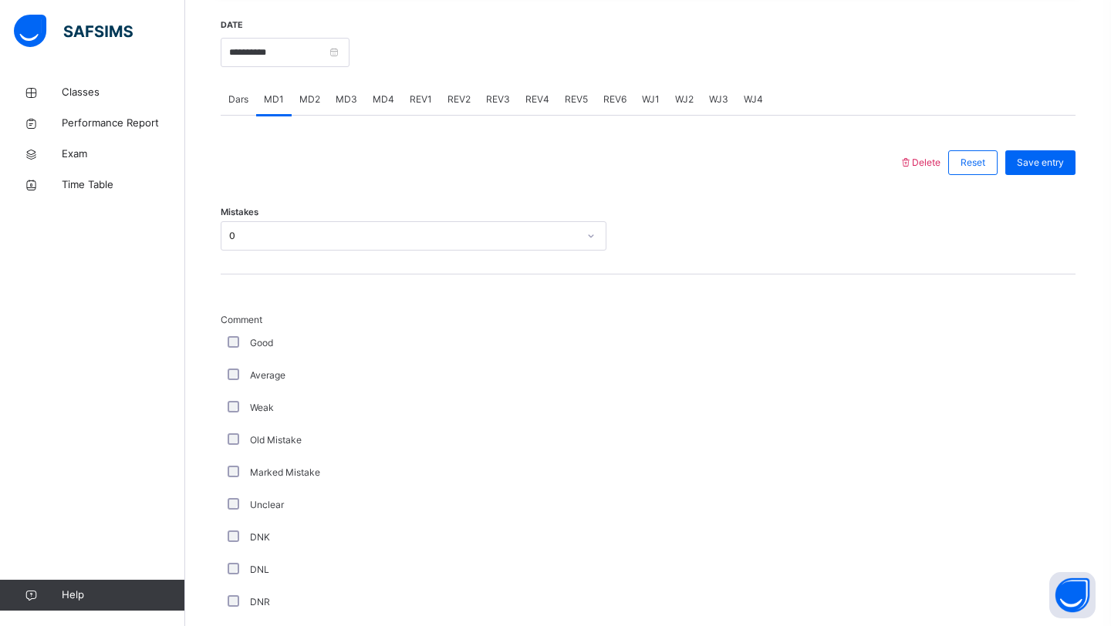
scroll to position [1121, 0]
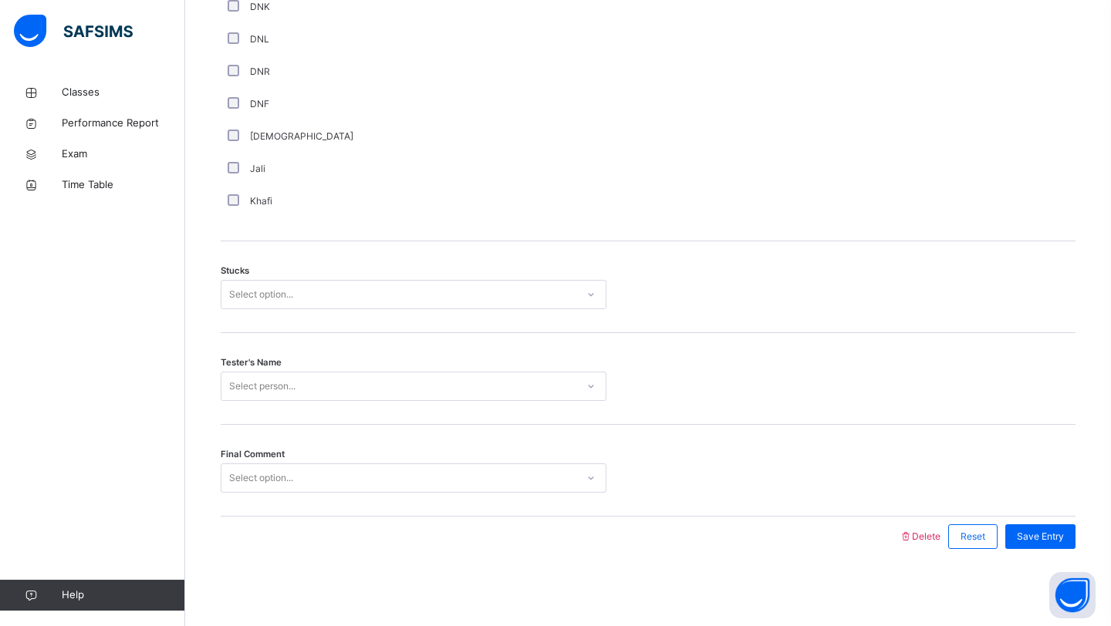
click at [268, 392] on div "Select person..." at bounding box center [262, 386] width 66 height 29
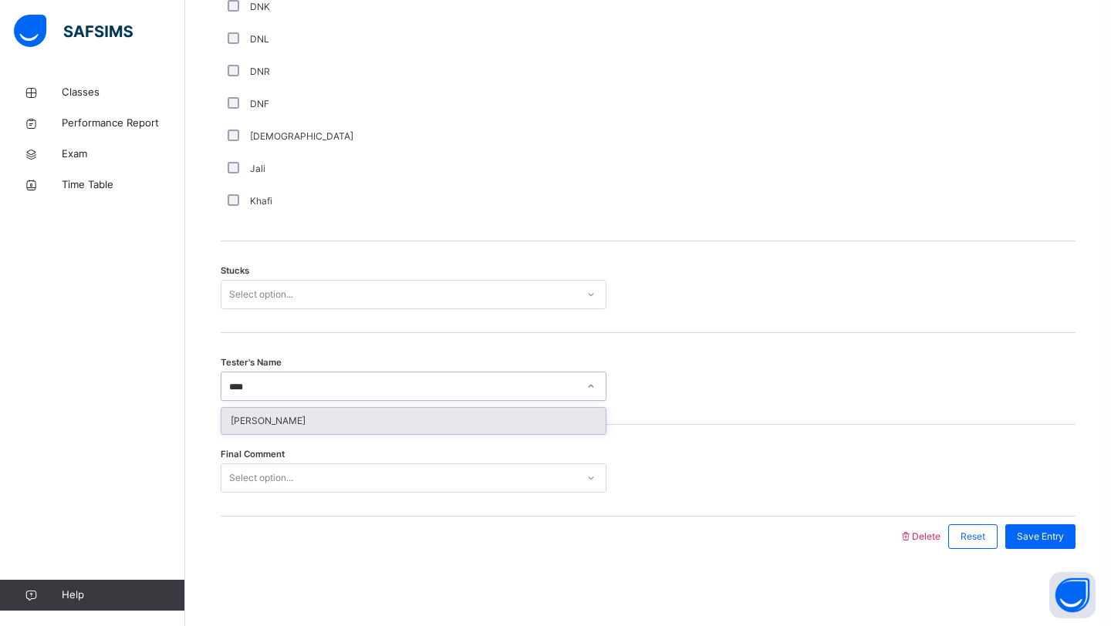
type input "***"
click at [262, 412] on div "[PERSON_NAME] [PERSON_NAME]" at bounding box center [413, 421] width 384 height 26
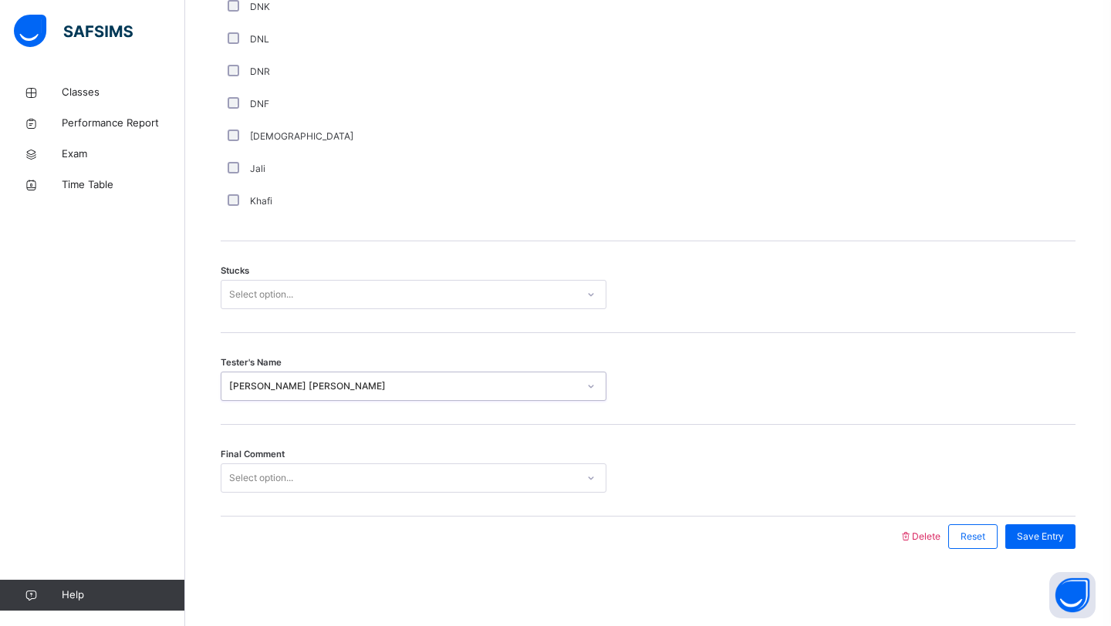
click at [265, 466] on div "Select option..." at bounding box center [261, 478] width 64 height 29
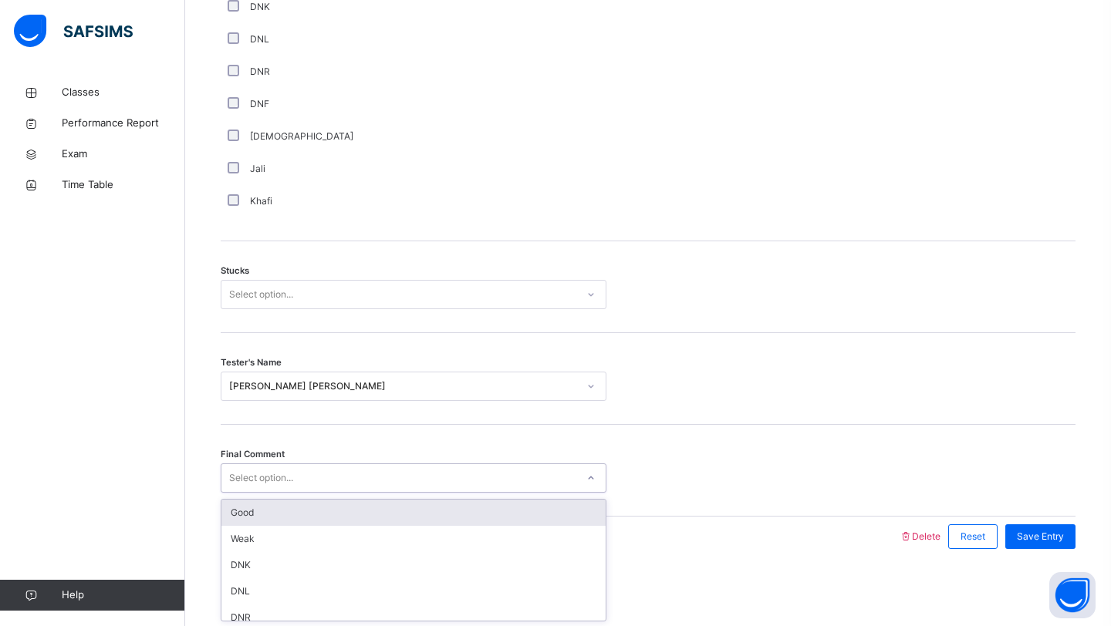
click at [270, 516] on div "Good" at bounding box center [413, 513] width 384 height 26
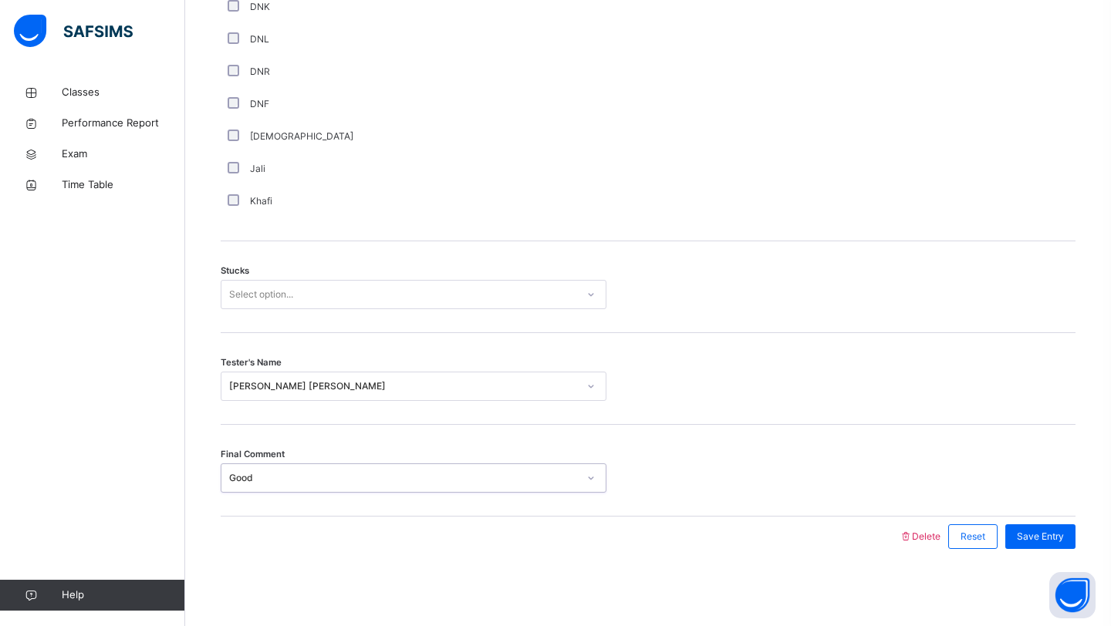
click at [303, 291] on div "Select option..." at bounding box center [398, 295] width 355 height 24
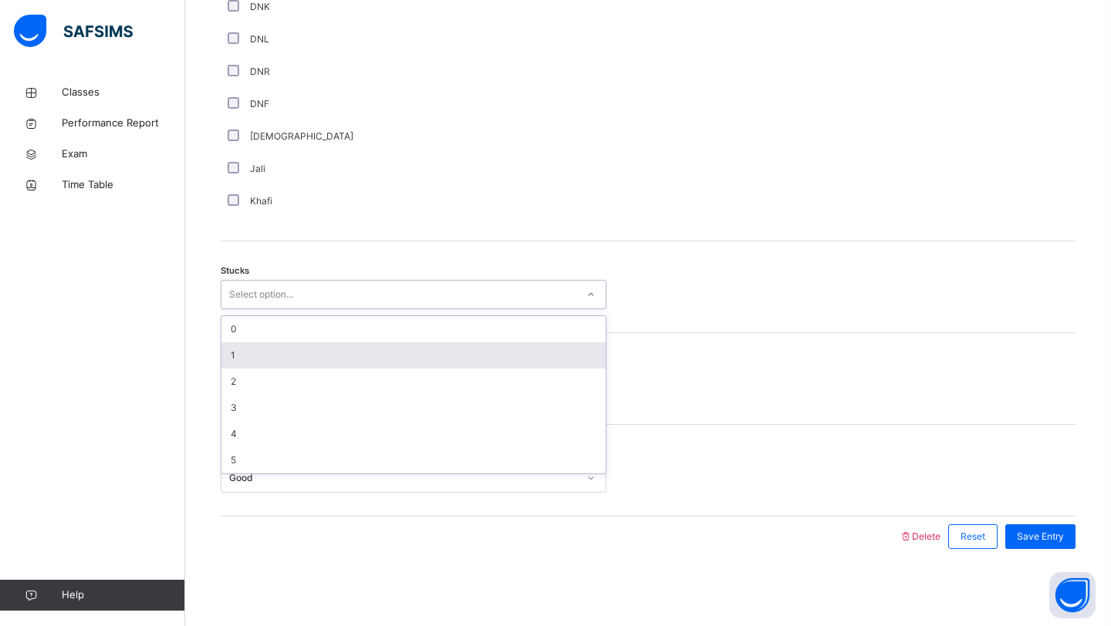
click at [294, 347] on div "1" at bounding box center [413, 355] width 384 height 26
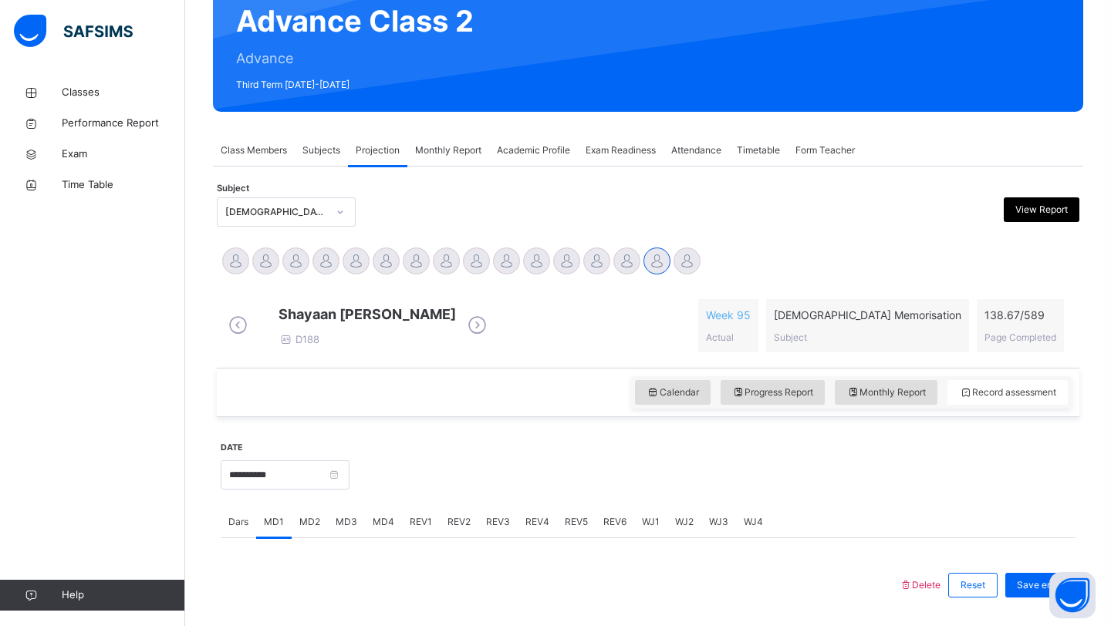
scroll to position [204, 0]
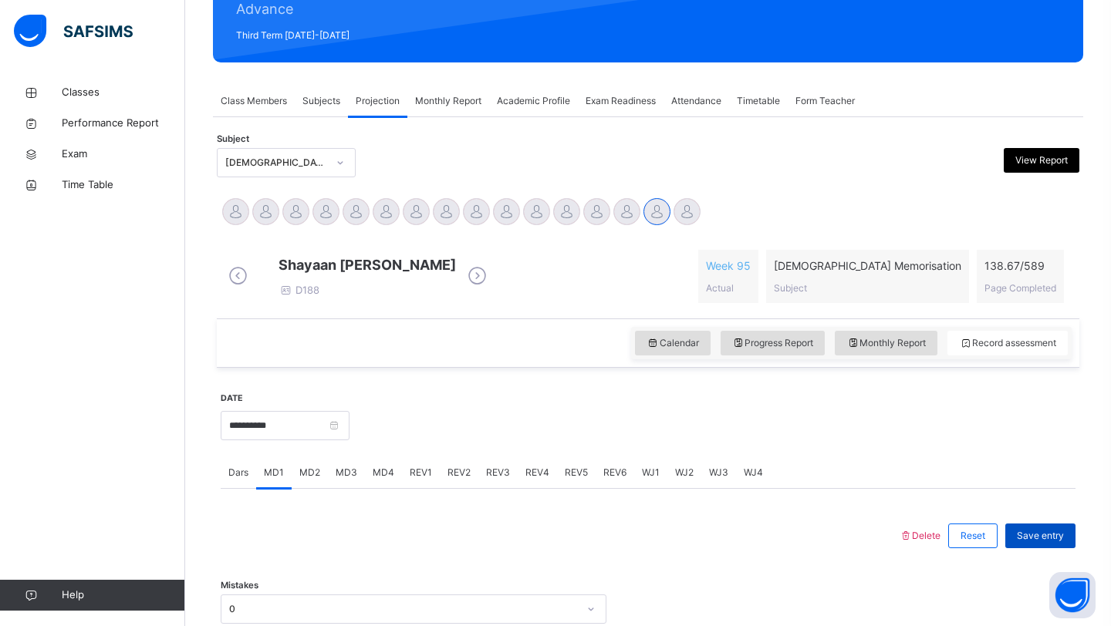
click at [1043, 543] on span "Save entry" at bounding box center [1040, 536] width 47 height 14
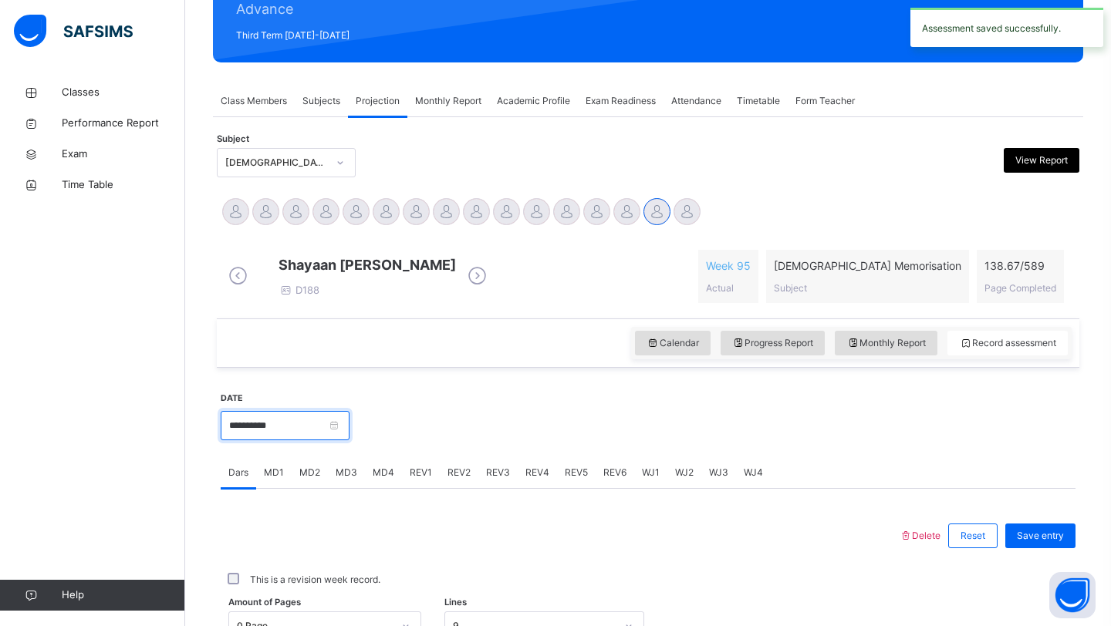
click at [290, 429] on input "**********" at bounding box center [285, 425] width 129 height 29
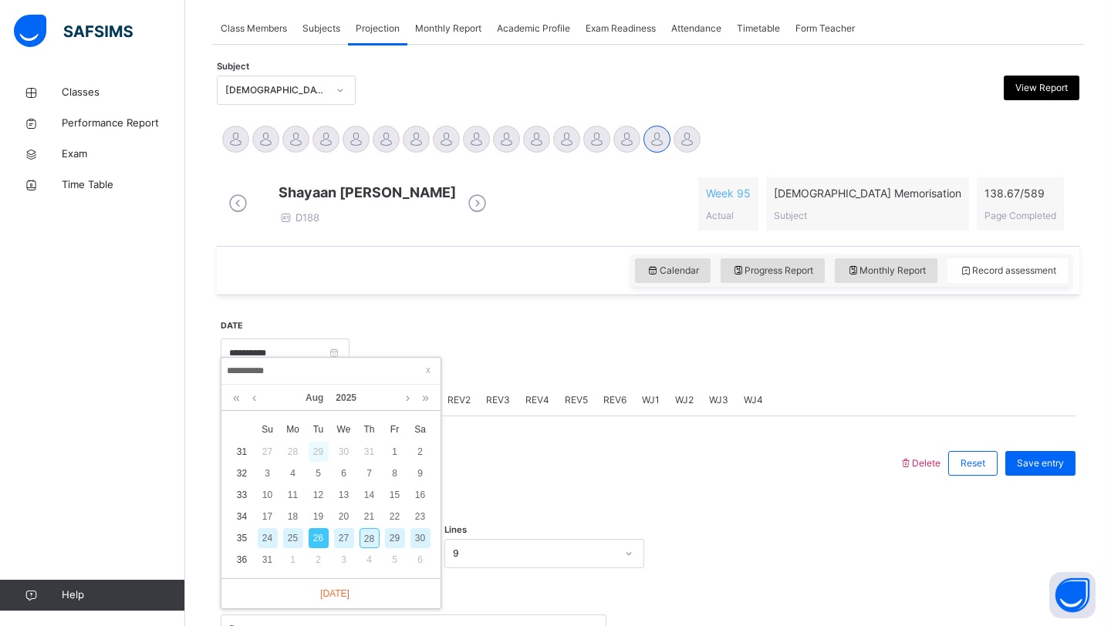
scroll to position [280, 0]
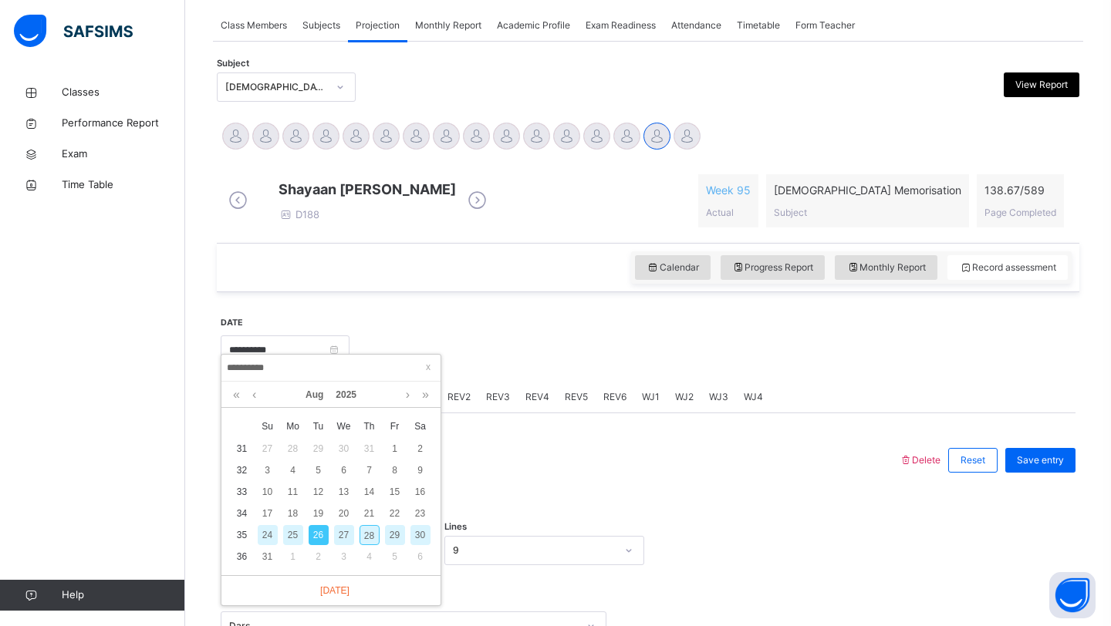
click at [264, 541] on div "24" at bounding box center [268, 535] width 20 height 20
type input "**********"
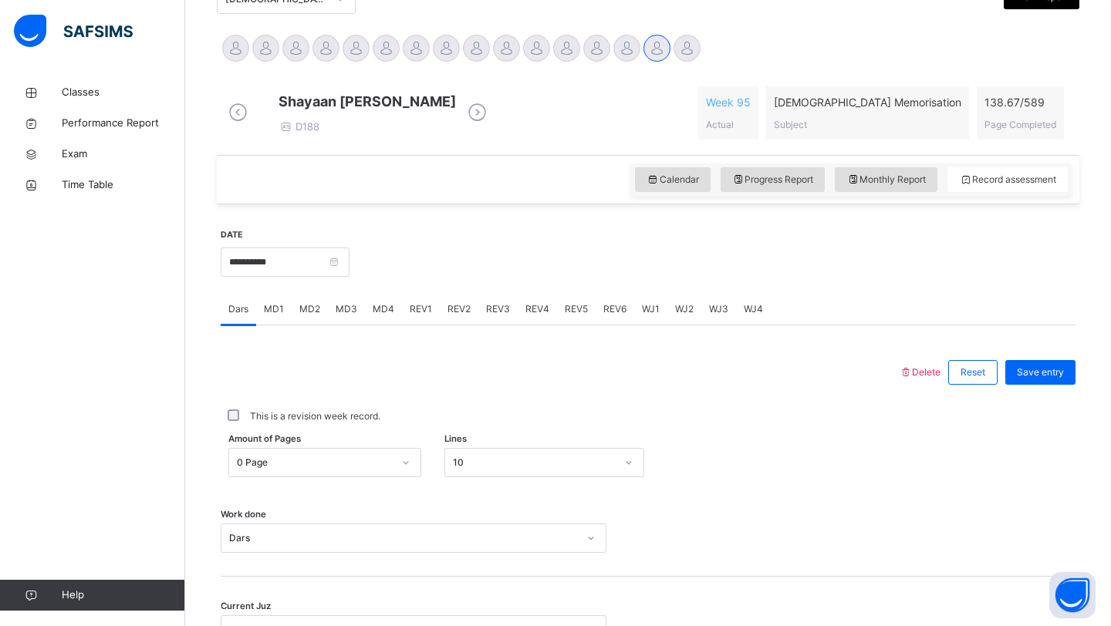
scroll to position [367, 0]
click at [420, 315] on span "REV1" at bounding box center [421, 310] width 22 height 14
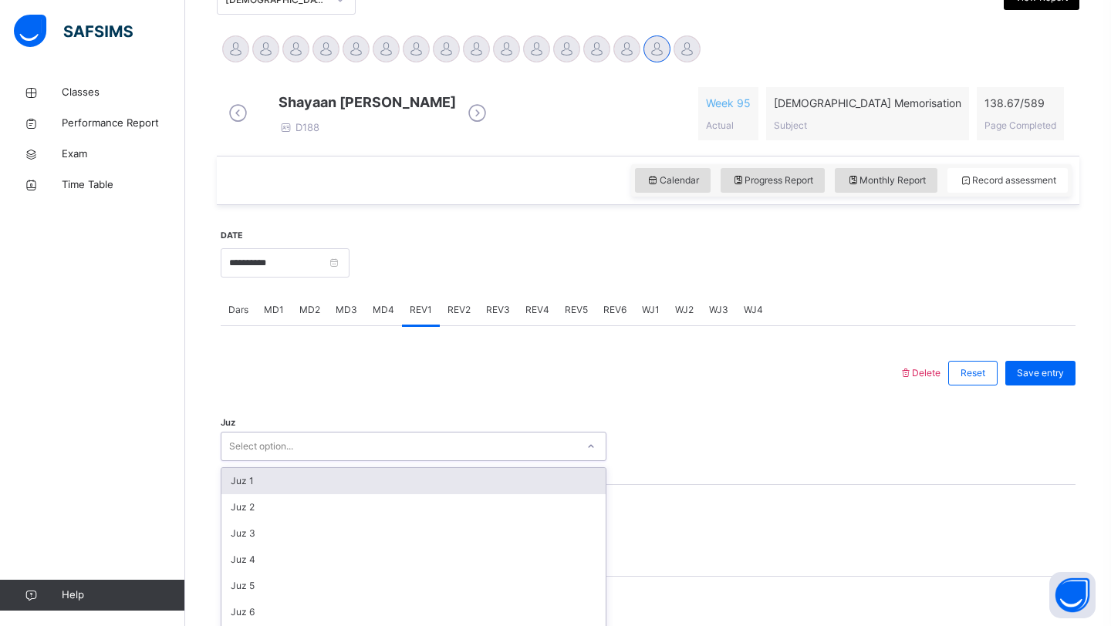
click at [375, 458] on div "option Juz 1 focused, 1 of 30. 30 results available. Use Up and Down to choose …" at bounding box center [414, 446] width 386 height 29
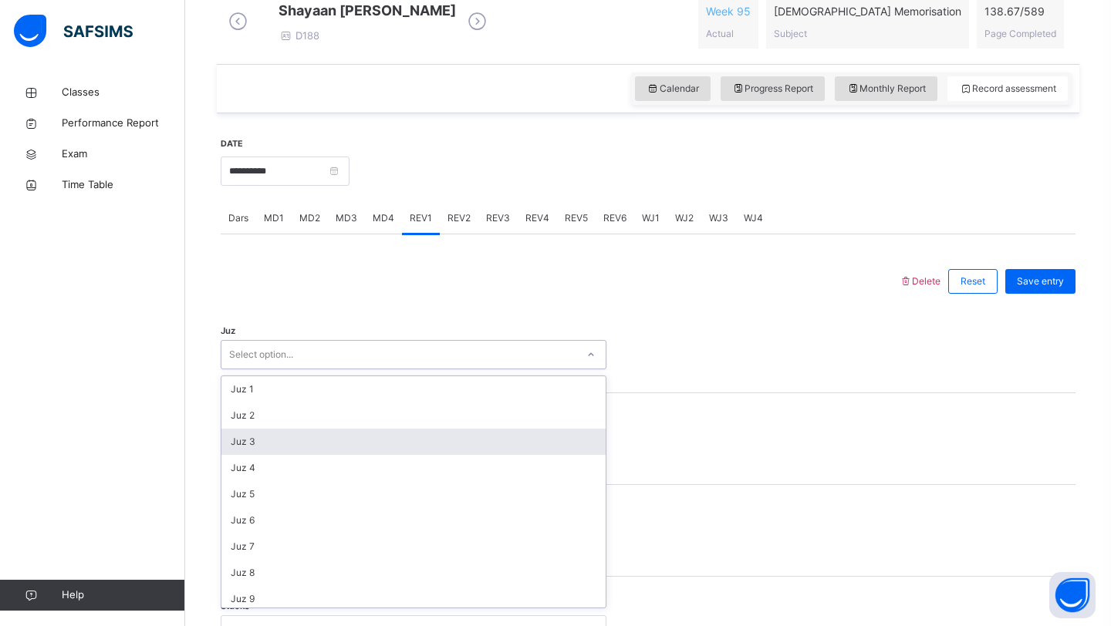
scroll to position [460, 0]
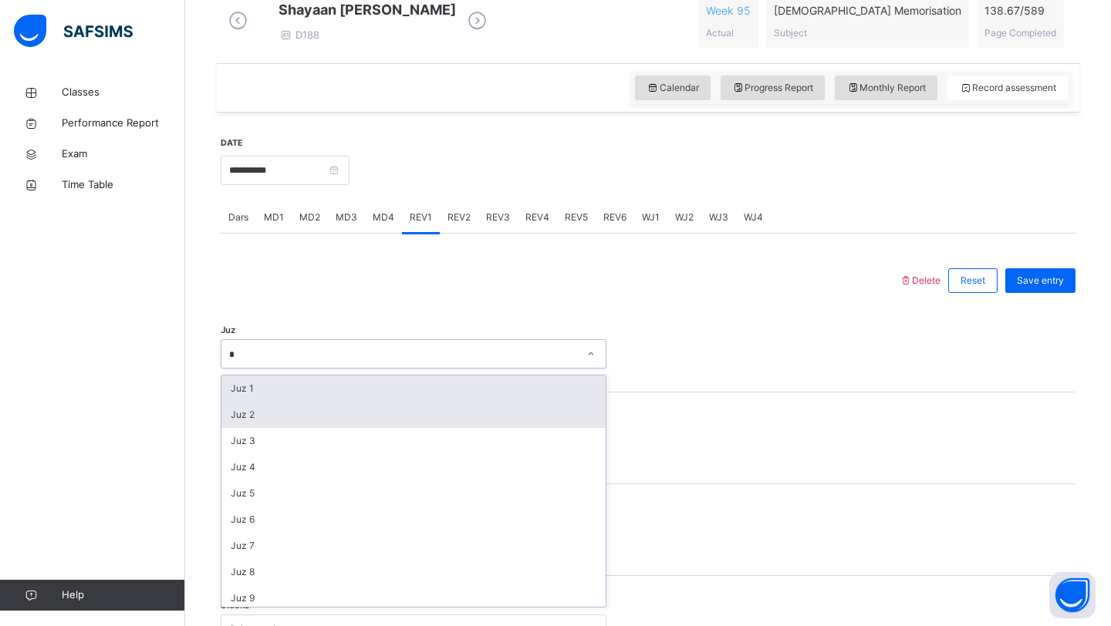
type input "**"
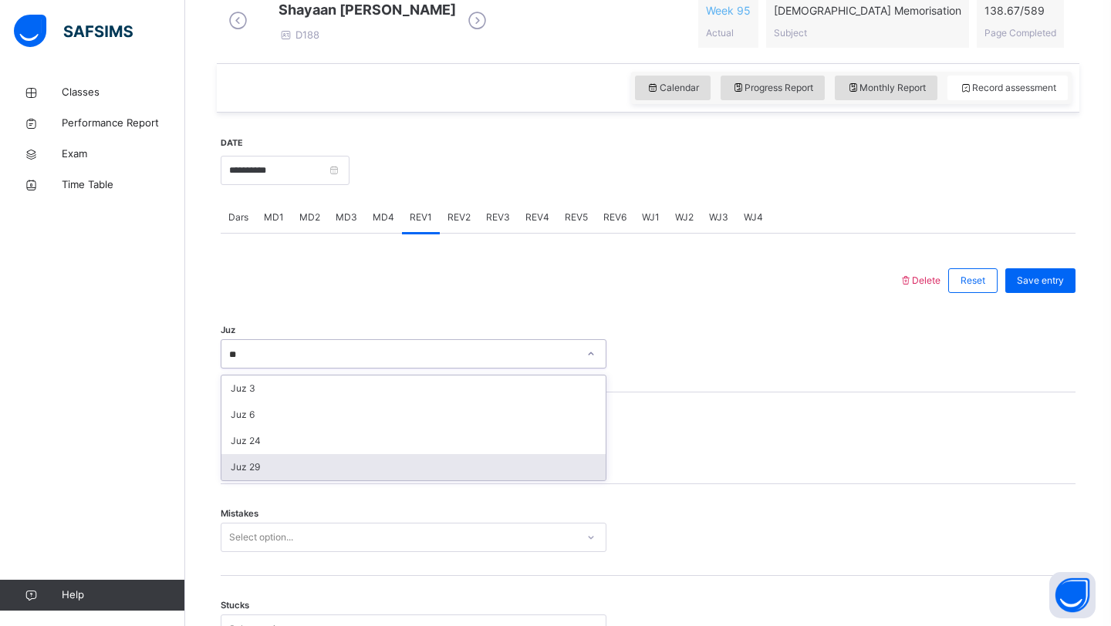
click at [342, 478] on div "Juz 29" at bounding box center [413, 467] width 384 height 26
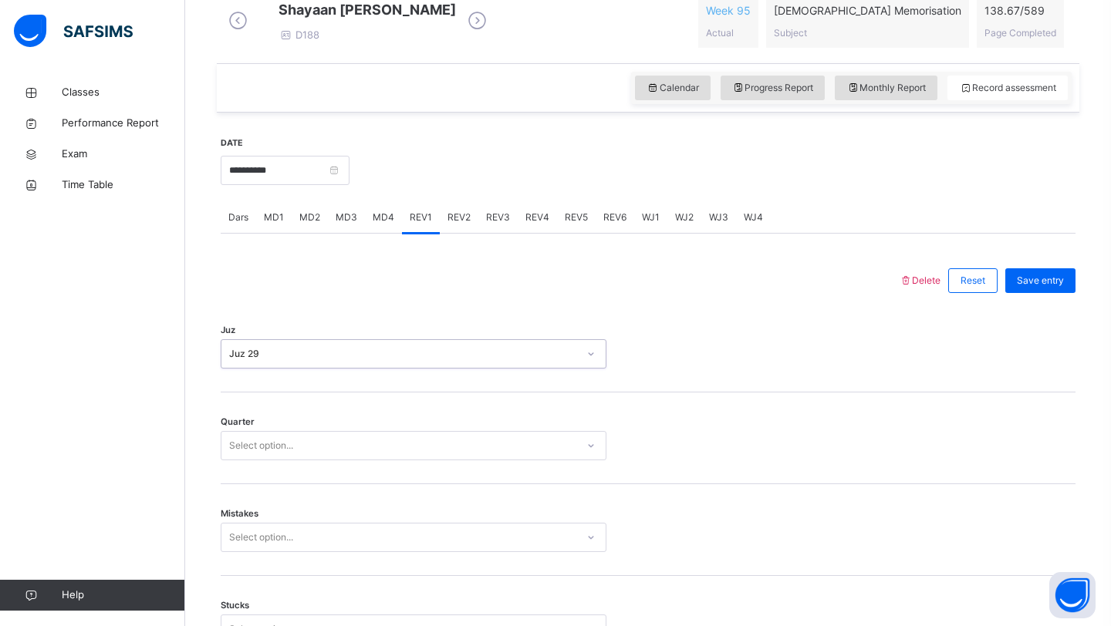
click at [349, 450] on div "Select option..." at bounding box center [398, 446] width 355 height 24
click at [337, 542] on div "3" at bounding box center [413, 533] width 384 height 26
click at [337, 542] on div "Mistakes Select option..." at bounding box center [648, 530] width 855 height 92
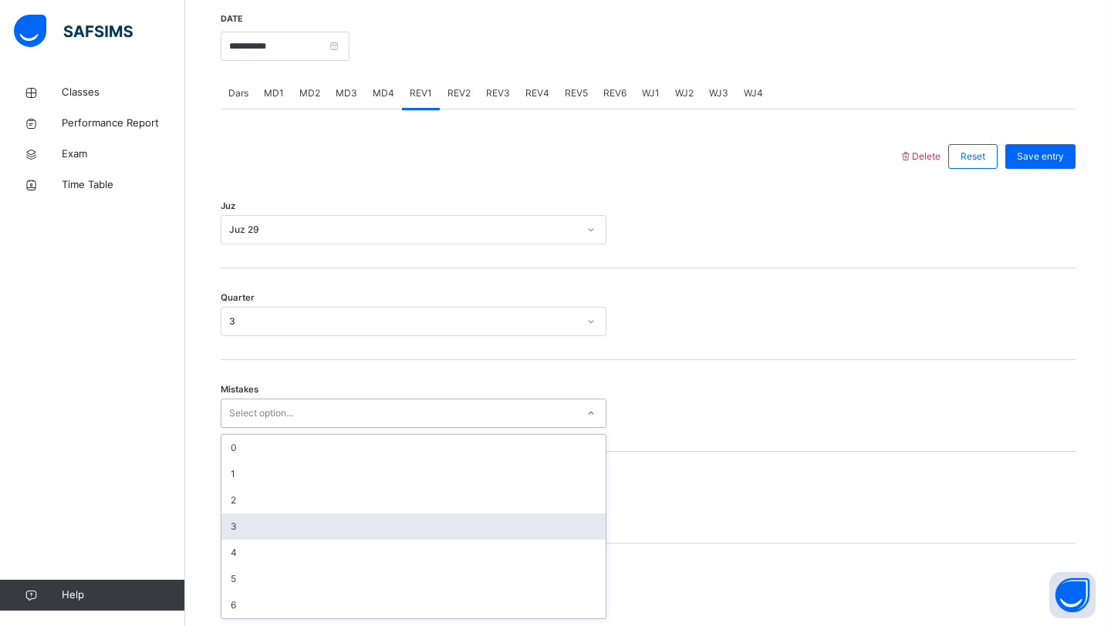
scroll to position [595, 0]
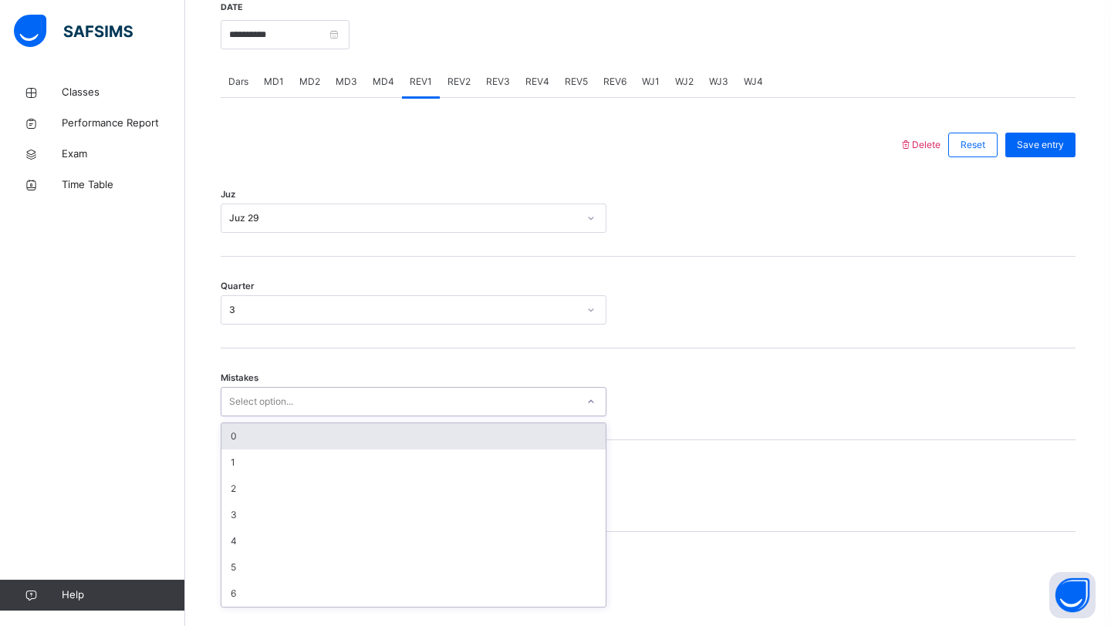
click at [343, 440] on div "0" at bounding box center [413, 436] width 384 height 26
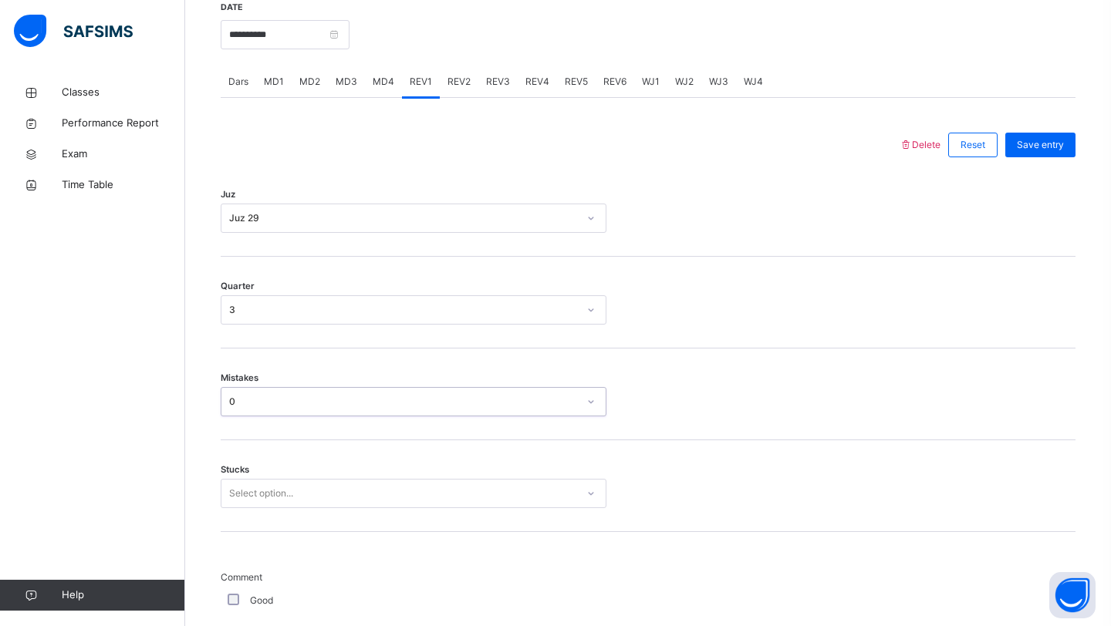
click at [320, 504] on div "Select option..." at bounding box center [398, 494] width 355 height 24
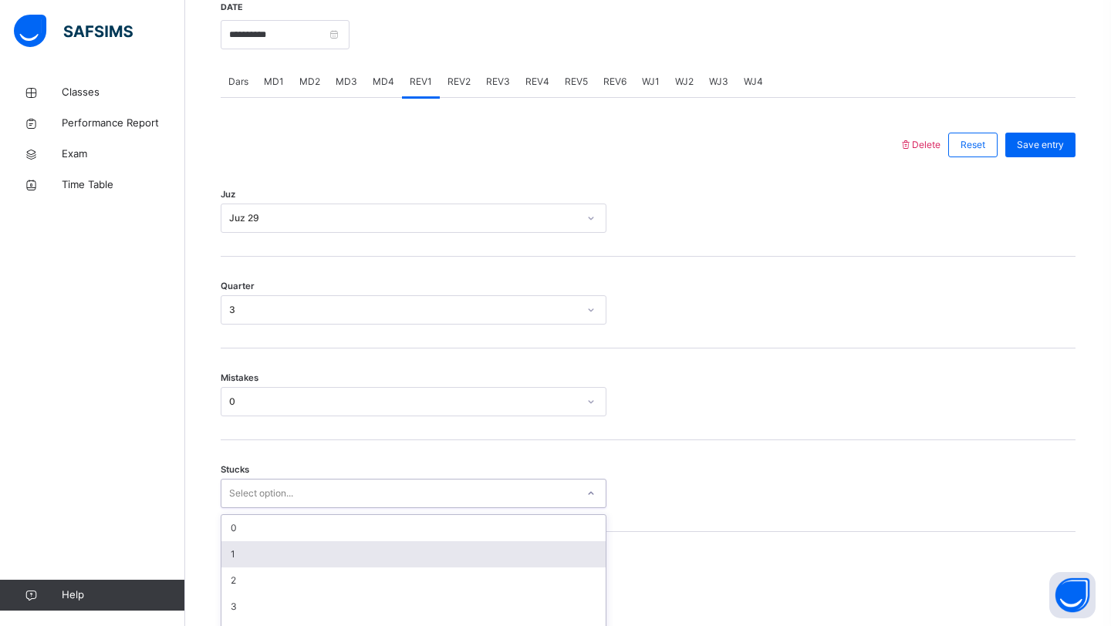
scroll to position [661, 0]
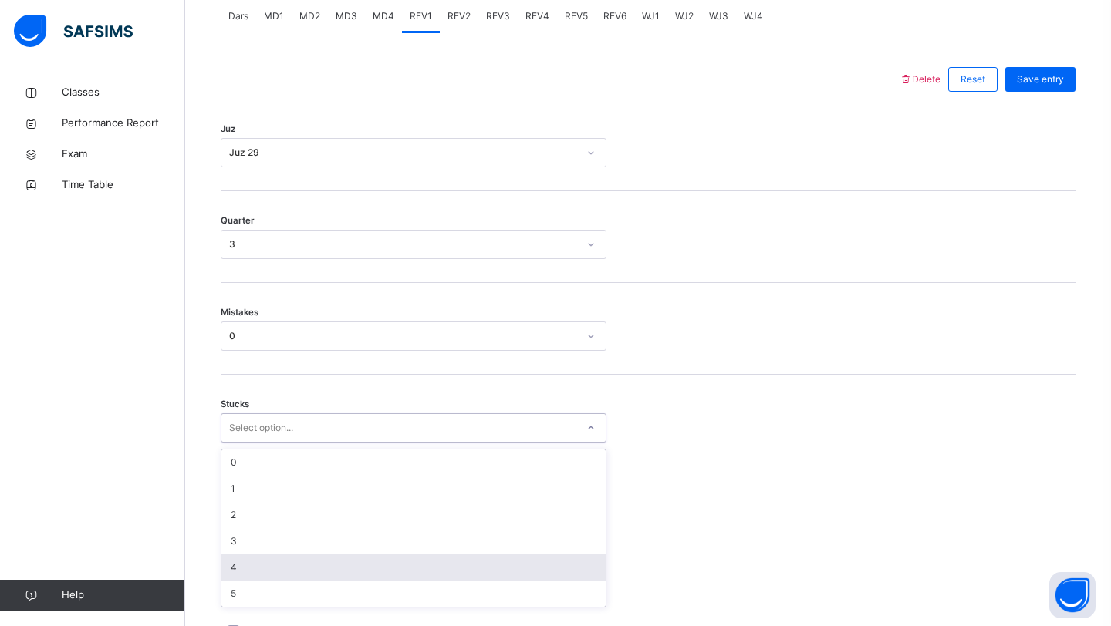
click at [308, 571] on div "4" at bounding box center [413, 568] width 384 height 26
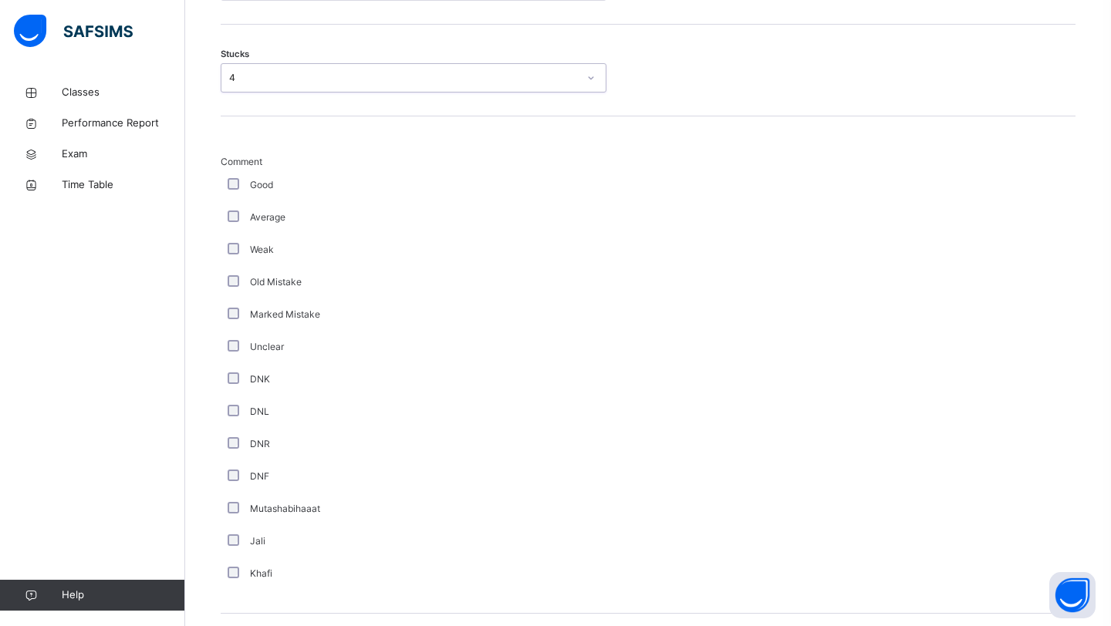
scroll to position [1213, 0]
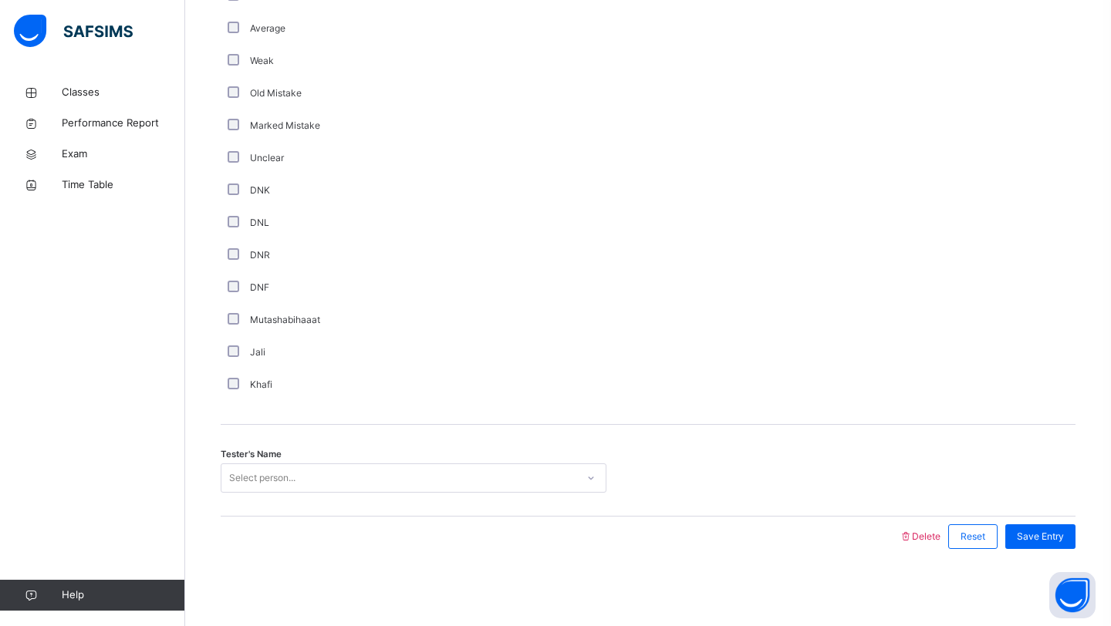
click at [333, 470] on div "Select person..." at bounding box center [398, 479] width 355 height 24
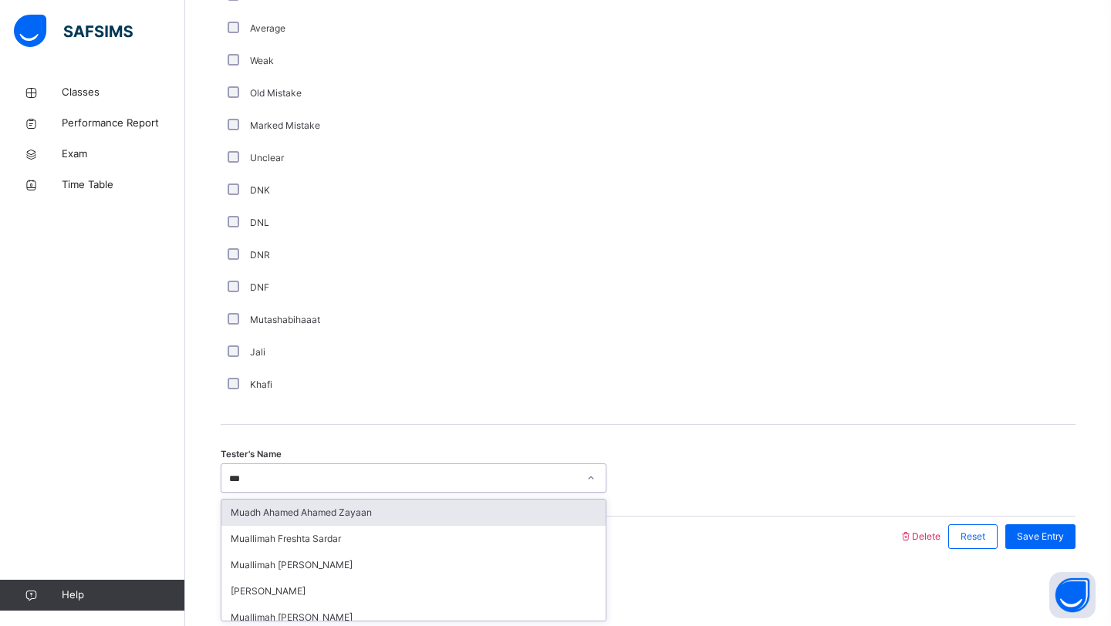
type input "****"
click at [318, 519] on div "Muadh Ahamed Ahamed Zayaan" at bounding box center [413, 513] width 384 height 26
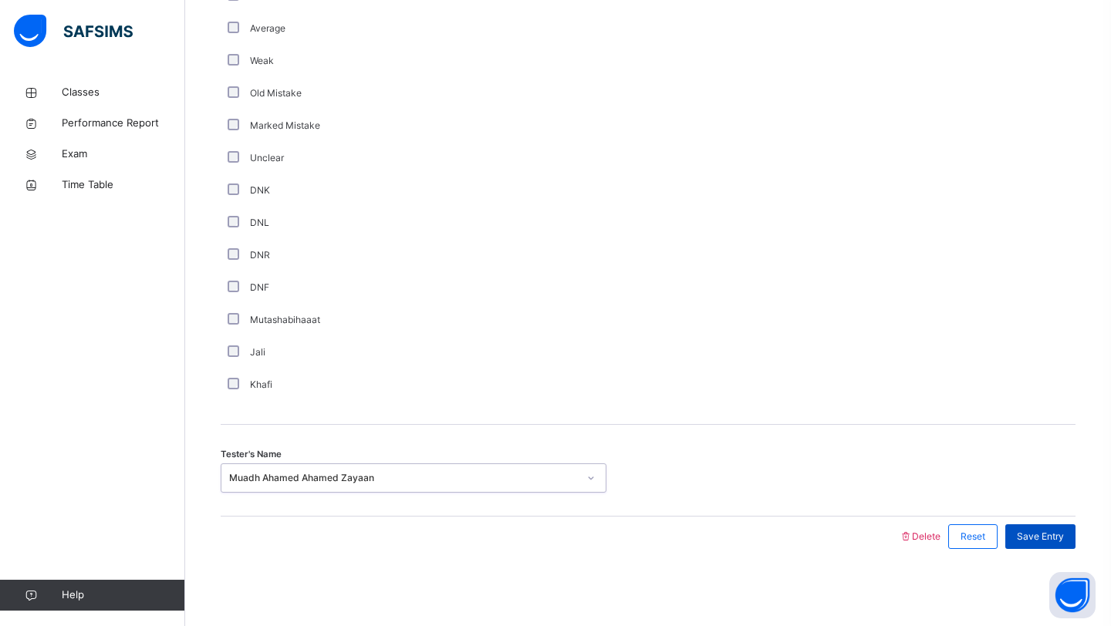
click at [1068, 538] on div "Save Entry" at bounding box center [1040, 537] width 70 height 25
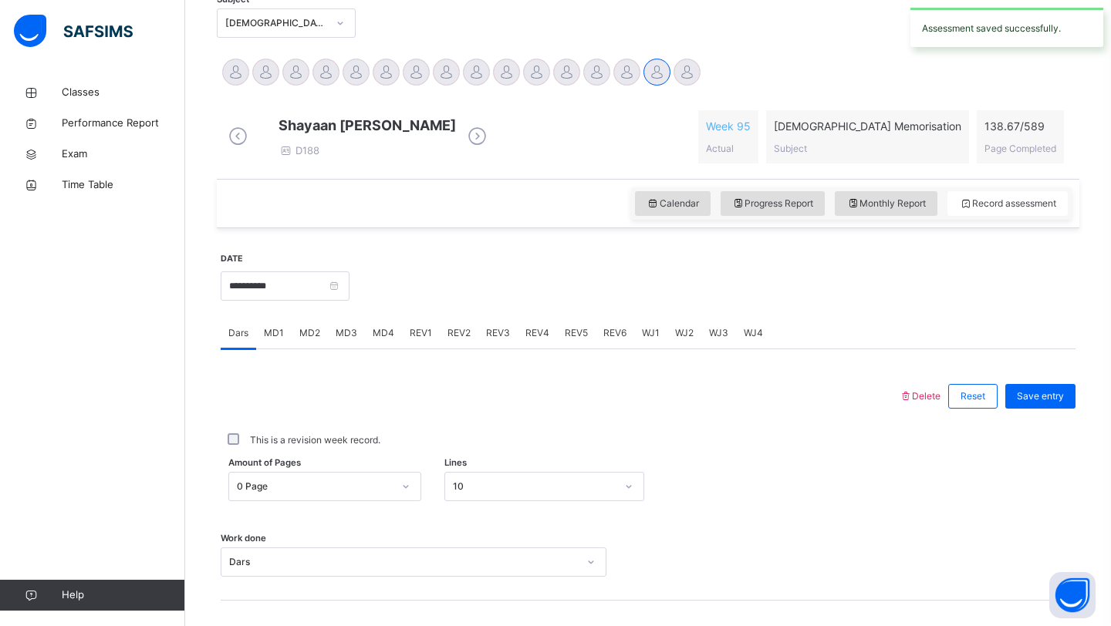
scroll to position [342, 0]
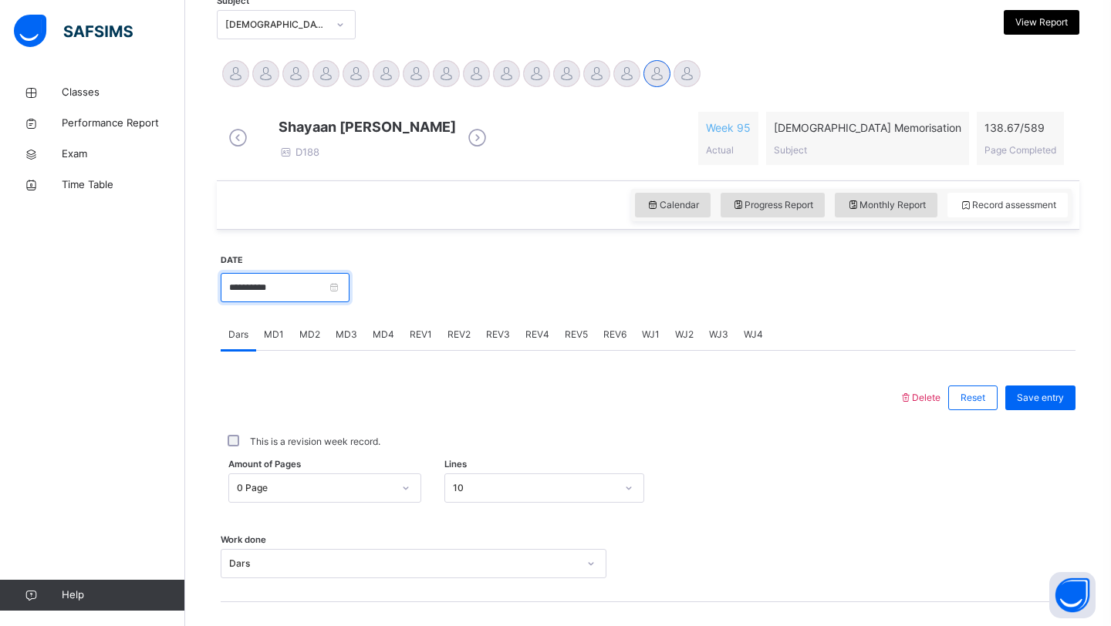
click at [283, 302] on input "**********" at bounding box center [285, 287] width 129 height 29
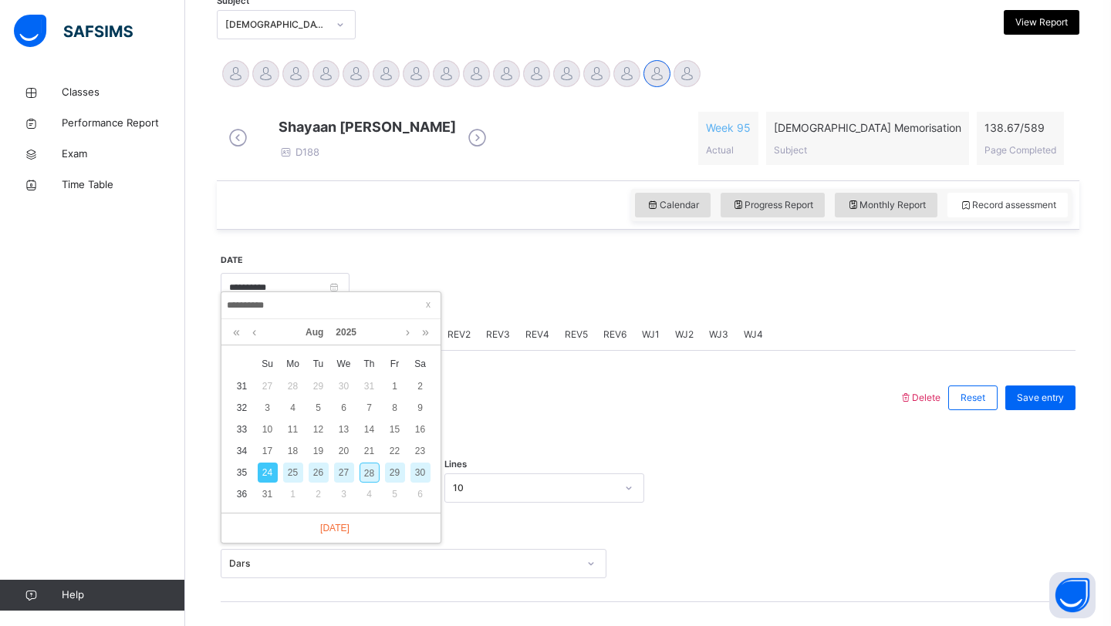
click at [371, 471] on div "28" at bounding box center [369, 473] width 20 height 20
type input "**********"
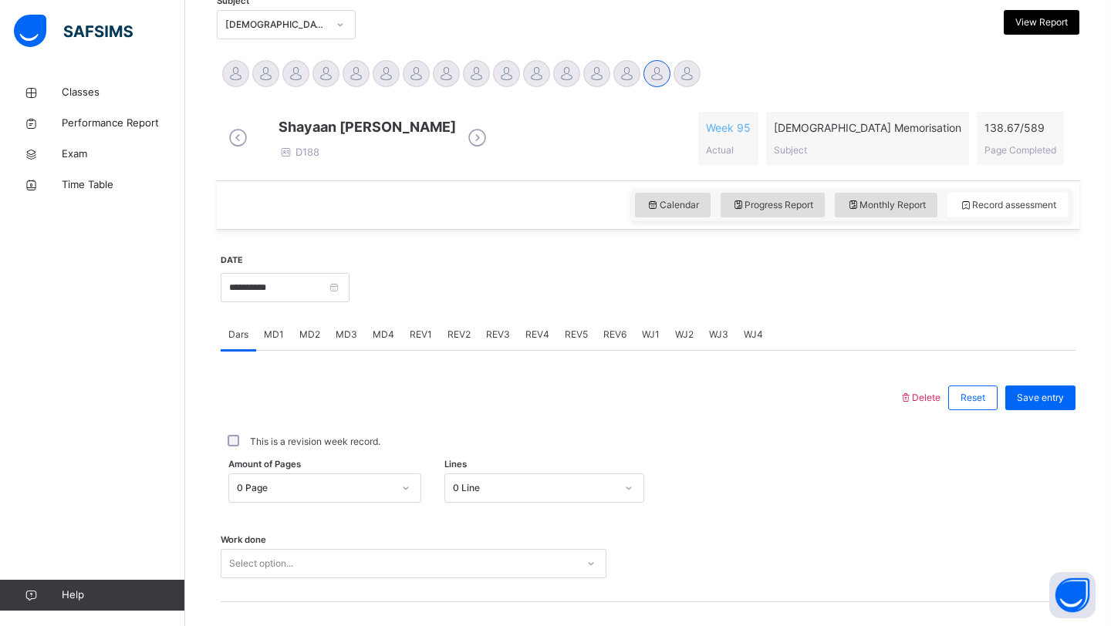
click at [498, 503] on div "0 Line" at bounding box center [544, 488] width 201 height 29
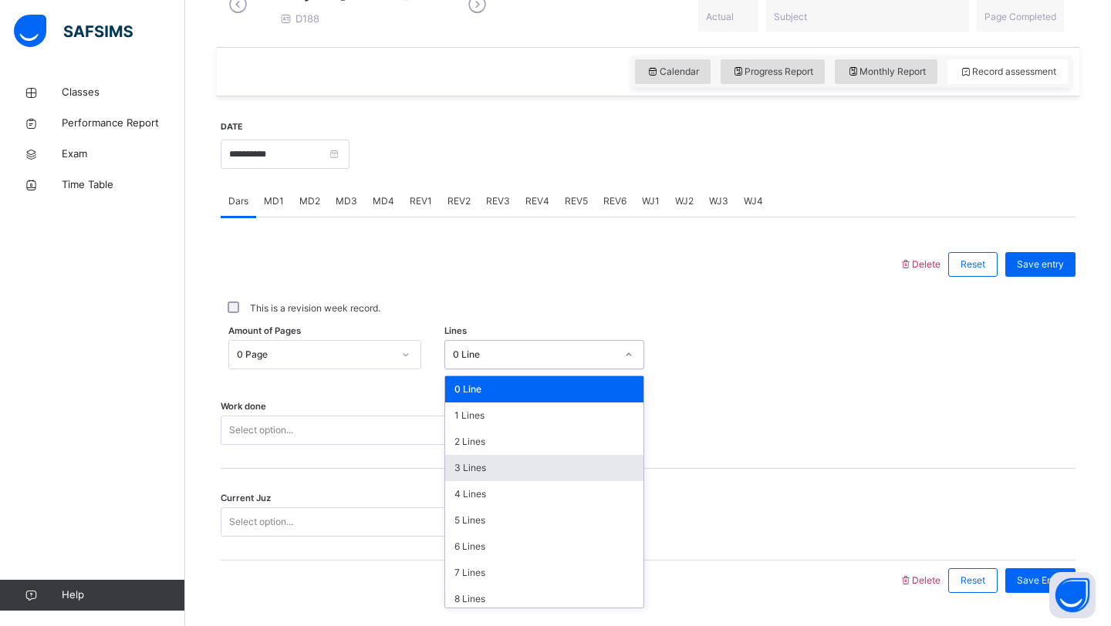
scroll to position [477, 0]
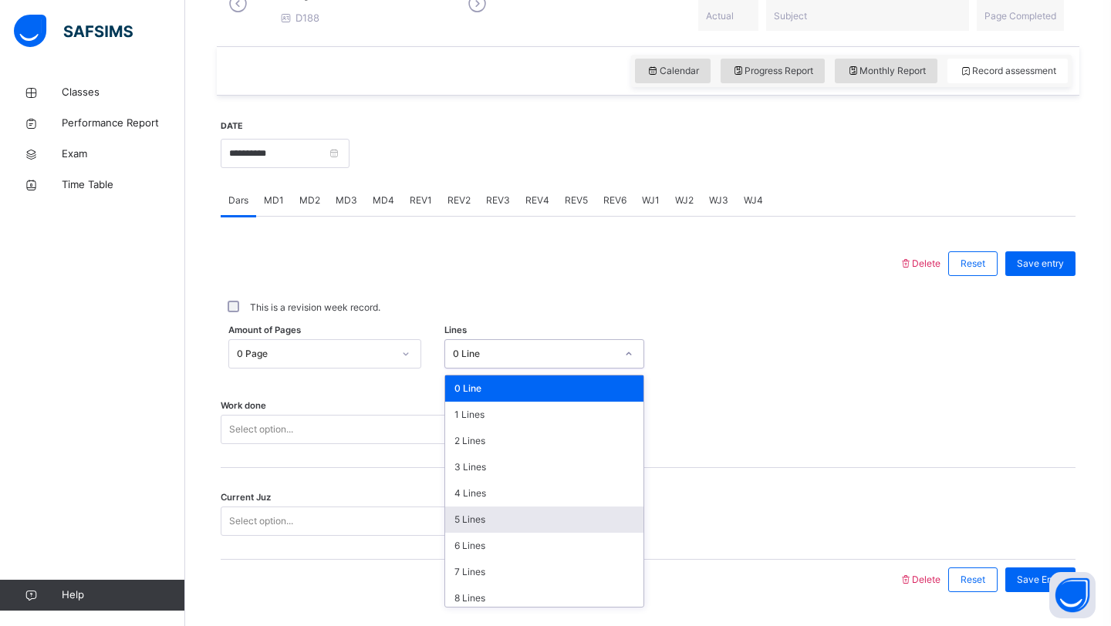
click at [483, 533] on div "5 Lines" at bounding box center [544, 520] width 199 height 26
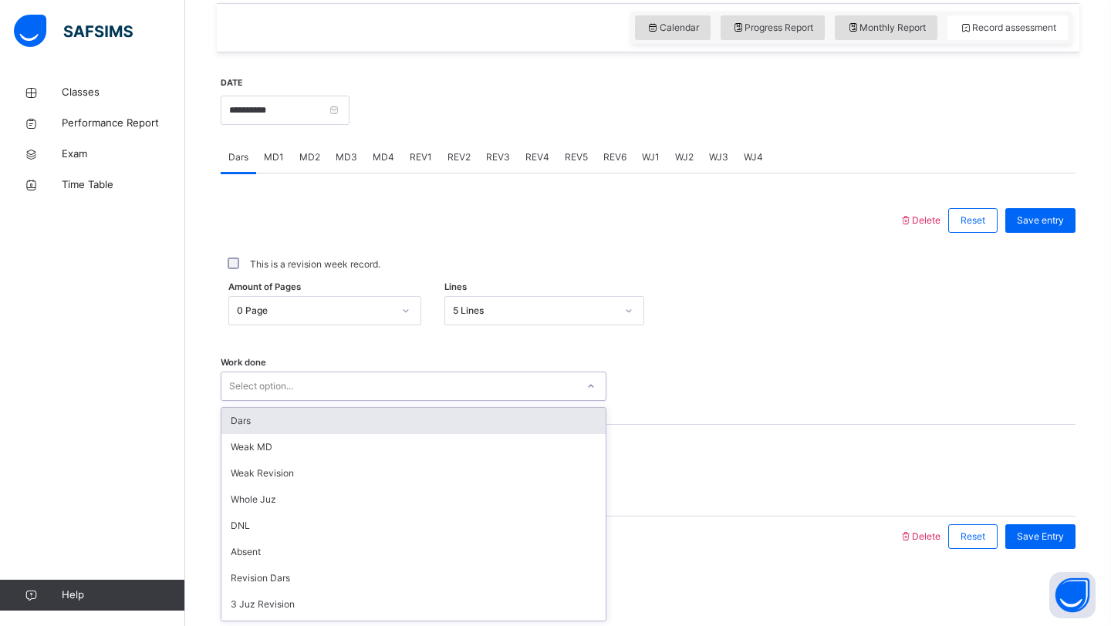
scroll to position [532, 0]
click at [477, 401] on div "option Dars focused, 1 of 14. 14 results available. Use Up and Down to choose o…" at bounding box center [414, 386] width 386 height 29
click at [481, 420] on div "Dars" at bounding box center [413, 421] width 384 height 26
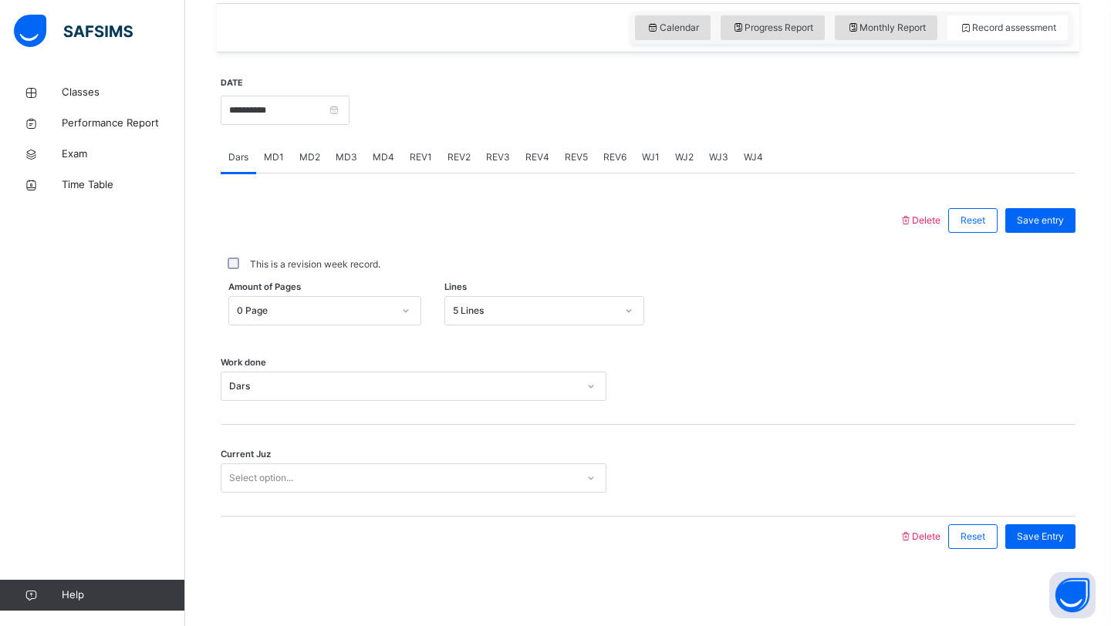
click at [457, 460] on div "Current Juz Select option..." at bounding box center [648, 471] width 855 height 92
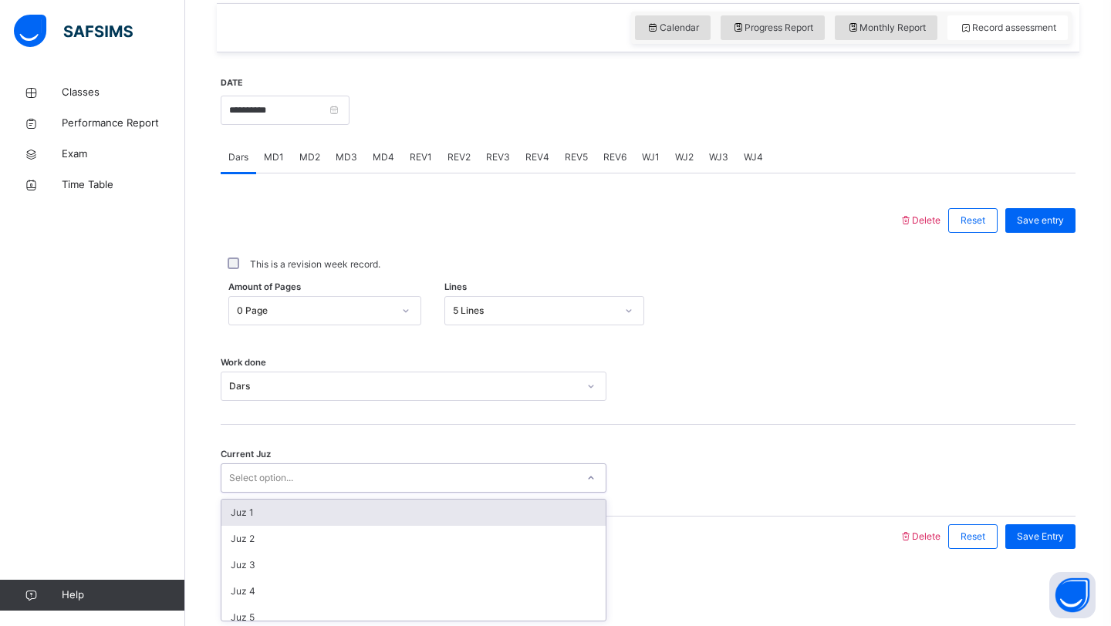
click at [444, 478] on div "Select option..." at bounding box center [398, 479] width 355 height 24
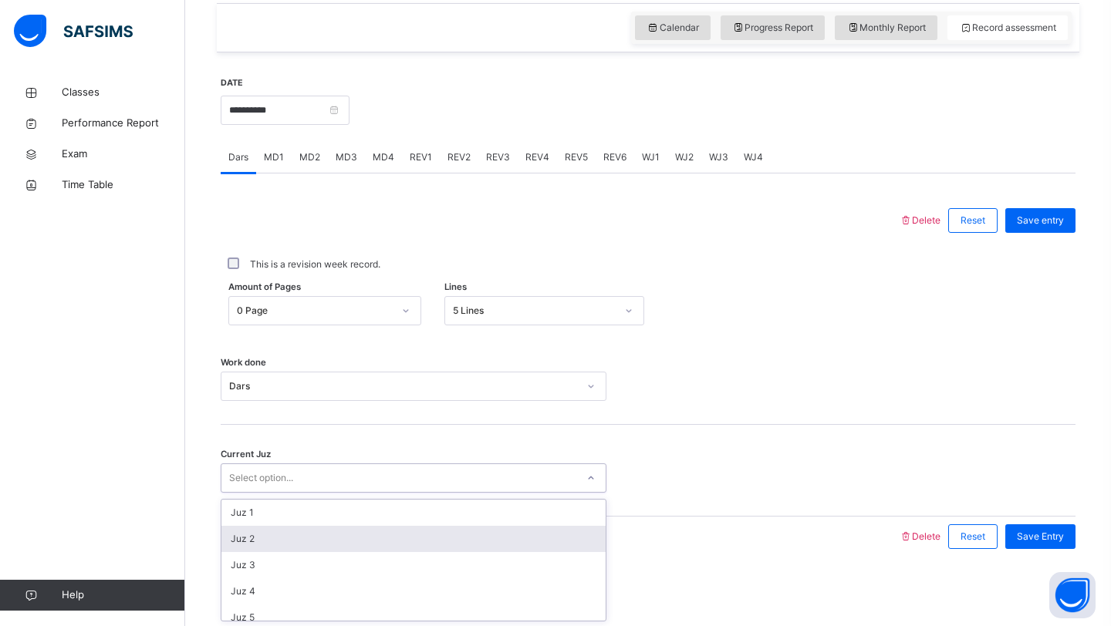
click at [417, 539] on div "Juz 2" at bounding box center [413, 539] width 384 height 26
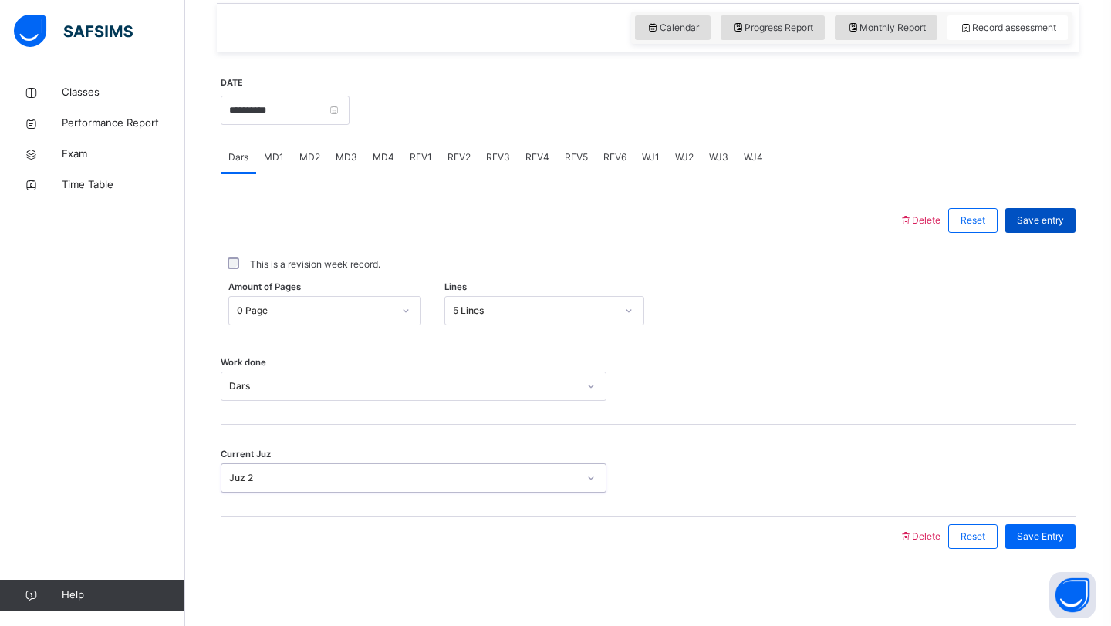
click at [1037, 214] on span "Save entry" at bounding box center [1040, 221] width 47 height 14
click at [305, 159] on span "MD2" at bounding box center [309, 157] width 21 height 14
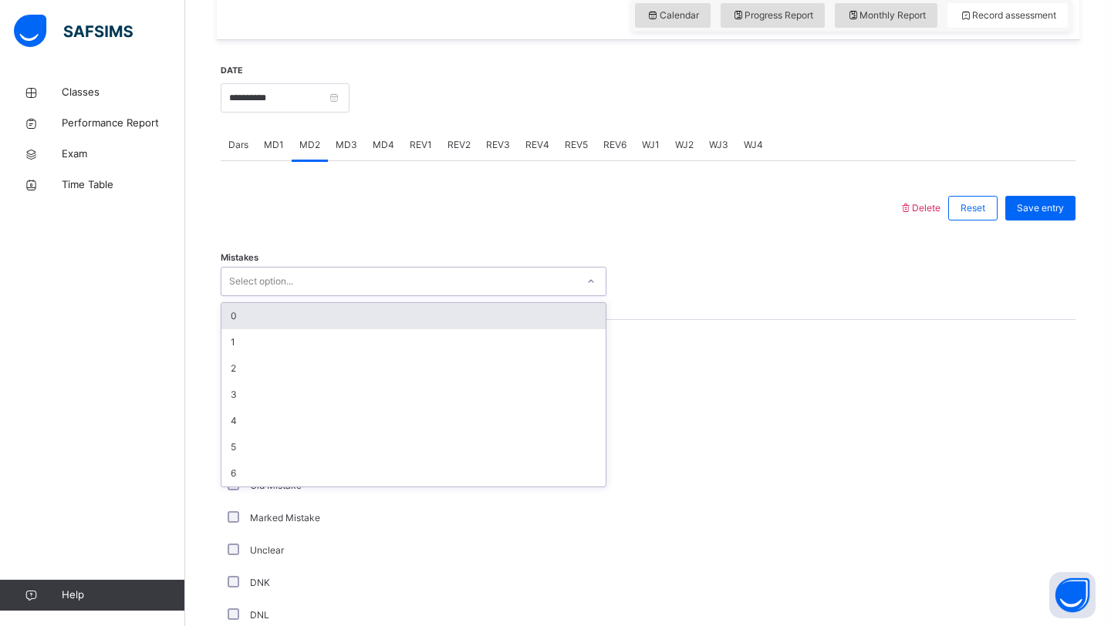
click at [278, 294] on div "Select option..." at bounding box center [261, 281] width 64 height 29
click at [295, 329] on div "0" at bounding box center [413, 316] width 384 height 26
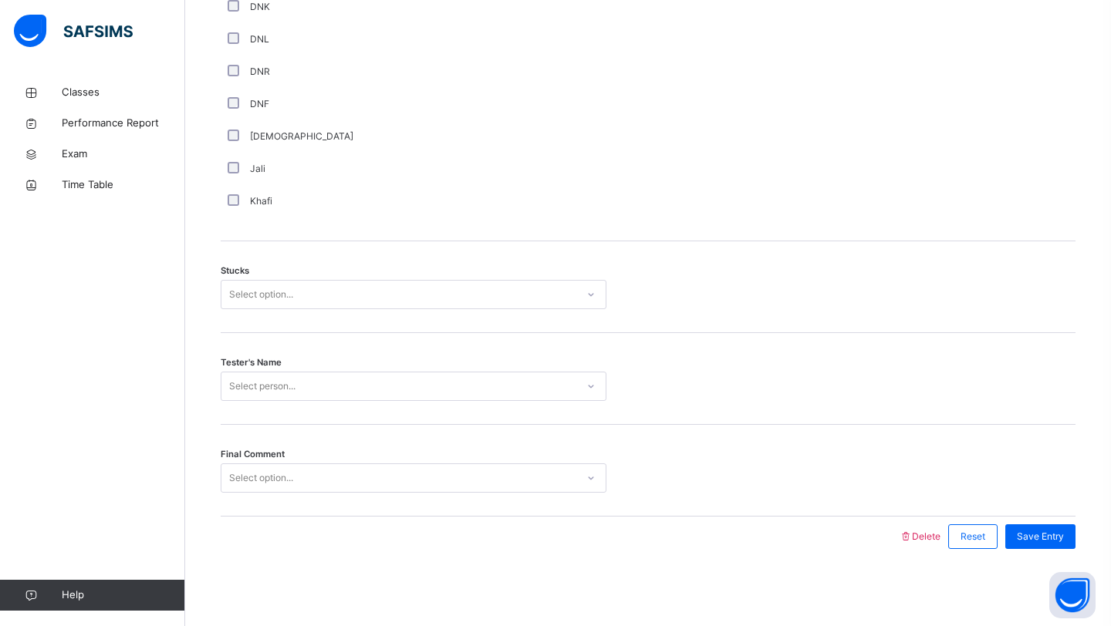
scroll to position [1121, 0]
click at [261, 389] on div "Select person..." at bounding box center [262, 386] width 66 height 29
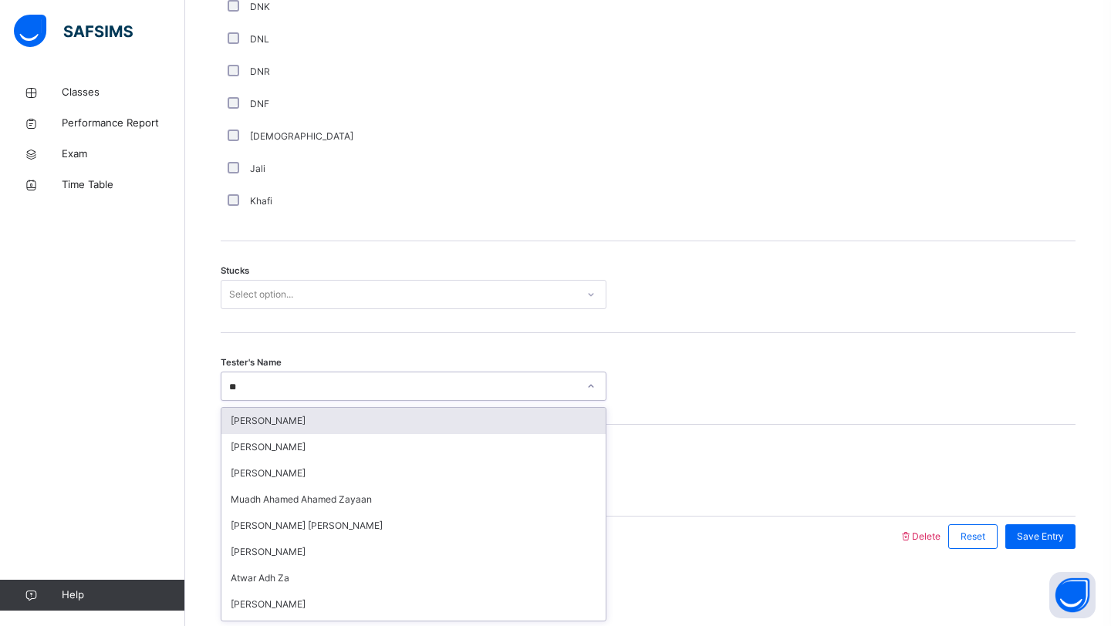
type input "***"
click at [307, 414] on div "[PERSON_NAME]" at bounding box center [413, 421] width 384 height 26
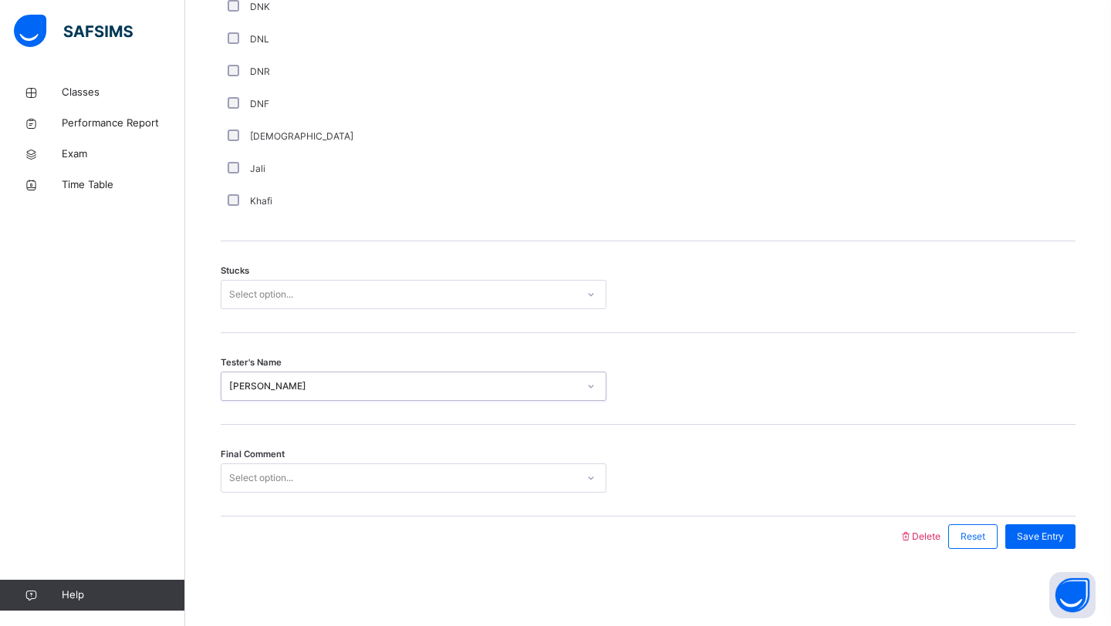
click at [386, 282] on div "Select option..." at bounding box center [414, 294] width 386 height 29
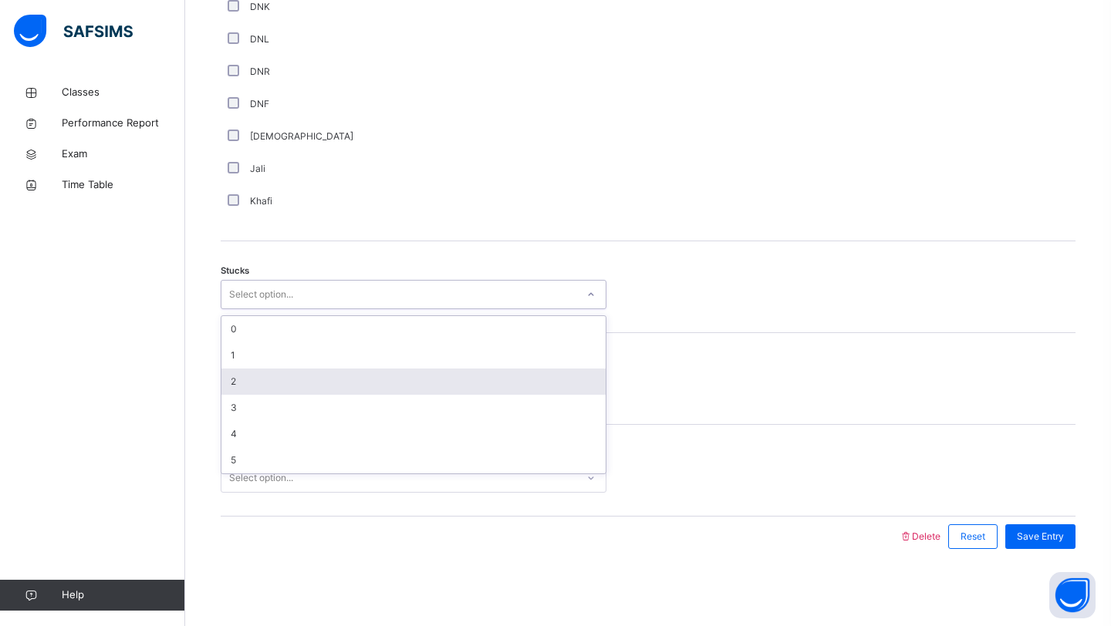
click at [373, 375] on div "2" at bounding box center [413, 382] width 384 height 26
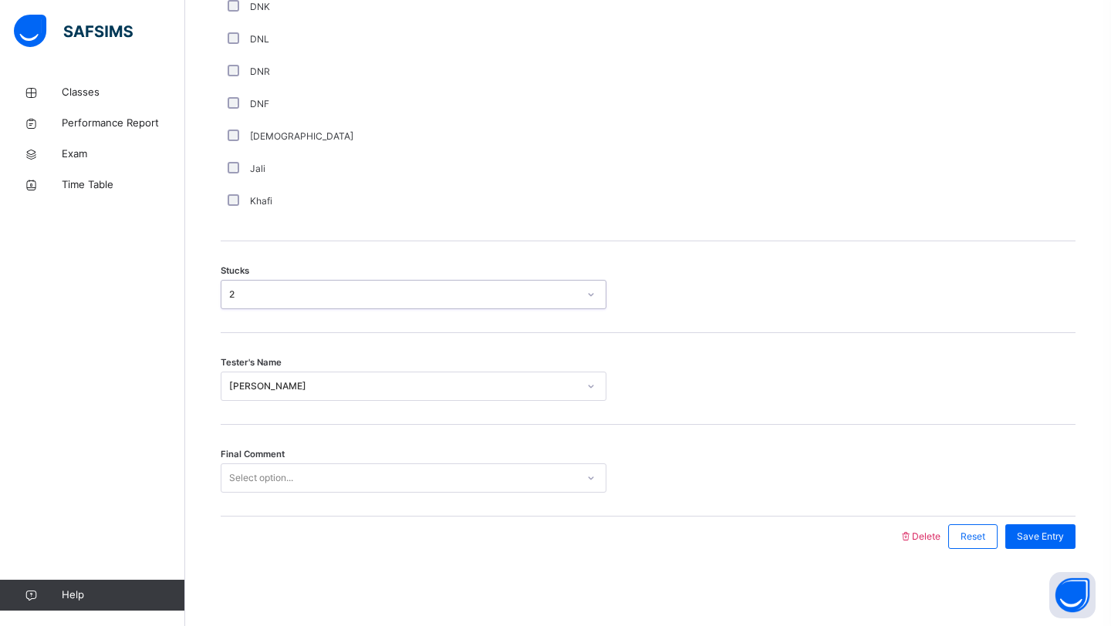
click at [330, 481] on div "Select option..." at bounding box center [398, 479] width 355 height 24
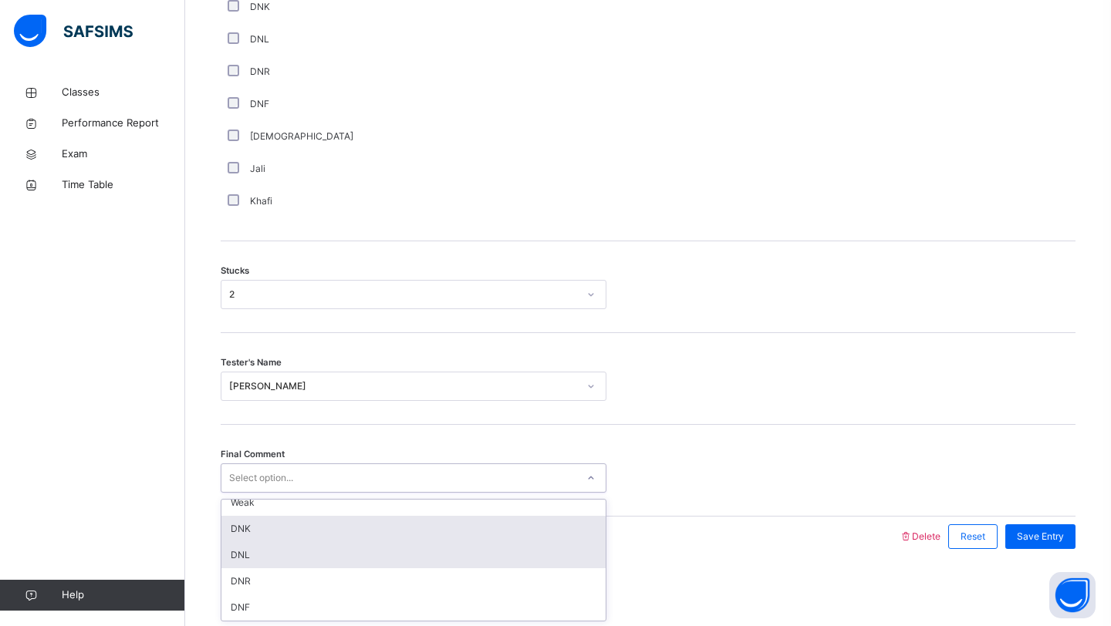
scroll to position [0, 0]
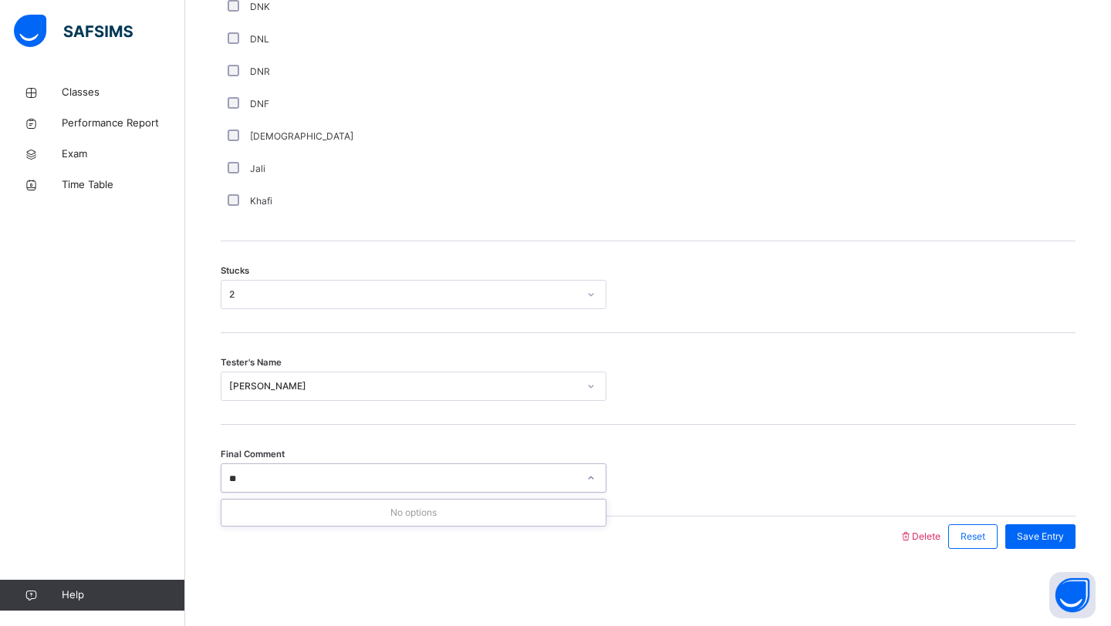
type input "*"
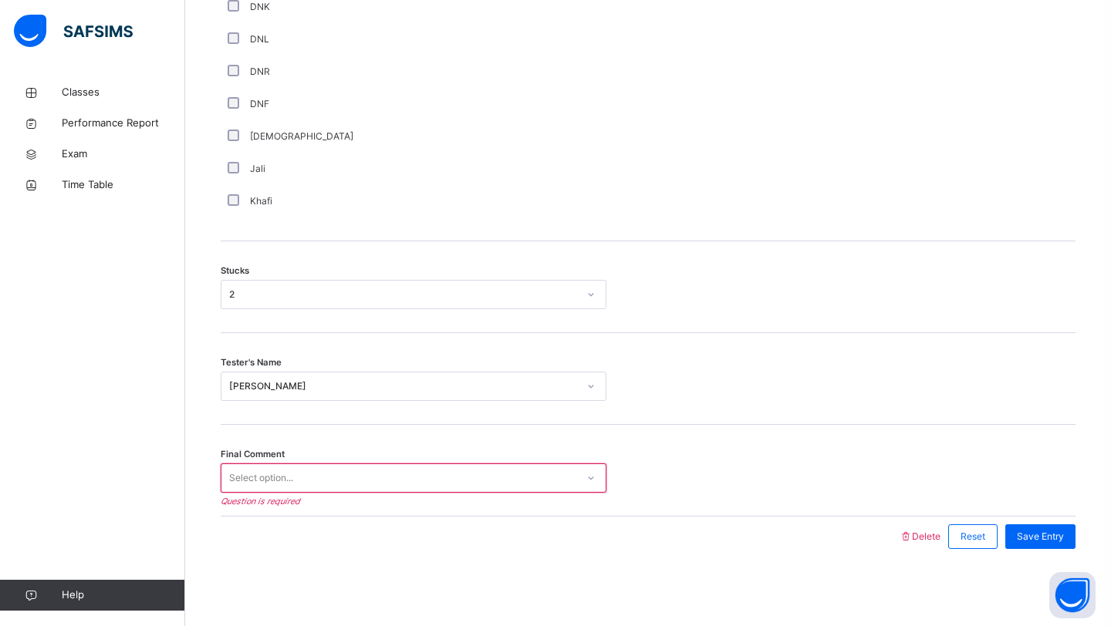
click at [798, 471] on div "Final Comment Select option... Question is required" at bounding box center [648, 478] width 855 height 29
click at [1017, 535] on span "Save Entry" at bounding box center [1040, 537] width 47 height 14
click at [562, 477] on div "Select option..." at bounding box center [398, 479] width 355 height 24
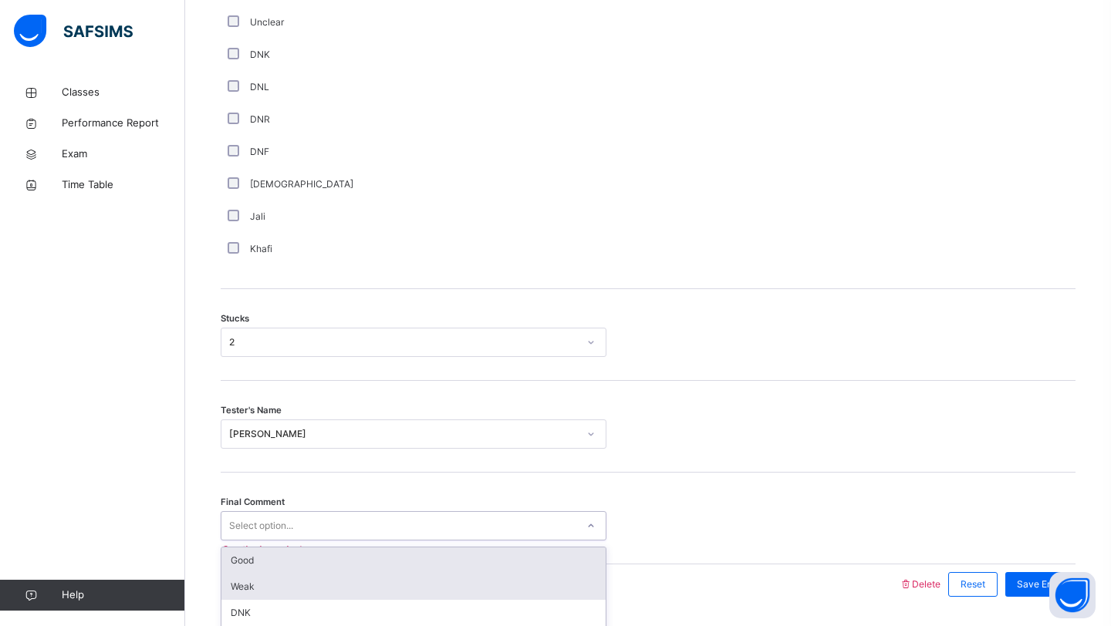
click at [521, 567] on div "Good" at bounding box center [413, 561] width 384 height 26
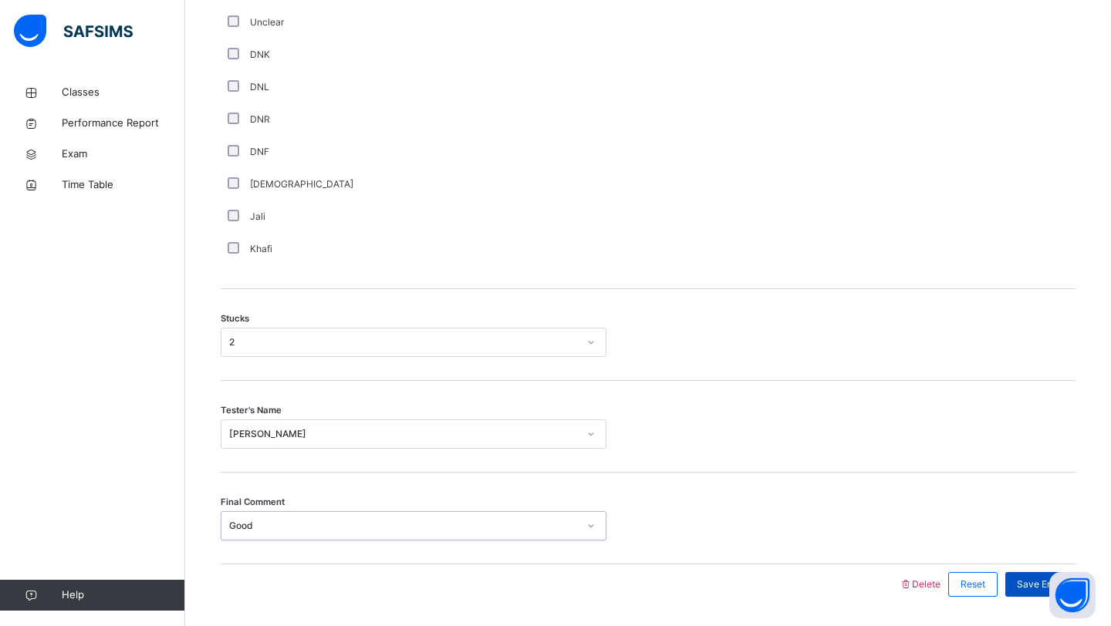
click at [1027, 585] on div "Save Entry" at bounding box center [1040, 584] width 70 height 25
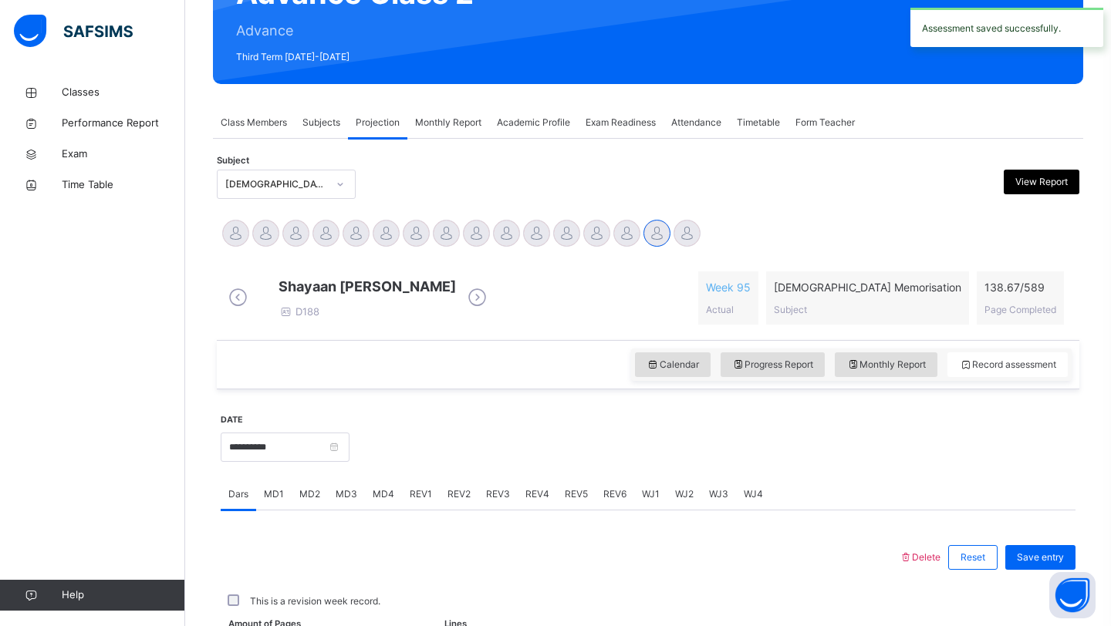
scroll to position [532, 0]
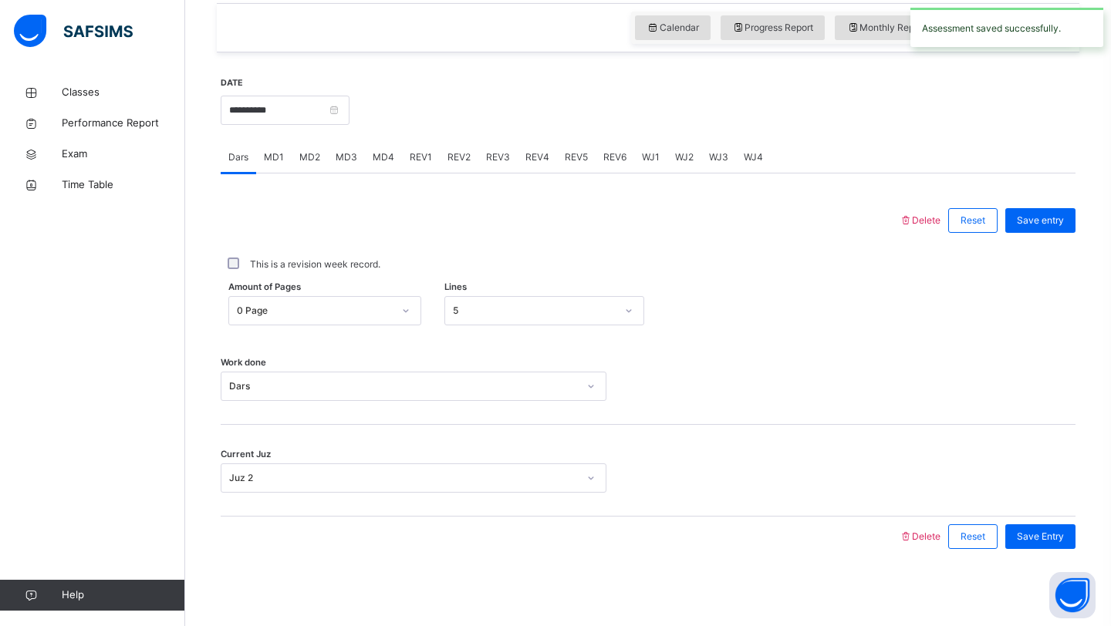
click at [354, 163] on span "MD3" at bounding box center [347, 157] width 22 height 14
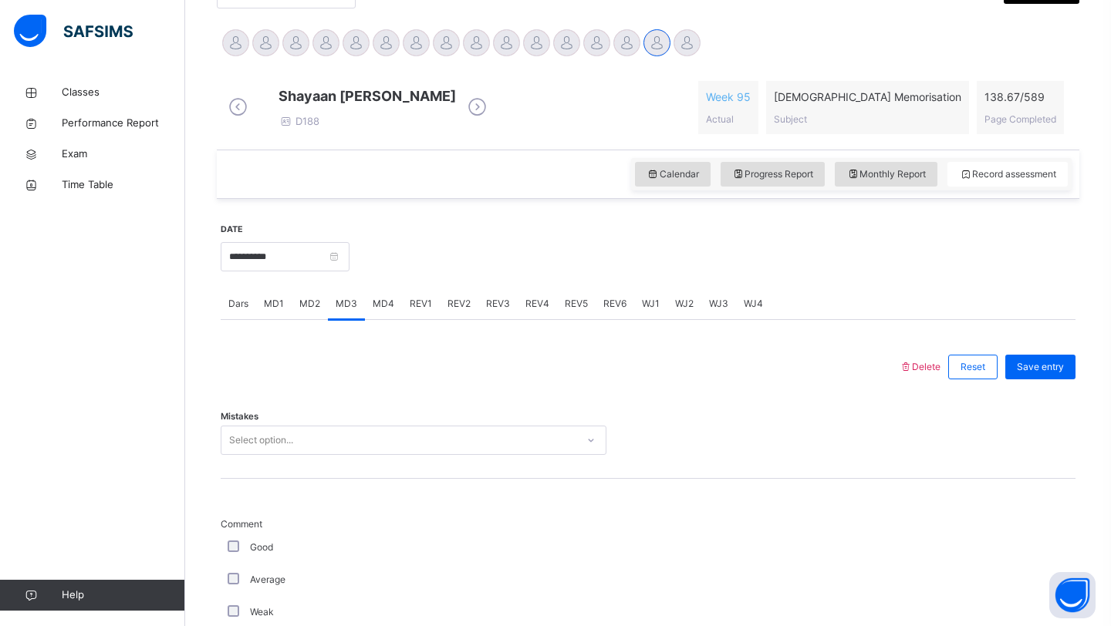
scroll to position [384, 0]
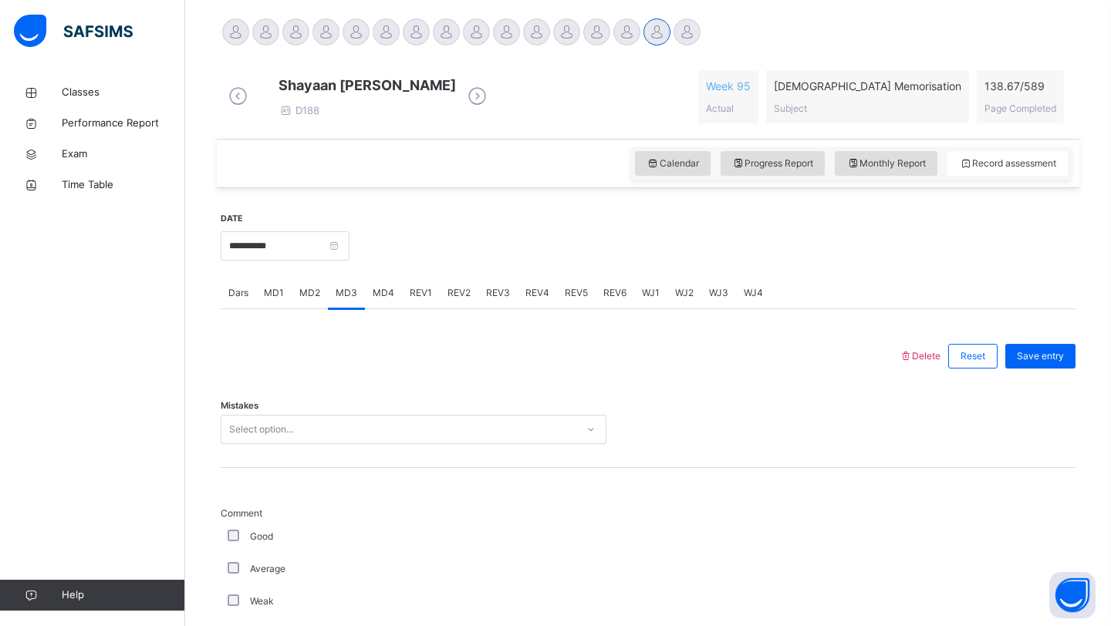
click at [367, 309] on div "MD4" at bounding box center [383, 293] width 37 height 31
click at [345, 427] on div "Select option..." at bounding box center [414, 429] width 386 height 29
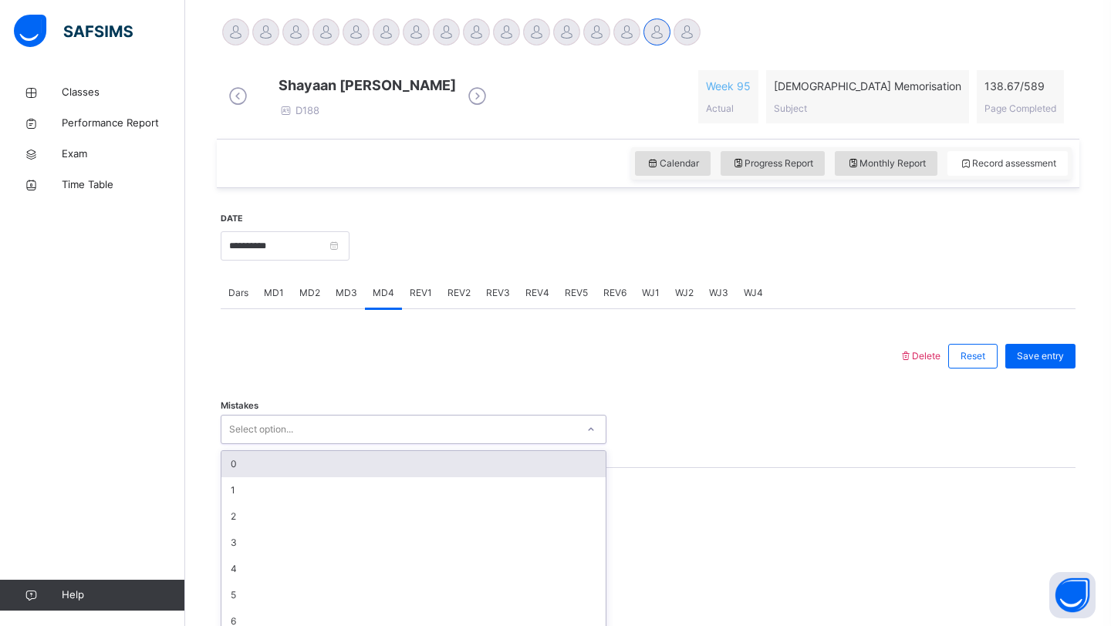
scroll to position [412, 0]
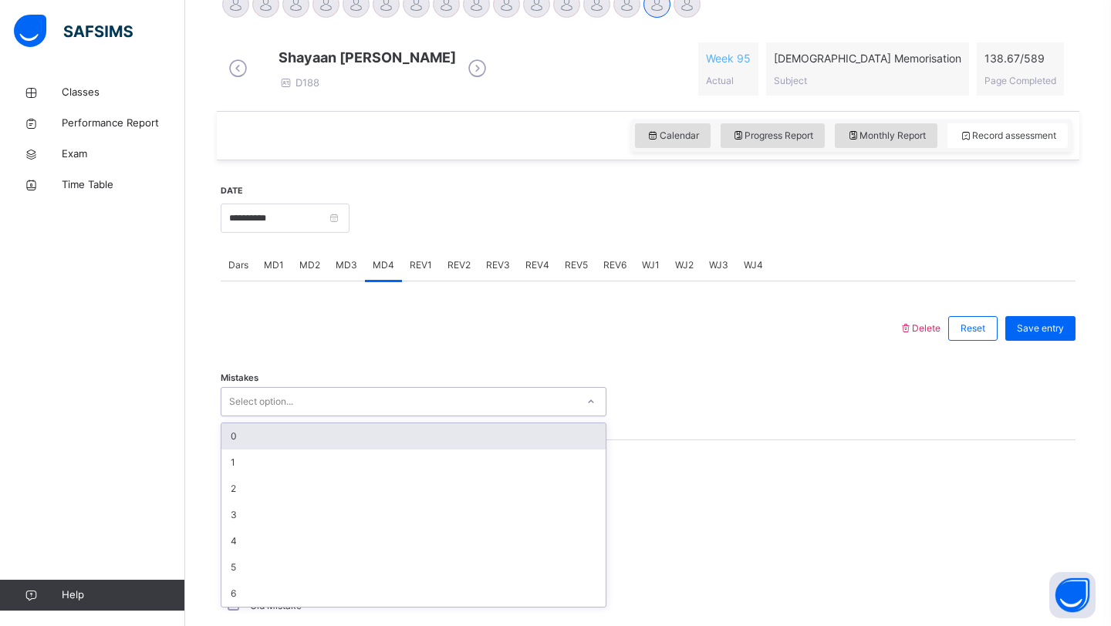
click at [339, 450] on div "0" at bounding box center [413, 436] width 384 height 26
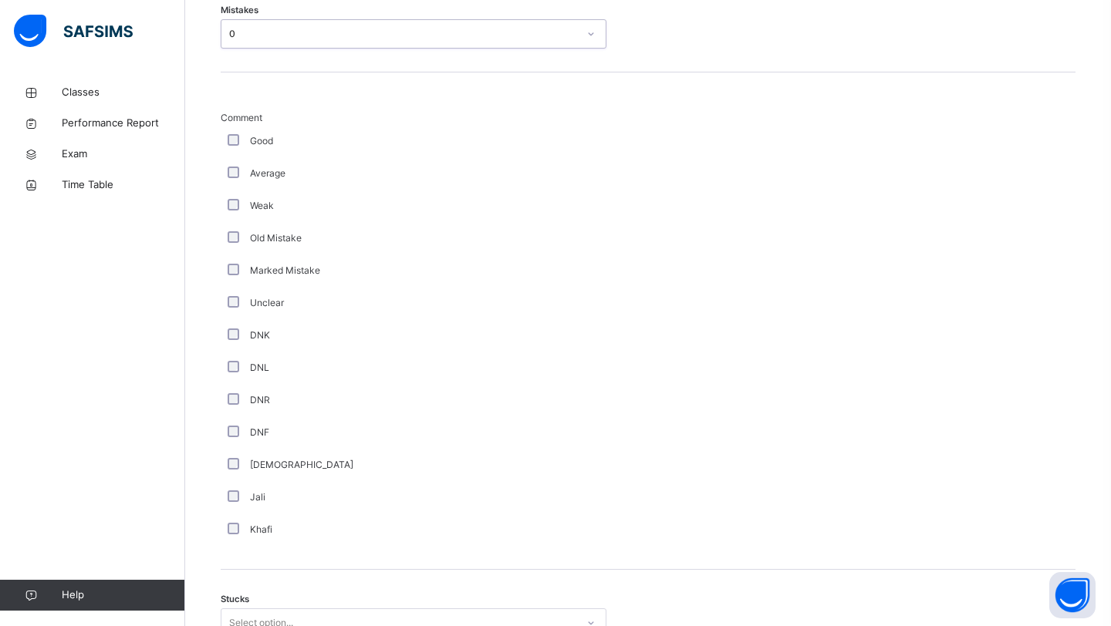
scroll to position [1121, 0]
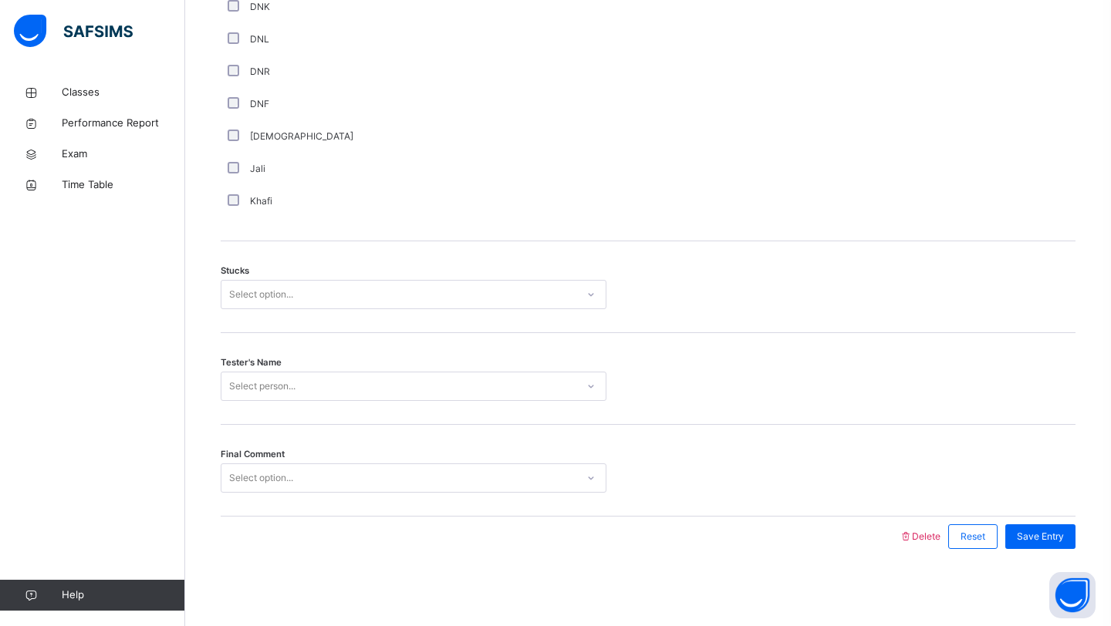
click at [367, 288] on div "Select option..." at bounding box center [398, 295] width 355 height 24
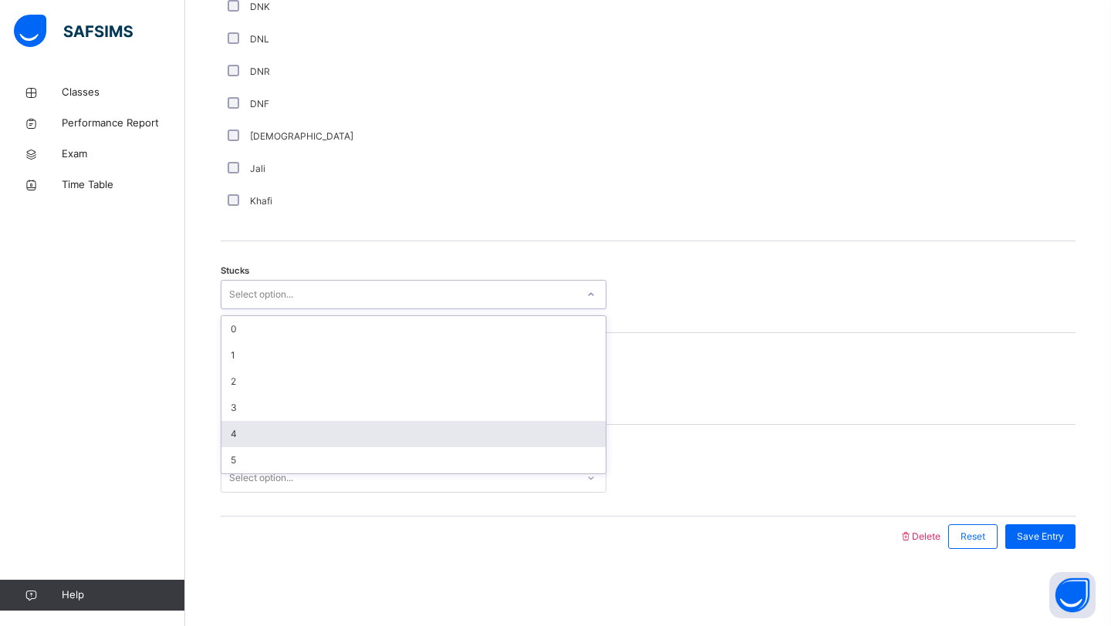
click at [319, 438] on div "4" at bounding box center [413, 434] width 384 height 26
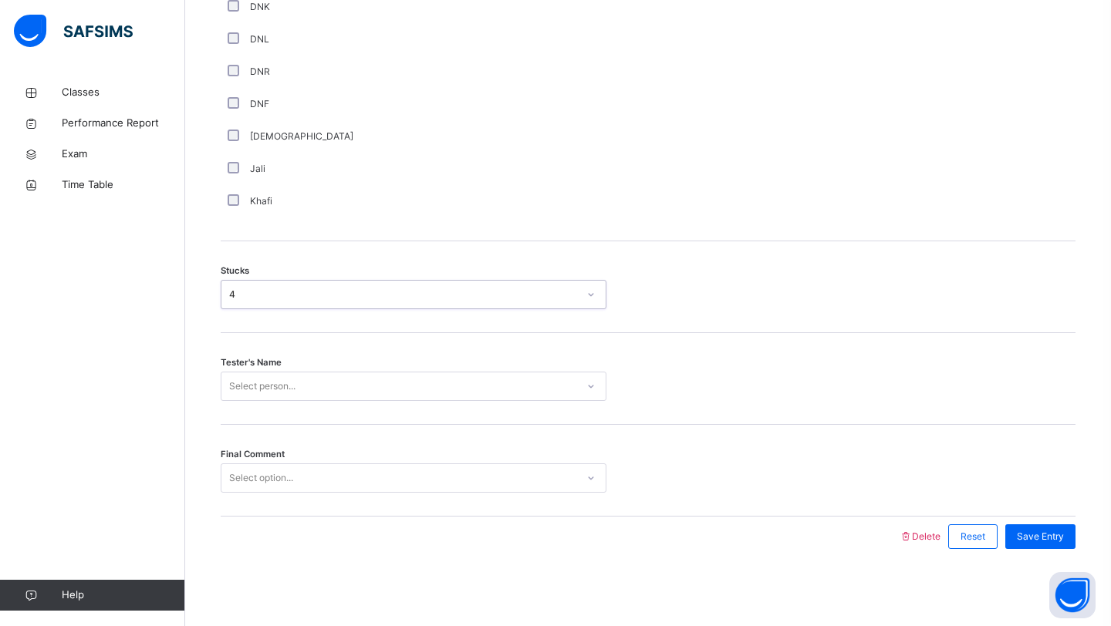
click at [330, 380] on div "Select person..." at bounding box center [398, 387] width 355 height 24
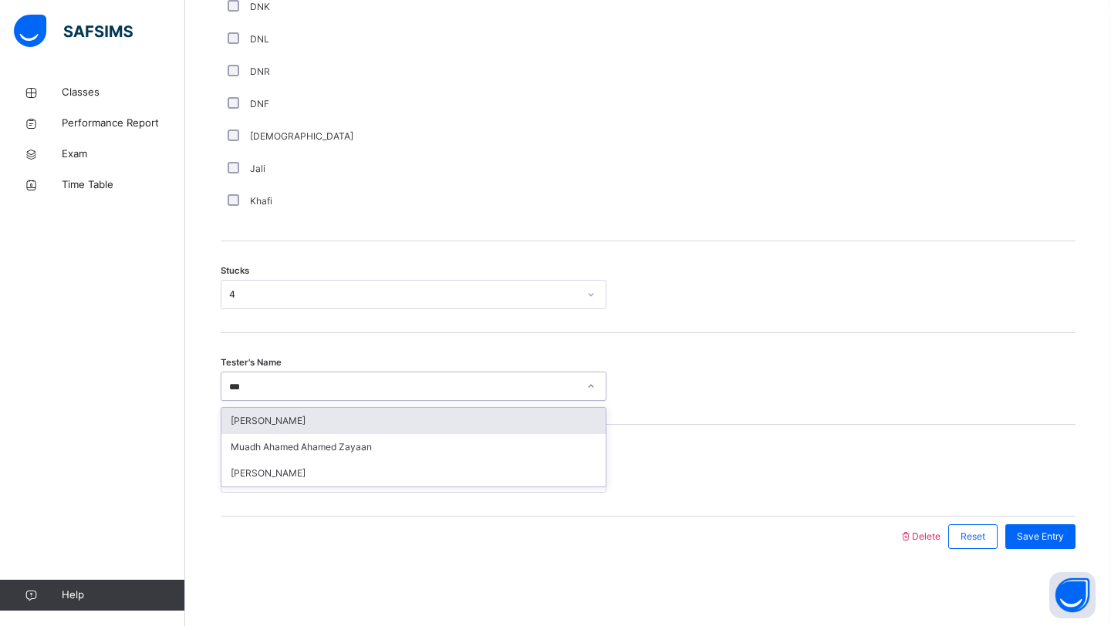
type input "****"
click at [321, 421] on div "[PERSON_NAME]" at bounding box center [413, 421] width 384 height 26
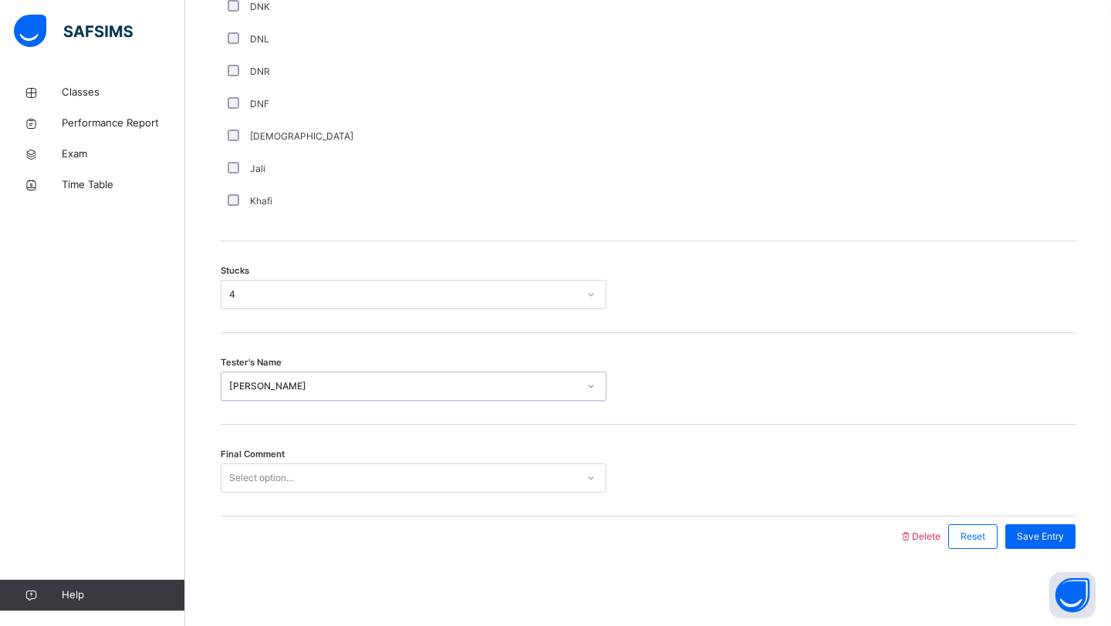
click at [303, 499] on div "Final Comment Select option..." at bounding box center [648, 471] width 855 height 92
click at [305, 477] on div "Select option..." at bounding box center [398, 479] width 355 height 24
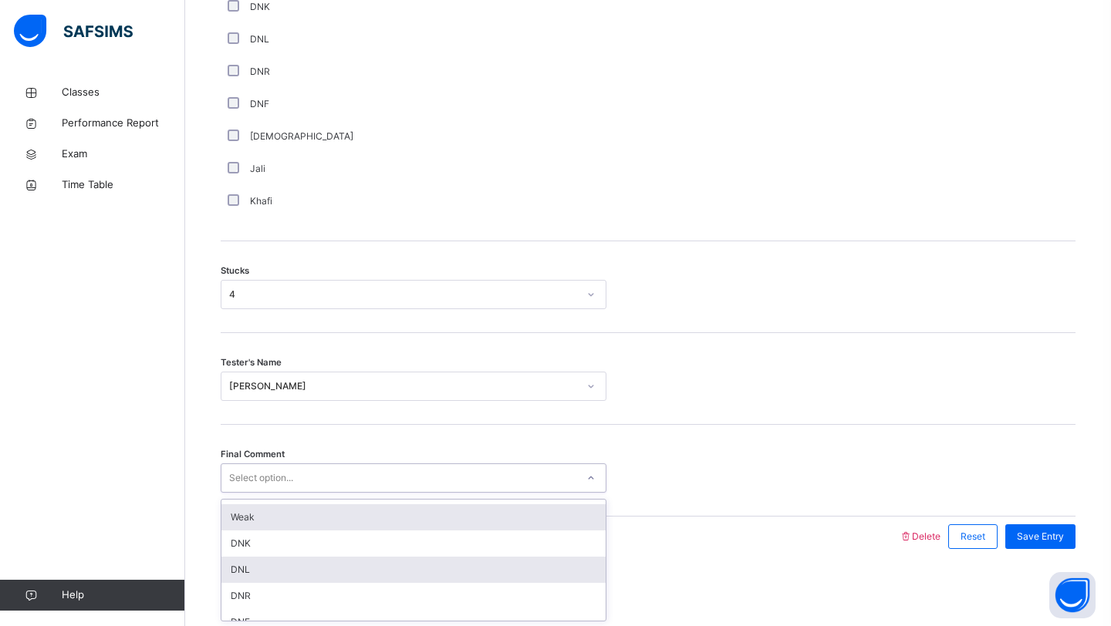
scroll to position [0, 0]
click at [310, 518] on div "Good" at bounding box center [413, 513] width 384 height 26
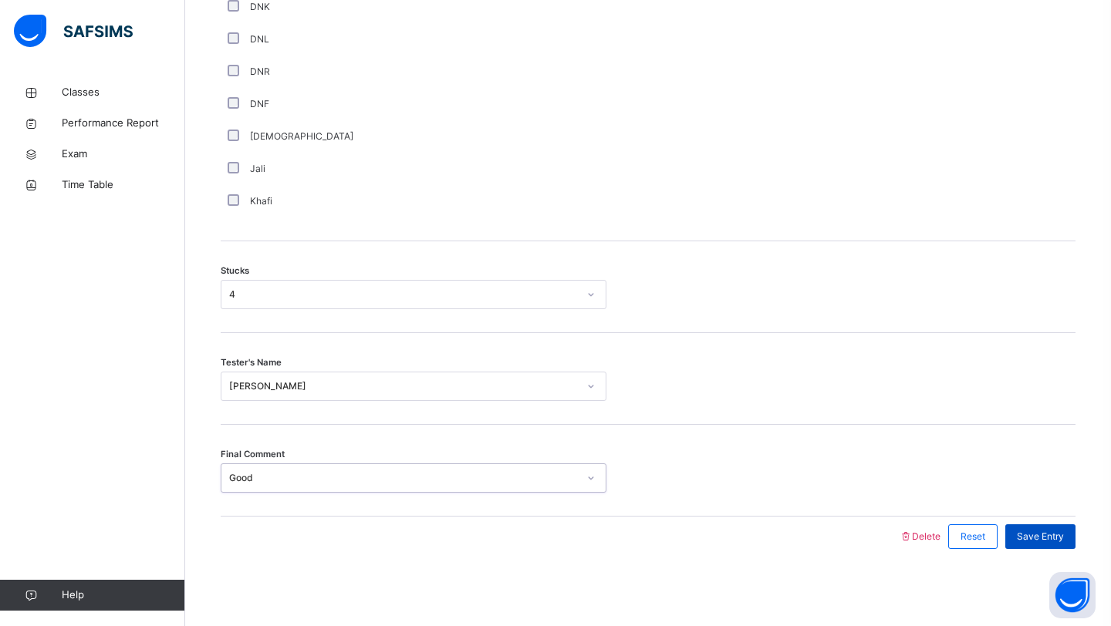
click at [1042, 543] on span "Save Entry" at bounding box center [1040, 537] width 47 height 14
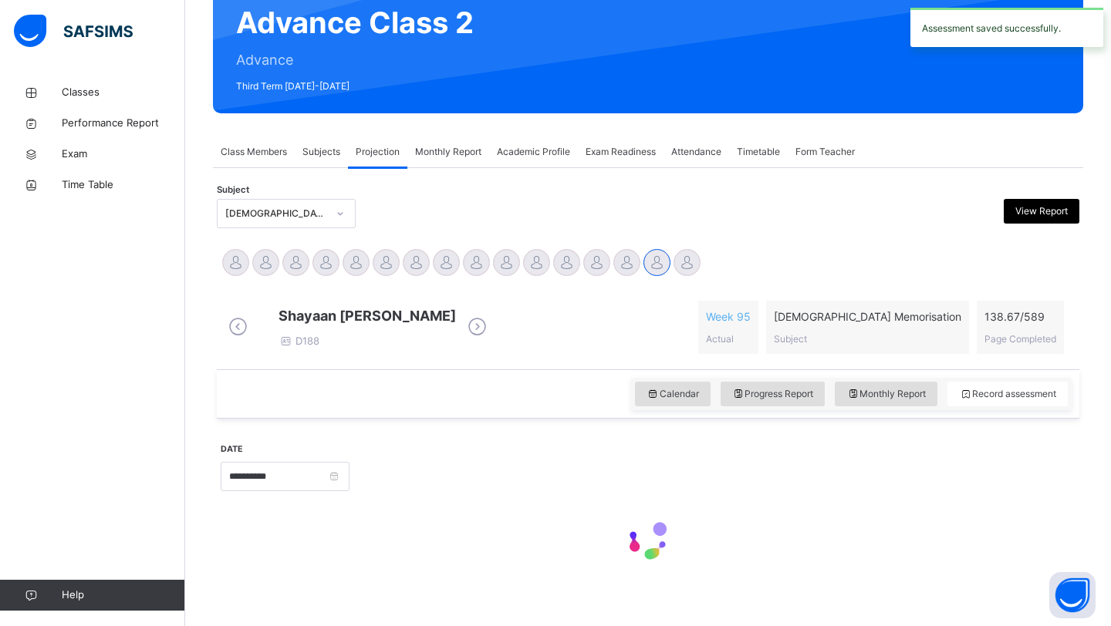
scroll to position [147, 0]
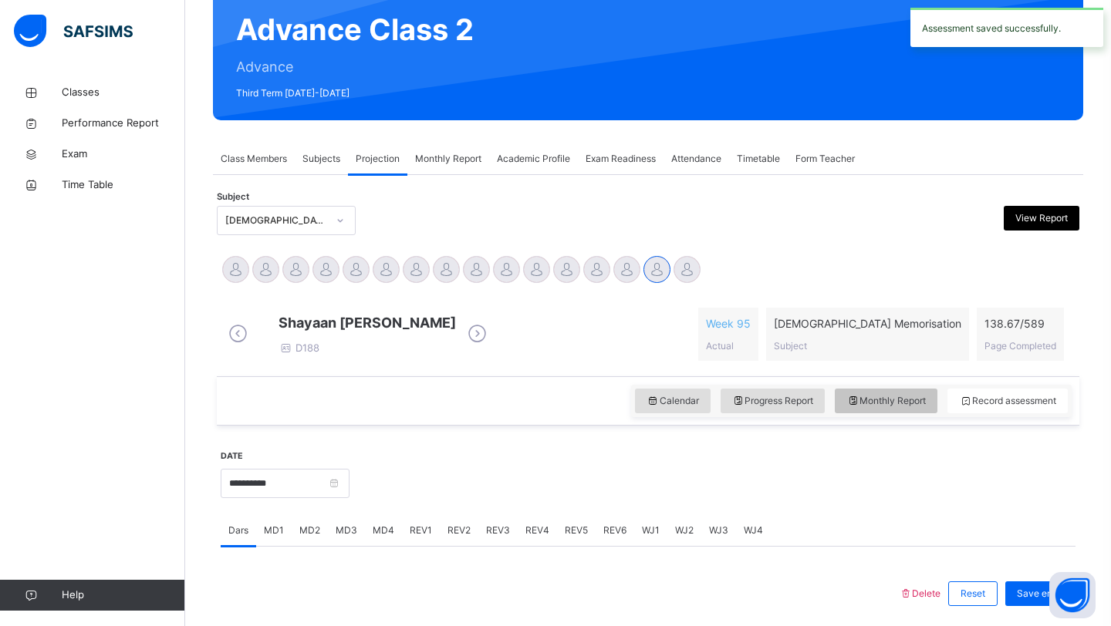
click at [880, 408] on span "Monthly Report" at bounding box center [885, 401] width 79 height 14
select select "****"
select select "*"
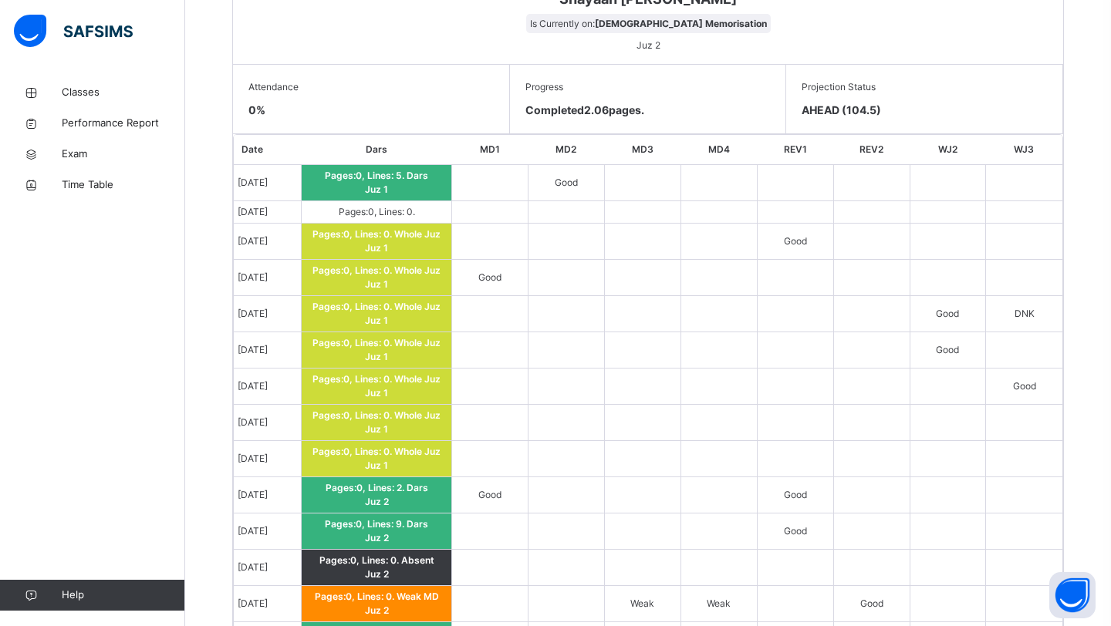
scroll to position [813, 0]
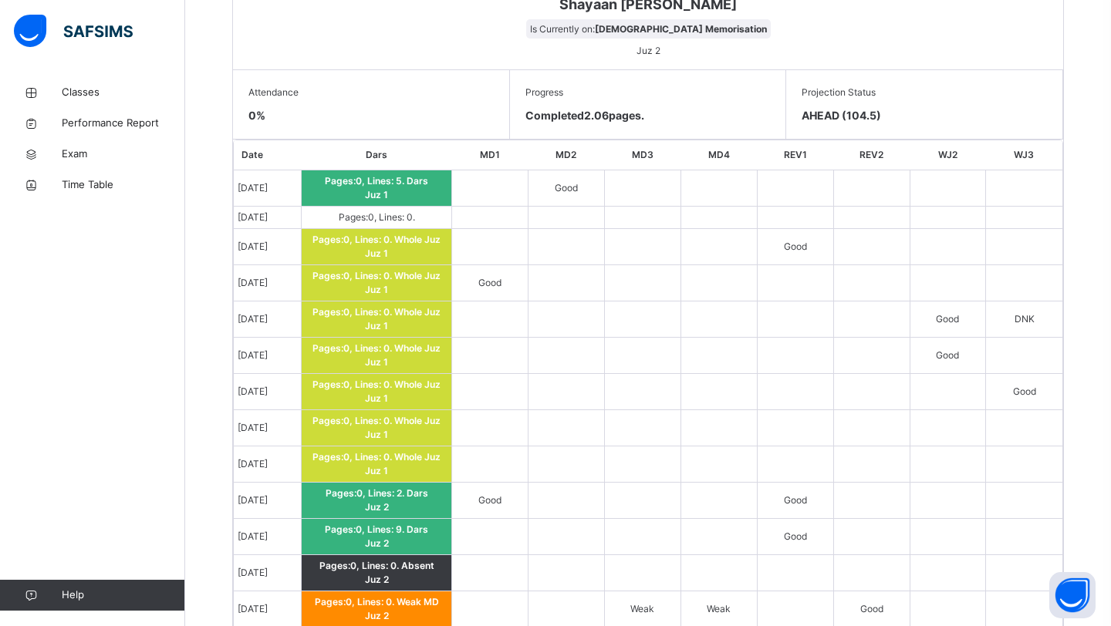
click at [941, 224] on td at bounding box center [947, 218] width 76 height 22
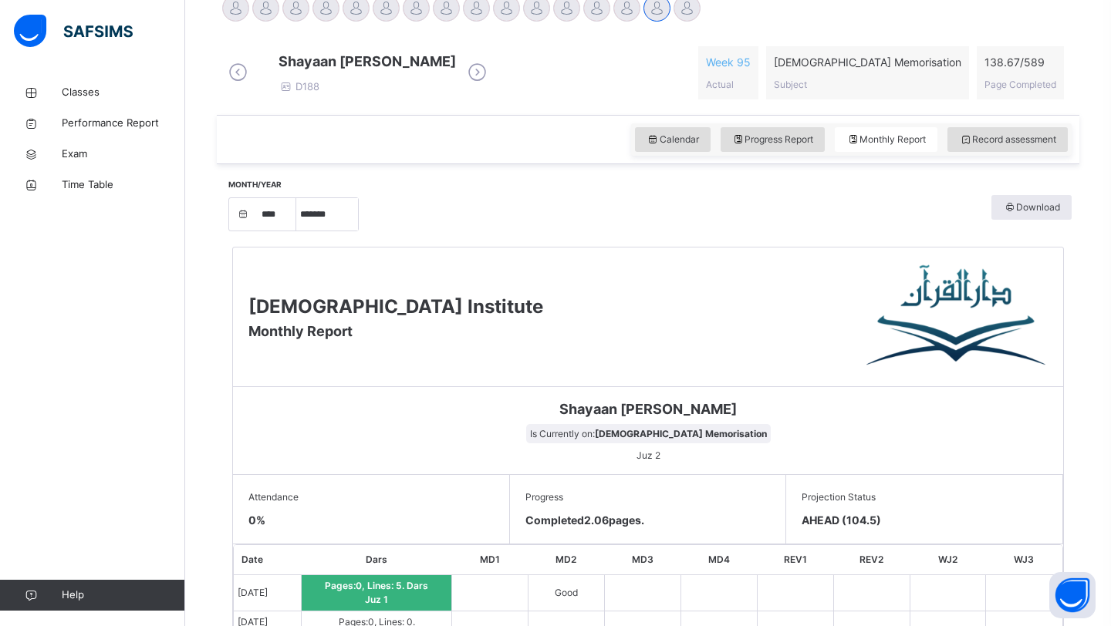
scroll to position [0, 0]
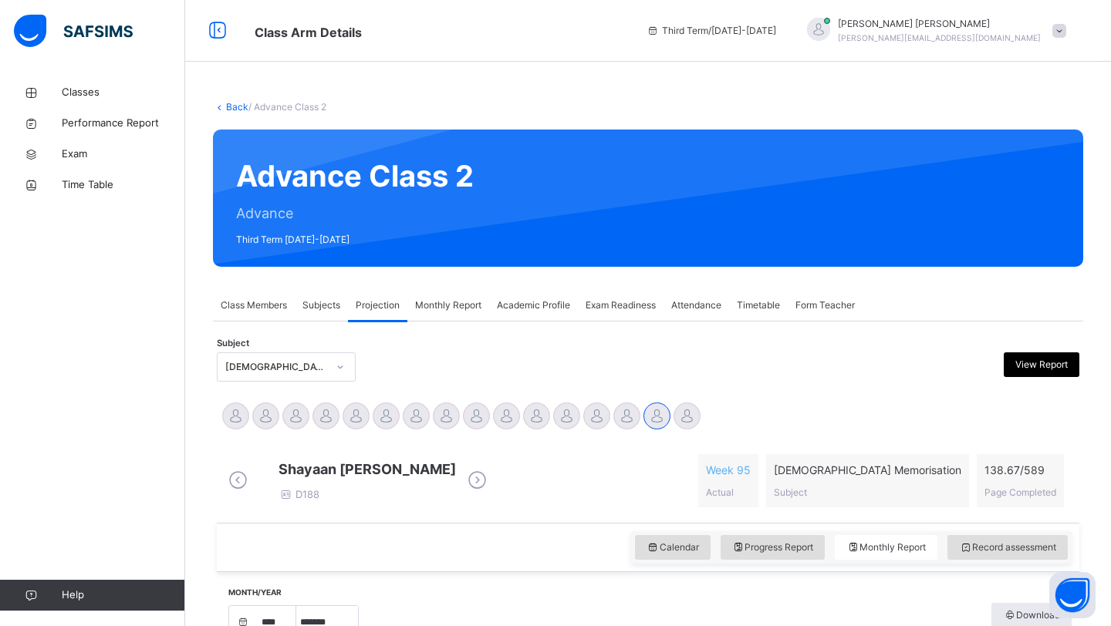
click at [318, 316] on div "Subjects" at bounding box center [321, 305] width 53 height 31
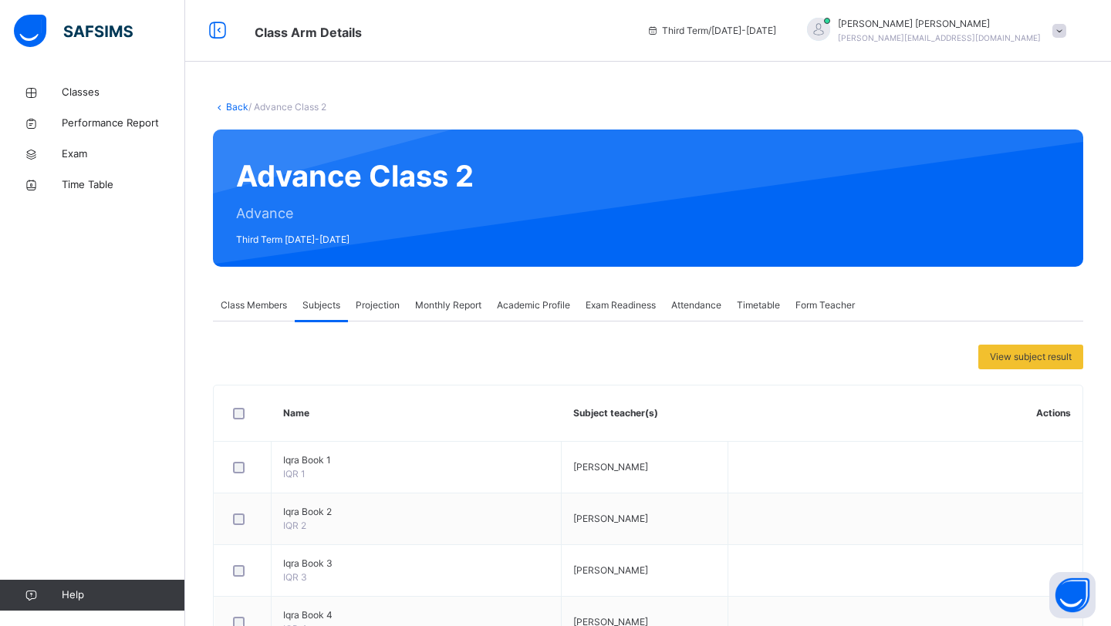
click at [366, 312] on div "Projection" at bounding box center [377, 305] width 59 height 31
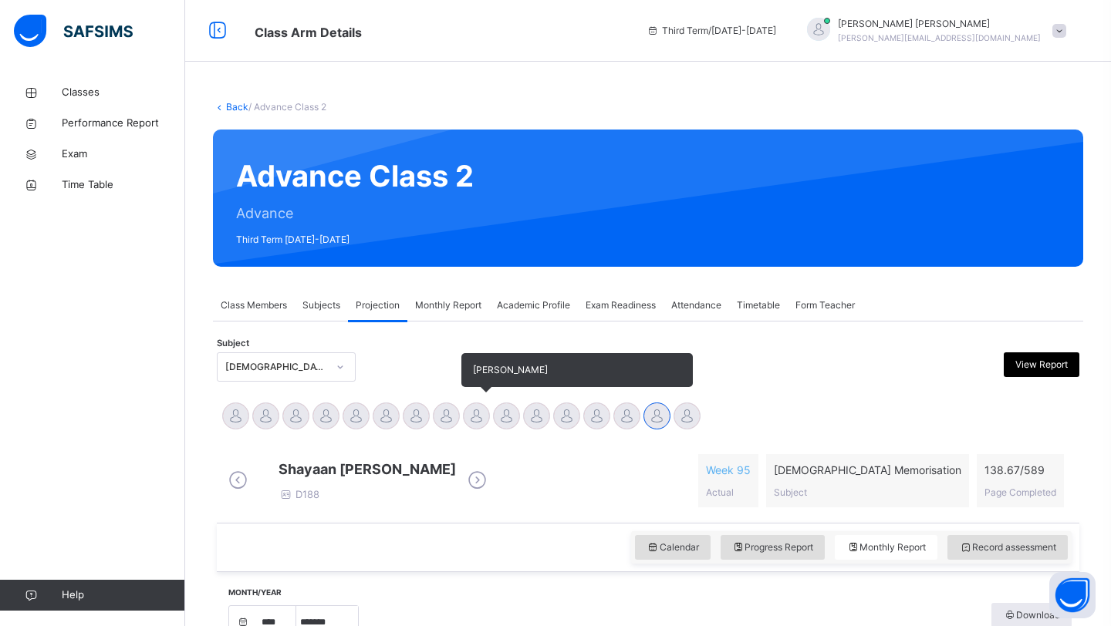
click at [474, 413] on div at bounding box center [476, 416] width 27 height 27
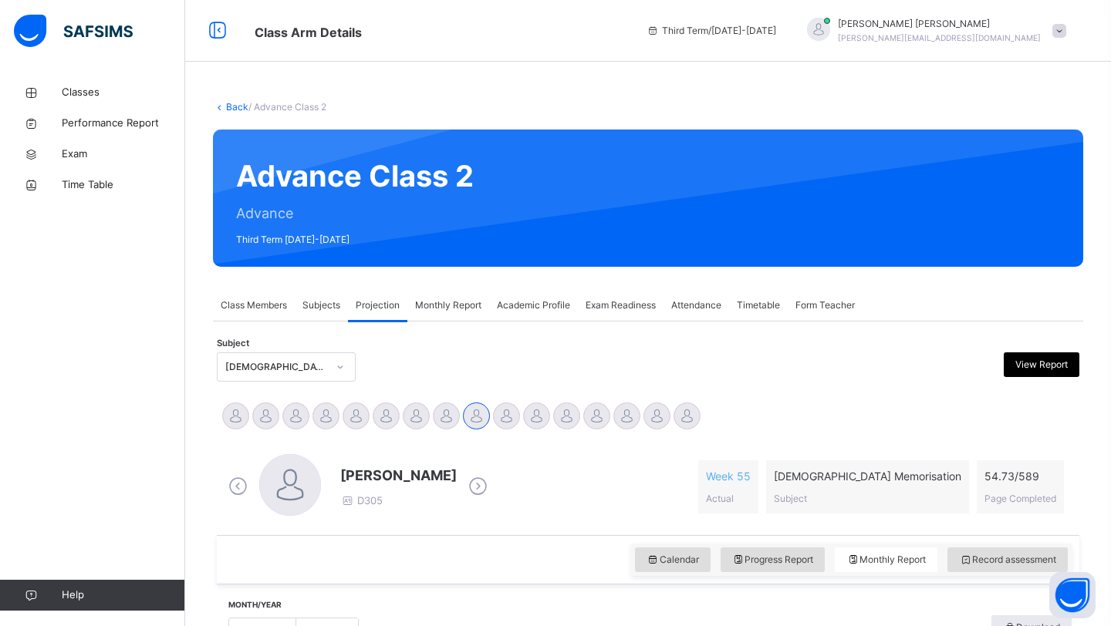
click at [463, 309] on span "Monthly Report" at bounding box center [448, 306] width 66 height 14
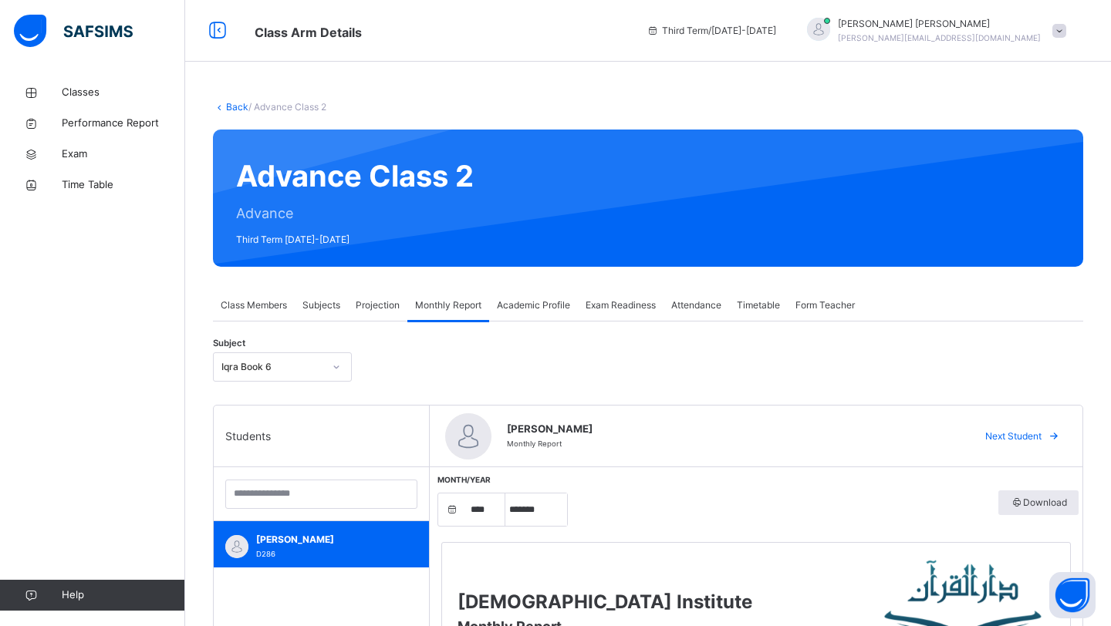
click at [395, 302] on span "Projection" at bounding box center [378, 306] width 44 height 14
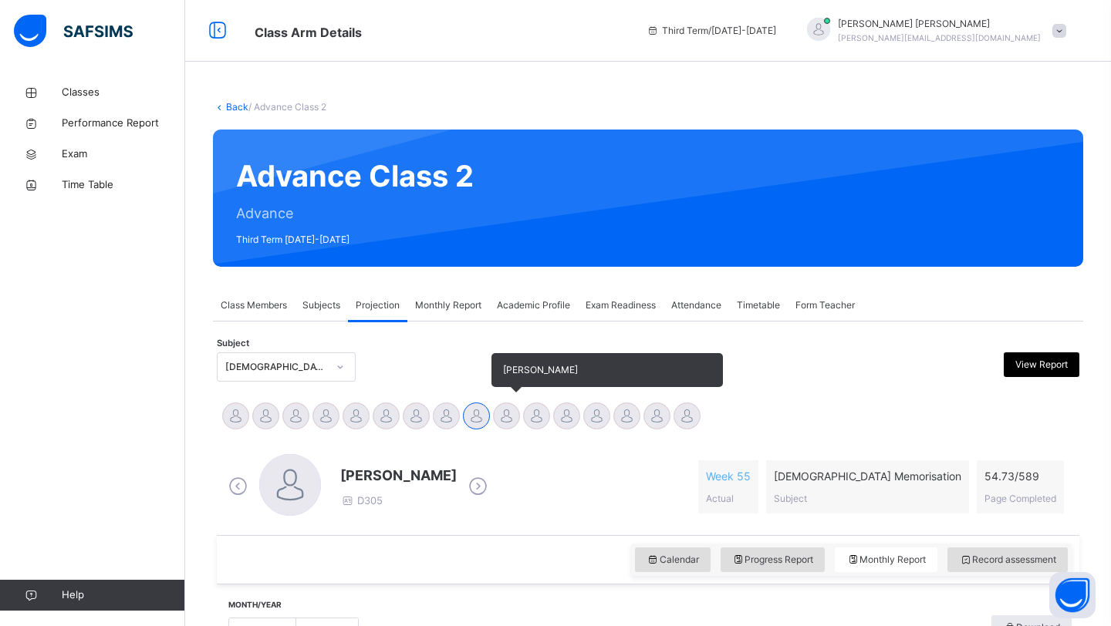
click at [502, 417] on div at bounding box center [506, 416] width 27 height 27
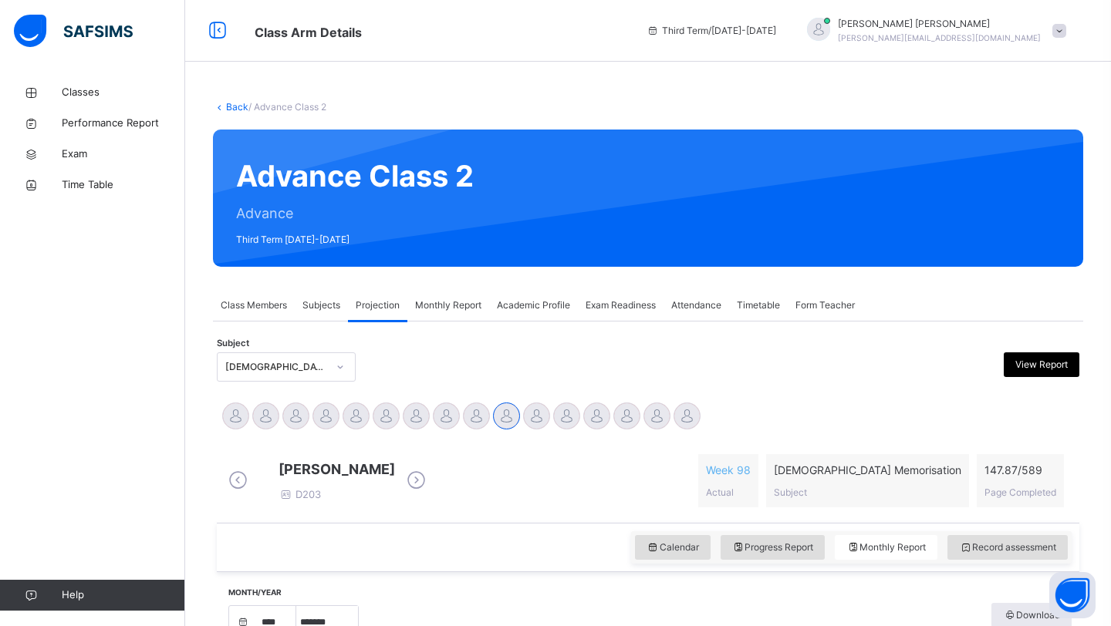
click at [439, 306] on span "Monthly Report" at bounding box center [448, 306] width 66 height 14
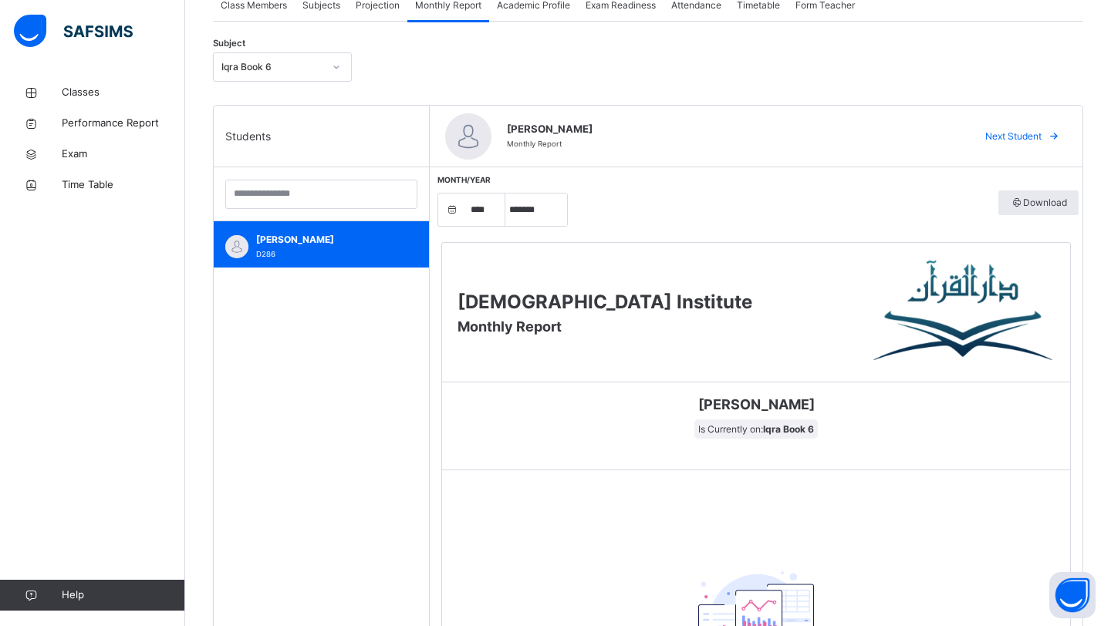
scroll to position [21, 0]
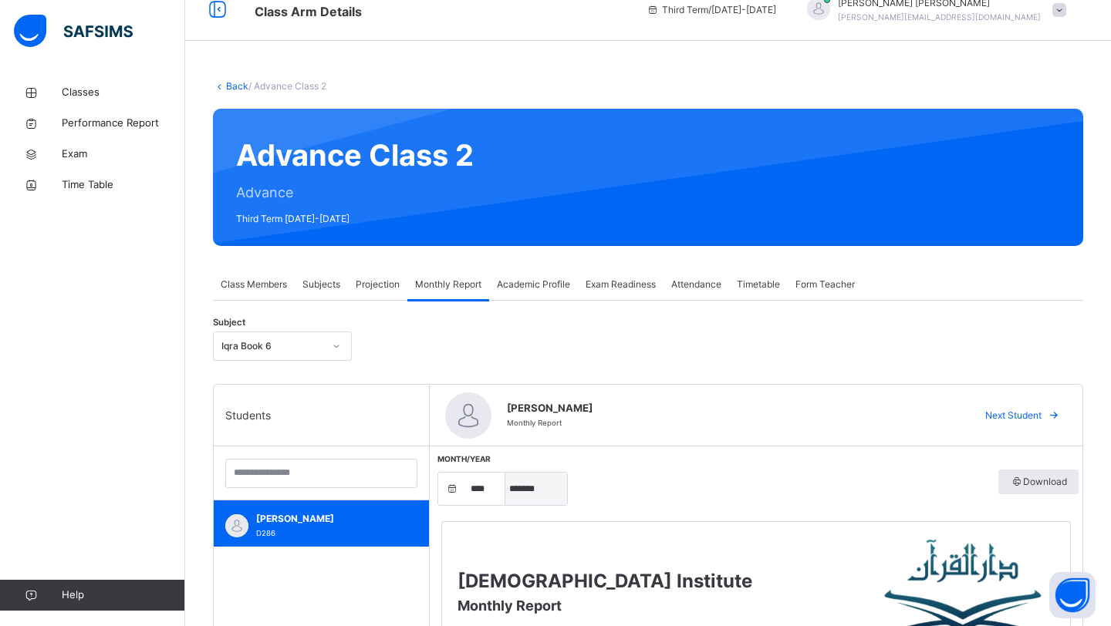
click at [517, 483] on select "***** ******* ******** ***** ***** *** **** **** ****** ********* ******* *****…" at bounding box center [536, 489] width 62 height 32
click at [505, 473] on select "***** ******* ******** ***** ***** *** **** **** ****** ********* ******* *****…" at bounding box center [536, 489] width 62 height 32
click at [519, 484] on select "***** ******* ******** ***** ***** *** **** **** ****** ********* ******* *****…" at bounding box center [536, 489] width 62 height 32
click at [505, 473] on select "***** ******* ******** ***** ***** *** **** **** ****** ********* ******* *****…" at bounding box center [536, 489] width 62 height 32
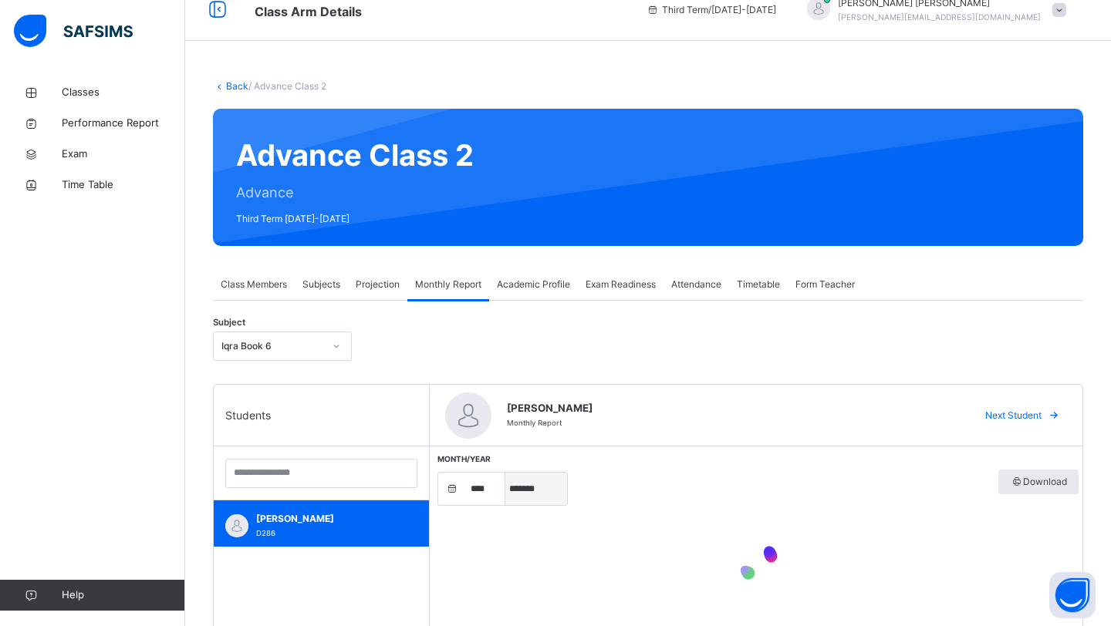
click at [527, 489] on select "***** ******* ******** ***** ***** *** **** **** ****** ********* ******* *****…" at bounding box center [536, 489] width 62 height 32
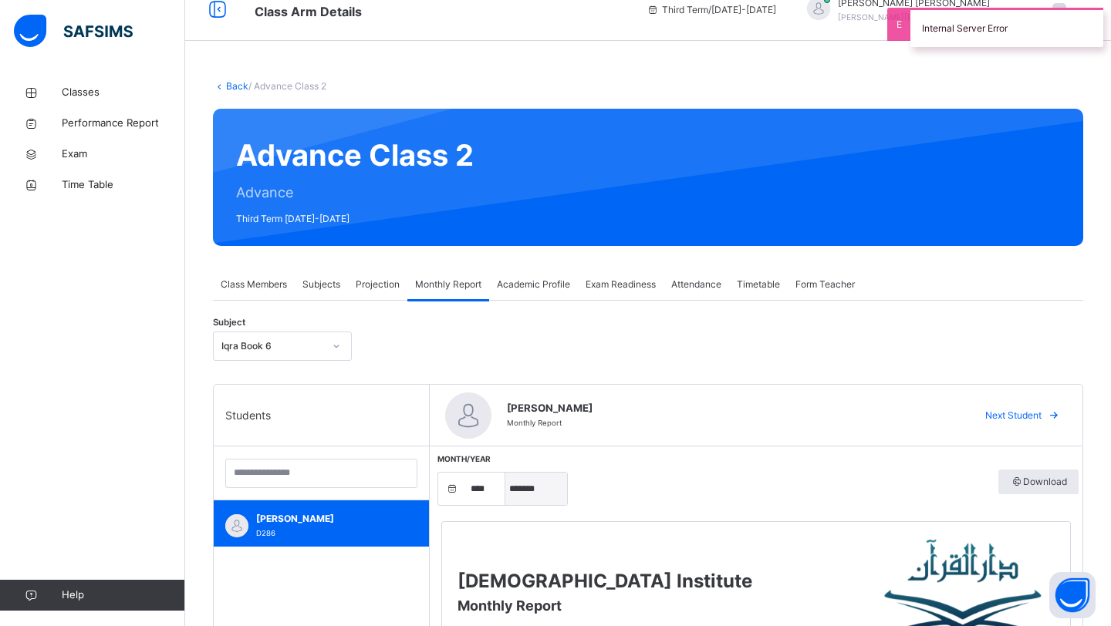
select select "*"
click at [505, 473] on select "***** ******* ******** ***** ***** *** **** **** ****** ********* ******* *****…" at bounding box center [536, 489] width 62 height 32
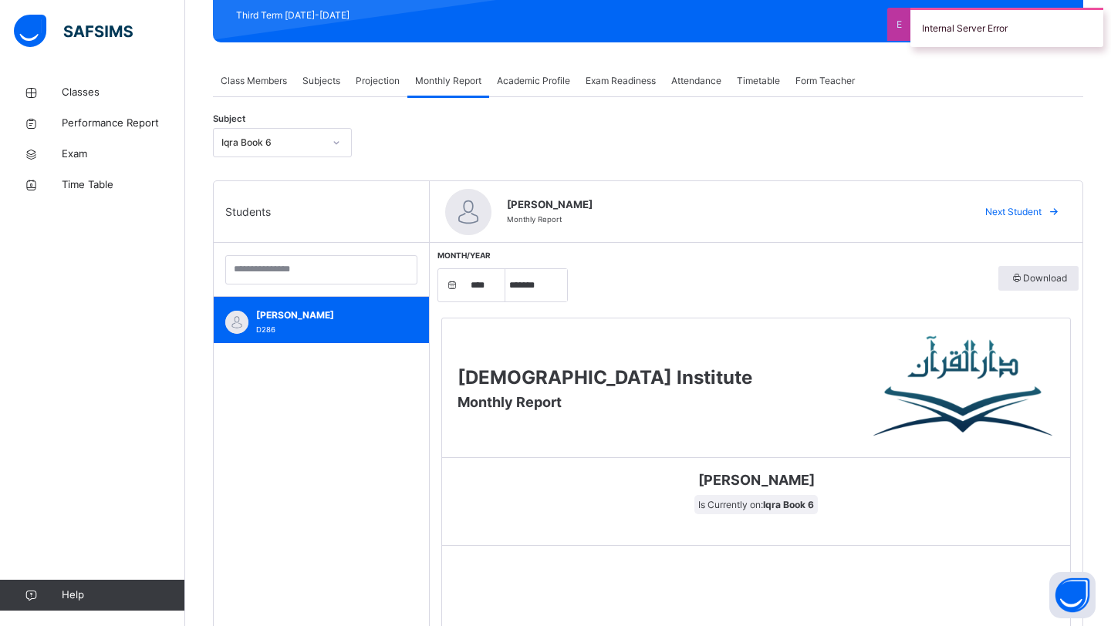
scroll to position [222, 0]
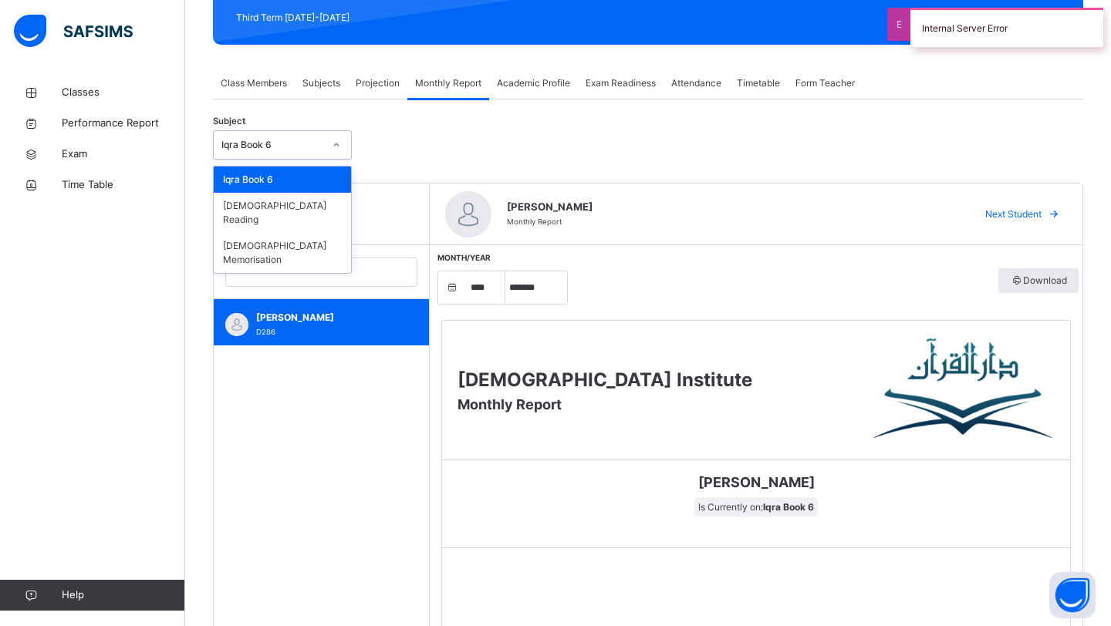
click at [312, 151] on div "Iqra Book 6" at bounding box center [268, 145] width 108 height 24
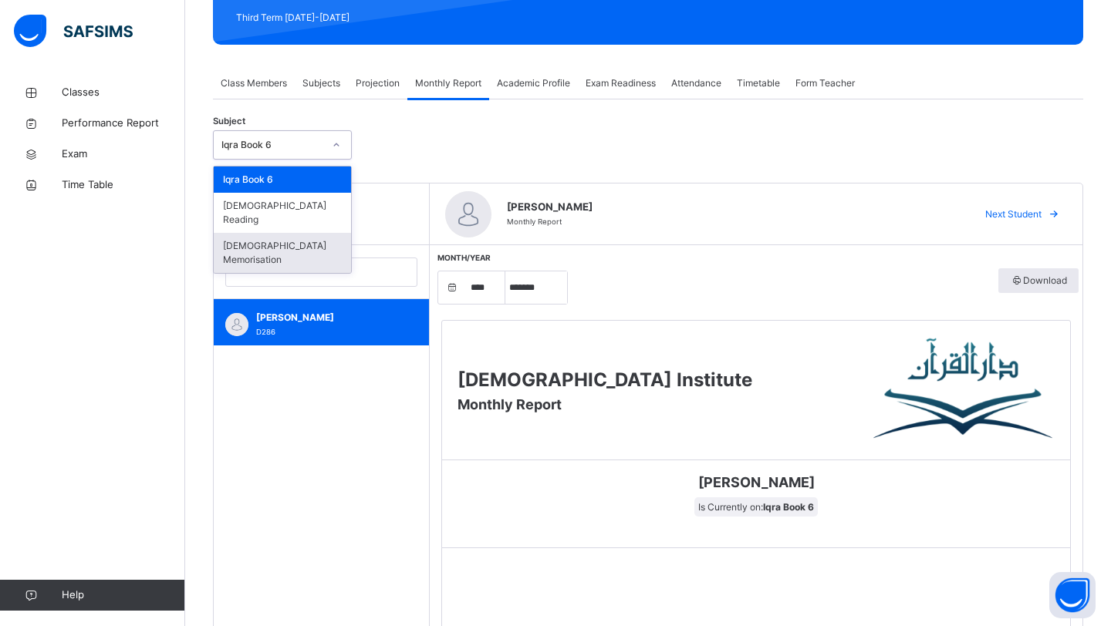
click at [295, 233] on div "[DEMOGRAPHIC_DATA] Memorisation" at bounding box center [282, 253] width 137 height 40
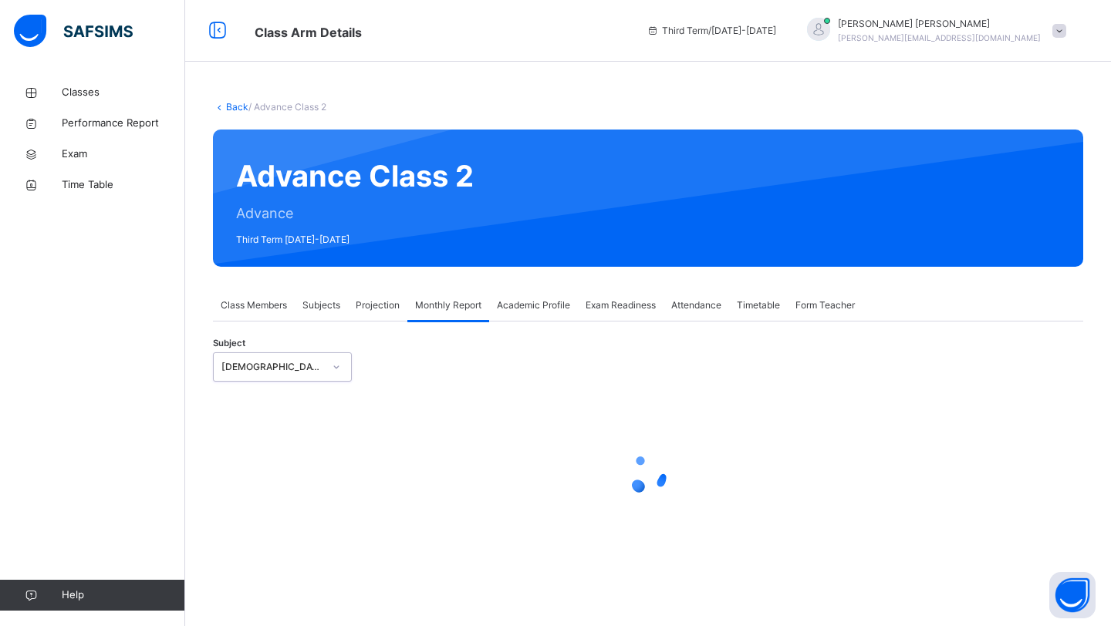
scroll to position [0, 0]
select select "****"
select select "*"
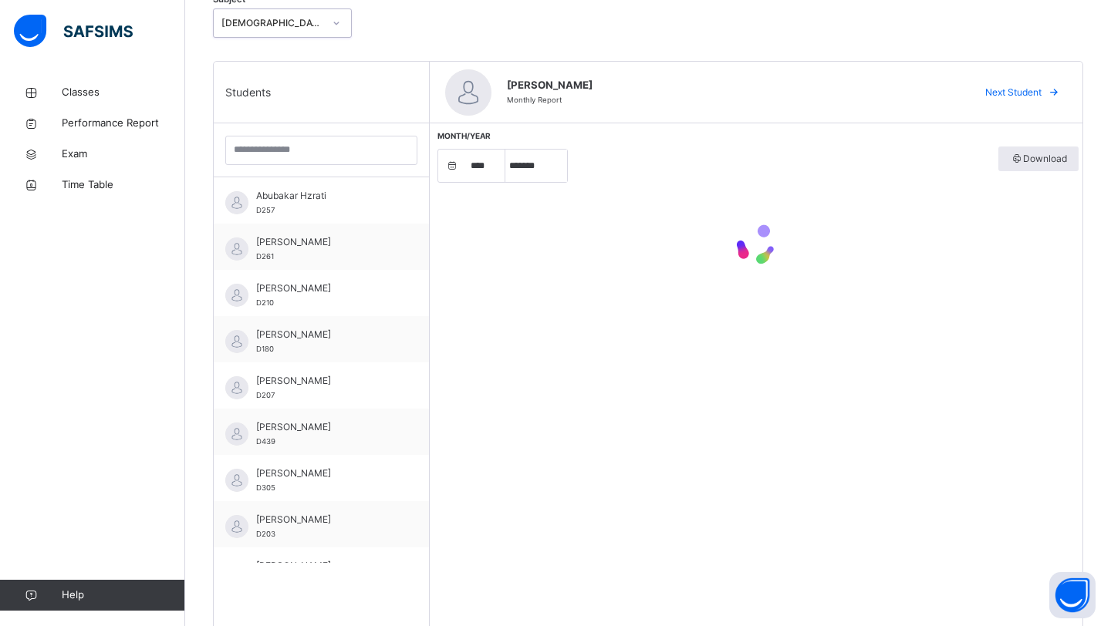
scroll to position [361, 0]
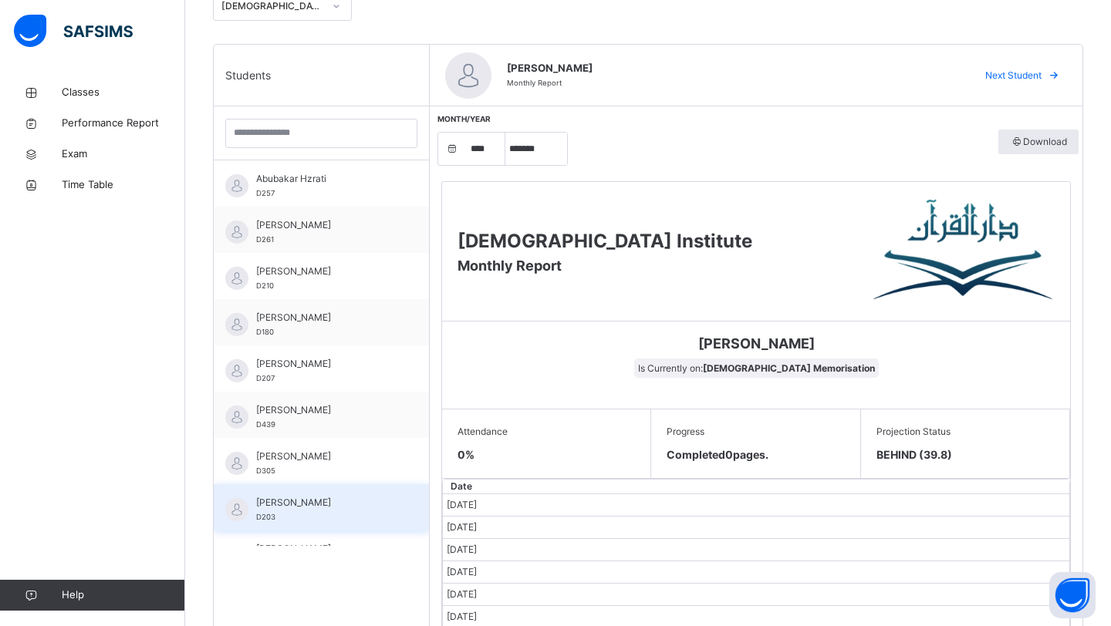
click at [329, 493] on div "Maaz Ali D203" at bounding box center [321, 507] width 215 height 46
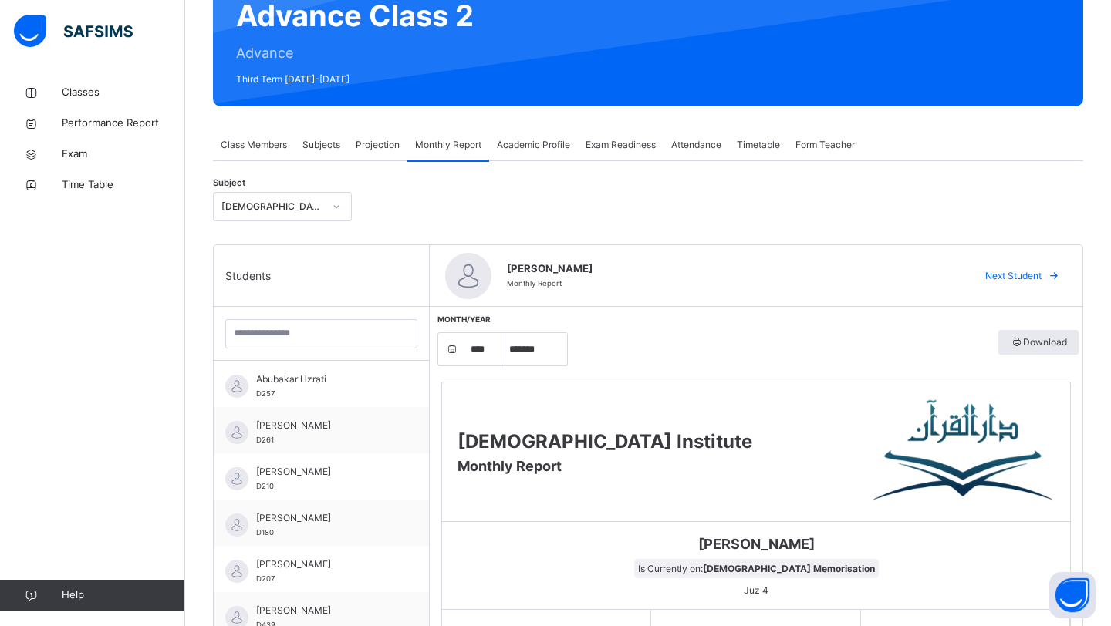
scroll to position [326, 0]
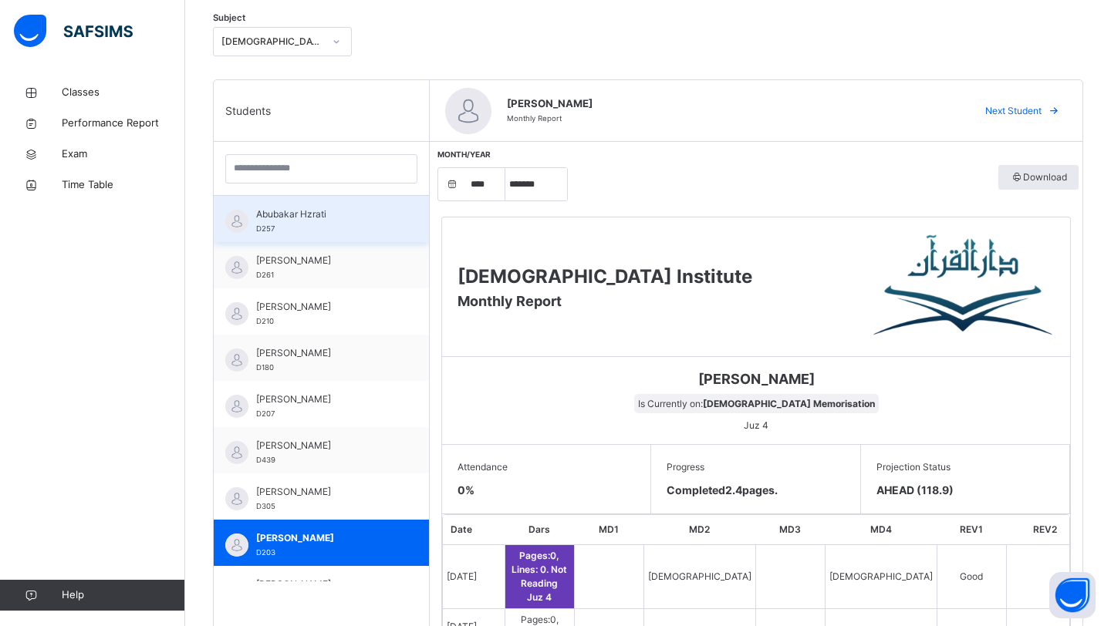
click at [330, 225] on div "Abubakar Hzrati D257" at bounding box center [325, 221] width 138 height 28
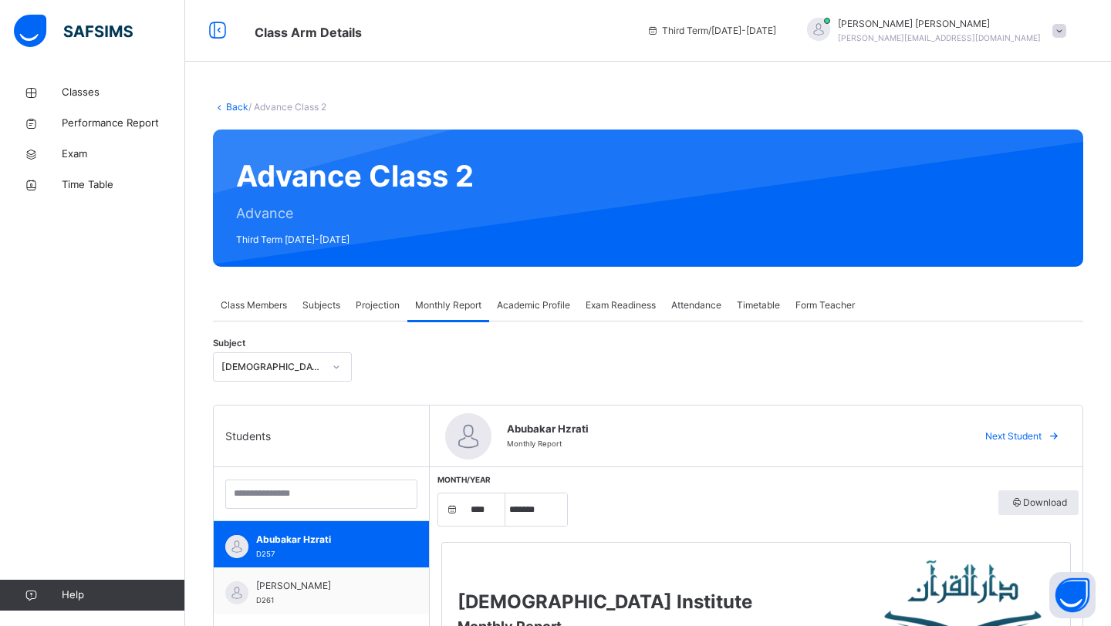
scroll to position [281, 0]
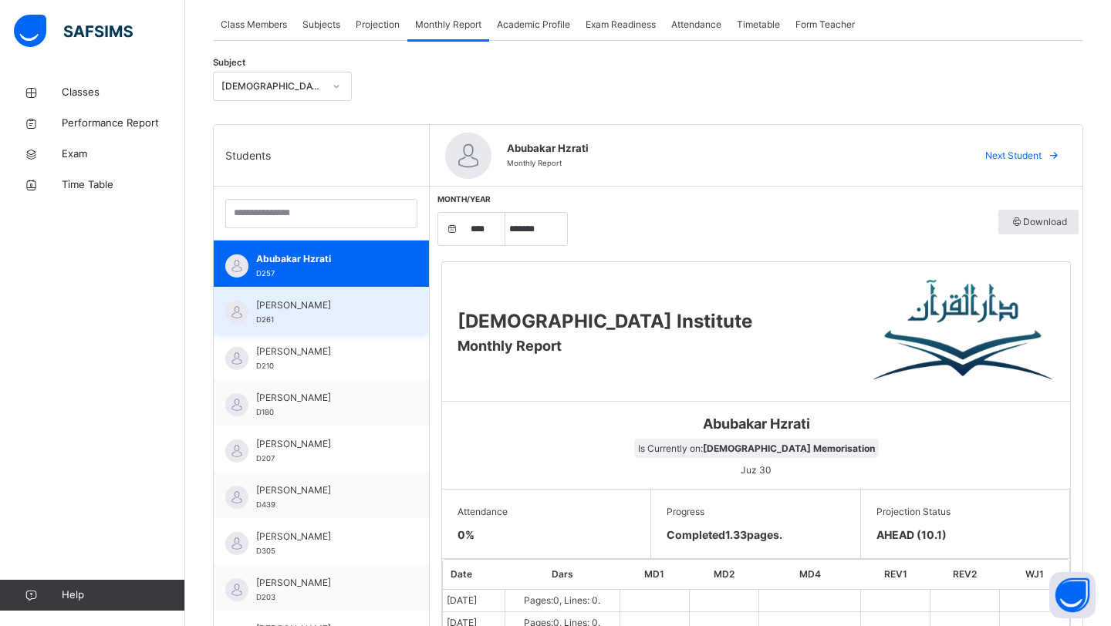
click at [301, 310] on span "[PERSON_NAME]" at bounding box center [325, 306] width 138 height 14
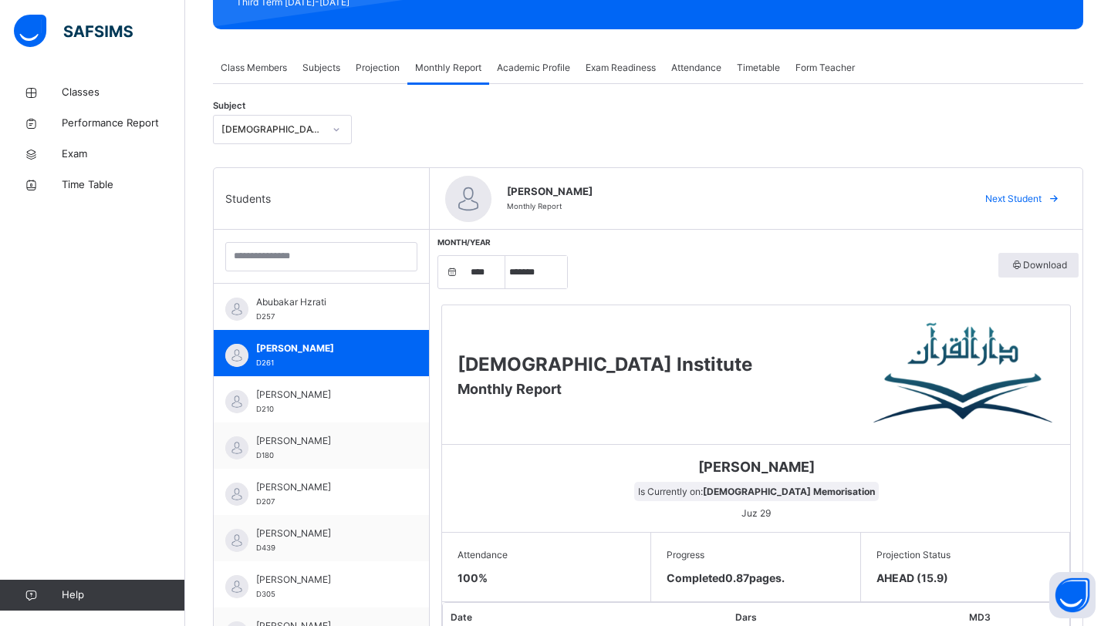
scroll to position [494, 0]
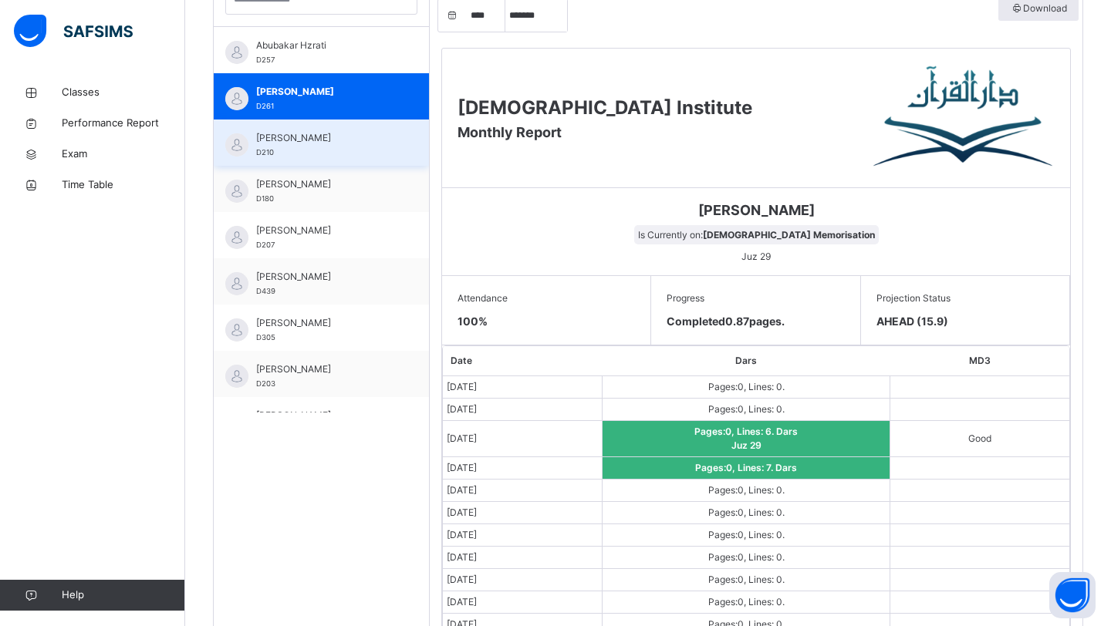
click at [339, 153] on div "Ahmed Shaikh D210" at bounding box center [325, 145] width 138 height 28
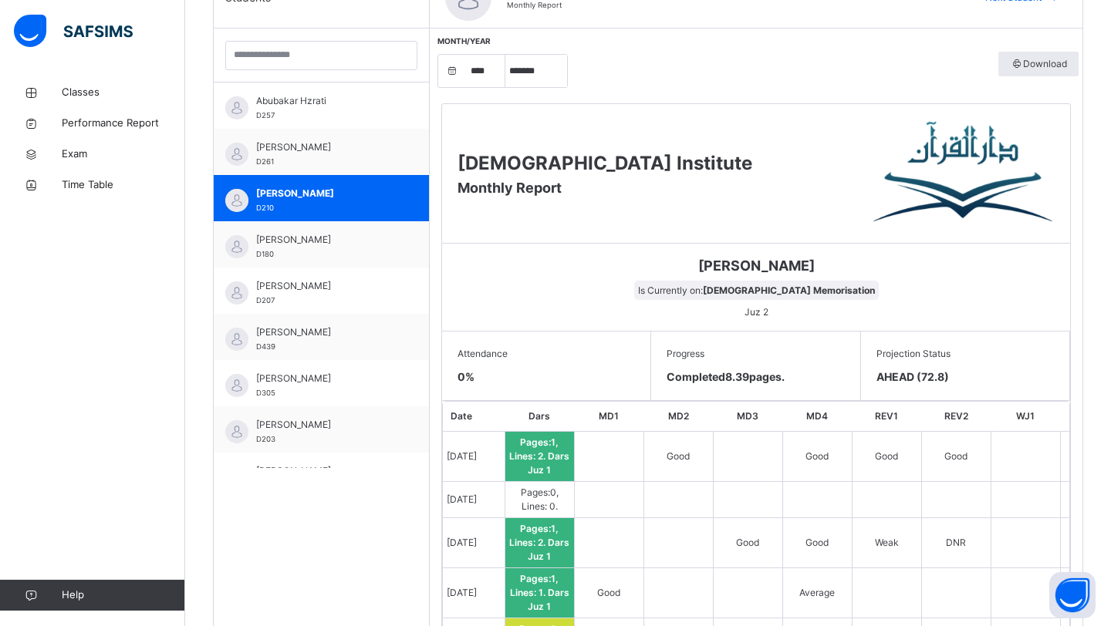
scroll to position [397, 0]
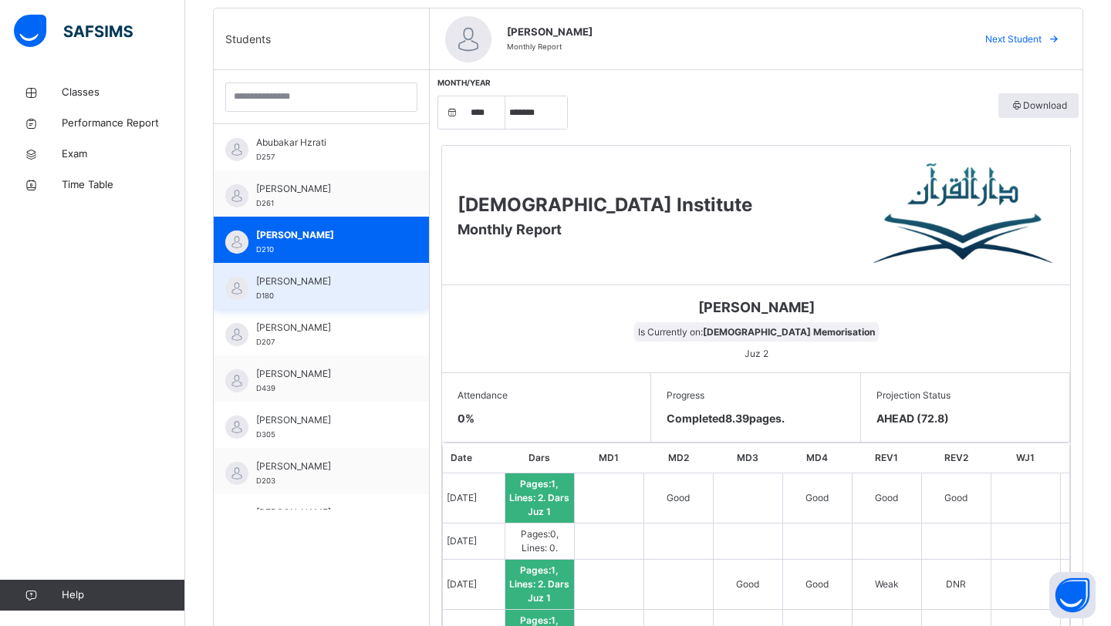
click at [342, 281] on span "[PERSON_NAME]" at bounding box center [325, 282] width 138 height 14
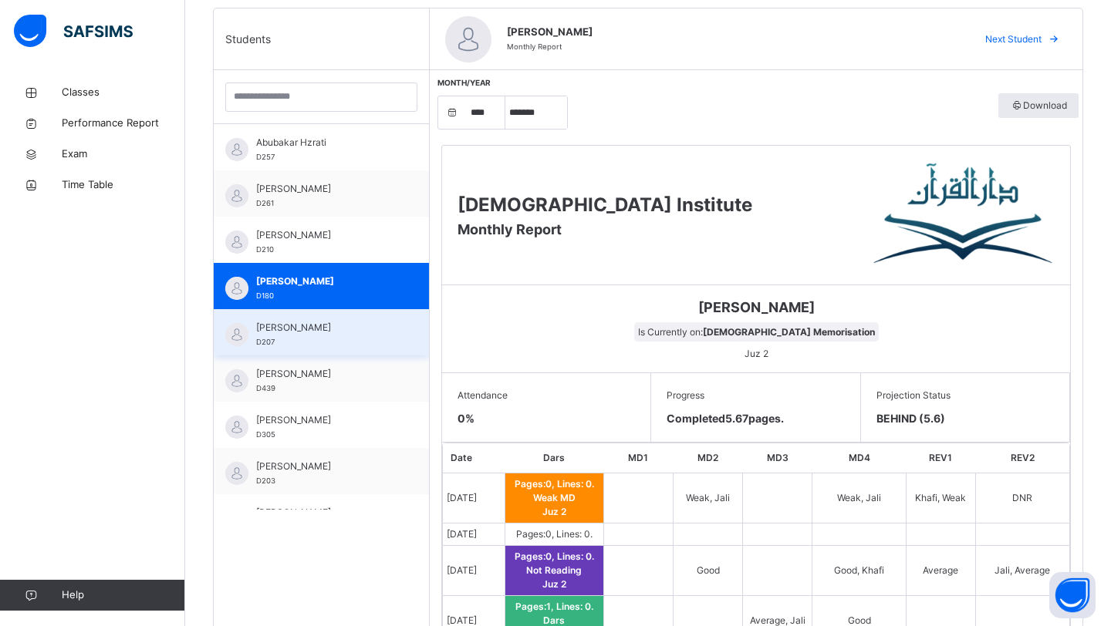
click at [327, 325] on span "[PERSON_NAME]" at bounding box center [325, 328] width 138 height 14
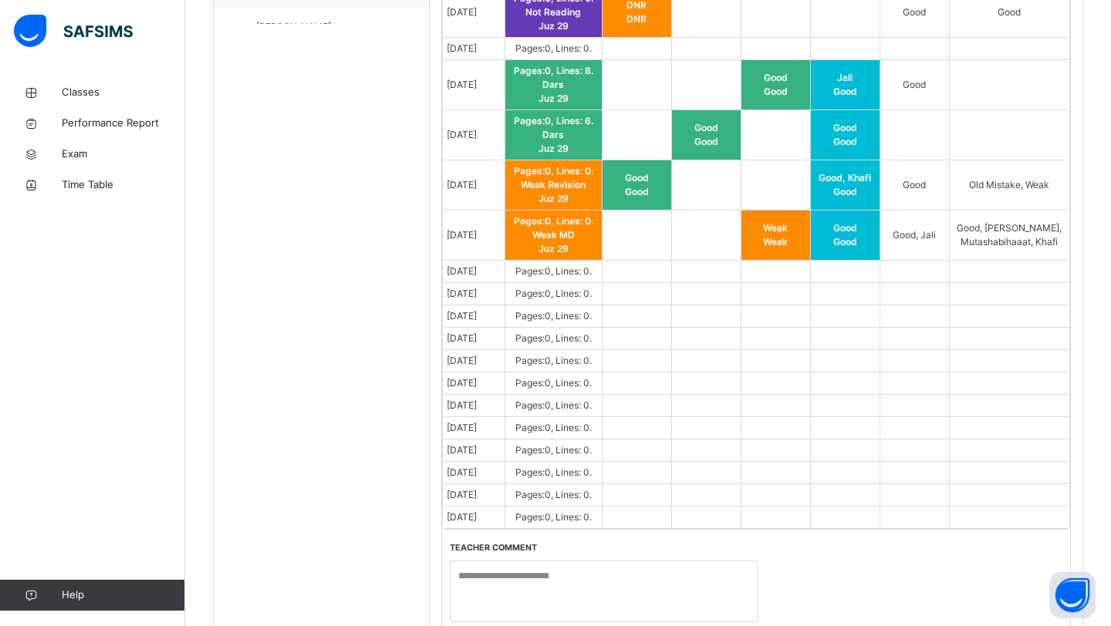
scroll to position [885, 0]
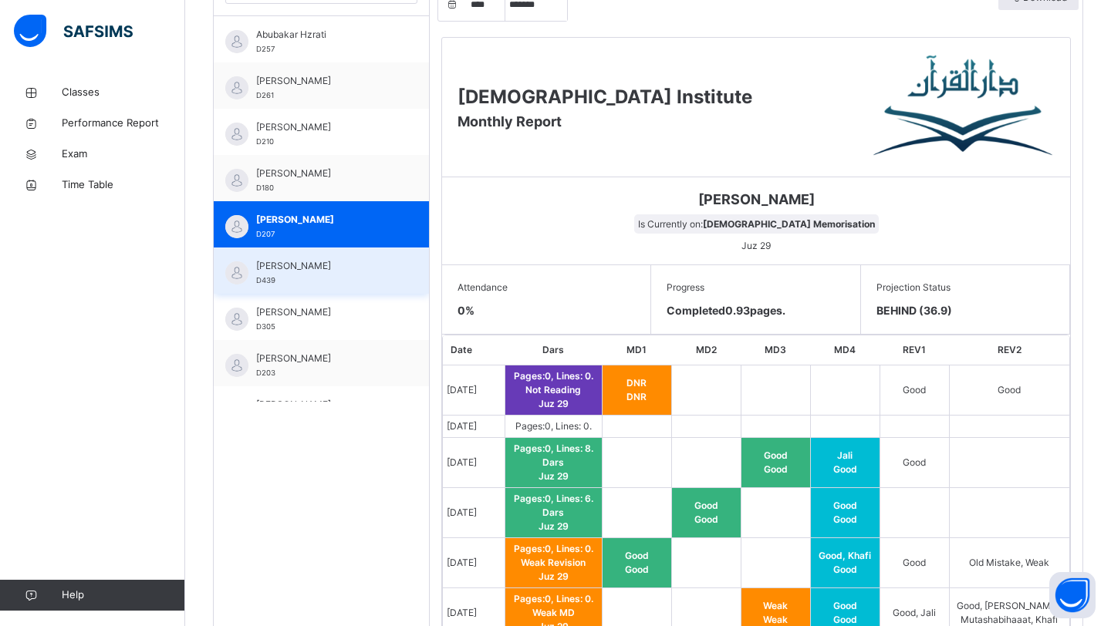
click at [400, 278] on div "Ibrahim Popal D439" at bounding box center [321, 271] width 215 height 46
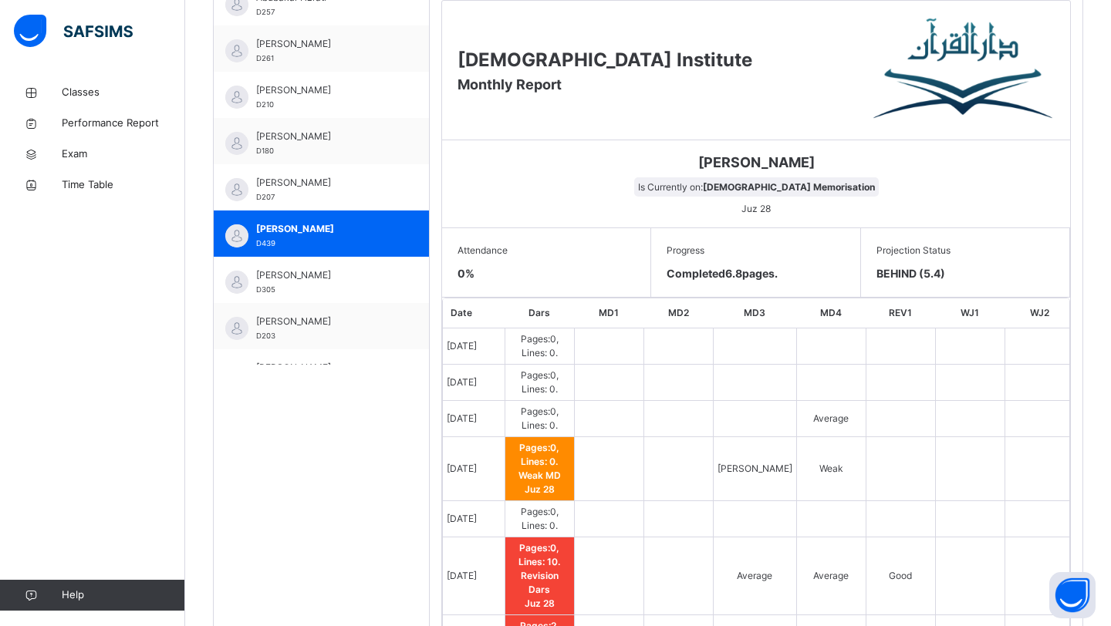
scroll to position [487, 0]
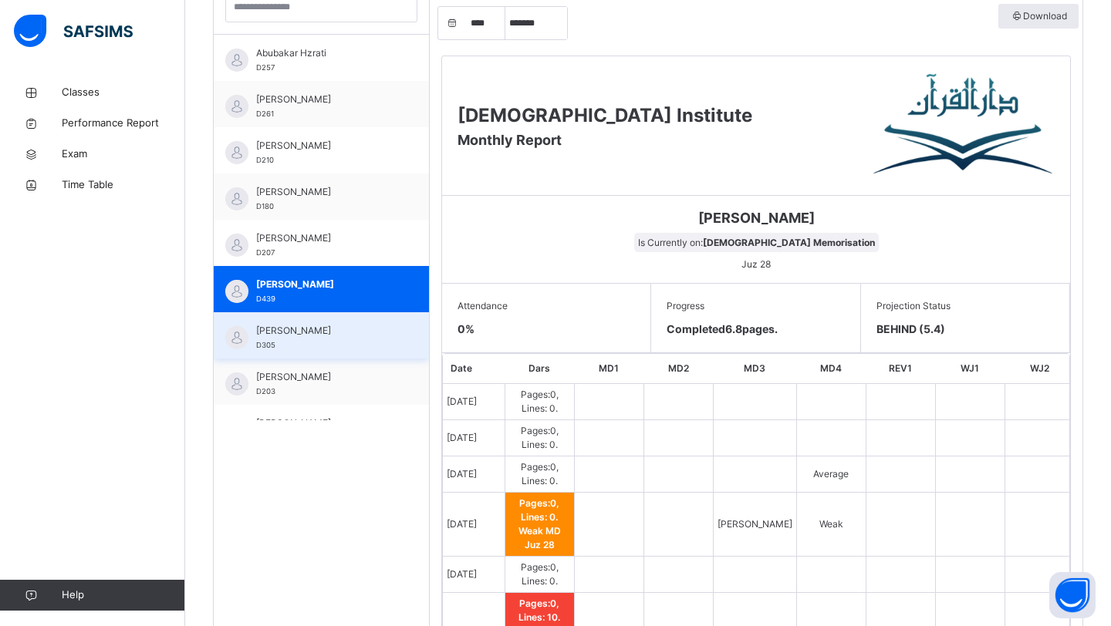
click at [366, 333] on span "[PERSON_NAME]" at bounding box center [325, 331] width 138 height 14
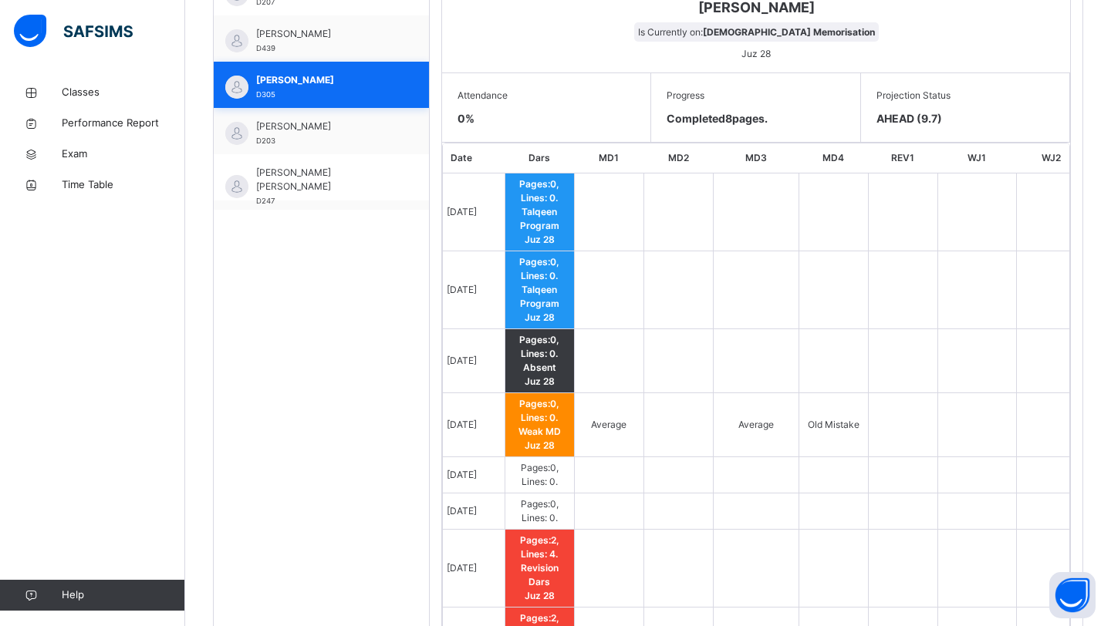
scroll to position [49, 0]
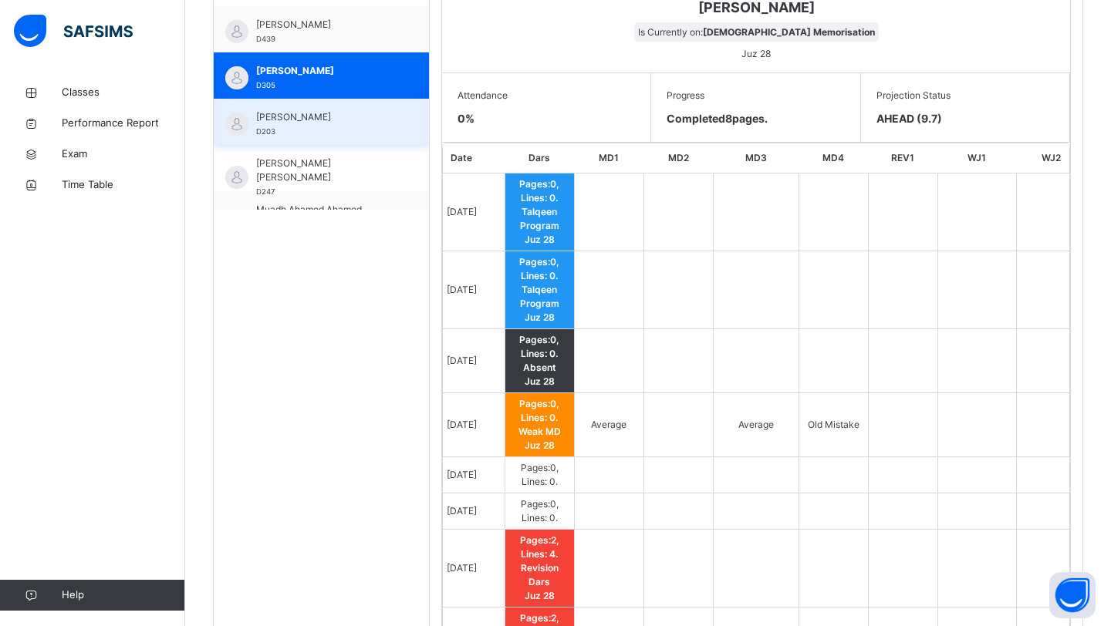
click at [323, 120] on span "[PERSON_NAME]" at bounding box center [325, 117] width 138 height 14
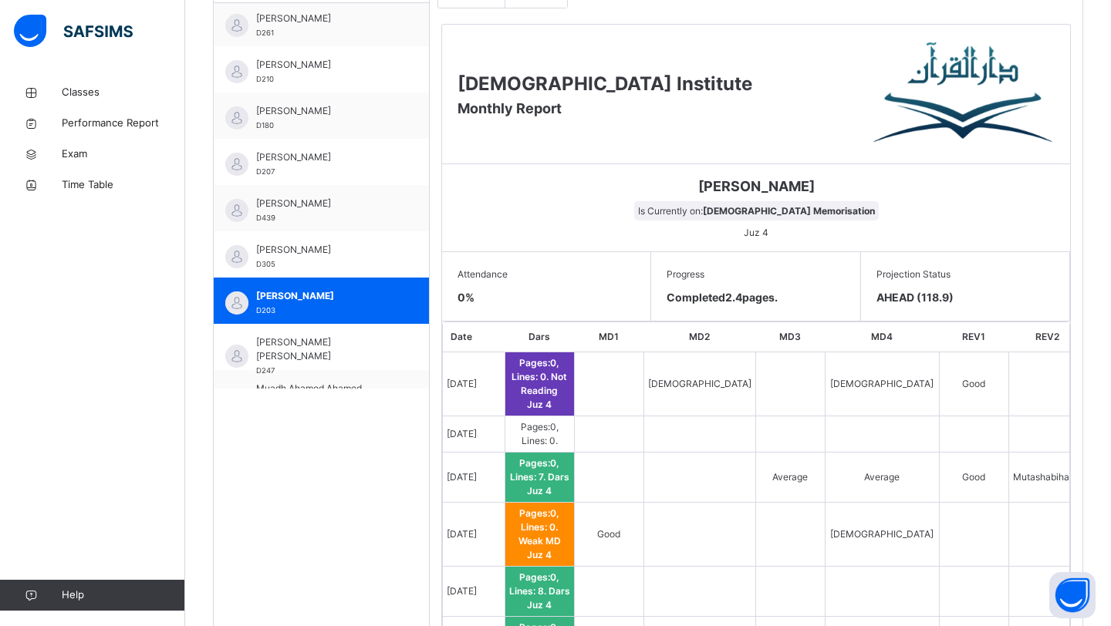
scroll to position [697, 0]
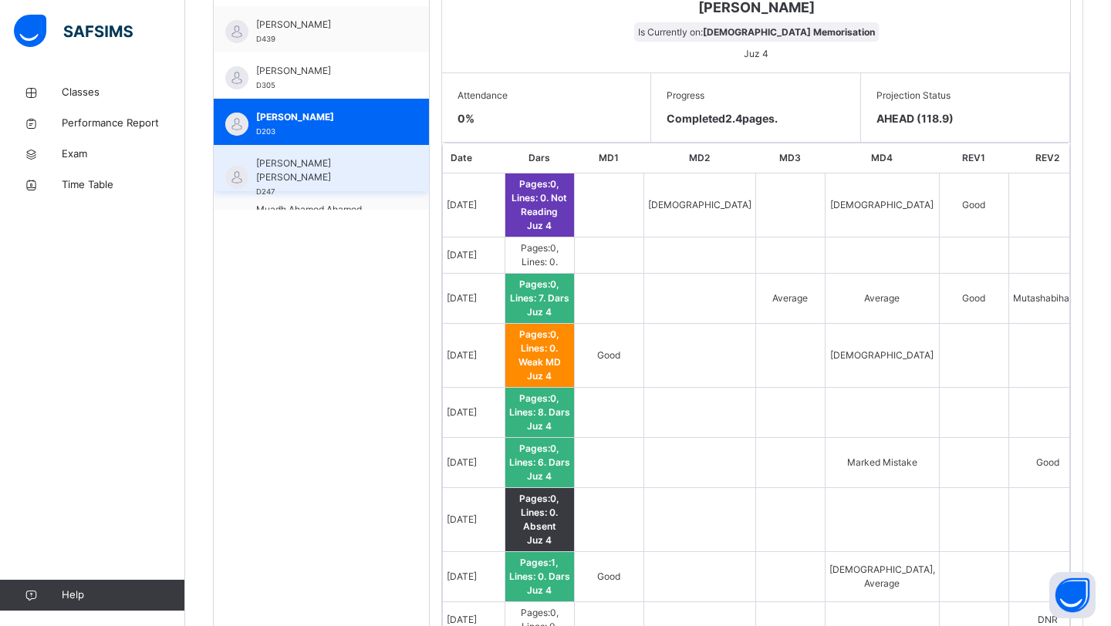
click at [365, 167] on span "[PERSON_NAME] [PERSON_NAME]" at bounding box center [325, 171] width 138 height 28
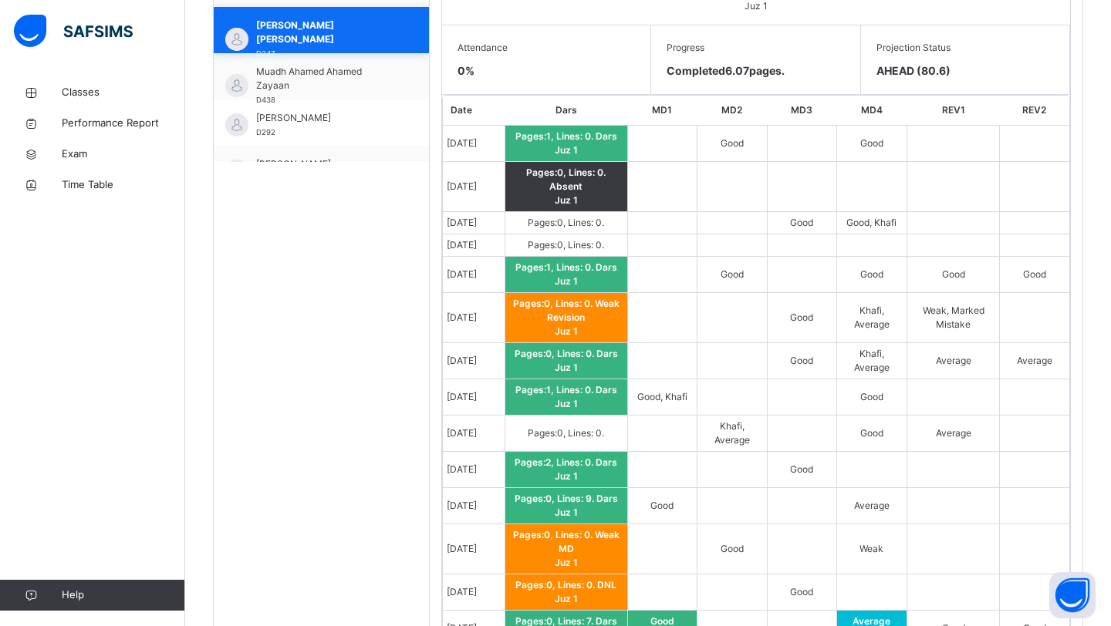
scroll to position [170, 0]
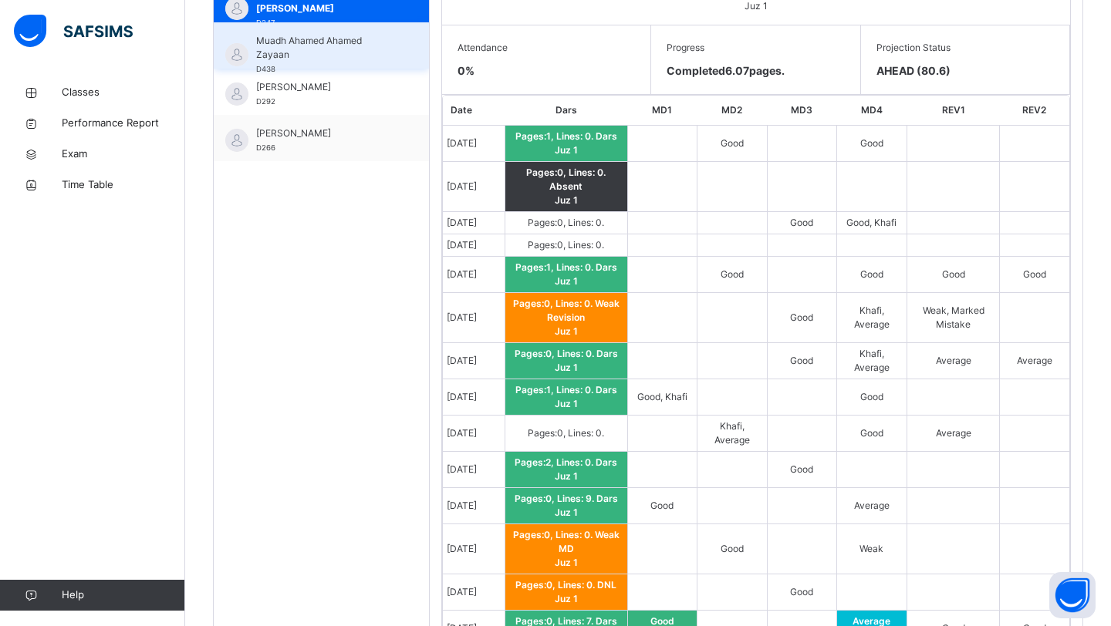
click at [356, 54] on span "Muadh Ahamed Ahamed Zayaan" at bounding box center [325, 48] width 138 height 28
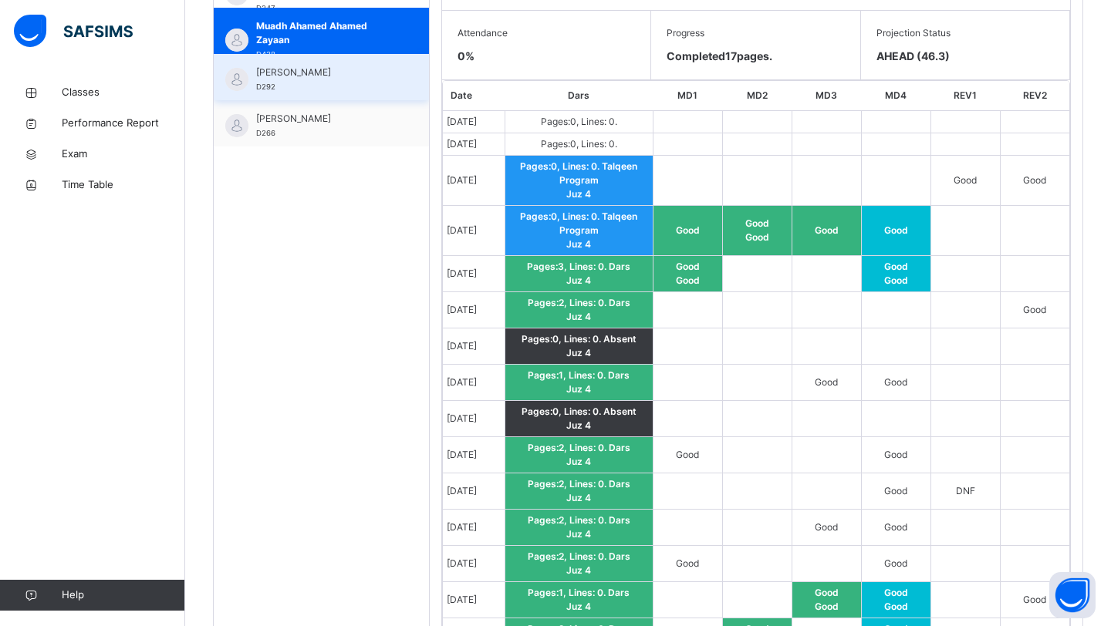
click at [323, 67] on span "[PERSON_NAME]" at bounding box center [325, 73] width 138 height 14
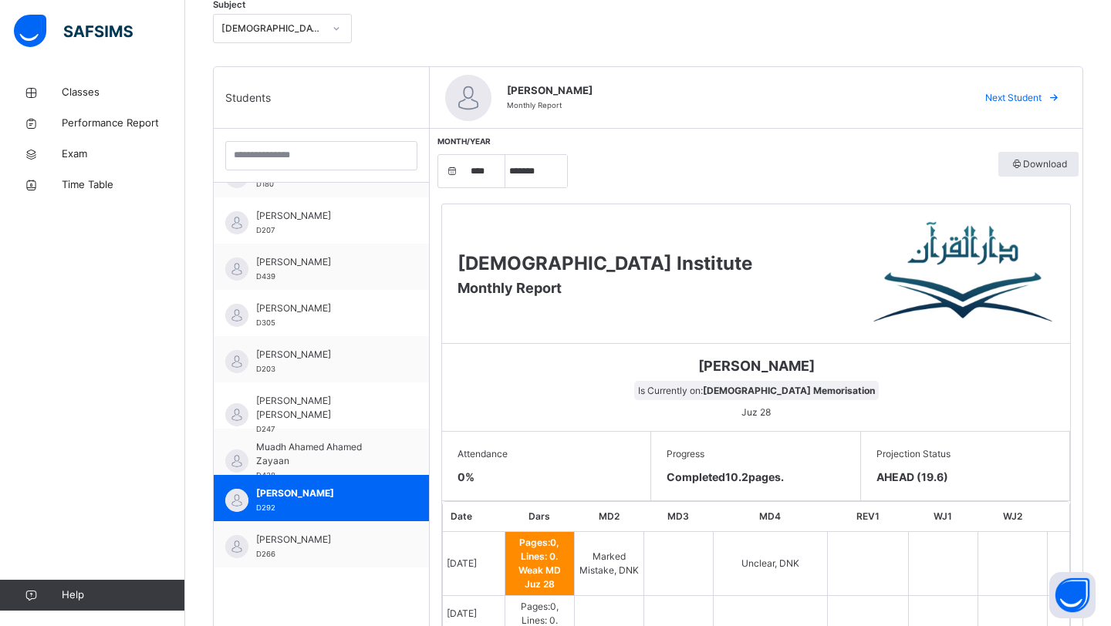
scroll to position [459, 0]
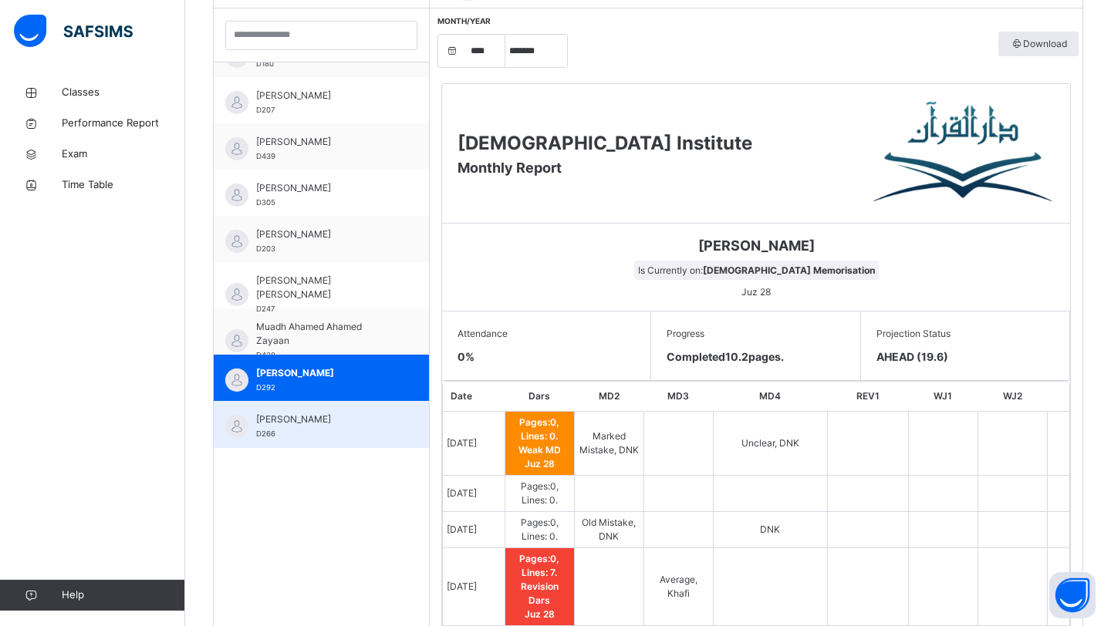
click at [322, 418] on span "[PERSON_NAME]" at bounding box center [325, 420] width 138 height 14
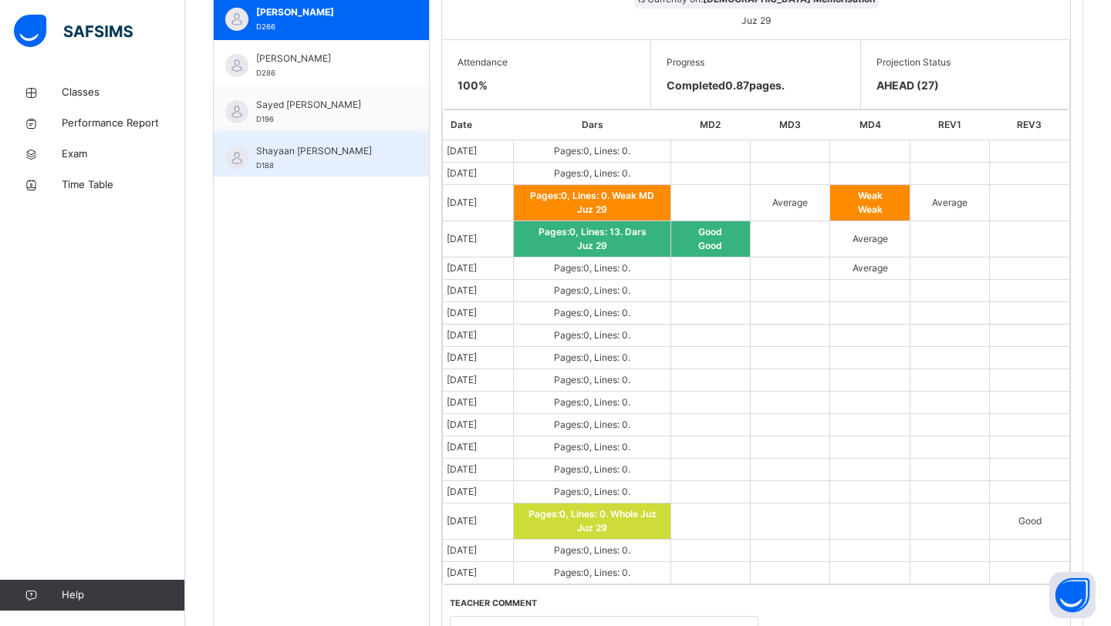
scroll to position [304, 0]
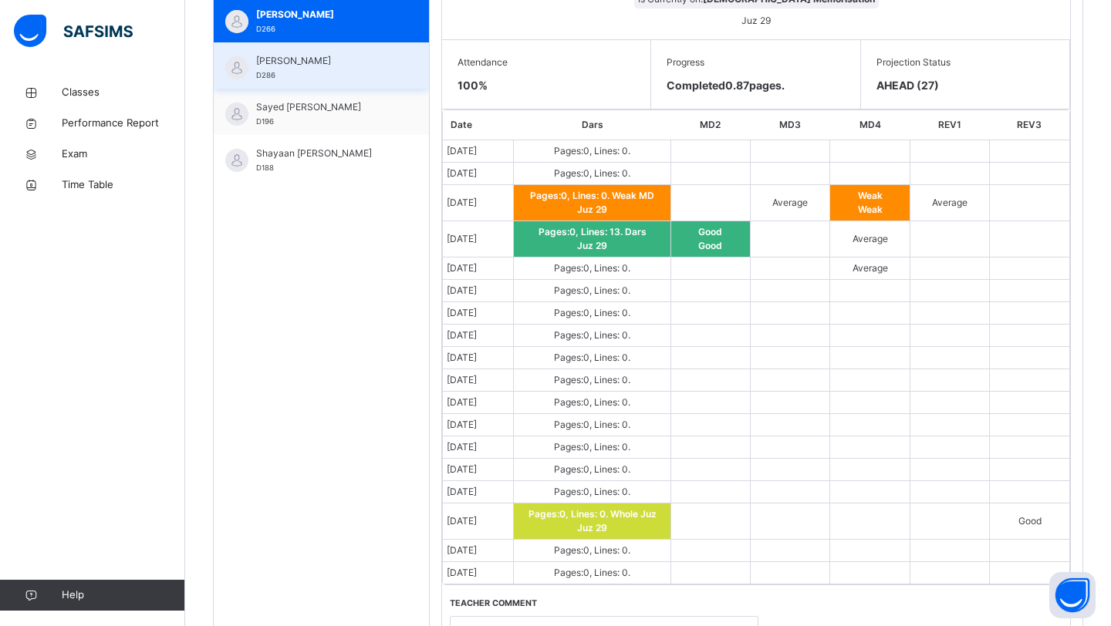
click at [335, 62] on span "[PERSON_NAME]" at bounding box center [325, 61] width 138 height 14
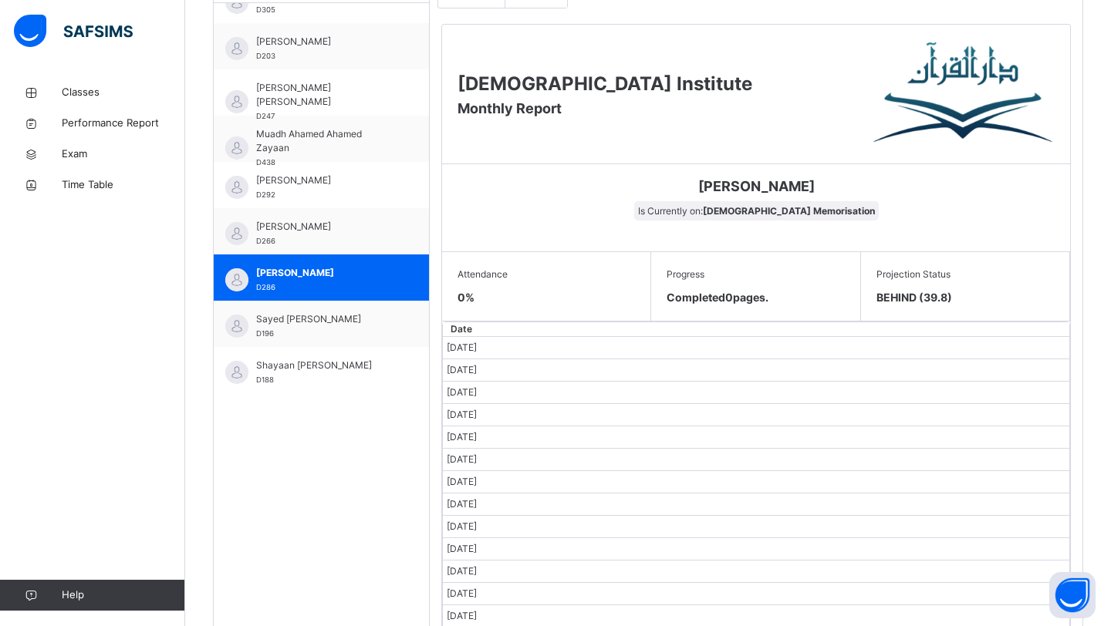
scroll to position [730, 0]
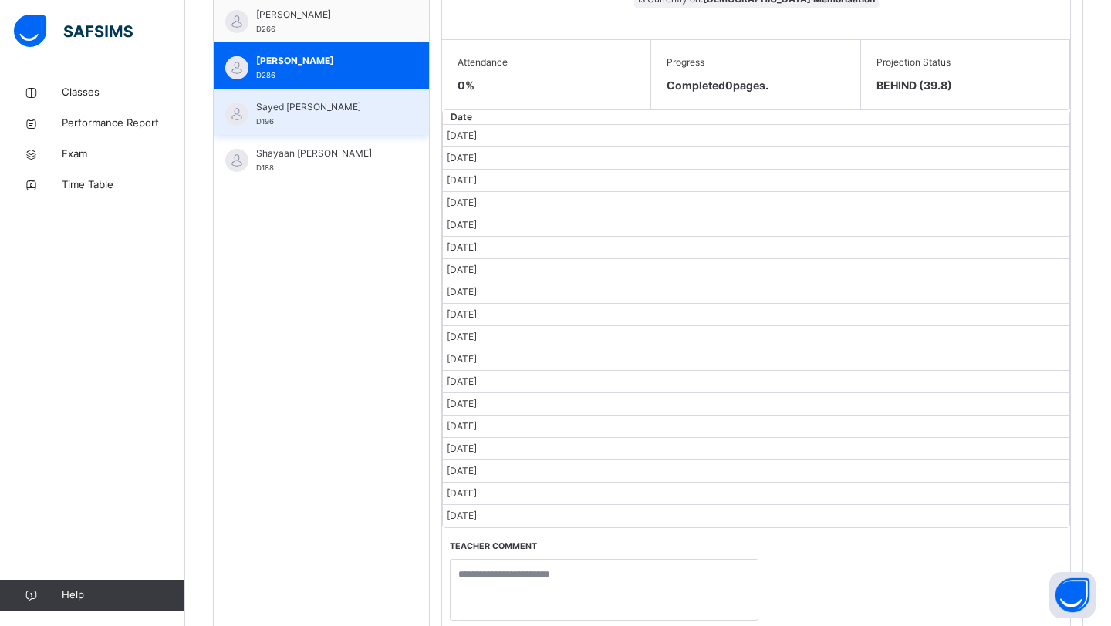
click at [338, 114] on div "Sayed Walid Sadath D196" at bounding box center [325, 114] width 138 height 28
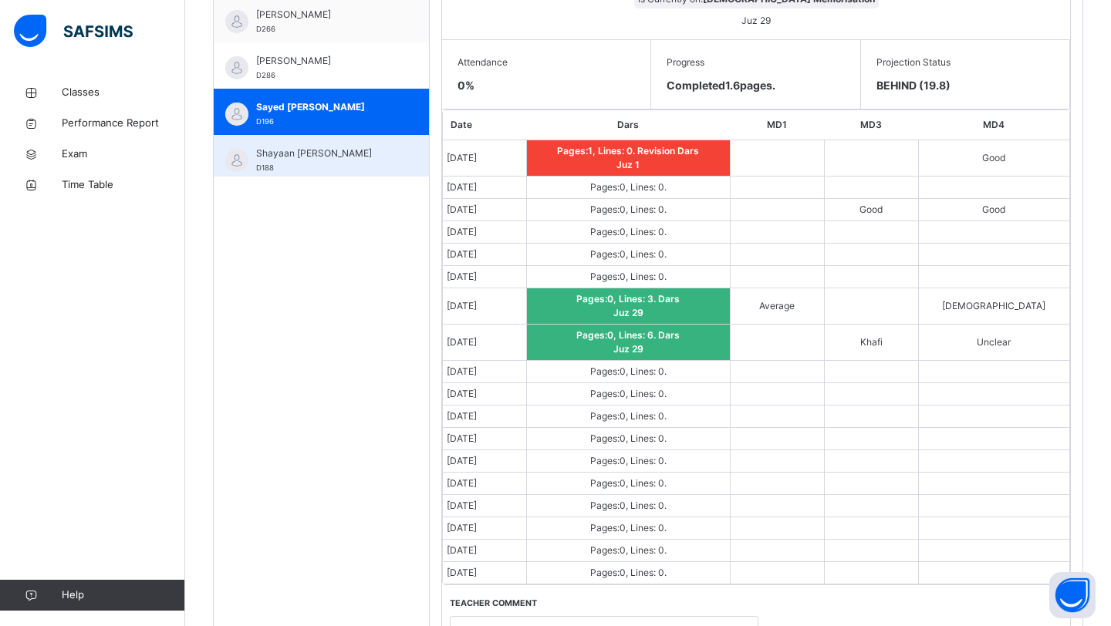
click at [301, 167] on div "Shayaan Shayaan Izmy D188" at bounding box center [325, 161] width 138 height 28
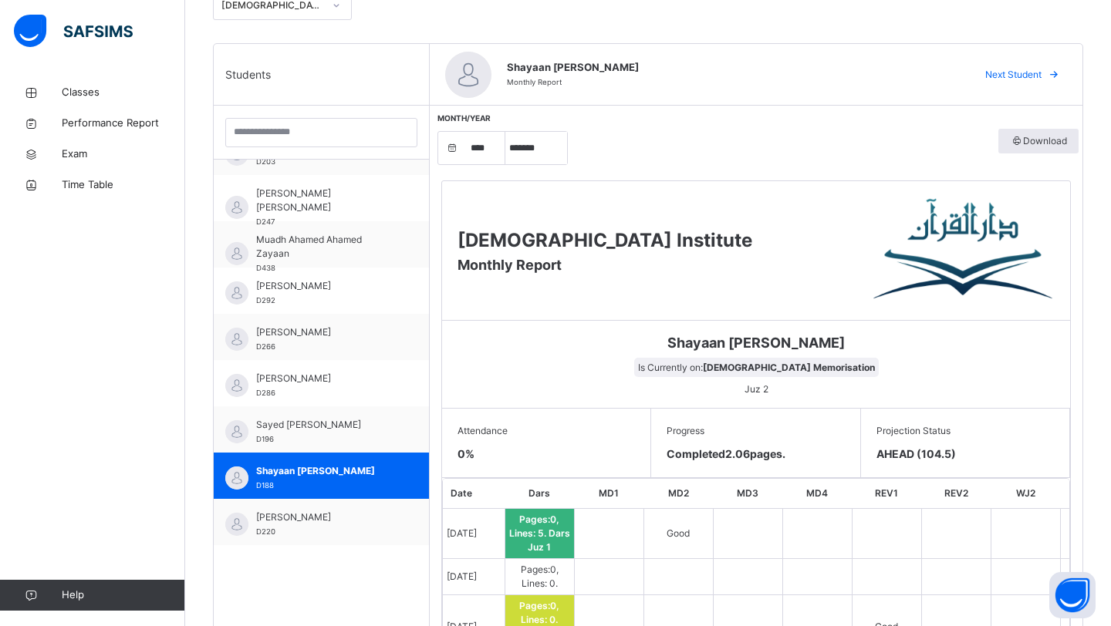
scroll to position [363, 0]
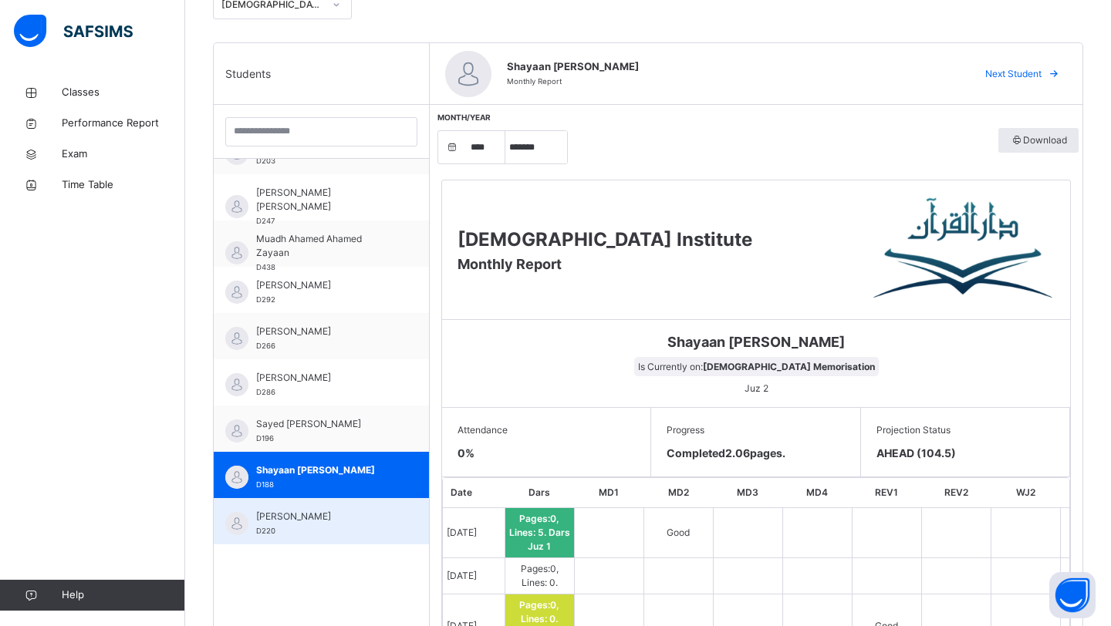
click at [329, 540] on div "Zayan Imran D220" at bounding box center [321, 521] width 215 height 46
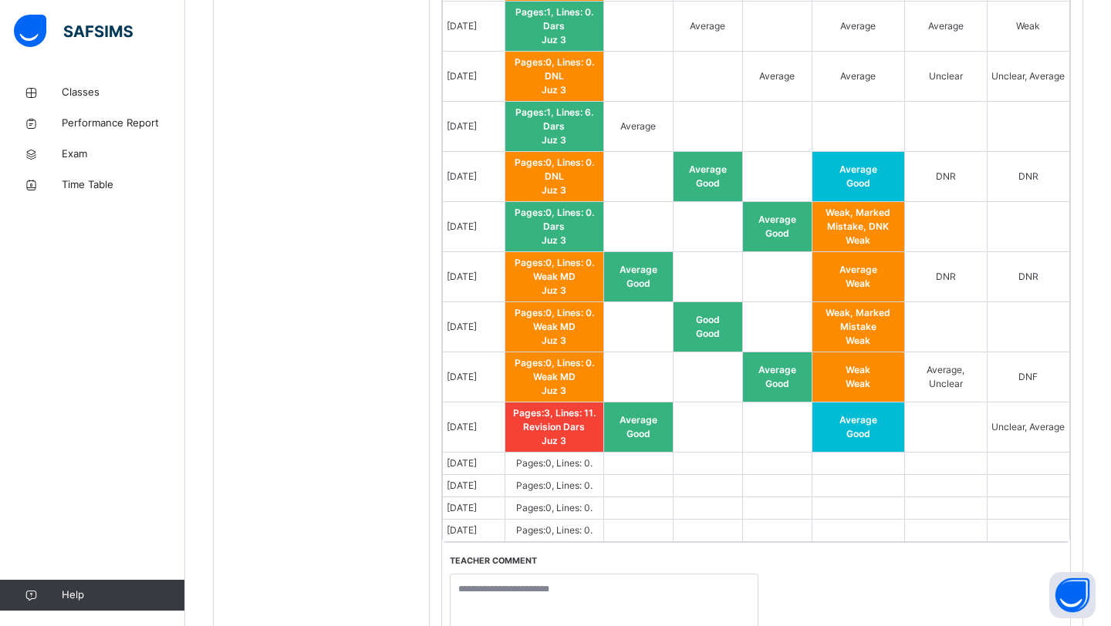
scroll to position [1091, 0]
